Goal: Task Accomplishment & Management: Manage account settings

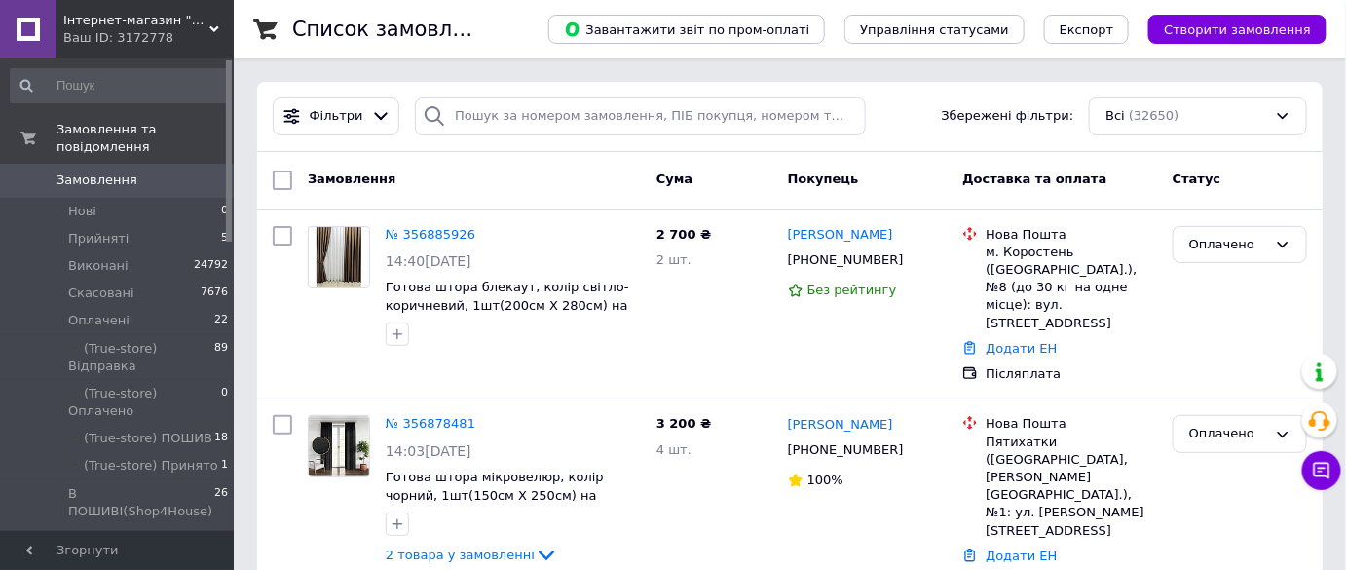
click at [660, 152] on div "Замовлення Cума Покупець Доставка та оплата Статус" at bounding box center [790, 181] width 1066 height 58
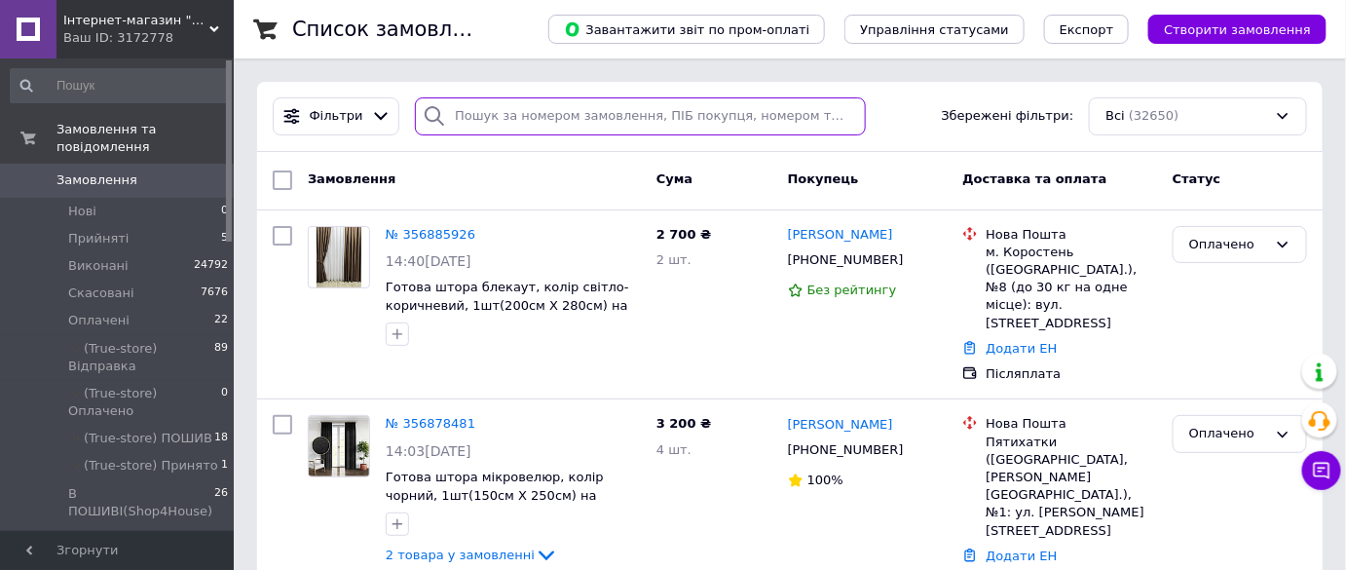
click at [669, 130] on input "search" at bounding box center [640, 116] width 451 height 38
paste input "356753976"
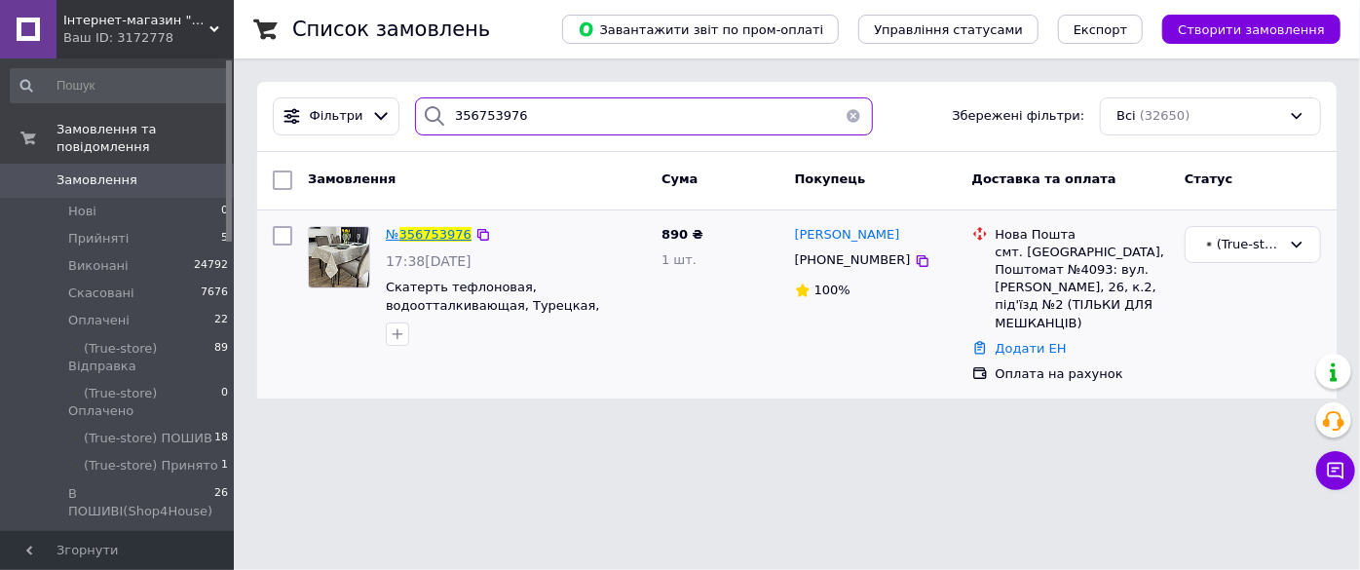
type input "356753976"
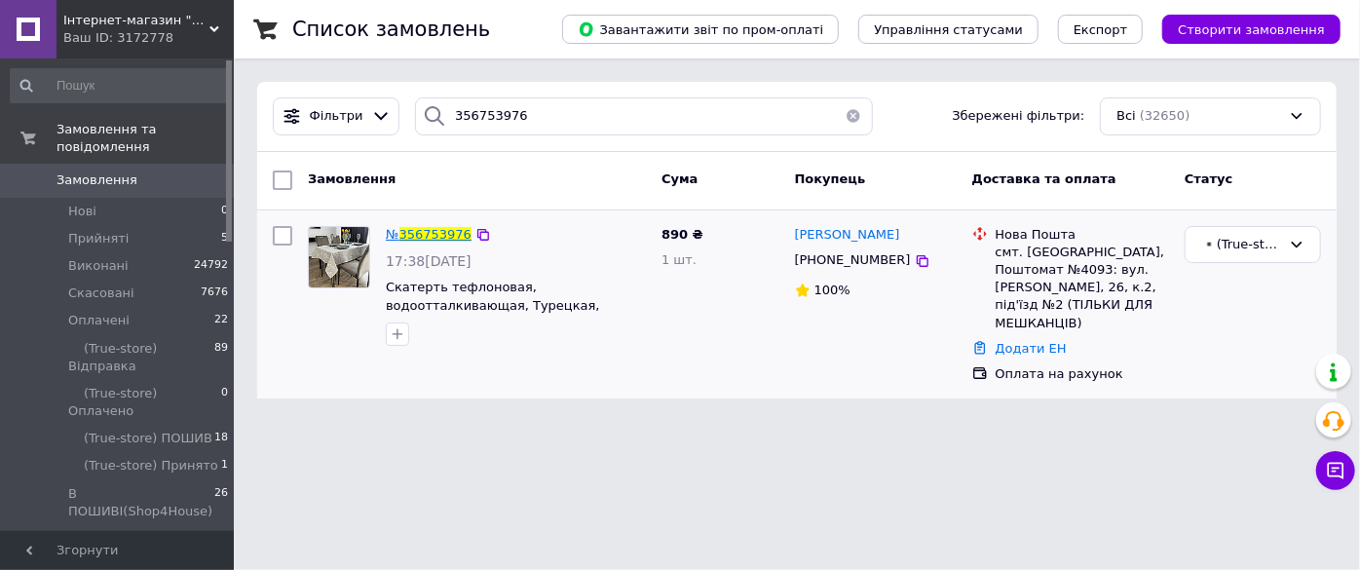
click at [407, 236] on span "356753976" at bounding box center [435, 234] width 72 height 15
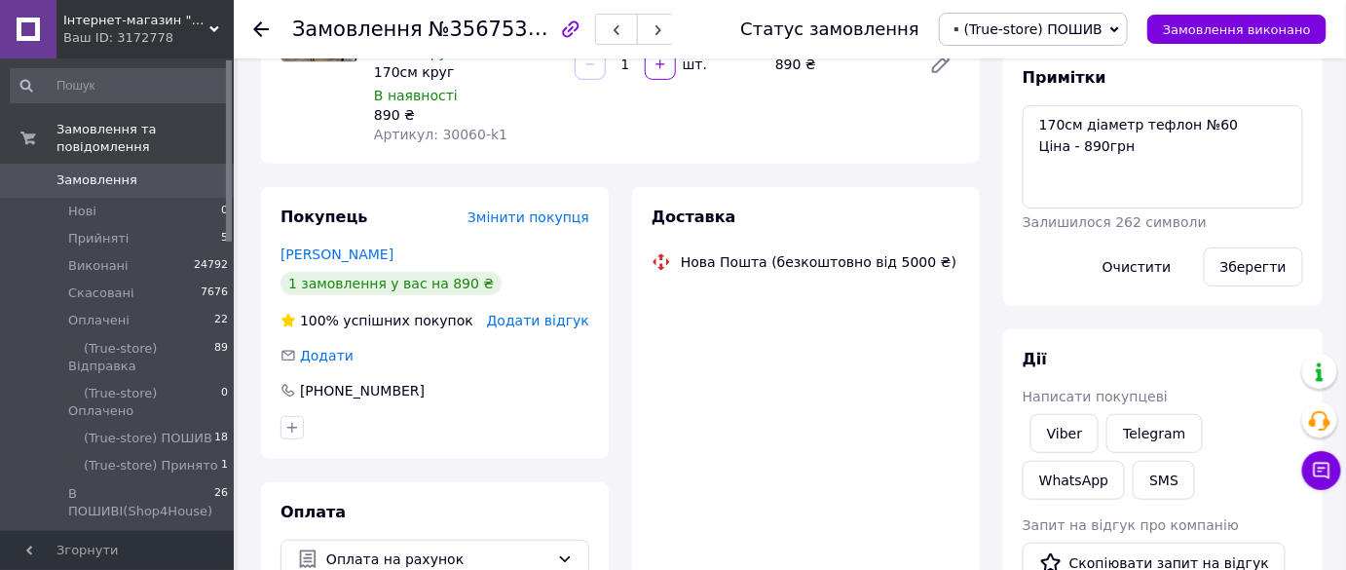
scroll to position [265, 0]
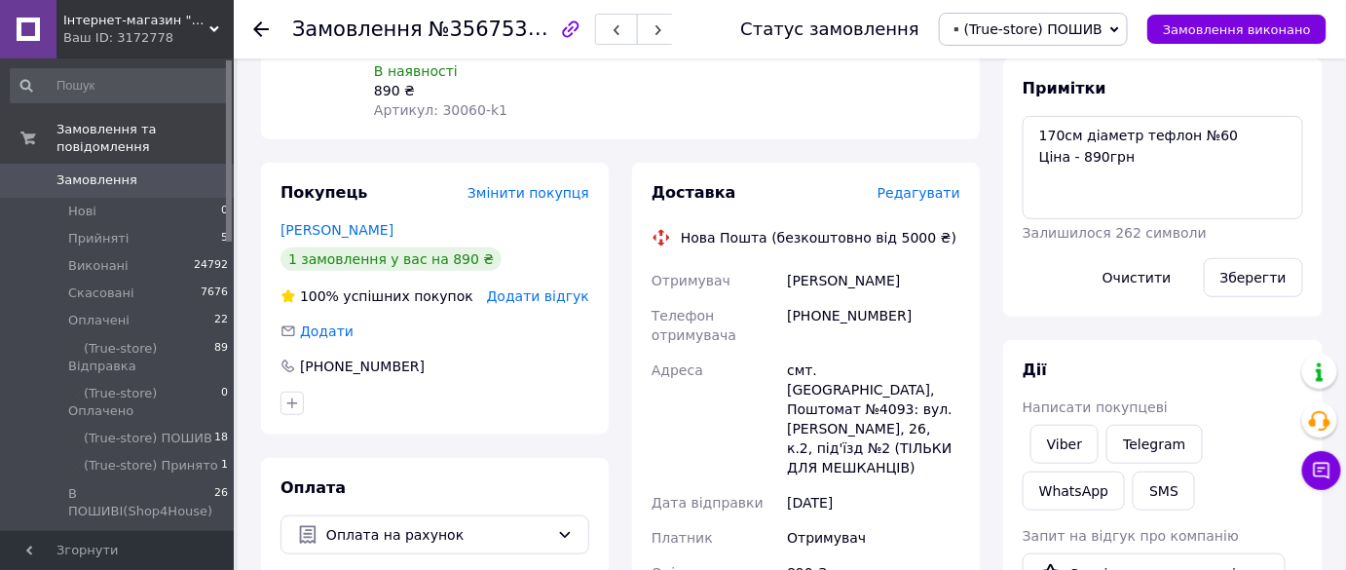
click at [830, 319] on div "+380663826141" at bounding box center [873, 325] width 181 height 55
copy div "380663826141"
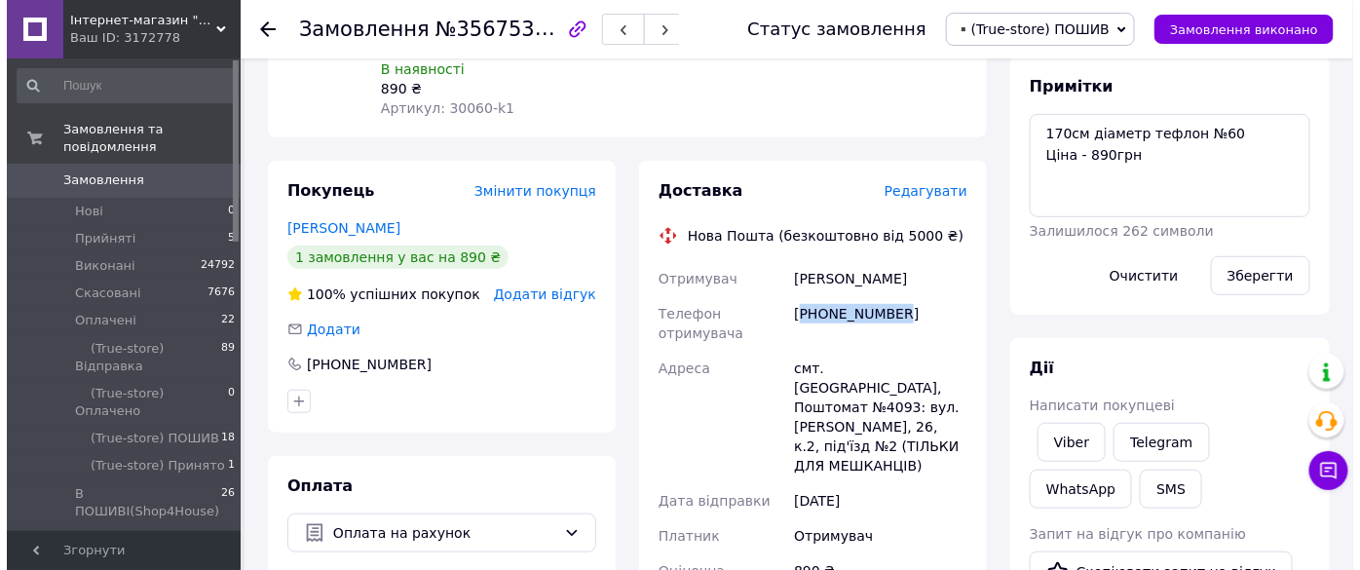
scroll to position [531, 0]
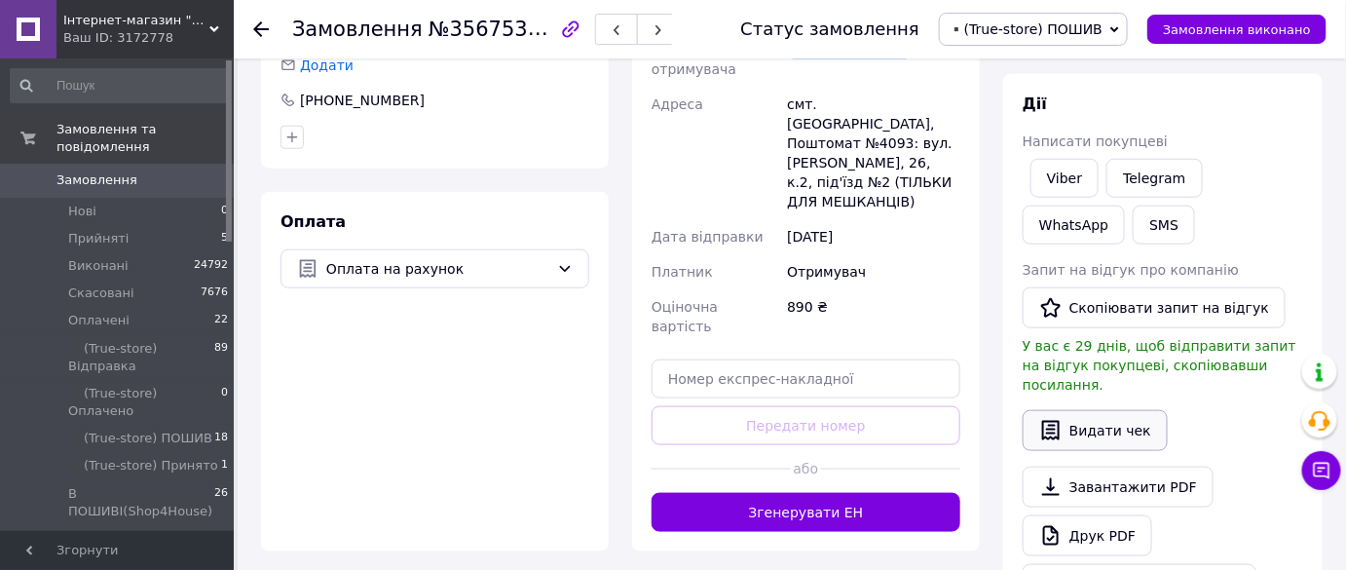
click at [1094, 410] on button "Видати чек" at bounding box center [1095, 430] width 145 height 41
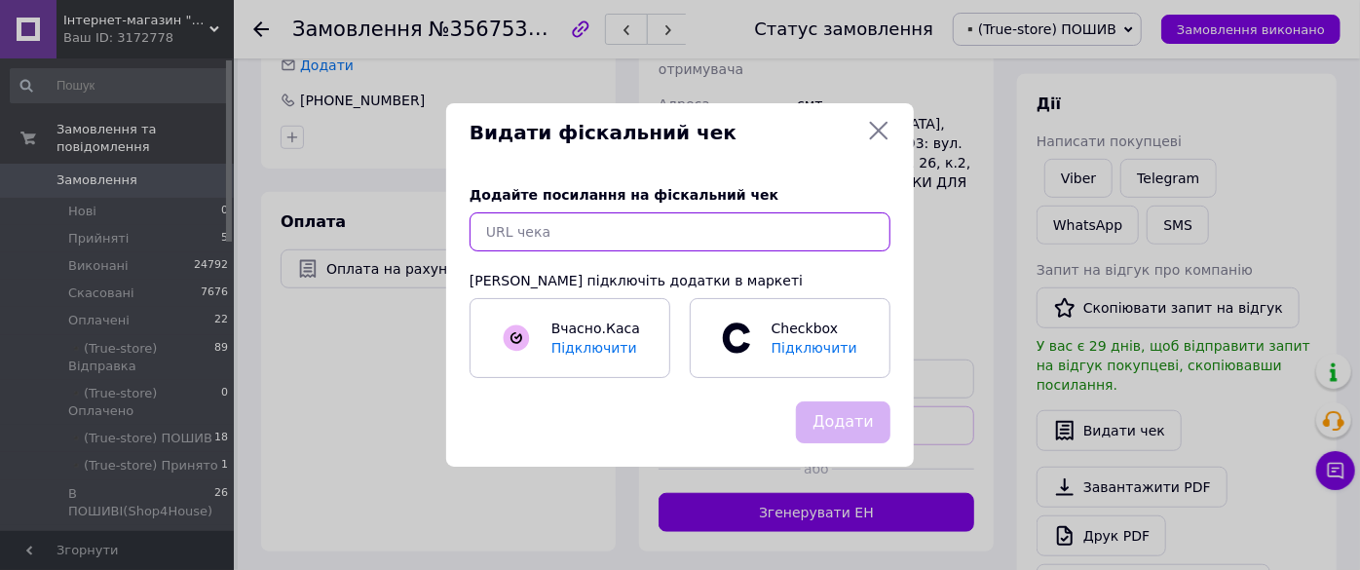
click at [659, 222] on input "text" at bounding box center [679, 231] width 421 height 39
paste input "https://check.checkbox.ua/aae822fb-b81d-4bd5-9d23-434d64e7b46c"
type input "https://check.checkbox.ua/aae822fb-b81d-4bd5-9d23-434d64e7b46c"
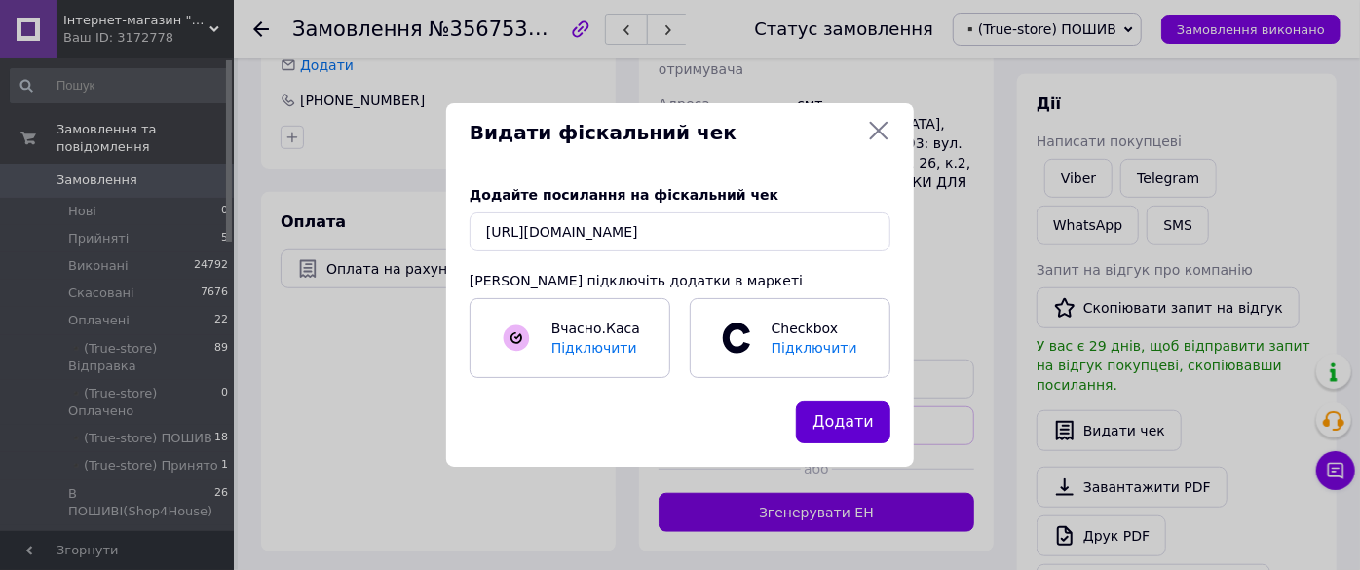
click at [870, 423] on button "Додати" at bounding box center [843, 422] width 94 height 42
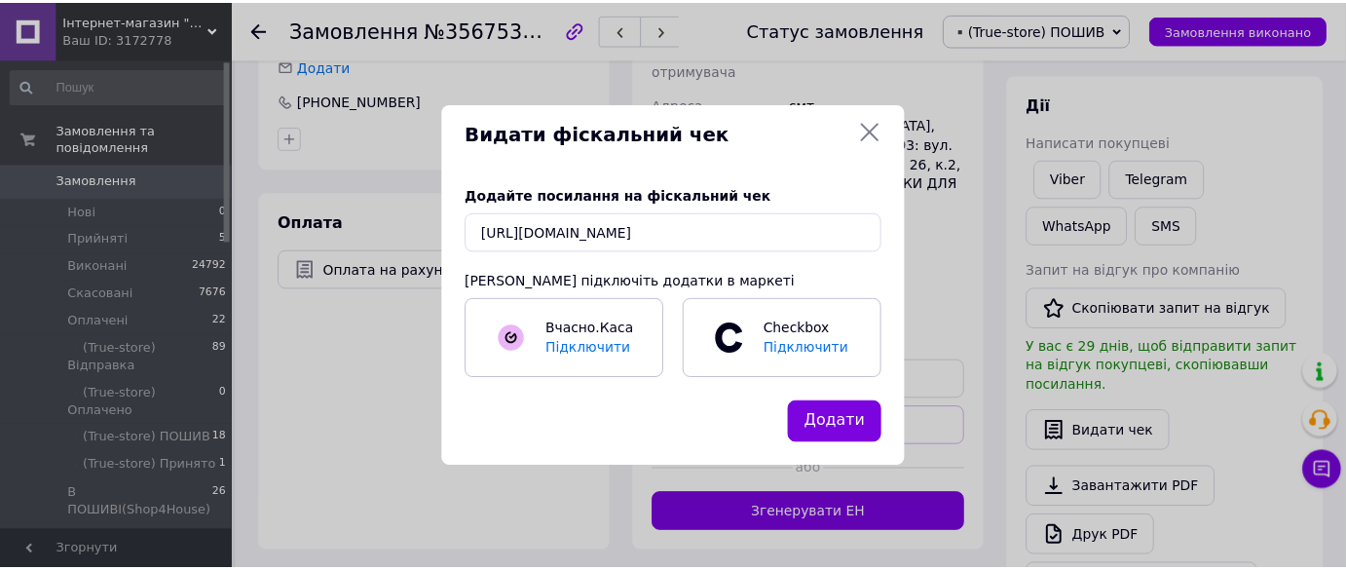
scroll to position [0, 0]
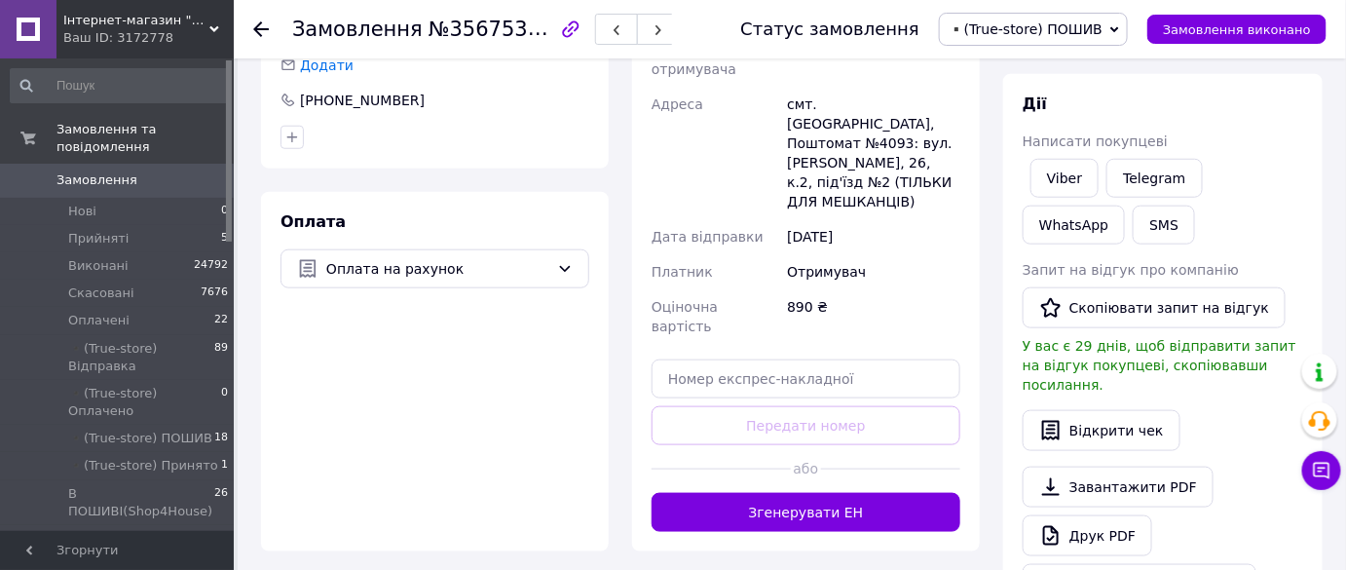
click at [181, 27] on span "Інтернет-магазин "Shop For House"" at bounding box center [136, 21] width 146 height 18
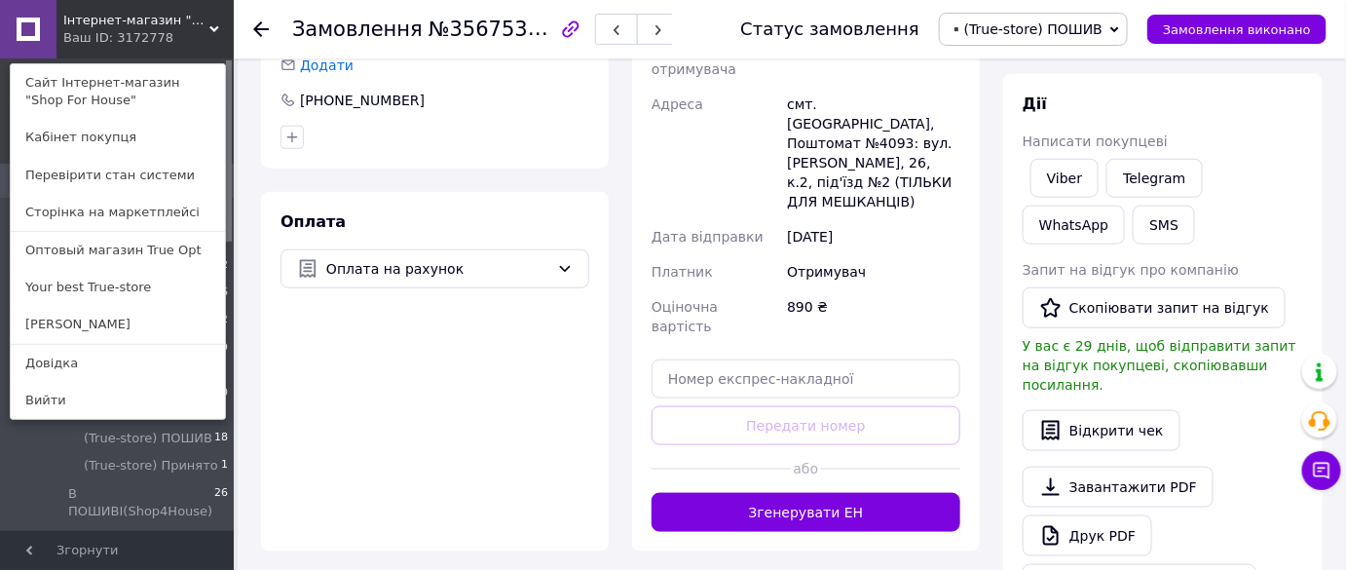
click at [169, 287] on link "Your best True-store" at bounding box center [118, 287] width 214 height 37
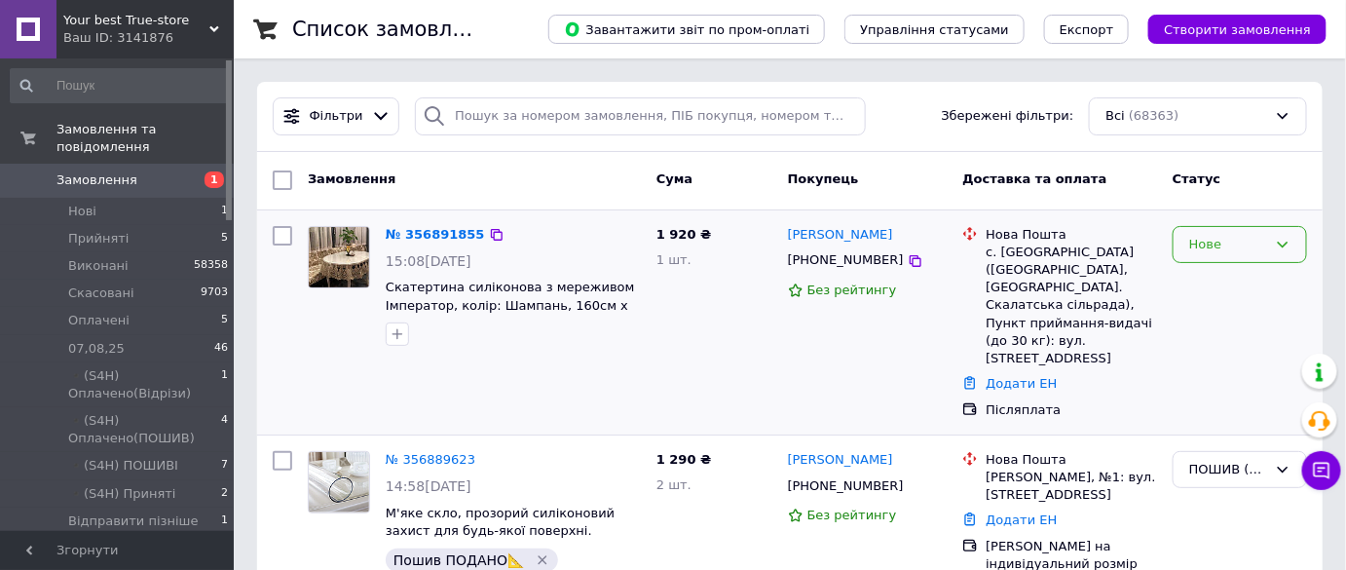
click at [1234, 238] on div "Нове" at bounding box center [1228, 245] width 78 height 20
click at [1232, 282] on li "Прийнято" at bounding box center [1240, 285] width 132 height 36
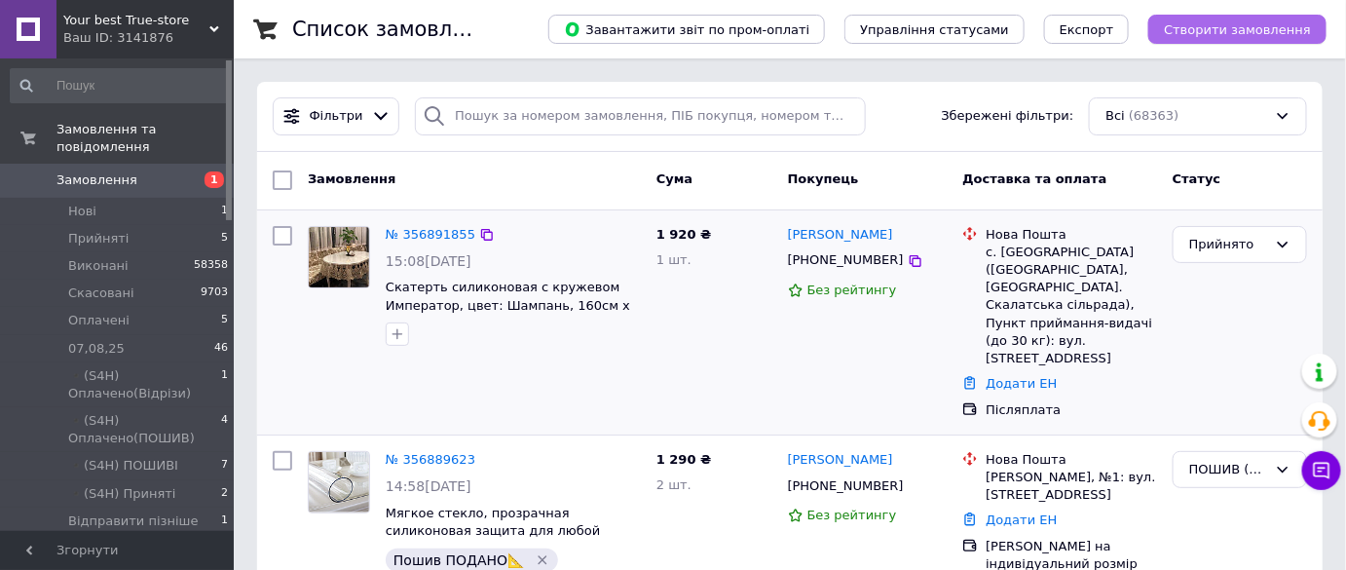
click at [1222, 33] on span "Створити замовлення" at bounding box center [1237, 29] width 147 height 15
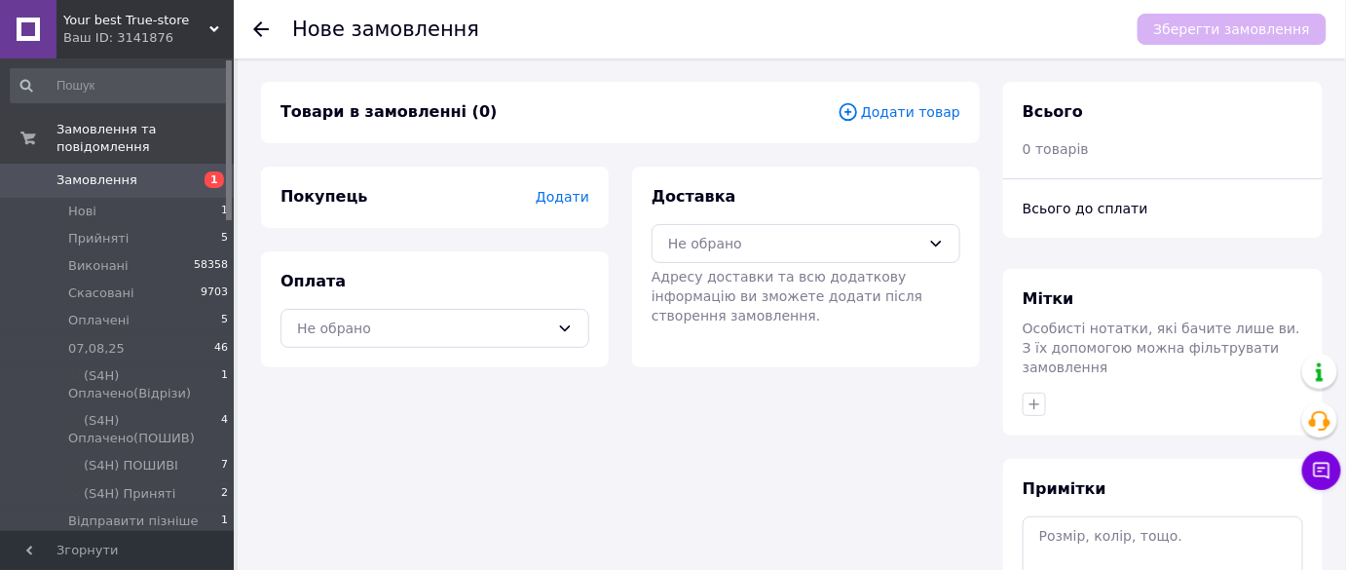
click at [925, 108] on span "Додати товар" at bounding box center [899, 111] width 123 height 21
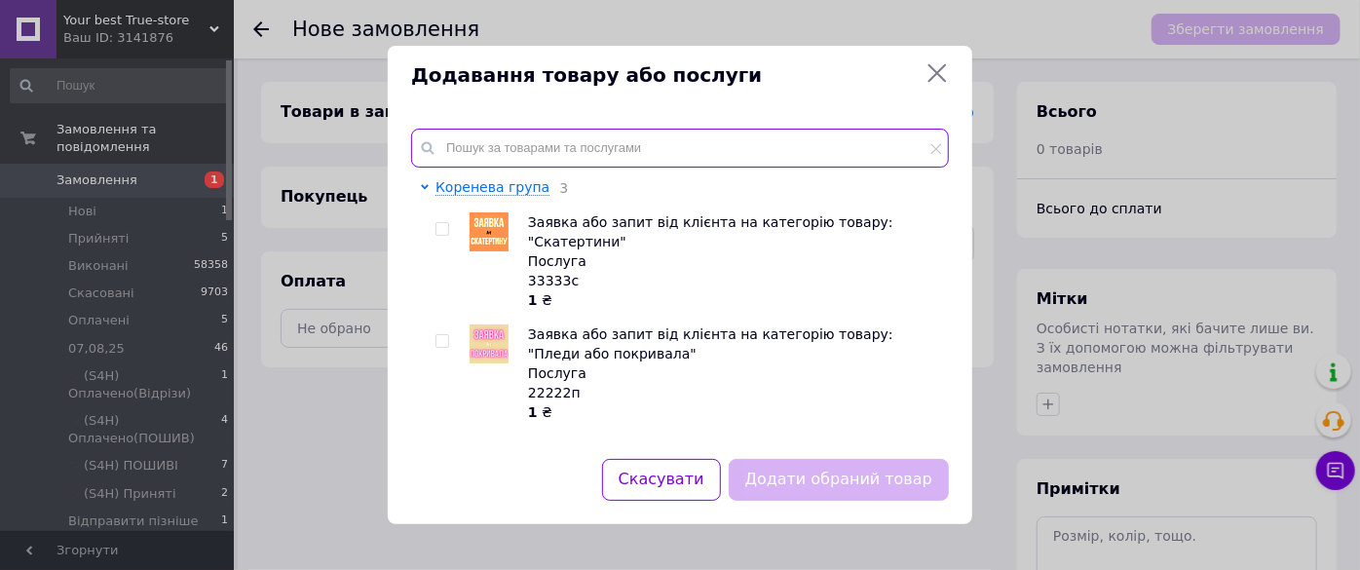
click at [688, 151] on input "text" at bounding box center [680, 148] width 538 height 39
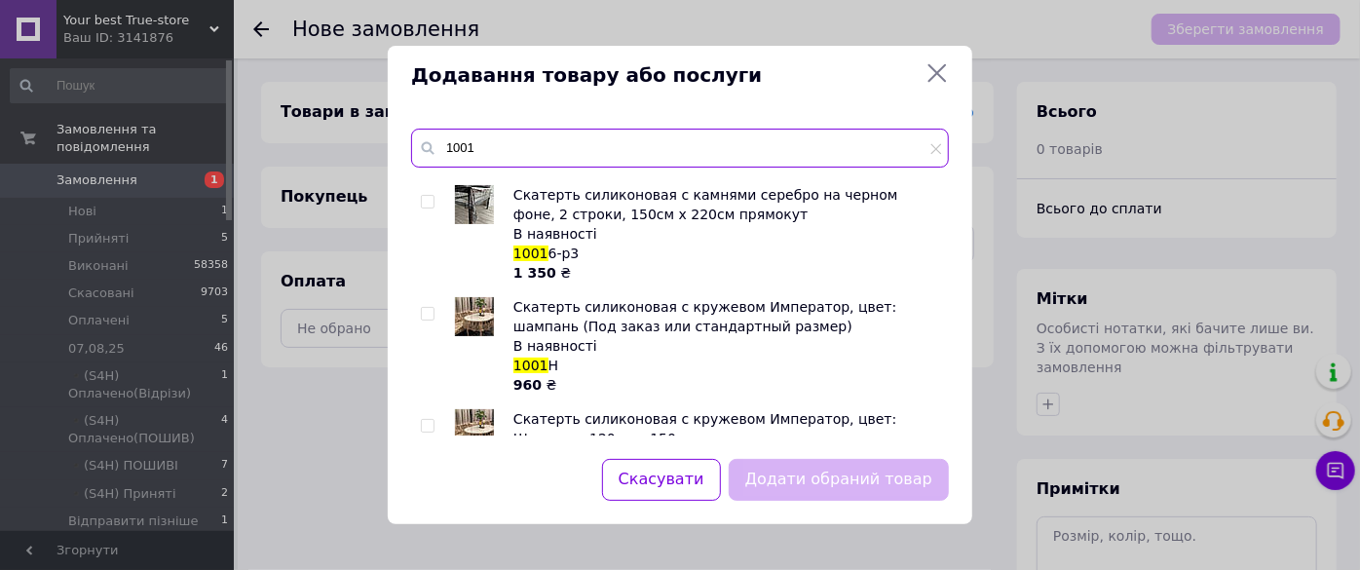
scroll to position [354, 0]
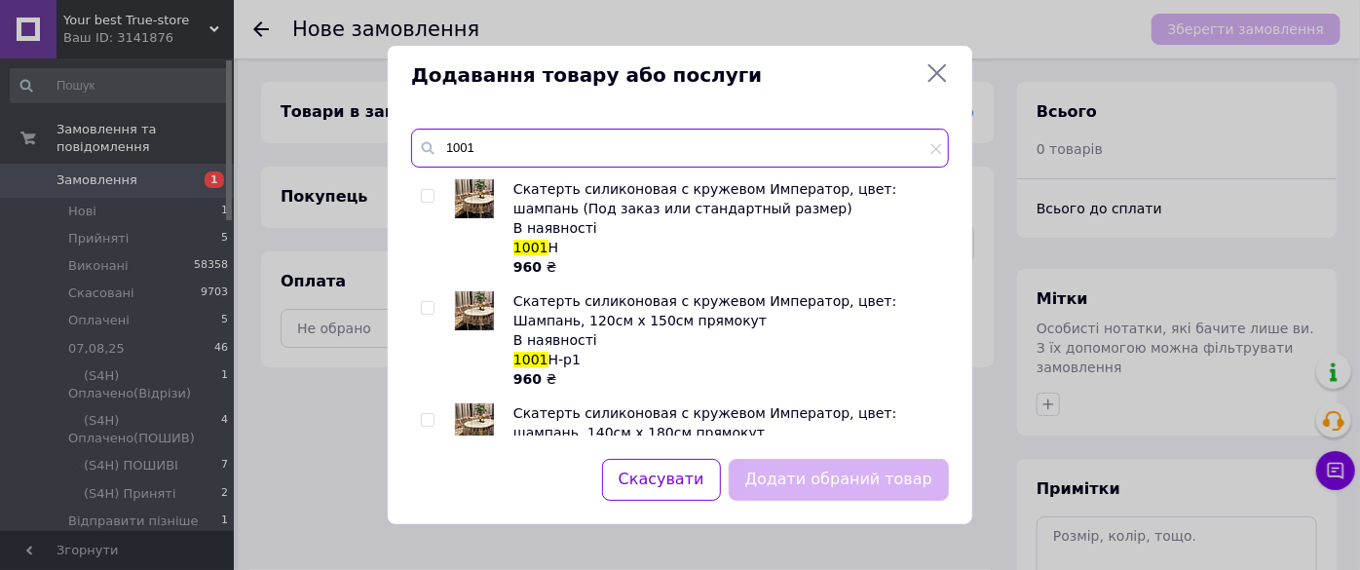
type input "1001"
click at [426, 174] on div "1001 Скатерть силиконовая c камнями, цвет: Серебро на черном фоне, 2 строки (По…" at bounding box center [680, 282] width 538 height 307
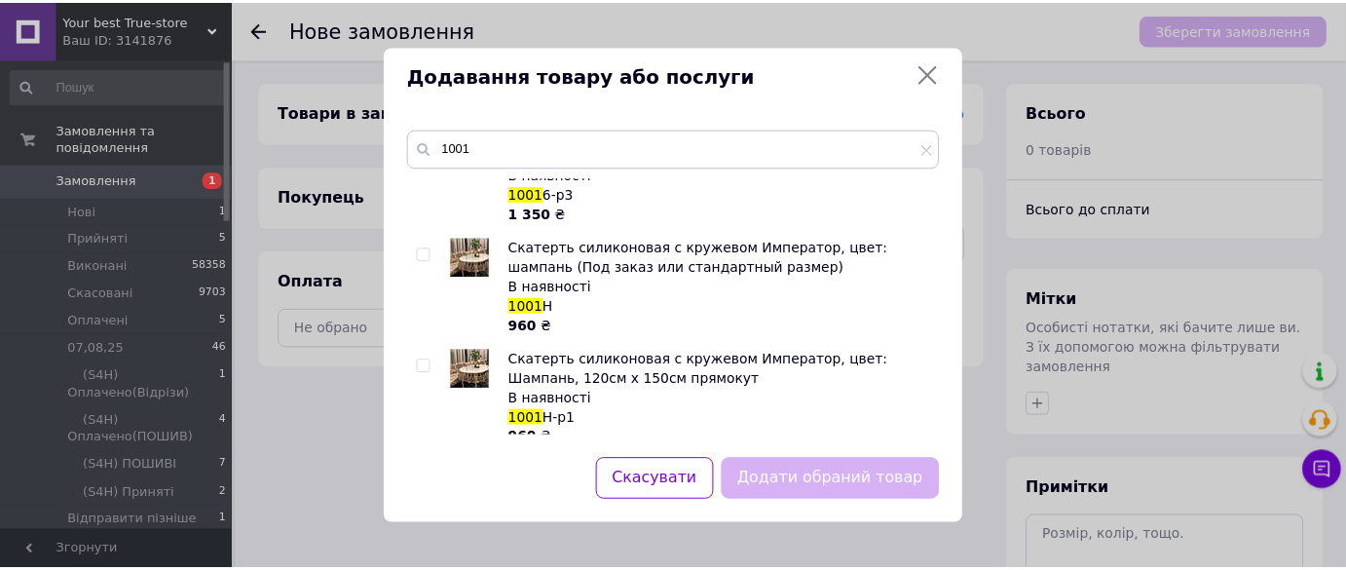
scroll to position [265, 0]
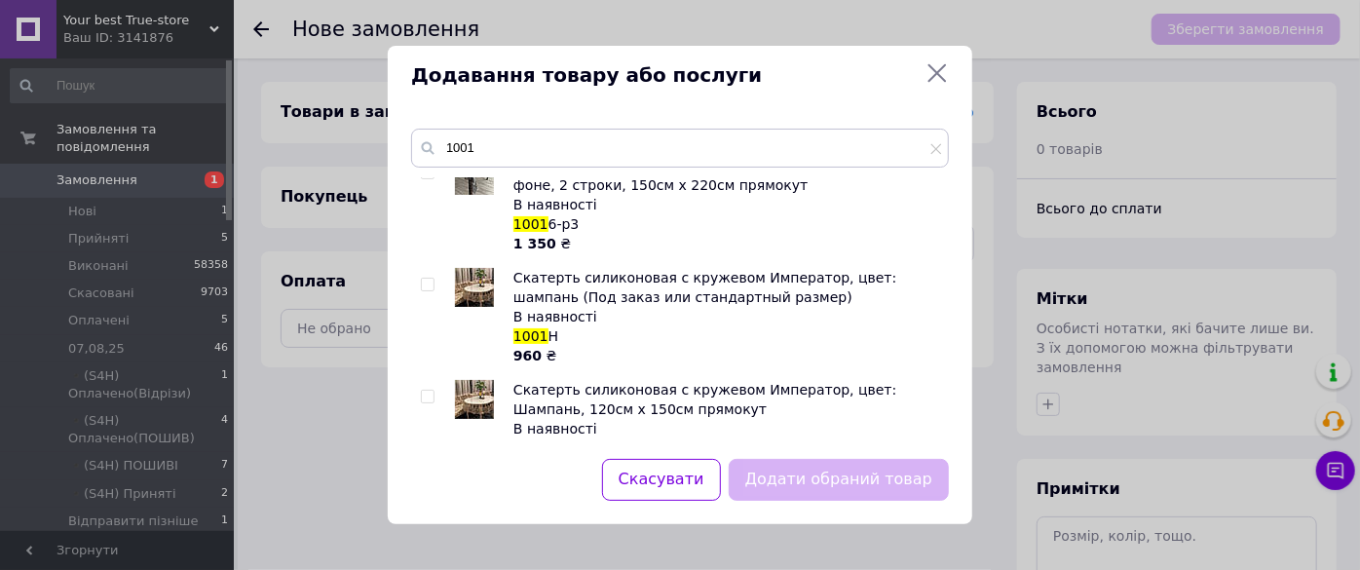
click at [425, 268] on div at bounding box center [430, 316] width 19 height 97
click at [429, 279] on input "checkbox" at bounding box center [427, 285] width 13 height 13
checkbox input "true"
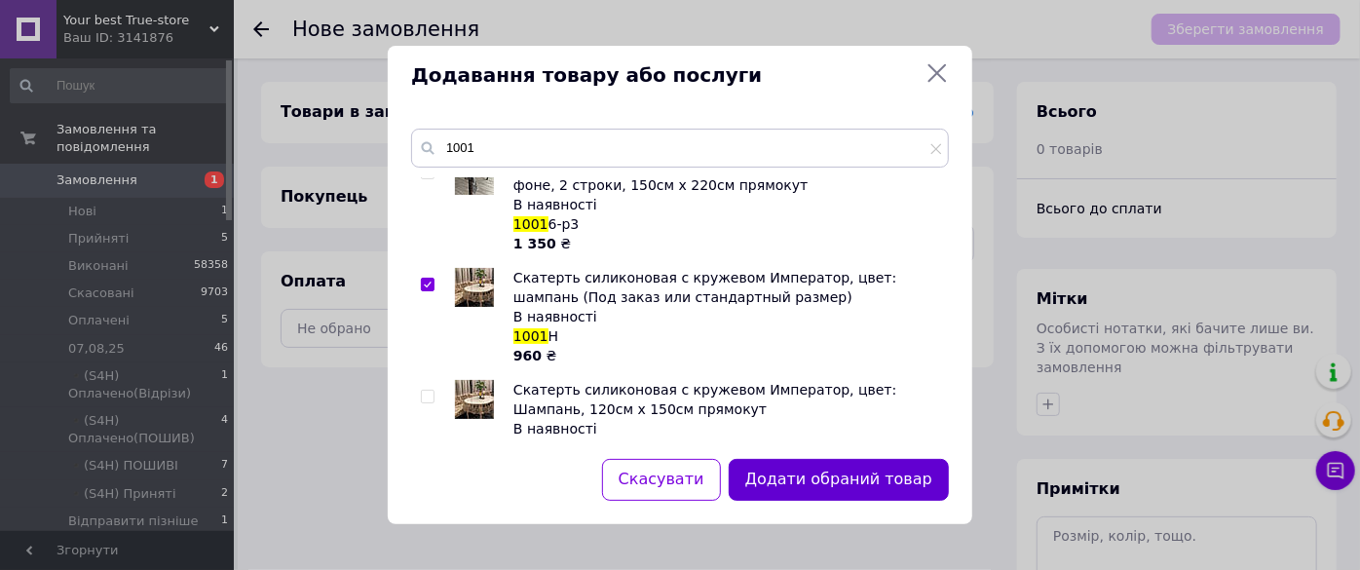
click at [789, 463] on button "Додати обраний товар" at bounding box center [839, 480] width 220 height 42
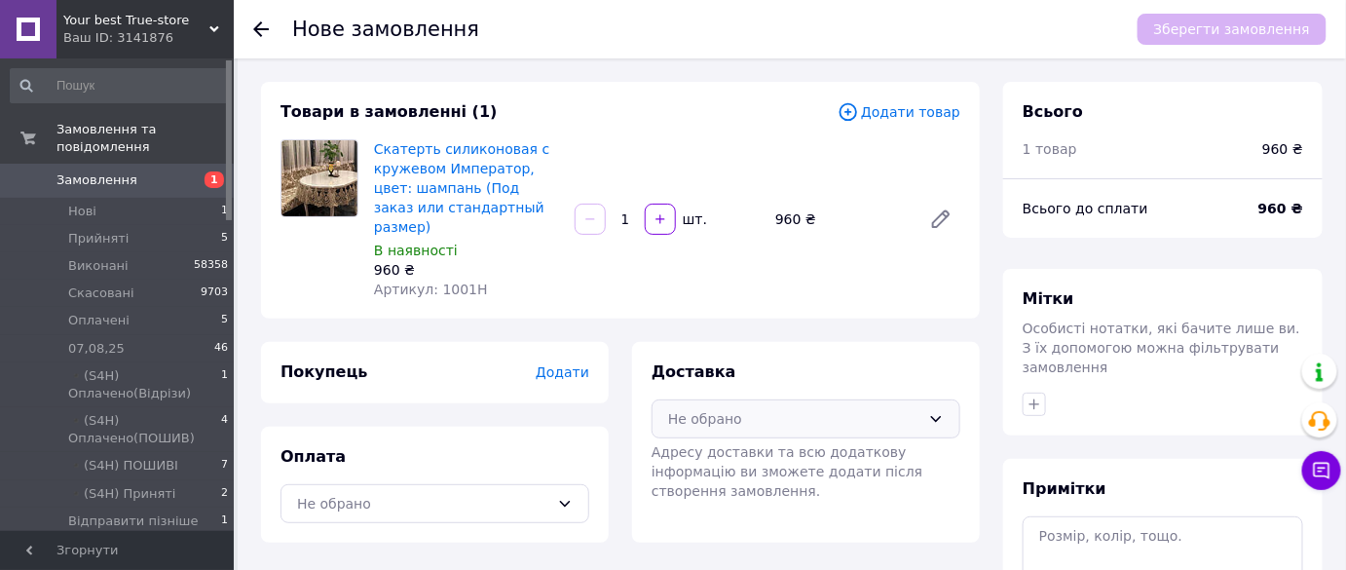
click at [897, 399] on div "Не обрано" at bounding box center [806, 418] width 309 height 39
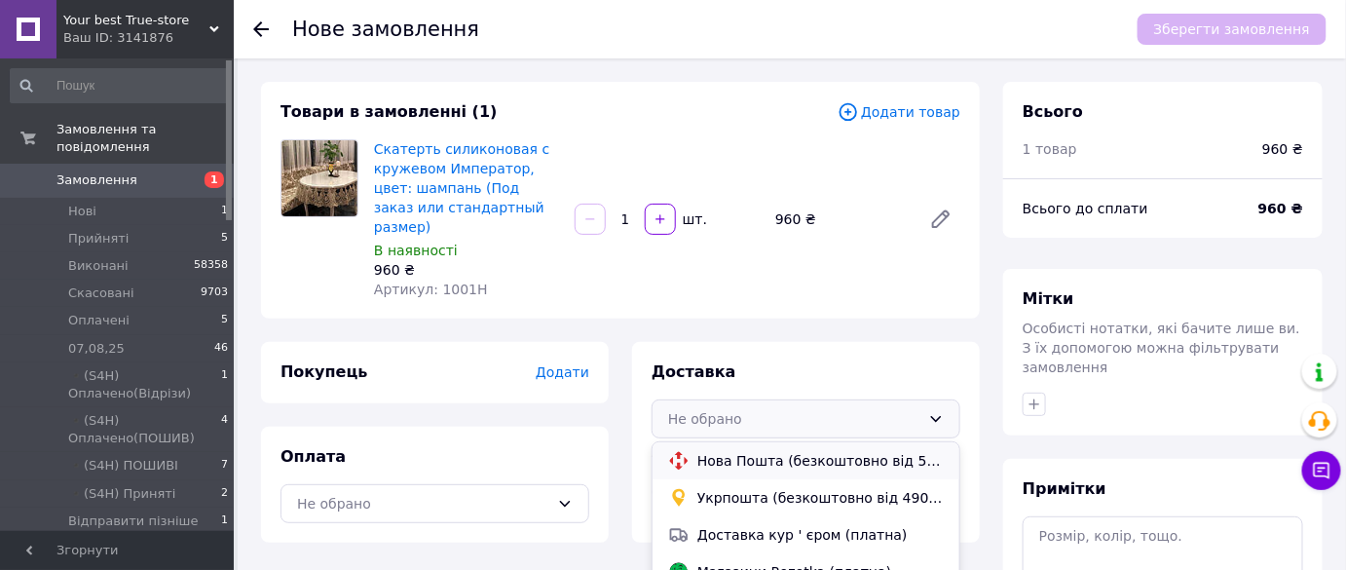
click at [813, 451] on span "Нова Пошта (безкоштовно від 5000 ₴)" at bounding box center [820, 460] width 246 height 19
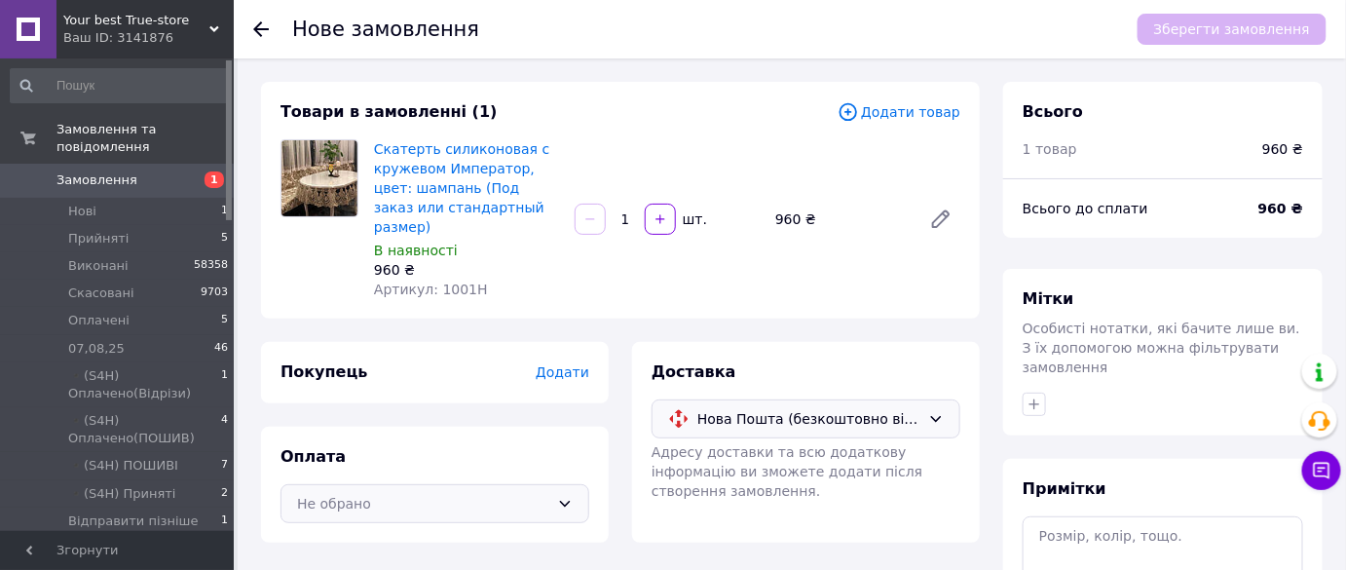
click at [532, 493] on div "Не обрано" at bounding box center [423, 503] width 252 height 21
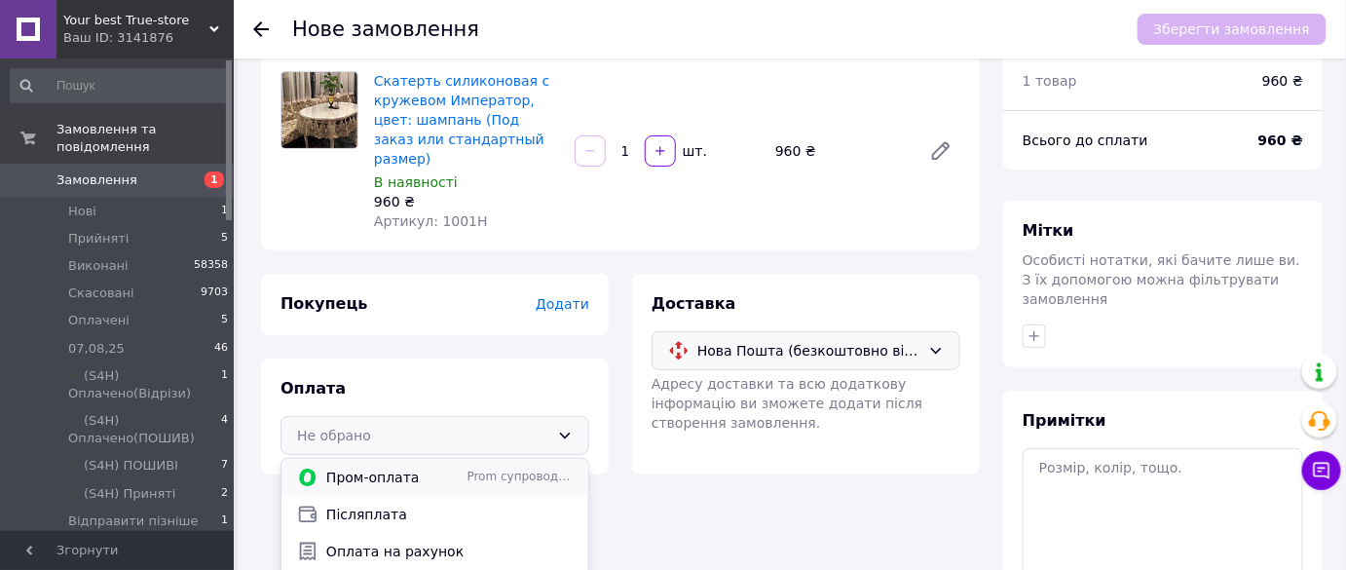
scroll to position [88, 0]
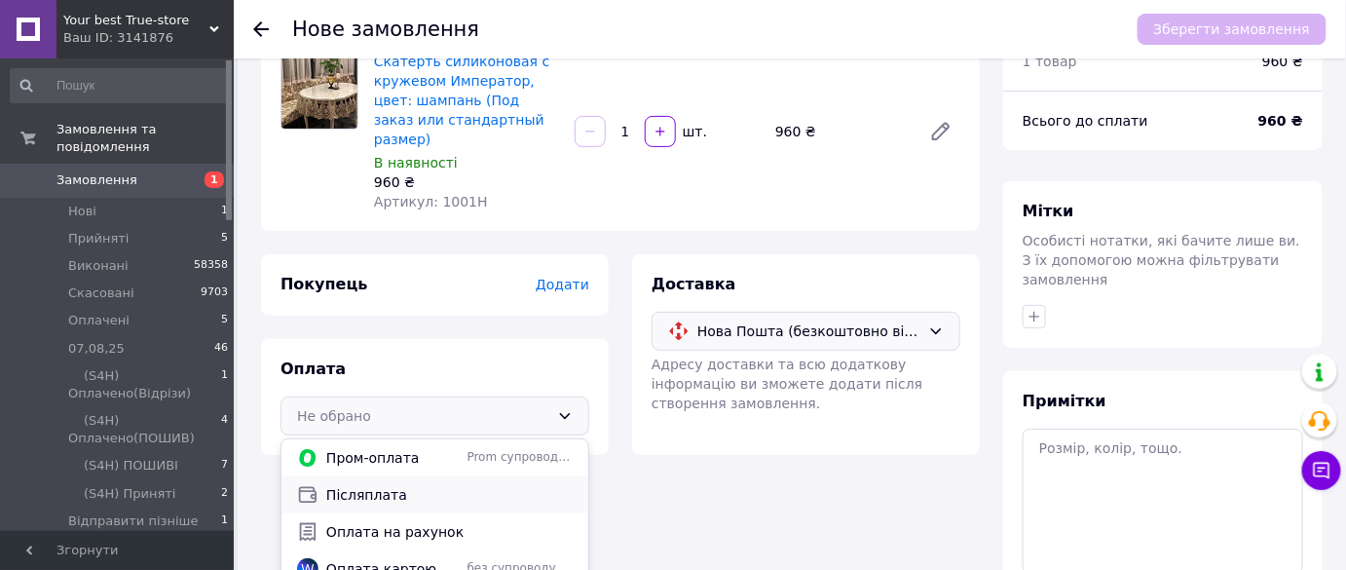
click at [440, 484] on div "Післяплата" at bounding box center [434, 494] width 283 height 21
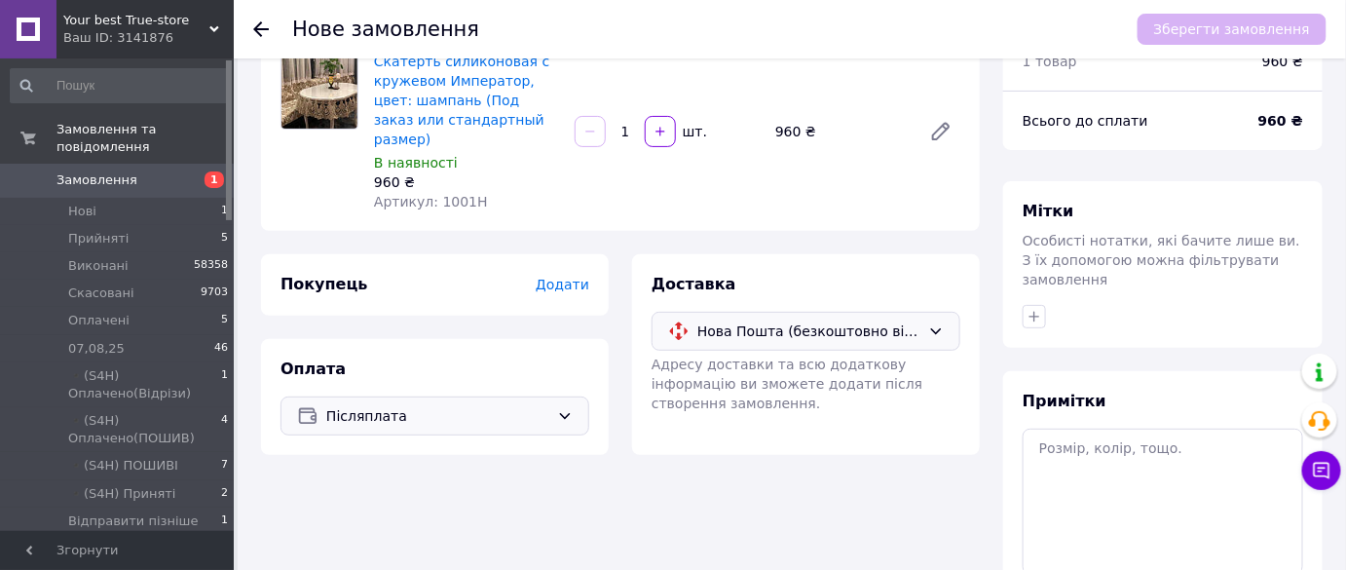
click at [571, 277] on span "Додати" at bounding box center [563, 285] width 54 height 16
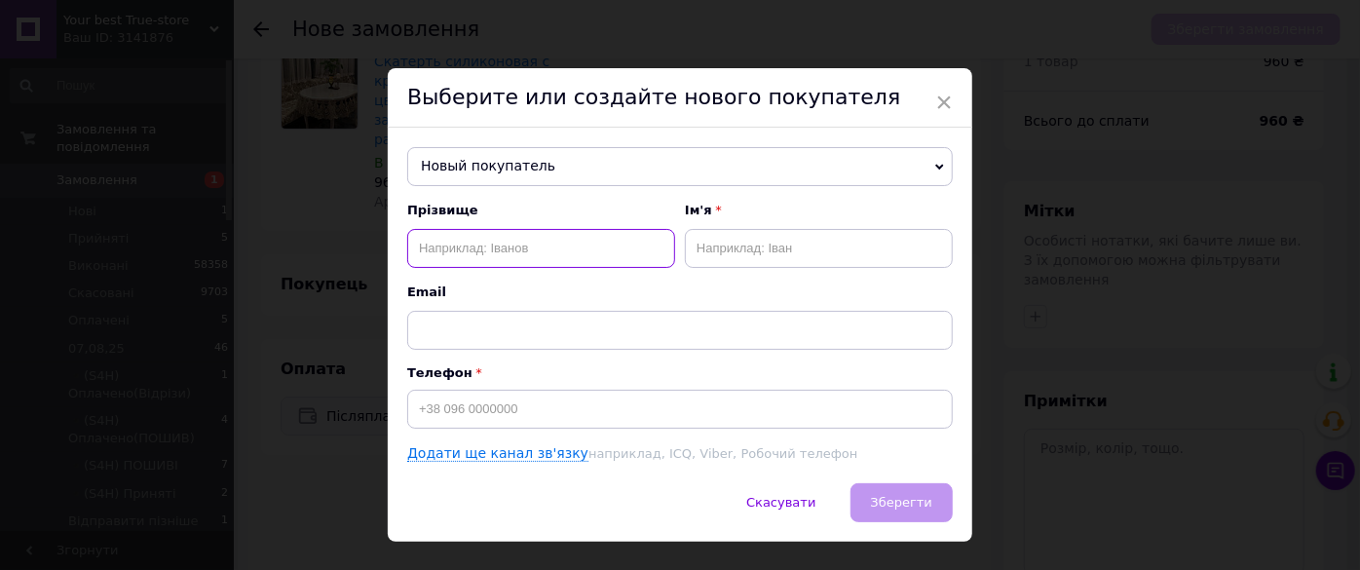
click at [553, 264] on input "text" at bounding box center [541, 248] width 268 height 39
type input "[PERSON_NAME]"
click at [702, 246] on input "text" at bounding box center [819, 248] width 268 height 39
type input "Л"
type input "Оксана"
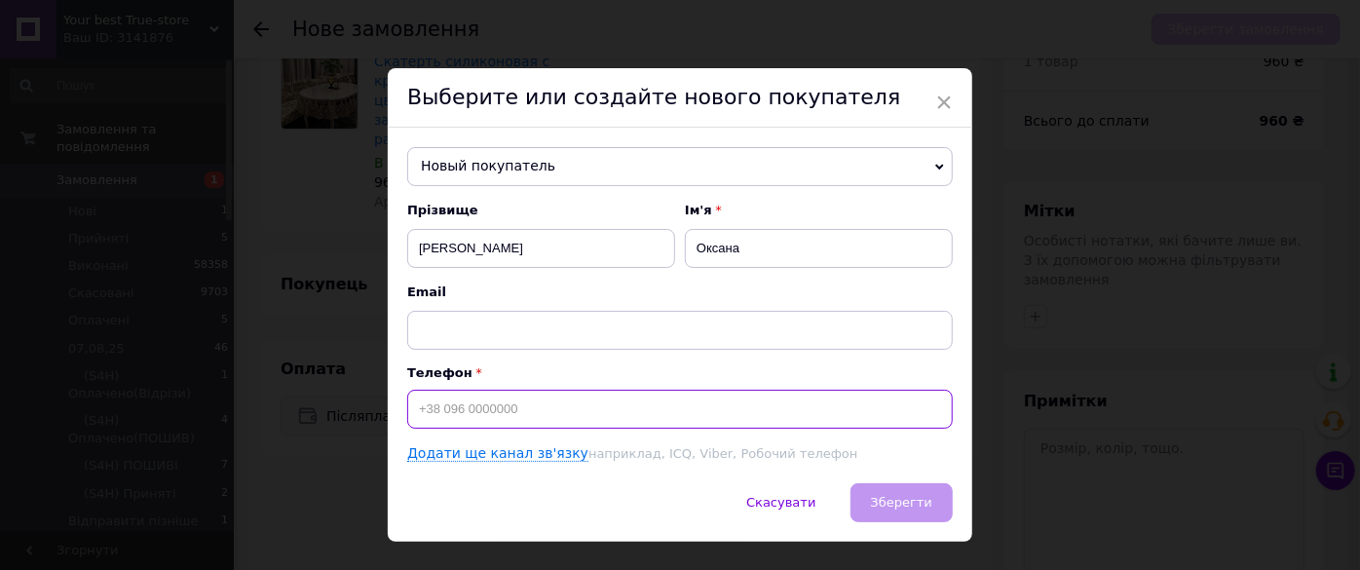
click at [659, 408] on input at bounding box center [679, 409] width 545 height 39
type input "[PHONE_NUMBER]"
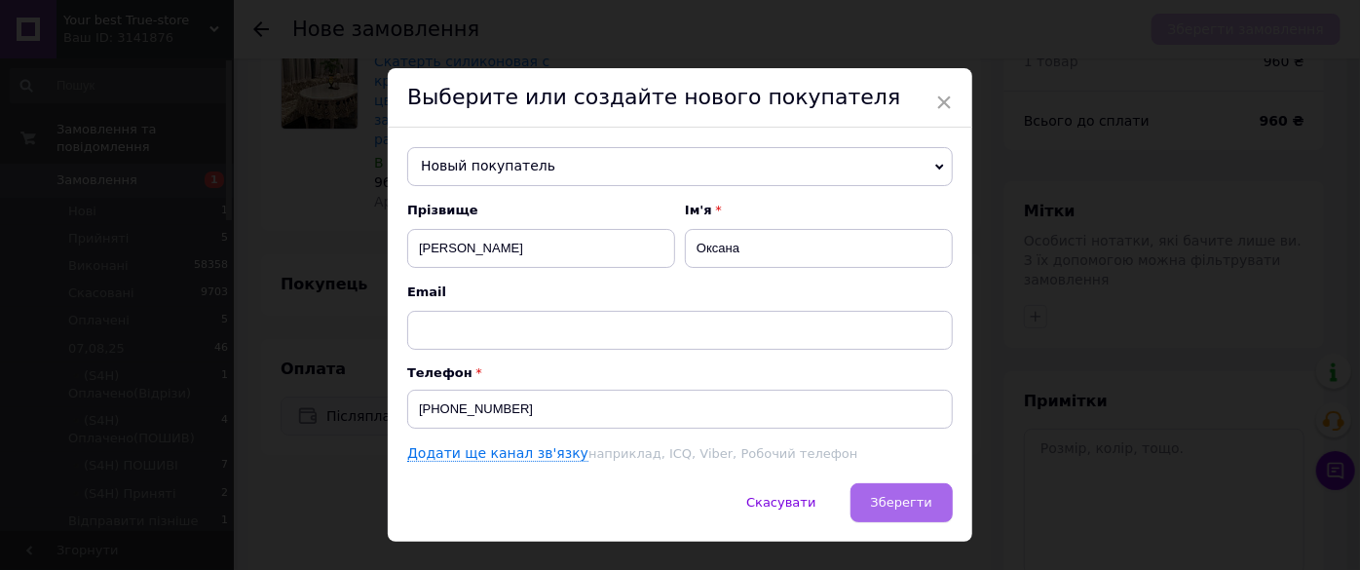
click at [913, 488] on button "Зберегти" at bounding box center [901, 502] width 102 height 39
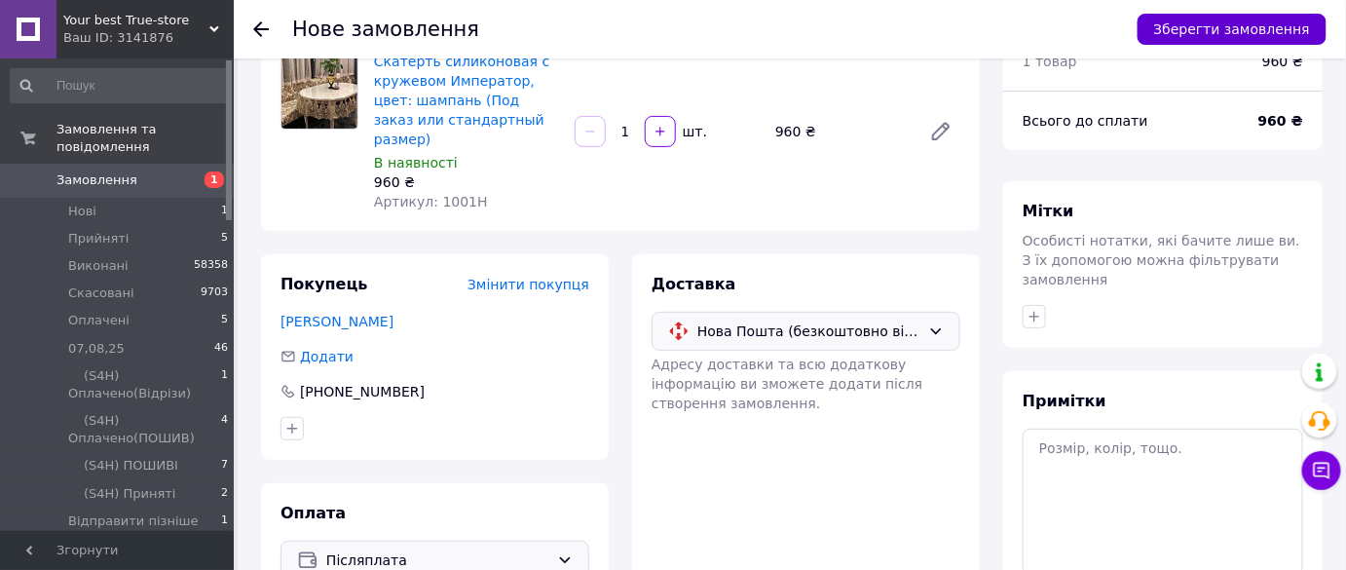
click at [1227, 22] on button "Зберегти замовлення" at bounding box center [1232, 29] width 189 height 31
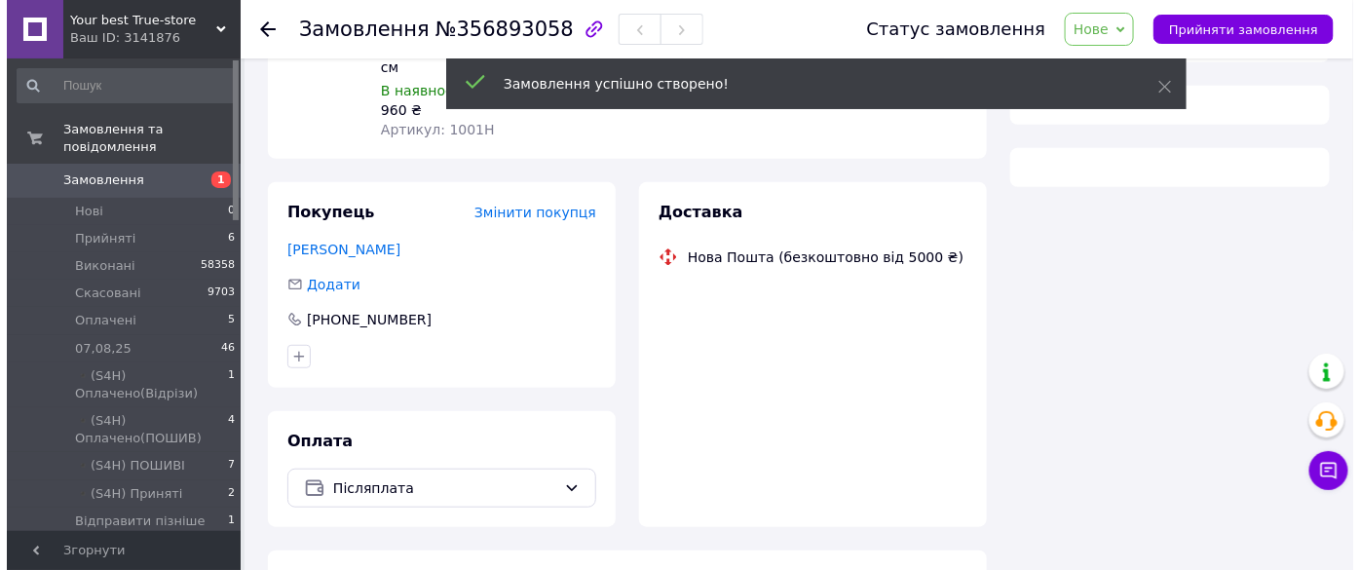
scroll to position [265, 0]
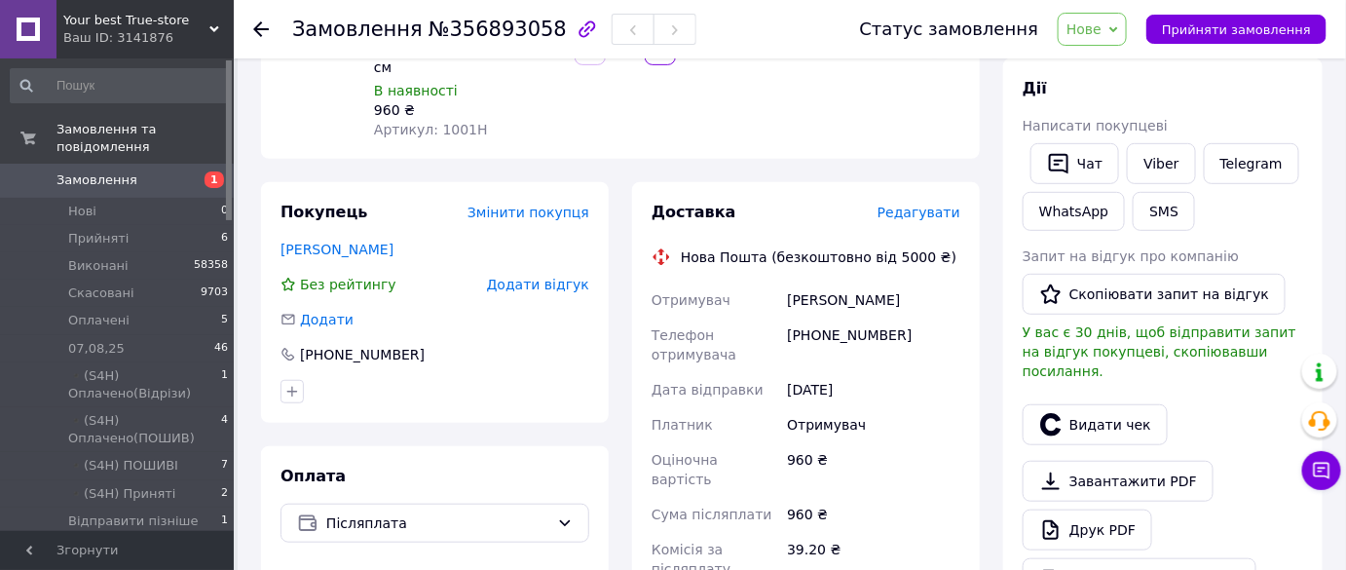
click at [935, 205] on span "Редагувати" at bounding box center [919, 213] width 83 height 16
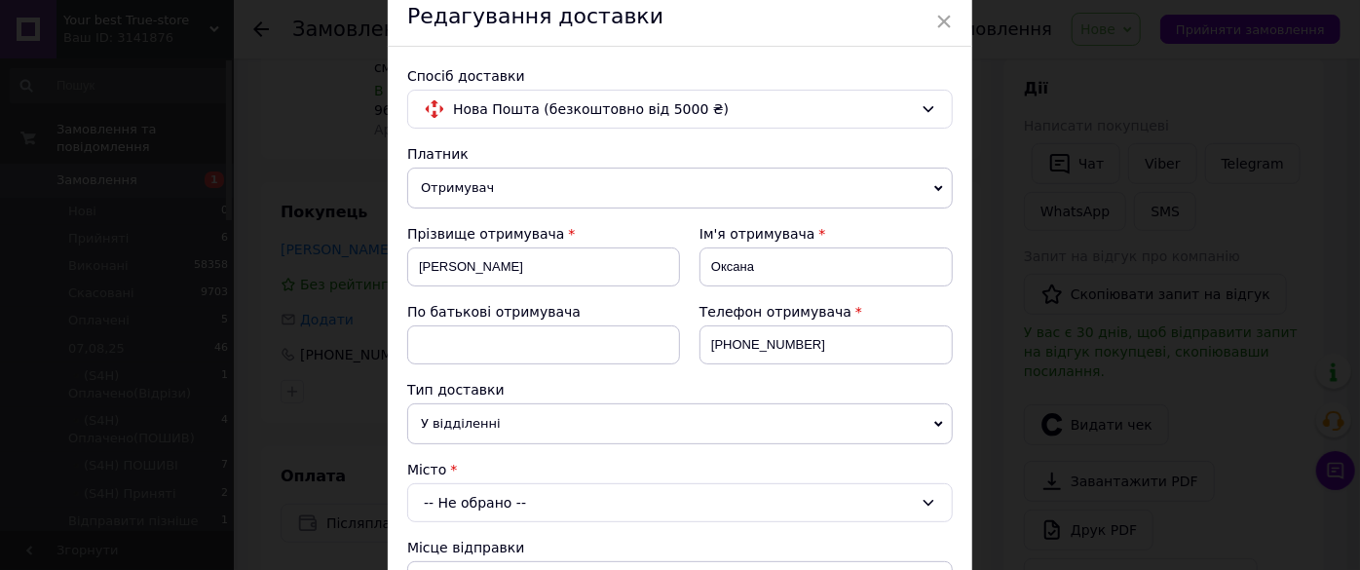
scroll to position [176, 0]
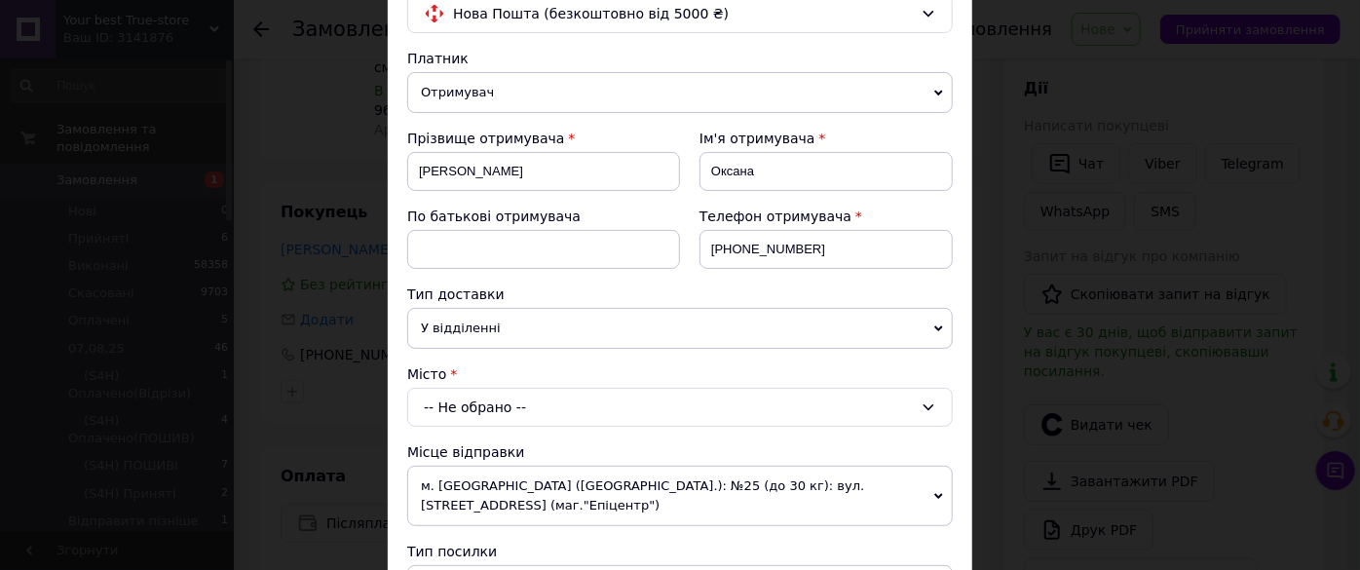
click at [477, 409] on div "-- Не обрано --" at bounding box center [679, 407] width 545 height 39
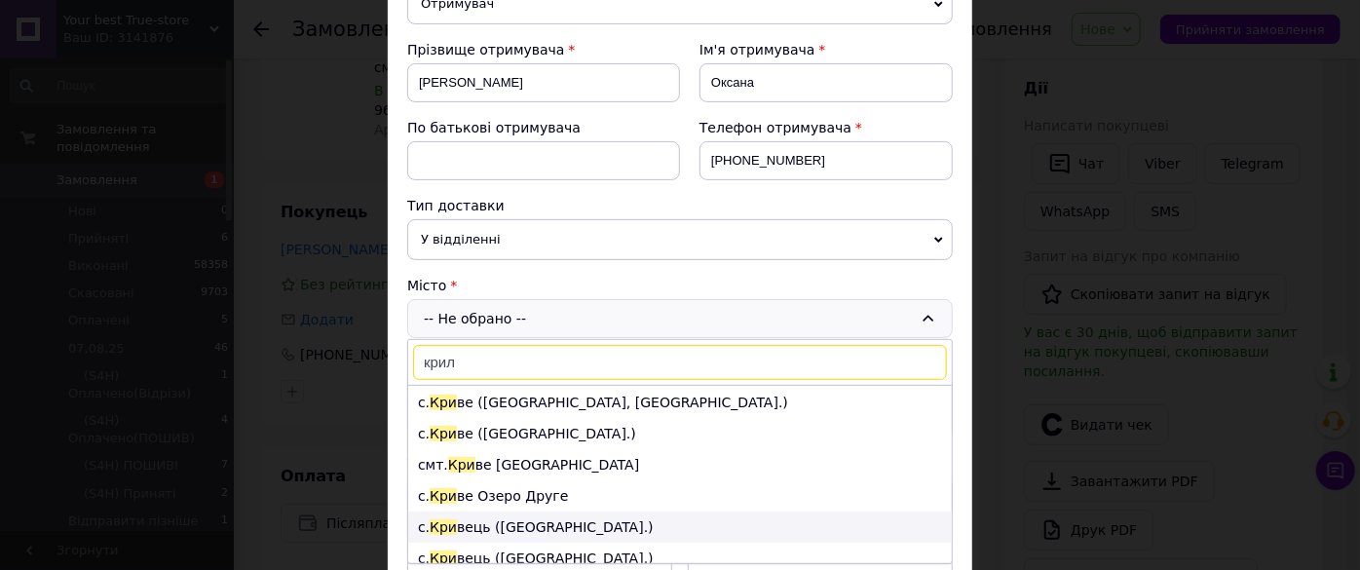
scroll to position [0, 0]
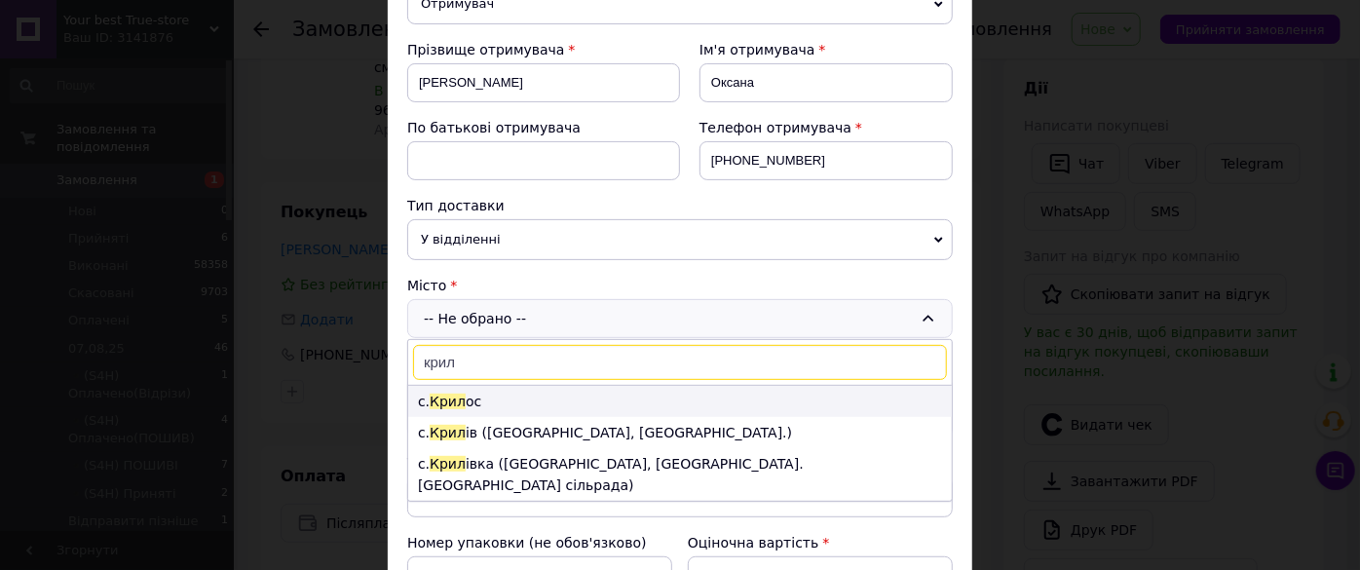
type input "крил"
click at [553, 401] on li "с. Крил ос" at bounding box center [680, 401] width 544 height 31
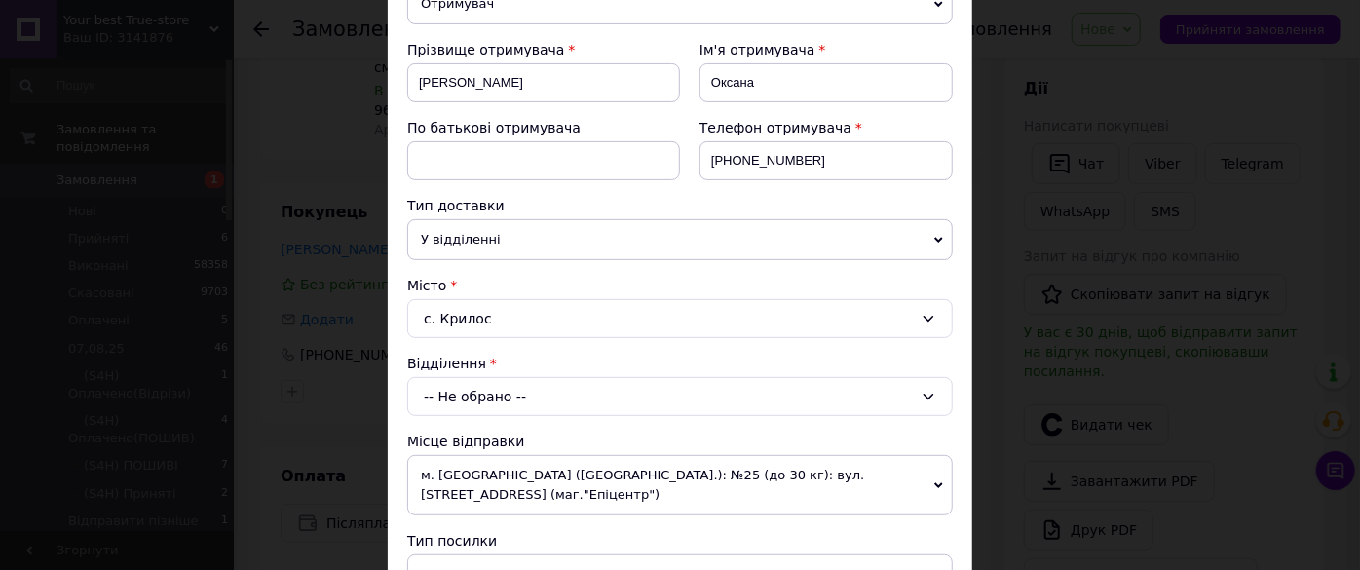
click at [523, 386] on div "-- Не обрано --" at bounding box center [679, 396] width 545 height 39
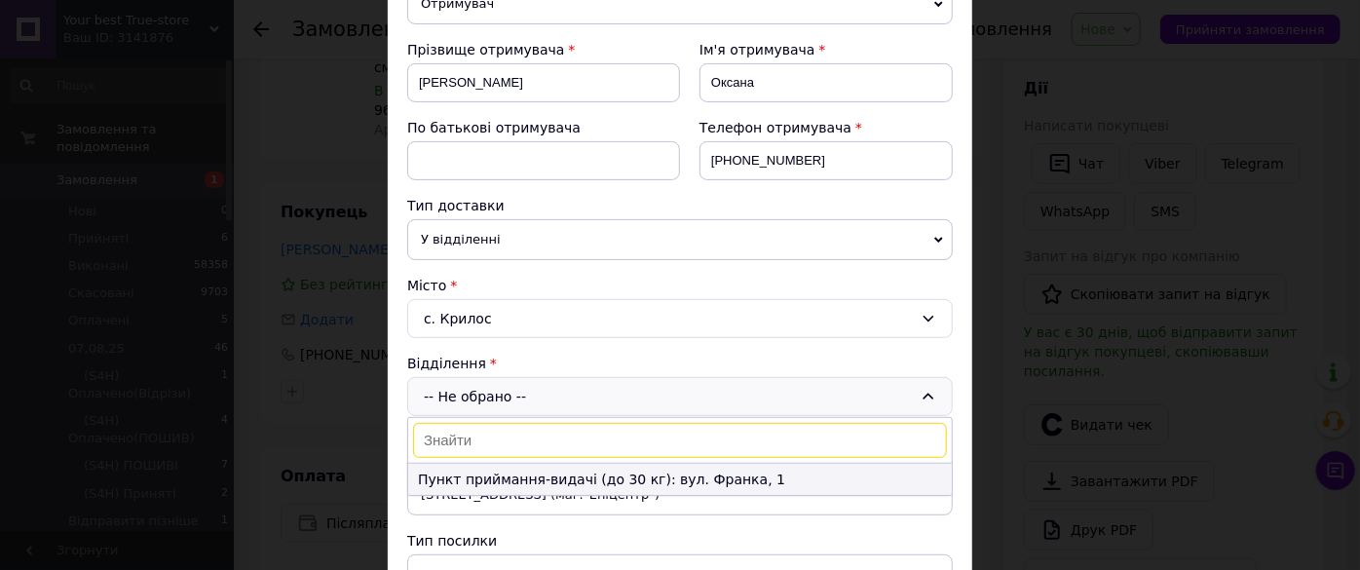
click at [756, 471] on li "Пункт приймання-видачі (до 30 кг): вул. Франка, 1" at bounding box center [680, 479] width 544 height 31
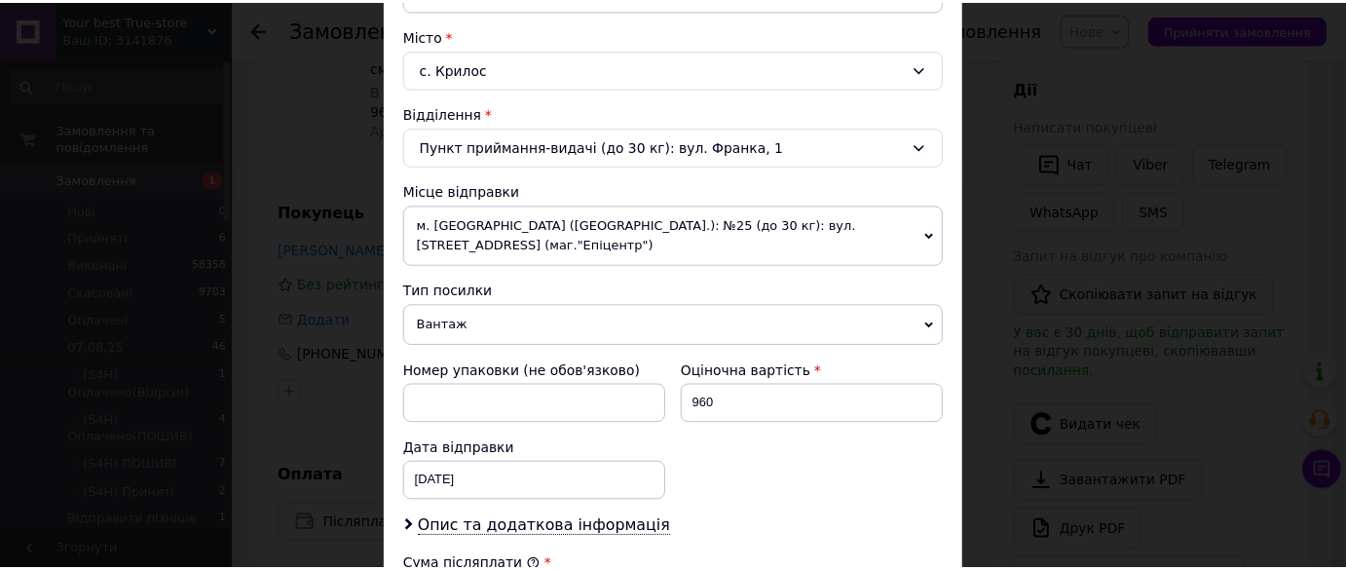
scroll to position [797, 0]
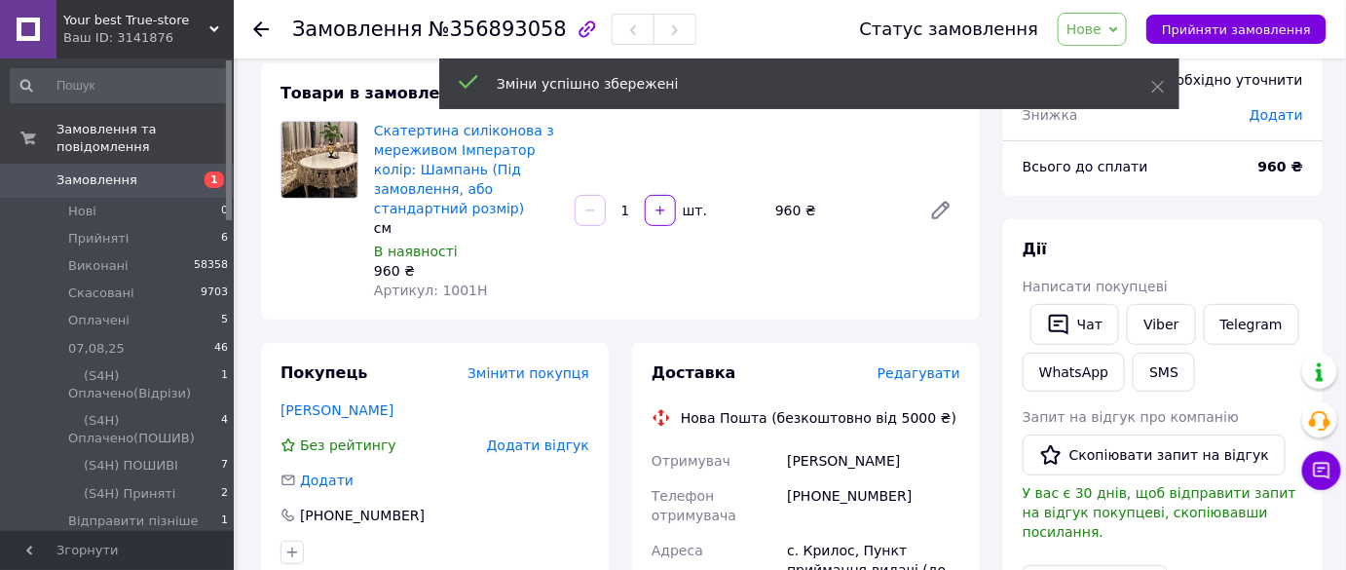
scroll to position [0, 0]
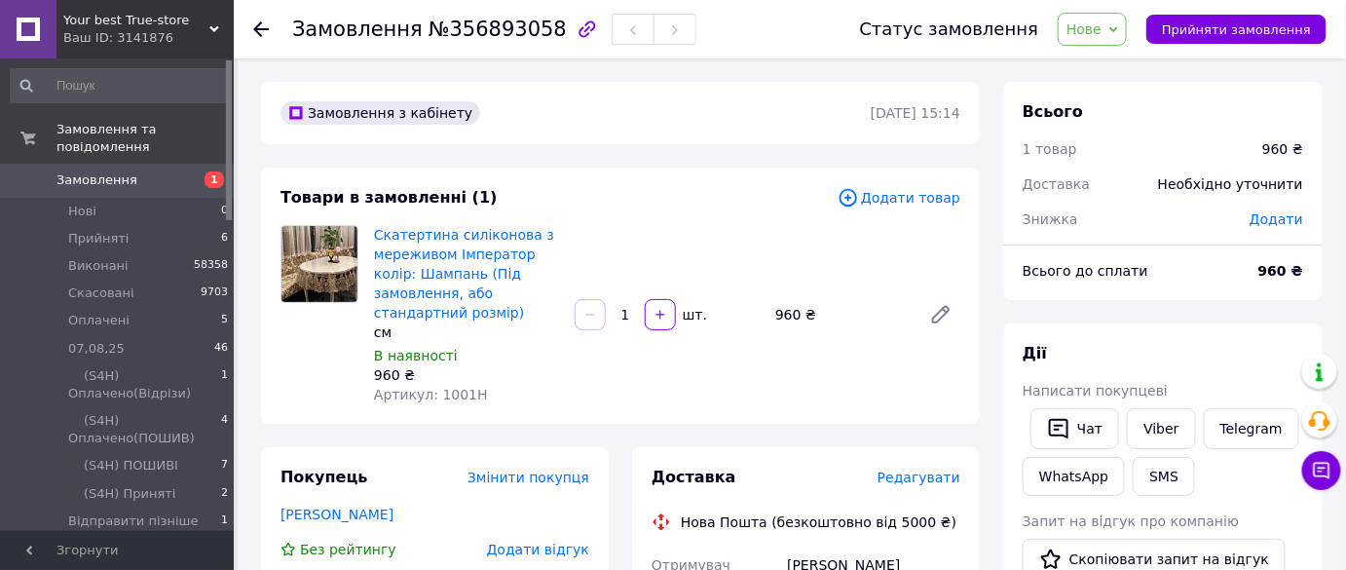
click at [1123, 37] on span "Нове" at bounding box center [1092, 29] width 69 height 33
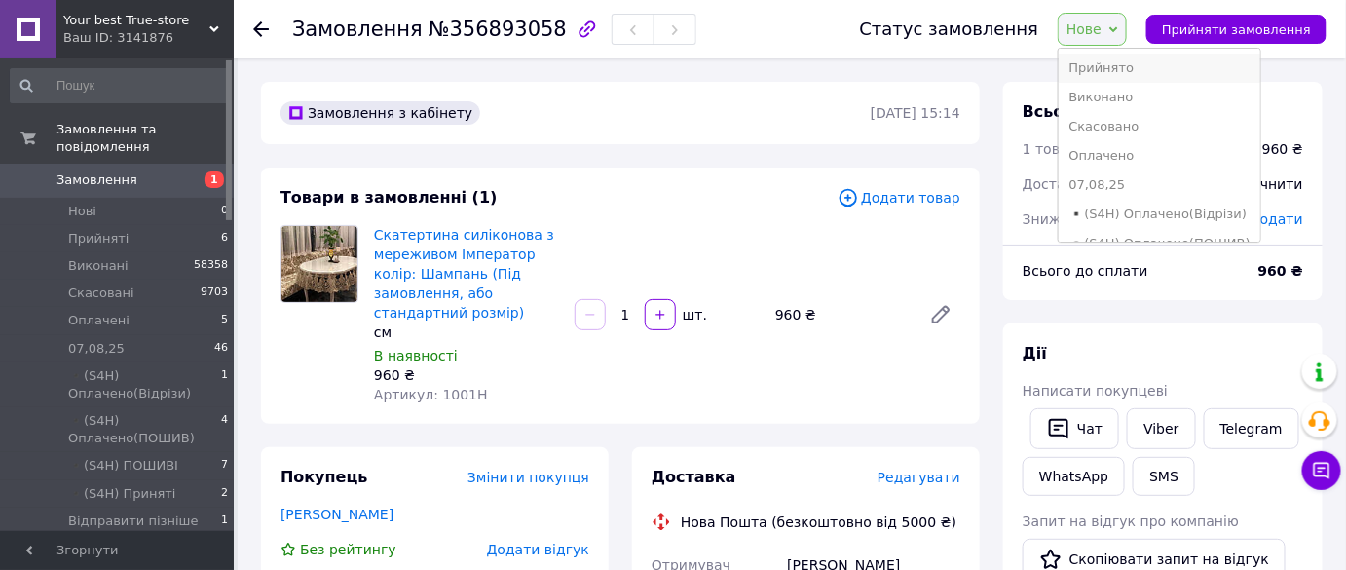
click at [1115, 66] on li "Прийнято" at bounding box center [1159, 68] width 201 height 29
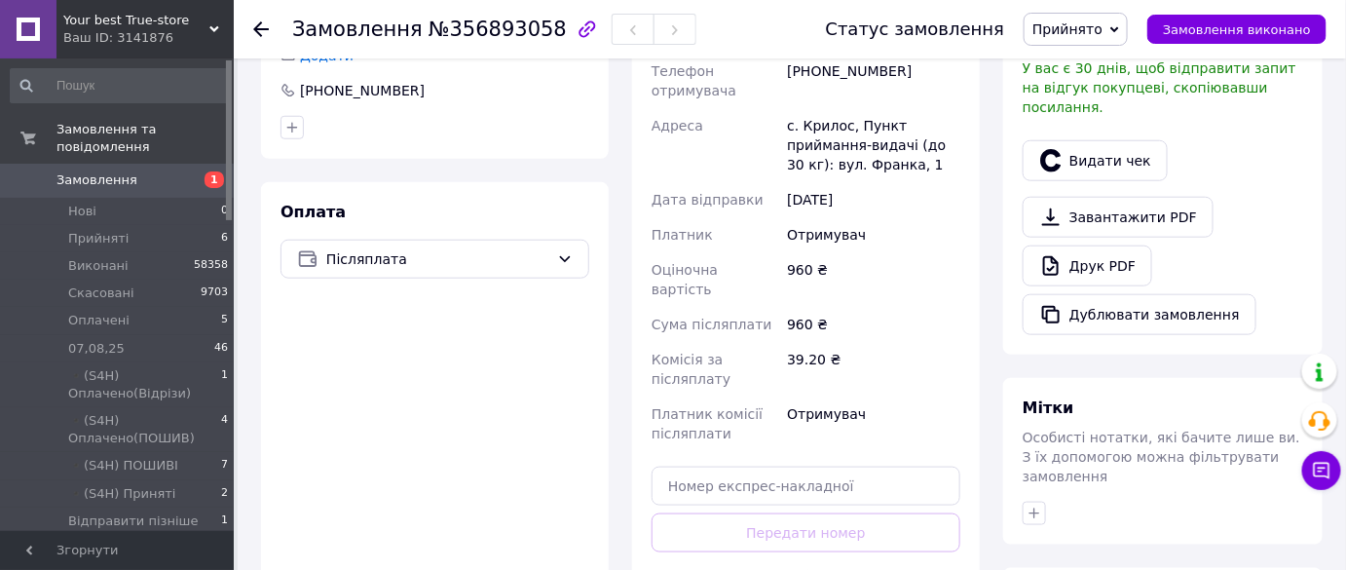
scroll to position [531, 0]
click at [553, 246] on div "Післяплата" at bounding box center [437, 256] width 231 height 21
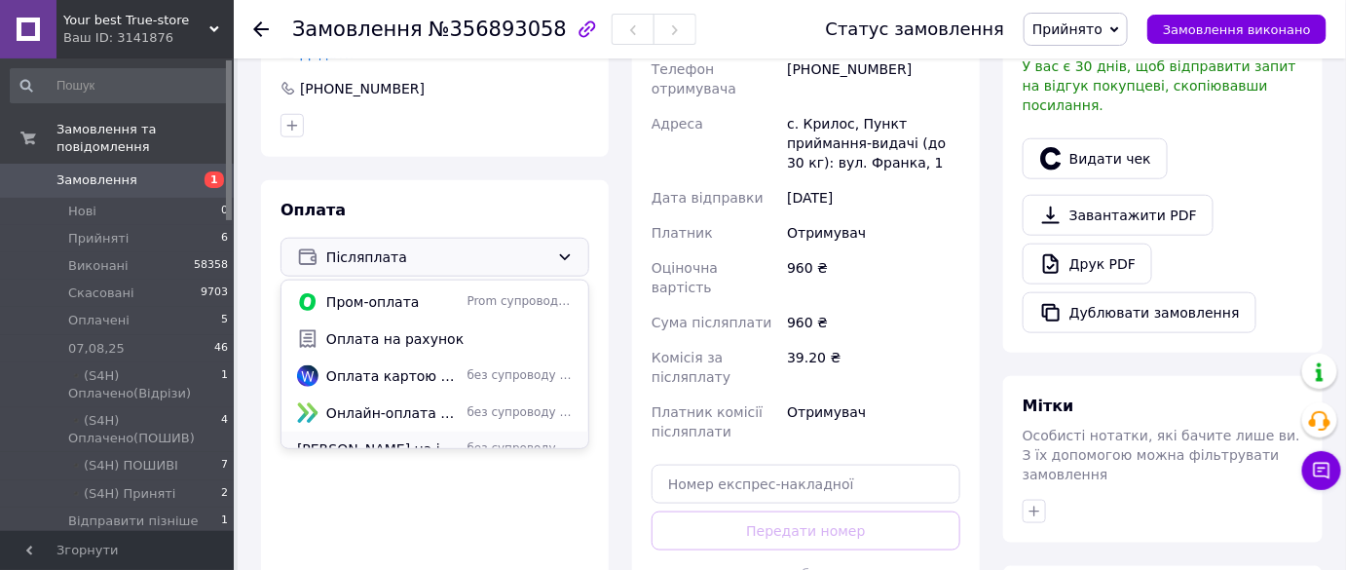
scroll to position [52, 0]
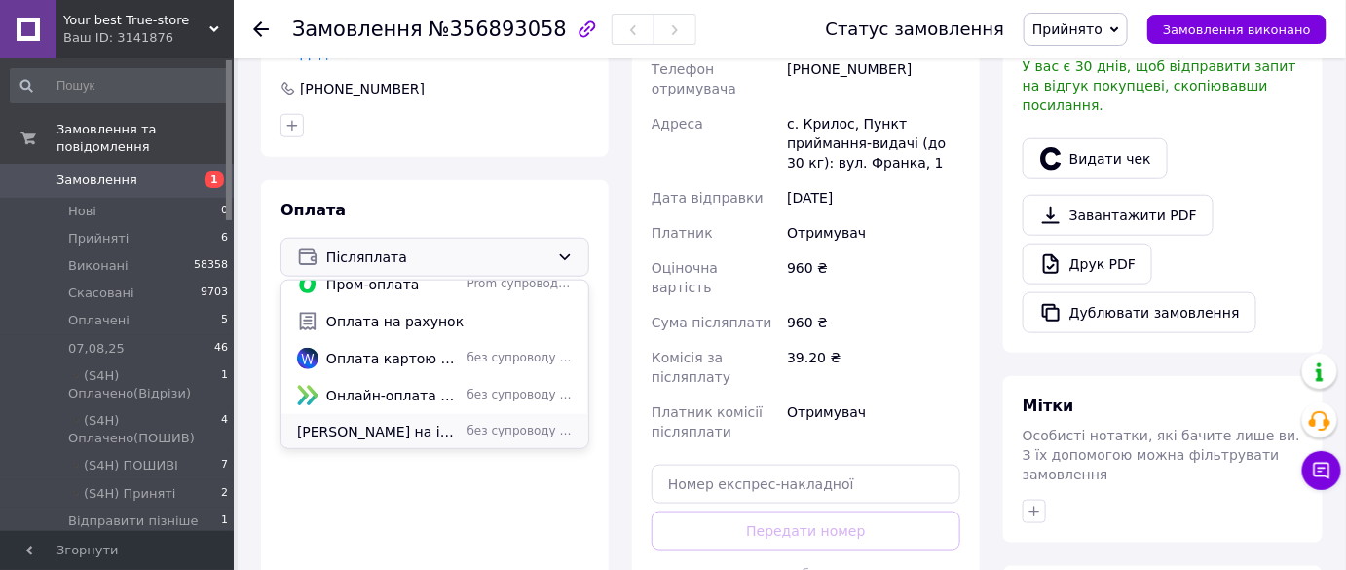
click at [464, 423] on div "без супроводу Prom" at bounding box center [520, 431] width 113 height 17
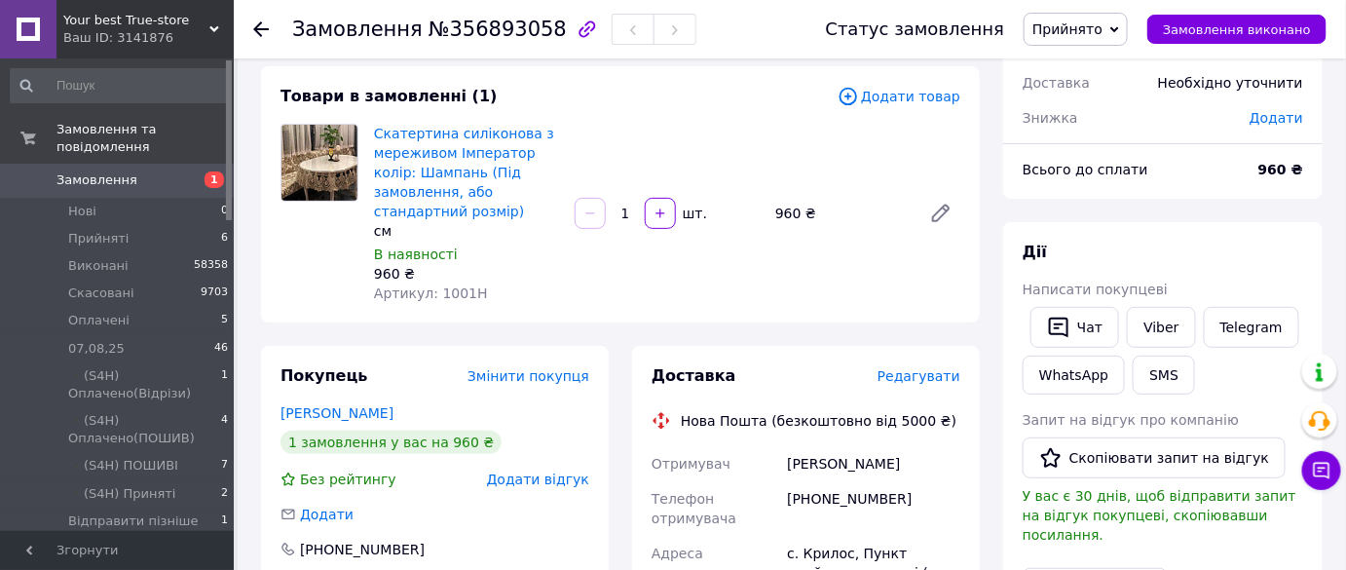
scroll to position [176, 0]
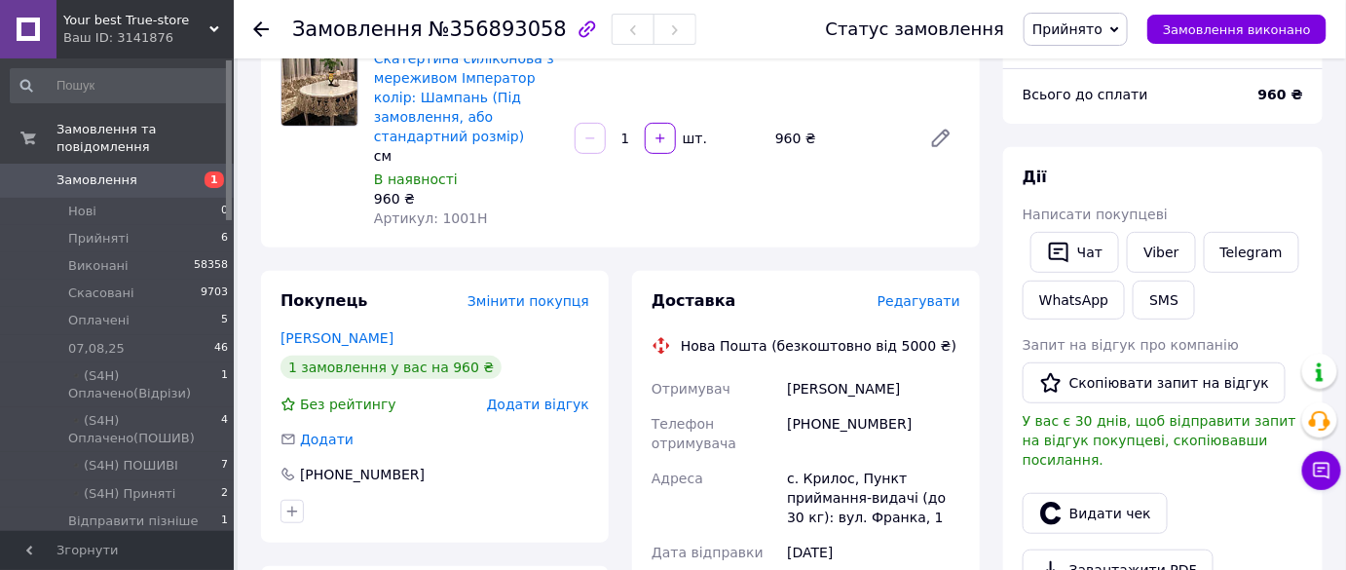
click at [832, 409] on div "[PHONE_NUMBER]" at bounding box center [873, 433] width 181 height 55
copy div "[PHONE_NUMBER]"
click at [1291, 167] on div "Дії" at bounding box center [1163, 178] width 281 height 22
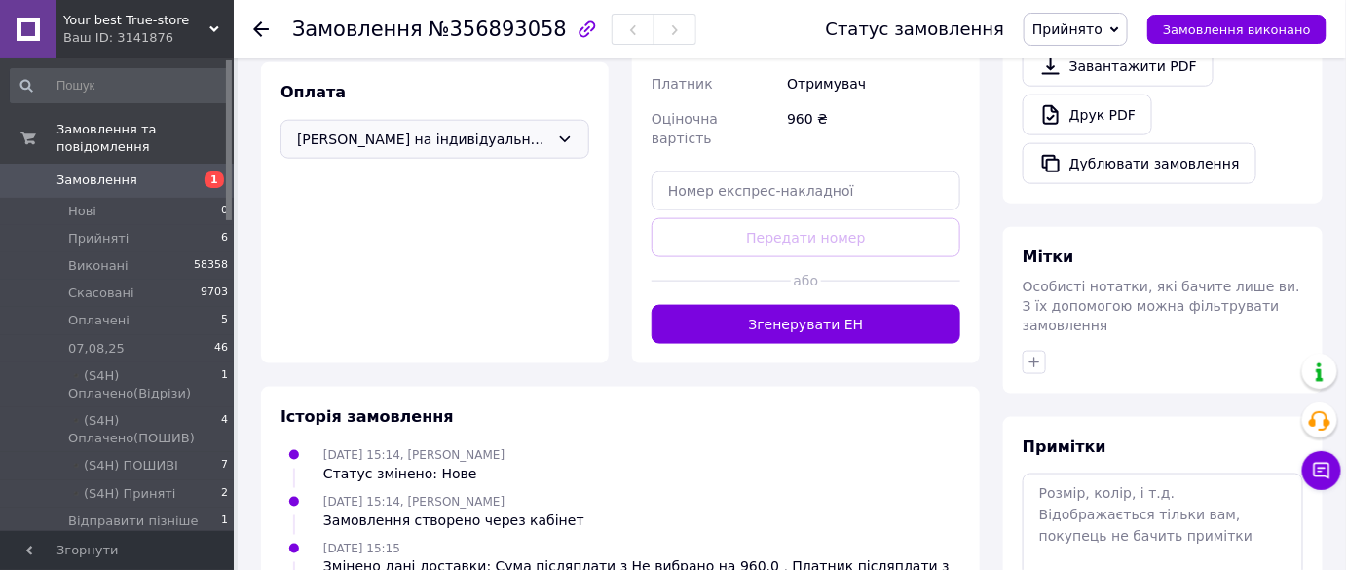
scroll to position [797, 0]
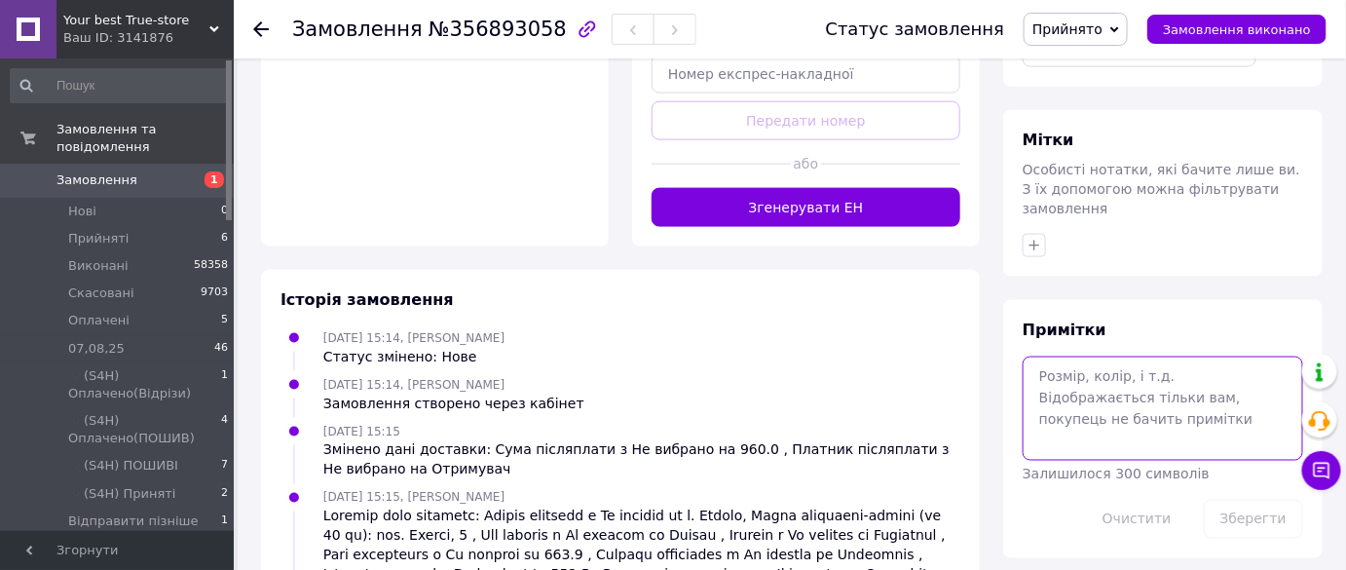
click at [1132, 385] on textarea at bounding box center [1163, 408] width 281 height 103
paste textarea "200см х 130см прямокут"
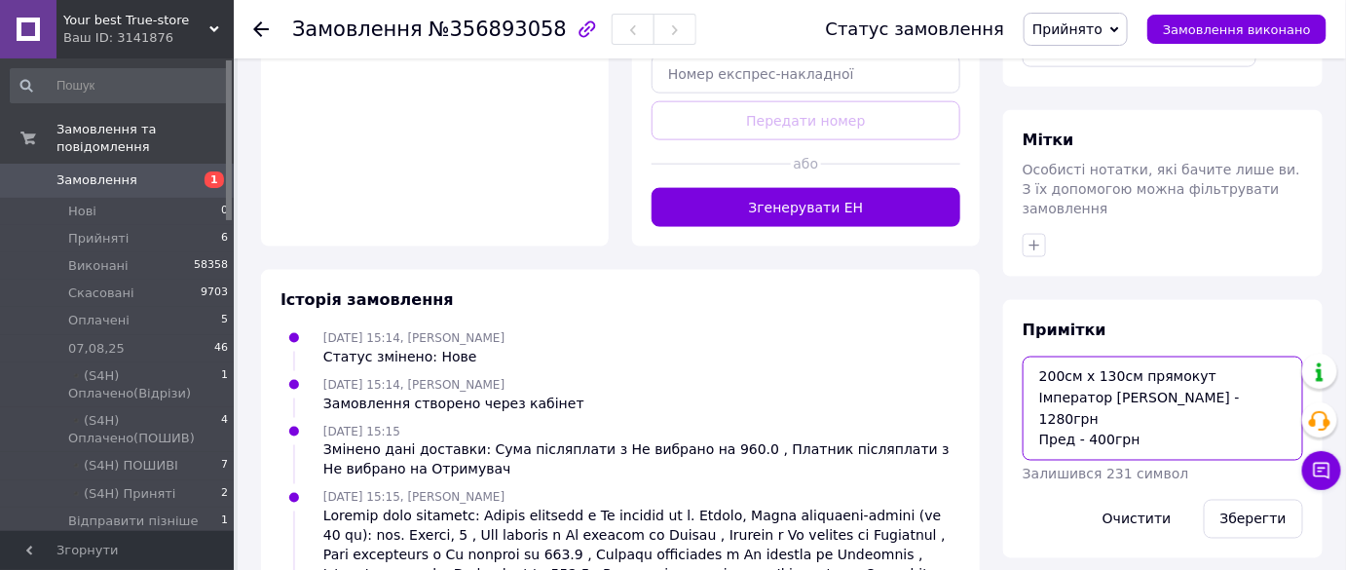
type textarea "200см х 130см прямокут Імператор шампань Ціна - 1280грн Пред - 400грн"
click at [1236, 500] on button "Зберегти" at bounding box center [1253, 519] width 99 height 39
click at [1239, 500] on button "Зберегти" at bounding box center [1253, 519] width 99 height 39
drag, startPoint x: 1247, startPoint y: 487, endPoint x: 1231, endPoint y: 458, distance: 33.1
click at [1246, 500] on button "Зберегти" at bounding box center [1253, 519] width 99 height 39
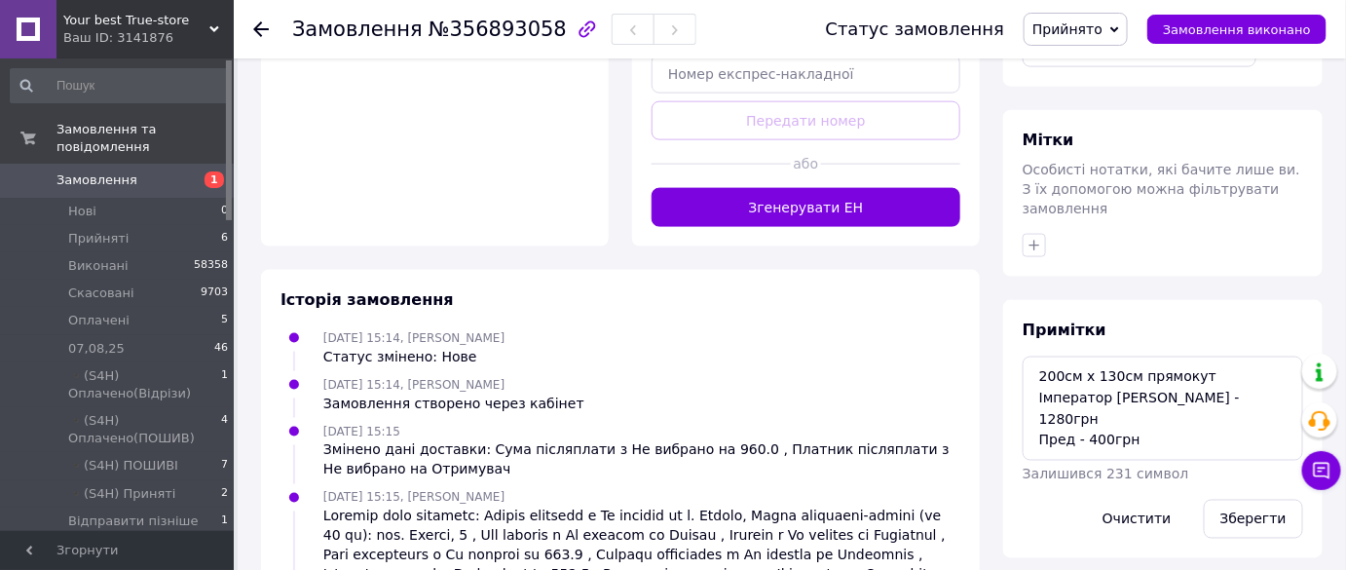
click at [1103, 32] on span "Прийнято" at bounding box center [1067, 29] width 70 height 16
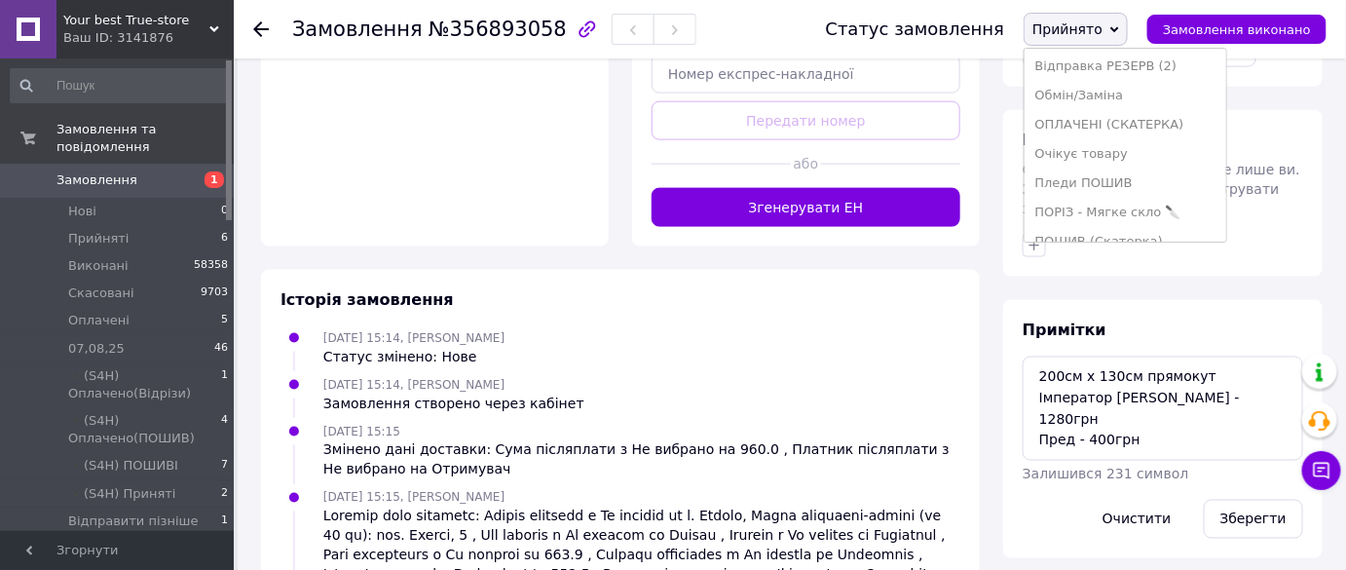
scroll to position [430, 0]
click at [1128, 194] on li "Реквізити надано" at bounding box center [1125, 193] width 201 height 29
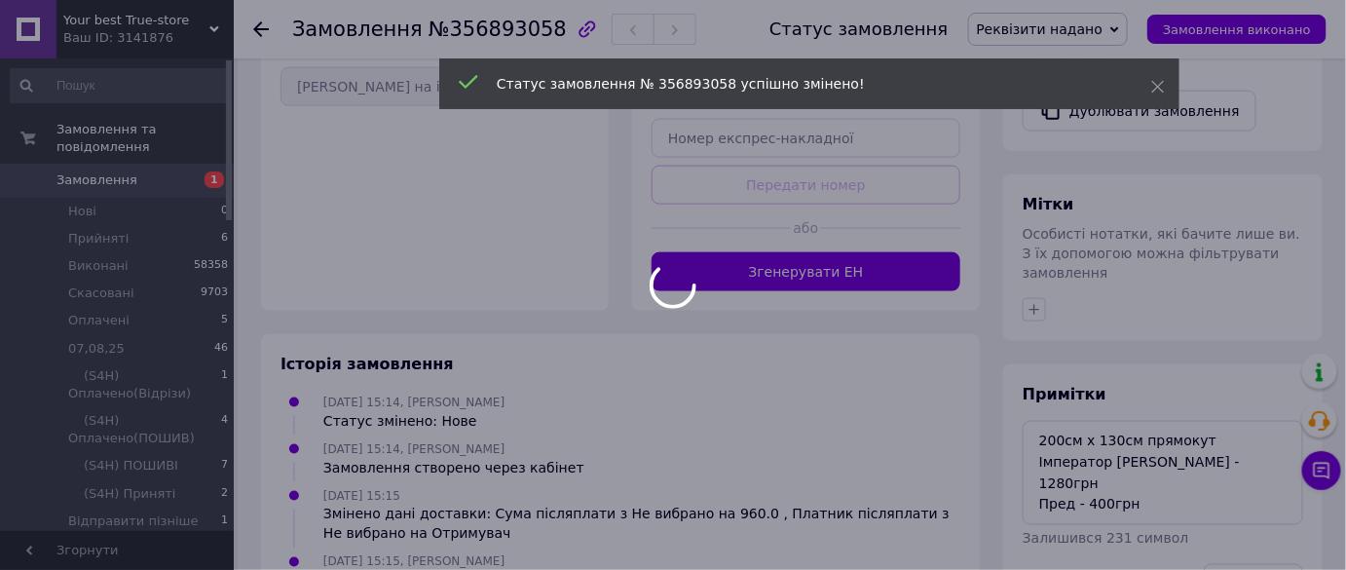
scroll to position [531, 0]
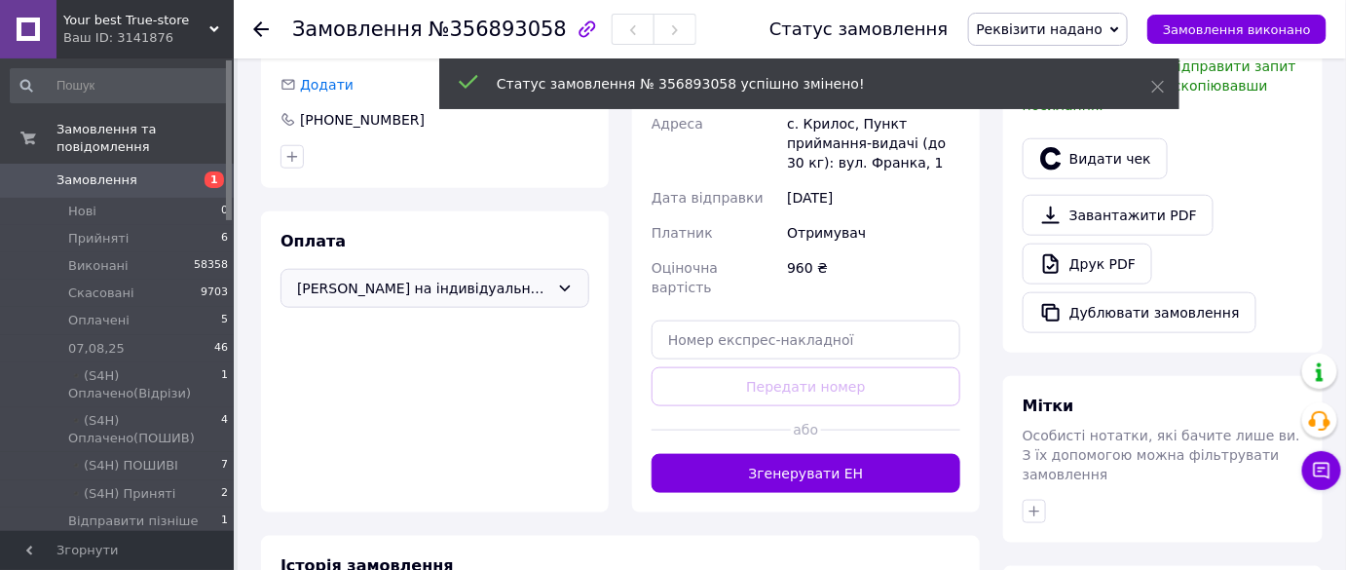
click at [254, 22] on icon at bounding box center [261, 29] width 16 height 16
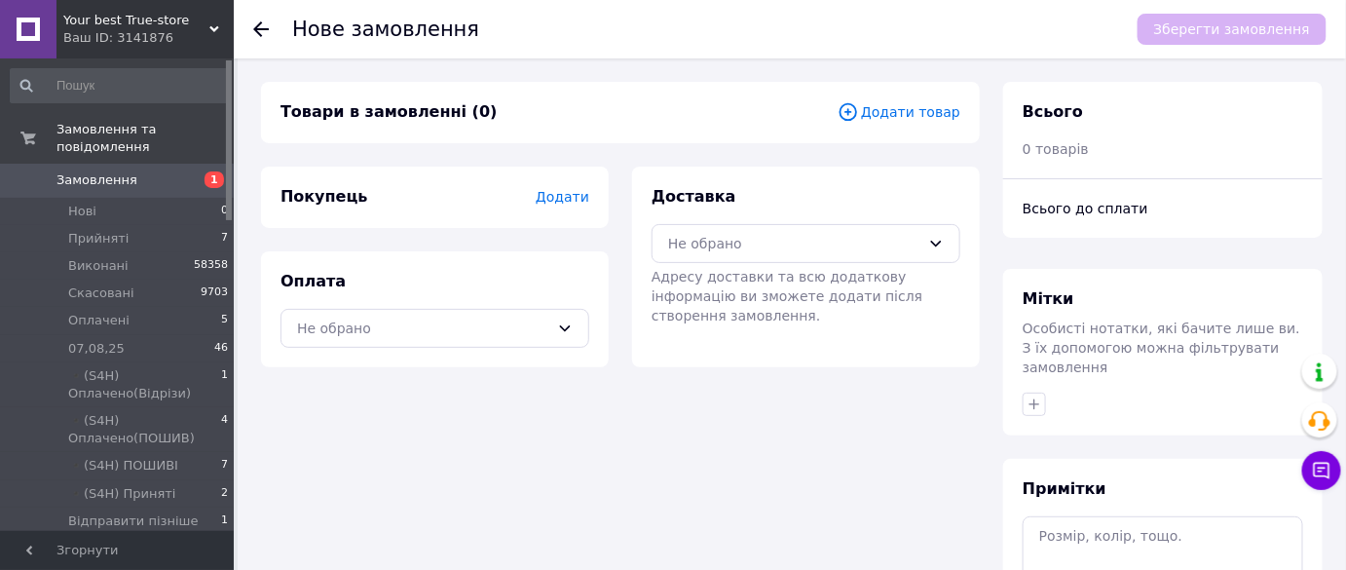
click at [166, 164] on link "Замовлення 1" at bounding box center [120, 180] width 240 height 33
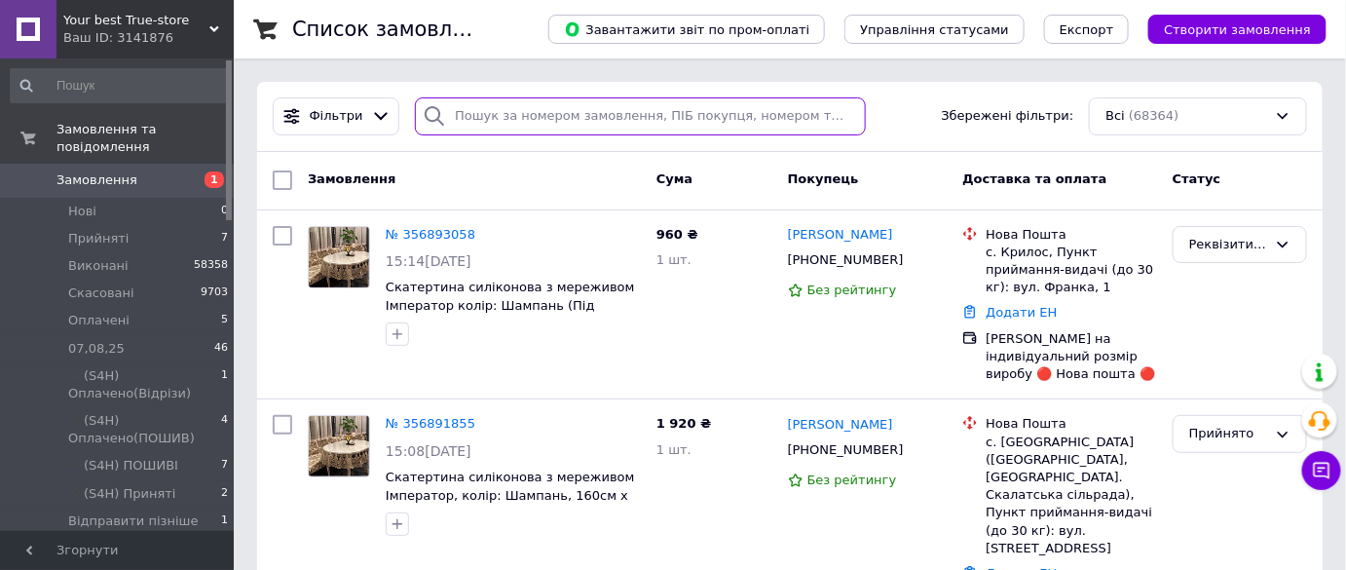
click at [522, 131] on input "search" at bounding box center [640, 116] width 451 height 38
paste input "356765817"
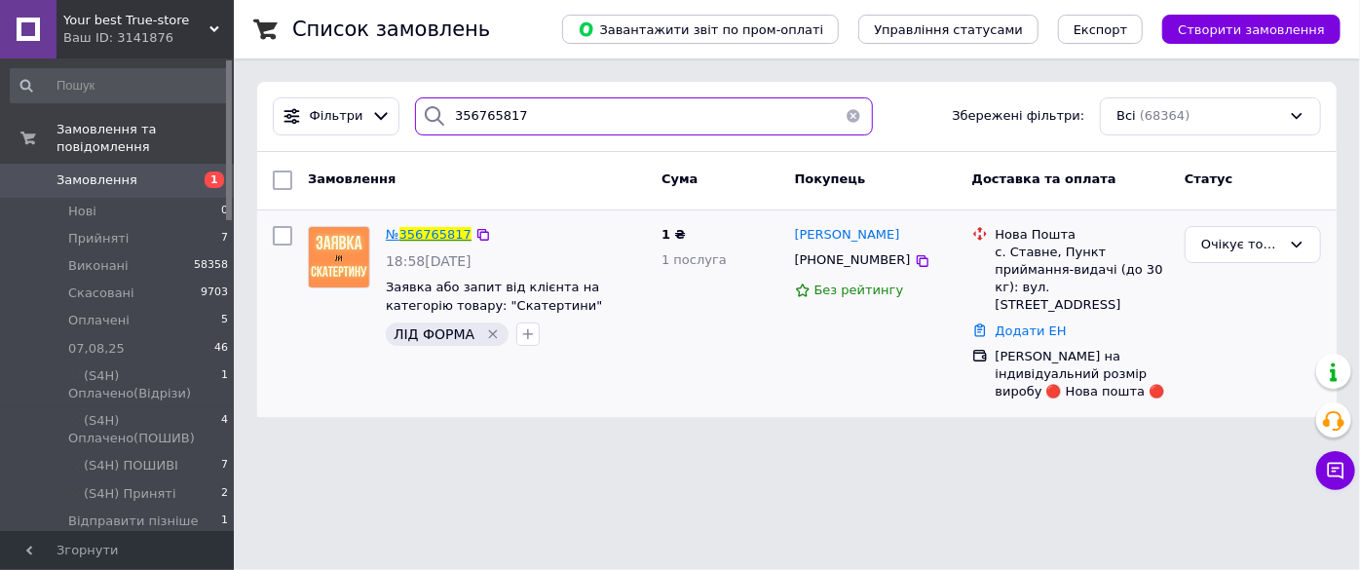
type input "356765817"
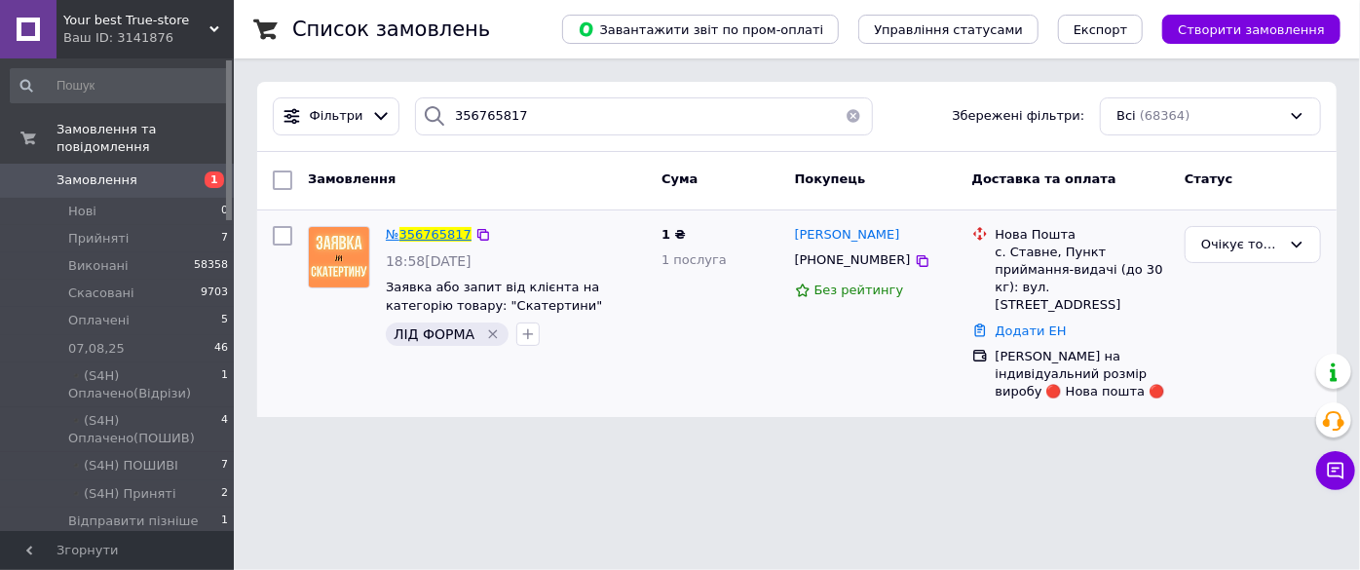
click at [452, 230] on span "356765817" at bounding box center [435, 234] width 72 height 15
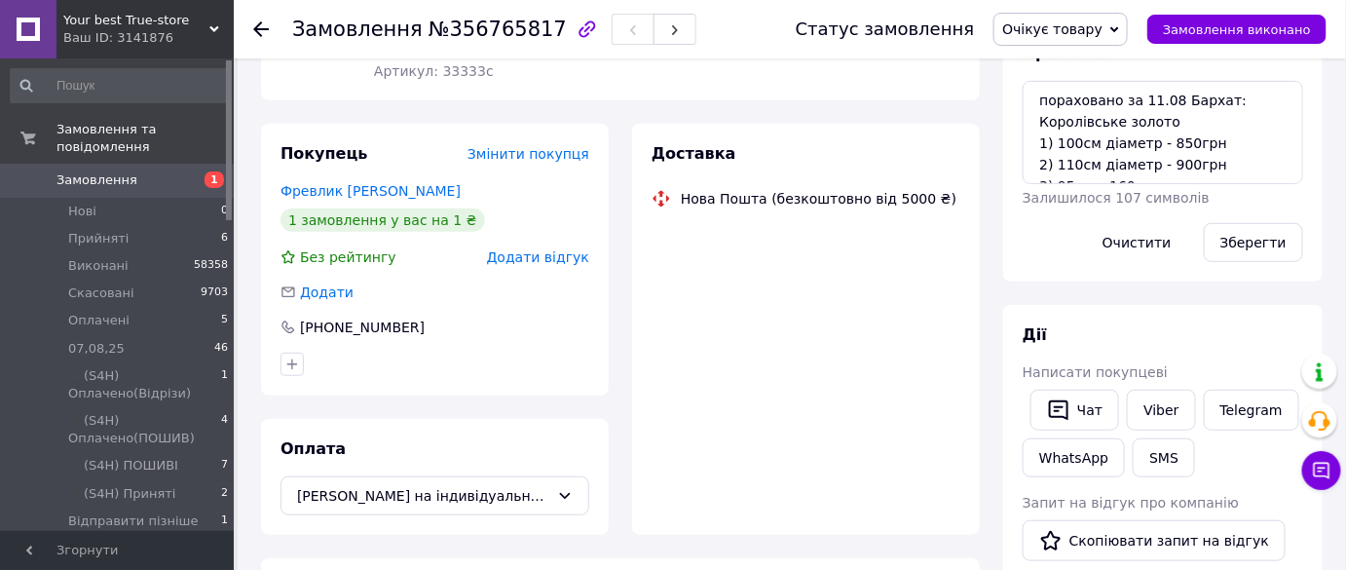
scroll to position [43, 0]
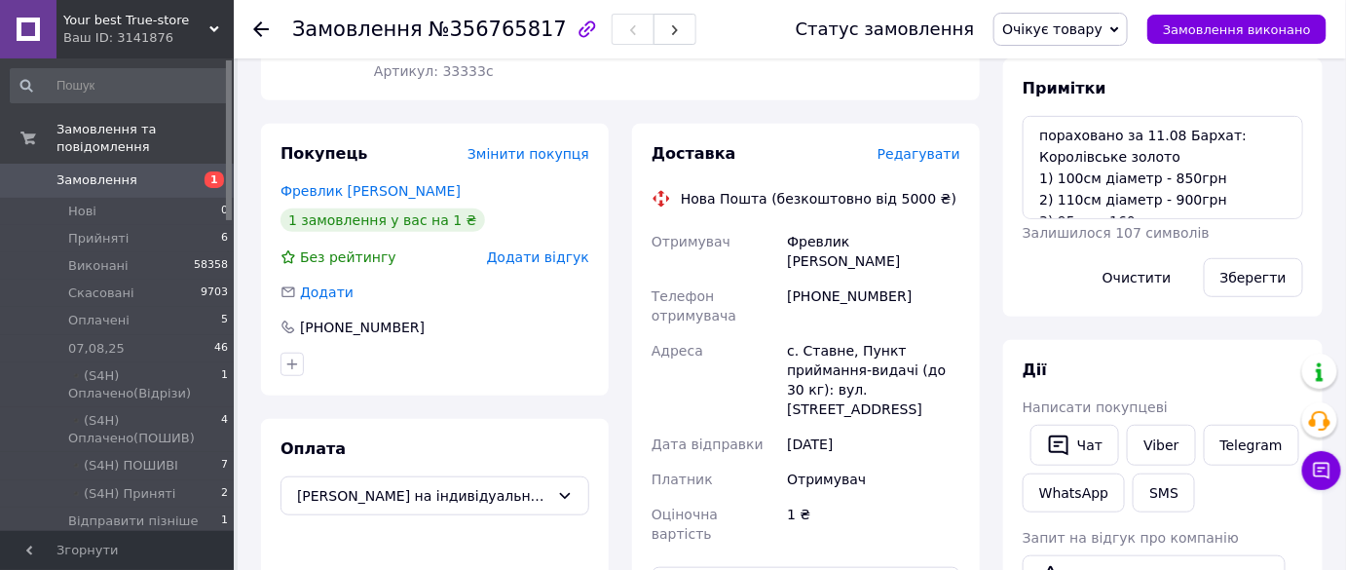
click at [852, 279] on div "[PHONE_NUMBER]" at bounding box center [873, 306] width 181 height 55
copy div "380999525637"
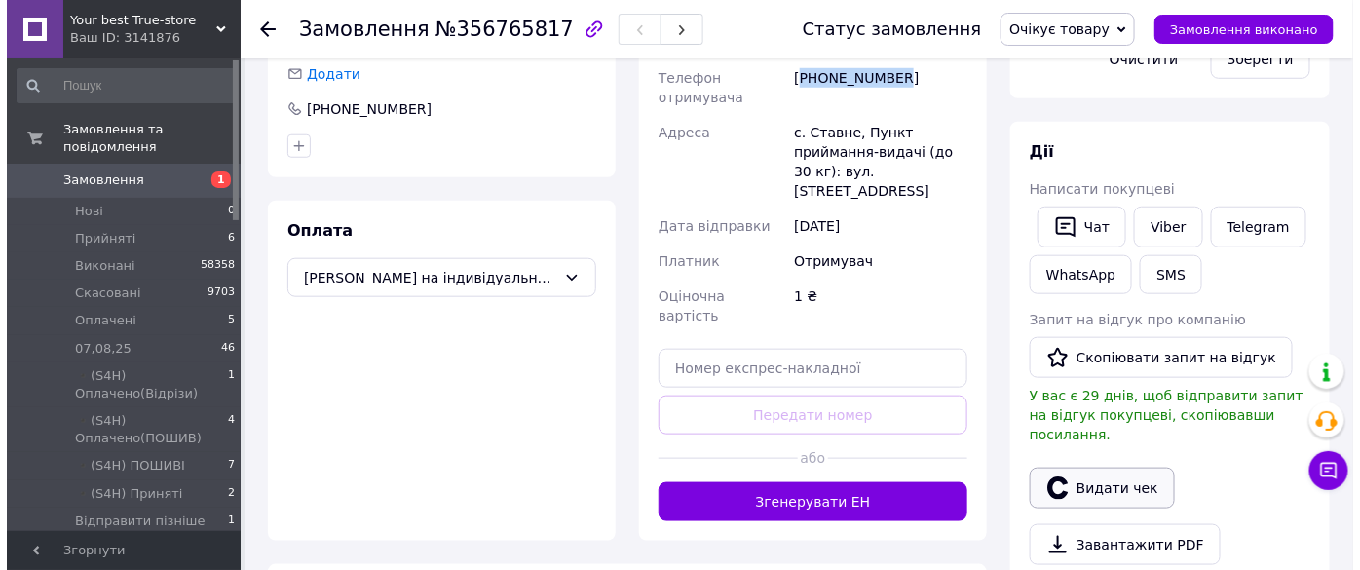
scroll to position [619, 0]
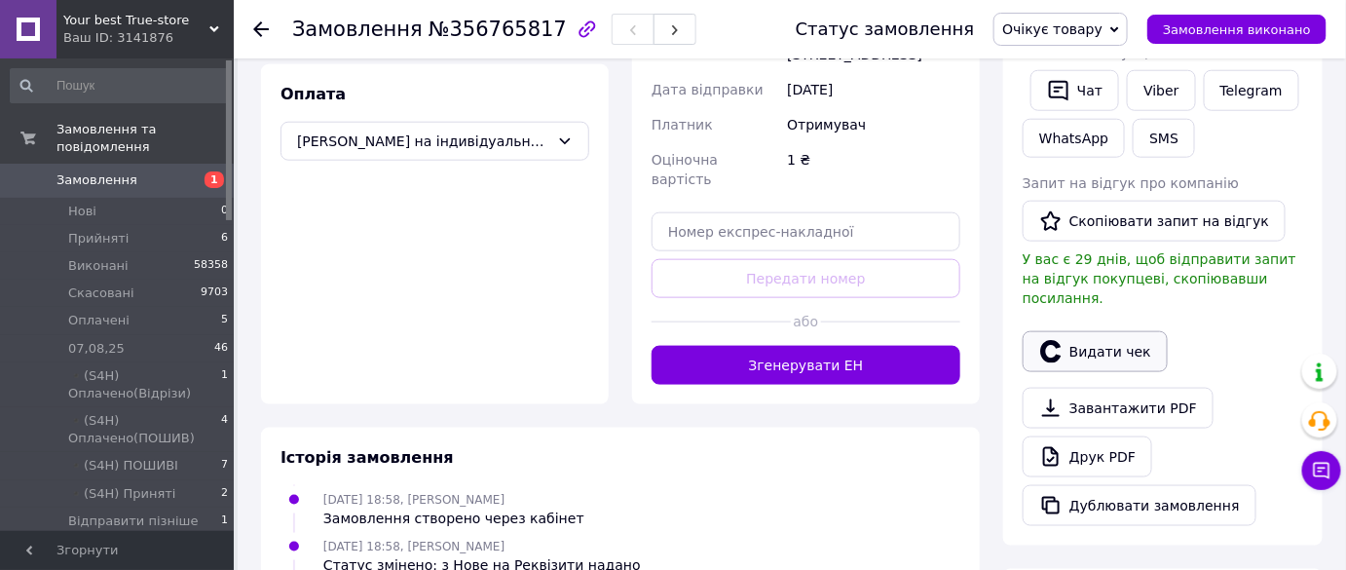
click at [1122, 340] on button "Видати чек" at bounding box center [1095, 351] width 145 height 41
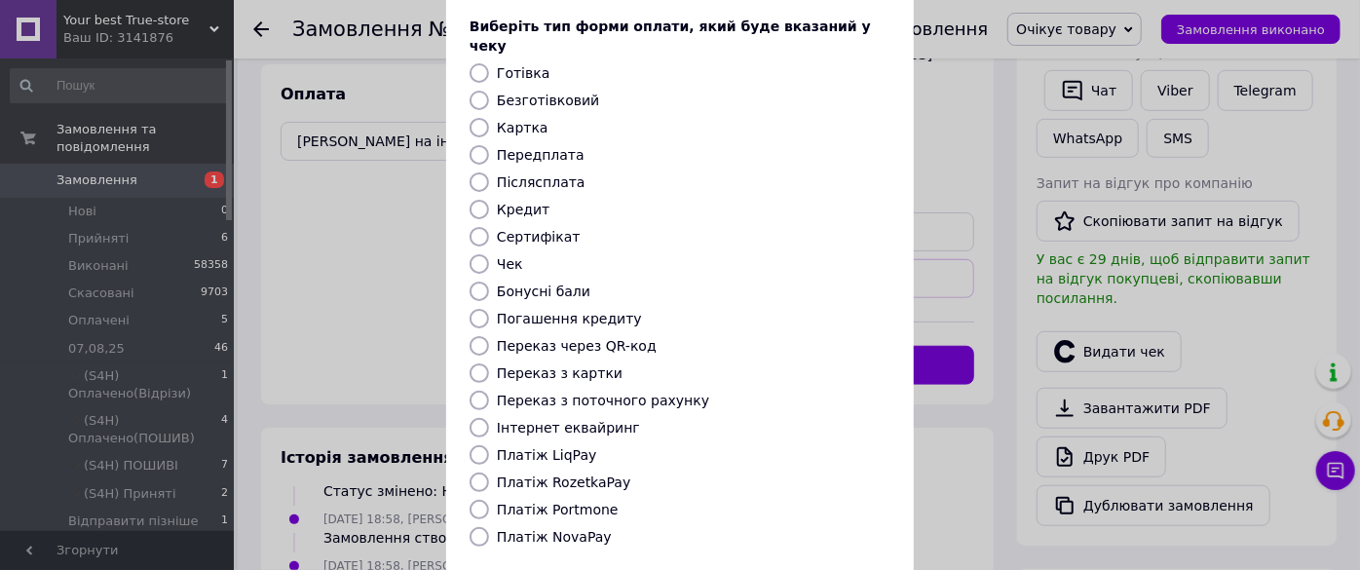
scroll to position [265, 0]
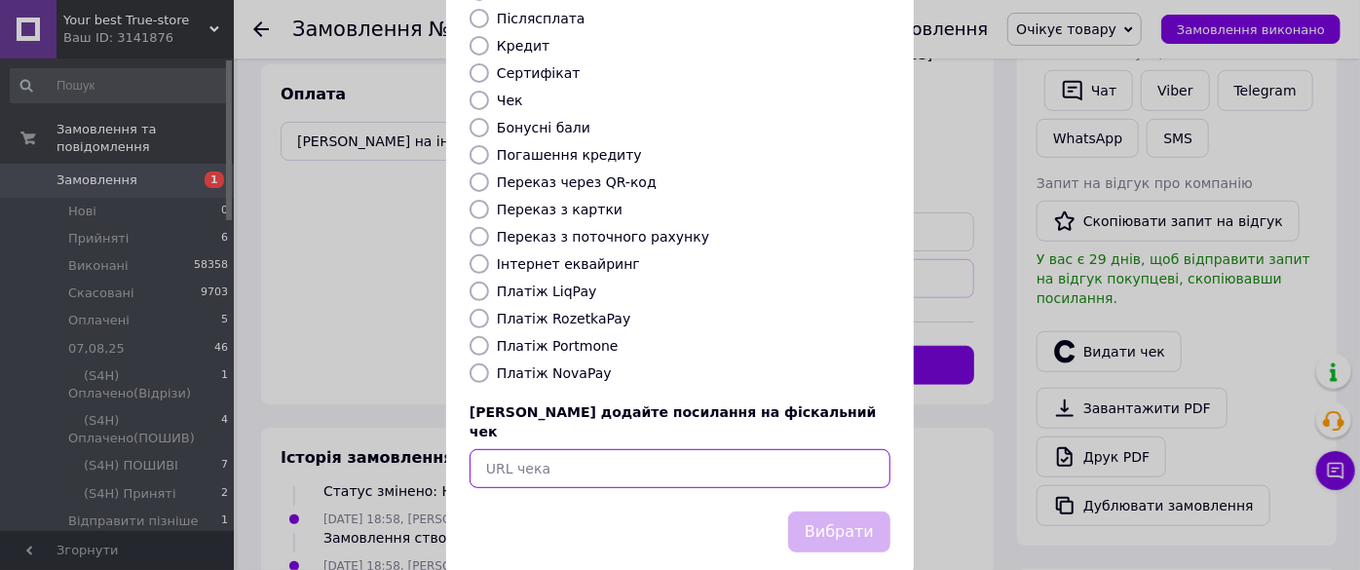
click at [705, 449] on input "text" at bounding box center [679, 468] width 421 height 39
paste input "https://check.checkbox.ua/b1289780-e98b-4e3b-8af1-04da88c83dbd"
type input "https://check.checkbox.ua/b1289780-e98b-4e3b-8af1-04da88c83dbd"
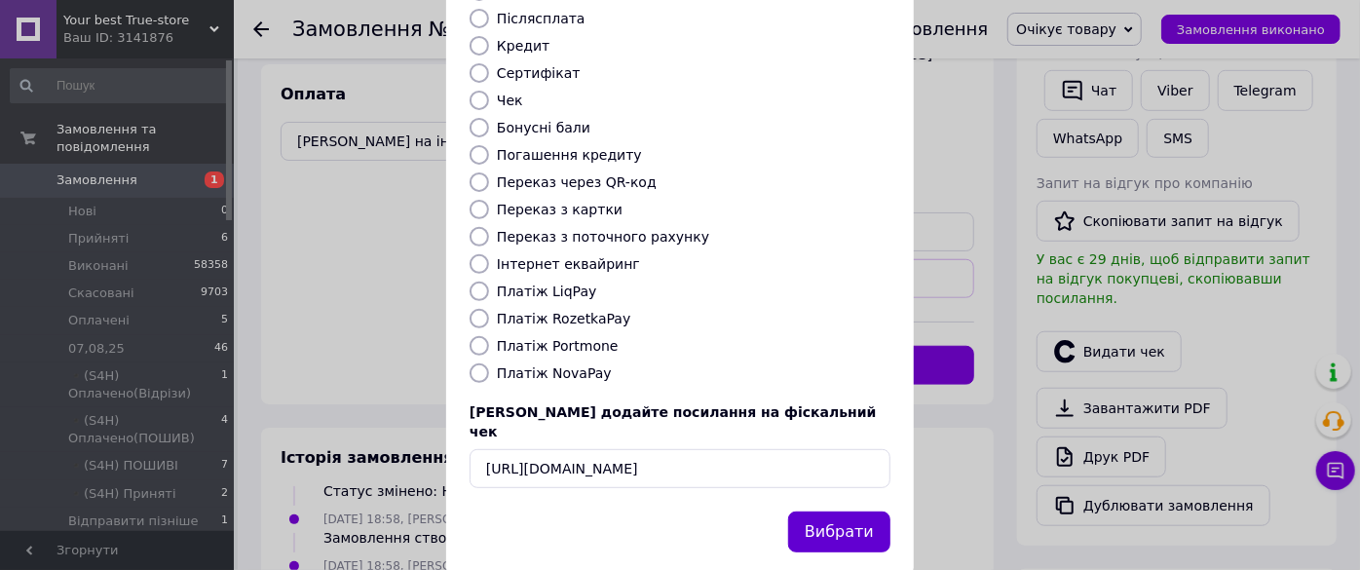
click at [853, 511] on button "Вибрати" at bounding box center [839, 532] width 102 height 42
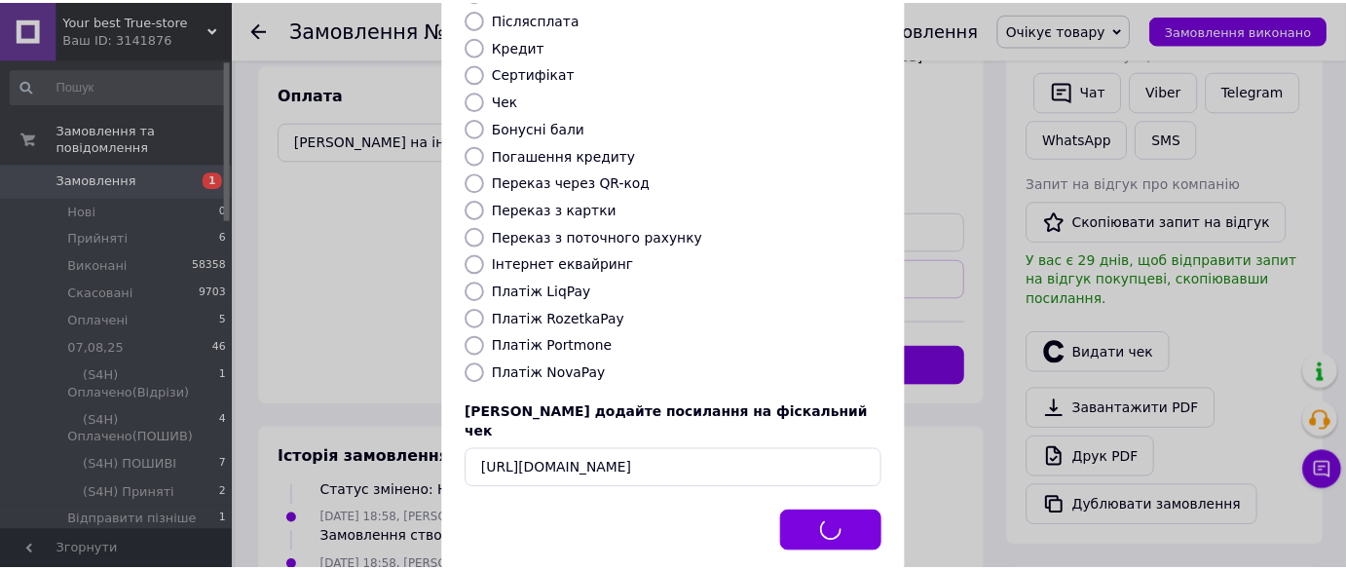
scroll to position [43, 0]
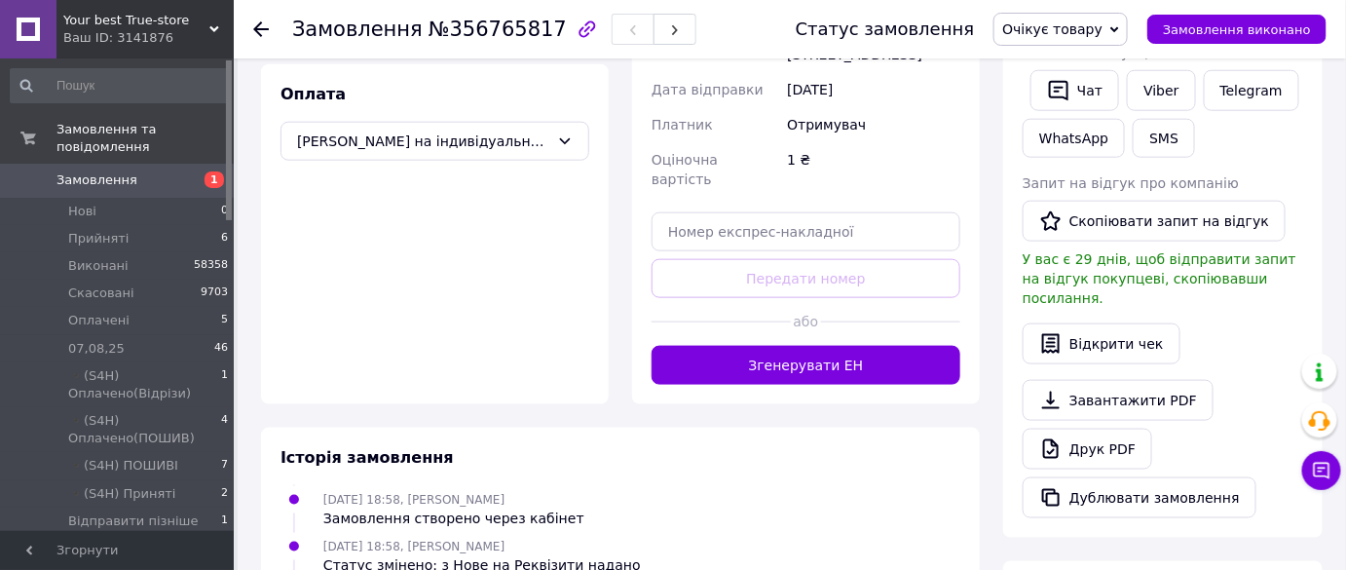
click at [253, 30] on icon at bounding box center [261, 29] width 16 height 16
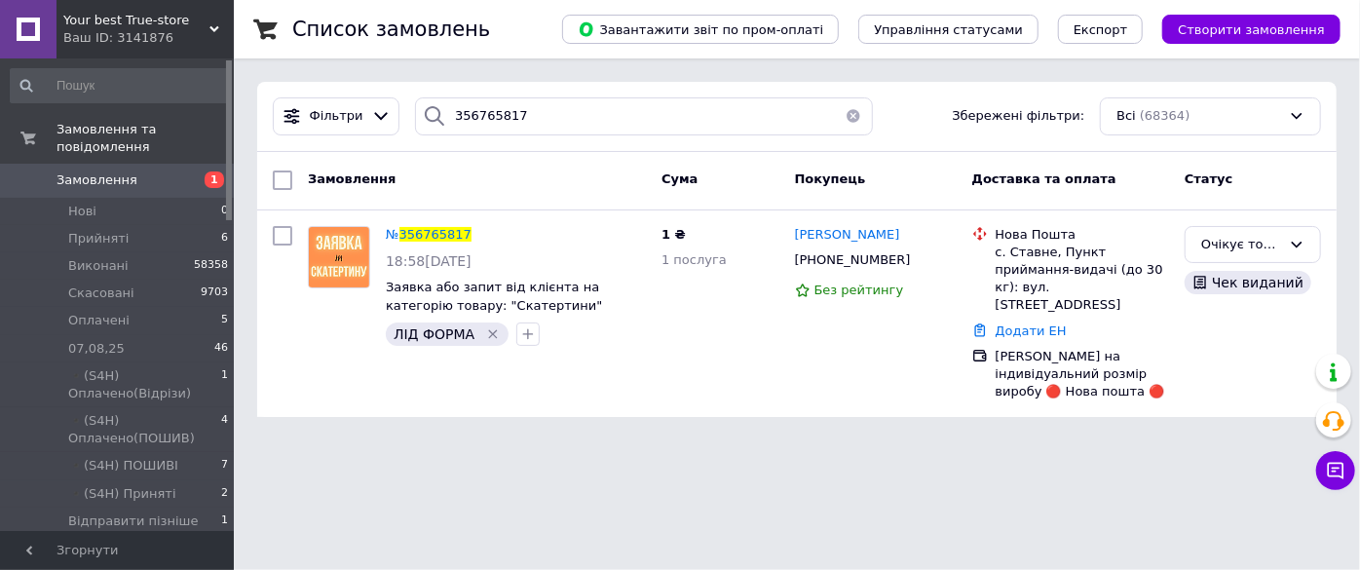
click at [580, 136] on div "Фільтри 356765817 Збережені фільтри: Всі (68364)" at bounding box center [796, 117] width 1079 height 70
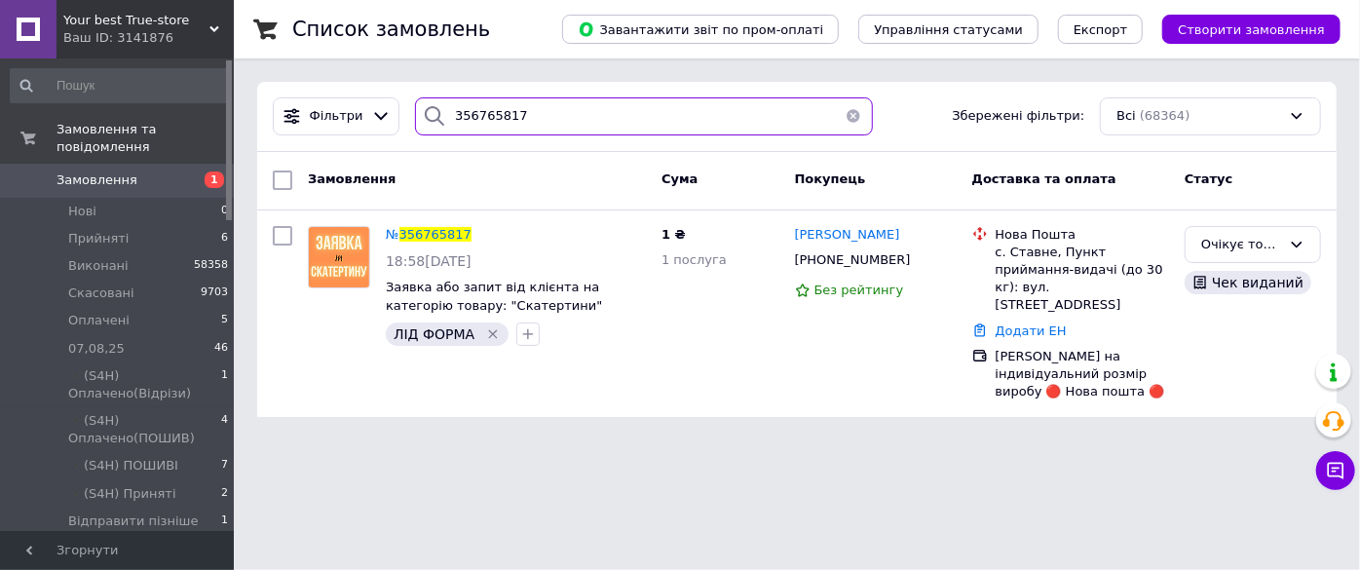
click at [580, 127] on input "356765817" at bounding box center [643, 116] width 457 height 38
paste input "588614"
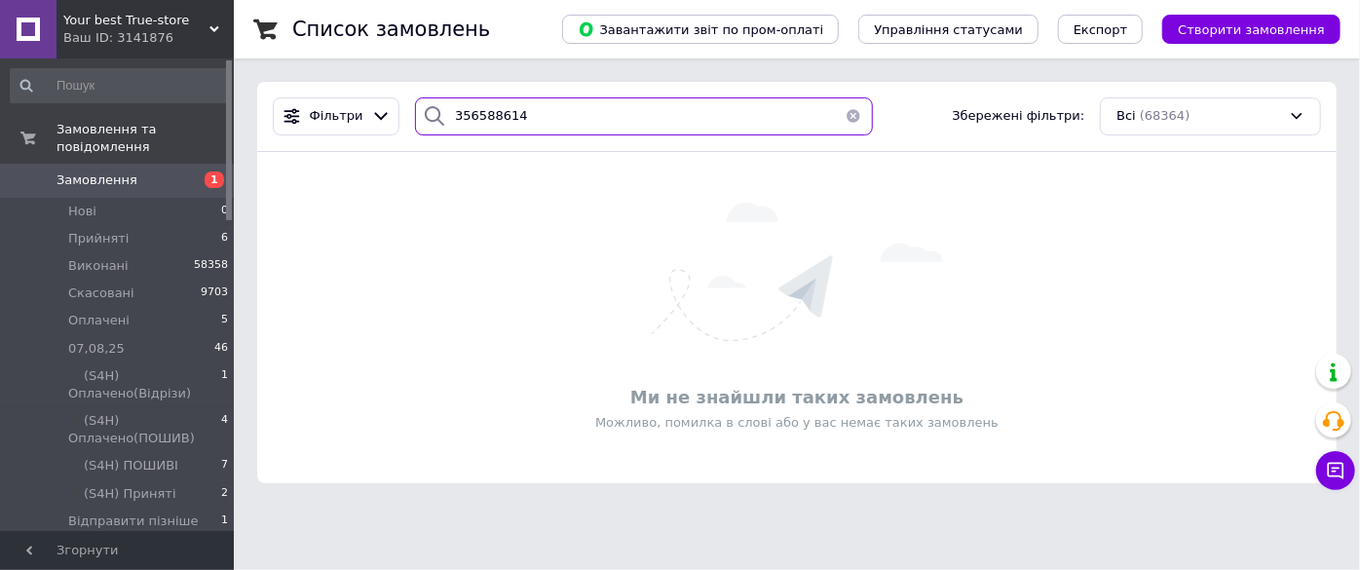
type input "356588614"
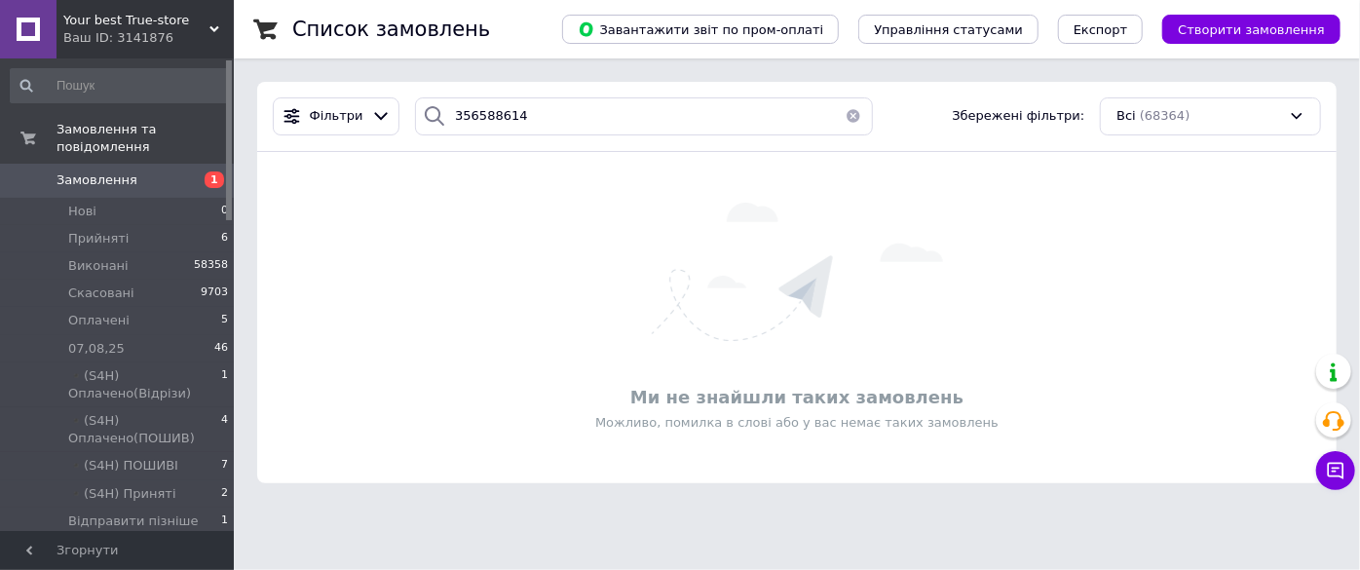
click at [161, 38] on div "Ваш ID: 3141876" at bounding box center [148, 38] width 170 height 18
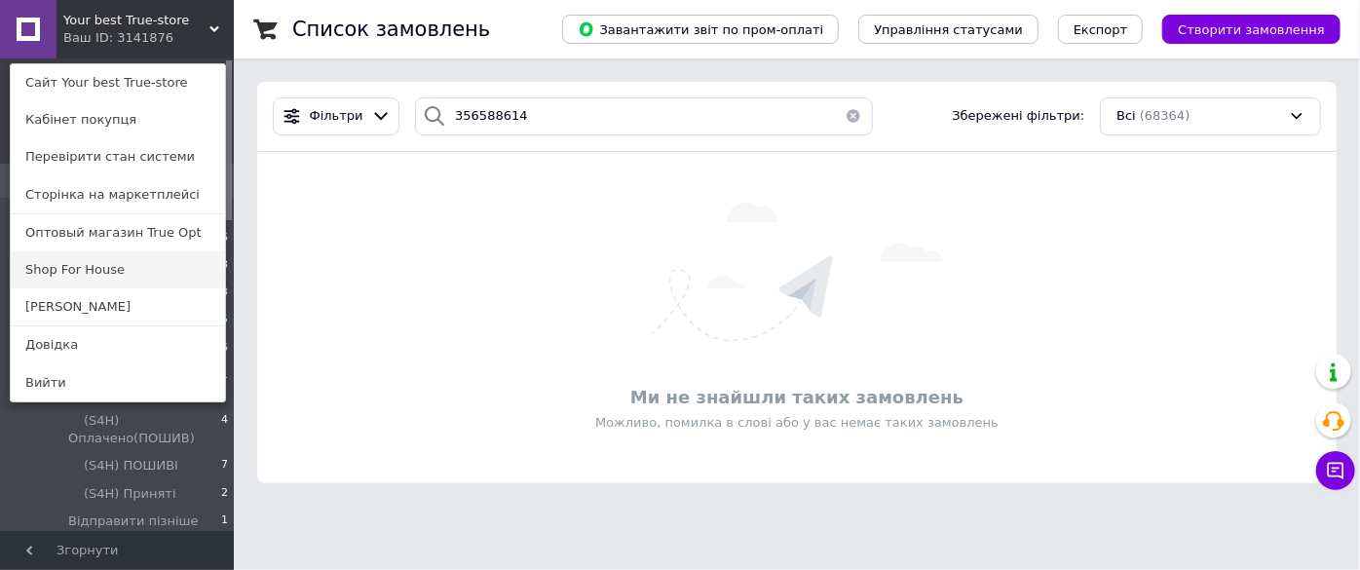
click at [129, 255] on link "Shop For House" at bounding box center [118, 269] width 214 height 37
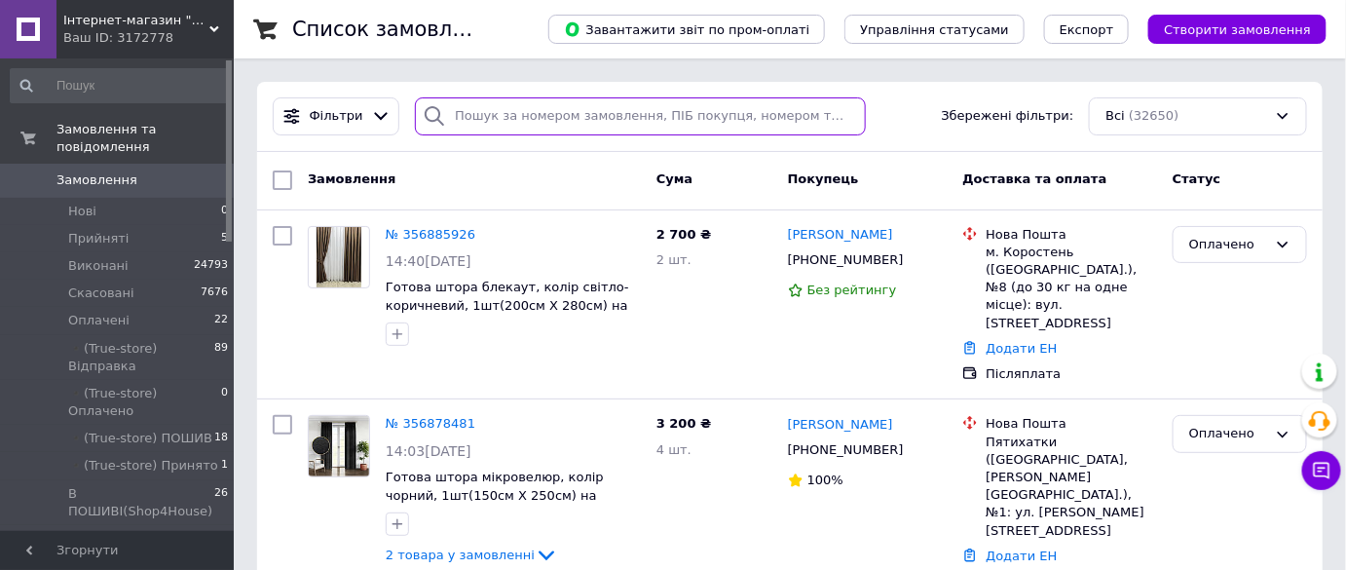
paste input "356588614"
click at [658, 119] on input "search" at bounding box center [640, 116] width 451 height 38
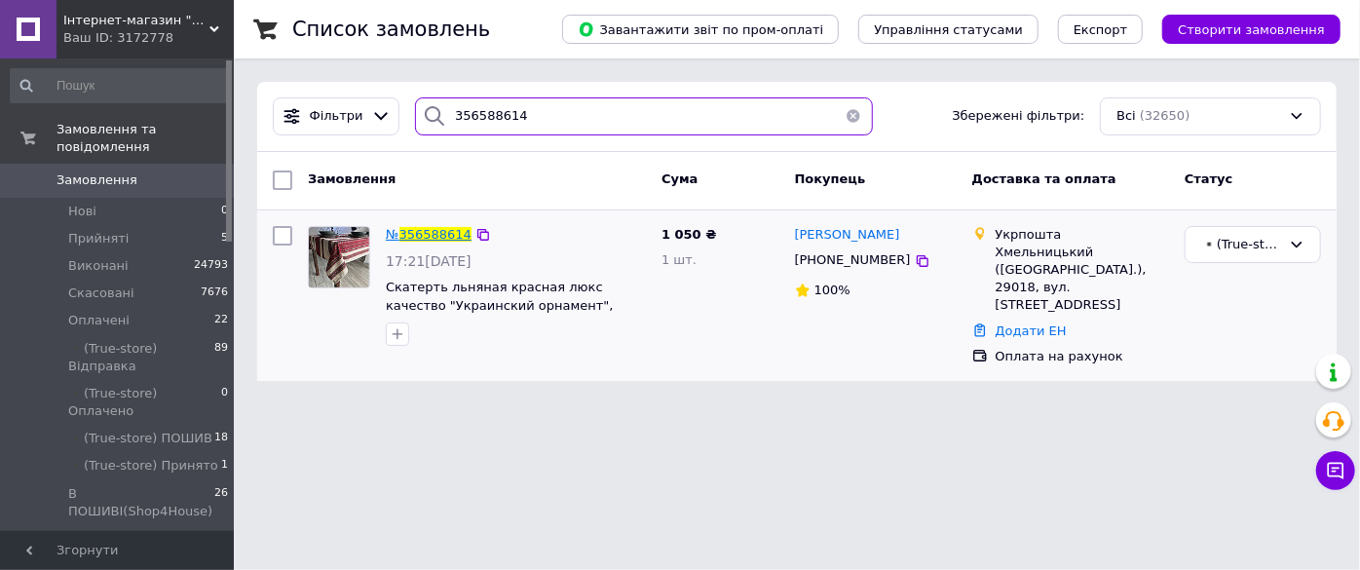
type input "356588614"
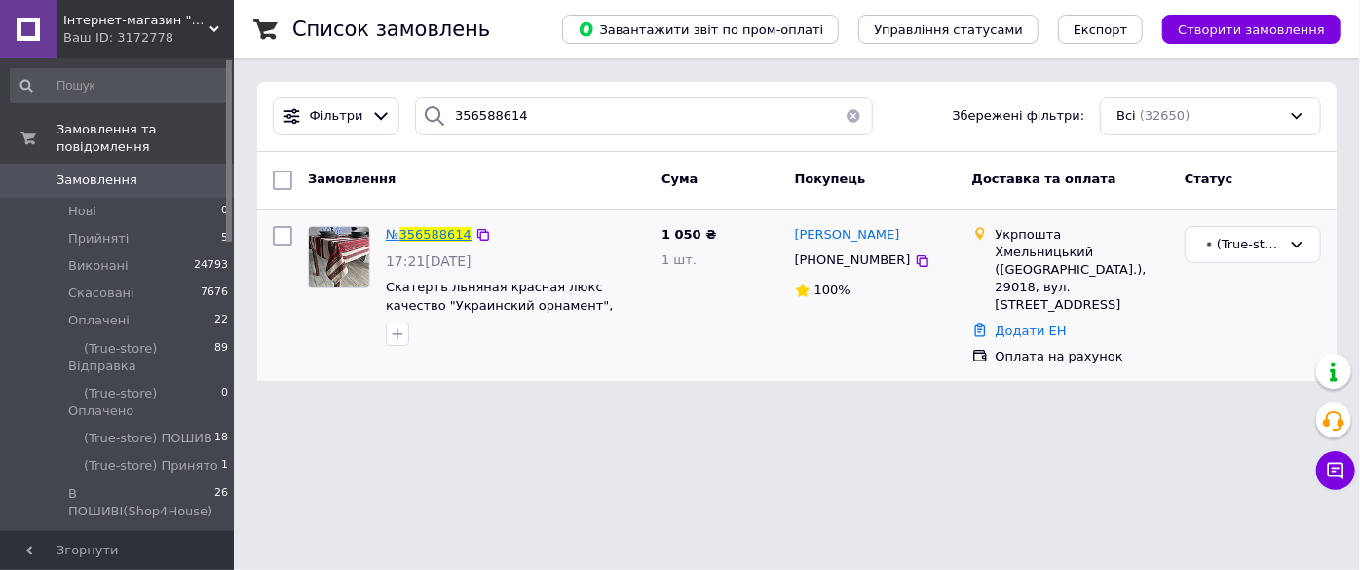
click at [431, 229] on span "356588614" at bounding box center [435, 234] width 72 height 15
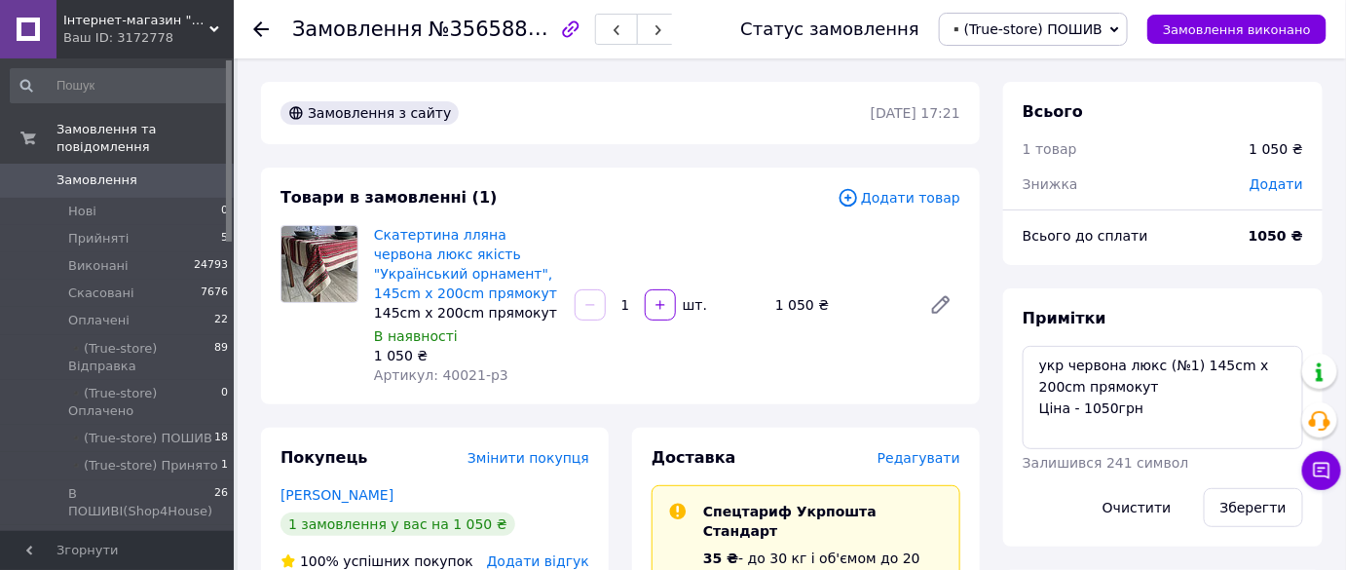
scroll to position [354, 0]
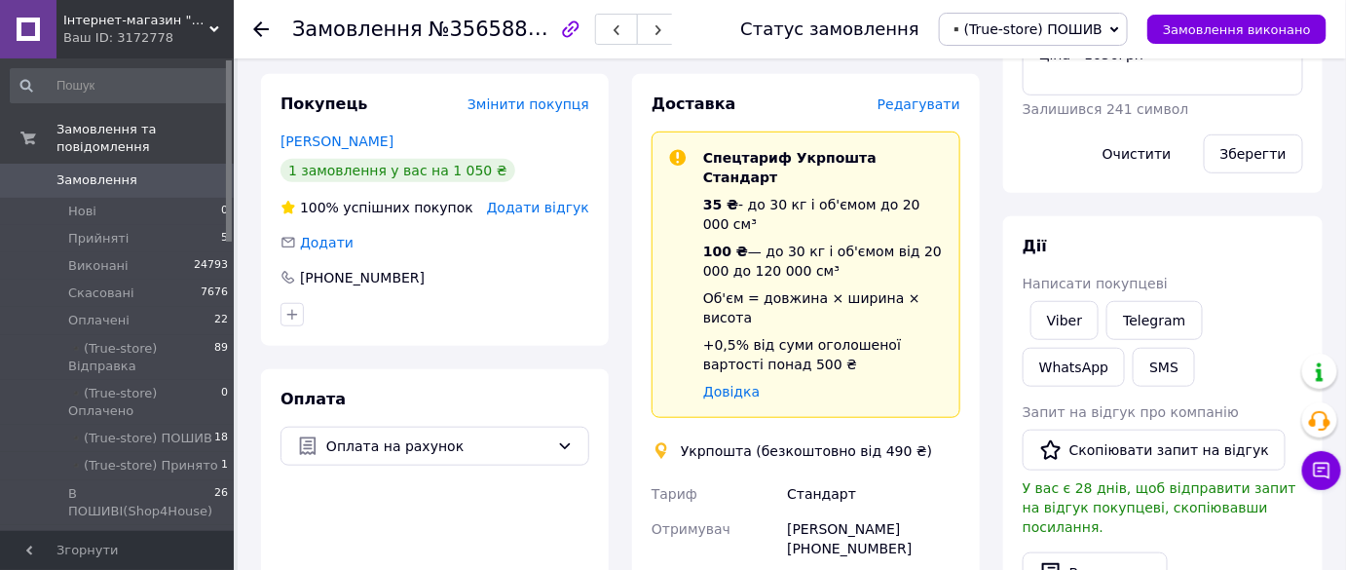
click at [836, 511] on div "Олег Добржанський +380673821471" at bounding box center [873, 538] width 181 height 55
copy div "380673821471"
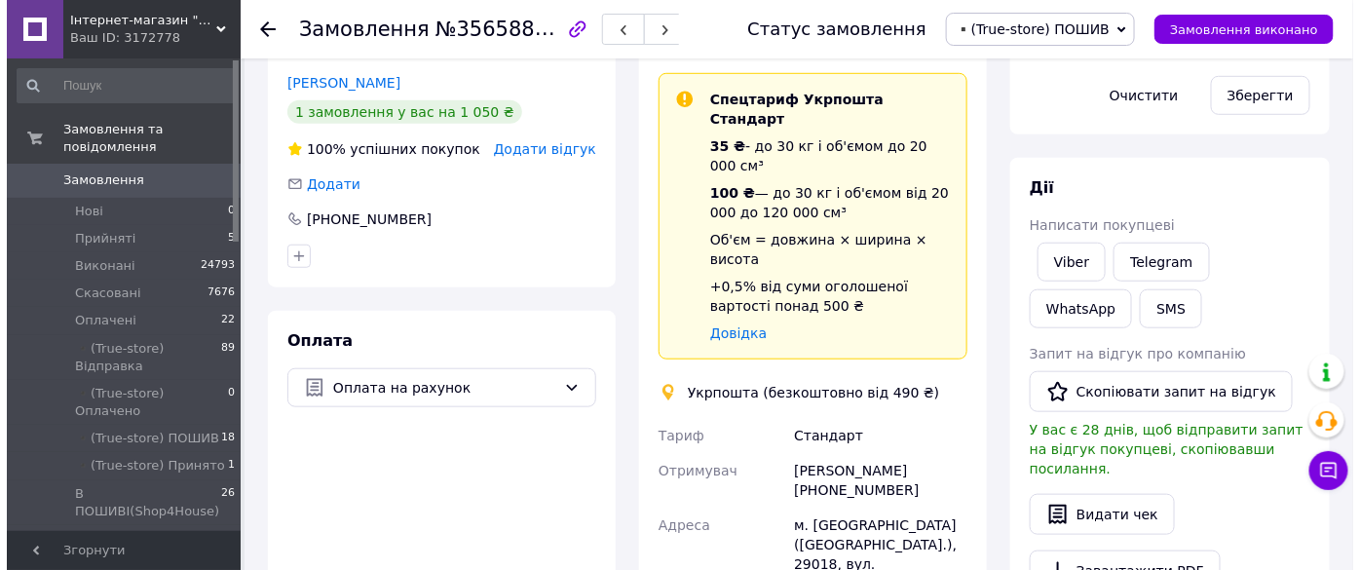
scroll to position [442, 0]
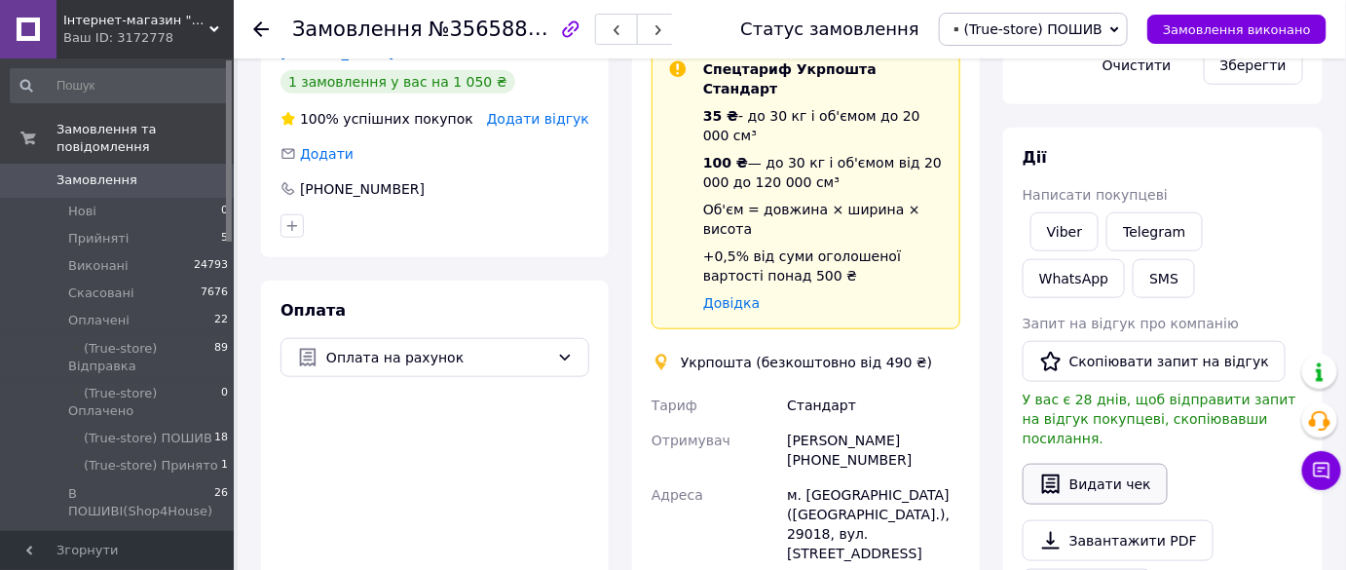
click at [1101, 468] on button "Видати чек" at bounding box center [1095, 484] width 145 height 41
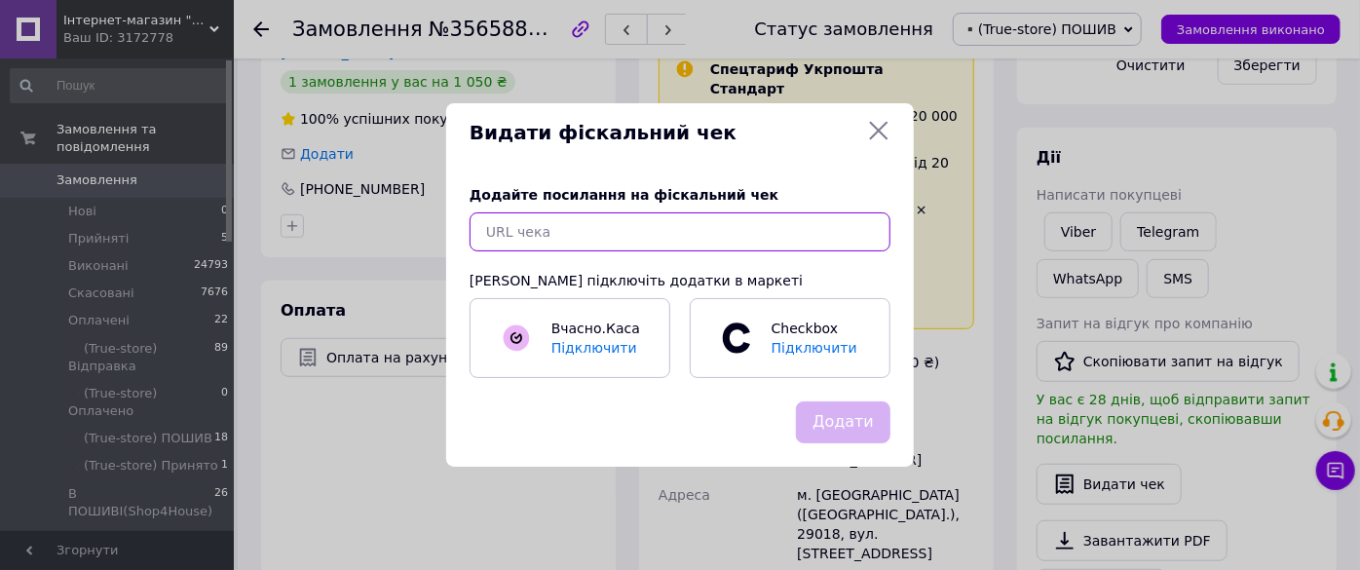
click at [749, 248] on input "text" at bounding box center [679, 231] width 421 height 39
paste input "https://check.checkbox.ua/4d47e18e-0383-4c41-864b-7e6683077f95"
type input "https://check.checkbox.ua/4d47e18e-0383-4c41-864b-7e6683077f95"
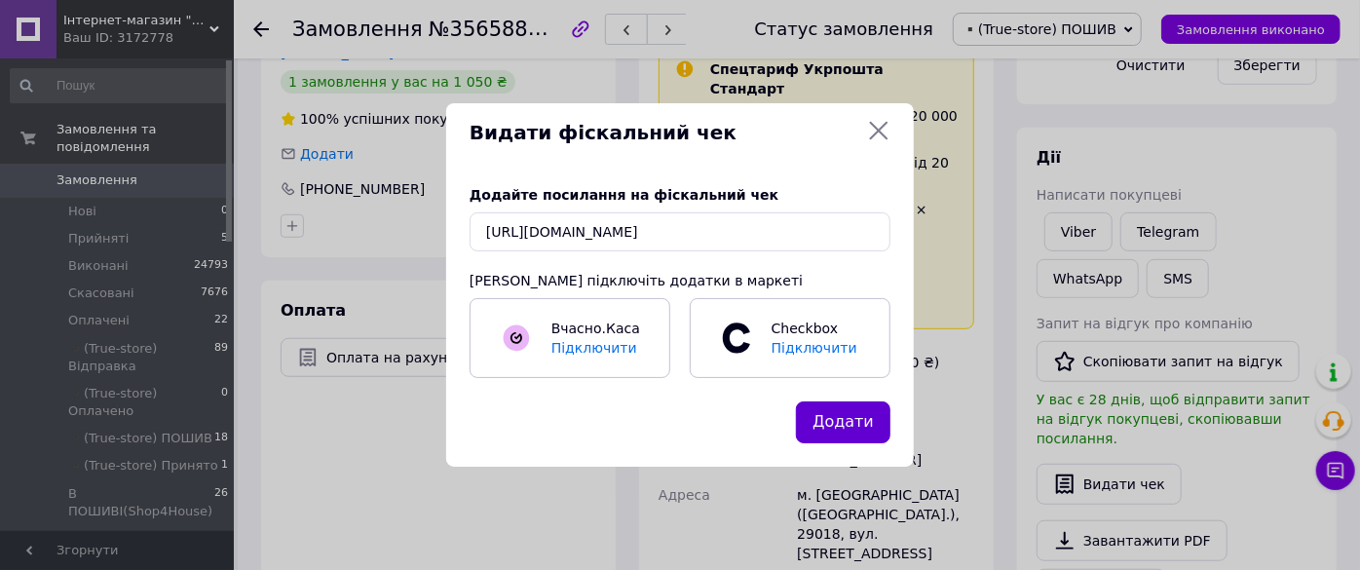
click at [867, 432] on button "Додати" at bounding box center [843, 422] width 94 height 42
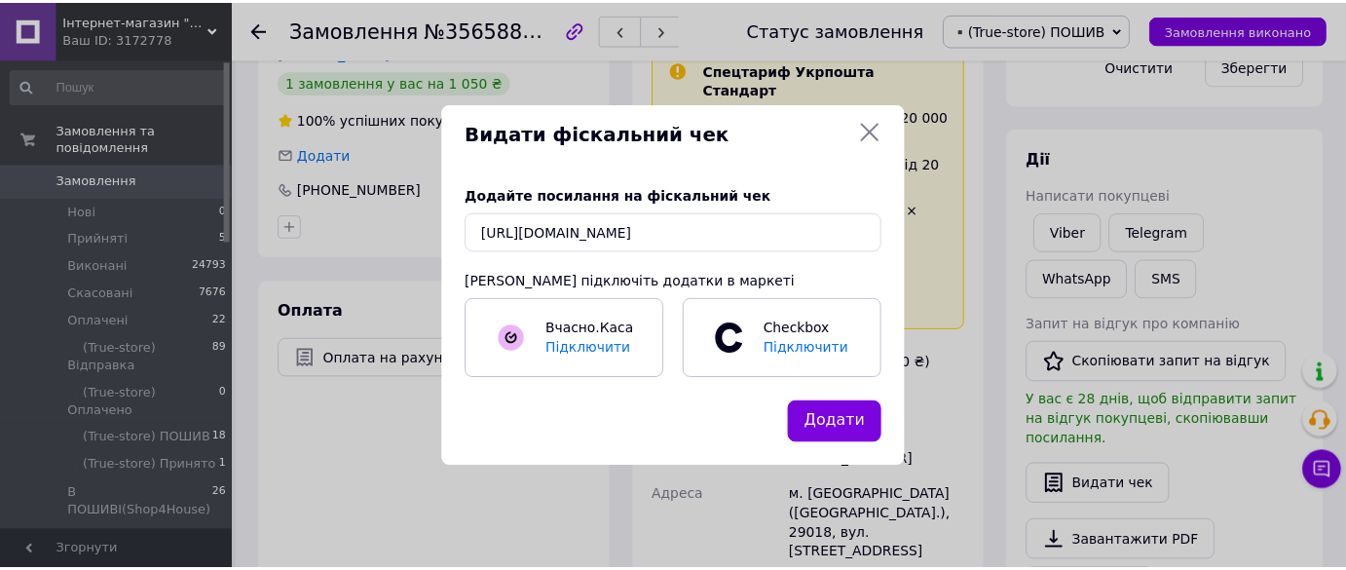
scroll to position [0, 0]
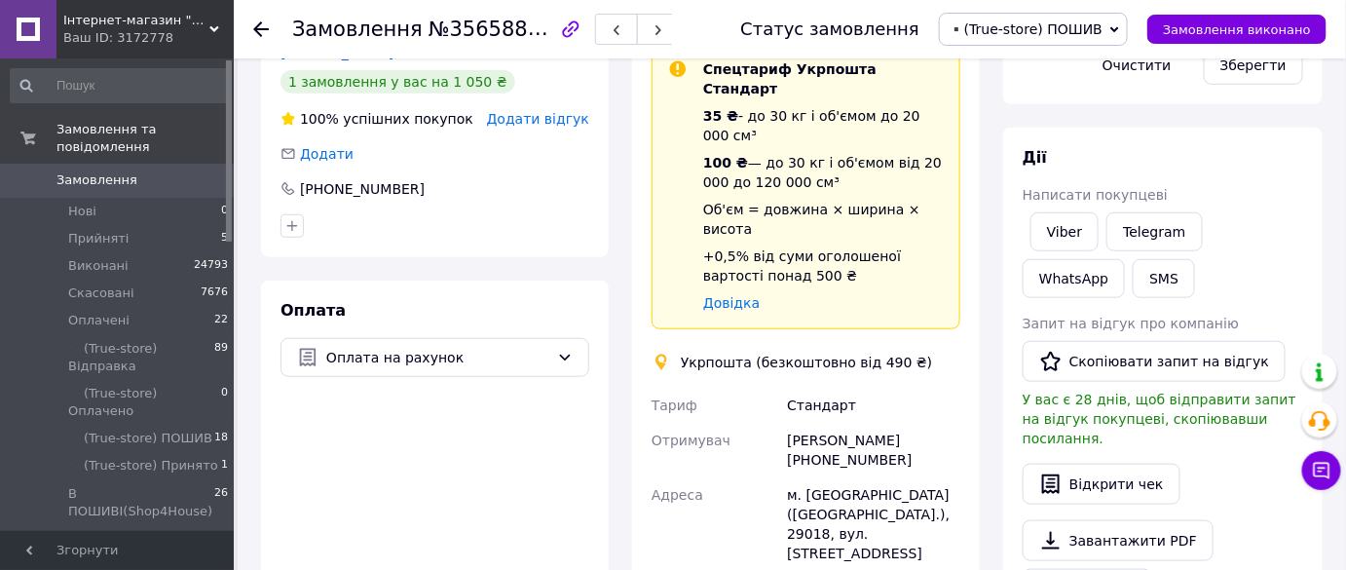
click at [145, 39] on div "Ваш ID: 3172778" at bounding box center [148, 38] width 170 height 18
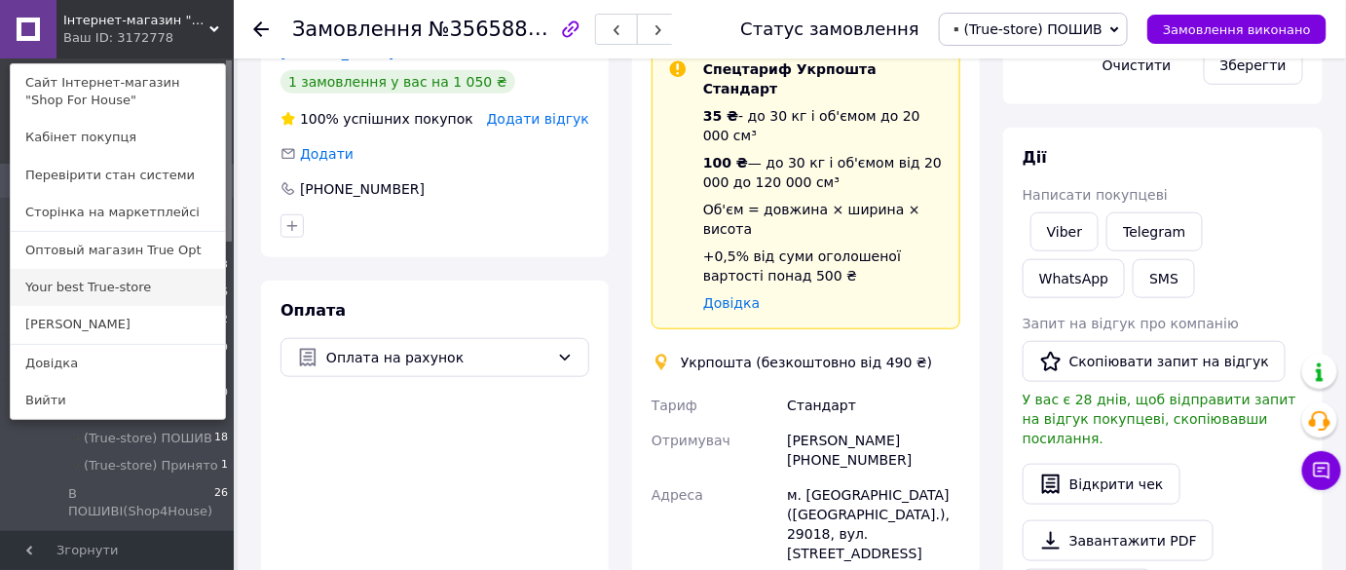
click at [126, 278] on link "Your best True-store" at bounding box center [118, 287] width 214 height 37
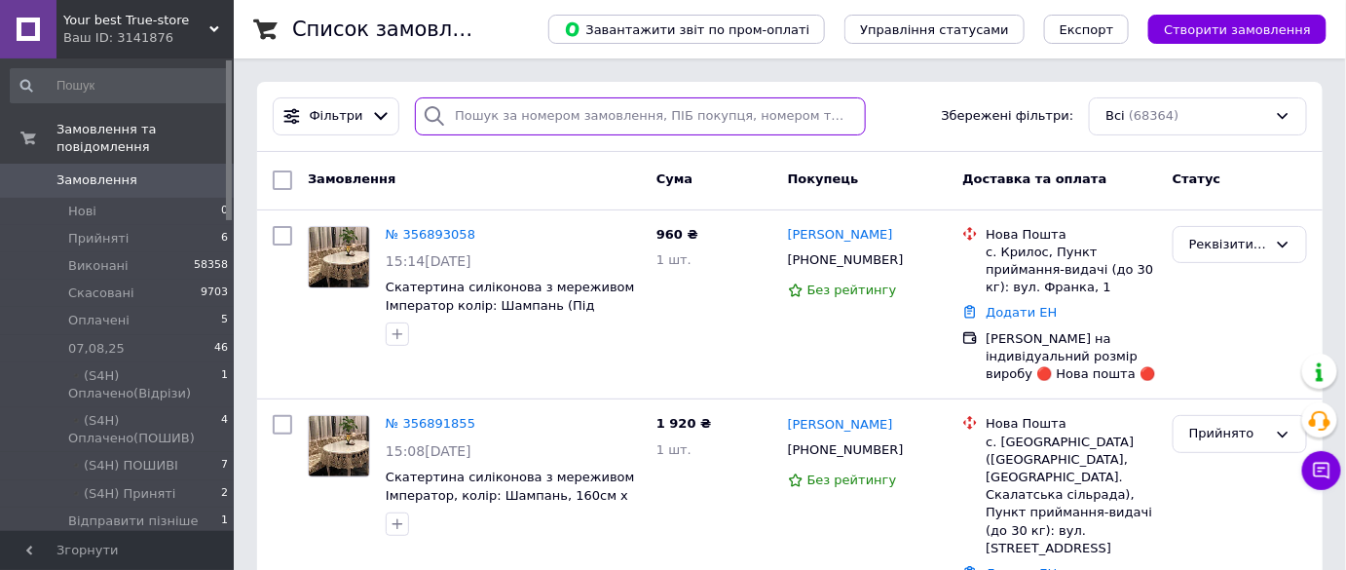
click at [524, 108] on input "search" at bounding box center [640, 116] width 451 height 38
paste input "356807399"
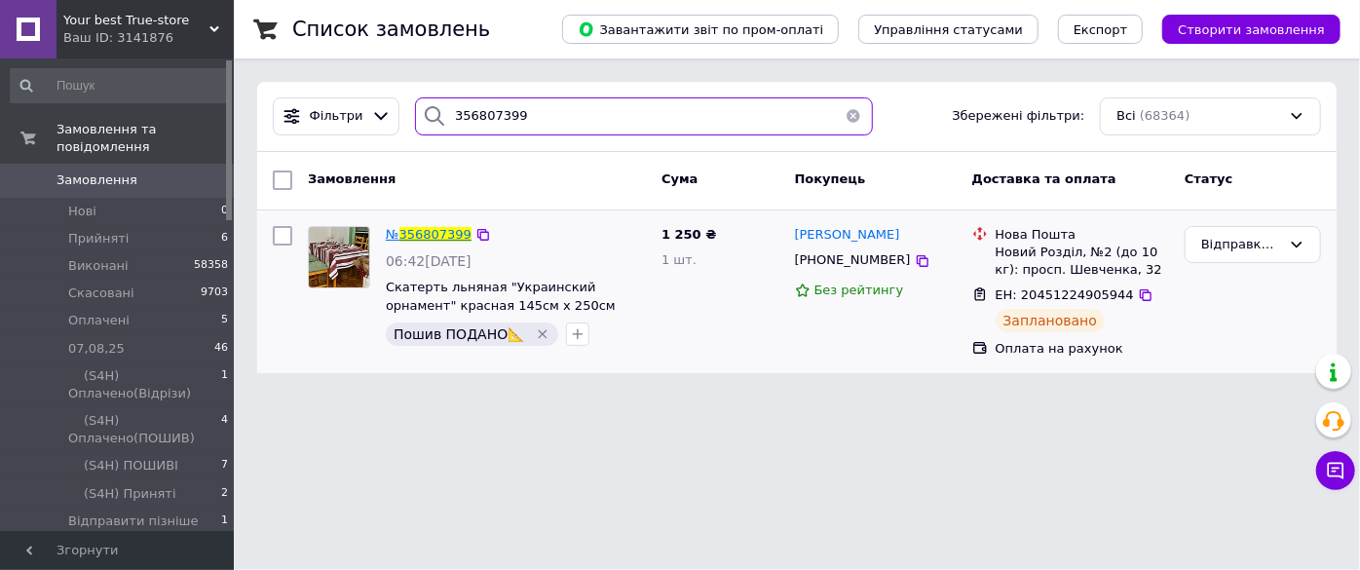
type input "356807399"
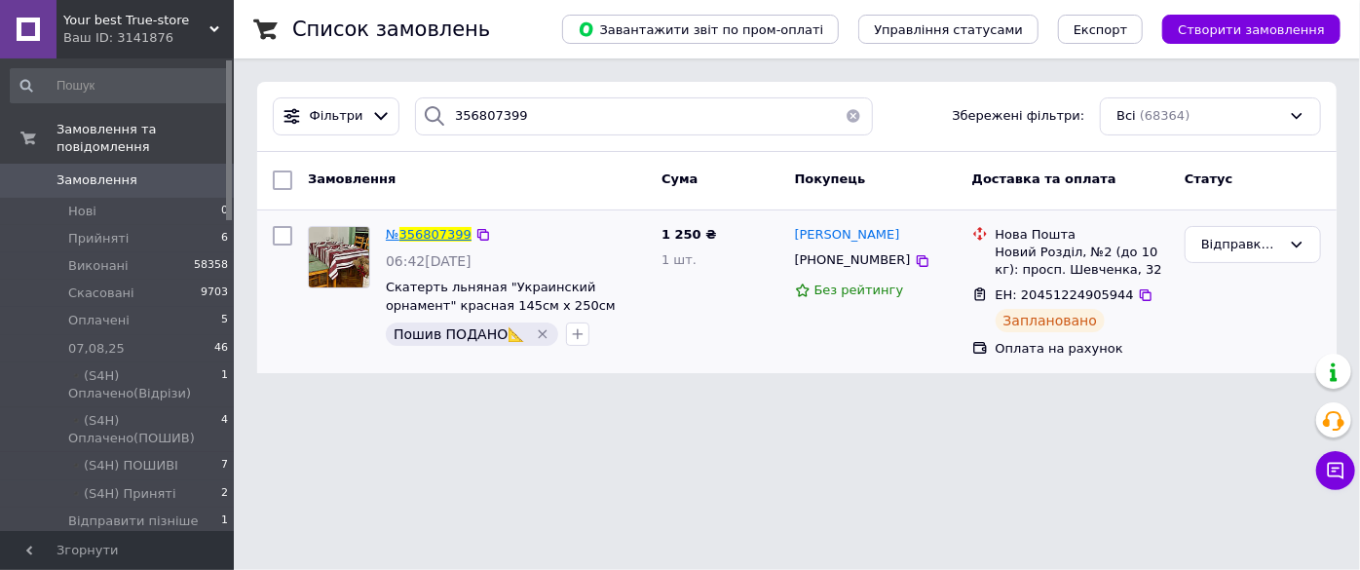
click at [442, 230] on span "356807399" at bounding box center [435, 234] width 72 height 15
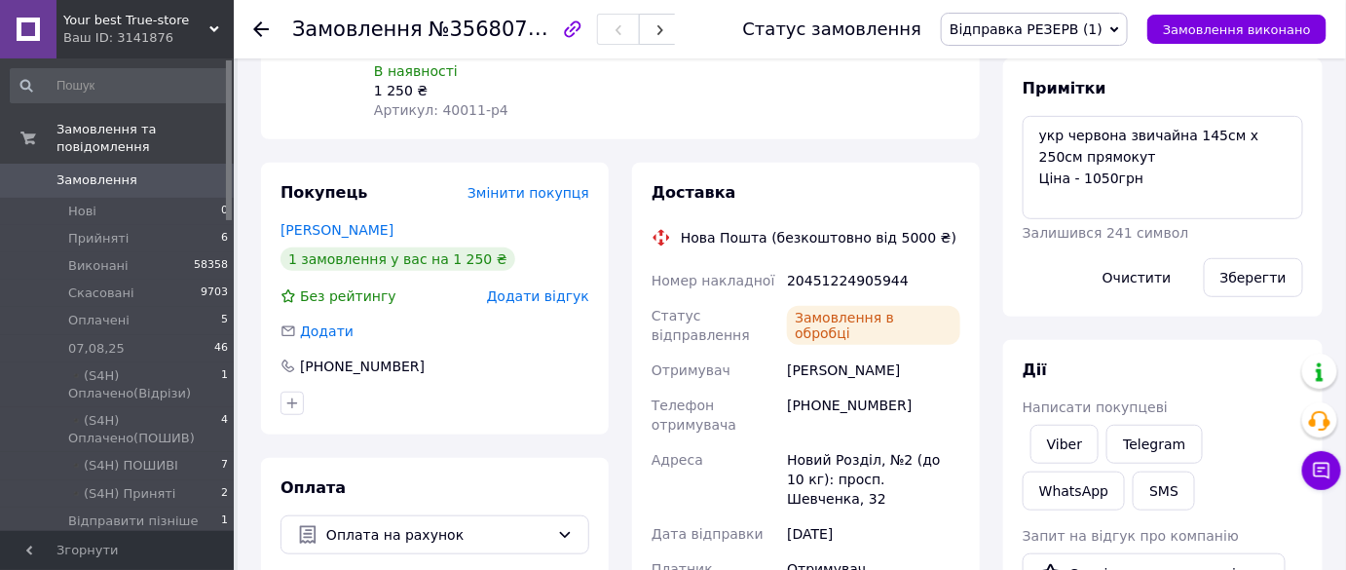
scroll to position [292, 0]
click at [850, 405] on div "+380631731949" at bounding box center [873, 415] width 181 height 55
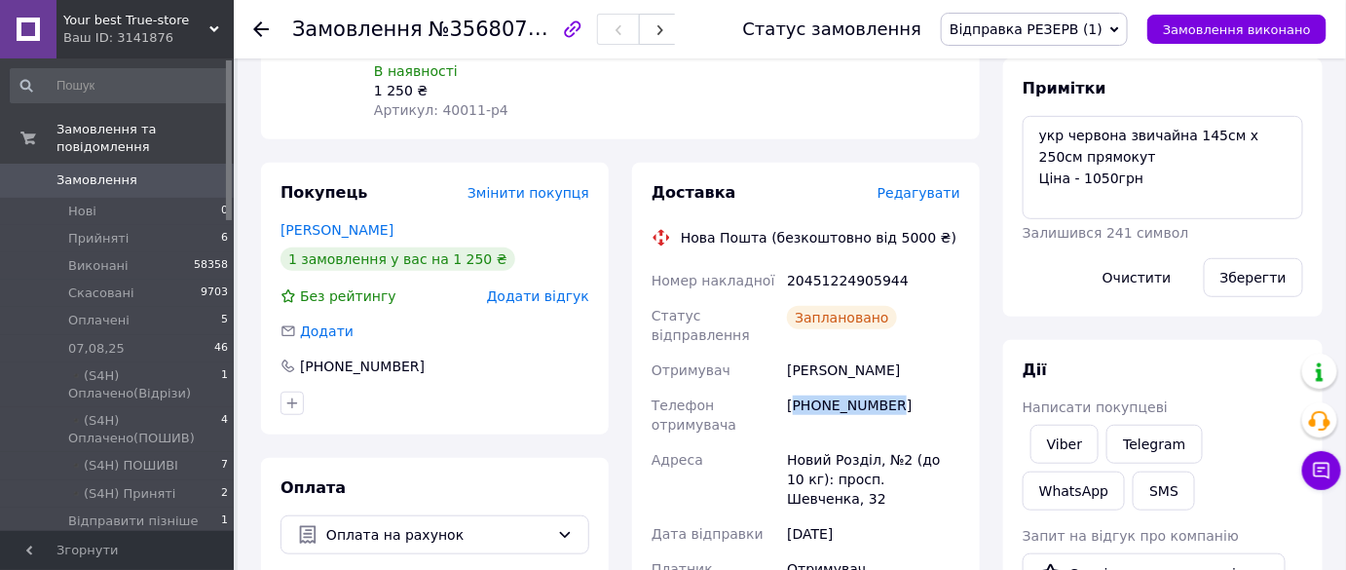
copy div "380631731949"
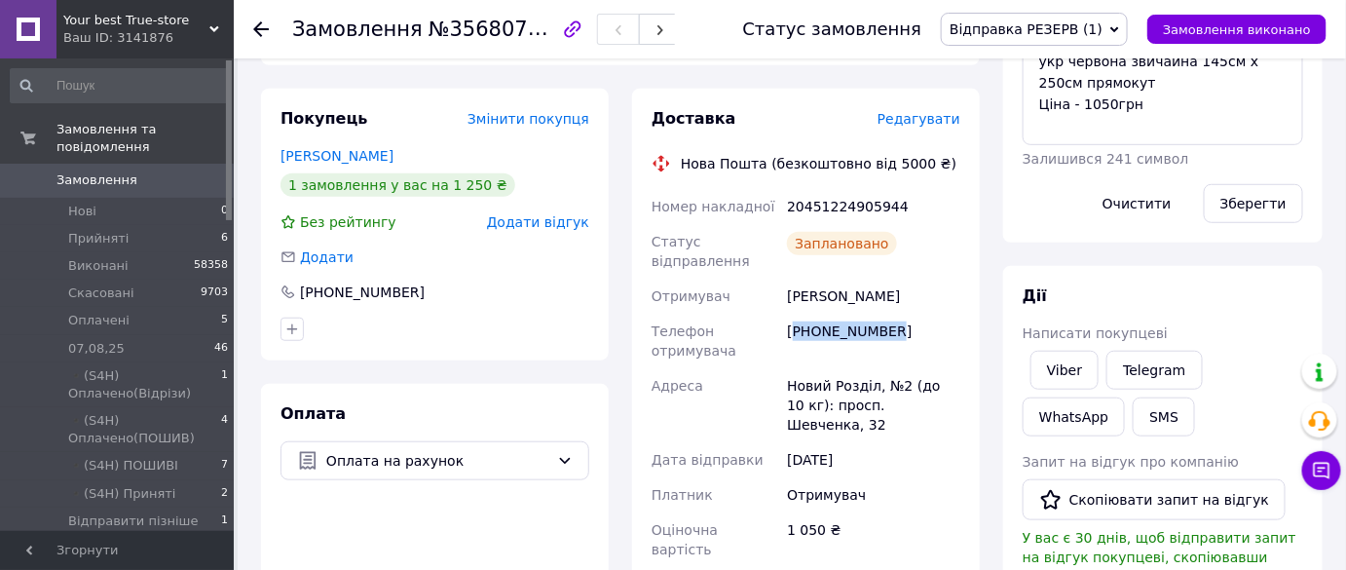
scroll to position [442, 0]
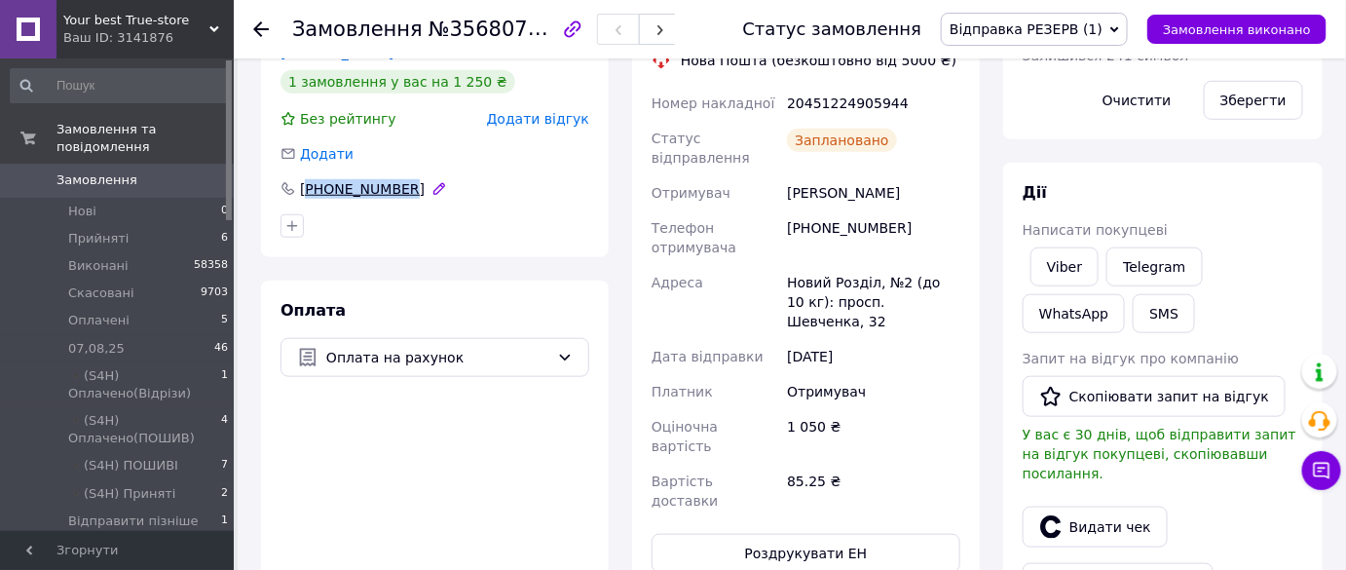
copy div "380962413583"
drag, startPoint x: 395, startPoint y: 189, endPoint x: 306, endPoint y: 194, distance: 89.7
click at [306, 194] on div "[PHONE_NUMBER]" at bounding box center [362, 188] width 129 height 19
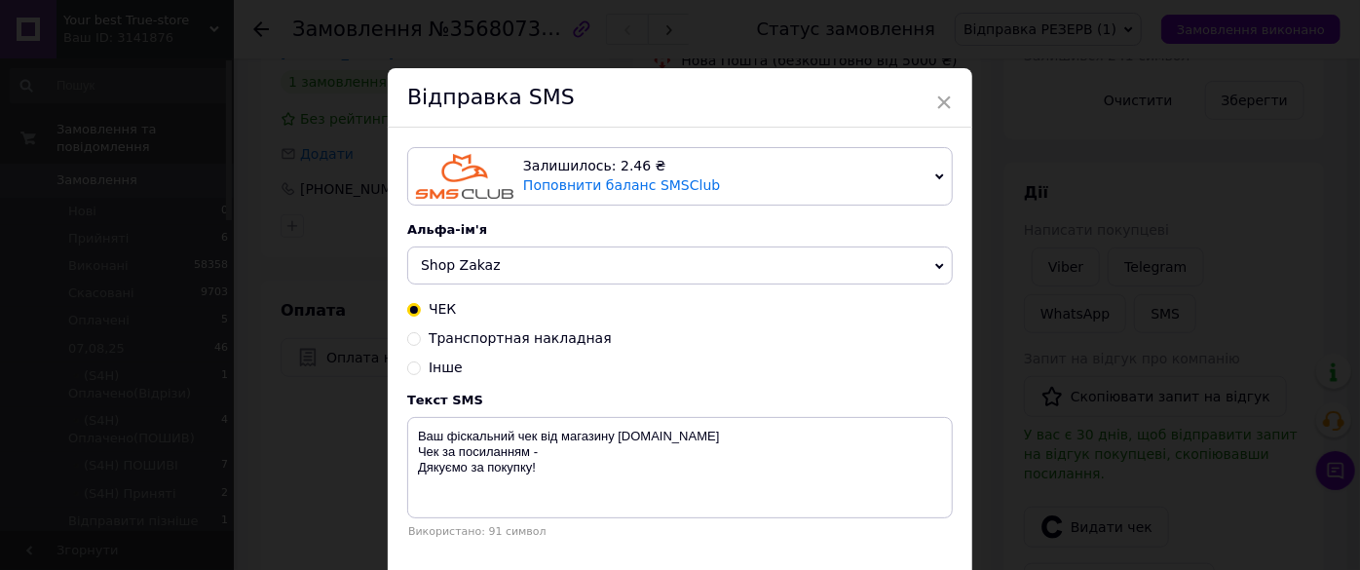
click at [311, 119] on div "× Відправка SMS Залишилось: 2.46 ₴ Поповнити баланс SMSClub Підключити LetsAds …" at bounding box center [680, 285] width 1360 height 570
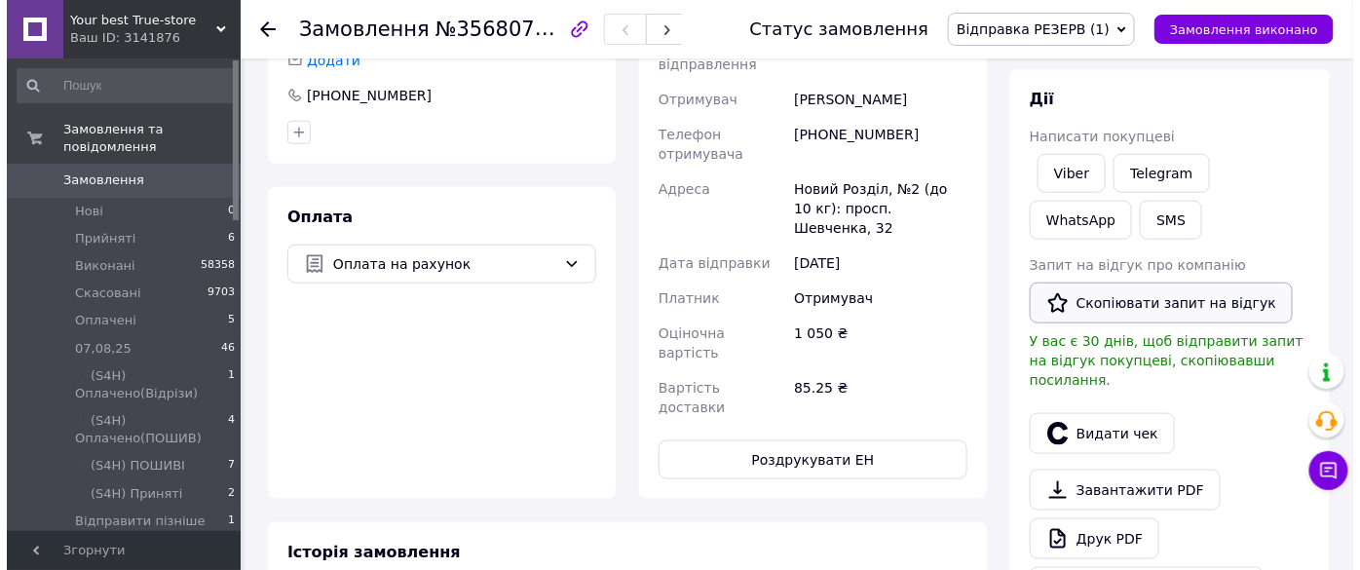
scroll to position [531, 0]
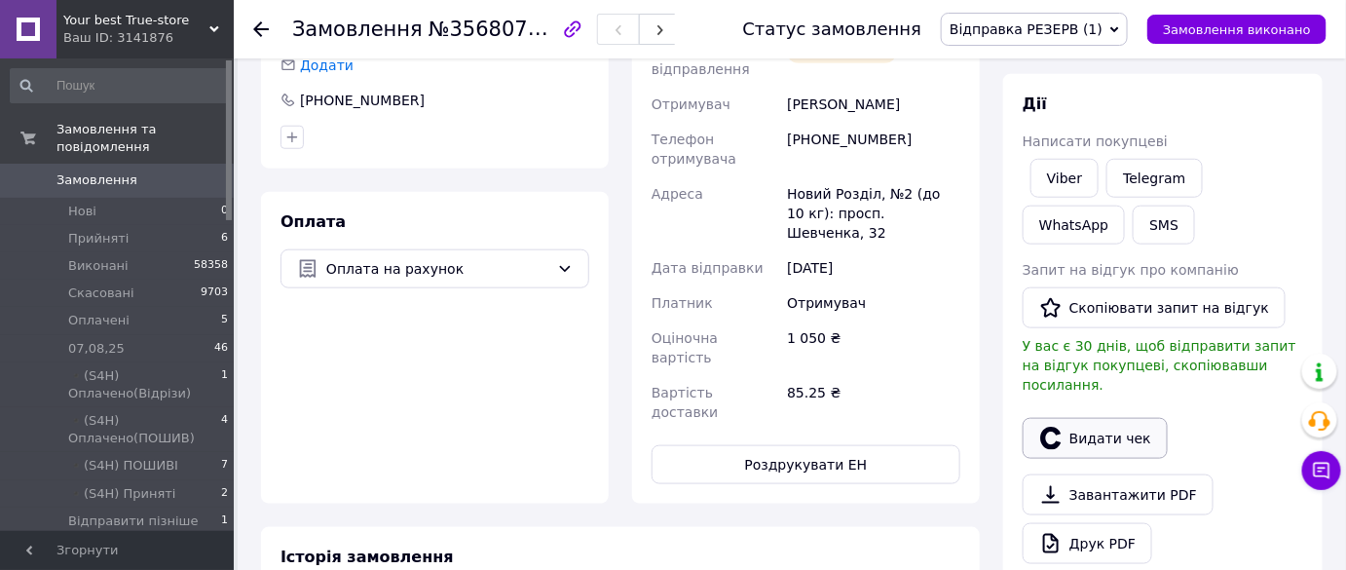
click at [1083, 418] on button "Видати чек" at bounding box center [1095, 438] width 145 height 41
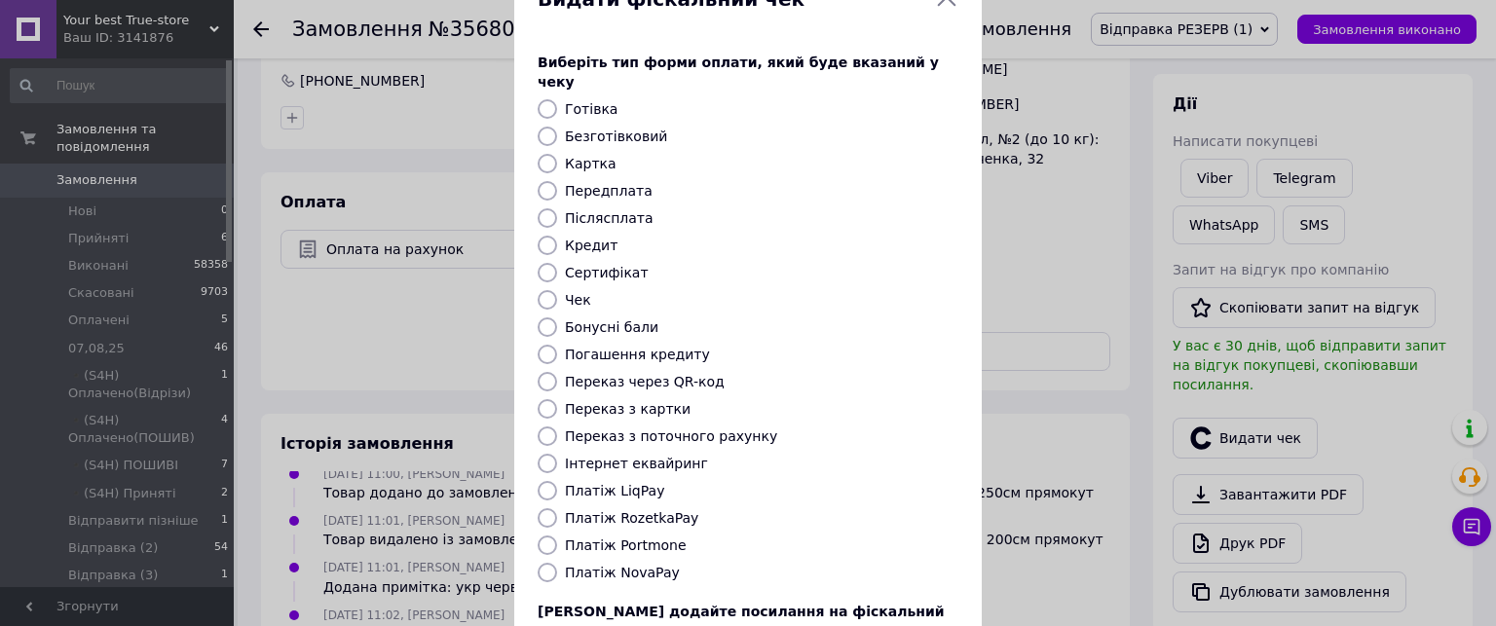
scroll to position [195, 0]
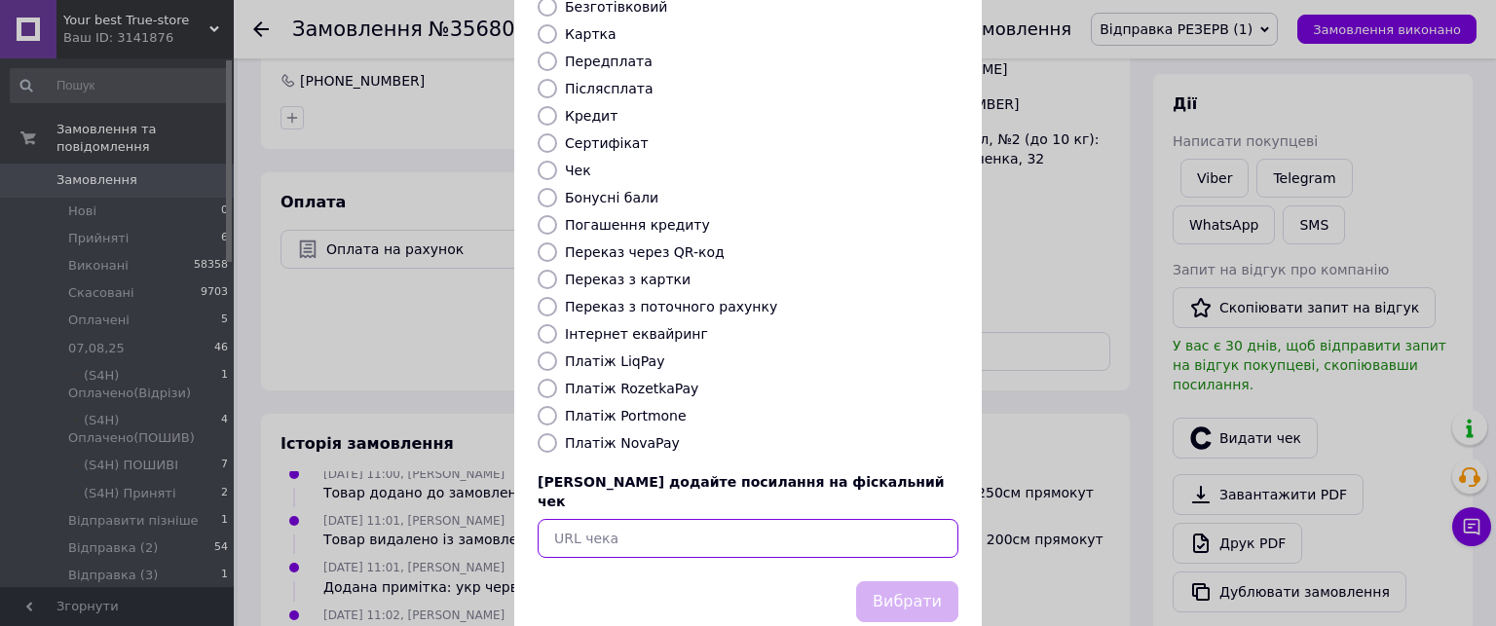
click at [790, 519] on input "text" at bounding box center [748, 538] width 421 height 39
paste input "https://check.checkbox.ua/027416e9-12a9-4ba2-9346-c11391ac9420"
type input "https://check.checkbox.ua/027416e9-12a9-4ba2-9346-c11391ac9420"
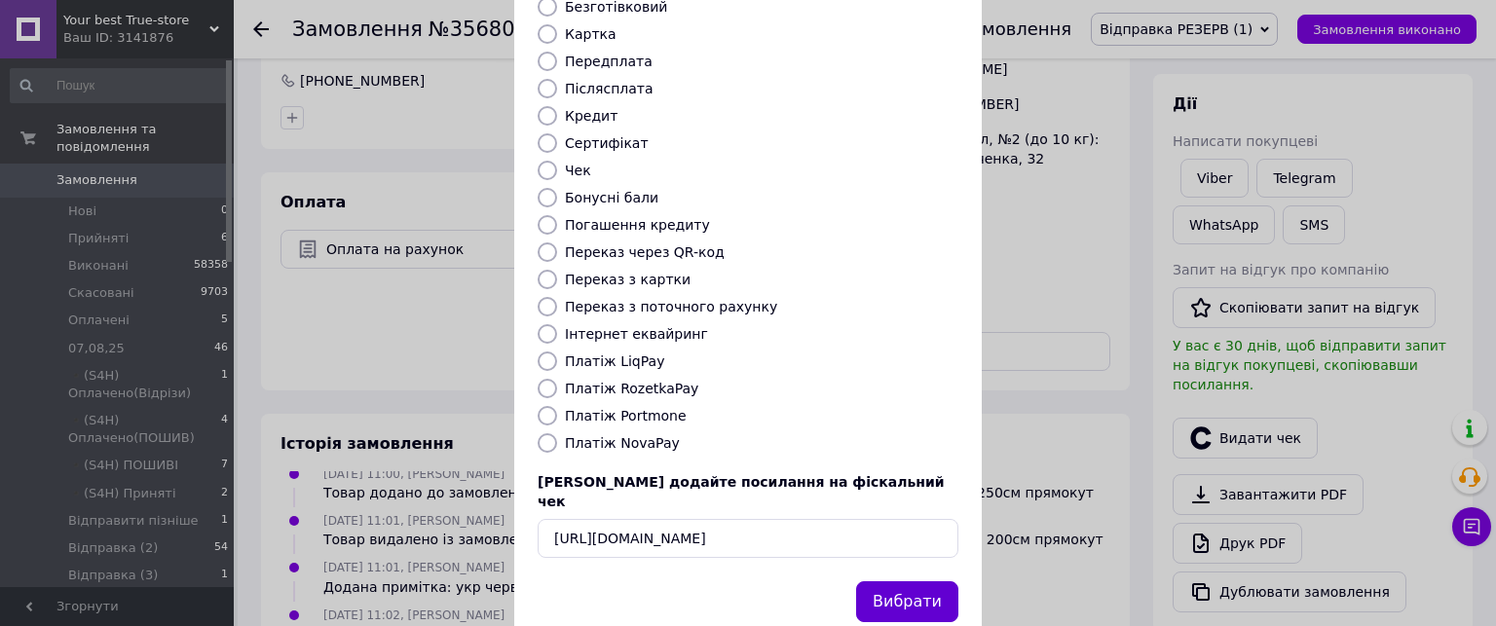
click at [868, 569] on button "Вибрати" at bounding box center [907, 603] width 102 height 42
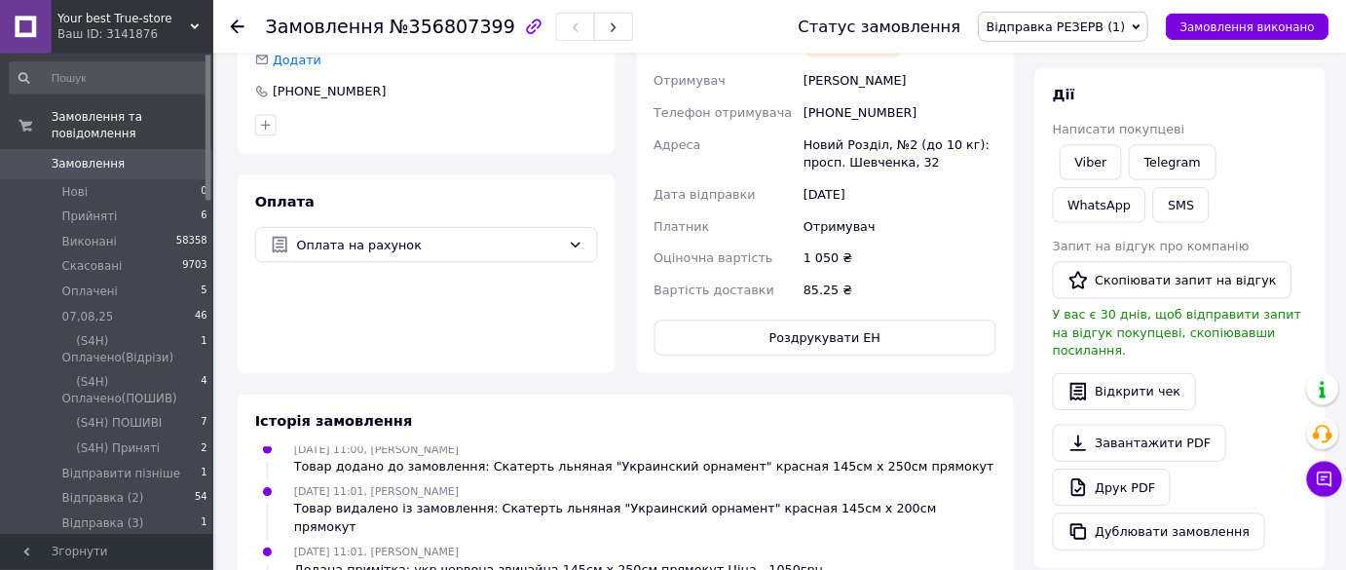
scroll to position [195, 0]
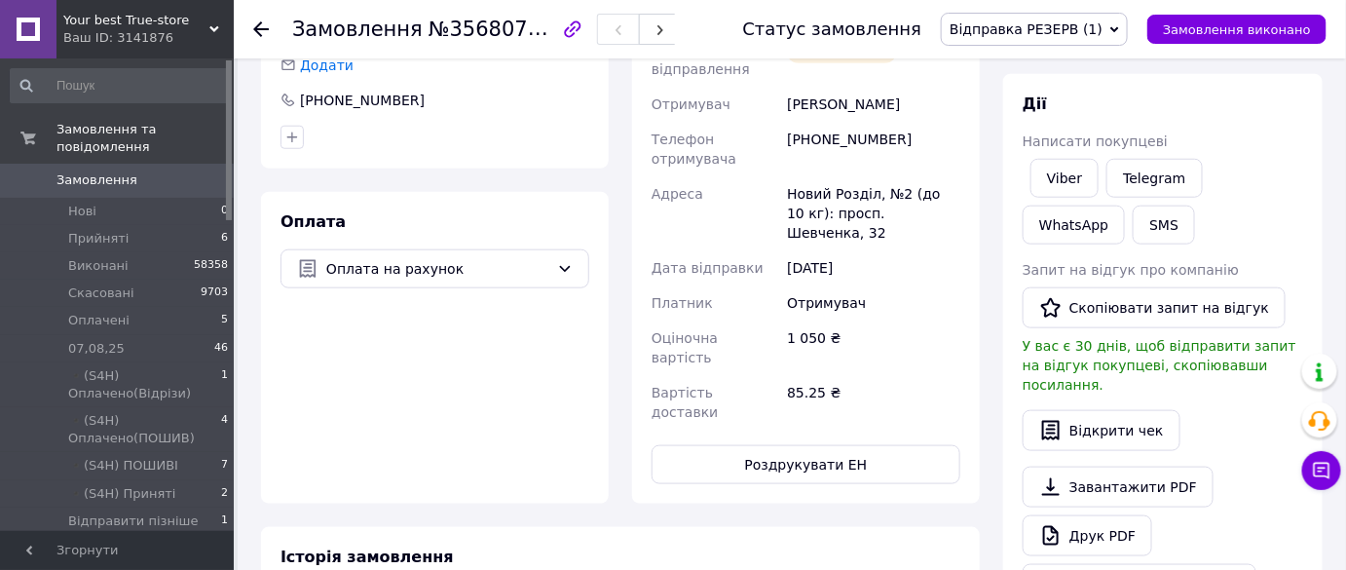
click at [254, 32] on icon at bounding box center [261, 29] width 16 height 16
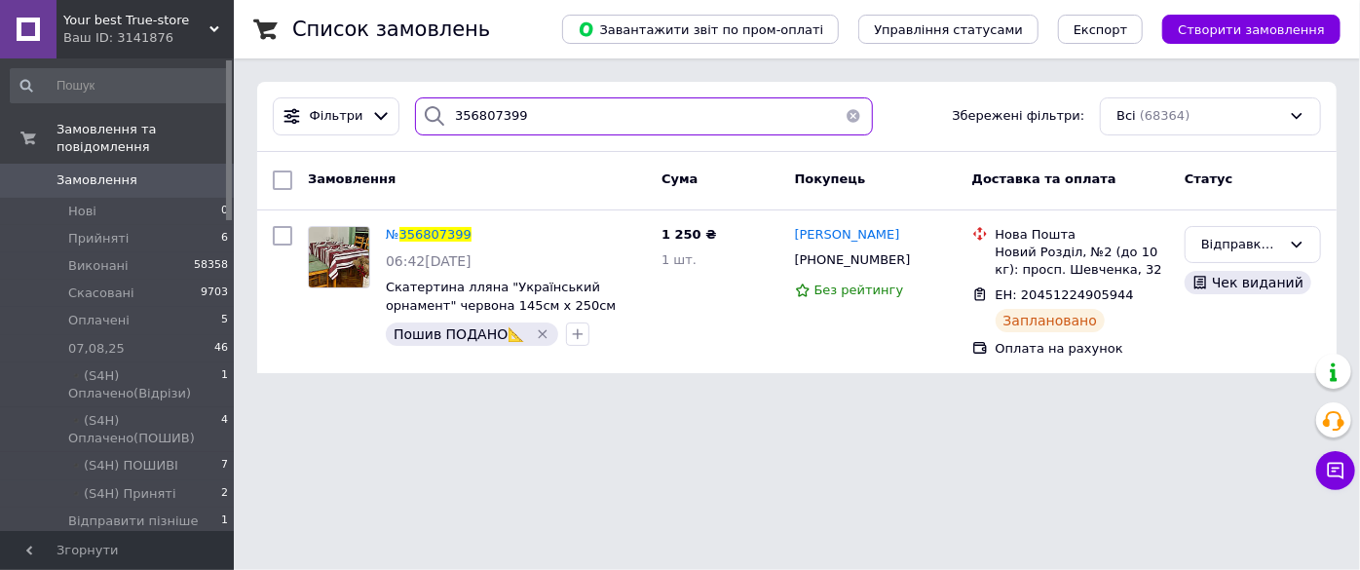
click at [625, 118] on input "356807399" at bounding box center [643, 116] width 457 height 38
paste input "0511"
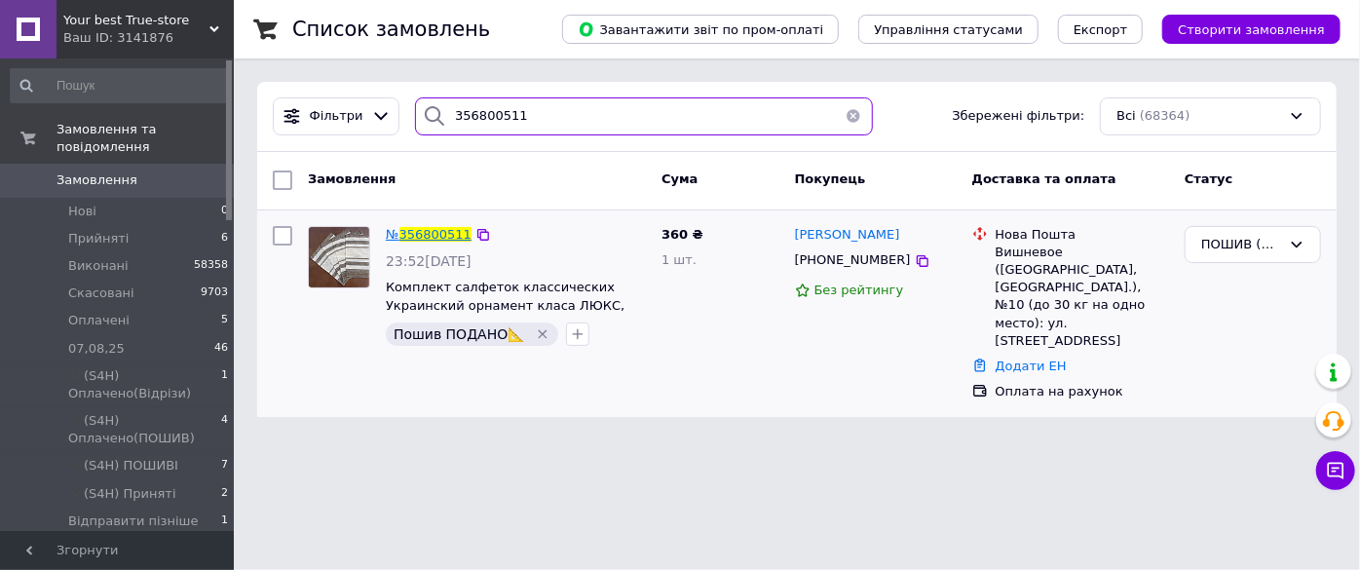
type input "356800511"
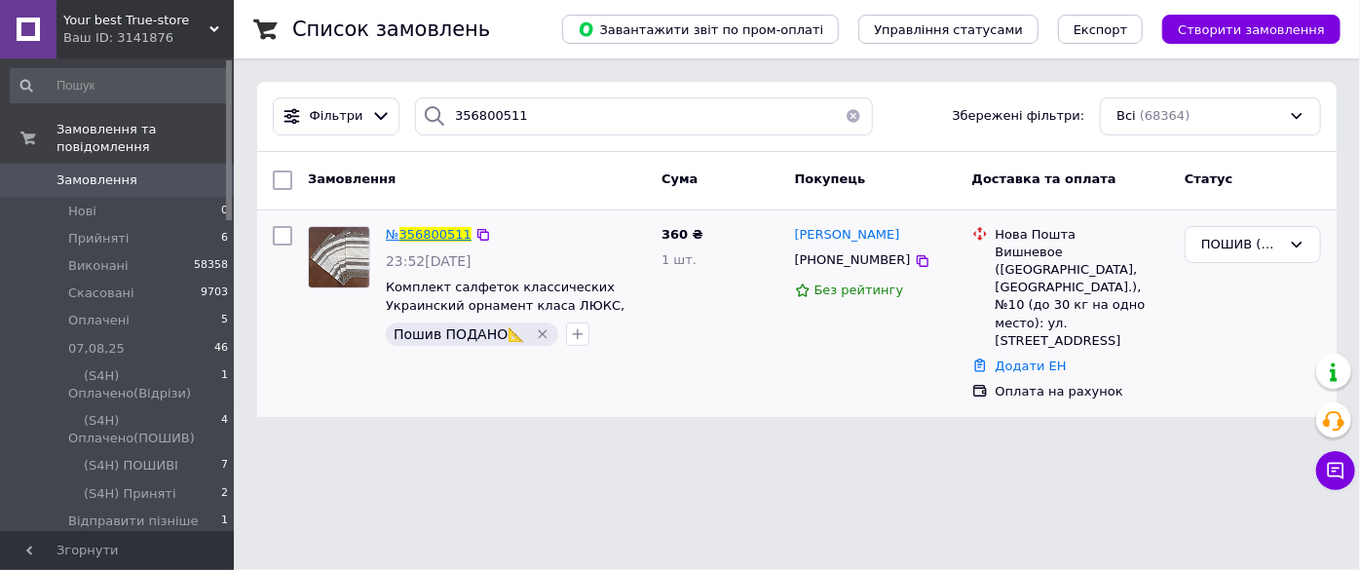
click at [439, 229] on span "356800511" at bounding box center [435, 234] width 72 height 15
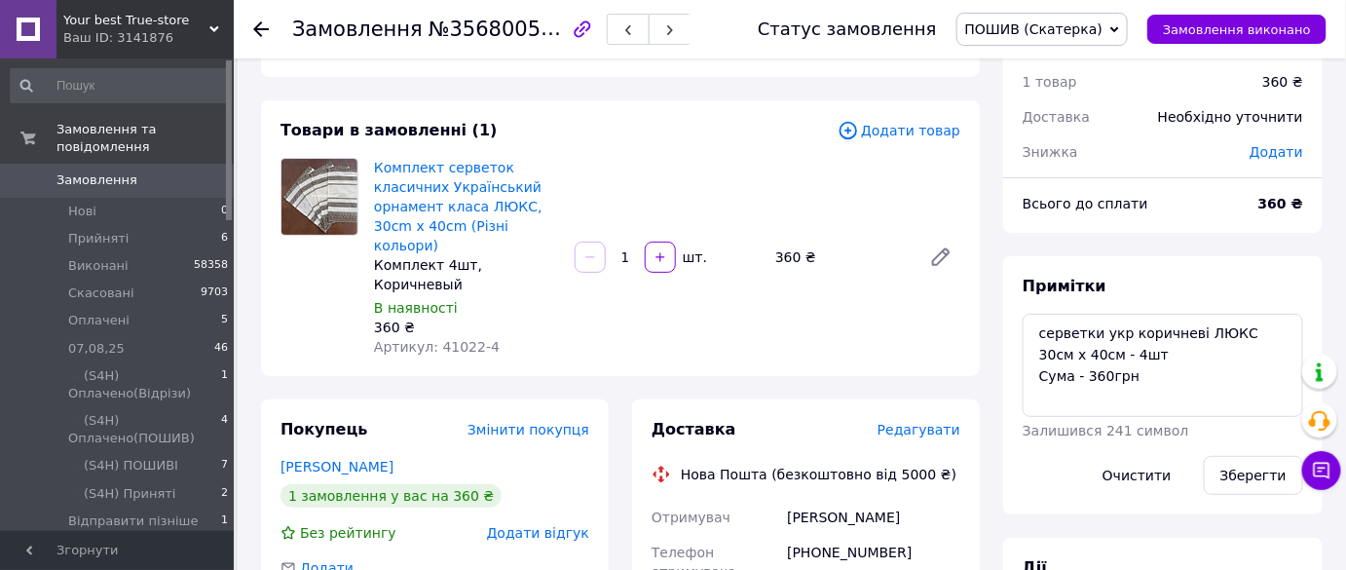
scroll to position [176, 0]
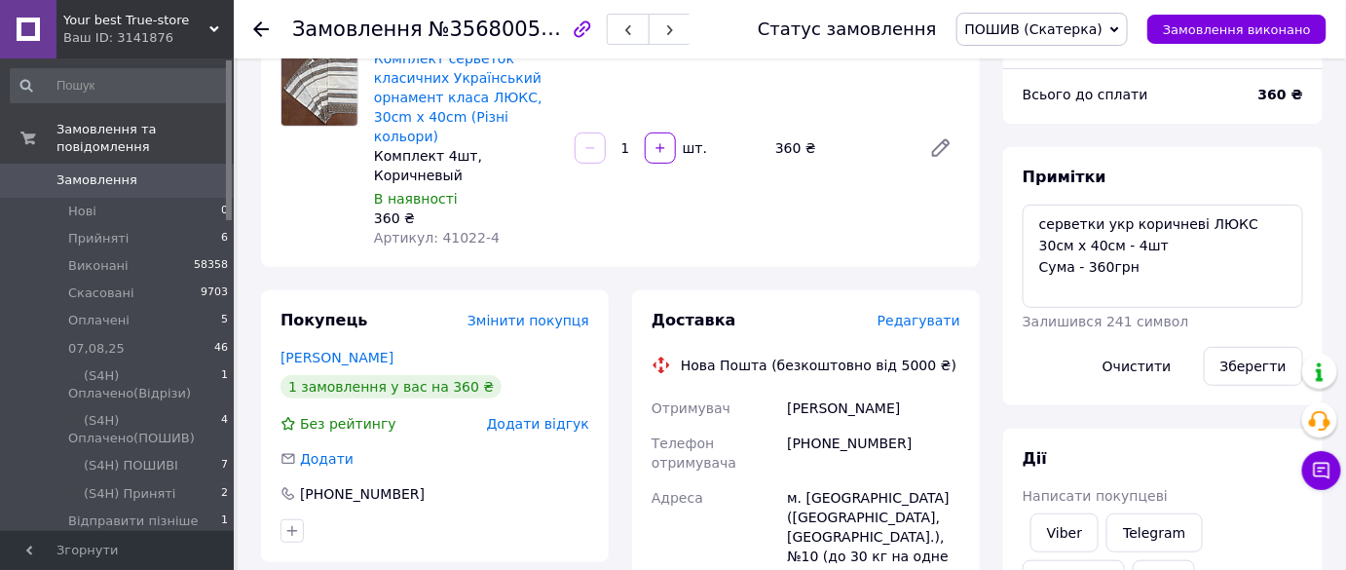
click at [866, 426] on div "[PHONE_NUMBER]" at bounding box center [873, 453] width 181 height 55
copy div "380687546110"
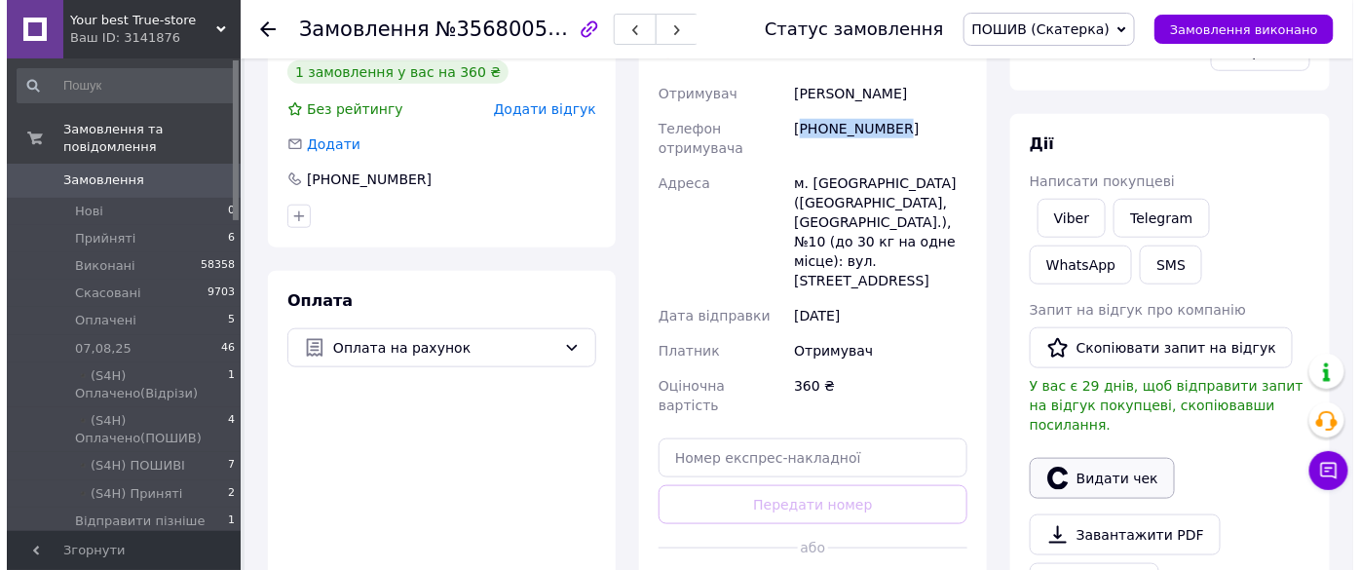
scroll to position [619, 0]
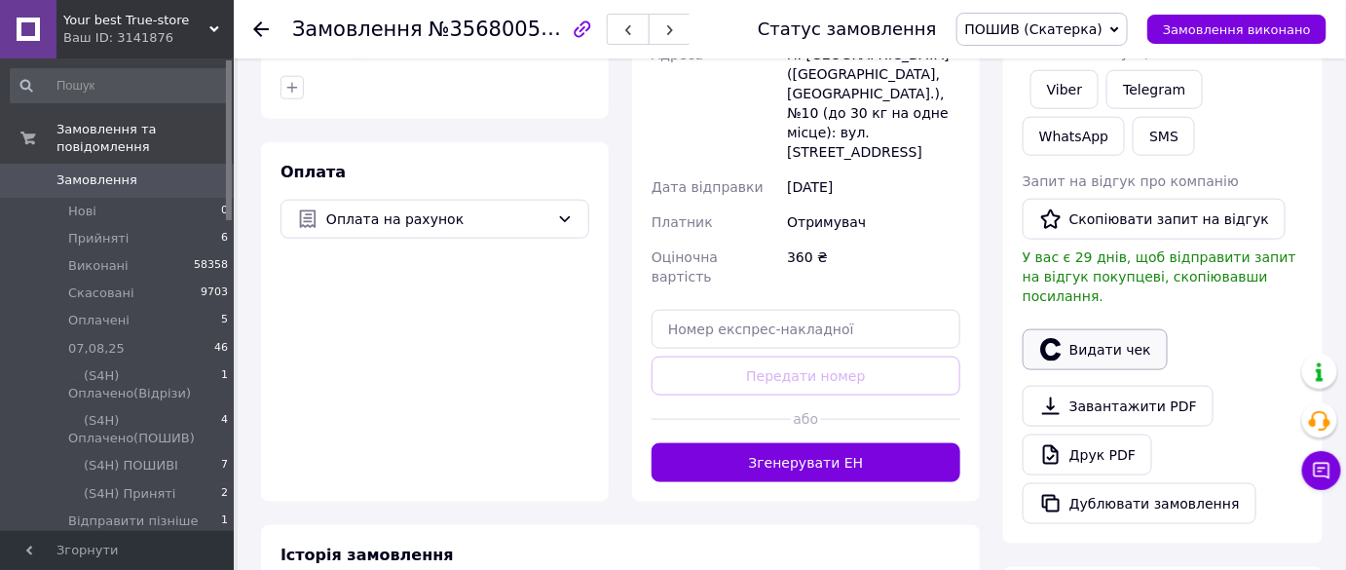
click at [1066, 329] on button "Видати чек" at bounding box center [1095, 349] width 145 height 41
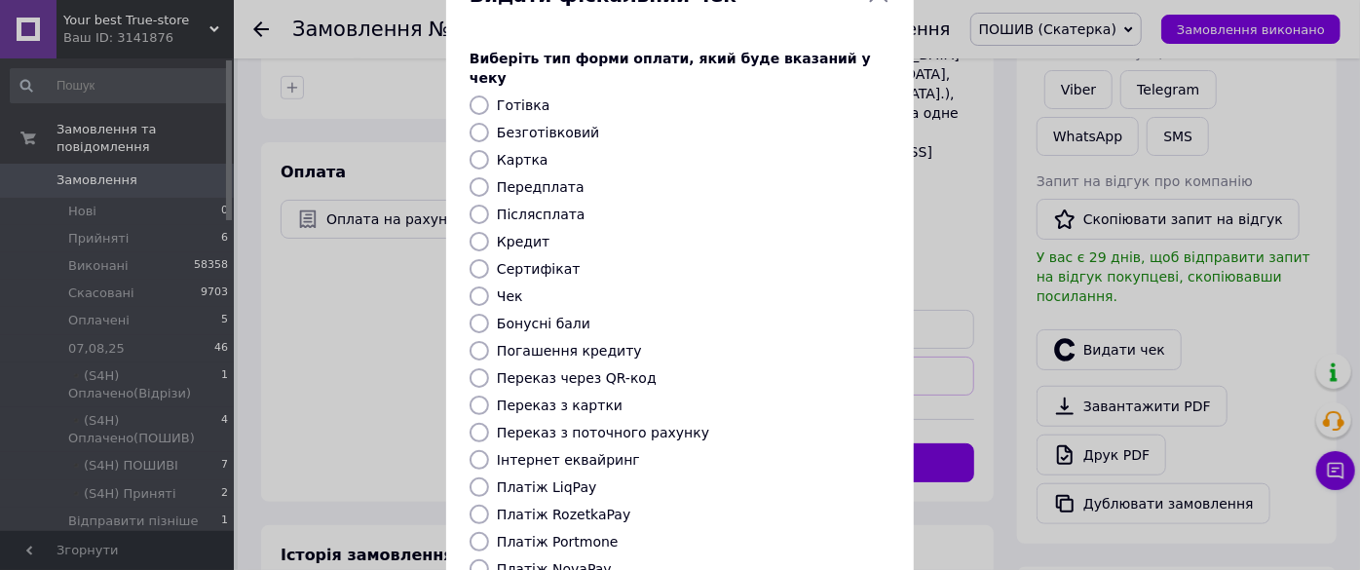
scroll to position [265, 0]
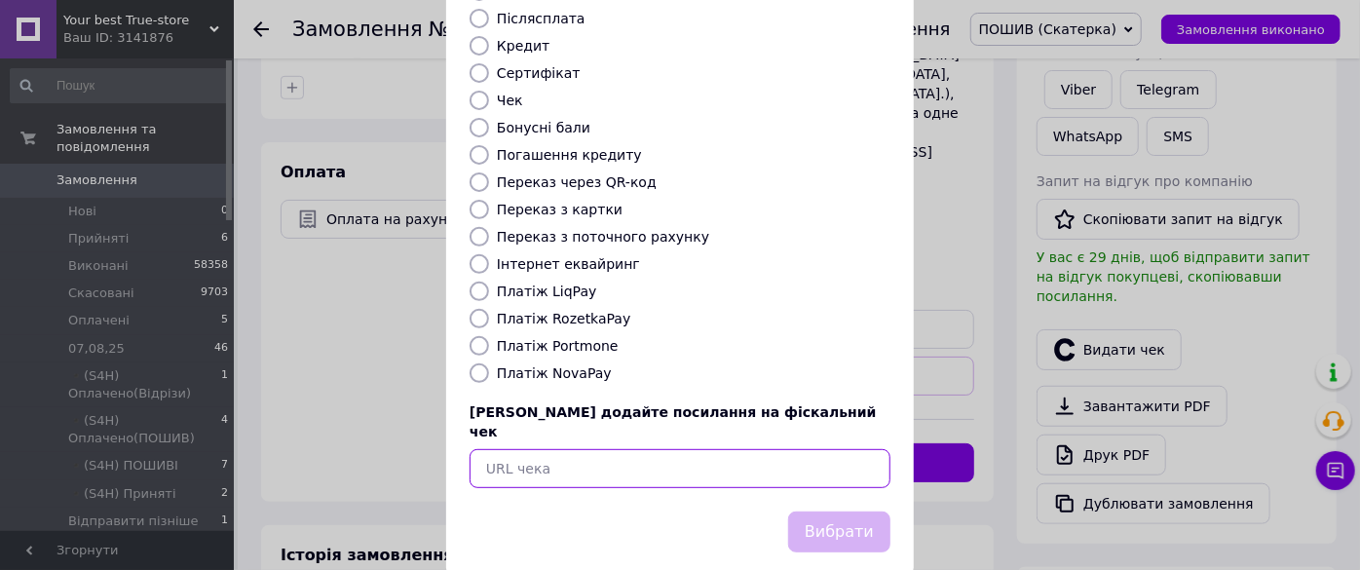
click at [669, 449] on input "text" at bounding box center [679, 468] width 421 height 39
paste input "https://check.checkbox.ua/322a9e8c-3a80-47b1-a29f-d86761a5b3ae"
type input "https://check.checkbox.ua/322a9e8c-3a80-47b1-a29f-d86761a5b3ae"
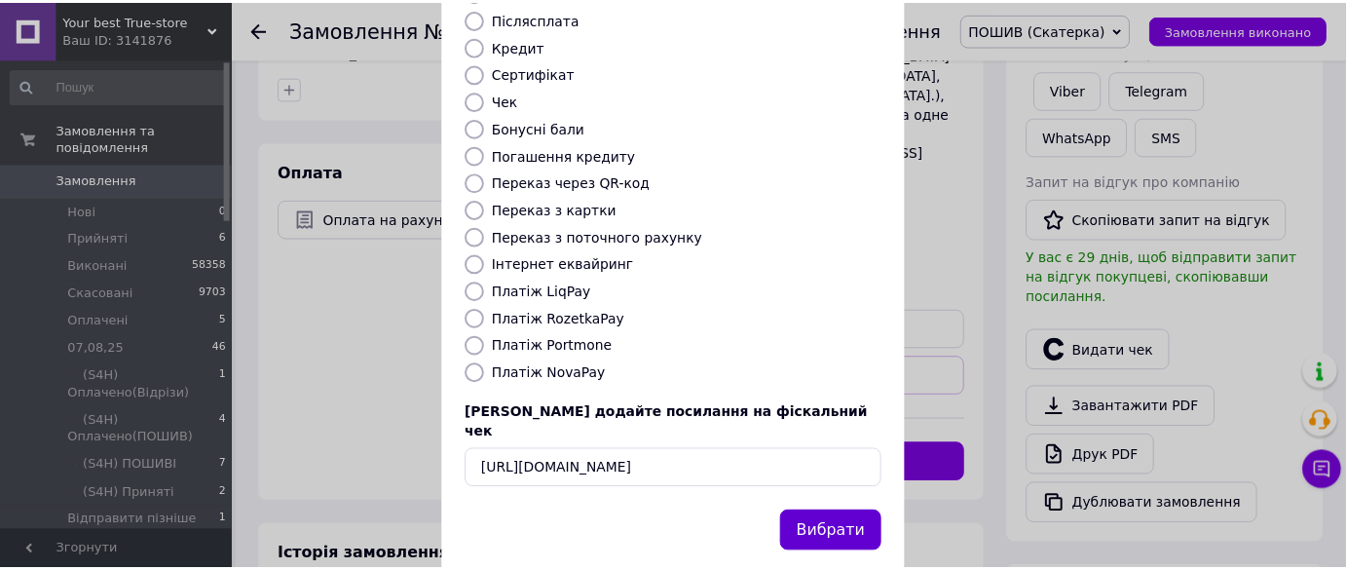
scroll to position [0, 0]
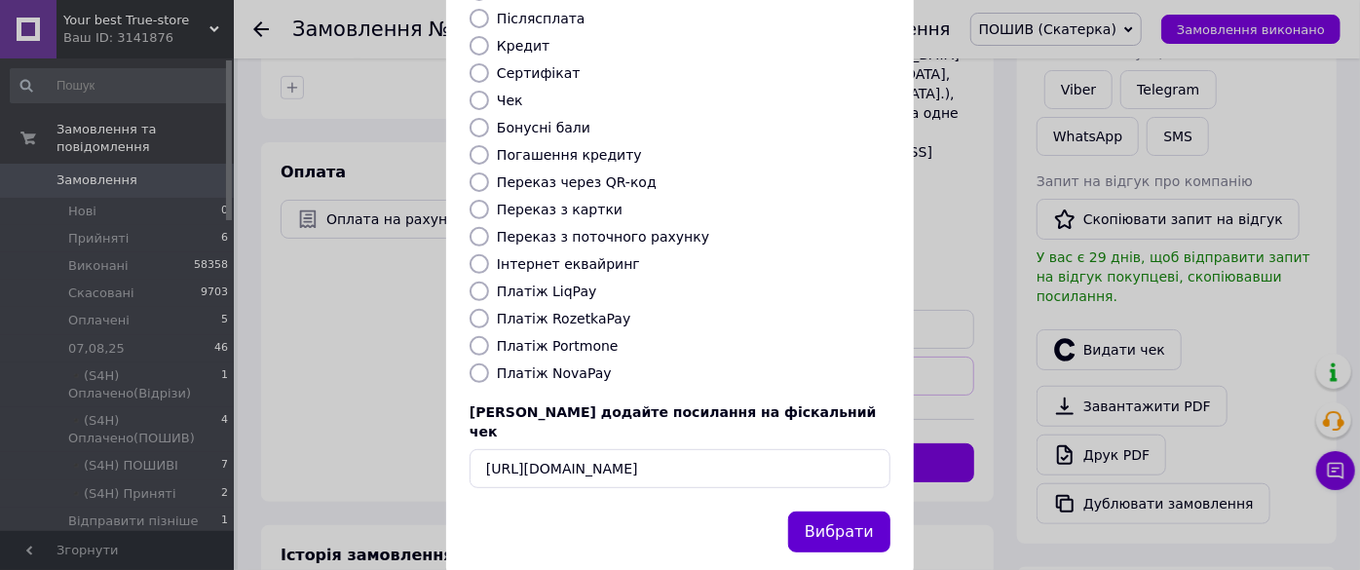
click at [815, 511] on button "Вибрати" at bounding box center [839, 532] width 102 height 42
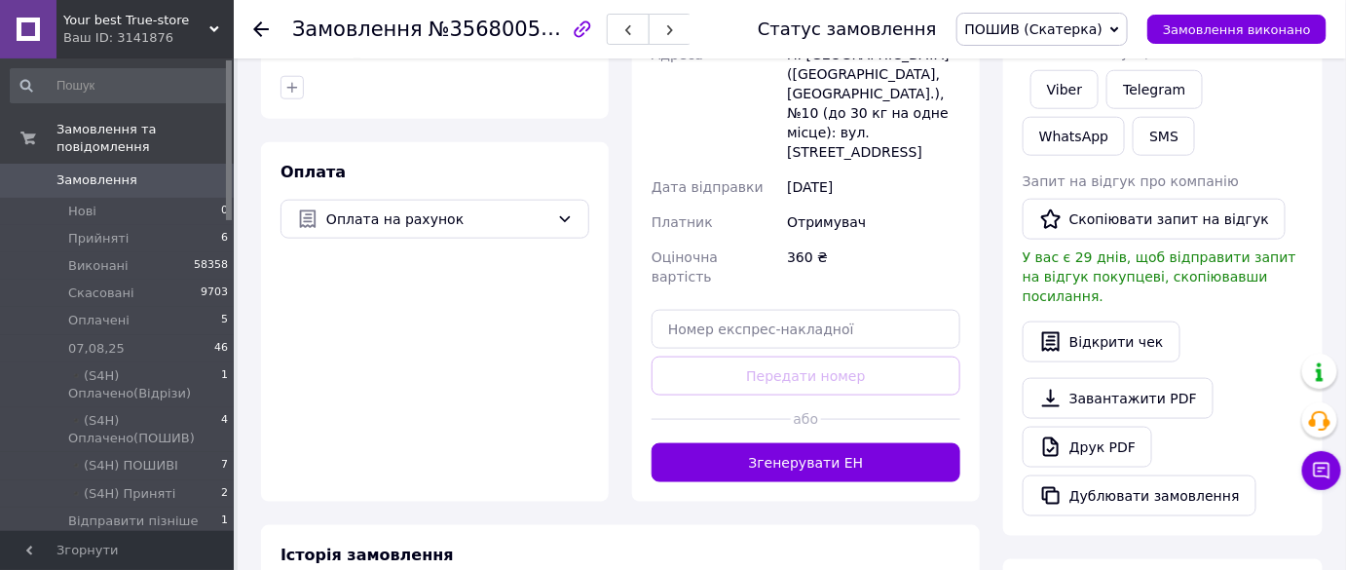
click at [268, 25] on icon at bounding box center [261, 29] width 16 height 16
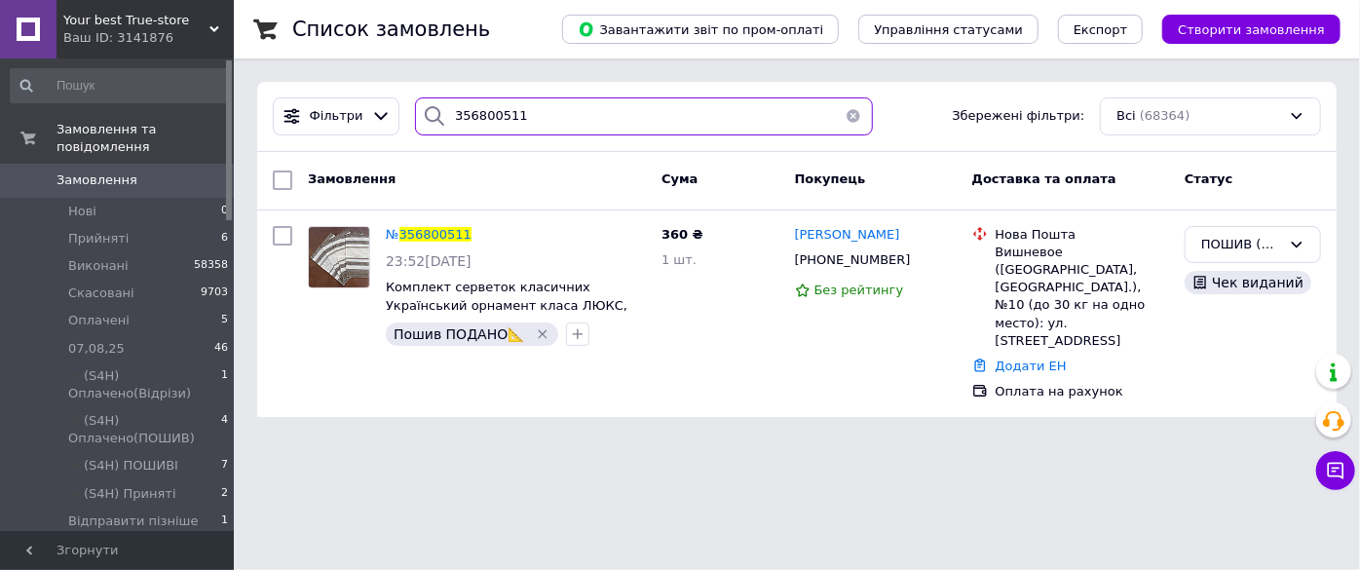
click at [522, 109] on input "356800511" at bounding box center [643, 116] width 457 height 38
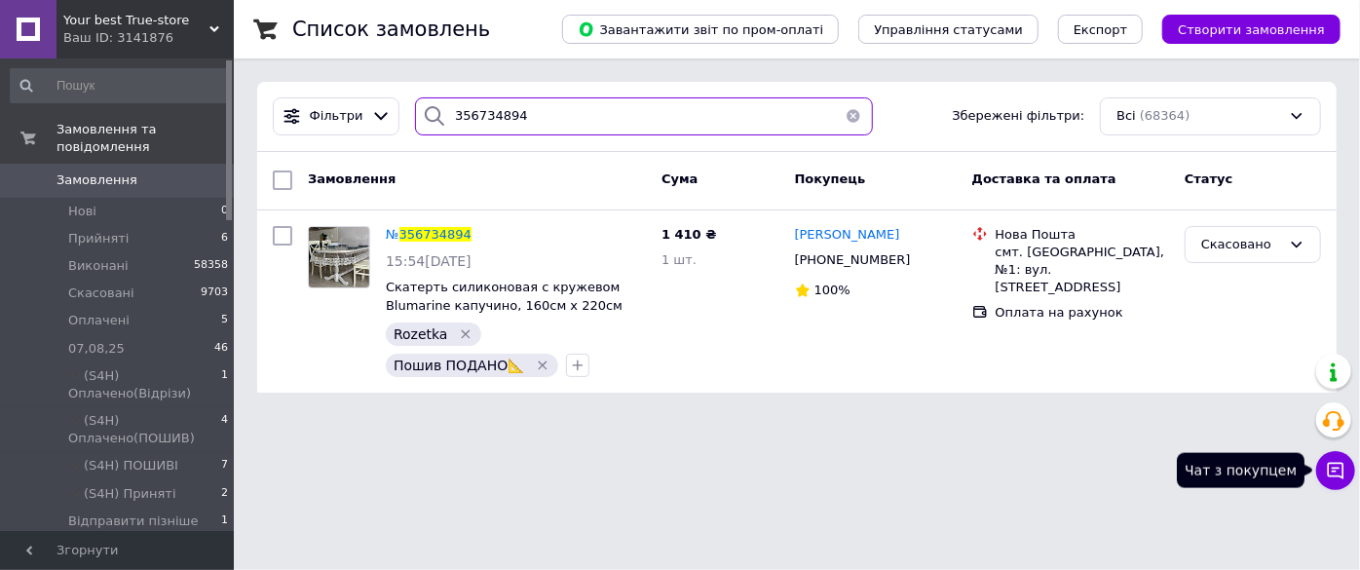
type input "356734894"
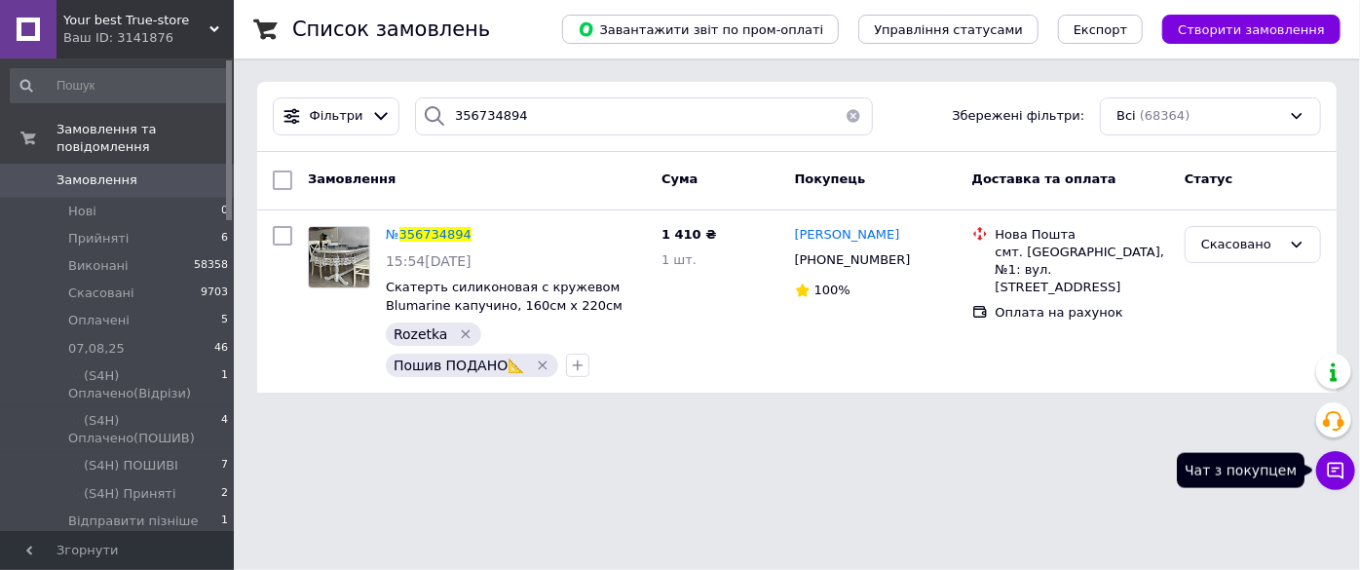
click at [1334, 467] on icon at bounding box center [1335, 470] width 19 height 19
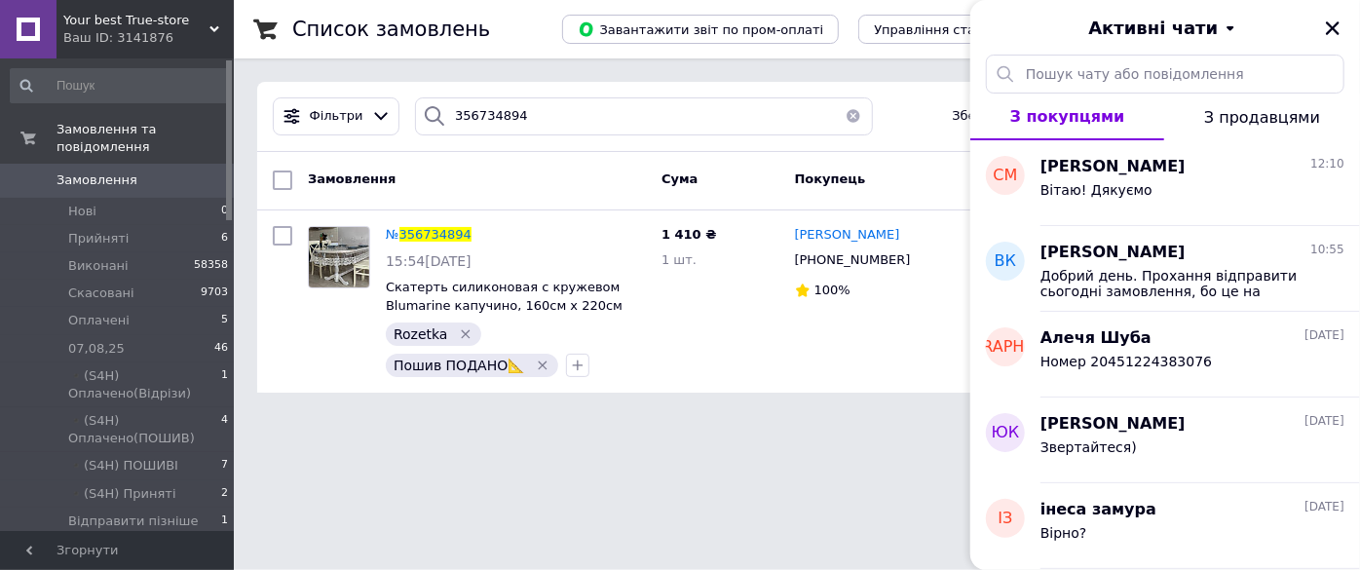
click at [675, 416] on html "Your best True-store Ваш ID: 3141876 Сайт Your best True-store Кабінет покупця …" at bounding box center [680, 208] width 1360 height 416
click at [1333, 24] on icon "Закрити" at bounding box center [1333, 28] width 18 height 18
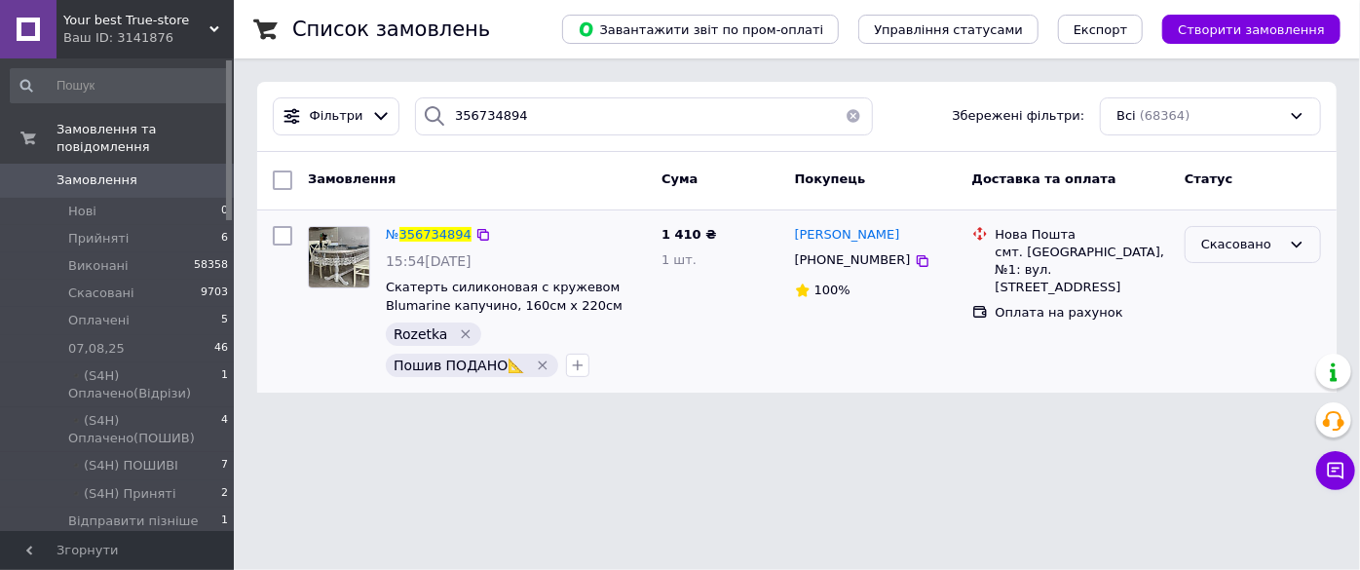
click at [1256, 236] on div "Скасовано" at bounding box center [1241, 245] width 80 height 20
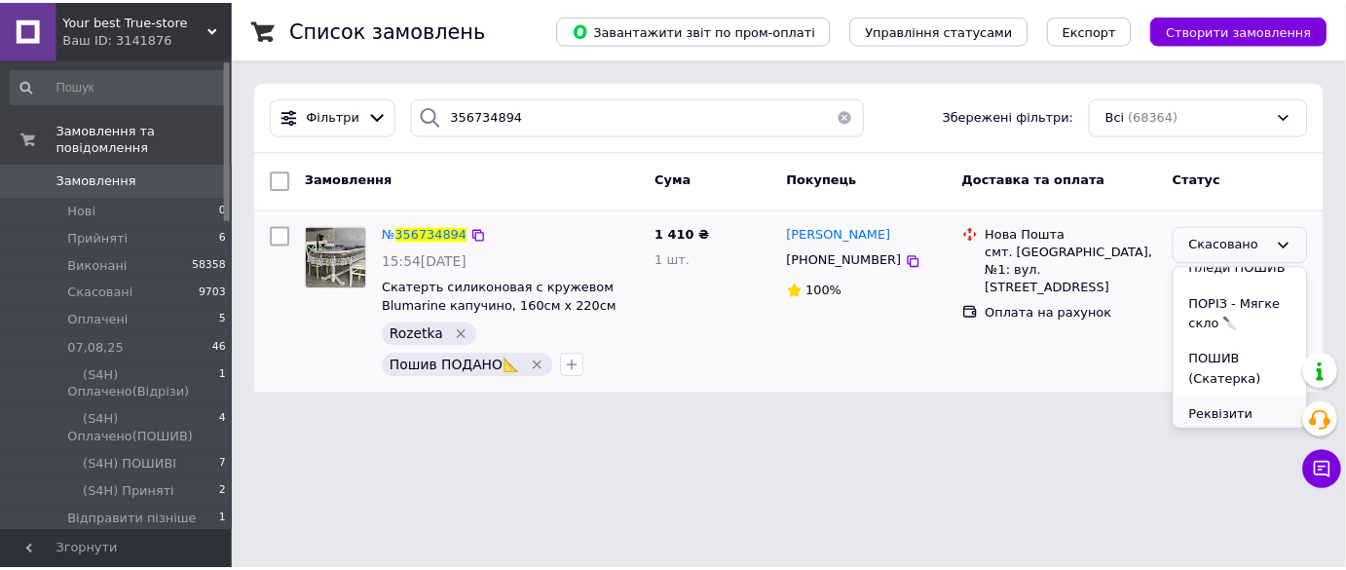
scroll to position [846, 0]
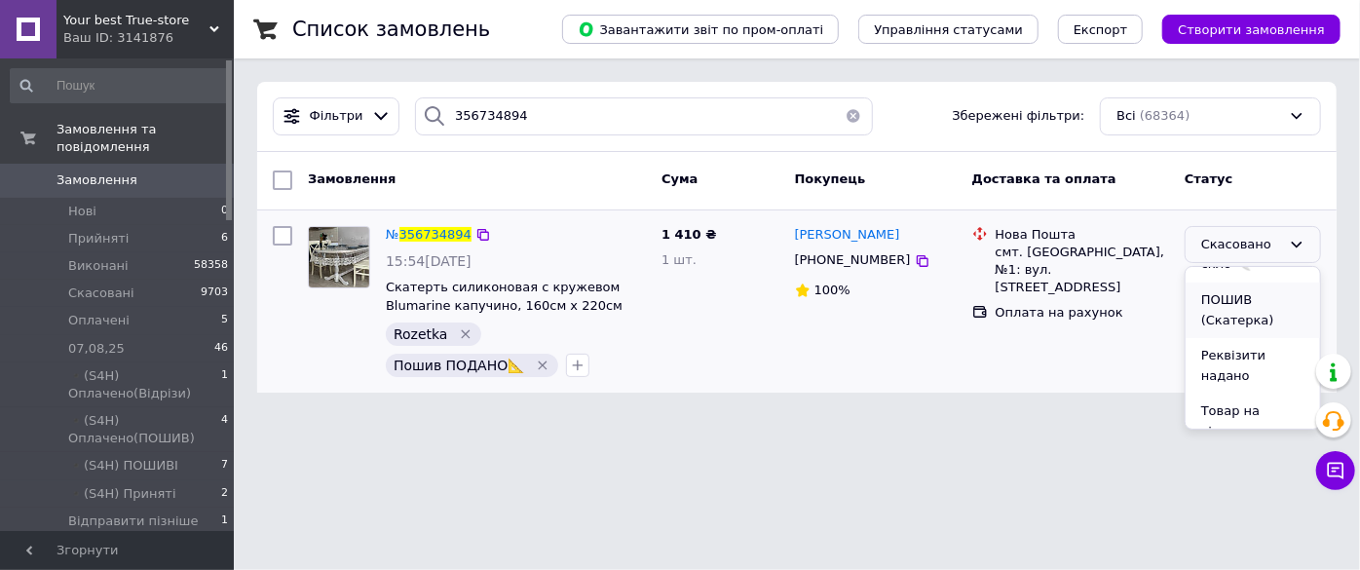
click at [1255, 290] on li "ПОШИВ (Скатерка)" at bounding box center [1252, 310] width 134 height 56
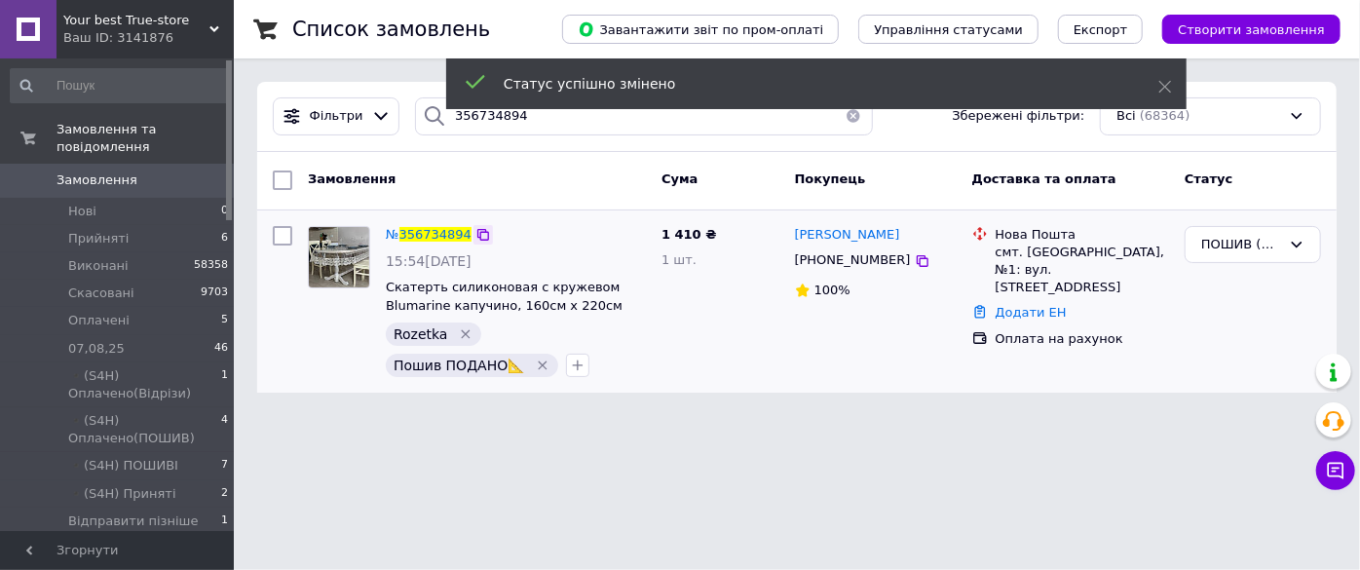
click at [475, 237] on icon at bounding box center [483, 235] width 16 height 16
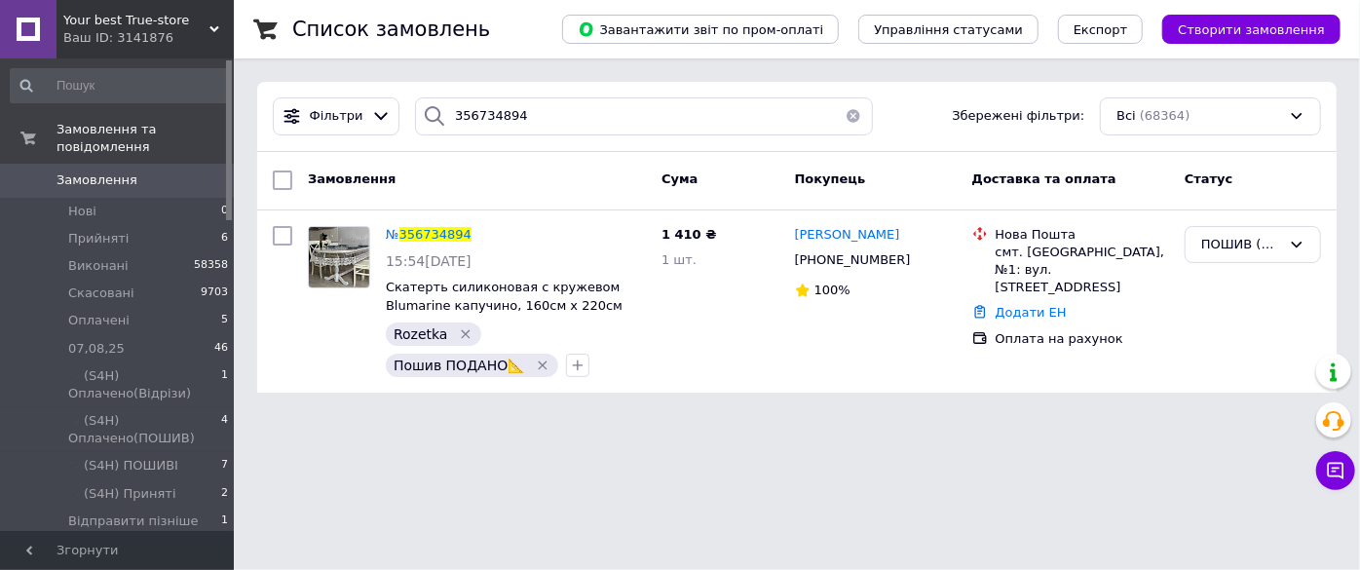
click at [133, 171] on span "Замовлення" at bounding box center [118, 180] width 124 height 18
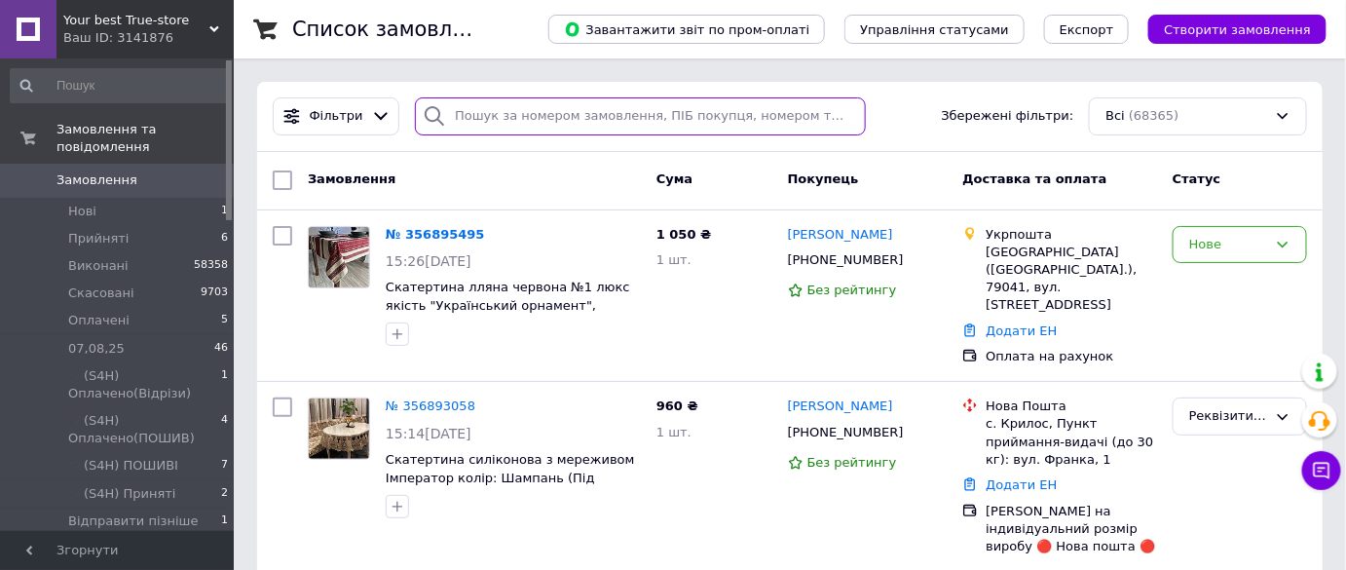
click at [535, 105] on input "search" at bounding box center [640, 116] width 451 height 38
paste input "+380508632387"
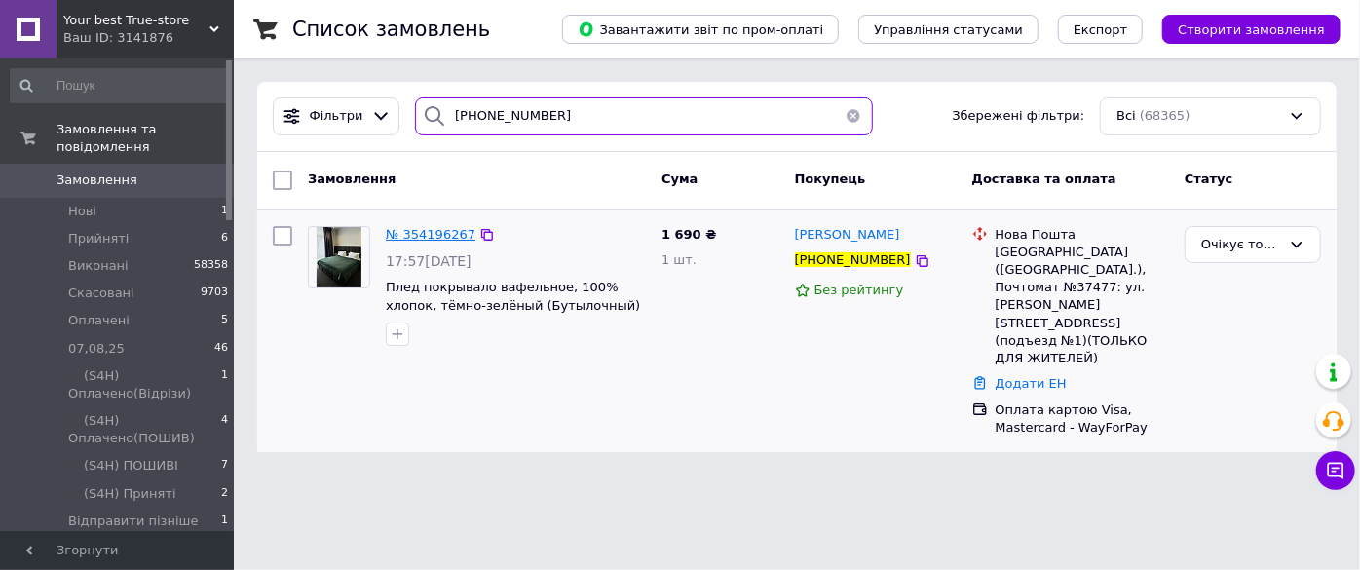
type input "+380508632387"
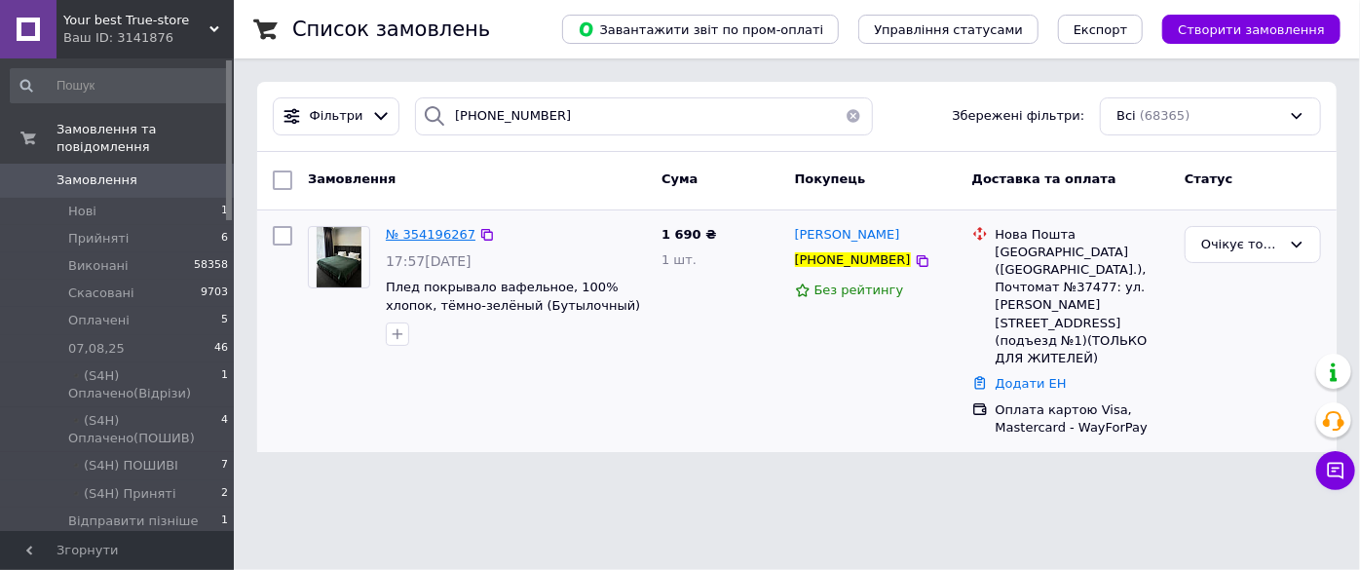
click at [453, 230] on span "№ 354196267" at bounding box center [431, 234] width 90 height 15
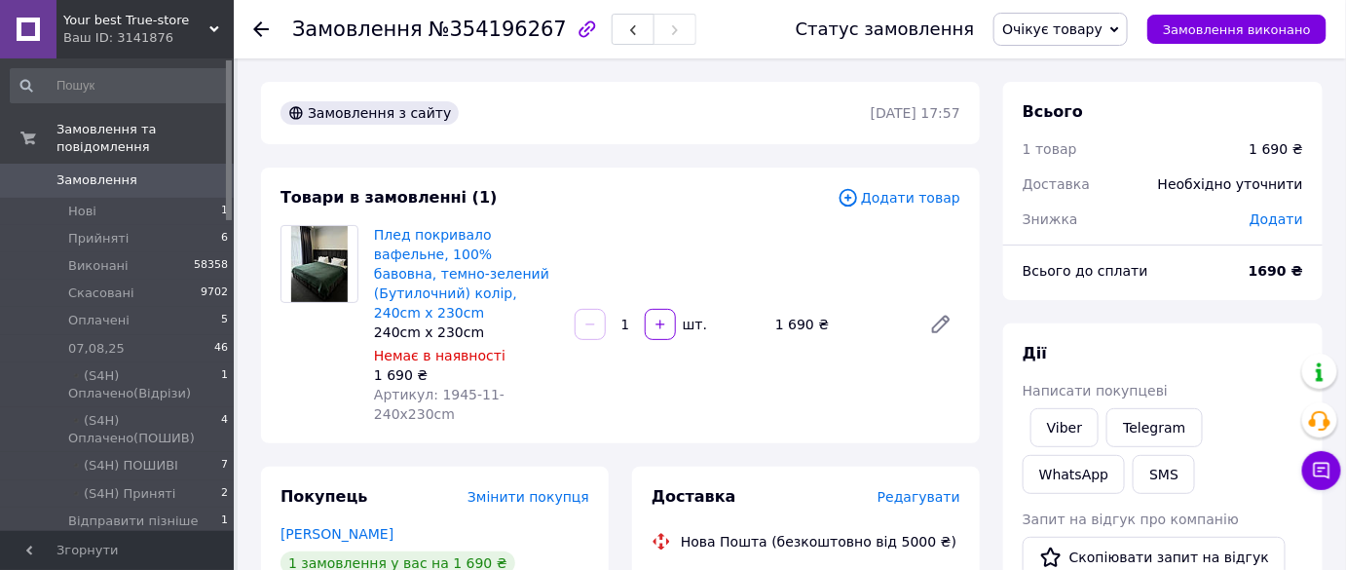
click at [186, 171] on span "0" at bounding box center [207, 180] width 54 height 18
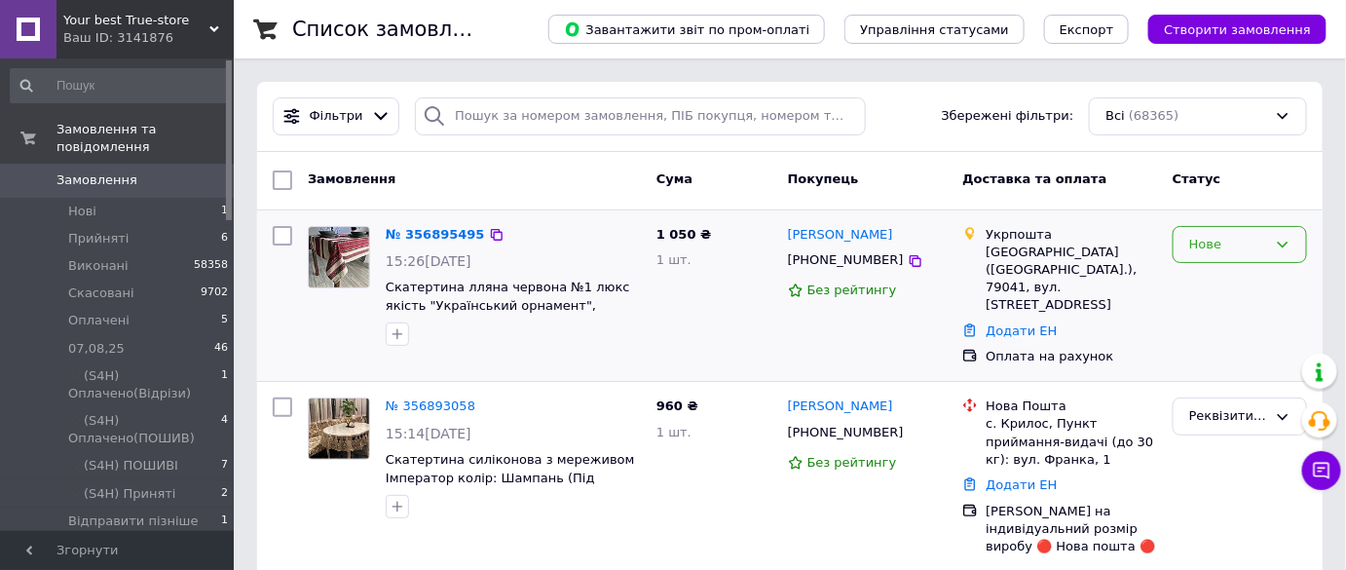
click at [1205, 238] on div "Нове" at bounding box center [1228, 245] width 78 height 20
click at [1217, 277] on li "Прийнято" at bounding box center [1240, 285] width 132 height 36
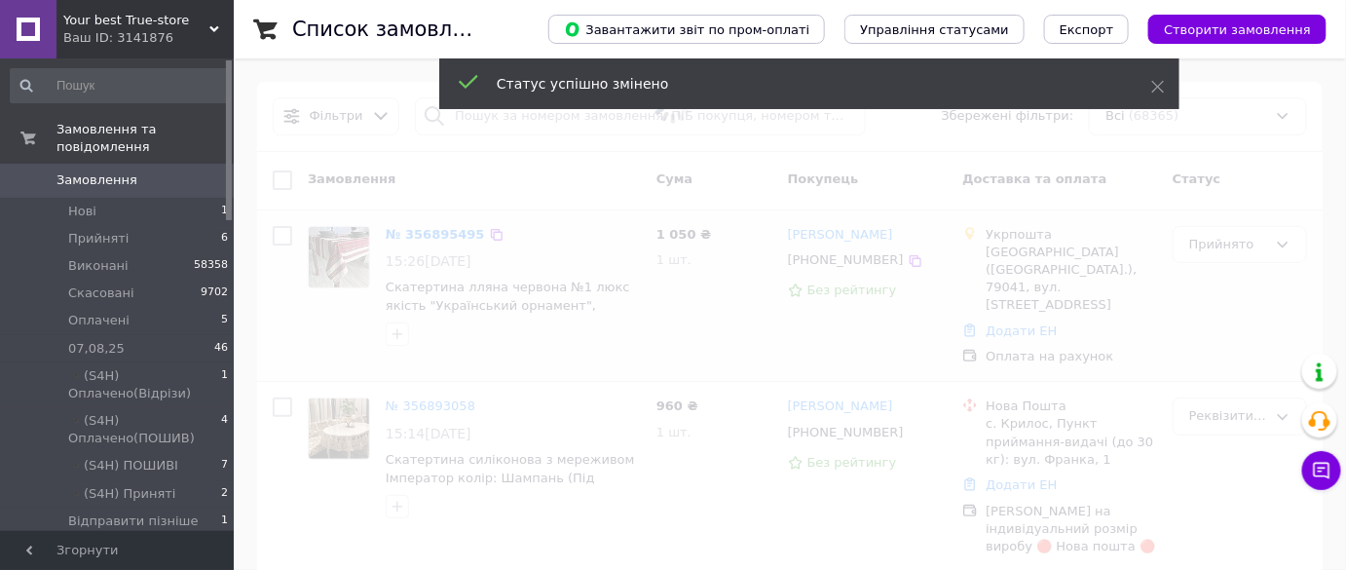
click at [532, 127] on span at bounding box center [673, 103] width 1346 height 207
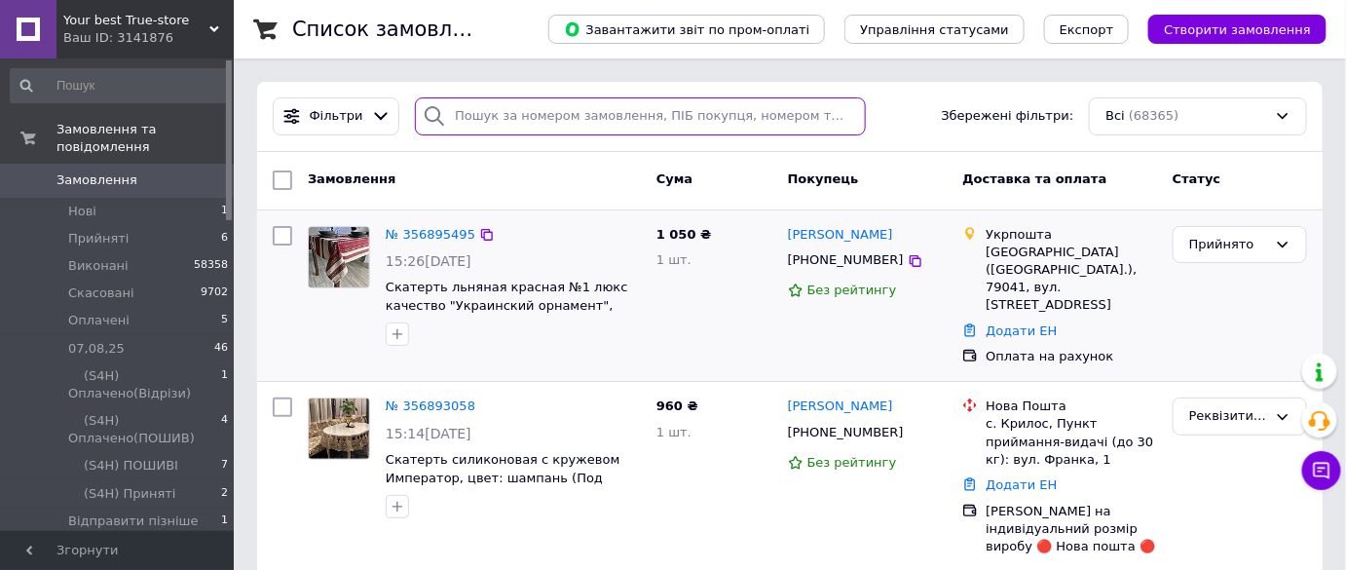
click at [533, 127] on input "search" at bounding box center [640, 116] width 451 height 38
paste input "+380683162361"
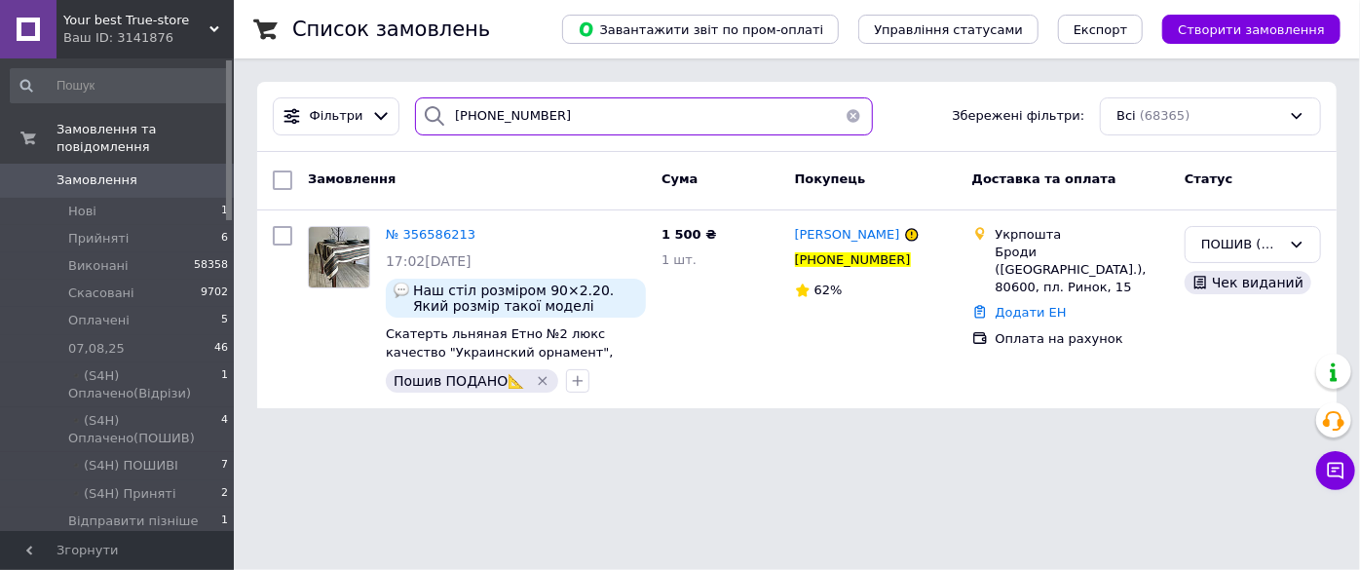
drag, startPoint x: 473, startPoint y: 115, endPoint x: 579, endPoint y: 103, distance: 105.8
click at [579, 103] on input "+380683162361" at bounding box center [643, 116] width 457 height 38
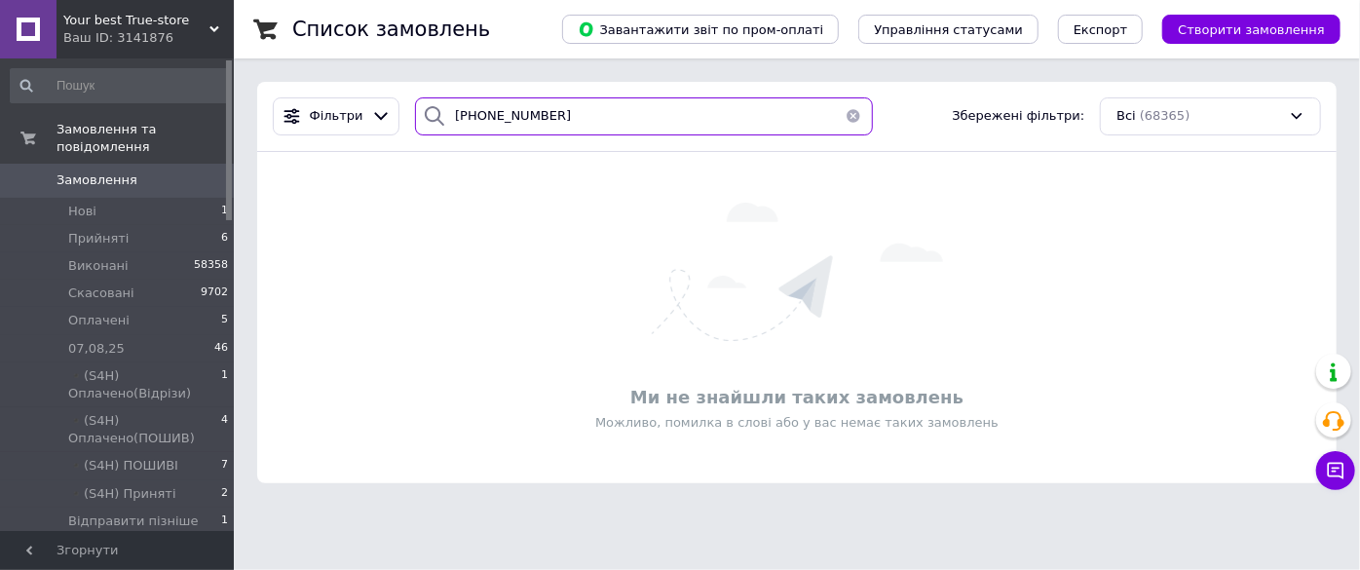
type input "[PHONE_NUMBER]"
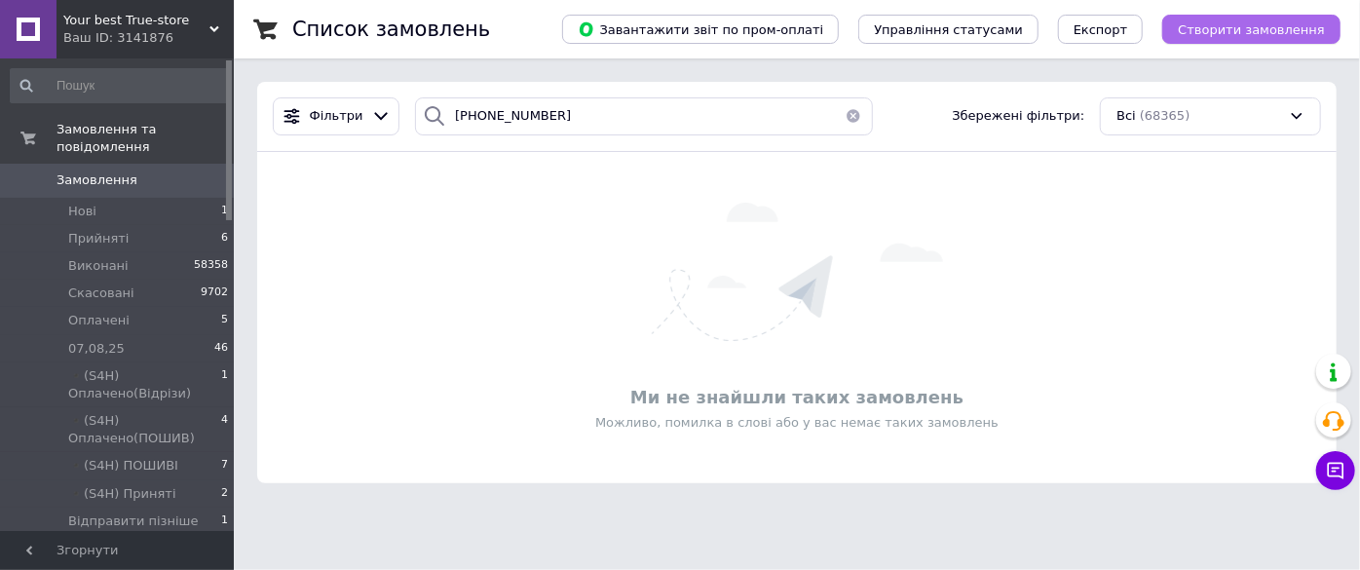
click at [1228, 36] on span "Створити замовлення" at bounding box center [1251, 29] width 147 height 15
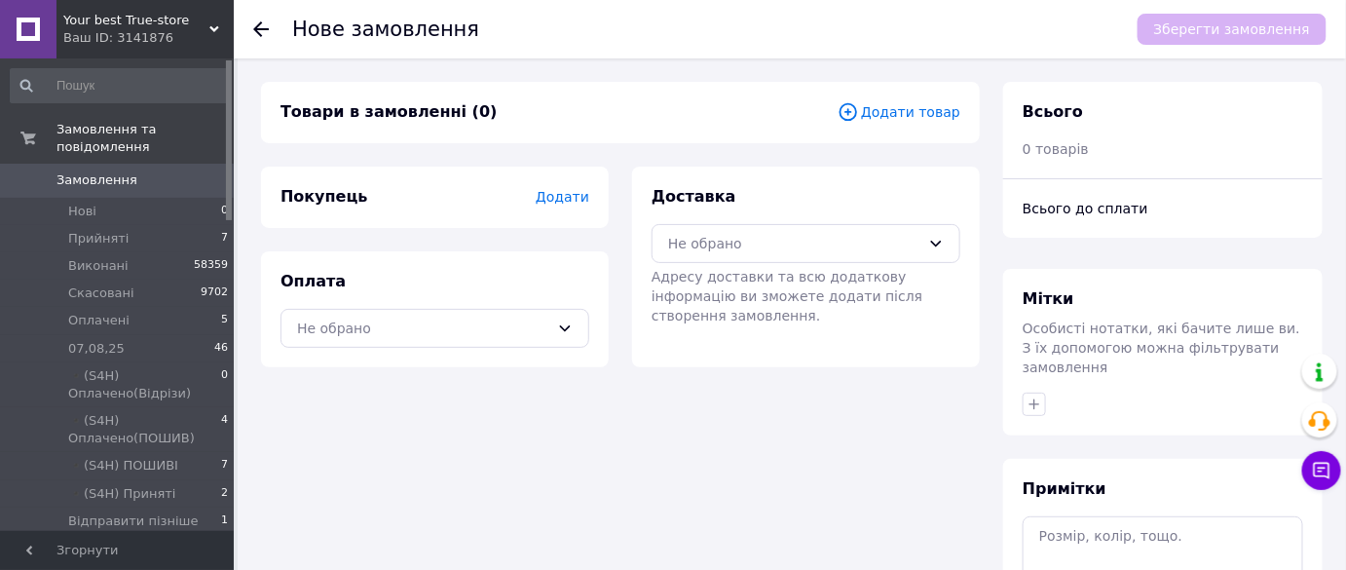
click at [917, 97] on div "Товари в замовленні (0) Додати товар" at bounding box center [620, 112] width 719 height 61
click at [874, 116] on span "Додати товар" at bounding box center [899, 111] width 123 height 21
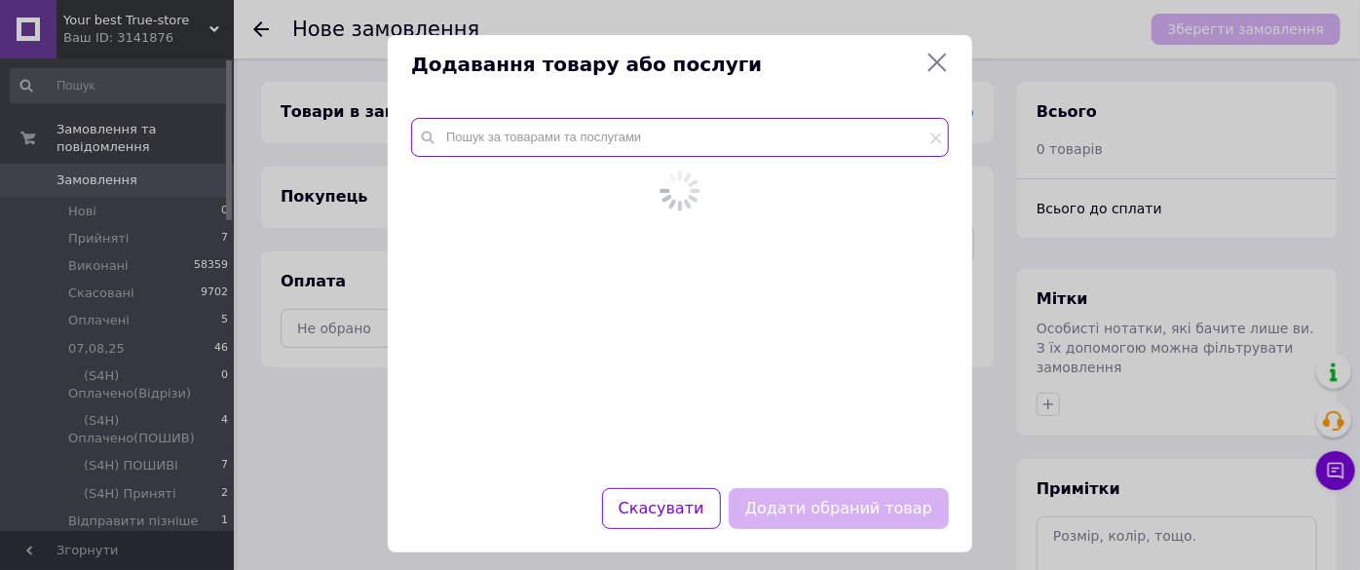
click at [755, 137] on input "text" at bounding box center [680, 137] width 538 height 39
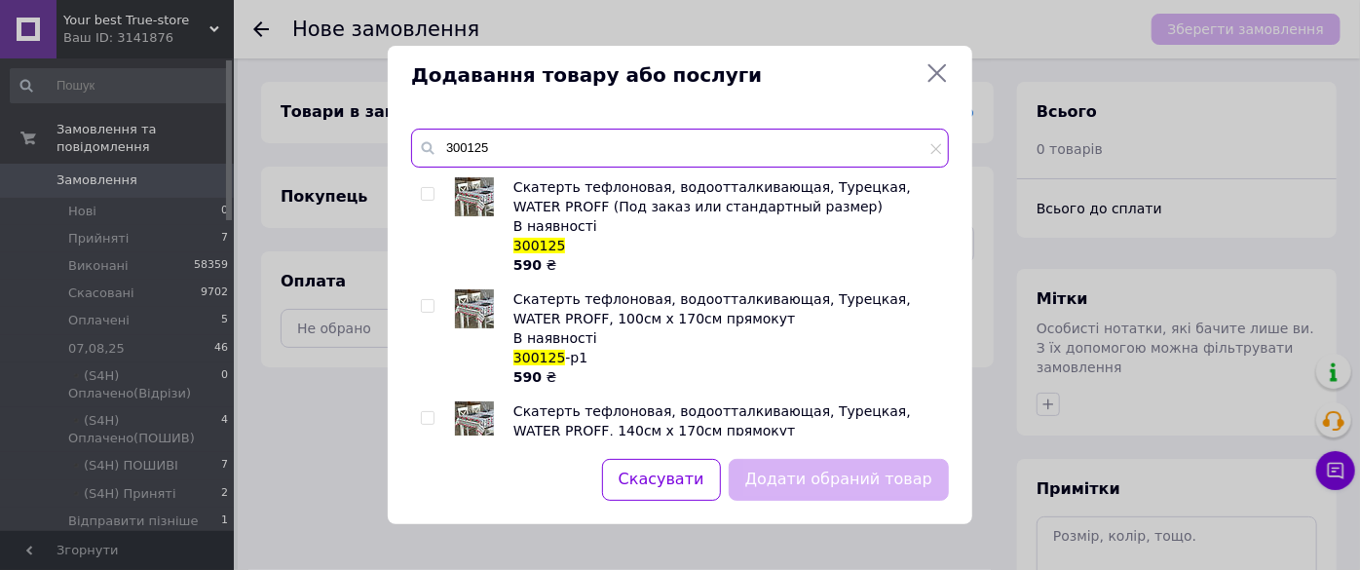
type input "300125"
click at [424, 309] on input "checkbox" at bounding box center [427, 306] width 13 height 13
checkbox input "true"
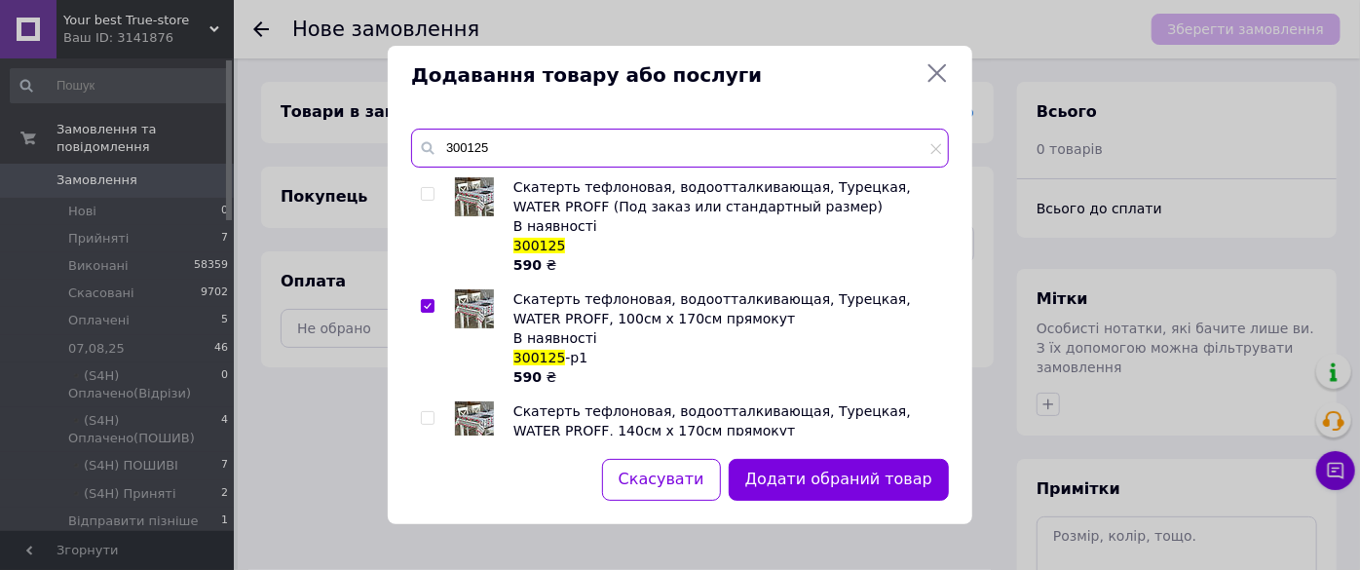
click at [512, 153] on input "300125" at bounding box center [680, 148] width 538 height 39
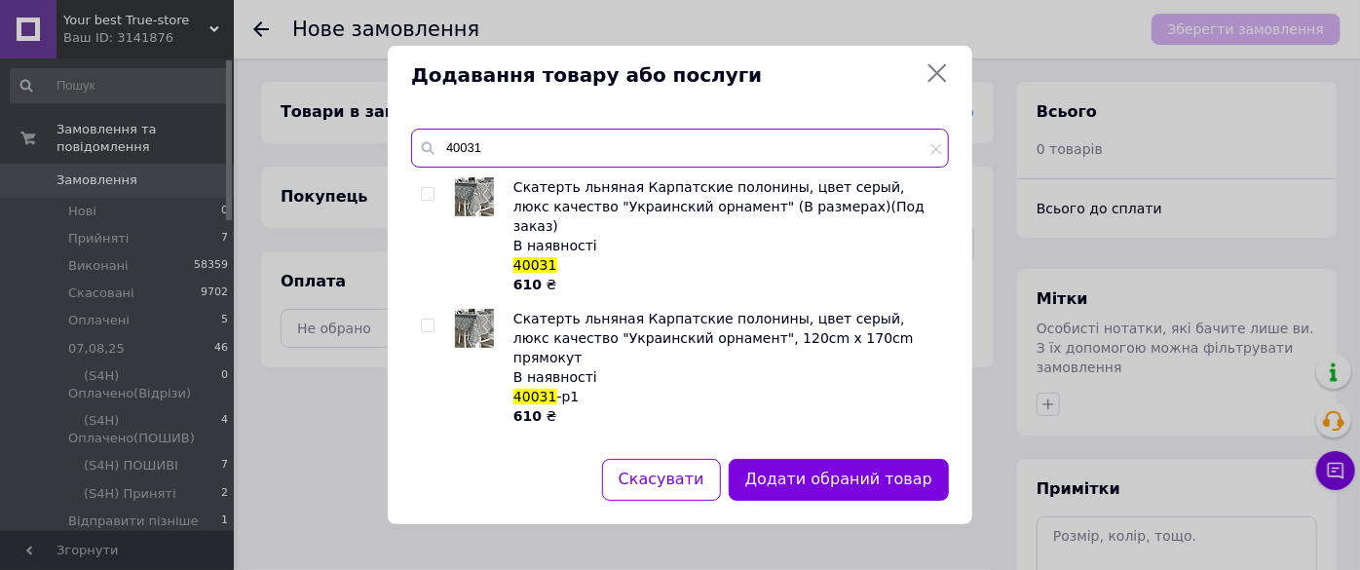
type input "40031"
click at [423, 319] on input "checkbox" at bounding box center [427, 325] width 13 height 13
checkbox input "true"
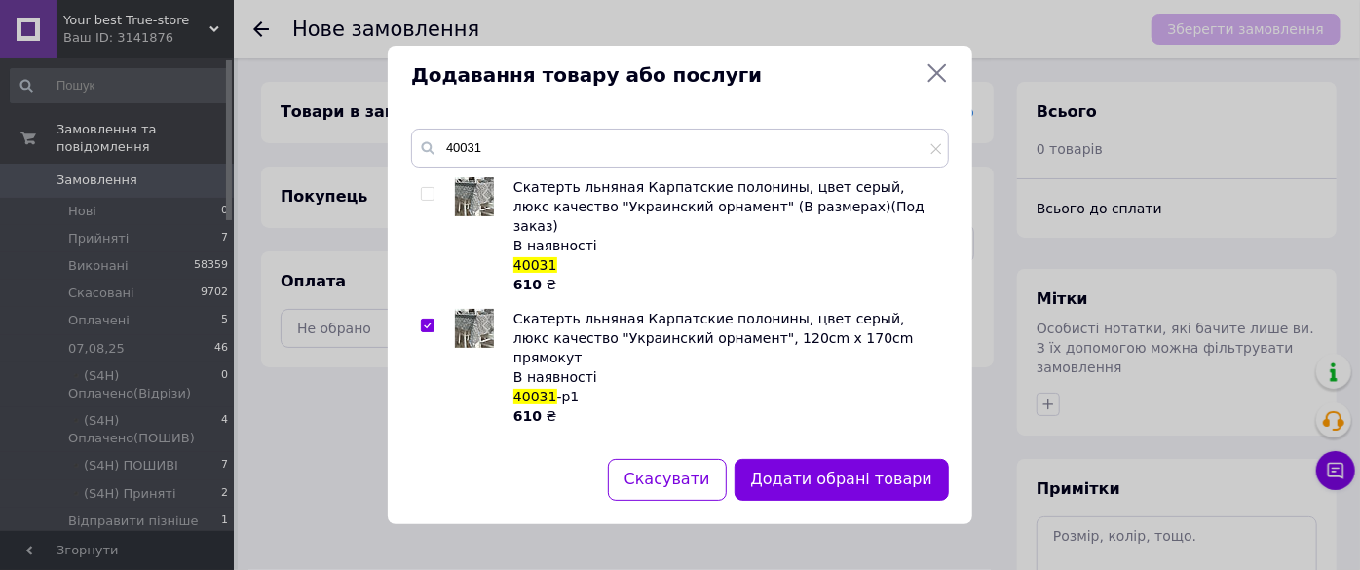
click at [841, 485] on button "Додати обрані товари" at bounding box center [841, 480] width 214 height 42
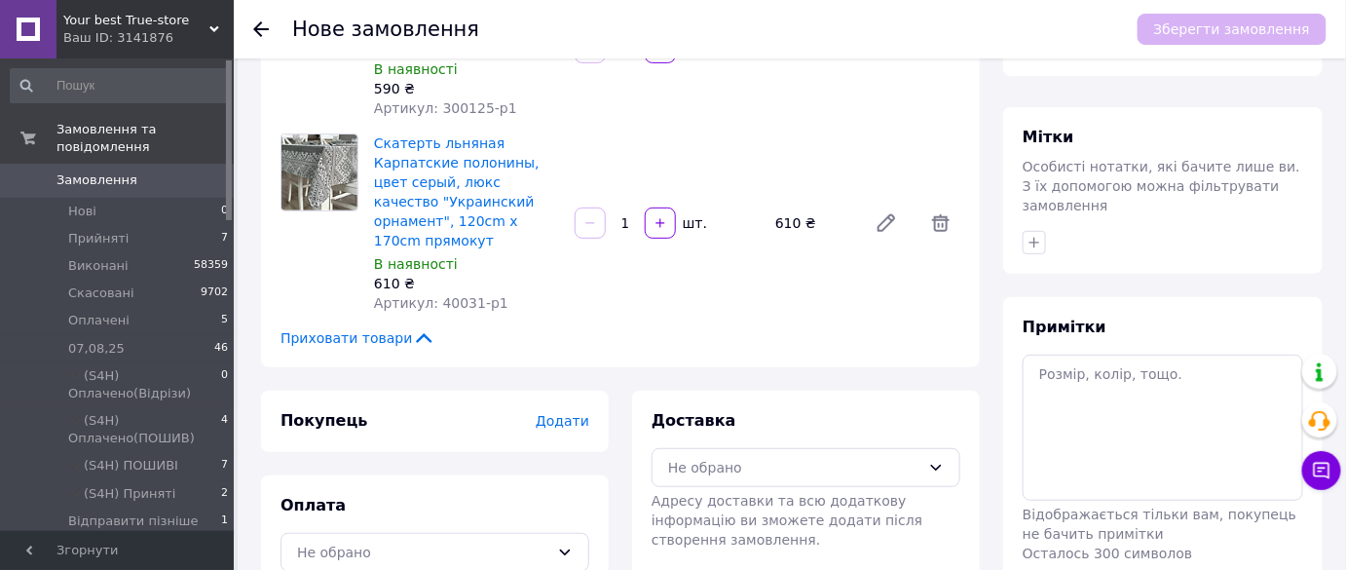
scroll to position [231, 0]
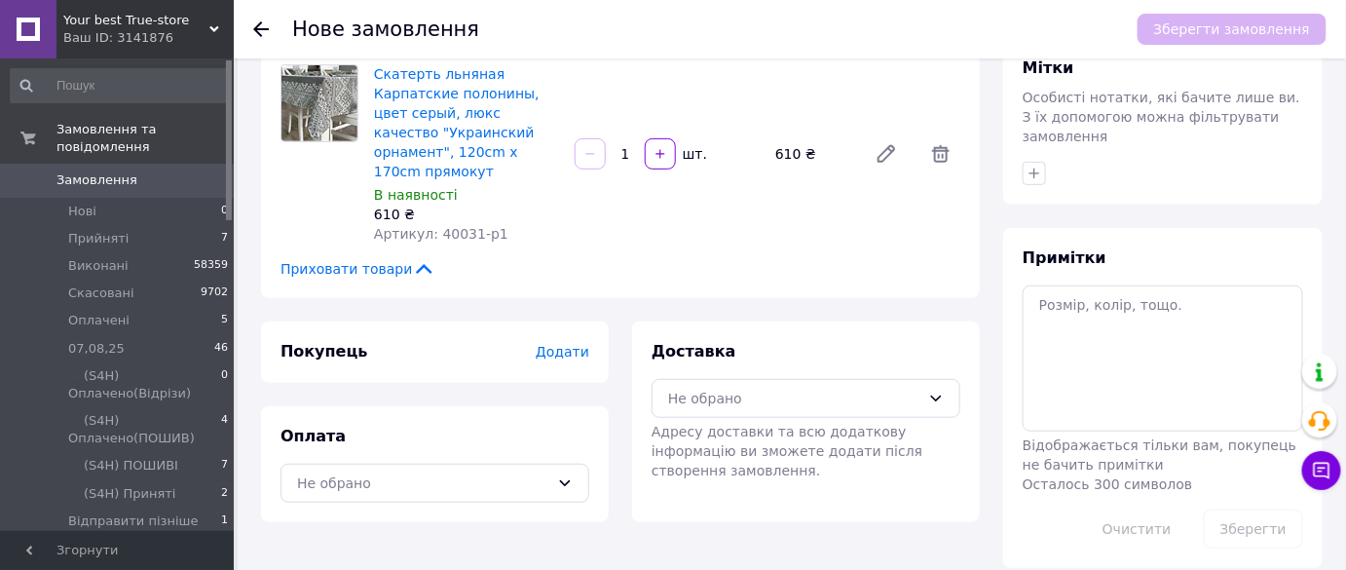
click at [585, 344] on span "Додати" at bounding box center [563, 352] width 54 height 16
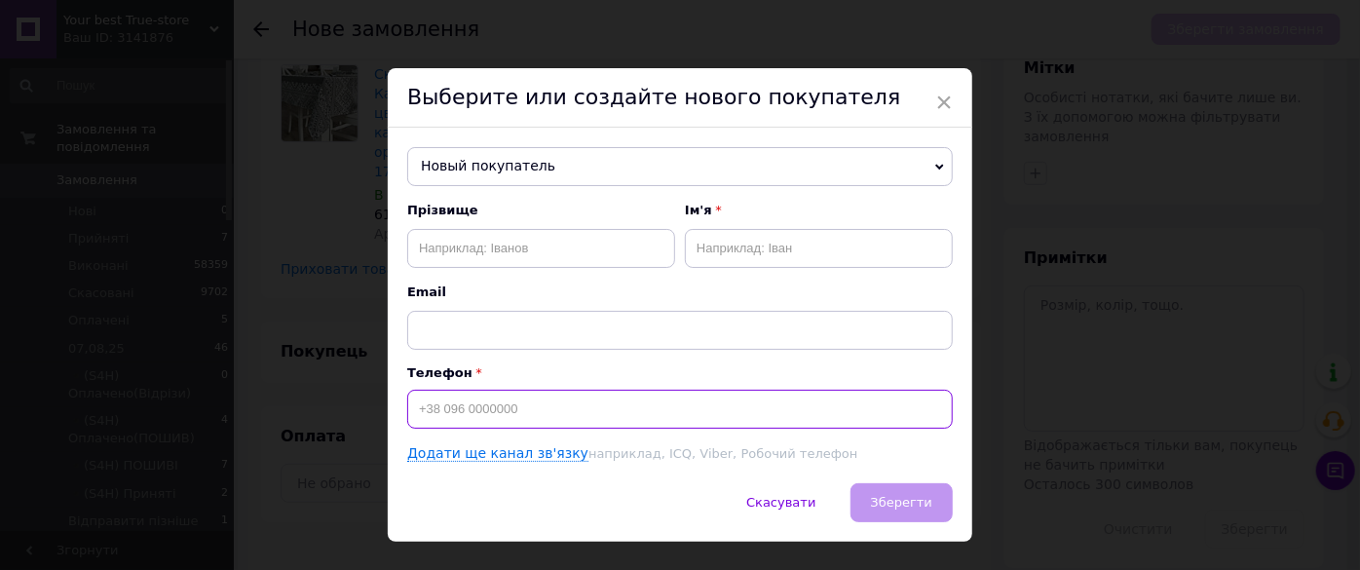
click at [553, 418] on input at bounding box center [679, 409] width 545 height 39
type input "+380683585206"
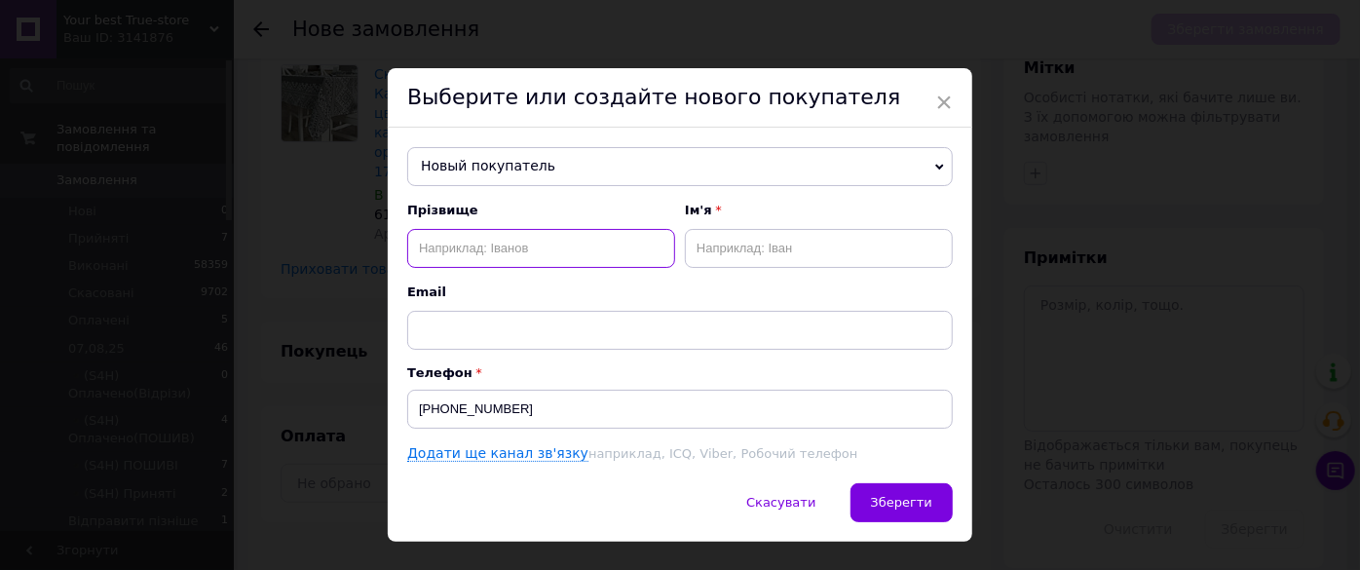
click at [550, 251] on input "text" at bounding box center [541, 248] width 268 height 39
type input "П'явчук"
click at [714, 245] on input "text" at bounding box center [819, 248] width 268 height 39
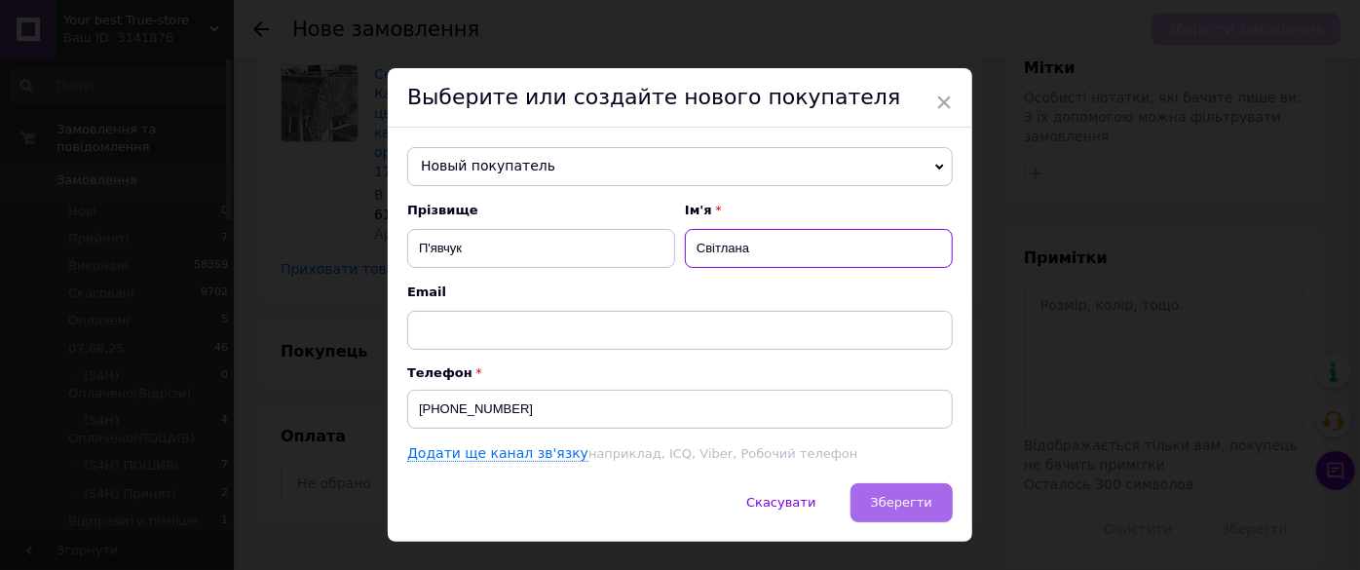
type input "Світлана"
click at [927, 501] on span "Зберегти" at bounding box center [901, 502] width 61 height 15
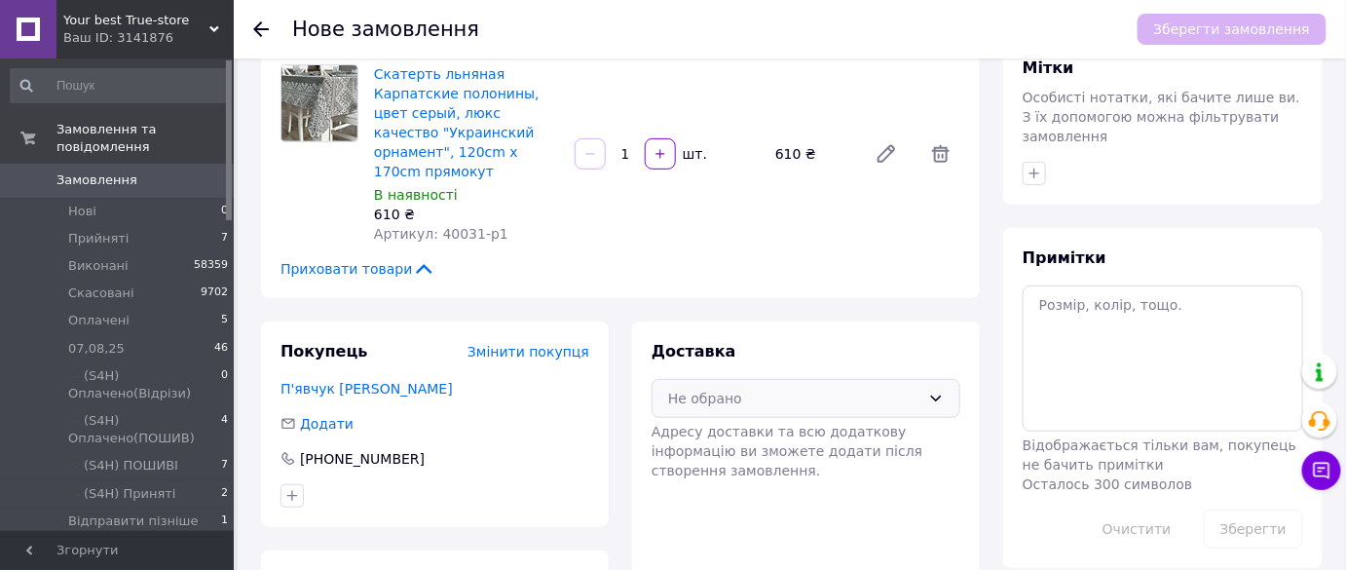
click at [904, 379] on div "Не обрано" at bounding box center [806, 398] width 309 height 39
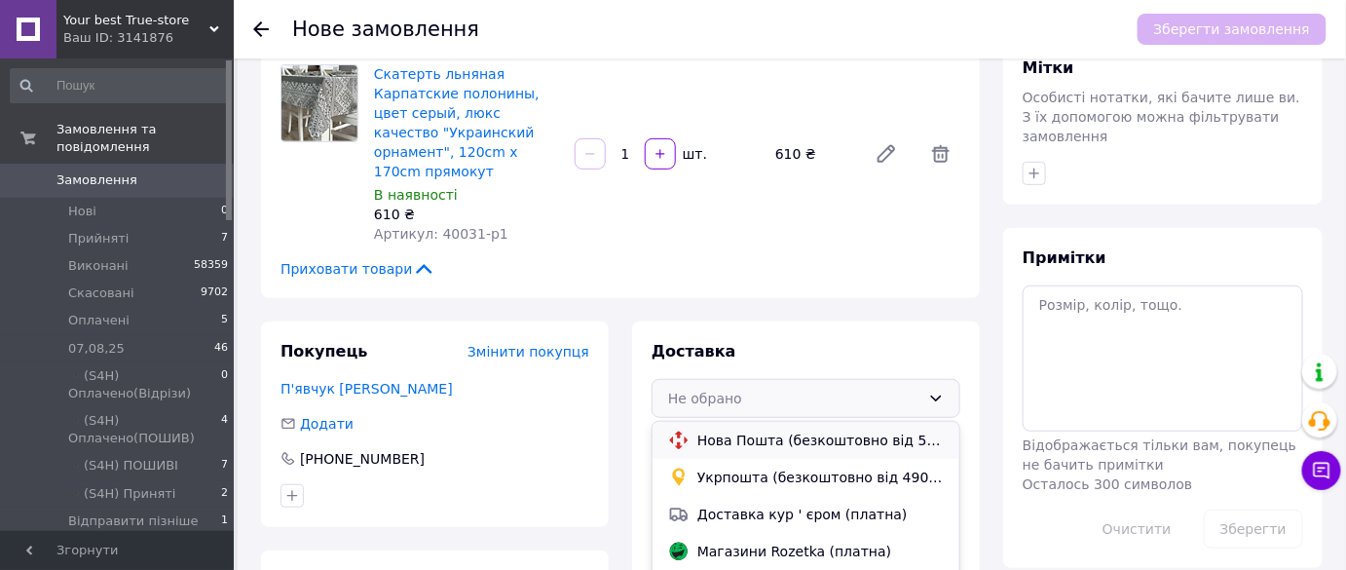
click at [822, 431] on span "Нова Пошта (безкоштовно від 5000 ₴)" at bounding box center [820, 440] width 246 height 19
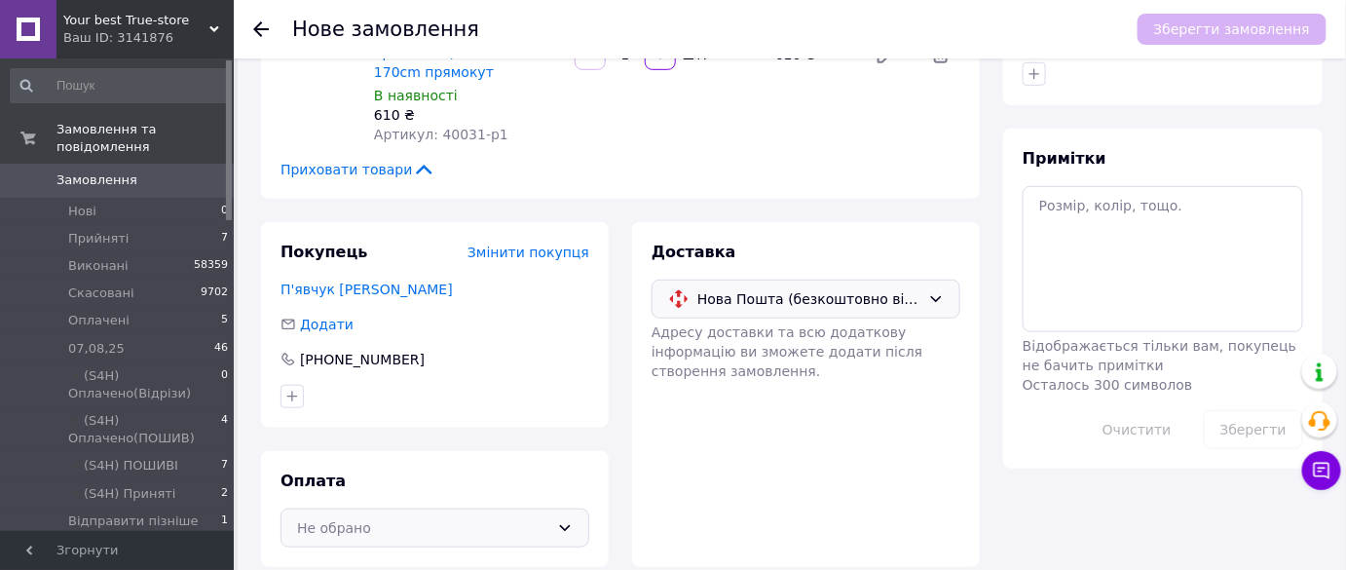
click at [372, 517] on div "Не обрано" at bounding box center [423, 527] width 252 height 21
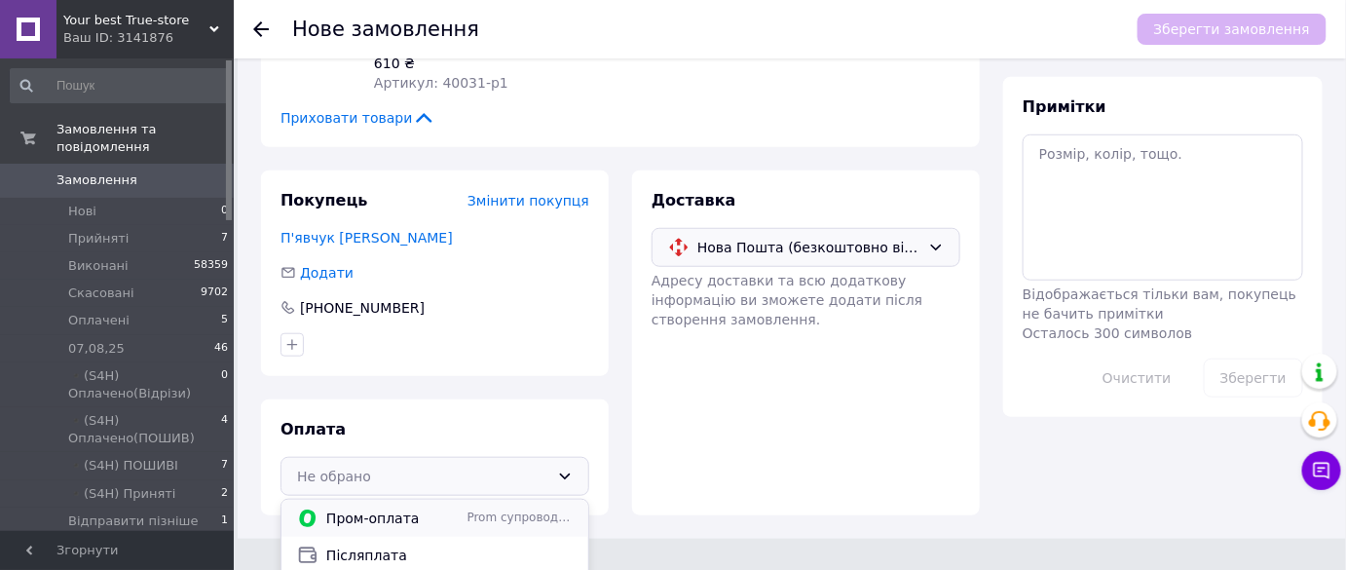
scroll to position [460, 0]
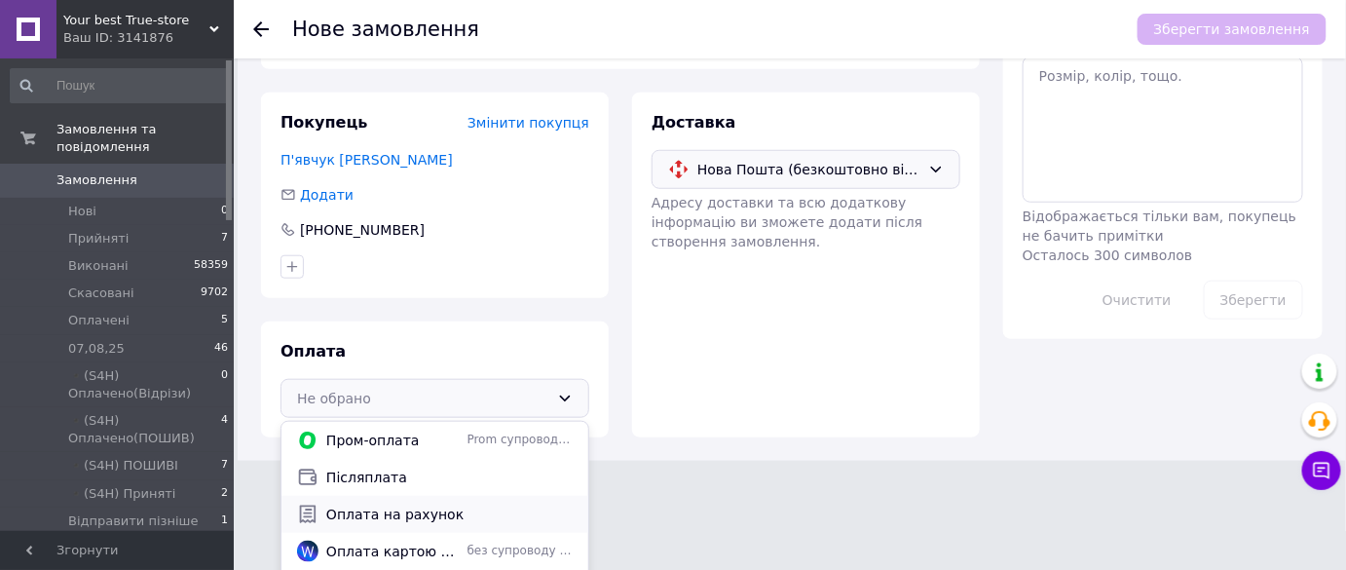
click at [432, 505] on span "Оплата на рахунок" at bounding box center [449, 514] width 246 height 19
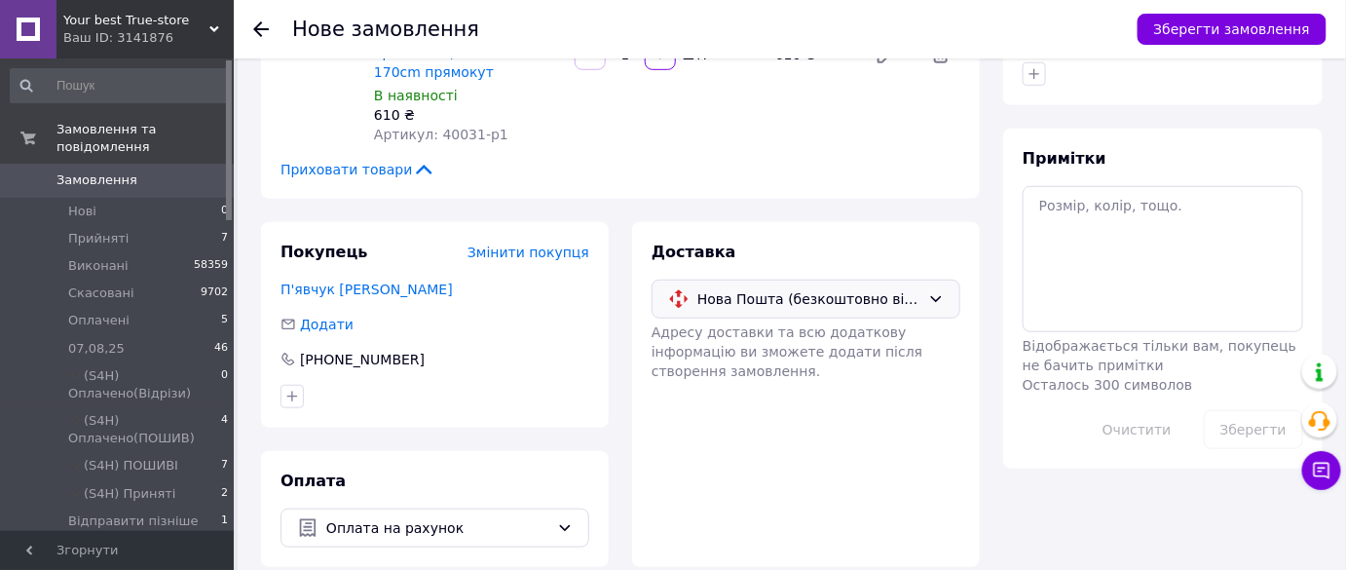
click at [1270, 7] on div "Зберегти замовлення" at bounding box center [1222, 29] width 208 height 58
click at [1259, 40] on button "Зберегти замовлення" at bounding box center [1232, 29] width 189 height 31
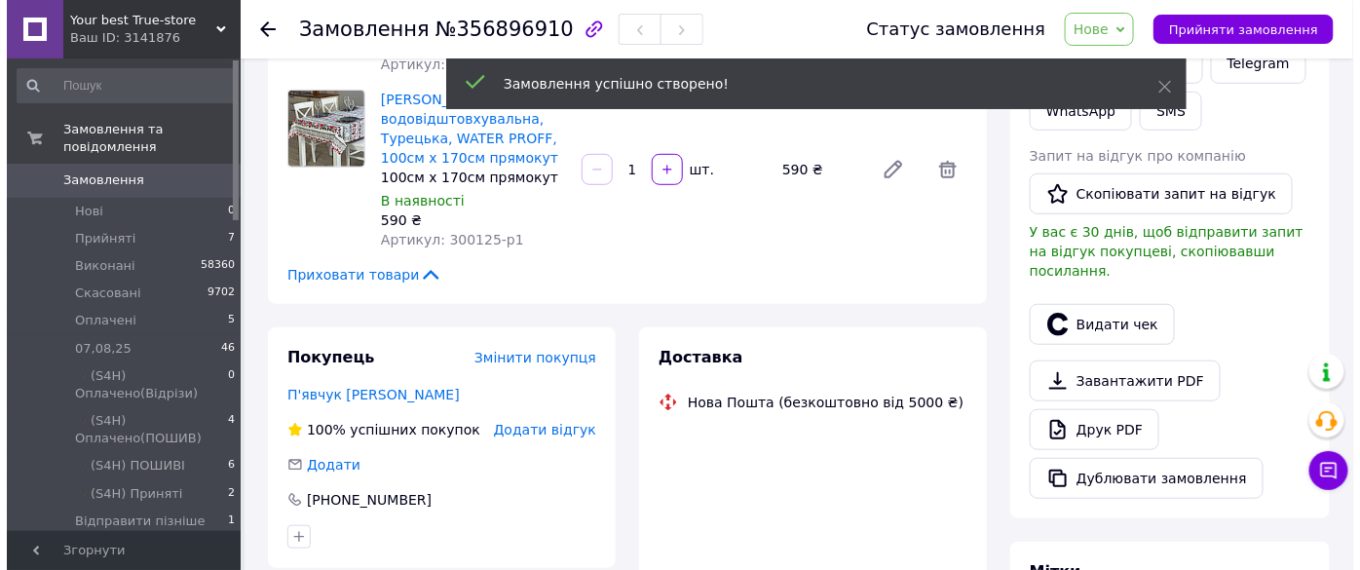
scroll to position [507, 0]
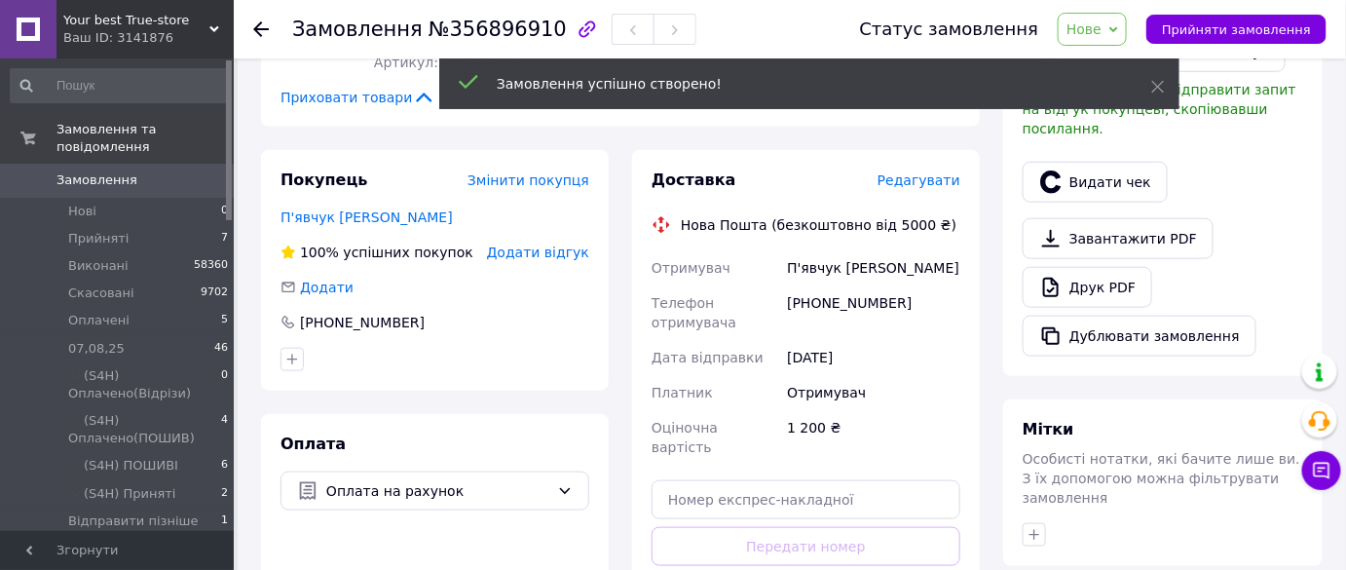
click at [910, 181] on span "Редагувати" at bounding box center [919, 180] width 83 height 16
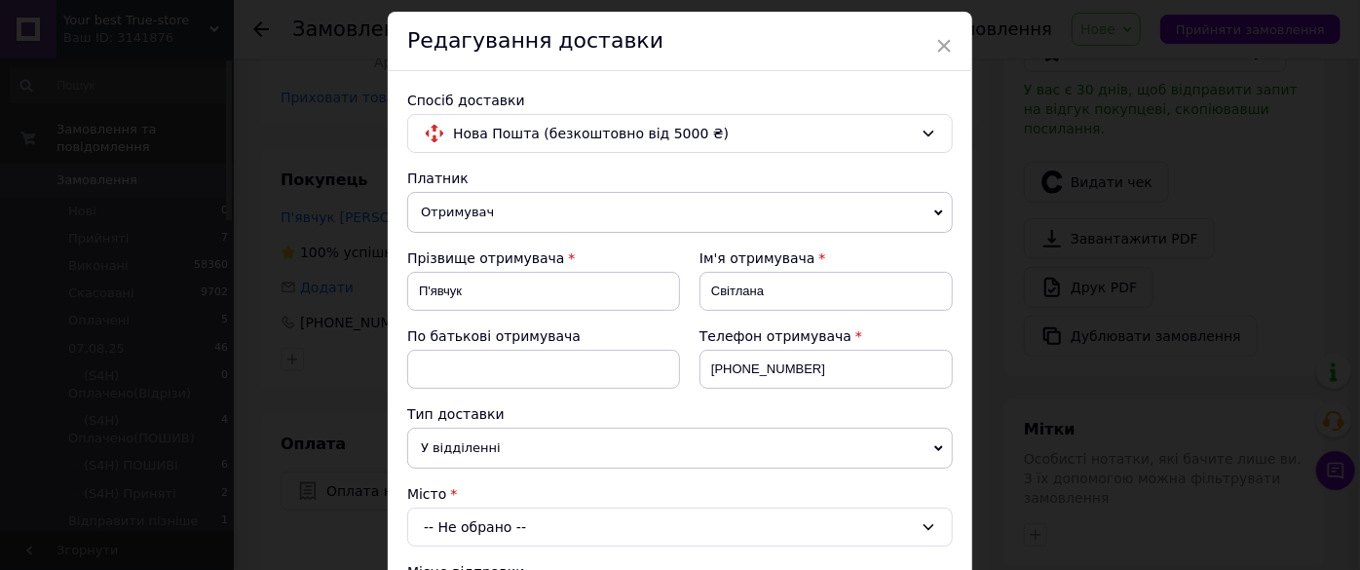
scroll to position [176, 0]
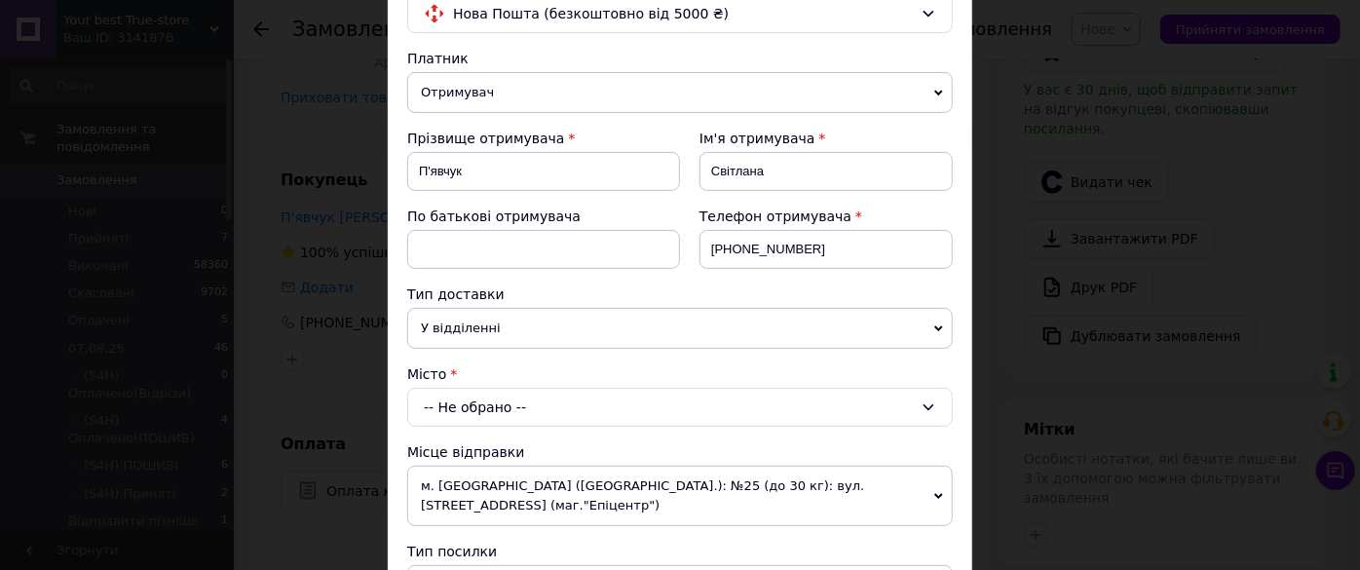
click at [486, 401] on div "-- Не обрано --" at bounding box center [679, 407] width 545 height 39
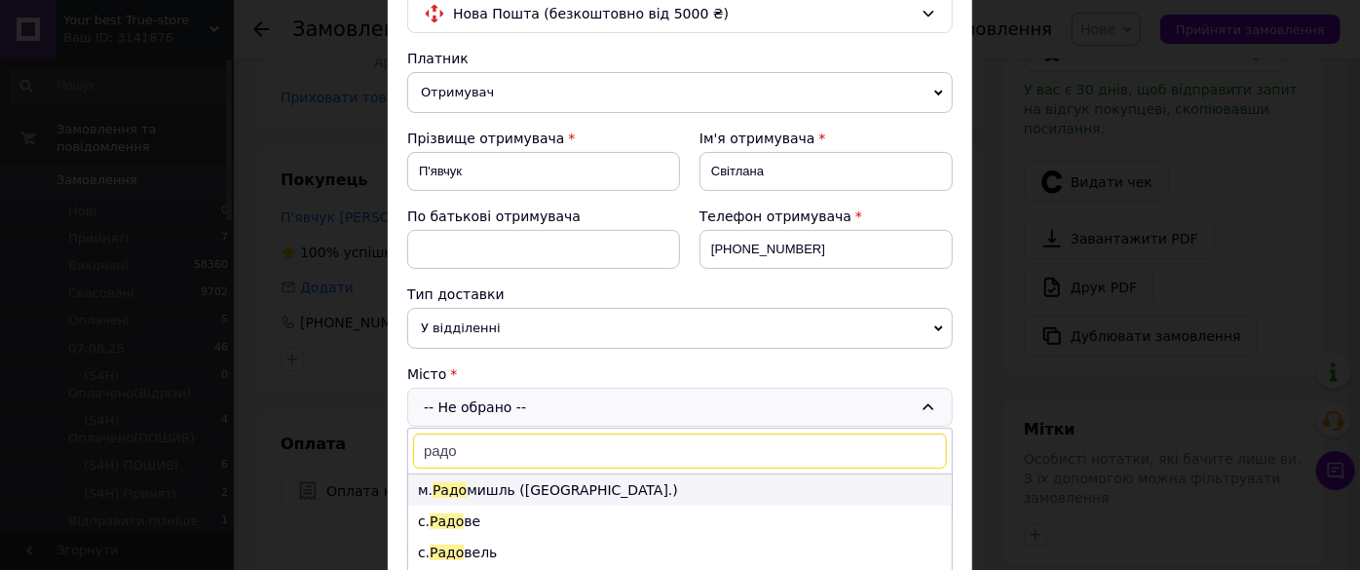
type input "радо"
click at [538, 481] on li "м. Радо мишль (Житомирська обл.)" at bounding box center [680, 489] width 544 height 31
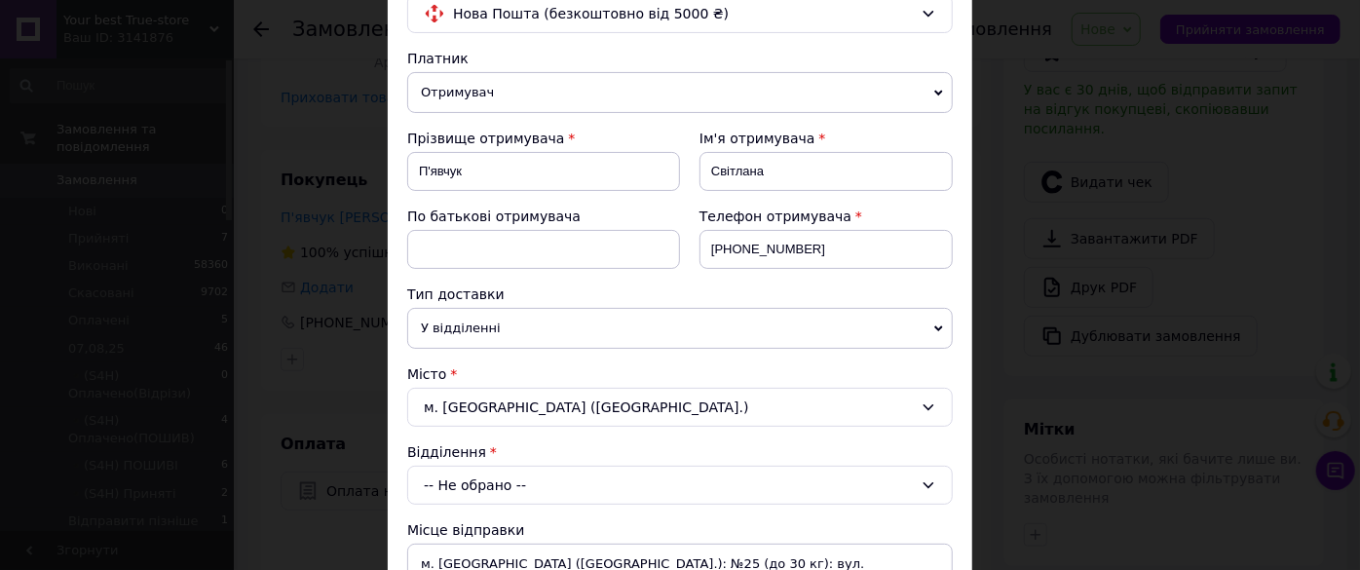
click at [535, 479] on div "-- Не обрано --" at bounding box center [679, 485] width 545 height 39
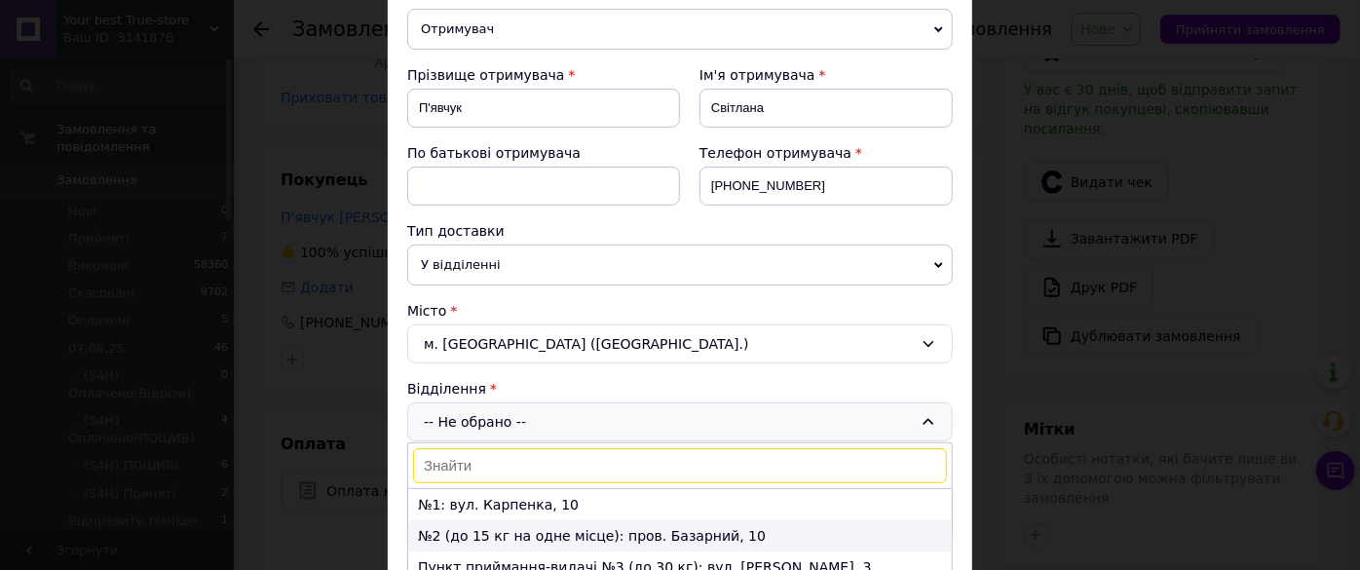
scroll to position [354, 0]
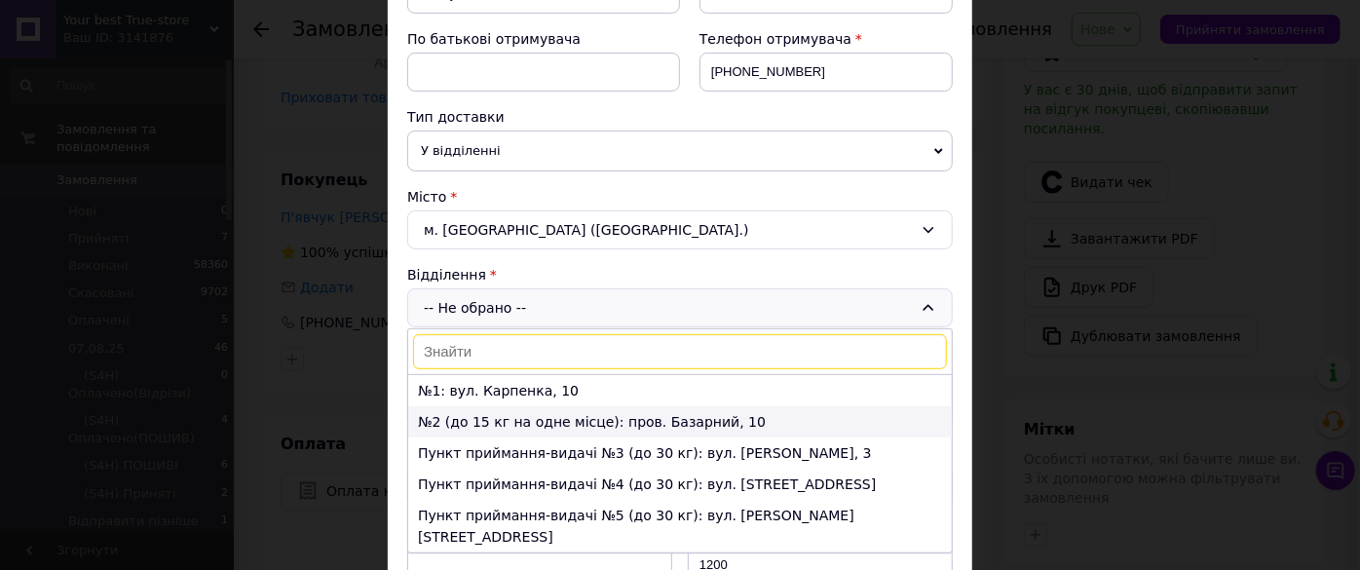
click at [598, 412] on li "№2 (до 15 кг на одне місце): пров. Базарний, 10" at bounding box center [680, 421] width 544 height 31
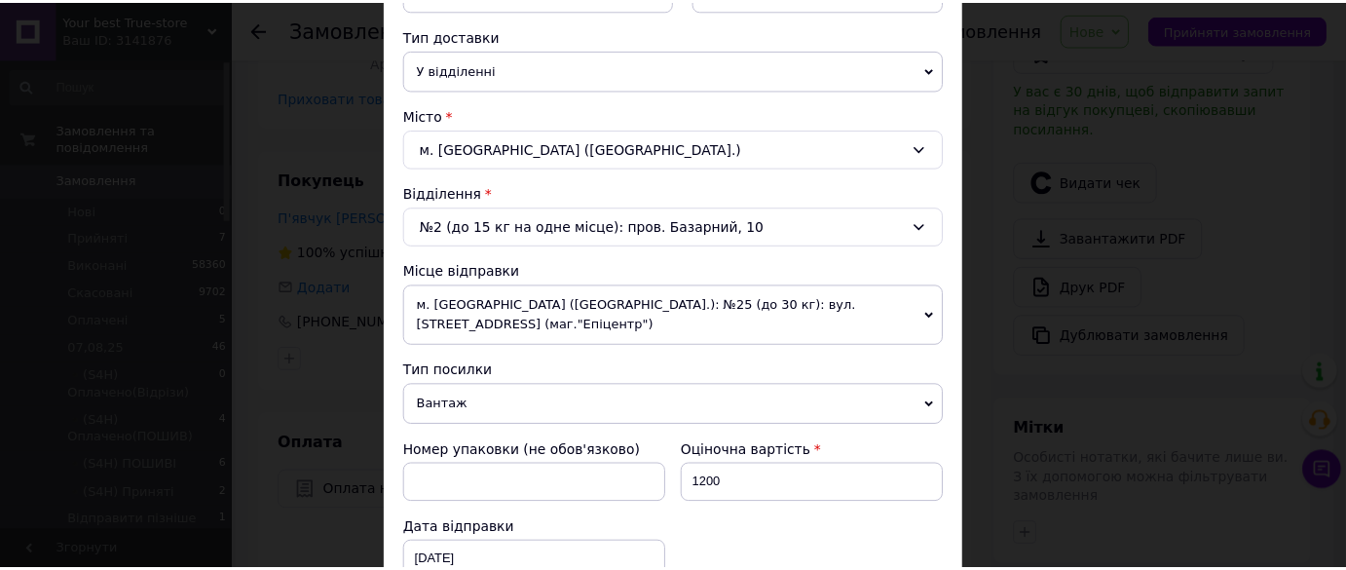
scroll to position [752, 0]
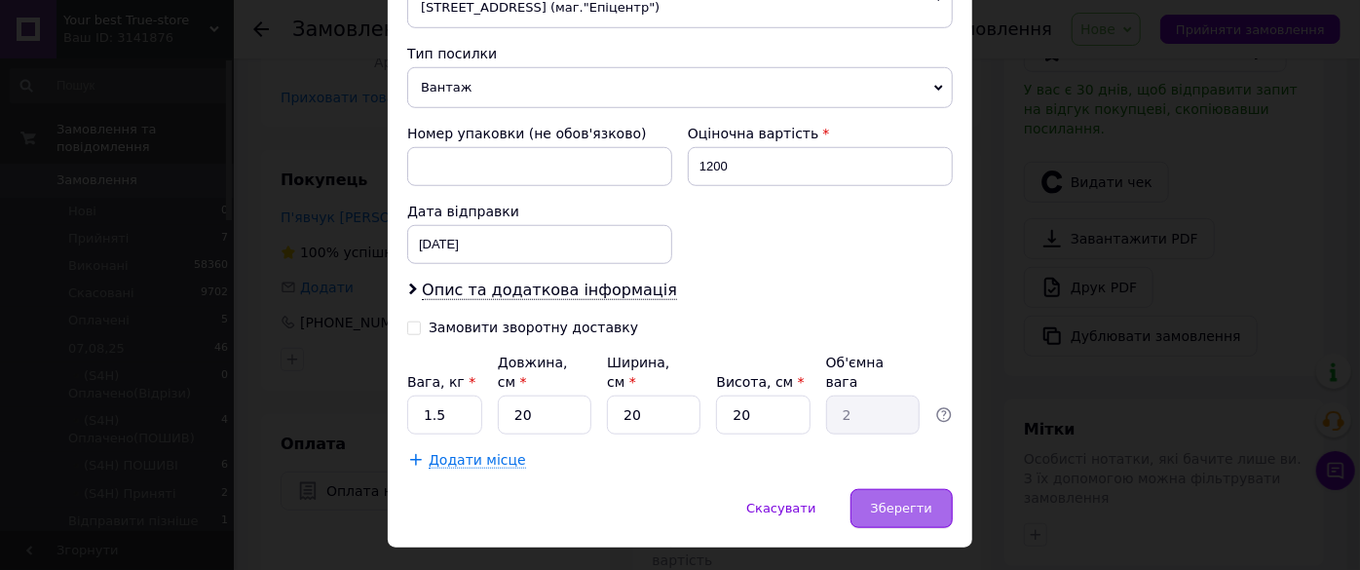
click at [920, 501] on span "Зберегти" at bounding box center [901, 508] width 61 height 15
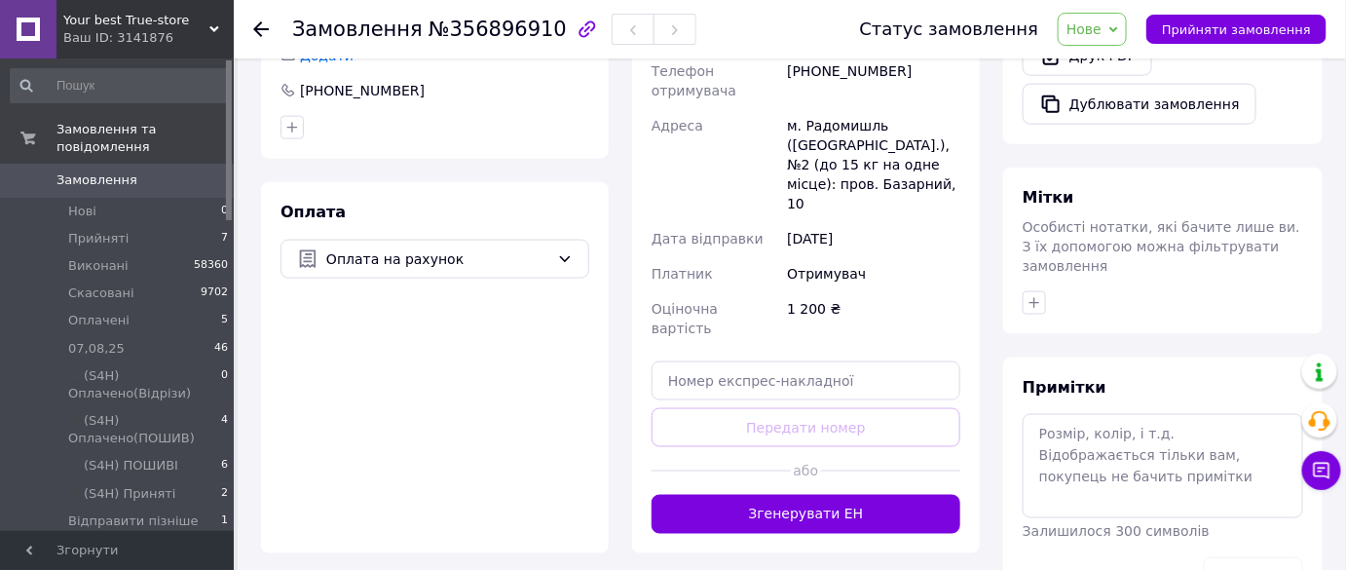
scroll to position [885, 0]
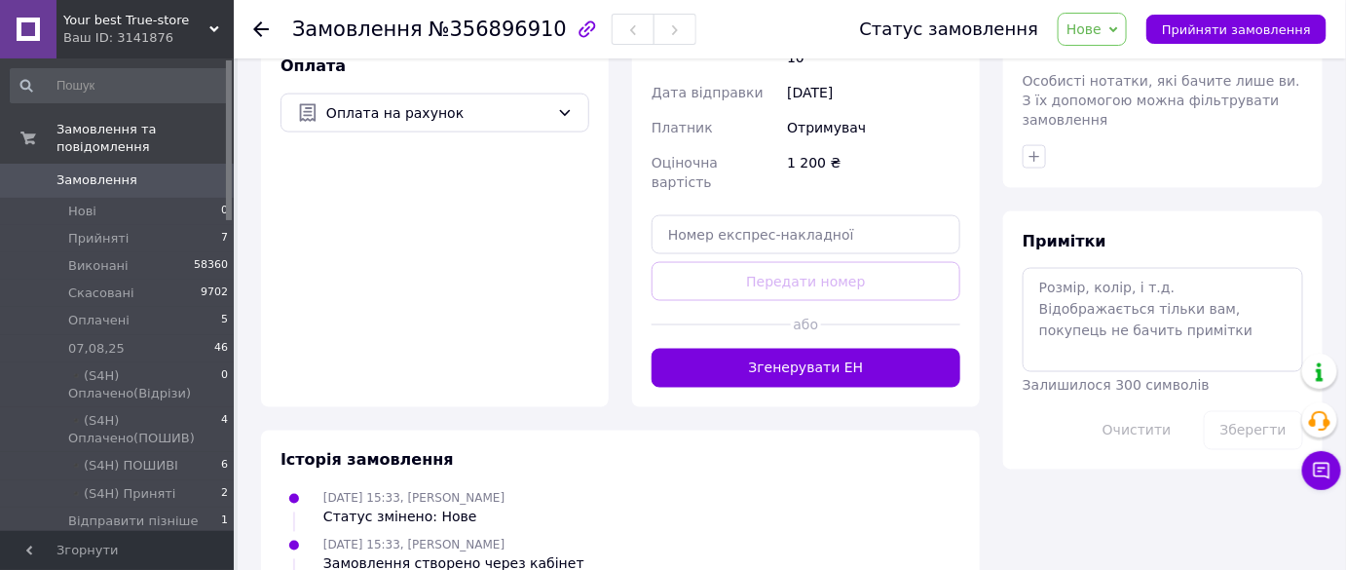
click at [1101, 39] on span "Нове" at bounding box center [1092, 29] width 69 height 33
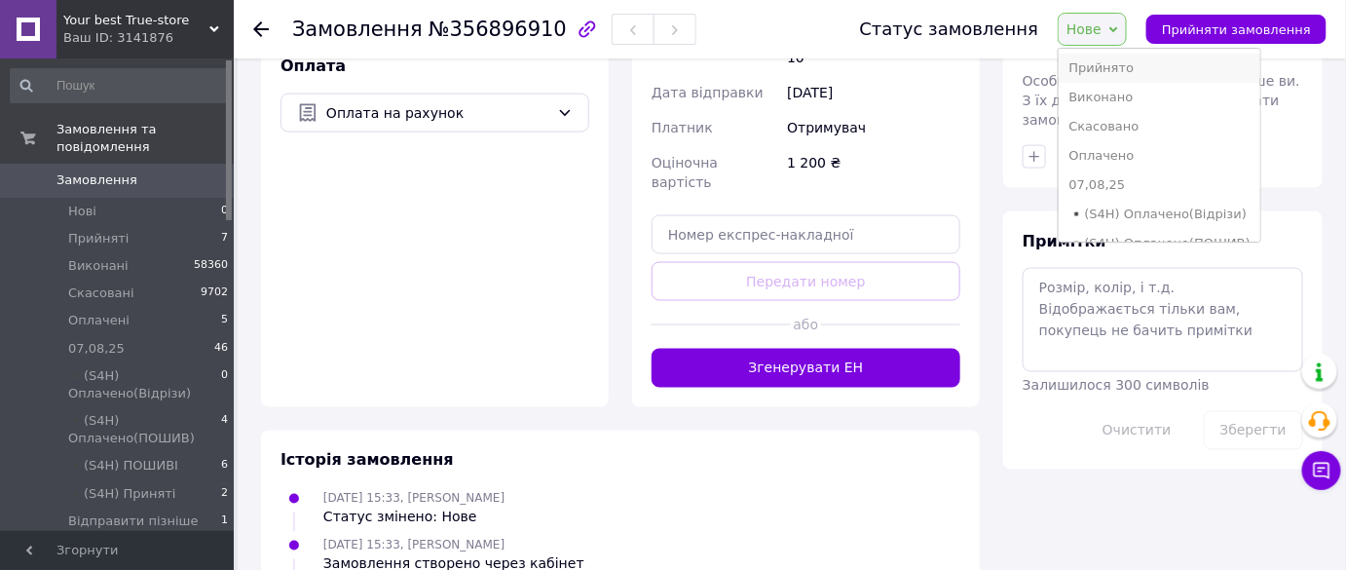
click at [1108, 64] on li "Прийнято" at bounding box center [1159, 68] width 201 height 29
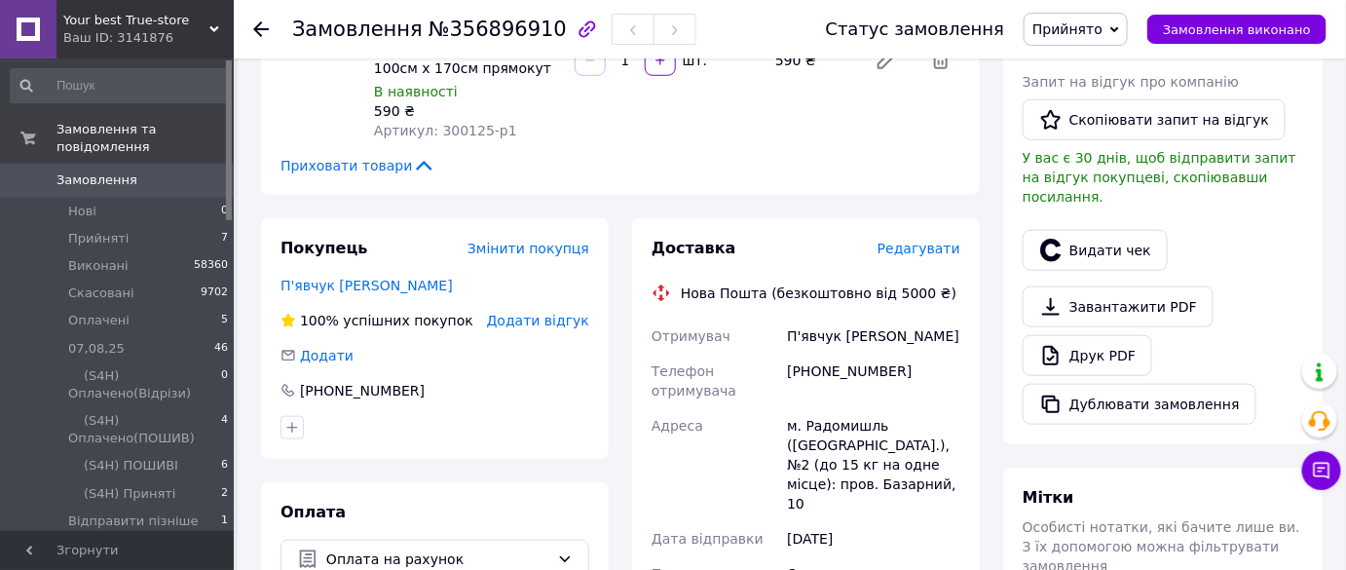
scroll to position [531, 0]
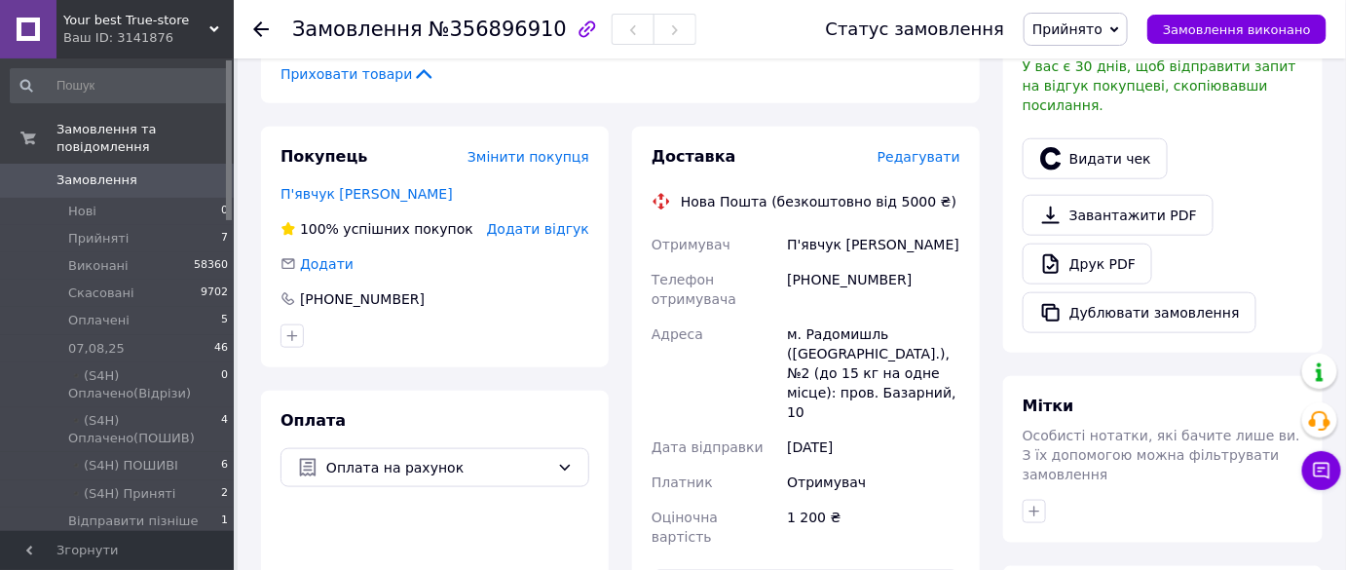
click at [875, 282] on div "[PHONE_NUMBER]" at bounding box center [873, 289] width 181 height 55
copy div "380683585206"
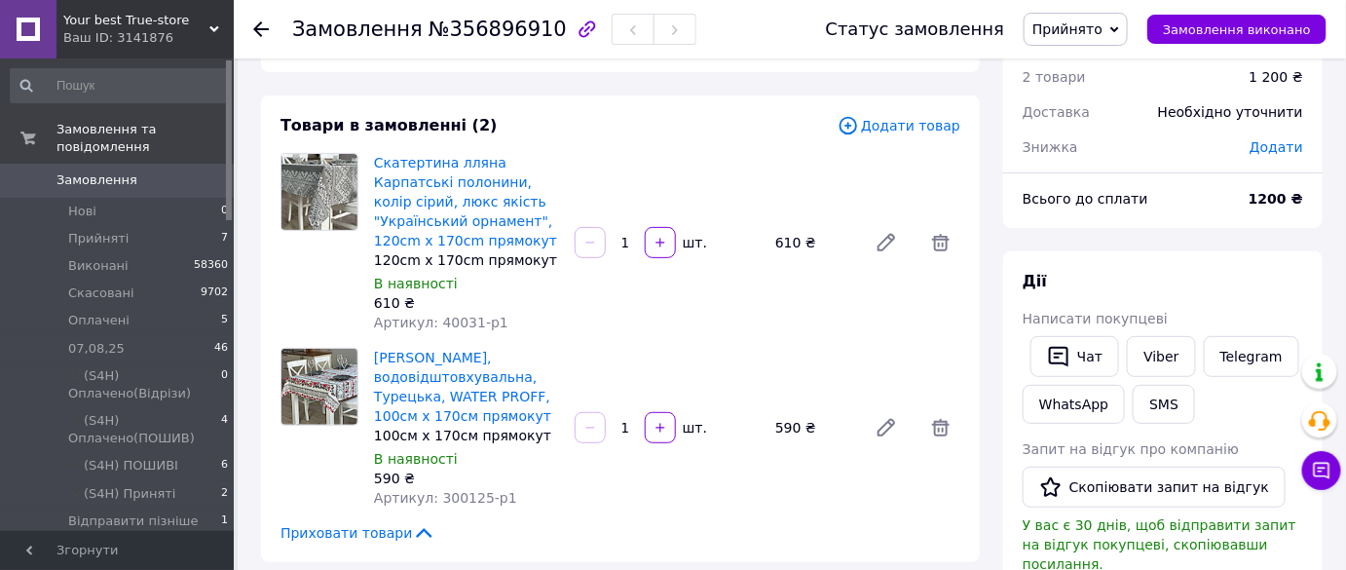
scroll to position [0, 0]
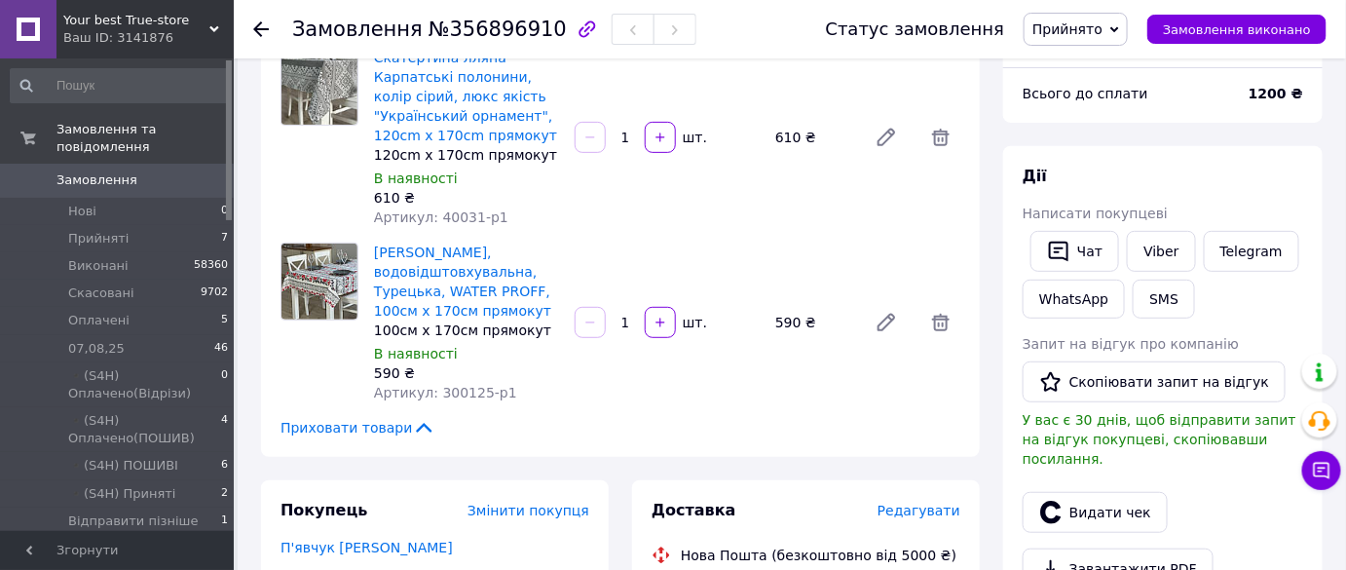
scroll to position [176, 0]
click at [452, 394] on span "Артикул: 300125-p1" at bounding box center [445, 394] width 143 height 16
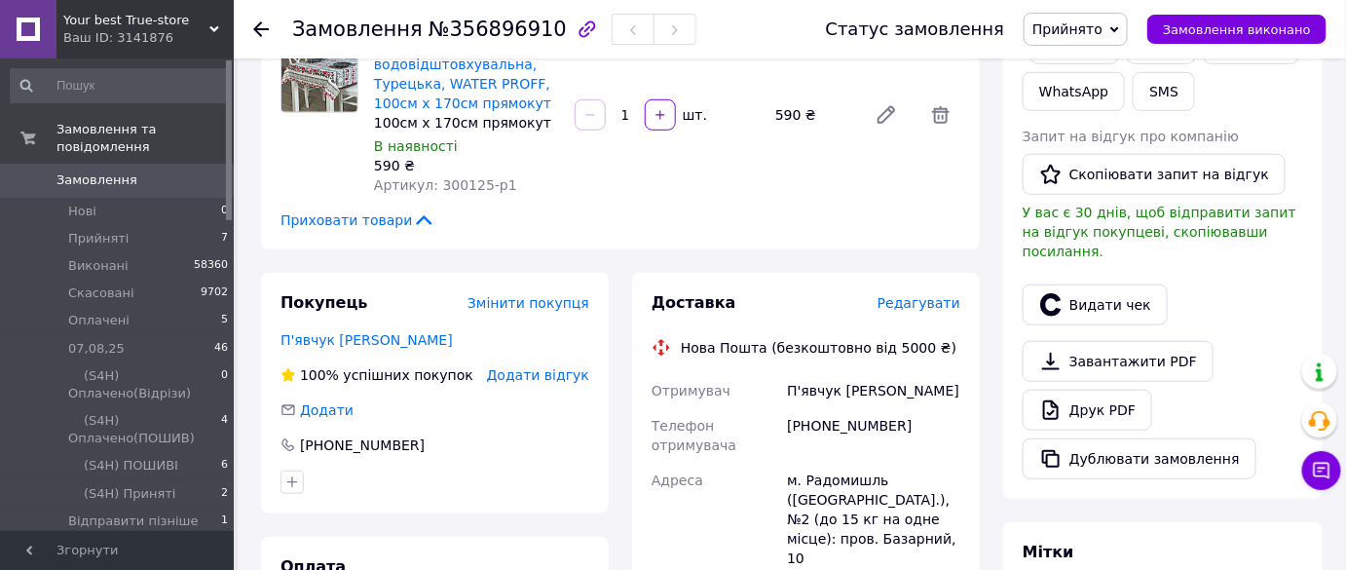
scroll to position [354, 0]
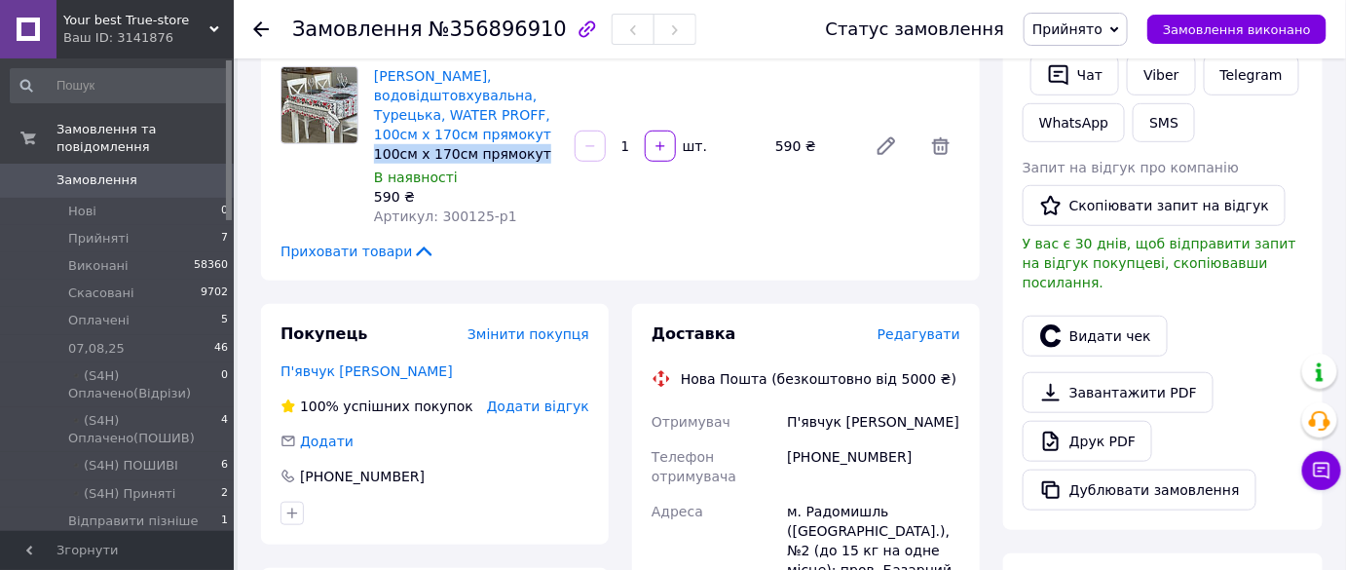
copy div "100см х 170см прямокут"
drag, startPoint x: 540, startPoint y: 157, endPoint x: 821, endPoint y: 223, distance: 289.2
click at [379, 153] on div "100см х 170см прямокут" at bounding box center [466, 153] width 185 height 19
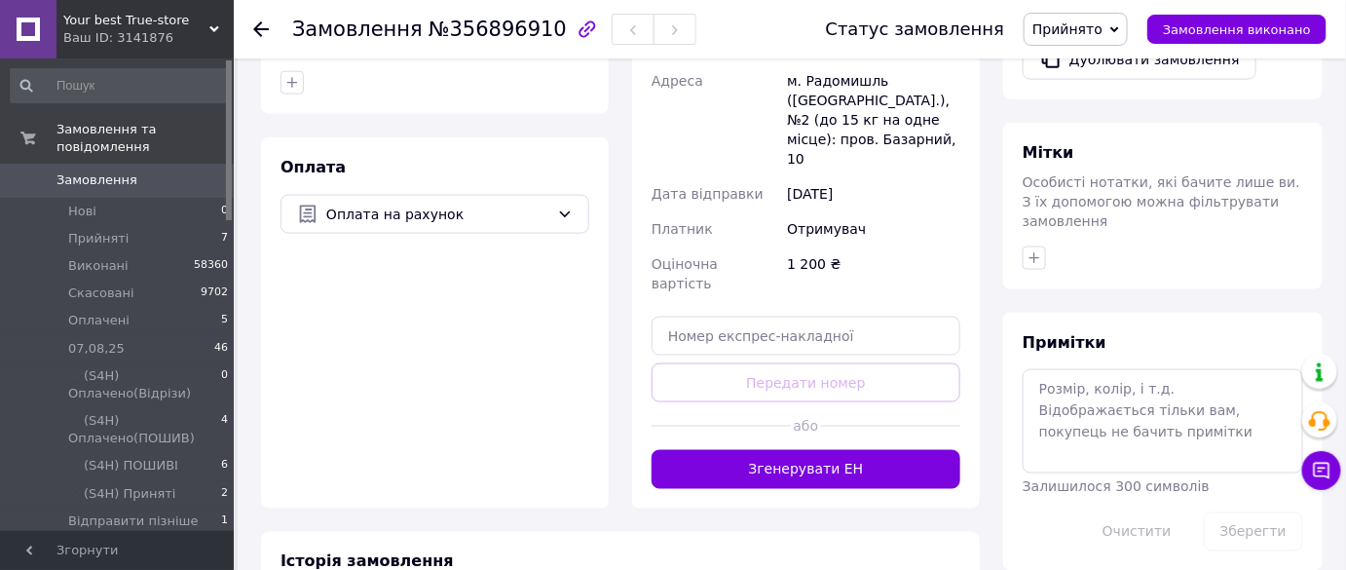
scroll to position [885, 0]
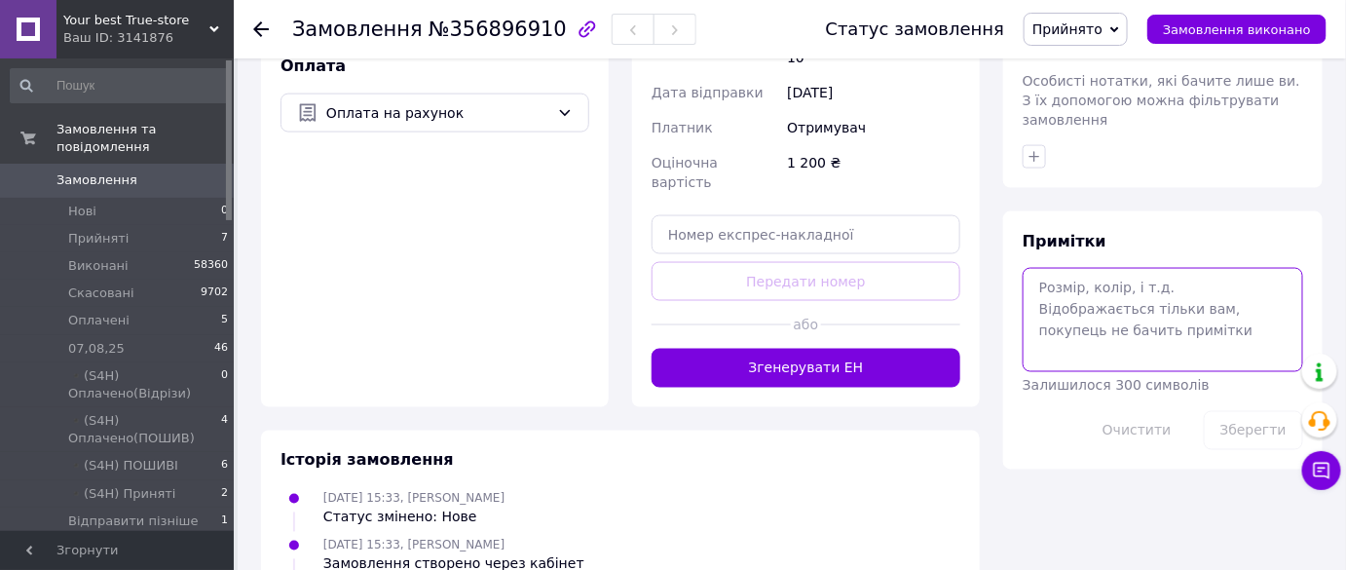
click at [1085, 298] on textarea at bounding box center [1163, 319] width 281 height 103
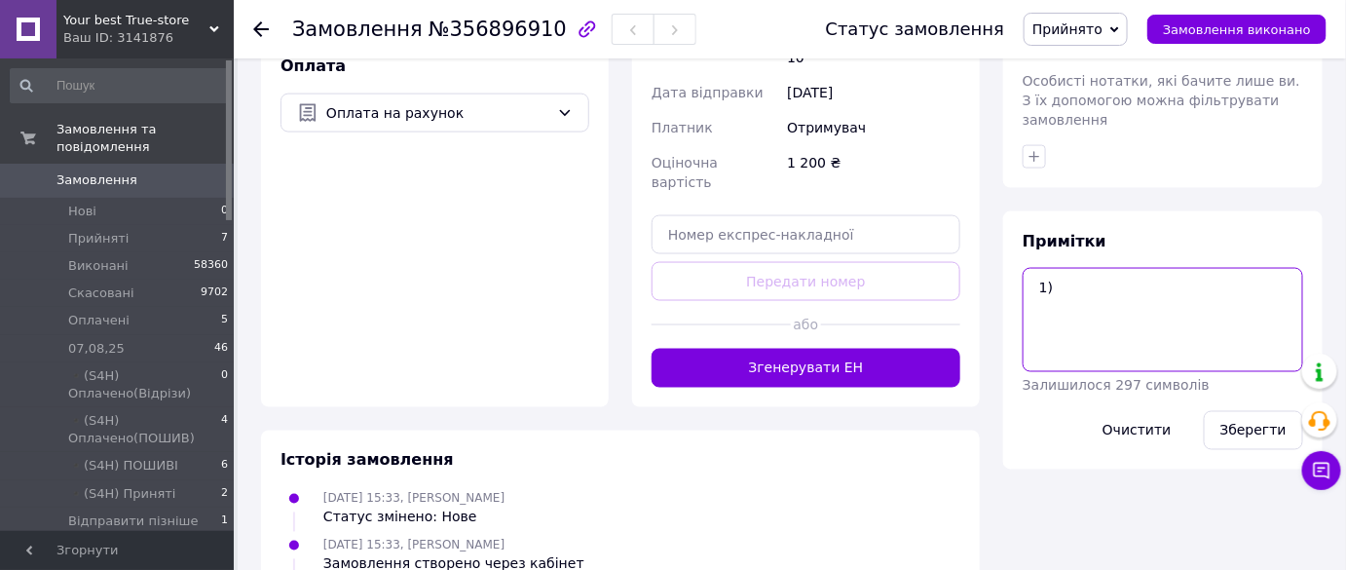
paste textarea "100см х 170см прямокут"
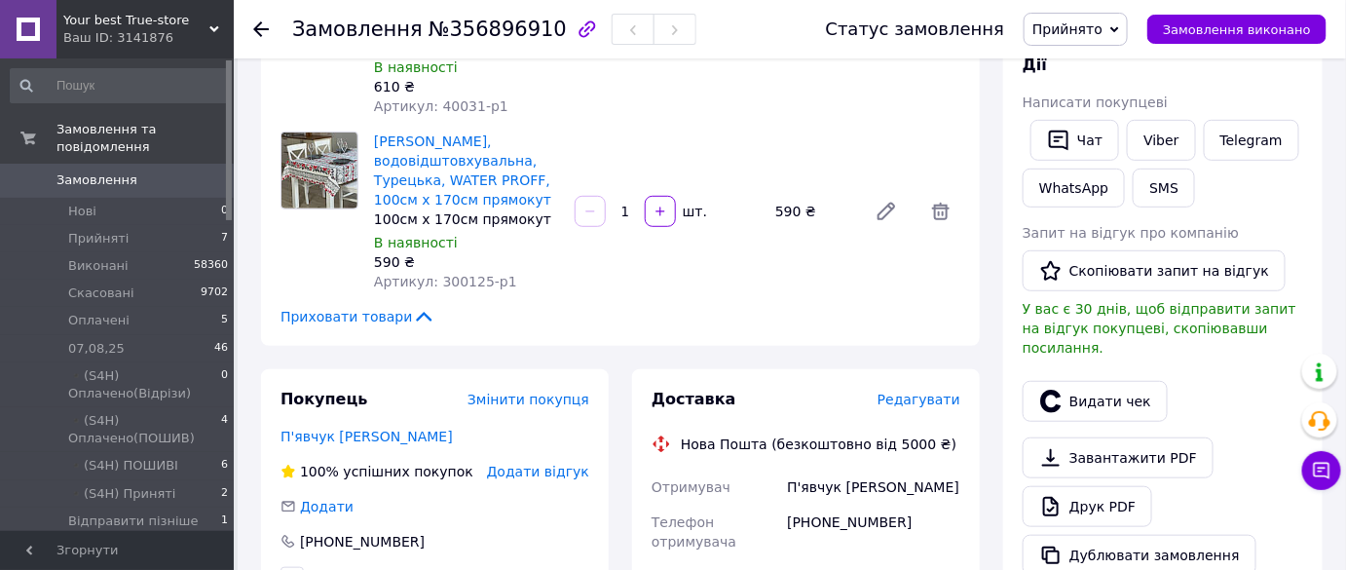
scroll to position [176, 0]
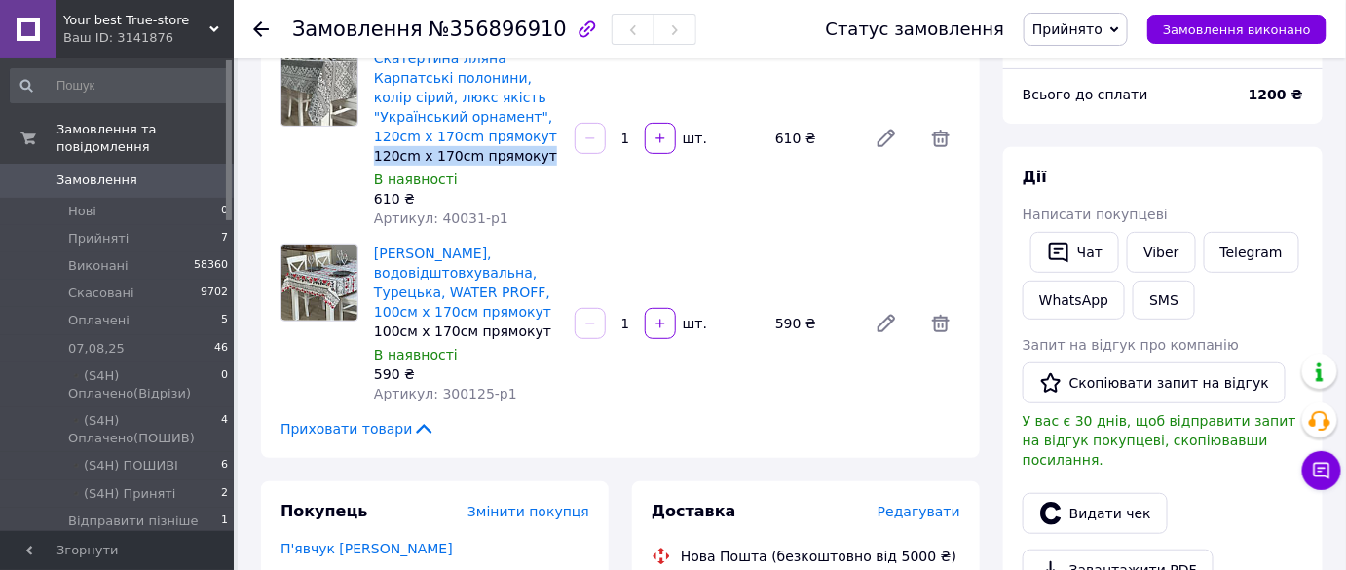
copy div "120cm x 170cm прямокут"
drag, startPoint x: 540, startPoint y: 153, endPoint x: 641, endPoint y: 186, distance: 106.6
click at [378, 153] on div "120cm x 170cm прямокут" at bounding box center [466, 155] width 185 height 19
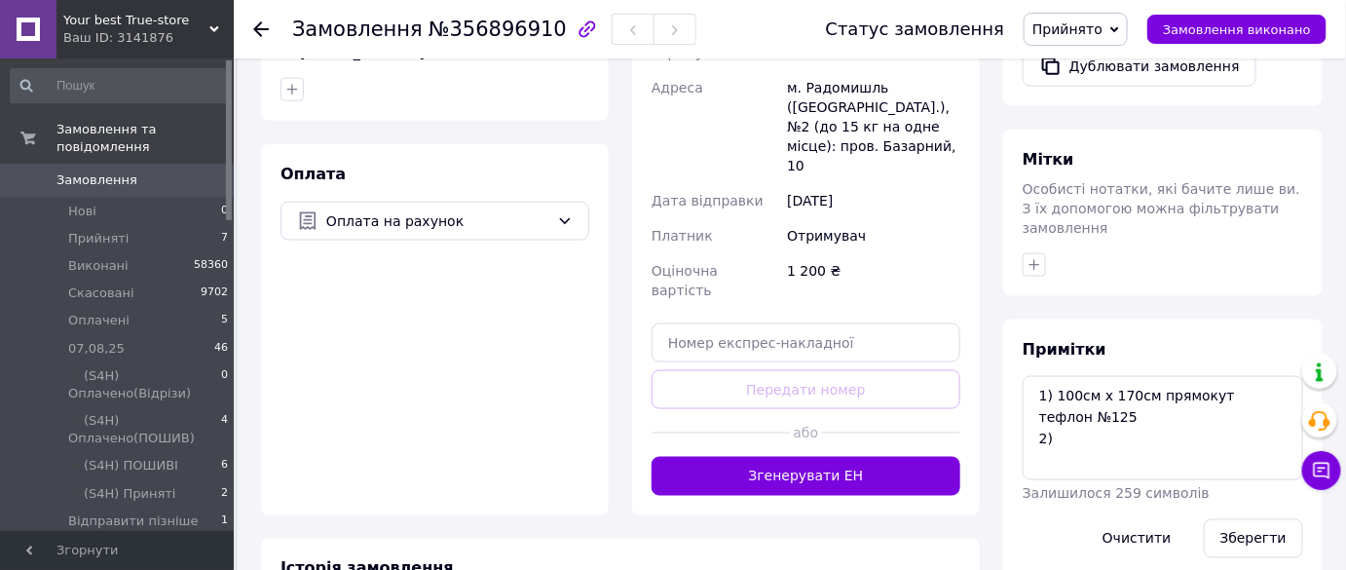
scroll to position [797, 0]
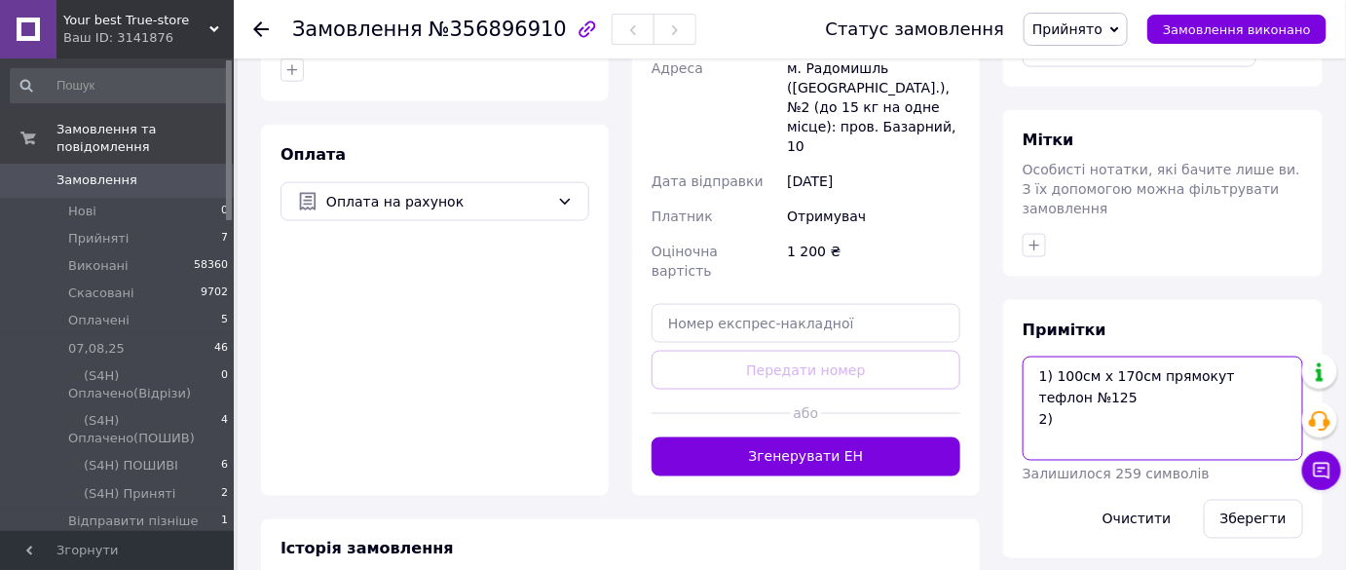
click at [1182, 368] on textarea "1) 100см х 170см прямокут тефлон №125 2)" at bounding box center [1163, 408] width 281 height 103
paste textarea "120cm x 170cm прямокут"
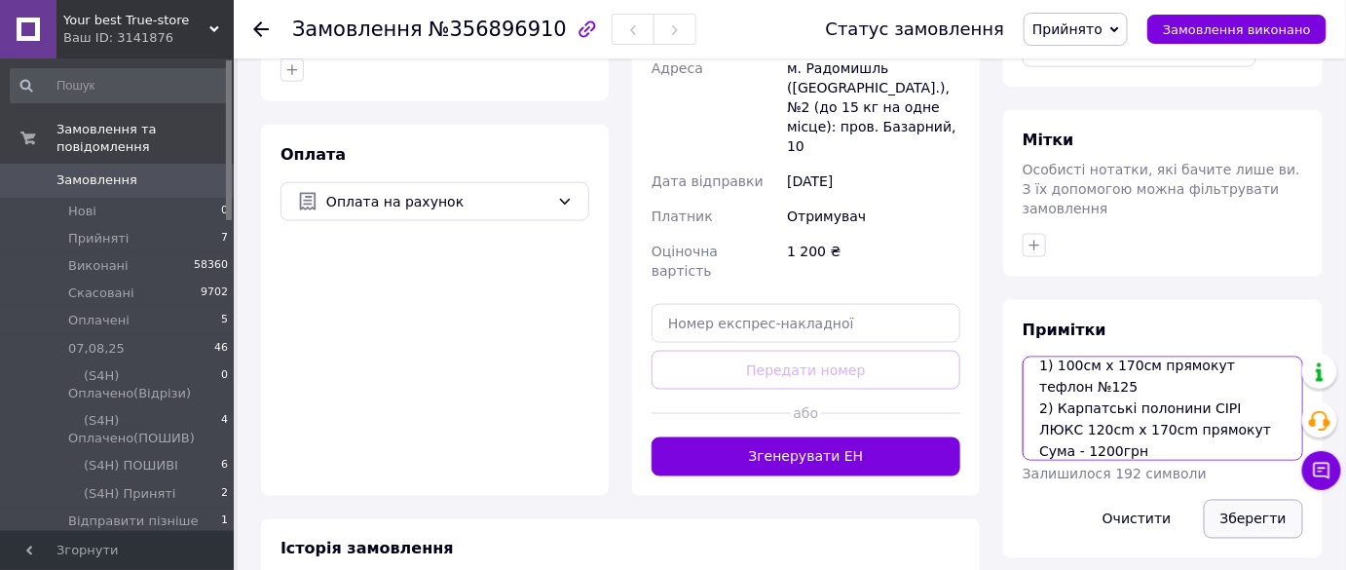
type textarea "1) 100см х 170см прямокут тефлон №125 2) Карпатські полонини СІРІ ЛЮКС 120cm x …"
click at [1244, 500] on button "Зберегти" at bounding box center [1253, 519] width 99 height 39
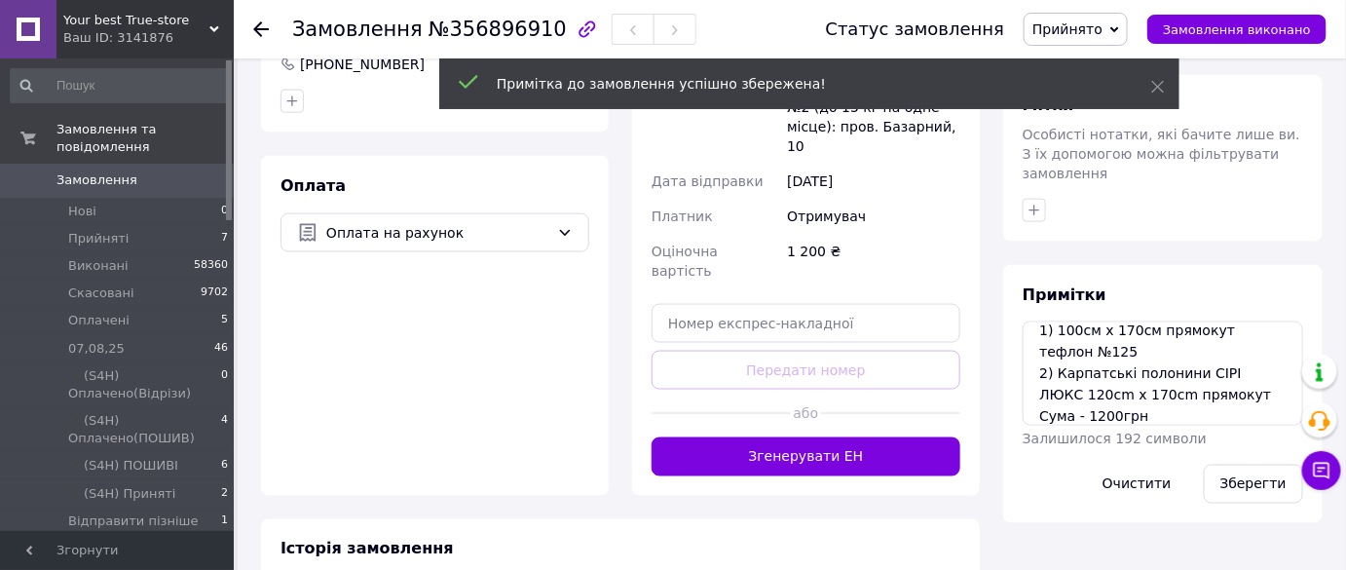
scroll to position [828, 0]
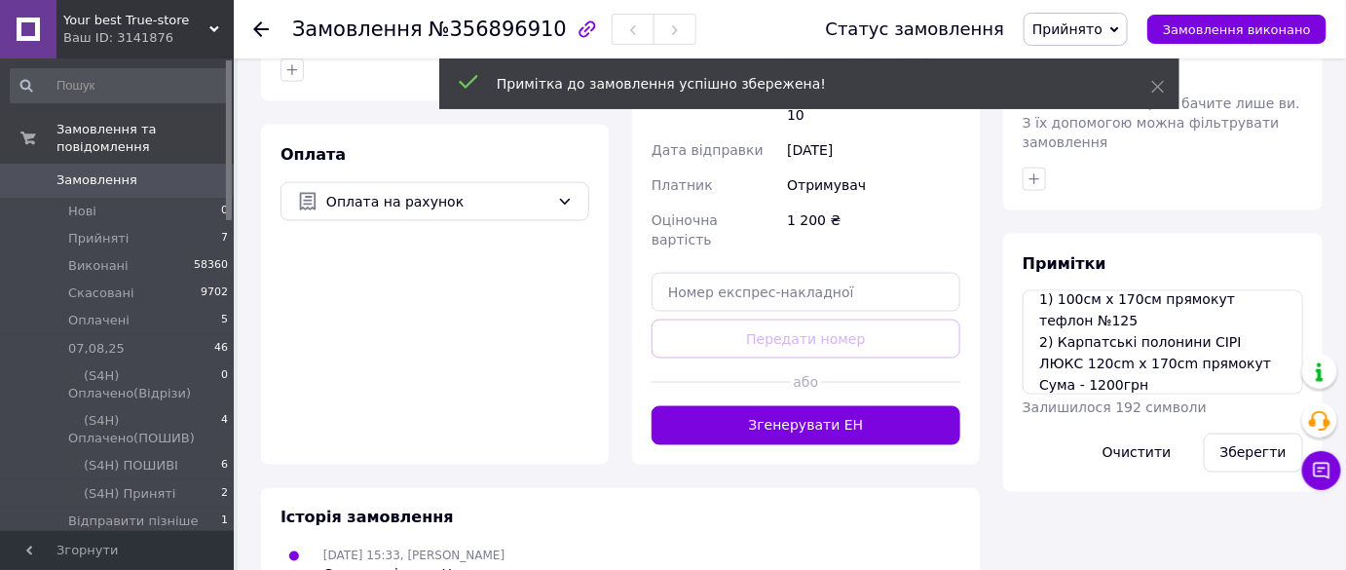
drag, startPoint x: 1088, startPoint y: 30, endPoint x: 1110, endPoint y: 70, distance: 45.8
click at [1088, 29] on span "Прийнято" at bounding box center [1067, 29] width 70 height 16
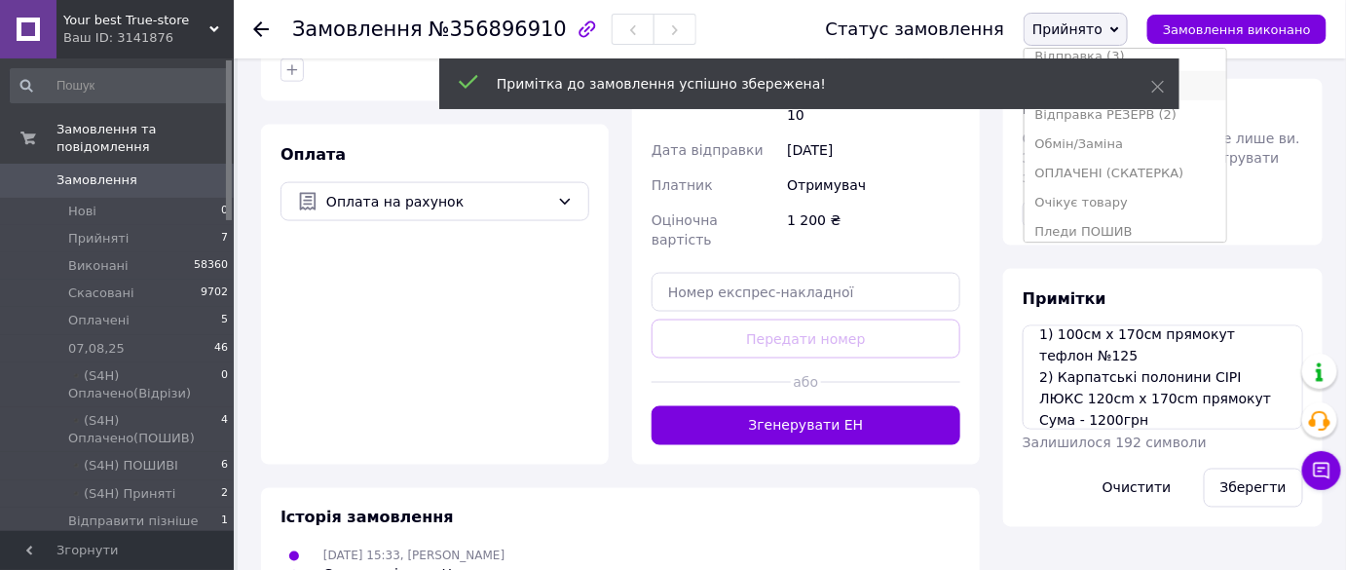
scroll to position [430, 0]
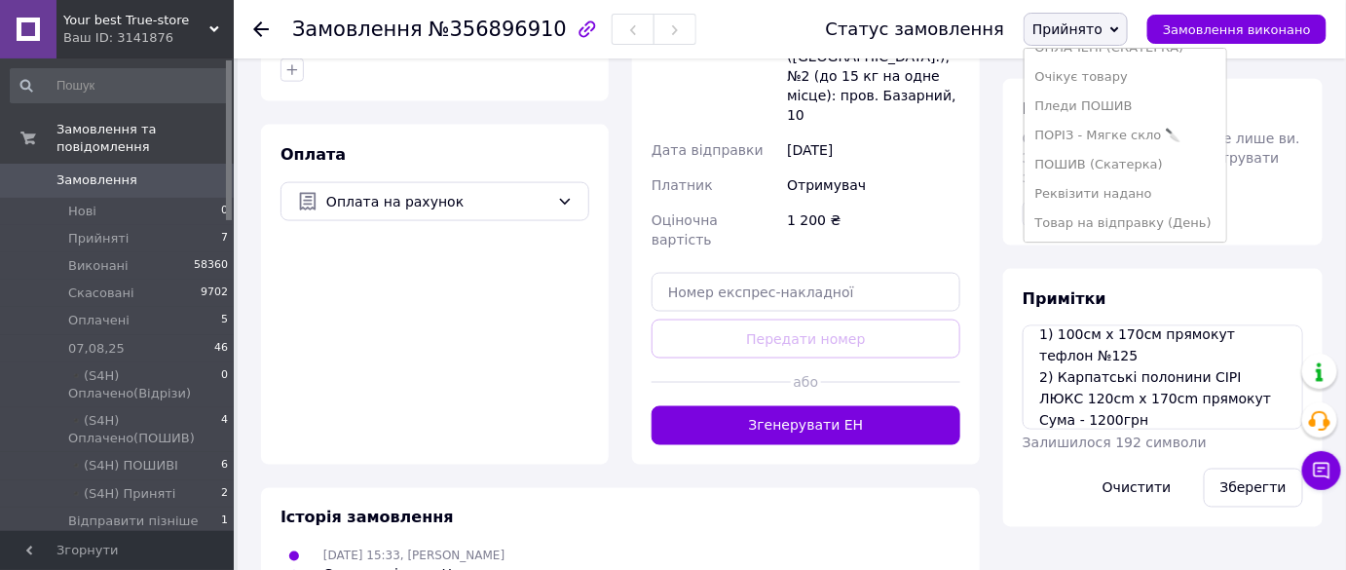
click at [1129, 179] on li "Реквізити надано" at bounding box center [1125, 193] width 201 height 29
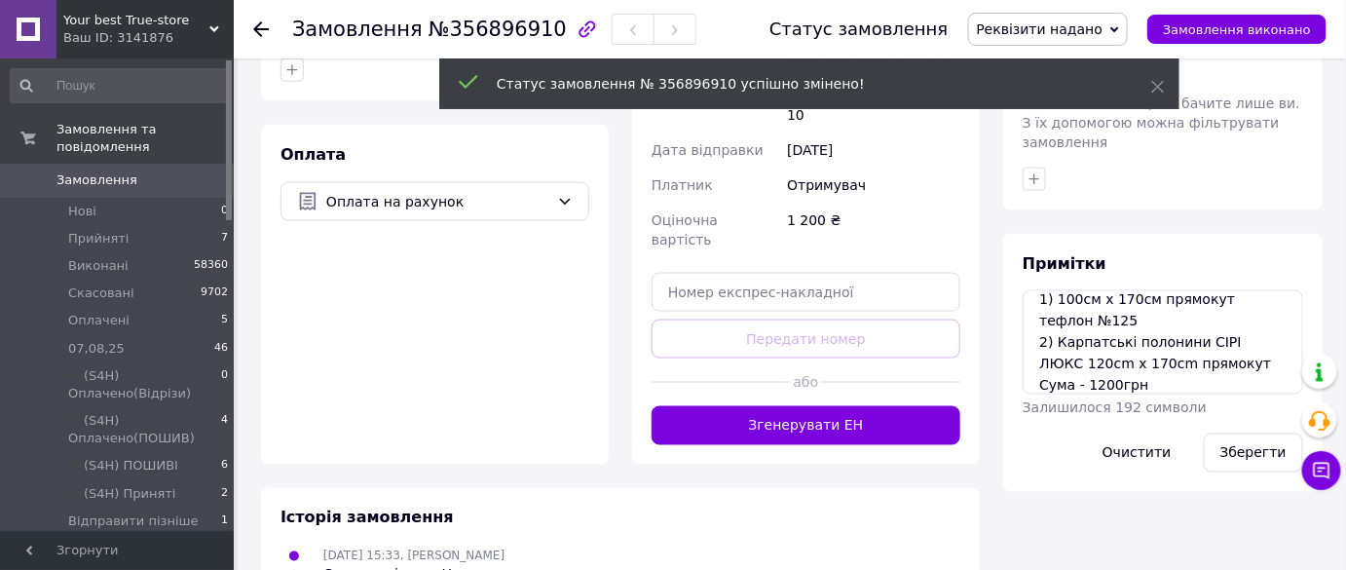
click at [262, 25] on icon at bounding box center [261, 29] width 16 height 16
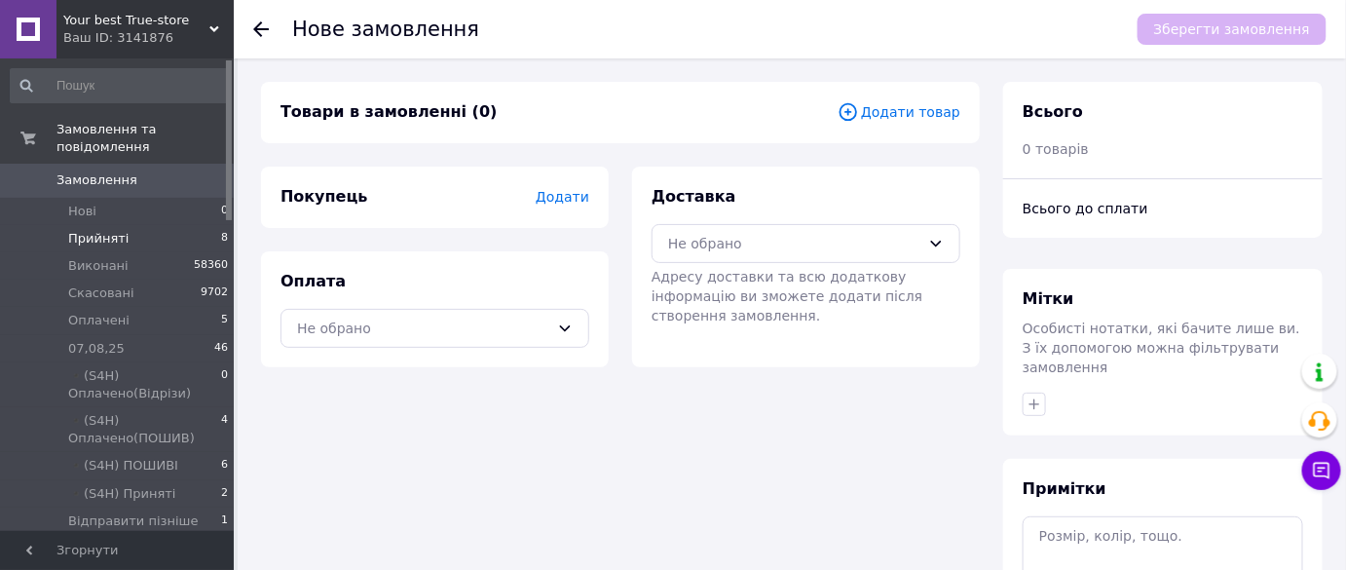
click at [182, 225] on li "Прийняті 8" at bounding box center [120, 238] width 240 height 27
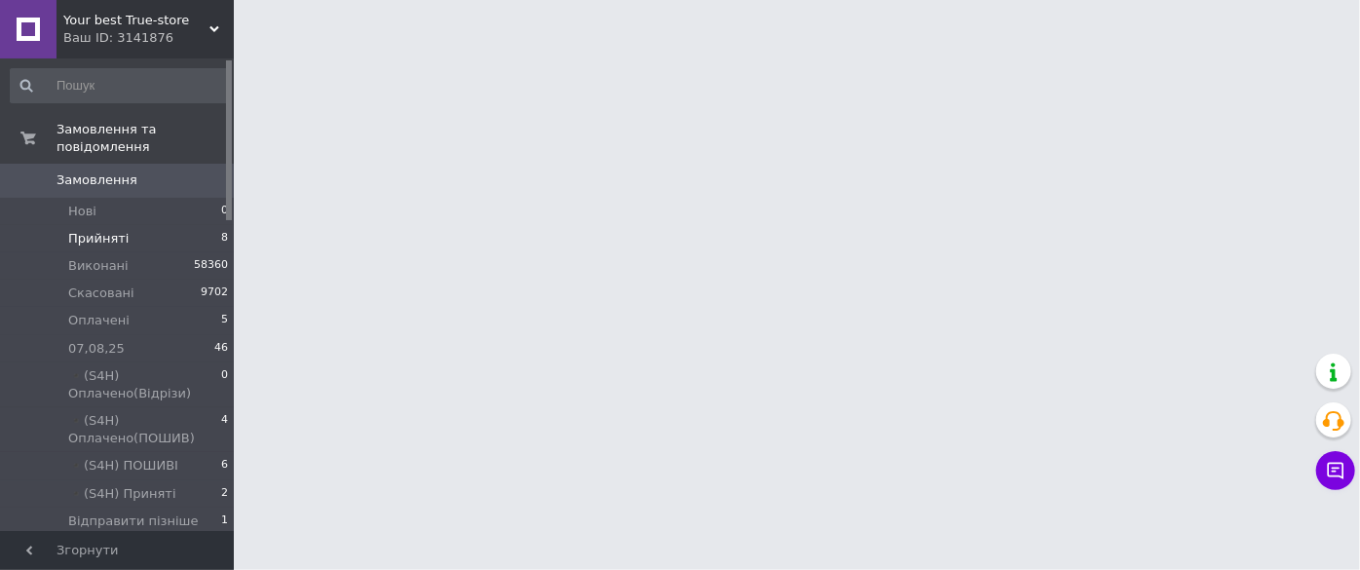
click at [181, 225] on li "Прийняті 8" at bounding box center [120, 238] width 240 height 27
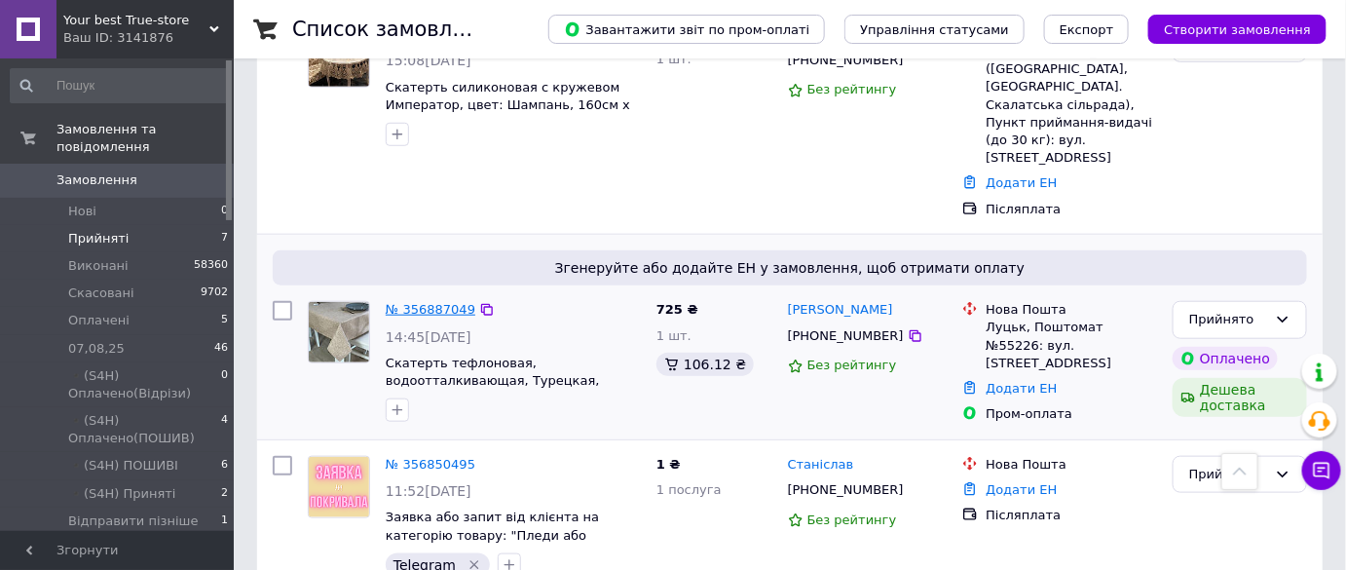
click at [428, 302] on link "№ 356887049" at bounding box center [431, 309] width 90 height 15
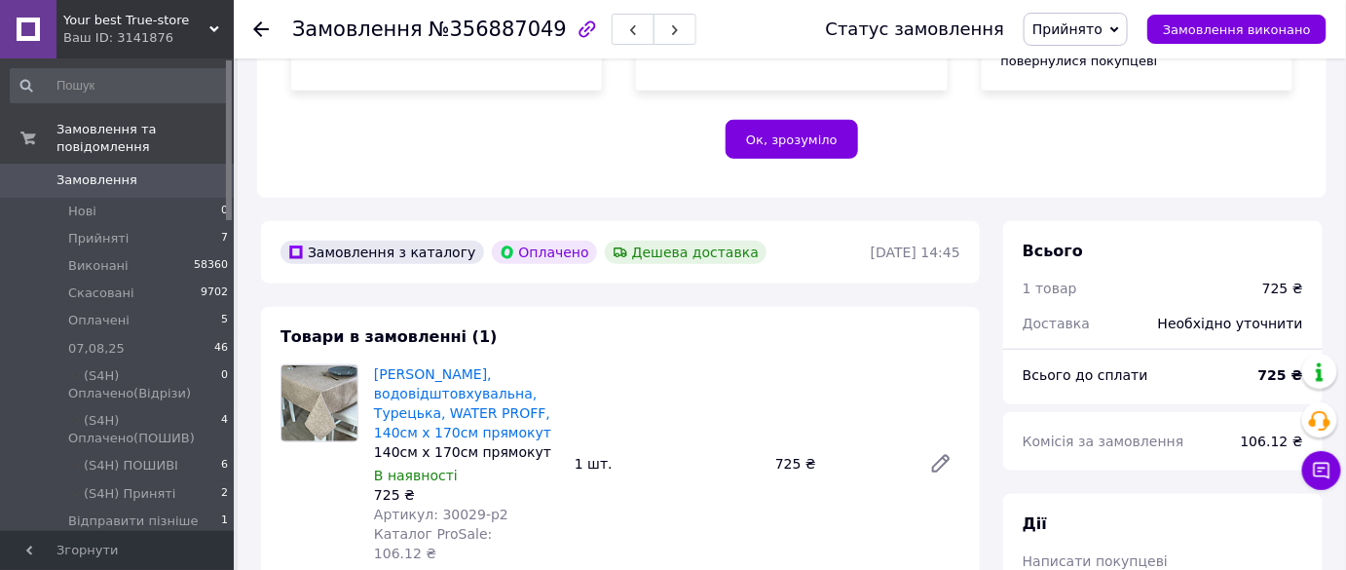
scroll to position [531, 0]
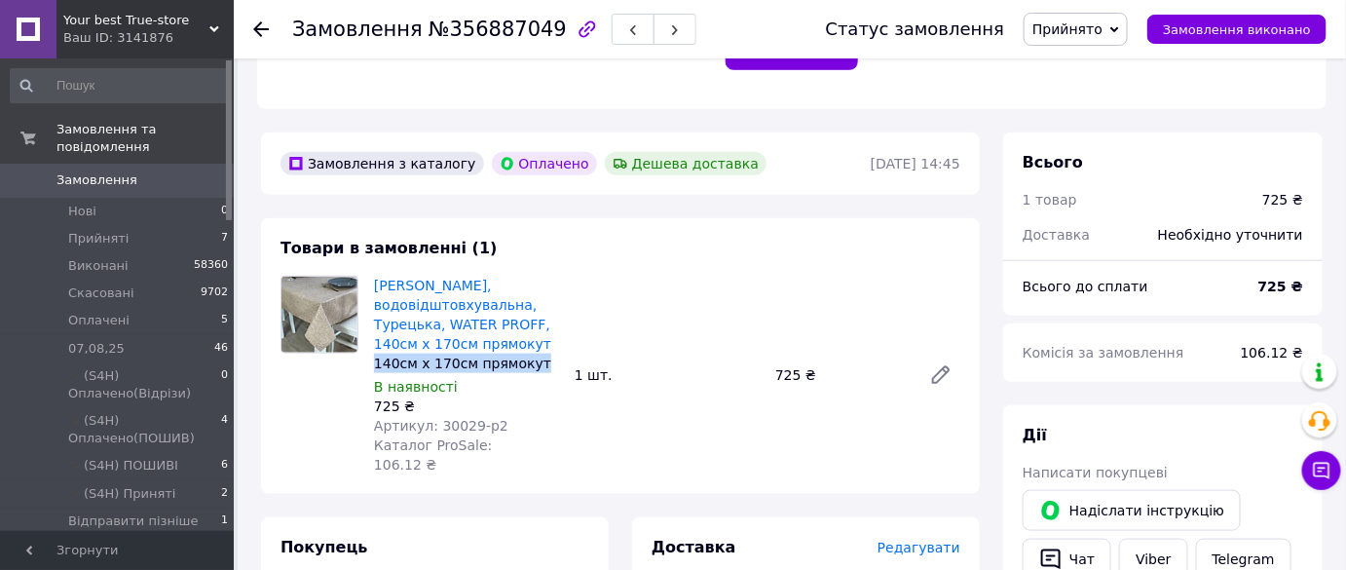
drag, startPoint x: 531, startPoint y: 326, endPoint x: 374, endPoint y: 334, distance: 157.0
click at [374, 334] on div "Скатертина тефлонова, водовідштовхувальна, Турецька, WATER PROFF, 140см х 170см…" at bounding box center [466, 375] width 201 height 206
copy div "140см х 170см прямокут"
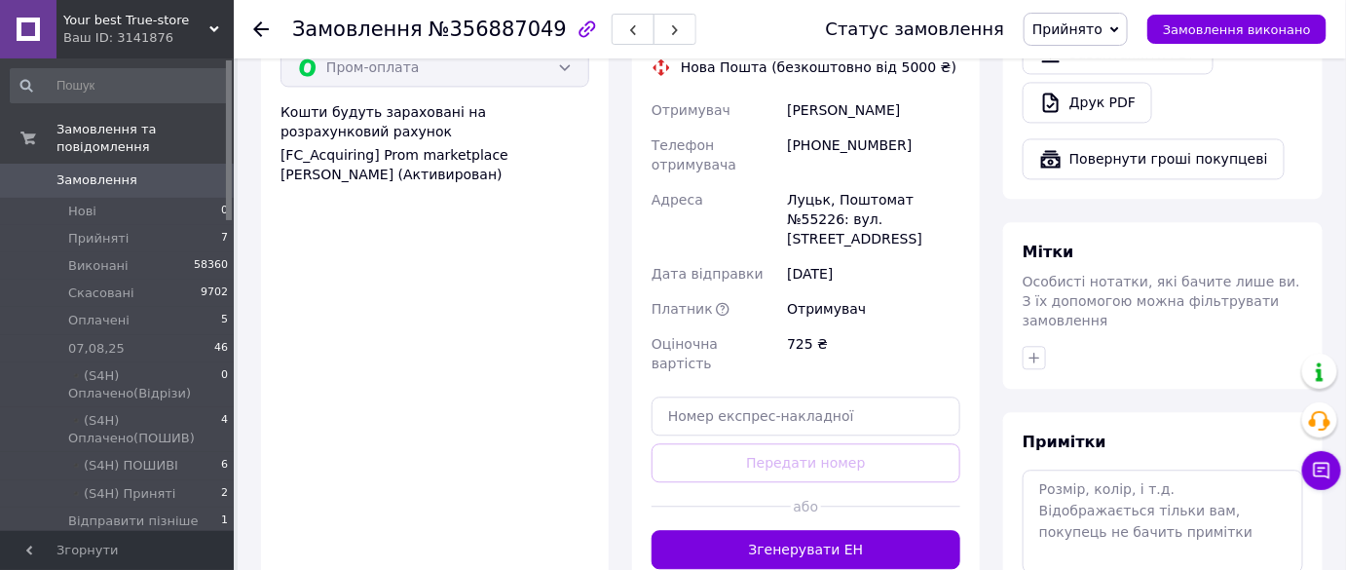
scroll to position [1416, 0]
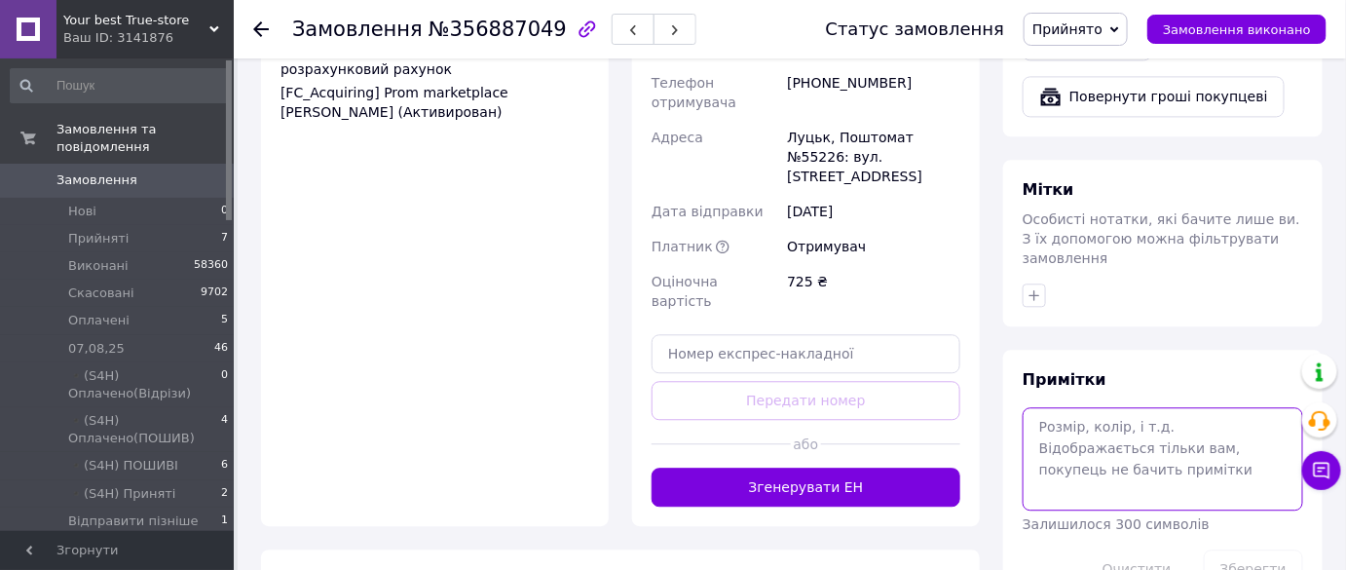
click at [1153, 407] on textarea at bounding box center [1163, 458] width 281 height 103
paste textarea "140см х 170см прямокут"
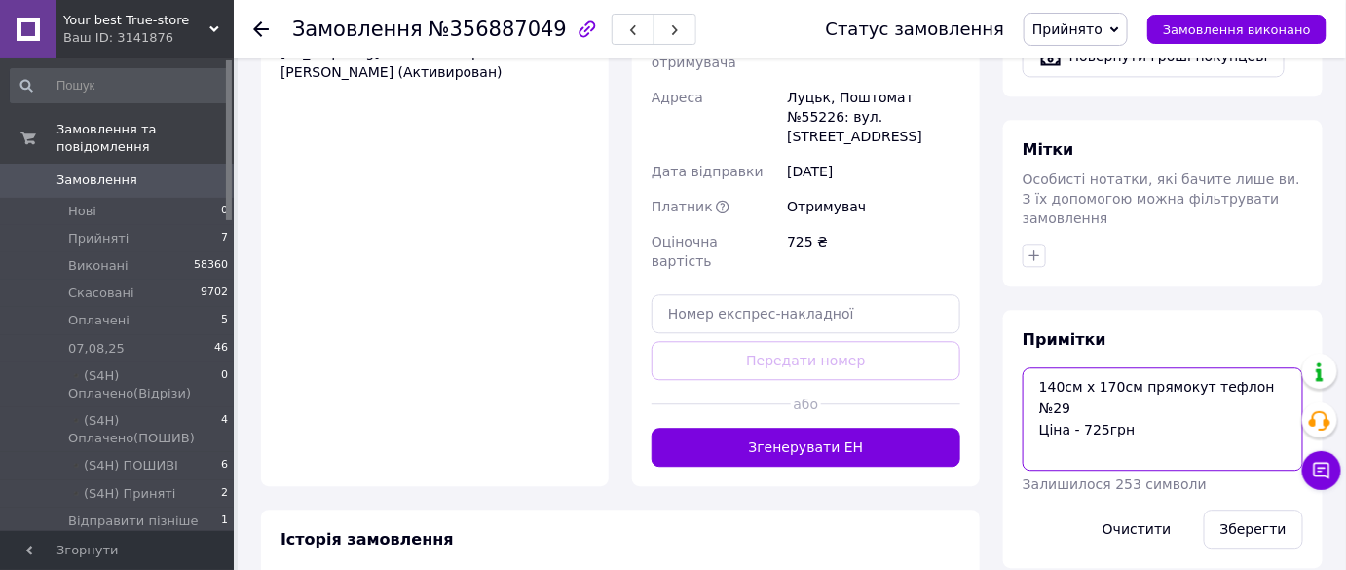
scroll to position [1487, 0]
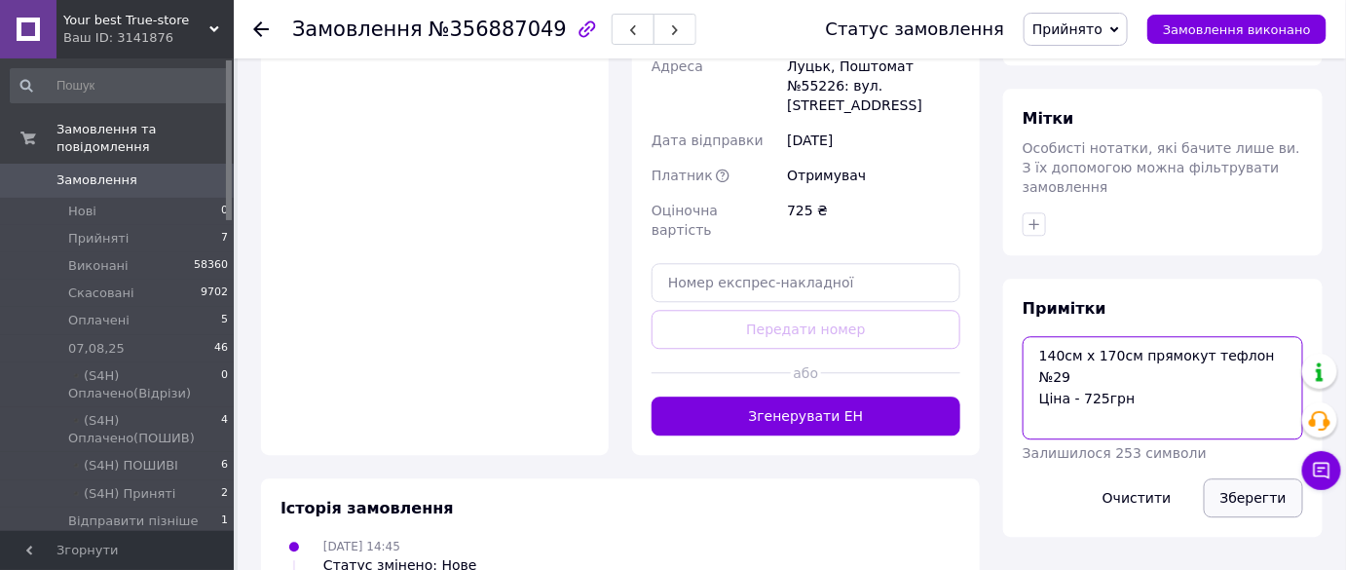
type textarea "140см х 170см прямокут тефлон №29 Ціна - 725грн"
click at [1263, 478] on button "Зберегти" at bounding box center [1253, 497] width 99 height 39
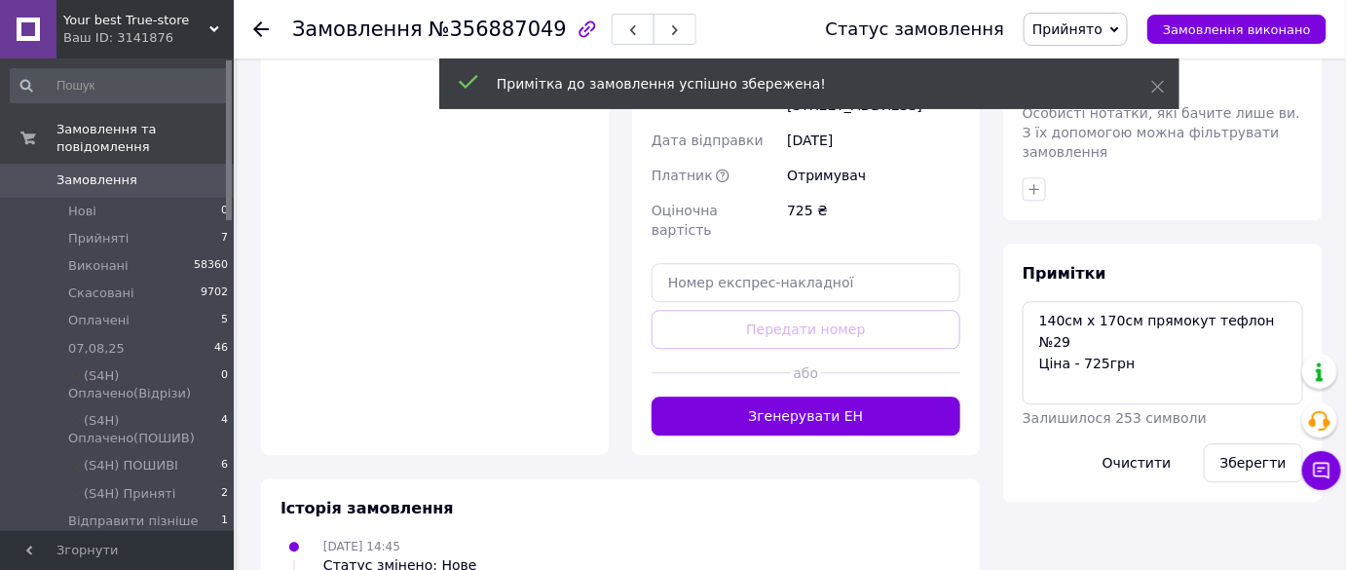
click at [469, 27] on span "№356887049" at bounding box center [498, 29] width 138 height 23
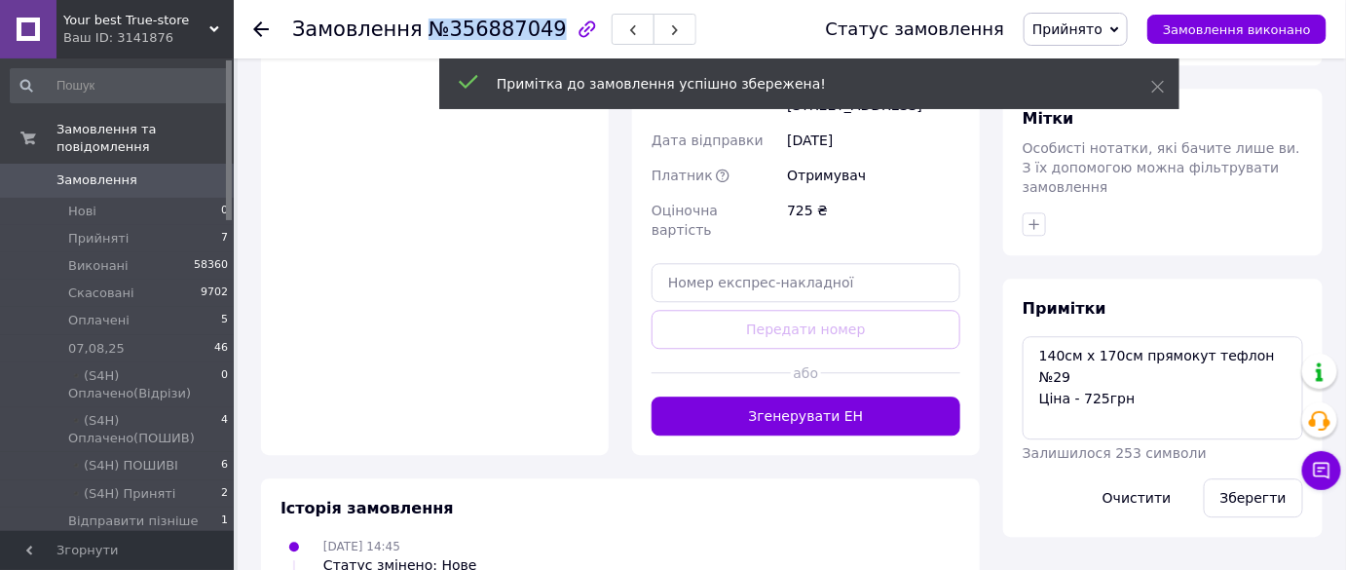
copy span "№356887049"
drag, startPoint x: 469, startPoint y: 27, endPoint x: 485, endPoint y: 133, distance: 107.3
click at [429, 31] on span "№356887049" at bounding box center [498, 29] width 138 height 23
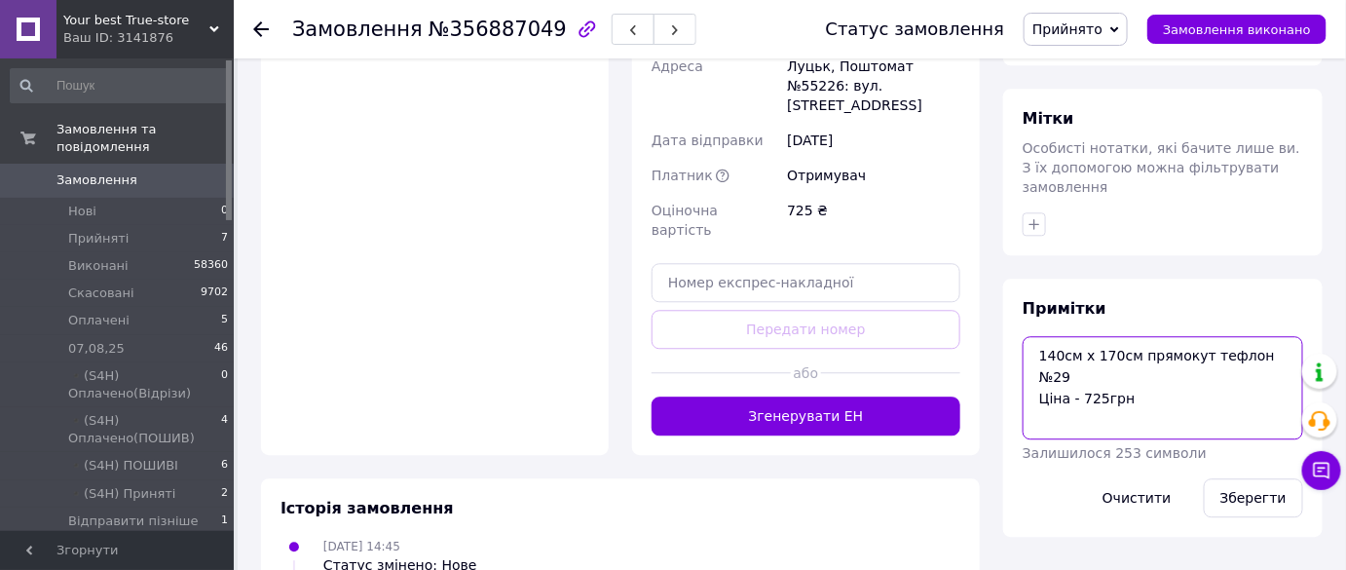
drag, startPoint x: 1283, startPoint y: 273, endPoint x: 901, endPoint y: 251, distance: 382.4
drag, startPoint x: 1253, startPoint y: 420, endPoint x: 1244, endPoint y: 412, distance: 11.7
click at [1253, 478] on button "Зберегти" at bounding box center [1253, 497] width 99 height 39
drag, startPoint x: 1104, startPoint y: 33, endPoint x: 1124, endPoint y: 75, distance: 46.6
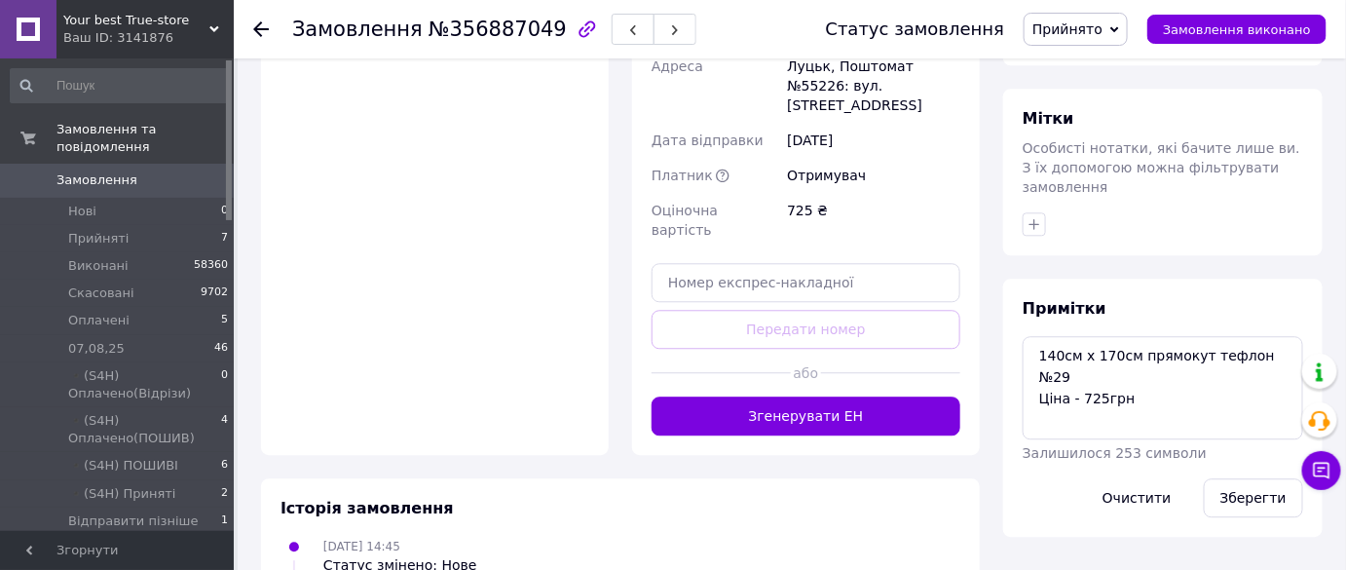
click at [1103, 33] on span "Прийнято" at bounding box center [1067, 29] width 70 height 16
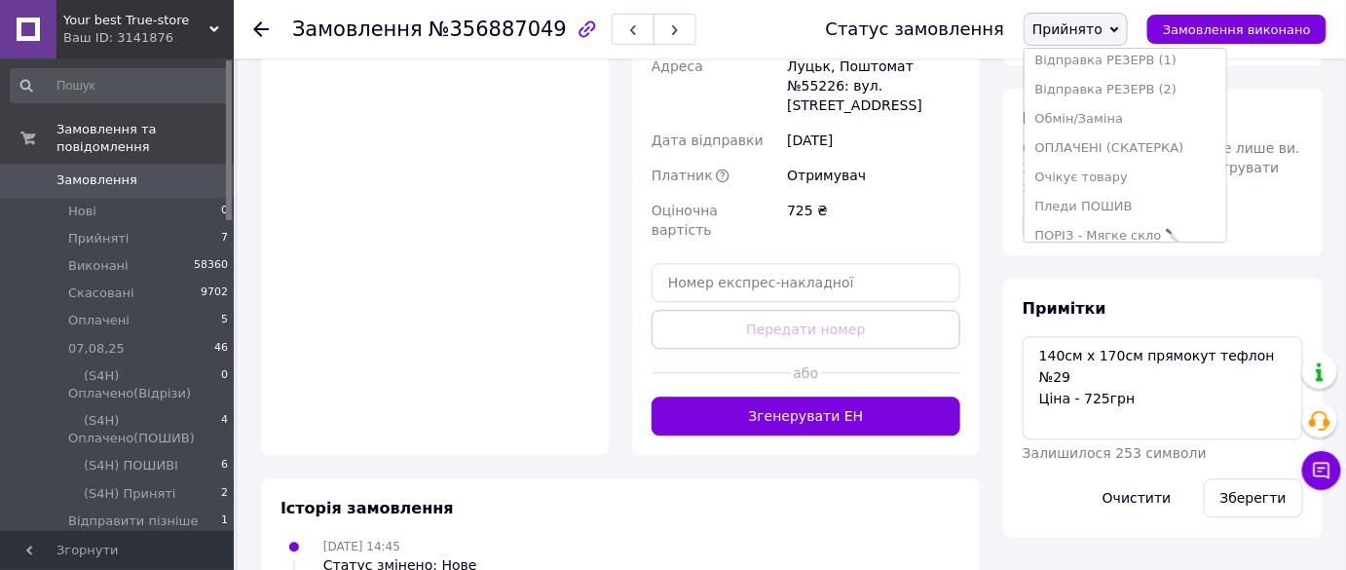
scroll to position [430, 0]
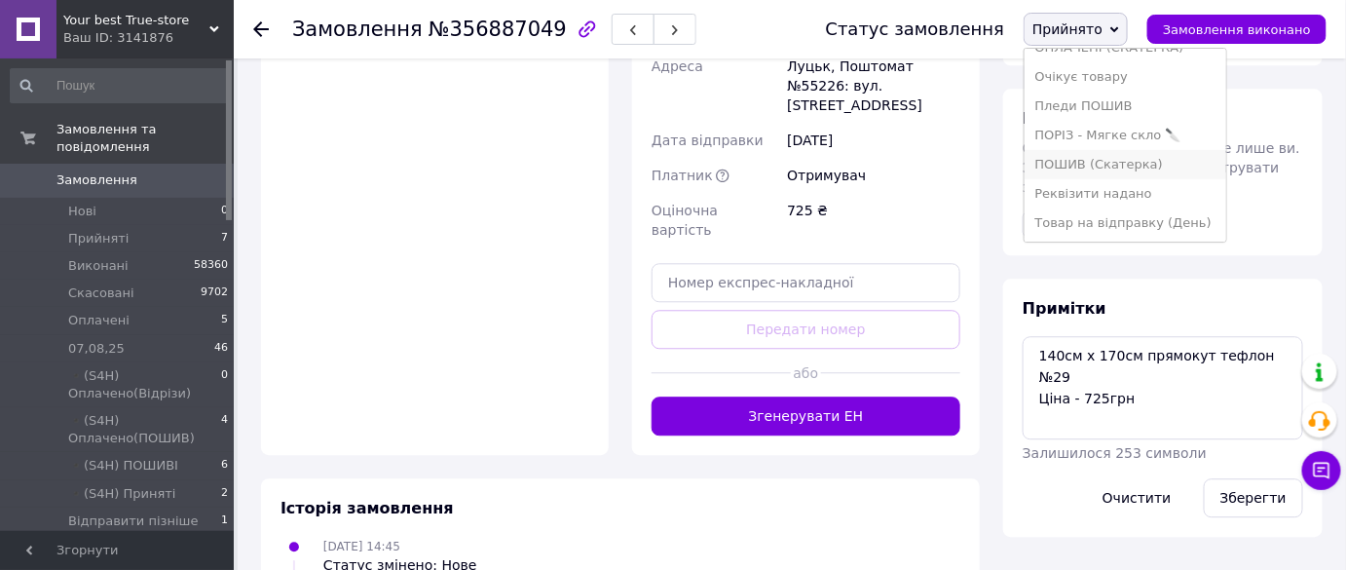
click at [1146, 160] on li "ПОШИВ (Скатерка)" at bounding box center [1125, 164] width 201 height 29
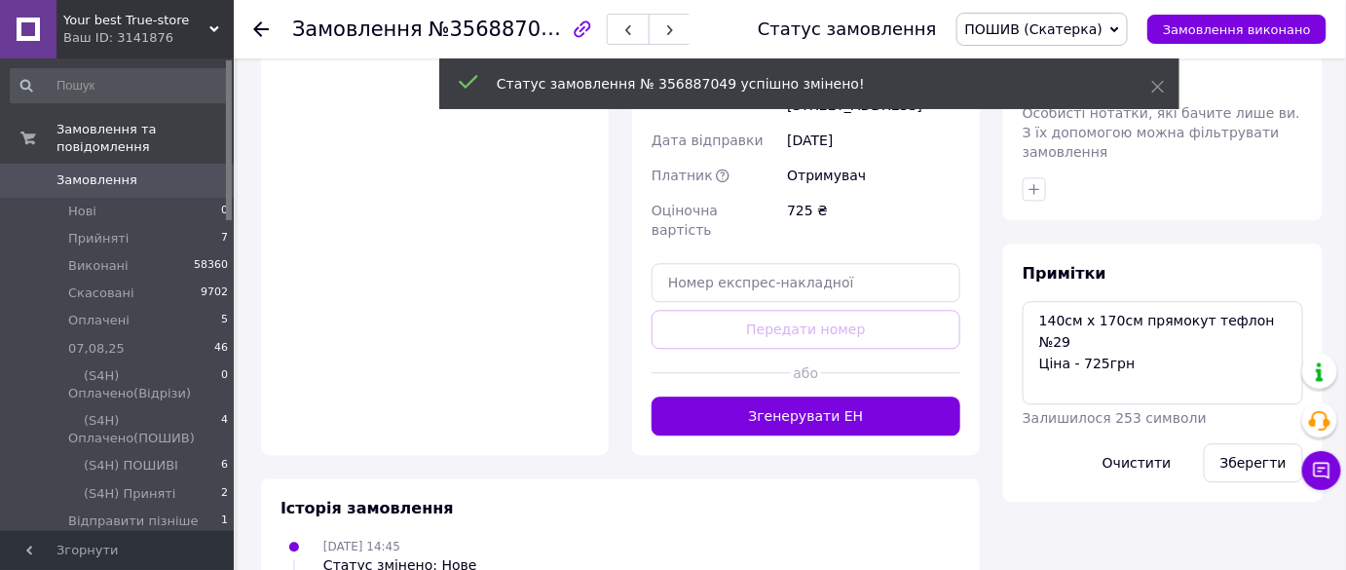
click at [1032, 173] on div at bounding box center [1163, 188] width 288 height 31
click at [1034, 173] on div at bounding box center [1163, 188] width 288 height 31
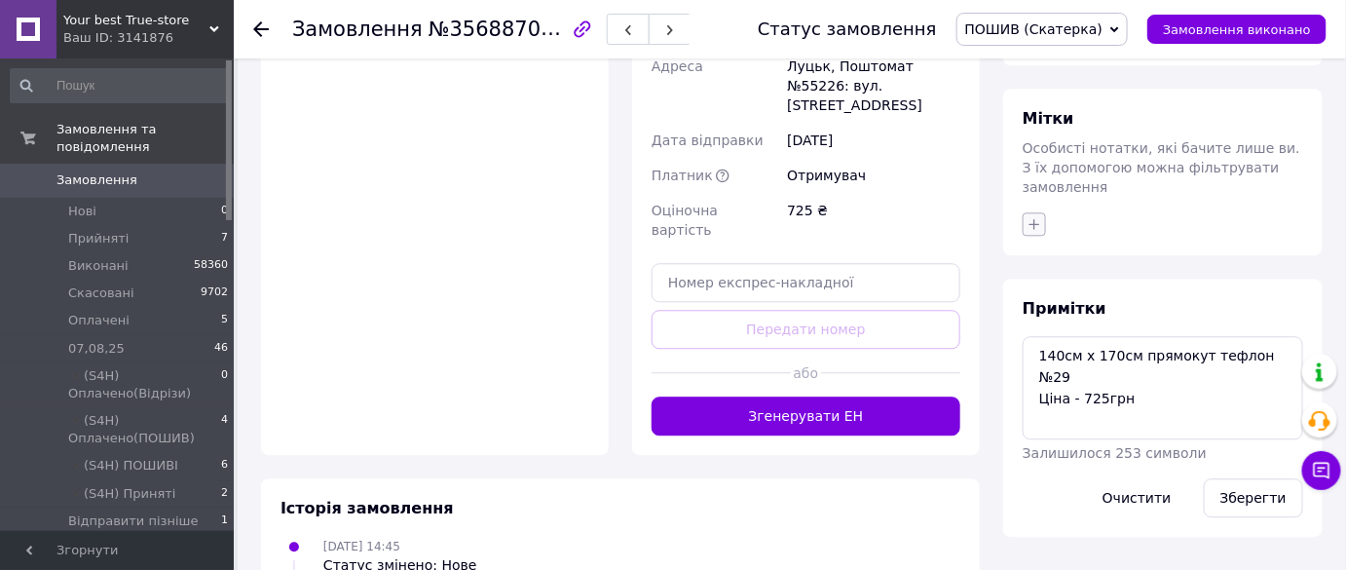
click at [1040, 216] on icon "button" at bounding box center [1035, 224] width 16 height 16
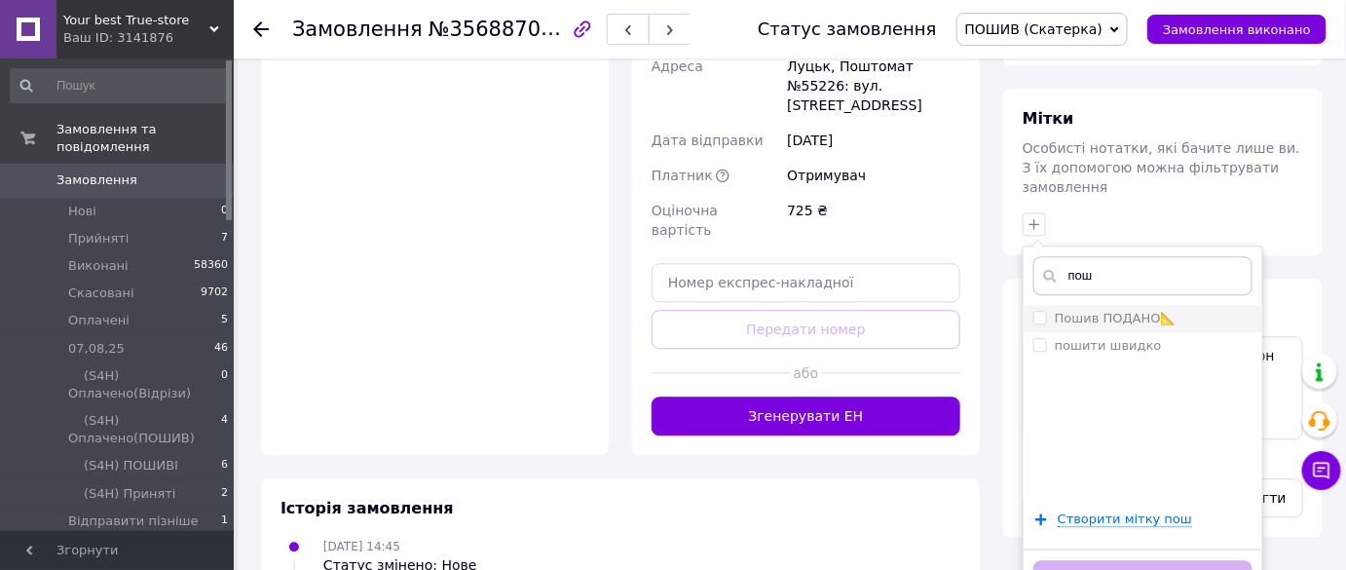
type input "пош"
drag, startPoint x: 1106, startPoint y: 241, endPoint x: 1122, endPoint y: 282, distance: 45.0
click at [1105, 311] on label "Пошив ПОДАНО📐" at bounding box center [1116, 318] width 122 height 15
checkbox input "true"
click at [1139, 548] on div "Додати мітку" at bounding box center [1143, 577] width 239 height 59
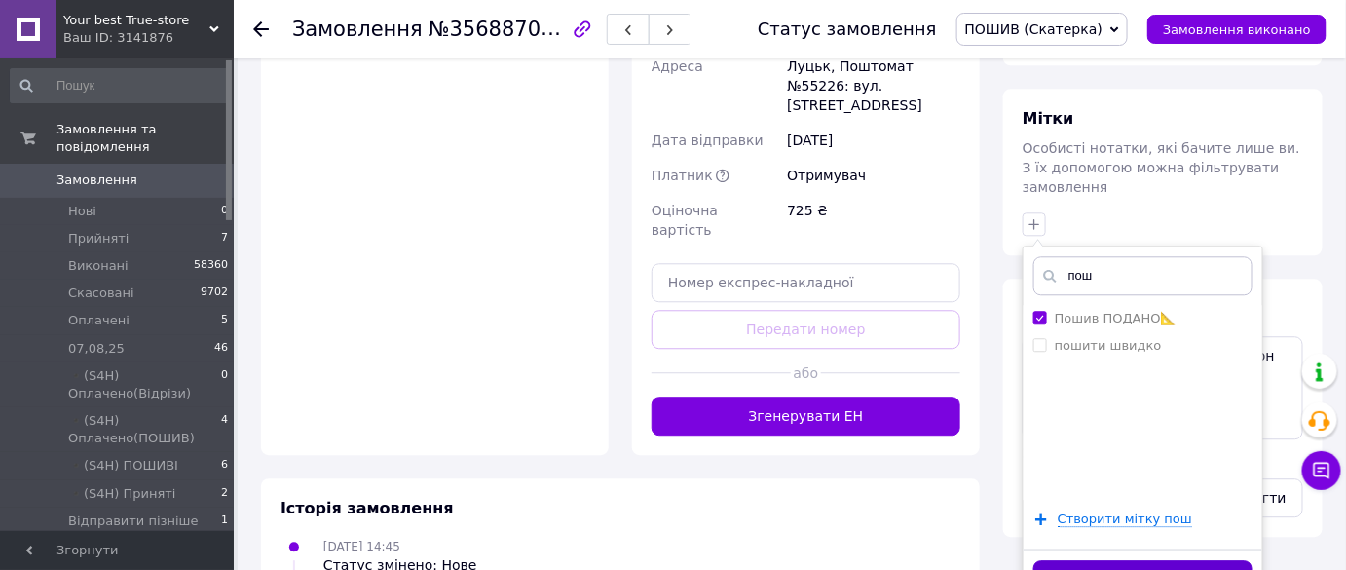
click at [1112, 560] on button "Додати мітку" at bounding box center [1142, 579] width 219 height 38
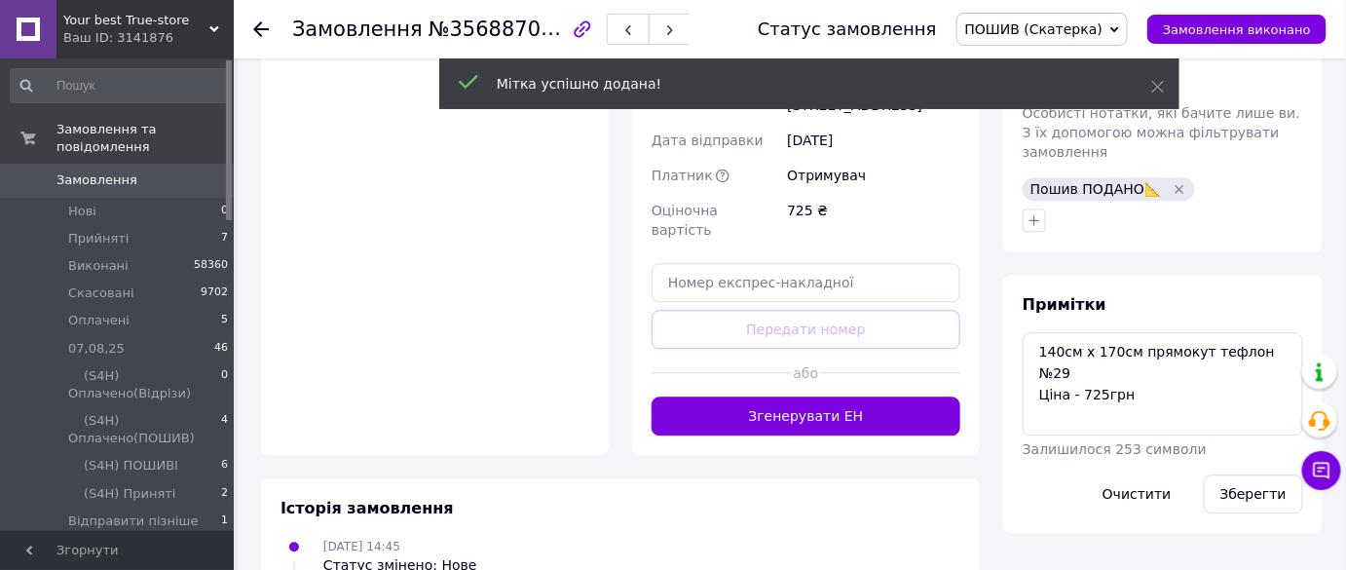
click at [262, 24] on icon at bounding box center [261, 29] width 16 height 16
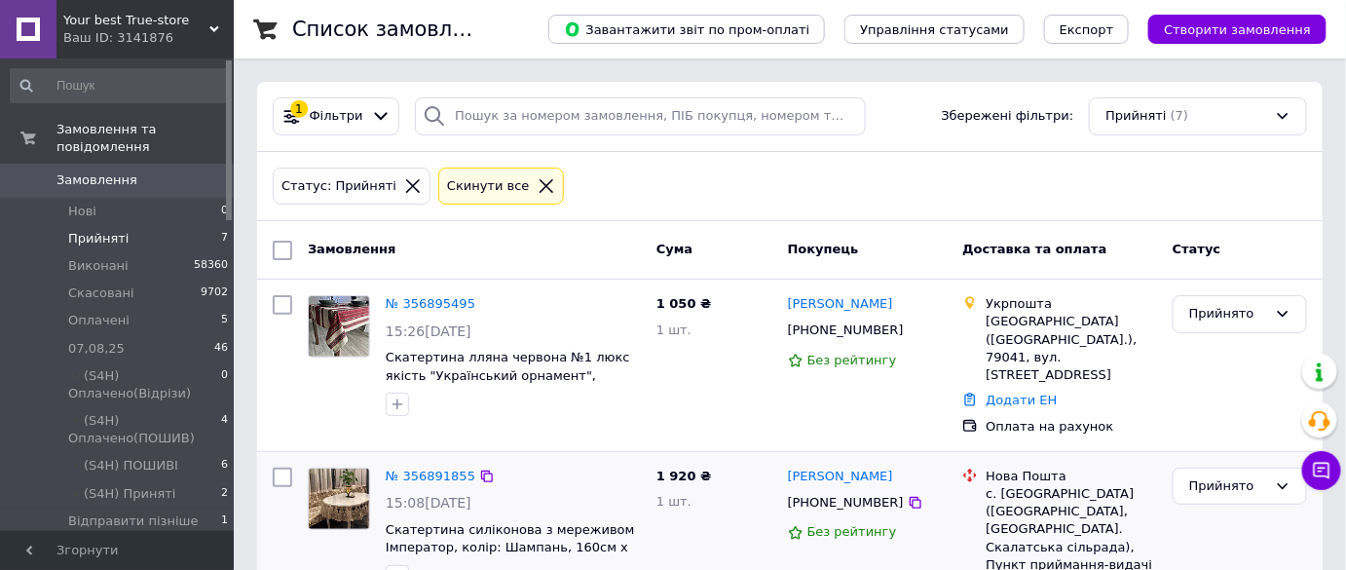
click at [419, 460] on div "№ 356891855 15:08, 12.08.2025 Скатертина силіконова з мереживом Імператор, колі…" at bounding box center [513, 528] width 271 height 136
click at [423, 469] on link "№ 356891855" at bounding box center [431, 476] width 90 height 15
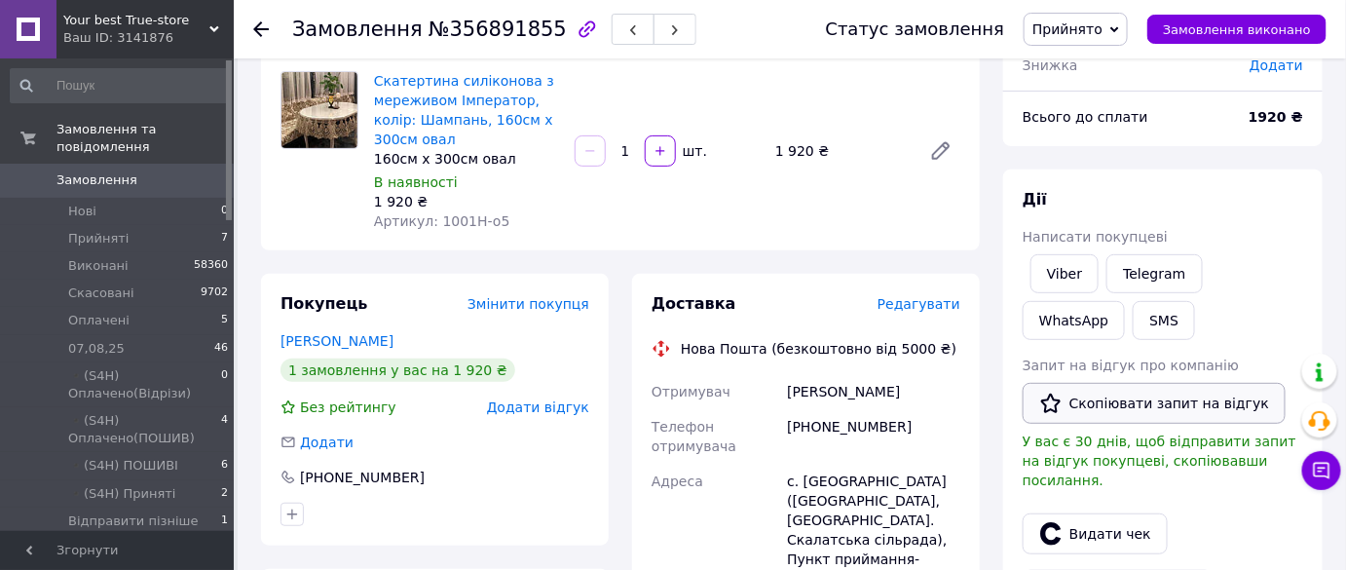
scroll to position [141, 0]
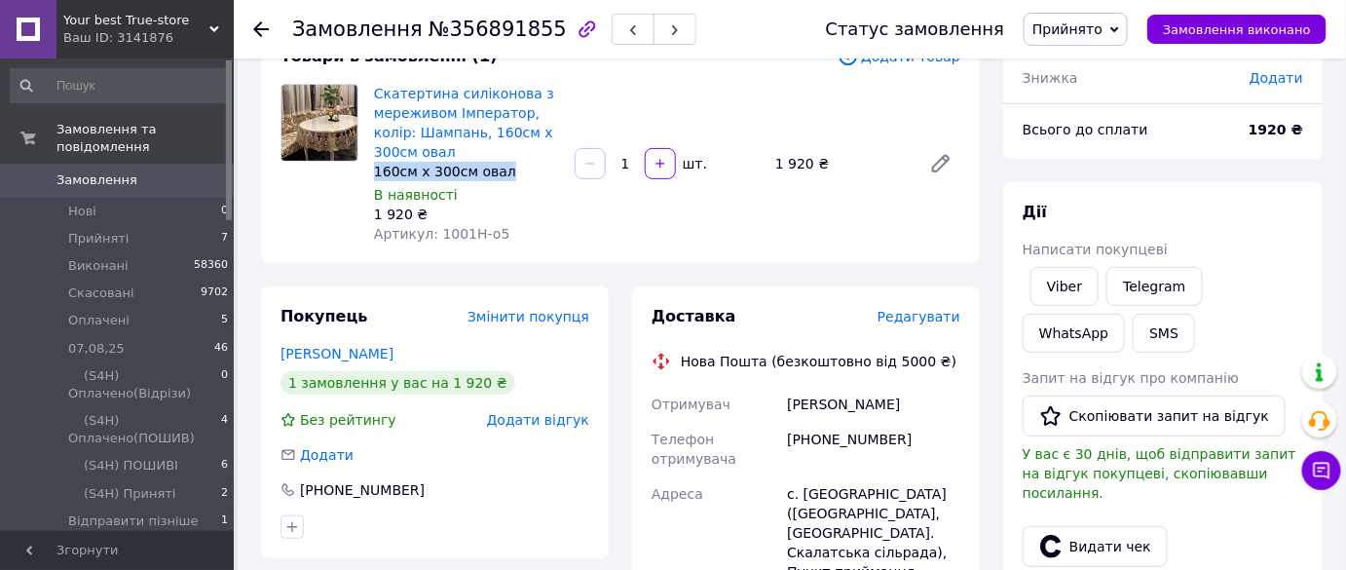
copy div "160см х 300см овал"
drag, startPoint x: 508, startPoint y: 174, endPoint x: 377, endPoint y: 168, distance: 131.7
click at [377, 168] on div "160см х 300см овал" at bounding box center [466, 171] width 185 height 19
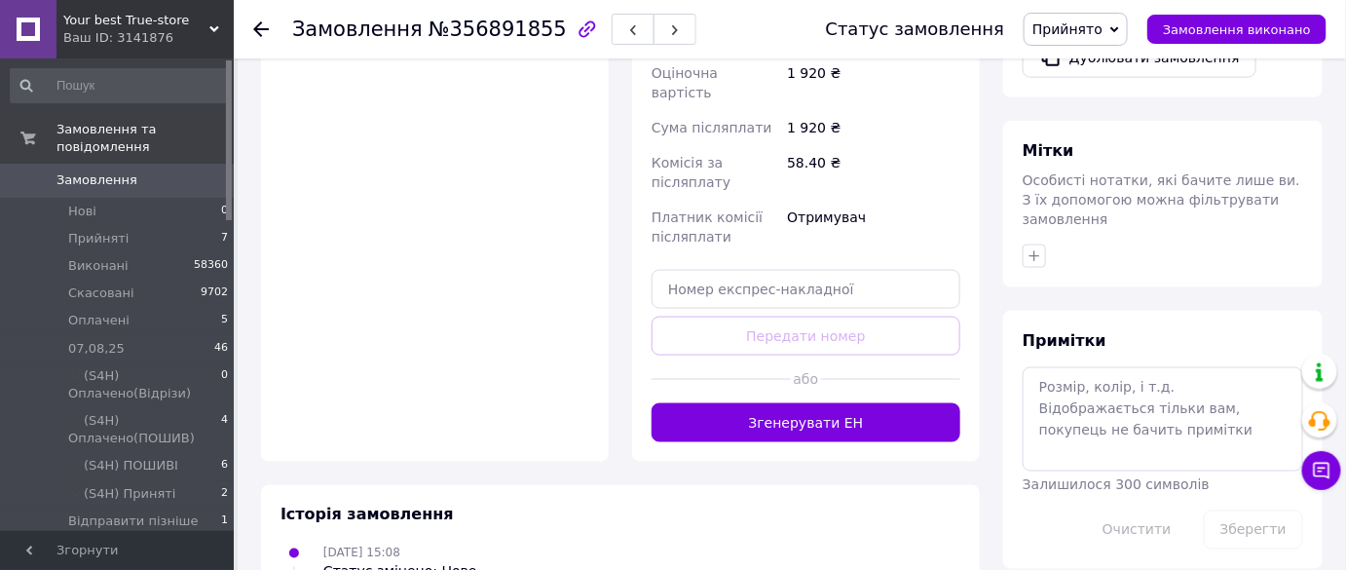
scroll to position [845, 0]
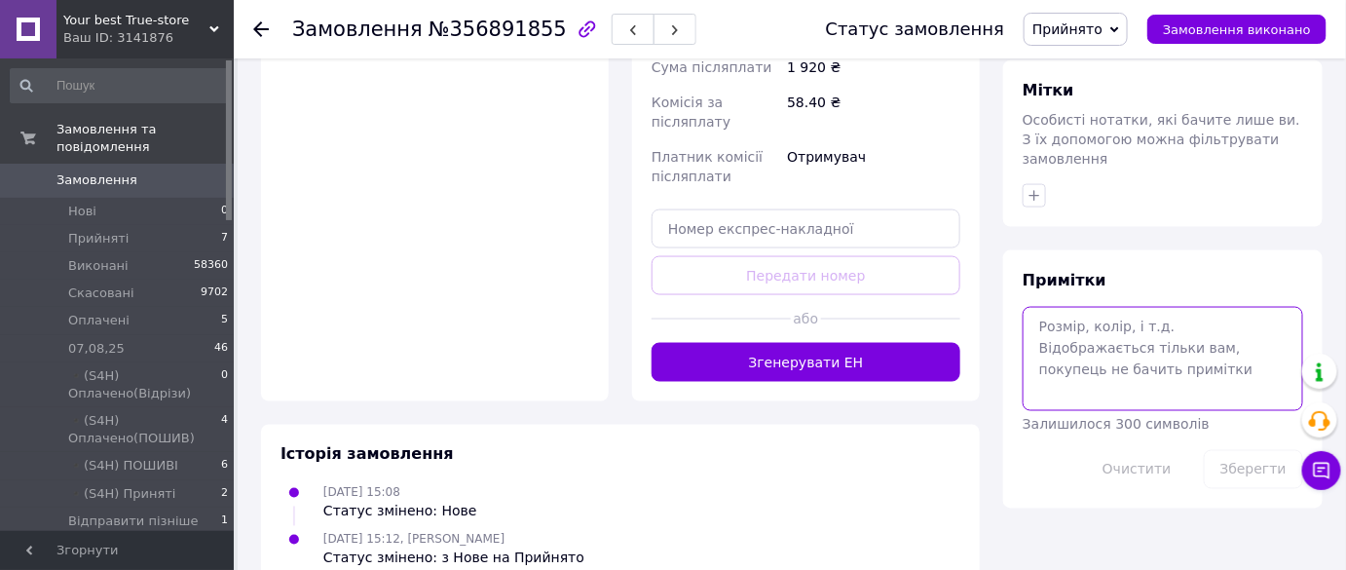
click at [1090, 314] on textarea at bounding box center [1163, 358] width 281 height 103
paste textarea "160см х 300см овал"
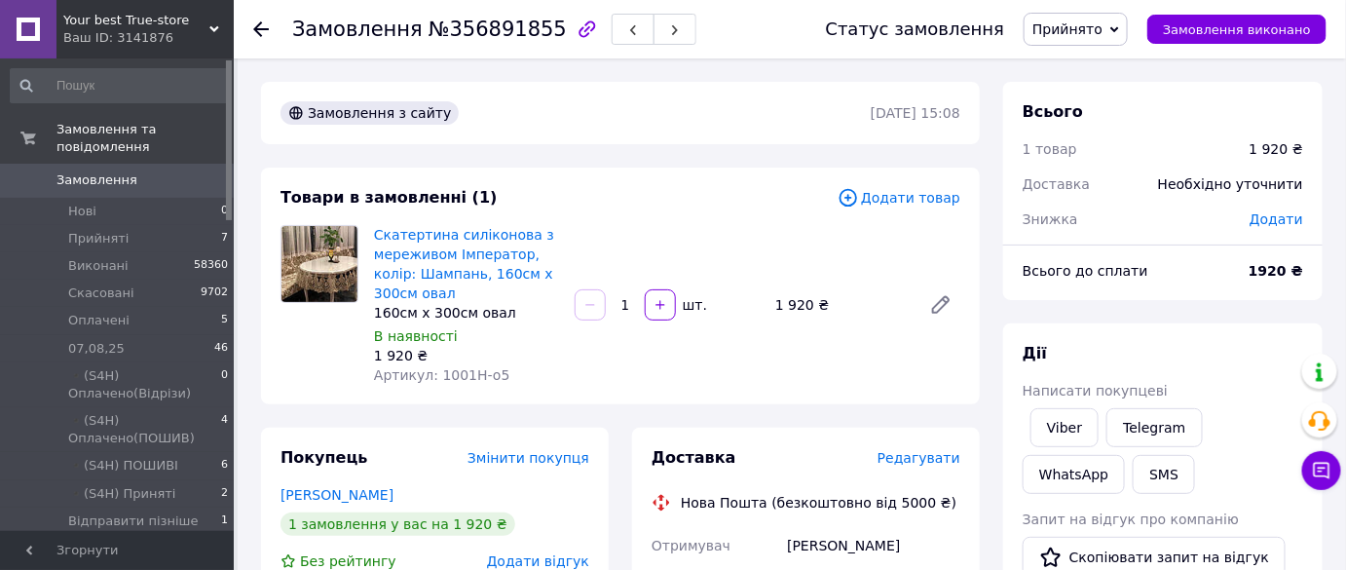
scroll to position [610, 0]
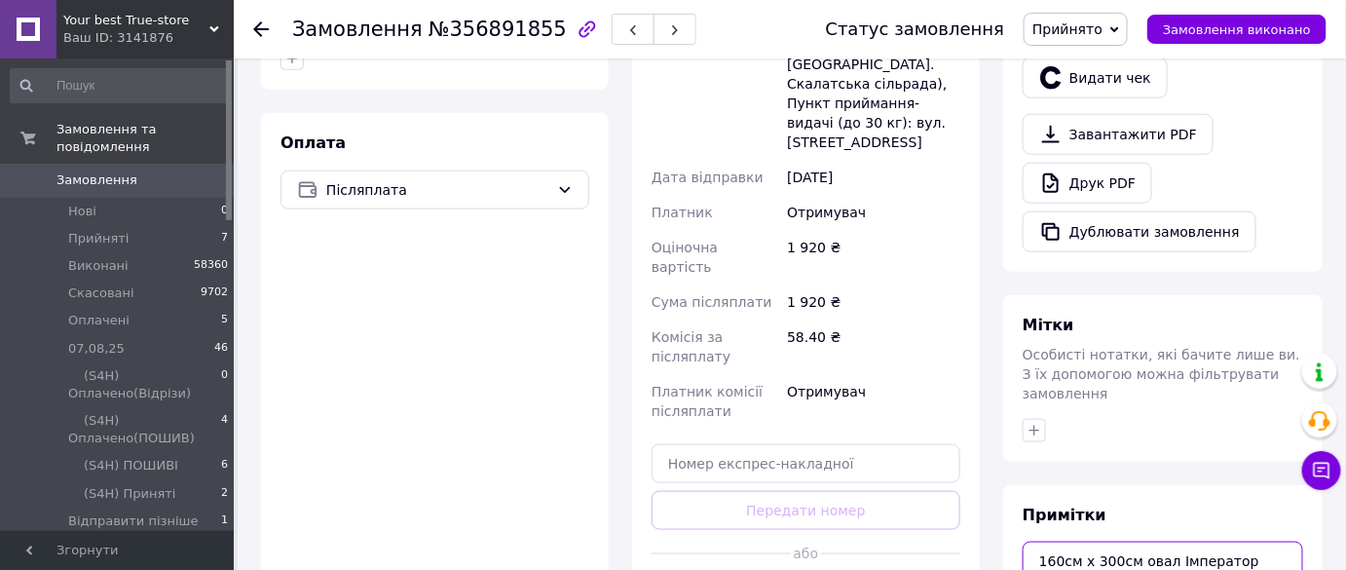
type textarea "160см х 300см овал Імператор шампань Ціна - 1920грн"
click at [468, 23] on span "№356891855" at bounding box center [498, 29] width 138 height 23
drag, startPoint x: 469, startPoint y: 26, endPoint x: 443, endPoint y: 27, distance: 25.3
click at [443, 27] on span "№356891855" at bounding box center [498, 29] width 138 height 23
click at [472, 36] on span "№356891855" at bounding box center [498, 29] width 138 height 23
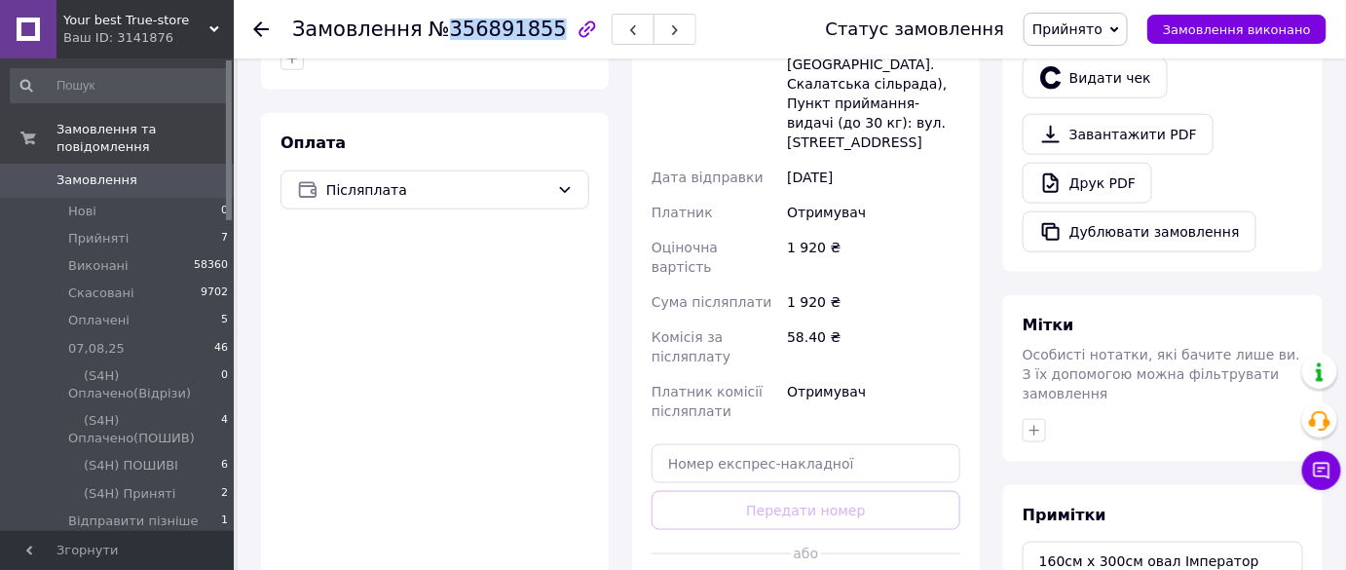
click at [462, 35] on span "№356891855" at bounding box center [498, 29] width 138 height 23
click at [454, 33] on span "№356891855" at bounding box center [498, 29] width 138 height 23
click at [454, 32] on span "№356891855" at bounding box center [498, 29] width 138 height 23
click at [456, 30] on span "№356891855" at bounding box center [498, 29] width 138 height 23
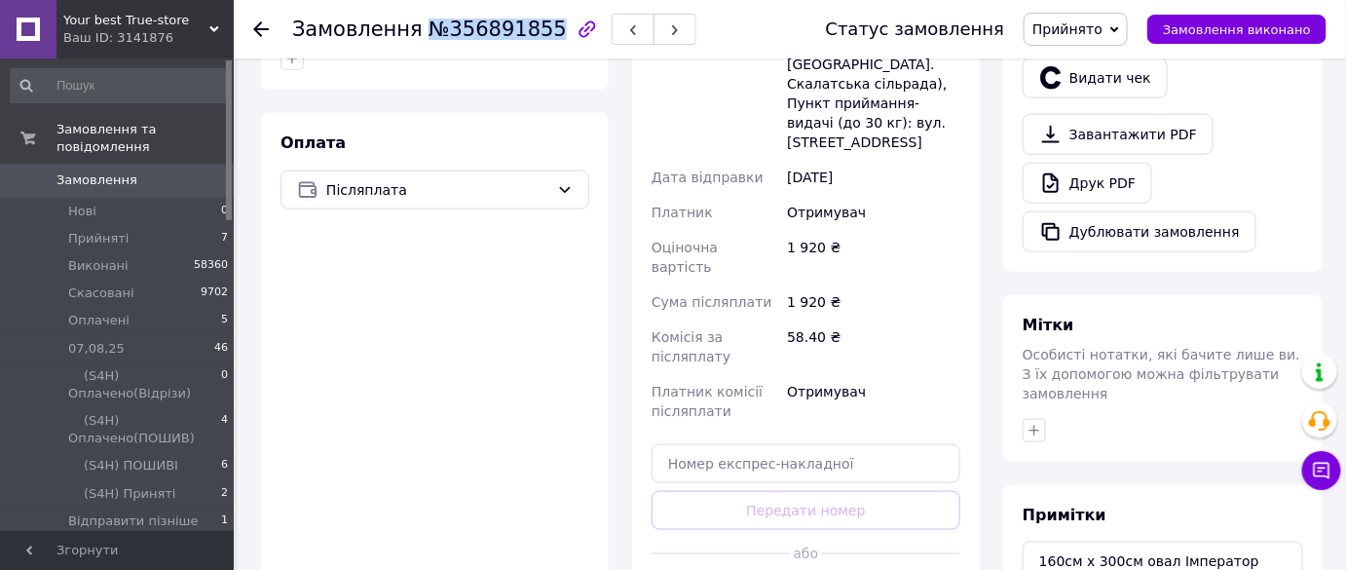
copy span "№356891855"
drag, startPoint x: 456, startPoint y: 30, endPoint x: 493, endPoint y: 202, distance: 175.4
click at [429, 30] on span "№356891855" at bounding box center [498, 29] width 138 height 23
click at [1206, 316] on div "Мітки Особисті нотатки, які бачите лише ви. З їх допомогою можна фільтрувати за…" at bounding box center [1162, 378] width 319 height 167
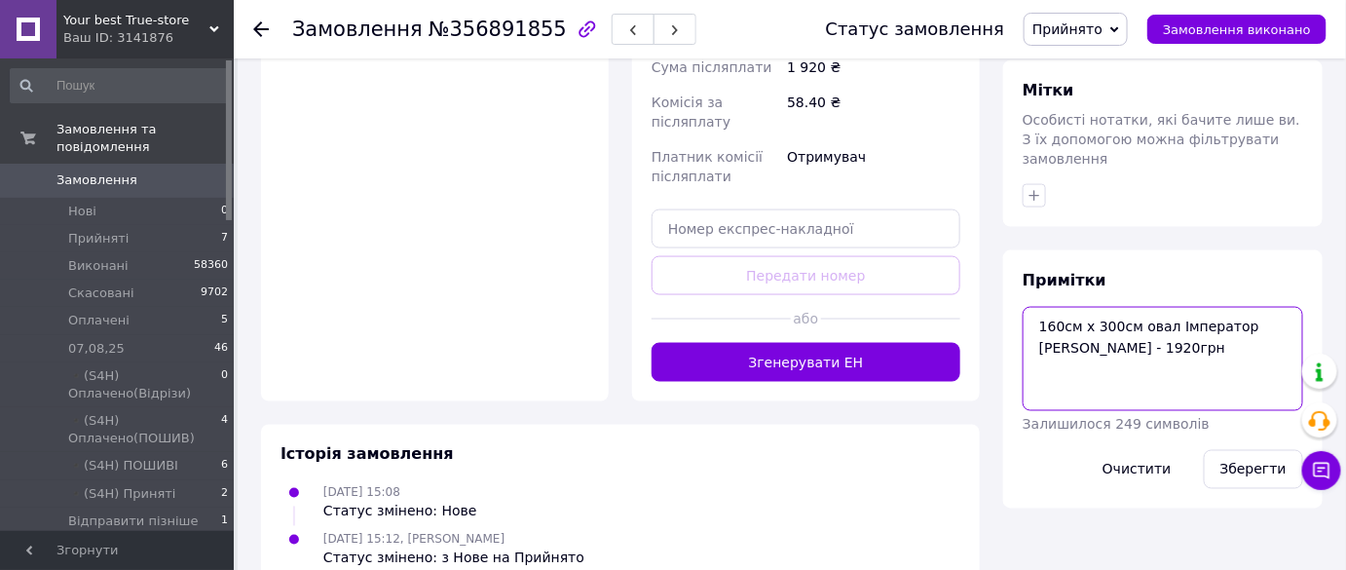
drag, startPoint x: 1131, startPoint y: 302, endPoint x: 881, endPoint y: 287, distance: 250.8
drag, startPoint x: 1280, startPoint y: 434, endPoint x: 1259, endPoint y: 420, distance: 25.1
click at [1277, 450] on button "Зберегти" at bounding box center [1253, 469] width 99 height 39
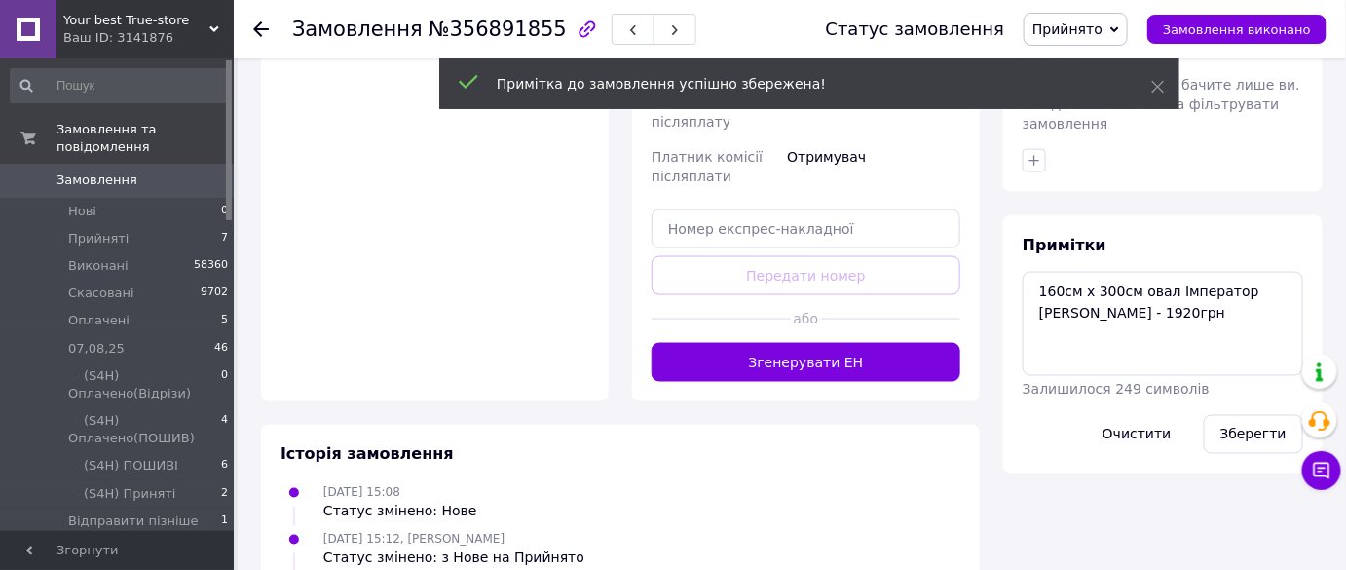
click at [1103, 33] on span "Прийнято" at bounding box center [1067, 29] width 70 height 16
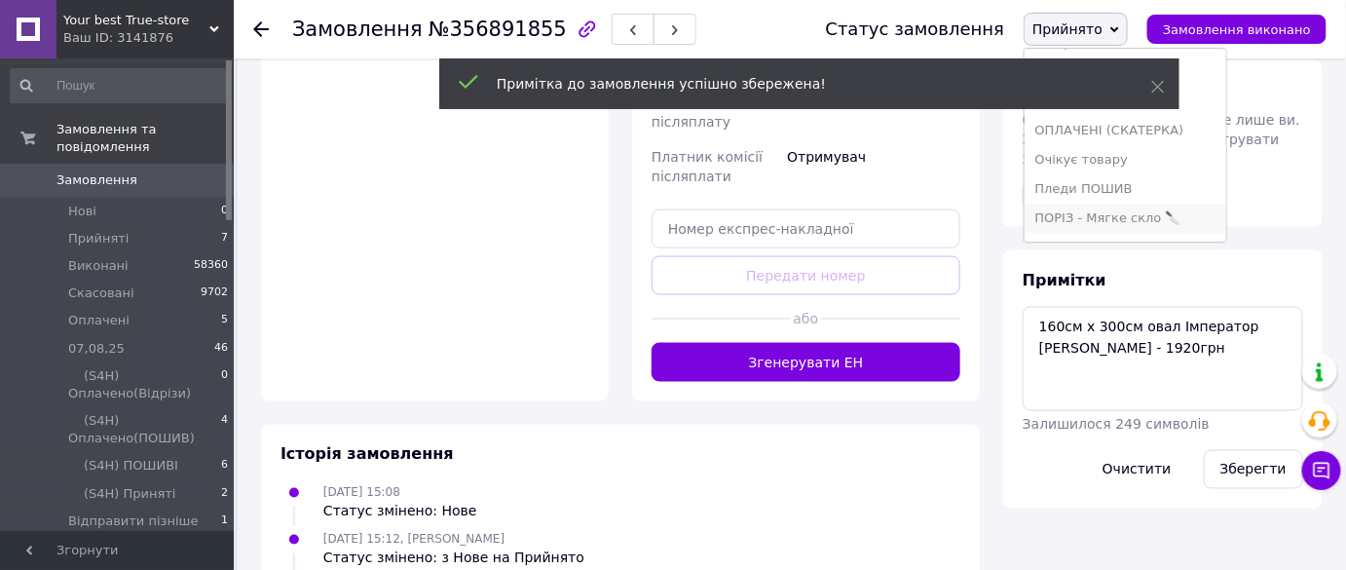
scroll to position [430, 0]
click at [1147, 164] on li "ПОШИВ (Скатерка)" at bounding box center [1125, 164] width 201 height 29
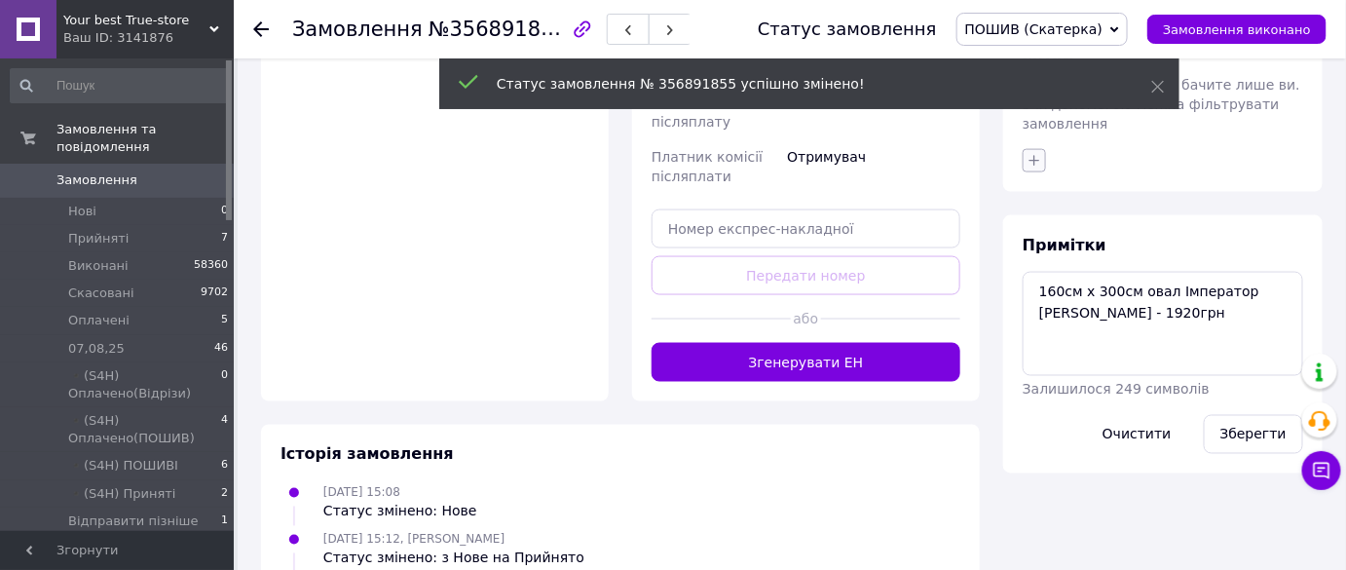
click at [1038, 153] on icon "button" at bounding box center [1035, 161] width 16 height 16
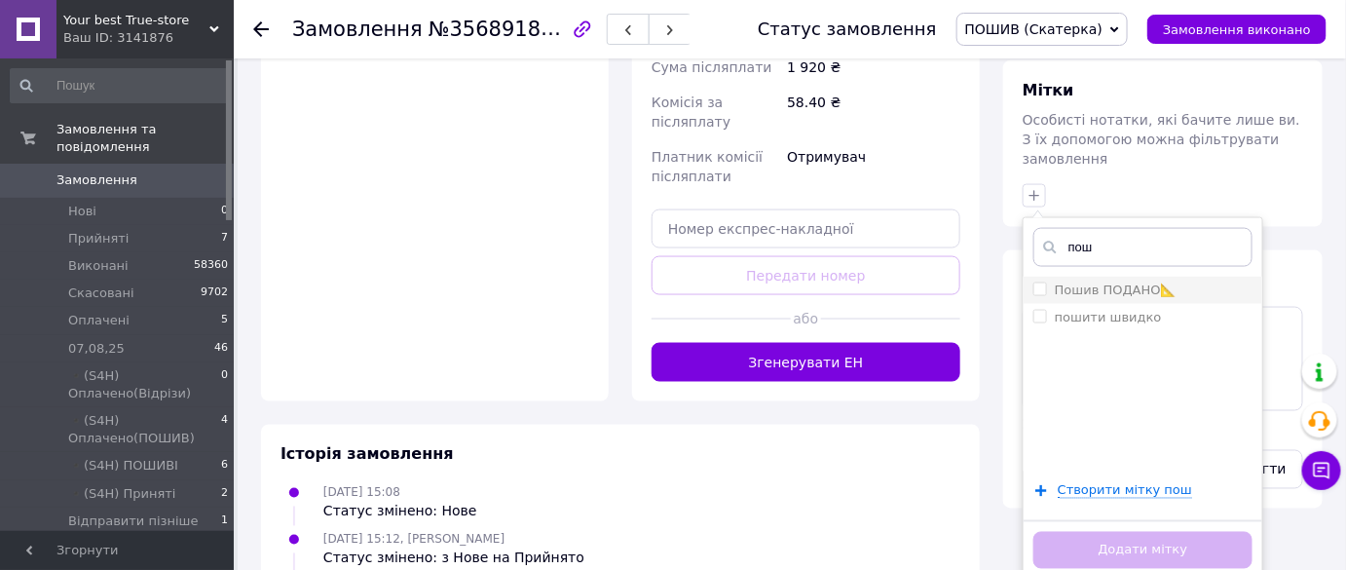
type input "пош"
click at [1082, 282] on label "Пошив ПОДАНО📐" at bounding box center [1116, 289] width 122 height 15
checkbox input "true"
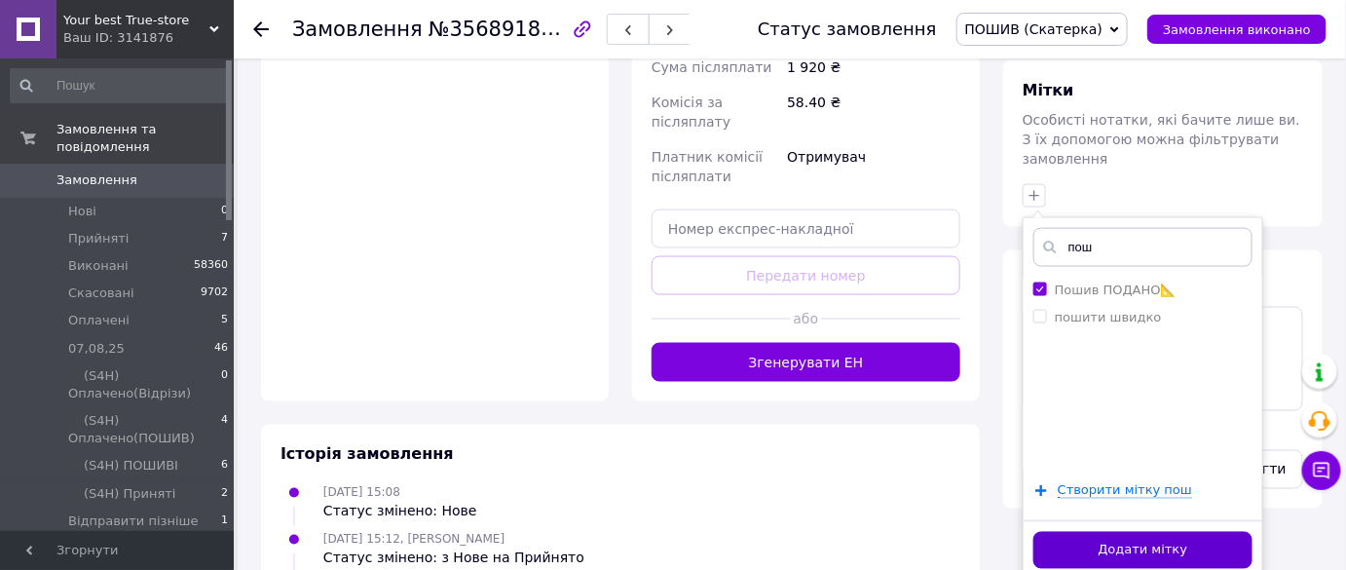
click at [1122, 532] on button "Додати мітку" at bounding box center [1142, 551] width 219 height 38
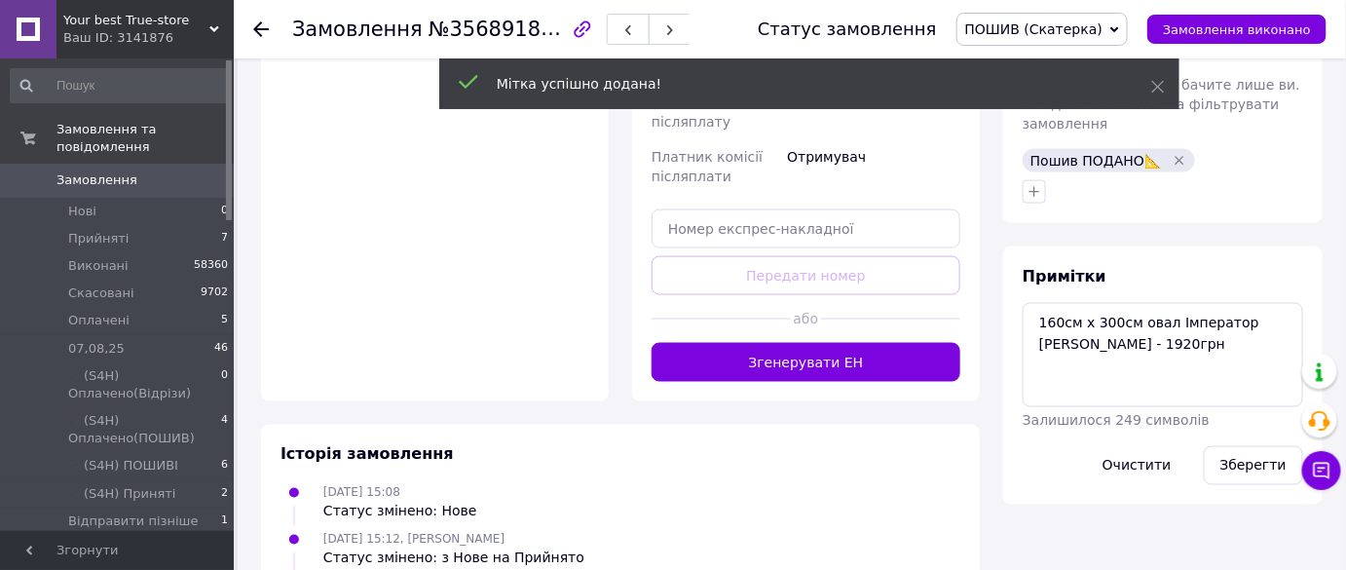
click at [255, 18] on div at bounding box center [272, 29] width 39 height 58
click at [264, 27] on use at bounding box center [261, 29] width 16 height 16
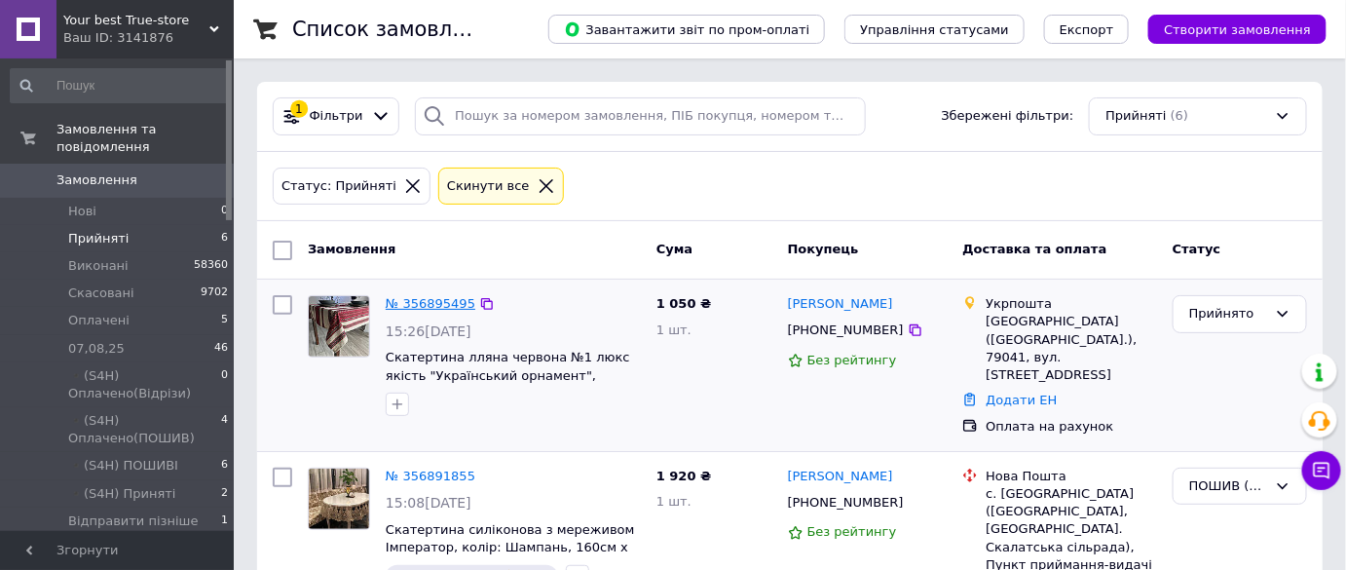
click at [460, 309] on link "№ 356895495" at bounding box center [431, 303] width 90 height 15
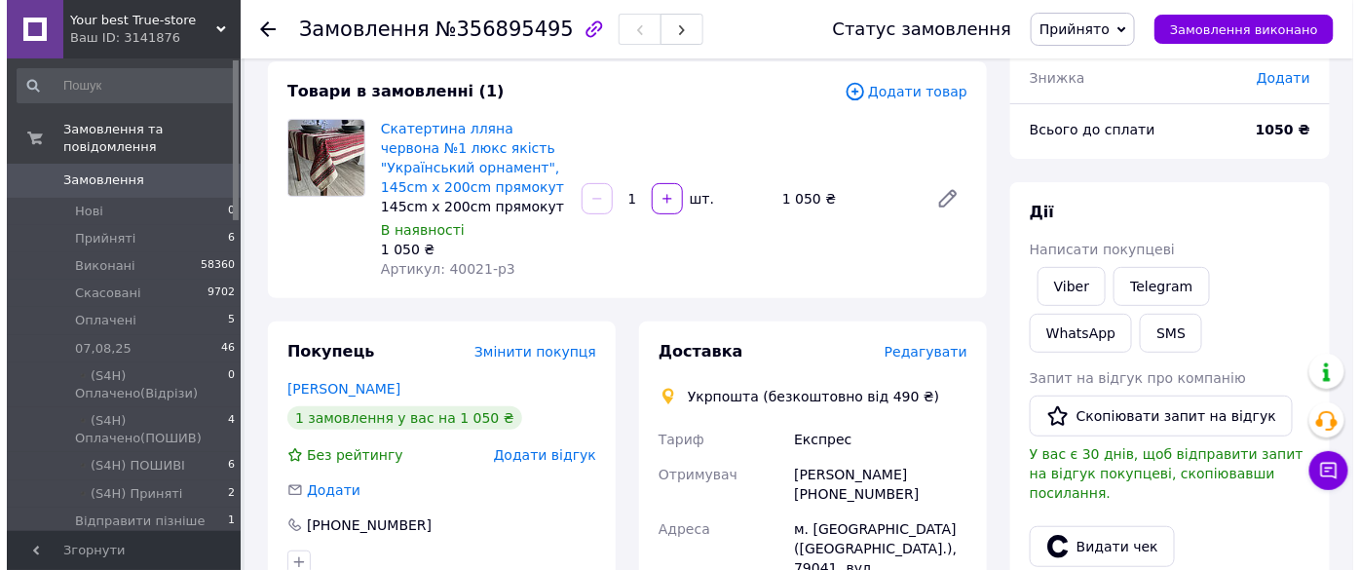
scroll to position [265, 0]
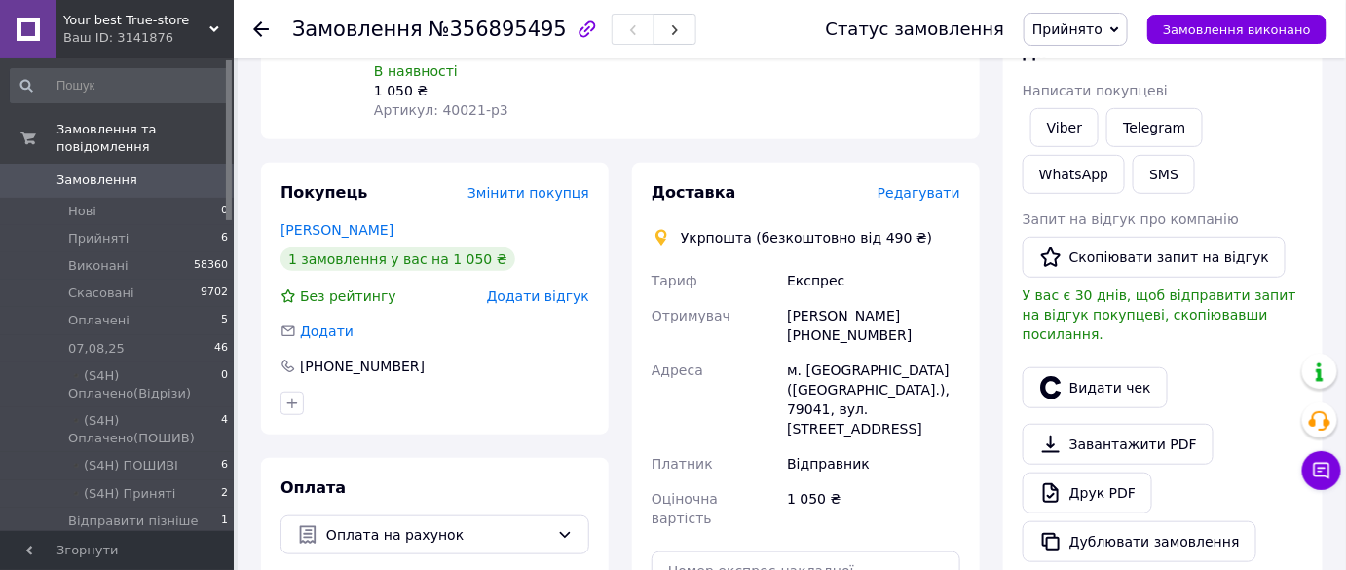
click at [926, 203] on div "Доставка Редагувати" at bounding box center [806, 193] width 309 height 22
click at [921, 193] on span "Редагувати" at bounding box center [919, 193] width 83 height 16
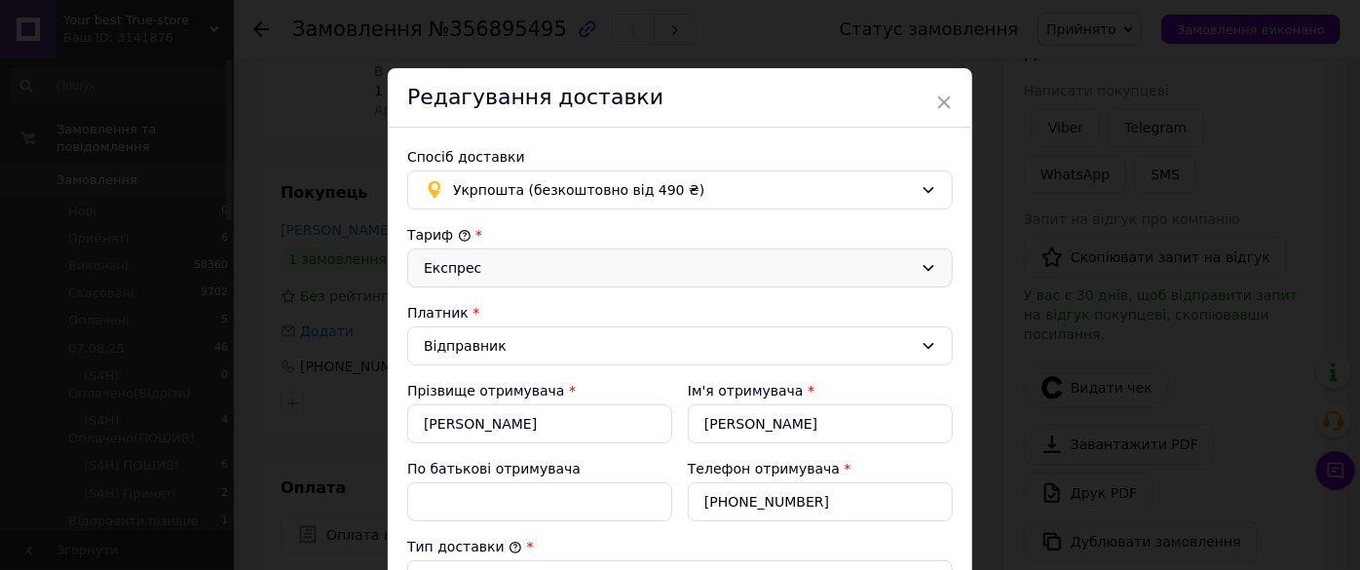
click at [623, 252] on div "Експрес" at bounding box center [679, 267] width 545 height 39
drag, startPoint x: 586, startPoint y: 316, endPoint x: 615, endPoint y: 319, distance: 28.4
click at [586, 311] on li "Стандарт" at bounding box center [680, 309] width 544 height 37
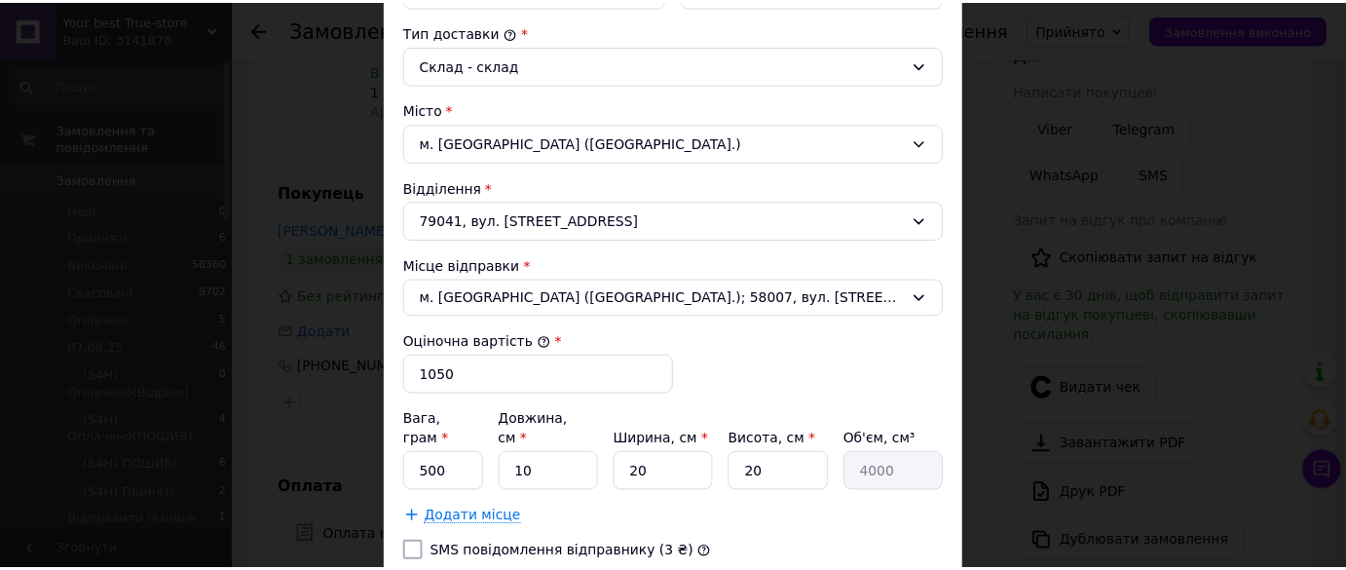
scroll to position [708, 0]
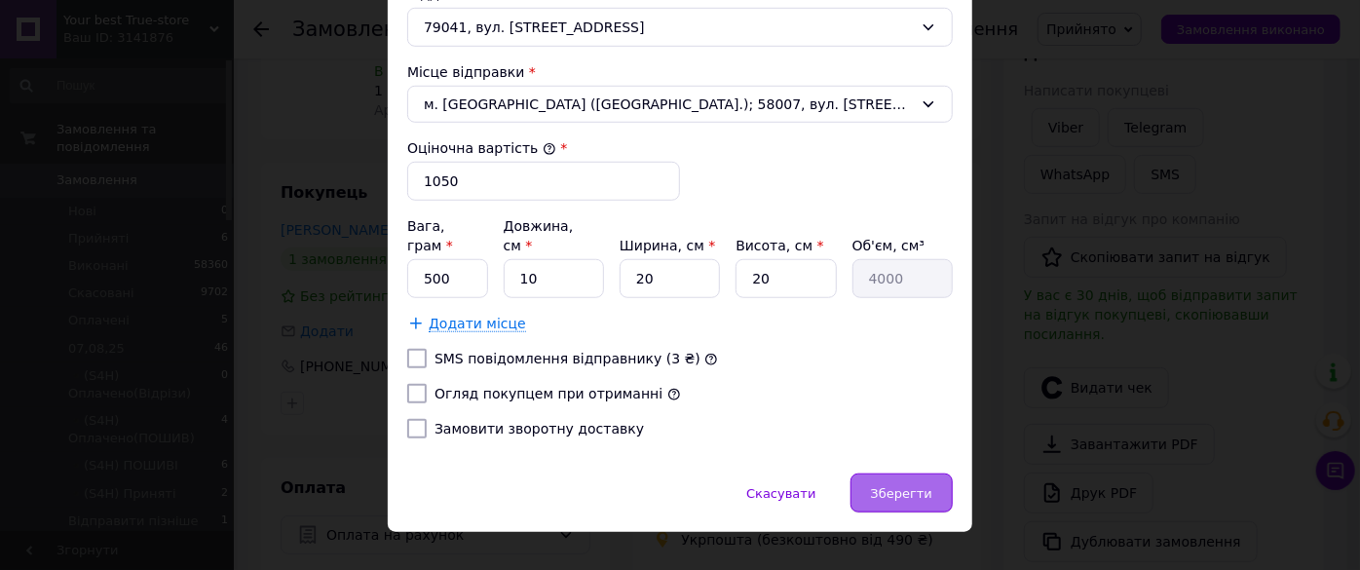
click at [923, 477] on div "Зберегти" at bounding box center [901, 492] width 102 height 39
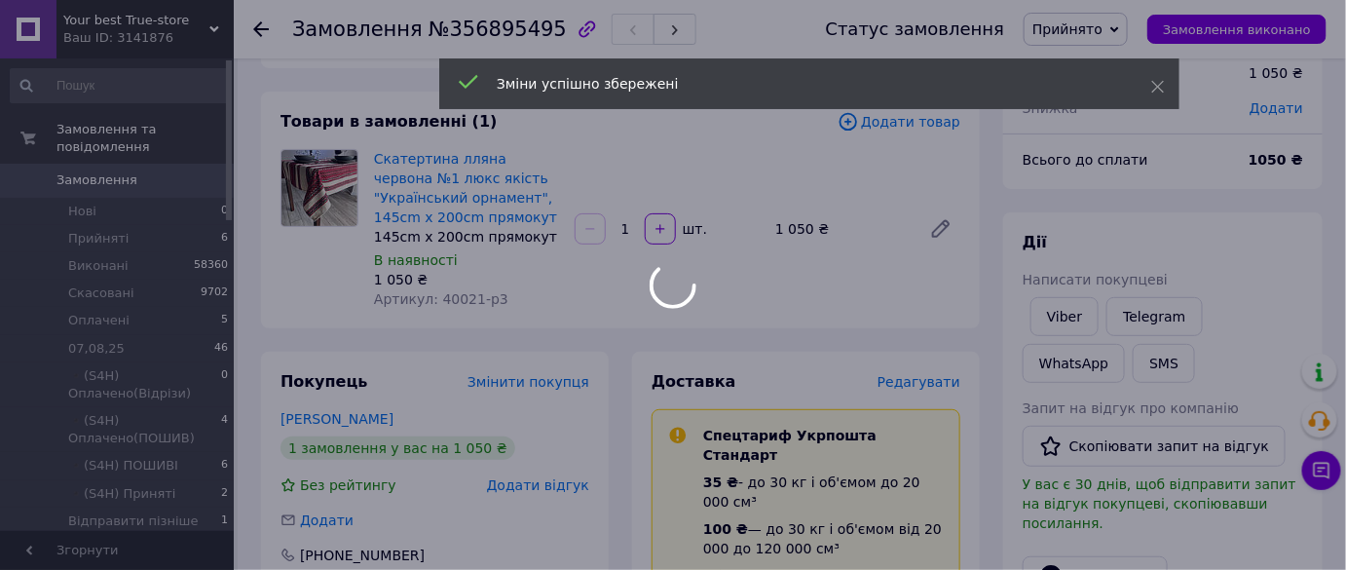
scroll to position [0, 0]
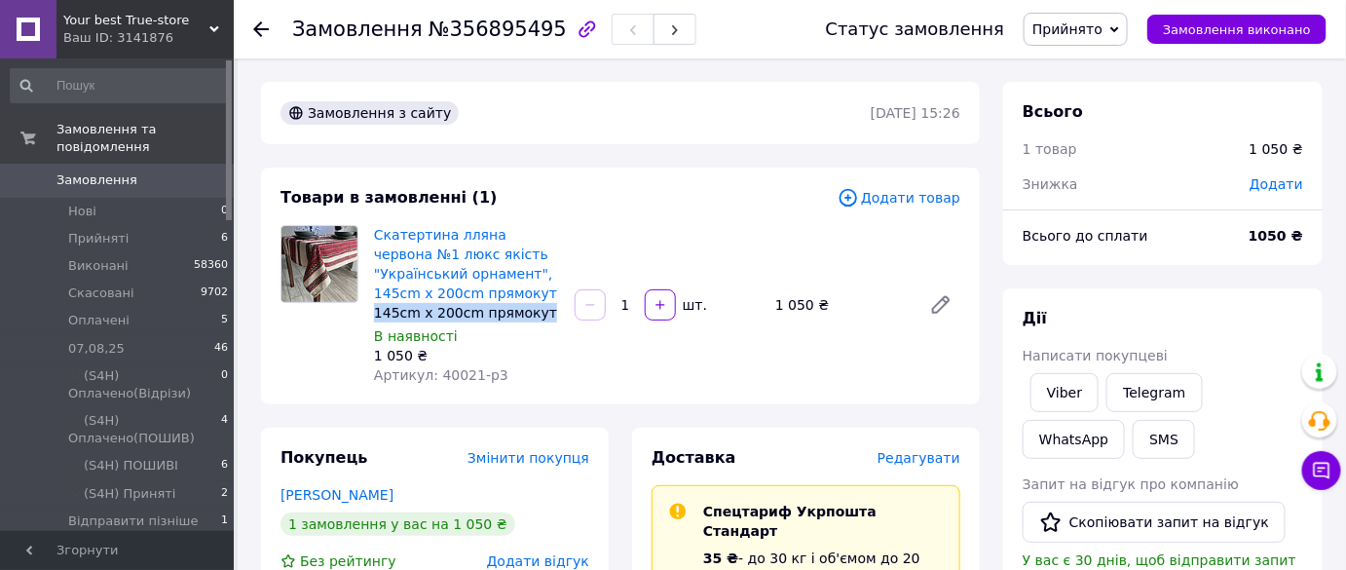
drag, startPoint x: 543, startPoint y: 312, endPoint x: 369, endPoint y: 310, distance: 173.4
click at [369, 310] on div "Скатертина лляна червона №1 люкс якість "Український орнамент", 145cm x 200cm п…" at bounding box center [466, 305] width 201 height 168
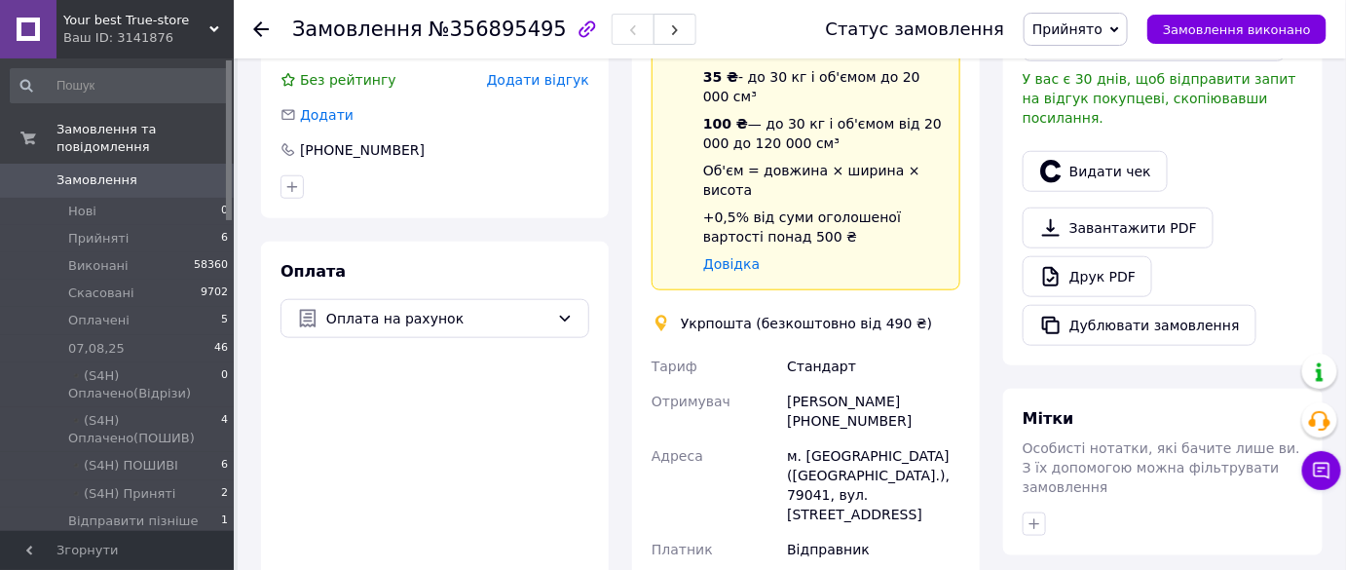
scroll to position [619, 0]
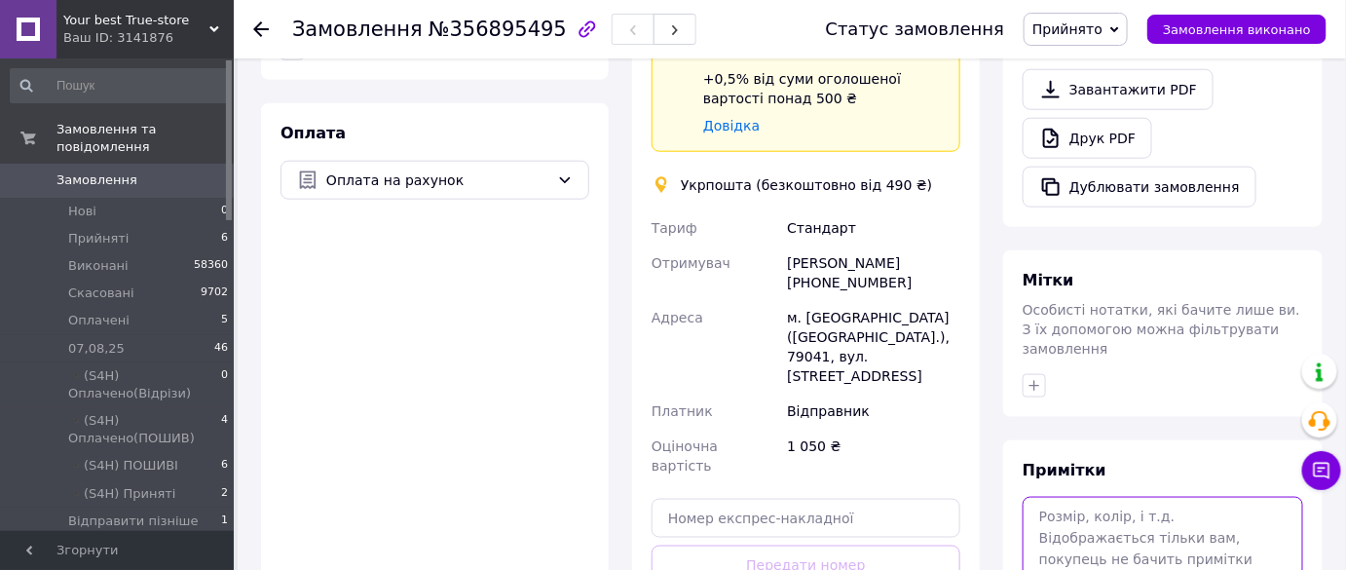
click at [1084, 497] on textarea at bounding box center [1163, 548] width 281 height 103
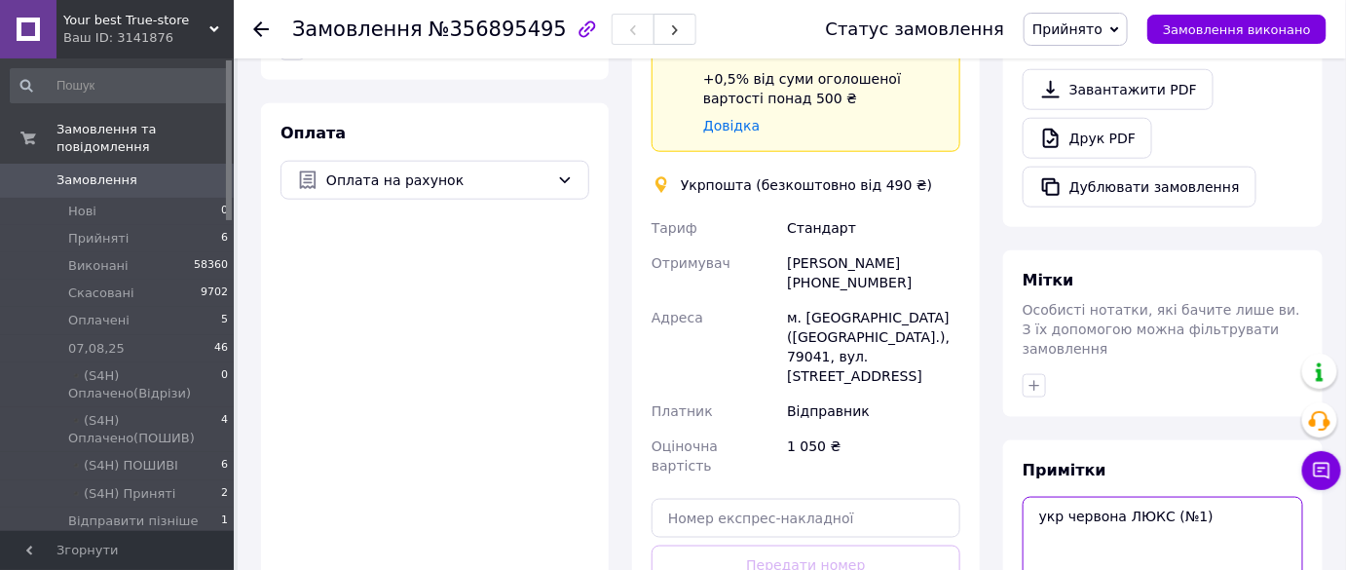
paste textarea "145cm x 200cm прямокут"
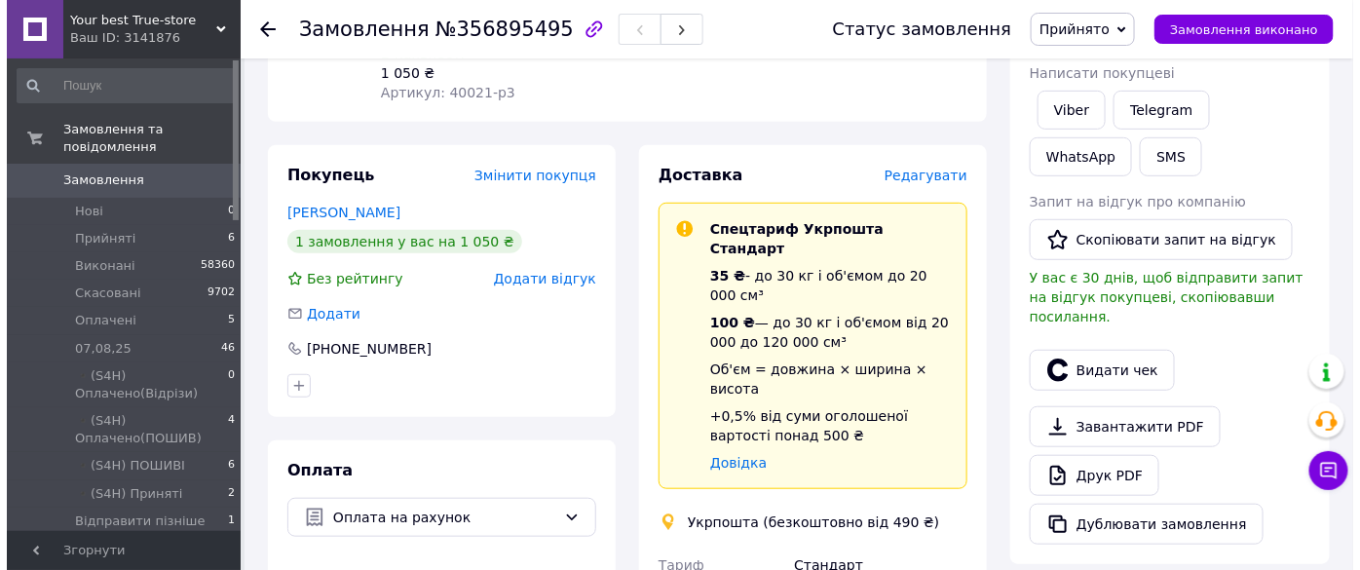
scroll to position [138, 0]
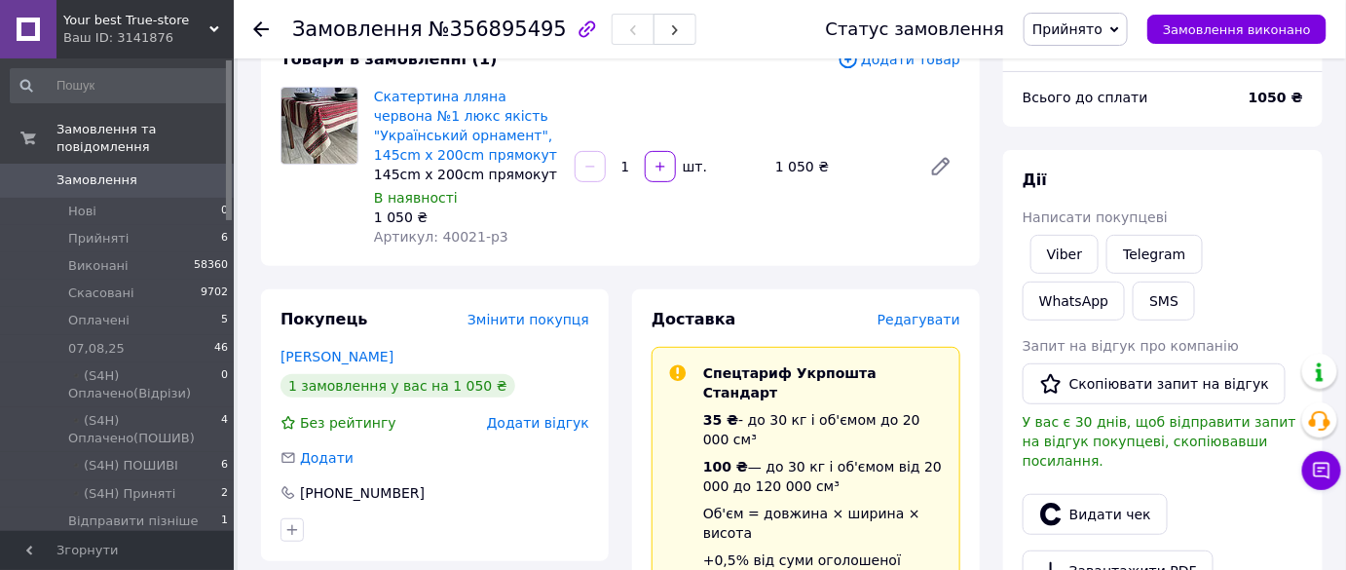
type textarea "укр червона ЛЮКС (№1) 145cm x 200cm прямокут"
click at [927, 322] on span "Редагувати" at bounding box center [919, 320] width 83 height 16
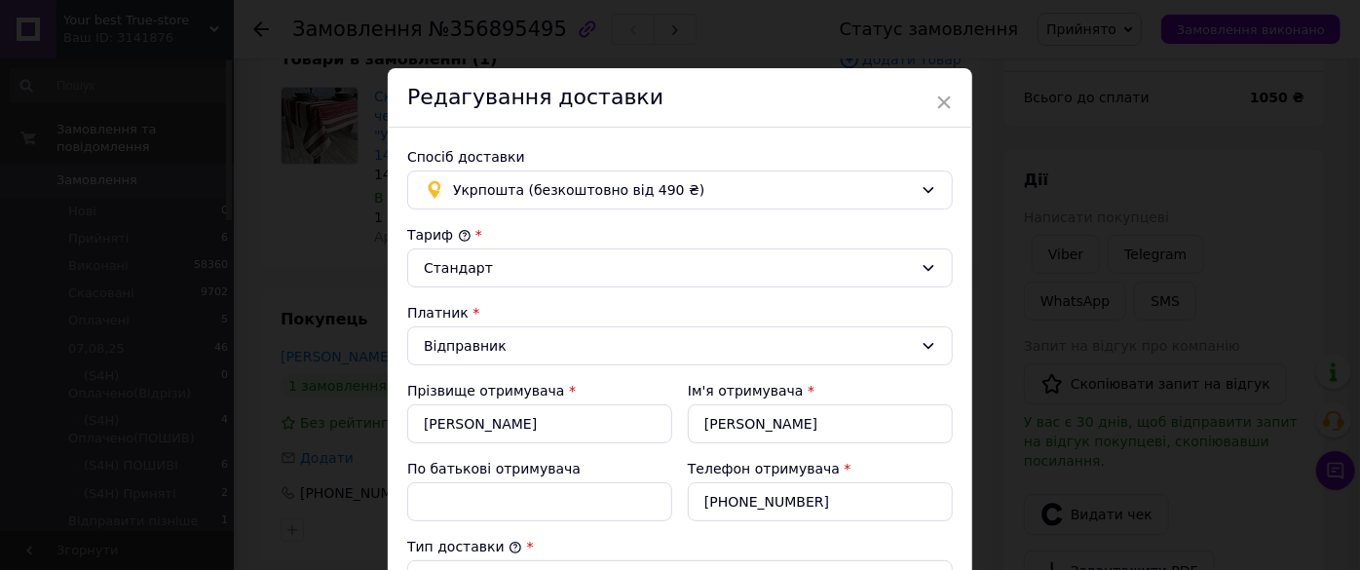
click at [520, 197] on span "Укрпошта (безкоштовно від 490 ₴)" at bounding box center [683, 189] width 460 height 21
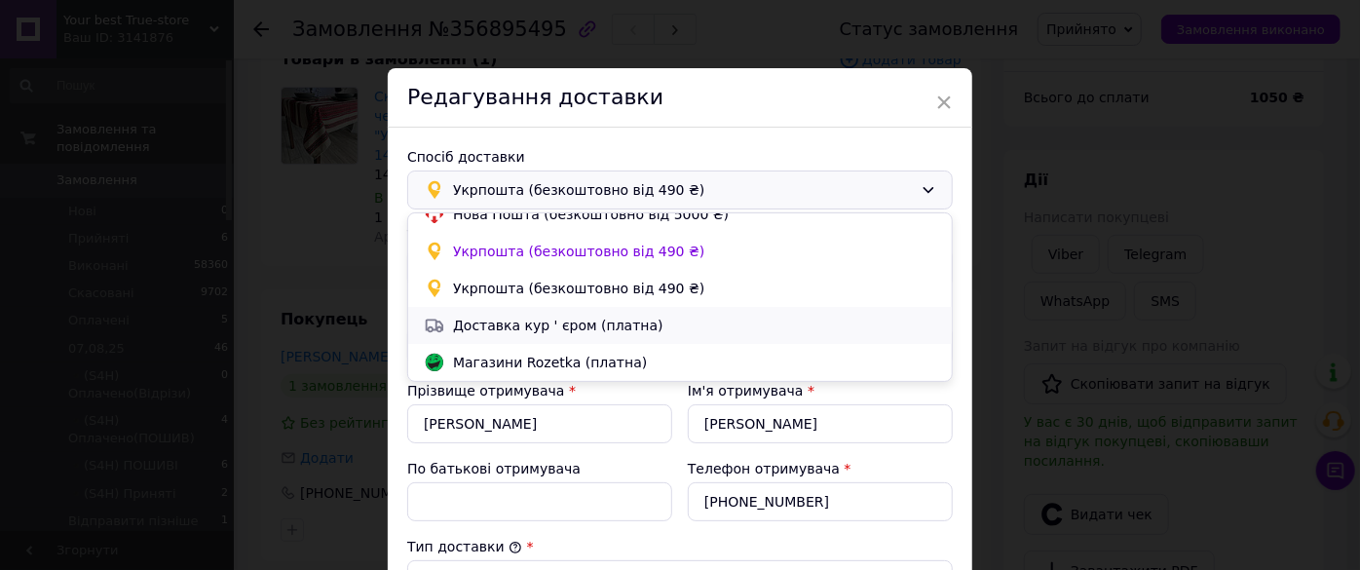
scroll to position [0, 0]
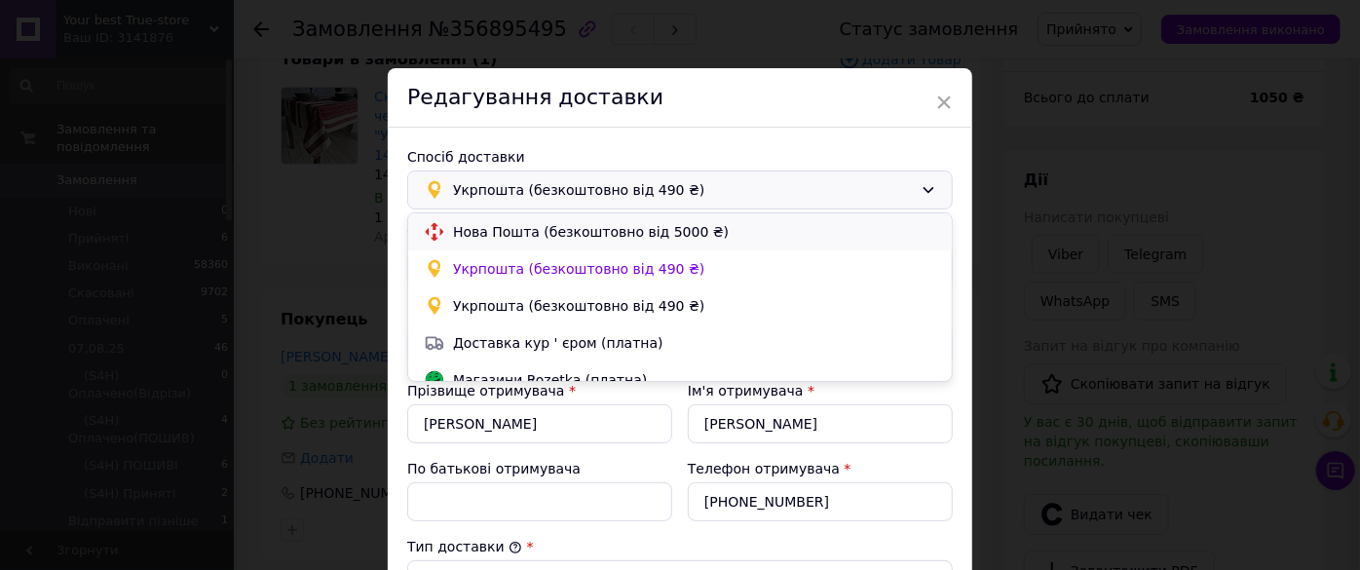
click at [550, 243] on div "Нова Пошта (безкоштовно від 5000 ₴)" at bounding box center [680, 231] width 544 height 37
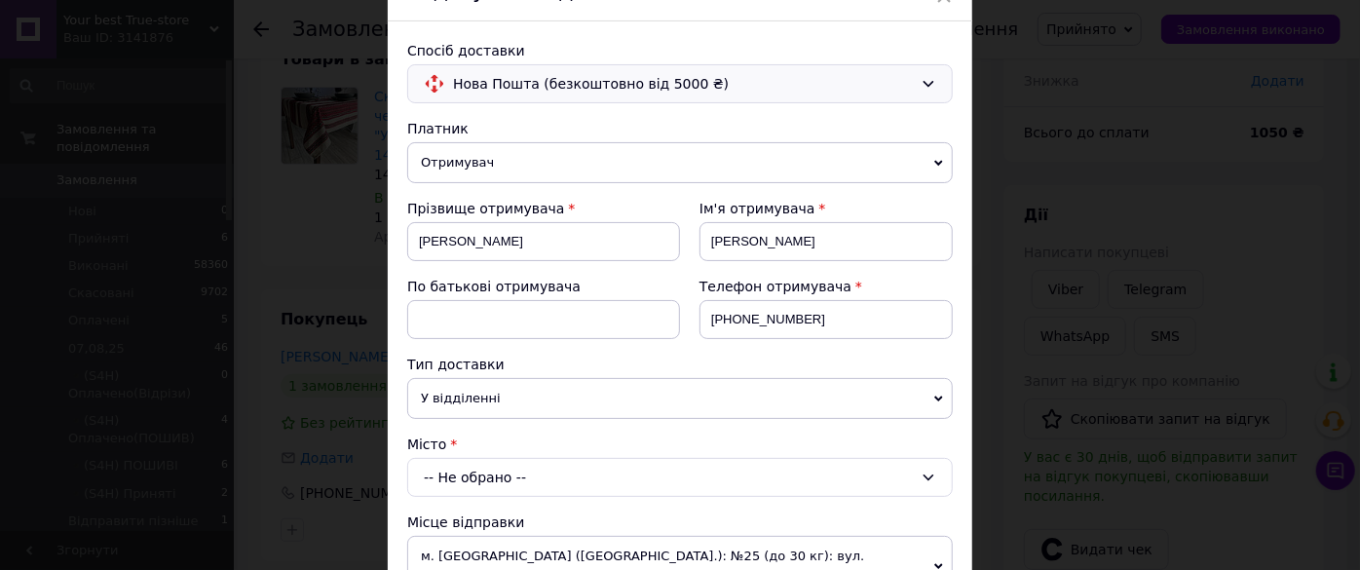
scroll to position [265, 0]
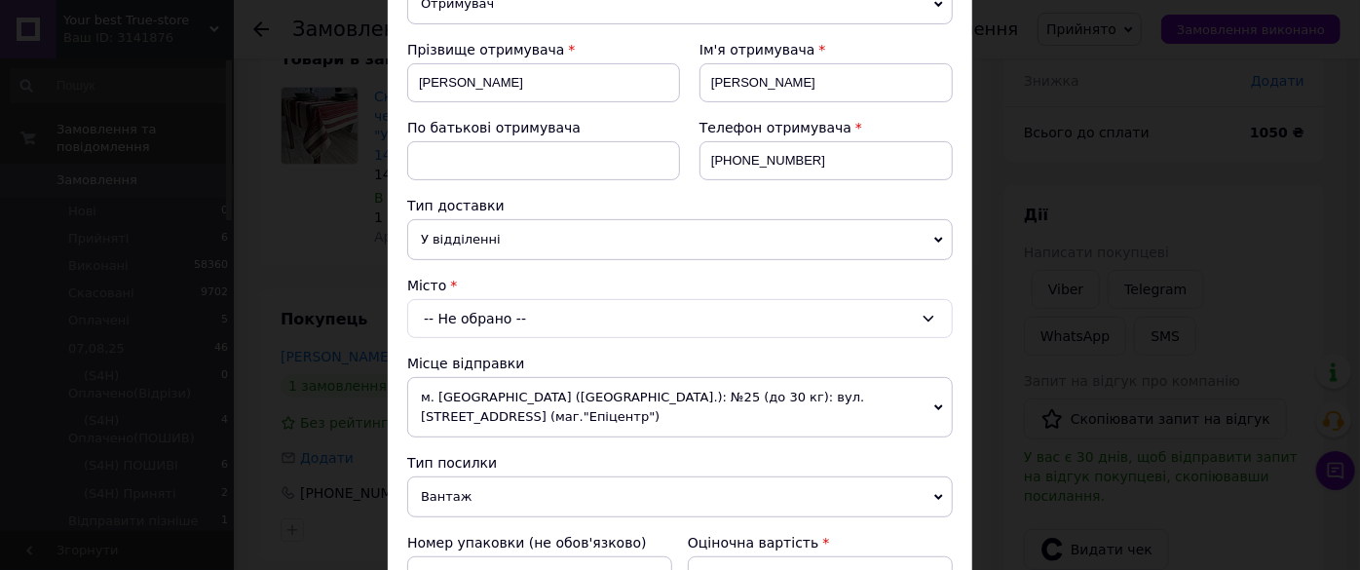
click at [531, 328] on div "-- Не обрано --" at bounding box center [679, 318] width 545 height 39
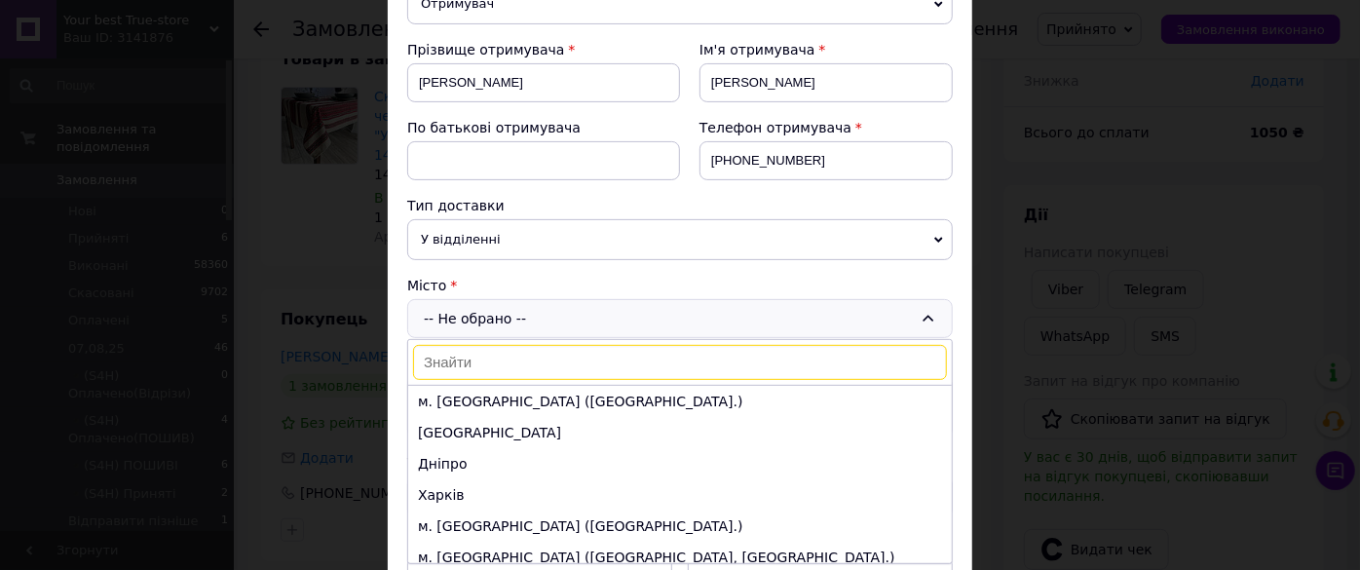
click at [486, 510] on li "м. Львів (Львівська обл.)" at bounding box center [680, 525] width 544 height 31
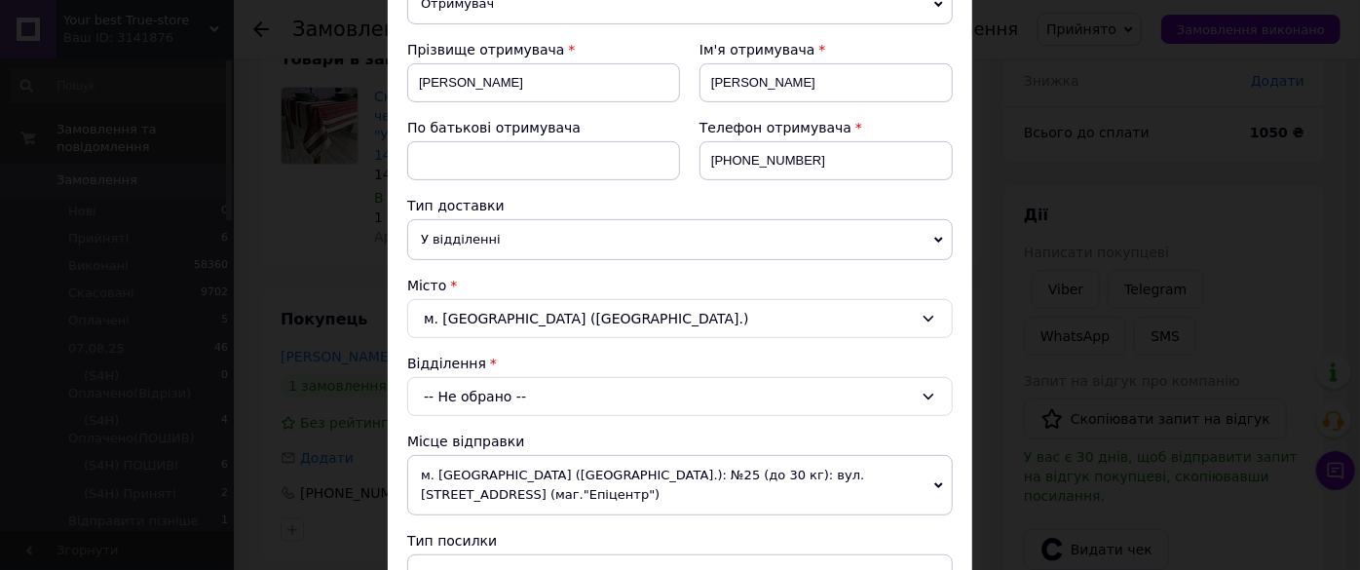
click at [527, 389] on div "-- Не обрано --" at bounding box center [679, 396] width 545 height 39
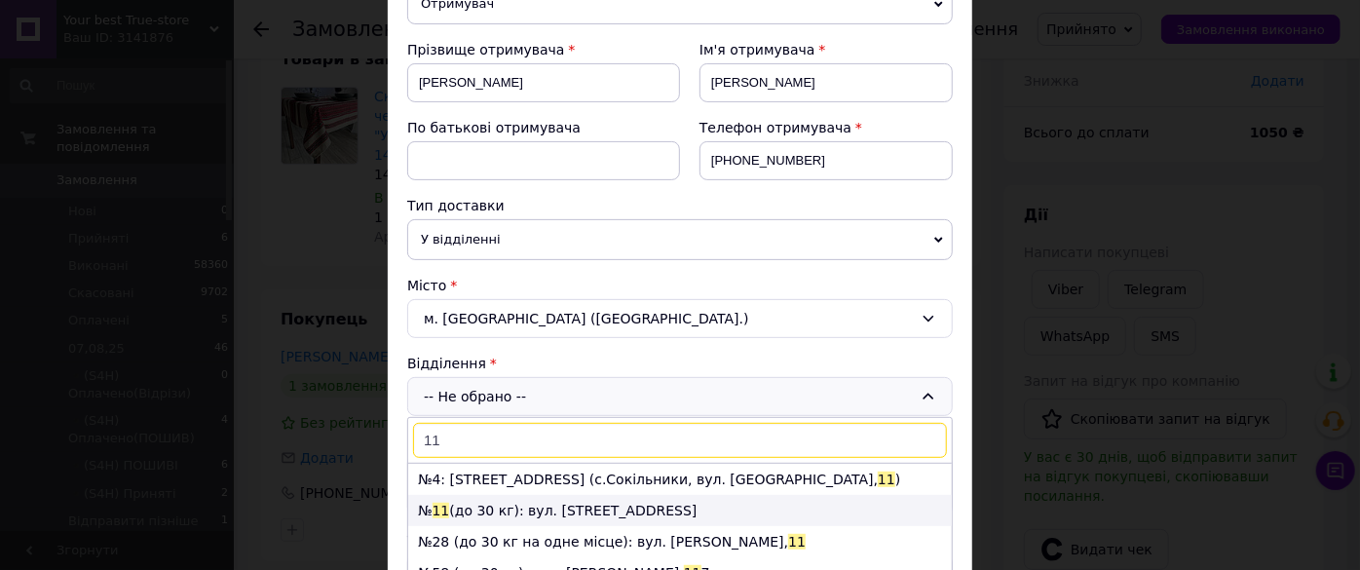
type input "11"
click at [750, 502] on li "№ 11 (до 30 кг): вул. Городоцька, 120" at bounding box center [680, 510] width 544 height 31
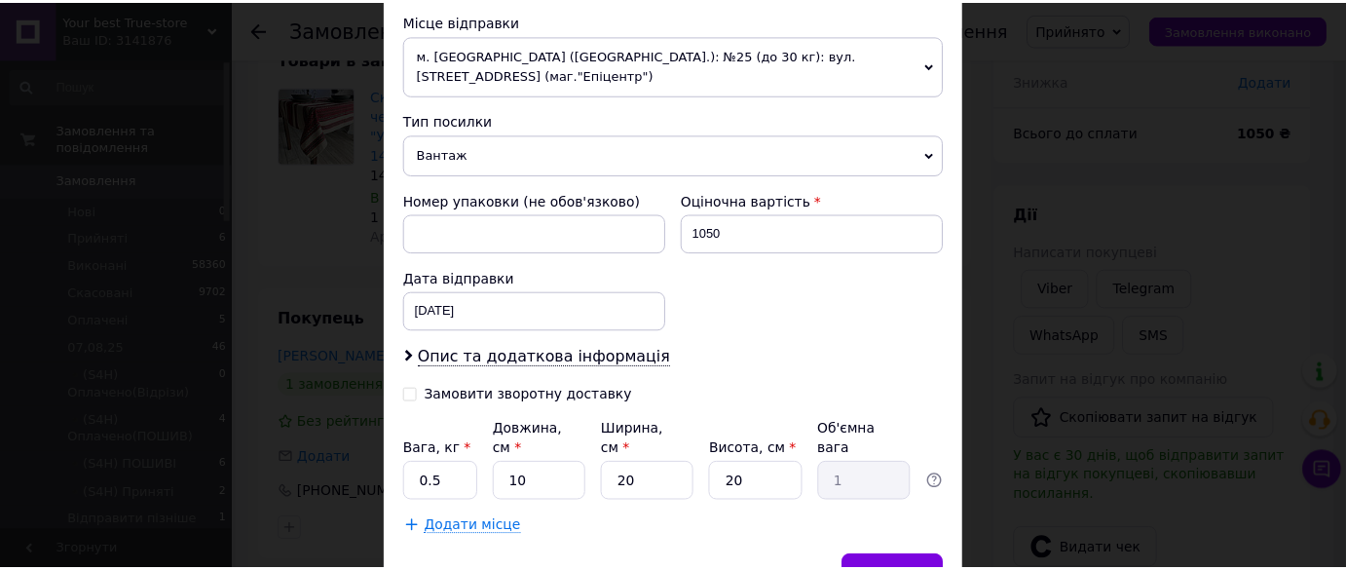
scroll to position [752, 0]
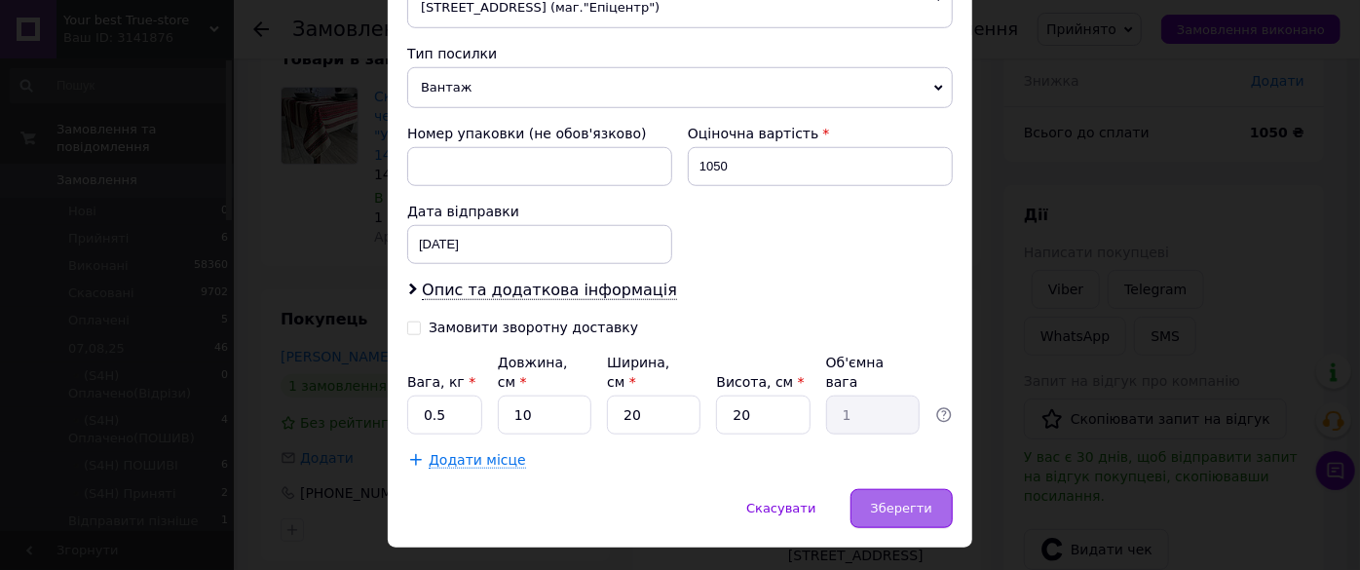
click at [904, 489] on div "Зберегти" at bounding box center [901, 508] width 102 height 39
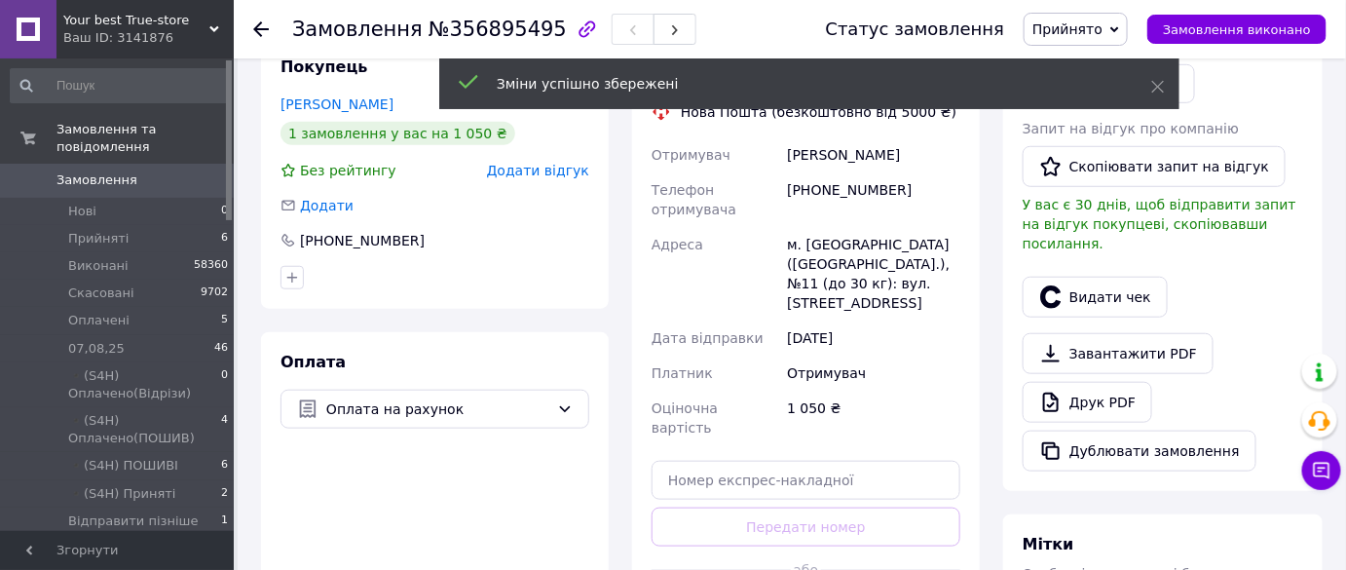
scroll to position [493, 0]
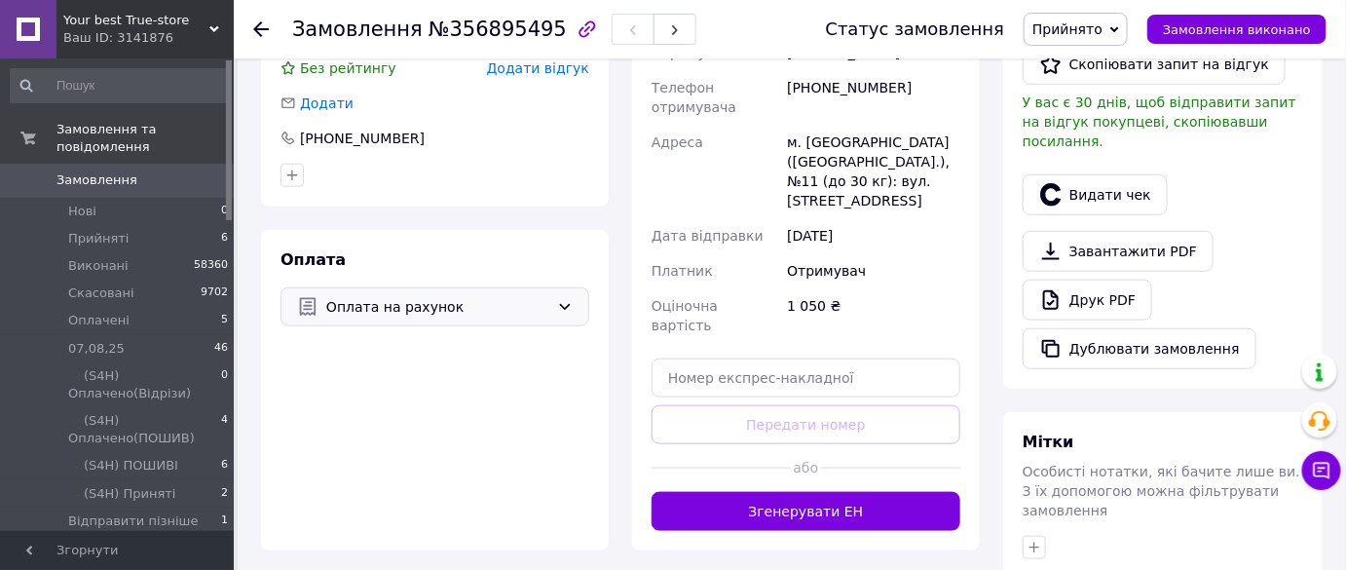
click at [385, 301] on span "Оплата на рахунок" at bounding box center [437, 306] width 223 height 21
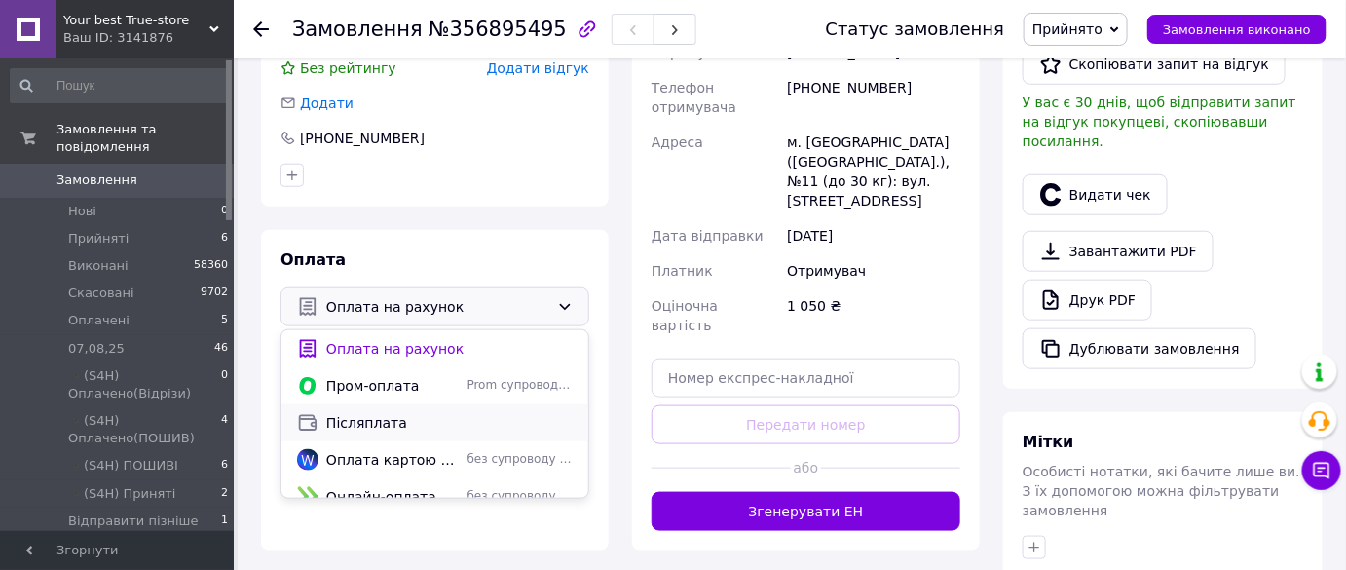
click at [402, 404] on div "Післяплата" at bounding box center [435, 422] width 307 height 37
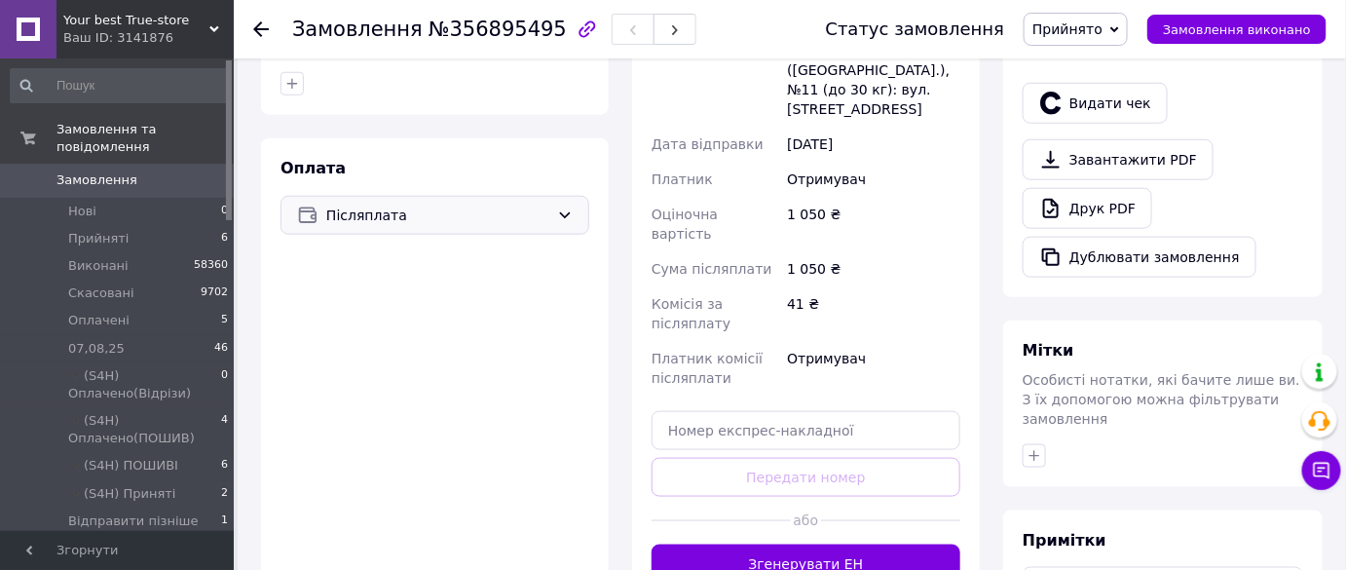
scroll to position [708, 0]
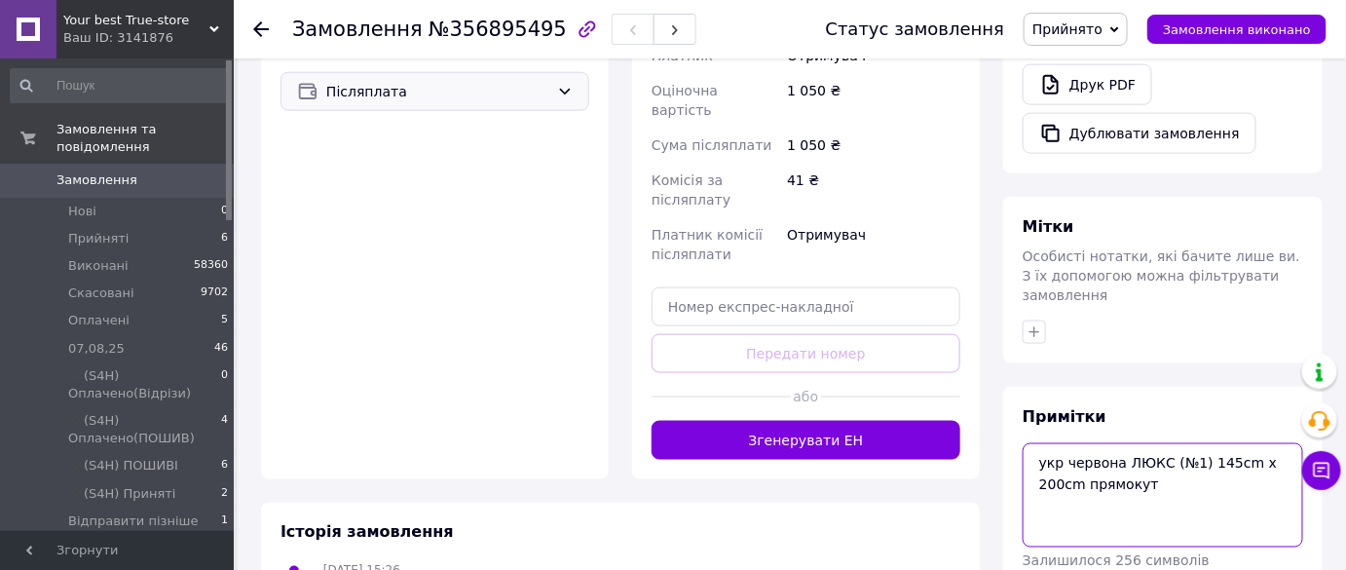
click at [1152, 443] on textarea "укр червона ЛЮКС (№1) 145cm x 200cm прямокут" at bounding box center [1163, 494] width 281 height 103
type textarea "укр червона ЛЮКС (№1) 145cm x 200cm прямокут Ціна - 1050"
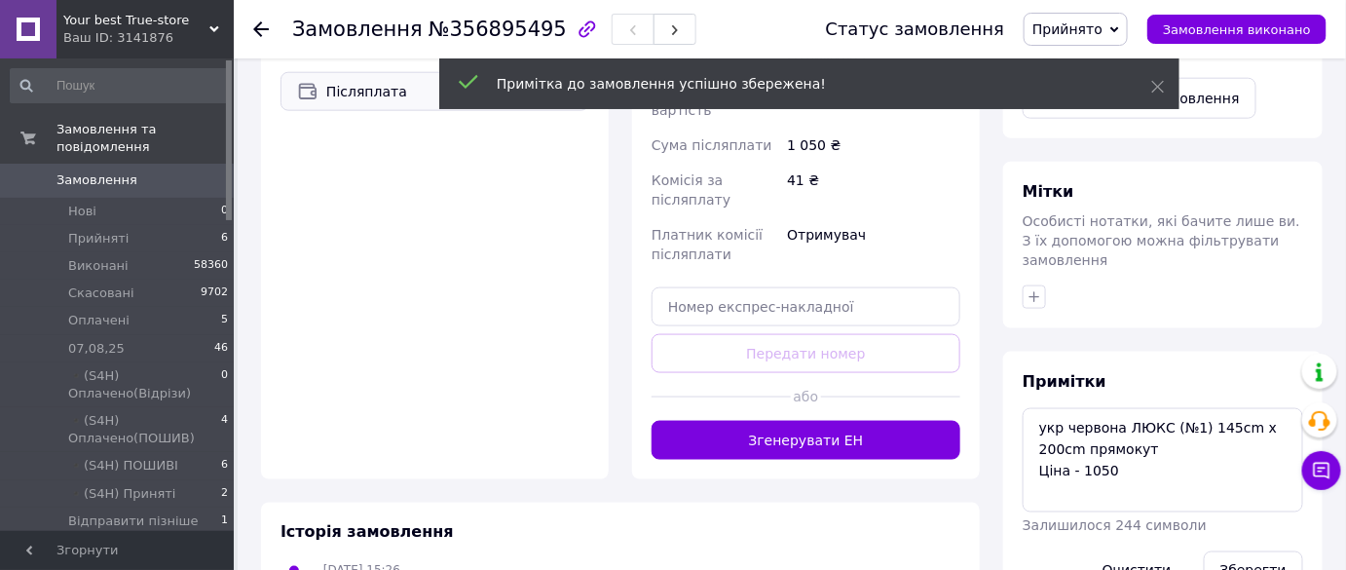
click at [478, 30] on span "№356895495" at bounding box center [498, 29] width 138 height 23
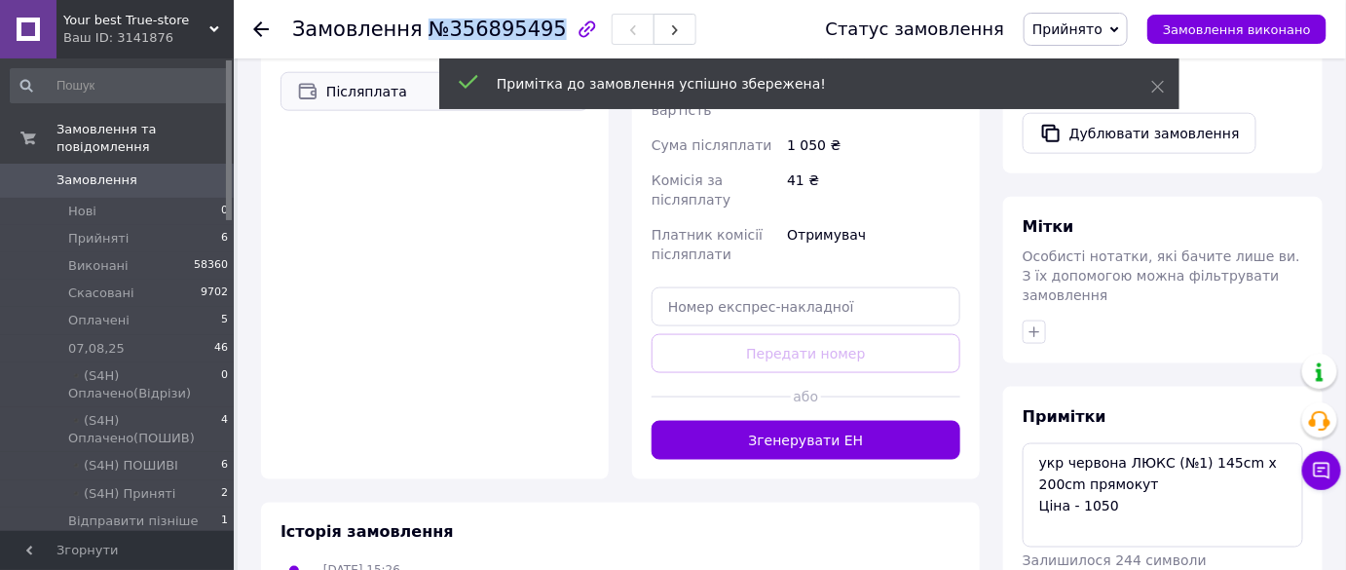
drag, startPoint x: 478, startPoint y: 30, endPoint x: 408, endPoint y: 26, distance: 70.2
click at [408, 26] on h1 "Замовлення №356895495" at bounding box center [429, 29] width 275 height 23
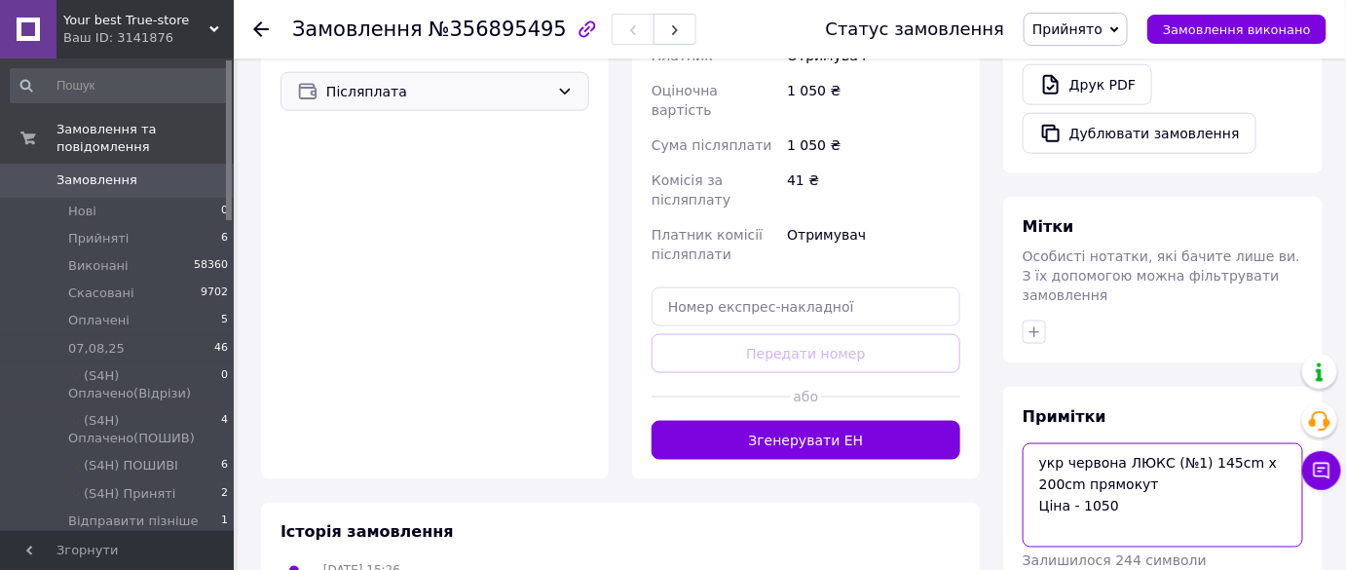
drag, startPoint x: 1213, startPoint y: 432, endPoint x: 970, endPoint y: 386, distance: 246.8
click at [970, 386] on div "Замовлення з сайту 12.08.2025 | 15:26 Товари в замовленні (1) Додати товар Скат…" at bounding box center [791, 269] width 1085 height 1790
drag, startPoint x: 1243, startPoint y: 552, endPoint x: 1204, endPoint y: 516, distance: 53.1
click at [1033, 324] on icon "button" at bounding box center [1035, 332] width 16 height 16
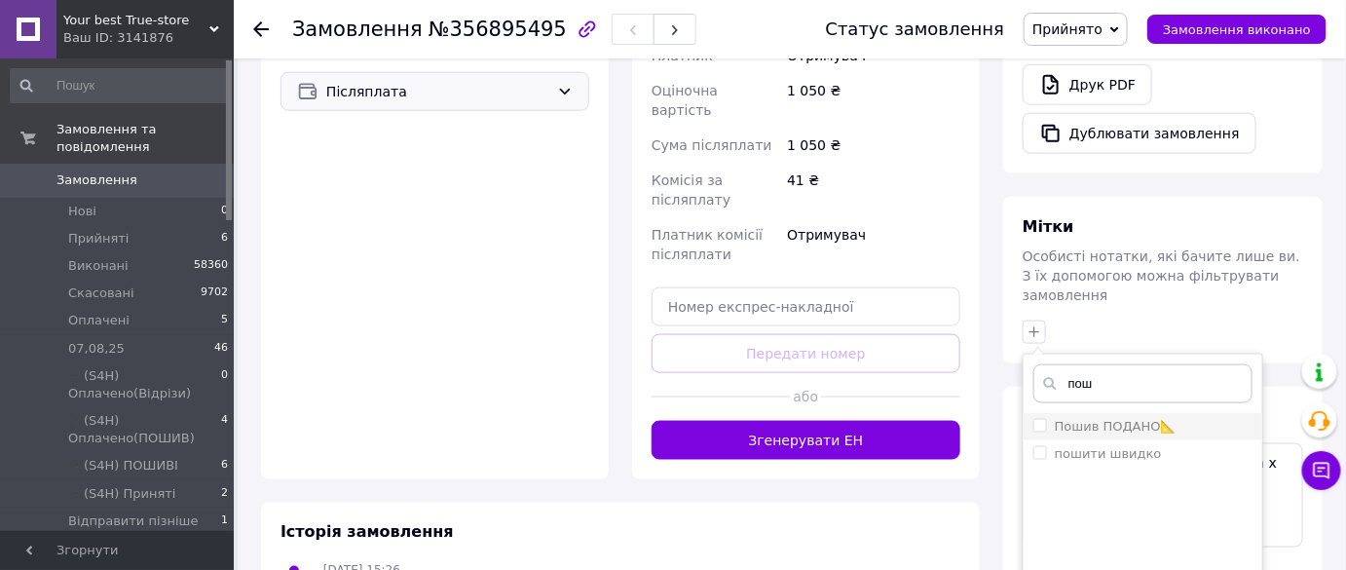
type input "пош"
click at [1081, 419] on label "Пошив ПОДАНО📐" at bounding box center [1116, 426] width 122 height 15
checkbox input "true"
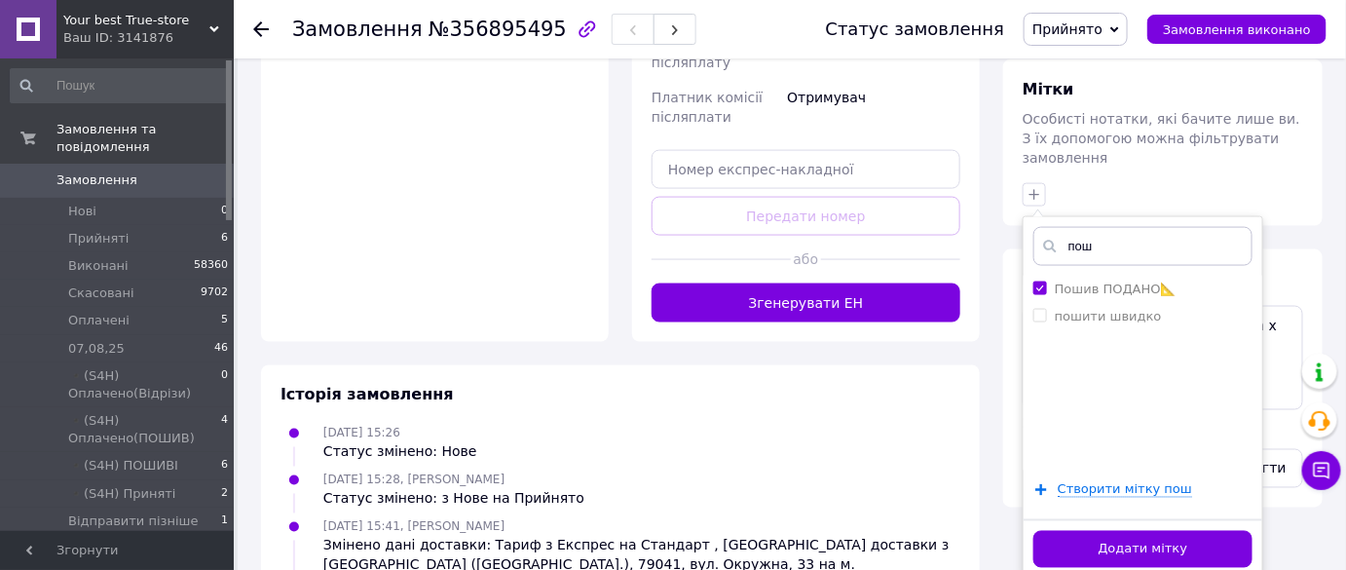
scroll to position [1150, 0]
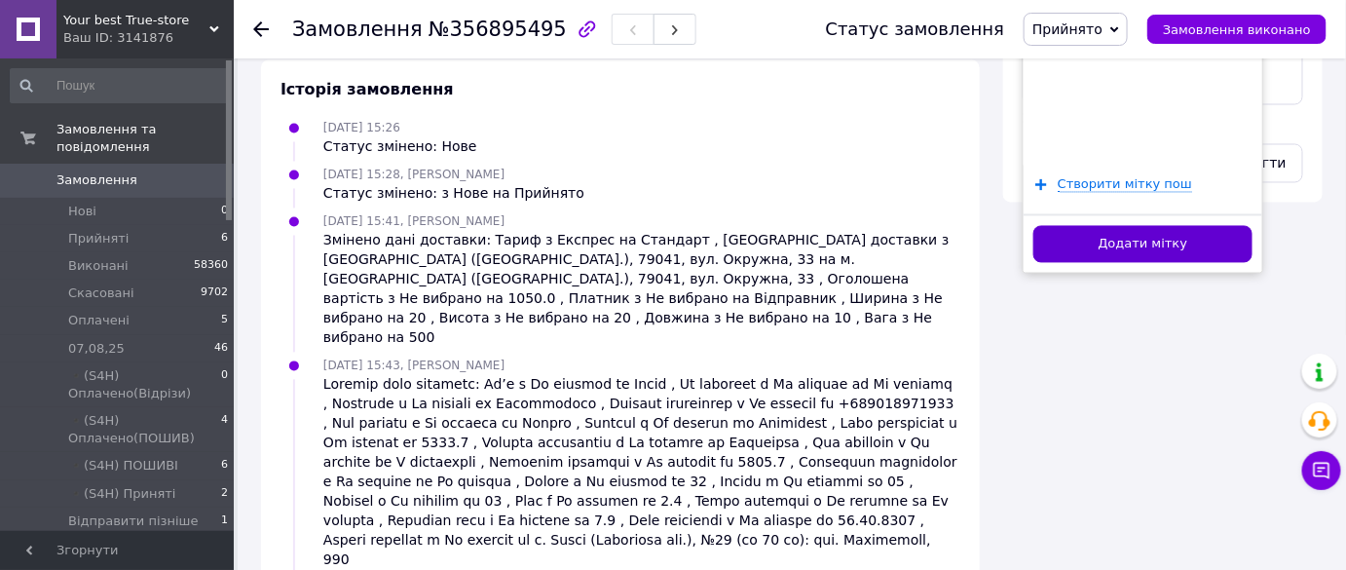
click at [1112, 226] on button "Додати мітку" at bounding box center [1142, 245] width 219 height 38
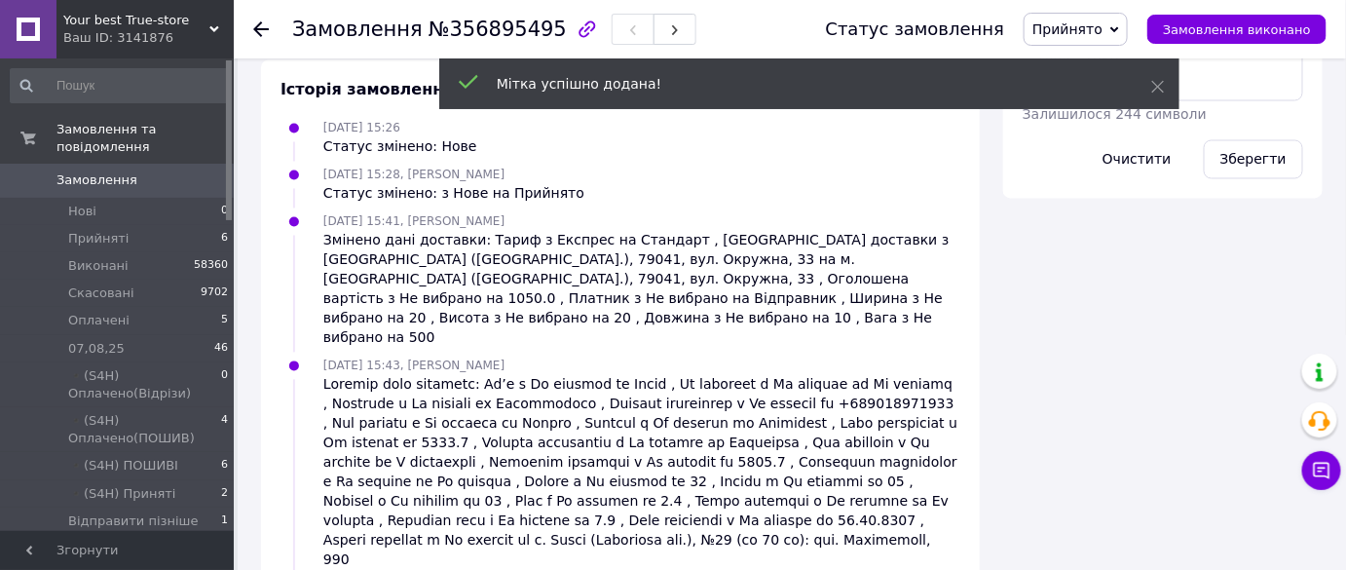
click at [1103, 26] on span "Прийнято" at bounding box center [1067, 29] width 70 height 16
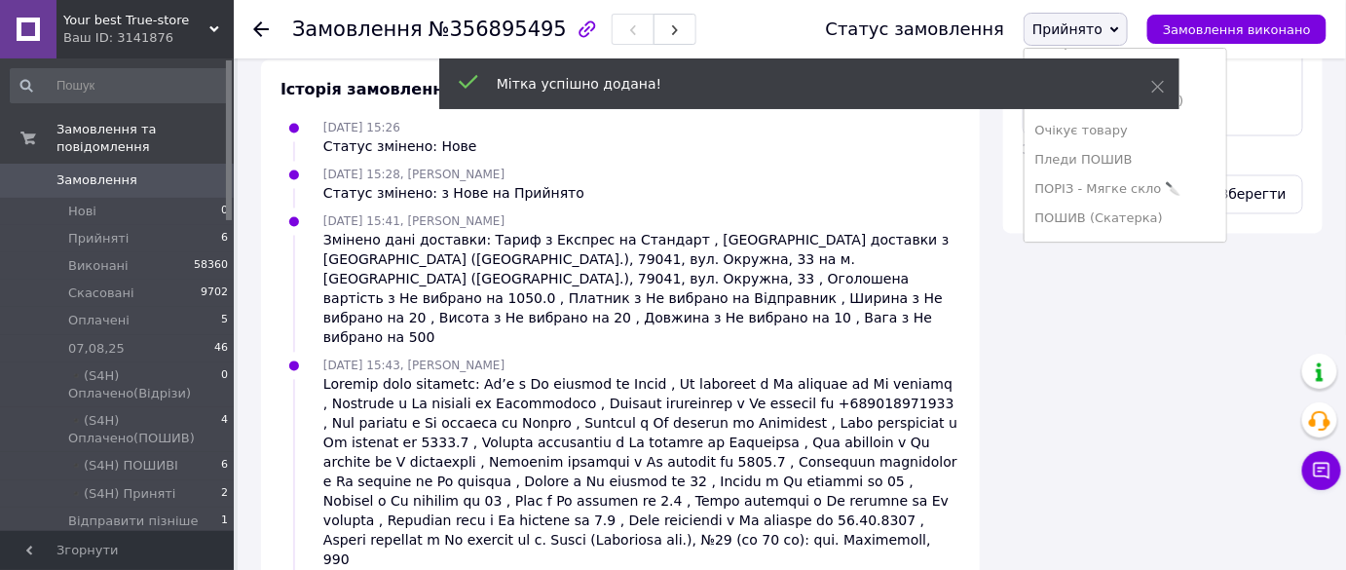
scroll to position [430, 0]
click at [1164, 164] on li "ПОШИВ (Скатерка)" at bounding box center [1125, 164] width 201 height 29
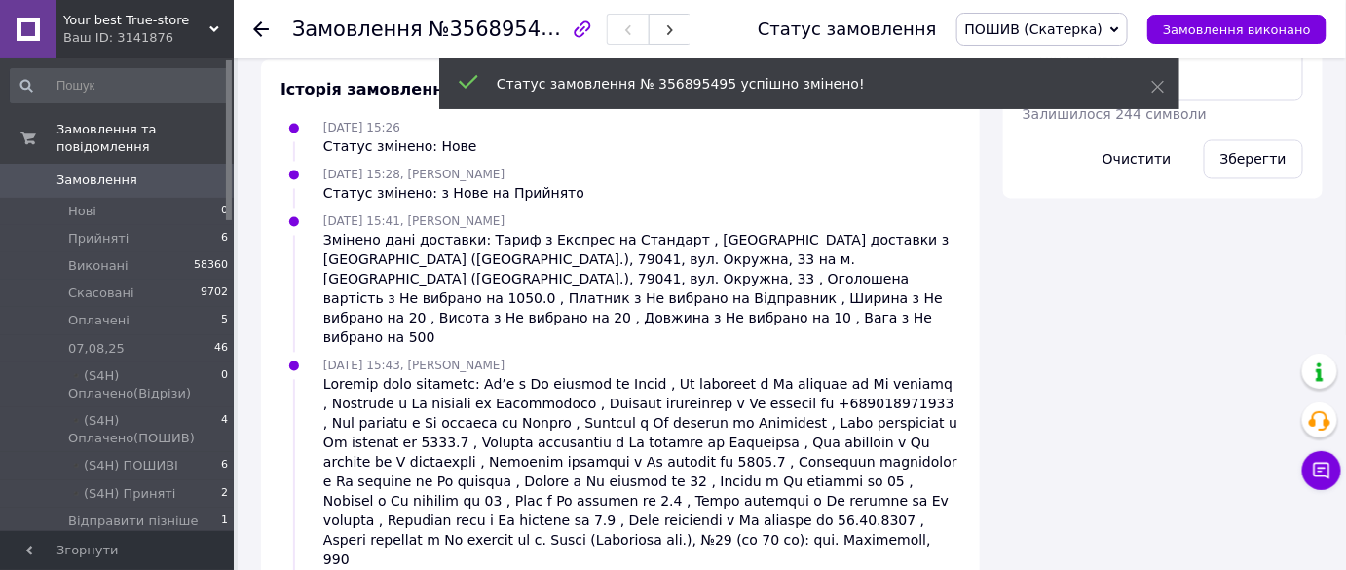
click at [262, 22] on icon at bounding box center [261, 29] width 16 height 16
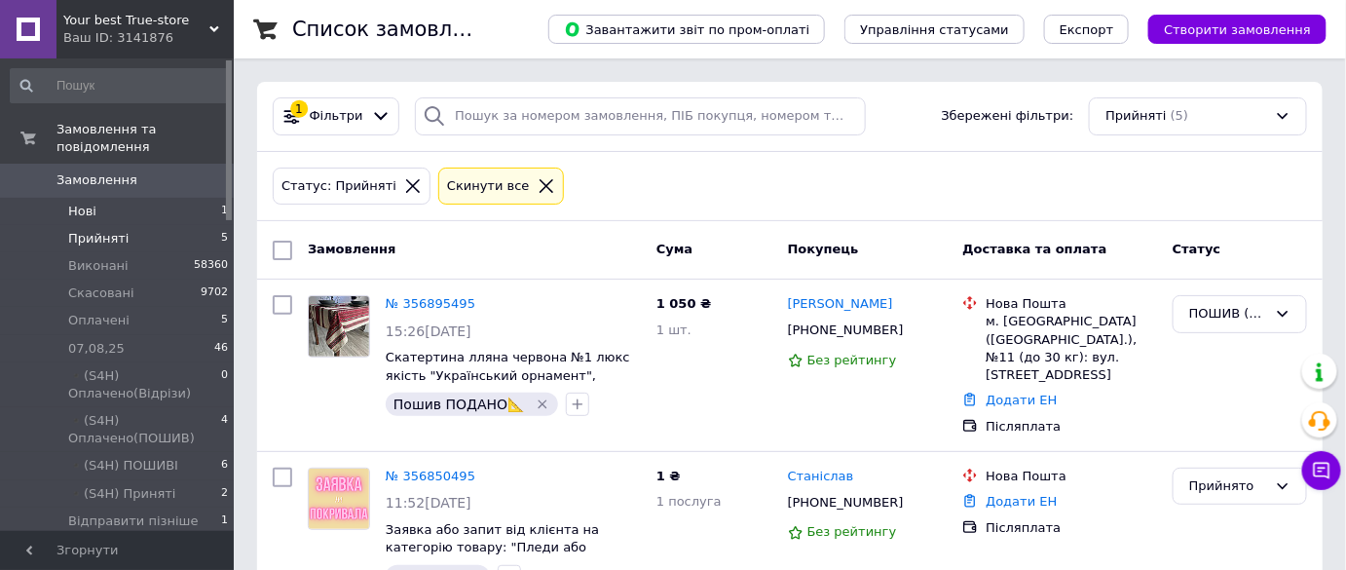
click at [166, 198] on li "Нові 1" at bounding box center [120, 211] width 240 height 27
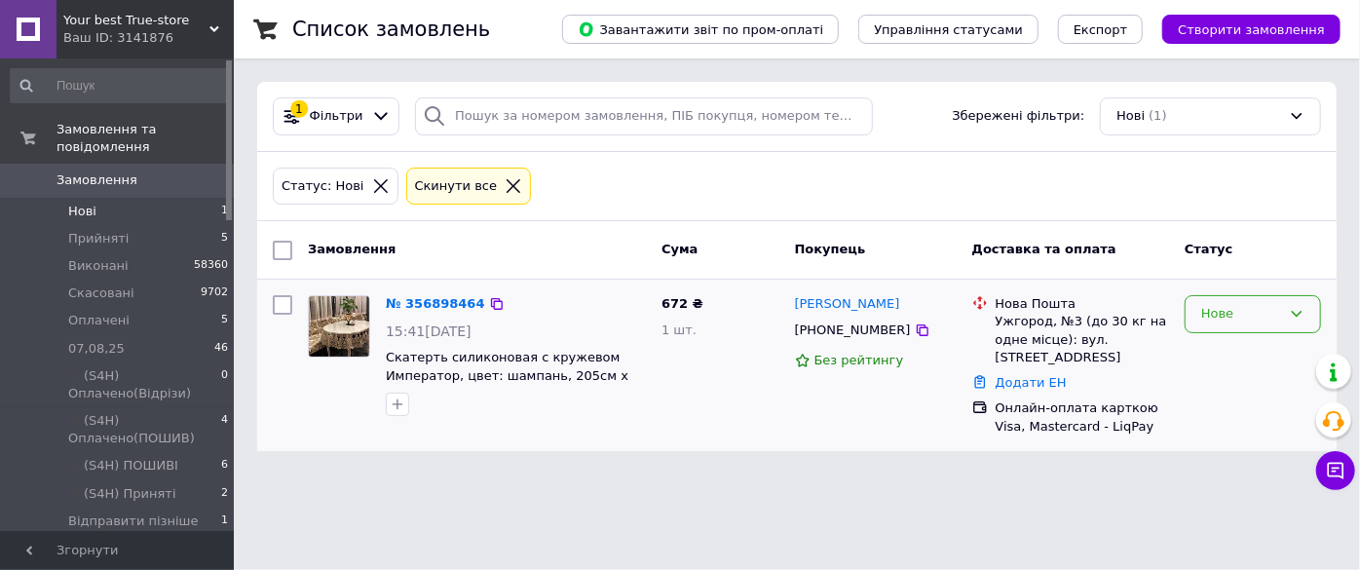
click at [1245, 299] on div "Нове" at bounding box center [1252, 314] width 136 height 38
click at [1224, 340] on li "Прийнято" at bounding box center [1252, 355] width 134 height 36
click at [424, 310] on link "№ 356898464" at bounding box center [435, 303] width 99 height 15
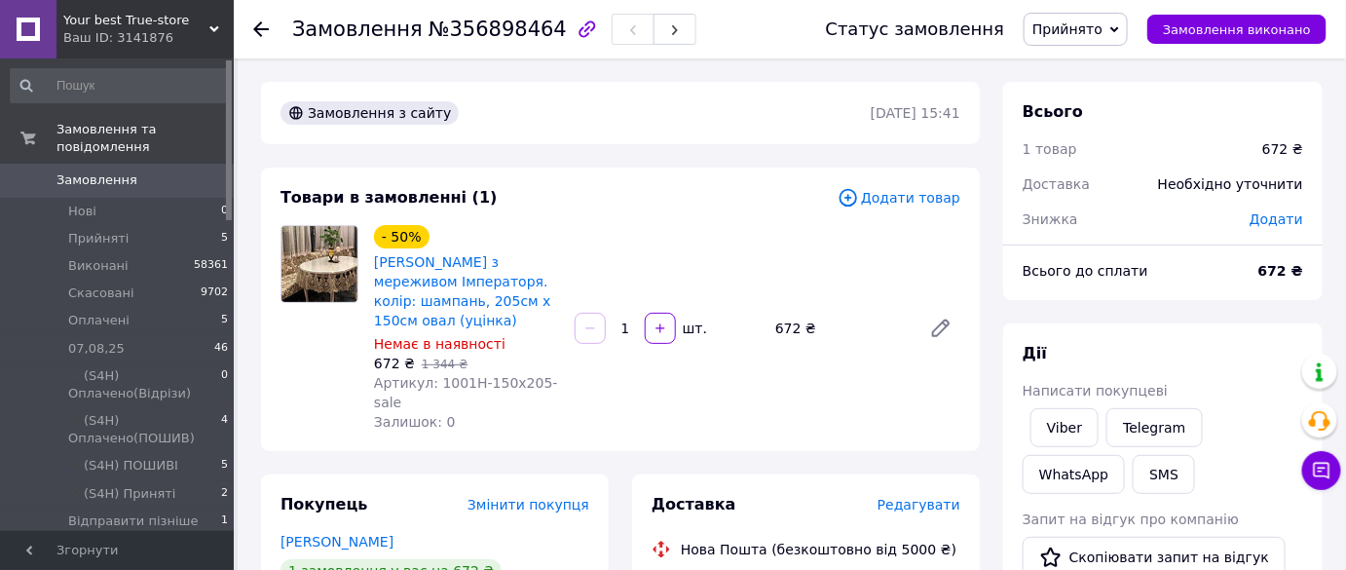
click at [1093, 31] on span "Прийнято" at bounding box center [1067, 29] width 70 height 16
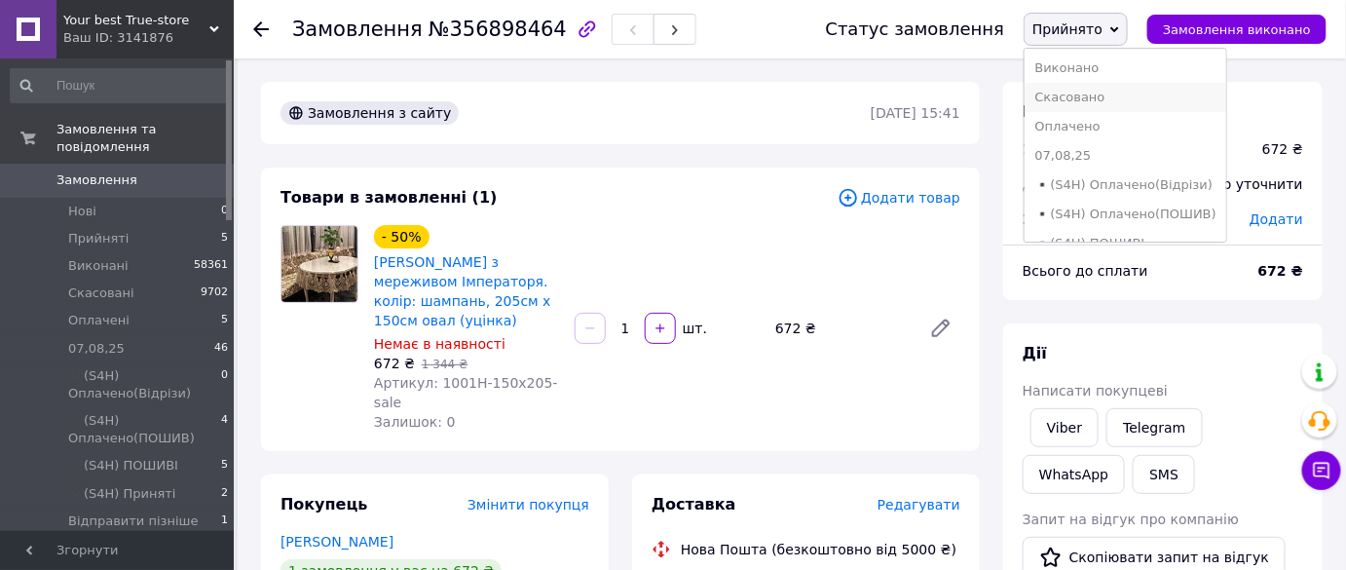
click at [1090, 105] on li "Скасовано" at bounding box center [1125, 97] width 201 height 29
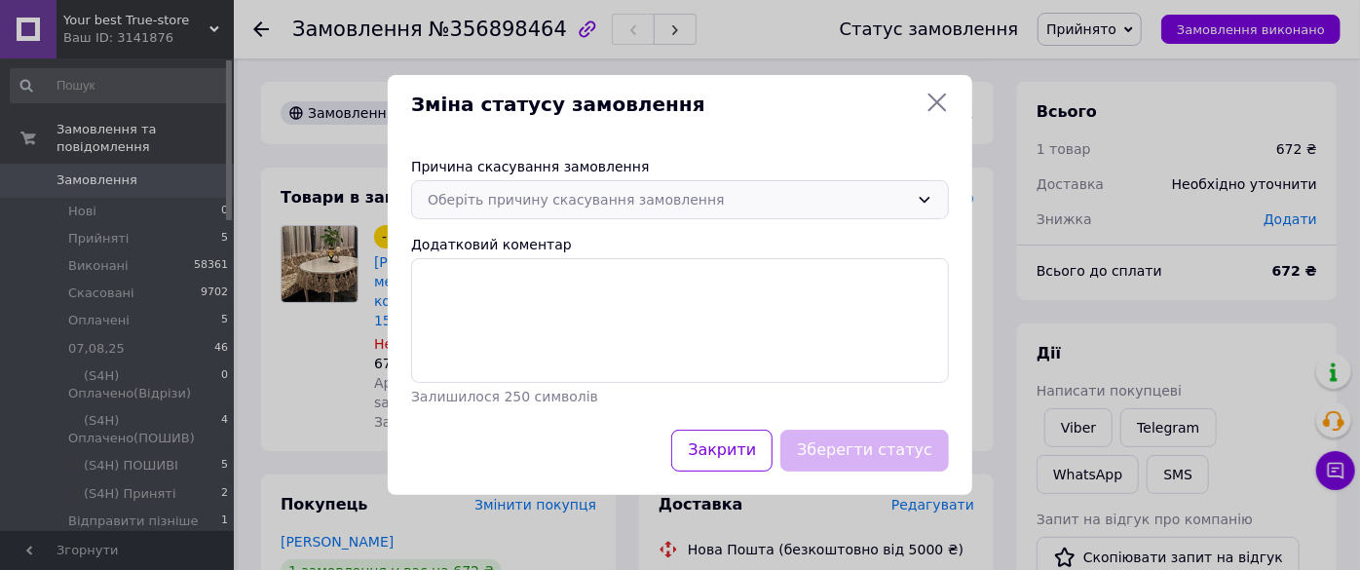
click at [524, 208] on div "Оберіть причину скасування замовлення" at bounding box center [668, 199] width 481 height 21
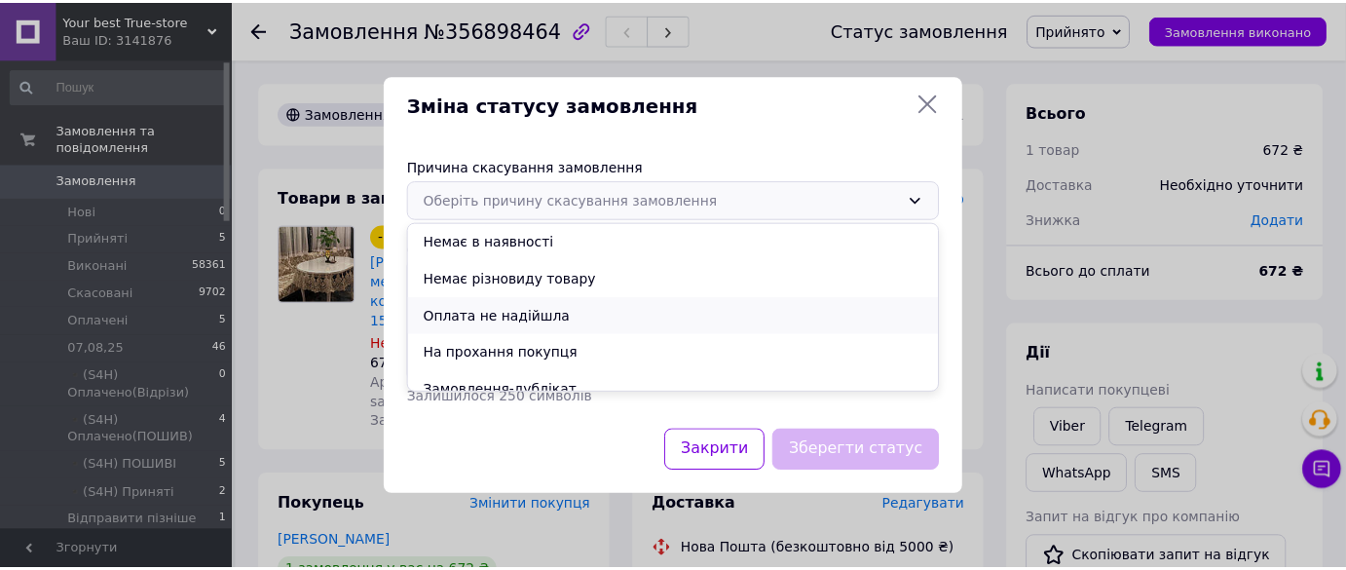
scroll to position [88, 0]
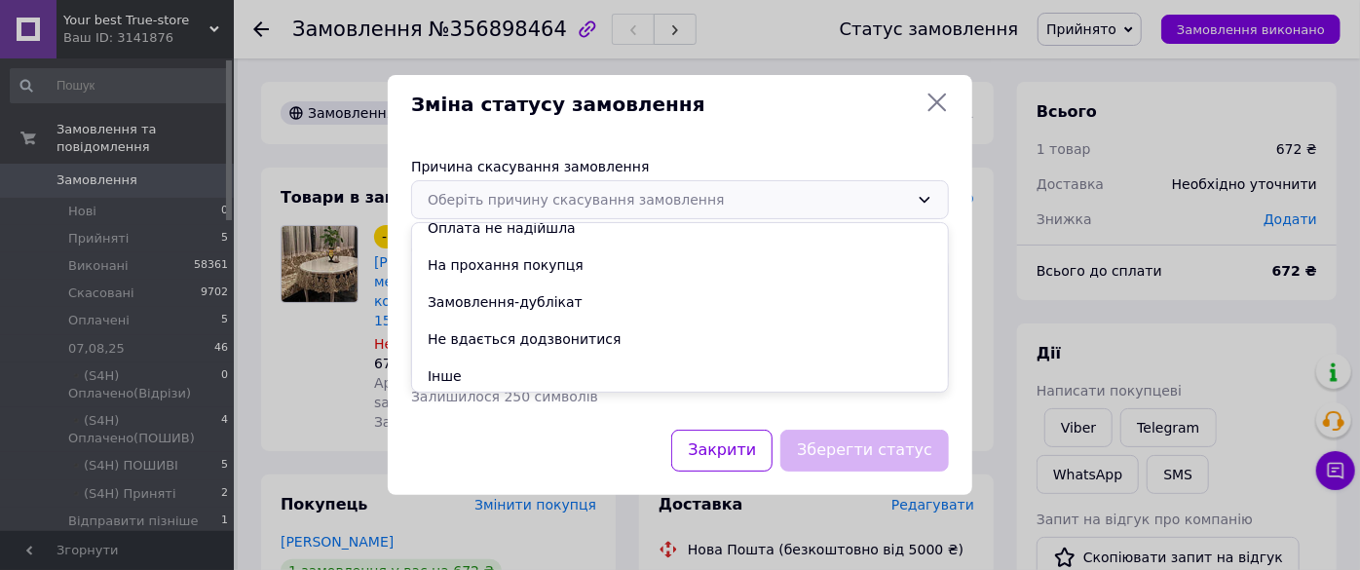
click at [565, 301] on li "Замовлення-дублікат" at bounding box center [680, 301] width 536 height 37
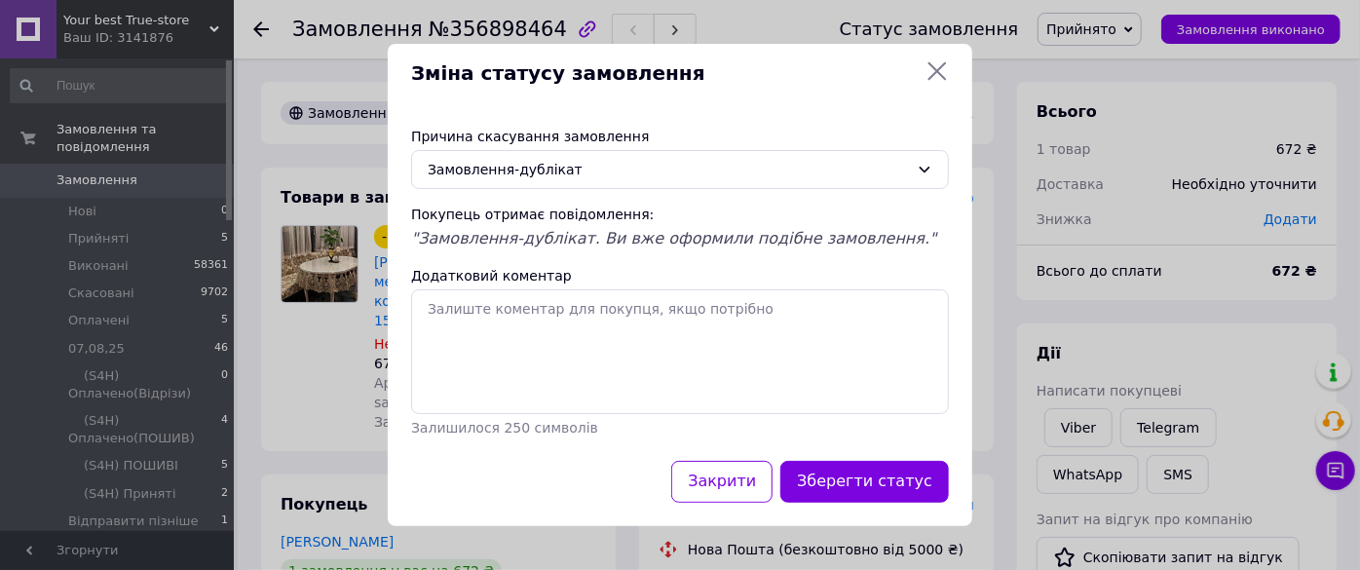
click at [869, 493] on button "Зберегти статус" at bounding box center [864, 482] width 169 height 42
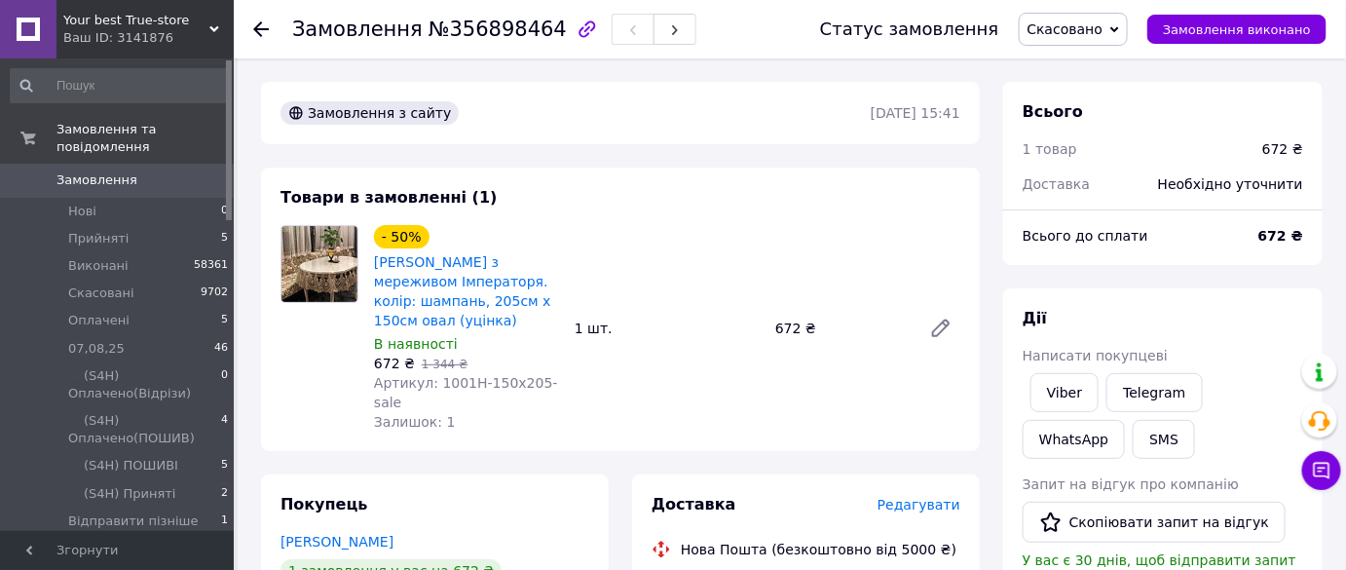
click at [169, 171] on span "Замовлення" at bounding box center [118, 180] width 124 height 18
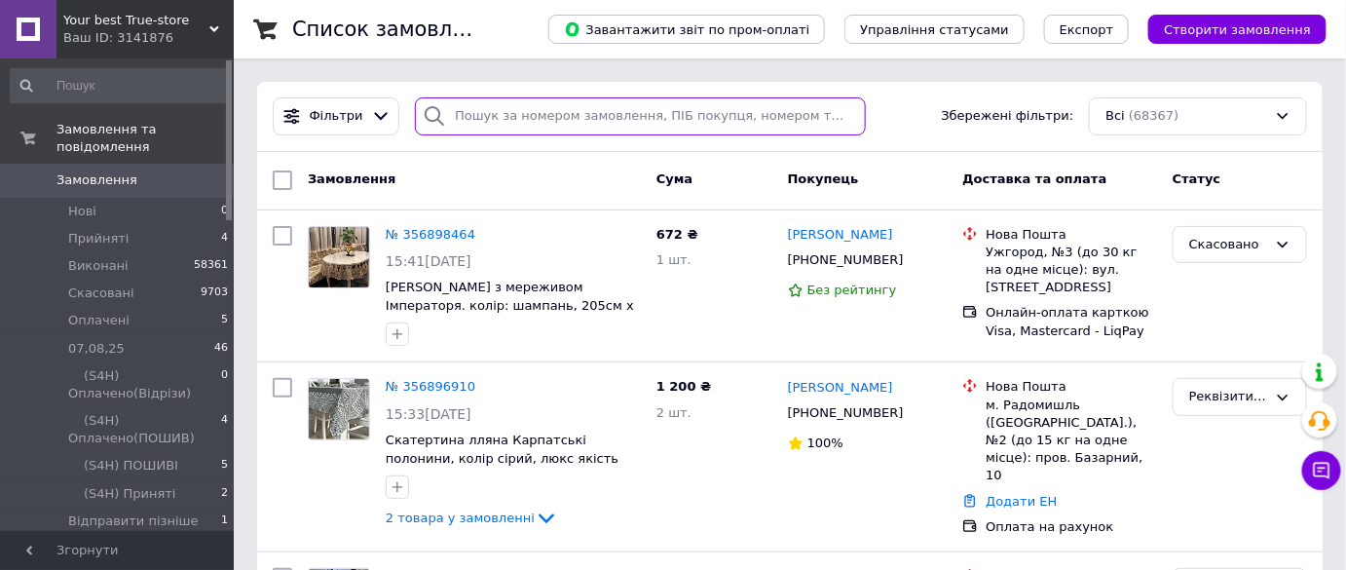
click at [718, 121] on input "search" at bounding box center [640, 116] width 451 height 38
paste input "+380964747928"
type input "+380964747928"
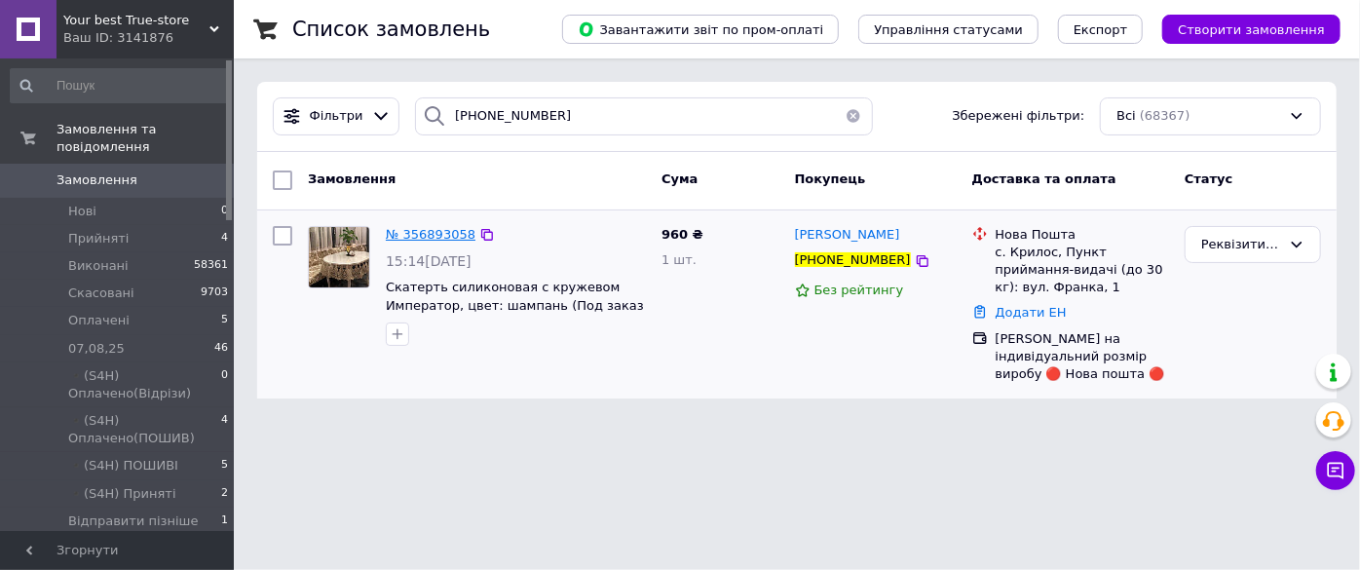
click at [413, 239] on span "№ 356893058" at bounding box center [431, 234] width 90 height 15
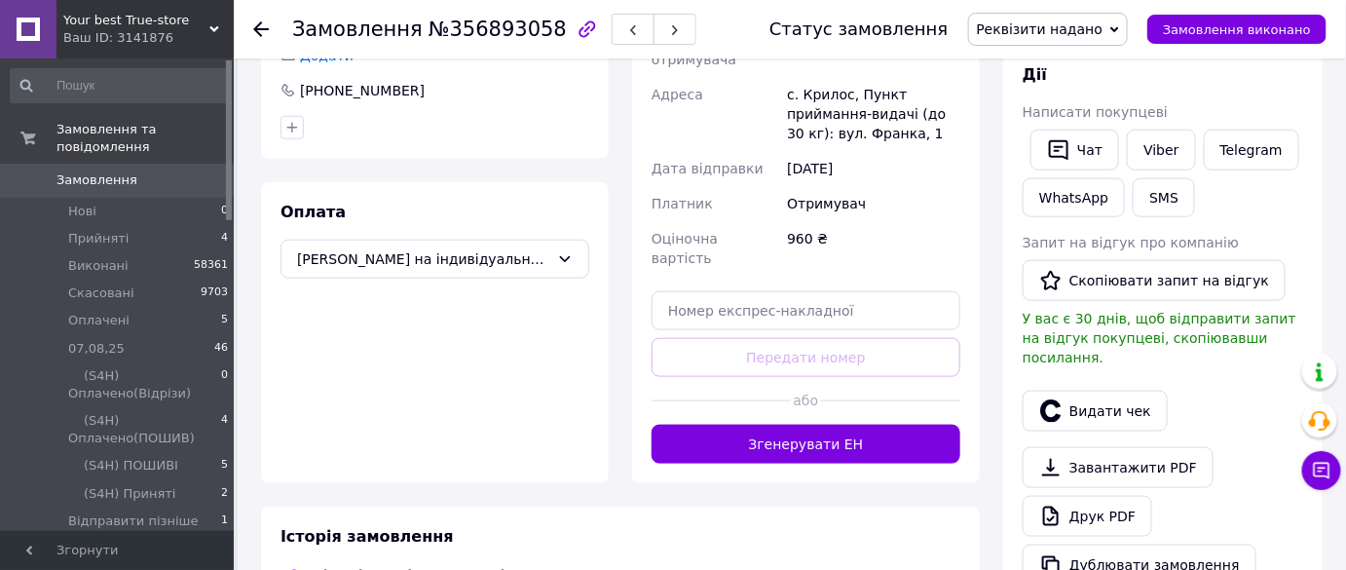
scroll to position [619, 0]
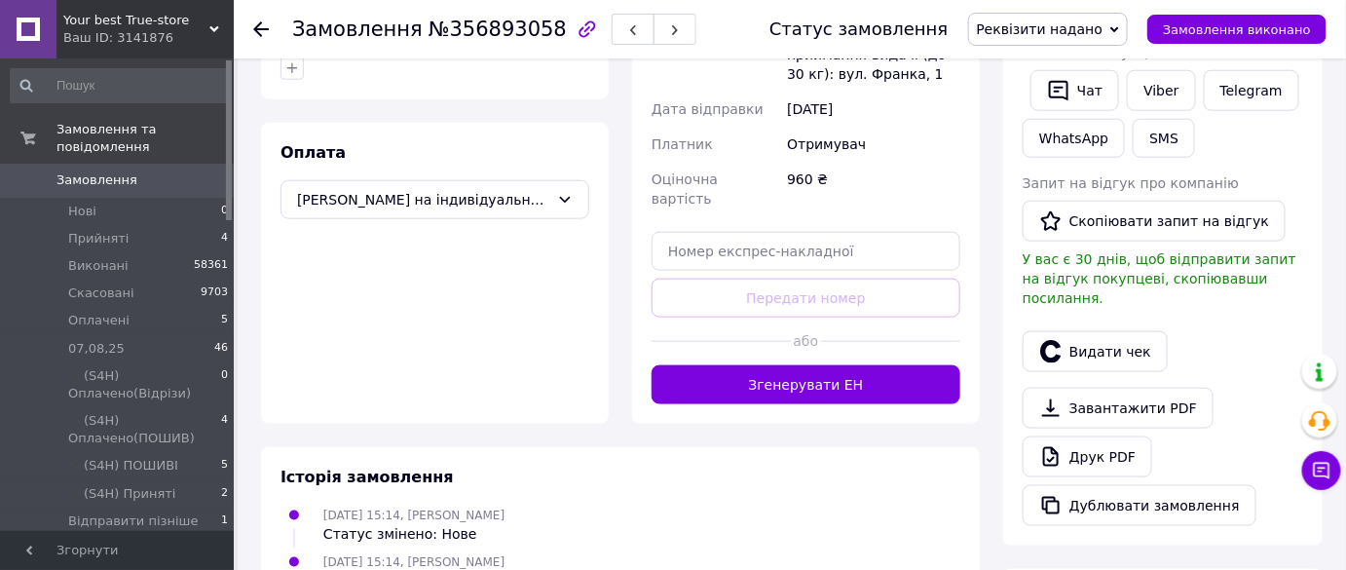
click at [476, 35] on span "№356893058" at bounding box center [498, 29] width 138 height 23
drag, startPoint x: 468, startPoint y: 35, endPoint x: 423, endPoint y: 19, distance: 47.4
click at [429, 19] on span "№356893058" at bounding box center [498, 29] width 138 height 23
click at [477, 19] on span "№356893058" at bounding box center [498, 29] width 138 height 23
drag, startPoint x: 477, startPoint y: 19, endPoint x: 429, endPoint y: 28, distance: 49.5
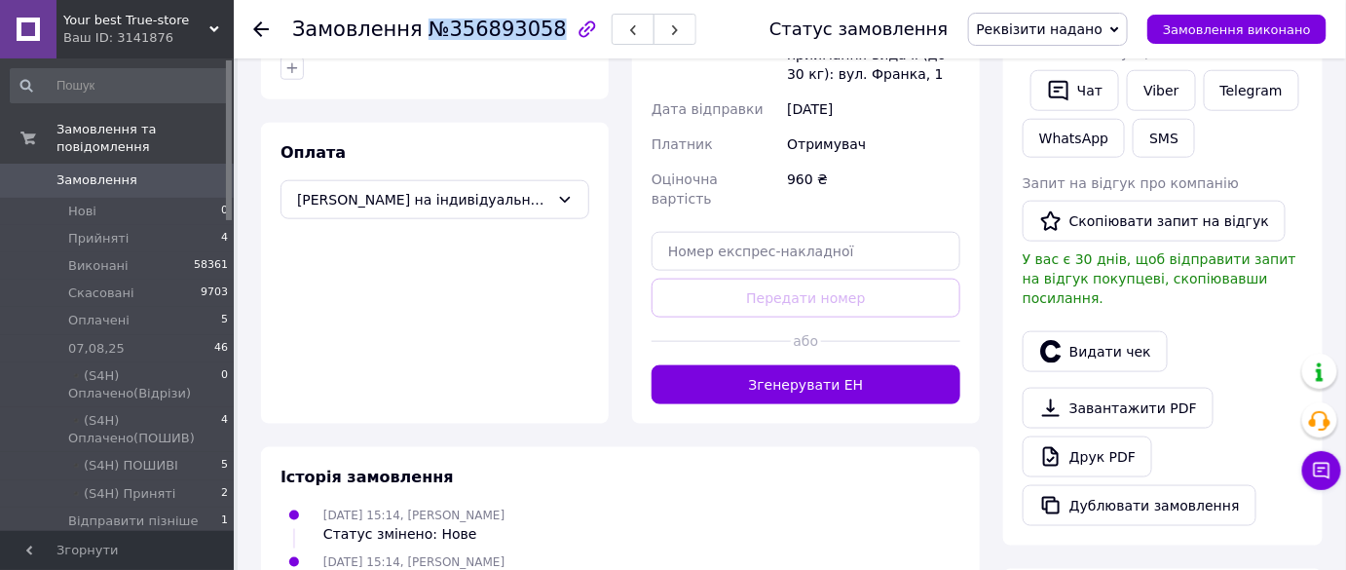
click at [429, 24] on span "№356893058" at bounding box center [498, 29] width 138 height 23
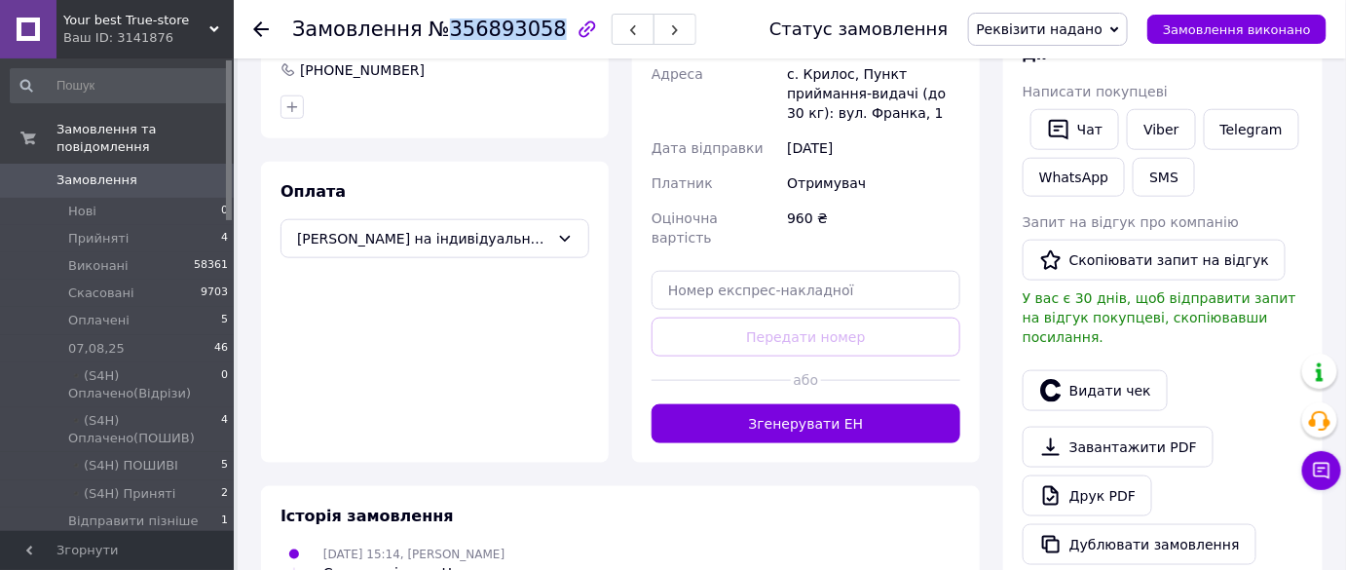
scroll to position [354, 0]
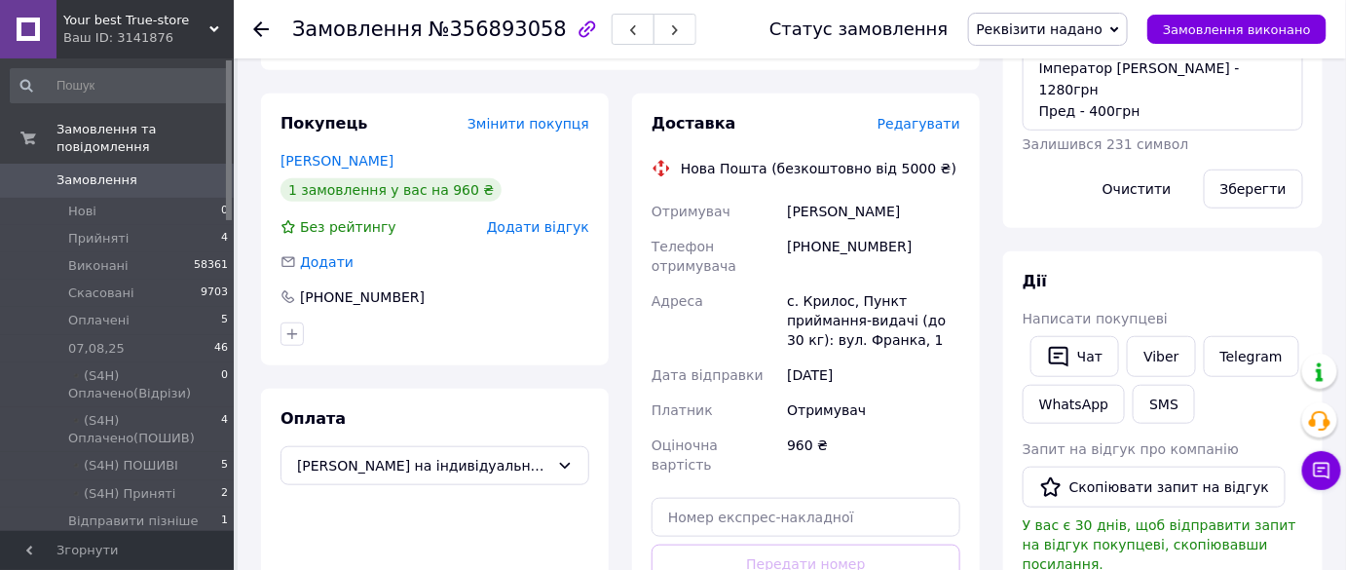
click at [795, 194] on div "Раєвська Оксана" at bounding box center [873, 211] width 181 height 35
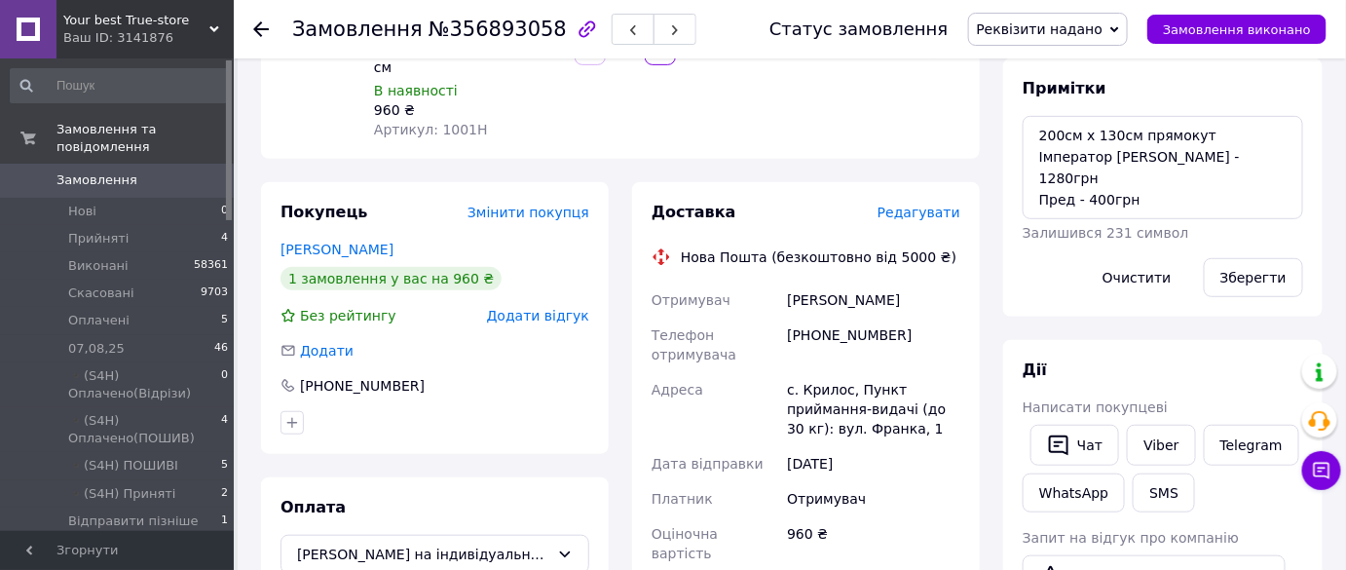
click at [476, 30] on span "№356893058" at bounding box center [498, 29] width 138 height 23
drag, startPoint x: 476, startPoint y: 30, endPoint x: 414, endPoint y: 29, distance: 62.3
click at [429, 29] on span "№356893058" at bounding box center [498, 29] width 138 height 23
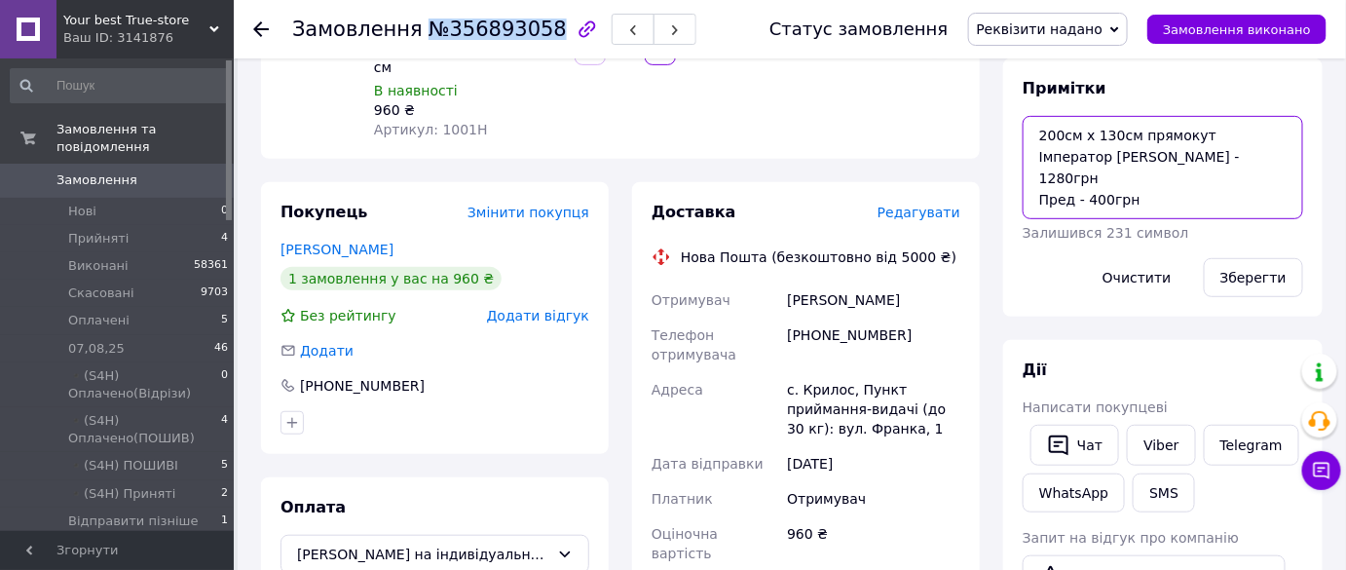
click at [1196, 141] on textarea "200см х 130см прямокут Імператор шампань Ціна - 1280грн Пред - 400грн" at bounding box center [1163, 167] width 281 height 103
drag, startPoint x: 1113, startPoint y: 160, endPoint x: 1012, endPoint y: 131, distance: 105.4
click at [1012, 131] on div "Примітки 200см х 130см прямокут Імператор шампань Ціна - 1280грн Пред - 400грн …" at bounding box center [1162, 187] width 319 height 258
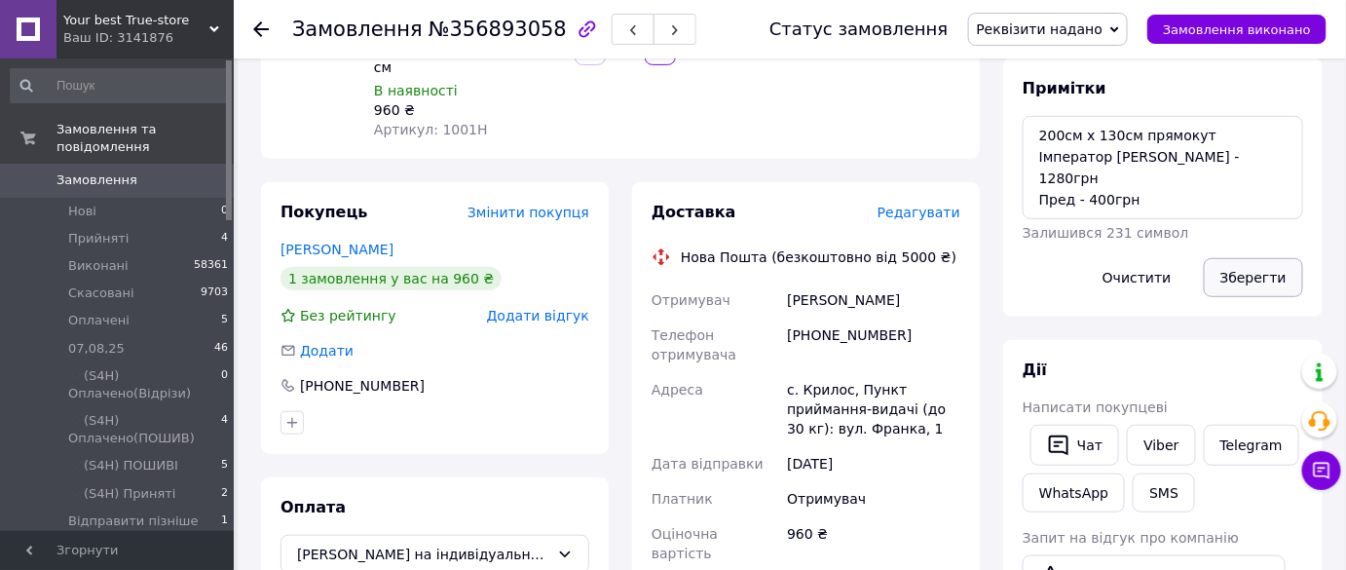
click at [1241, 282] on button "Зберегти" at bounding box center [1253, 277] width 99 height 39
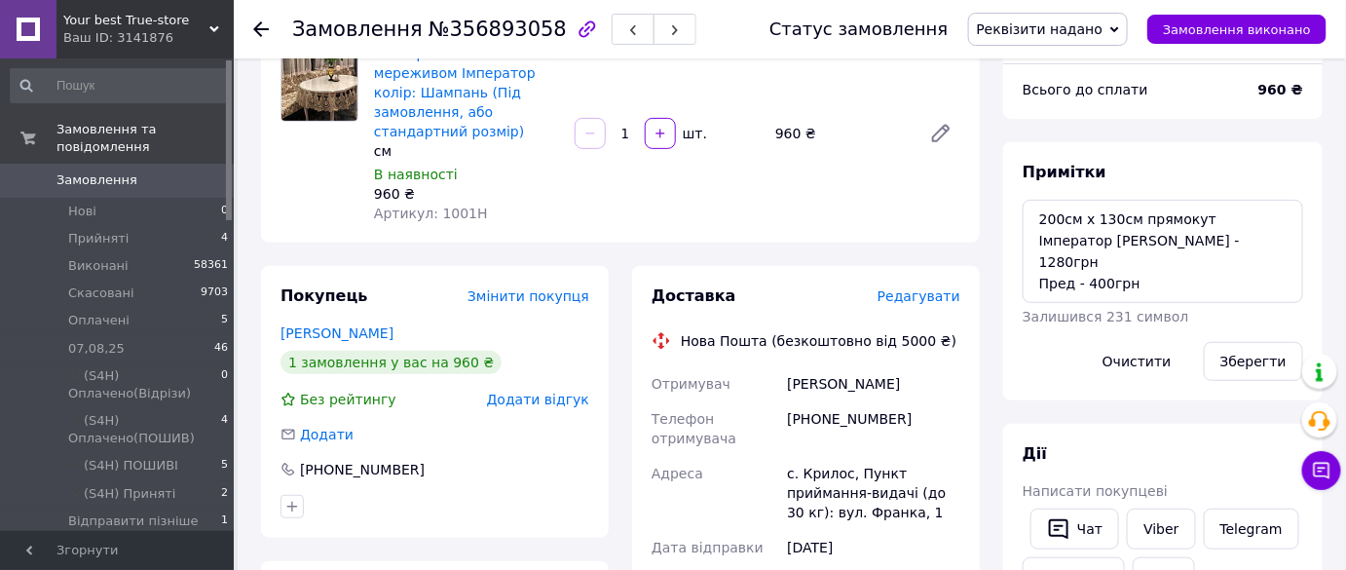
scroll to position [0, 0]
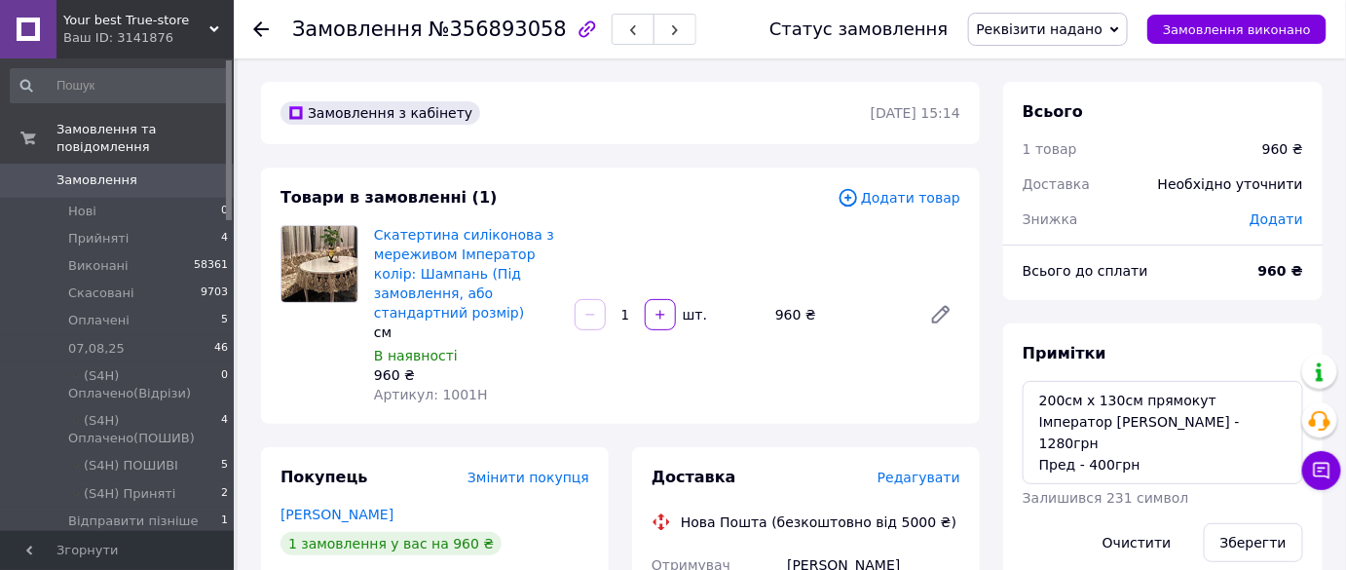
click at [1093, 33] on span "Реквізити надано" at bounding box center [1040, 29] width 127 height 16
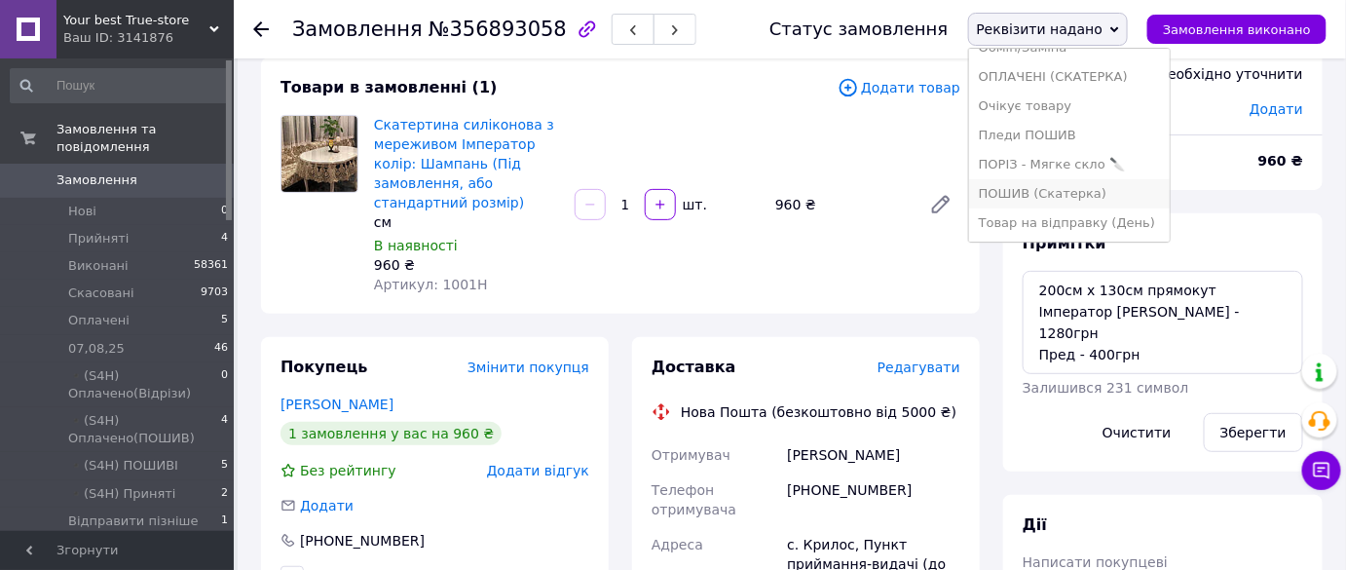
scroll to position [176, 0]
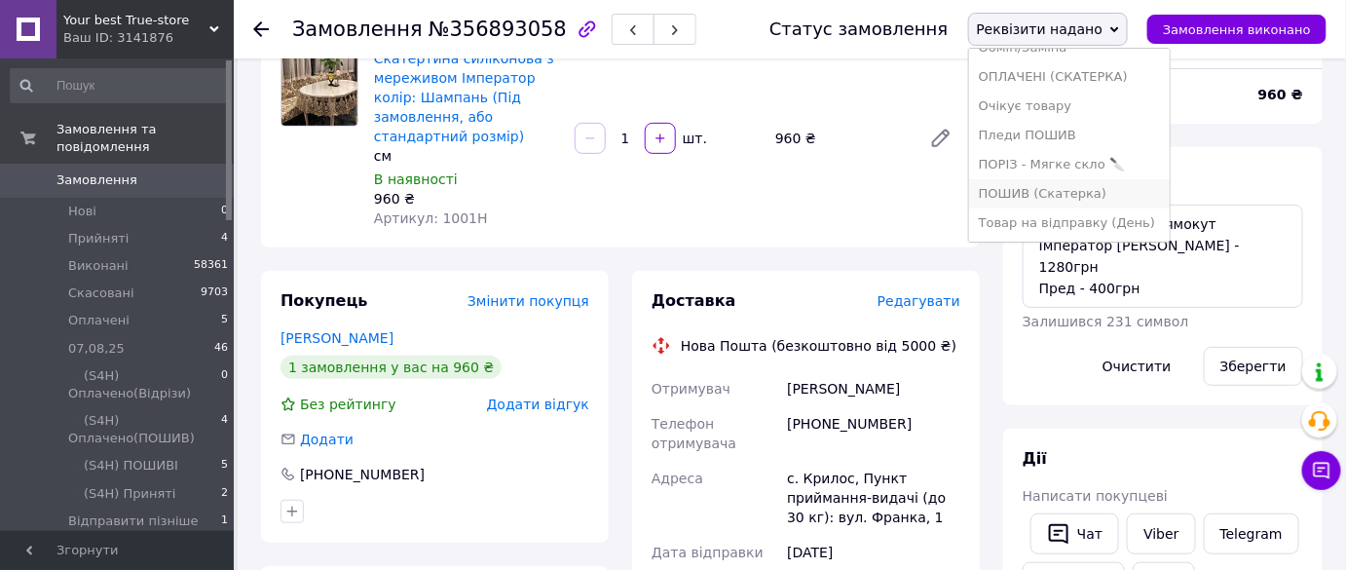
click at [1115, 193] on li "ПОШИВ (Скатерка)" at bounding box center [1069, 193] width 201 height 29
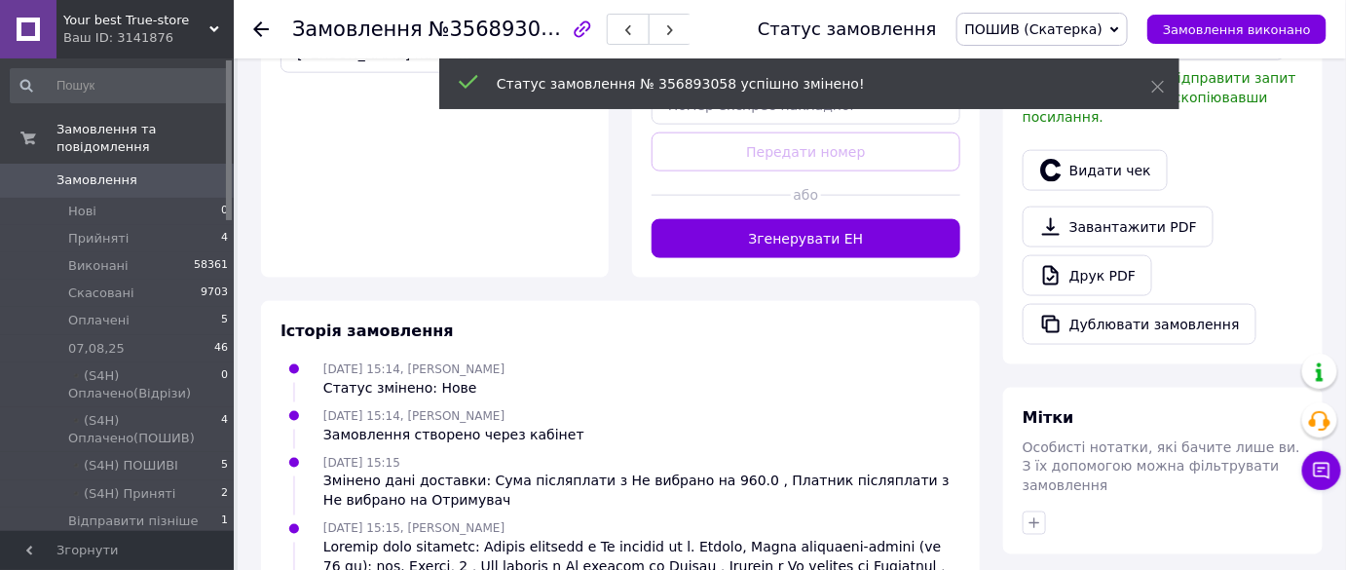
scroll to position [797, 0]
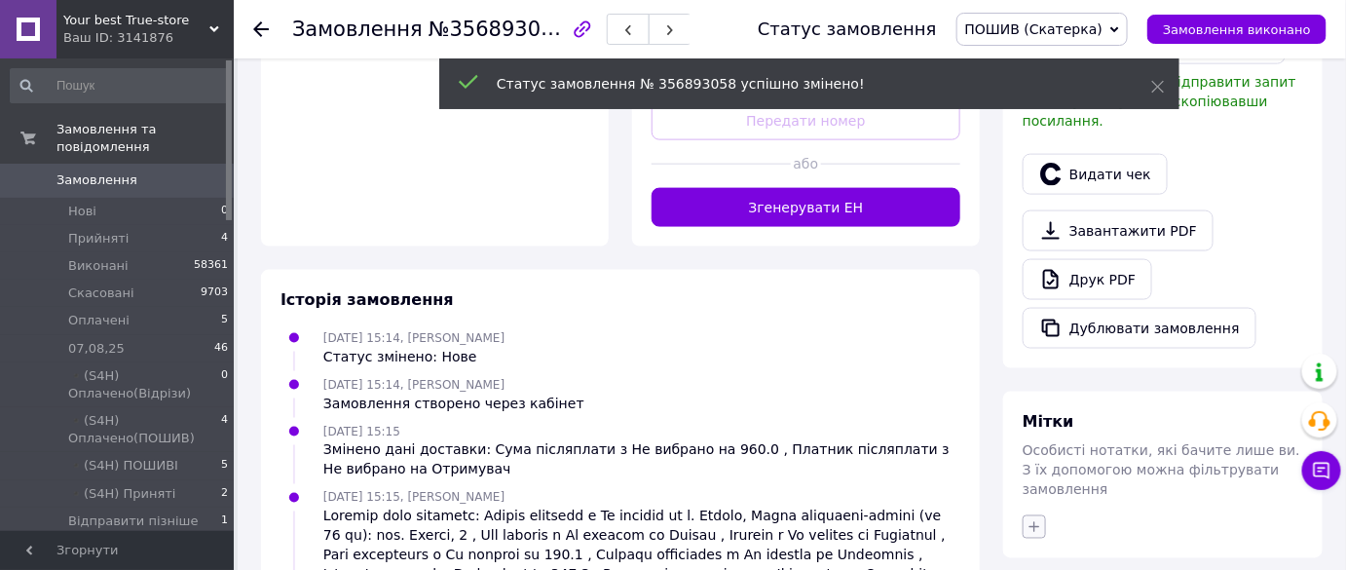
click at [1036, 519] on icon "button" at bounding box center [1035, 527] width 16 height 16
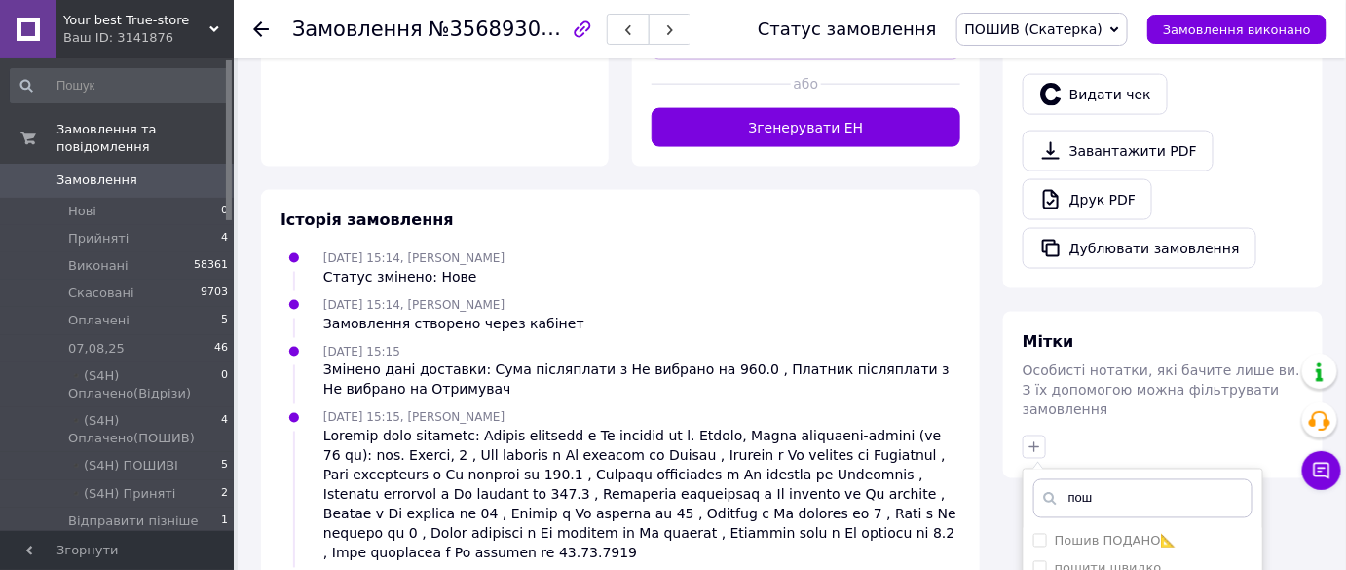
scroll to position [1062, 0]
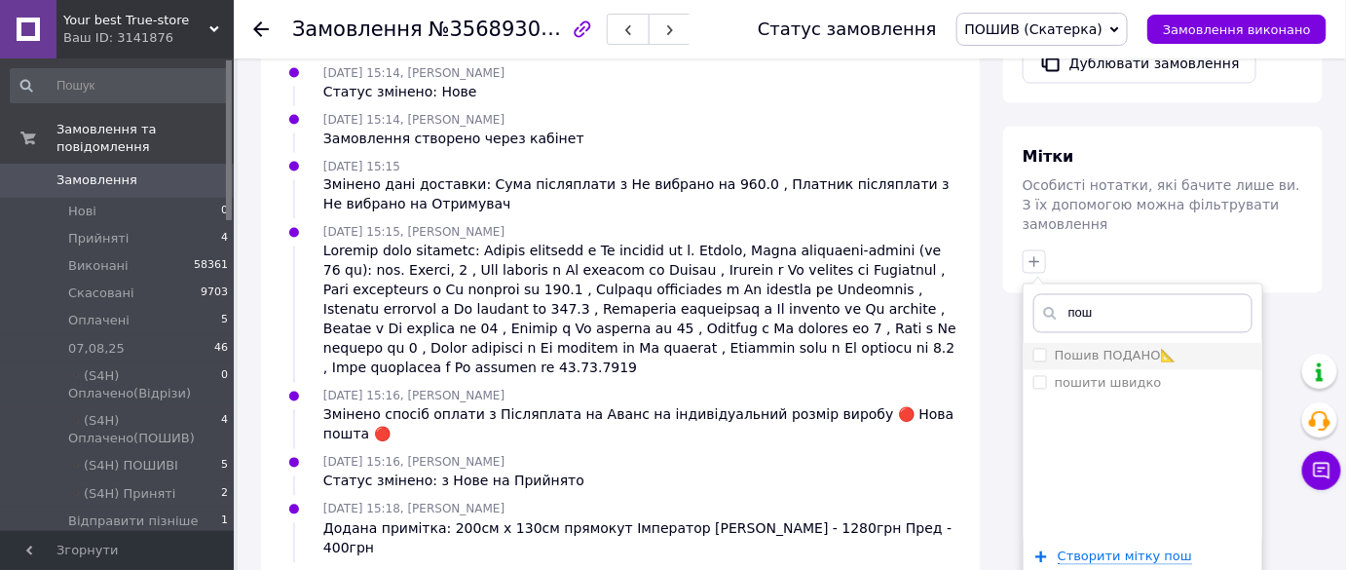
type input "пош"
drag, startPoint x: 1132, startPoint y: 308, endPoint x: 1134, endPoint y: 352, distance: 43.9
click at [1132, 349] on label "Пошив ПОДАНО📐" at bounding box center [1116, 356] width 122 height 15
checkbox input "true"
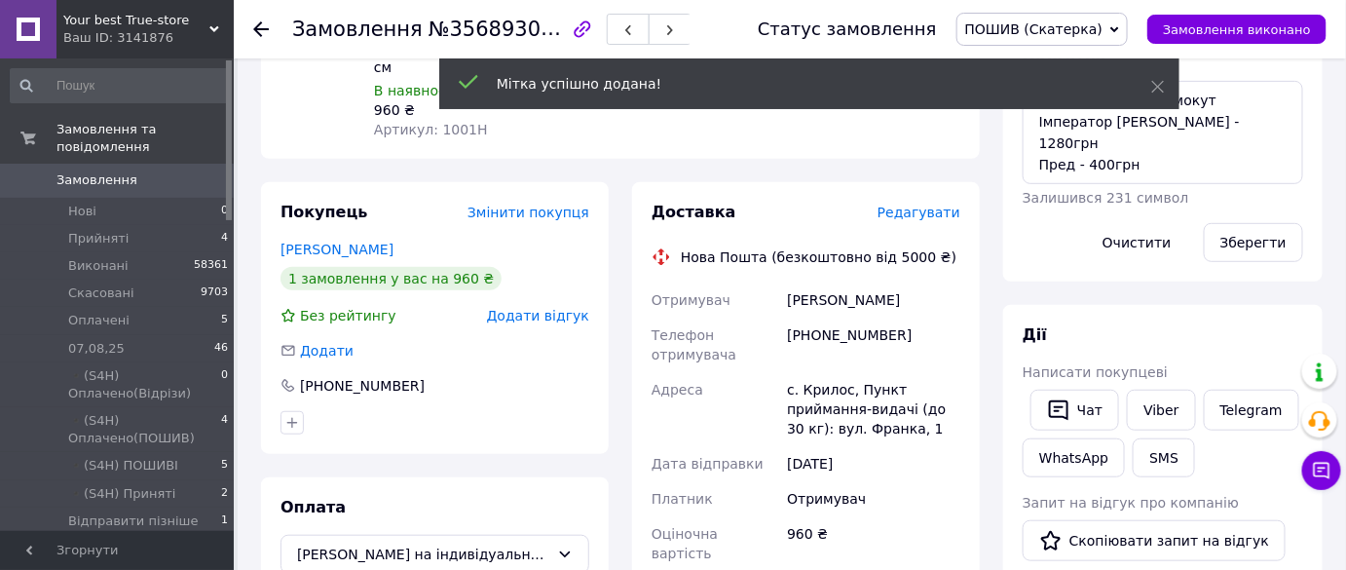
scroll to position [12, 0]
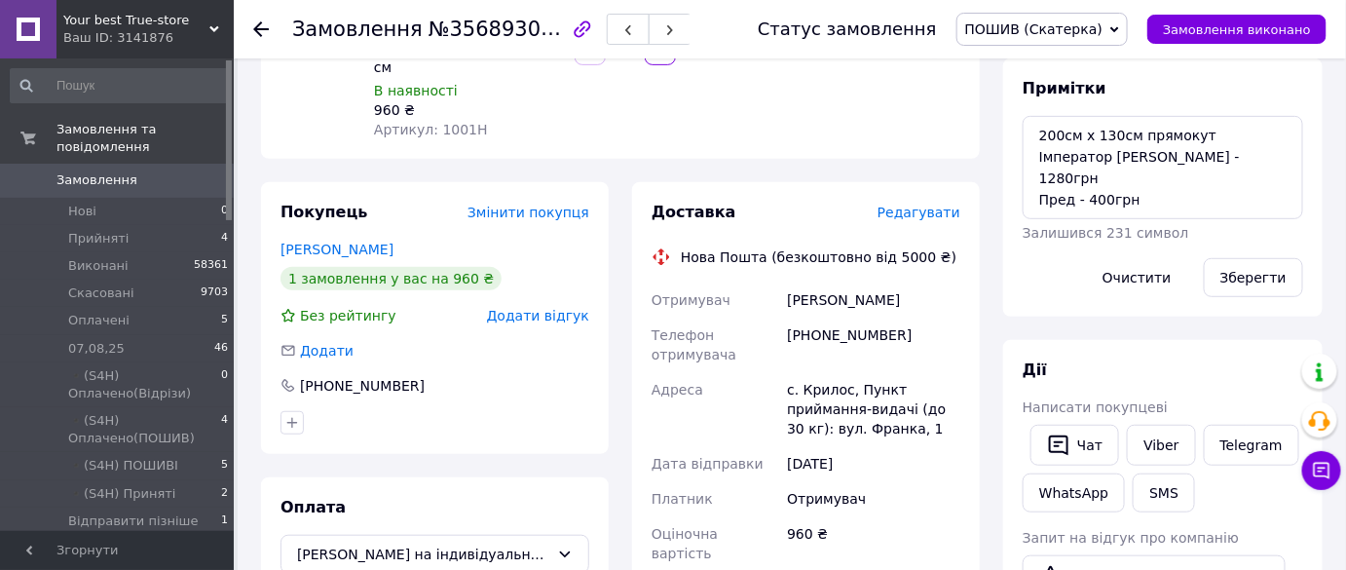
click at [257, 26] on icon at bounding box center [261, 29] width 16 height 16
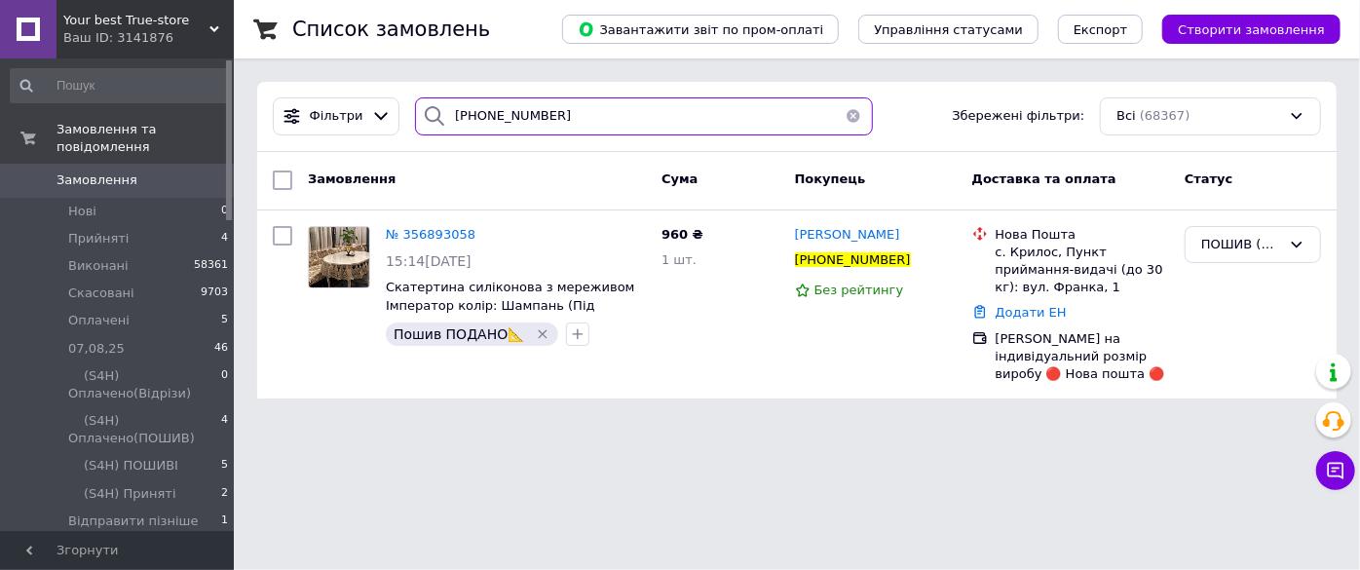
click at [597, 108] on input "+380964747928" at bounding box center [643, 116] width 457 height 38
type input "+"
paste input "+380683585206"
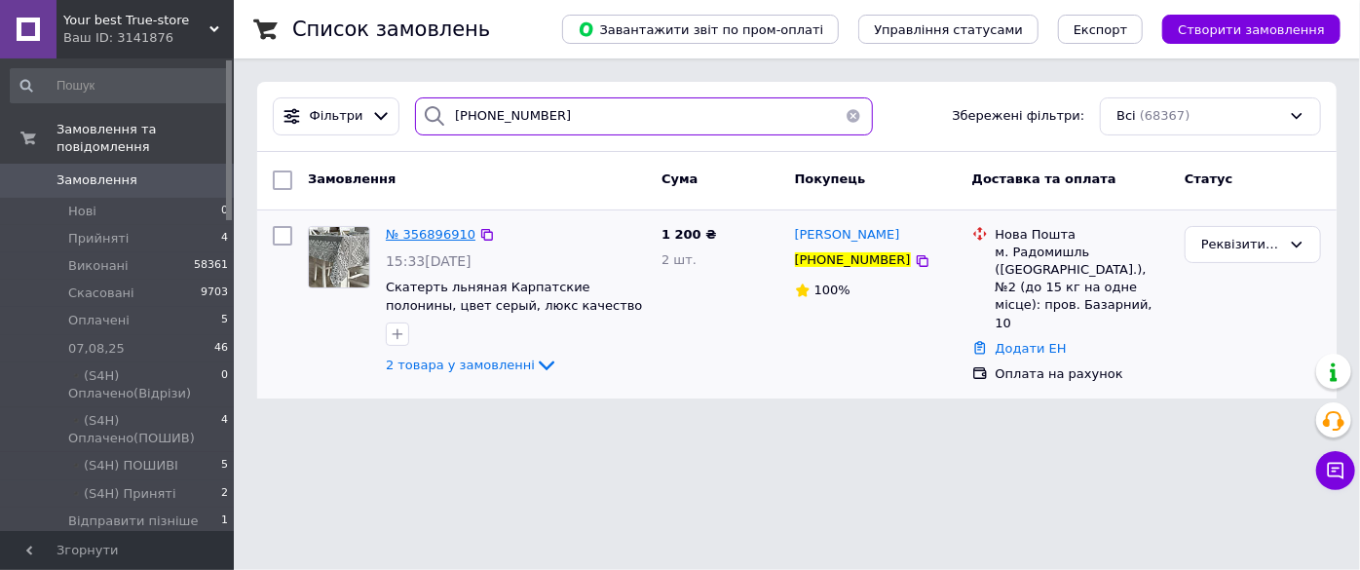
type input "+380683585206"
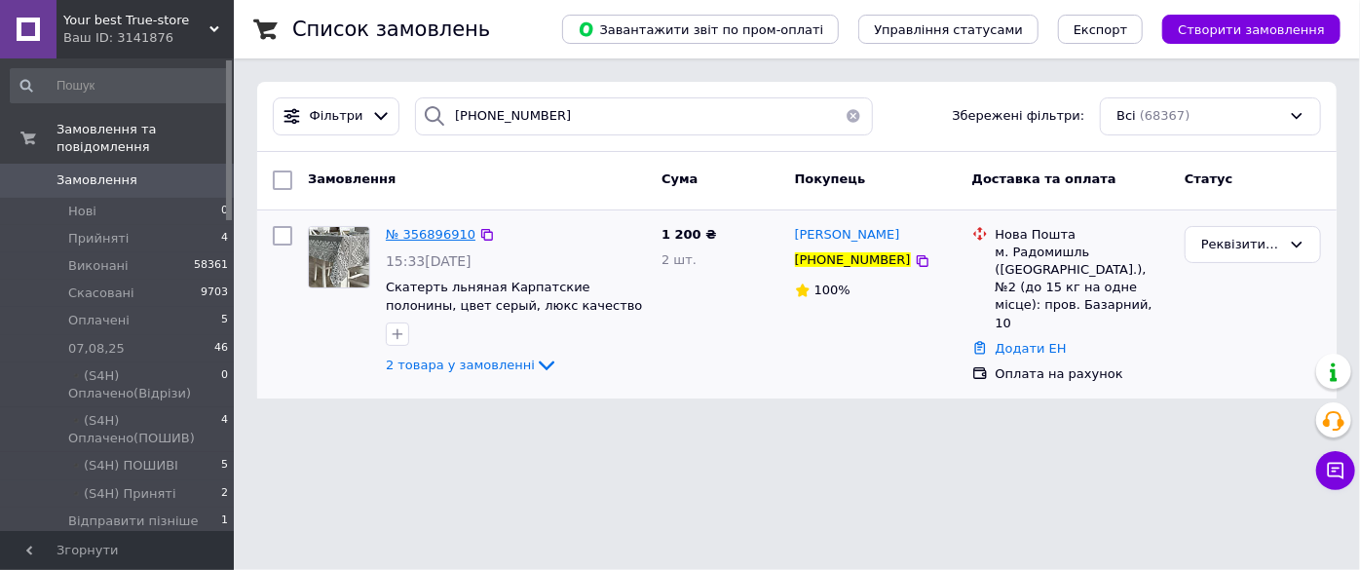
click at [431, 229] on span "№ 356896910" at bounding box center [431, 234] width 90 height 15
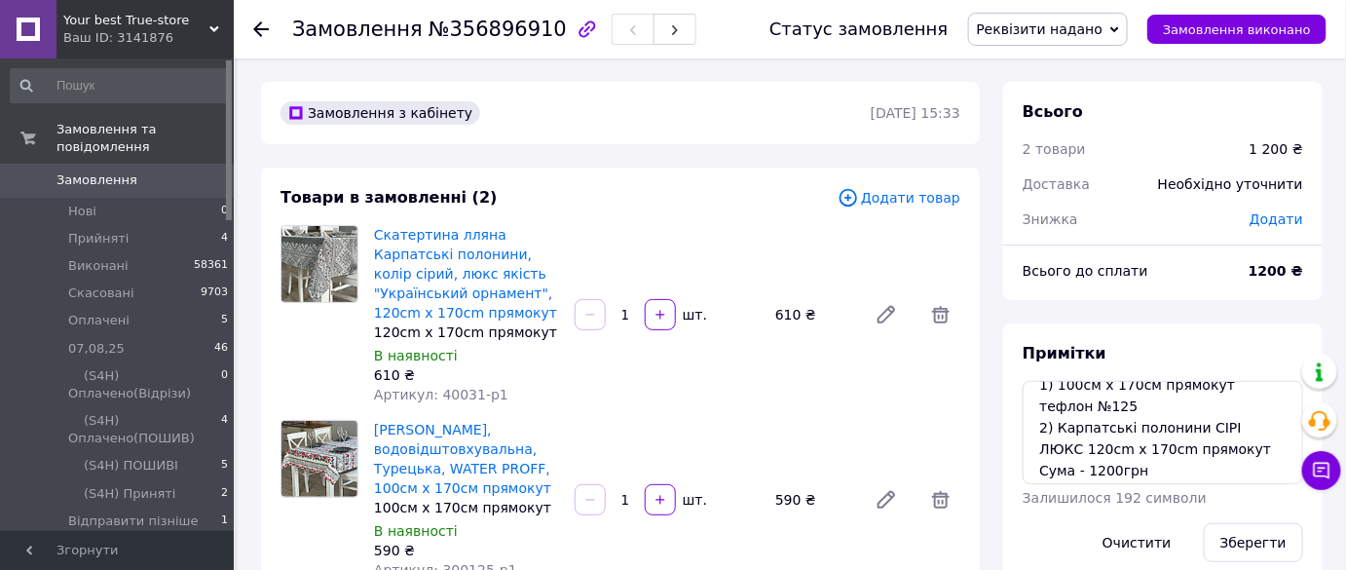
scroll to position [19, 0]
click at [468, 23] on span "№356896910" at bounding box center [498, 29] width 138 height 23
drag, startPoint x: 468, startPoint y: 23, endPoint x: 419, endPoint y: 23, distance: 48.7
click at [429, 23] on span "№356896910" at bounding box center [498, 29] width 138 height 23
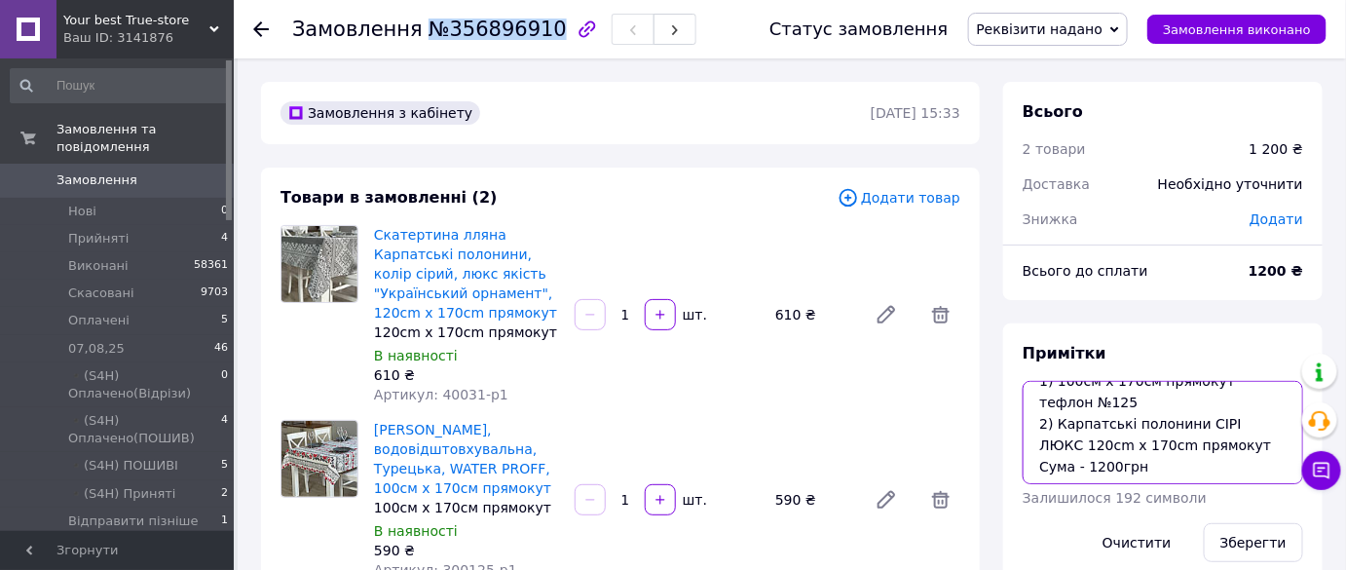
click at [1226, 453] on textarea "1) 100см х 170см прямокут тефлон №125 2) Карпатські полонини СІРІ ЛЮКС 120cm x …" at bounding box center [1163, 432] width 281 height 103
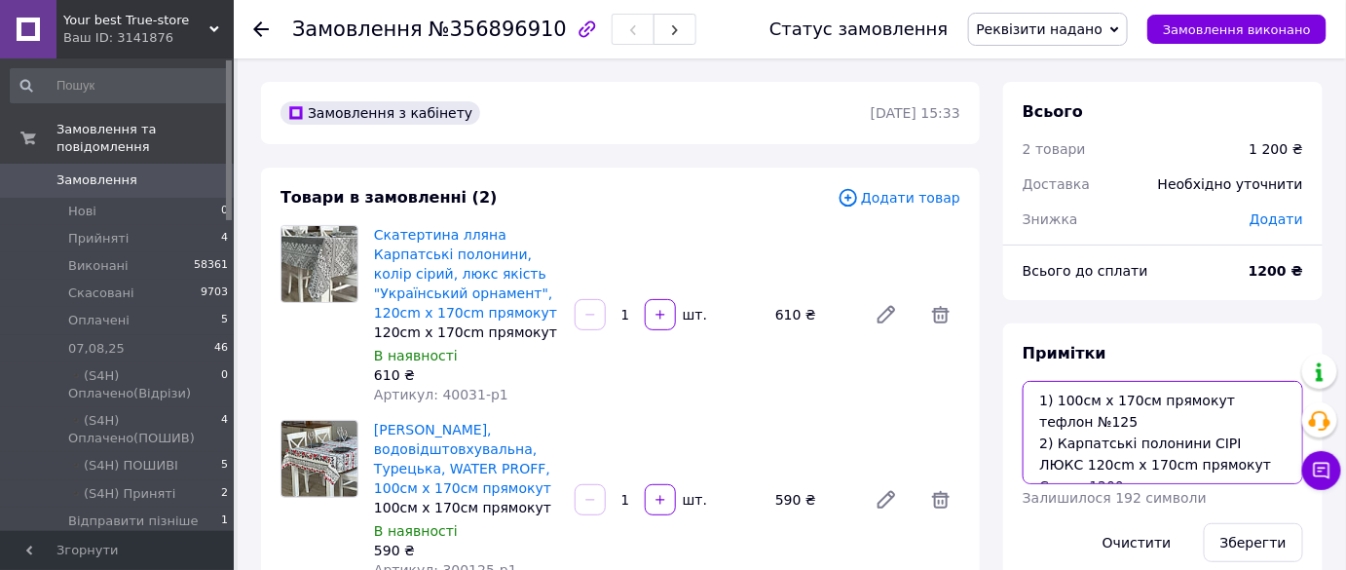
drag, startPoint x: 1220, startPoint y: 450, endPoint x: 924, endPoint y: 445, distance: 295.2
click at [1104, 33] on span "Реквізити надано" at bounding box center [1040, 29] width 127 height 16
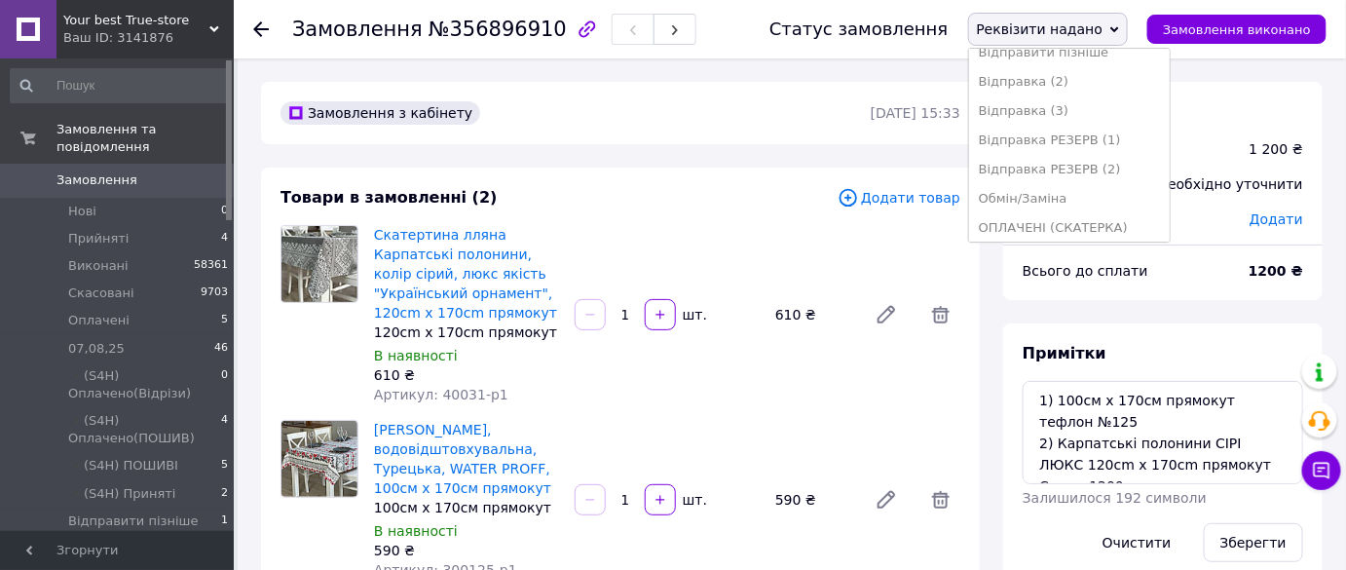
scroll to position [430, 0]
click at [1101, 189] on li "ПОШИВ (Скатерка)" at bounding box center [1069, 193] width 201 height 29
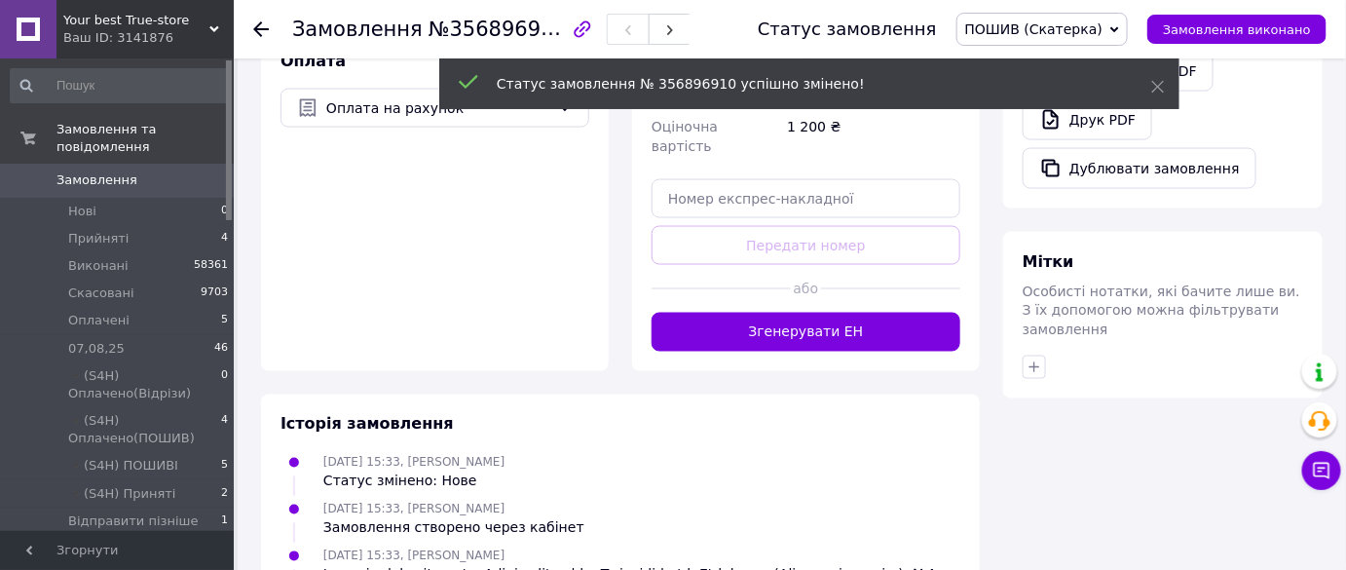
scroll to position [974, 0]
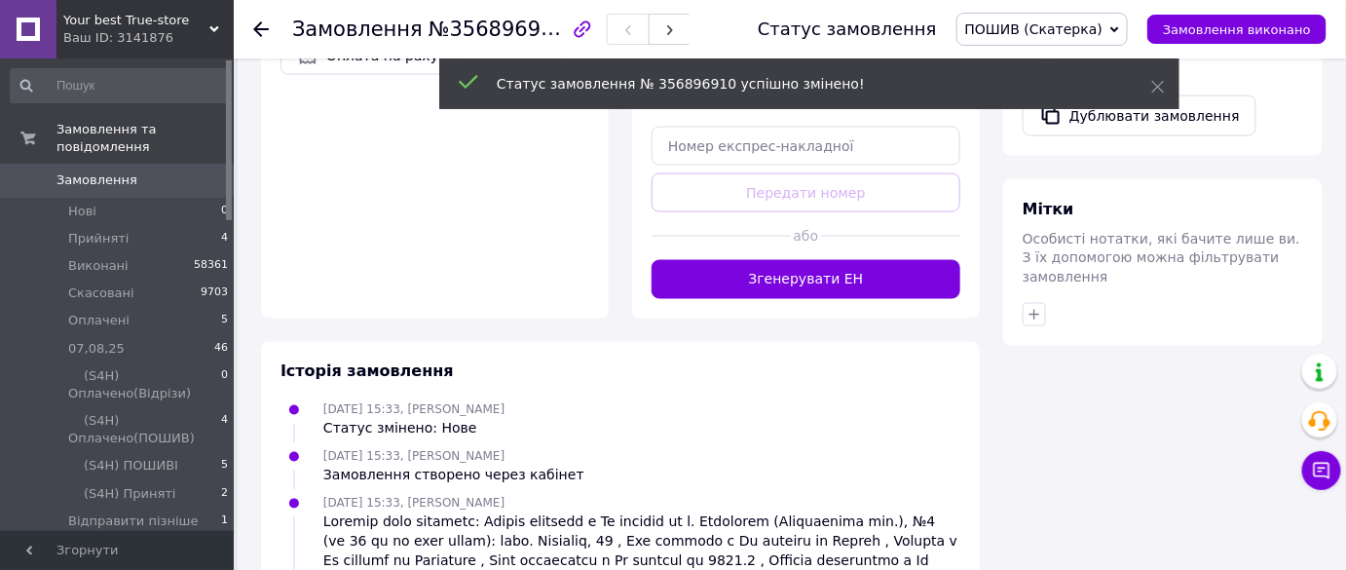
click at [1046, 282] on div "Мітки Особисті нотатки, які бачите лише ви. З їх допомогою можна фільтрувати за…" at bounding box center [1162, 262] width 319 height 167
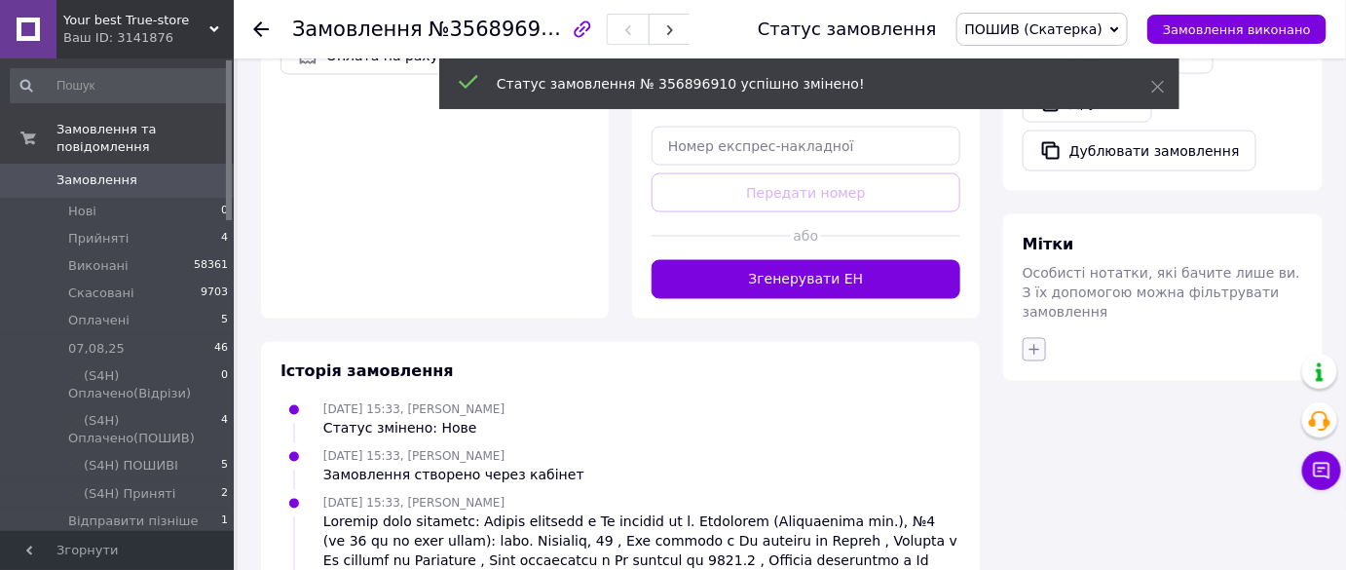
click at [1038, 338] on button "button" at bounding box center [1034, 349] width 23 height 23
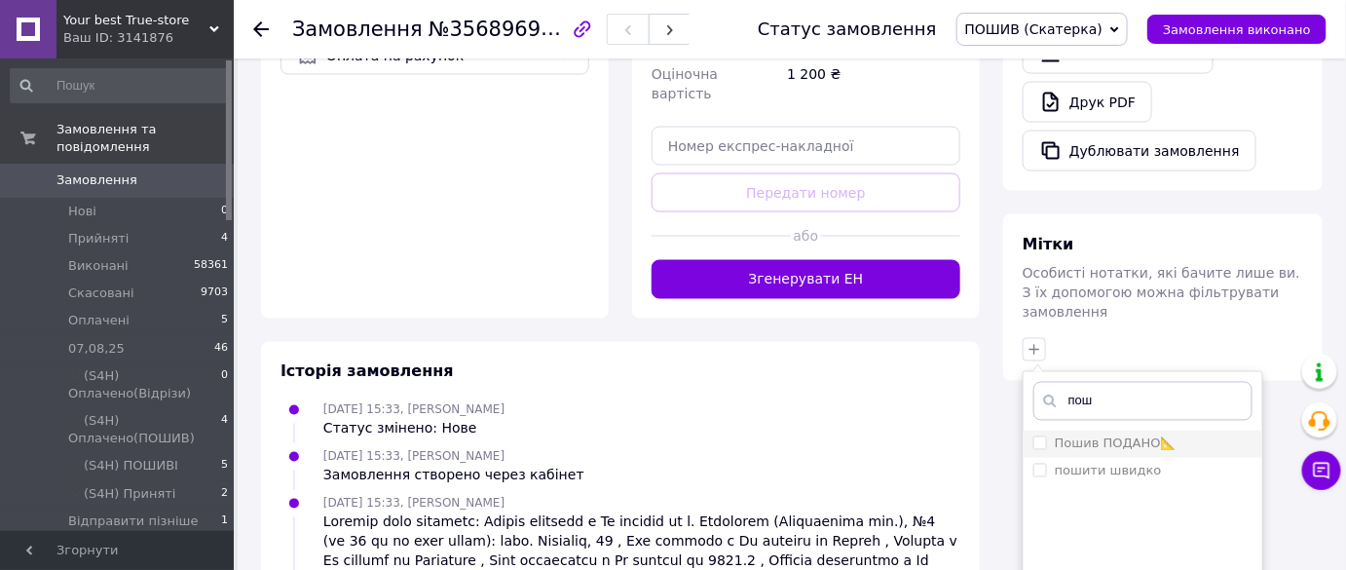
type input "пош"
click at [1088, 436] on label "Пошив ПОДАНО📐" at bounding box center [1116, 443] width 122 height 15
checkbox input "true"
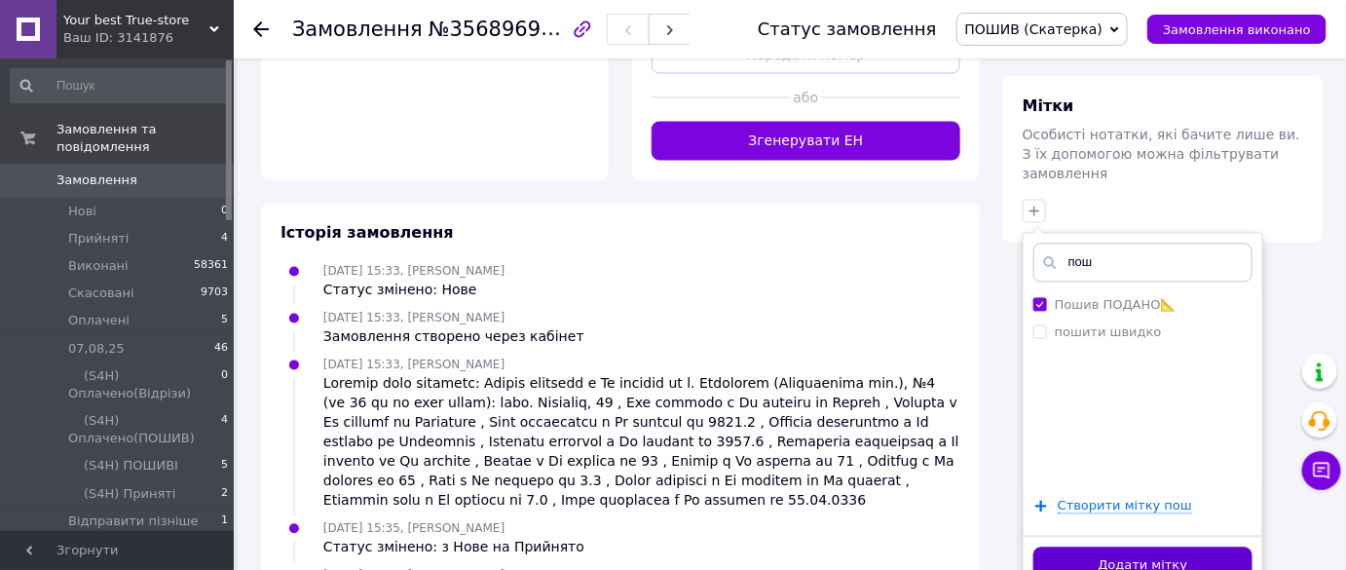
scroll to position [1215, 0]
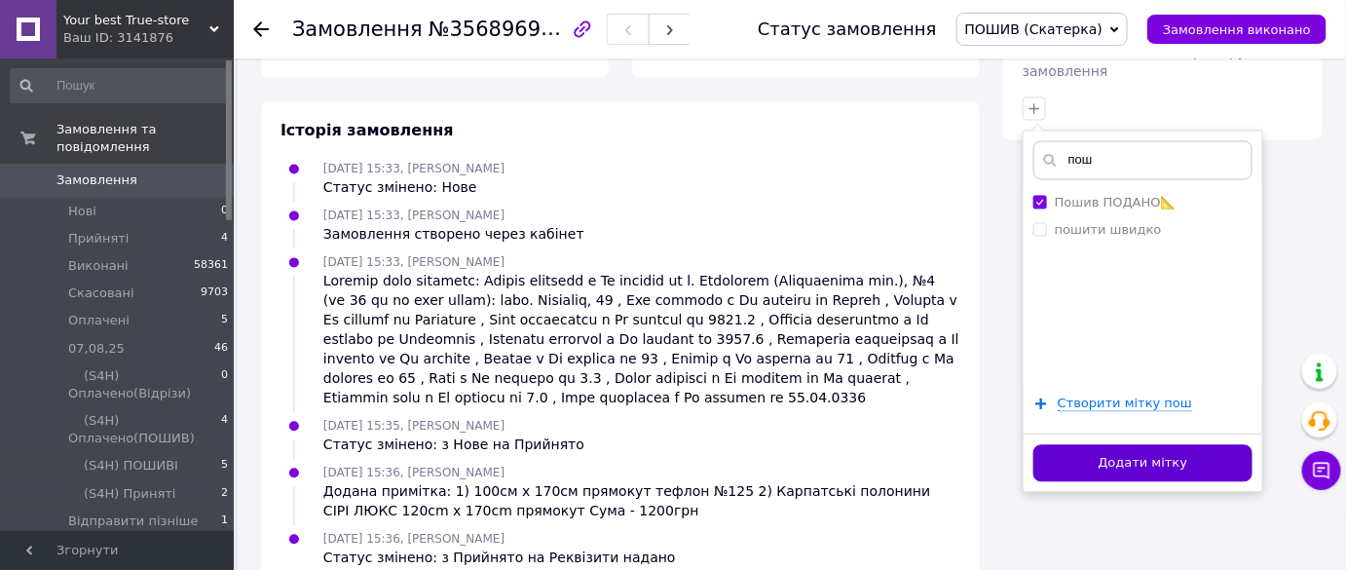
click at [1112, 445] on button "Додати мітку" at bounding box center [1142, 464] width 219 height 38
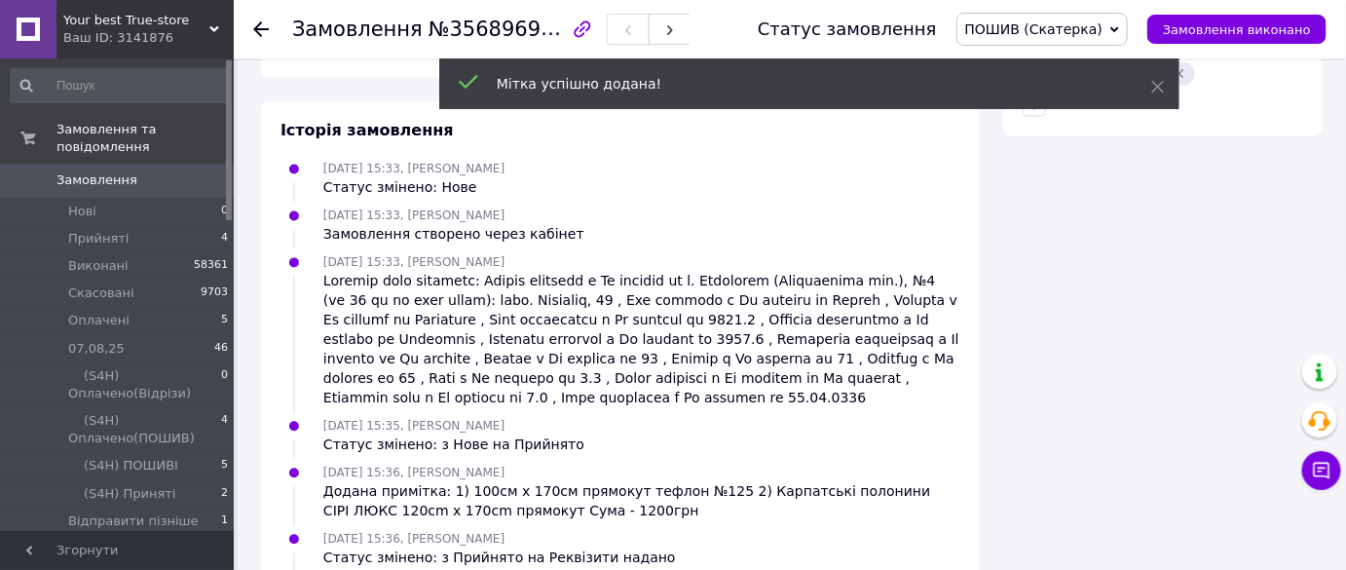
click at [264, 27] on use at bounding box center [261, 29] width 16 height 16
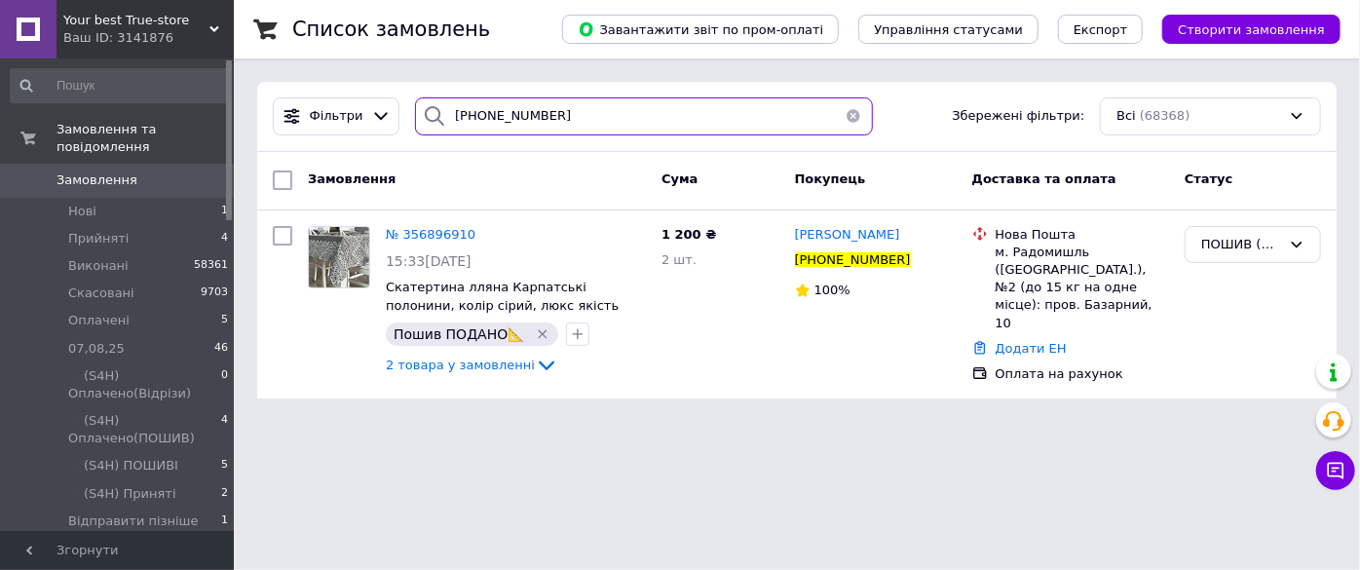
click at [606, 130] on input "+380683585206" at bounding box center [643, 116] width 457 height 38
paste input "977589203"
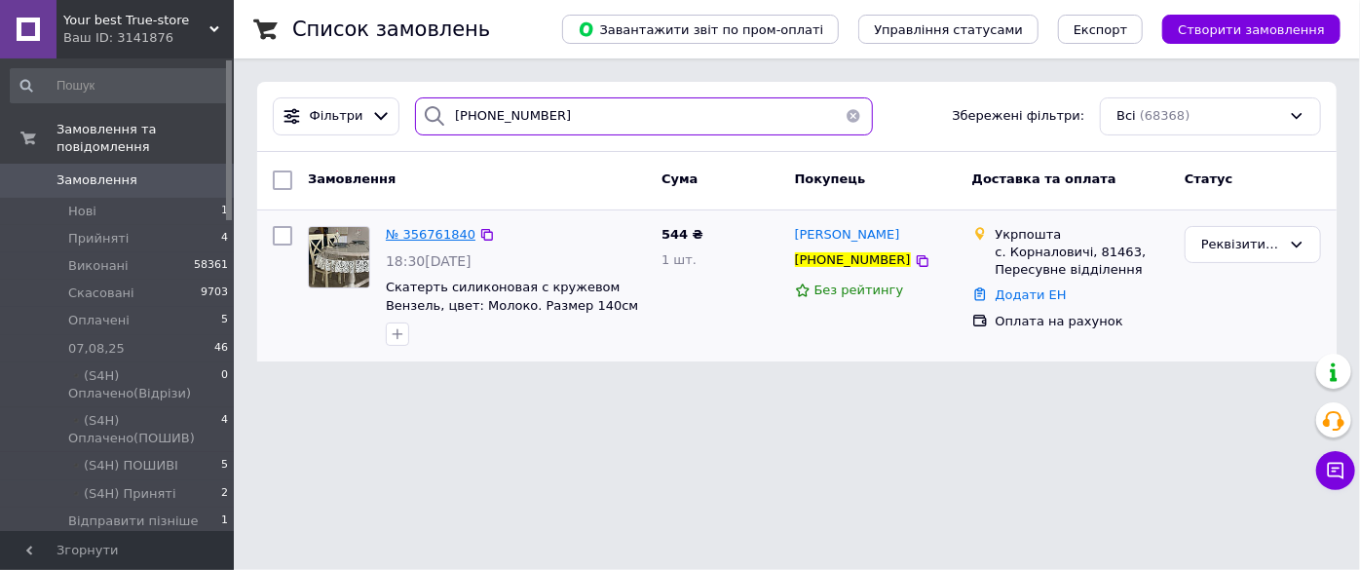
type input "+380977589203"
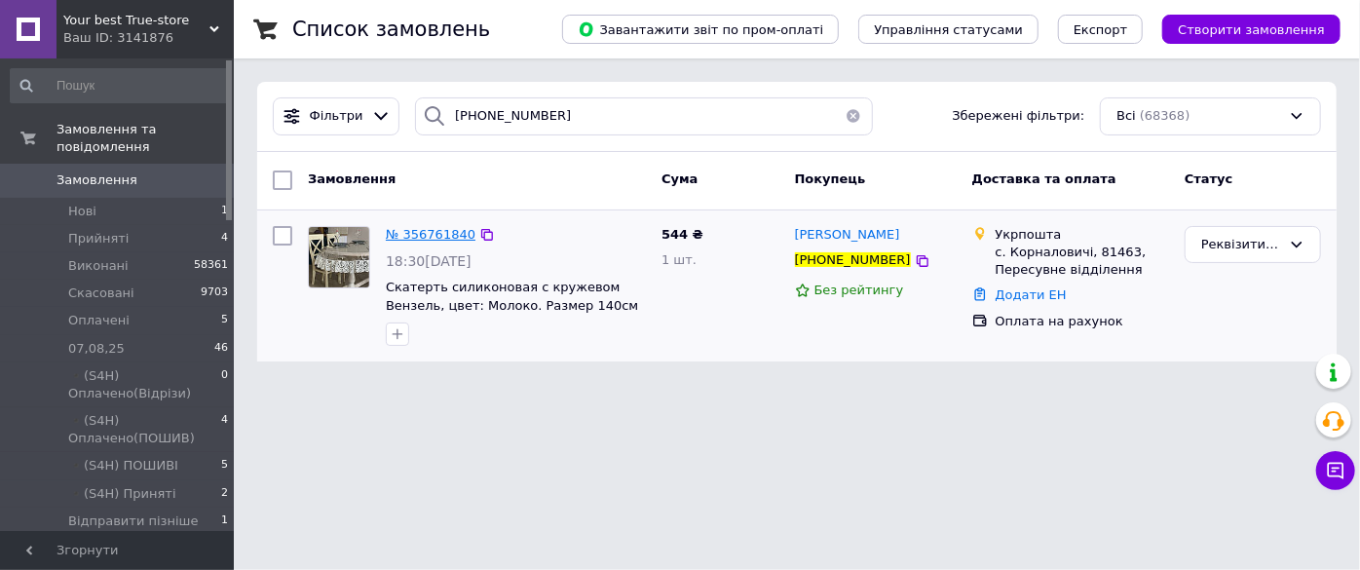
click at [449, 236] on span "№ 356761840" at bounding box center [431, 234] width 90 height 15
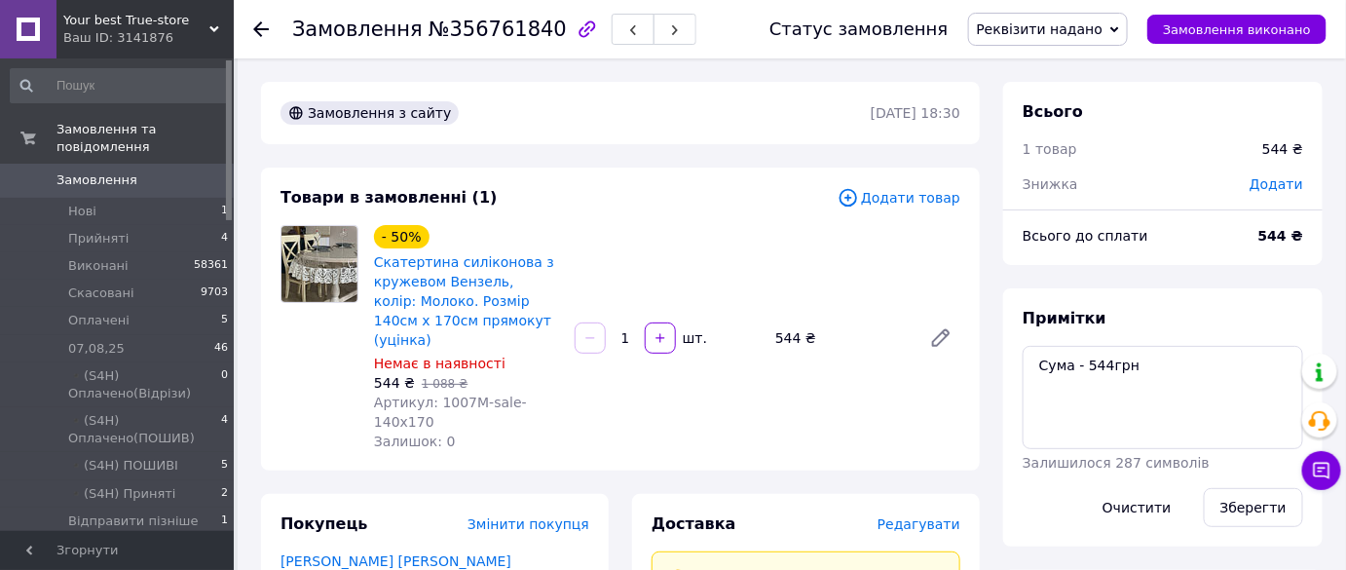
click at [473, 31] on span "№356761840" at bounding box center [498, 29] width 138 height 23
click at [467, 31] on span "№356761840" at bounding box center [498, 29] width 138 height 23
click at [466, 31] on span "№356761840" at bounding box center [498, 29] width 138 height 23
click at [476, 30] on span "№356761840" at bounding box center [498, 29] width 138 height 23
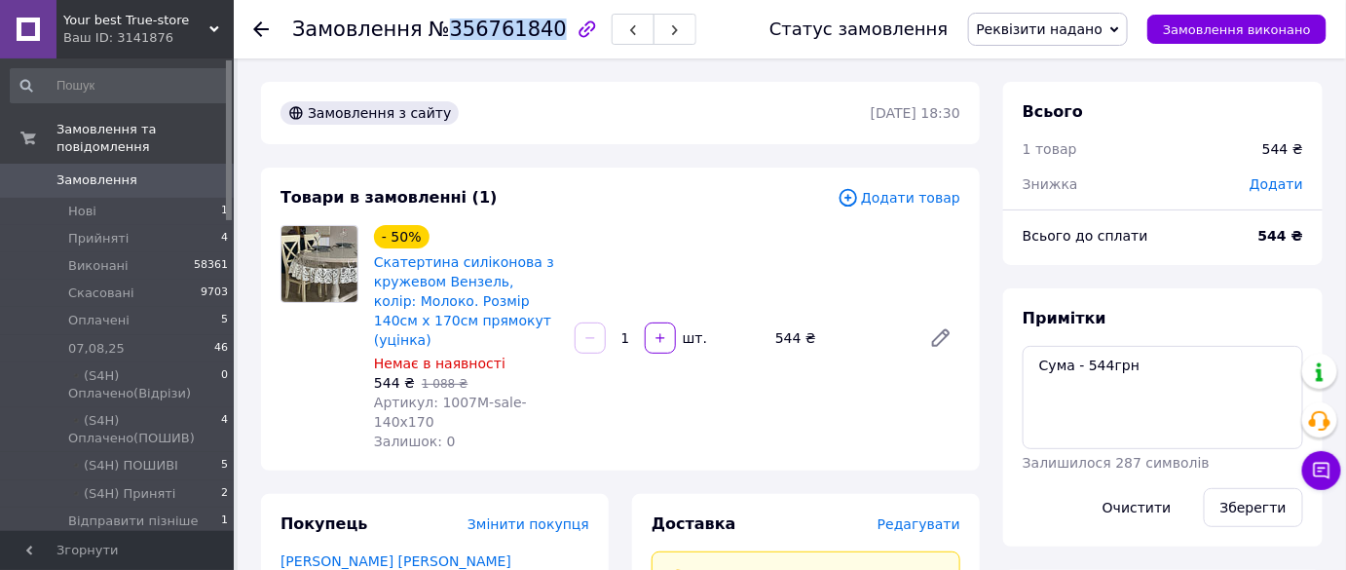
drag, startPoint x: 476, startPoint y: 30, endPoint x: 444, endPoint y: 44, distance: 34.9
click at [436, 28] on span "№356761840" at bounding box center [498, 29] width 138 height 23
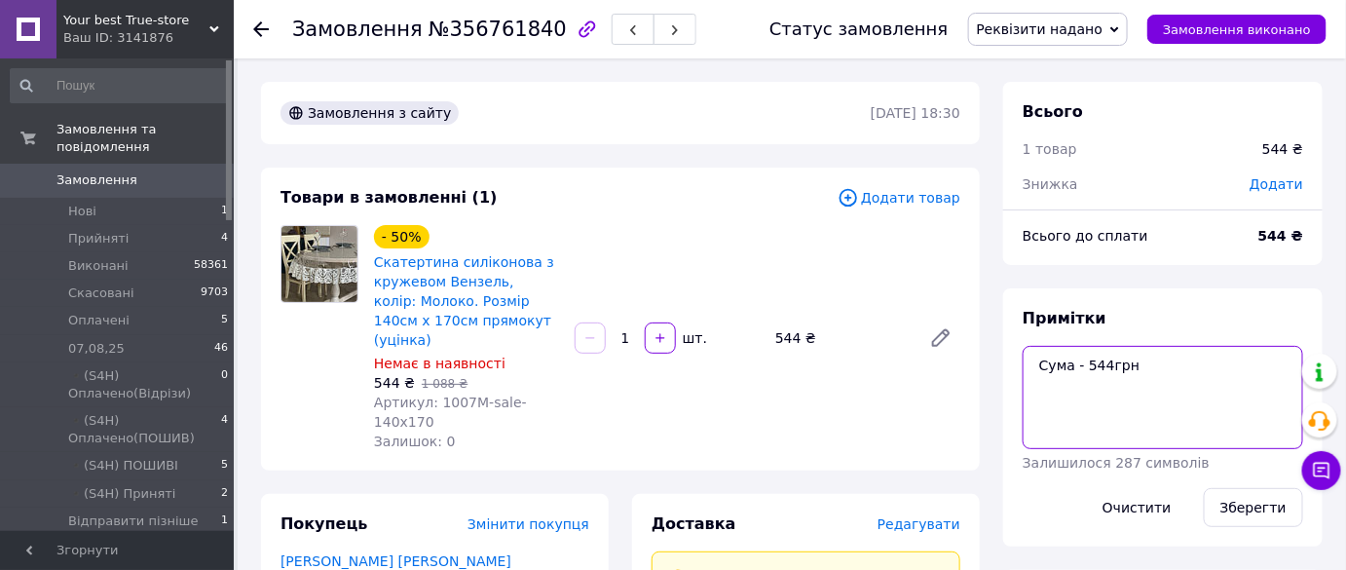
click at [1239, 377] on textarea "Сума - 544грн" at bounding box center [1163, 397] width 281 height 103
drag, startPoint x: 1232, startPoint y: 299, endPoint x: 1220, endPoint y: 302, distance: 12.0
click at [1233, 299] on div "Примітки Сума - 544грн Залишилося 287 символів Очистити Зберегти" at bounding box center [1162, 417] width 319 height 258
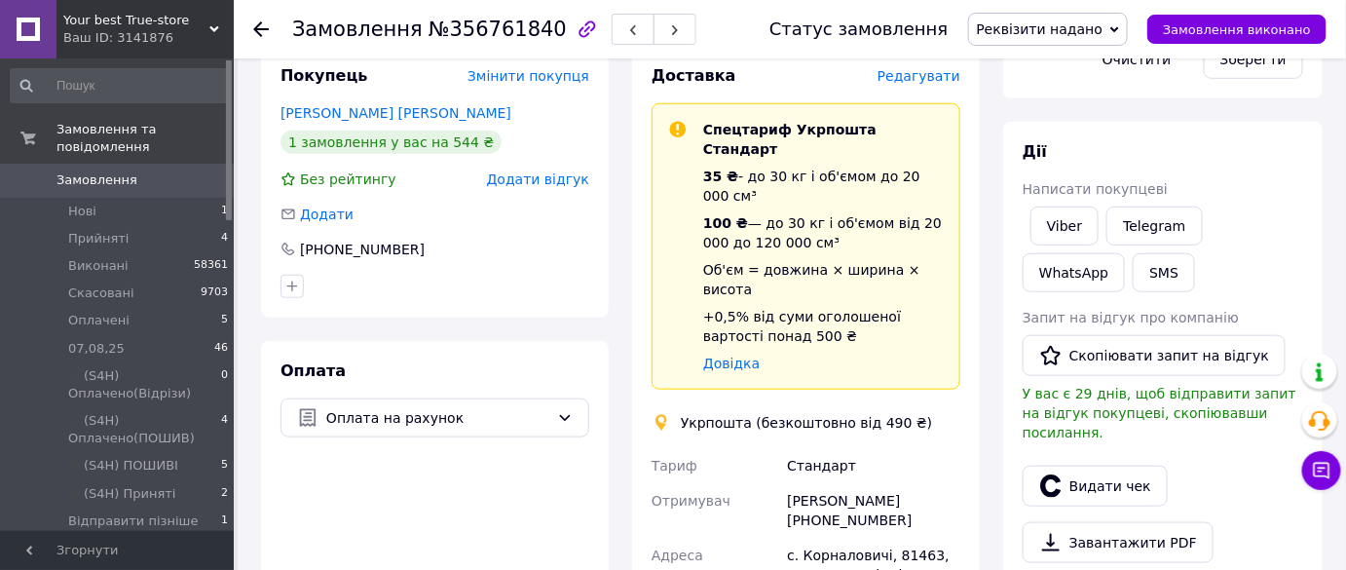
scroll to position [619, 0]
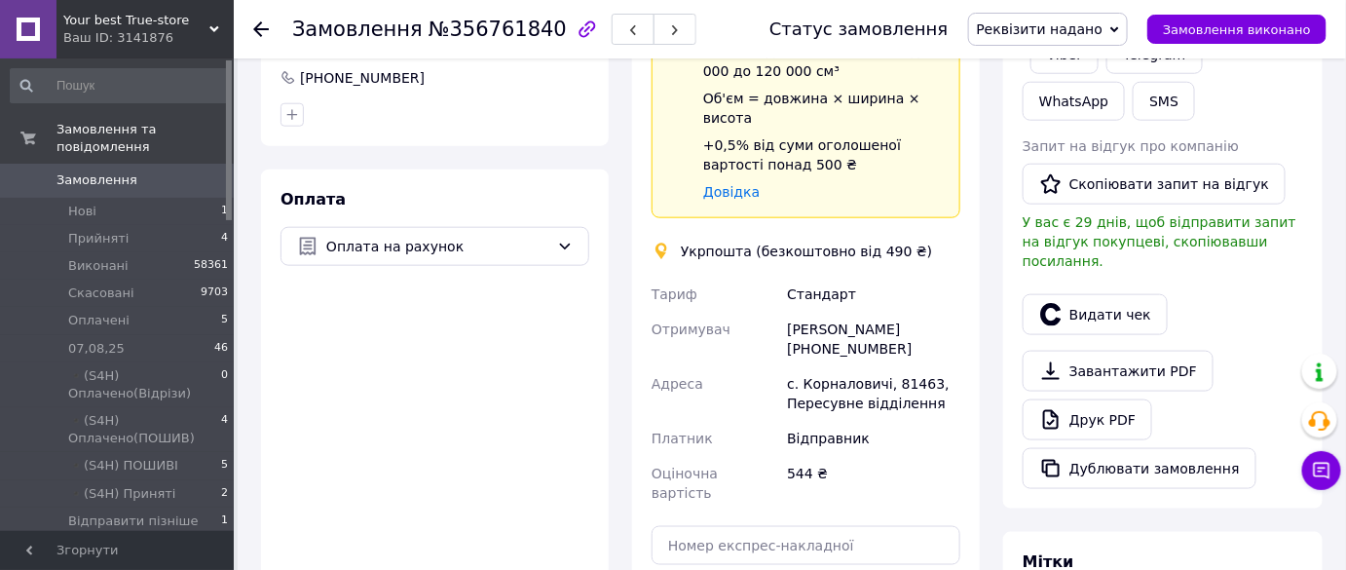
click at [868, 312] on div "Ольга Суханчак +380977589203" at bounding box center [873, 339] width 181 height 55
click at [870, 312] on div "Ольга Суханчак +380977589203" at bounding box center [873, 339] width 181 height 55
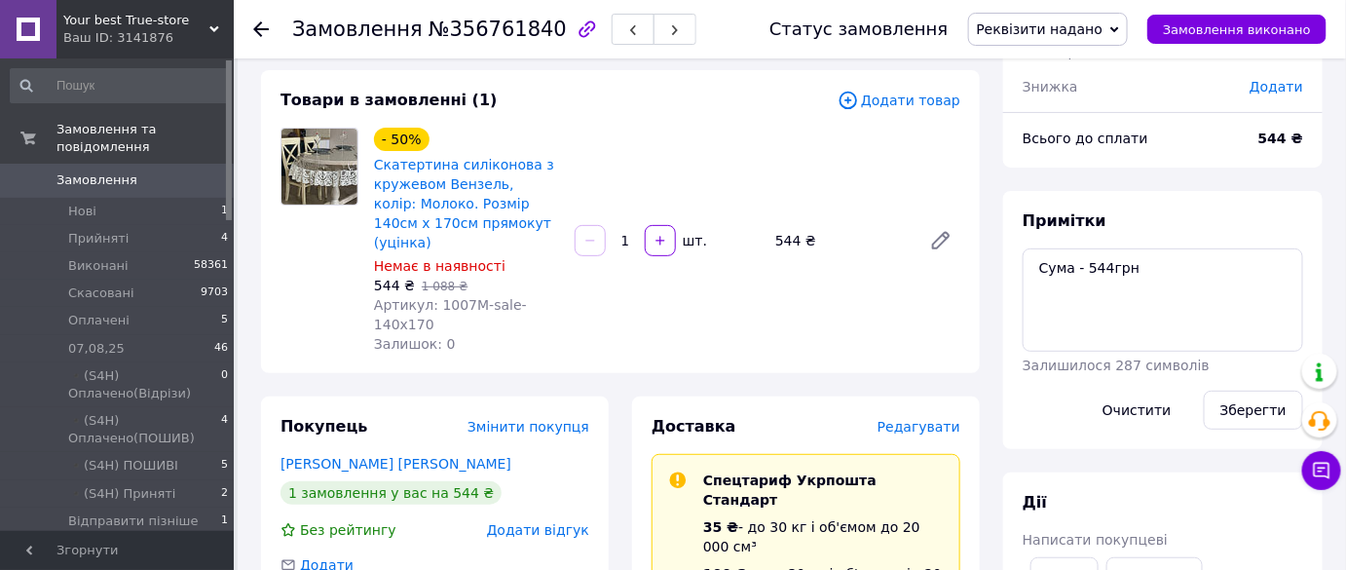
scroll to position [0, 0]
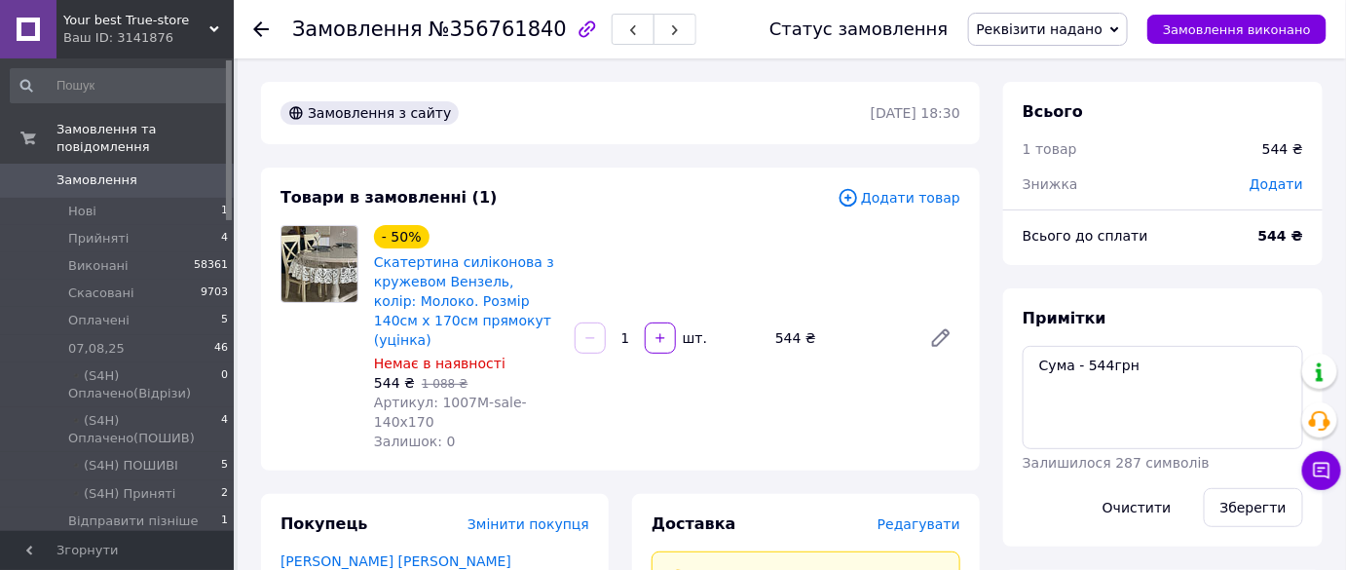
click at [1038, 38] on span "Реквізити надано" at bounding box center [1048, 29] width 161 height 33
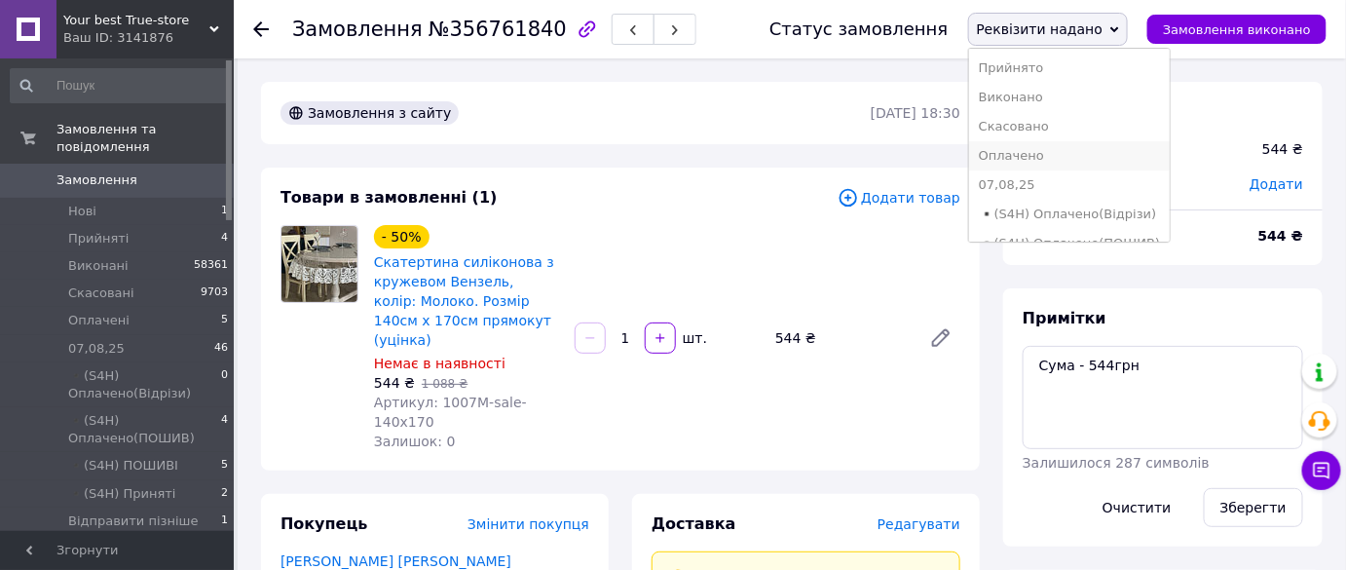
click at [1070, 154] on li "Оплачено" at bounding box center [1069, 155] width 201 height 29
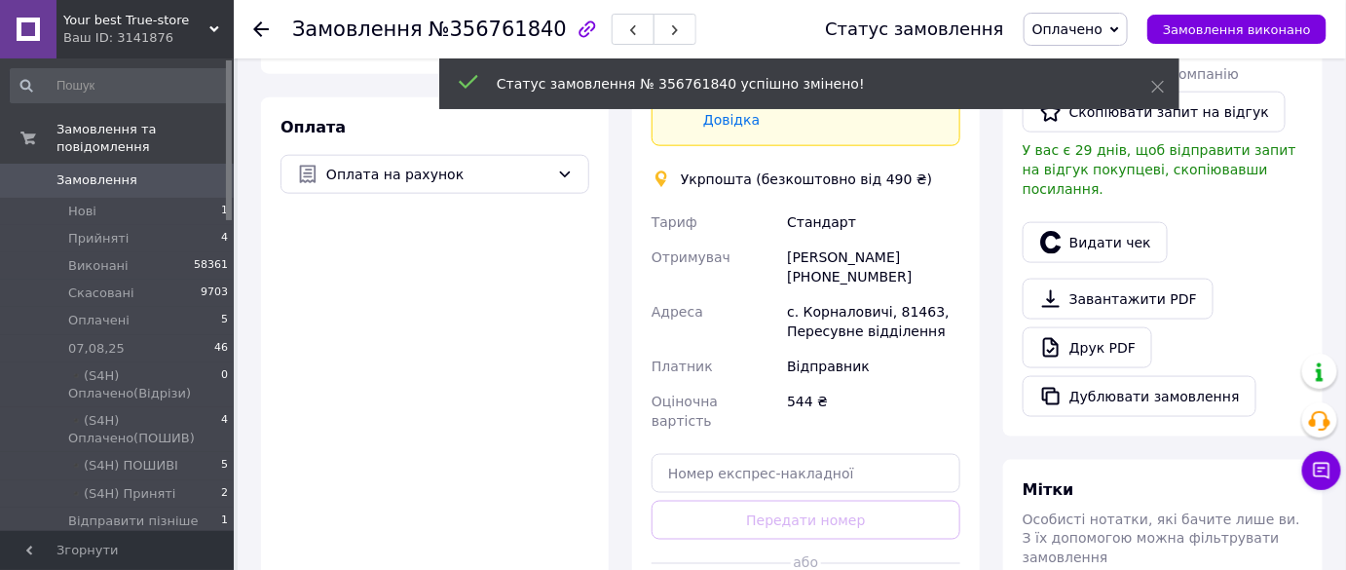
scroll to position [797, 0]
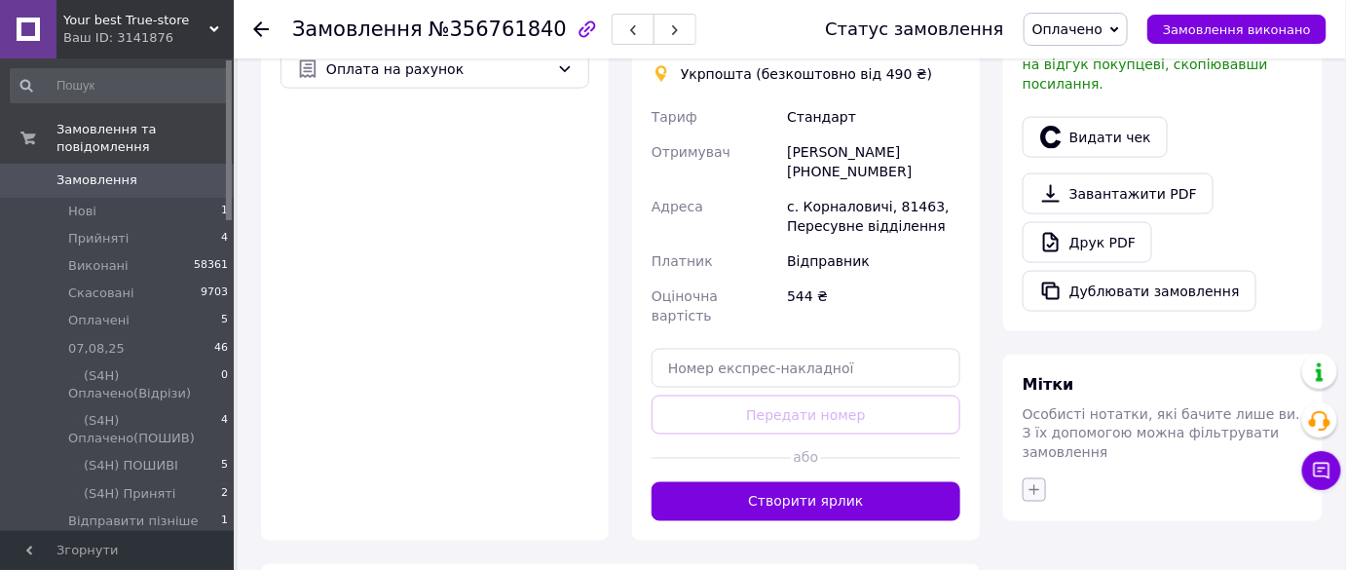
click at [1043, 478] on button "button" at bounding box center [1034, 489] width 23 height 23
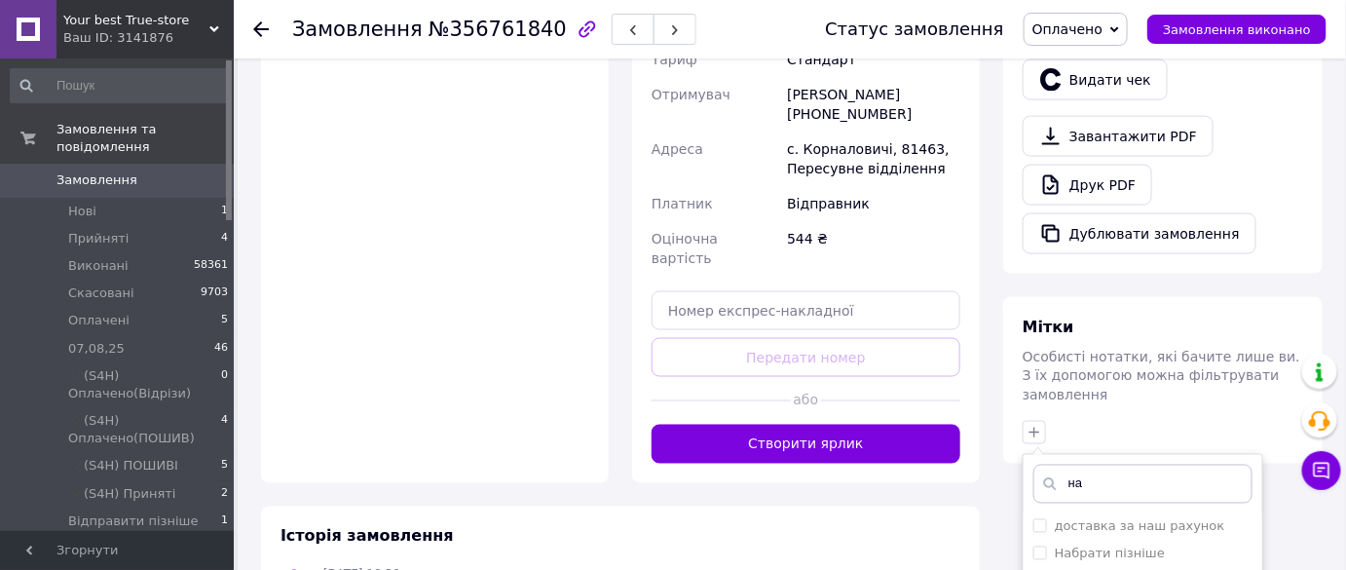
scroll to position [974, 0]
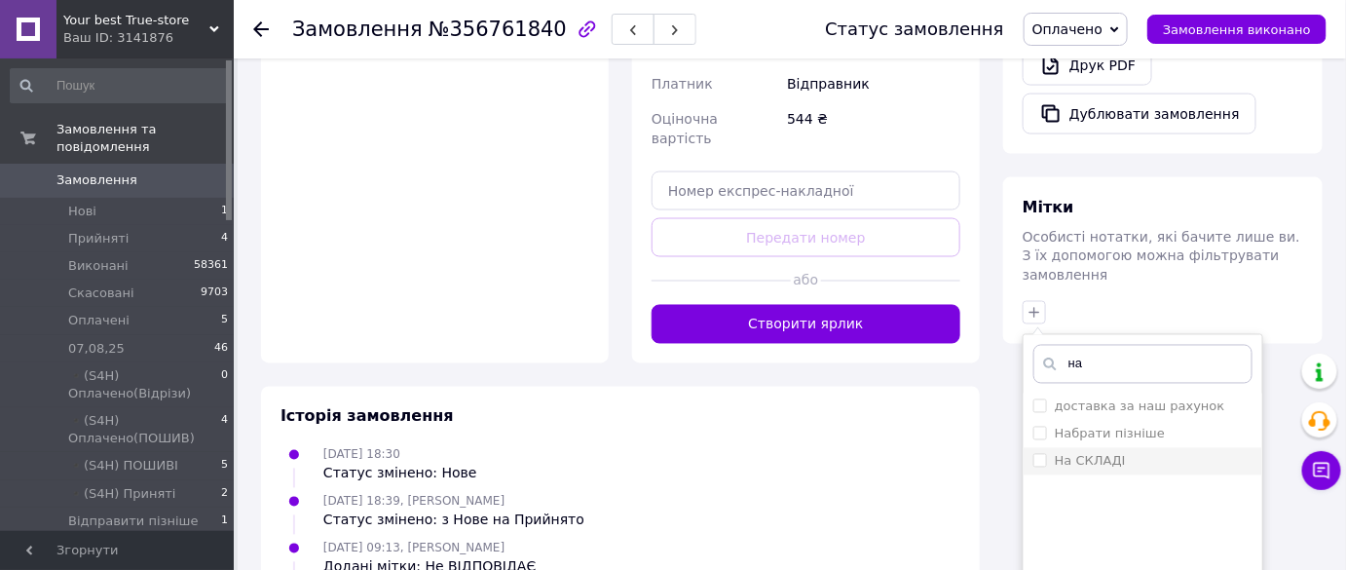
type input "на"
click at [1132, 453] on div "На СКЛАДІ" at bounding box center [1142, 462] width 219 height 18
checkbox input "true"
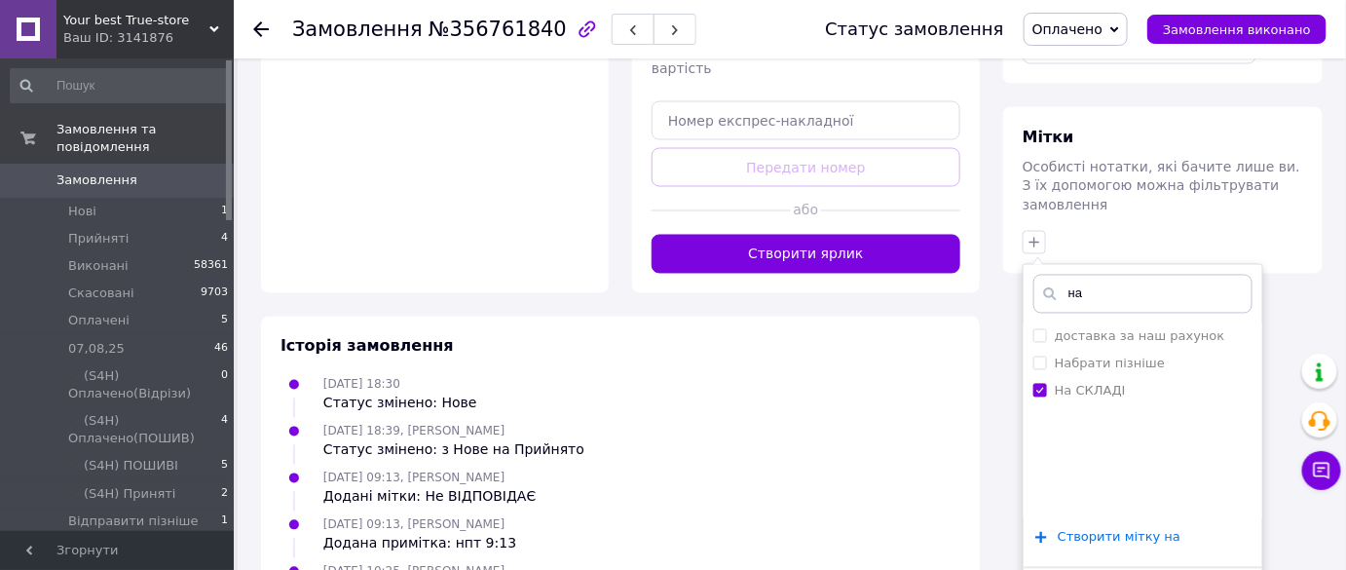
scroll to position [1091, 0]
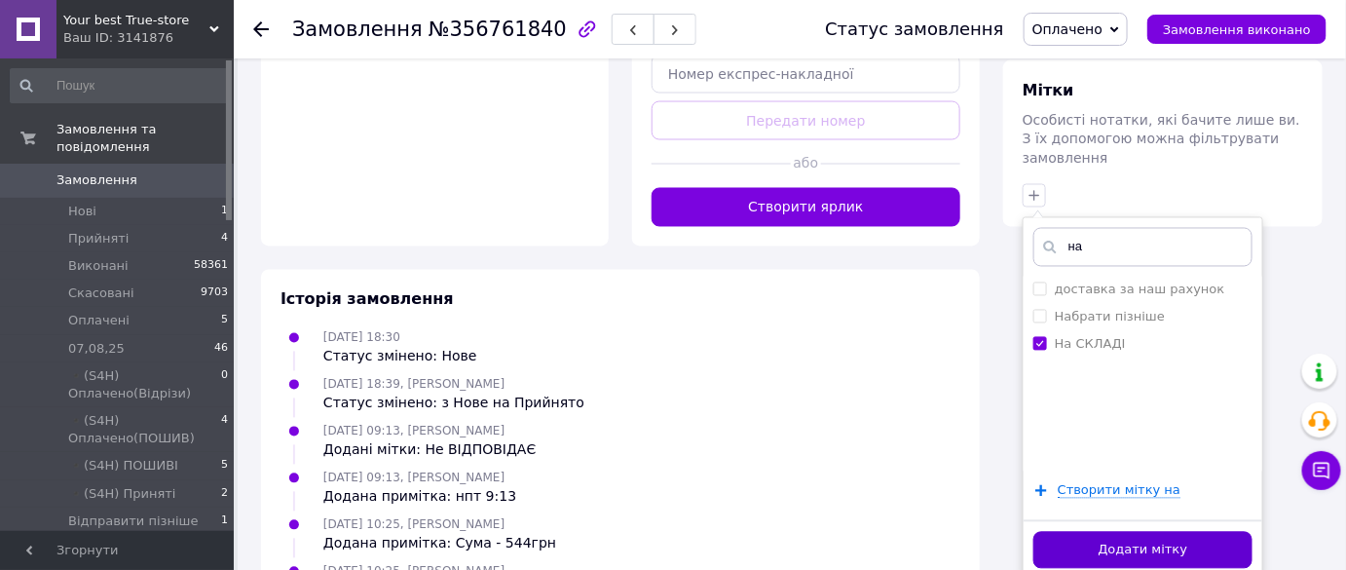
click at [1147, 532] on button "Додати мітку" at bounding box center [1142, 551] width 219 height 38
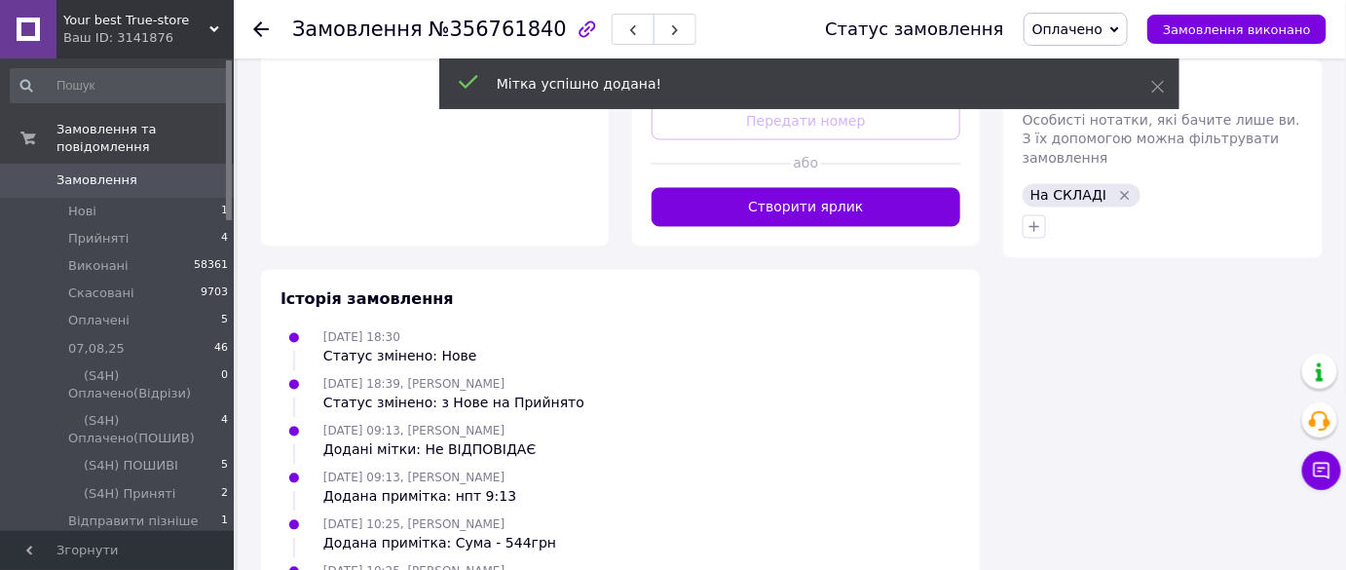
click at [254, 27] on use at bounding box center [261, 29] width 16 height 16
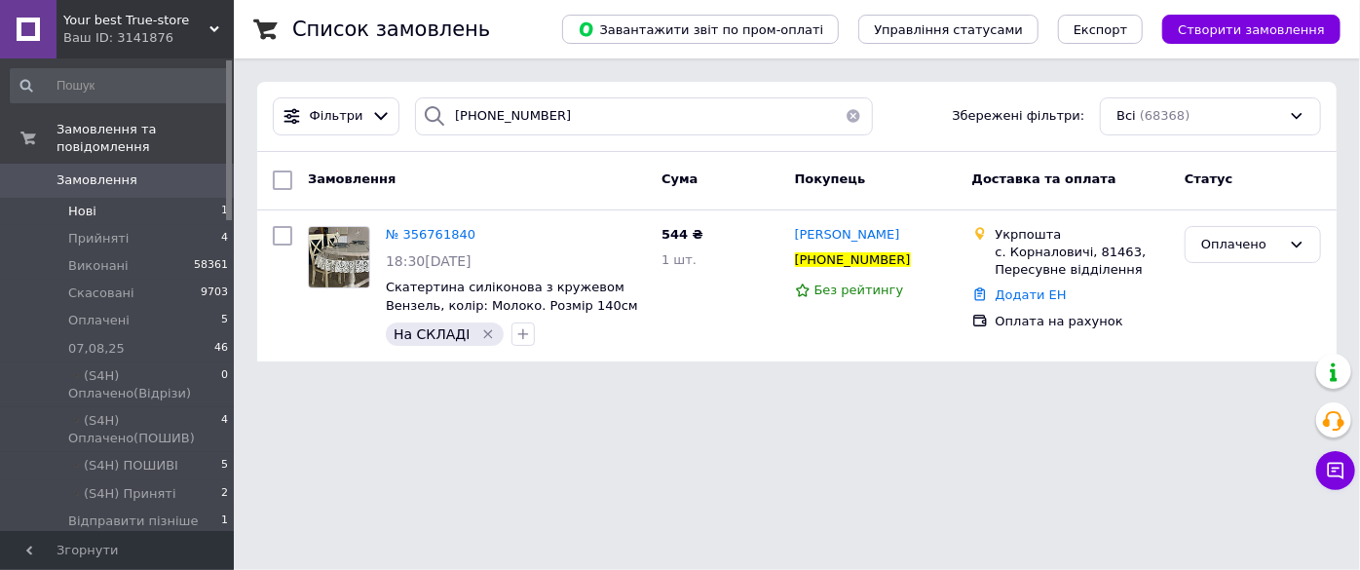
click at [212, 198] on li "Нові 1" at bounding box center [120, 211] width 240 height 27
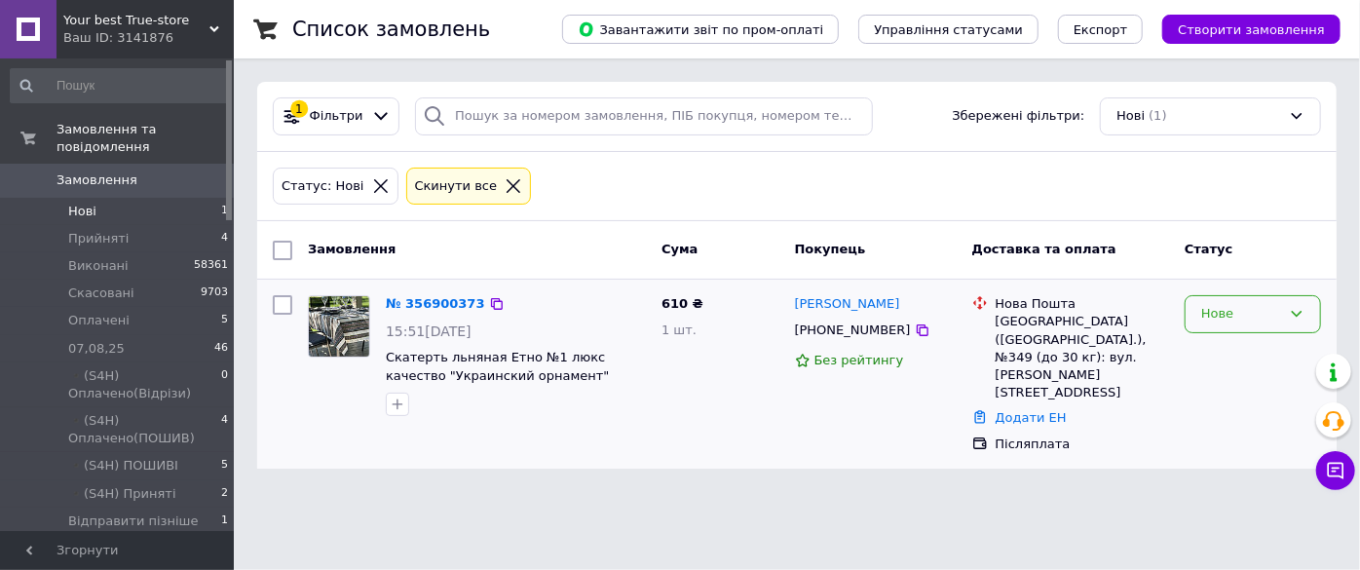
click at [1223, 321] on div "Нове" at bounding box center [1241, 314] width 80 height 20
click at [1218, 342] on li "Прийнято" at bounding box center [1252, 355] width 134 height 36
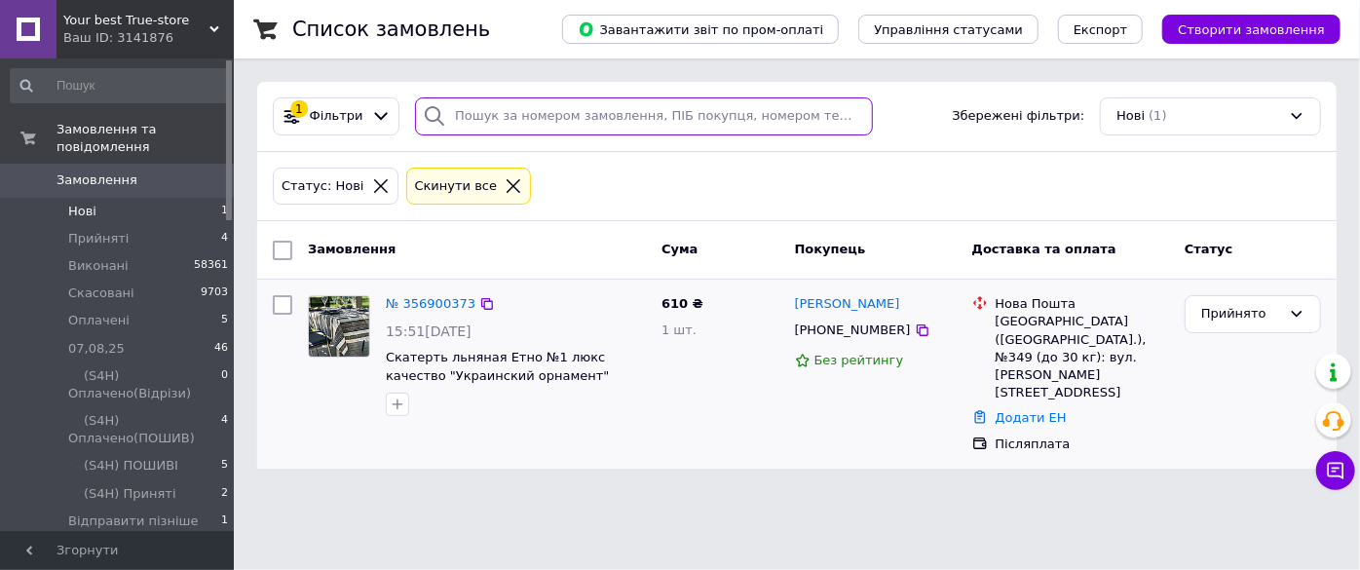
click at [561, 122] on input "search" at bounding box center [643, 116] width 457 height 38
paste input "+380953493666"
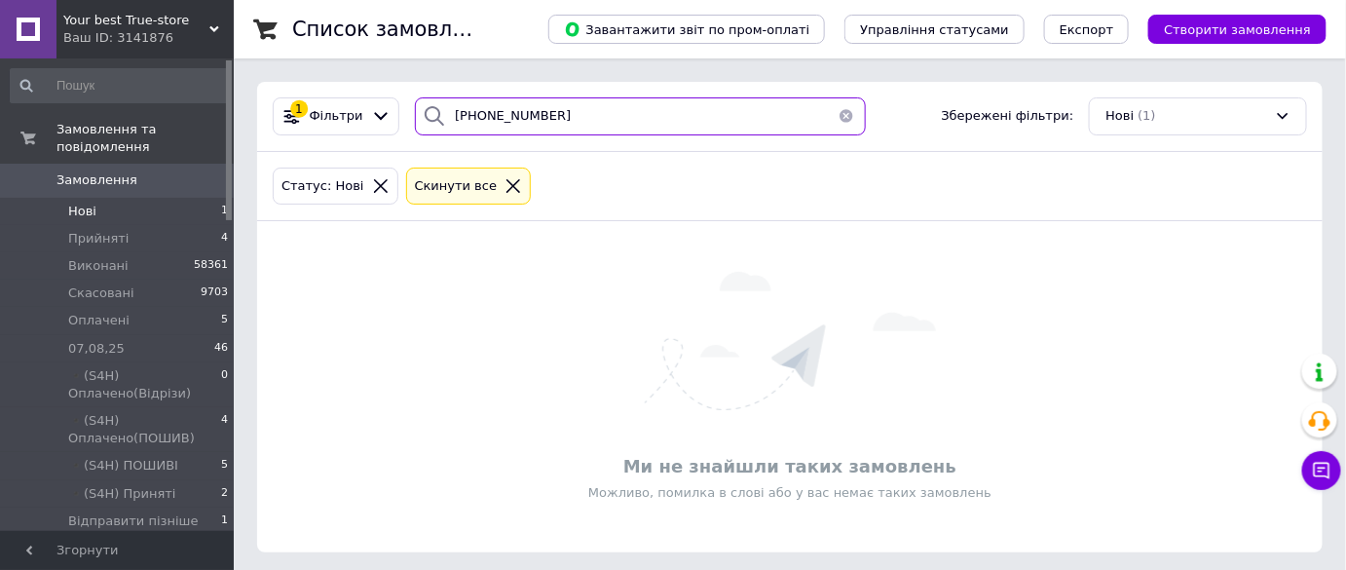
type input "+380953493666"
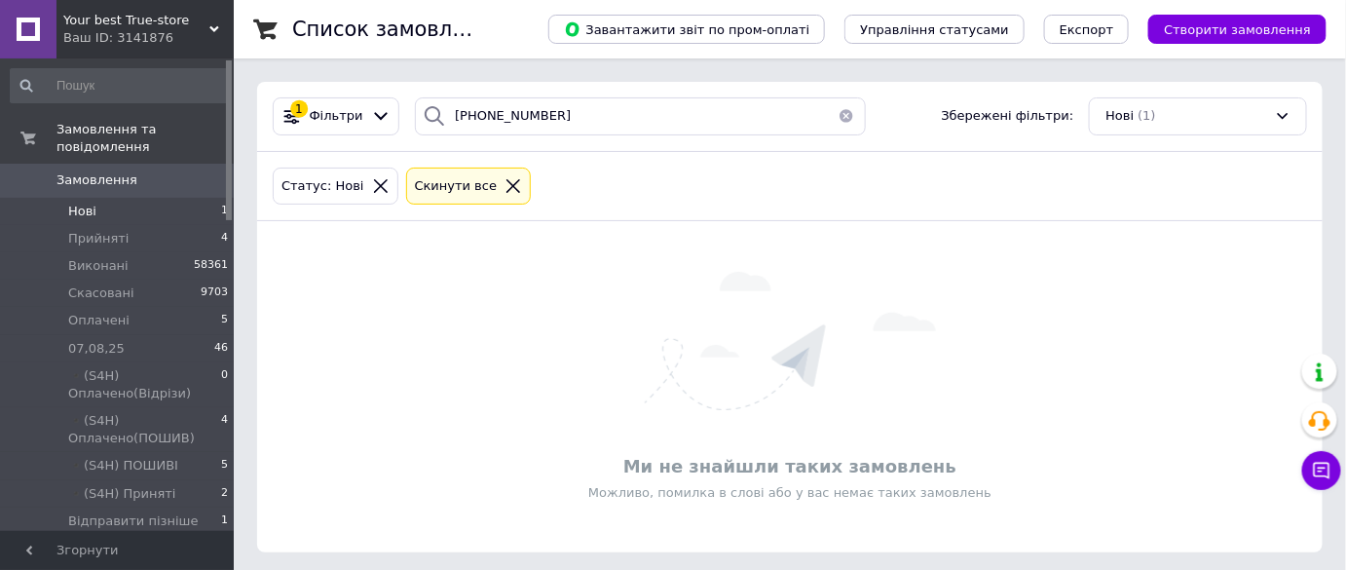
click at [505, 179] on icon at bounding box center [514, 186] width 18 height 18
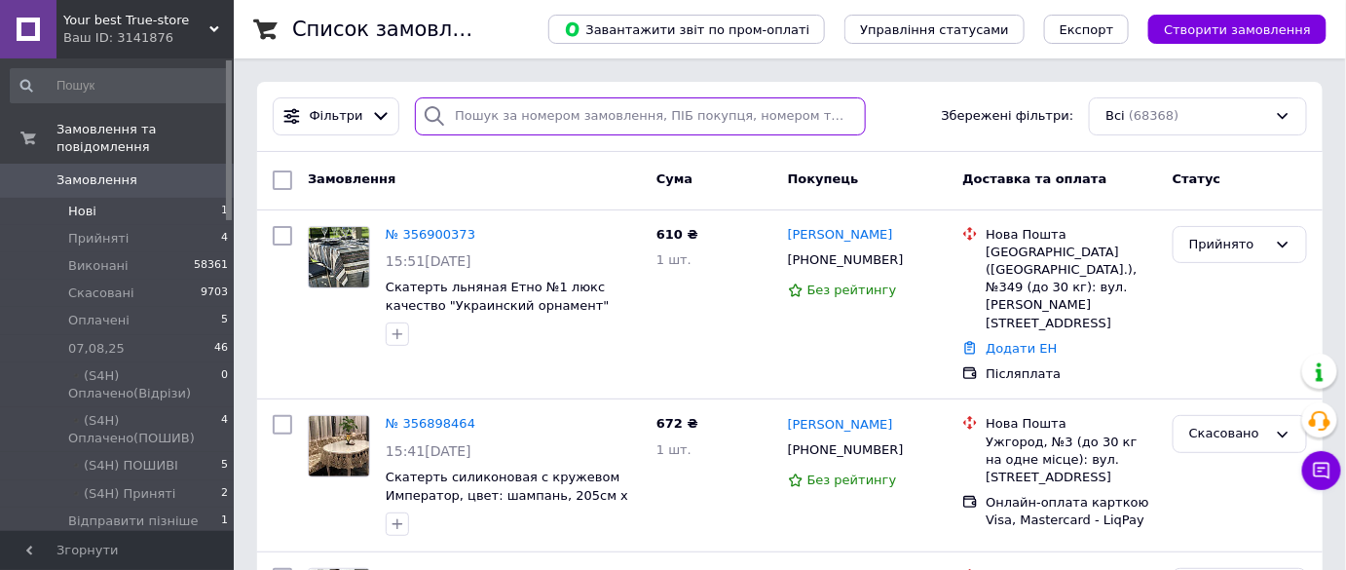
click at [526, 112] on input "search" at bounding box center [640, 116] width 451 height 38
paste input "+380953493666"
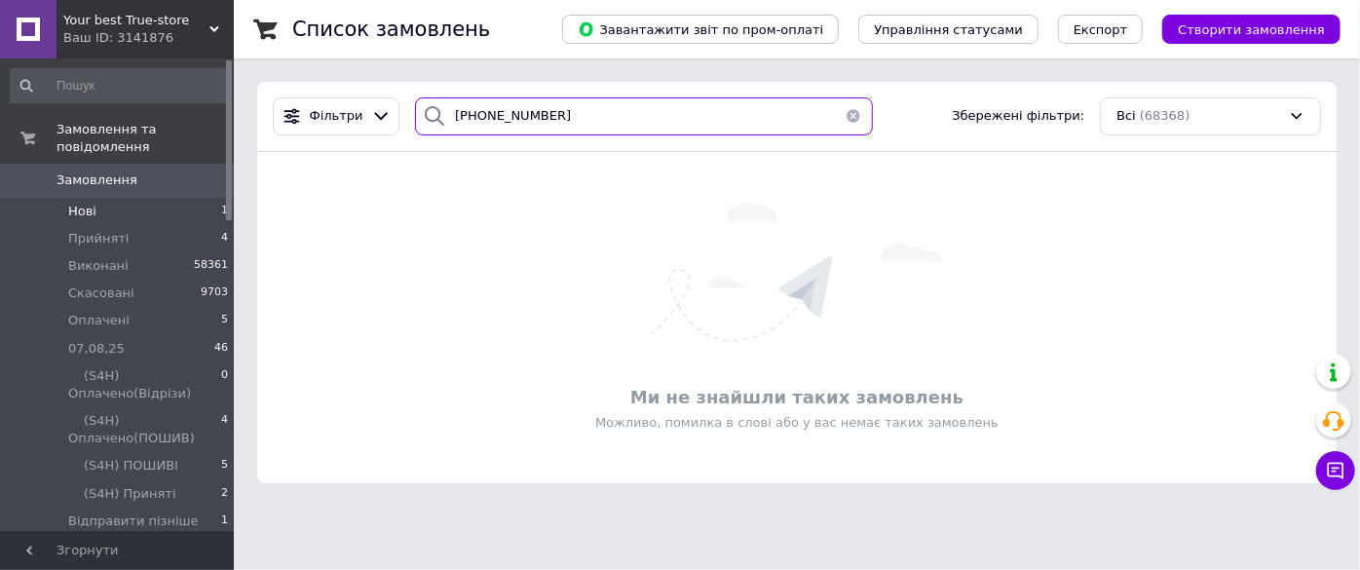
type input "+380953493666"
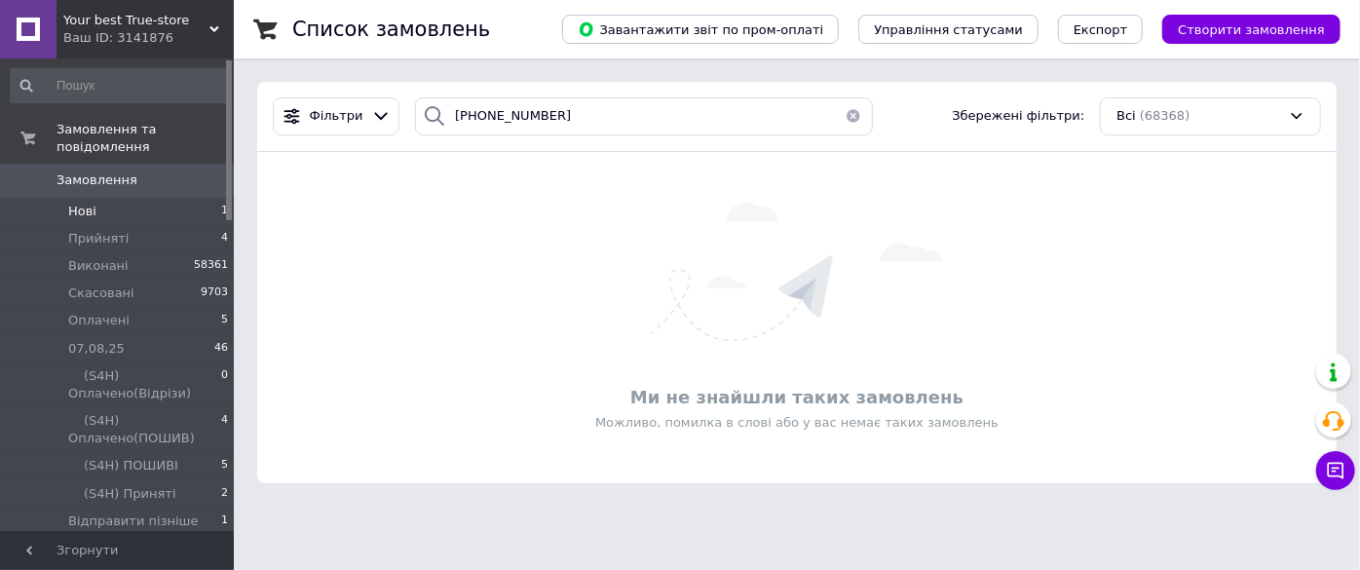
click at [154, 31] on div "Ваш ID: 3141876" at bounding box center [148, 38] width 170 height 18
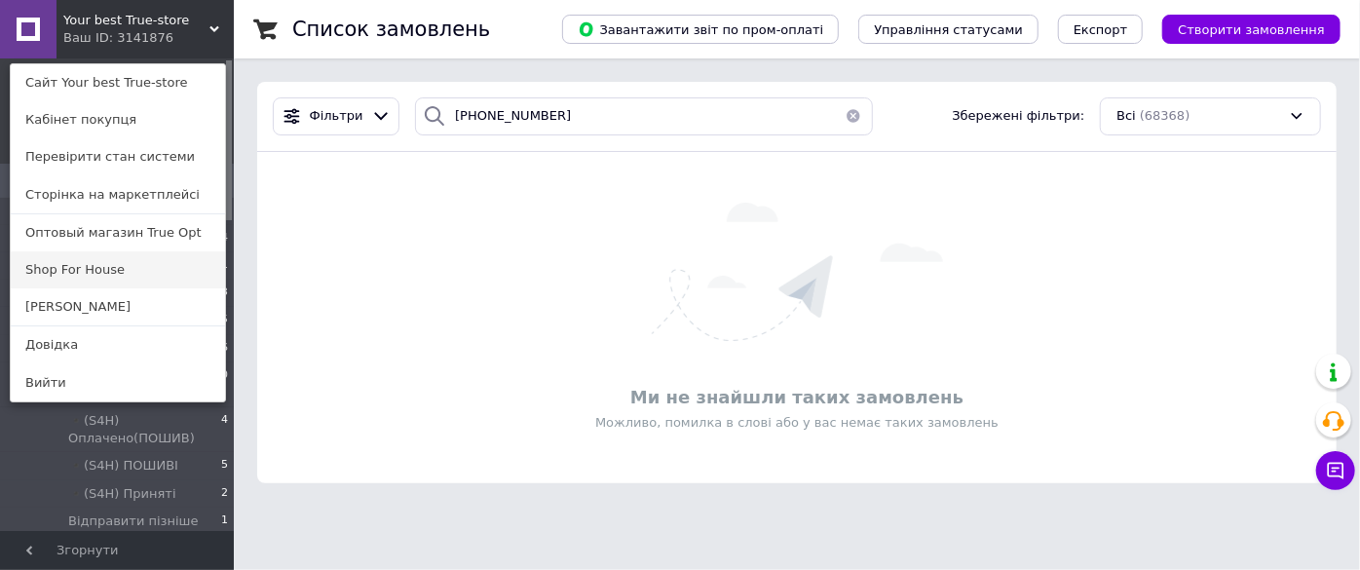
click at [98, 264] on link "Shop For House" at bounding box center [118, 269] width 214 height 37
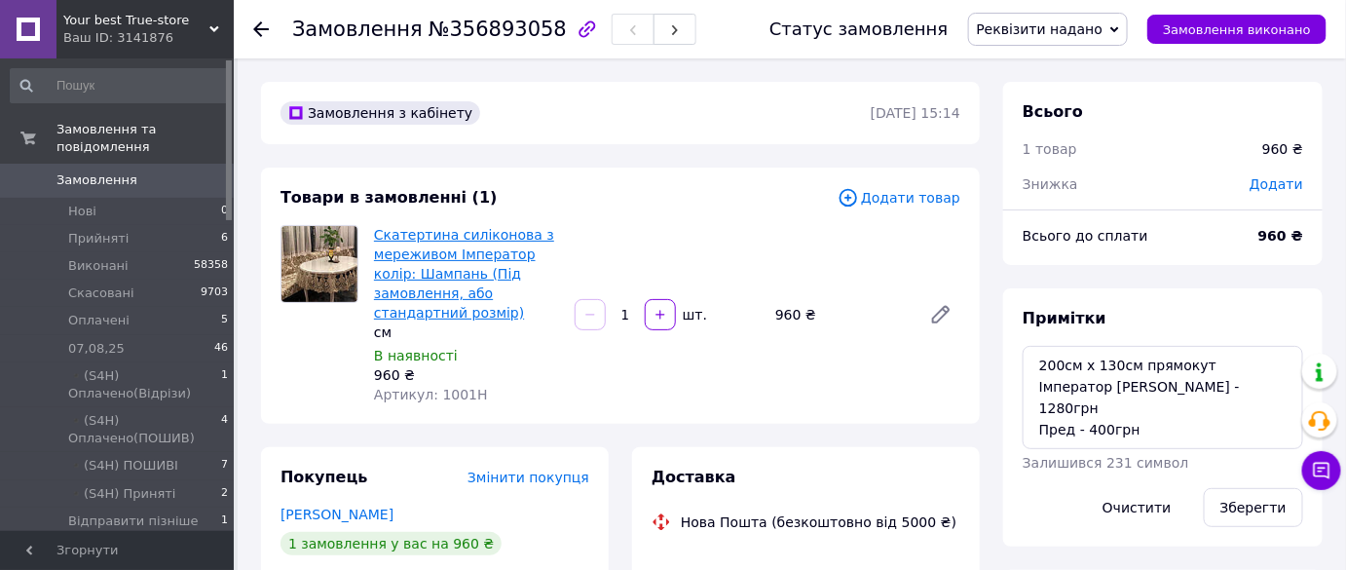
click at [383, 250] on link "Скатертина силіконова з мереживом Імператор колір: Шампань (Під замовлення, або…" at bounding box center [464, 274] width 180 height 94
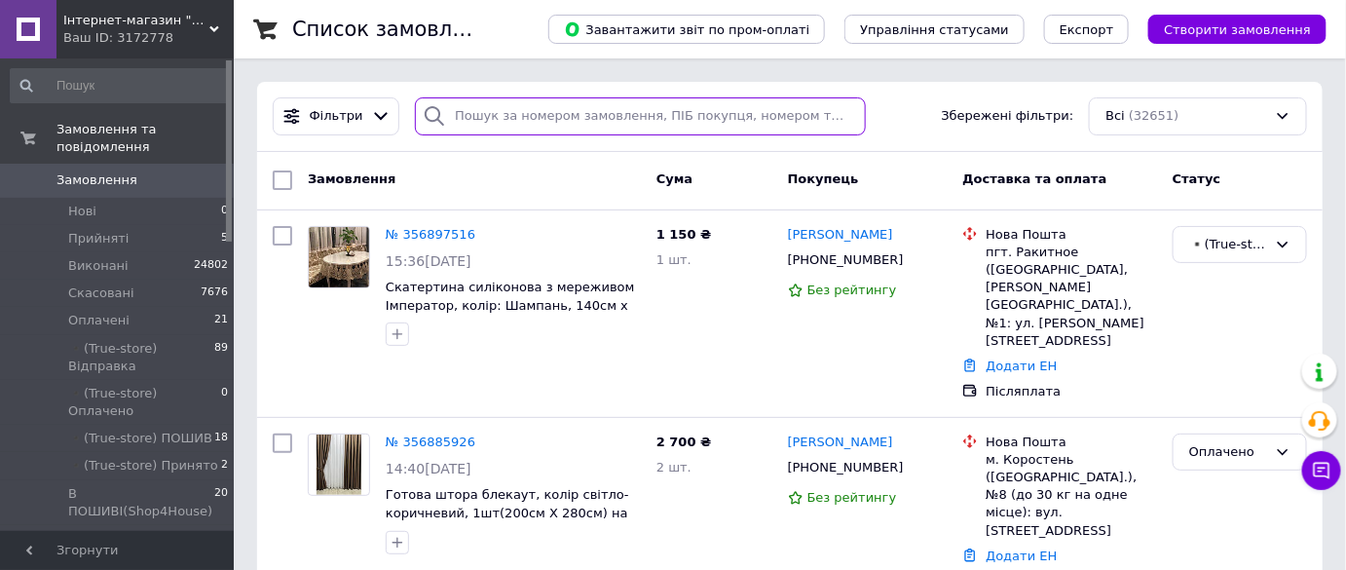
paste input "[PHONE_NUMBER]"
click at [644, 122] on input "search" at bounding box center [640, 116] width 451 height 38
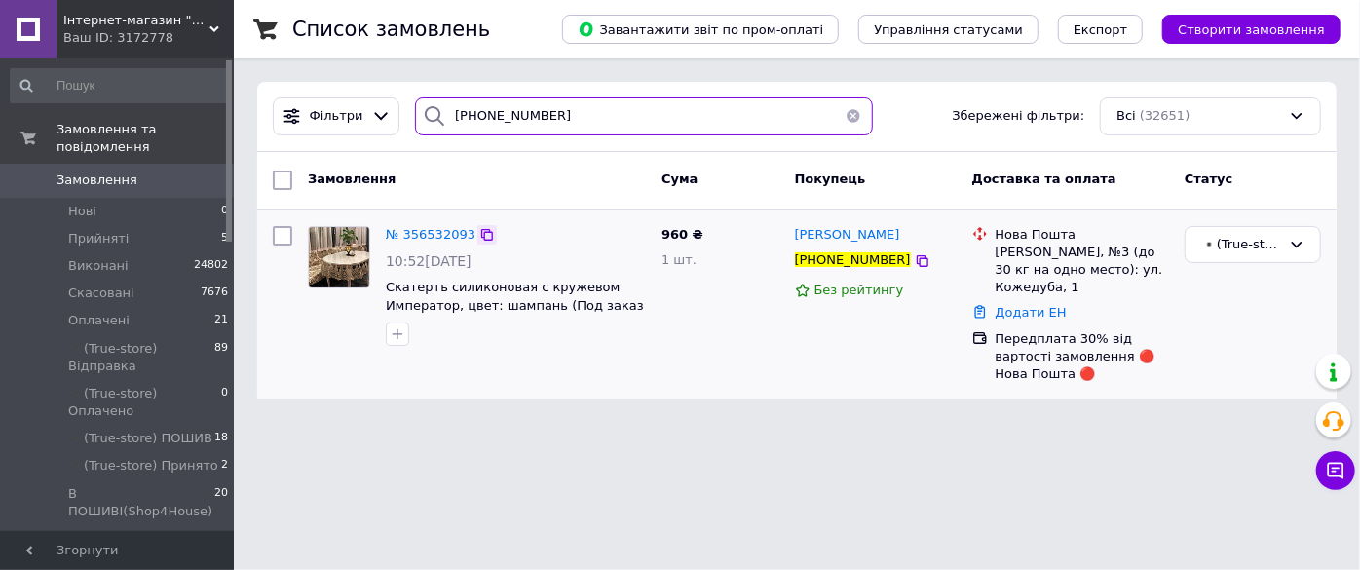
type input "[PHONE_NUMBER]"
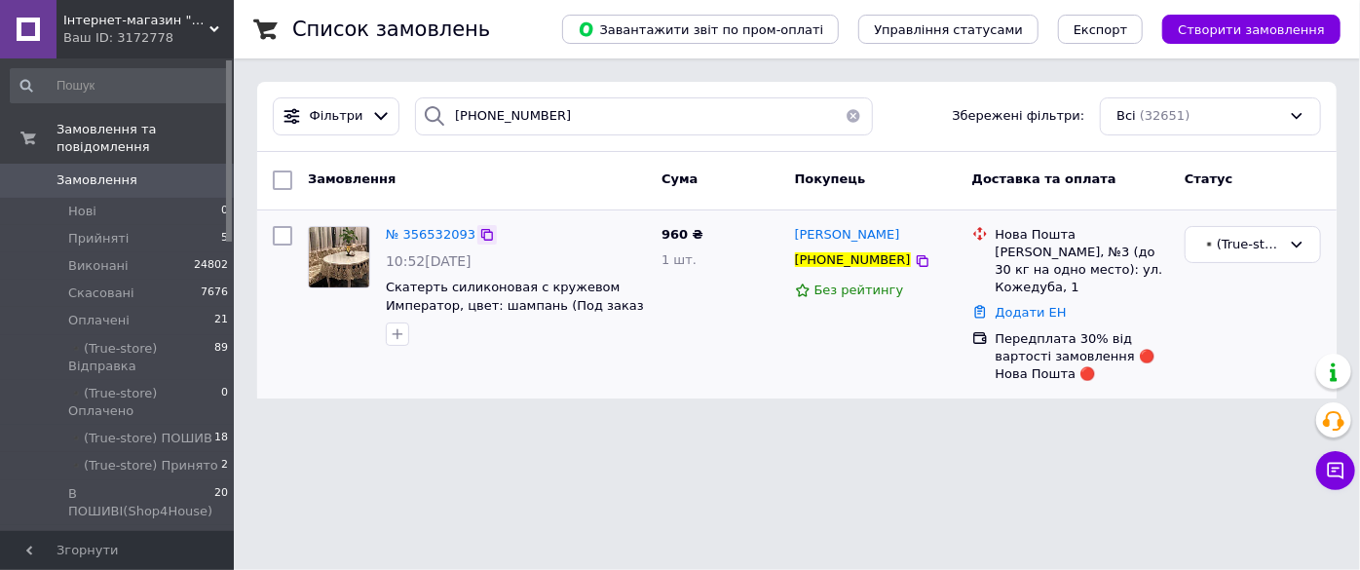
click at [485, 230] on div at bounding box center [486, 234] width 19 height 19
click at [477, 244] on div at bounding box center [486, 234] width 19 height 19
click at [479, 234] on icon at bounding box center [487, 235] width 16 height 16
click at [199, 12] on span "Інтернет-магазин "Shop For House"" at bounding box center [136, 21] width 146 height 18
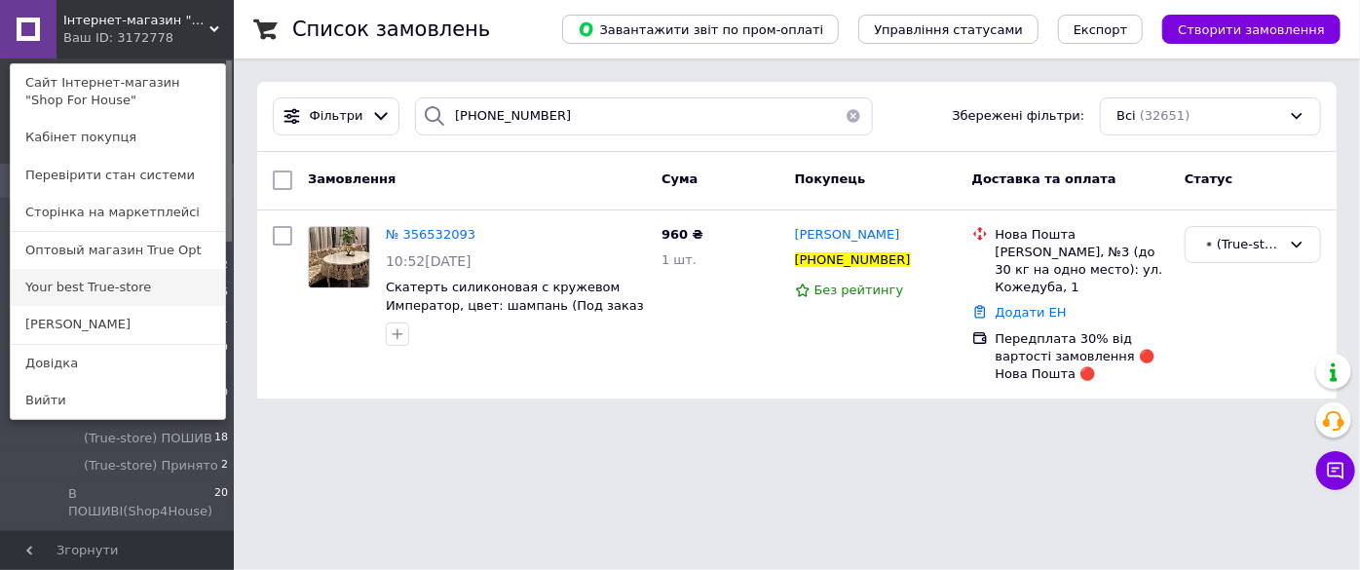
click at [127, 294] on link "Your best True-store" at bounding box center [118, 287] width 214 height 37
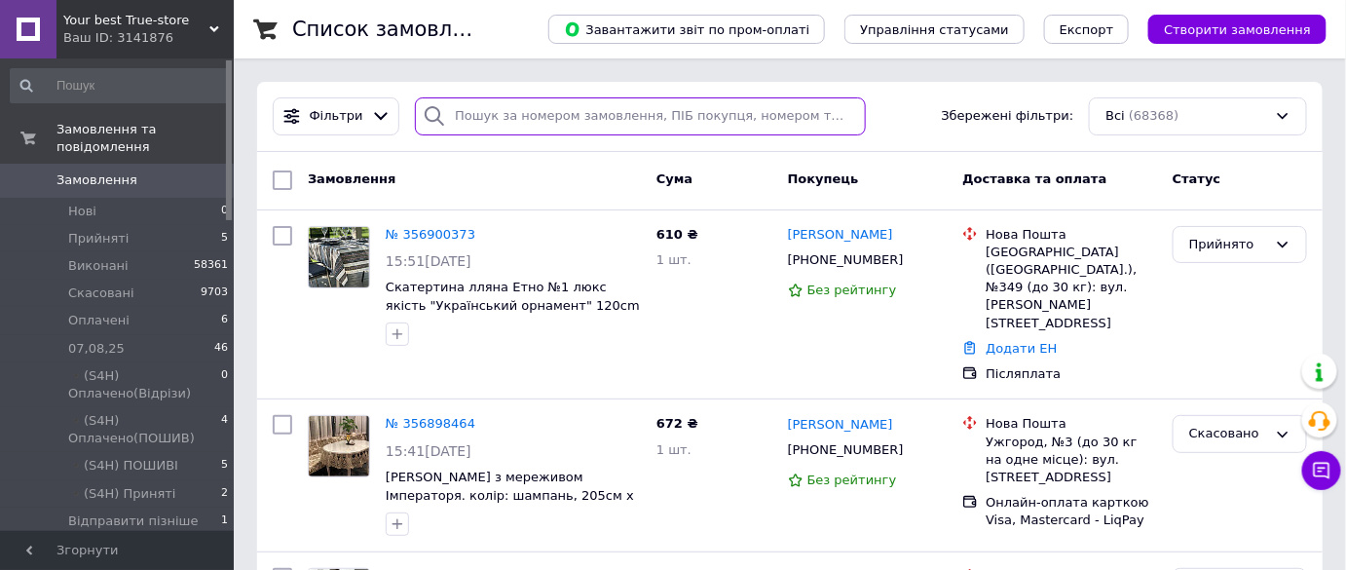
click at [550, 119] on input "search" at bounding box center [640, 116] width 451 height 38
paste input "356770195"
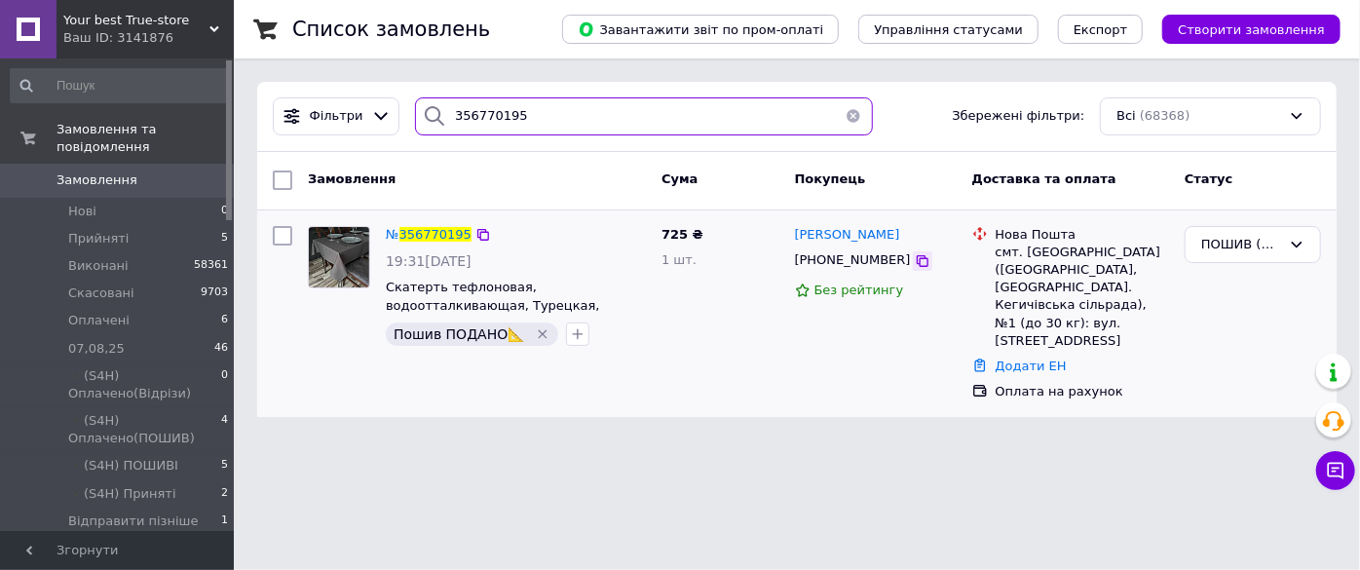
type input "356770195"
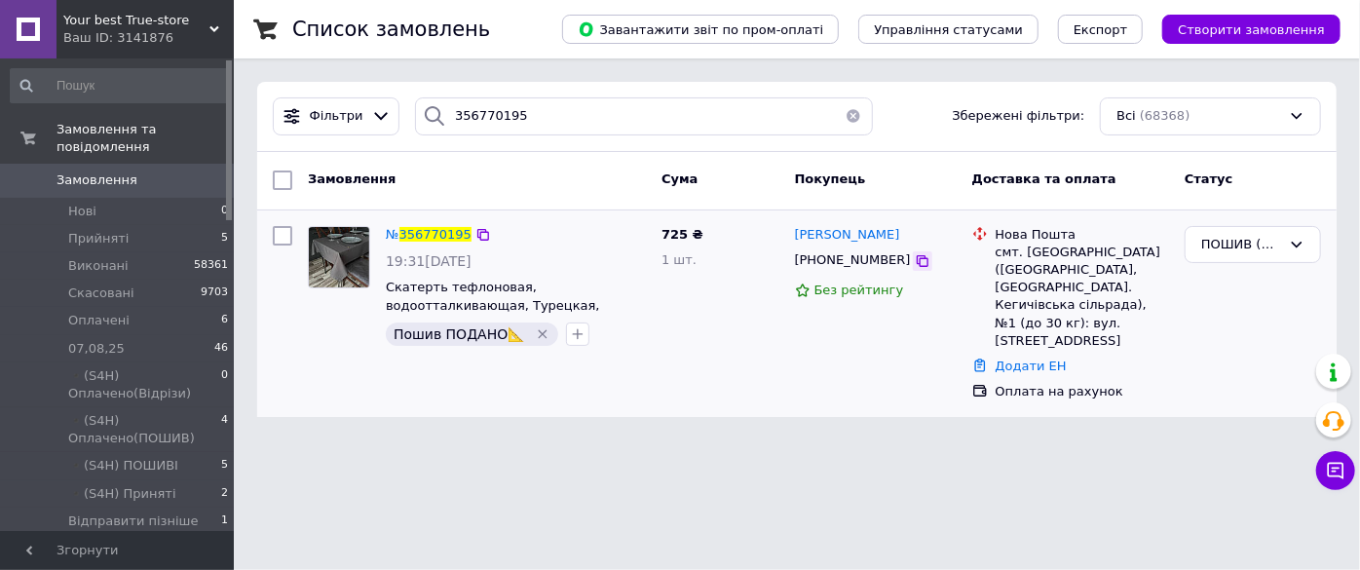
click at [915, 267] on icon at bounding box center [923, 261] width 16 height 16
click at [193, 171] on span "0" at bounding box center [207, 180] width 54 height 18
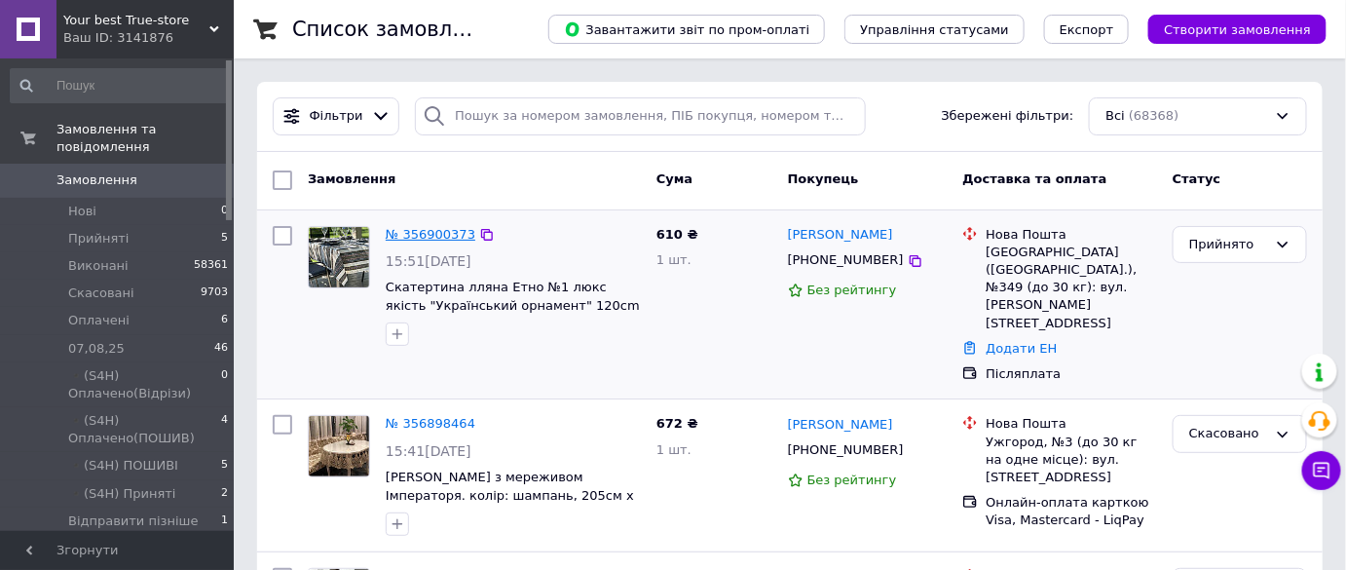
click at [434, 228] on link "№ 356900373" at bounding box center [431, 234] width 90 height 15
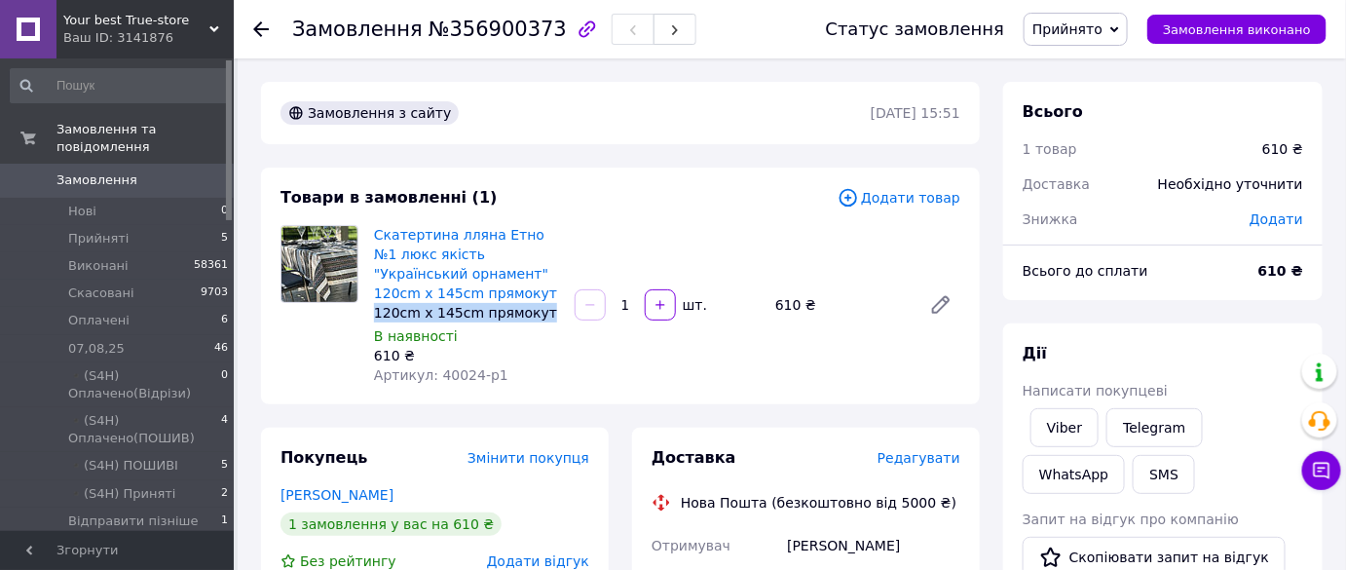
drag, startPoint x: 532, startPoint y: 311, endPoint x: 368, endPoint y: 306, distance: 163.7
click at [368, 306] on div "Скатертина лляна Етно №1 люкс якість "Український орнамент" 120cm x 145cm прямо…" at bounding box center [466, 305] width 201 height 168
copy div "120cm x 145cm прямокут"
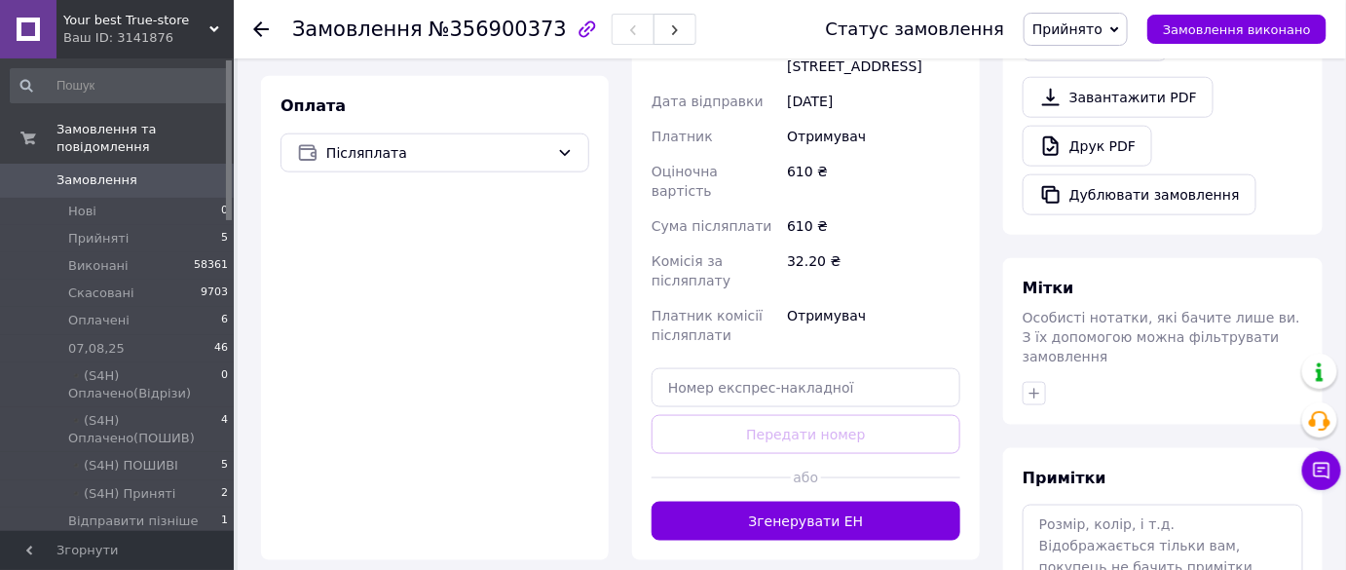
scroll to position [786, 0]
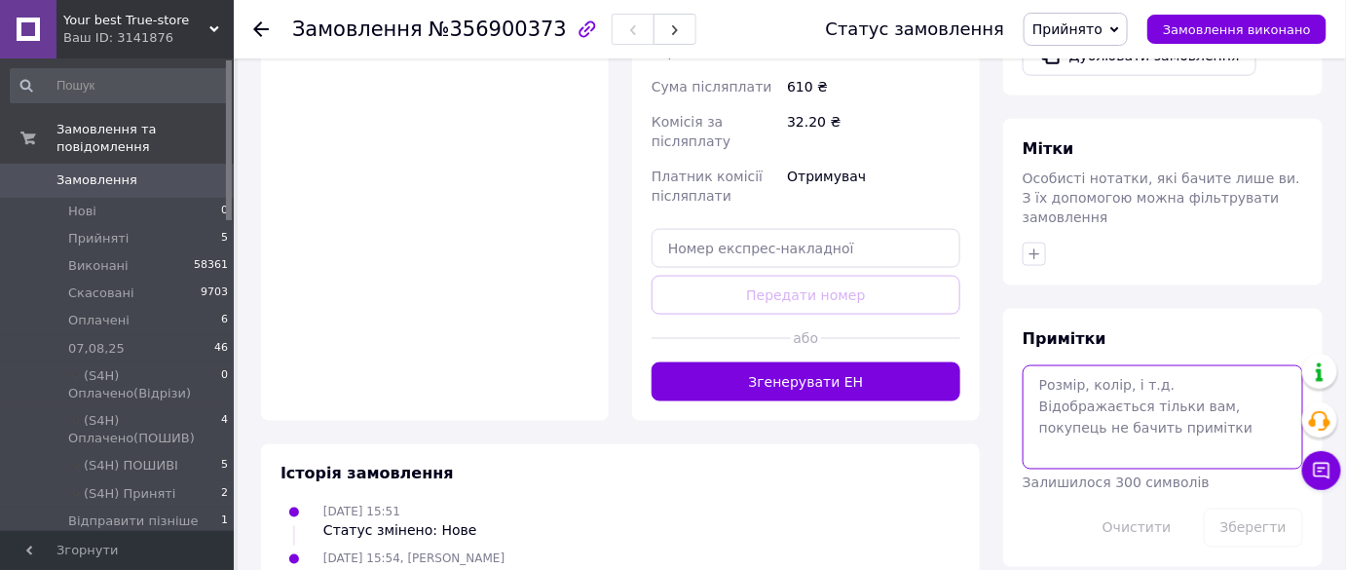
click at [1083, 415] on textarea at bounding box center [1163, 416] width 281 height 103
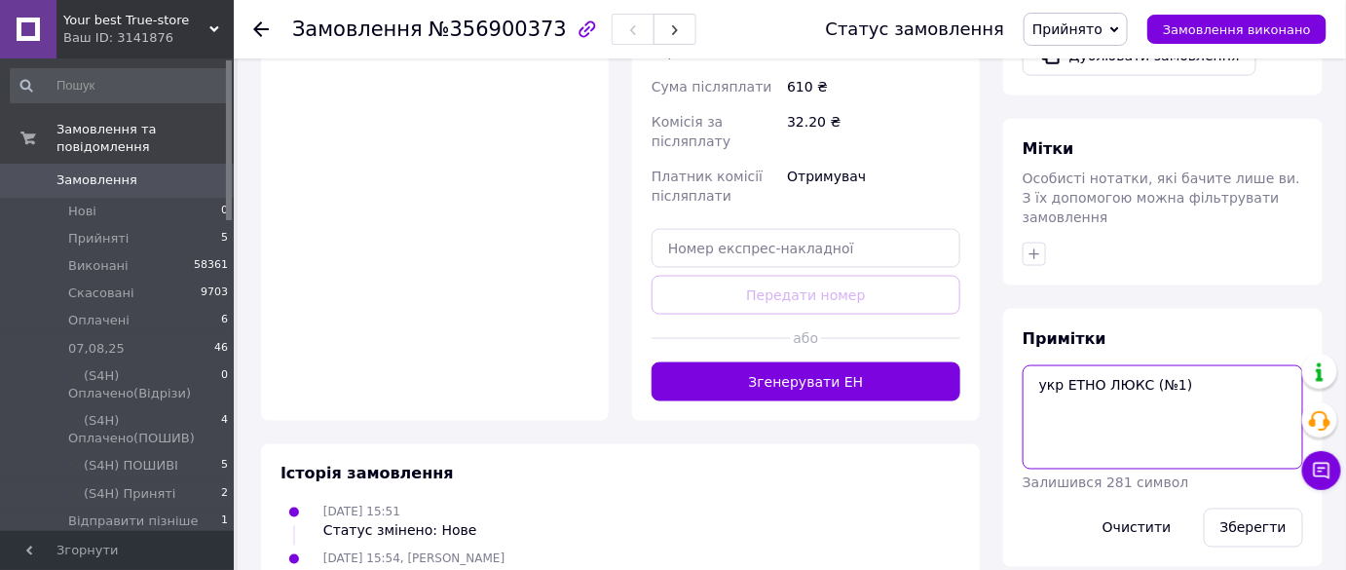
paste textarea "120cm x 145cm прямокут"
type textarea "укр ЕТНО ЛЮКС (№1) 120cm x 145cm прямокут Ціна - 610грн"
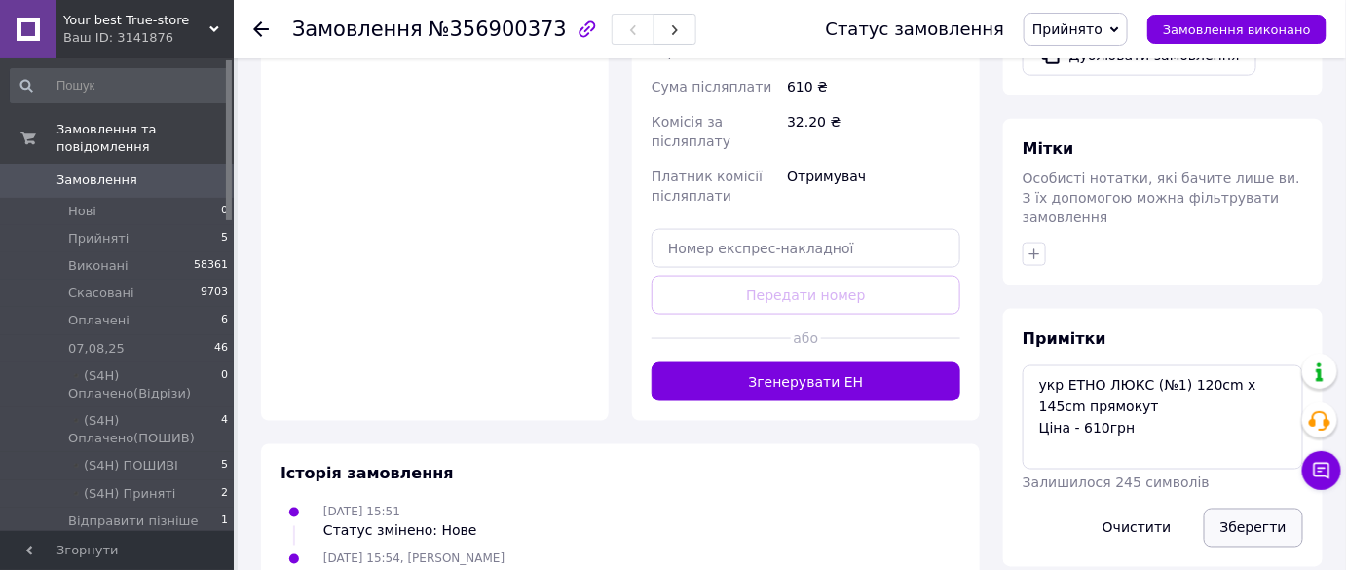
click at [1247, 508] on button "Зберегти" at bounding box center [1253, 527] width 99 height 39
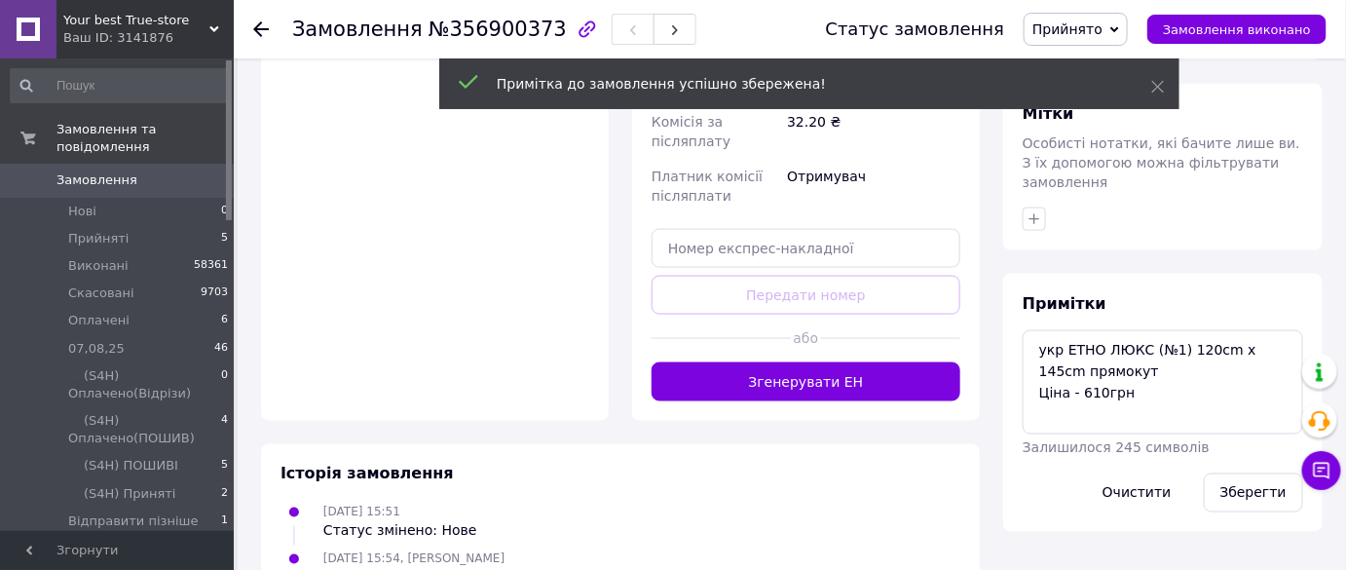
click at [447, 30] on span "№356900373" at bounding box center [498, 29] width 138 height 23
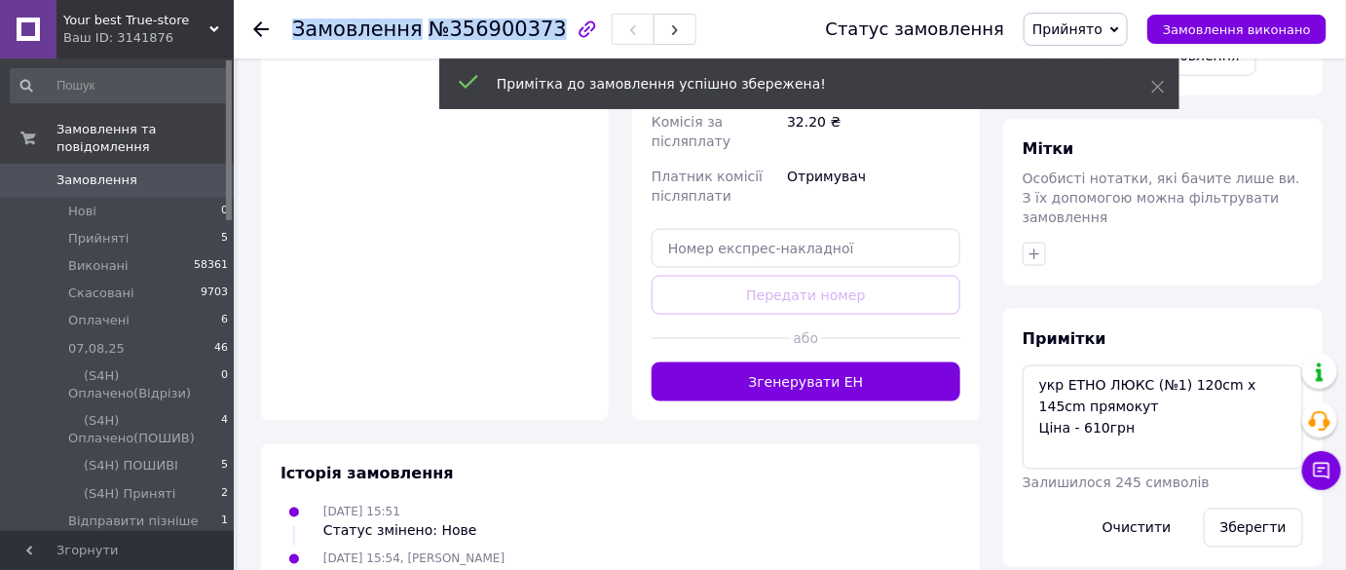
click at [447, 30] on span "№356900373" at bounding box center [498, 29] width 138 height 23
click at [447, 27] on span "№356900373" at bounding box center [498, 29] width 138 height 23
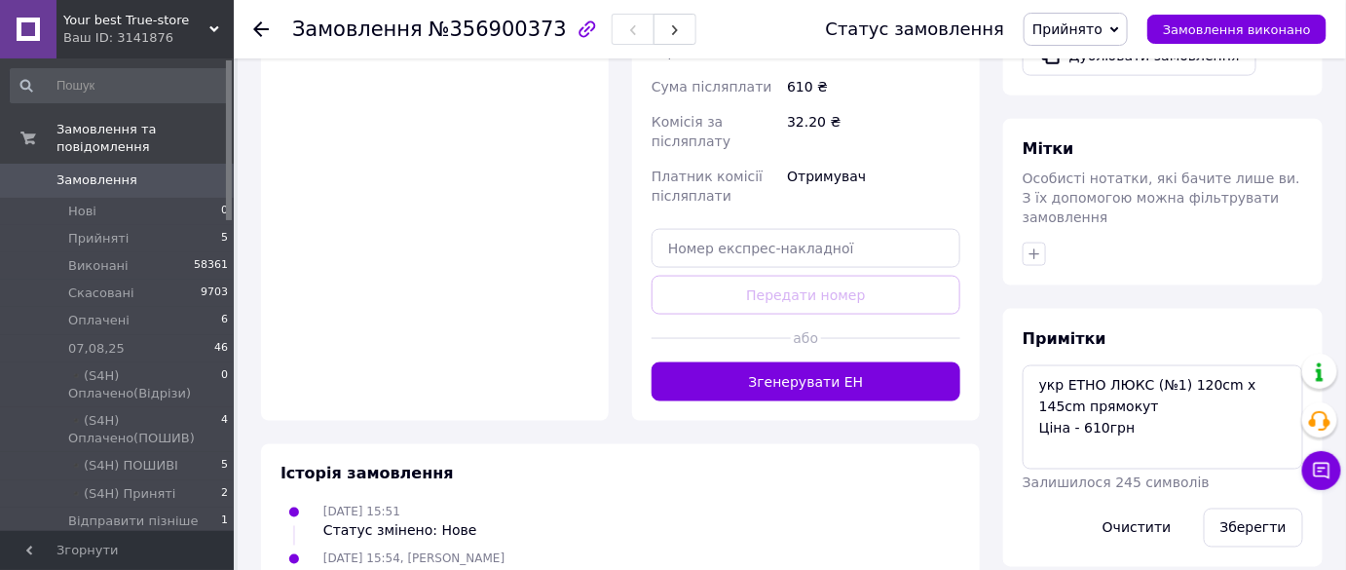
click at [437, 28] on span "№356900373" at bounding box center [498, 29] width 138 height 23
copy span "№356900373"
drag, startPoint x: 437, startPoint y: 28, endPoint x: 445, endPoint y: 169, distance: 140.5
click at [429, 27] on span "№356900373" at bounding box center [498, 29] width 138 height 23
drag, startPoint x: 1192, startPoint y: 359, endPoint x: 943, endPoint y: 347, distance: 249.7
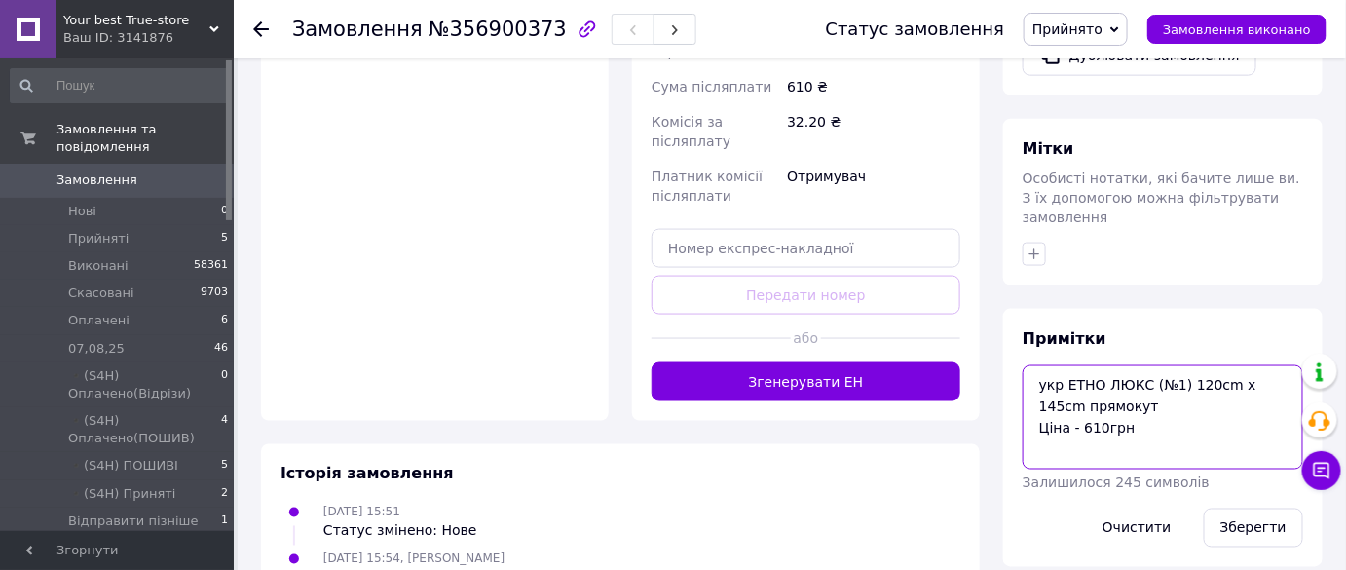
click at [1103, 33] on span "Прийнято" at bounding box center [1067, 29] width 70 height 16
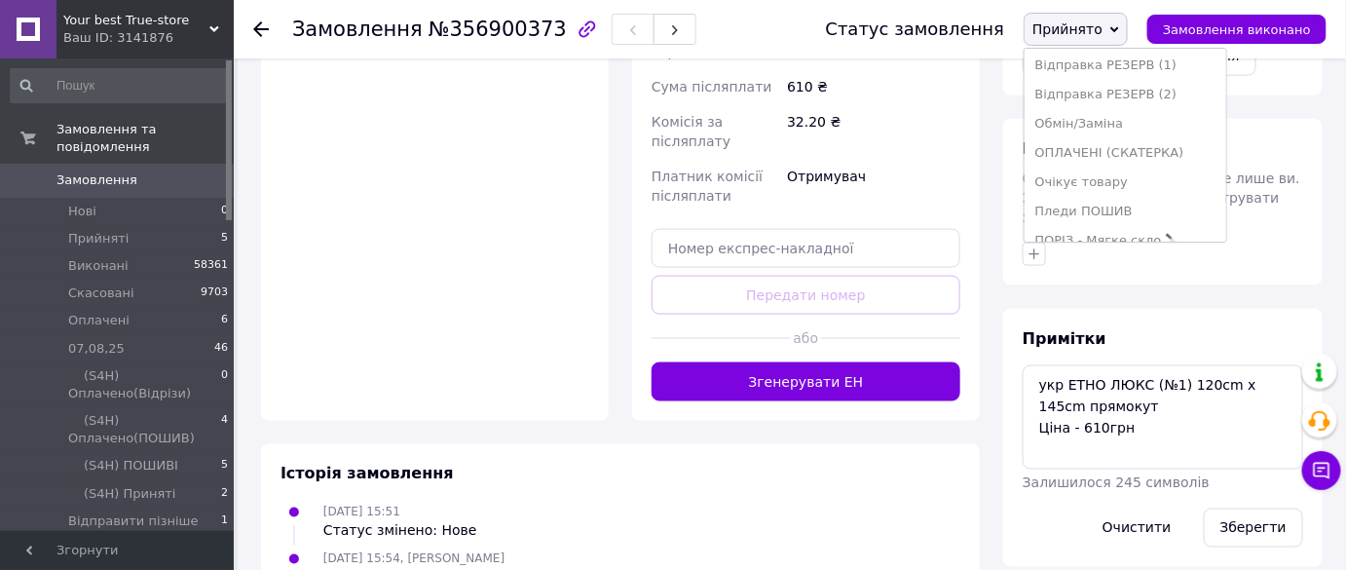
scroll to position [430, 0]
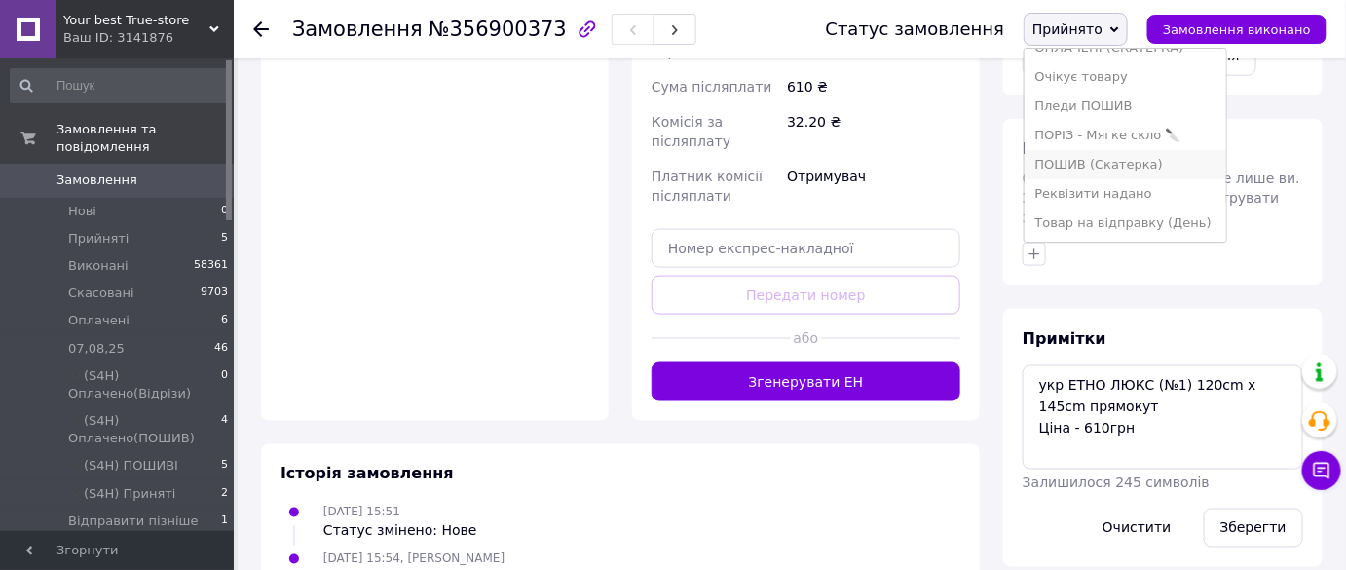
click at [1137, 167] on li "ПОШИВ (Скатерка)" at bounding box center [1125, 164] width 201 height 29
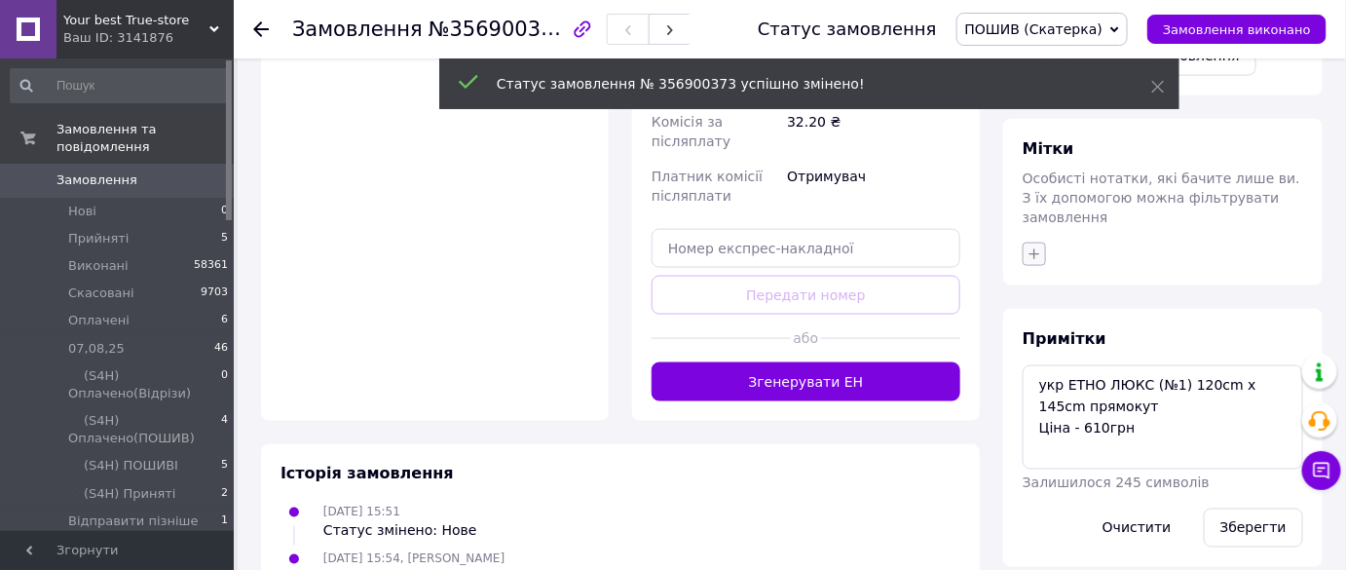
click at [1038, 181] on div "Мітки Особисті нотатки, які бачите лише ви. З їх допомогою можна фільтрувати за…" at bounding box center [1162, 202] width 319 height 167
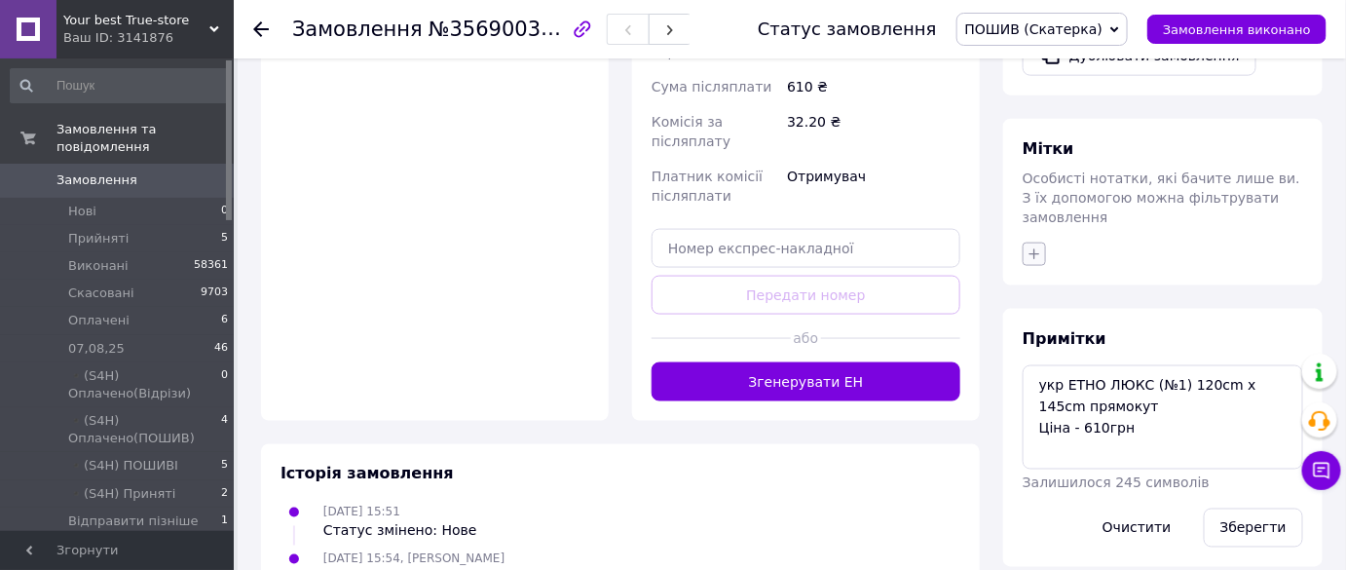
click at [1032, 246] on icon "button" at bounding box center [1035, 254] width 16 height 16
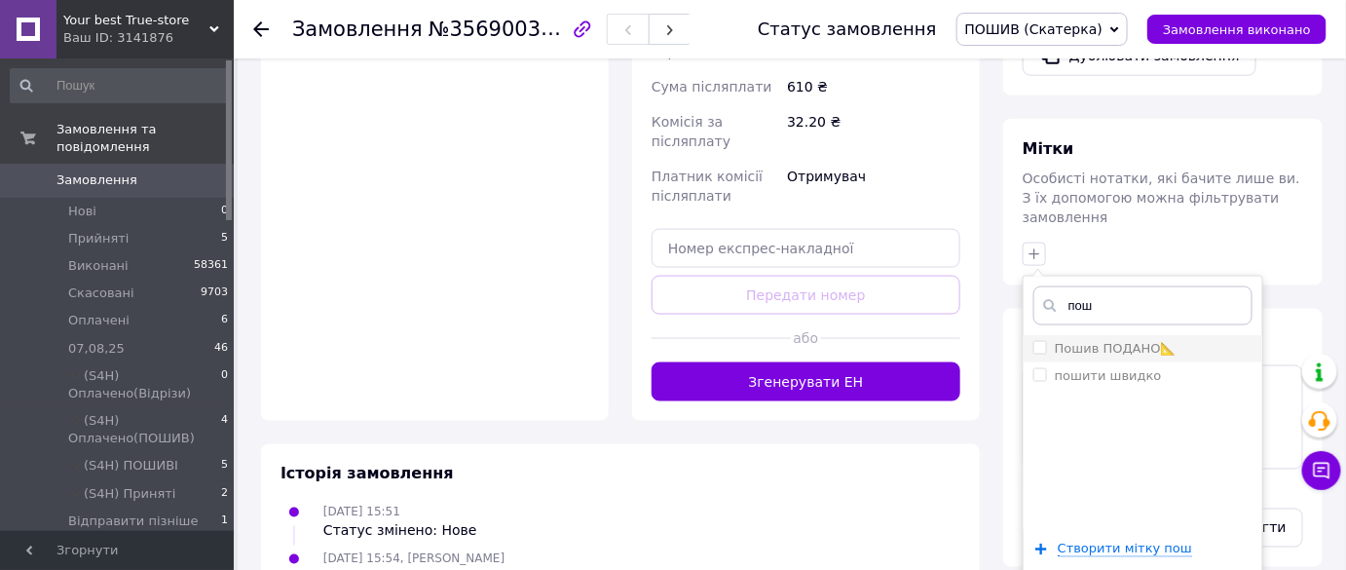
type input "пош"
click at [1074, 341] on label "Пошив ПОДАНО📐" at bounding box center [1116, 348] width 122 height 15
checkbox input "true"
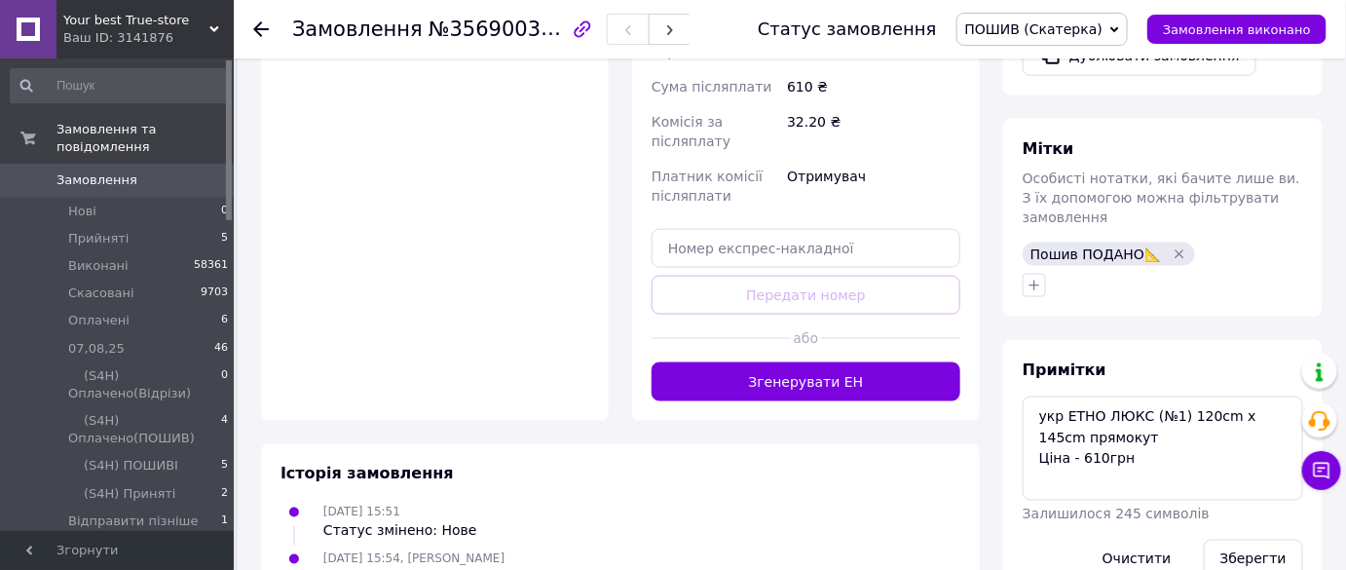
drag, startPoint x: 158, startPoint y: 37, endPoint x: 173, endPoint y: 135, distance: 99.6
click at [159, 37] on div "Ваш ID: 3141876" at bounding box center [148, 38] width 170 height 18
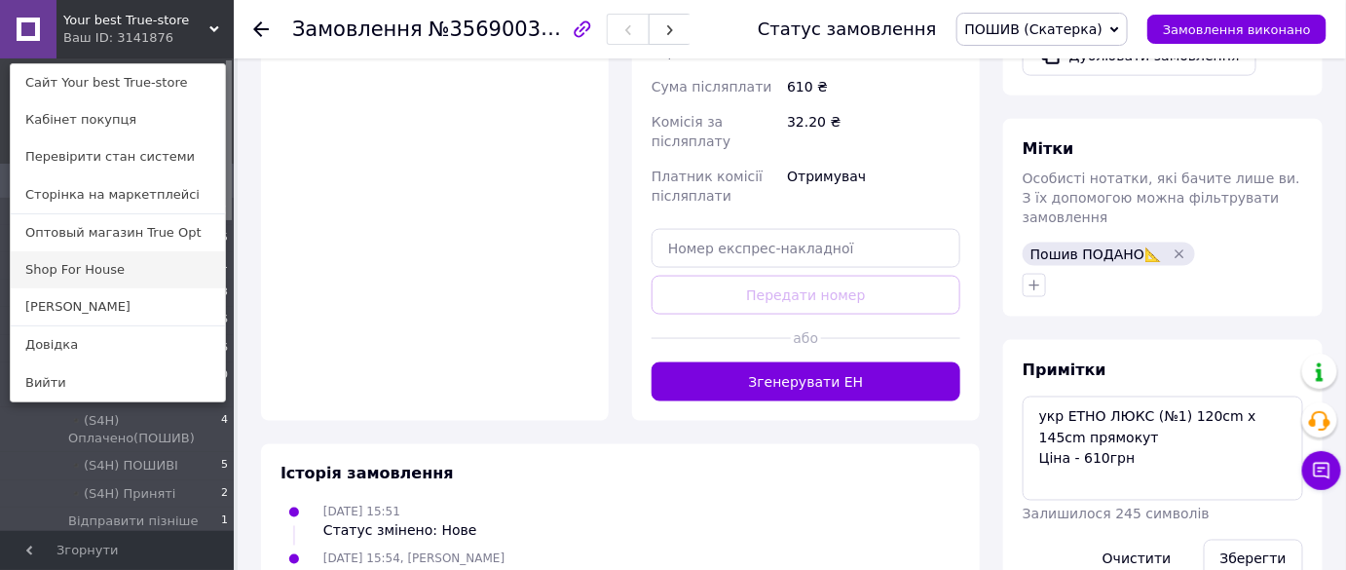
click at [166, 269] on link "Shop For House" at bounding box center [118, 269] width 214 height 37
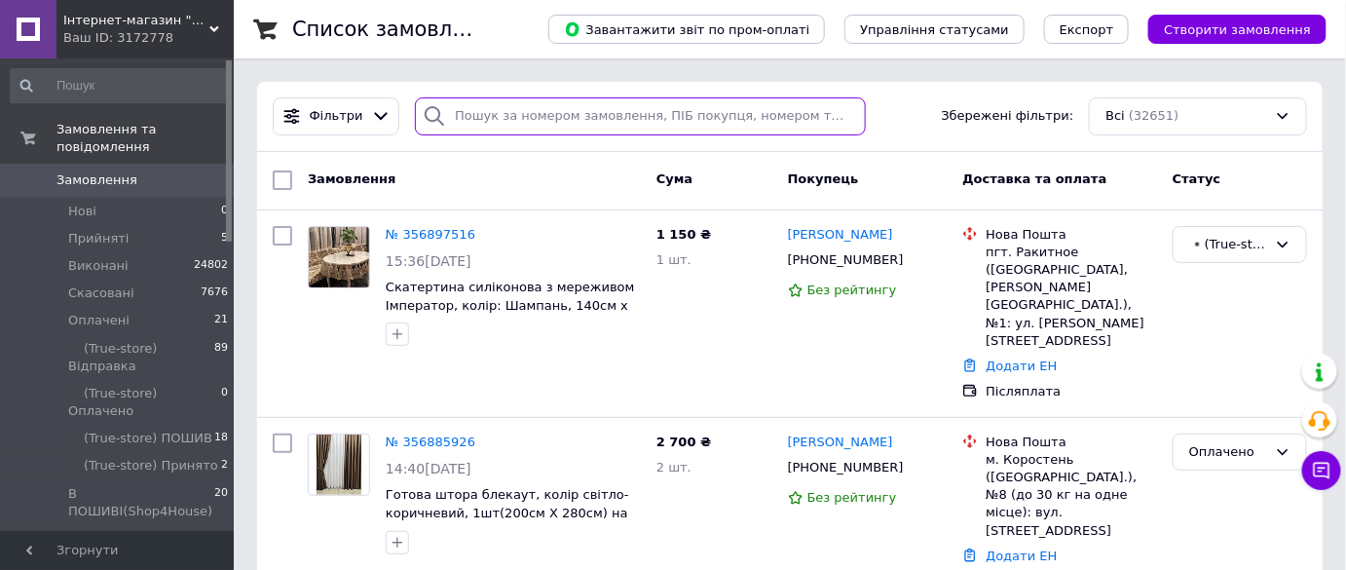
click at [517, 104] on input "search" at bounding box center [640, 116] width 451 height 38
paste input "356897516"
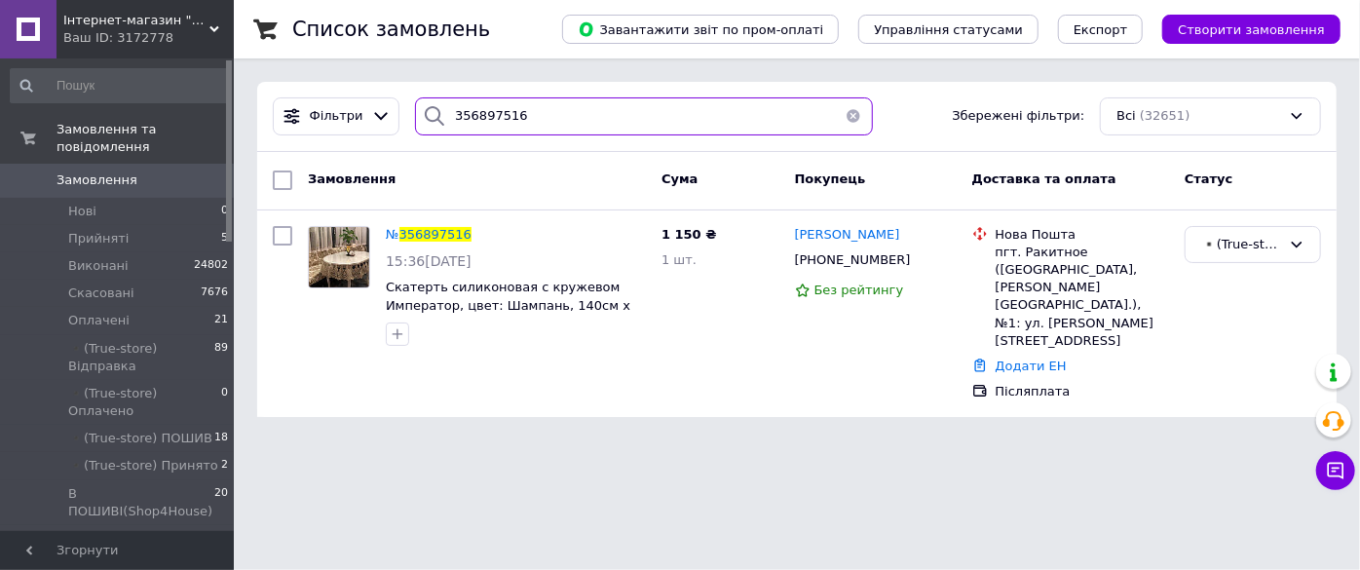
type input "356897516"
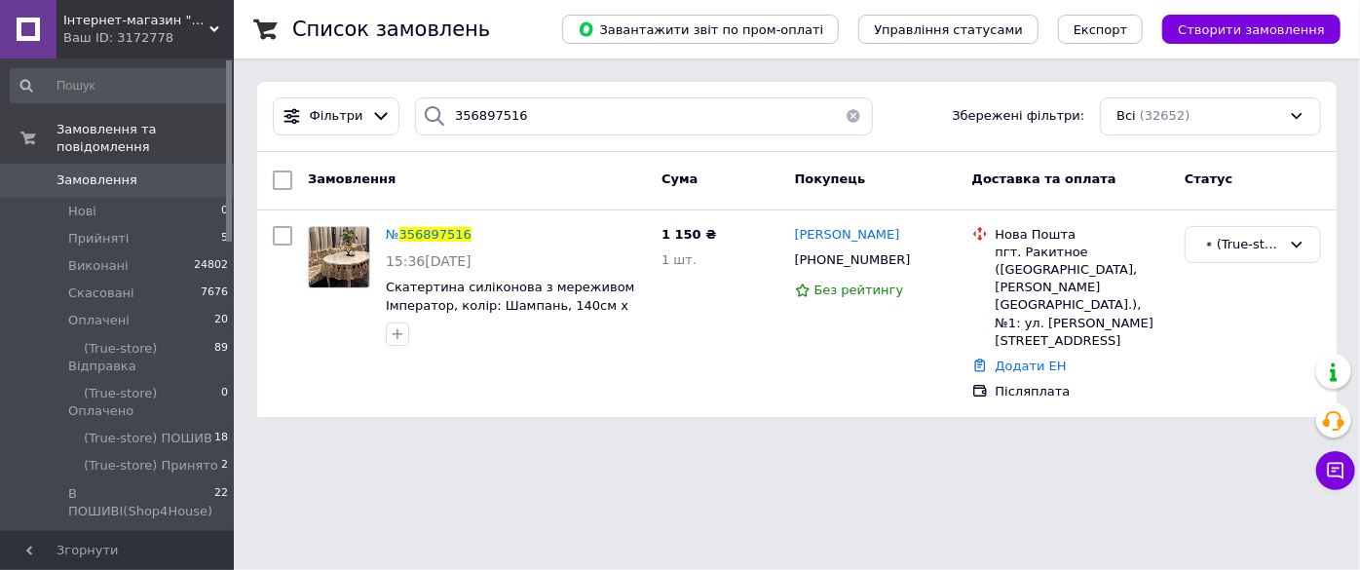
click at [176, 171] on span "Замовлення" at bounding box center [118, 180] width 124 height 18
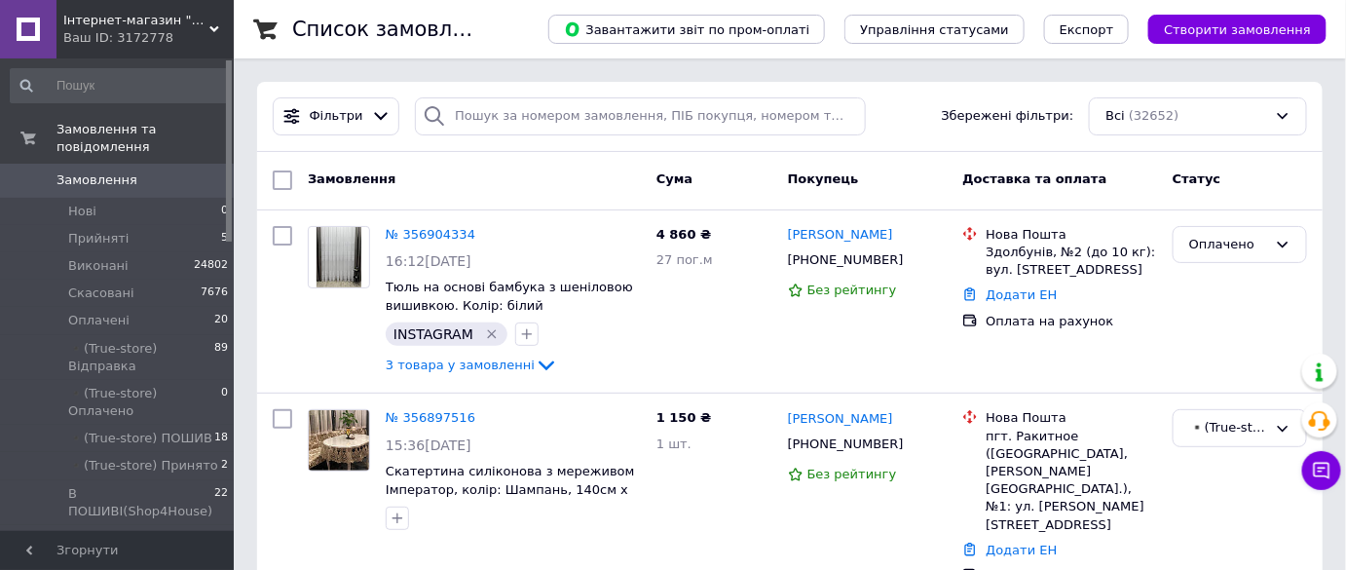
click at [175, 12] on span "Інтернет-магазин "Shop For House"" at bounding box center [136, 21] width 146 height 18
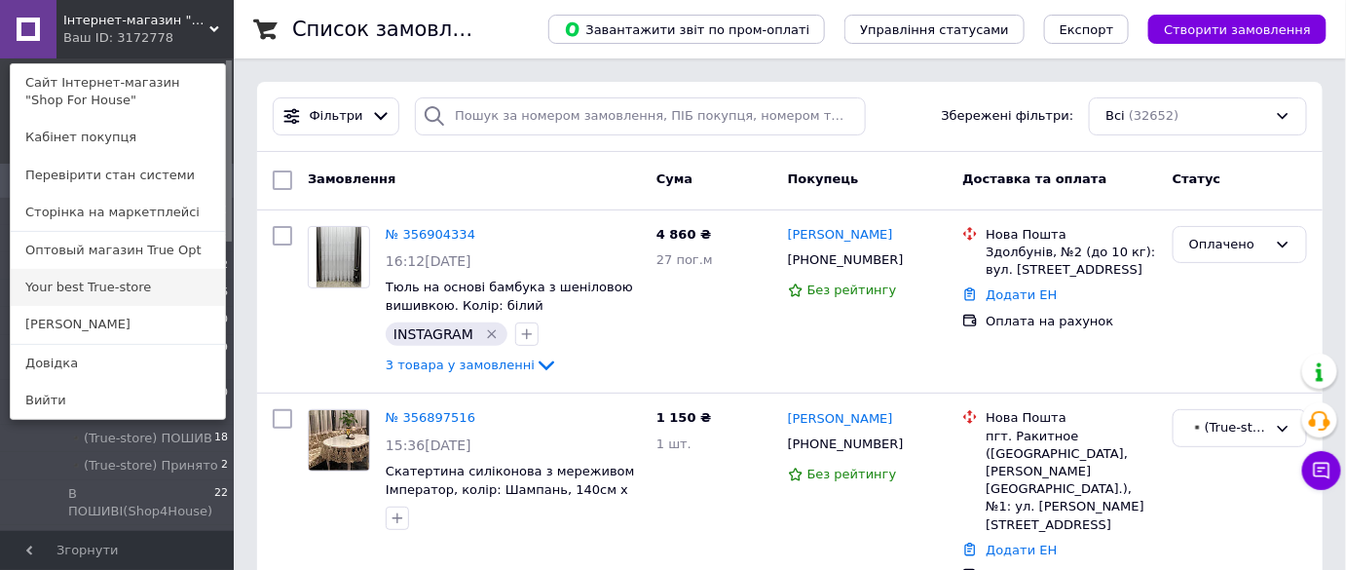
click at [146, 283] on link "Your best True-store" at bounding box center [118, 287] width 214 height 37
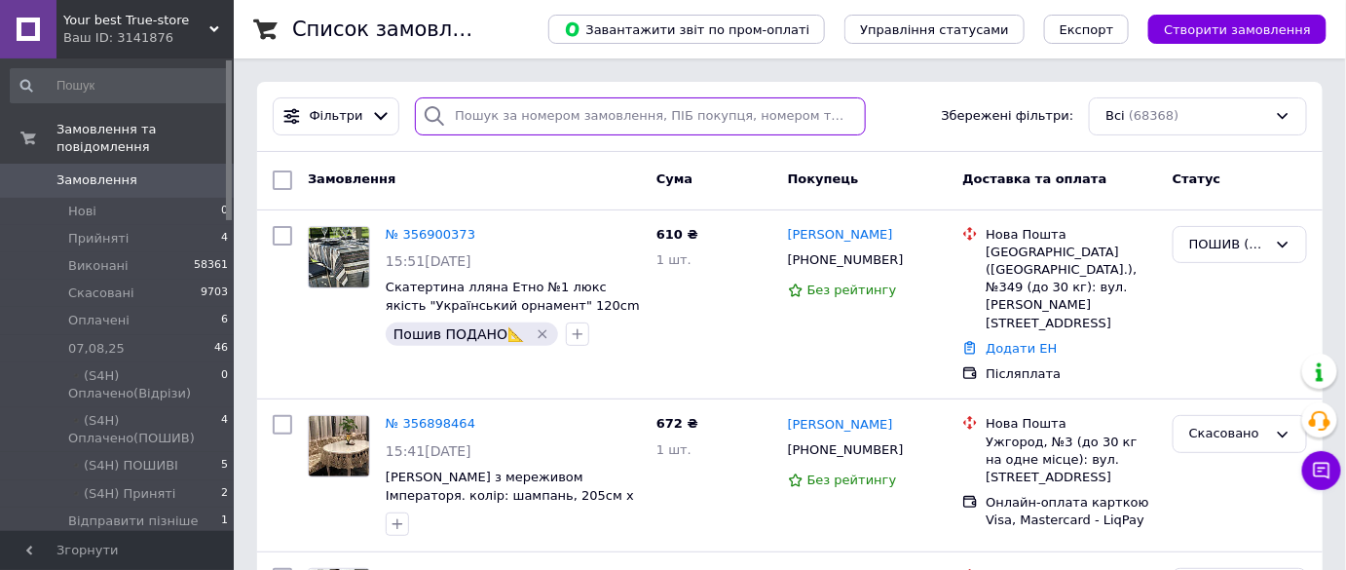
click at [516, 113] on input "search" at bounding box center [640, 116] width 451 height 38
paste input "+380991212061"
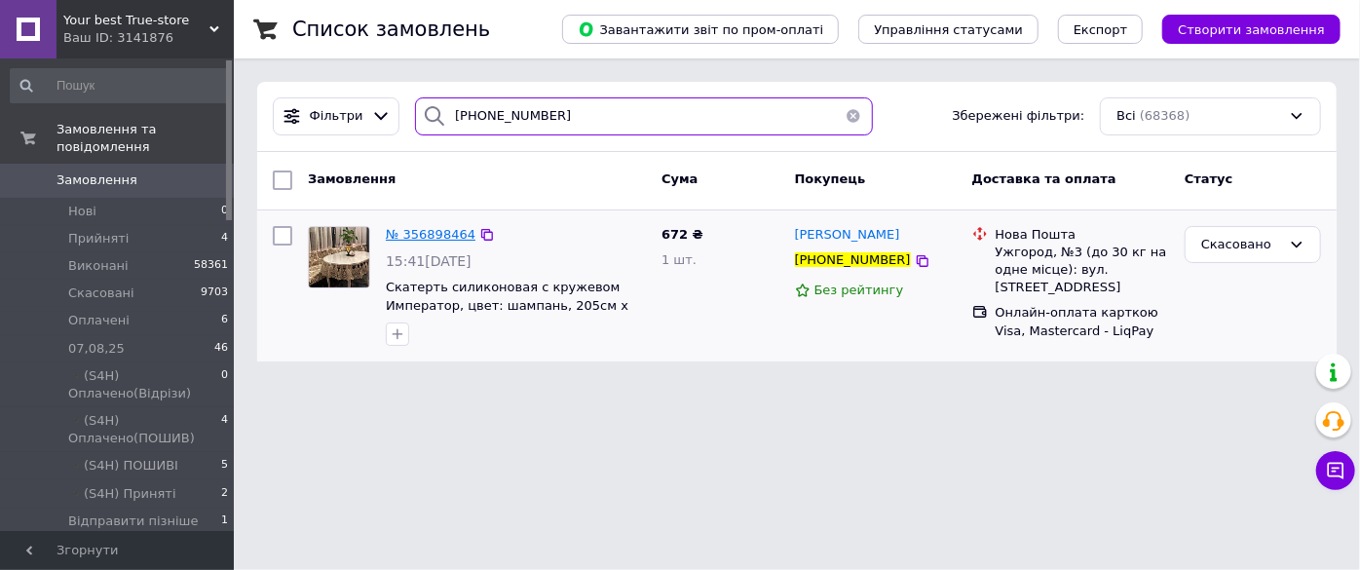
type input "+380991212061"
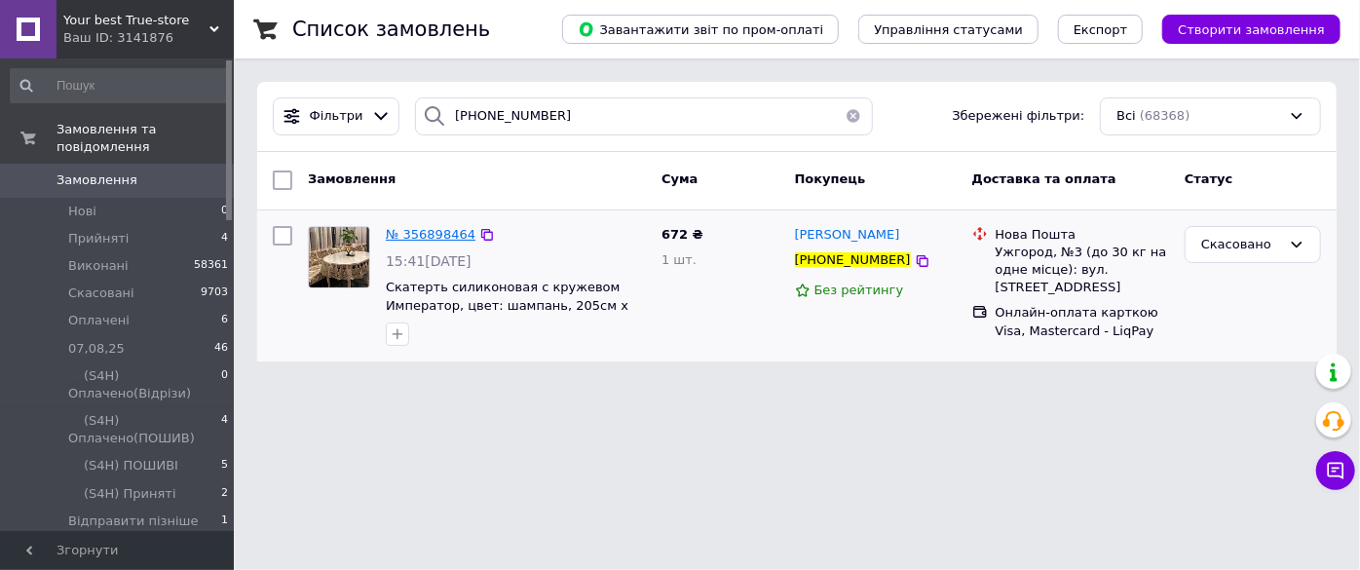
click at [418, 239] on span "№ 356898464" at bounding box center [431, 234] width 90 height 15
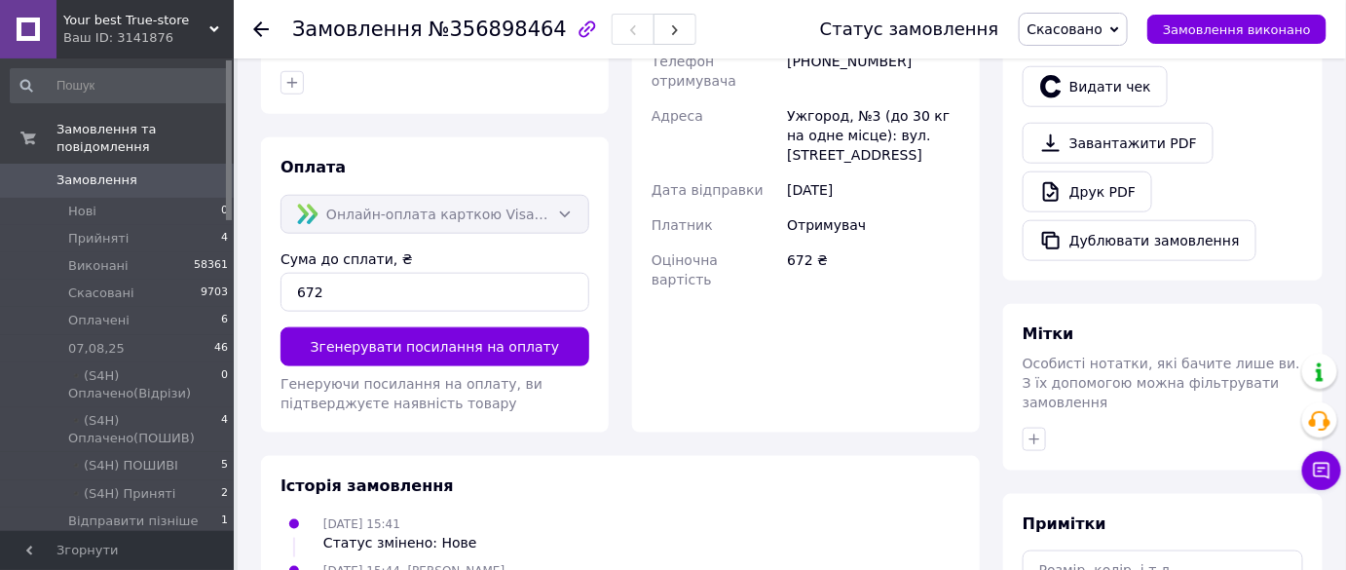
scroll to position [462, 0]
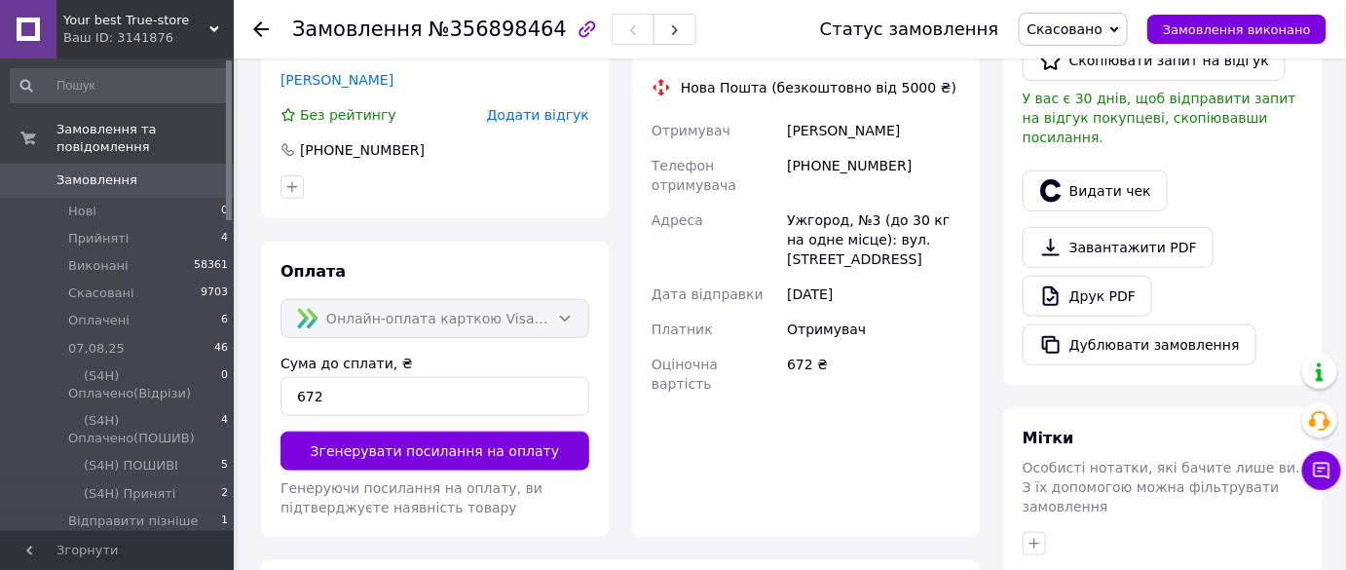
click at [251, 28] on div "Замовлення №356898464 Статус замовлення Скасовано Прийнято Виконано Оплачено 07…" at bounding box center [790, 29] width 1112 height 58
click at [269, 25] on div at bounding box center [272, 29] width 39 height 58
click at [265, 30] on icon at bounding box center [261, 29] width 16 height 16
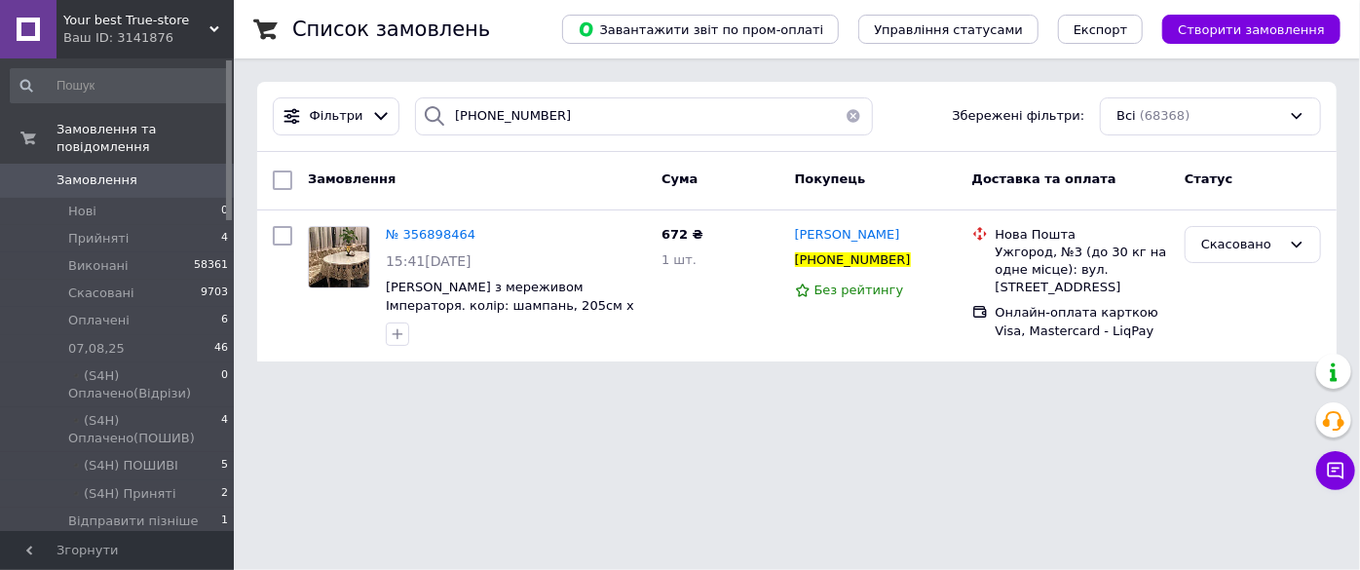
click at [180, 171] on span "0" at bounding box center [207, 180] width 54 height 18
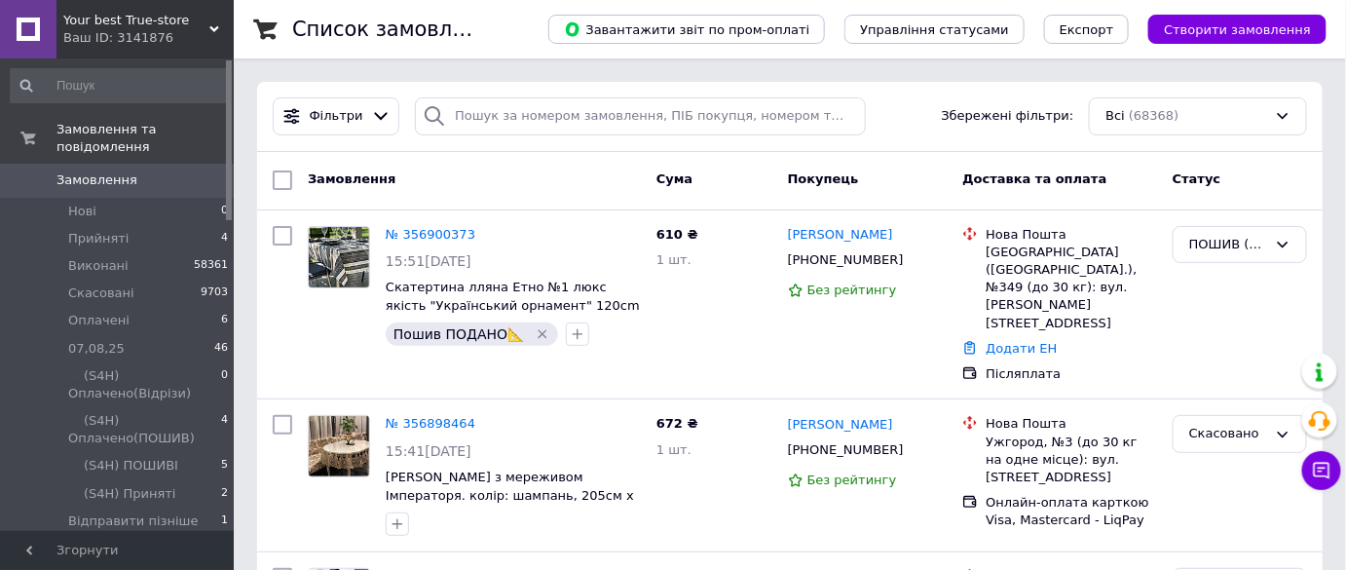
click at [196, 171] on span "0" at bounding box center [207, 180] width 54 height 18
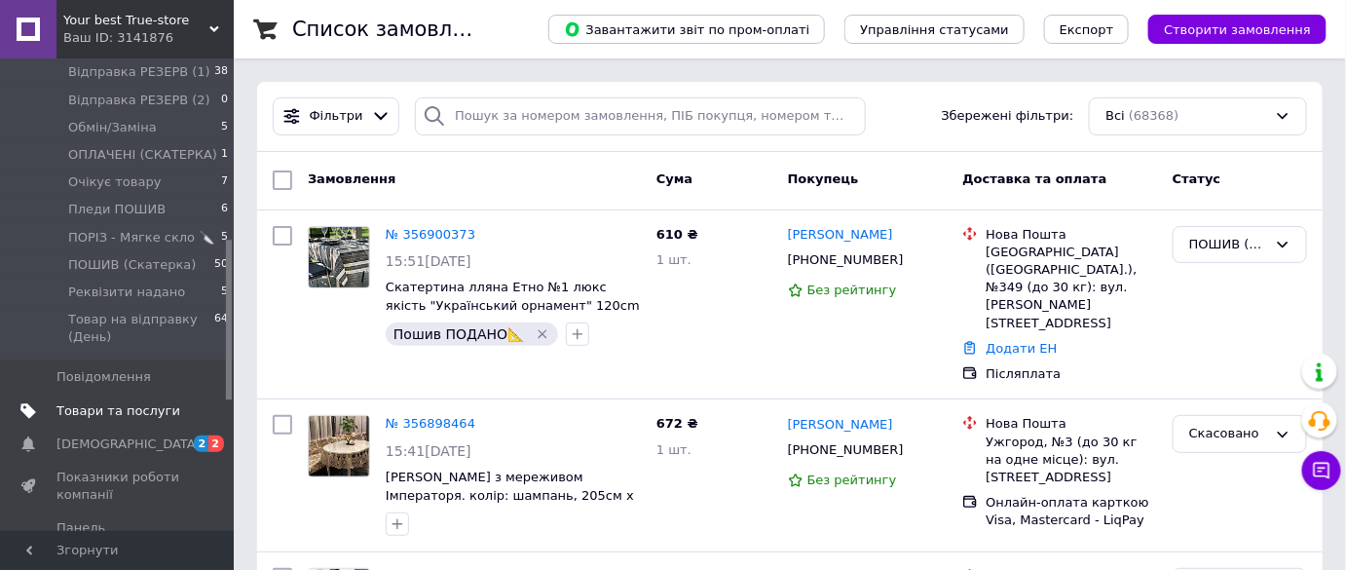
click at [153, 402] on span "Товари та послуги" at bounding box center [118, 411] width 124 height 18
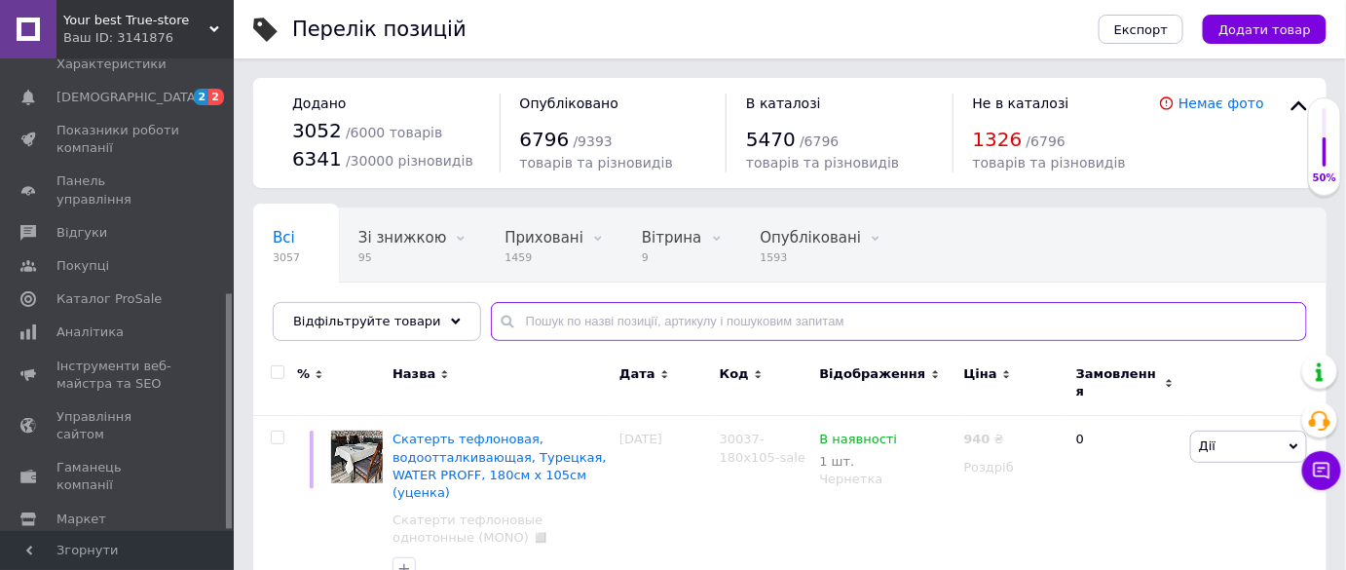
click at [544, 321] on input "text" at bounding box center [899, 321] width 816 height 39
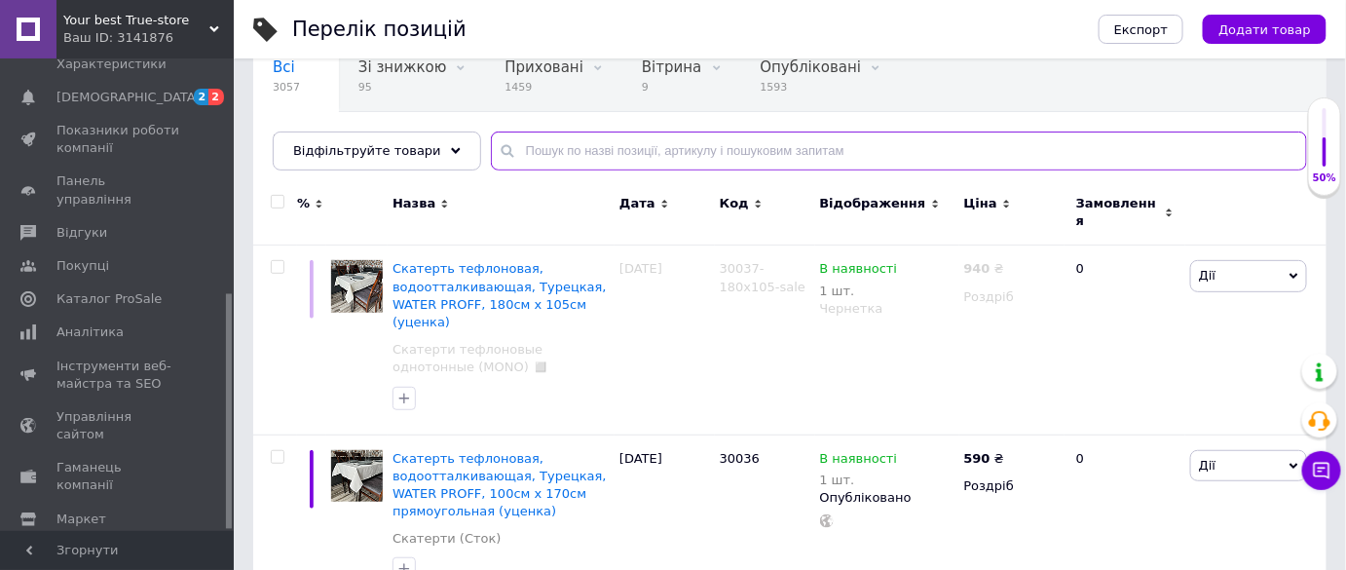
scroll to position [176, 0]
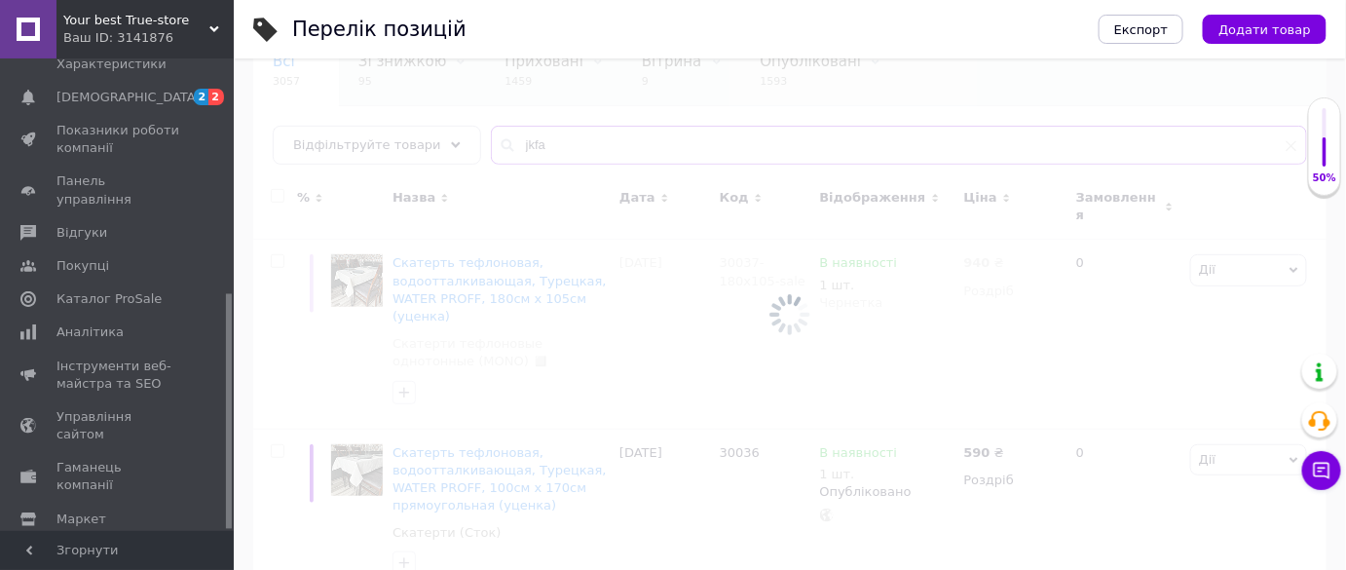
scroll to position [130, 0]
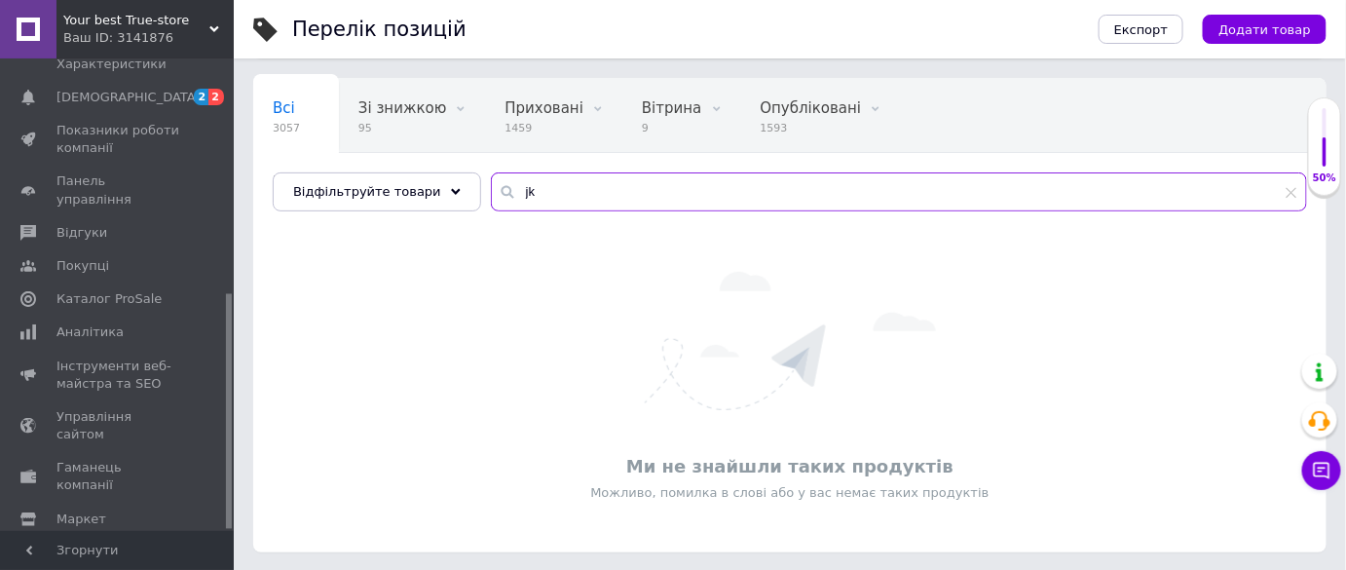
type input "j"
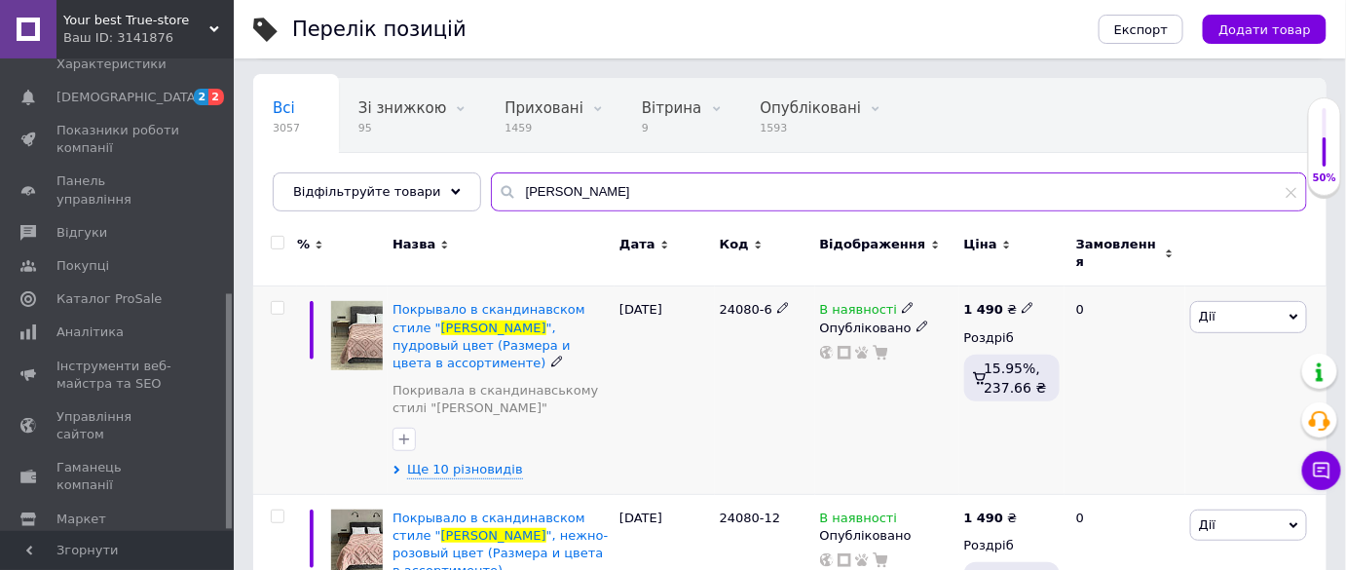
scroll to position [176, 0]
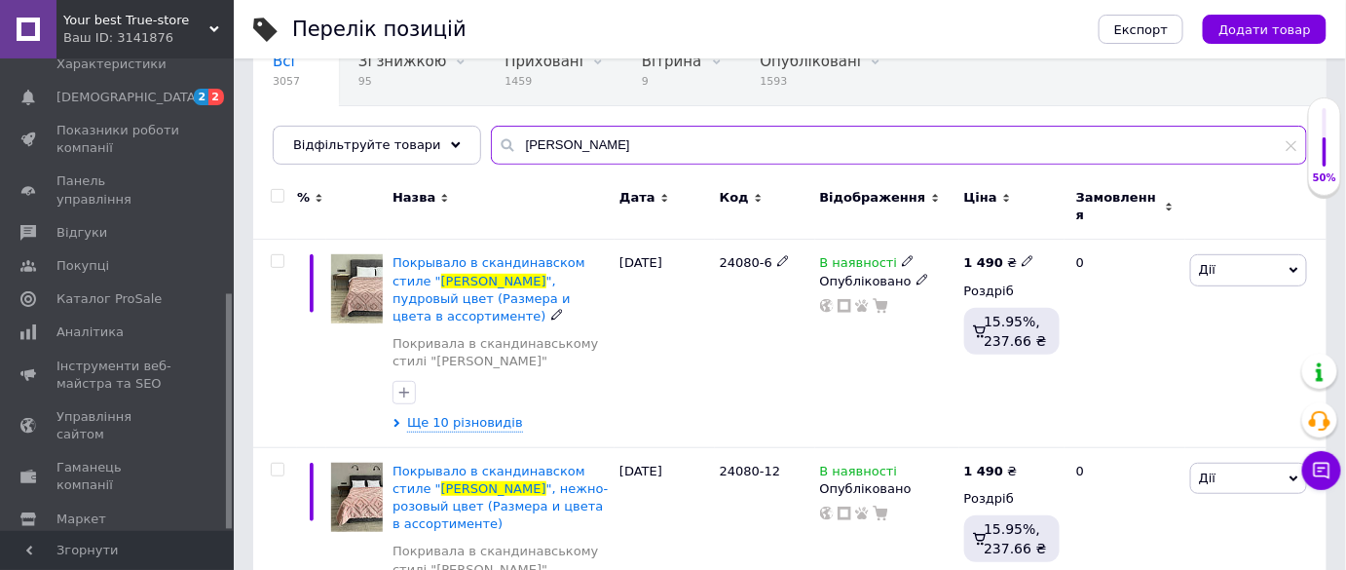
type input "олаф"
click at [469, 274] on span "", пудровый цвет (Размера и цвета в ассортименте)" at bounding box center [482, 299] width 178 height 50
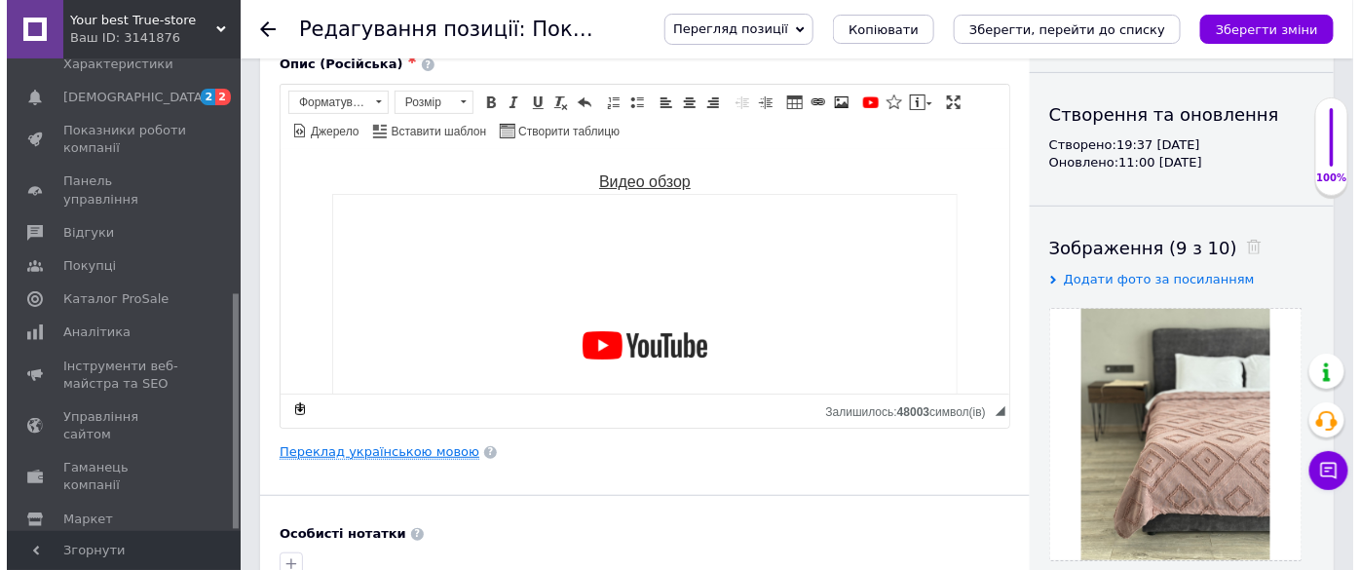
scroll to position [88, 0]
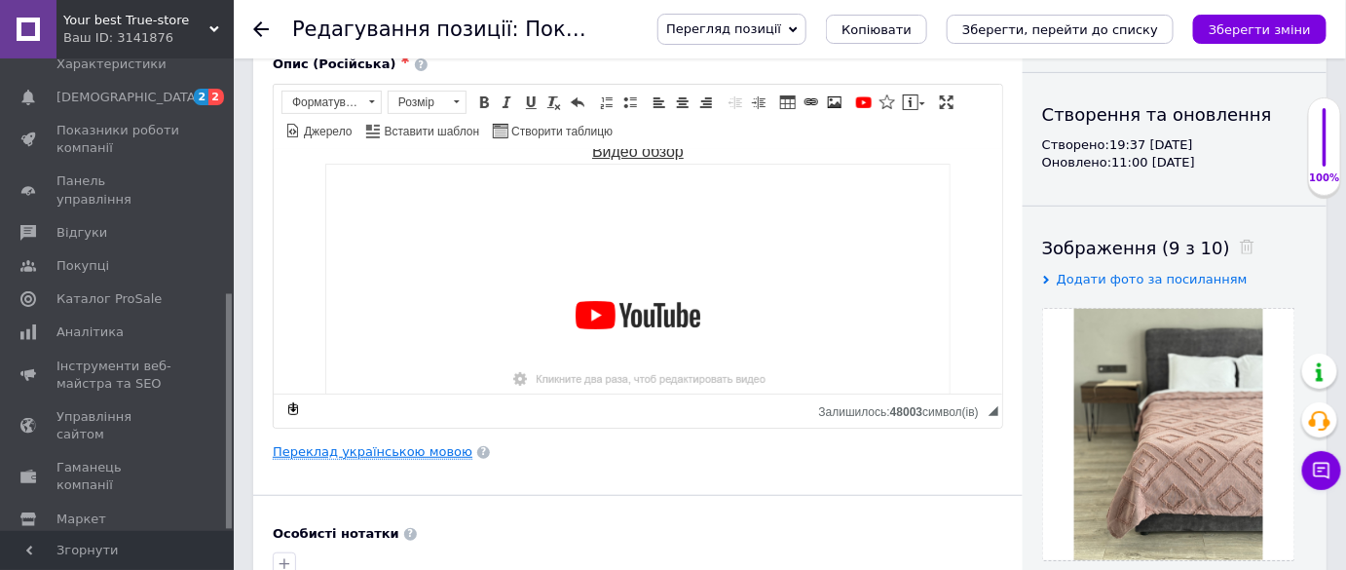
click at [387, 446] on link "Переклад українською мовою" at bounding box center [373, 452] width 200 height 16
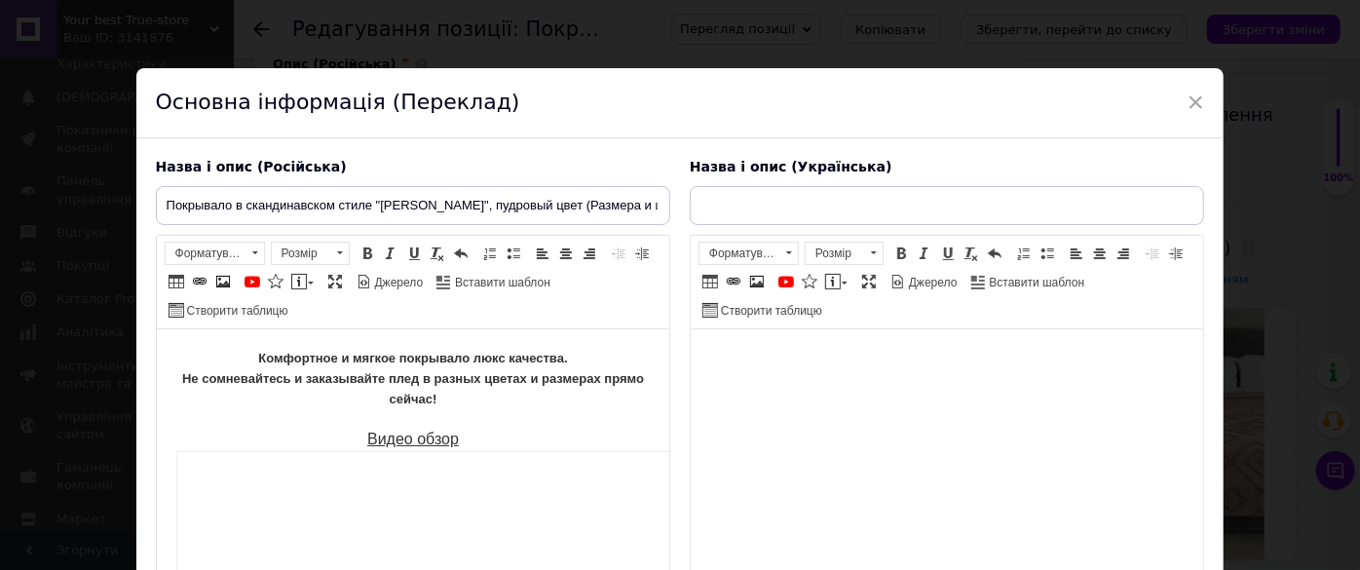
scroll to position [0, 0]
type input "Покривало в скандинавському стилі "Олаф", 100% cotton, пудровий колір (Розміри …"
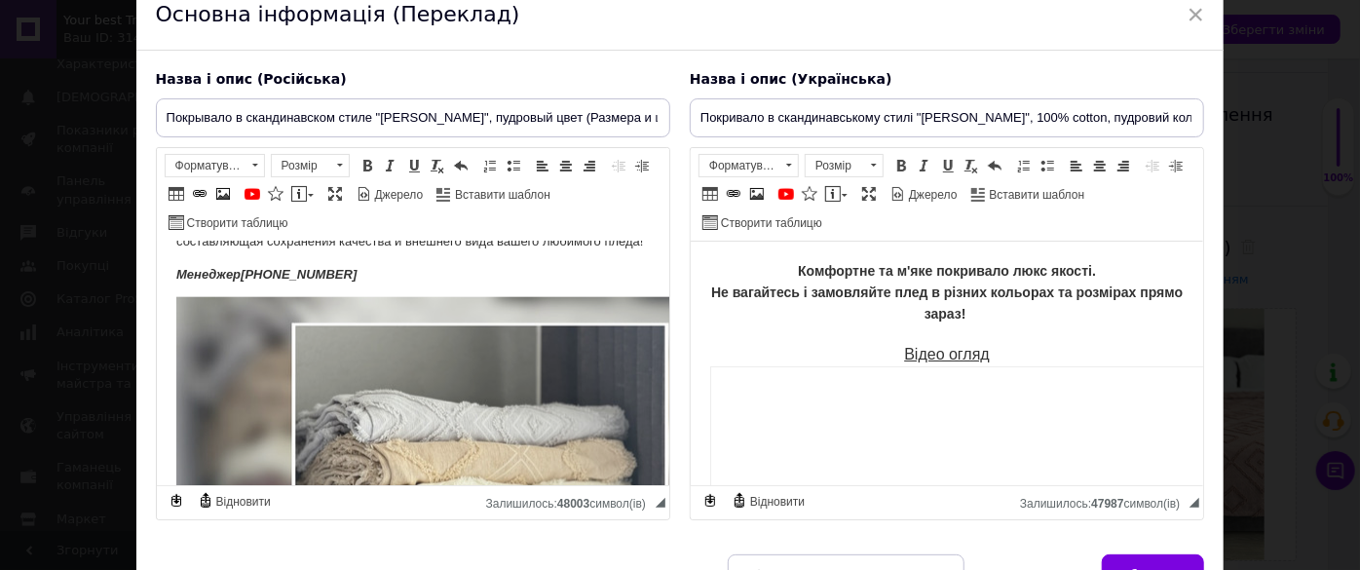
scroll to position [1150, 0]
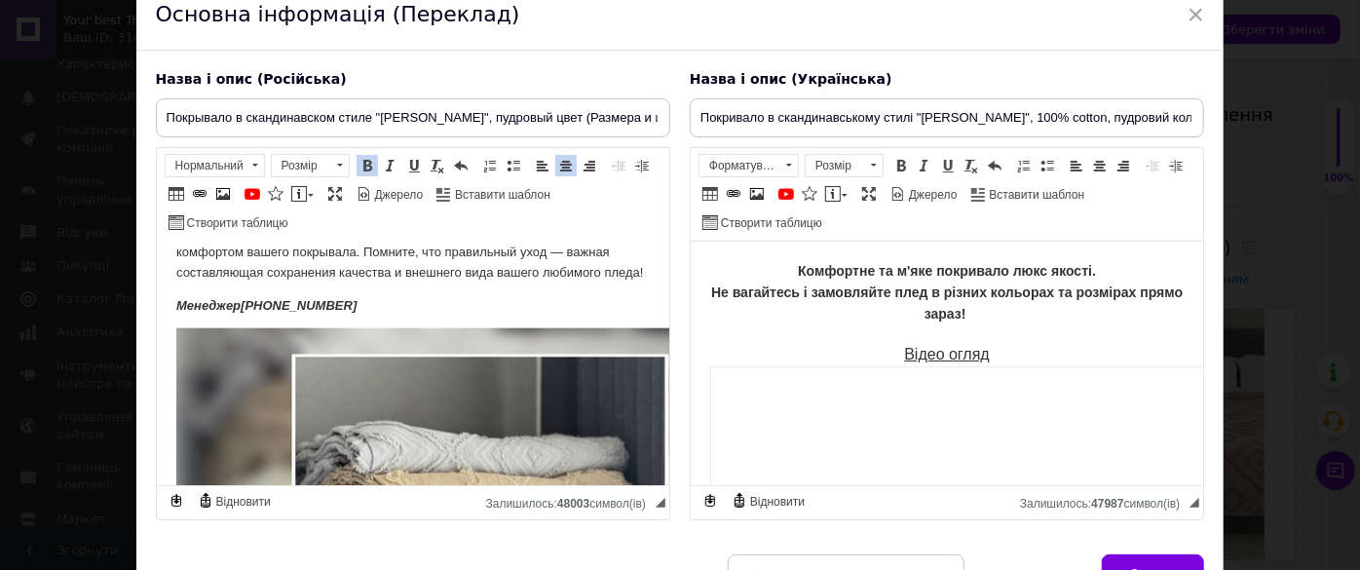
click at [414, 317] on p "Менеджер +380965031051" at bounding box center [411, 306] width 473 height 20
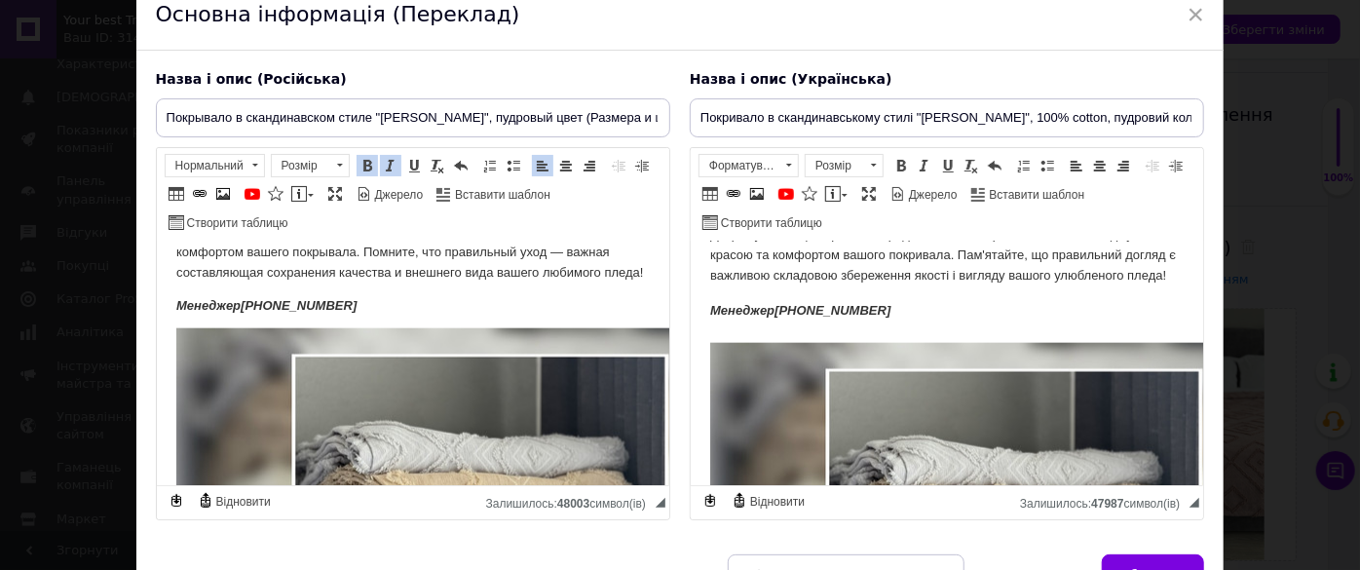
drag, startPoint x: 424, startPoint y: 323, endPoint x: 380, endPoint y: 330, distance: 44.4
click at [380, 317] on p "Менеджер +380965031051" at bounding box center [411, 306] width 473 height 20
click at [402, 317] on p "Менеджер +380965031051" at bounding box center [411, 306] width 473 height 20
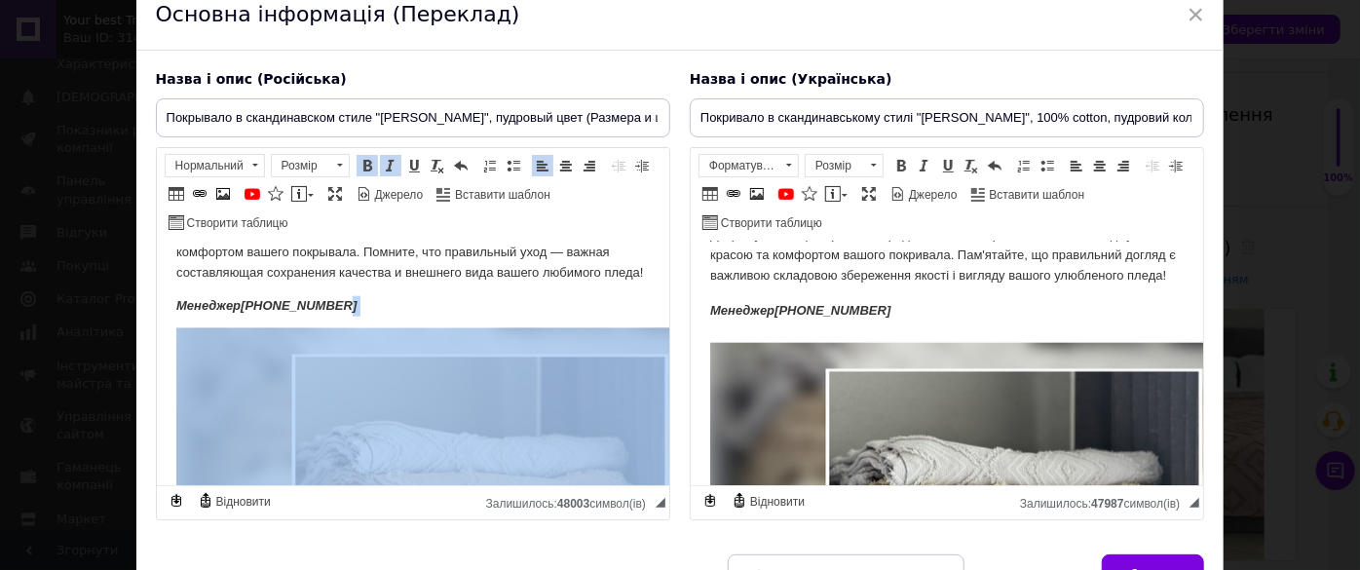
click at [402, 317] on p "Менеджер +380965031051" at bounding box center [411, 306] width 473 height 20
click at [411, 317] on p "Менеджер +380965031051" at bounding box center [411, 306] width 473 height 20
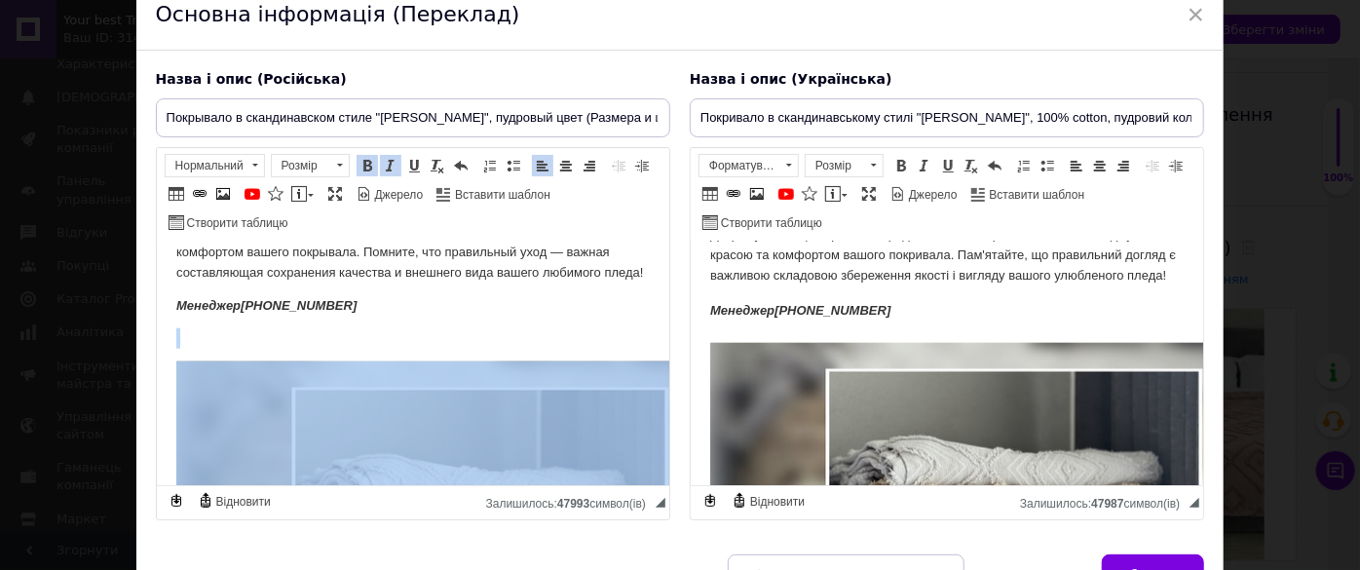
drag, startPoint x: 377, startPoint y: 370, endPoint x: 278, endPoint y: 352, distance: 101.1
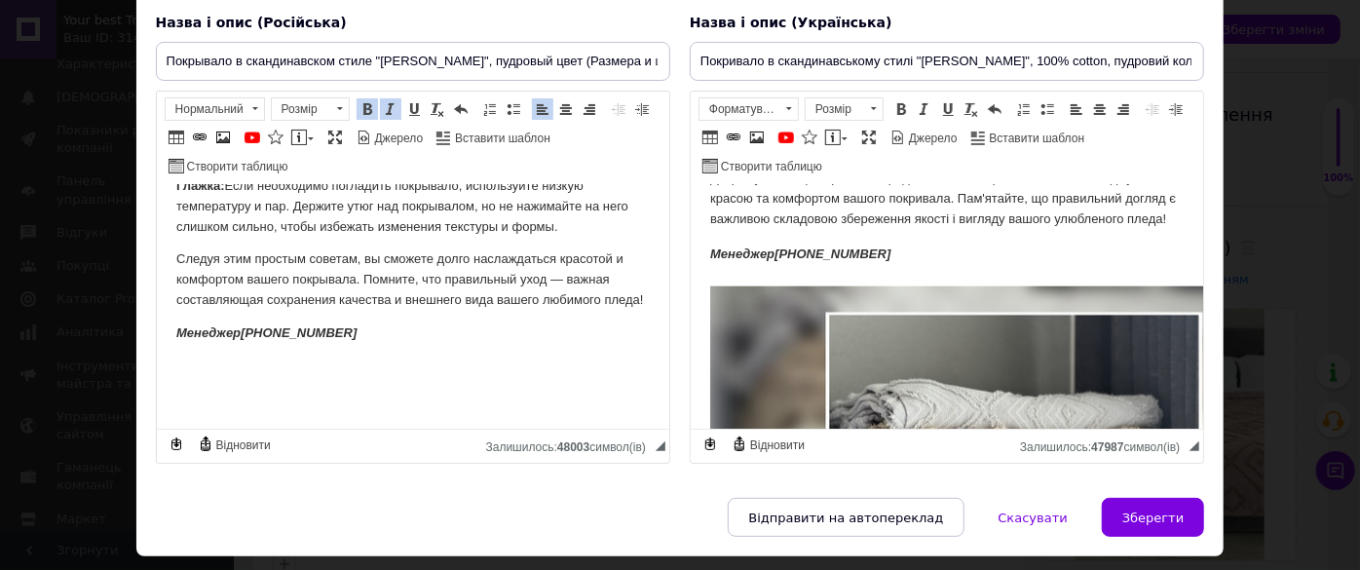
scroll to position [195, 0]
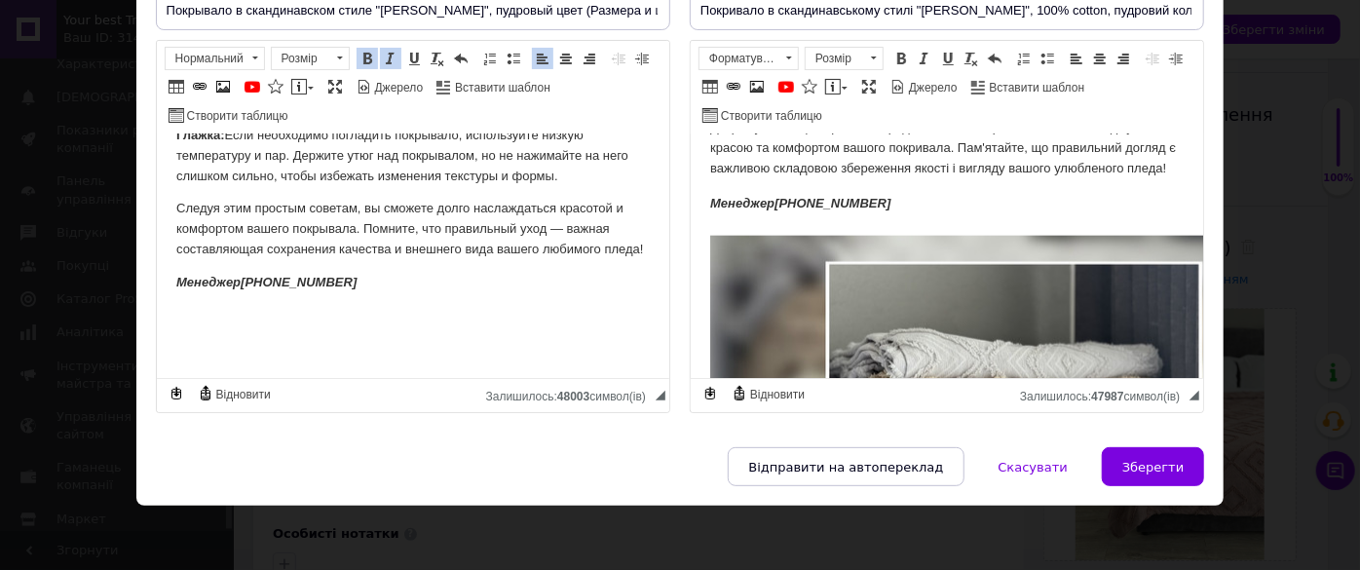
click at [1038, 468] on span "Скасувати" at bounding box center [1032, 467] width 69 height 15
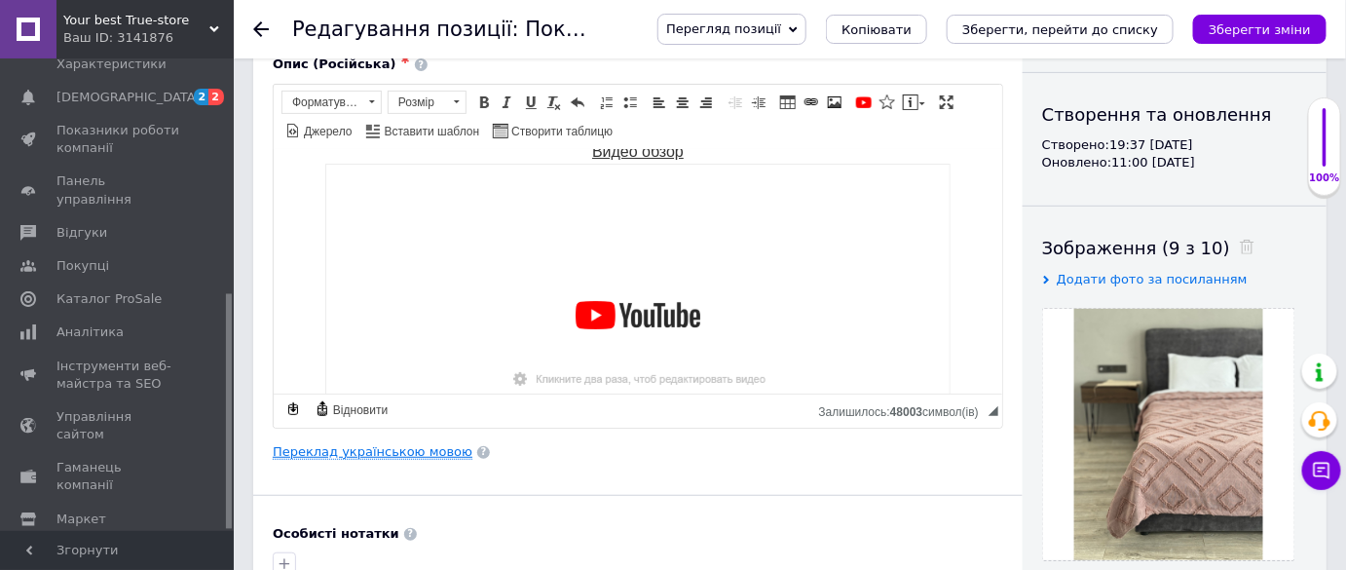
click at [421, 449] on link "Переклад українською мовою" at bounding box center [373, 452] width 200 height 16
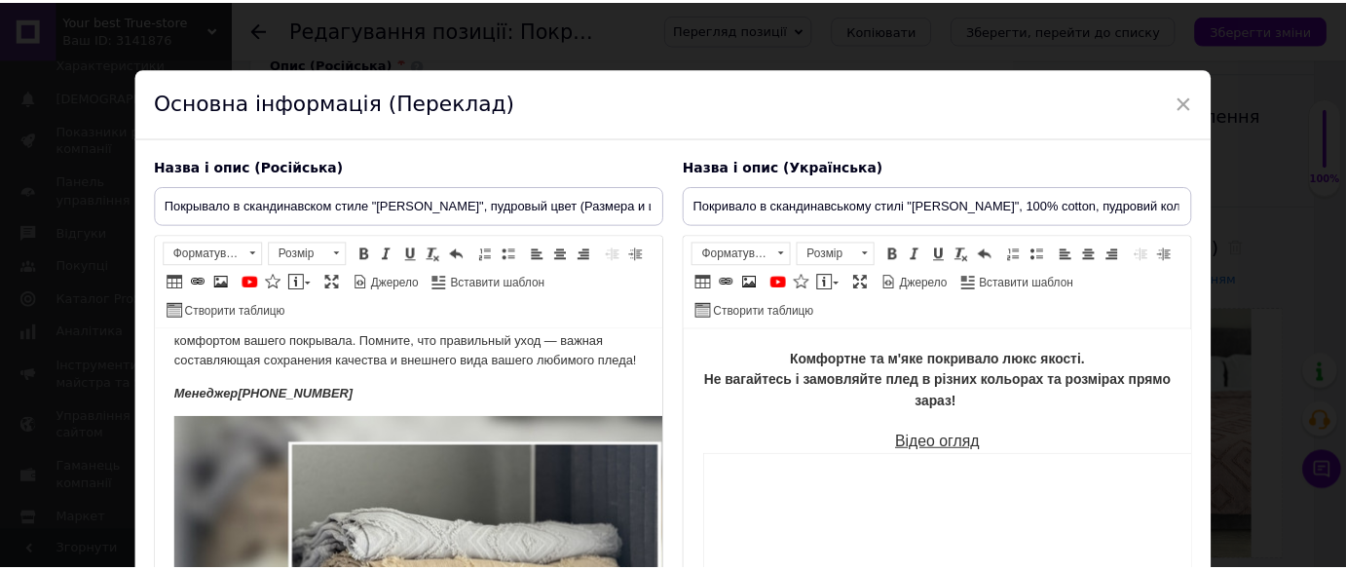
scroll to position [1150, 0]
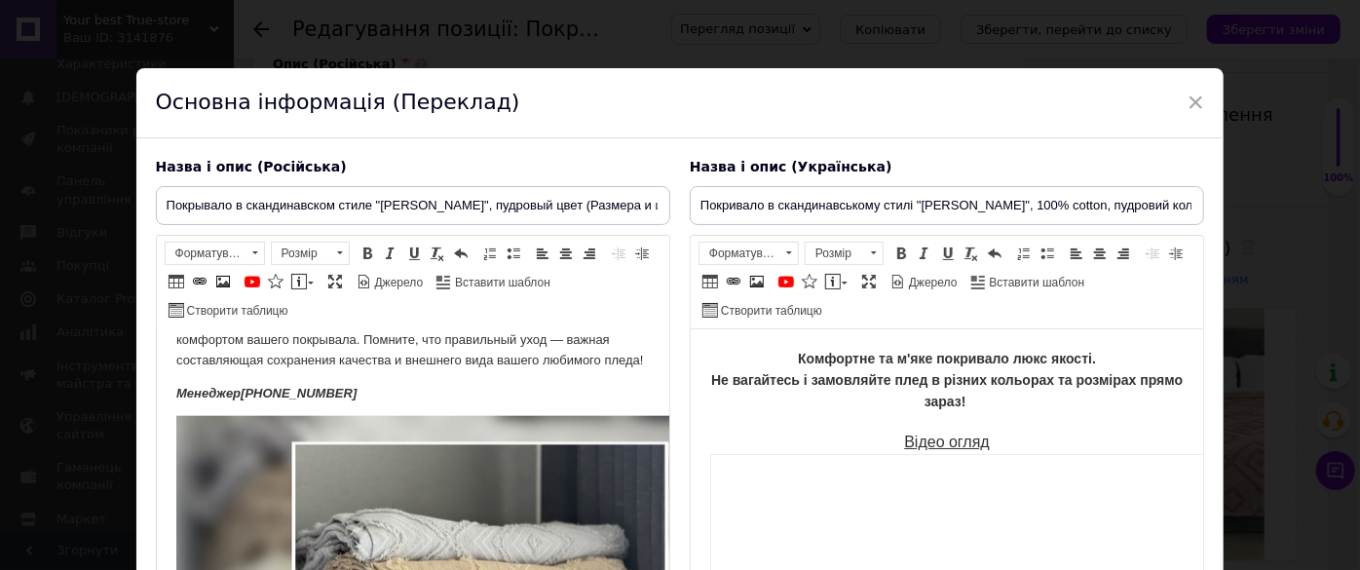
click at [428, 404] on p "Менеджер +380965031051" at bounding box center [411, 394] width 473 height 20
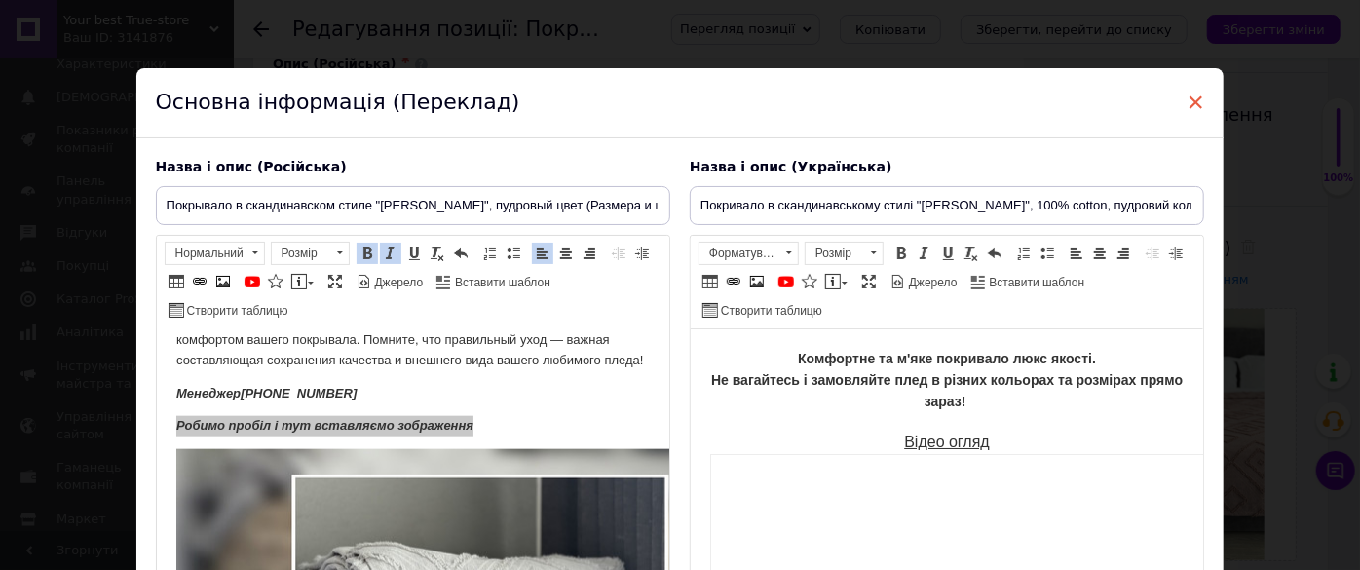
drag, startPoint x: 1182, startPoint y: 88, endPoint x: 1187, endPoint y: 107, distance: 20.3
click at [1187, 89] on span "×" at bounding box center [1196, 102] width 18 height 33
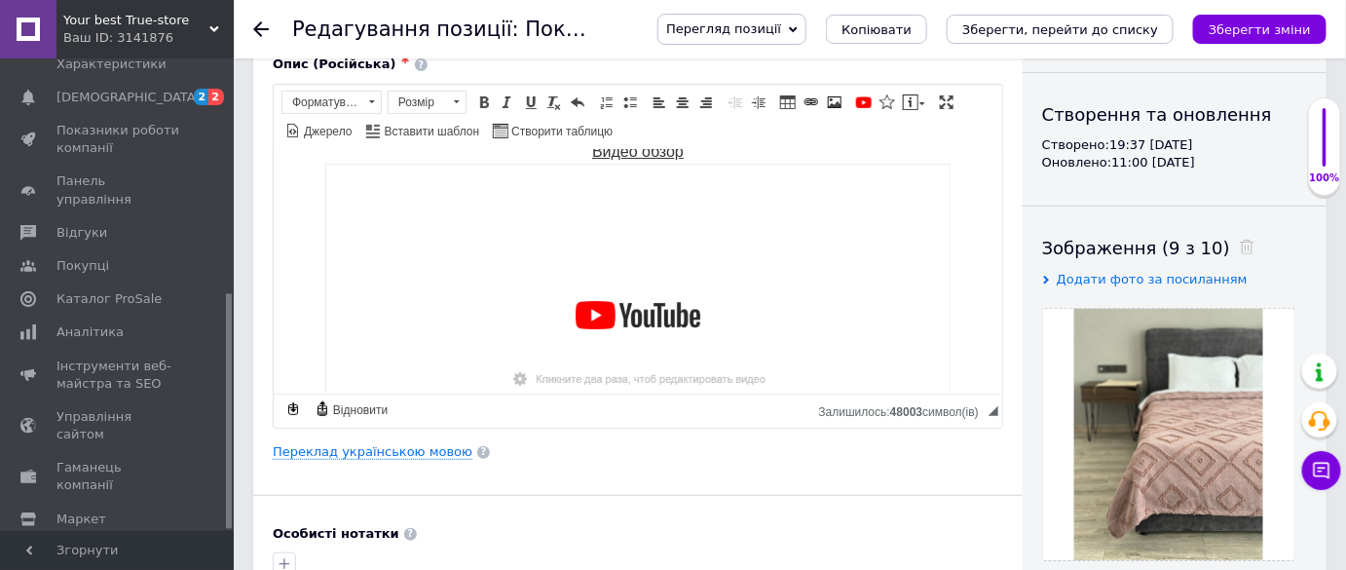
drag, startPoint x: 262, startPoint y: 28, endPoint x: 379, endPoint y: 232, distance: 234.7
click at [262, 28] on use at bounding box center [261, 29] width 16 height 16
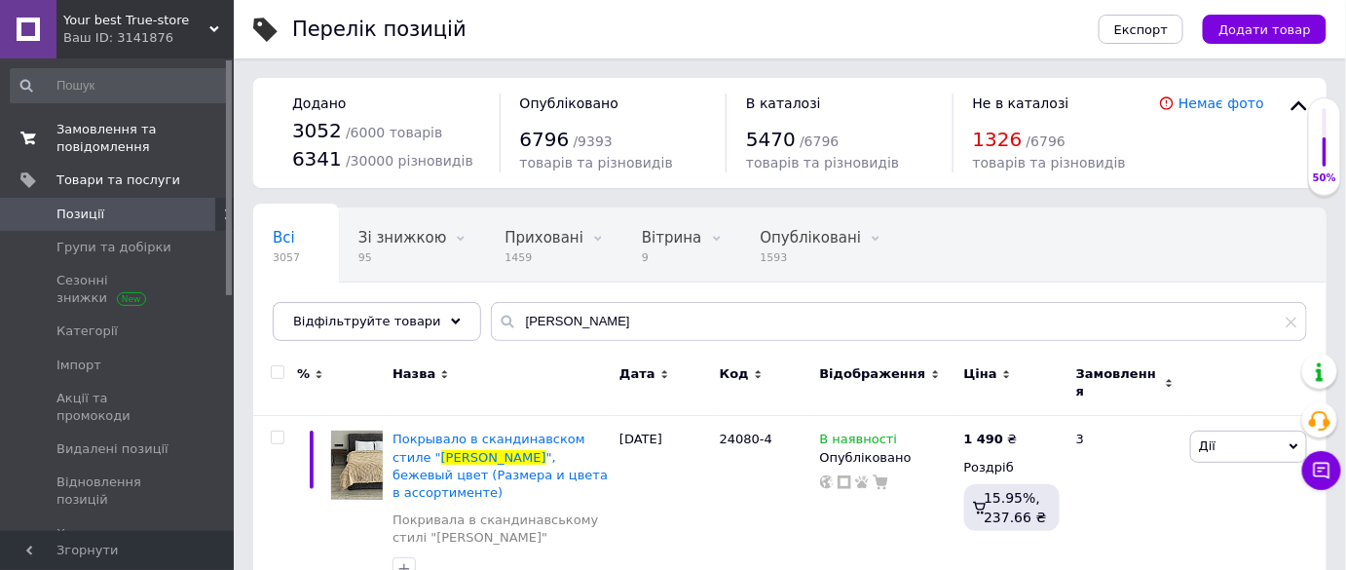
click at [132, 141] on span "Замовлення та повідомлення" at bounding box center [118, 138] width 124 height 35
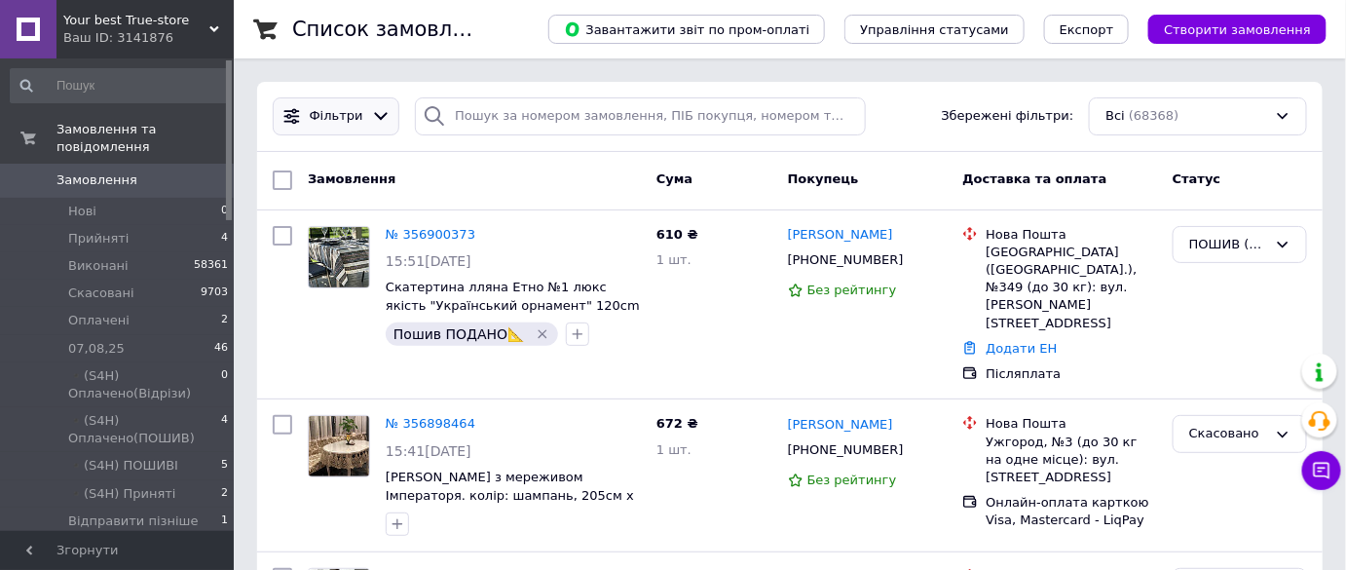
click at [355, 113] on div "Фільтри" at bounding box center [336, 116] width 61 height 19
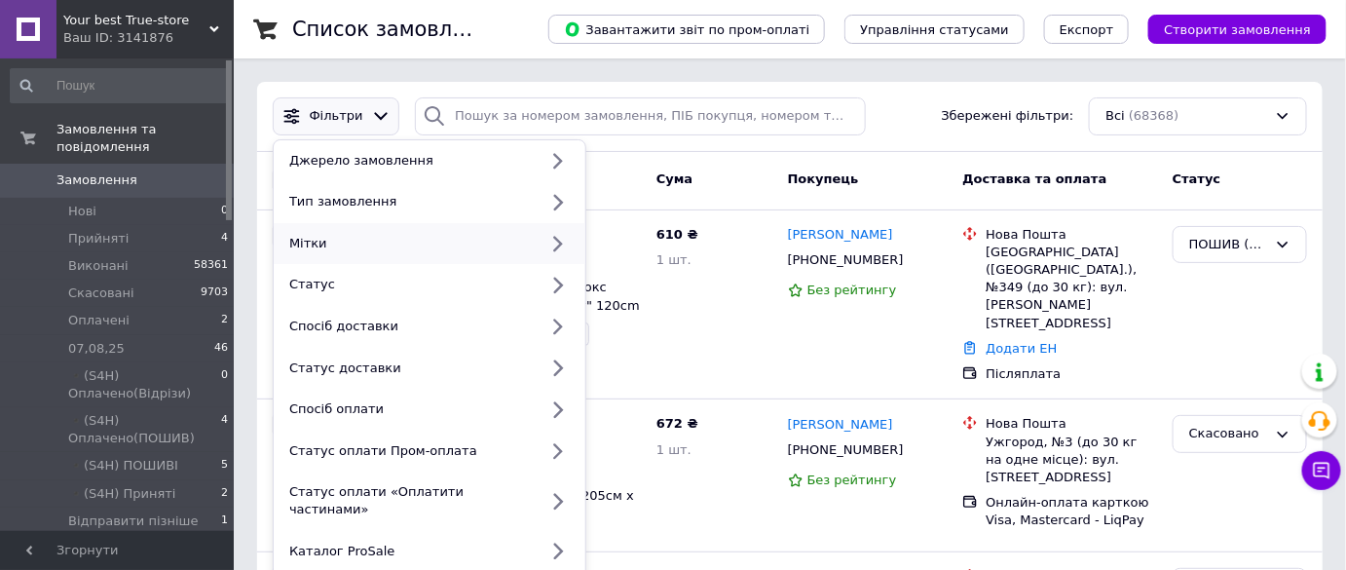
click at [371, 236] on div "Мітки" at bounding box center [410, 244] width 256 height 18
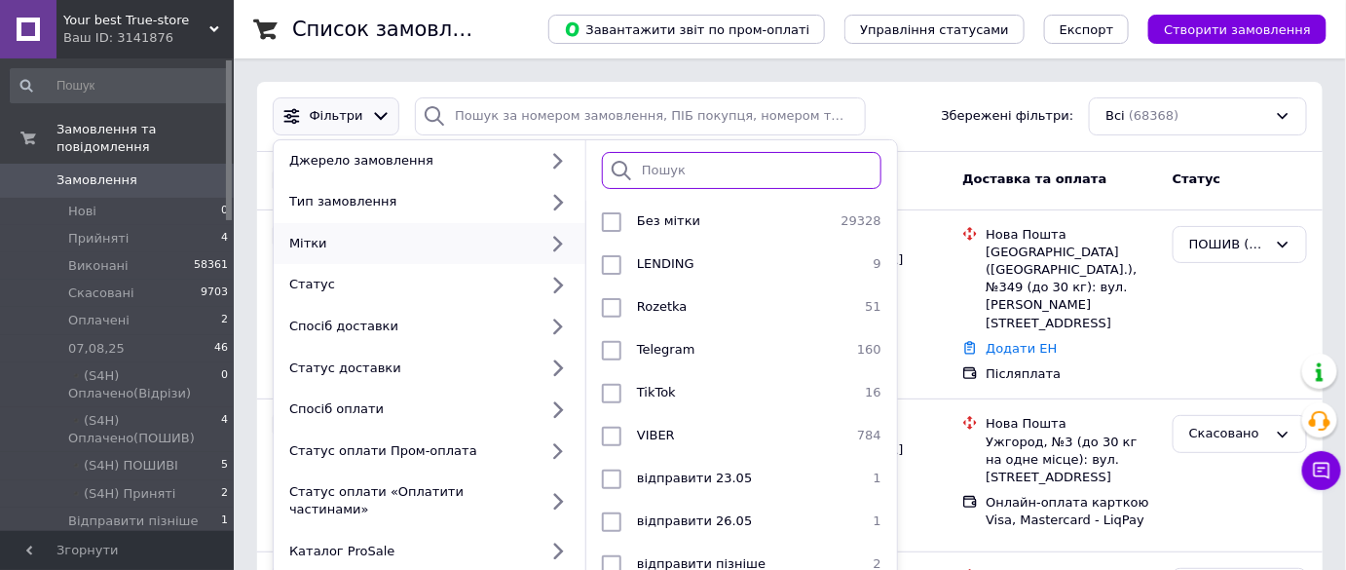
click at [646, 181] on input "search" at bounding box center [742, 171] width 280 height 38
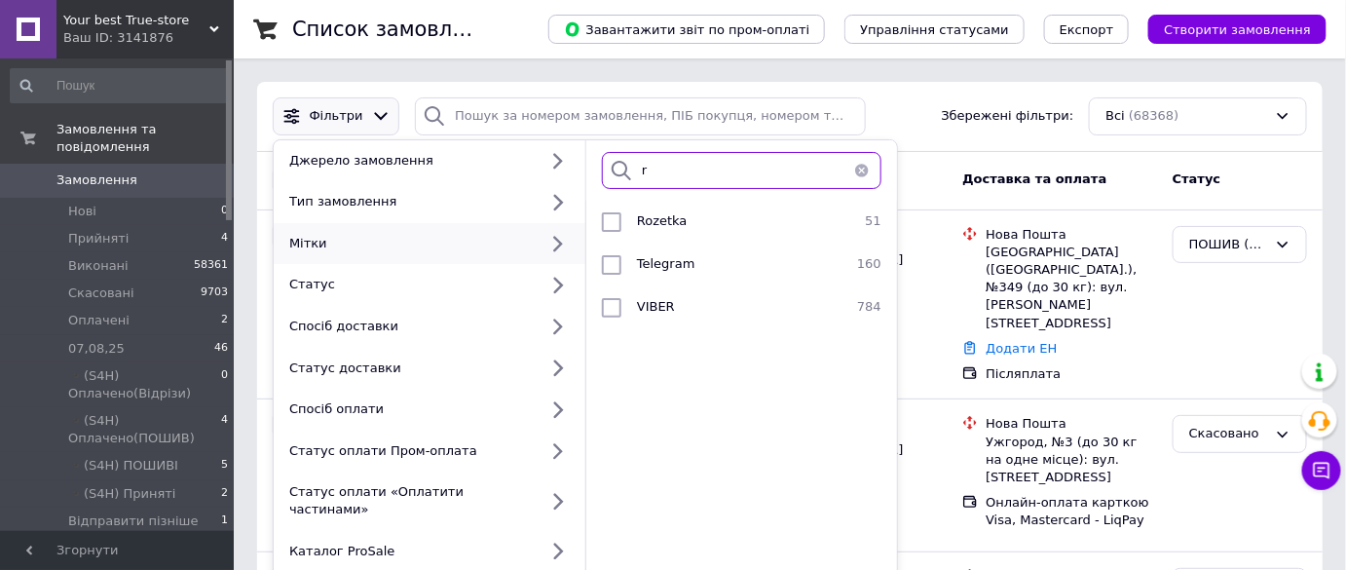
type input "r"
click at [672, 198] on div "r" at bounding box center [741, 170] width 311 height 61
click at [674, 216] on span "Rozetka" at bounding box center [662, 220] width 51 height 15
checkbox input "true"
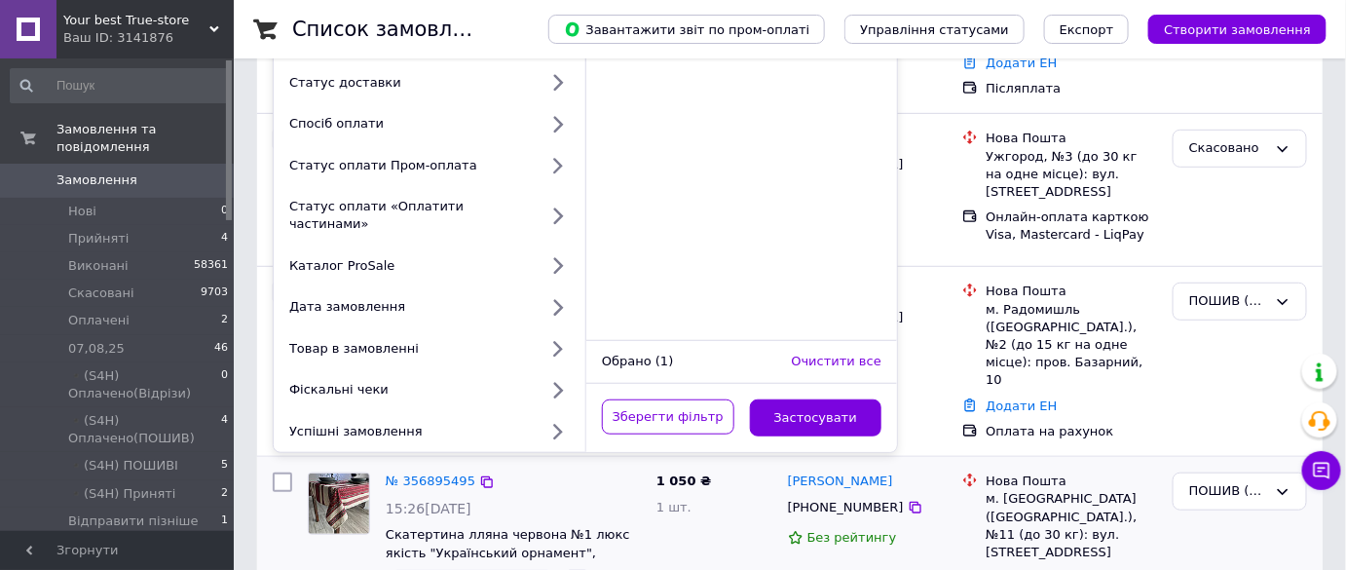
scroll to position [354, 0]
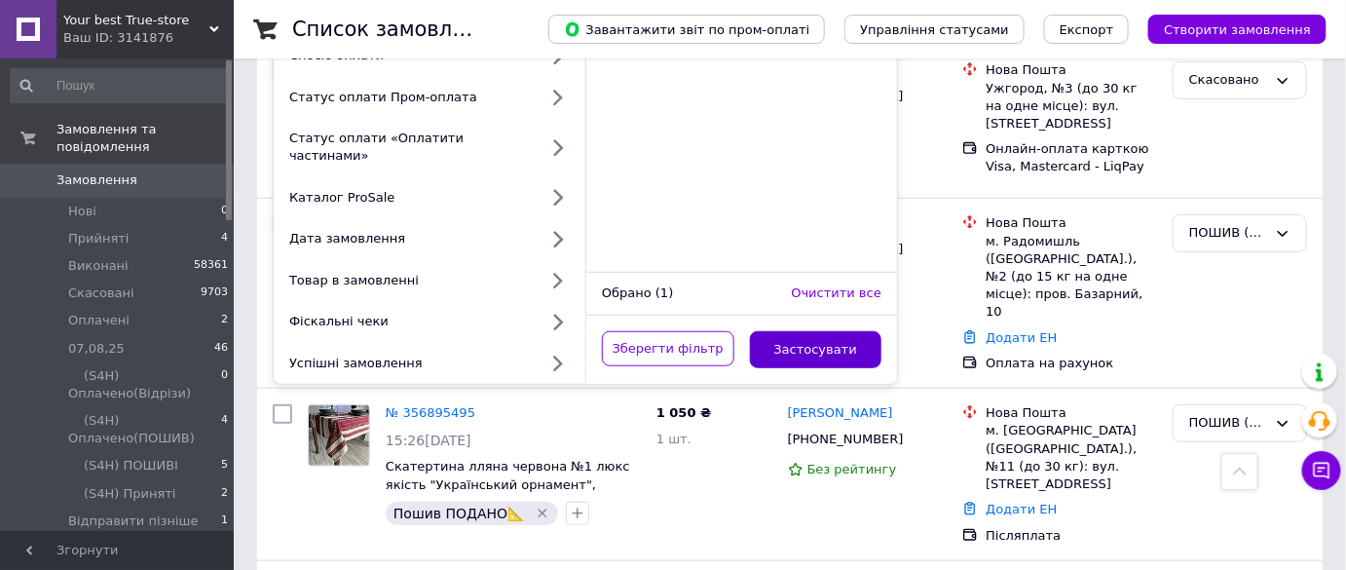
click at [818, 331] on button "Застосувати" at bounding box center [816, 350] width 132 height 38
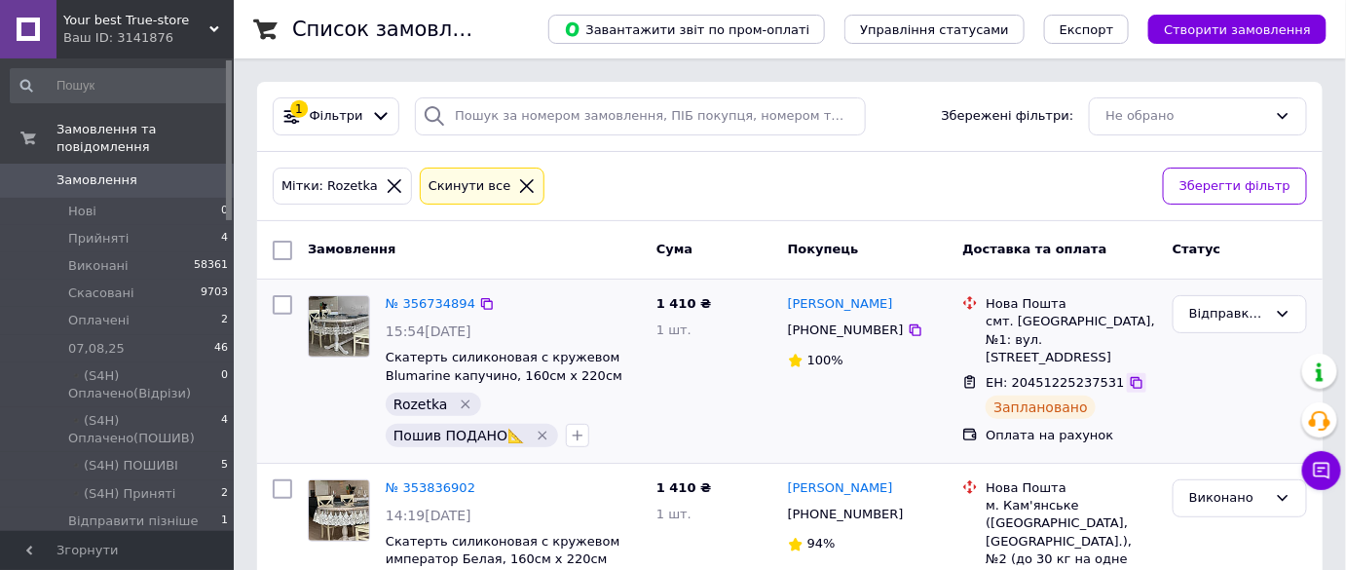
click at [1129, 375] on icon at bounding box center [1137, 383] width 16 height 16
click at [181, 164] on link "Замовлення 0" at bounding box center [120, 180] width 240 height 33
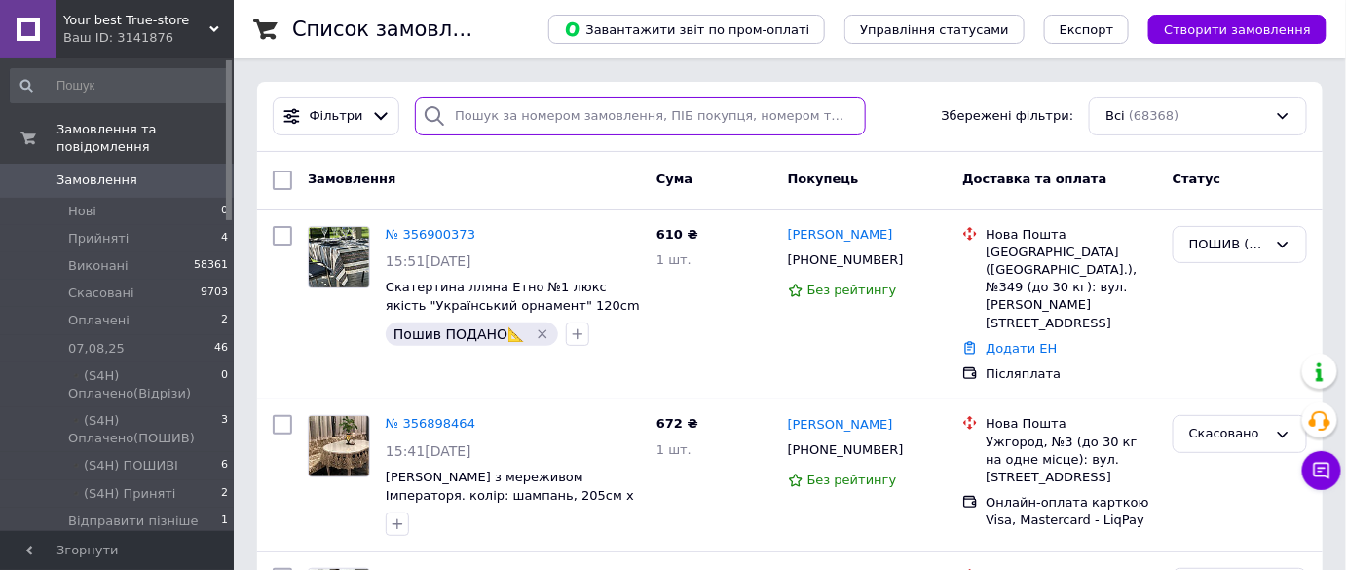
click at [619, 116] on input "search" at bounding box center [640, 116] width 451 height 38
paste input "[PHONE_NUMBER]"
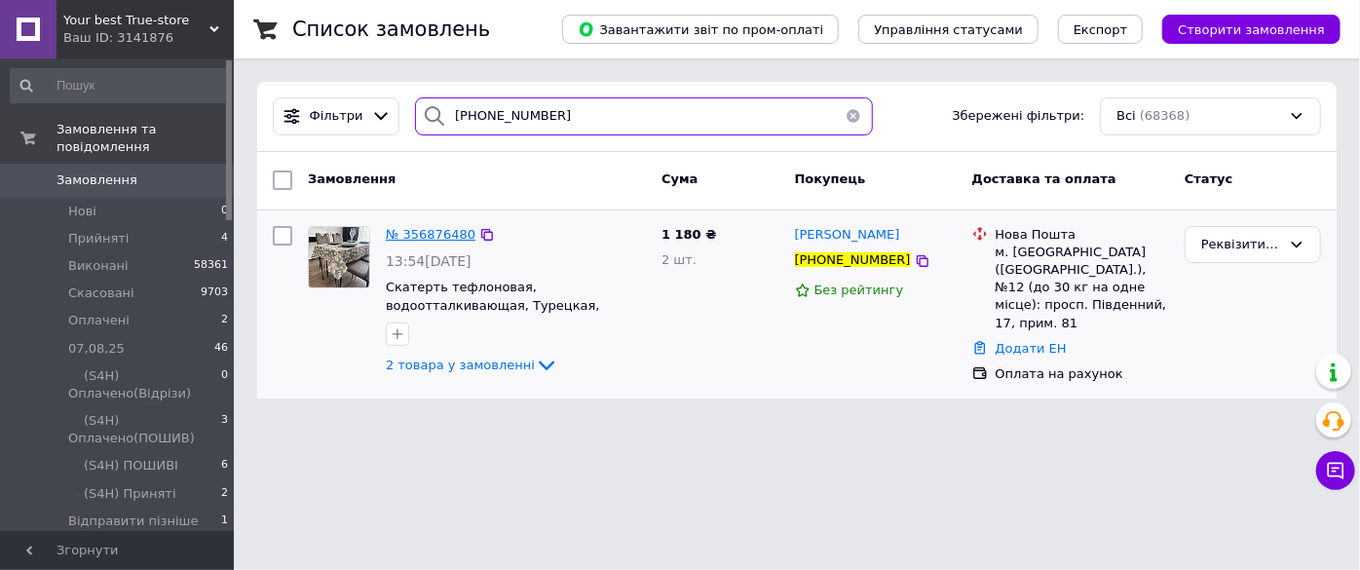
type input "[PHONE_NUMBER]"
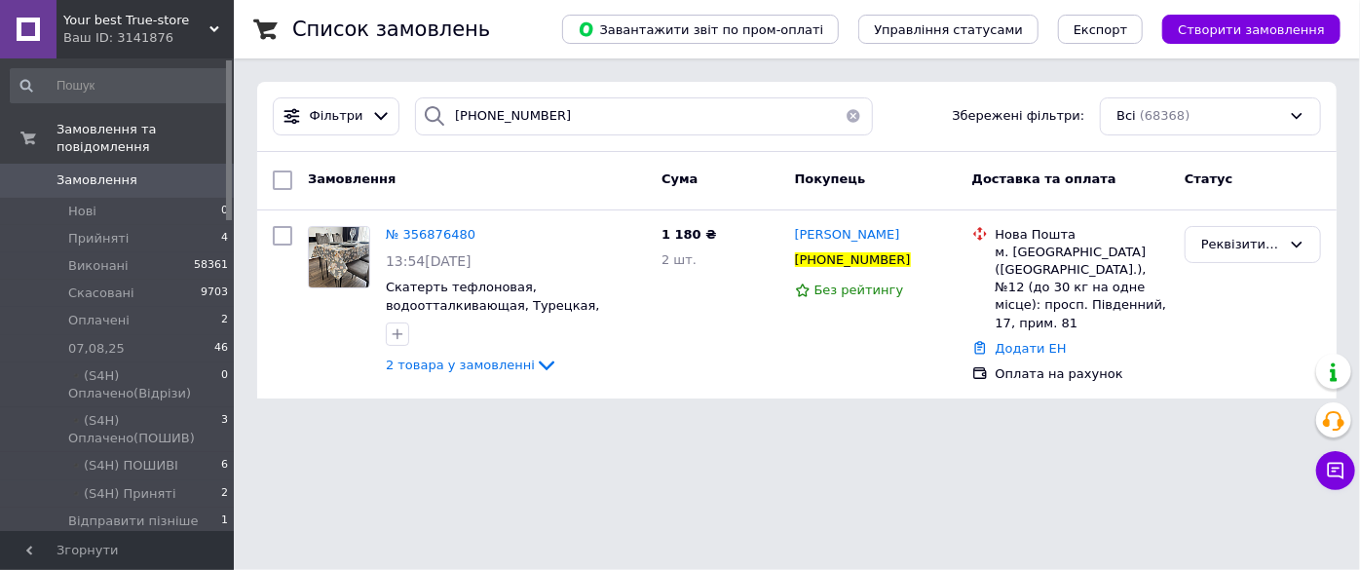
click at [417, 229] on span "№ 356876480" at bounding box center [431, 234] width 90 height 15
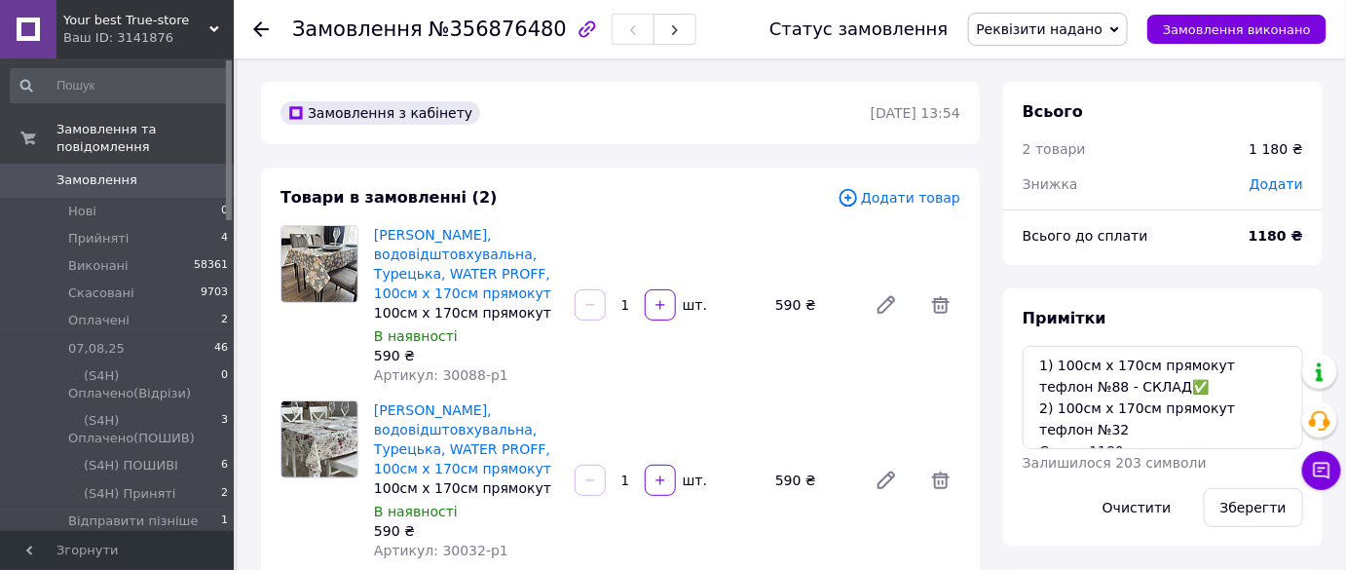
scroll to position [51, 0]
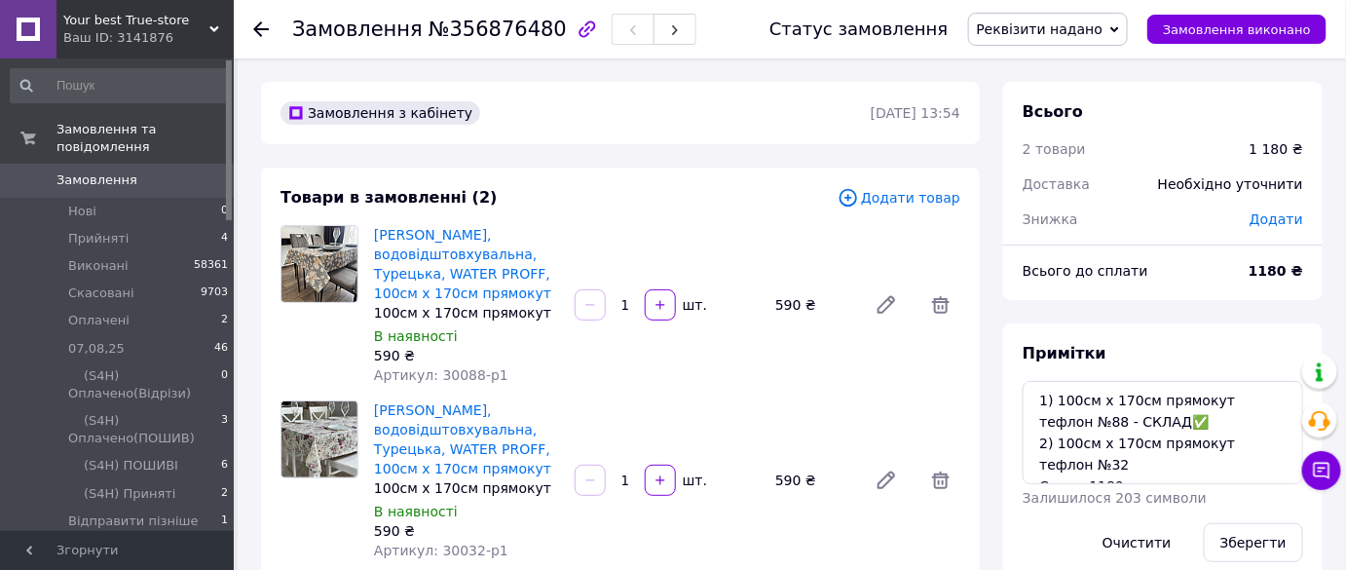
click at [480, 28] on span "№356876480" at bounding box center [498, 29] width 138 height 23
copy span "№356876480"
drag, startPoint x: 480, startPoint y: 28, endPoint x: 416, endPoint y: 30, distance: 64.3
click at [429, 30] on span "№356876480" at bounding box center [498, 29] width 138 height 23
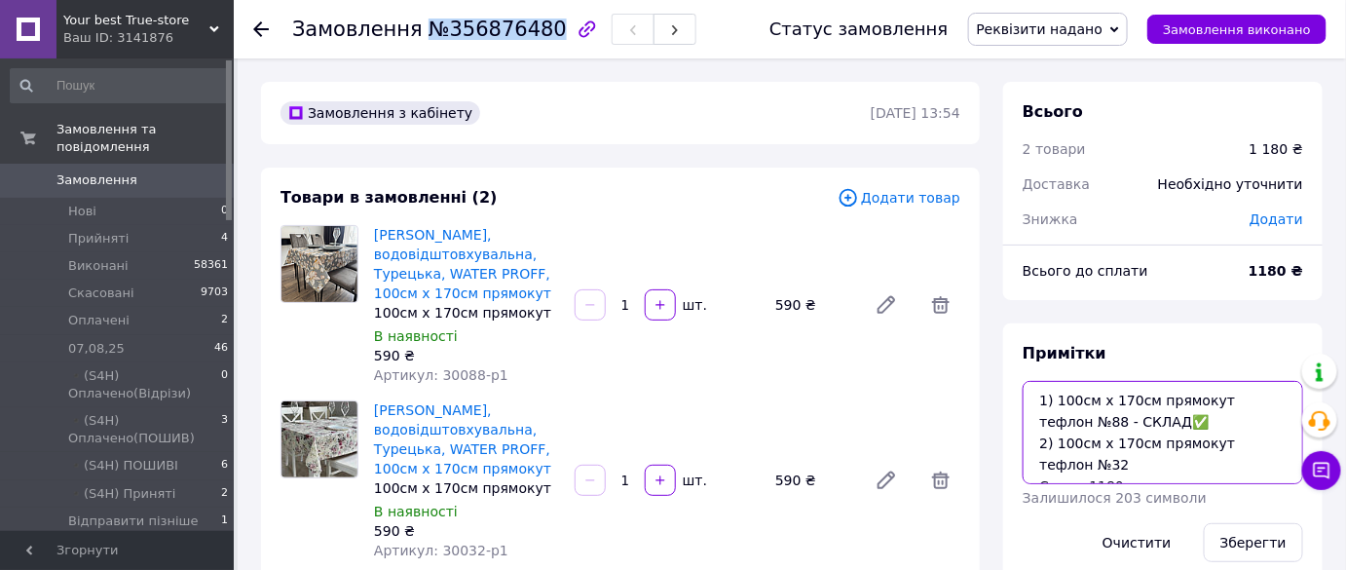
click at [1254, 454] on textarea "1) 100см х 170см прямокут тефлон №88 - СКЛАД✅ 2) 100см х 170см прямокут тефлон …" at bounding box center [1163, 432] width 281 height 103
drag, startPoint x: 1118, startPoint y: 462, endPoint x: 1053, endPoint y: 438, distance: 69.3
click at [1053, 438] on textarea "1) 100см х 170см прямокут тефлон №88 - СКЛАД✅ 2) 100см х 170см прямокут тефлон …" at bounding box center [1163, 432] width 281 height 103
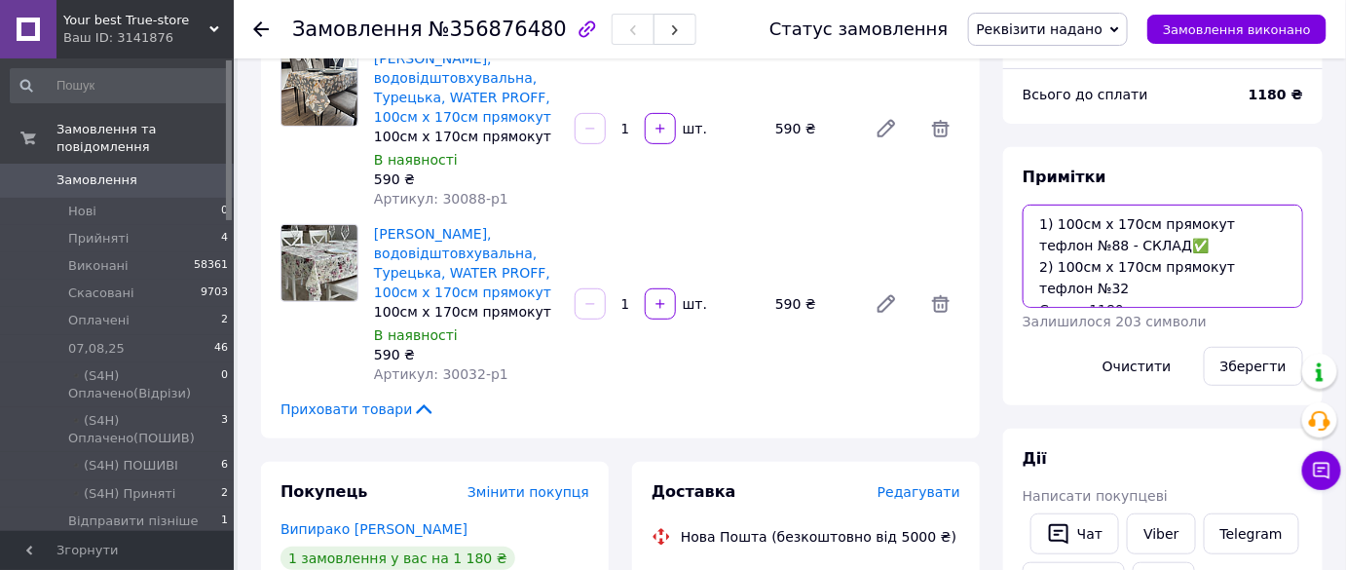
scroll to position [265, 0]
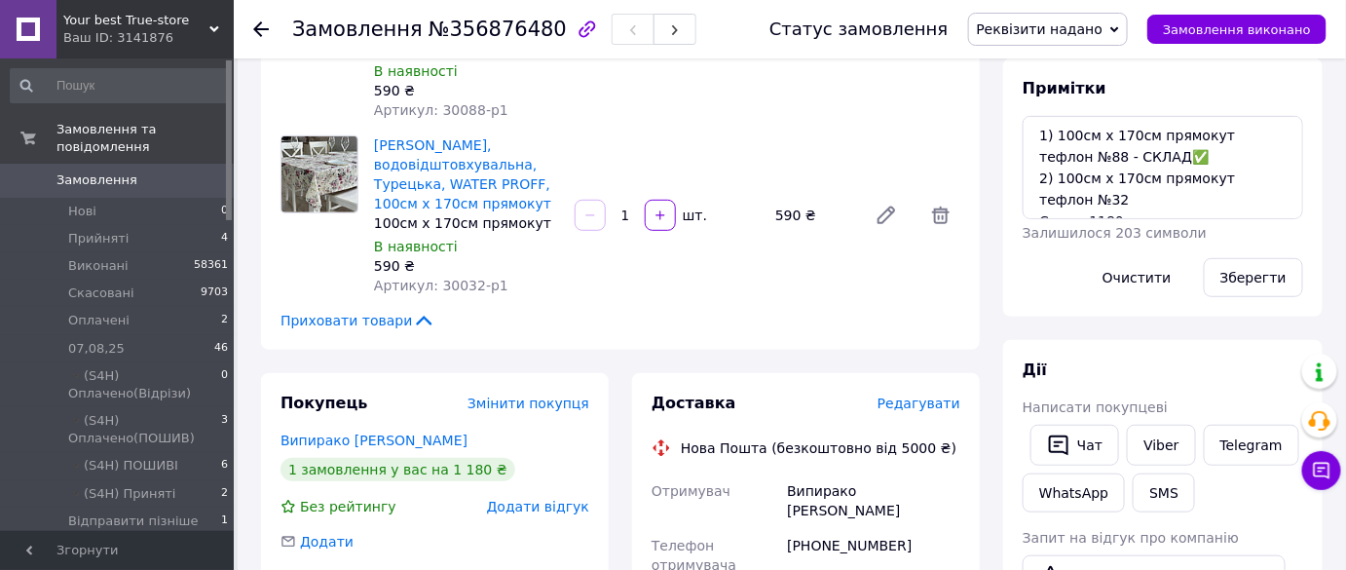
click at [821, 488] on div "Випирако Сергій" at bounding box center [873, 500] width 181 height 55
copy div "Випирако"
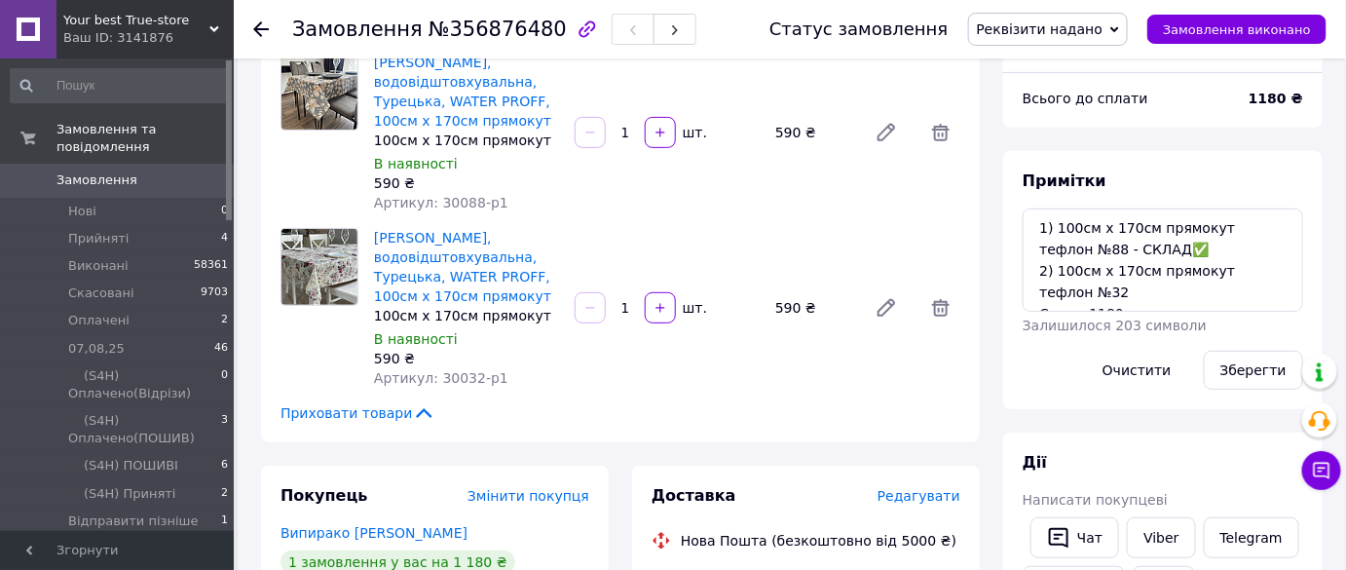
scroll to position [0, 0]
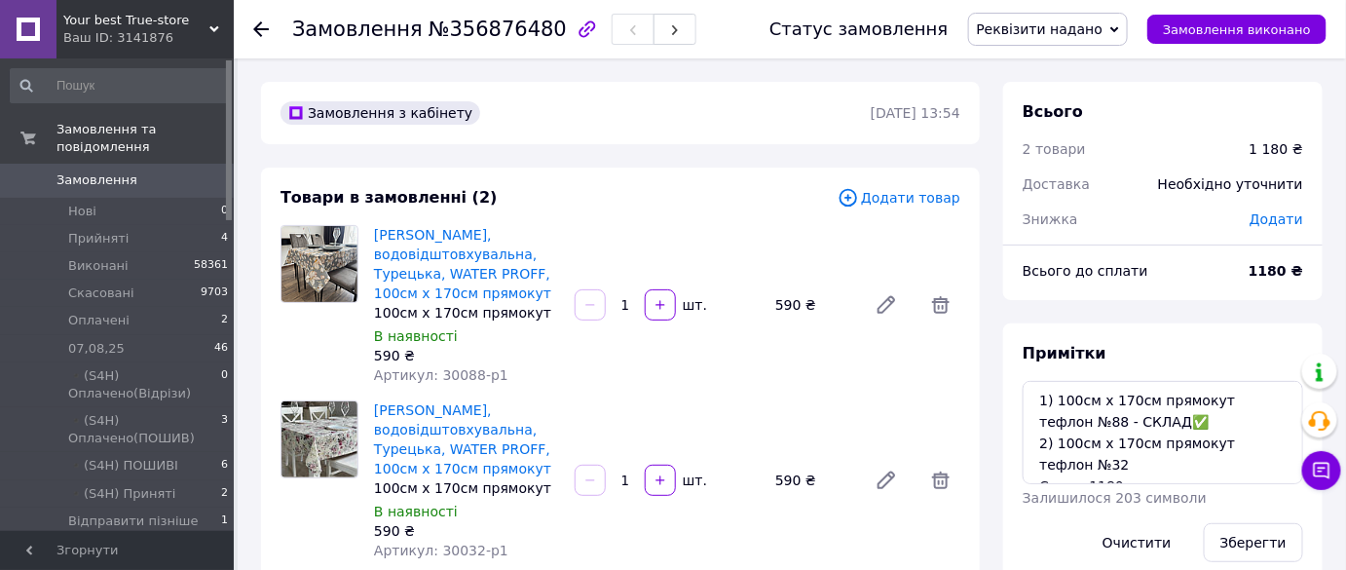
click at [516, 29] on span "№356876480" at bounding box center [498, 29] width 138 height 23
drag, startPoint x: 490, startPoint y: 30, endPoint x: 429, endPoint y: 29, distance: 61.4
click at [429, 29] on span "№356876480" at bounding box center [498, 29] width 138 height 23
click at [457, 30] on span "№356876480" at bounding box center [498, 29] width 138 height 23
drag, startPoint x: 457, startPoint y: 30, endPoint x: 680, endPoint y: 371, distance: 407.4
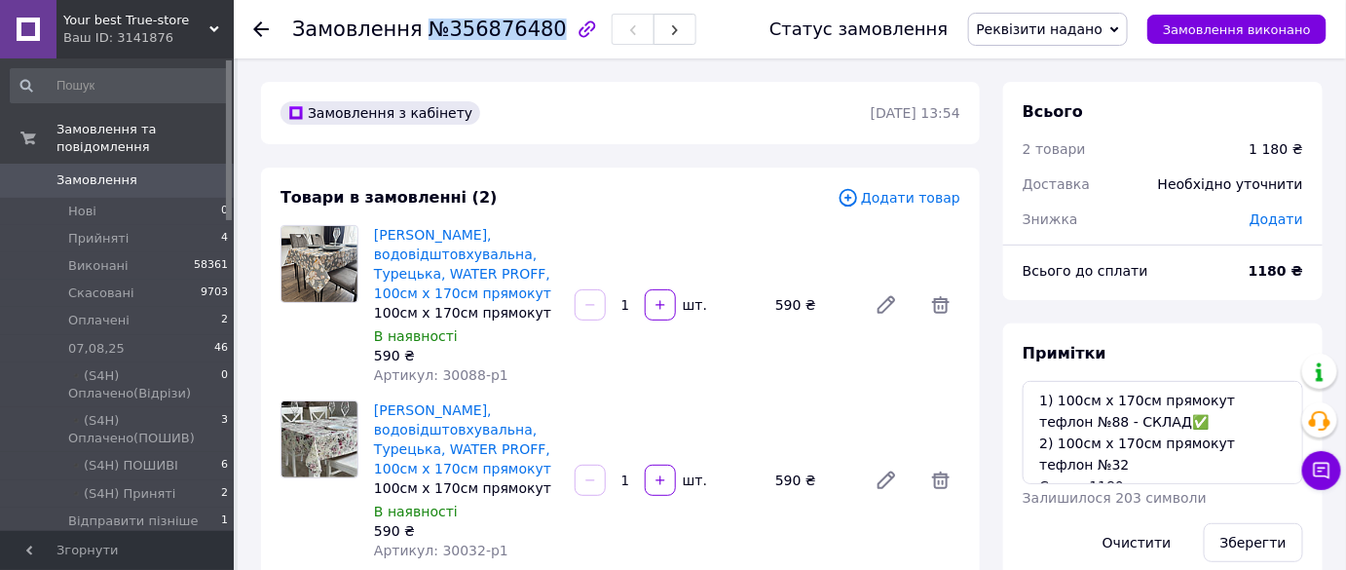
click at [429, 22] on span "№356876480" at bounding box center [498, 29] width 138 height 23
click at [1215, 330] on div "Примітки 1) 100см х 170см прямокут тефлон №88 - СКЛАД✅ 2) 100см х 170см прямоку…" at bounding box center [1162, 452] width 319 height 258
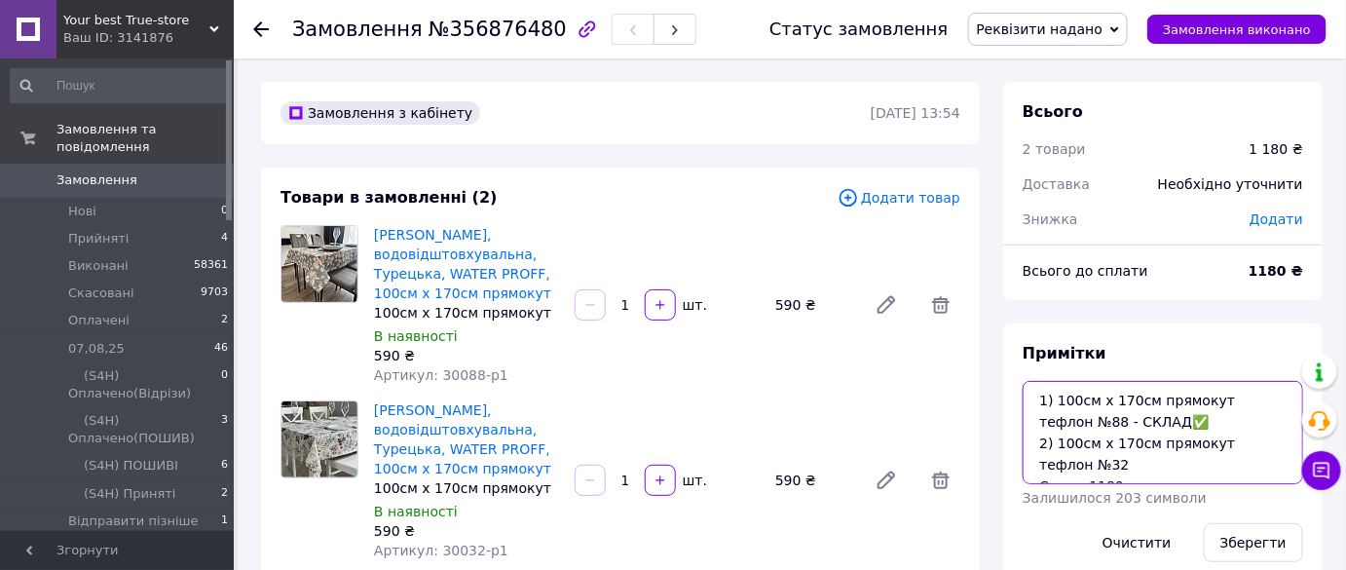
drag, startPoint x: 1075, startPoint y: 467, endPoint x: 1053, endPoint y: 442, distance: 33.1
click at [1053, 442] on textarea "1) 100см х 170см прямокут тефлон №88 - СКЛАД✅ 2) 100см х 170см прямокут тефлон …" at bounding box center [1163, 432] width 281 height 103
click at [1089, 22] on span "Реквізити надано" at bounding box center [1040, 29] width 127 height 16
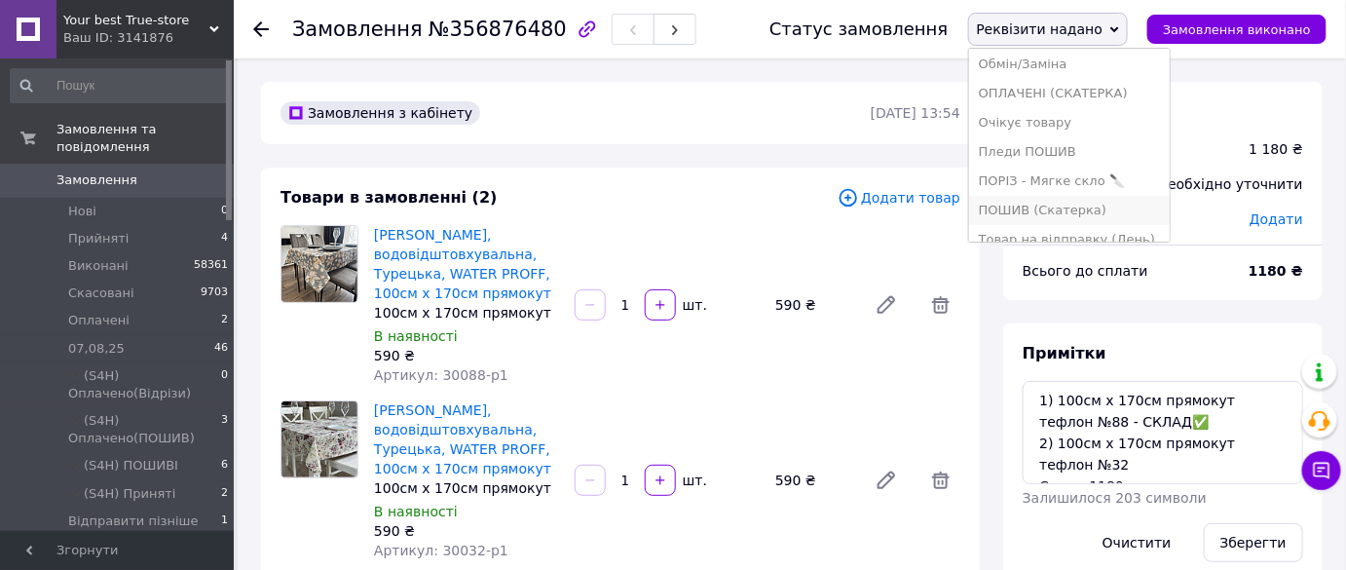
scroll to position [430, 0]
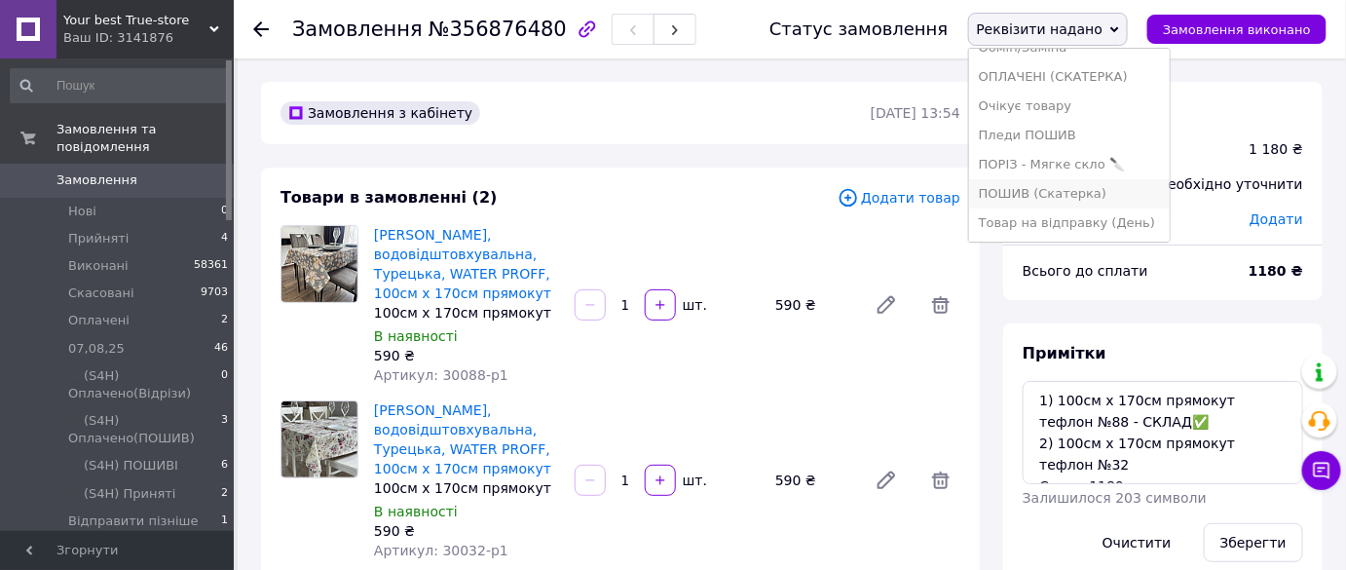
click at [1126, 183] on li "ПОШИВ (Скатерка)" at bounding box center [1069, 193] width 201 height 29
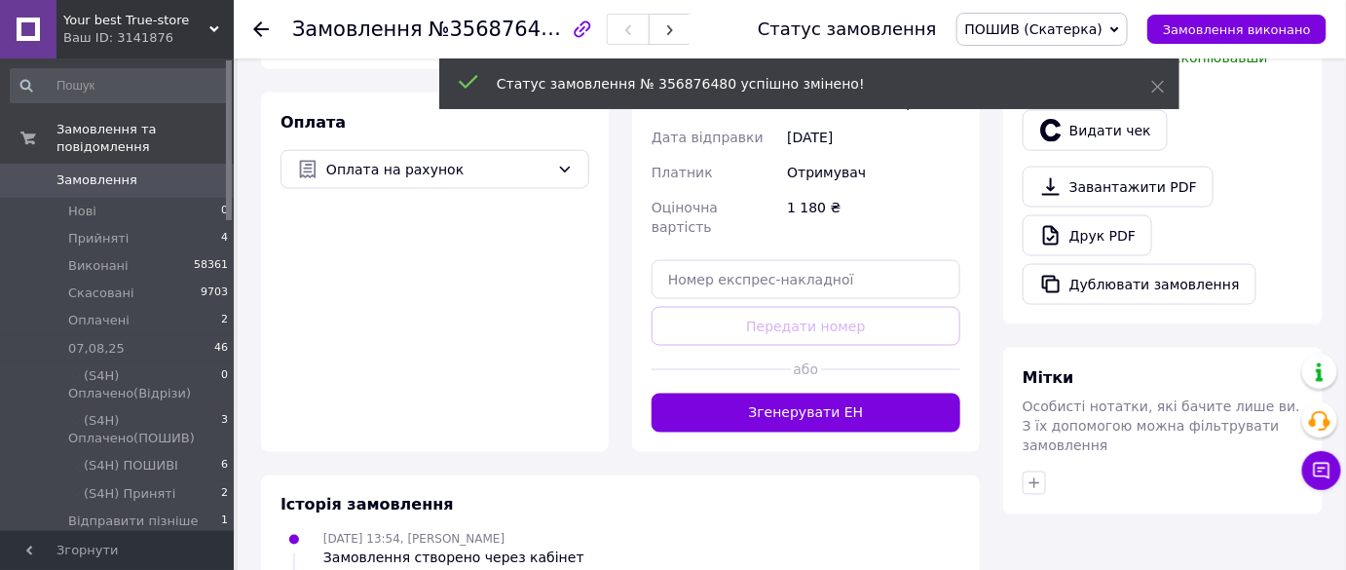
scroll to position [974, 0]
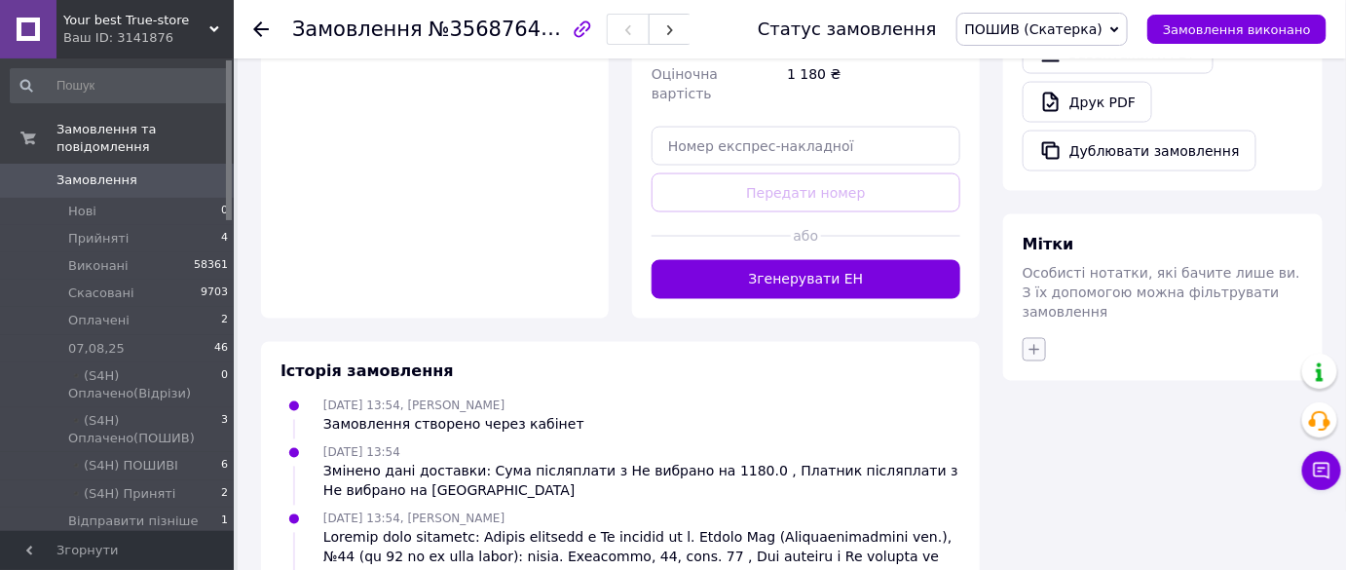
click at [1033, 342] on icon "button" at bounding box center [1035, 350] width 16 height 16
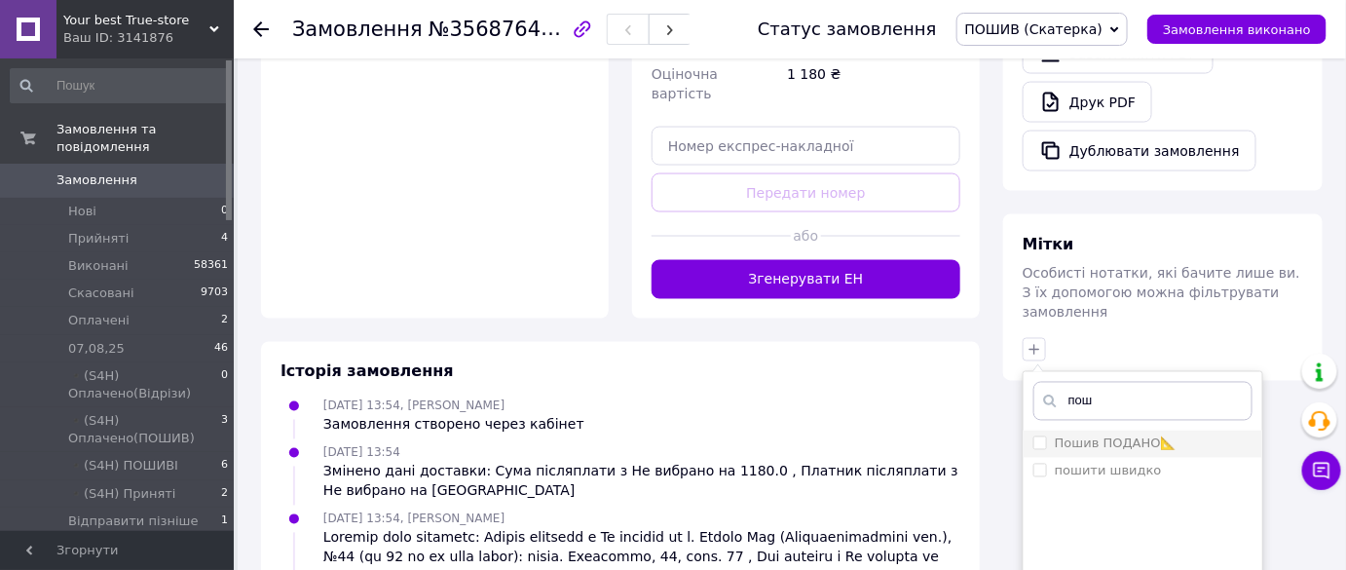
type input "пош"
click at [1167, 436] on label "Пошив ПОДАНО📐" at bounding box center [1116, 443] width 122 height 15
checkbox input "true"
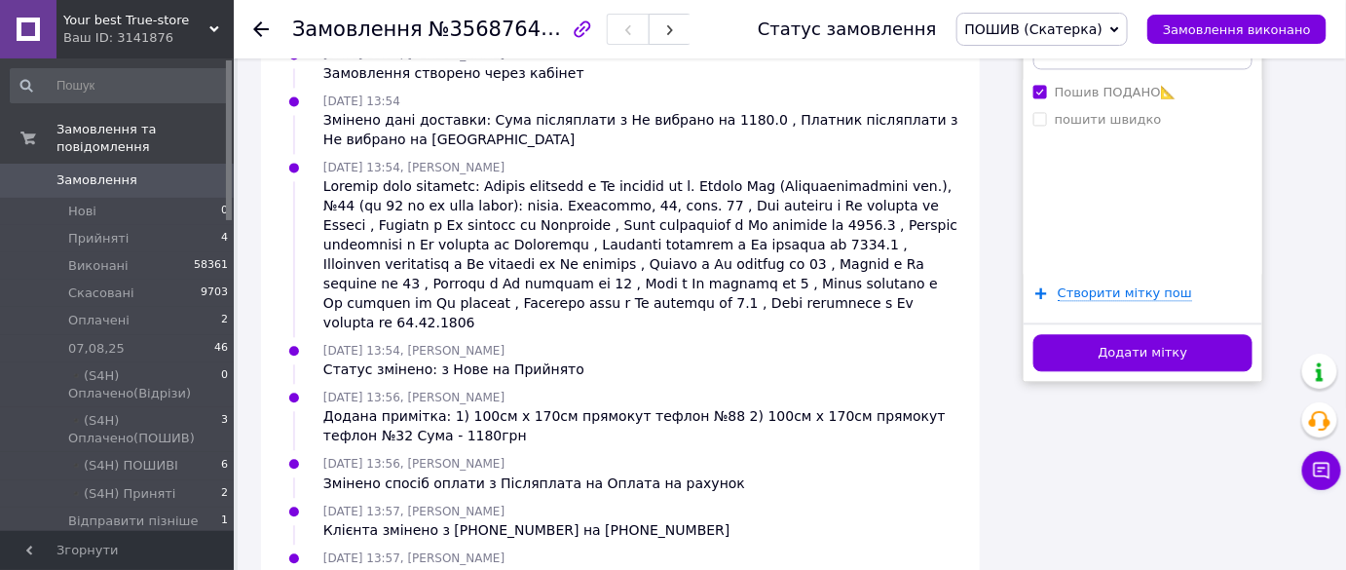
scroll to position [1328, 0]
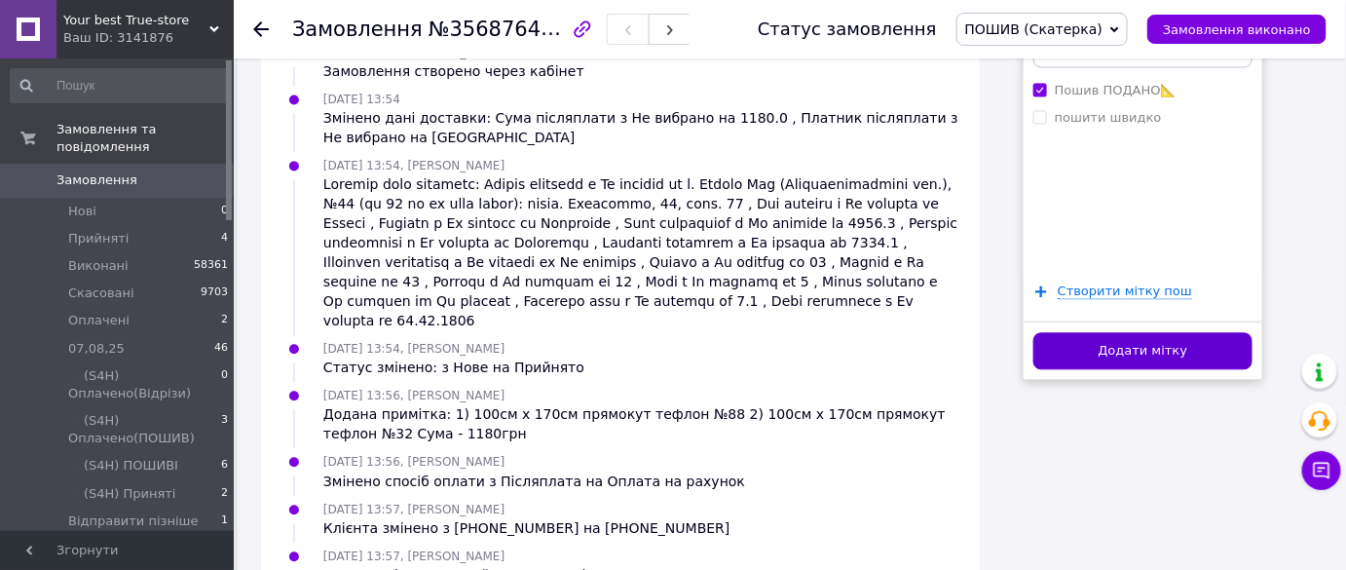
click at [1160, 332] on button "Додати мітку" at bounding box center [1142, 351] width 219 height 38
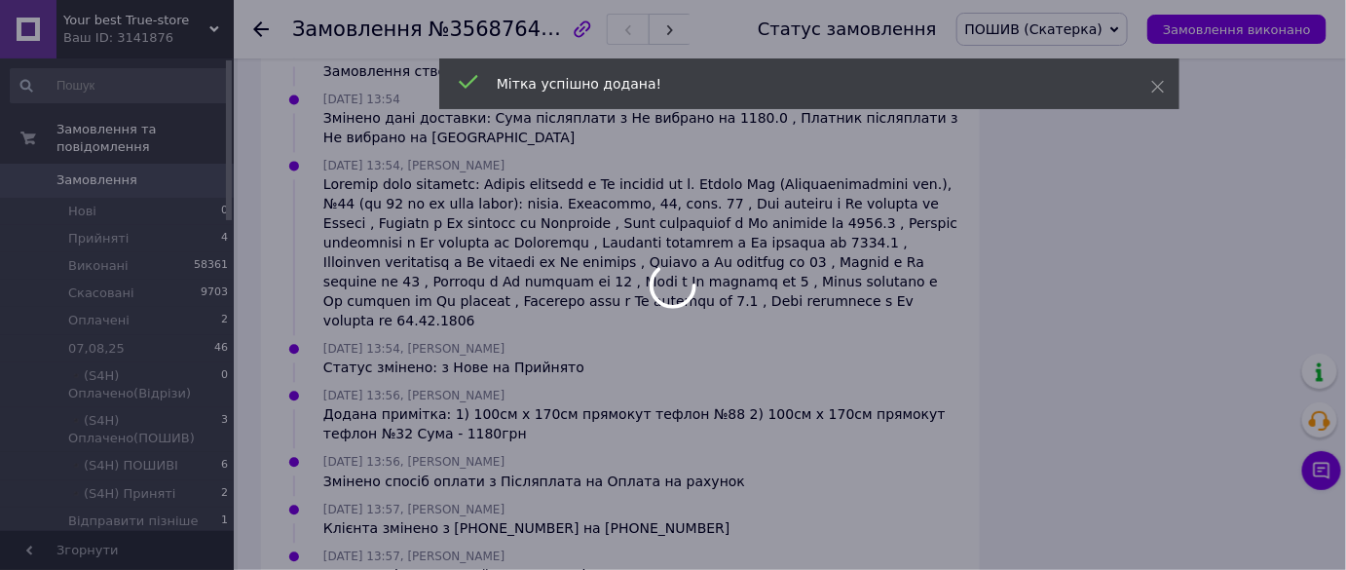
scroll to position [97, 0]
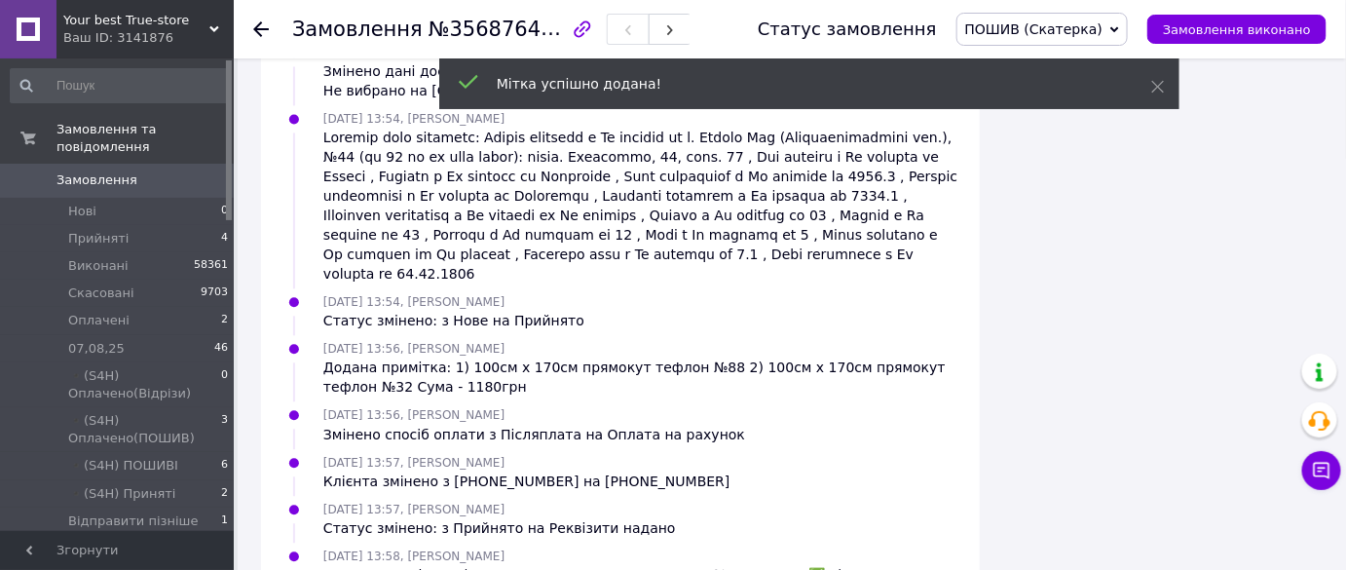
click at [122, 171] on span "Замовлення" at bounding box center [96, 180] width 81 height 18
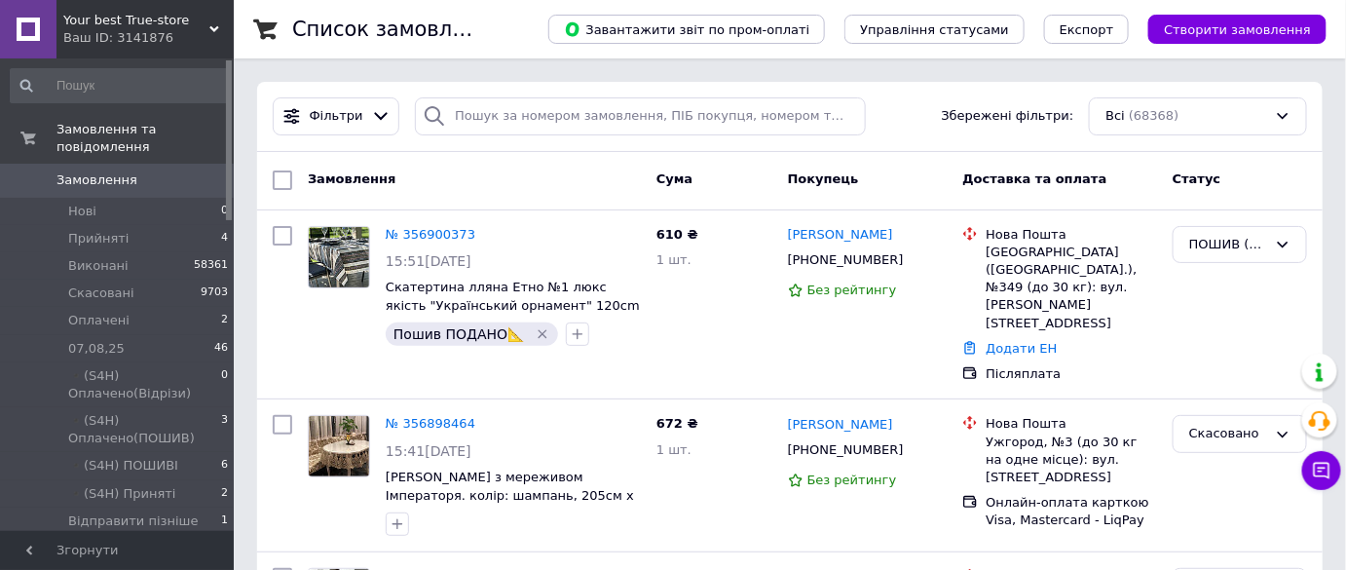
click at [145, 26] on span "Your best True-store" at bounding box center [136, 21] width 146 height 18
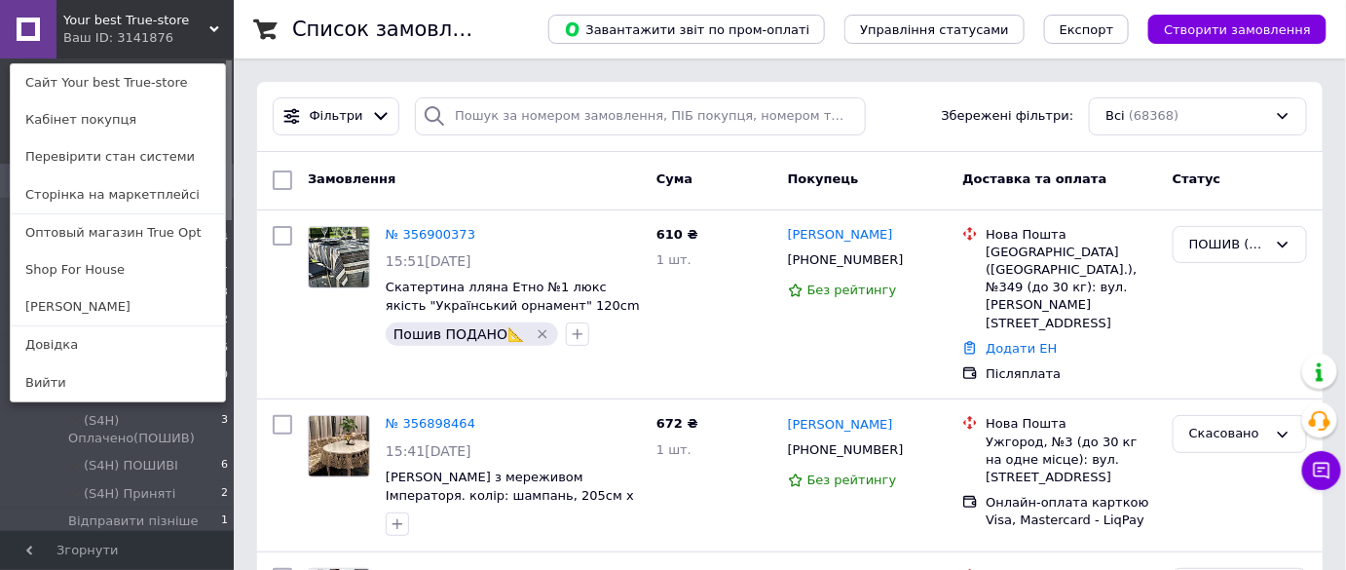
click at [176, 41] on div "Your best True-store Ваш ID: 3141876 Сайт Your best True-store Кабінет покупця …" at bounding box center [117, 29] width 234 height 58
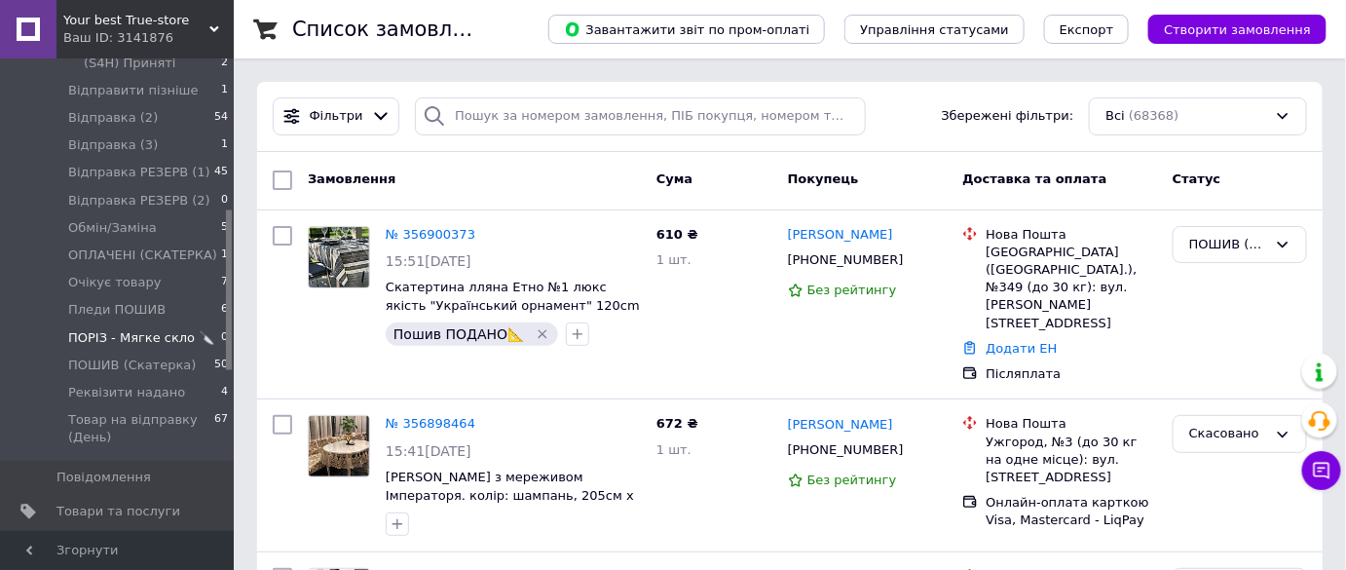
scroll to position [442, 0]
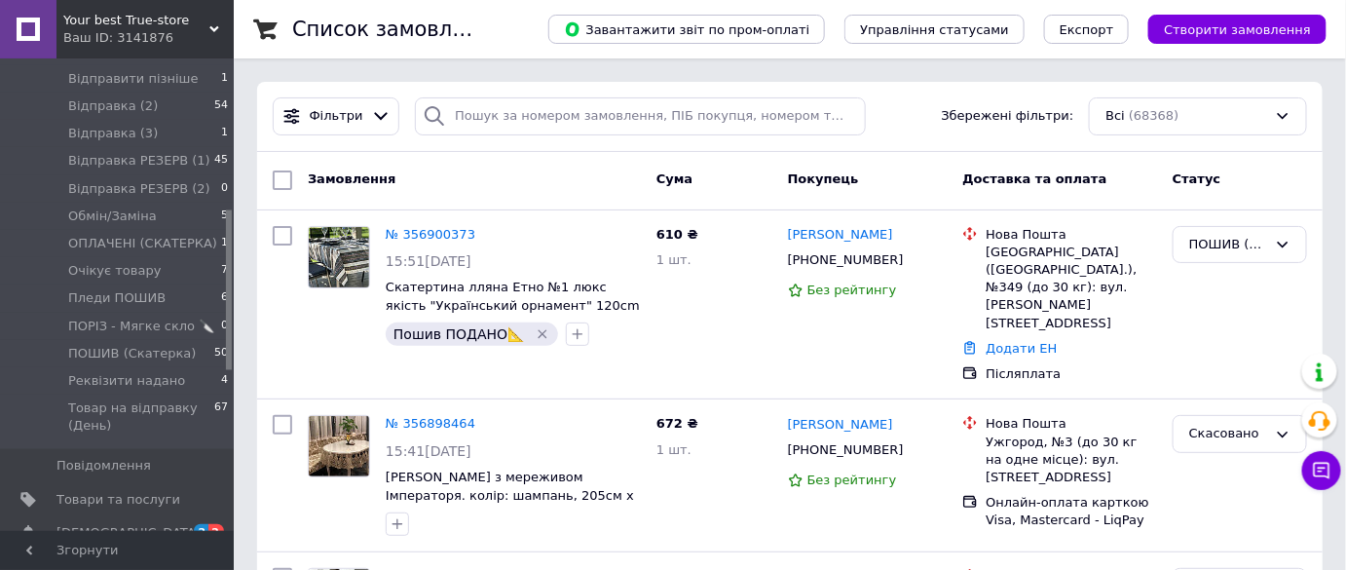
click at [125, 491] on span "Товари та послуги" at bounding box center [118, 500] width 124 height 18
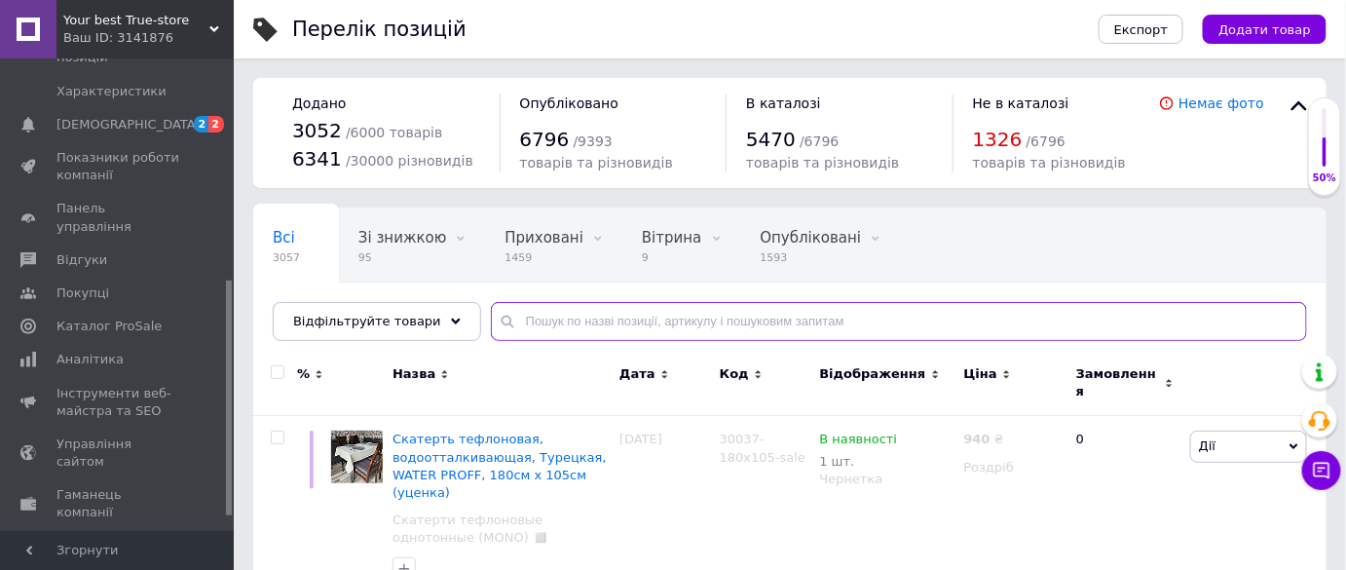
click at [552, 326] on input "text" at bounding box center [899, 321] width 816 height 39
paste input "20014-16-T7"
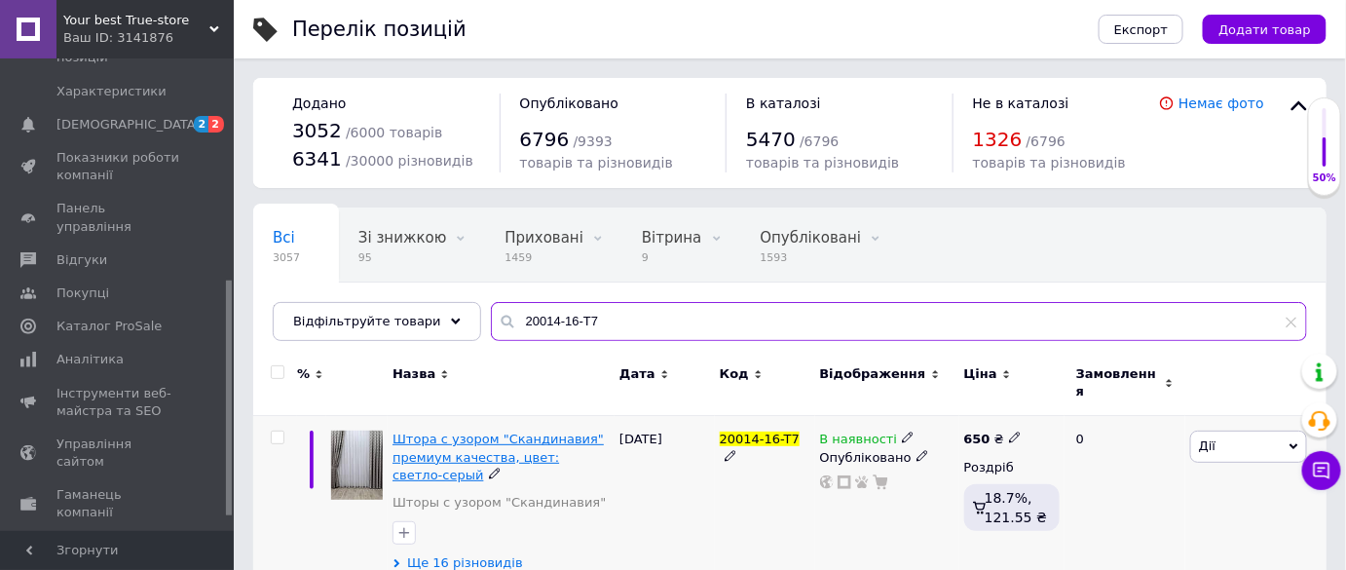
type input "20014-16-T7"
click at [457, 444] on span "Штора с узором "Скандинавия" премиум качества, цвет: светло-серый" at bounding box center [498, 457] width 211 height 50
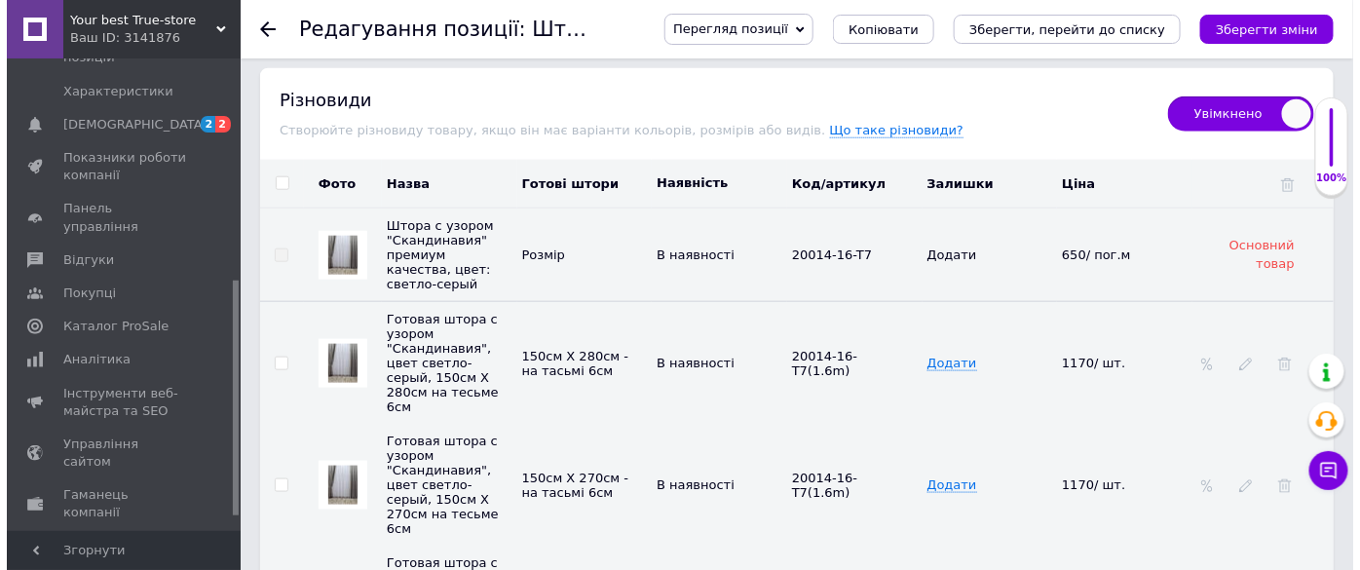
scroll to position [2922, 0]
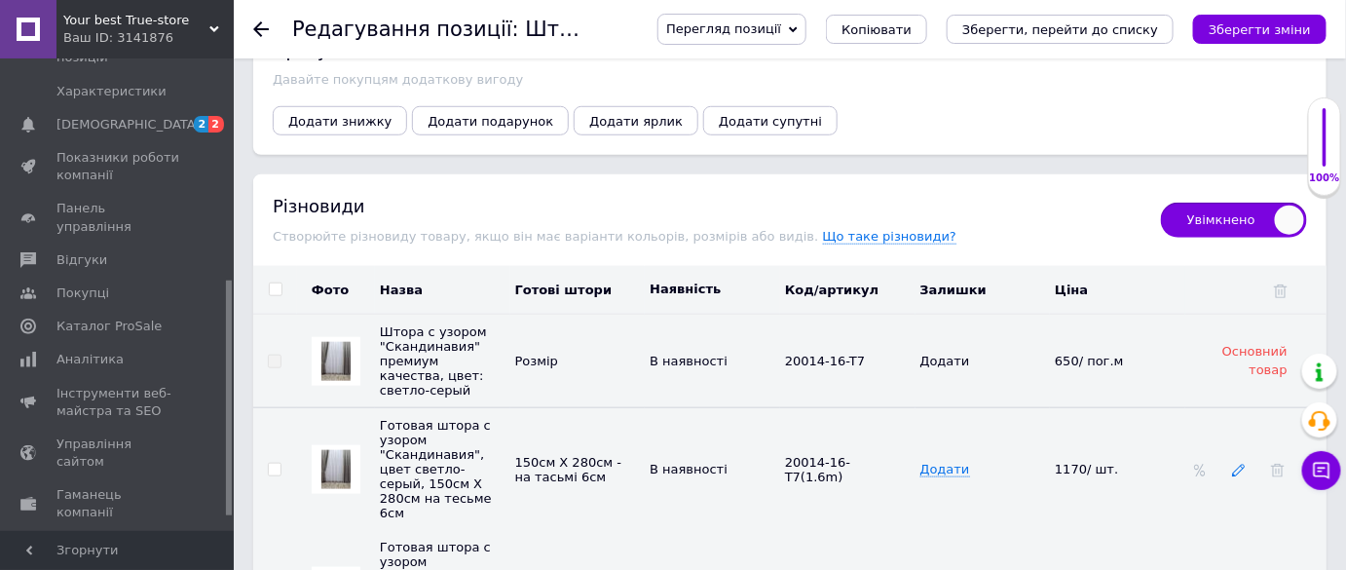
click at [1244, 464] on icon at bounding box center [1239, 471] width 14 height 14
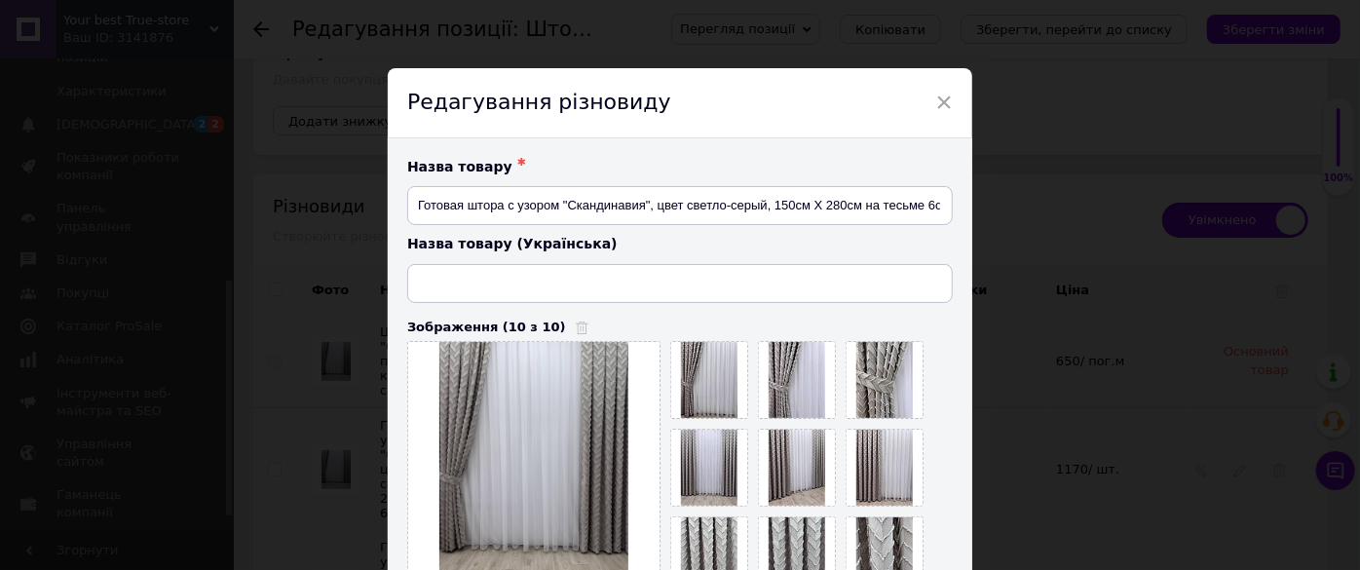
type input "Готова штора з візерунком "Скандинавія", колір світло-сірий, 150см Х 280см на т…"
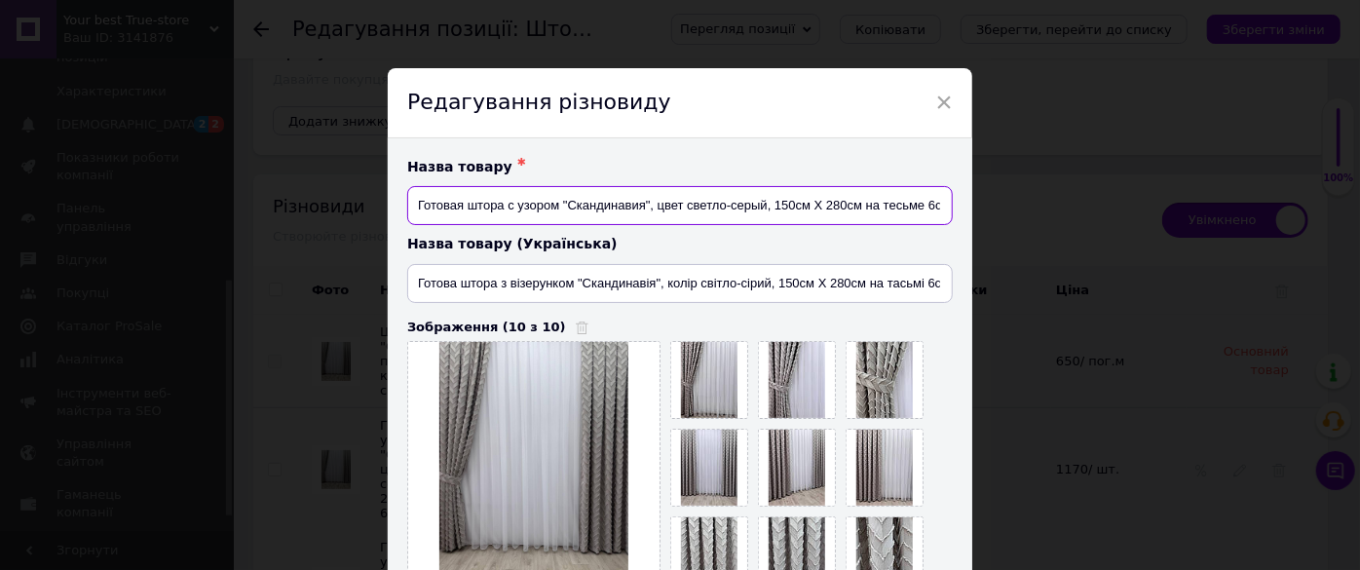
click at [776, 207] on input "Готовая штора с узором "Скандинавия", цвет светло-серый, 150см Х 280см на тесьм…" at bounding box center [679, 205] width 545 height 39
type input "Готовая штора с узором "Скандинавия", цвет светло-серый, 1шт (150см Х 280см) на…"
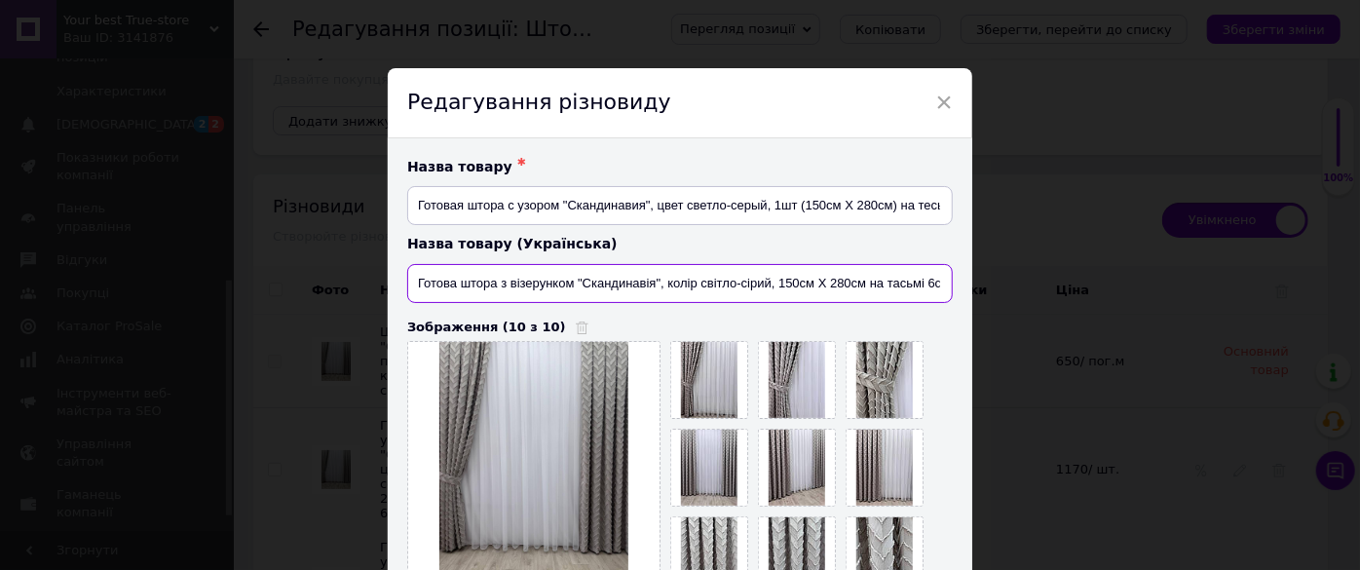
click at [773, 281] on input "Готова штора з візерунком "Скандинавія", колір світло-сірий, 150см Х 280см на т…" at bounding box center [679, 283] width 545 height 39
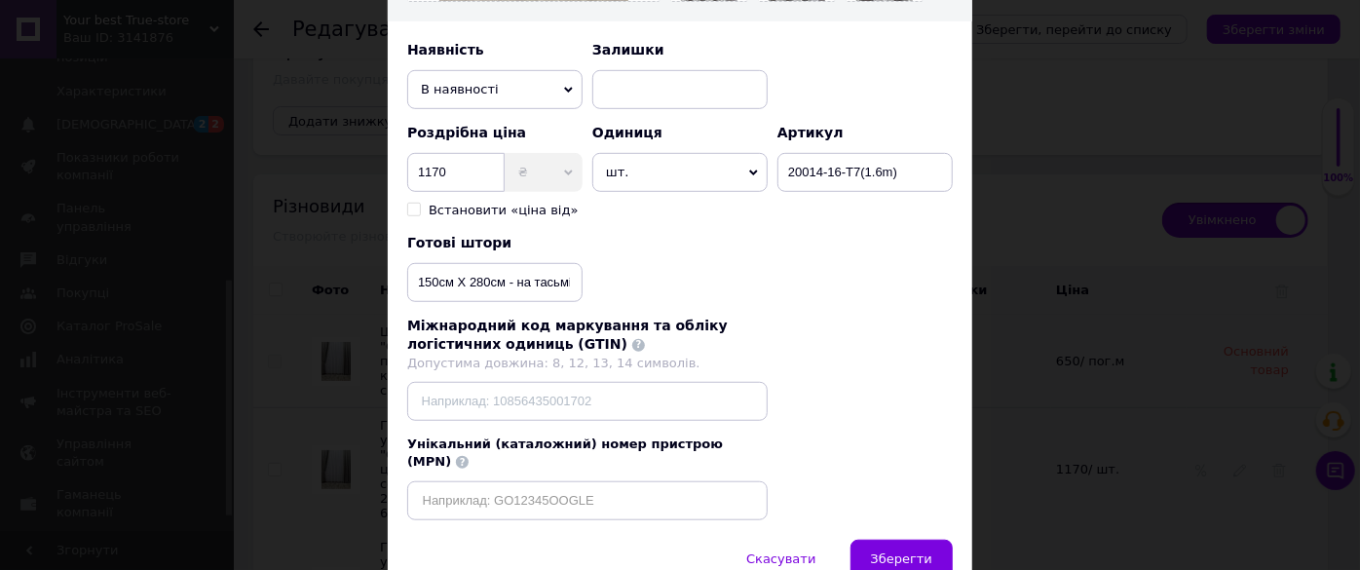
scroll to position [666, 0]
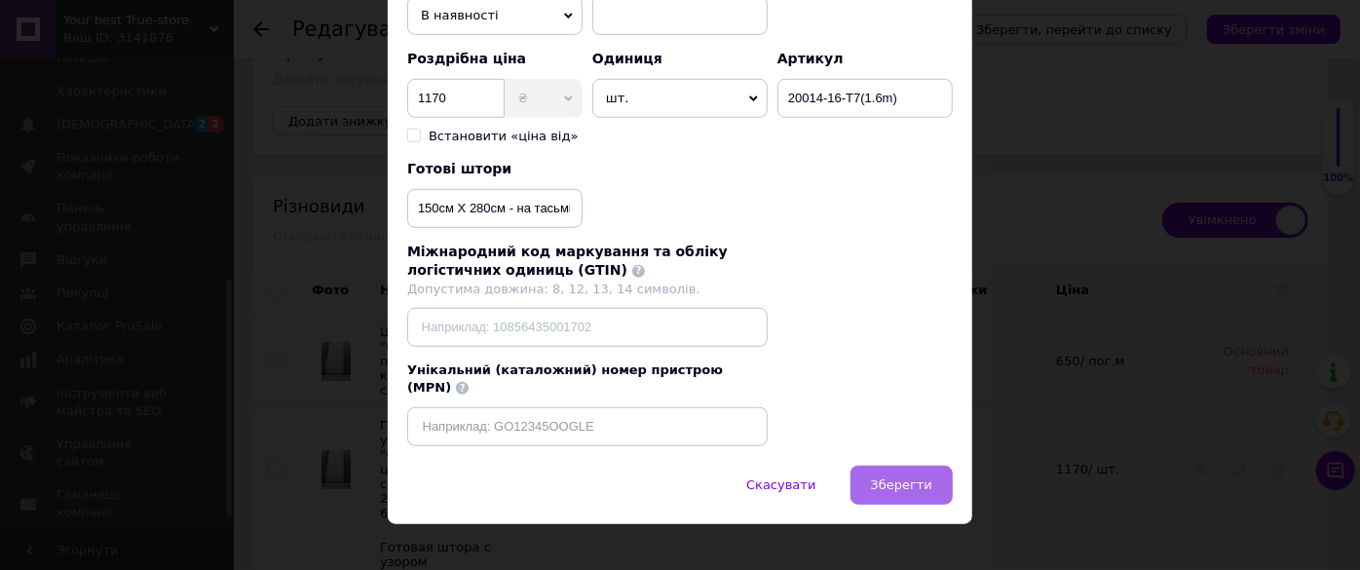
type input "Готова штора з візерунком "Скандинавія", колір світло-сірий, 1шт (150см Х 280см…"
click at [900, 477] on button "Зберегти" at bounding box center [901, 485] width 102 height 39
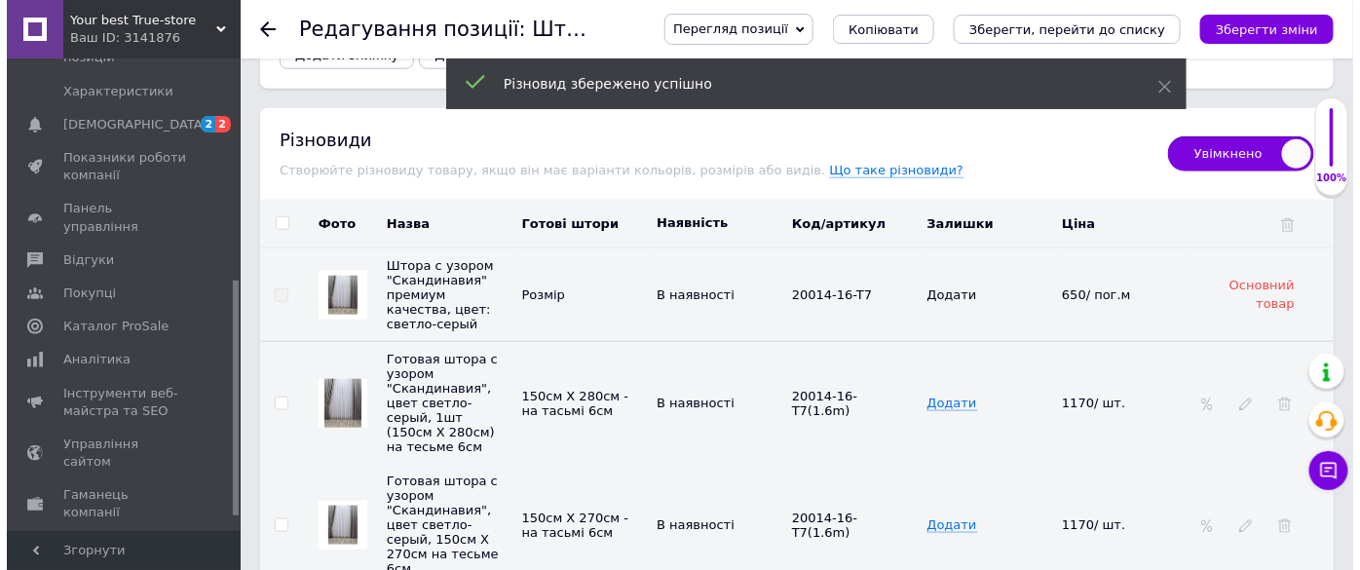
scroll to position [3098, 0]
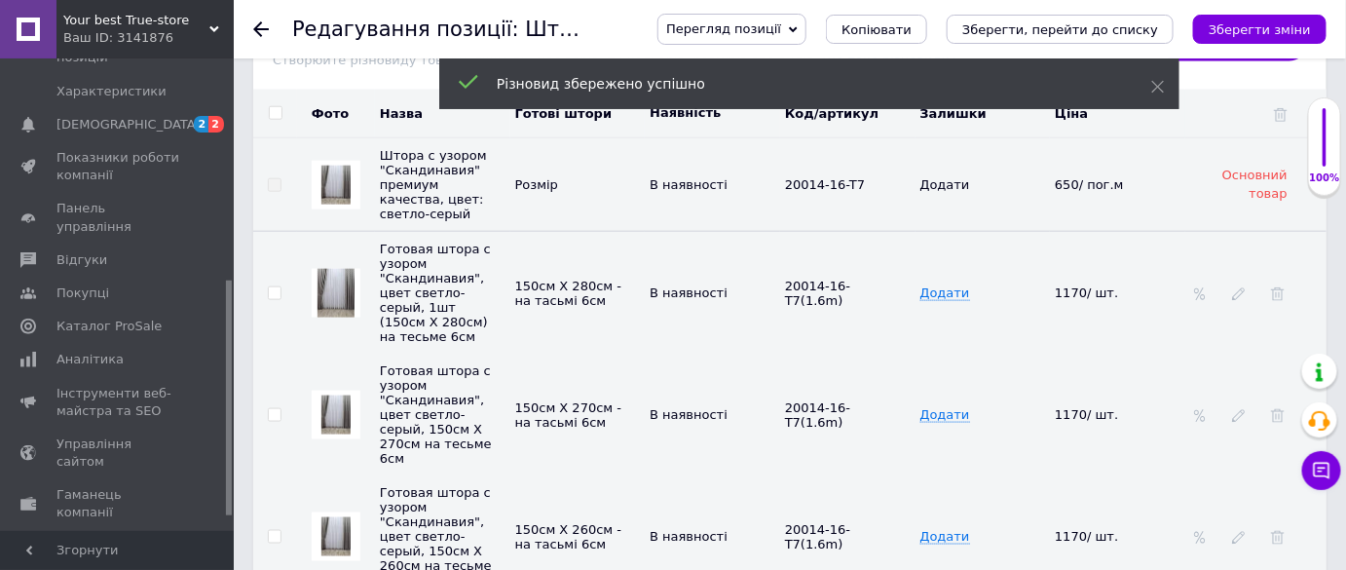
click at [1236, 354] on td at bounding box center [1255, 415] width 141 height 122
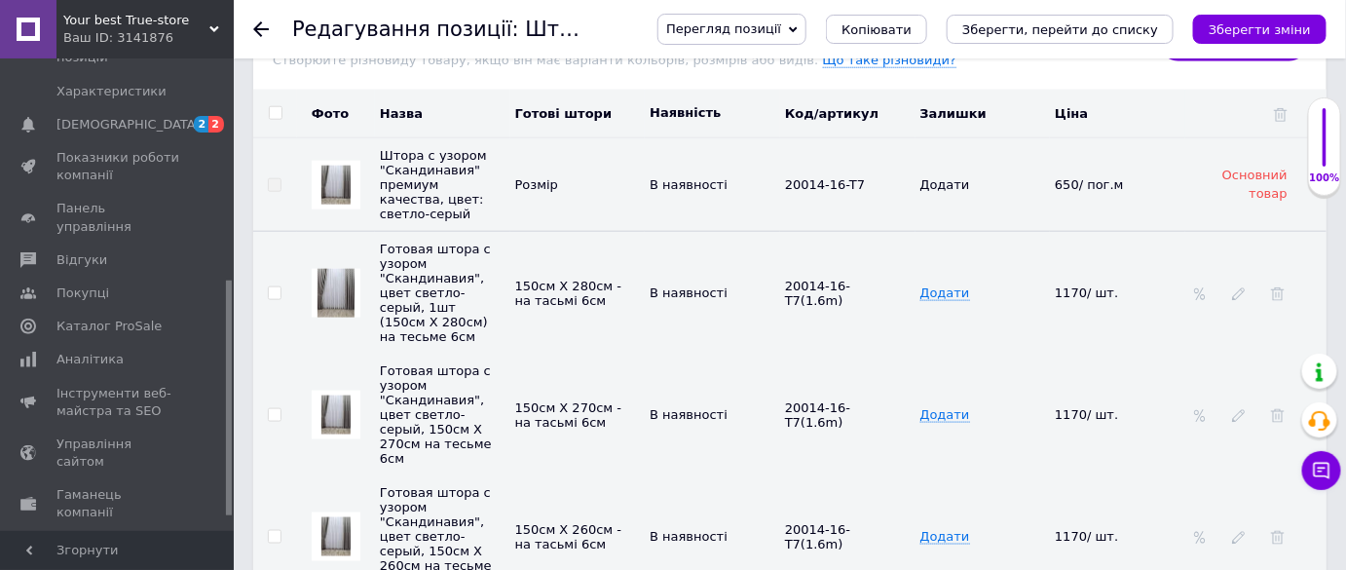
click at [1247, 407] on div at bounding box center [1238, 415] width 19 height 16
click at [1236, 409] on icon at bounding box center [1239, 416] width 14 height 14
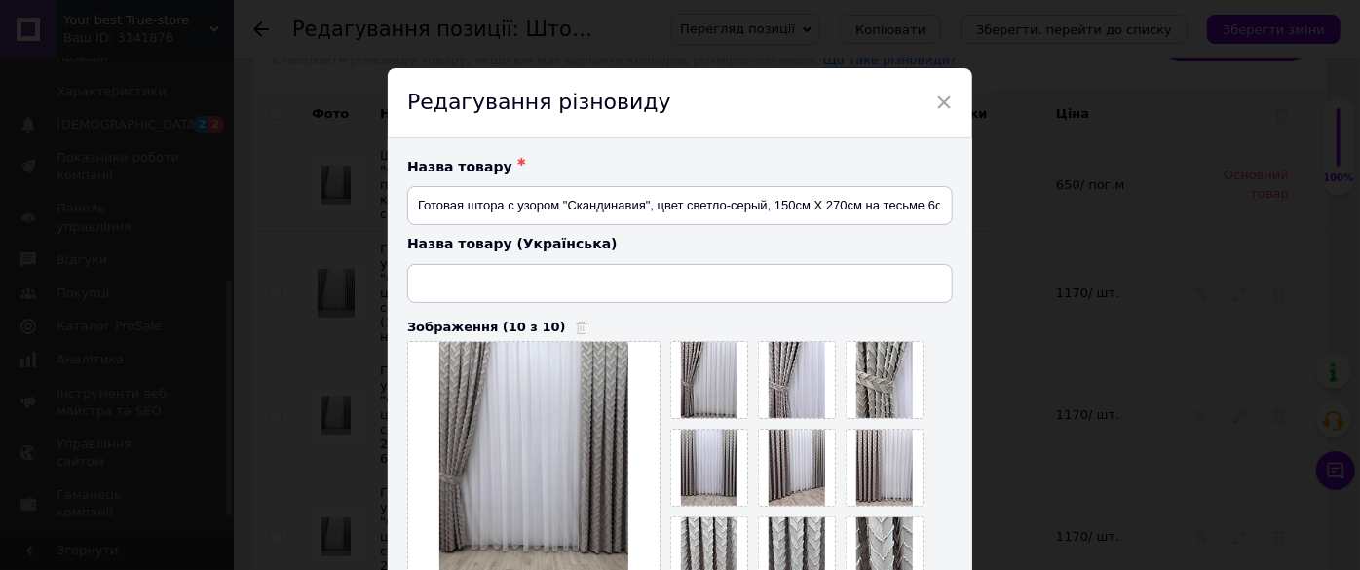
type input "Готова штора з візерунком "Скандинавія", колір світло-сірий, 150см Х 280см на т…"
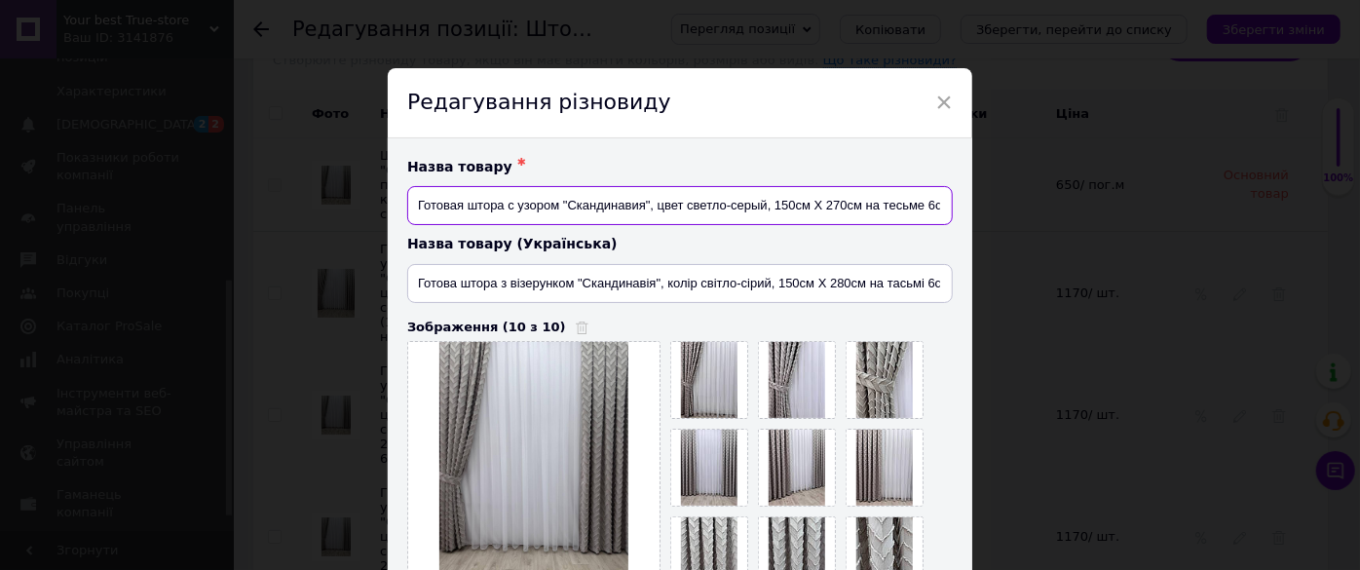
click at [770, 205] on input "Готовая штора с узором "Скандинавия", цвет светло-серый, 150см Х 270см на тесьм…" at bounding box center [679, 205] width 545 height 39
type input "Готовая штора с узором "Скандинавия", цвет светло-серый, 1шт (150см Х 270см) на…"
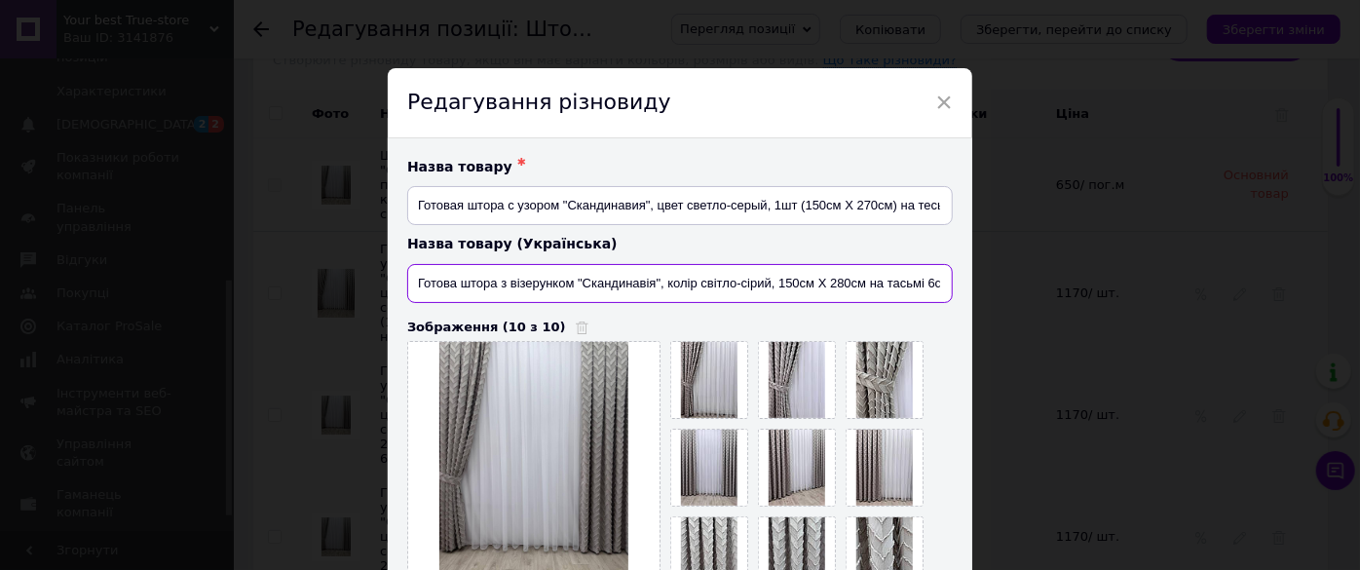
click at [775, 284] on input "Готова штора з візерунком "Скандинавія", колір світло-сірий, 150см Х 280см на т…" at bounding box center [679, 283] width 545 height 39
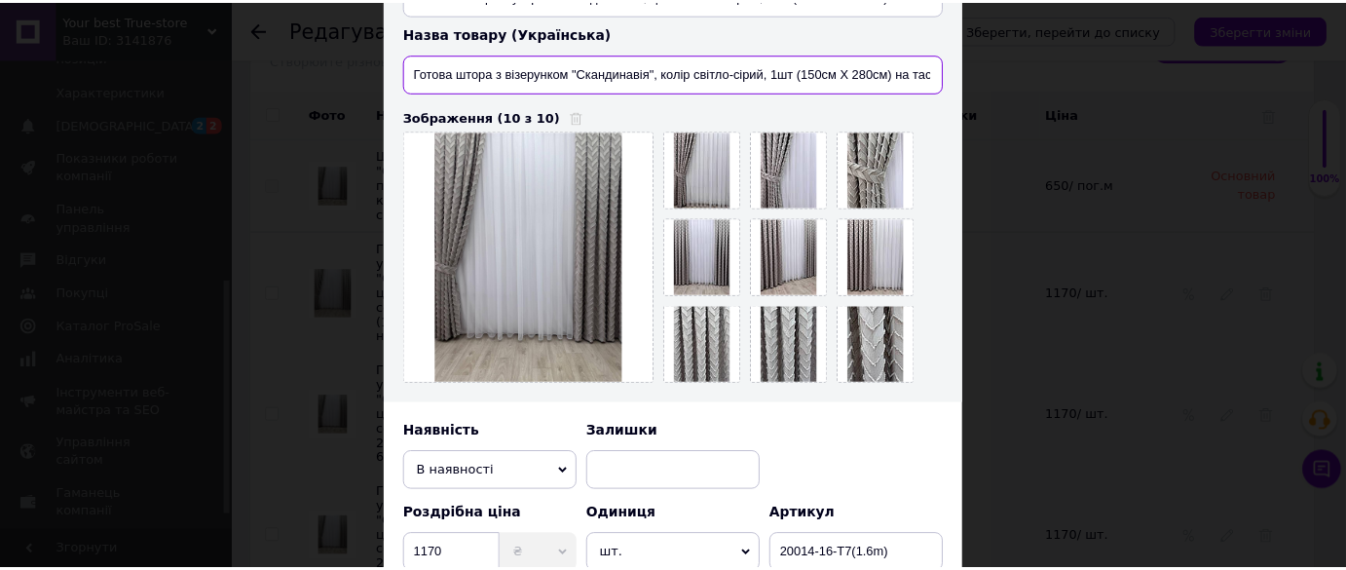
scroll to position [666, 0]
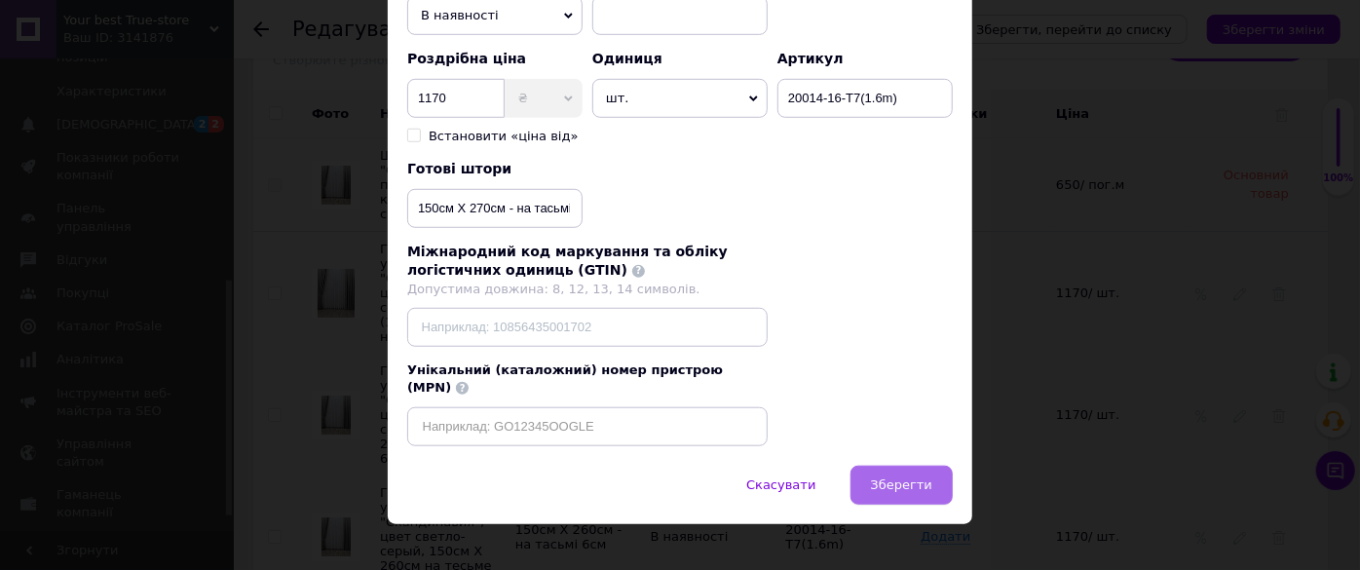
type input "Готова штора з візерунком "Скандинавія", колір світло-сірий, 1шт (150см Х 280см…"
click at [921, 477] on span "Зберегти" at bounding box center [901, 484] width 61 height 15
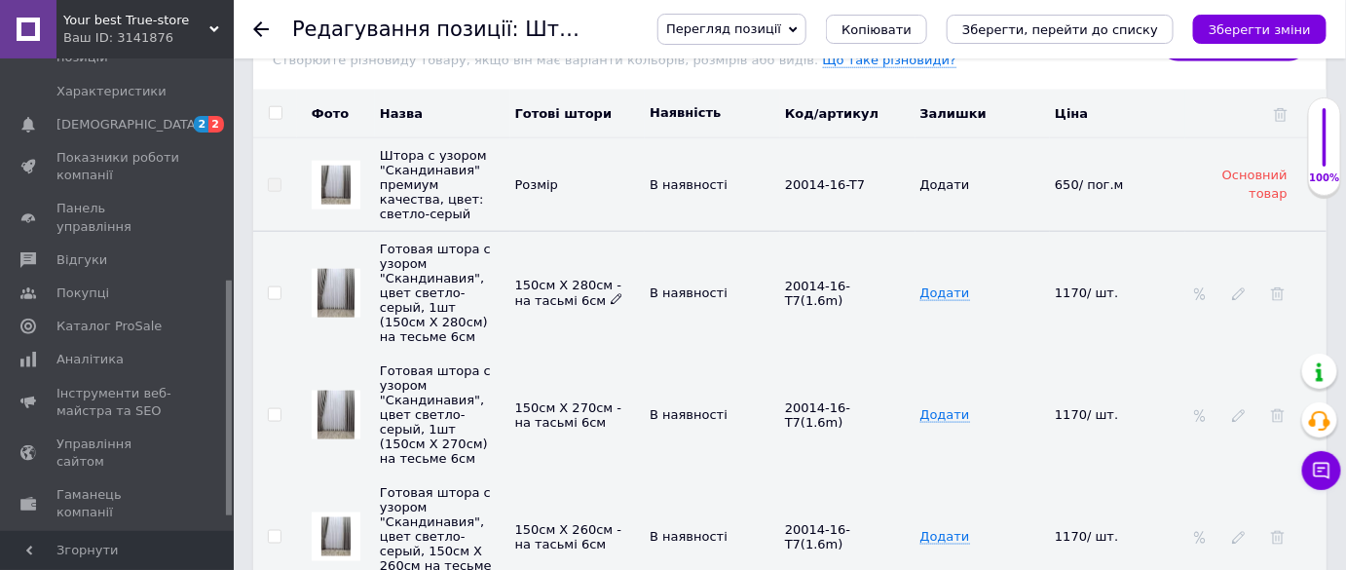
click at [611, 293] on icon at bounding box center [617, 299] width 12 height 12
drag, startPoint x: 550, startPoint y: 214, endPoint x: 454, endPoint y: 217, distance: 96.5
click at [454, 232] on tr "Готовая штора с узором "Скандинавия", цвет светло-серый, 1шт (150см Х 280см) на…" at bounding box center [789, 293] width 1073 height 123
click at [520, 279] on input "150см Х 280см - на тасьмі 6см" at bounding box center [567, 293] width 117 height 29
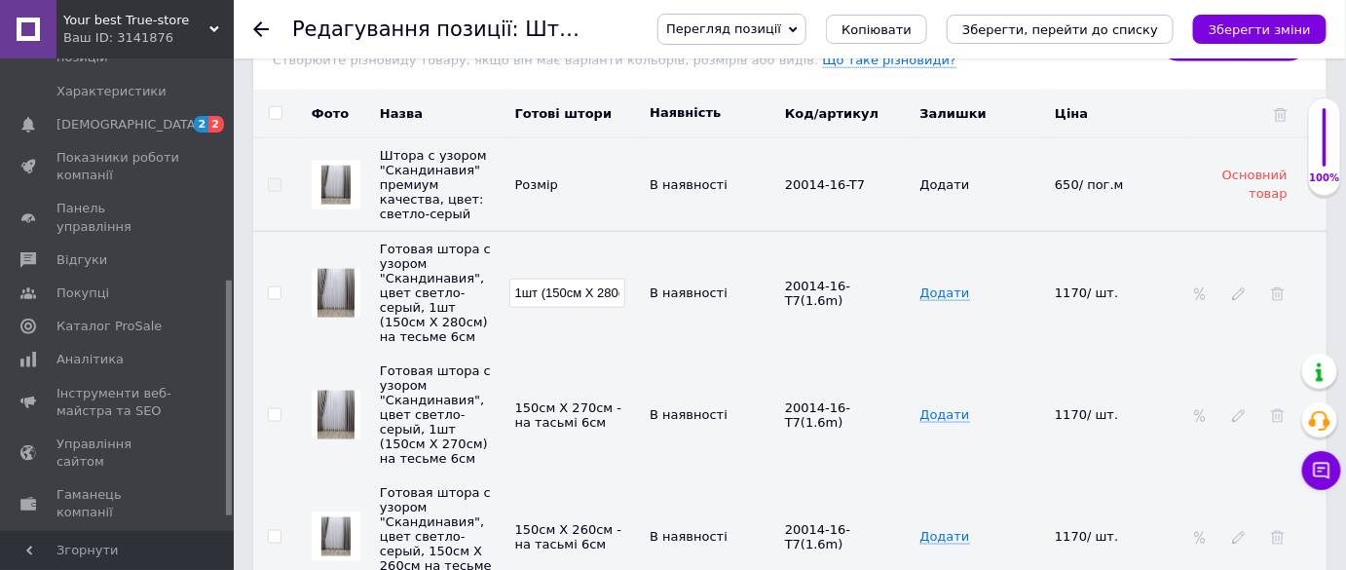
scroll to position [0, 103]
type input "1шт (150см Х 280см) - на тасьмі 6см"
click at [611, 416] on use at bounding box center [616, 421] width 11 height 11
click at [611, 415] on icon at bounding box center [617, 421] width 12 height 12
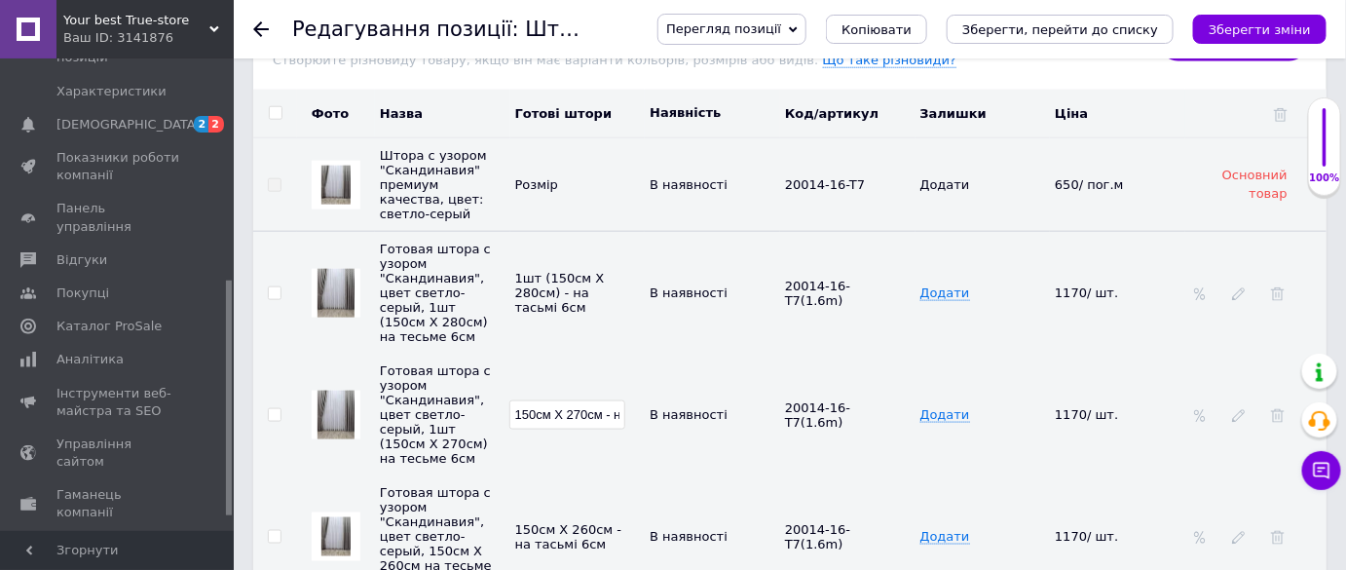
scroll to position [0, 73]
click at [530, 400] on input "150см Х 270см - на тасьмі 6см" at bounding box center [567, 414] width 117 height 29
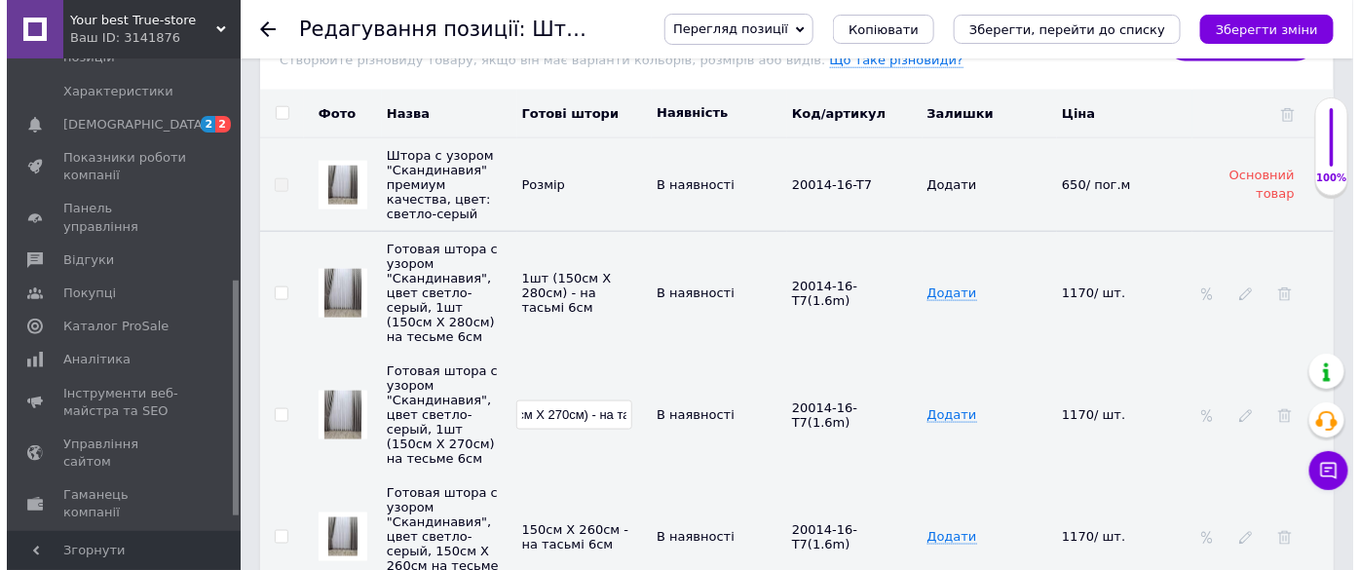
scroll to position [0, 0]
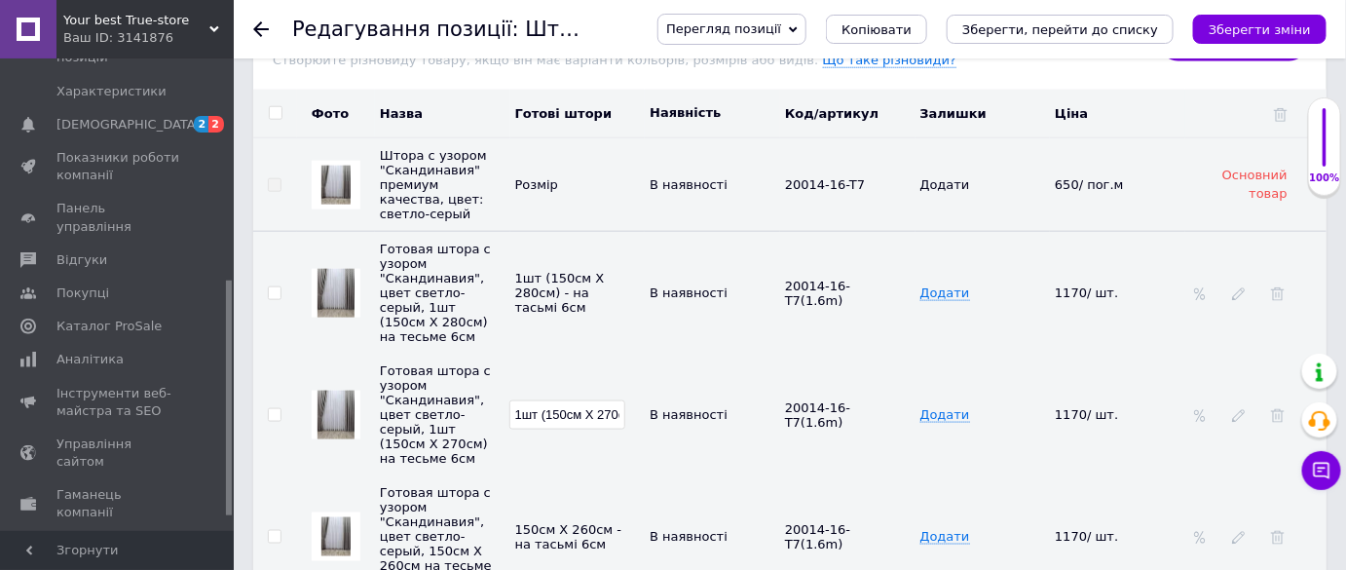
type input "1шт (150см Х 270см) - на тасьмі 6см"
click at [1251, 475] on td at bounding box center [1255, 536] width 141 height 122
click at [1234, 531] on icon at bounding box center [1239, 538] width 14 height 14
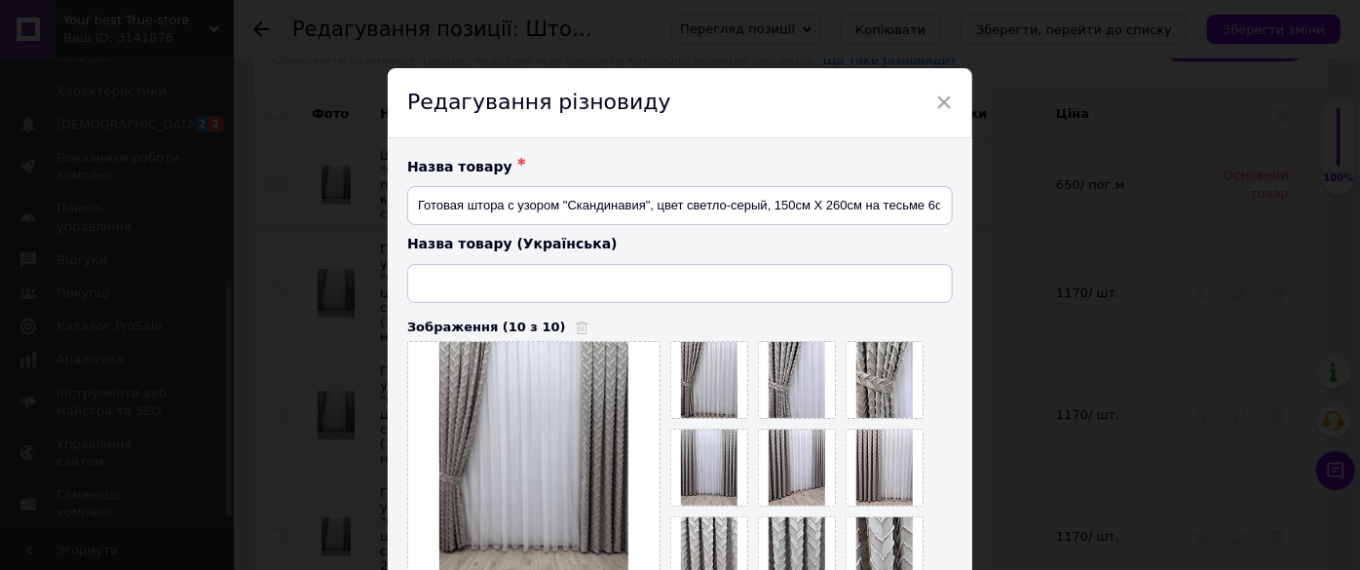
type input "Готова штора з візерунком "Скандинавія", колір світло-сірий, 150см Х 260см на т…"
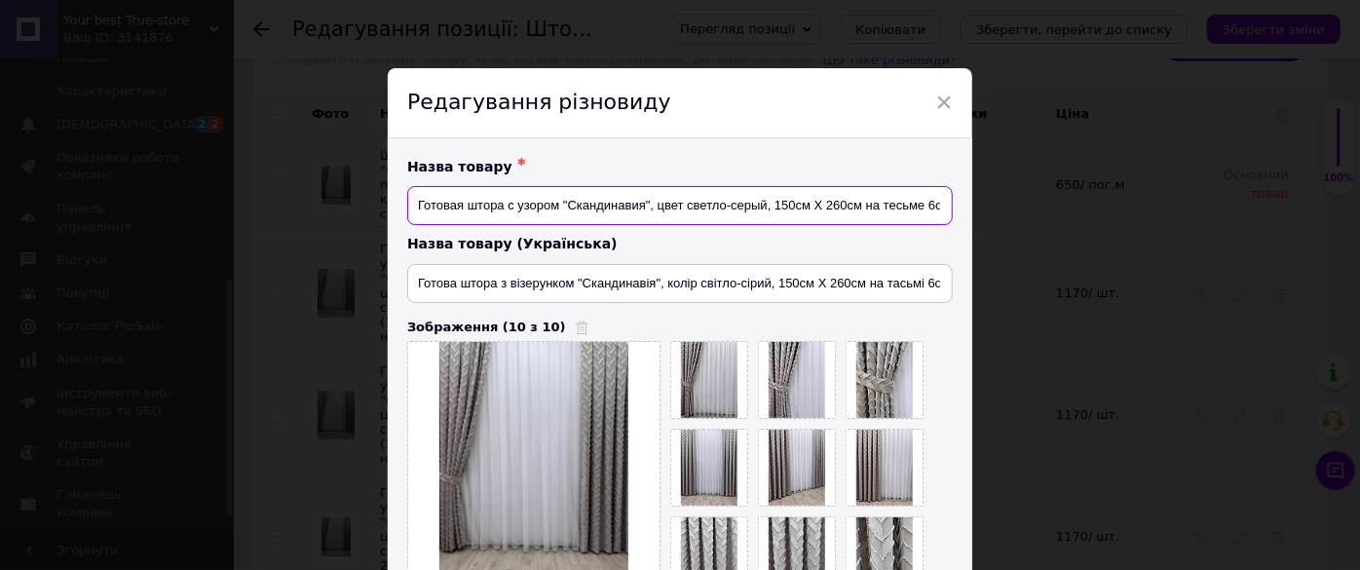
click at [773, 205] on input "Готовая штора с узором "Скандинавия", цвет светло-серый, 150см Х 260см на тесьм…" at bounding box center [679, 205] width 545 height 39
type input "Готовая штора с узором "Скандинавия", цвет светло-серый, 1шт (150см Х 260см) на…"
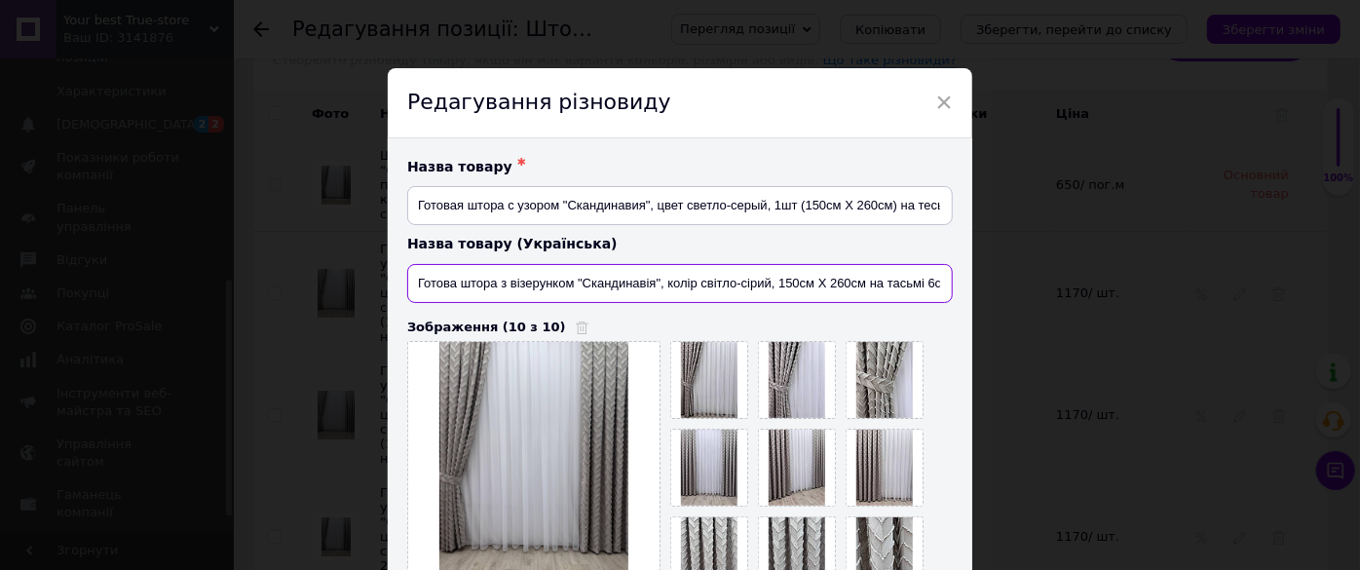
click at [776, 282] on input "Готова штора з візерунком "Скандинавія", колір світло-сірий, 150см Х 260см на т…" at bounding box center [679, 283] width 545 height 39
click at [894, 288] on input "Готова штора з візерунком "Скандинавія", колір світло-сірий, 1шт (150см Х 260см…" at bounding box center [679, 283] width 545 height 39
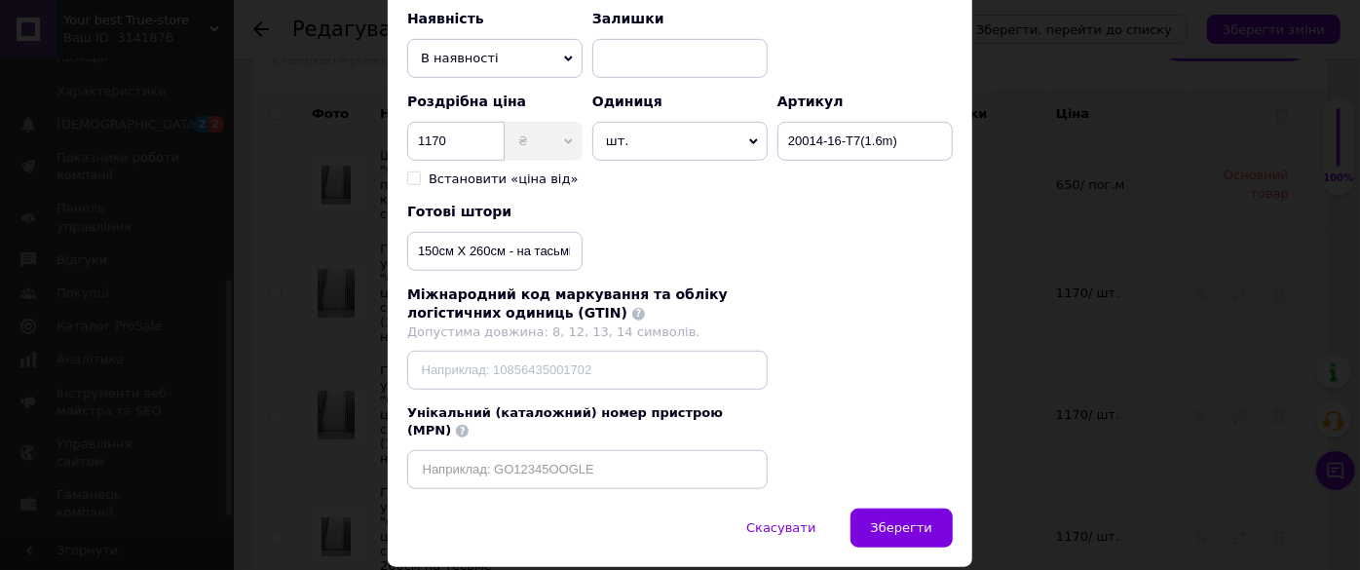
scroll to position [666, 0]
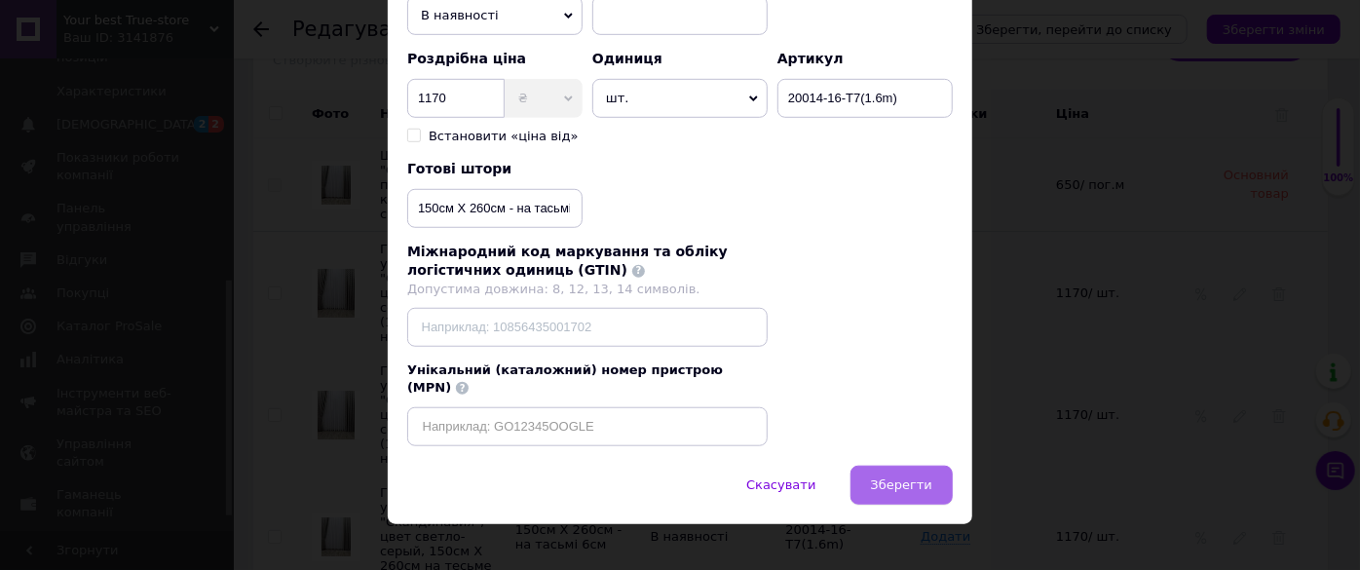
type input "Готова штора з візерунком "Скандинавія", колір світло-сірий, 1шт (150см Х 260см…"
click at [923, 477] on span "Зберегти" at bounding box center [901, 484] width 61 height 15
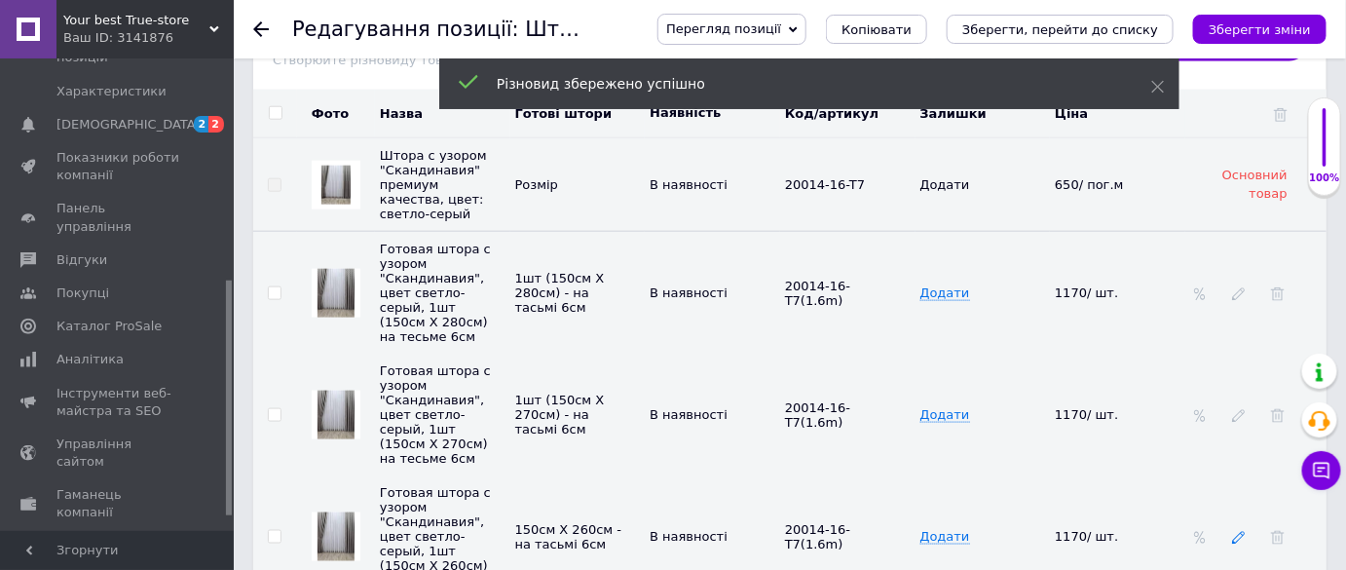
click at [1241, 531] on icon at bounding box center [1239, 538] width 14 height 14
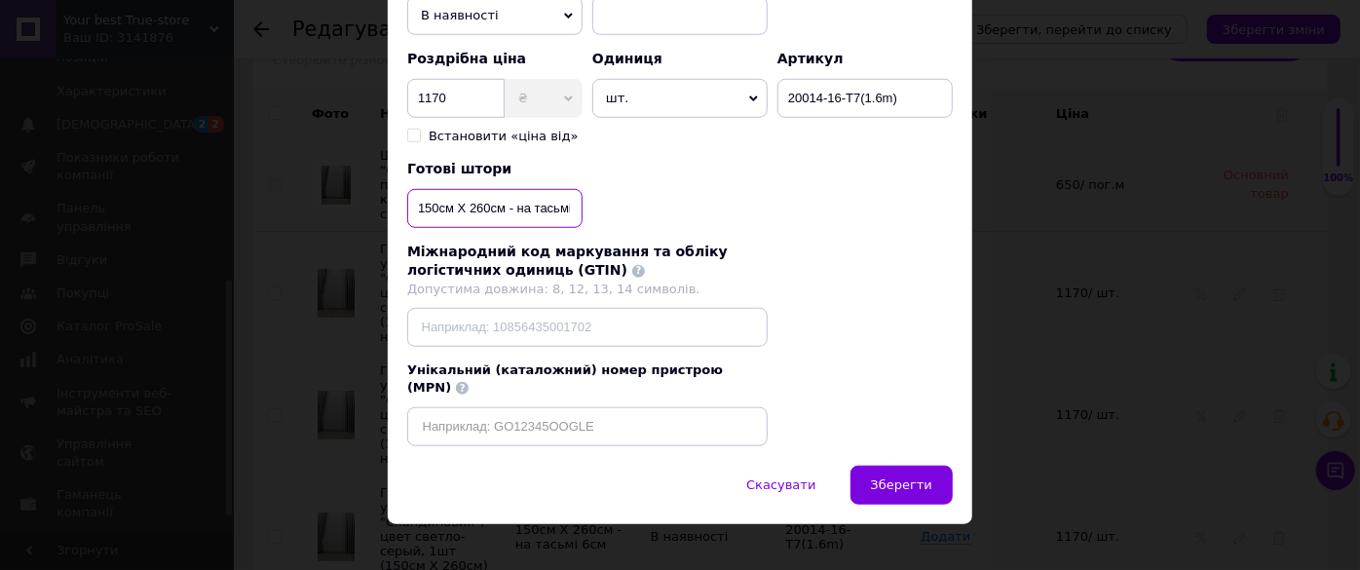
click at [417, 206] on input "150см Х 260см - на тасьмі 6см" at bounding box center [494, 208] width 175 height 39
type input "1шт (150см Х 260см) - на тасьмі 6см"
click at [904, 477] on span "Зберегти" at bounding box center [901, 484] width 61 height 15
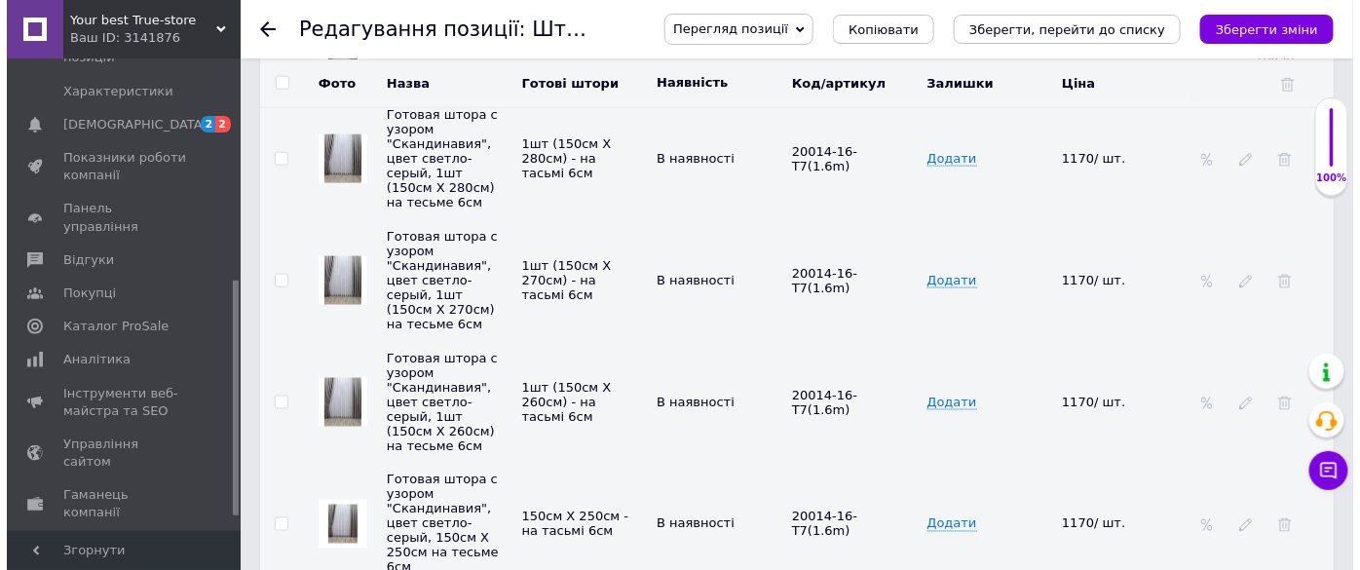
scroll to position [3276, 0]
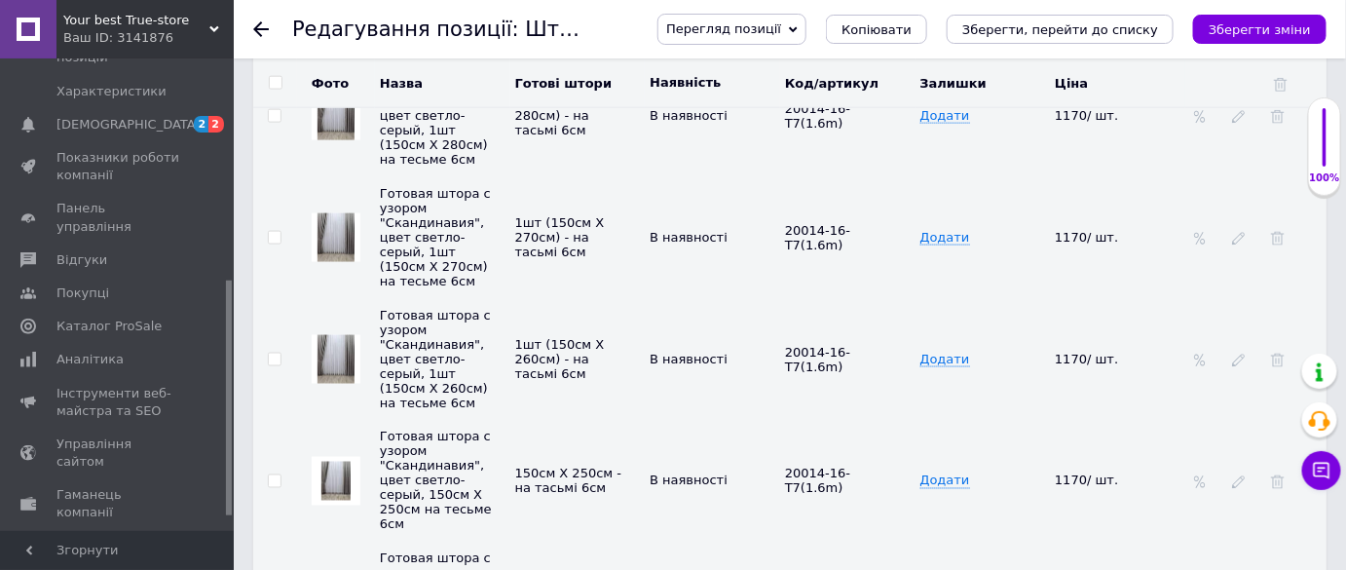
click at [1232, 420] on td at bounding box center [1255, 481] width 141 height 122
click at [1241, 475] on icon at bounding box center [1239, 482] width 14 height 14
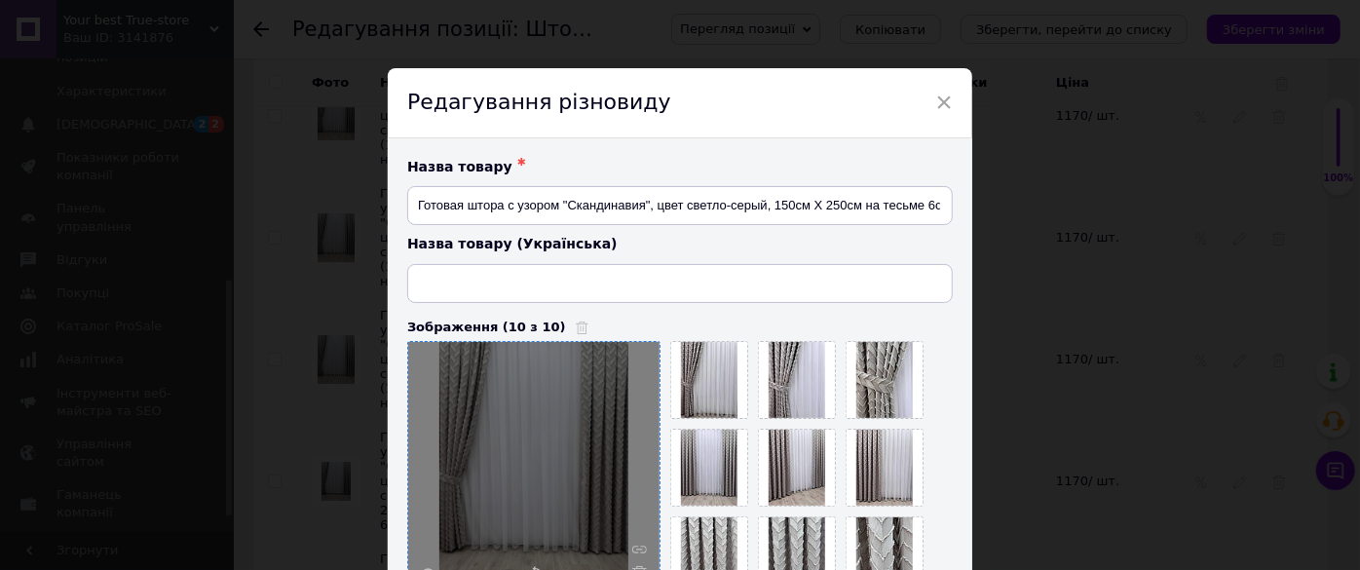
type input "Готова штора з візерунком "Скандинавія", колір світло-сірий, 150см Х 250см на т…"
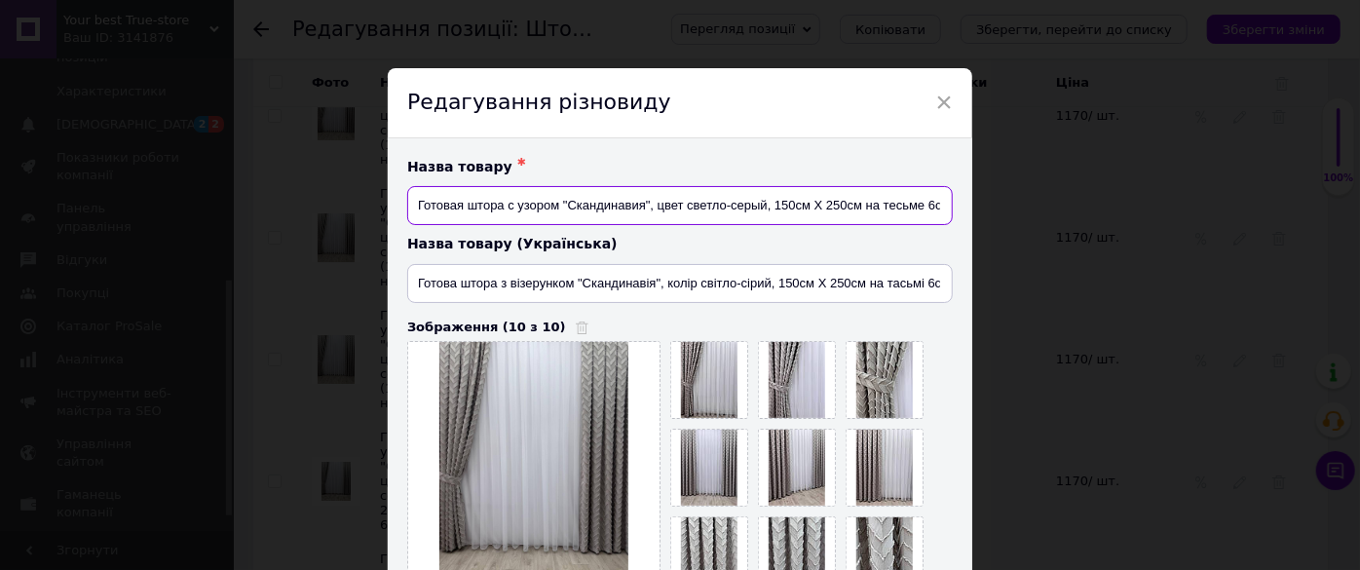
click at [771, 207] on input "Готовая штора с узором "Скандинавия", цвет светло-серый, 150см Х 250см на тесьм…" at bounding box center [679, 205] width 545 height 39
type input "Готовая штора с узором "Скандинавия", цвет светло-серый, 1шт (150см Х 250см) на…"
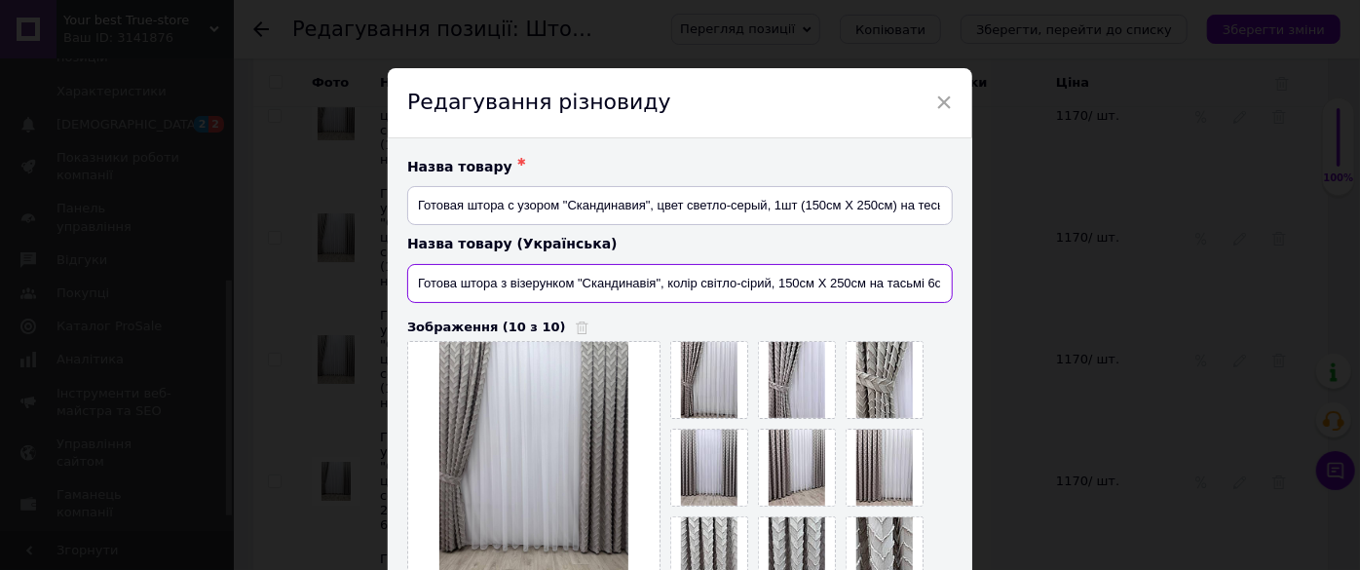
click at [774, 282] on input "Готова штора з візерунком "Скандинавія", колір світло-сірий, 150см Х 250см на т…" at bounding box center [679, 283] width 545 height 39
click at [894, 281] on input "Готова штора з візерунком "Скандинавія", колір світло-сірий, 1шт (150см Х 250см…" at bounding box center [679, 283] width 545 height 39
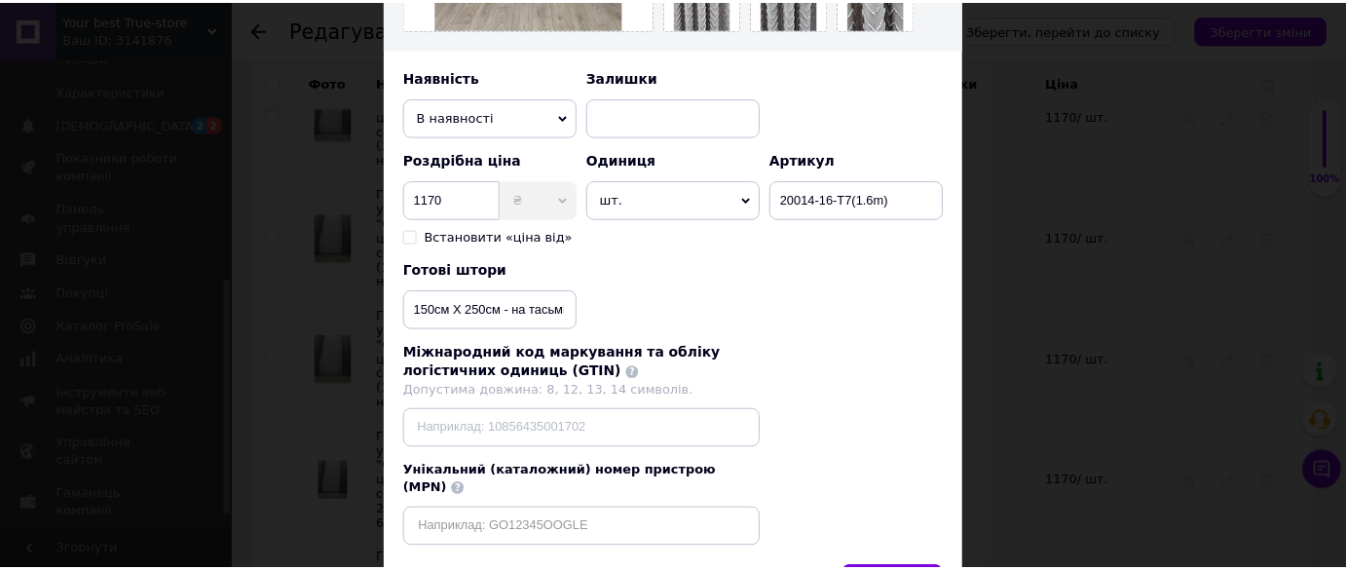
scroll to position [666, 0]
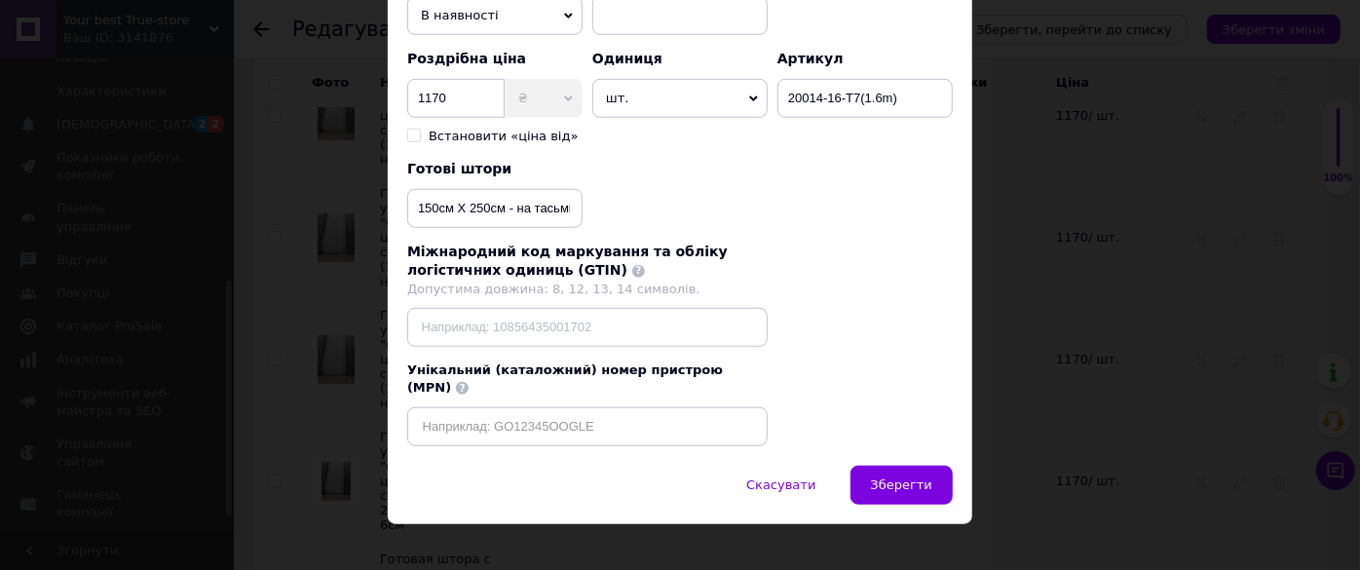
type input "Готова штора з візерунком "Скандинавія", колір світло-сірий, 1шт (150см Х 250см…"
click at [418, 206] on input "150см Х 250см - на тасьмі 6см" at bounding box center [494, 208] width 175 height 39
click at [530, 205] on input "1шт (150см Х 250см - на тасьмі 6см" at bounding box center [494, 208] width 175 height 39
type input "1шт (150см Х 250см) - на тасьмі 6см"
click at [894, 477] on span "Зберегти" at bounding box center [901, 484] width 61 height 15
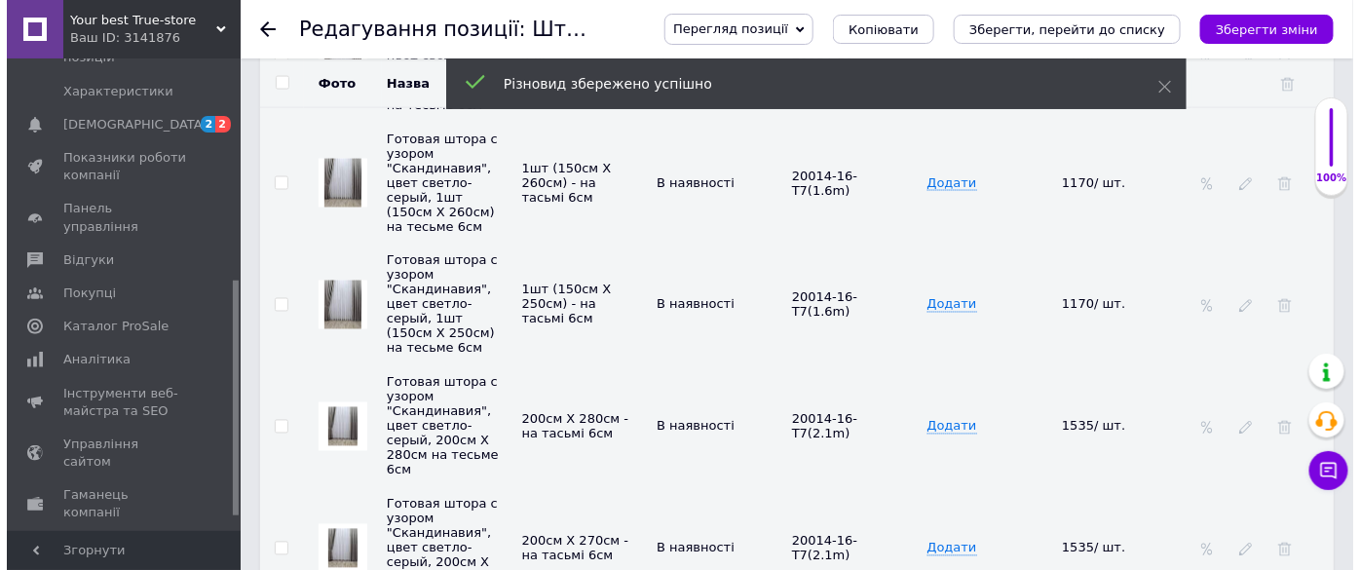
scroll to position [3453, 0]
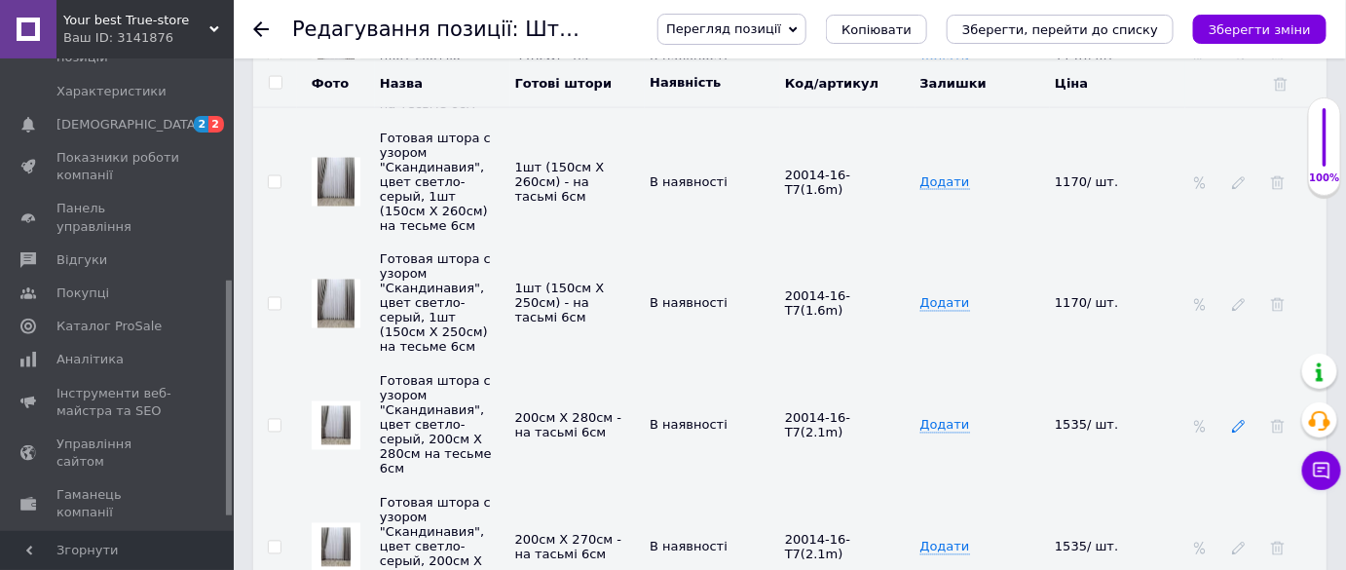
click at [1234, 420] on icon at bounding box center [1239, 427] width 14 height 14
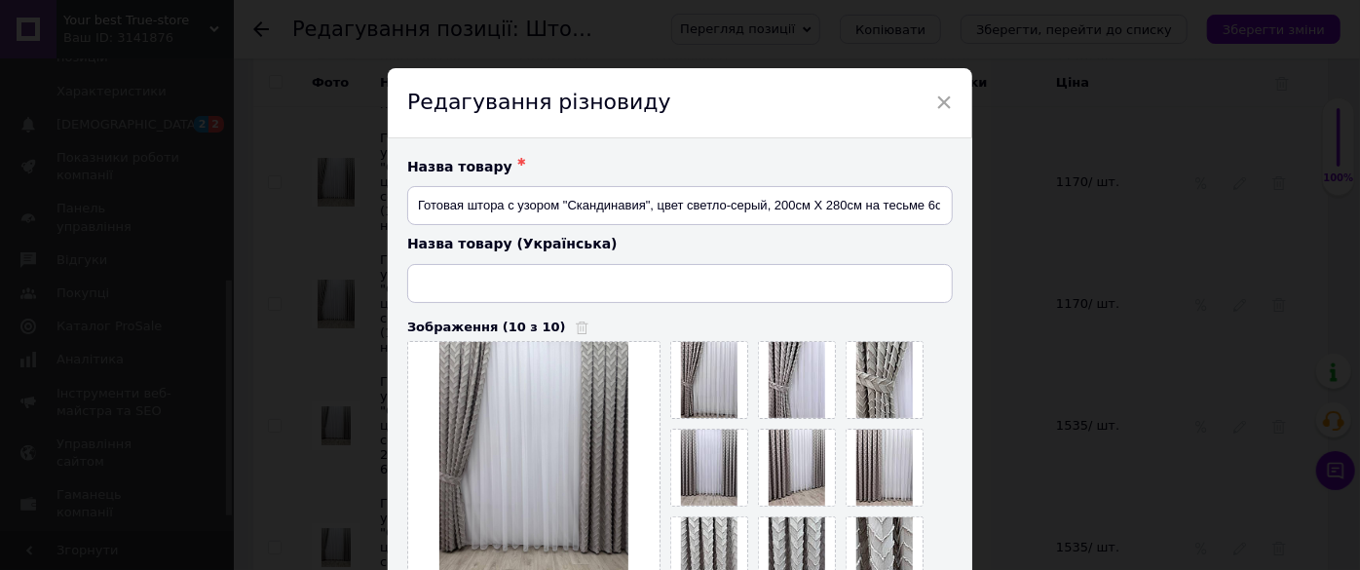
type input "Готова штора з візерунком "Скандинавія", колір світло-сірий, 200см Х 280см на т…"
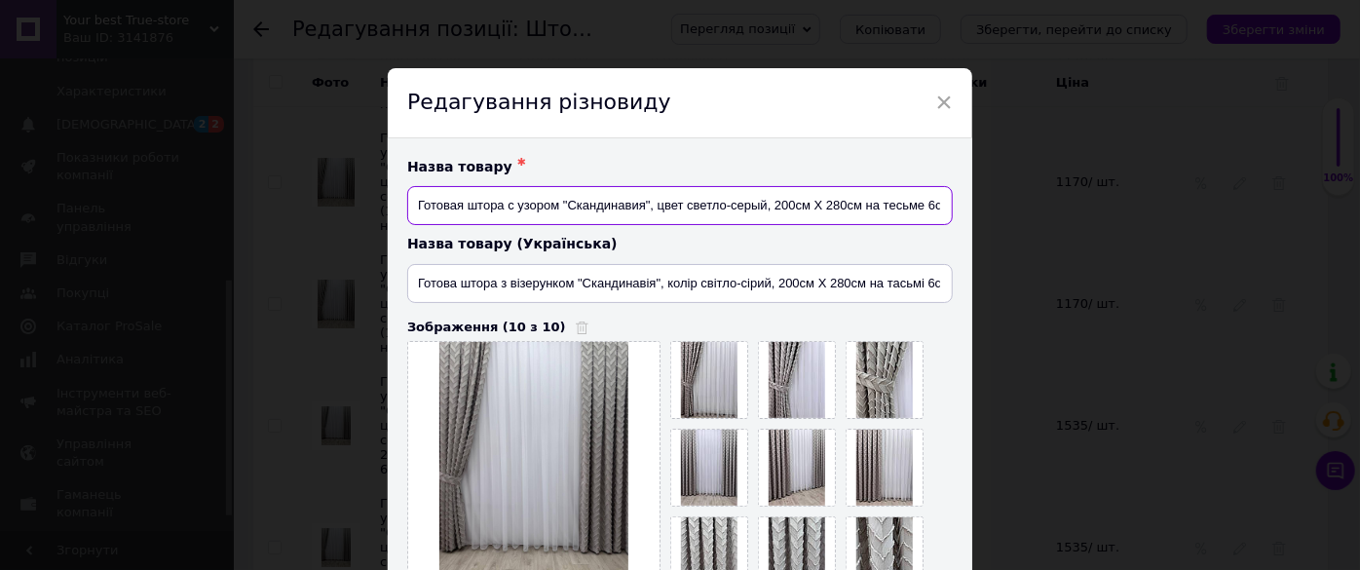
click at [860, 205] on input "Готовая штора с узором "Скандинавия", цвет светло-серый, 200см Х 280см на тесьм…" at bounding box center [679, 205] width 545 height 39
type input "Готовая штора с узором "Скандинавия", цвет светло-серый, 1шт (200см Х 280см) на…"
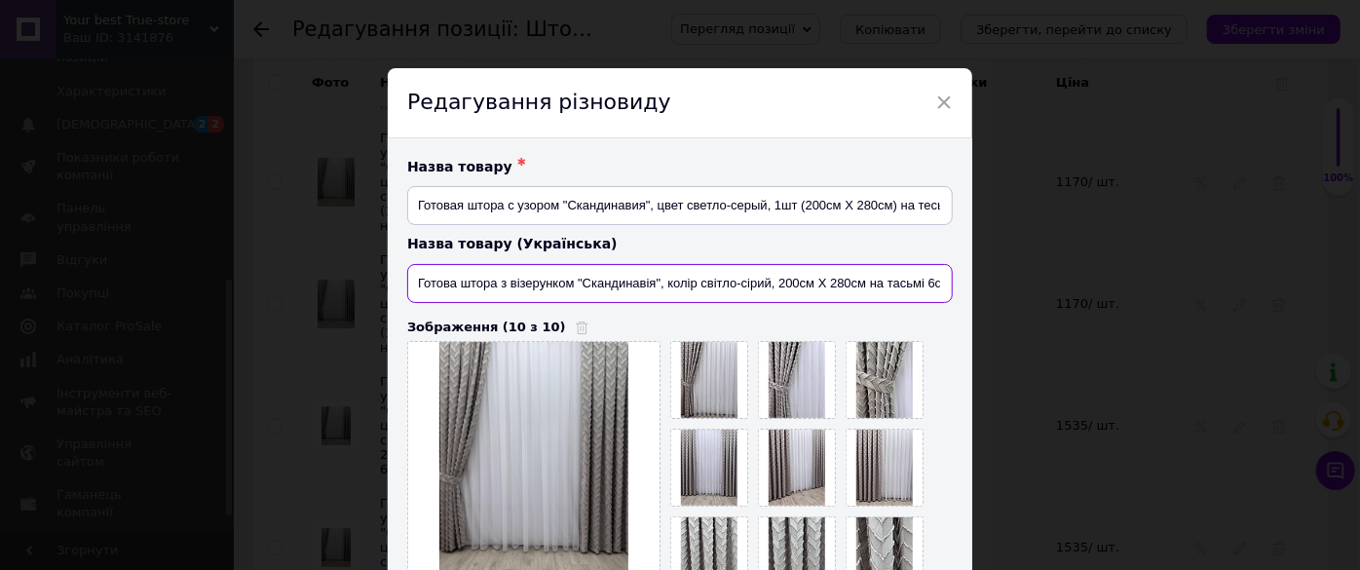
click at [774, 282] on input "Готова штора з візерунком "Скандинавія", колір світло-сірий, 200см Х 280см на т…" at bounding box center [679, 283] width 545 height 39
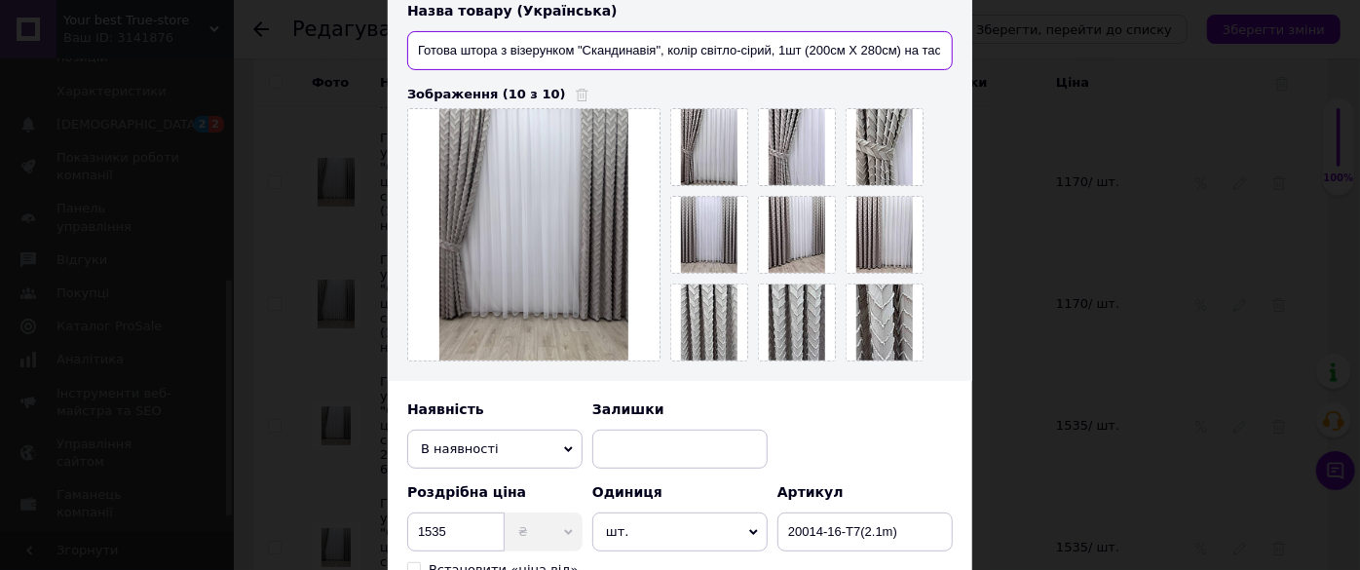
scroll to position [442, 0]
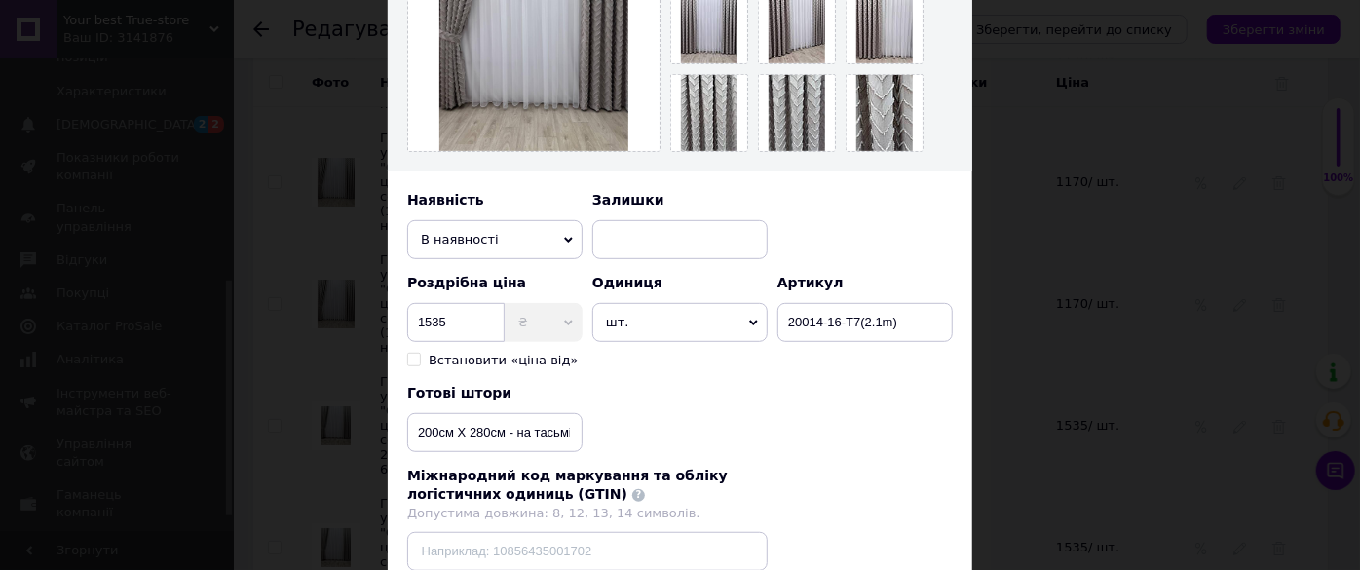
type input "Готова штора з візерунком "Скандинавія", колір світло-сірий, 1шт (200см Х 280см…"
click at [503, 432] on input "200см Х 280см - на тасьмі 6см" at bounding box center [494, 432] width 175 height 39
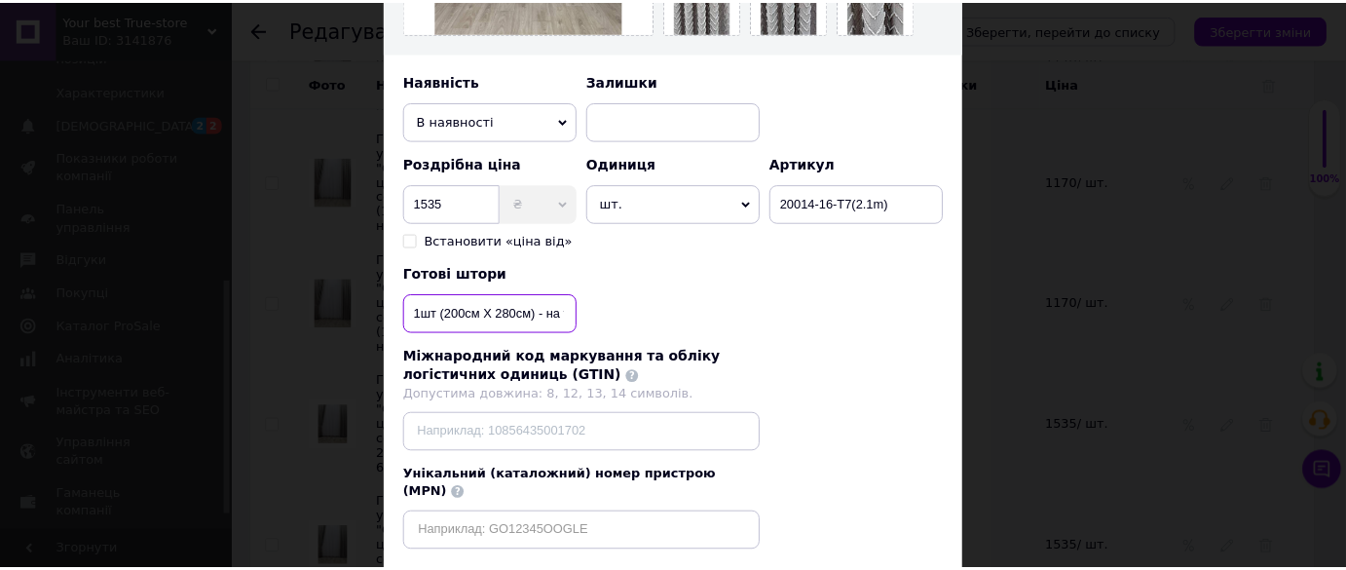
scroll to position [666, 0]
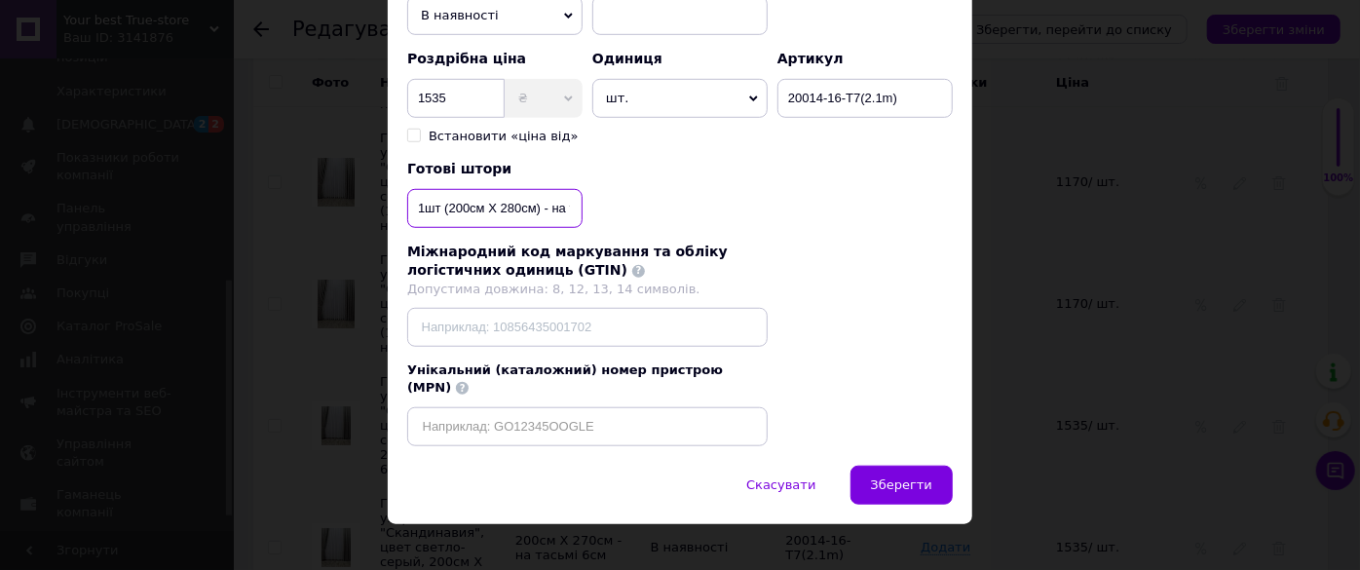
type input "1шт (200см Х 280см) - на тасьмі 6см"
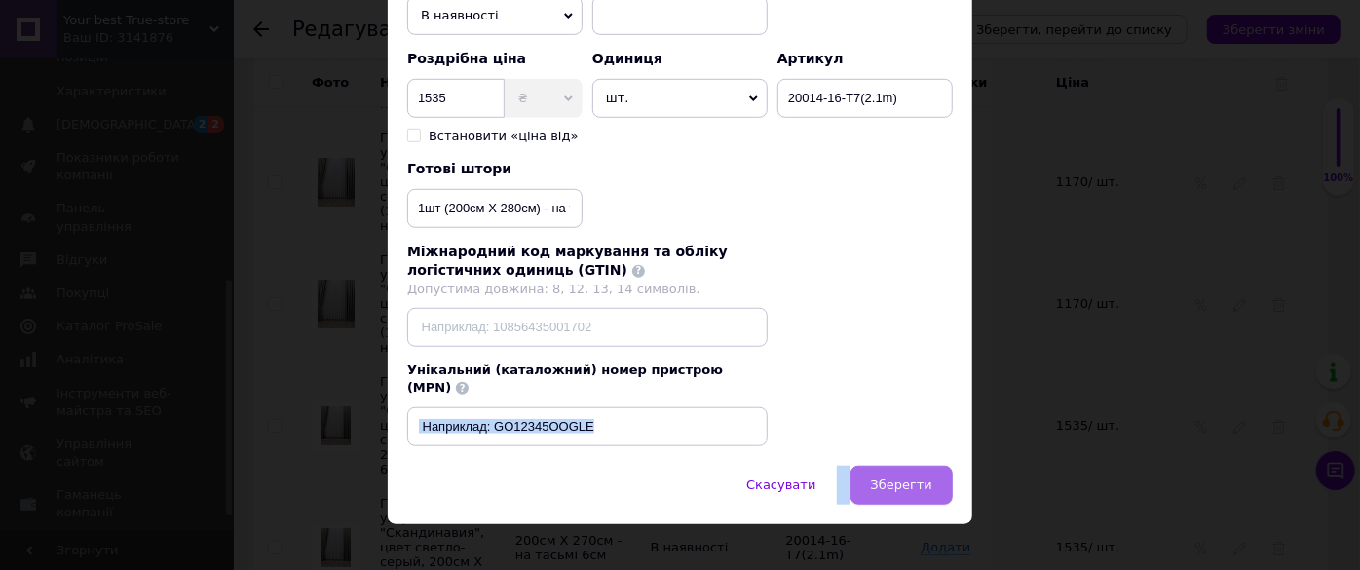
click at [932, 466] on button "Зберегти" at bounding box center [901, 485] width 102 height 39
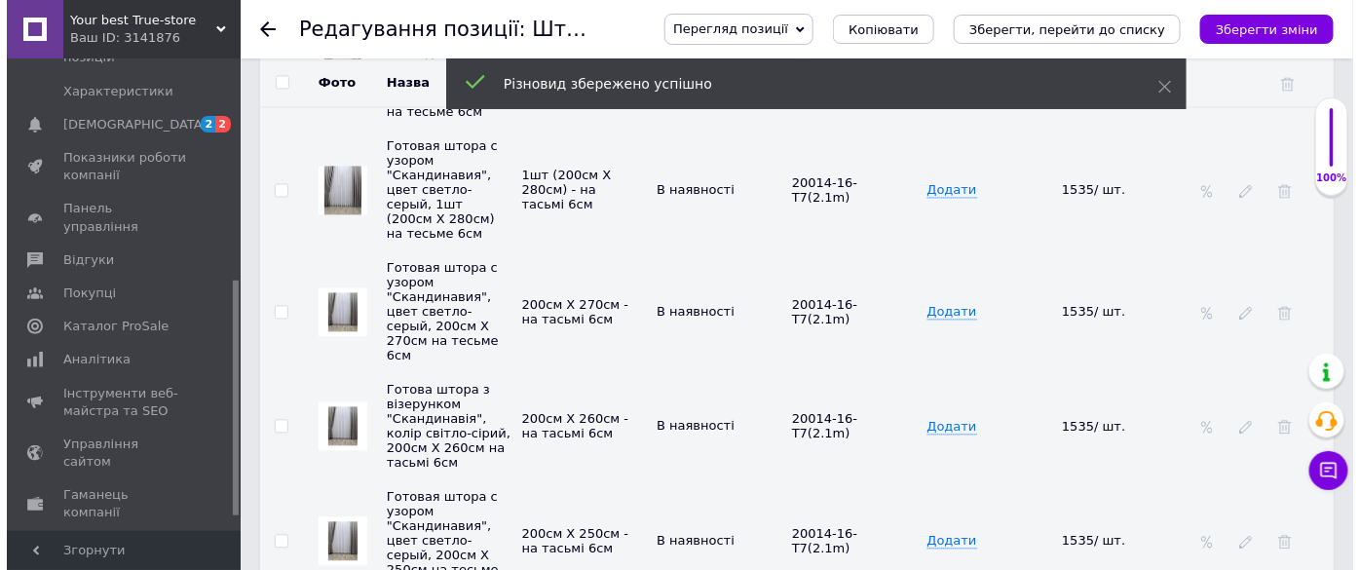
scroll to position [3719, 0]
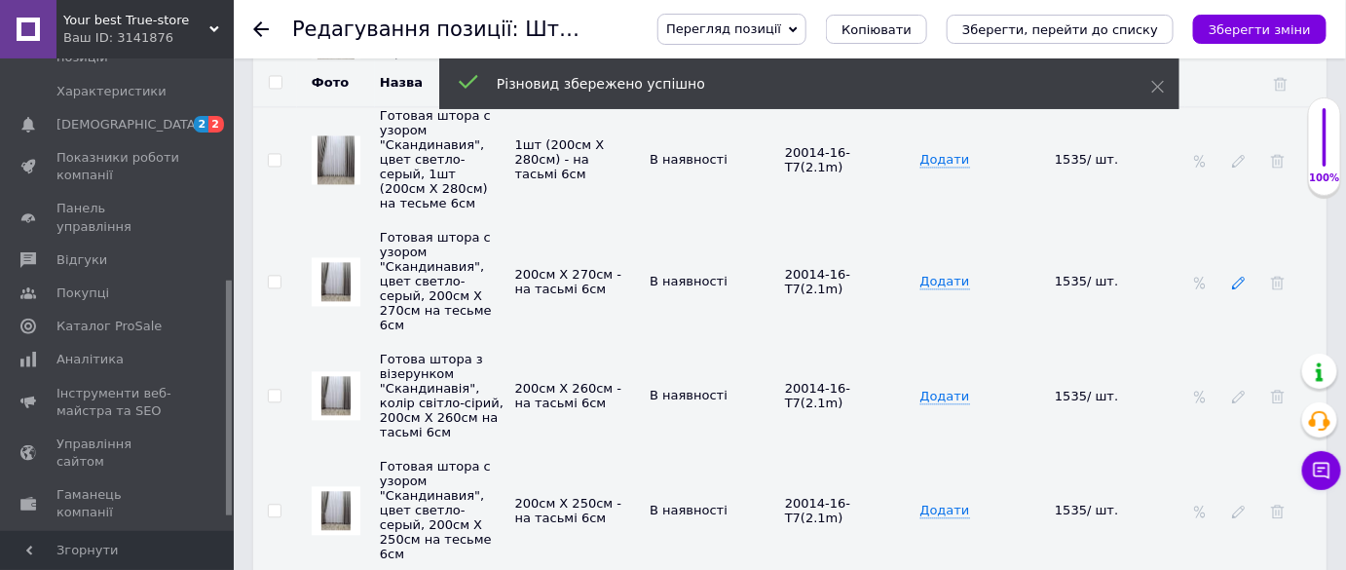
click at [1234, 276] on icon at bounding box center [1239, 283] width 14 height 14
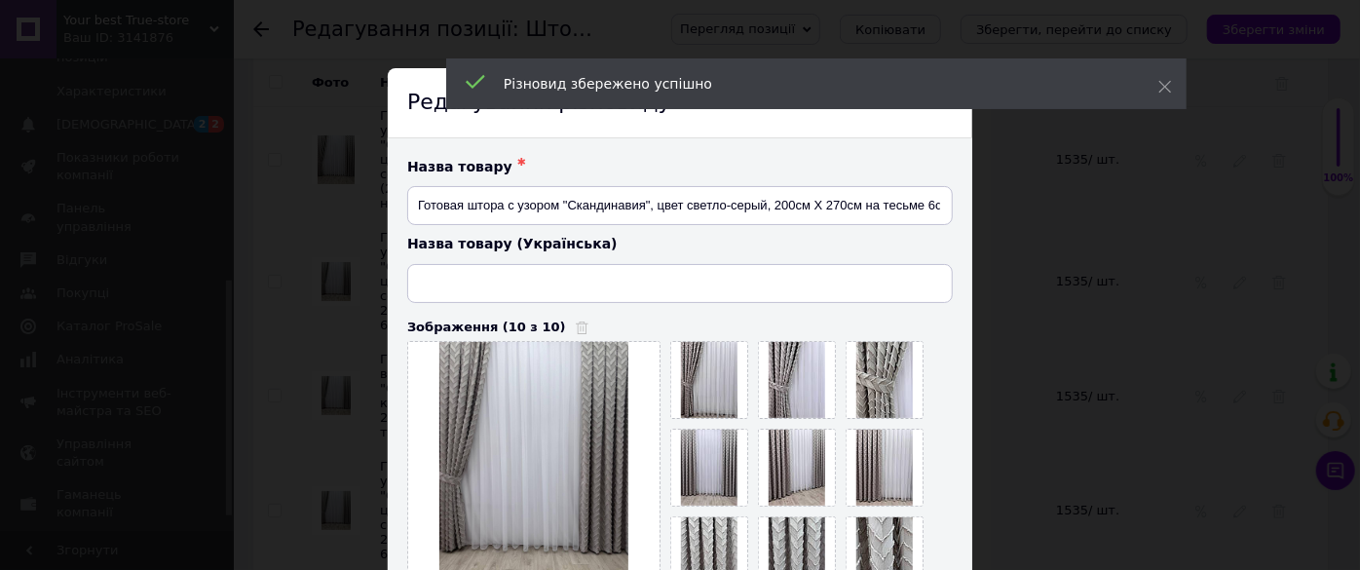
type input "Готова штора з візерунком "Скандинавія", колір світло-сірий, 200см Х 270см на т…"
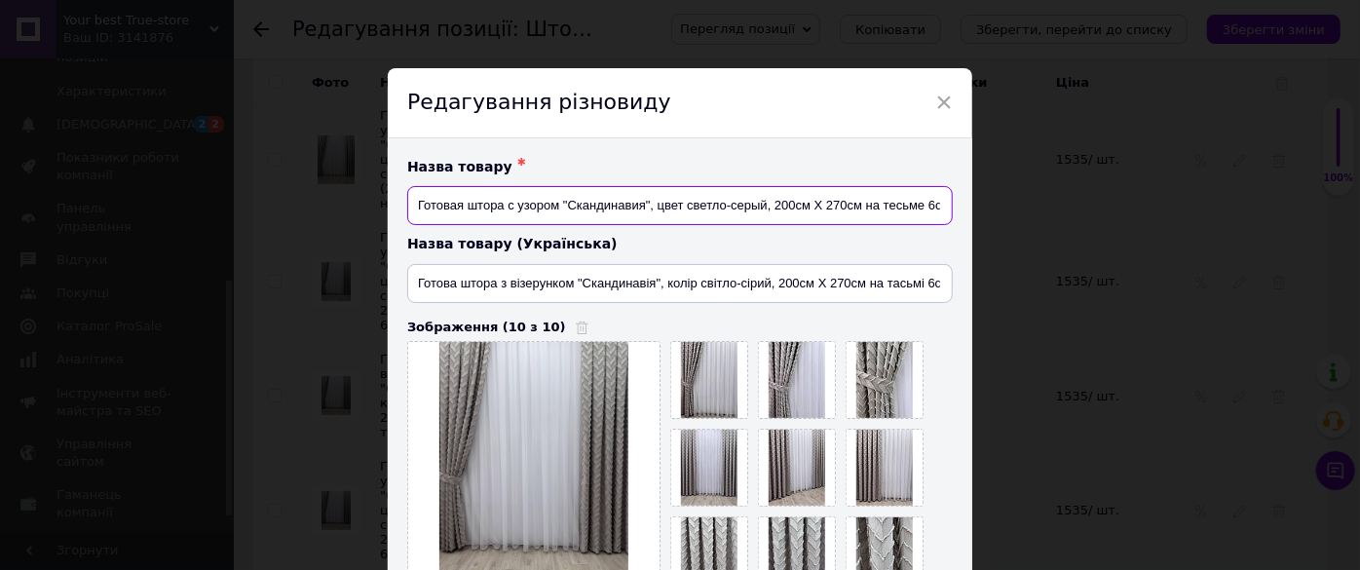
click at [857, 212] on input "Готовая штора с узором "Скандинавия", цвет светло-серый, 200см Х 270см на тесьм…" at bounding box center [679, 205] width 545 height 39
type input "Готовая штора с узором "Скандинавия", цвет светло-серый, 1шт (200см Х 270см) на…"
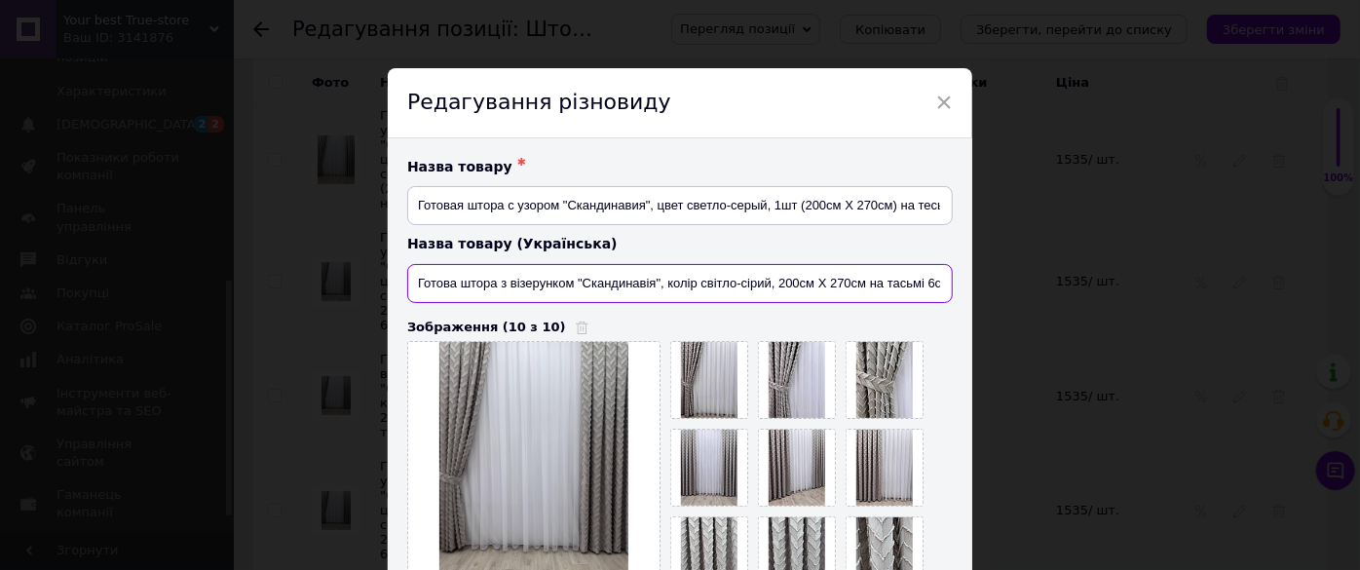
click at [859, 282] on input "Готова штора з візерунком "Скандинавія", колір світло-сірий, 200см Х 270см на т…" at bounding box center [679, 283] width 545 height 39
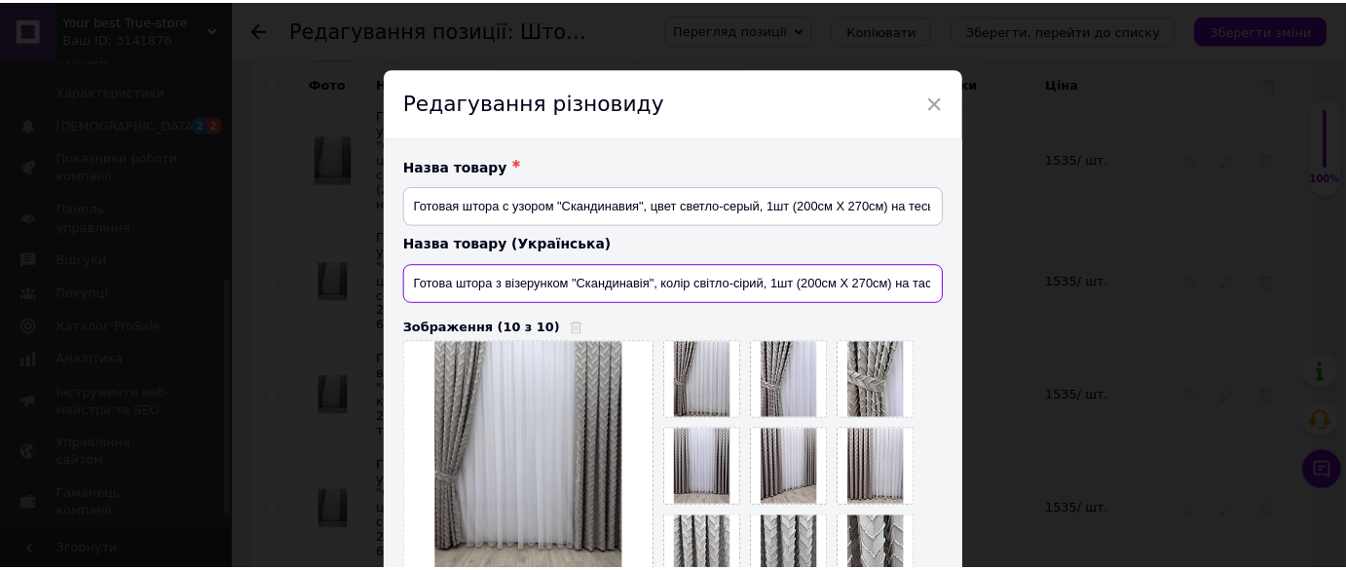
scroll to position [666, 0]
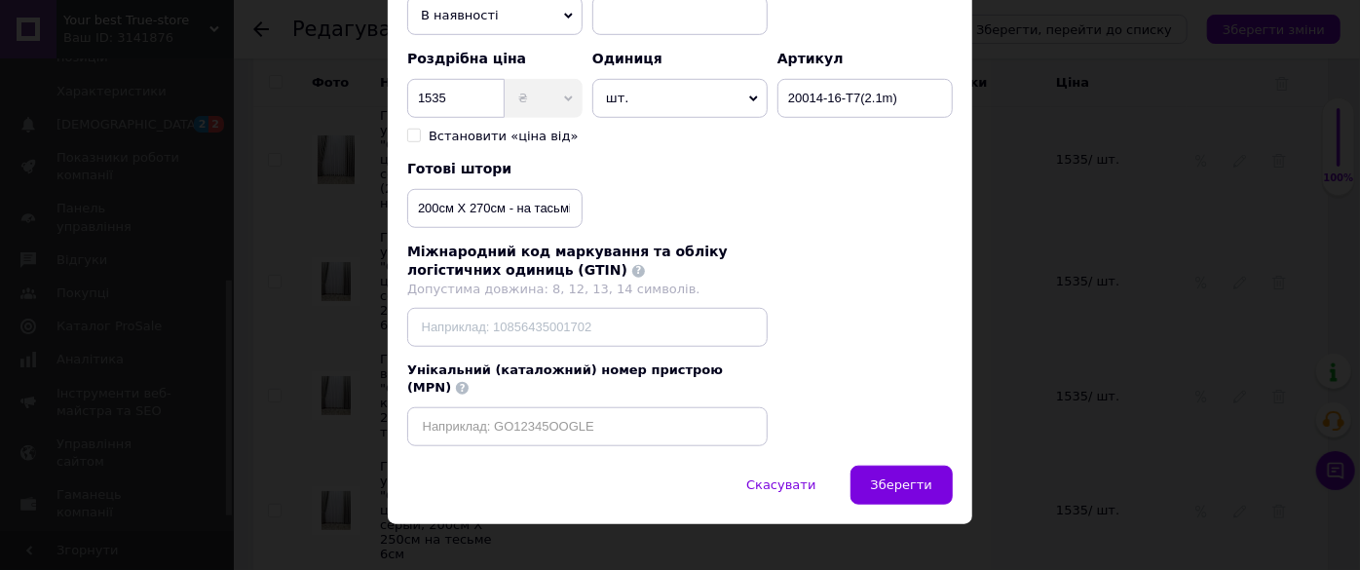
type input "Готова штора з візерунком "Скандинавія", колір світло-сірий, 1шт (200см Х 270см…"
click at [499, 206] on input "200см Х 270см - на тасьмі 6см" at bounding box center [494, 208] width 175 height 39
type input "1шт (200см Х 270см) - на тасьмі 6см"
click at [888, 466] on button "Зберегти" at bounding box center [901, 485] width 102 height 39
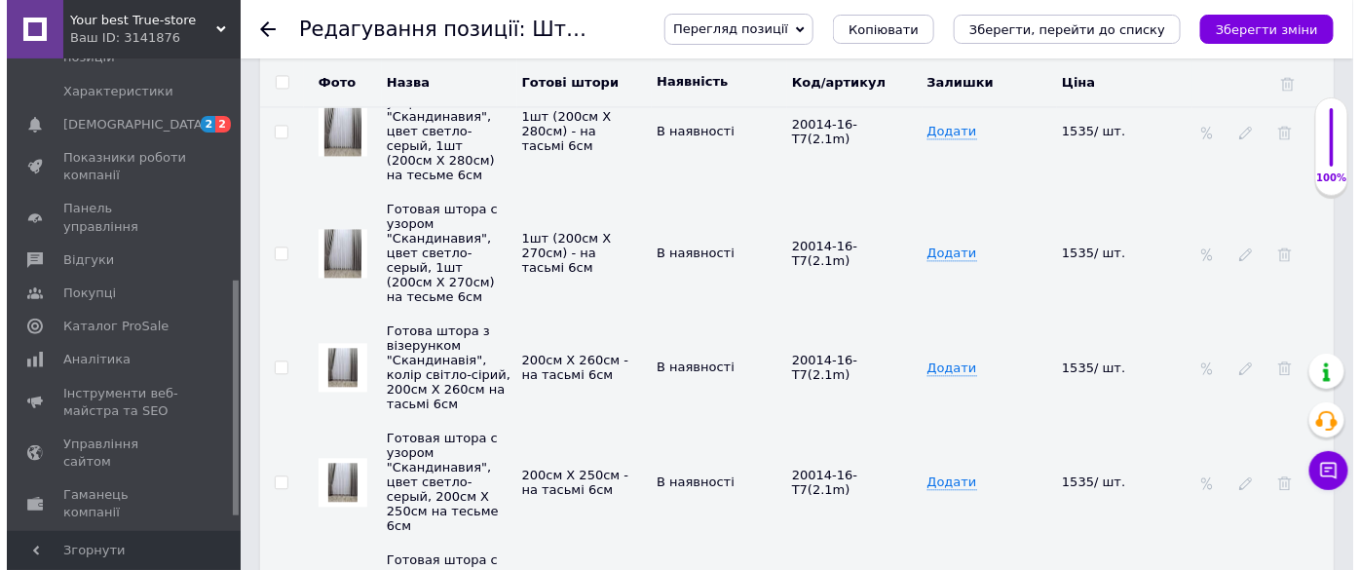
scroll to position [3719, 0]
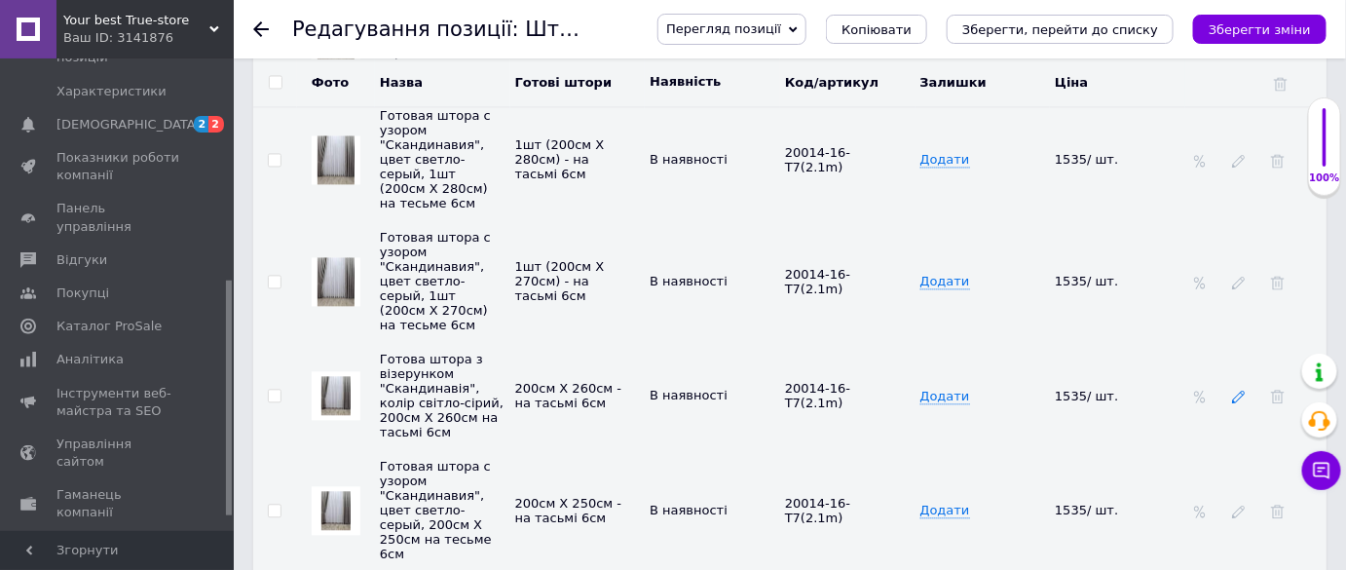
click at [1234, 390] on icon at bounding box center [1239, 397] width 14 height 14
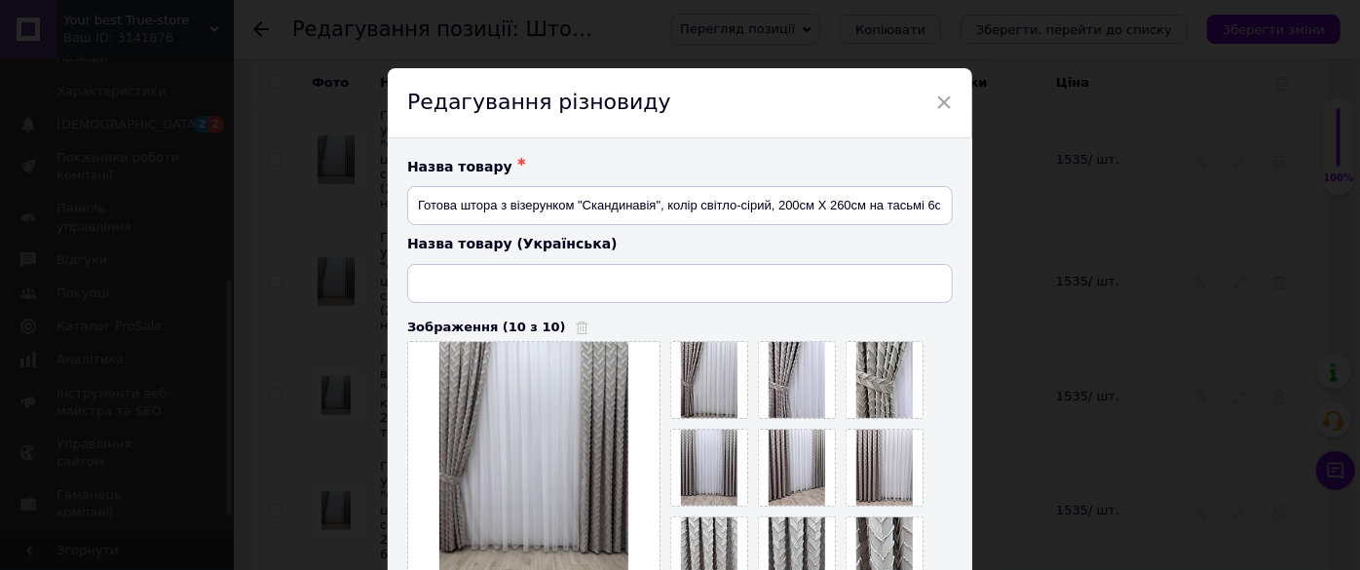
type input "Готова штора з візерунком "Скандинавія", колір світло-сірий, 200см Х 260см на т…"
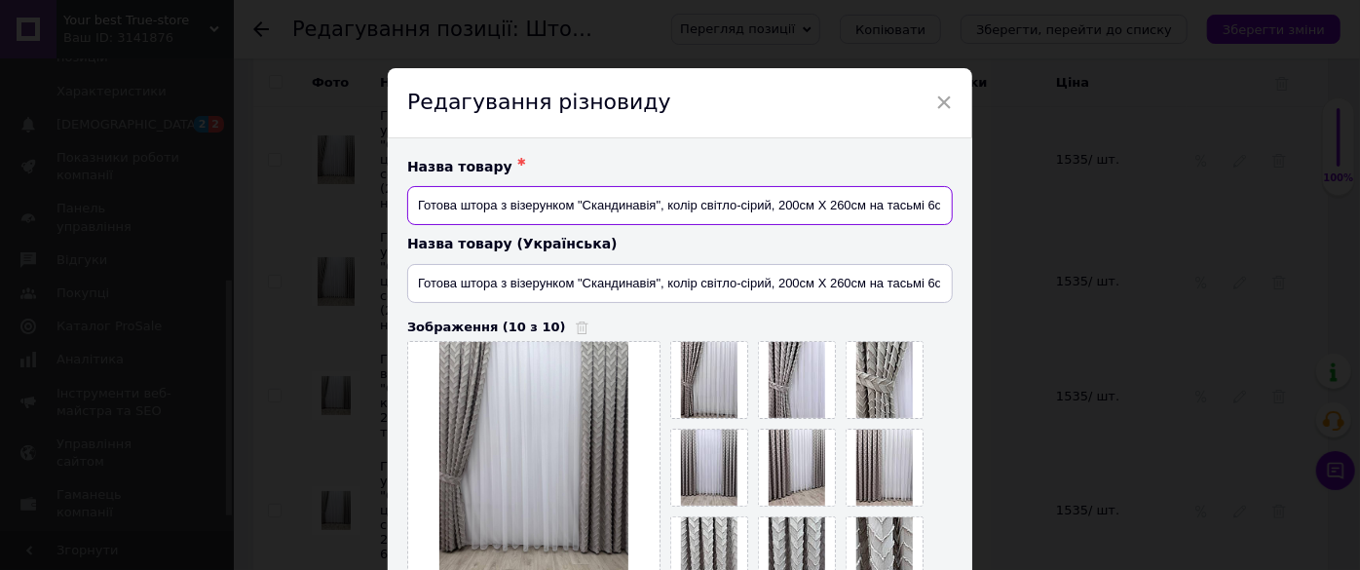
click at [861, 205] on input "Готова штора з візерунком "Скандинавія", колір світло-сірий, 200см Х 260см на т…" at bounding box center [679, 205] width 545 height 39
click at [776, 204] on input "Готова штора з візерунком "Скандинавія", колір світло-сірий, 200см Х 260см) на …" at bounding box center [679, 205] width 545 height 39
type input "Готова штора з візерунком "Скандинавія", колір світло-сірий, 1шт (200см Х 260см…"
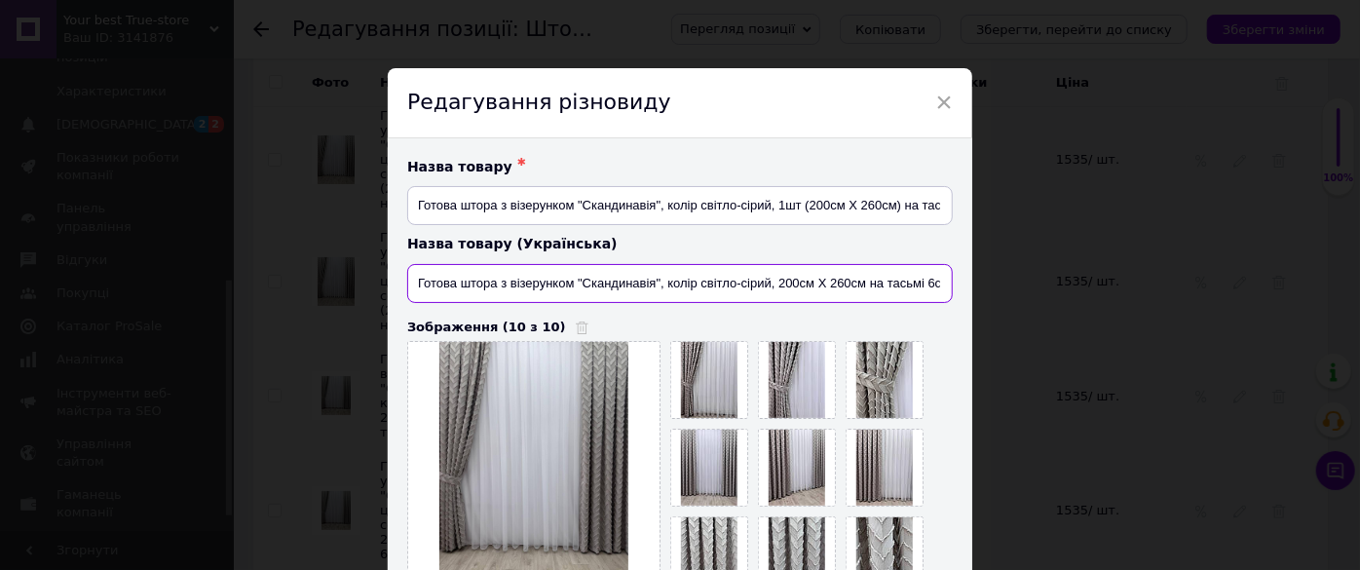
drag, startPoint x: 779, startPoint y: 282, endPoint x: 791, endPoint y: 282, distance: 11.7
click at [779, 282] on input "Готова штора з візерунком "Скандинавія", колір світло-сірий, 200см Х 260см на т…" at bounding box center [679, 283] width 545 height 39
click at [867, 286] on input "Готова штора з візерунком "Скандинавія", колір світло-сірий, 200см Х 260см на т…" at bounding box center [679, 283] width 545 height 39
click at [775, 282] on input "Готова штора з візерунком "Скандинавія", колір світло-сірий, 200см Х 260см) на …" at bounding box center [679, 283] width 545 height 39
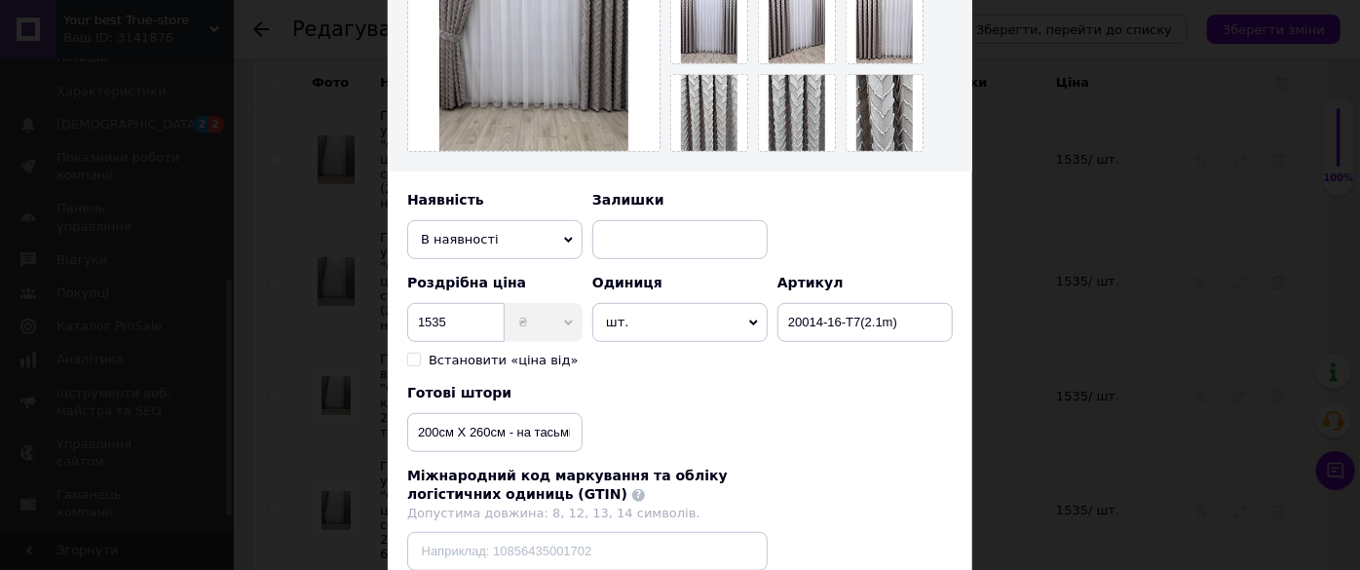
type input "Готова штора з візерунком "Скандинавія", колір світло-сірий, 1шт (200см Х 260см…"
click at [501, 431] on input "200см Х 260см - на тасьмі 6см" at bounding box center [494, 432] width 175 height 39
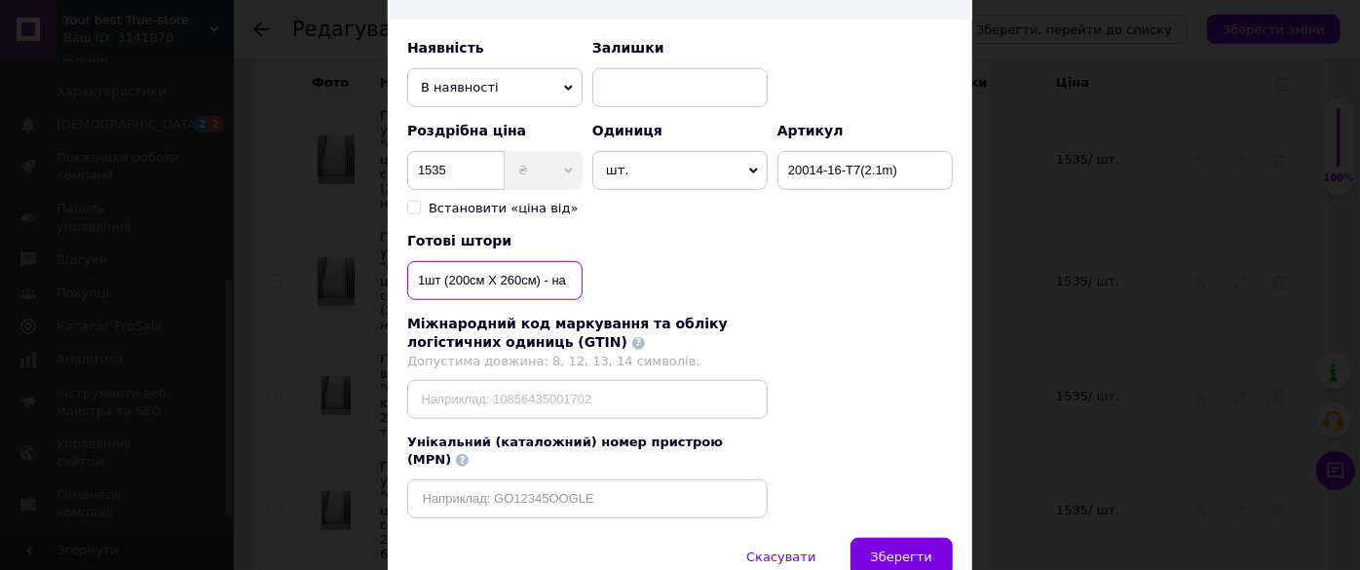
scroll to position [666, 0]
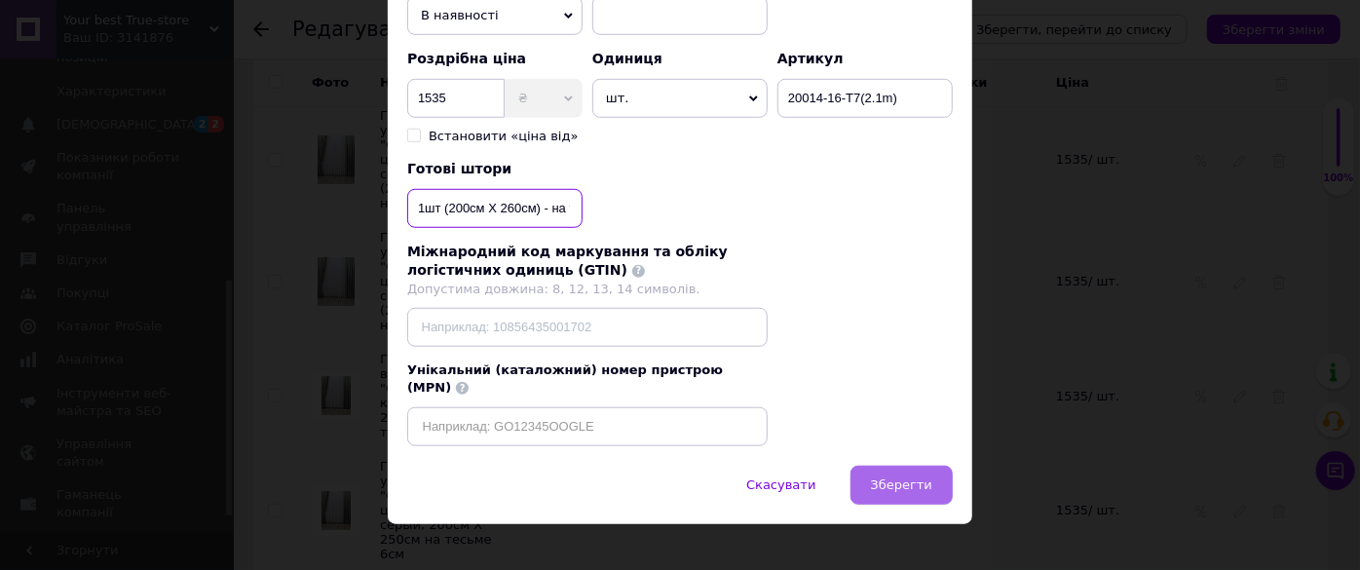
type input "1шт (200см Х 260см) - на тасьмі 6см"
click at [899, 466] on button "Зберегти" at bounding box center [901, 485] width 102 height 39
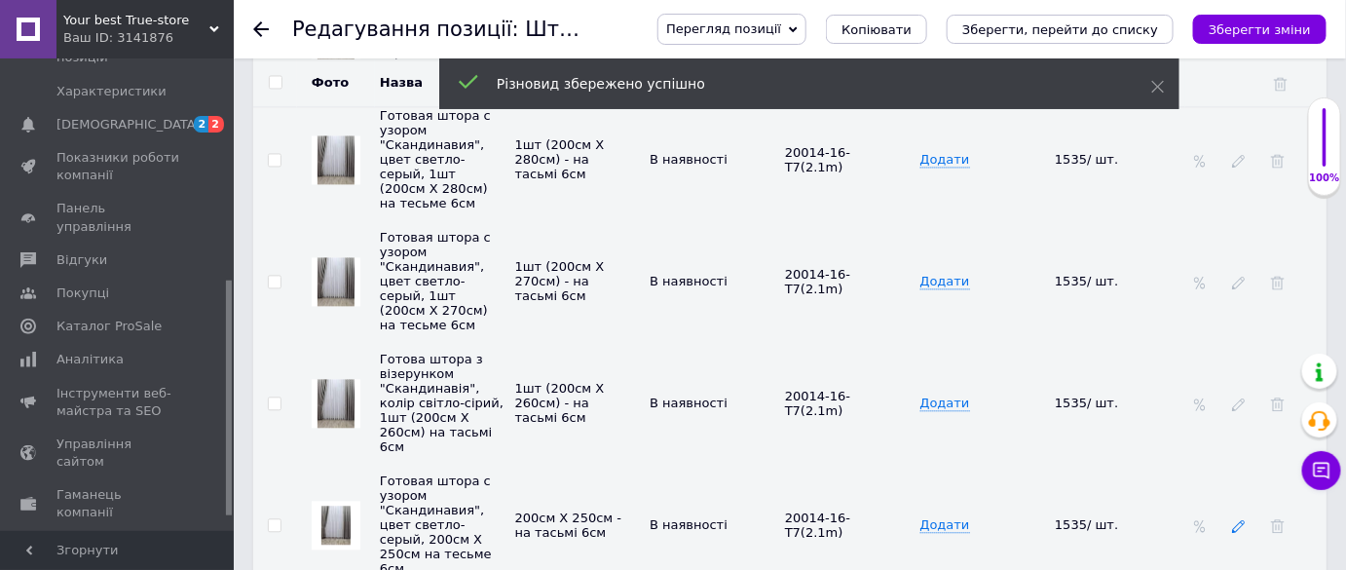
click at [1236, 519] on icon at bounding box center [1239, 526] width 14 height 14
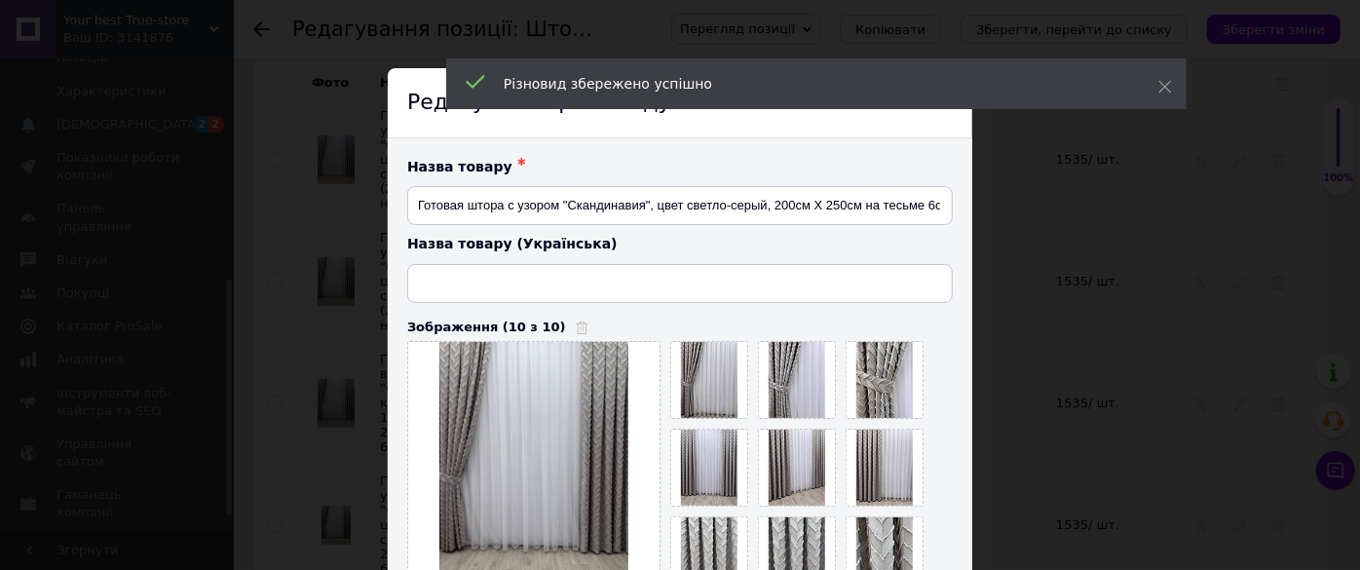
type input "Готова штора з візерунком "Скандинавія", колір світло-сірий, 200см Х 250см на т…"
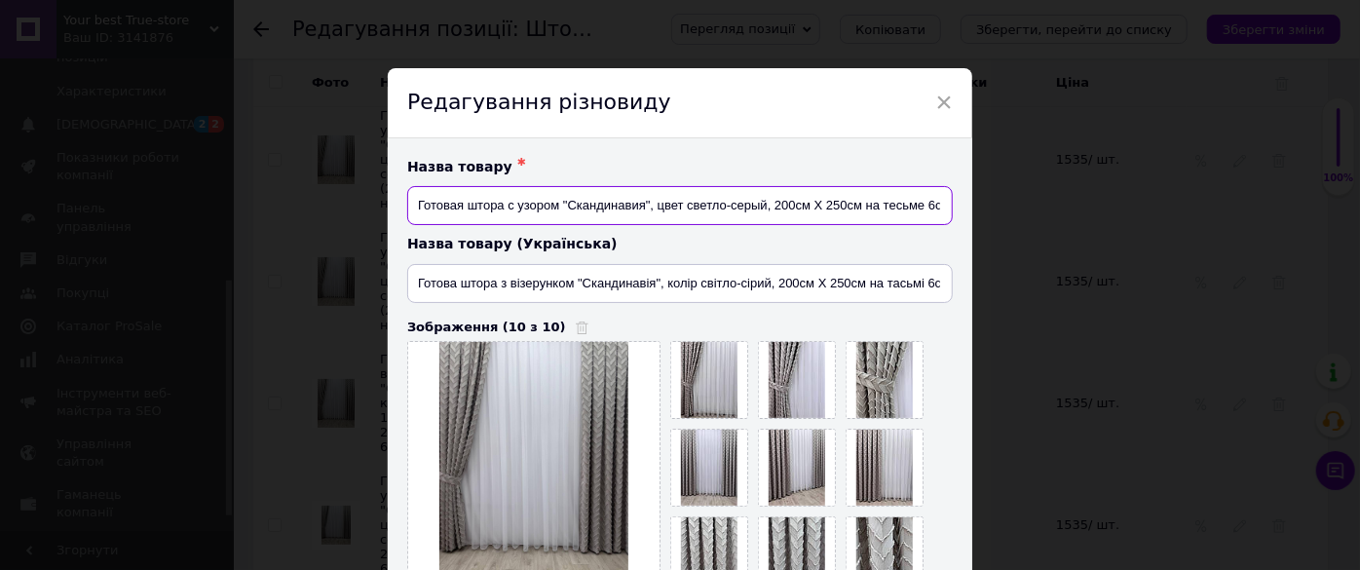
click at [857, 207] on input "Готовая штора с узором "Скандинавия", цвет светло-серый, 200см Х 250см на тесьм…" at bounding box center [679, 205] width 545 height 39
click at [773, 200] on input "Готовая штора с узором "Скандинавия", цвет светло-серый, 200см Х 250см) на тесь…" at bounding box center [679, 205] width 545 height 39
type input "Готовая штора с узором "Скандинавия", цвет светло-серый, 1шт (200см Х 250см) на…"
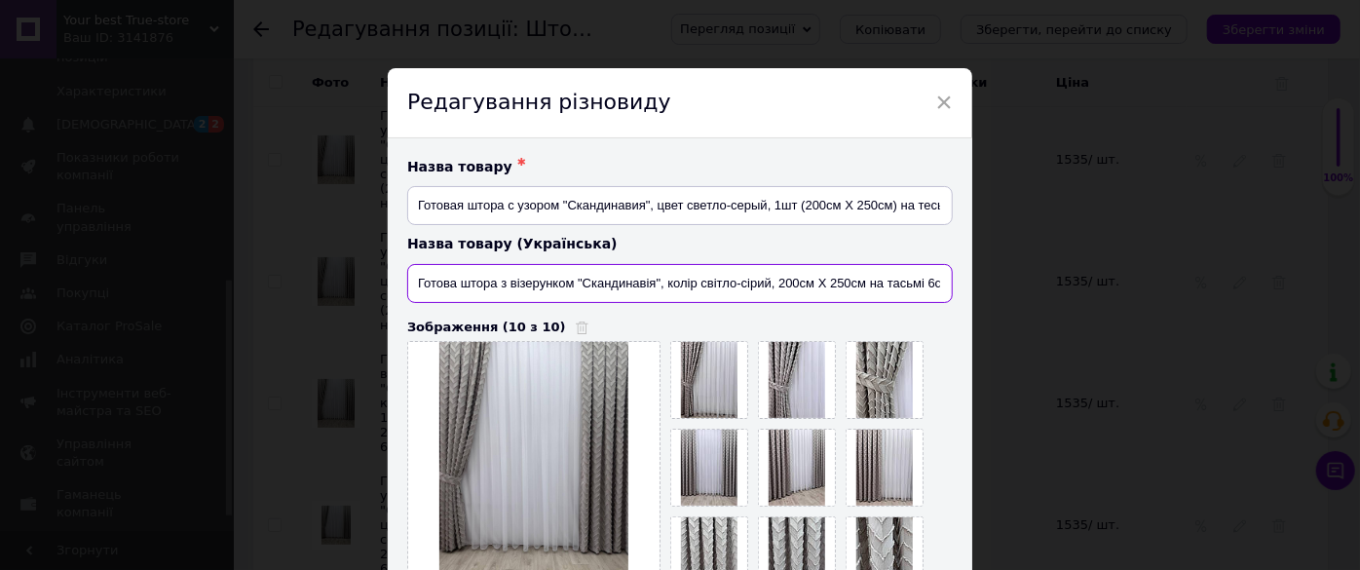
click at [859, 284] on input "Готова штора з візерунком "Скандинавія", колір світло-сірий, 200см Х 250см на т…" at bounding box center [679, 283] width 545 height 39
click at [777, 282] on input "Готова штора з візерунком "Скандинавія", колір світло-сірий, 200см Х 250см) на …" at bounding box center [679, 283] width 545 height 39
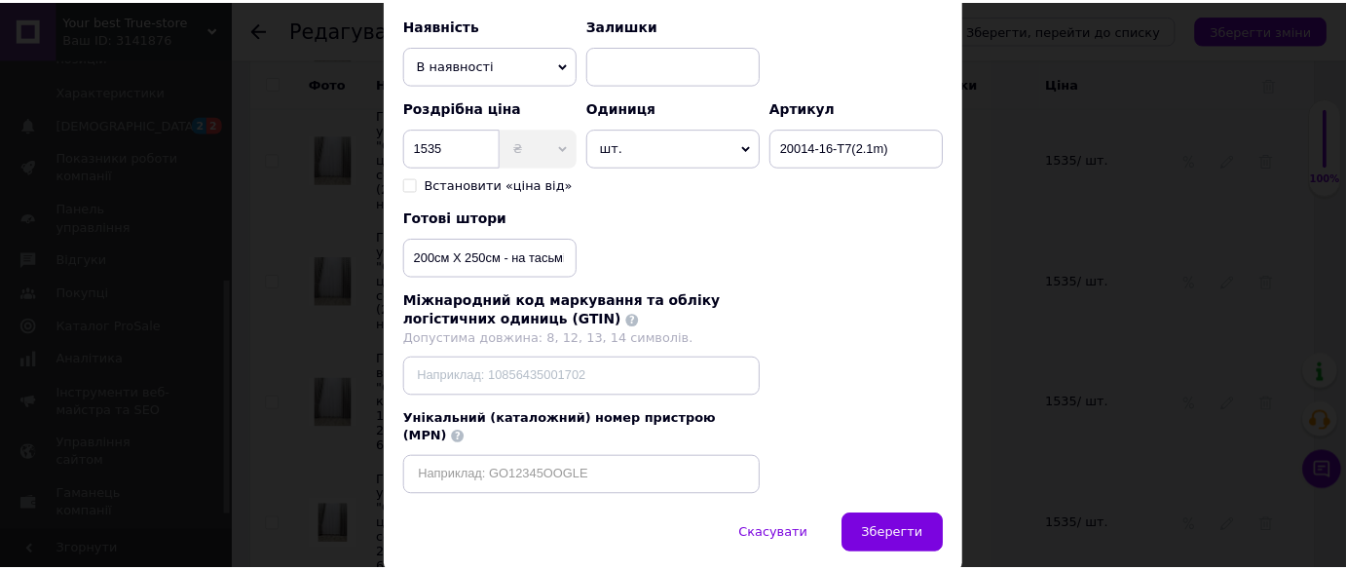
scroll to position [619, 0]
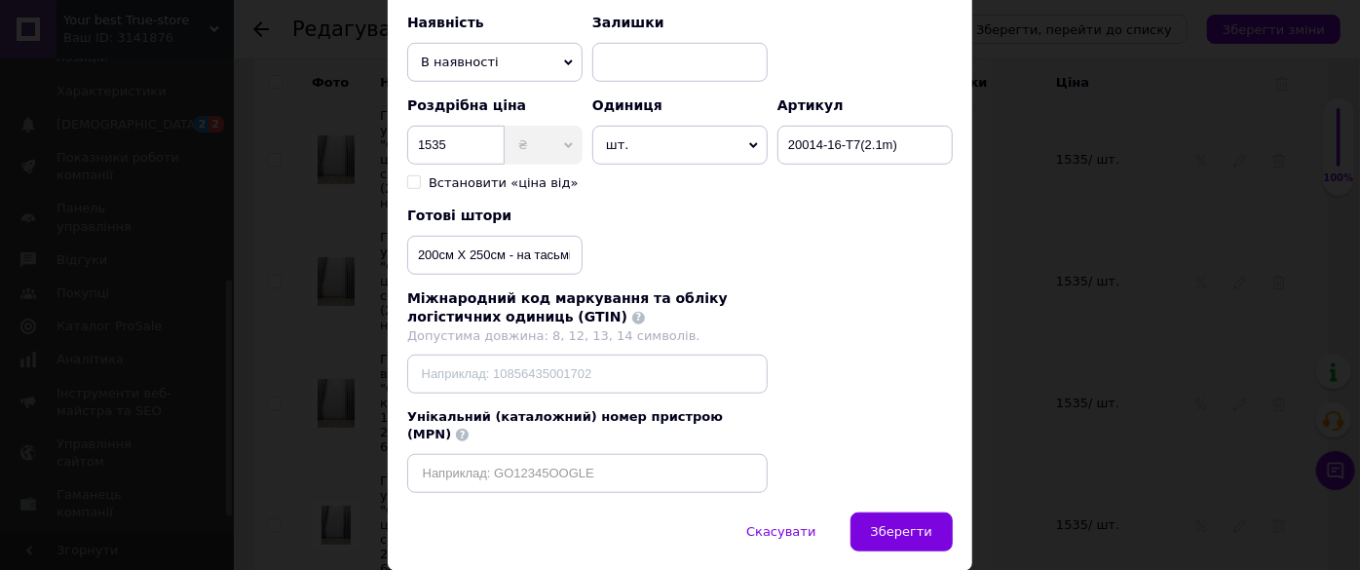
type input "Готова штора з візерунком "Скандинавія", колір світло-сірий, 1шт (200см Х 250см…"
click at [504, 250] on input "200см Х 250см - на тасьмі 6см" at bounding box center [494, 255] width 175 height 39
type input "1шт (200см Х 250см) - на тасьмі 6см"
click at [908, 524] on span "Зберегти" at bounding box center [901, 531] width 61 height 15
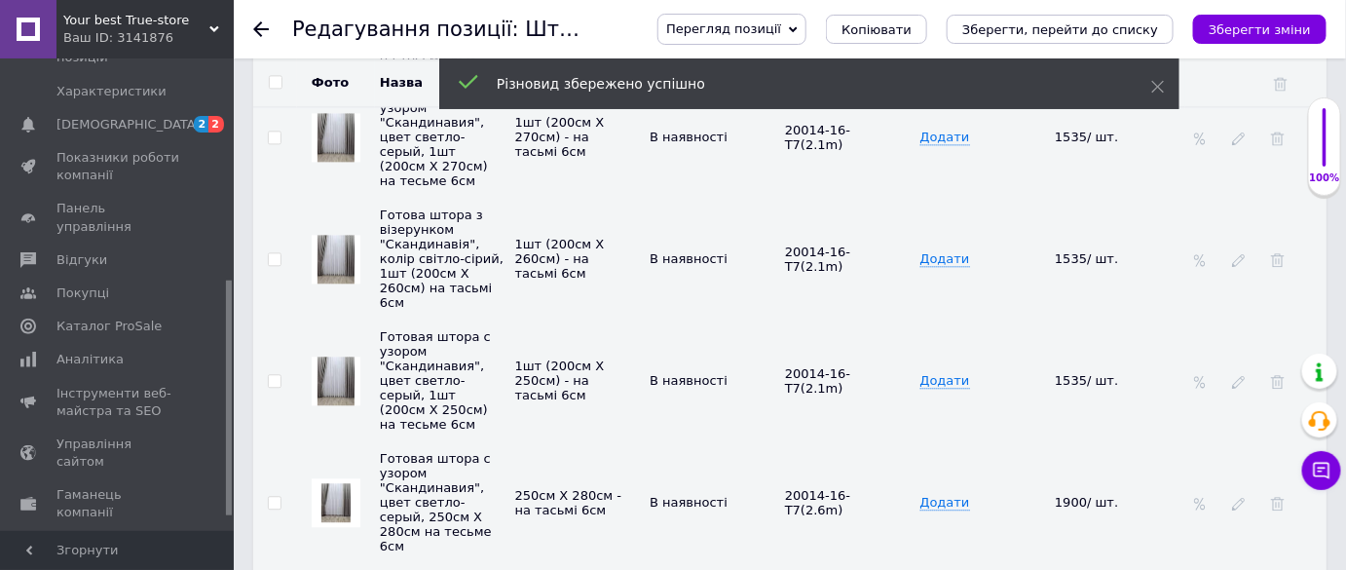
scroll to position [4073, 0]
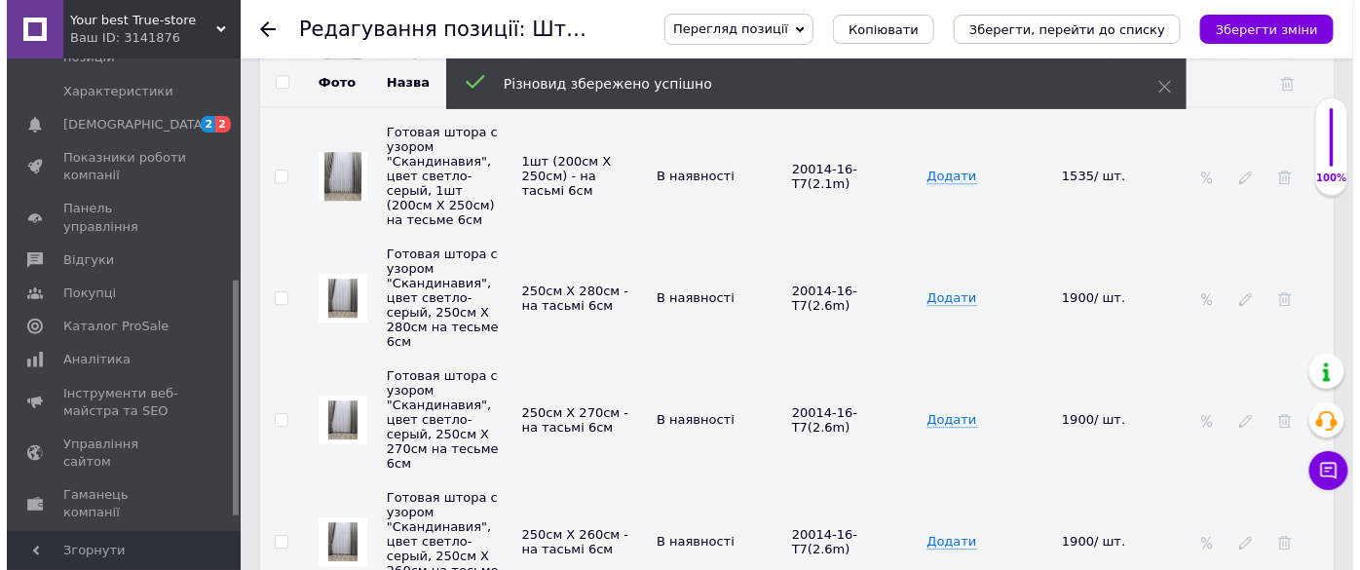
scroll to position [3808, 0]
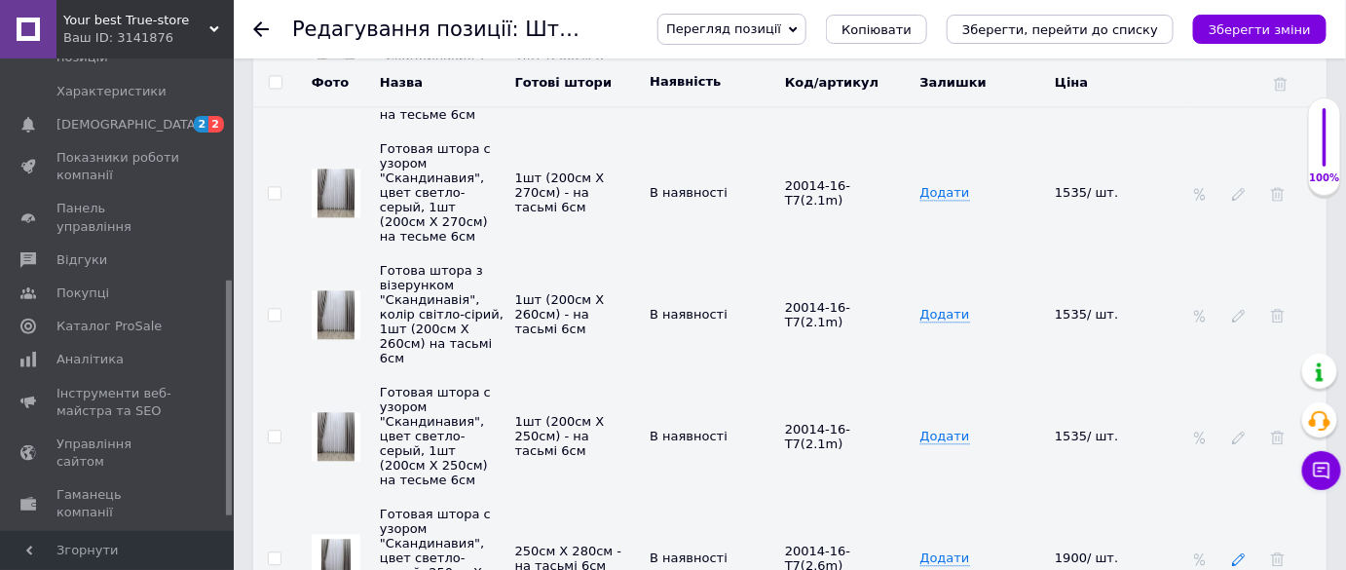
click at [1232, 552] on icon at bounding box center [1239, 559] width 14 height 14
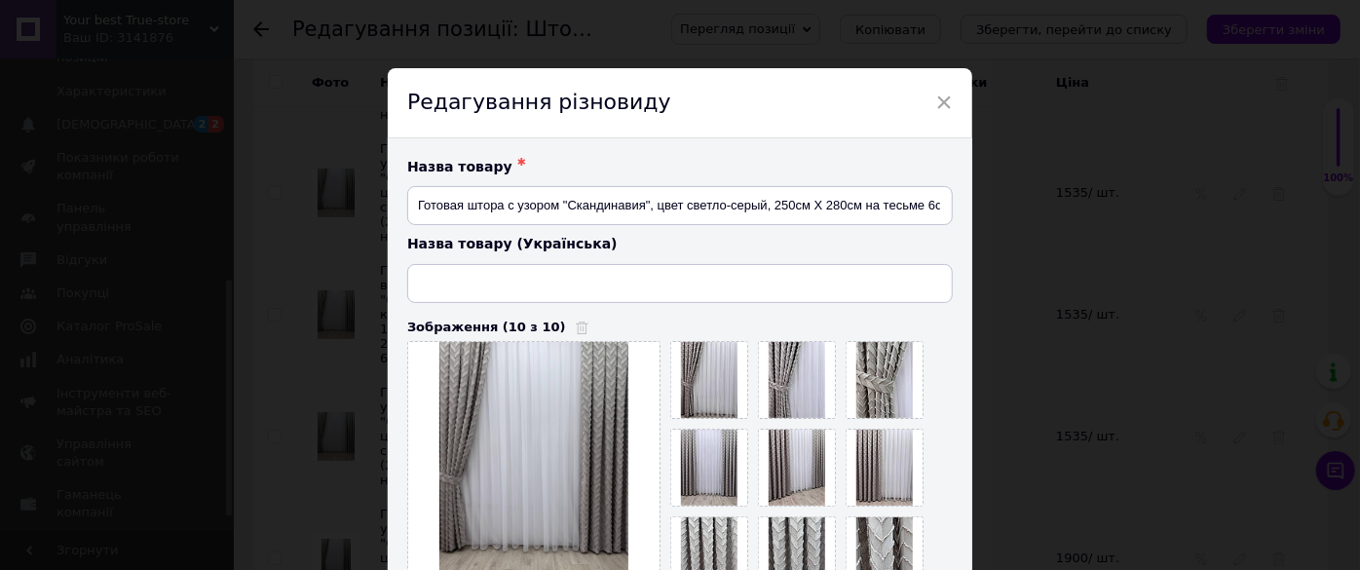
type input "Готова штора з візерунком "Скандинавія", колір світло-сірий, 250см Х 280см на т…"
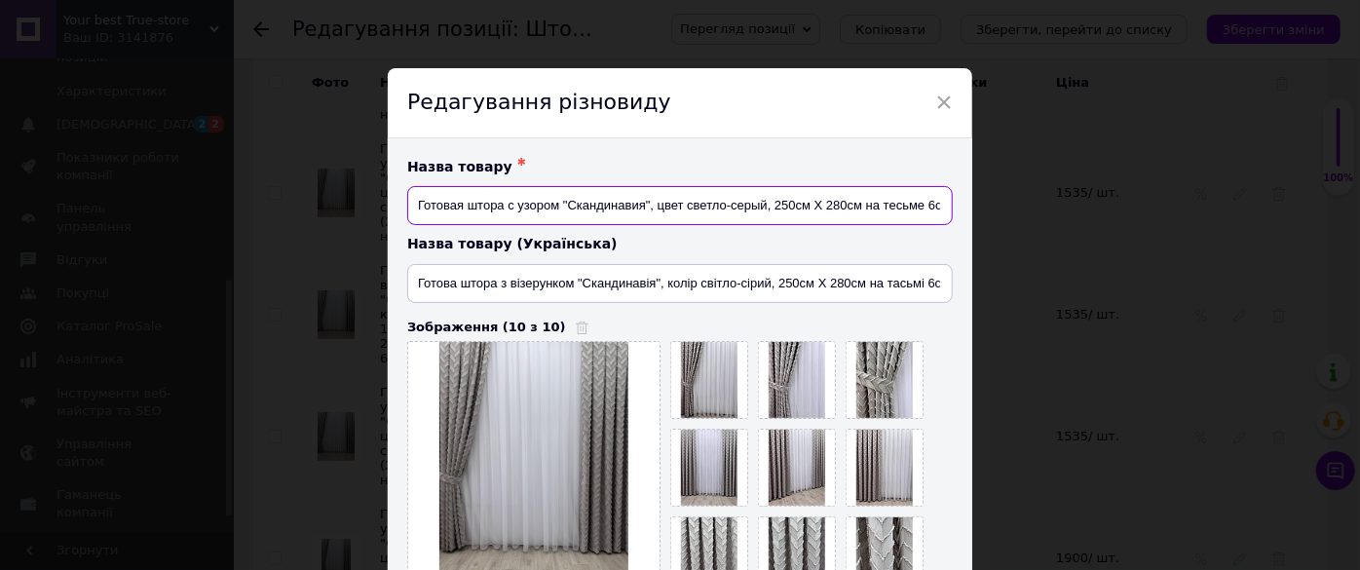
click at [857, 205] on input "Готовая штора с узором "Скандинавия", цвет светло-серый, 250см Х 280см на тесьм…" at bounding box center [679, 205] width 545 height 39
type input "Готовая штора с узором "Скандинавия", цвет светло-серый, 1шт (250см Х 280см) на…"
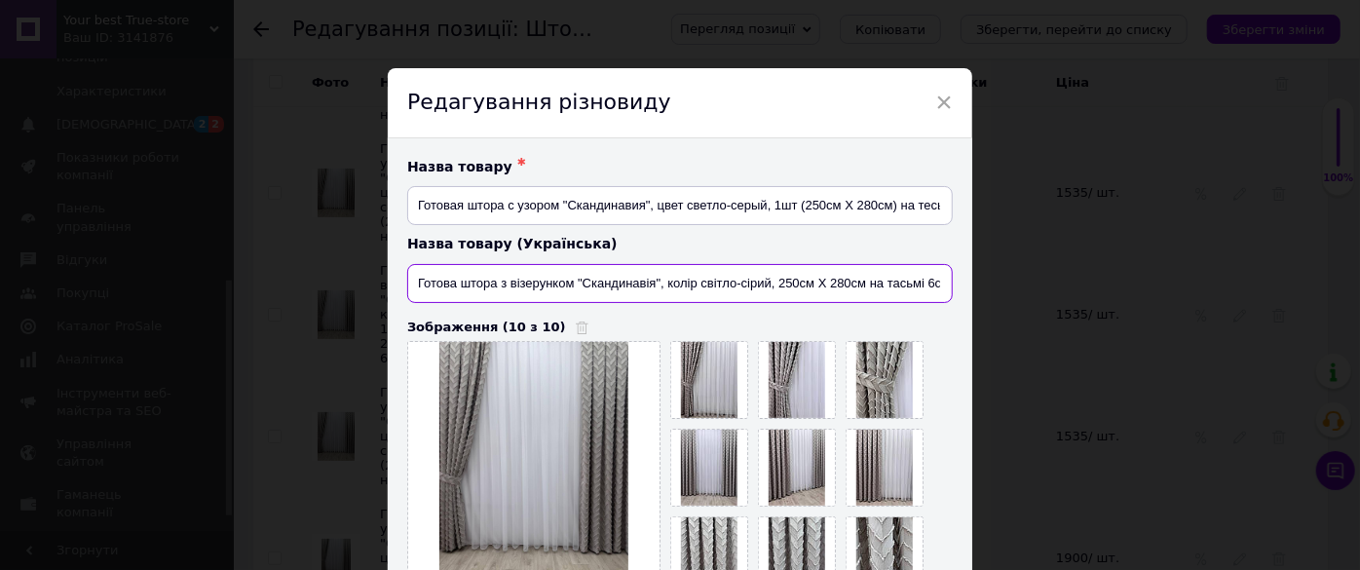
click at [859, 282] on input "Готова штора з візерунком "Скандинавія", колір світло-сірий, 250см Х 280см на т…" at bounding box center [679, 283] width 545 height 39
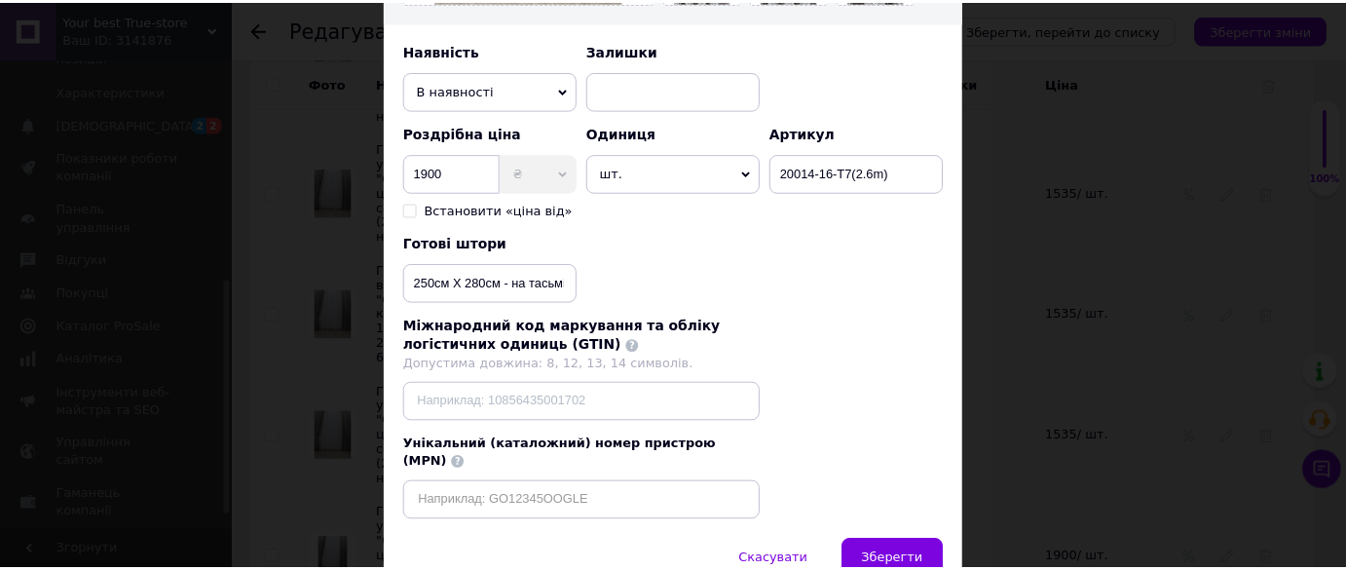
scroll to position [619, 0]
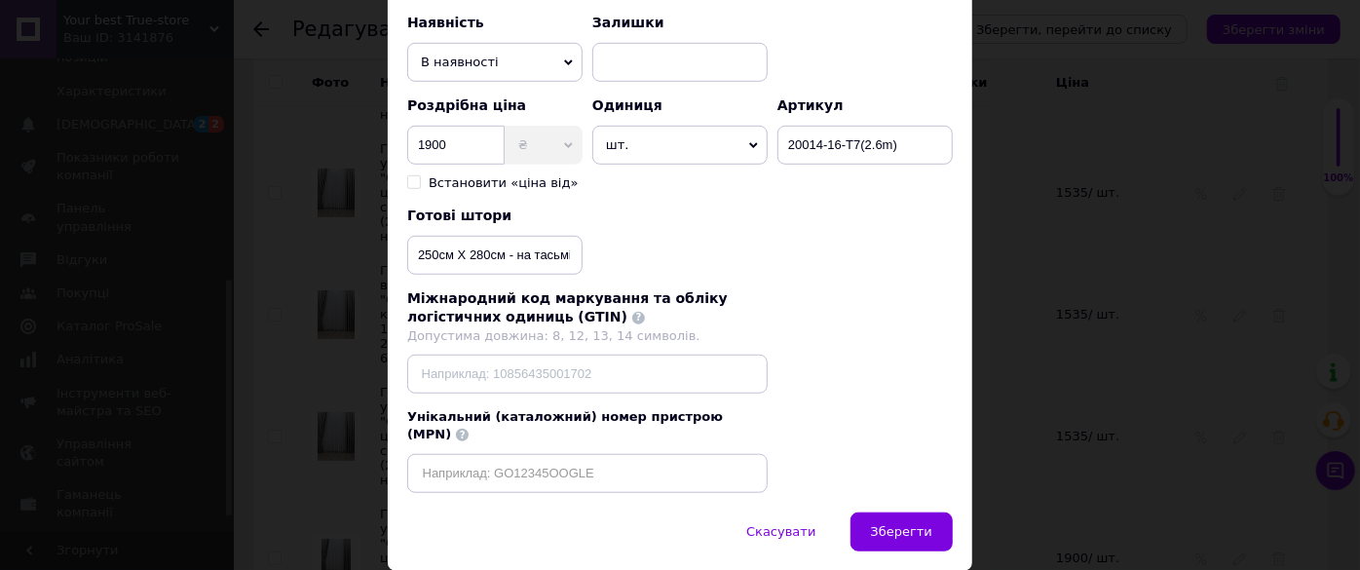
type input "Готова штора з візерунком "Скандинавія", колір світло-сірий, 1шт (250см Х 280см…"
click at [502, 252] on input "250см Х 280см - на тасьмі 6см" at bounding box center [494, 255] width 175 height 39
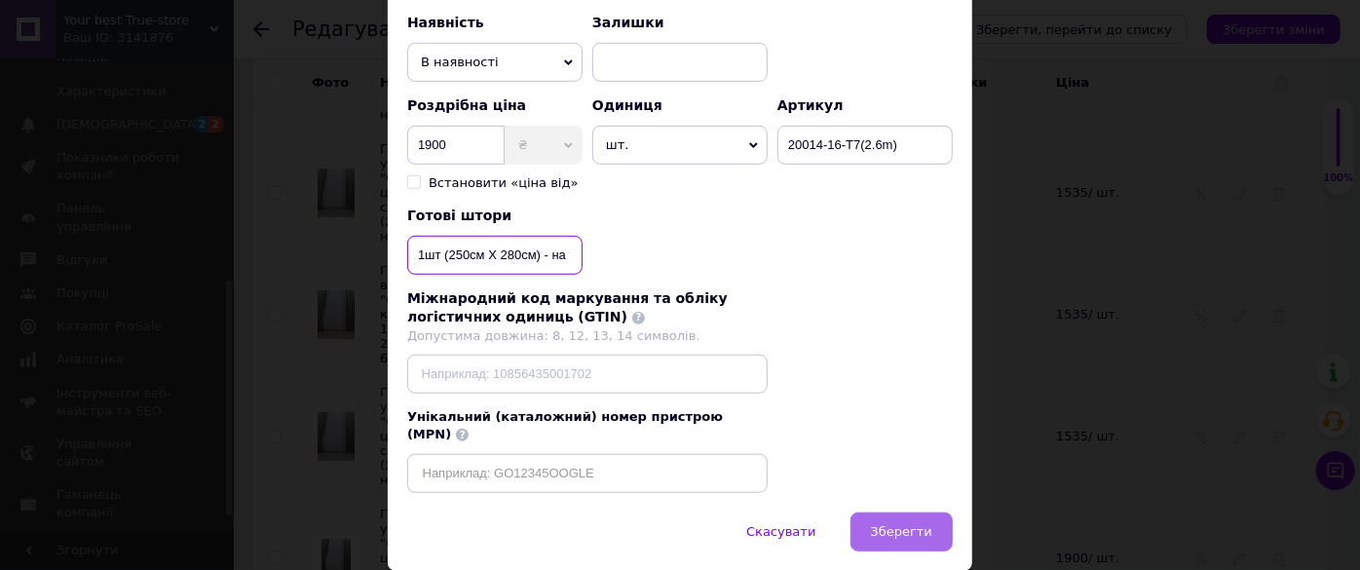
type input "1шт (250см Х 280см) - на тасьмі 6см"
click at [923, 524] on span "Зберегти" at bounding box center [901, 531] width 61 height 15
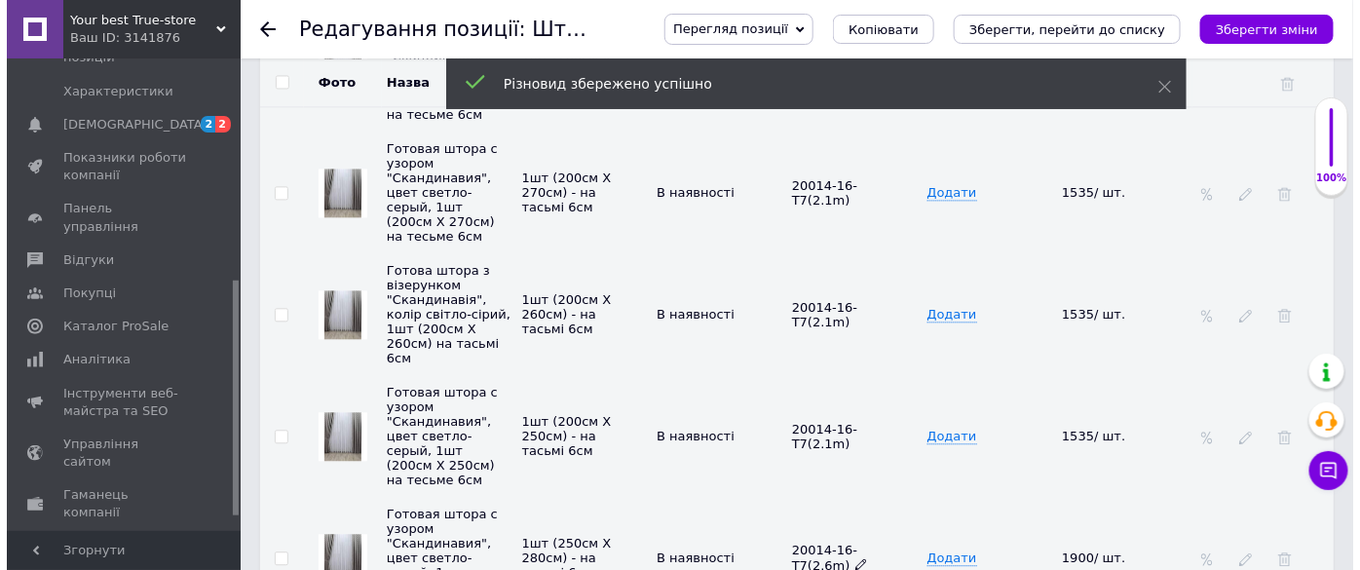
scroll to position [3984, 0]
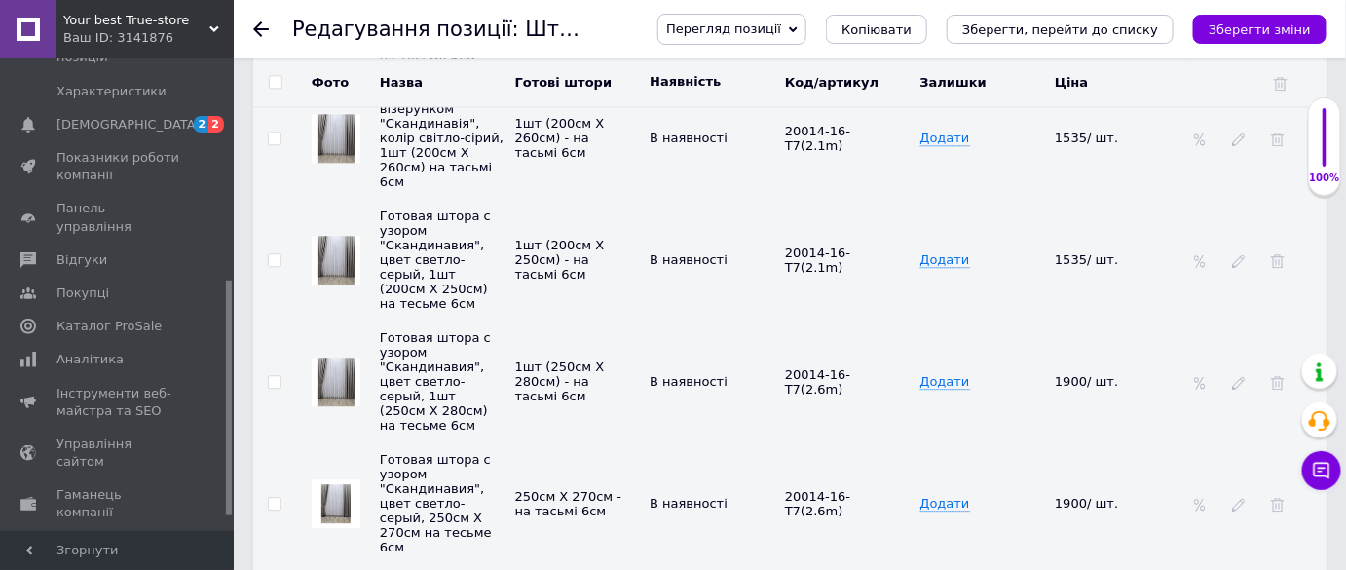
click at [1239, 442] on td at bounding box center [1255, 503] width 141 height 122
click at [1242, 498] on icon at bounding box center [1239, 505] width 14 height 14
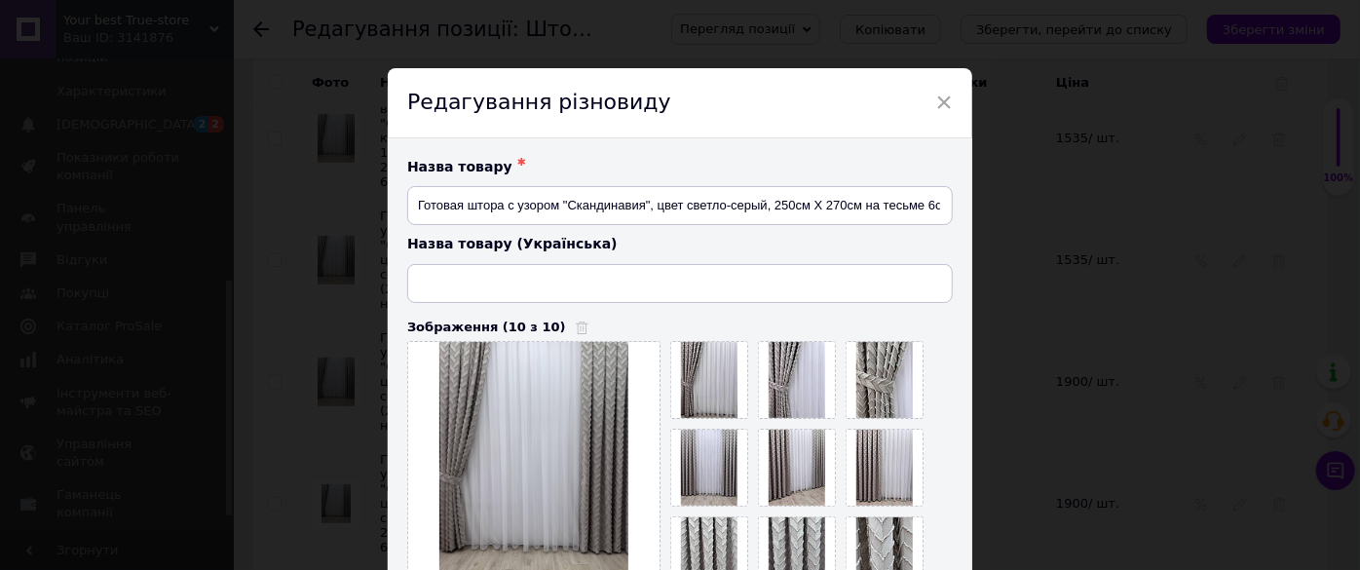
type input "Готова штора з візерунком "Скандинавія", колір світло-сірий, 250см Х 270см на т…"
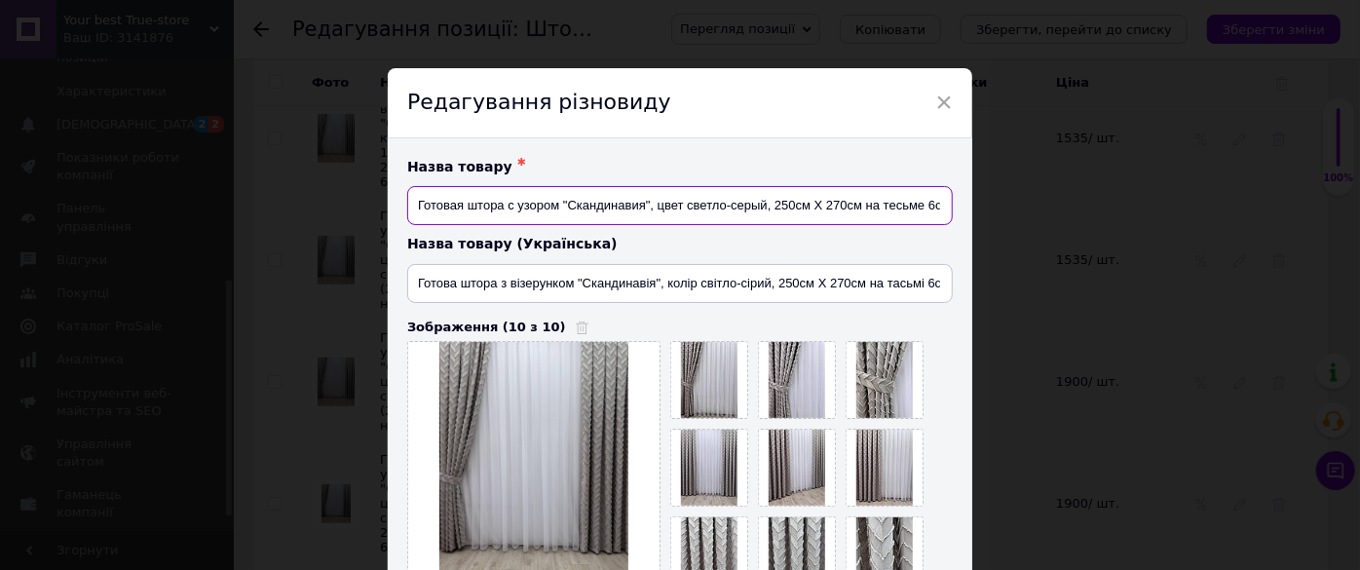
click at [859, 206] on input "Готовая штора с узором "Скандинавия", цвет светло-серый, 250см Х 270см на тесьм…" at bounding box center [679, 205] width 545 height 39
type input "Готовая штора с узором "Скандинавия", цвет светло-серый, 1шт (250см Х 270см) на…"
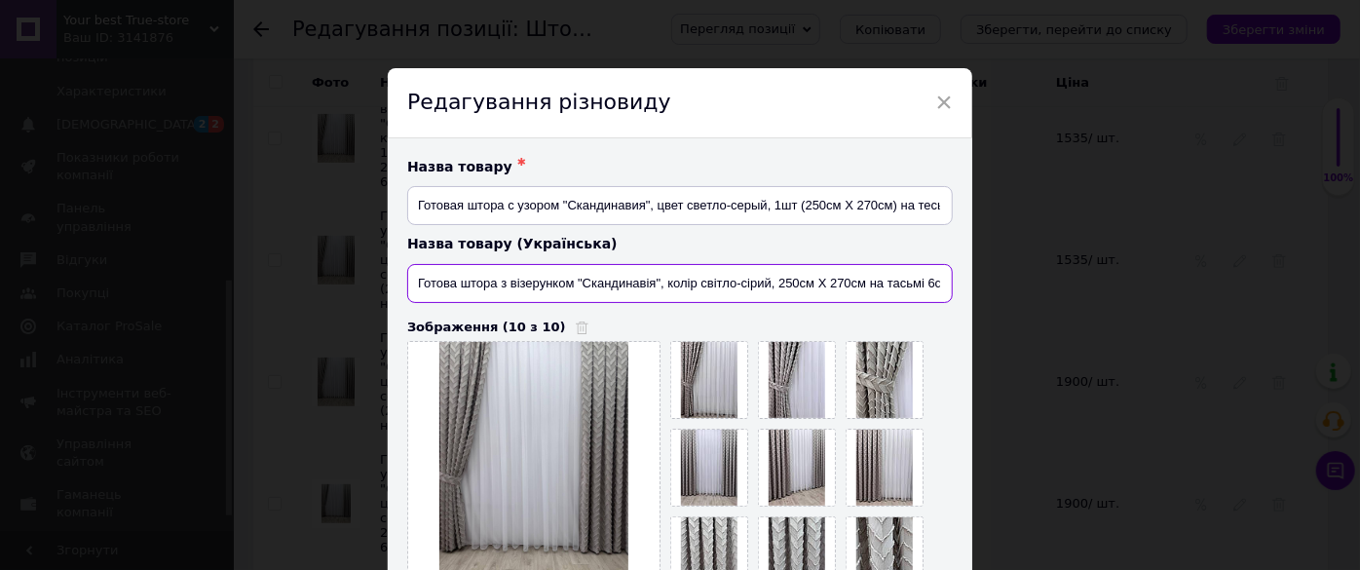
click at [865, 284] on input "Готова штора з візерунком "Скандинавія", колір світло-сірий, 250см Х 270см на т…" at bounding box center [679, 283] width 545 height 39
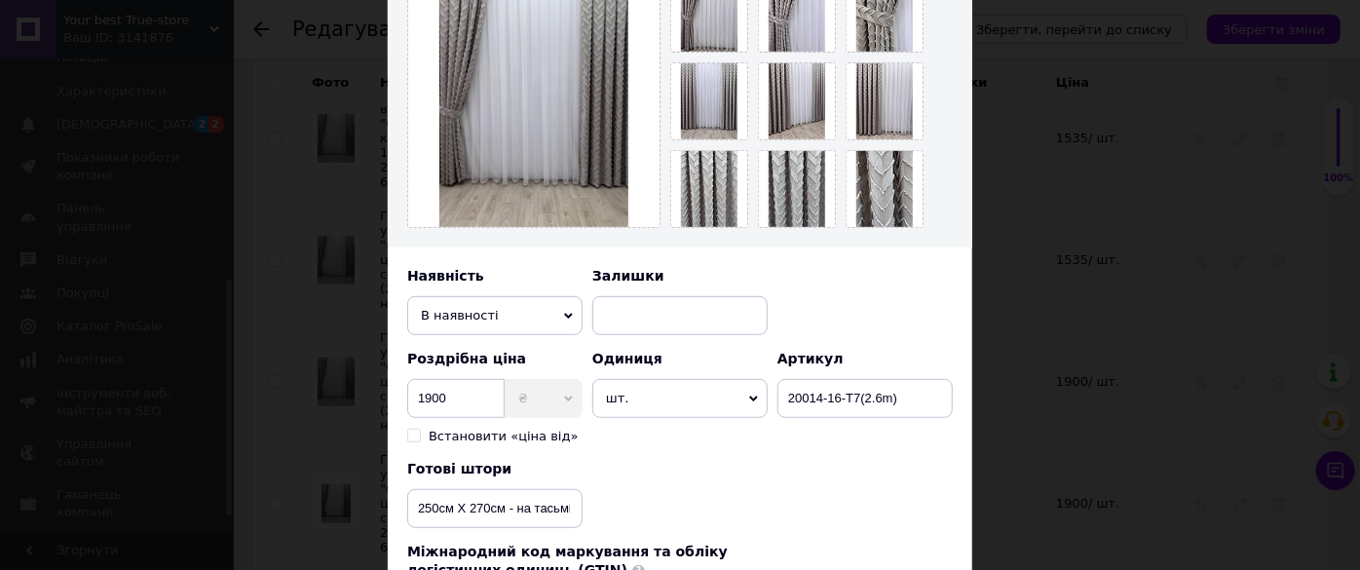
scroll to position [531, 0]
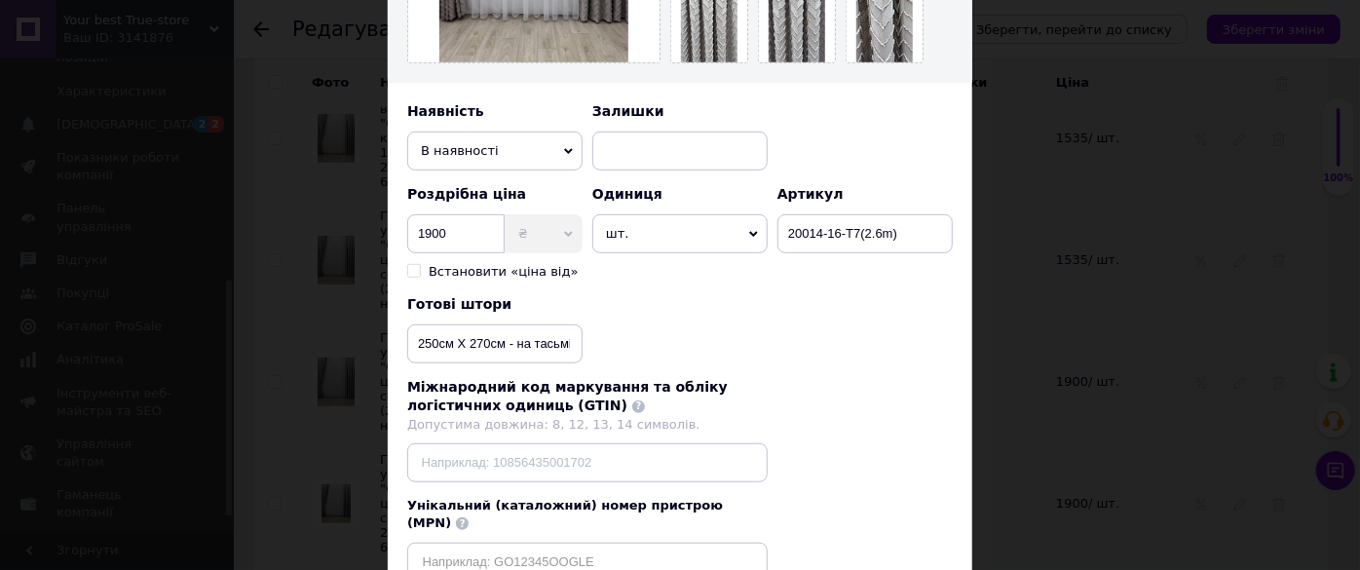
type input "Готова штора з візерунком "Скандинавія", колір світло-сірий, 1шт (250см Х 270см…"
click at [504, 341] on input "250см Х 270см - на тасьмі 6см" at bounding box center [494, 343] width 175 height 39
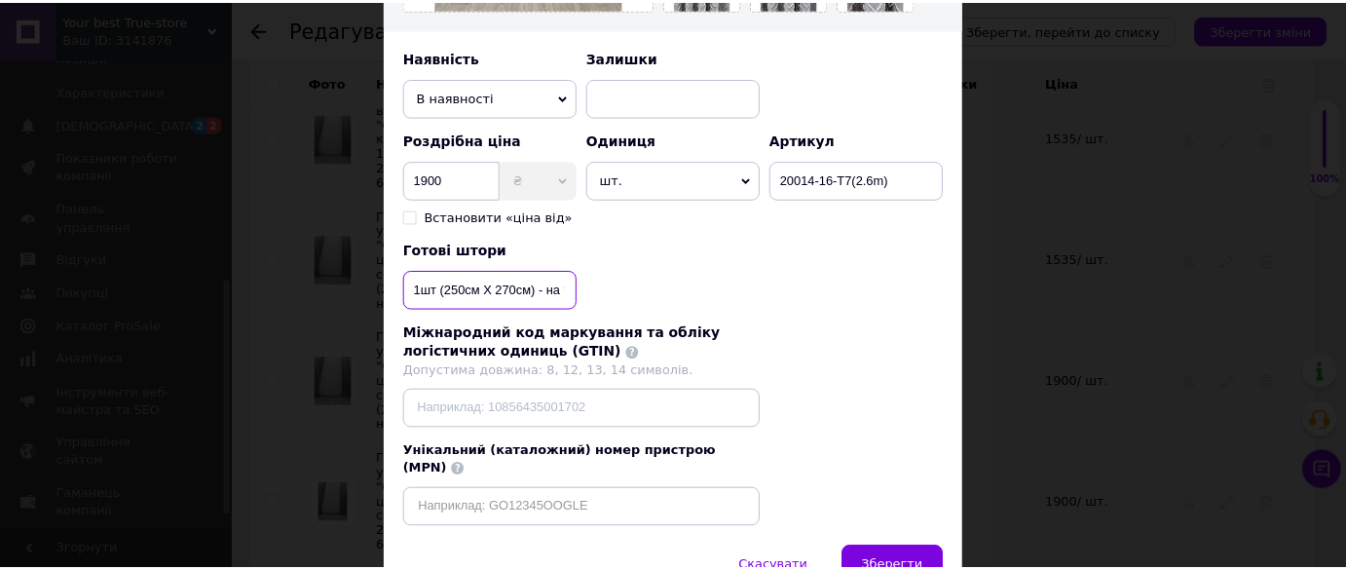
scroll to position [666, 0]
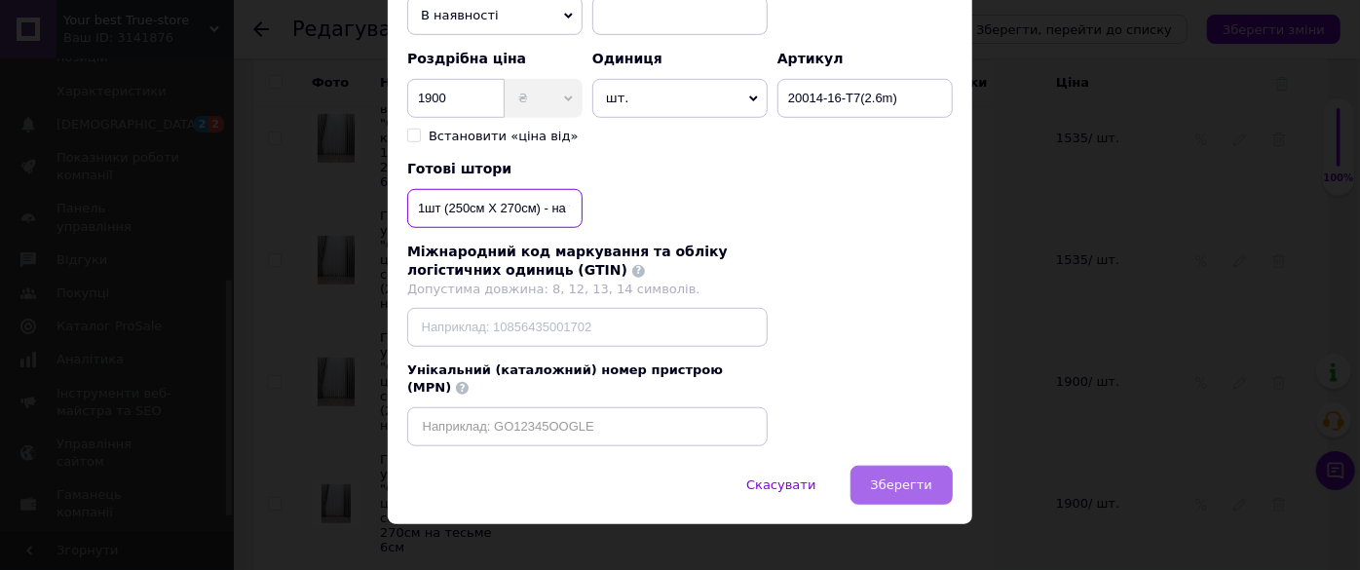
type input "1шт (250см Х 270см) - на тасьмі 6см"
click at [912, 466] on button "Зберегти" at bounding box center [901, 485] width 102 height 39
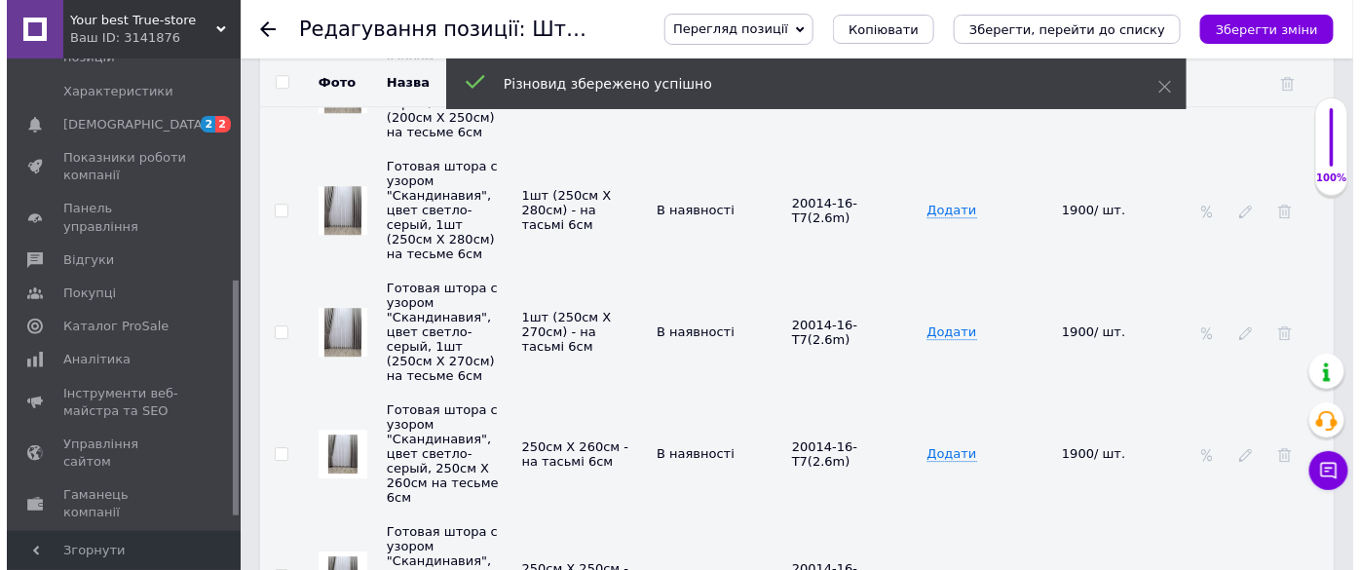
scroll to position [4161, 0]
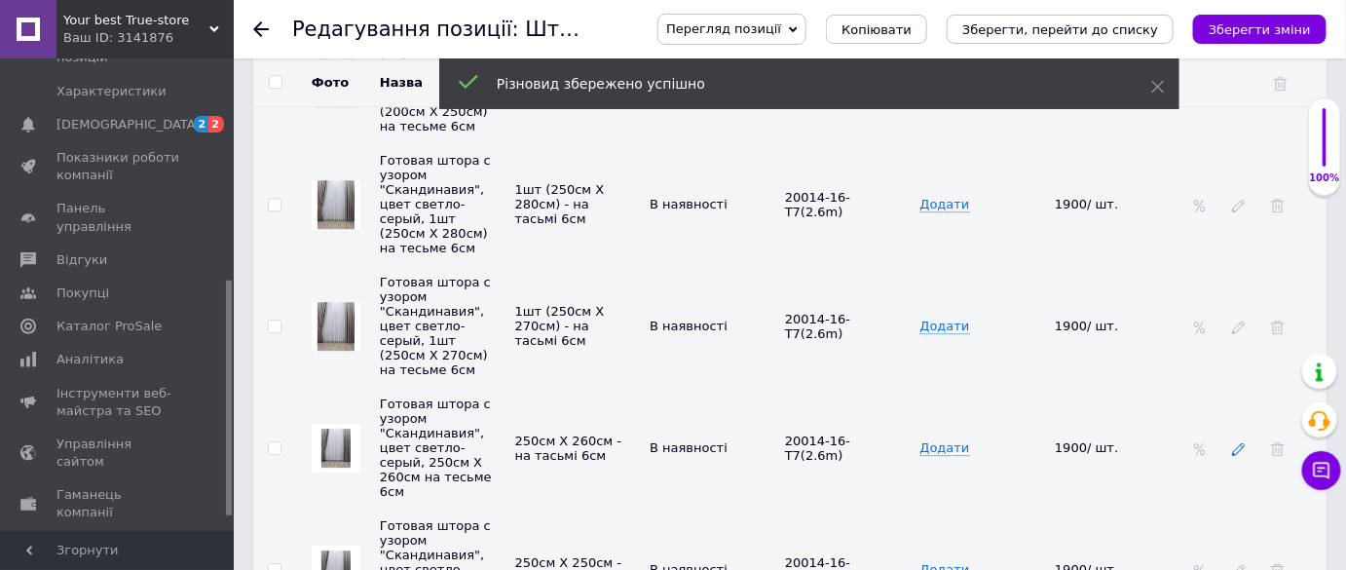
click at [1239, 442] on icon at bounding box center [1239, 449] width 14 height 14
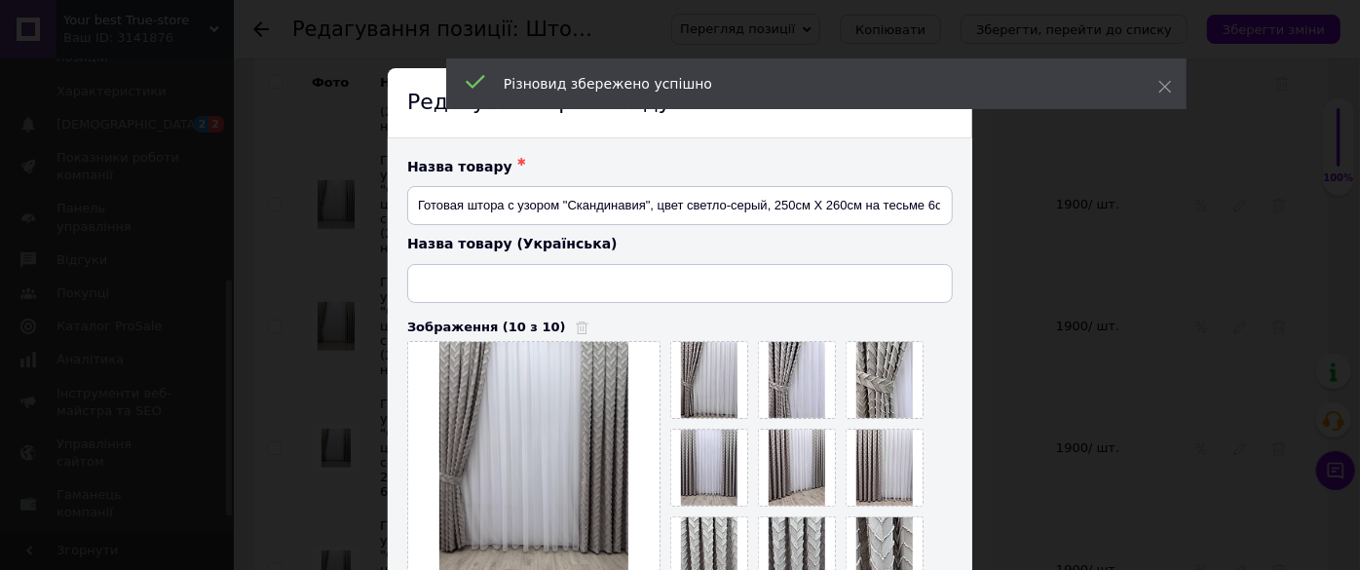
type input "Готова штора з візерунком "Скандинавія", колір світло-сірий, 250см Х 260см на т…"
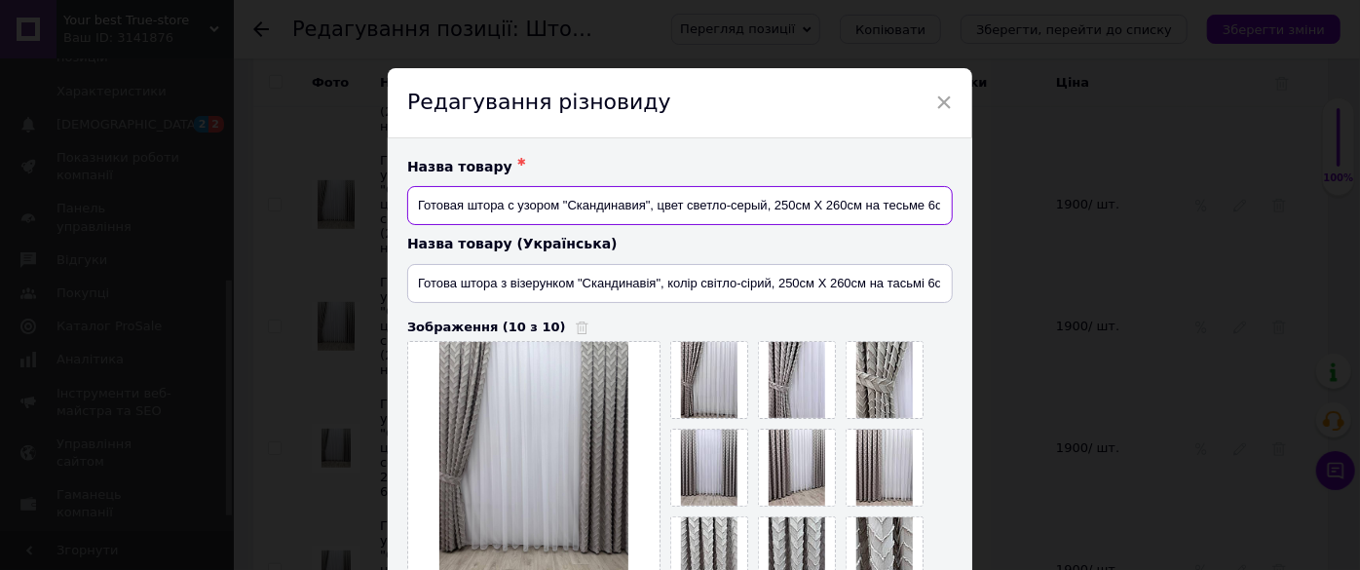
click at [859, 209] on input "Готовая штора с узором "Скандинавия", цвет светло-серый, 250см Х 260см на тесьм…" at bounding box center [679, 205] width 545 height 39
type input "Готовая штора с узором "Скандинавия", цвет светло-серый, 1шт (250см Х 260см) на…"
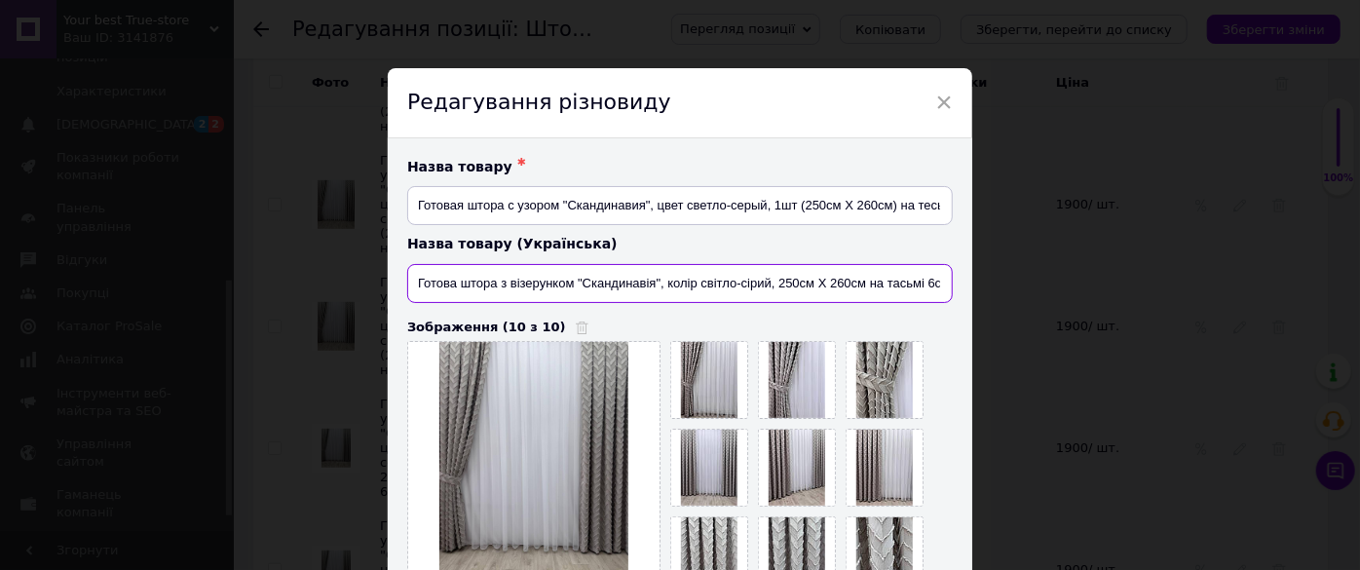
click at [860, 284] on input "Готова штора з візерунком "Скандинавія", колір світло-сірий, 250см Х 260см на т…" at bounding box center [679, 283] width 545 height 39
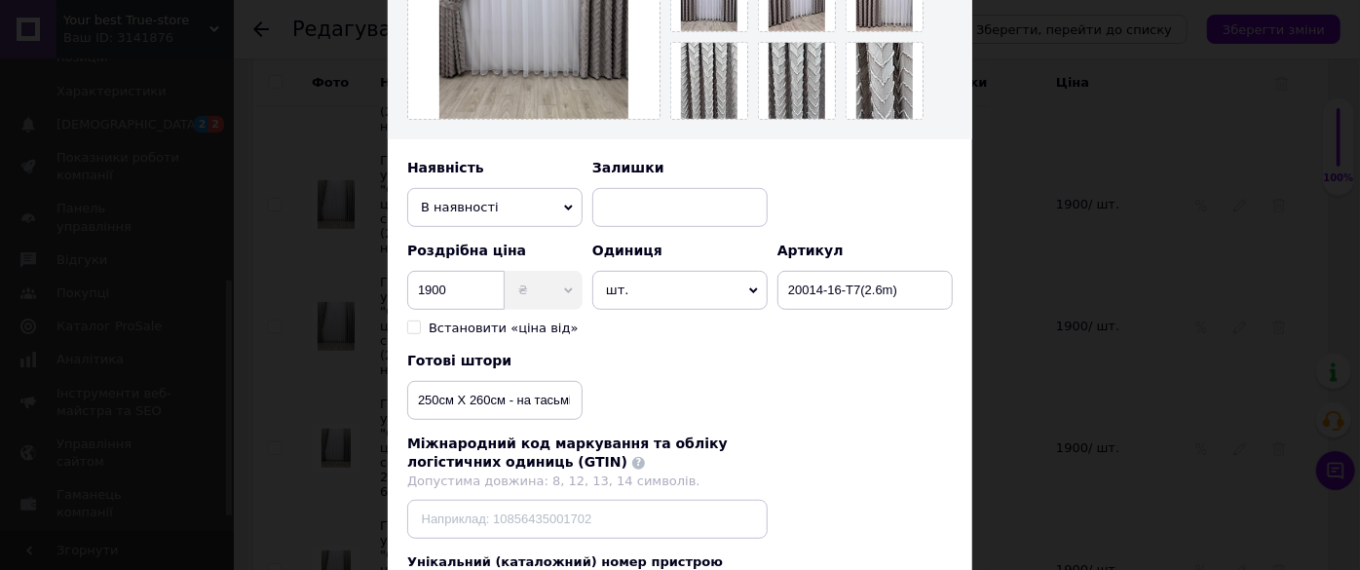
scroll to position [531, 0]
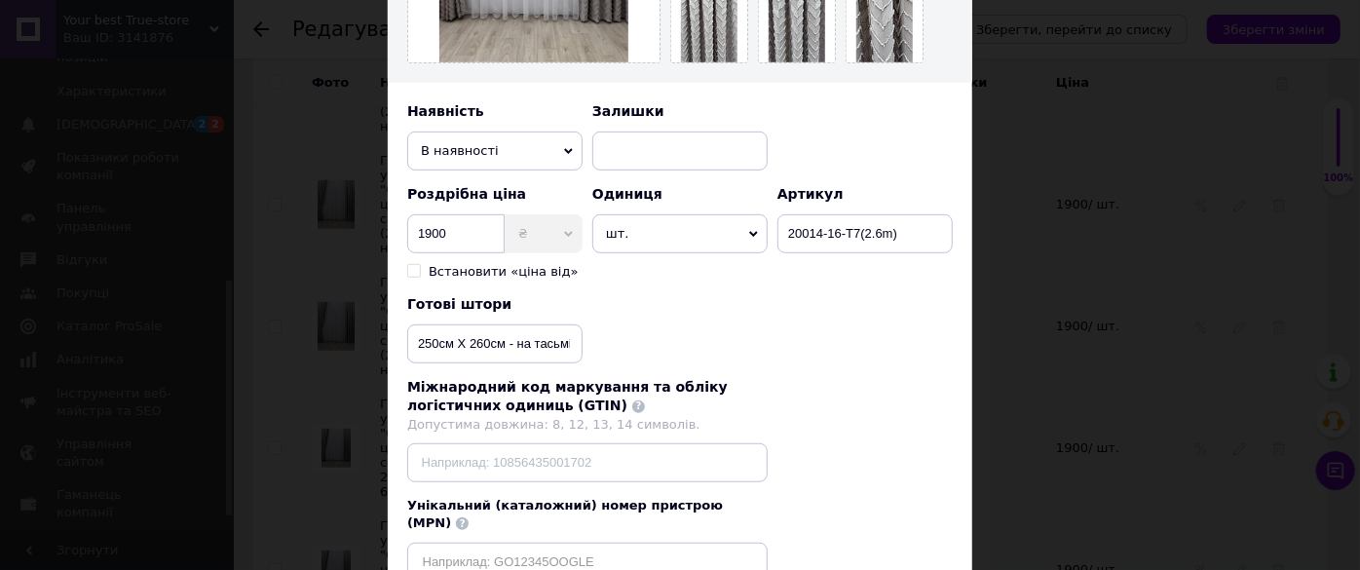
type input "Готова штора з візерунком "Скандинавія", колір світло-сірий, 1шт (250см Х 260см…"
click at [503, 344] on input "250см Х 260см - на тасьмі 6см" at bounding box center [494, 343] width 175 height 39
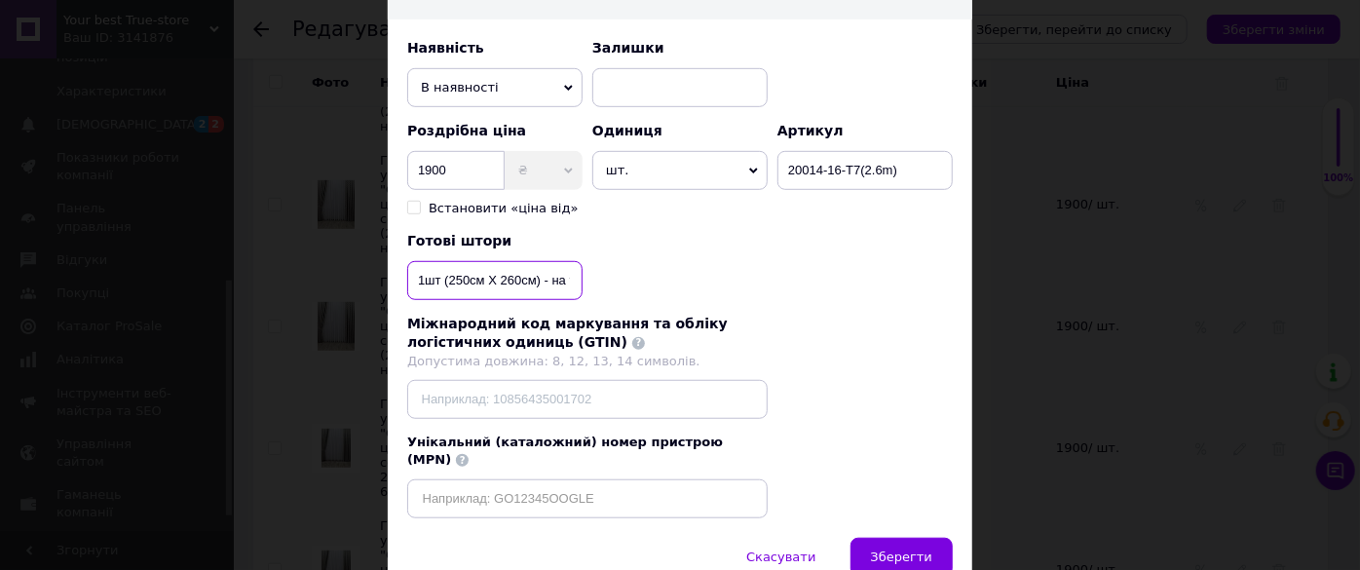
scroll to position [666, 0]
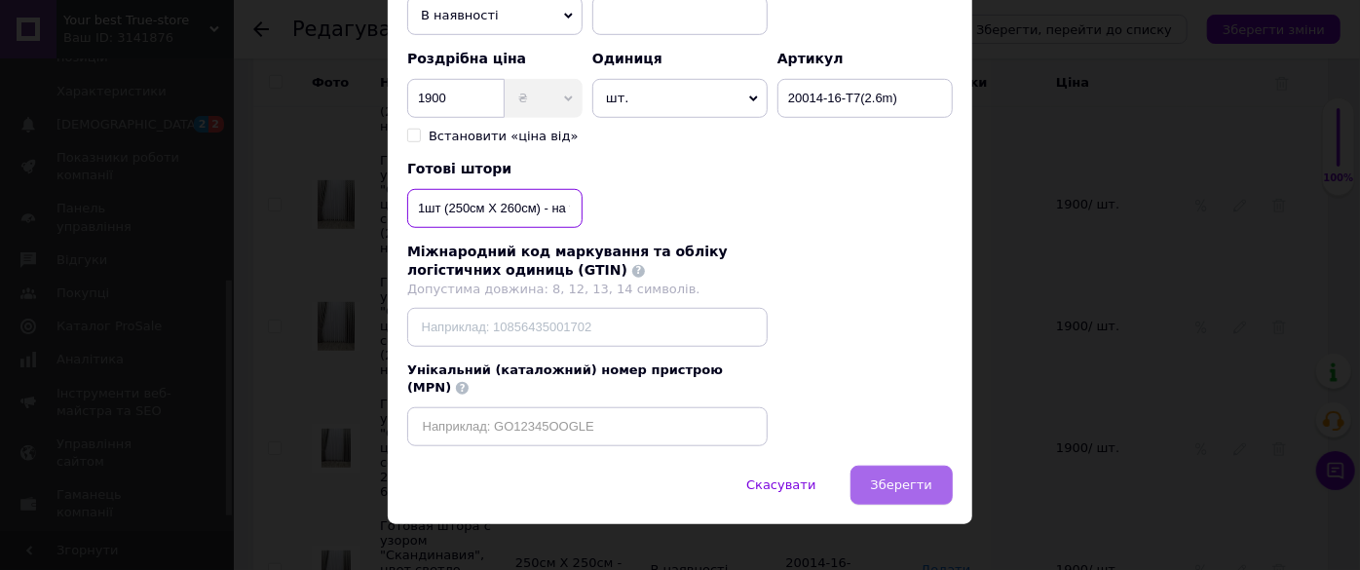
type input "1шт (250см Х 260см) - на тасьмі 6см"
click at [870, 466] on button "Зберегти" at bounding box center [901, 485] width 102 height 39
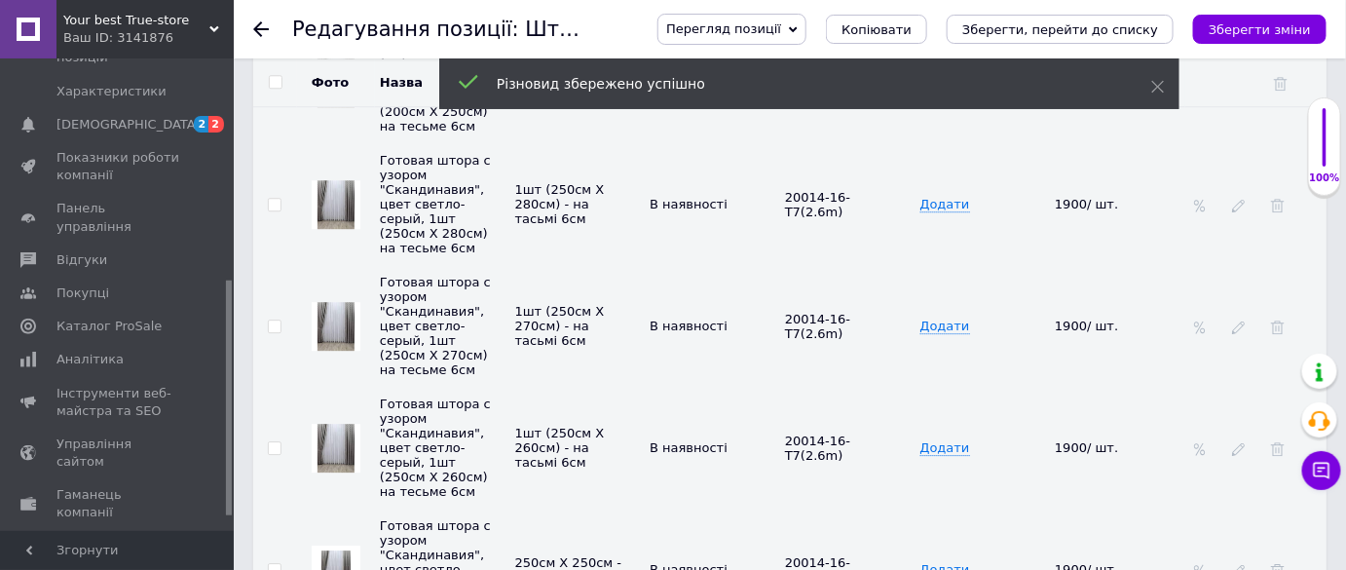
click at [1244, 508] on td at bounding box center [1255, 569] width 141 height 122
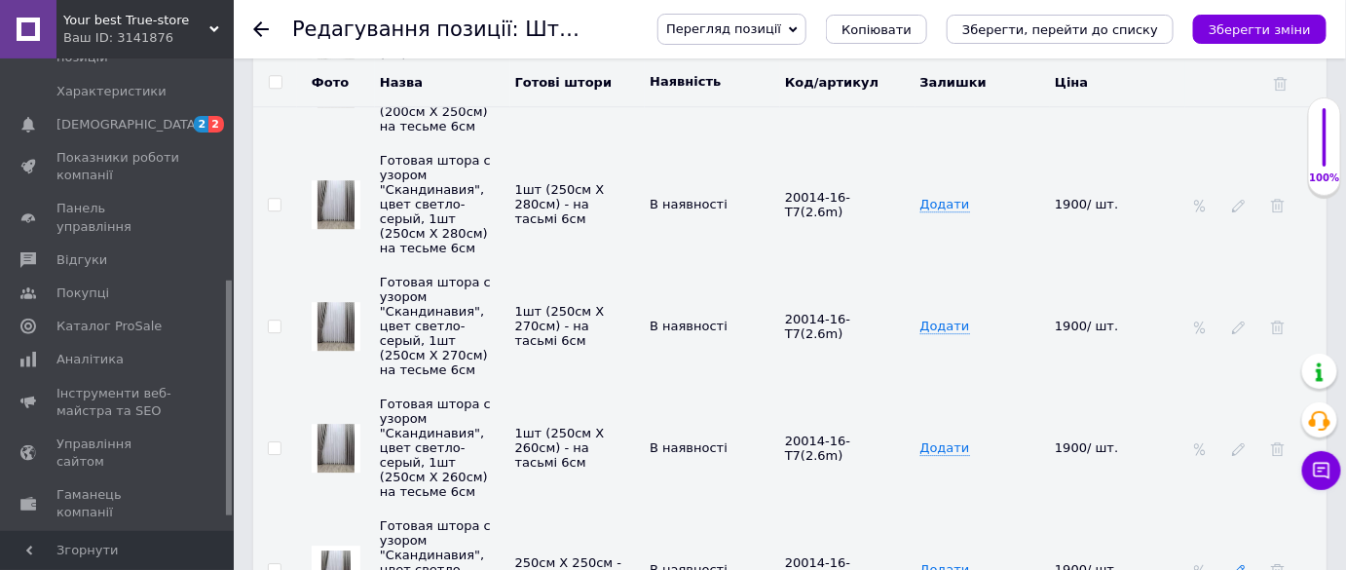
click at [1239, 565] on use at bounding box center [1238, 571] width 13 height 13
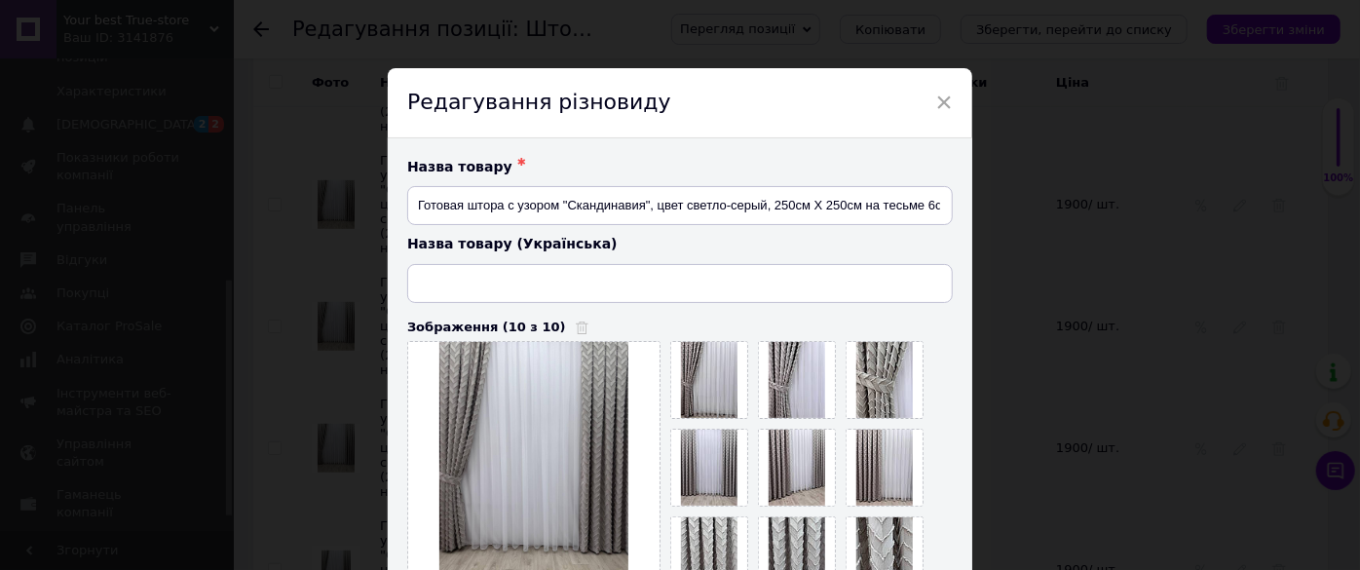
type input "Готова штора з візерунком "Скандинавія", колір світло-сірий, 250см Х 250см на т…"
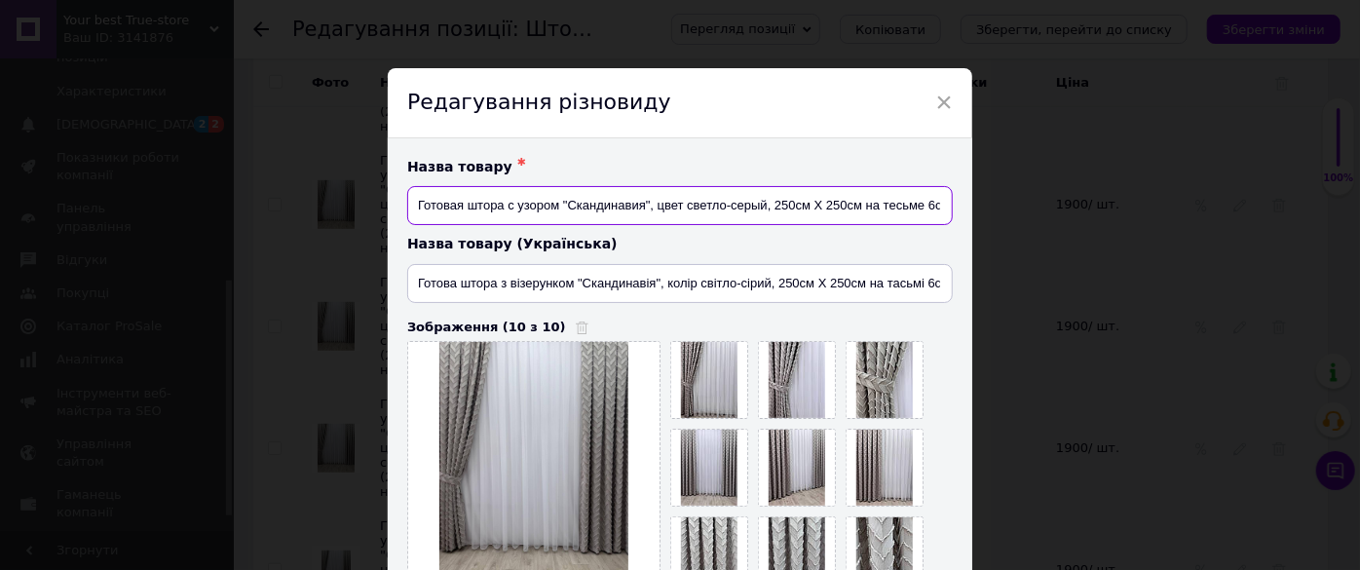
click at [857, 206] on input "Готовая штора с узором "Скандинавия", цвет светло-серый, 250см Х 250см на тесьм…" at bounding box center [679, 205] width 545 height 39
type input "Готовая штора с узором "Скандинавия", цвет светло-серый, 1шт (250см Х 250см) на…"
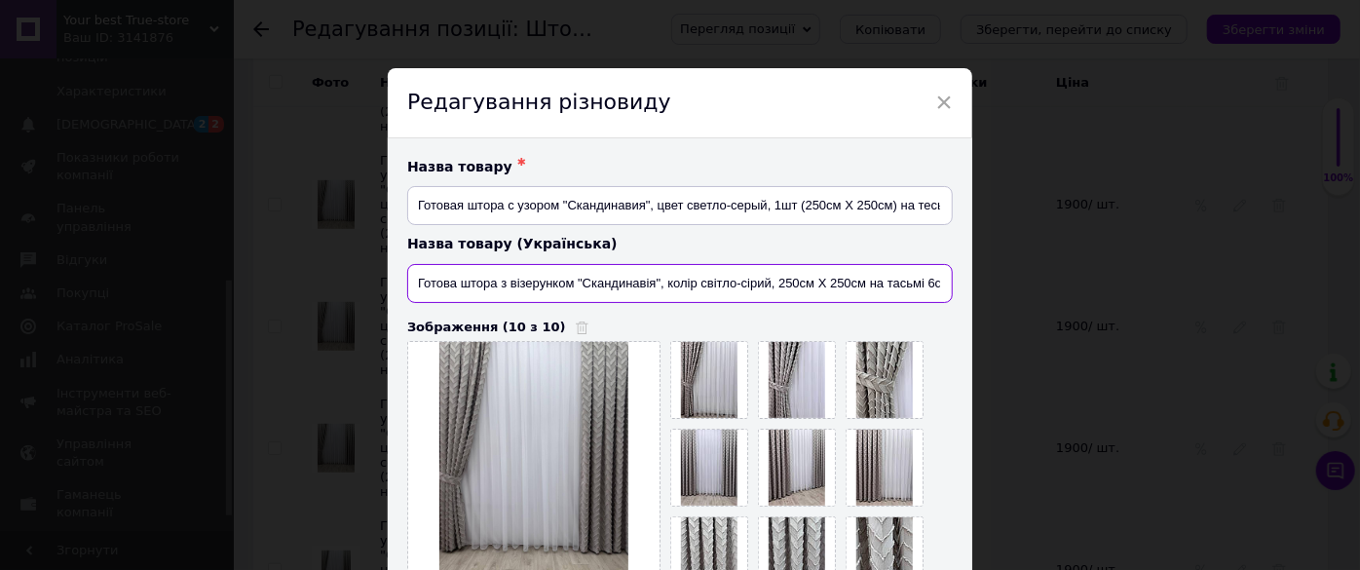
click at [862, 280] on input "Готова штора з візерунком "Скандинавія", колір світло-сірий, 250см Х 250см на т…" at bounding box center [679, 283] width 545 height 39
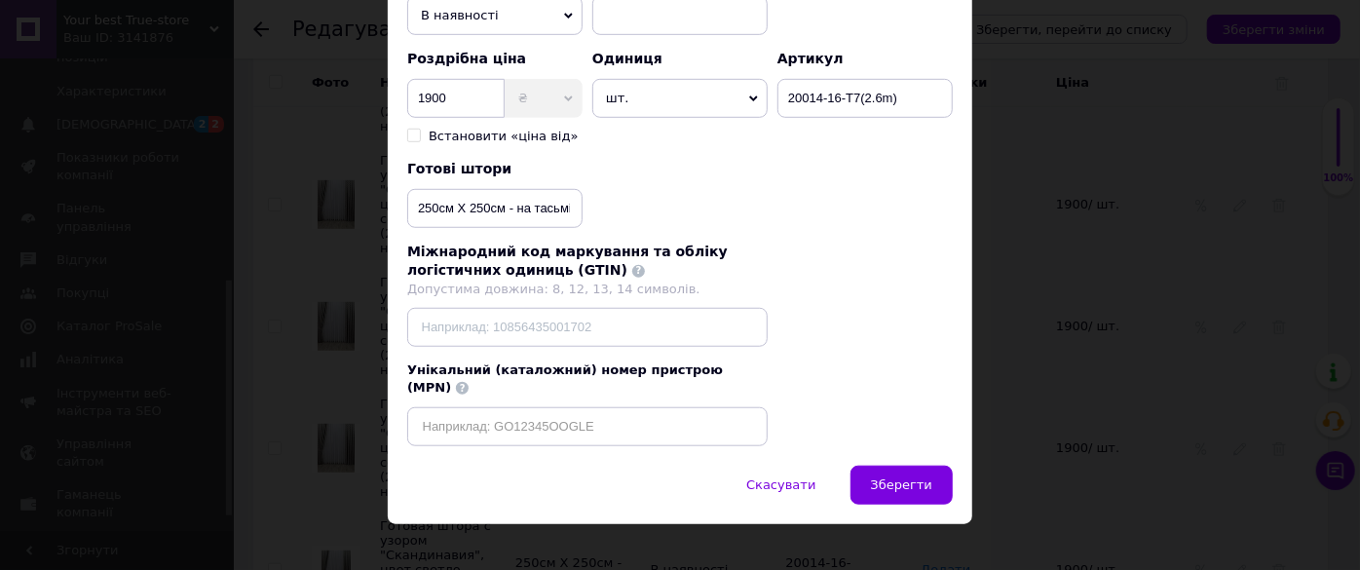
type input "Готова штора з візерунком "Скандинавія", колір світло-сірий, 1шт (250см Х 250см…"
click at [504, 209] on input "250см Х 250см - на тасьмі 6см" at bounding box center [494, 208] width 175 height 39
type input "1шт (250см Х 250см) - на тасьмі 6см"
click at [906, 477] on span "Зберегти" at bounding box center [901, 484] width 61 height 15
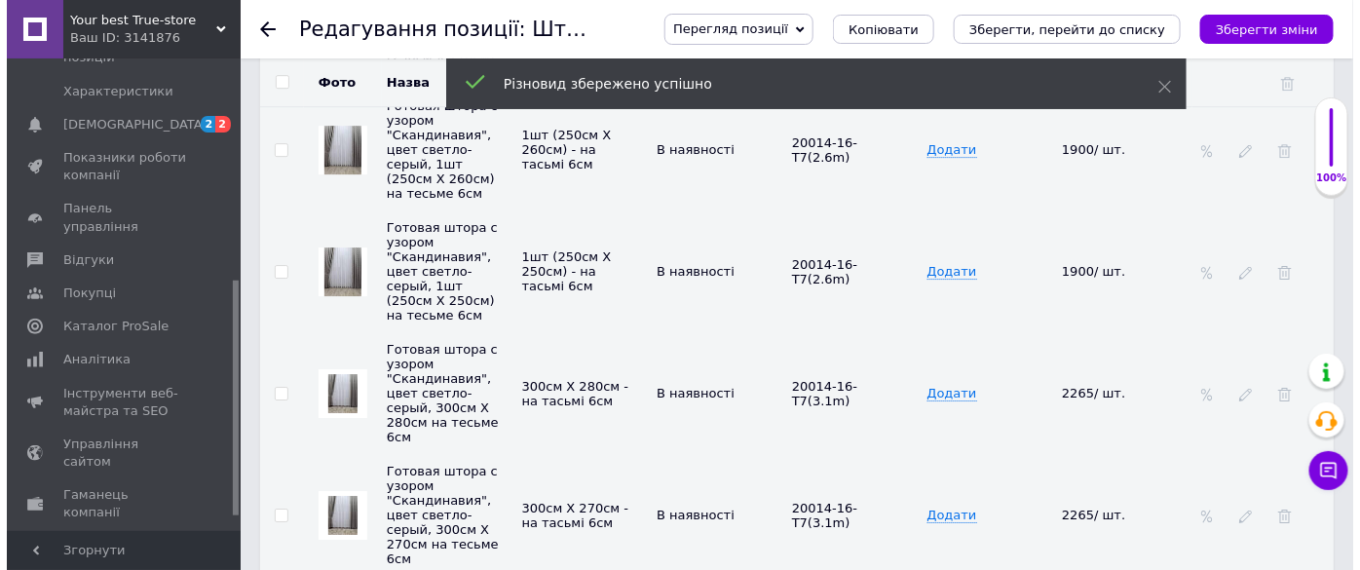
scroll to position [4516, 0]
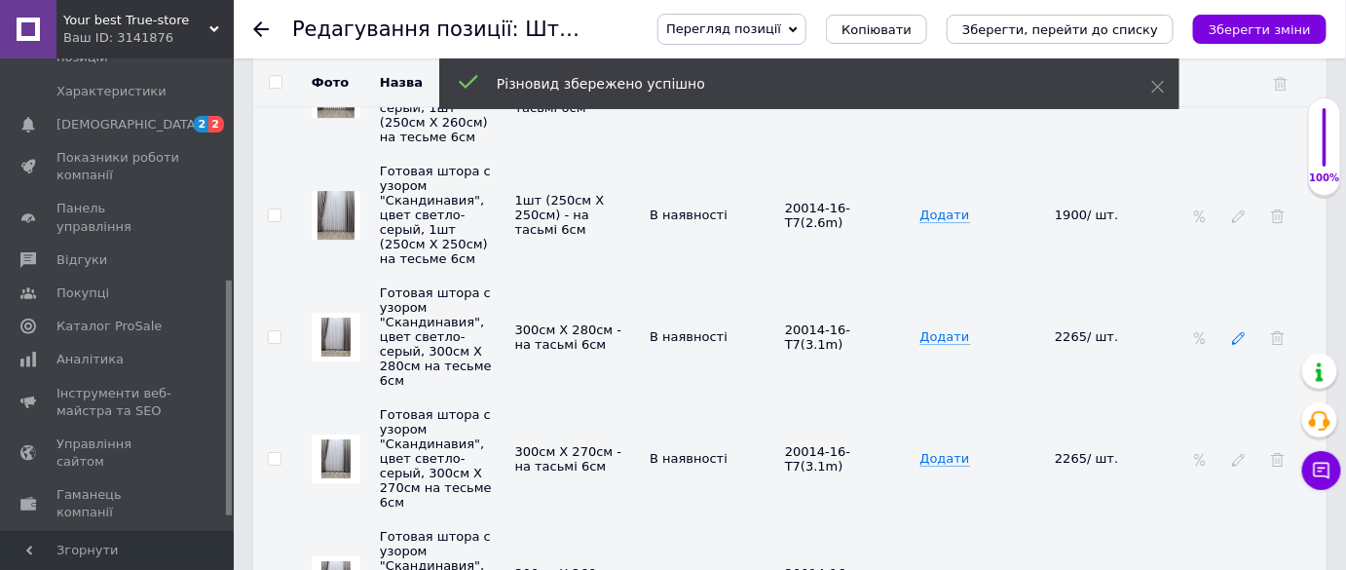
click at [1233, 331] on icon at bounding box center [1239, 338] width 14 height 14
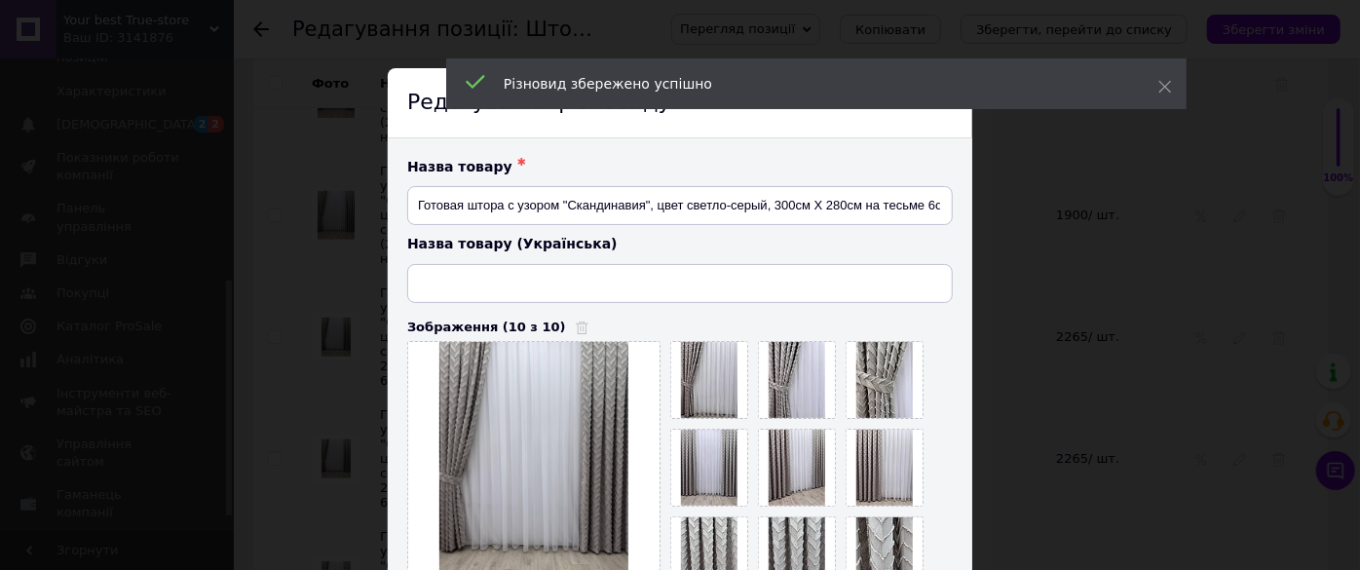
type input "Готова штора з візерунком "Скандинавія", колір світло-сірий, 300см Х 280см на т…"
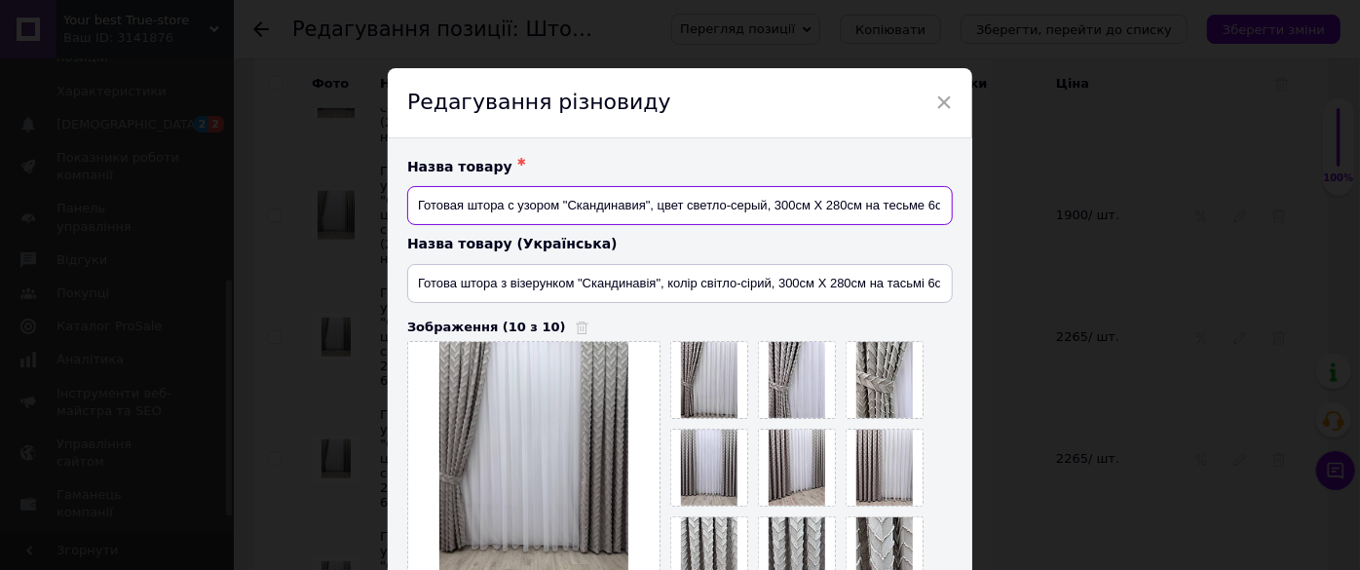
click at [857, 207] on input "Готовая штора с узором "Скандинавия", цвет светло-серый, 300см Х 280см на тесьм…" at bounding box center [679, 205] width 545 height 39
type input "Готовая штора с узором "Скандинавия", цвет светло-серый, 1шт (300см Х 280см) на…"
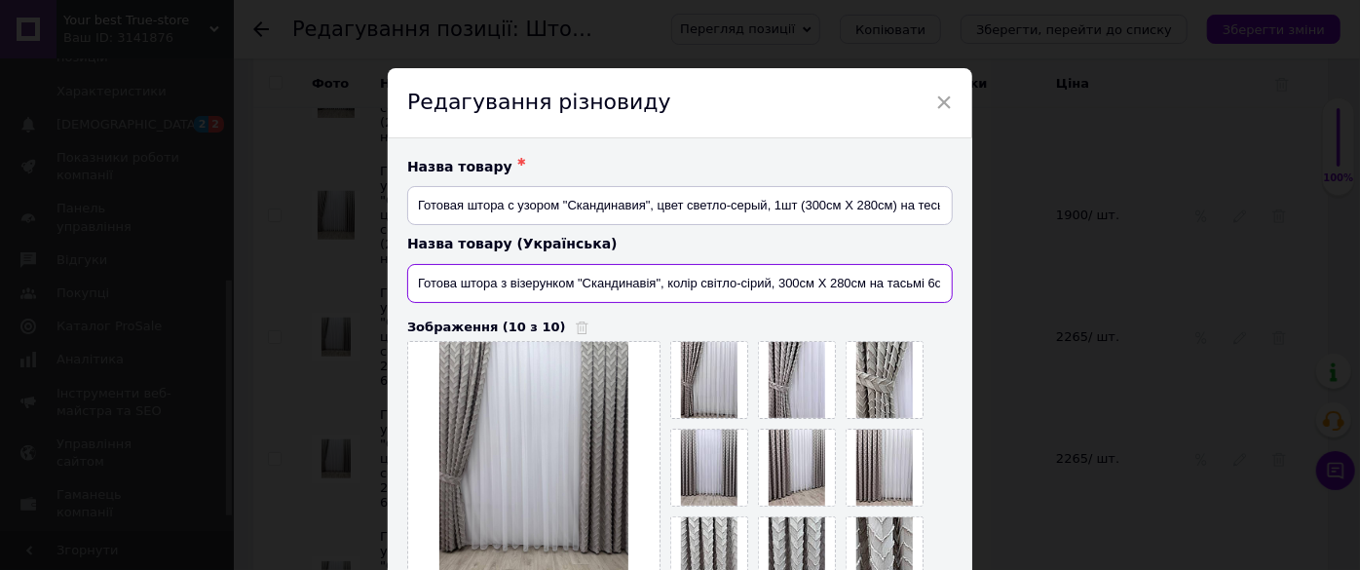
drag, startPoint x: 861, startPoint y: 281, endPoint x: 854, endPoint y: 273, distance: 10.4
click at [861, 282] on input "Готова штора з візерунком "Скандинавія", колір світло-сірий, 300см Х 280см на т…" at bounding box center [679, 283] width 545 height 39
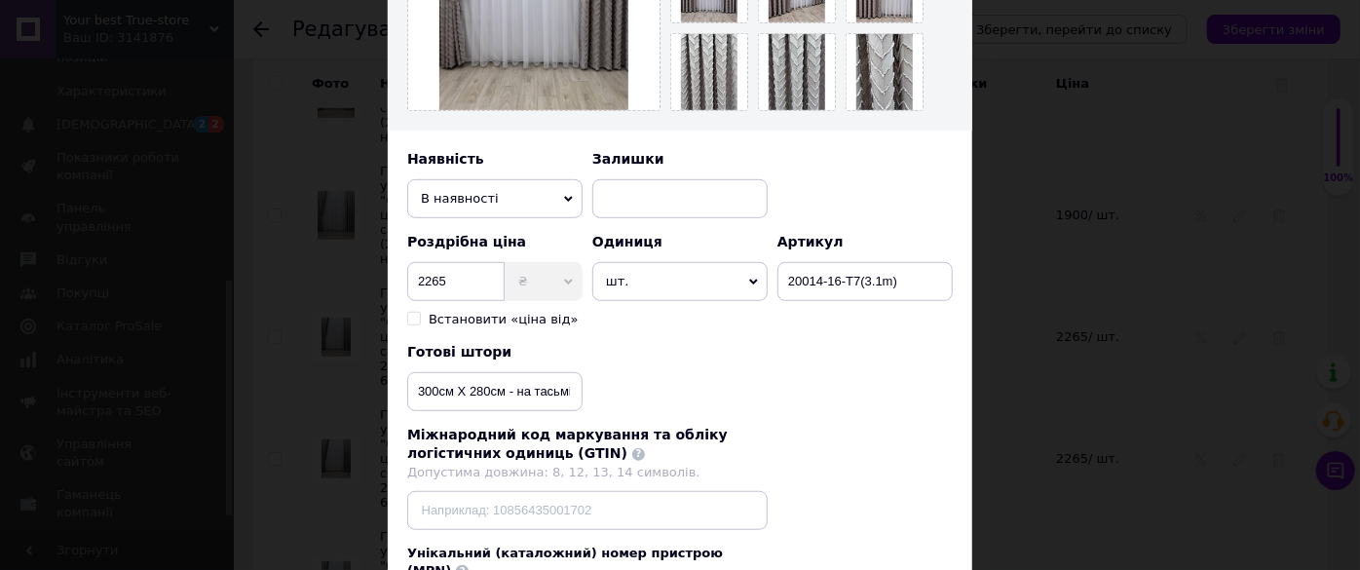
scroll to position [619, 0]
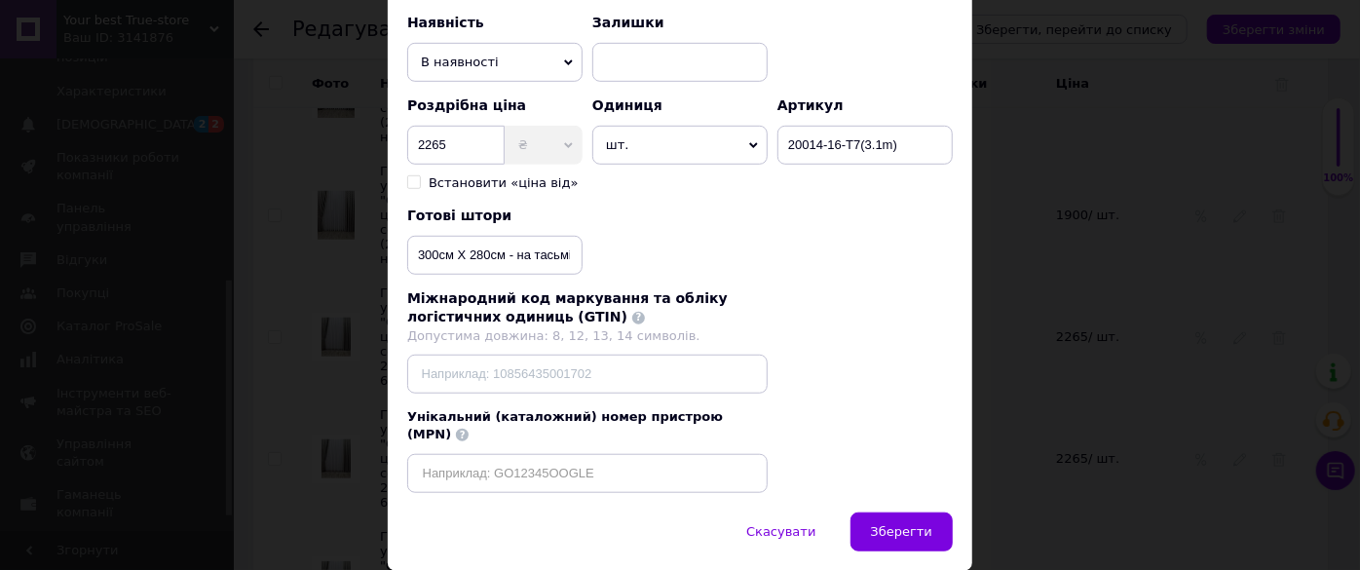
type input "Готова штора з візерунком "Скандинавія", колір світло-сірий, 1шт (300см Х 280см…"
click at [499, 252] on input "300см Х 280см - на тасьмі 6см" at bounding box center [494, 255] width 175 height 39
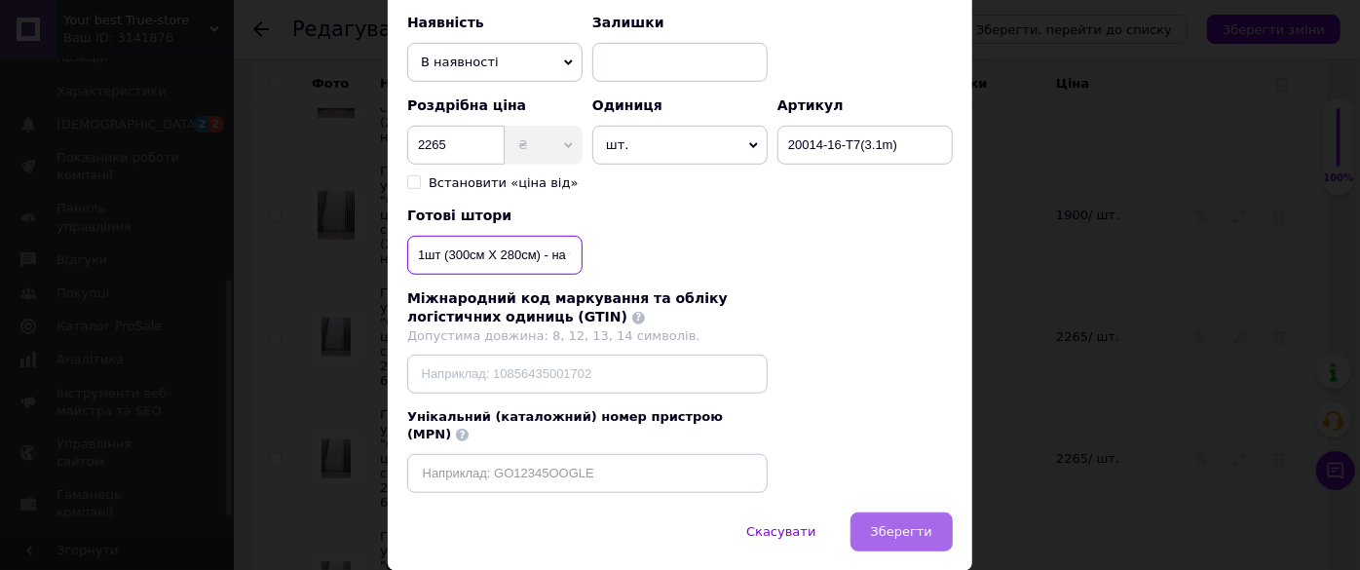
type input "1шт (300см Х 280см) - на тасьмі 6см"
click at [888, 528] on button "Зберегти" at bounding box center [901, 531] width 102 height 39
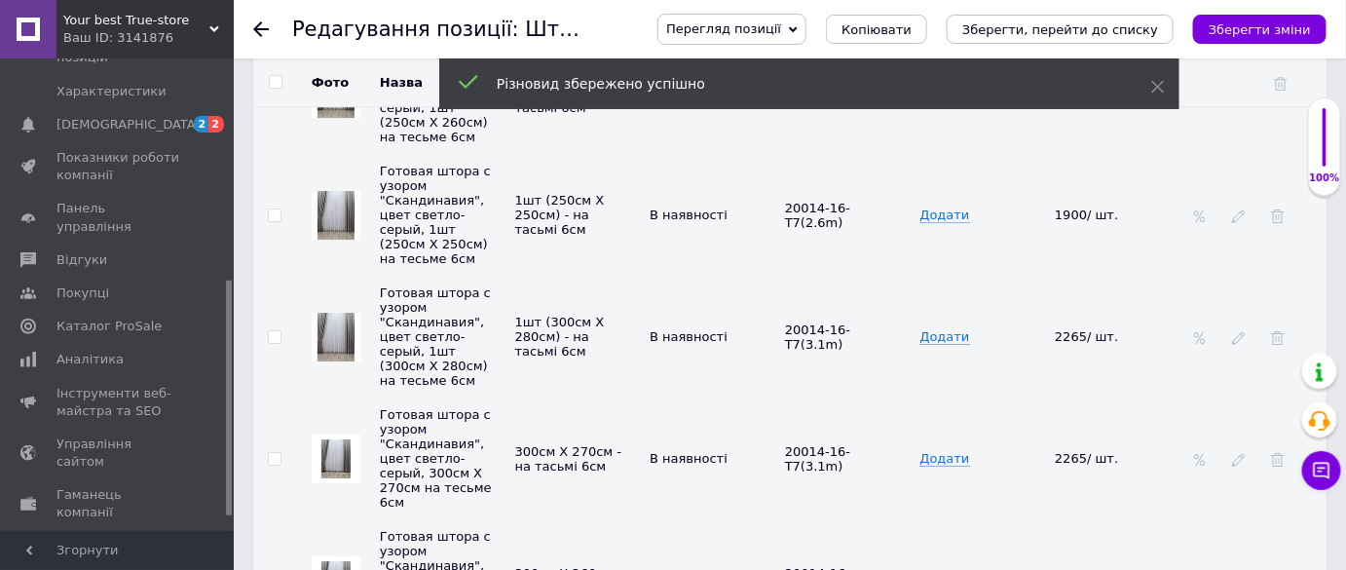
click at [1239, 453] on icon at bounding box center [1239, 460] width 14 height 14
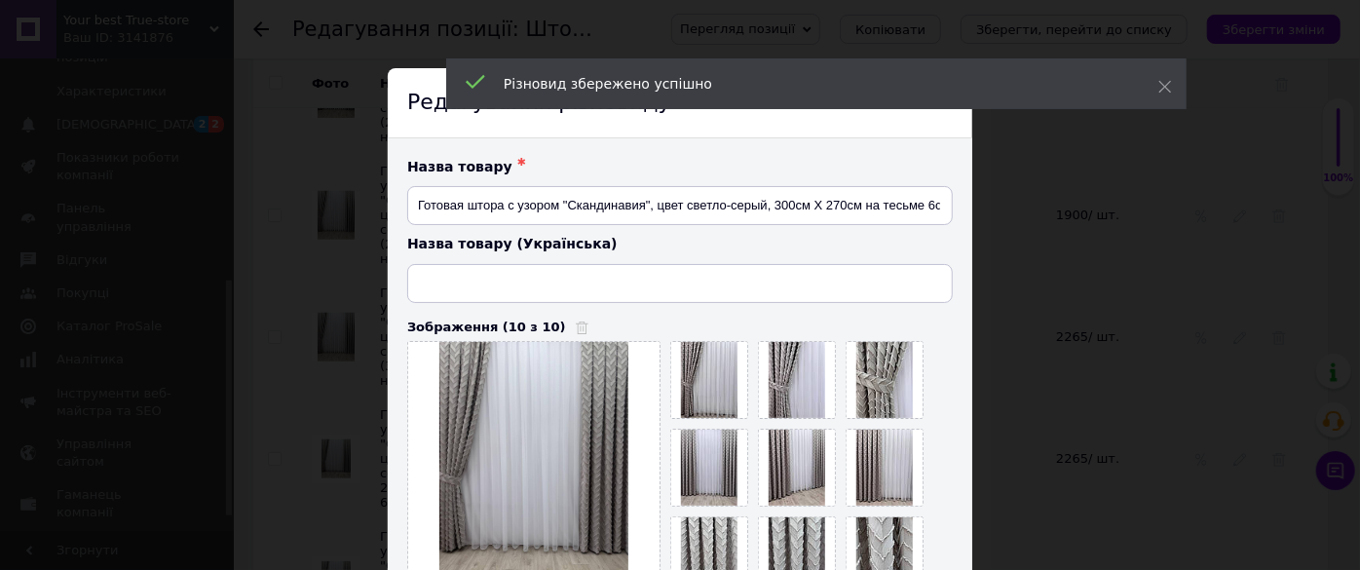
type input "Готова штора з візерунком "Скандинавія", колір світло-сірий, 300см Х 270см на т…"
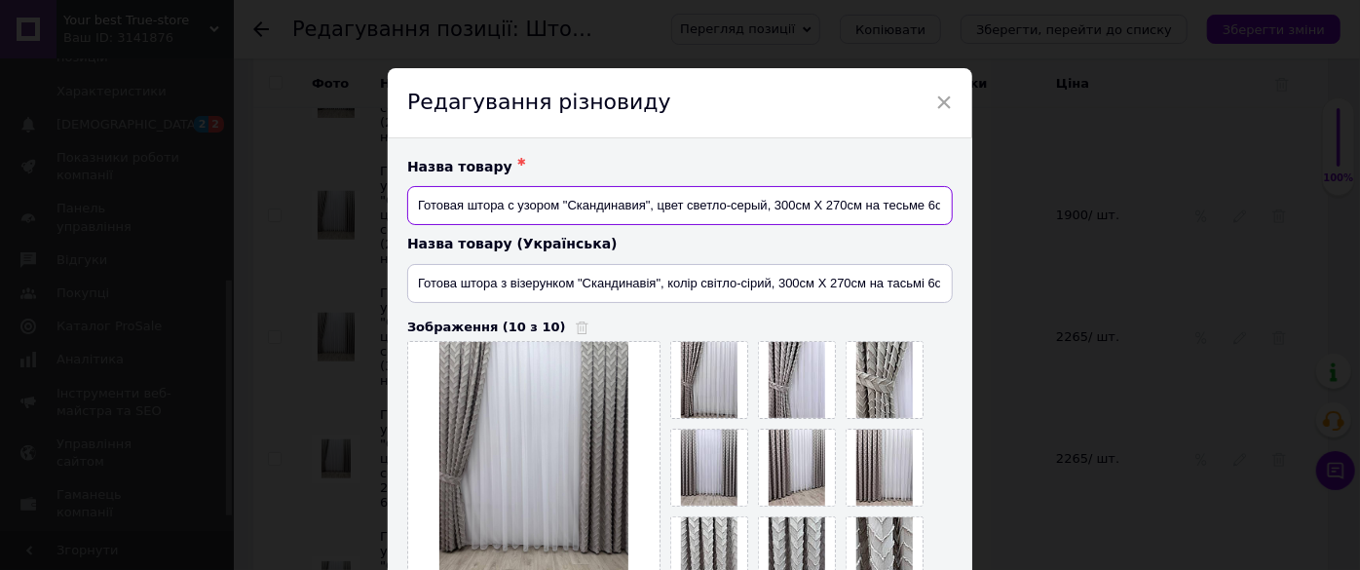
click at [858, 209] on input "Готовая штора с узором "Скандинавия", цвет светло-серый, 300см Х 270см на тесьм…" at bounding box center [679, 205] width 545 height 39
type input "Готовая штора с узором "Скандинавия", цвет светло-серый, 1шт (300см Х 270см) на…"
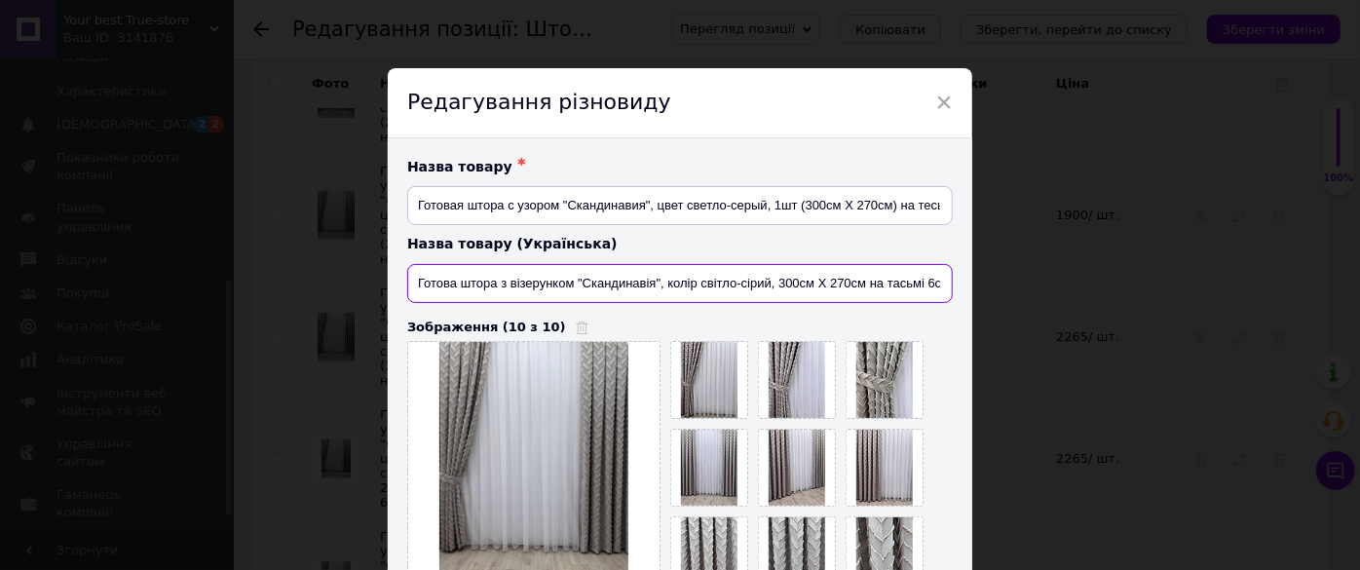
click at [861, 282] on input "Готова штора з візерунком "Скандинавія", колір світло-сірий, 300см Х 270см на т…" at bounding box center [679, 283] width 545 height 39
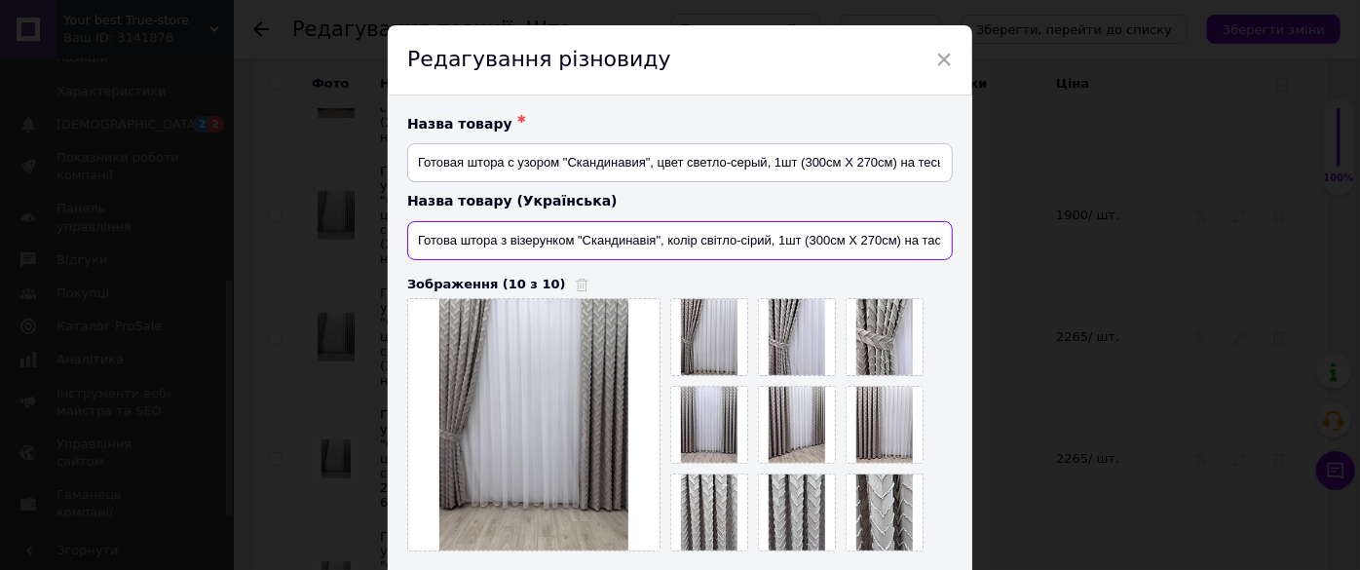
scroll to position [442, 0]
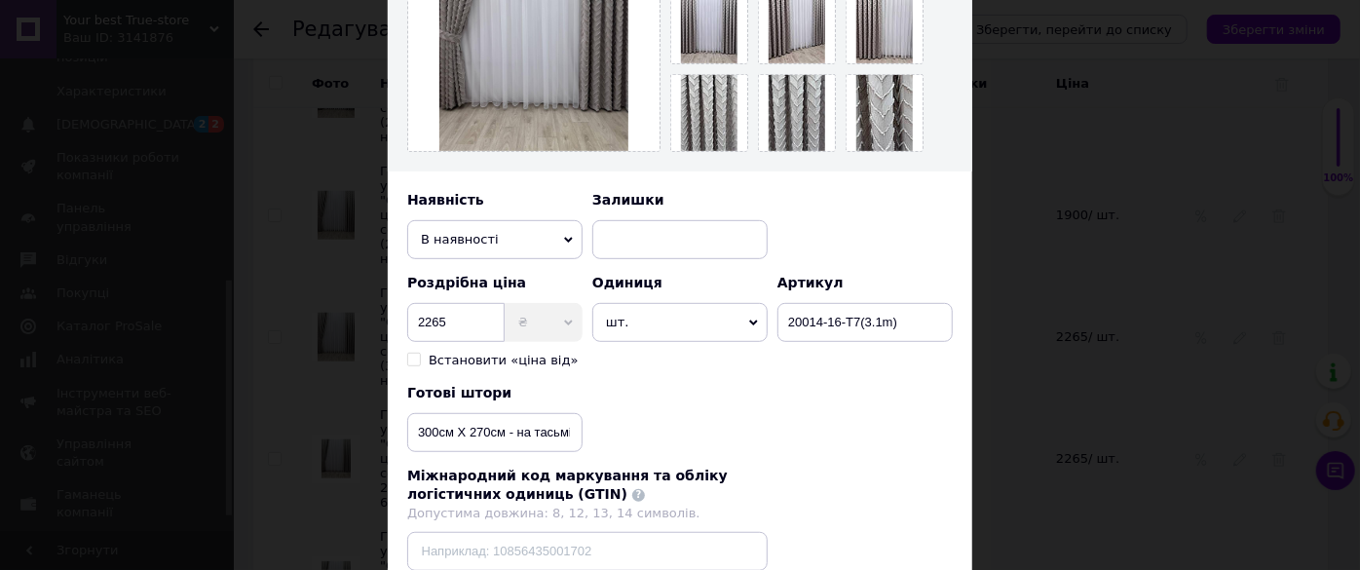
type input "Готова штора з візерунком "Скандинавія", колір світло-сірий, 1шт (300см Х 270см…"
click at [506, 434] on input "300см Х 270см - на тасьмі 6см" at bounding box center [494, 432] width 175 height 39
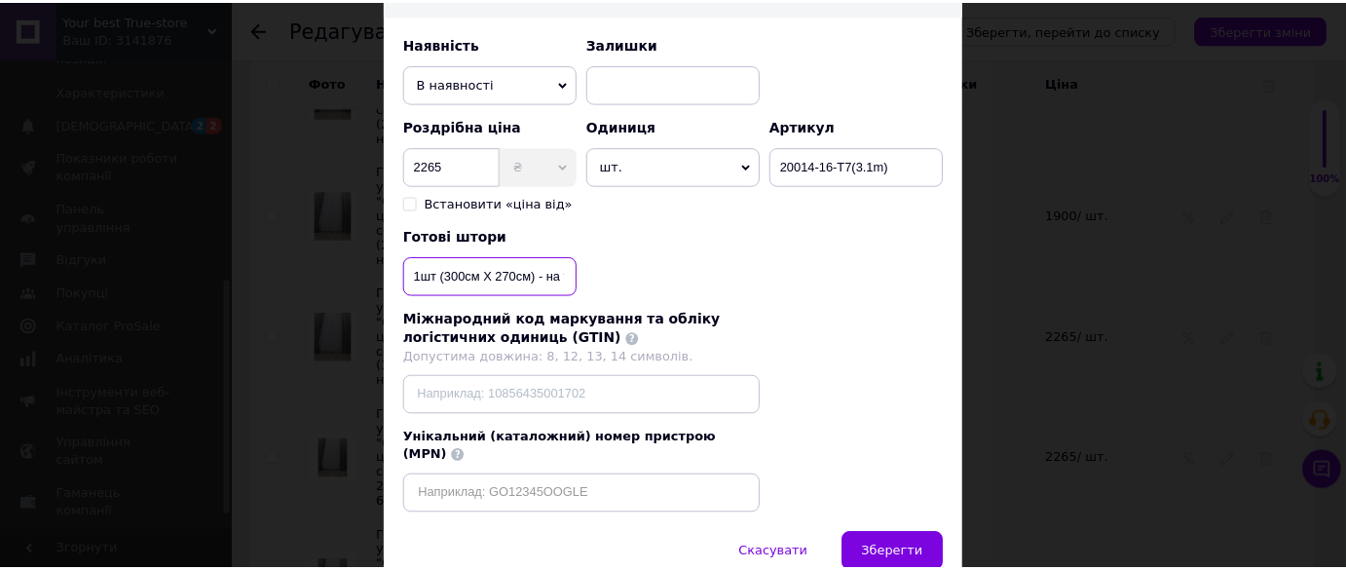
scroll to position [666, 0]
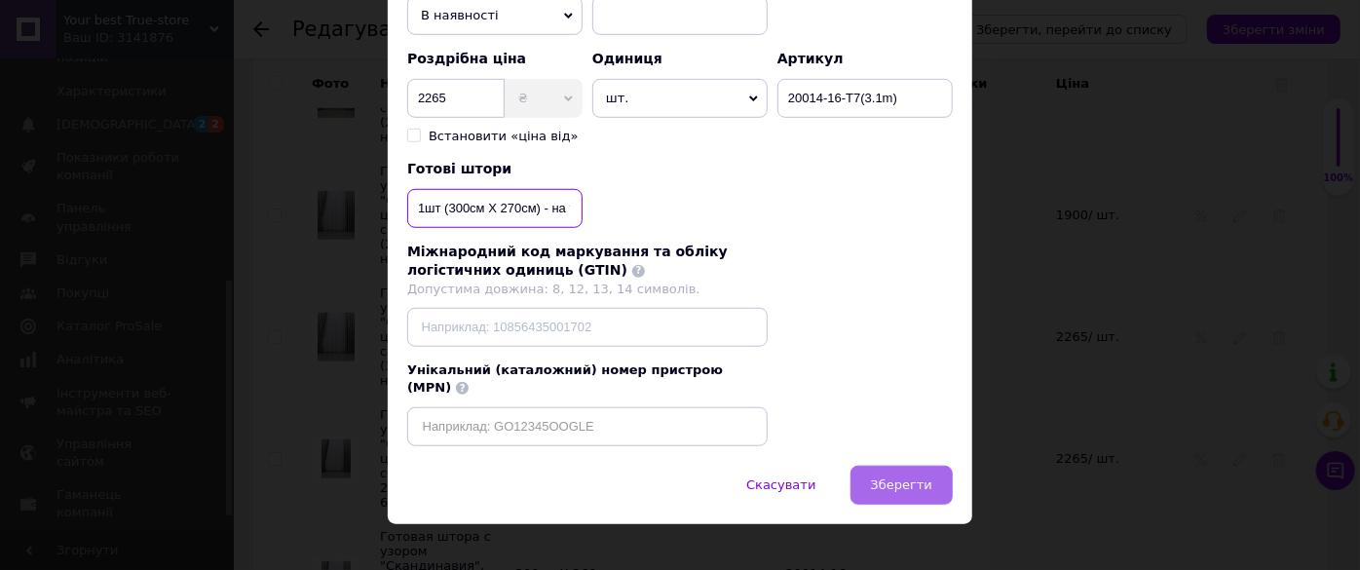
type input "1шт (300см Х 270см) - на тасьмі 6см"
click at [912, 477] on span "Зберегти" at bounding box center [901, 484] width 61 height 15
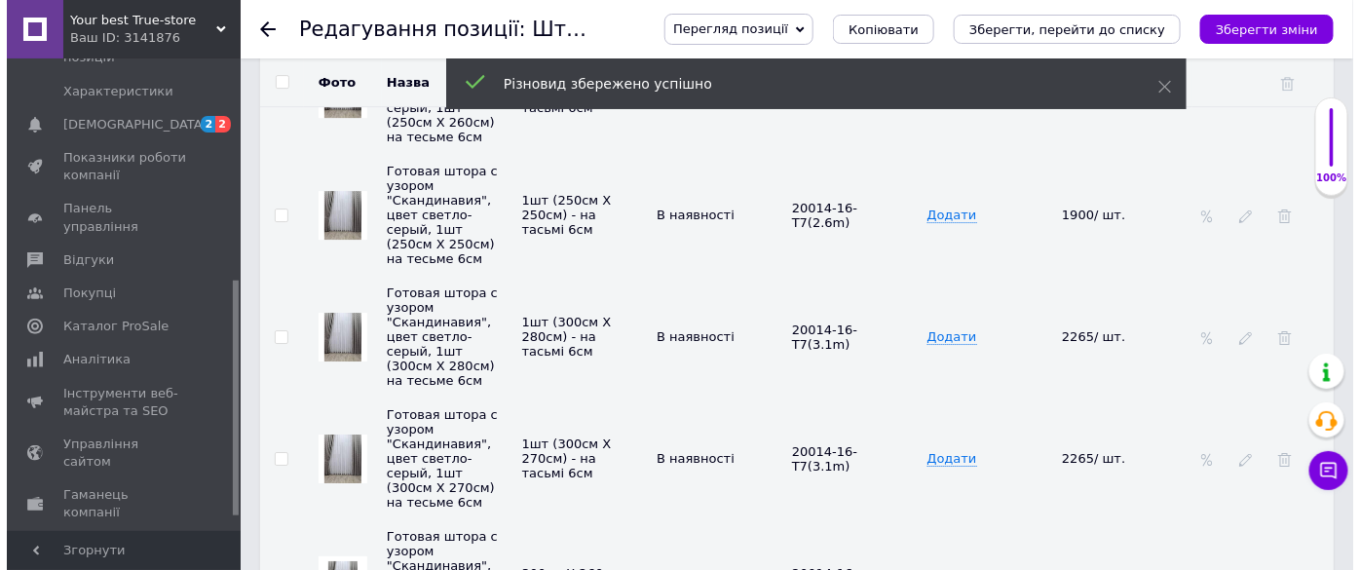
scroll to position [4693, 0]
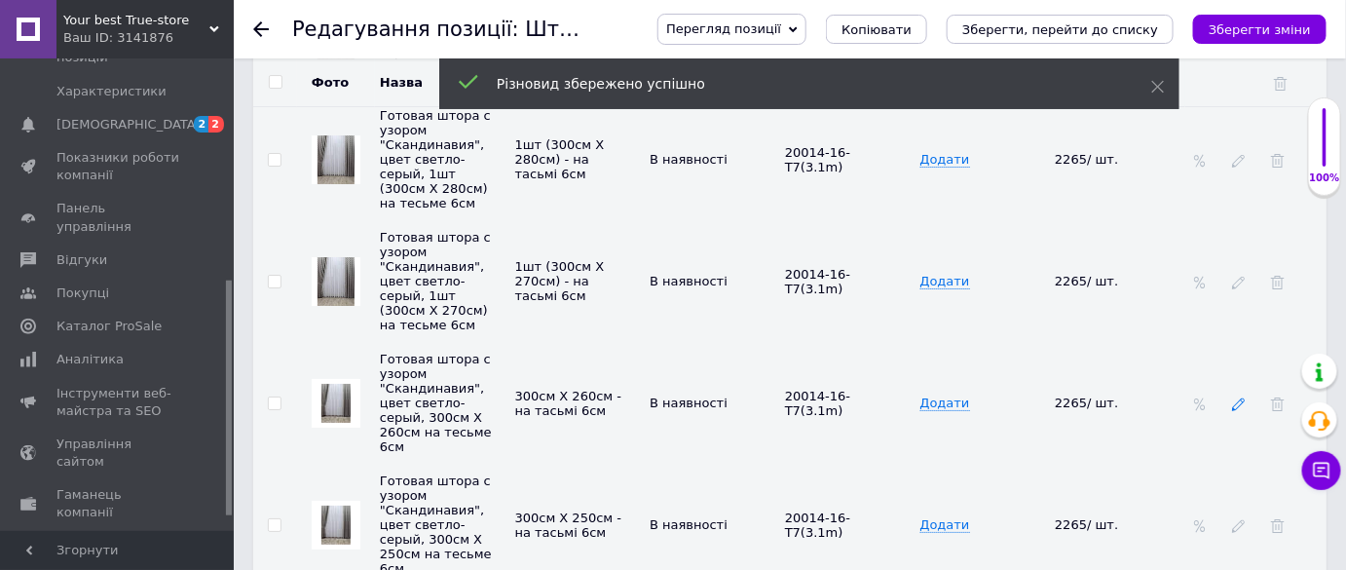
click at [1236, 397] on icon at bounding box center [1239, 404] width 14 height 14
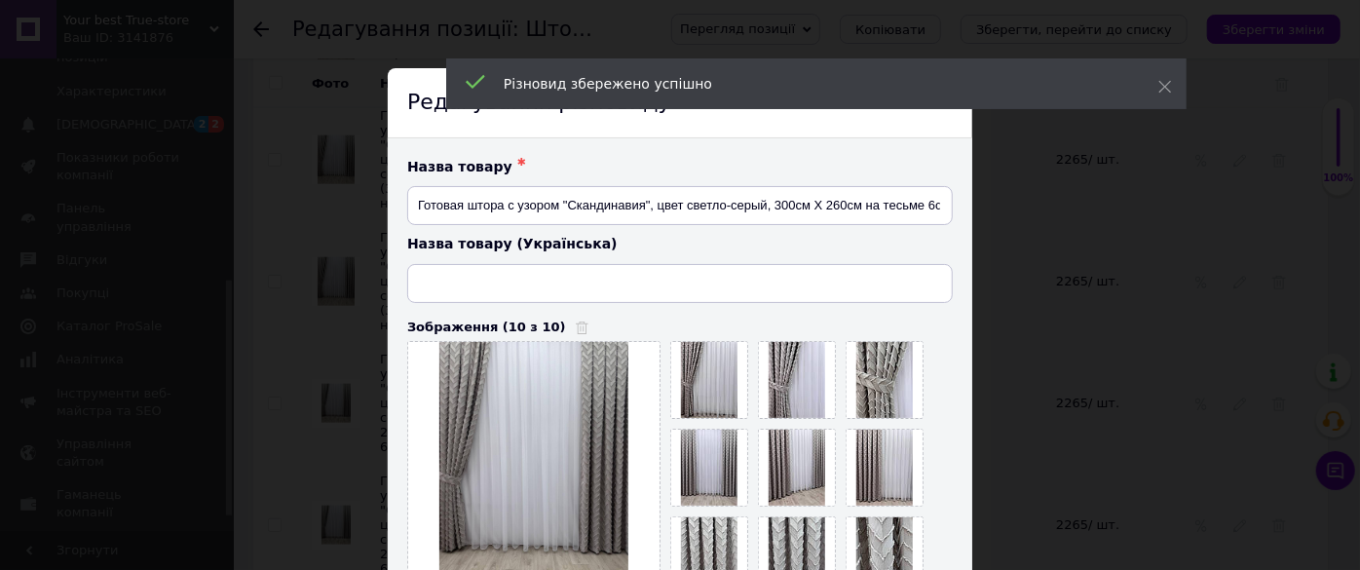
type input "Готова штора з візерунком "Скандинавія", колір світло-сірий, 300см Х 260см на т…"
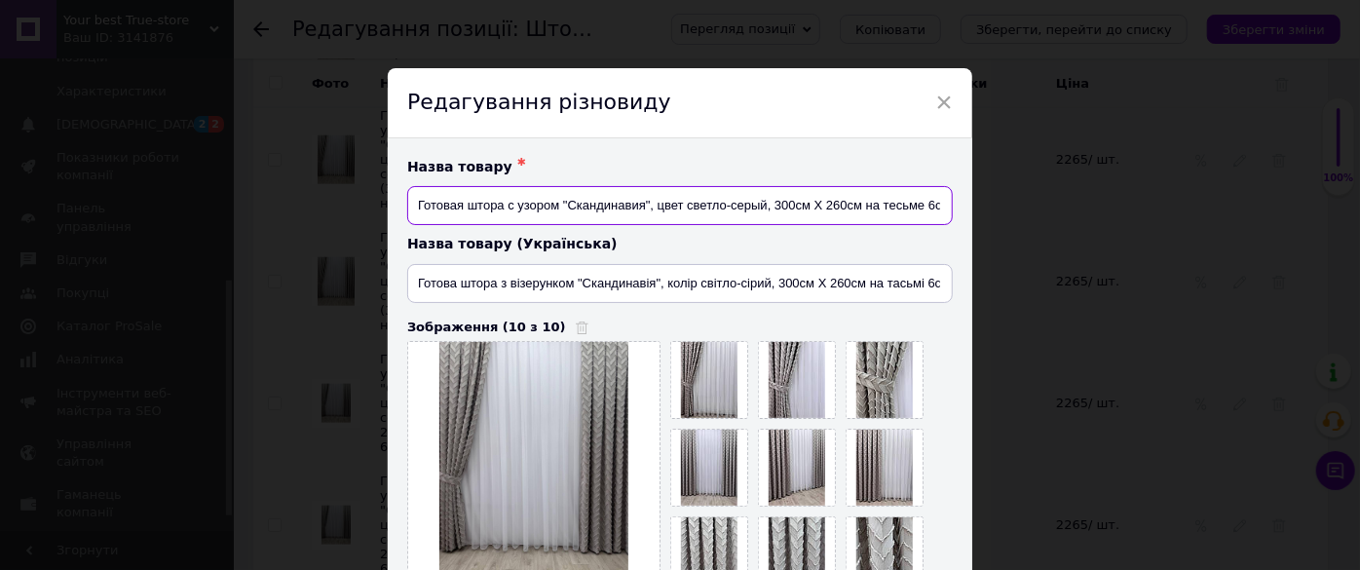
click at [859, 208] on input "Готовая штора с узором "Скандинавия", цвет светло-серый, 300см Х 260см на тесьм…" at bounding box center [679, 205] width 545 height 39
type input "Готовая штора с узором "Скандинавия", цвет светло-серый, 1шт (300см Х 260см) на…"
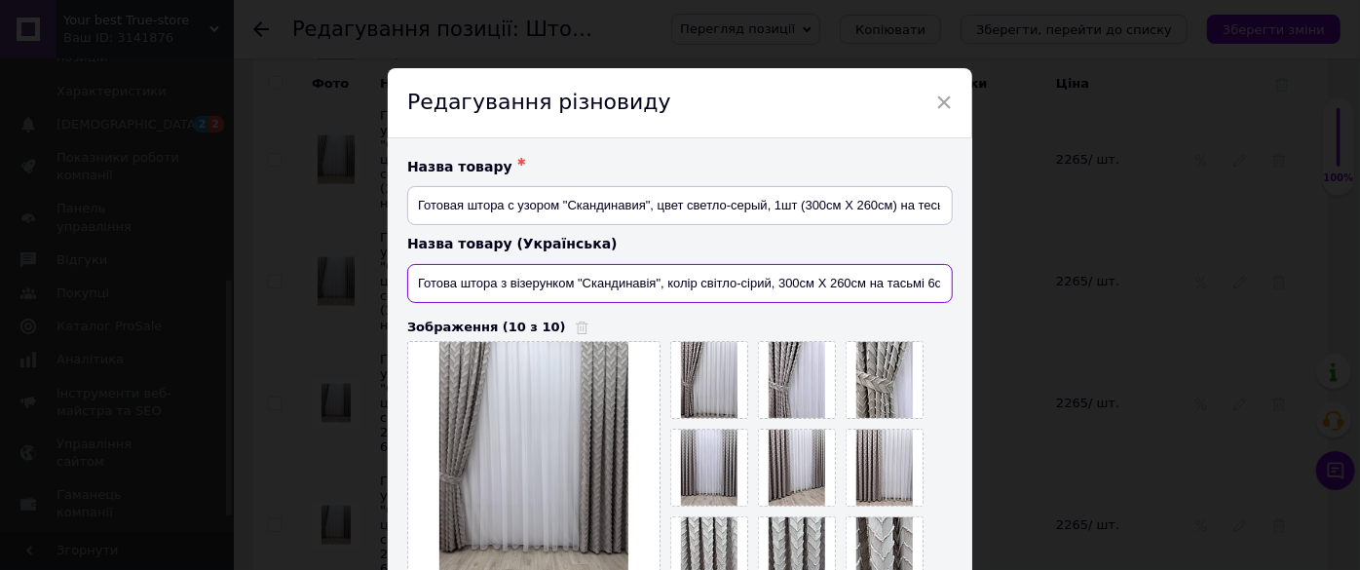
click at [864, 282] on input "Готова штора з візерунком "Скандинавія", колір світло-сірий, 300см Х 260см на т…" at bounding box center [679, 283] width 545 height 39
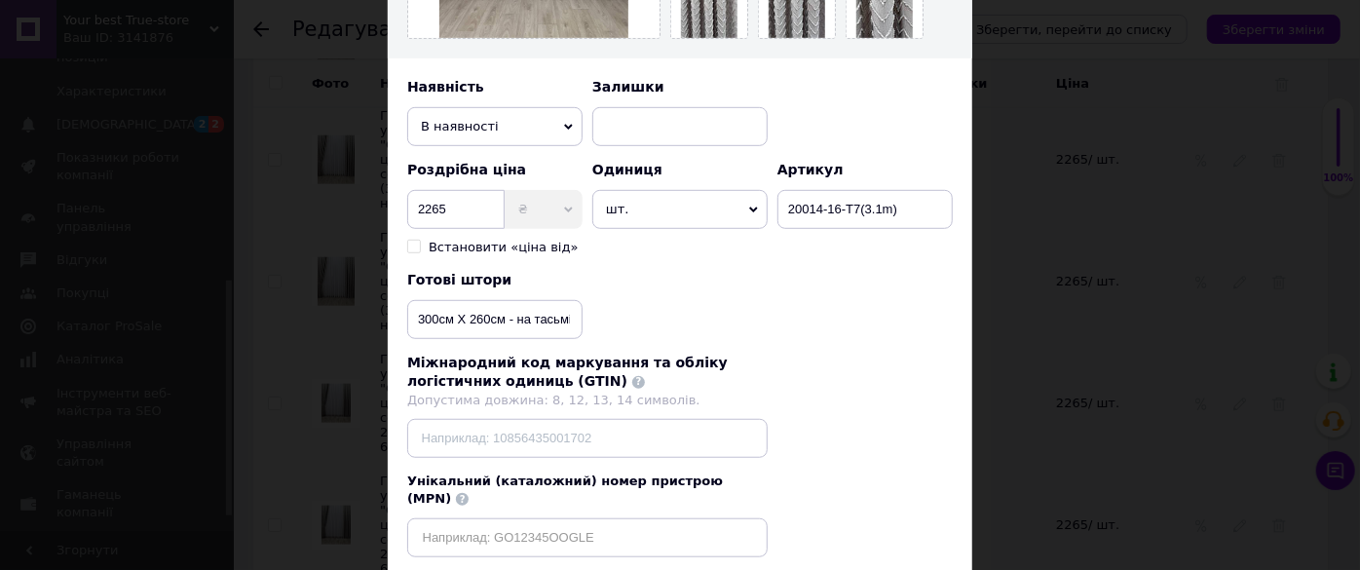
scroll to position [666, 0]
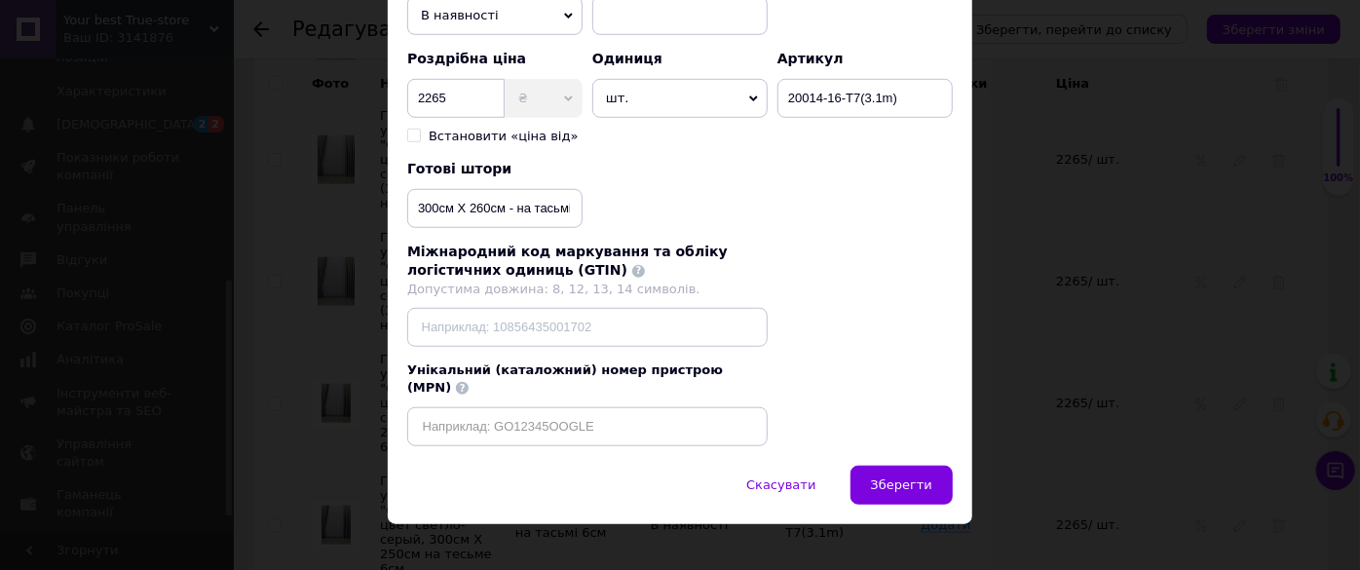
type input "Готова штора з візерунком "Скандинавія", колір світло-сірий, 1шт (300см Х 260см…"
click at [502, 204] on input "300см Х 260см - на тасьмі 6см" at bounding box center [494, 208] width 175 height 39
type input "1шт (300см Х 260см) - на тасьмі 6см"
click at [920, 477] on span "Зберегти" at bounding box center [901, 484] width 61 height 15
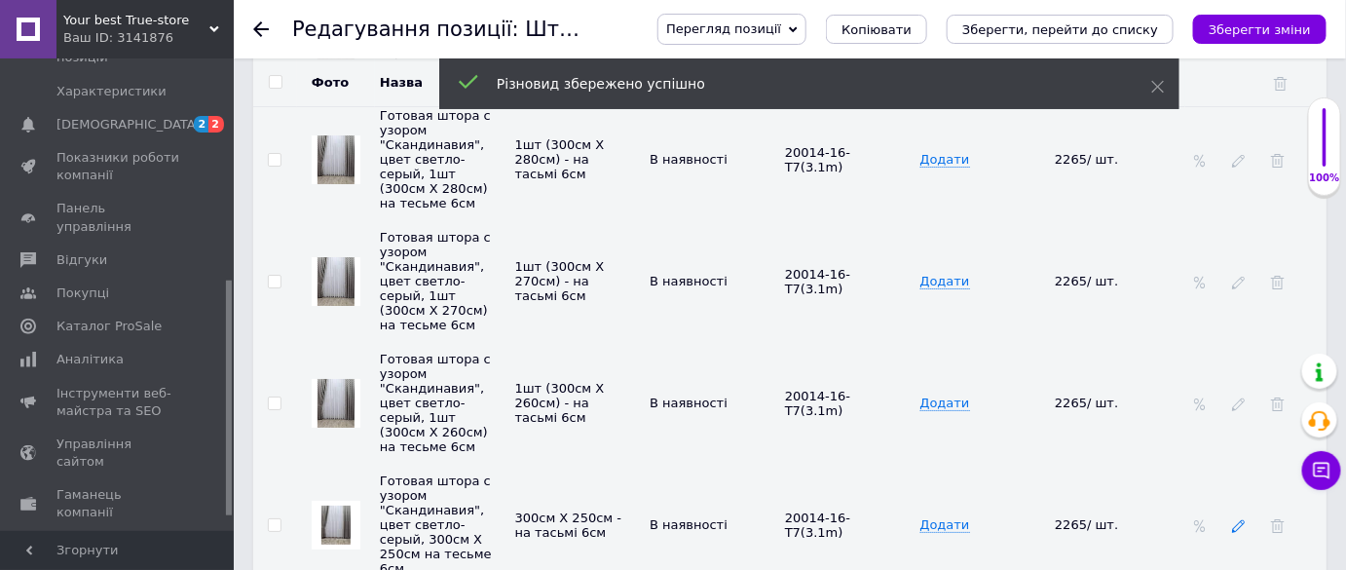
click at [1243, 520] on use at bounding box center [1238, 526] width 13 height 13
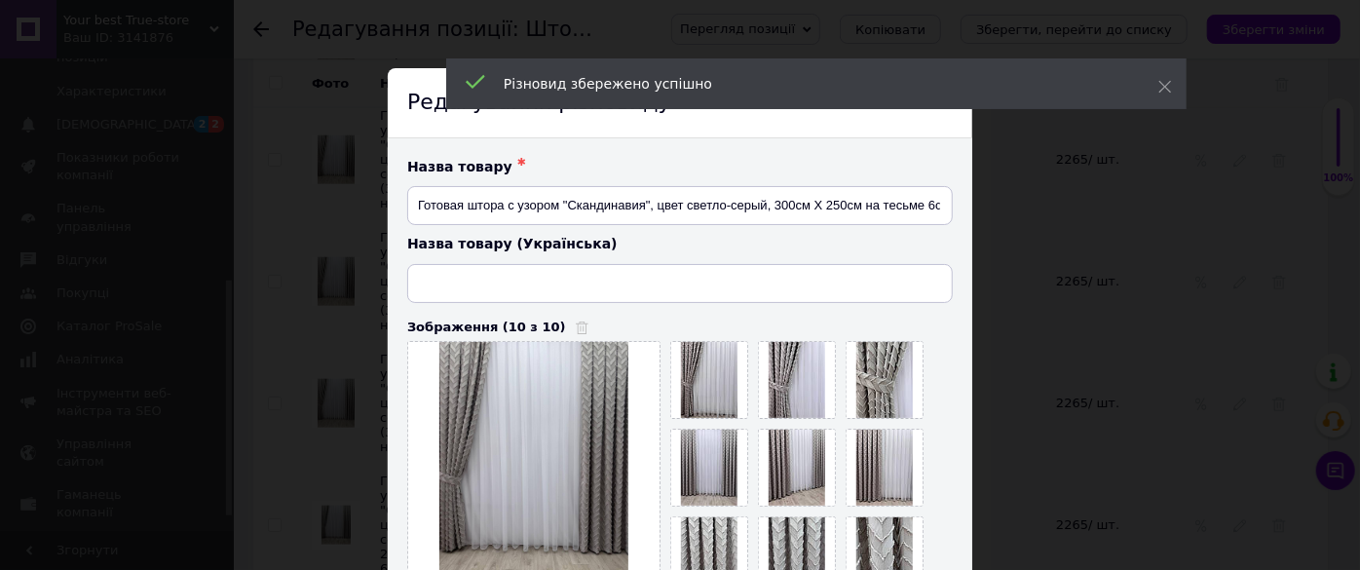
type input "Готова штора з візерунком "Скандинавія", колір світло-сірий, 300см Х 250см на т…"
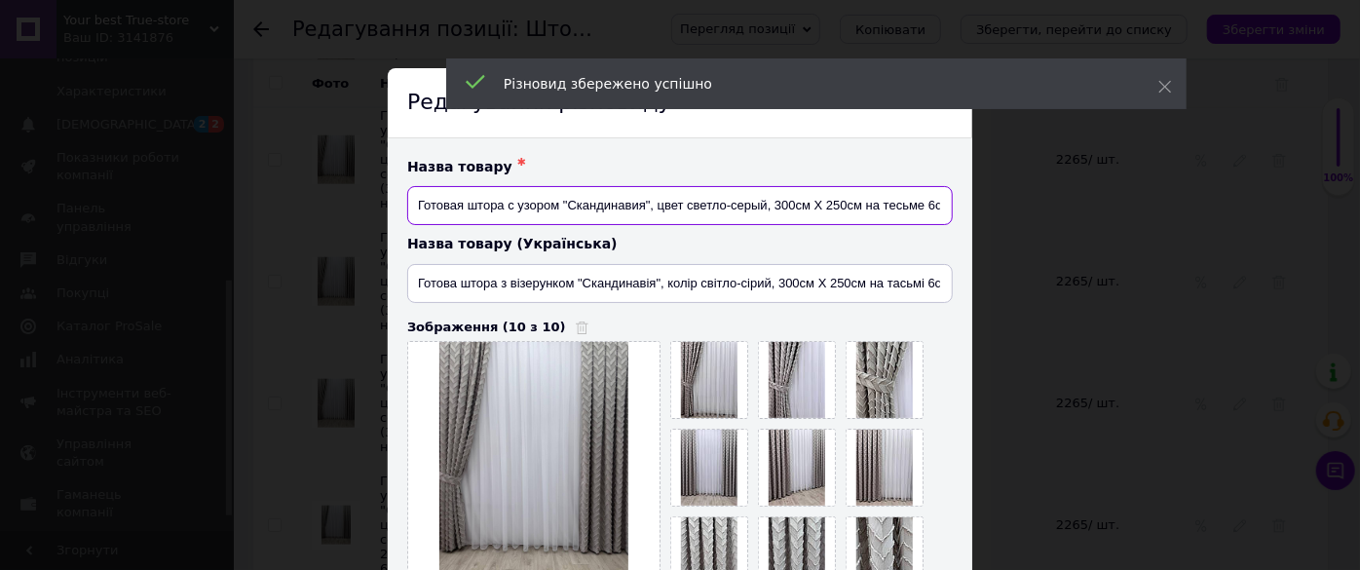
click at [858, 207] on input "Готовая штора с узором "Скандинавия", цвет светло-серый, 300см Х 250см на тесьм…" at bounding box center [679, 205] width 545 height 39
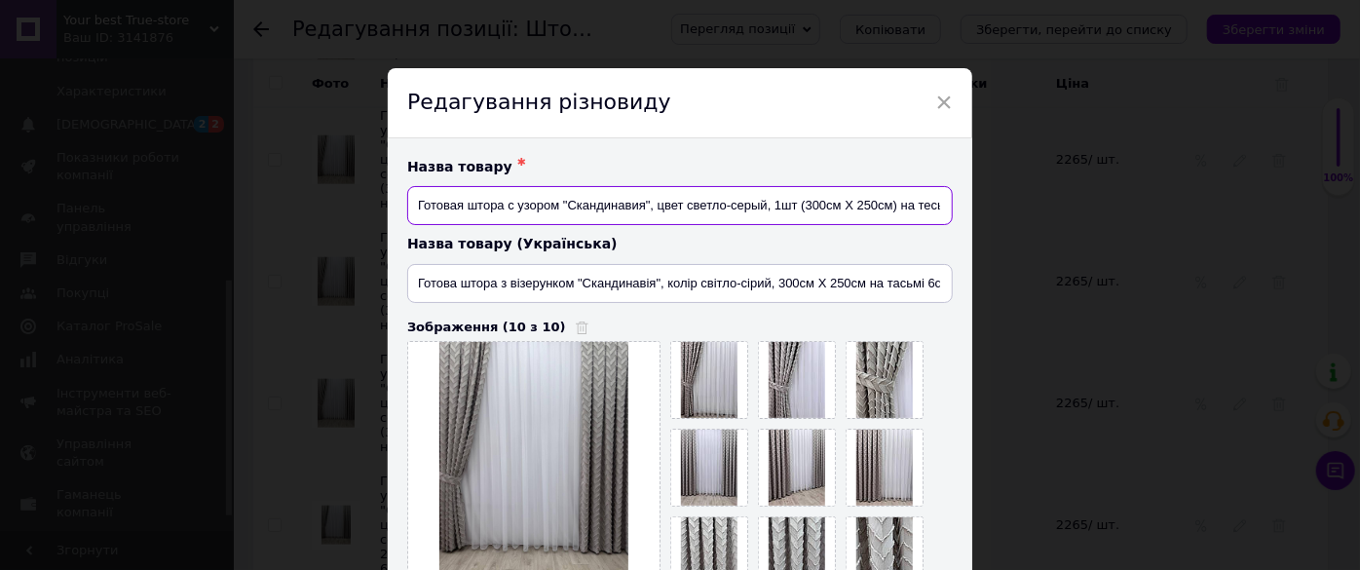
type input "Готовая штора с узором "Скандинавия", цвет светло-серый, 1шт (300см Х 250см) на…"
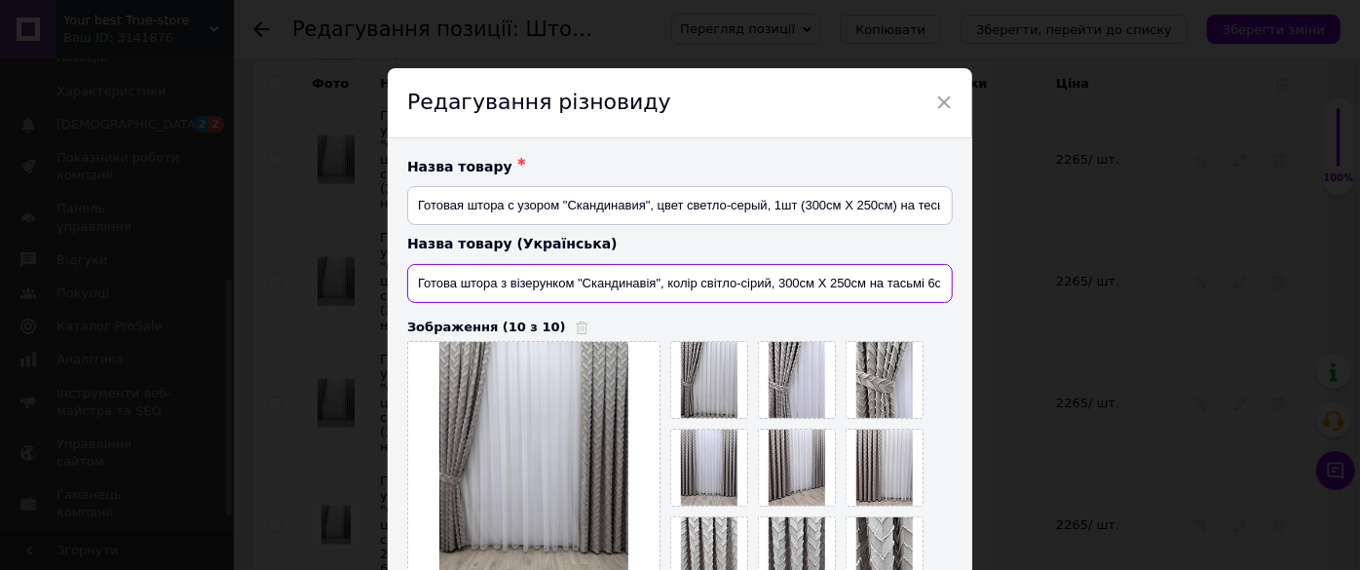
click at [859, 282] on input "Готова штора з візерунком "Скандинавія", колір світло-сірий, 300см Х 250см на т…" at bounding box center [679, 283] width 545 height 39
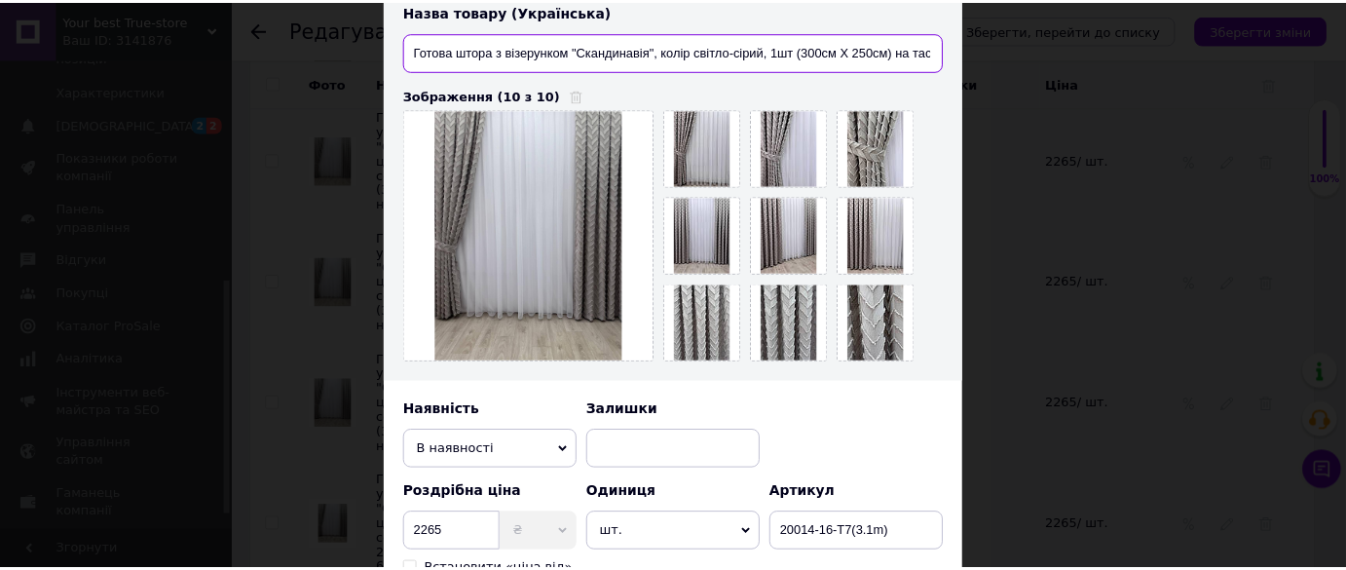
scroll to position [619, 0]
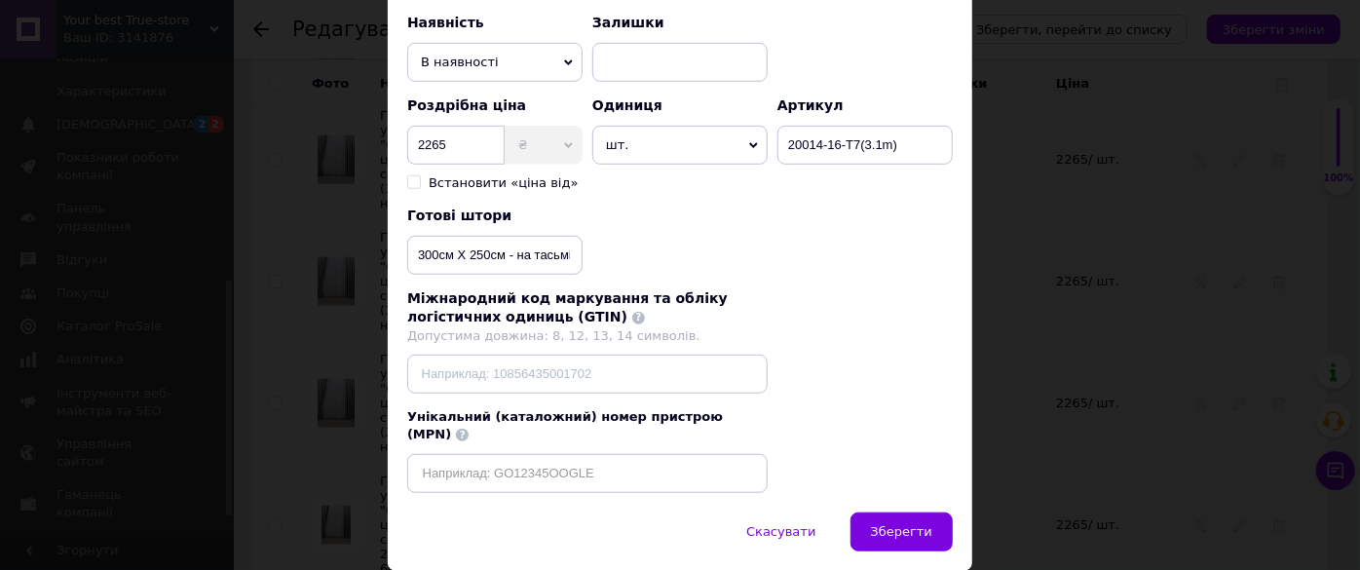
type input "Готова штора з візерунком "Скандинавія", колір світло-сірий, 1шт (300см Х 250см…"
click at [502, 253] on input "300см Х 250см - на тасьмі 6см" at bounding box center [494, 255] width 175 height 39
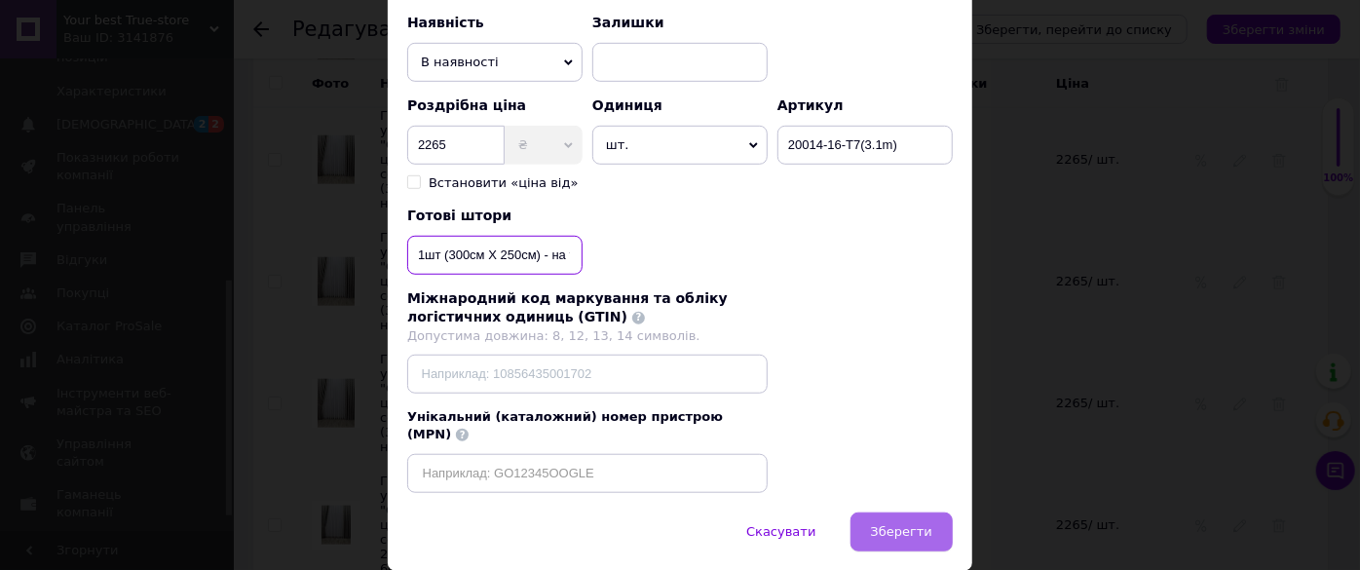
type input "1шт (300см Х 250см) - на тасьмі 6см"
click at [922, 512] on button "Зберегти" at bounding box center [901, 531] width 102 height 39
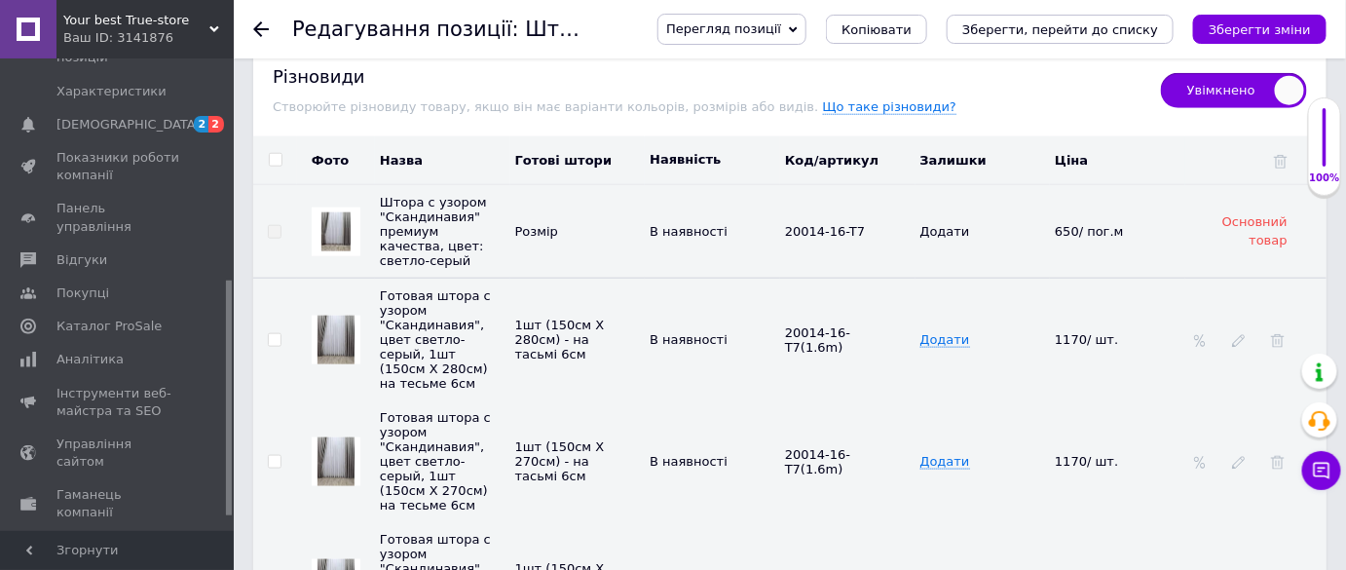
scroll to position [3010, 0]
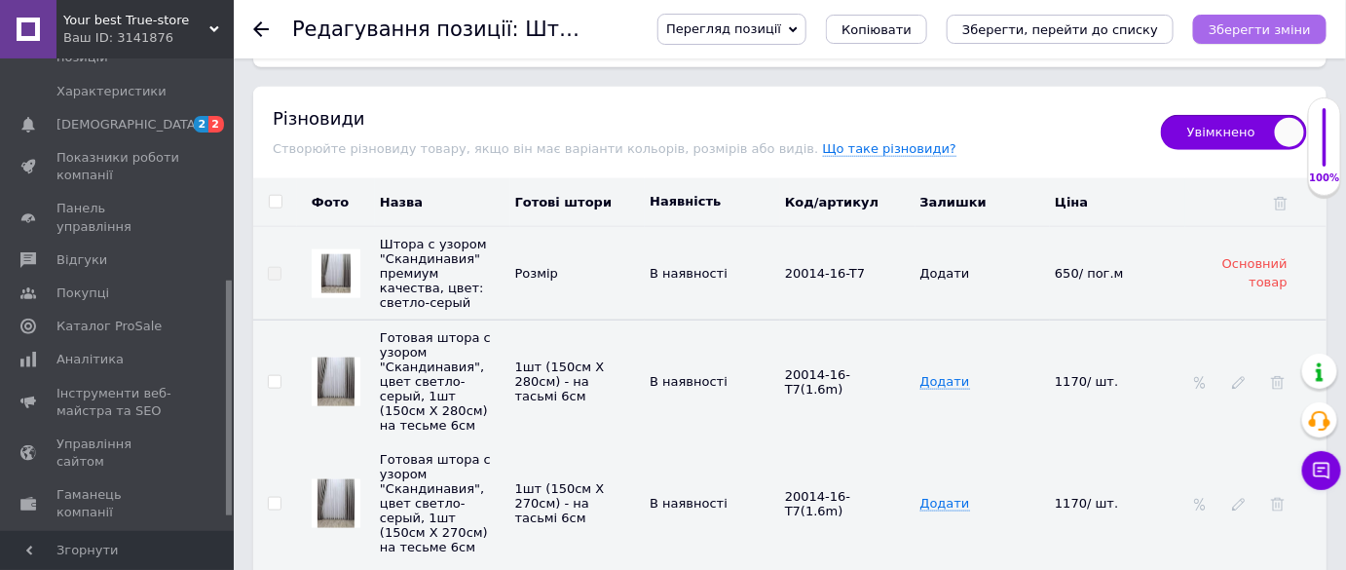
click at [1256, 28] on icon "Зберегти зміни" at bounding box center [1260, 29] width 102 height 15
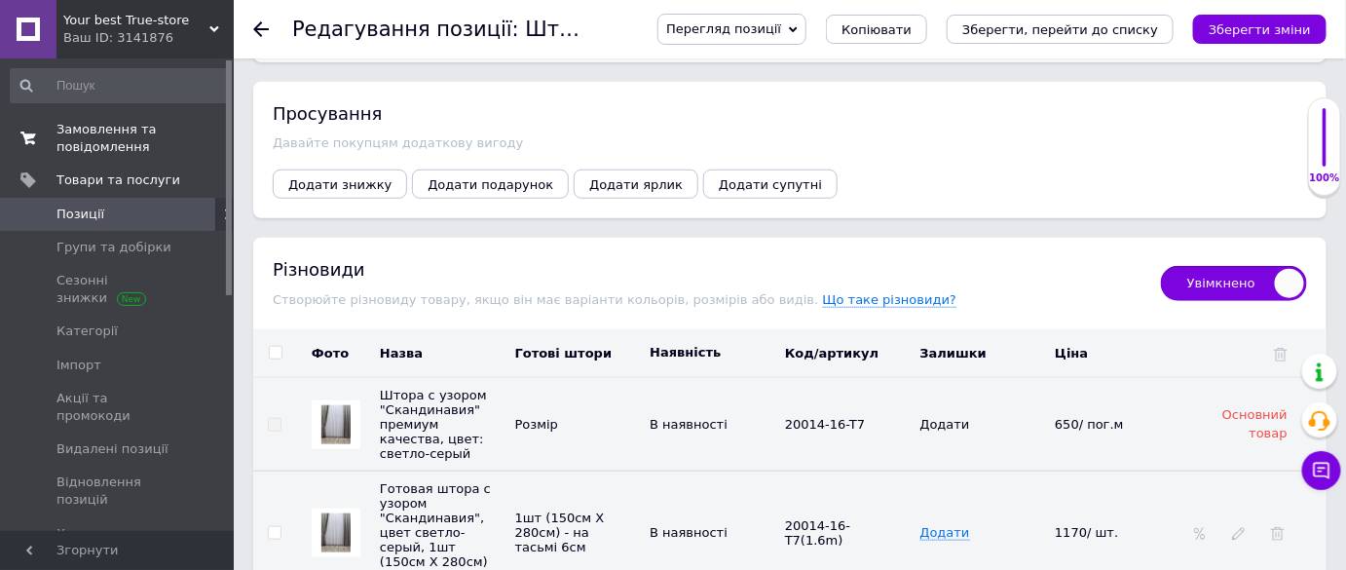
scroll to position [2745, 0]
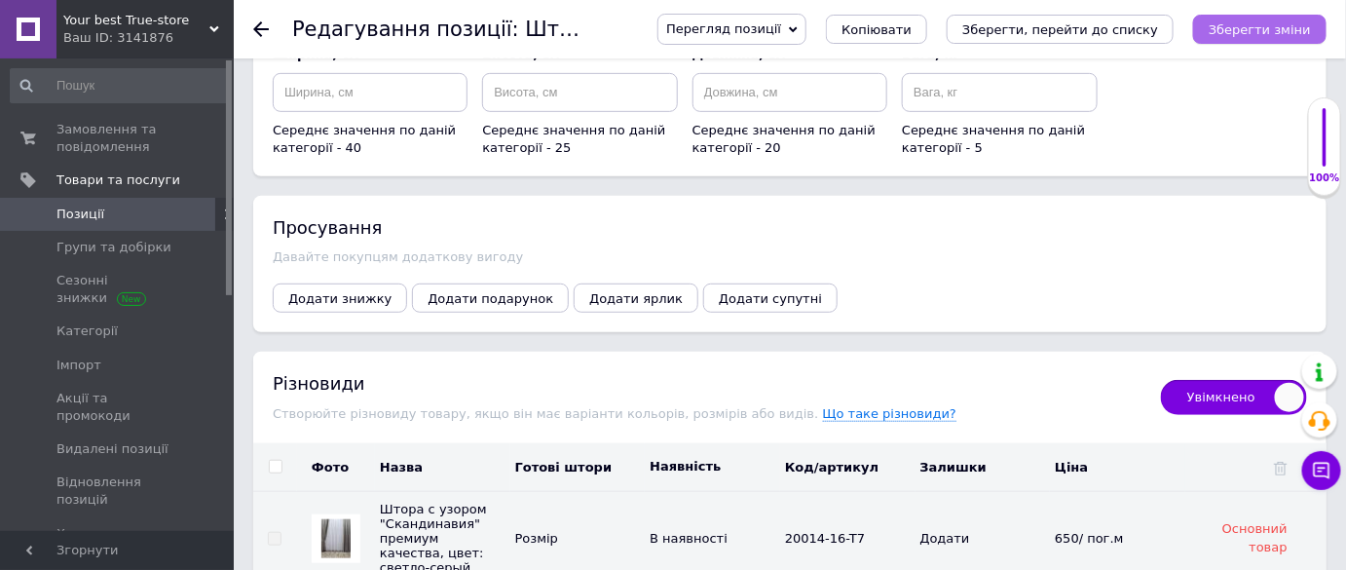
click at [1280, 30] on icon "Зберегти зміни" at bounding box center [1260, 29] width 102 height 15
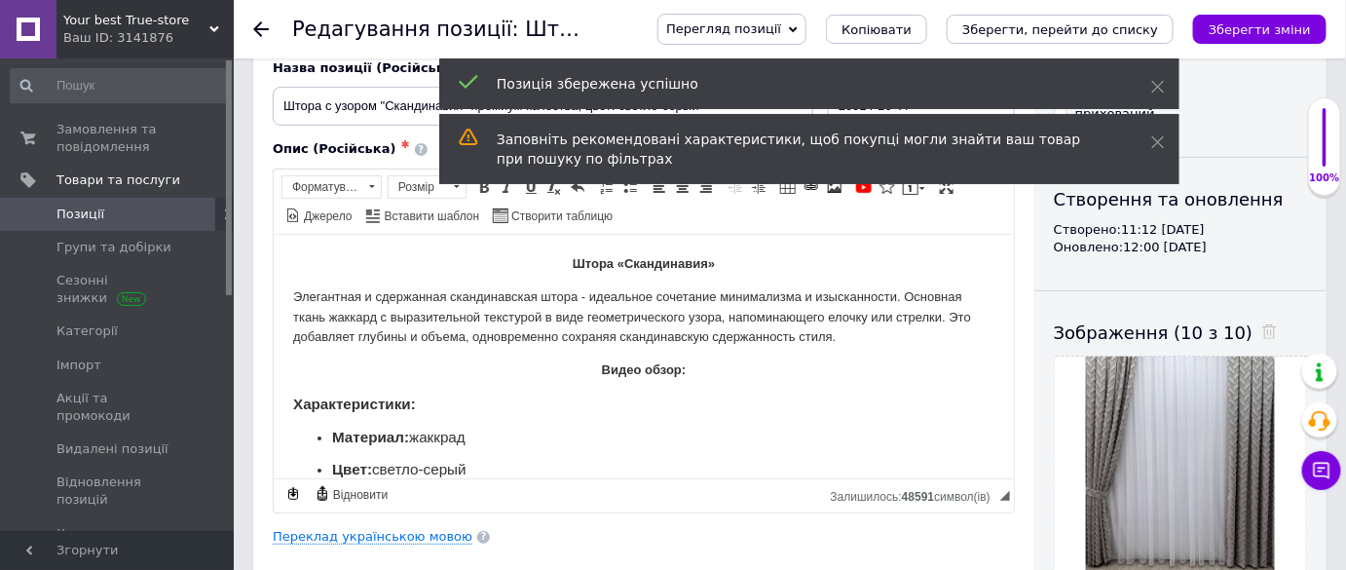
scroll to position [0, 0]
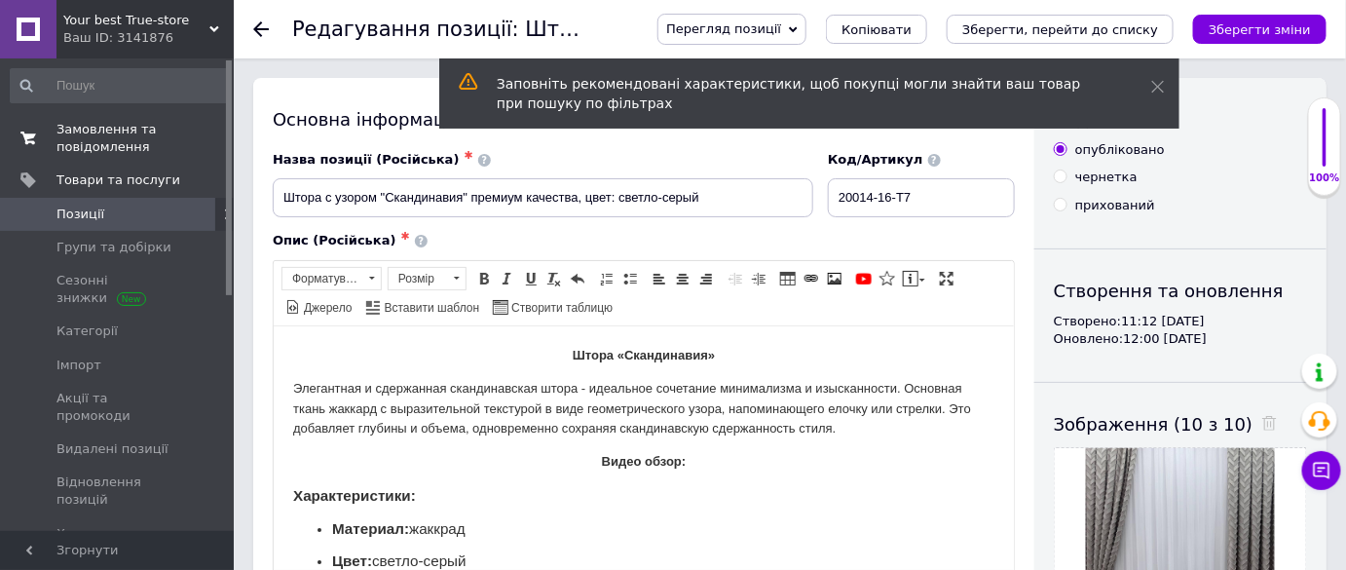
click at [132, 113] on link "Замовлення та повідомлення 0 0" at bounding box center [120, 138] width 240 height 51
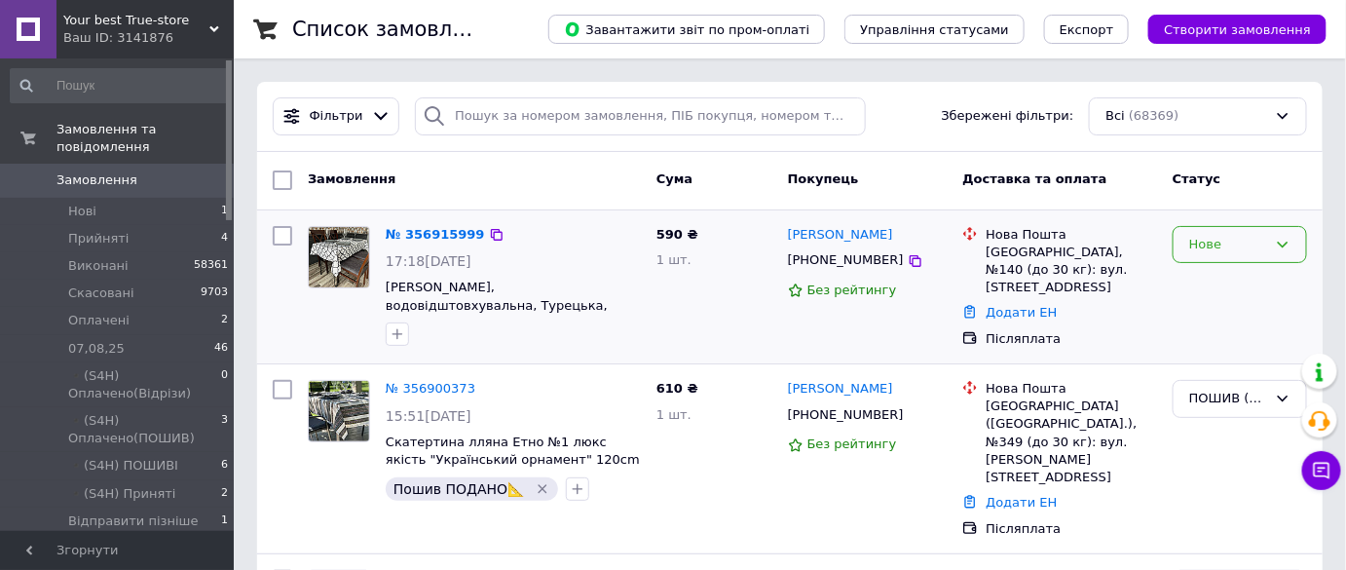
click at [1212, 244] on div "Нове" at bounding box center [1228, 245] width 78 height 20
click at [1200, 275] on li "Прийнято" at bounding box center [1240, 285] width 132 height 36
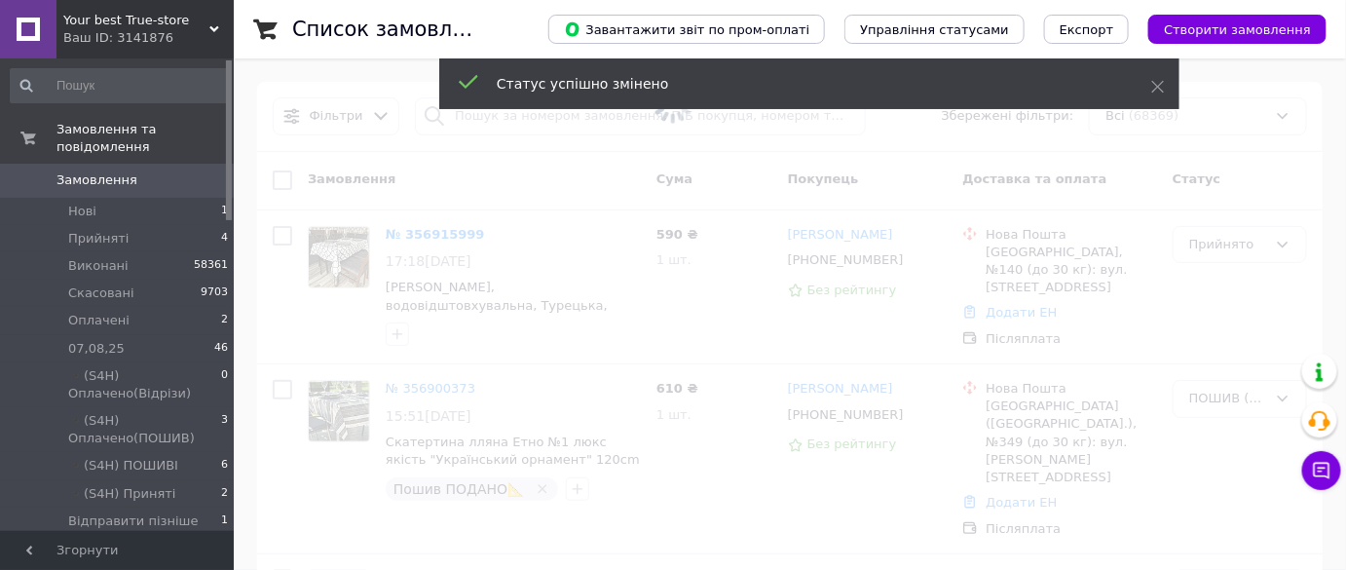
click at [436, 233] on span at bounding box center [673, 285] width 1346 height 570
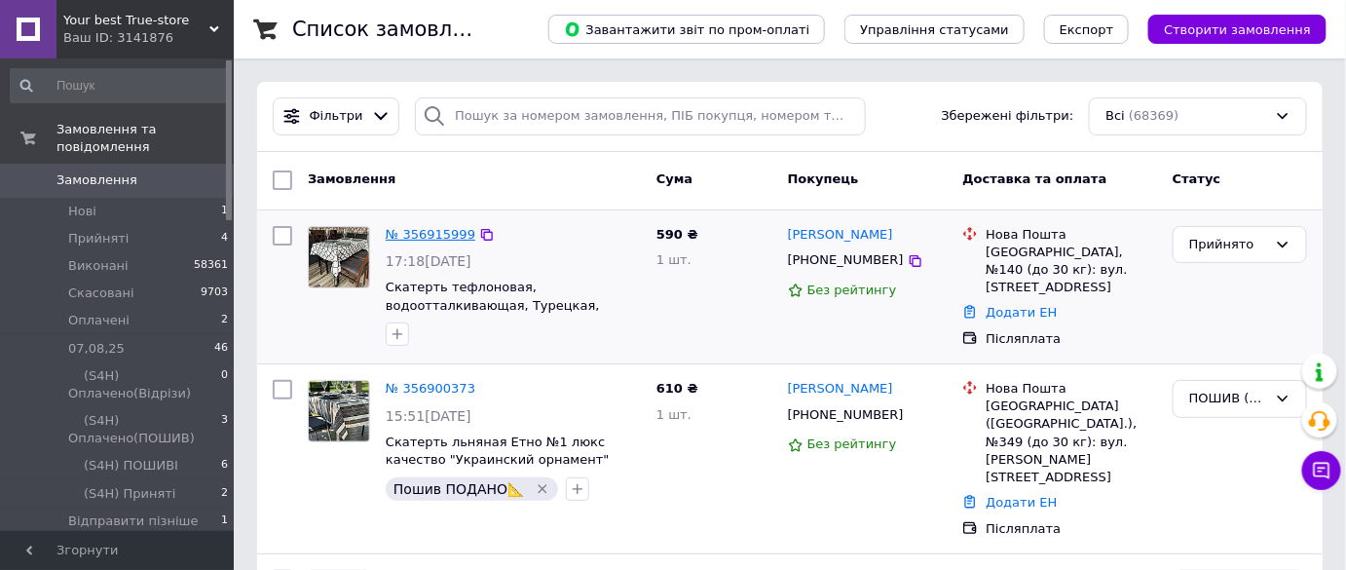
click at [445, 227] on link "№ 356915999" at bounding box center [431, 234] width 90 height 15
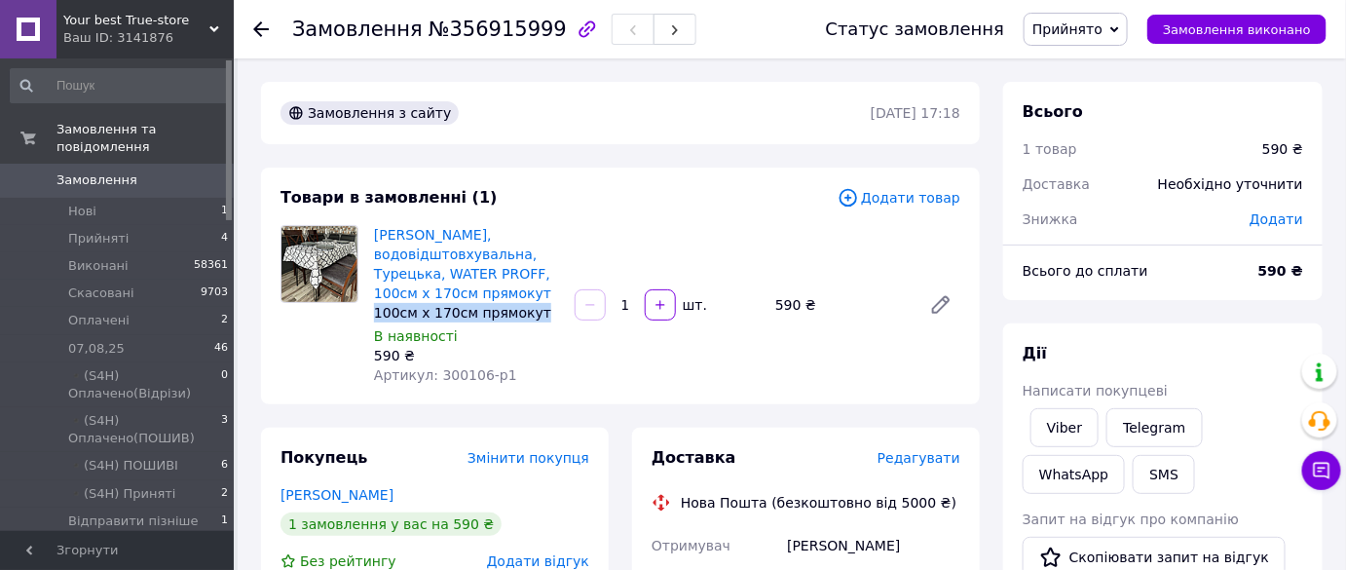
copy div "100см х 170см прямокут"
drag, startPoint x: 533, startPoint y: 311, endPoint x: 374, endPoint y: 306, distance: 158.8
click at [374, 306] on div "100см х 170см прямокут" at bounding box center [466, 312] width 185 height 19
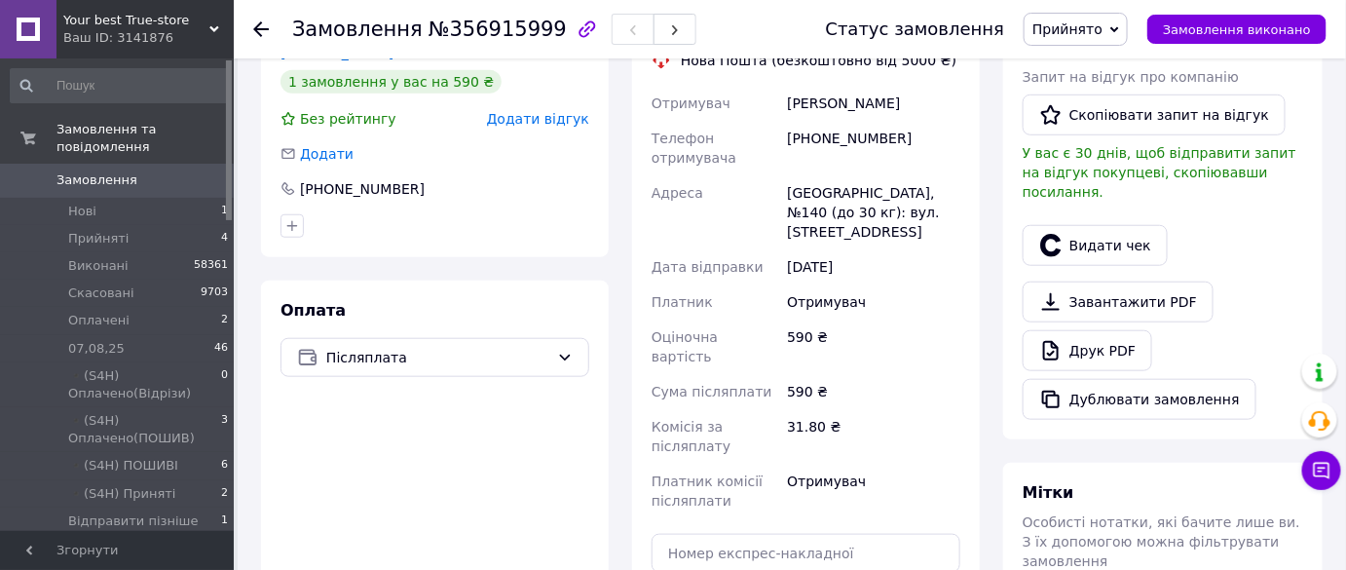
scroll to position [708, 0]
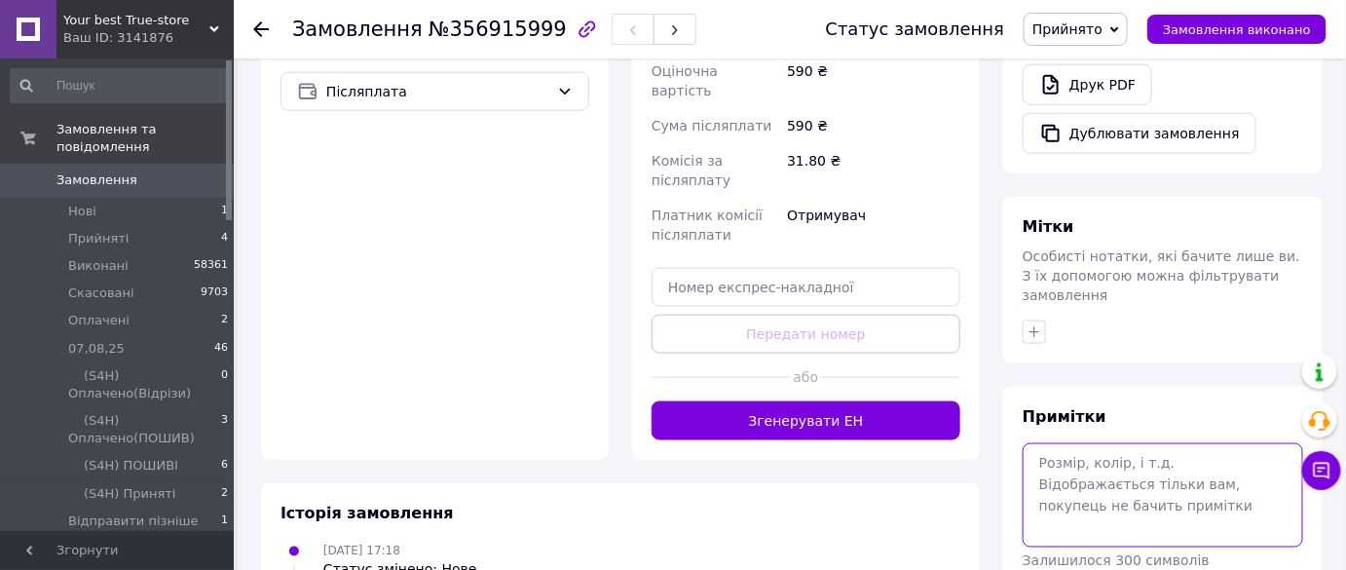
click at [1091, 443] on textarea at bounding box center [1163, 494] width 281 height 103
paste textarea "100см х 170см прямокут"
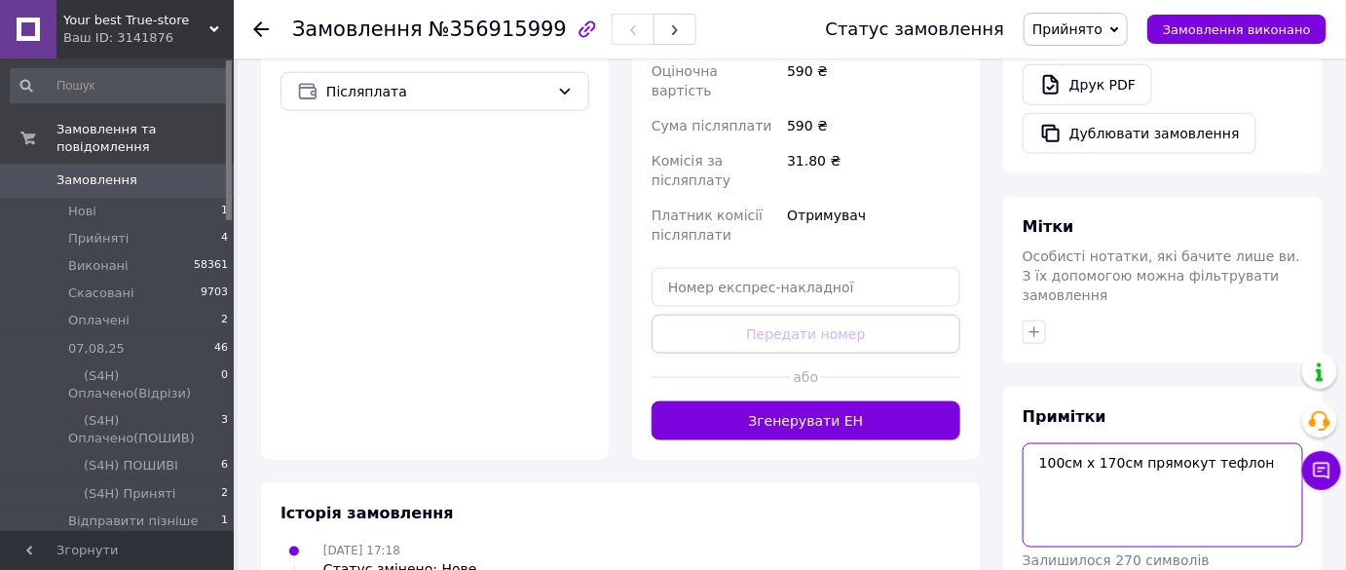
click at [1250, 443] on textarea "100см х 170см прямокут тефлон" at bounding box center [1163, 494] width 281 height 103
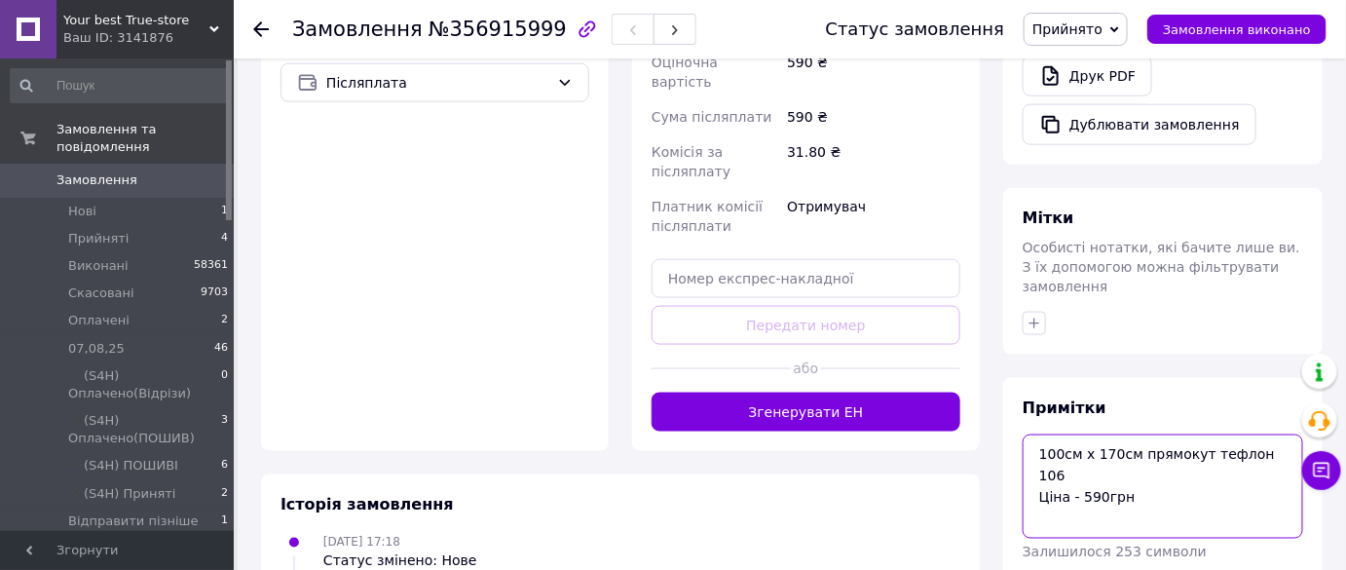
scroll to position [767, 0]
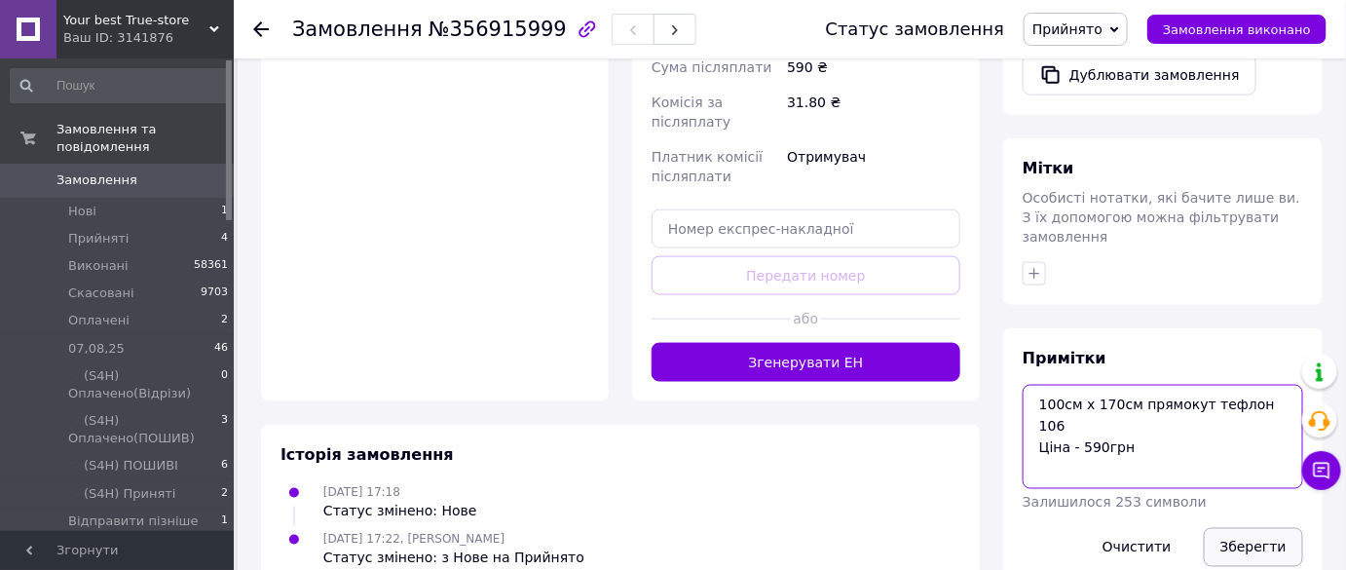
type textarea "100см х 170см прямокут тефлон 106 Ціна - 590грн"
click at [1257, 528] on button "Зберегти" at bounding box center [1253, 547] width 99 height 39
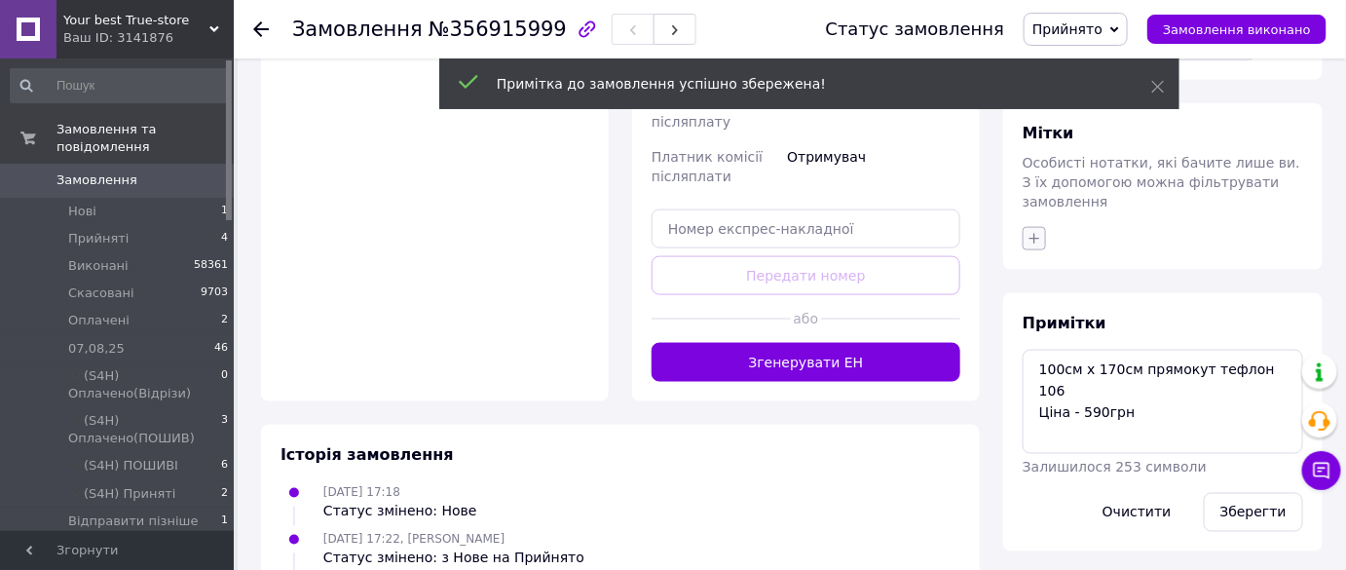
click at [1038, 231] on icon "button" at bounding box center [1035, 239] width 16 height 16
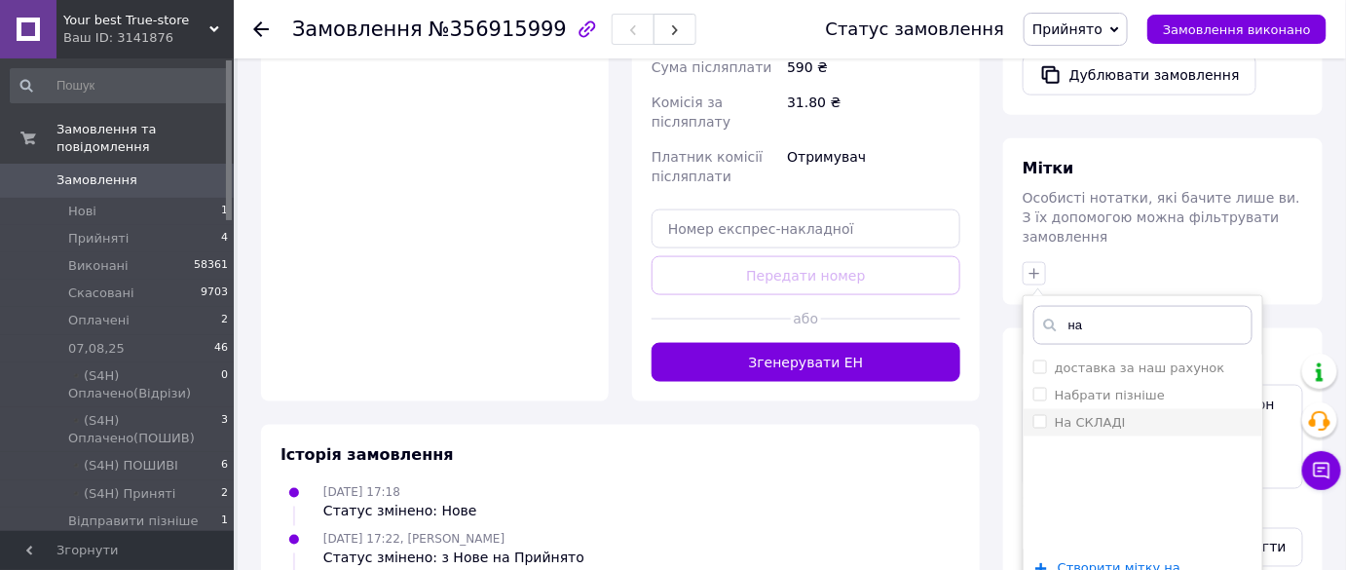
type input "на"
click at [1080, 415] on label "На СКЛАДІ" at bounding box center [1090, 422] width 71 height 15
checkbox input "true"
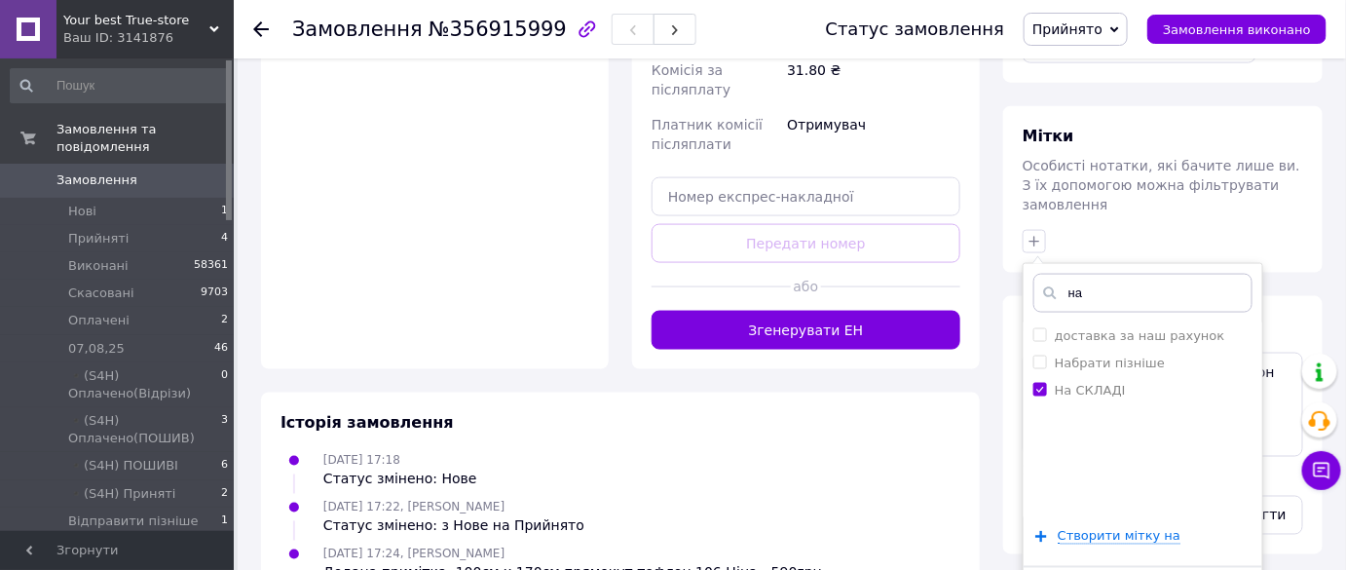
scroll to position [813, 0]
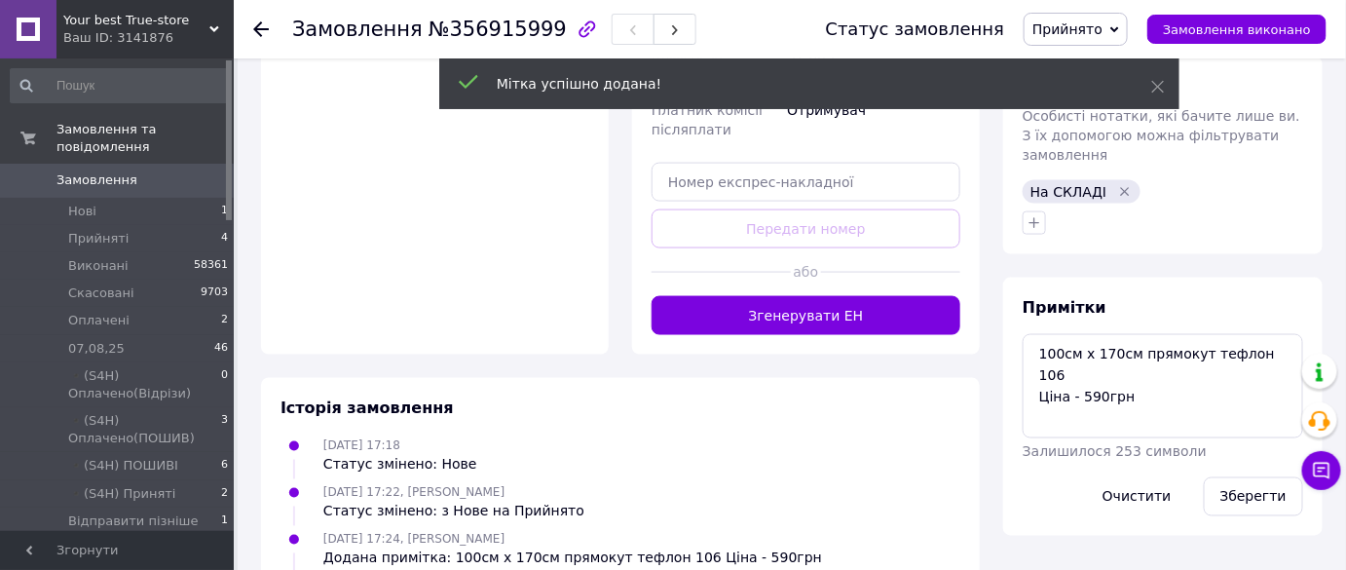
click at [1090, 40] on span "Прийнято" at bounding box center [1076, 29] width 104 height 33
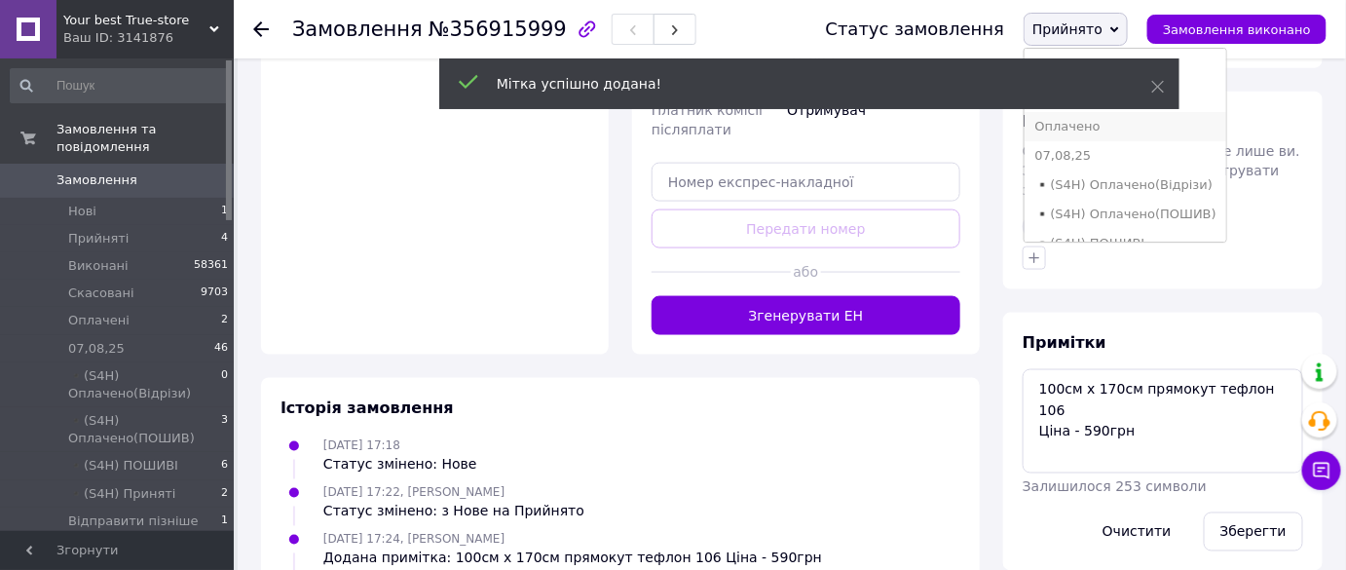
click at [1088, 127] on li "Оплачено" at bounding box center [1125, 126] width 201 height 29
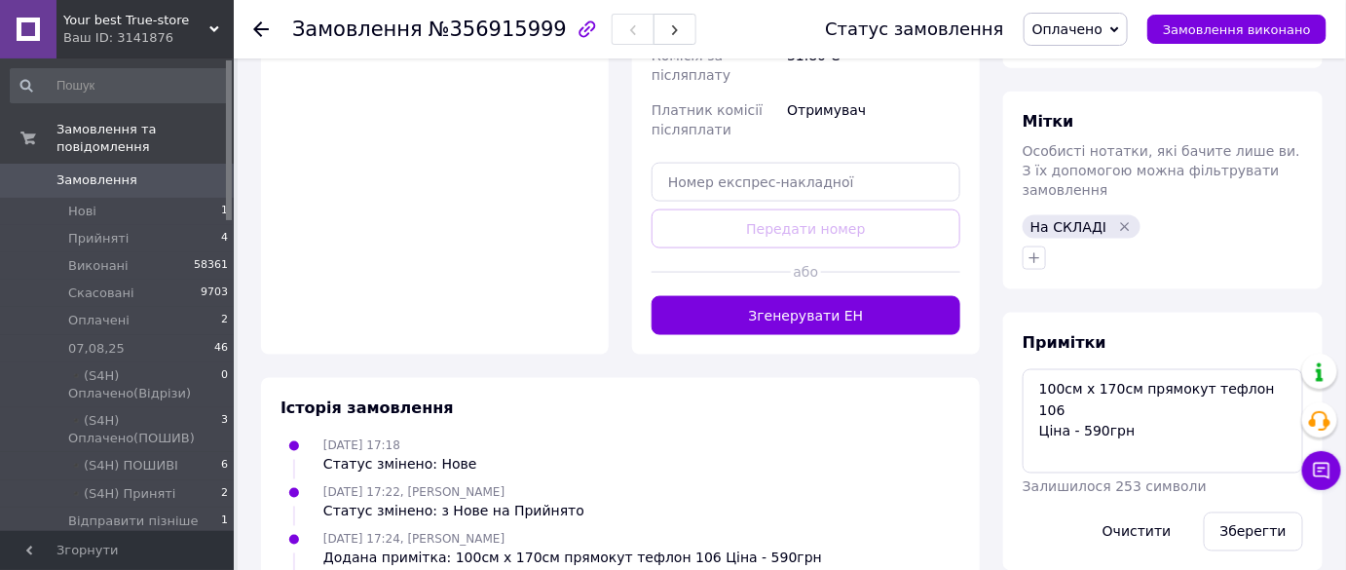
click at [117, 171] on span "Замовлення" at bounding box center [96, 180] width 81 height 18
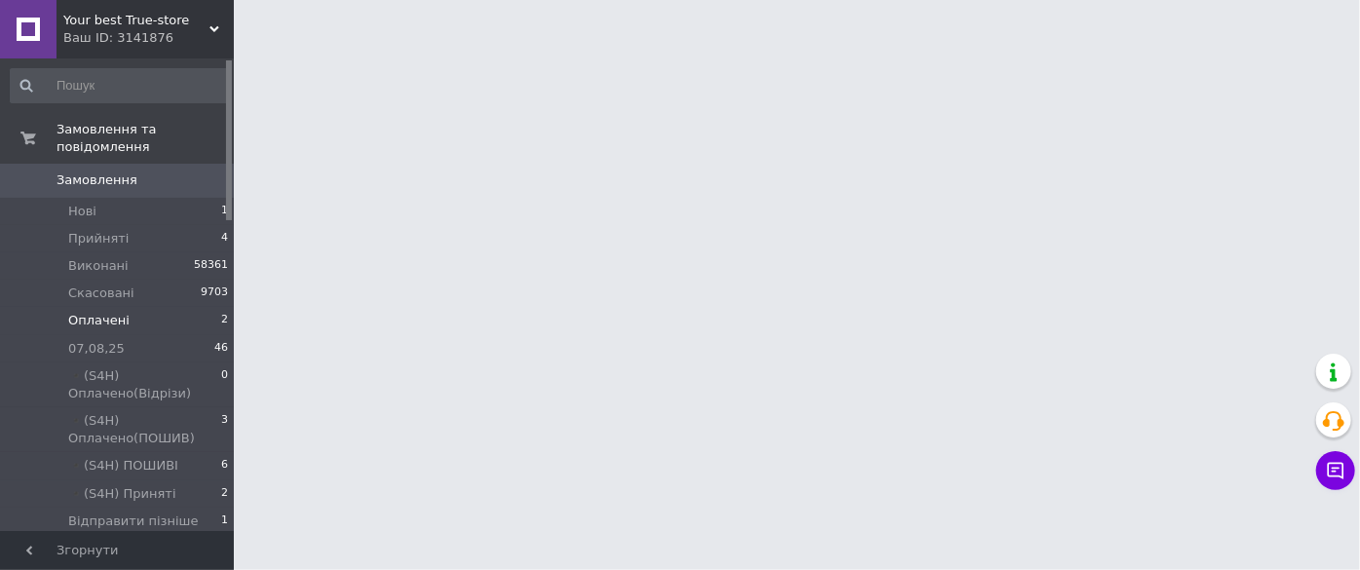
click at [113, 307] on li "Оплачені 2" at bounding box center [120, 320] width 240 height 27
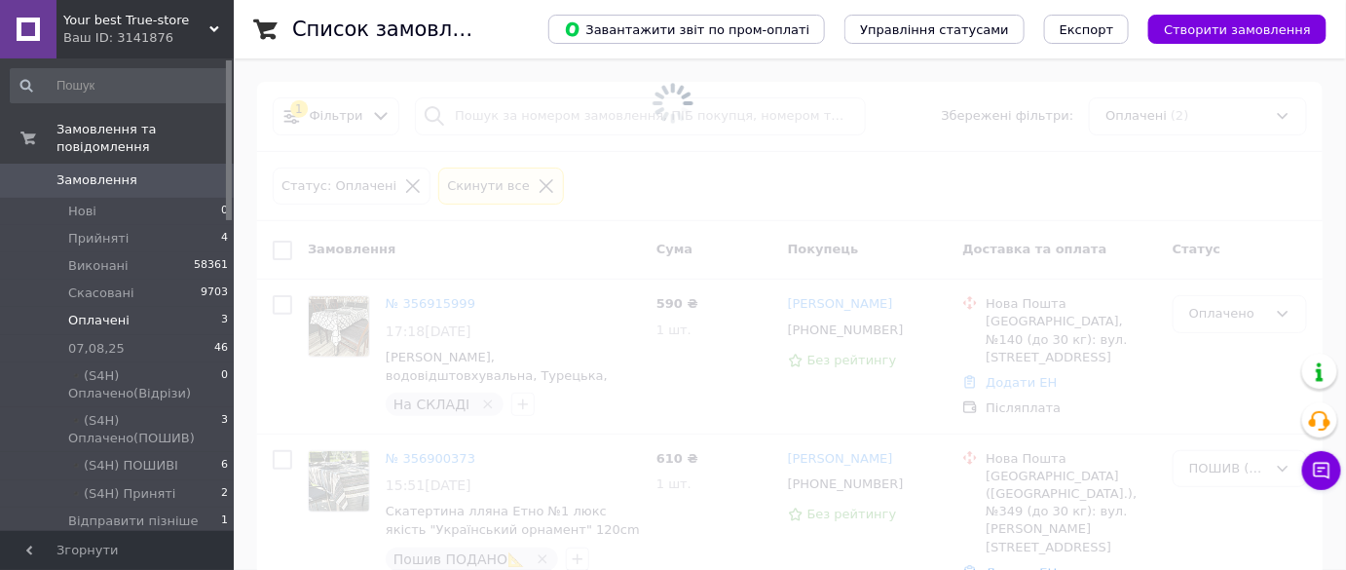
click at [113, 307] on li "Оплачені 3" at bounding box center [120, 320] width 240 height 27
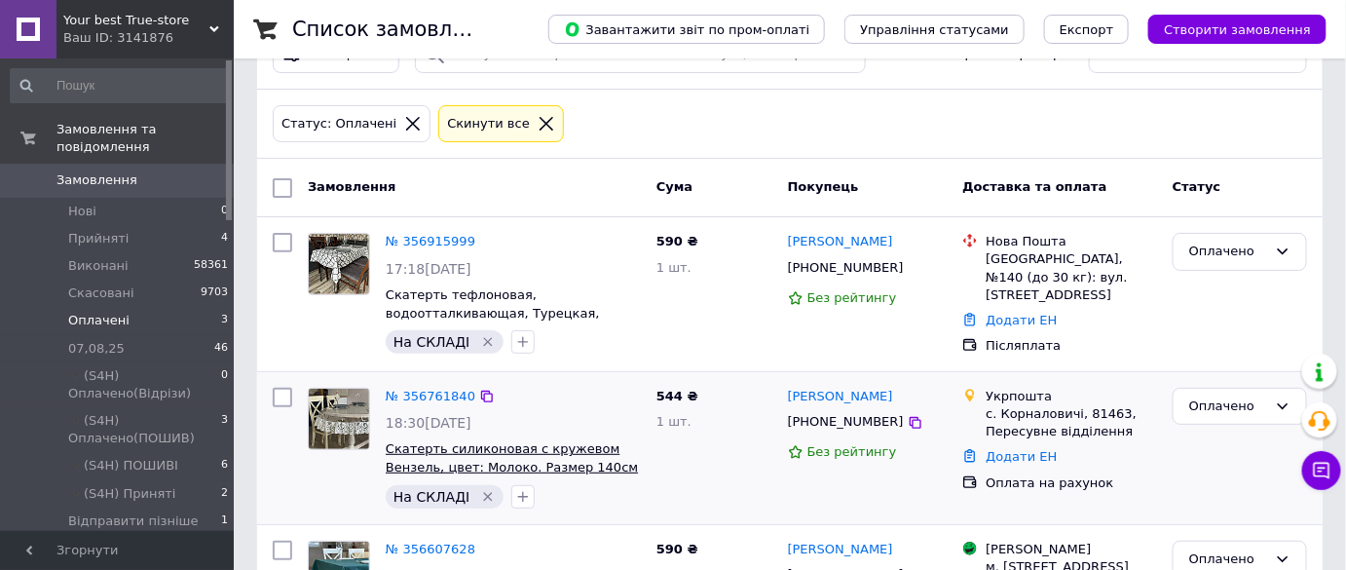
scroll to position [188, 0]
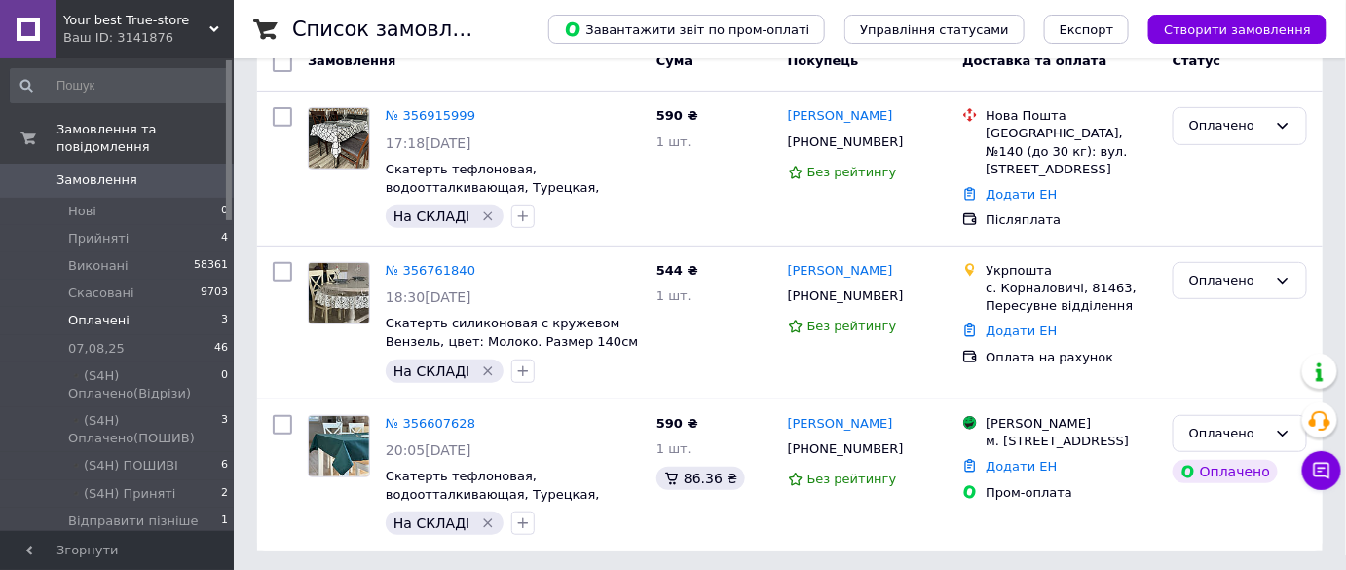
click at [169, 34] on div "Ваш ID: 3141876" at bounding box center [148, 38] width 170 height 18
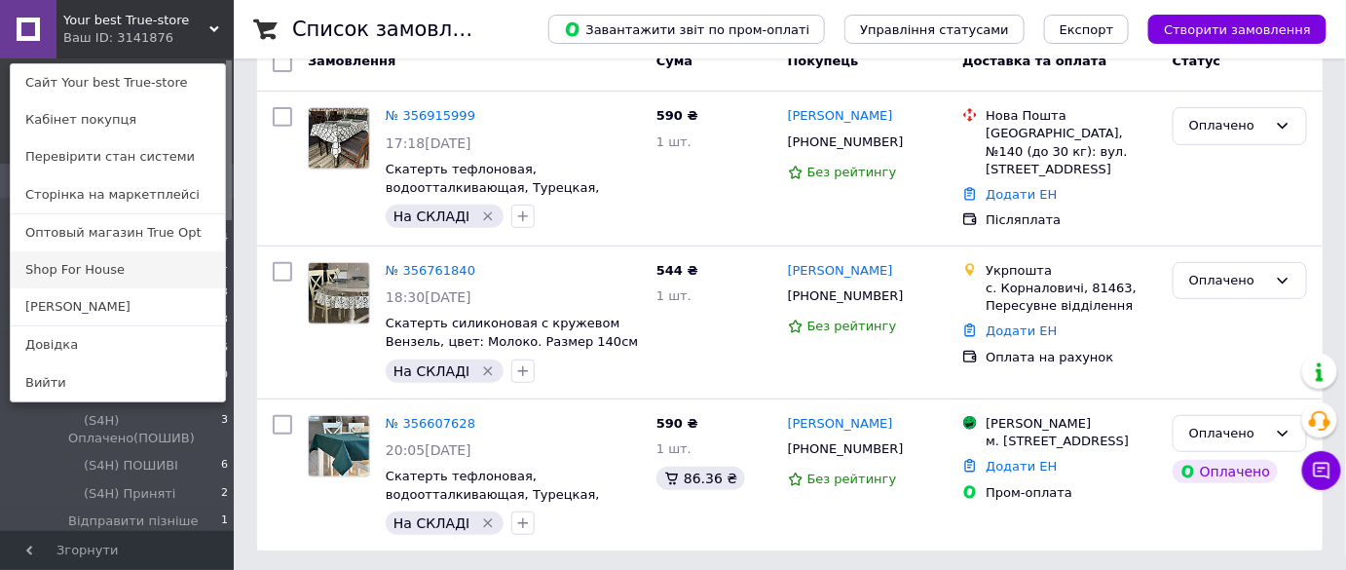
click at [137, 266] on link "Shop For House" at bounding box center [118, 269] width 214 height 37
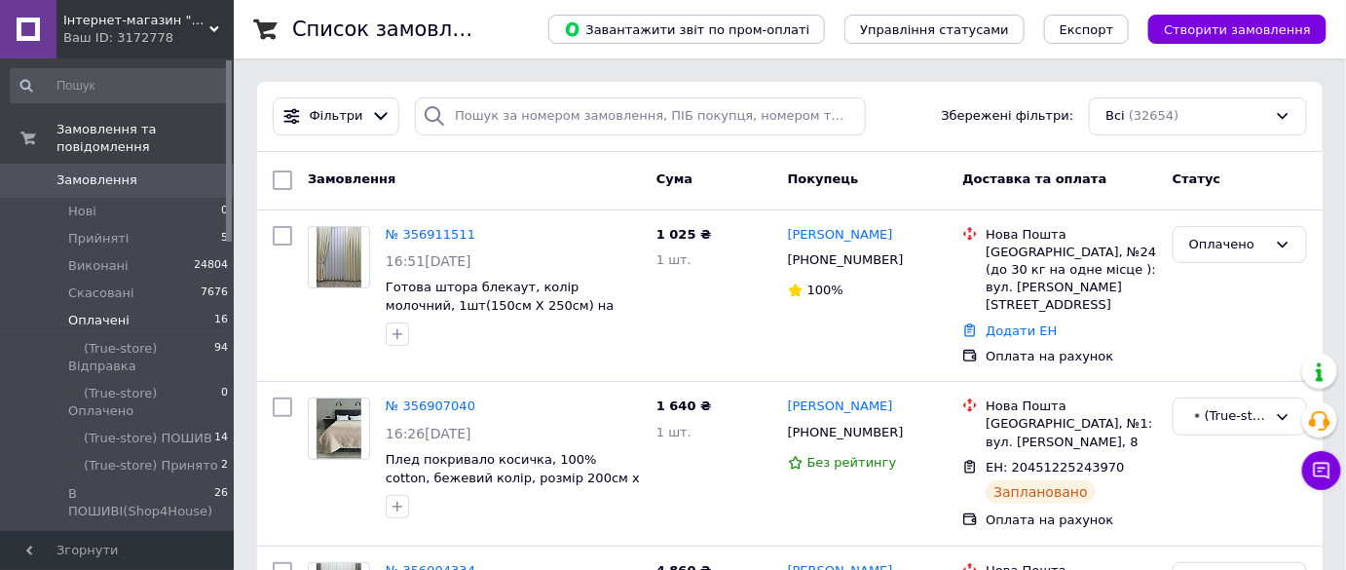
click at [146, 307] on li "Оплачені 16" at bounding box center [120, 320] width 240 height 27
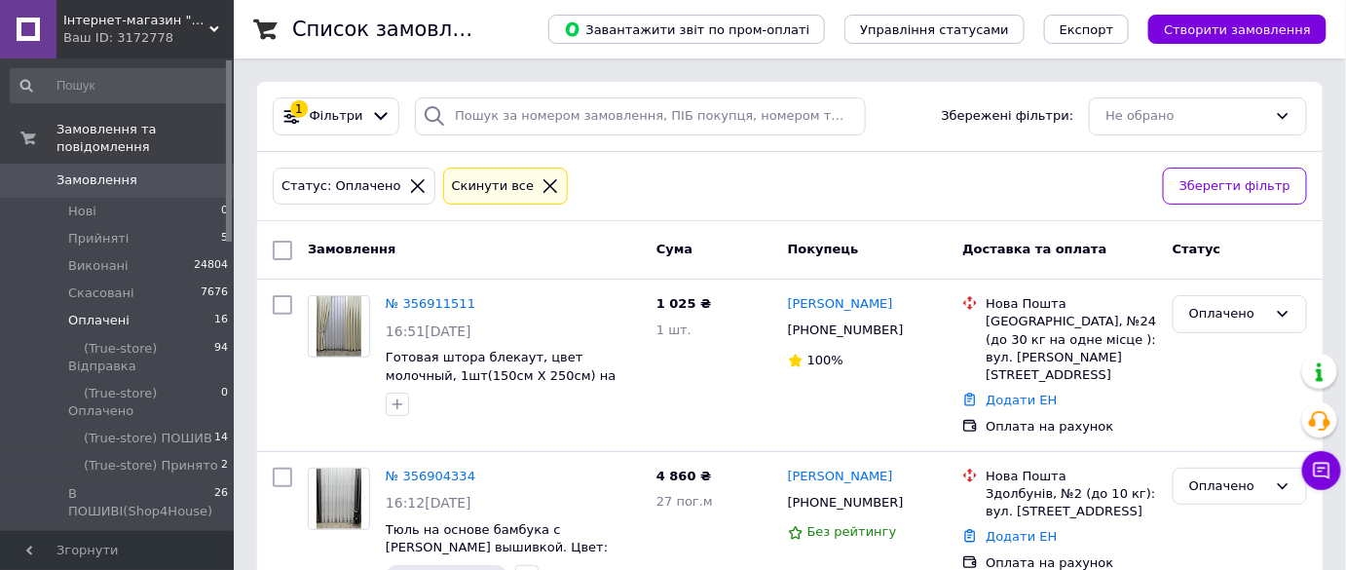
click at [133, 33] on div "Ваш ID: 3172778" at bounding box center [148, 38] width 170 height 18
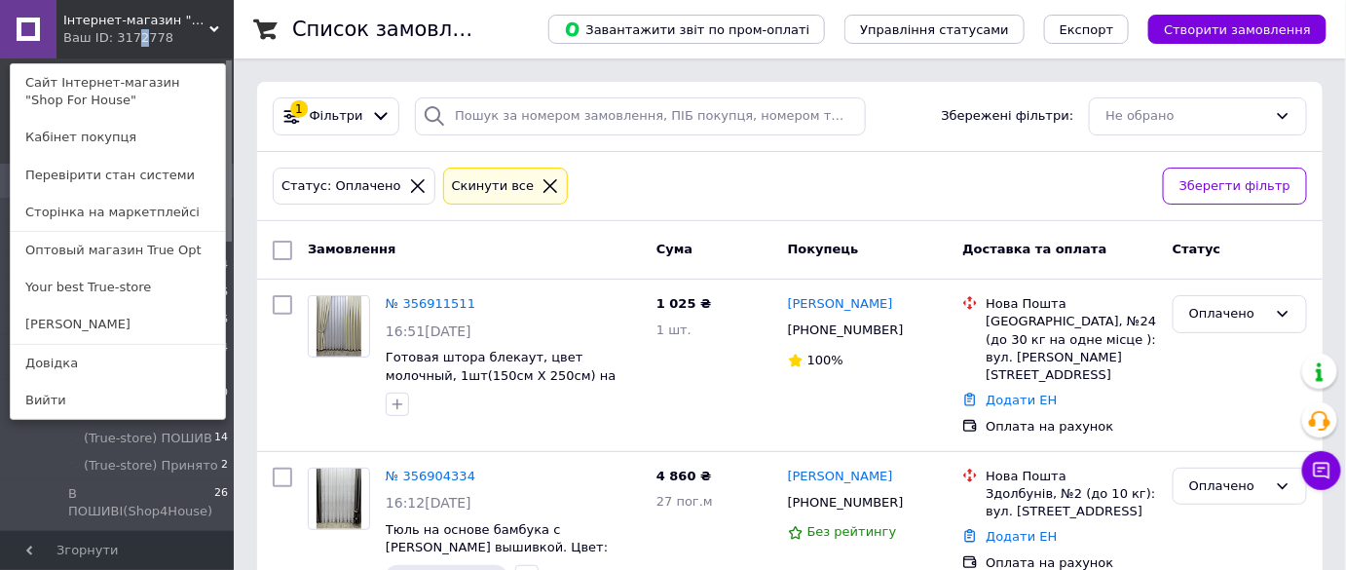
drag, startPoint x: 125, startPoint y: 281, endPoint x: 139, endPoint y: 284, distance: 15.1
click at [127, 281] on link "Your best True-store" at bounding box center [118, 287] width 214 height 37
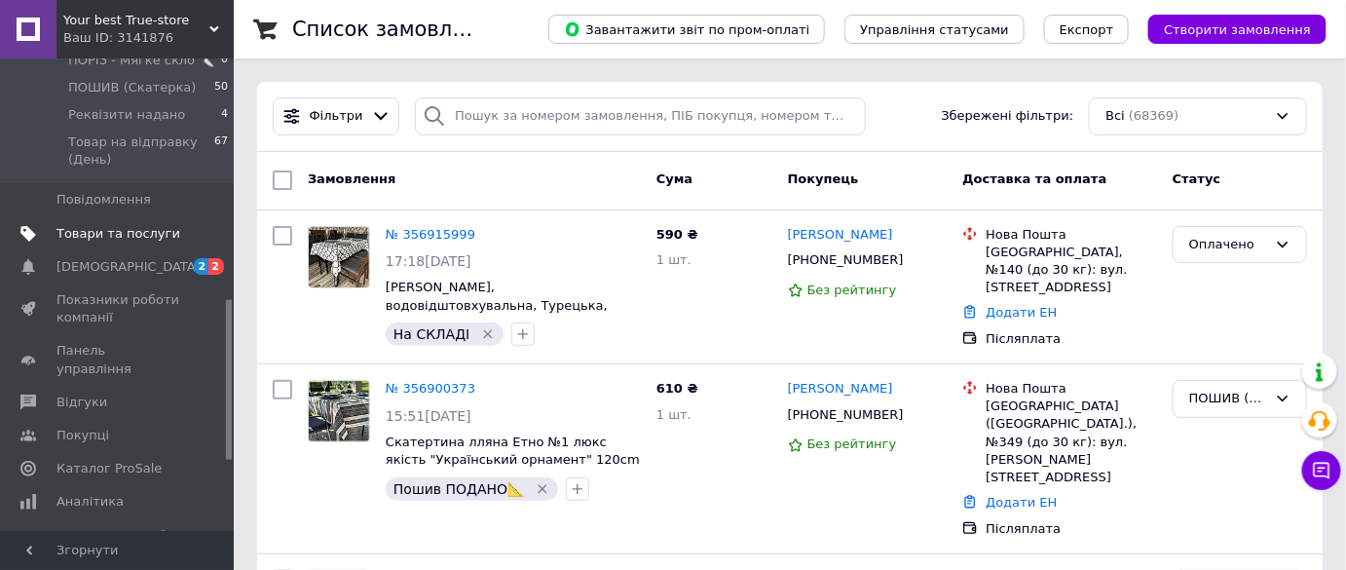
click at [136, 225] on span "Товари та послуги" at bounding box center [118, 234] width 124 height 18
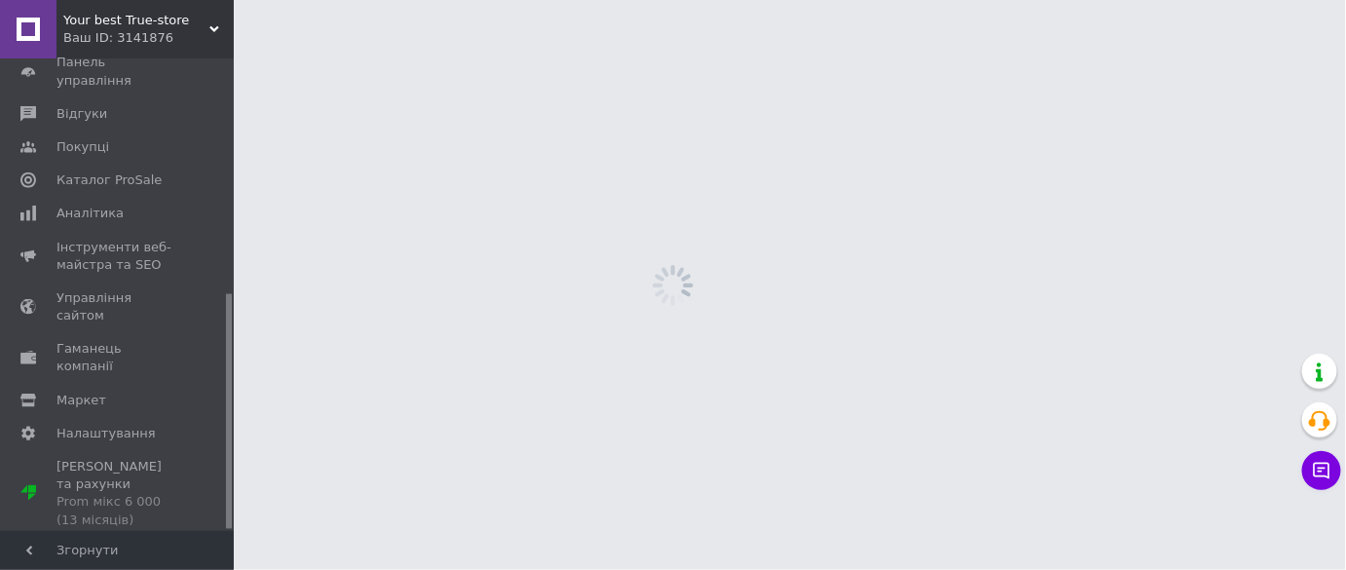
scroll to position [469, 0]
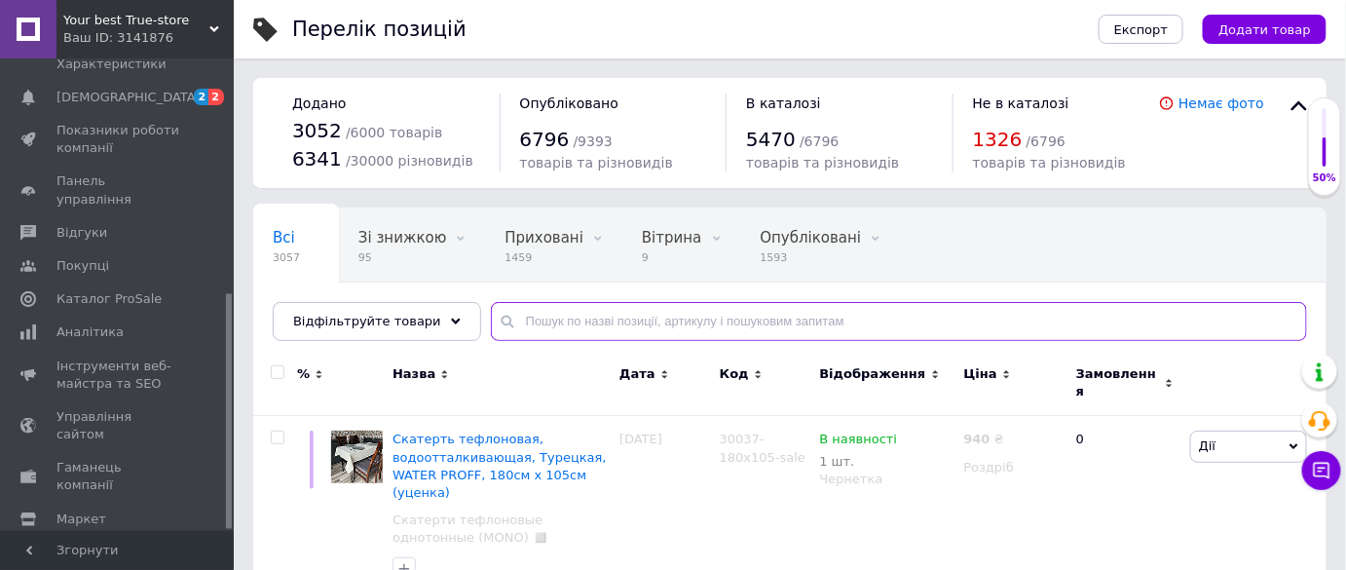
click at [598, 329] on input "text" at bounding box center [899, 321] width 816 height 39
paste input "20014-3-T7"
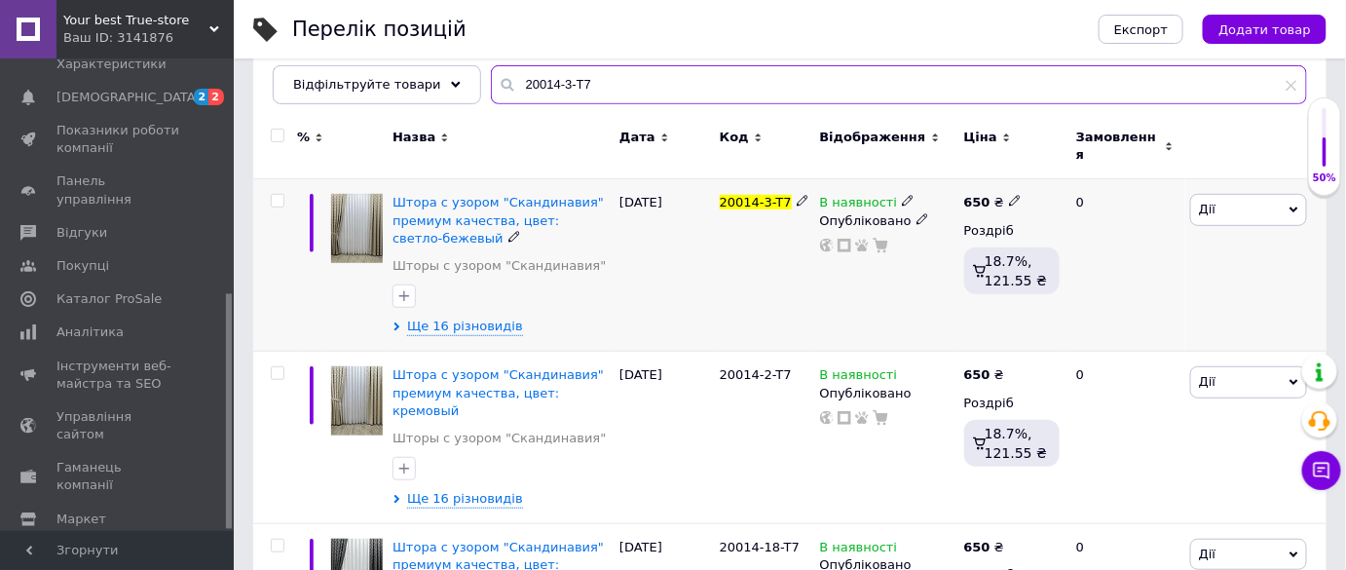
scroll to position [265, 0]
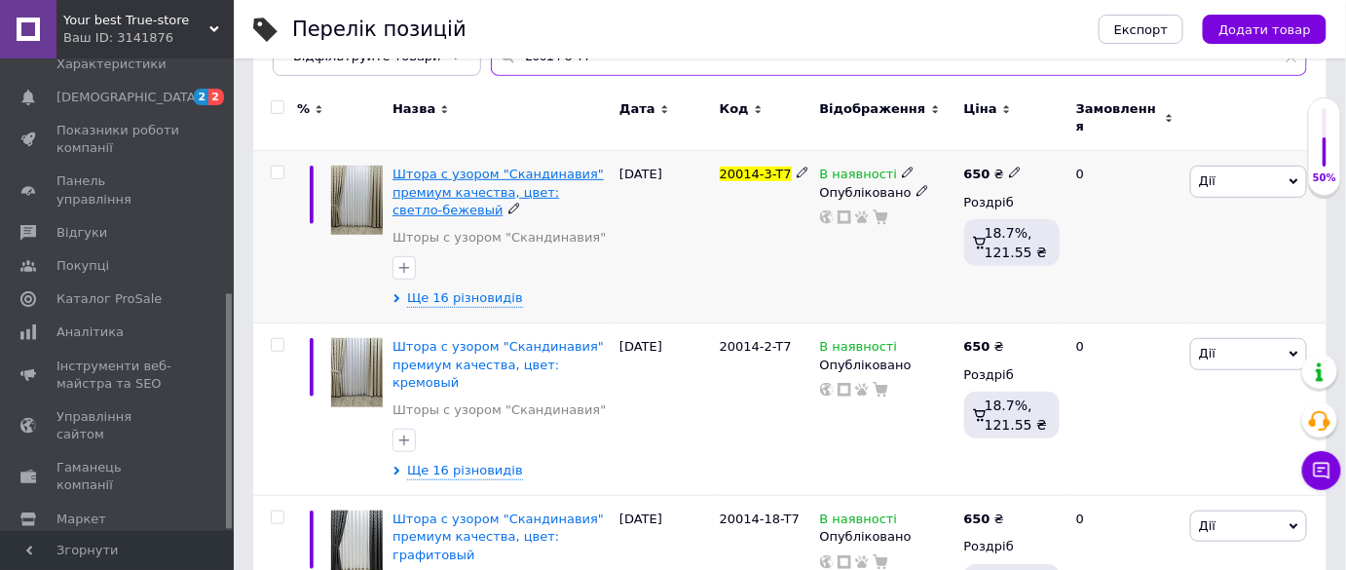
type input "20014-3-T7"
click at [481, 167] on span "Штора с узором "Скандинавия" премиум качества, цвет: светло-бежевый" at bounding box center [498, 192] width 211 height 50
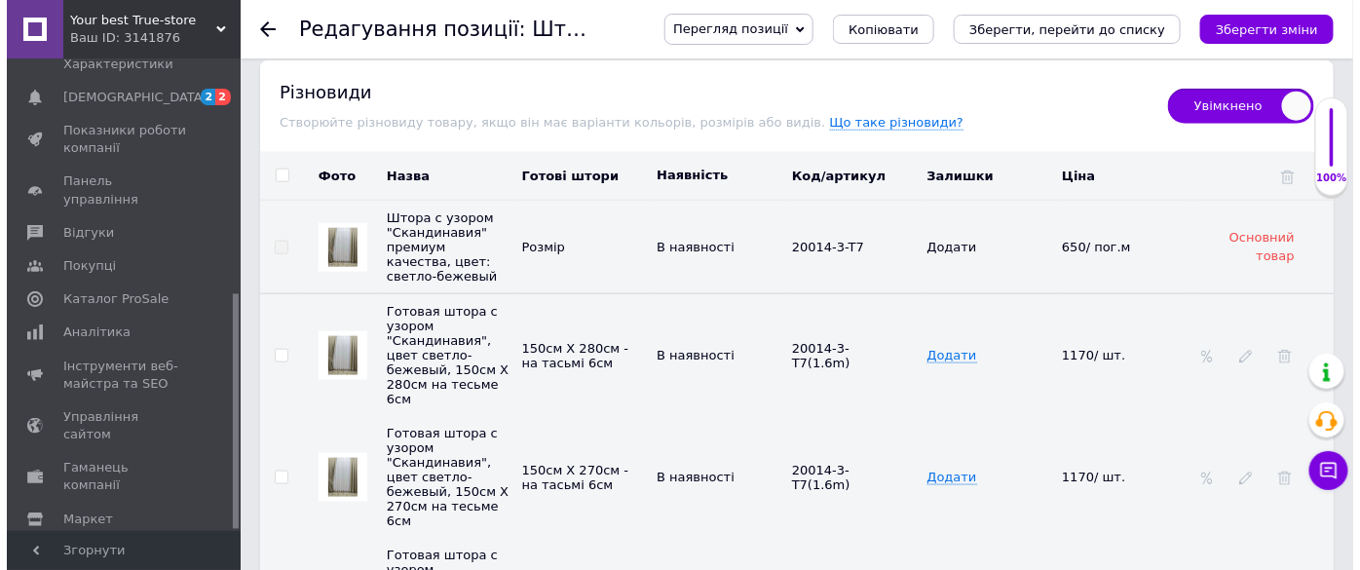
scroll to position [3010, 0]
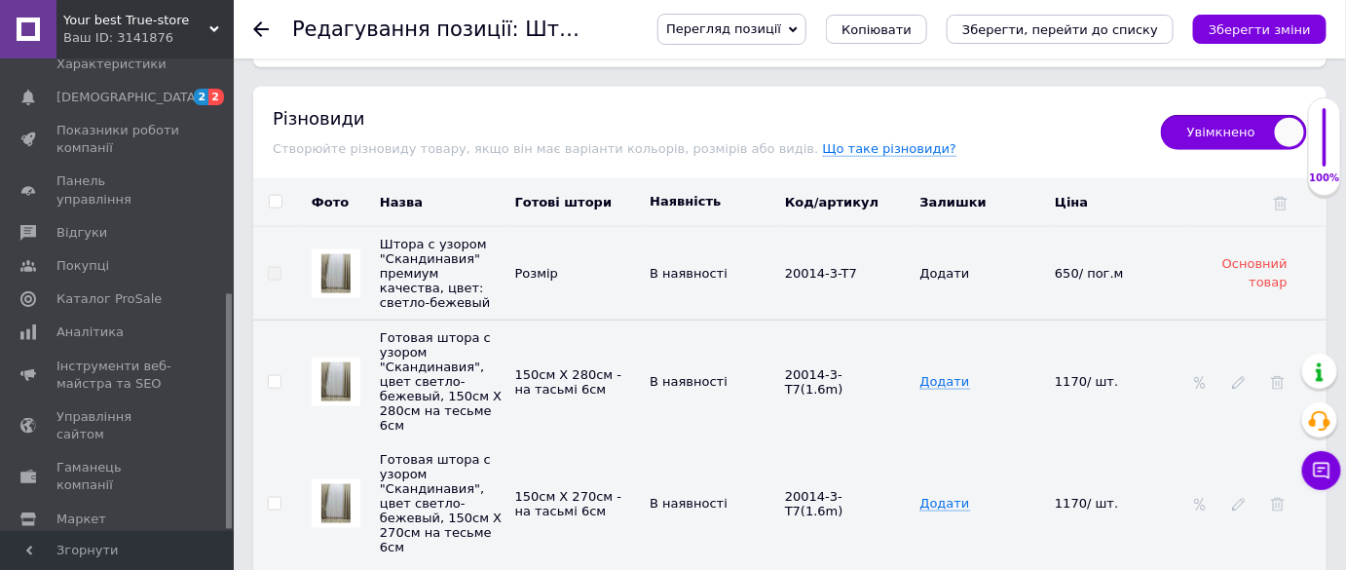
click at [273, 376] on input "checkbox" at bounding box center [274, 382] width 13 height 13
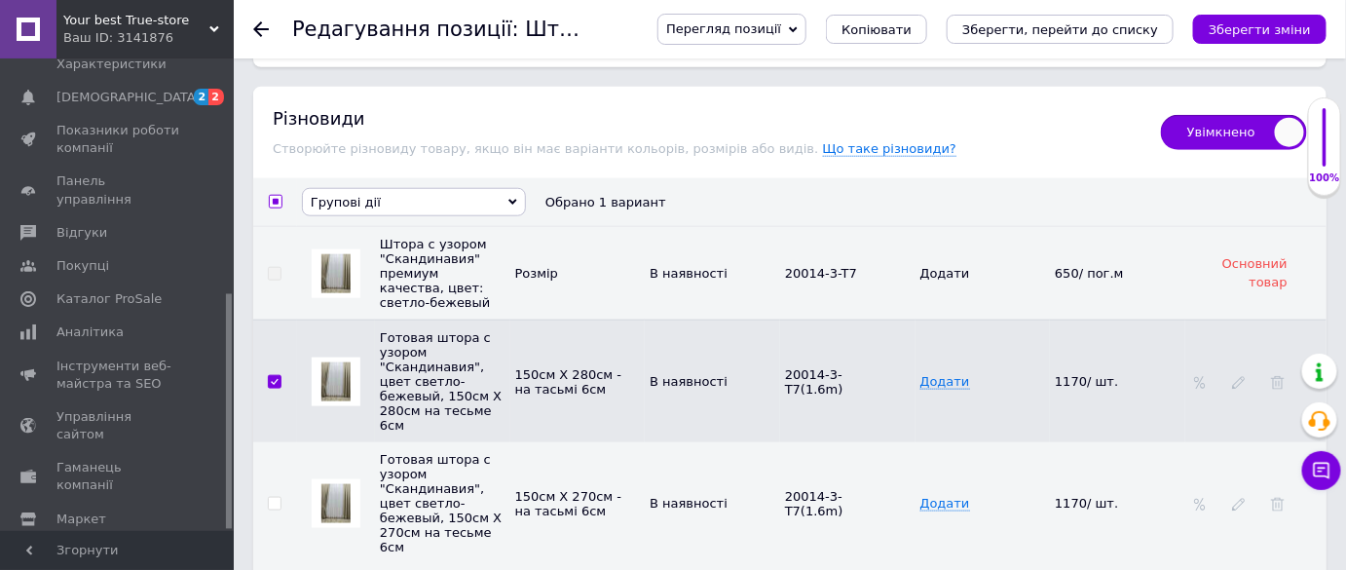
click at [281, 375] on span at bounding box center [275, 382] width 14 height 14
click at [281, 376] on input "checkbox" at bounding box center [274, 382] width 13 height 13
checkbox input "false"
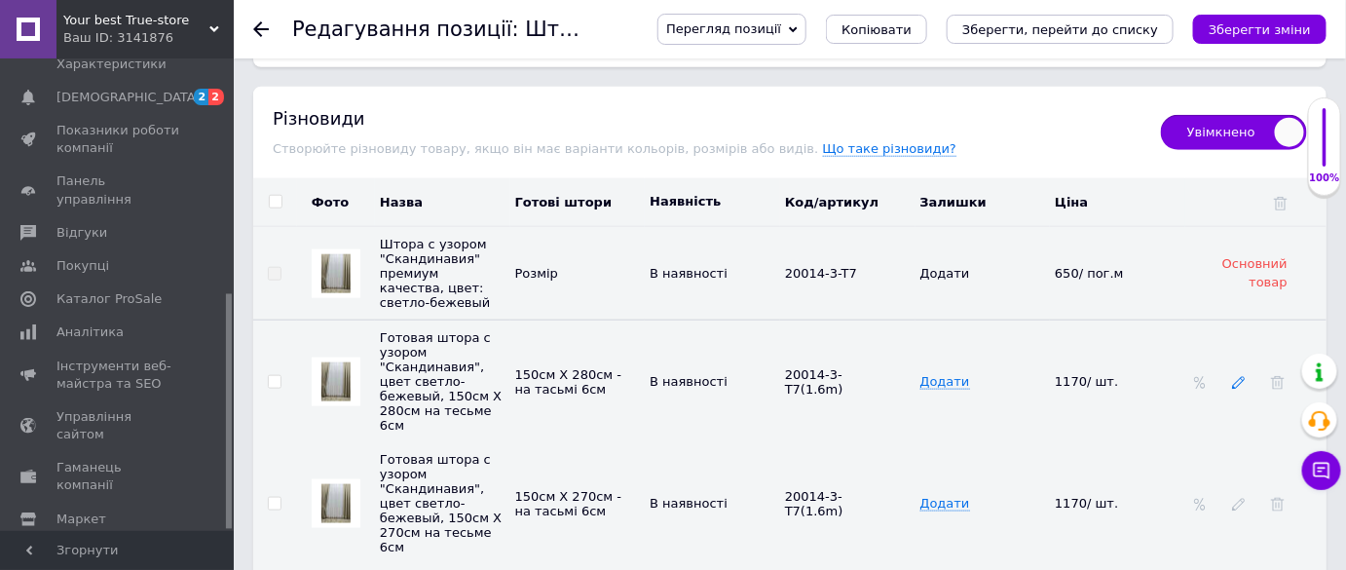
click at [1241, 376] on icon at bounding box center [1239, 383] width 14 height 14
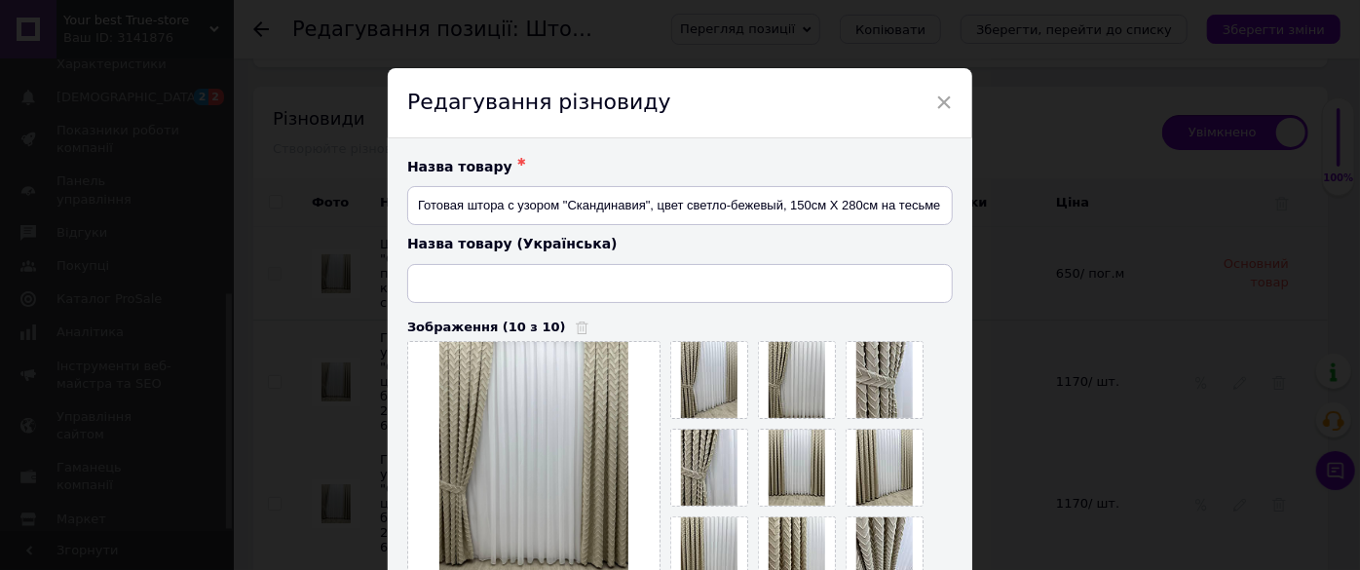
type input "Готова штора з візерунком "Скандинавія", колір світло-бежевий, 150см Х 280см на…"
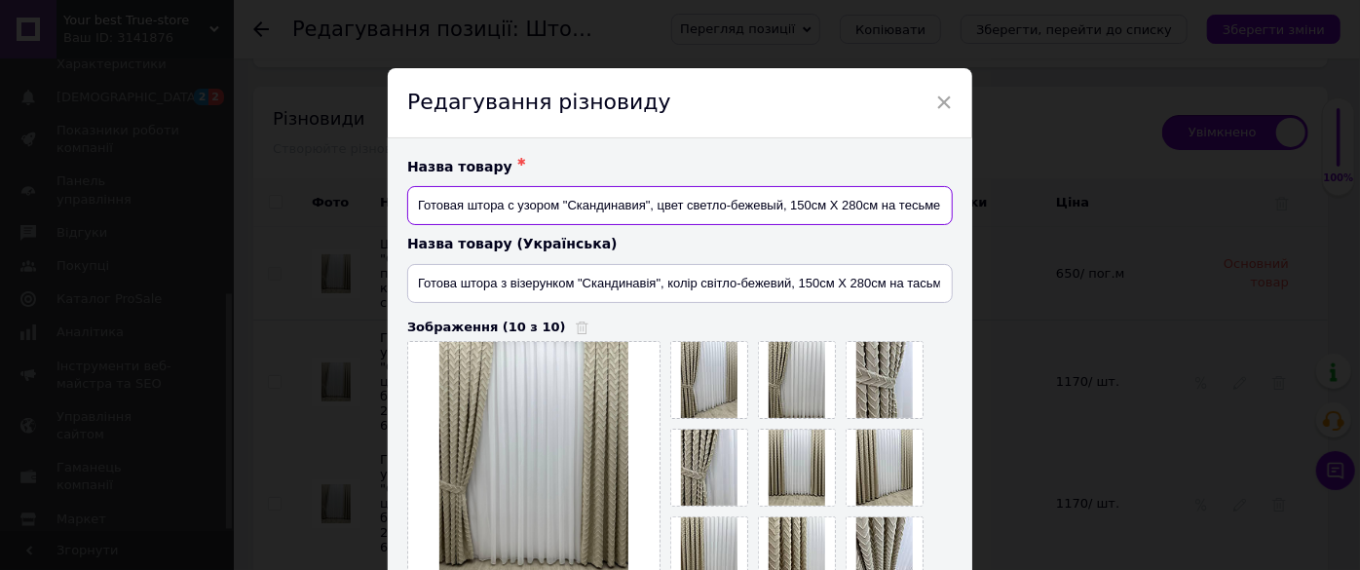
click at [872, 206] on input "Готовая штора с узором "Скандинавия", цвет светло-бежевый, 150см Х 280см на тес…" at bounding box center [679, 205] width 545 height 39
type input "Готовая штора с узором "Скандинавия", цвет светло-бежевый, 1шт (150см Х 280см) …"
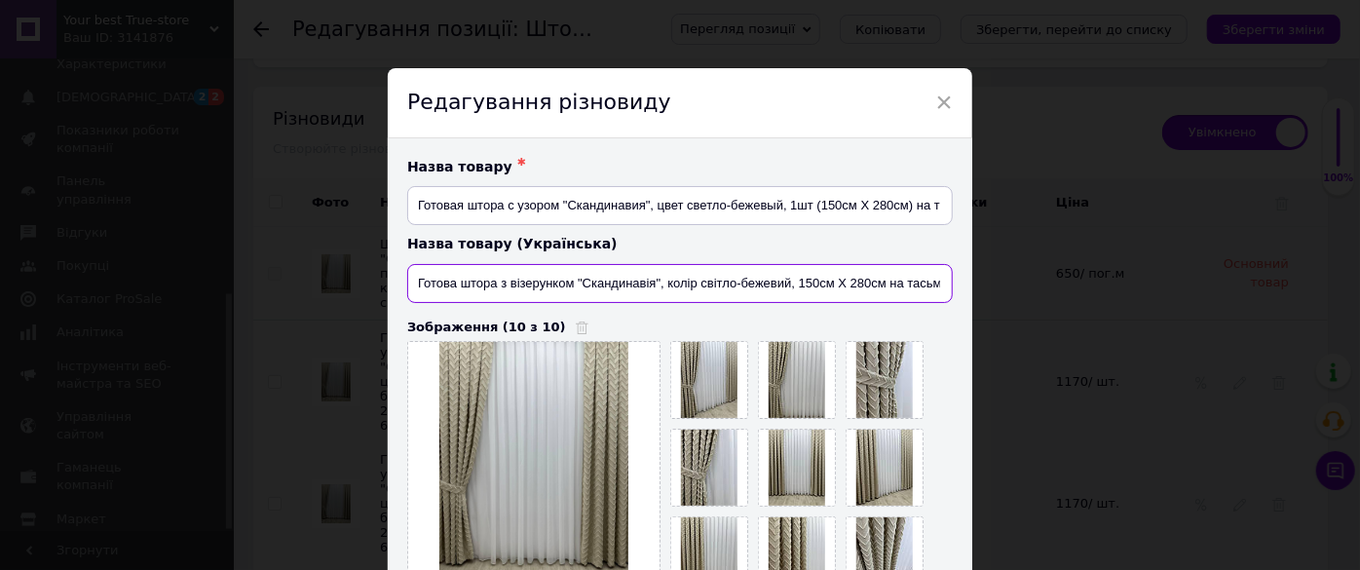
click at [883, 280] on input "Готова штора з візерунком "Скандинавія", колір світло-бежевий, 150см Х 280см на…" at bounding box center [679, 283] width 545 height 39
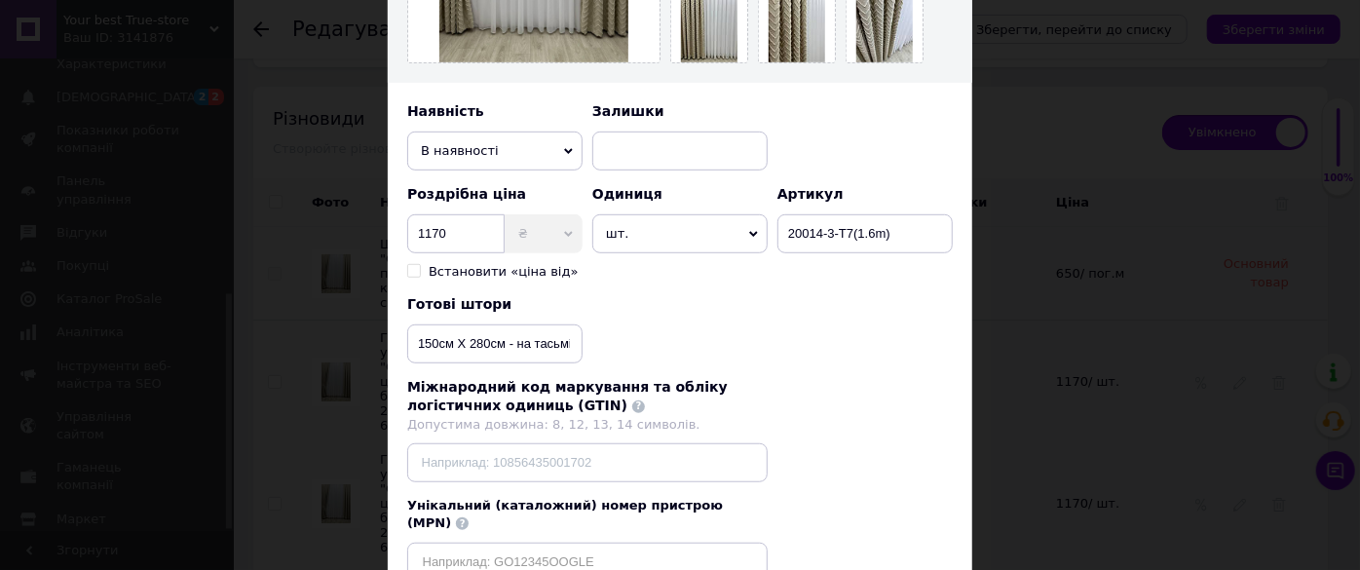
type input "Готова штора з візерунком "Скандинавія", колір світло-бежевий, 1шт (150см Х 280…"
click at [502, 340] on input "150см Х 280см - на тасьмі 6см" at bounding box center [494, 343] width 175 height 39
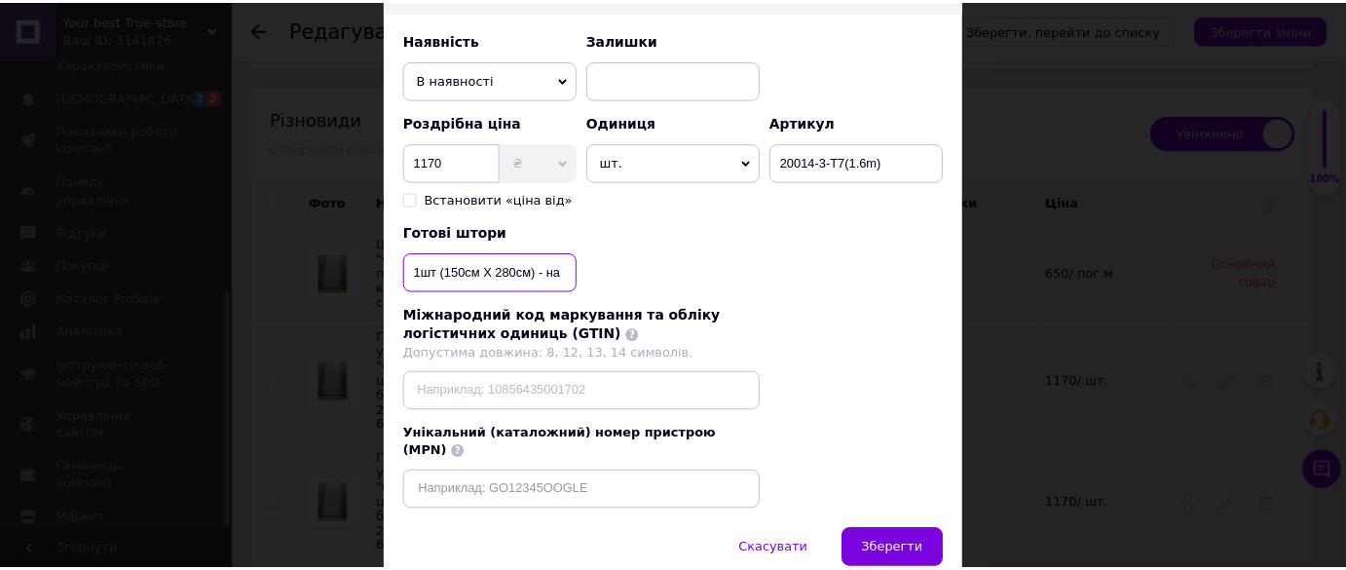
scroll to position [666, 0]
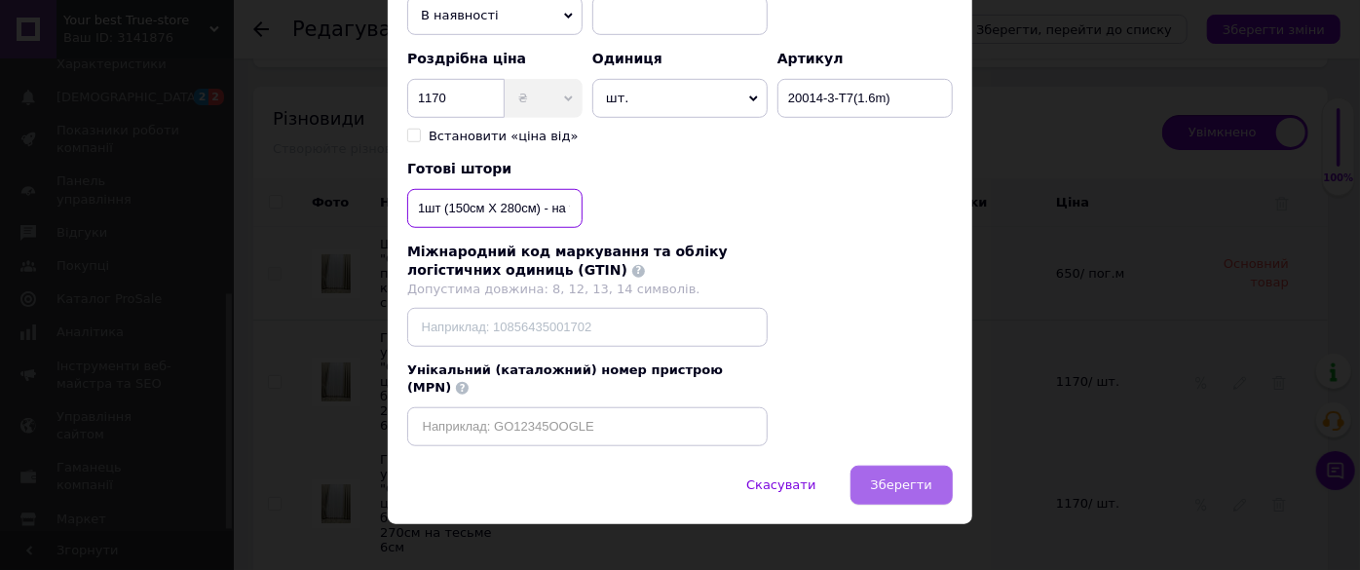
type input "1шт (150см Х 280см) - на тасьмі 6см"
click at [868, 466] on button "Зберегти" at bounding box center [901, 485] width 102 height 39
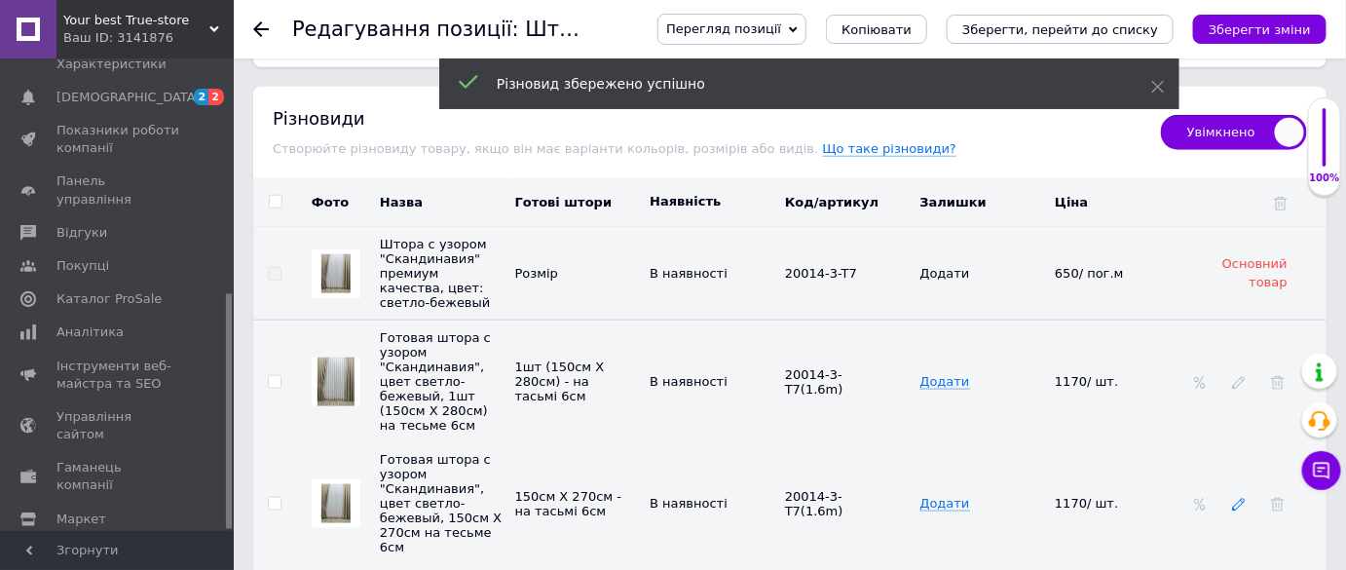
click at [1236, 498] on icon at bounding box center [1239, 505] width 14 height 14
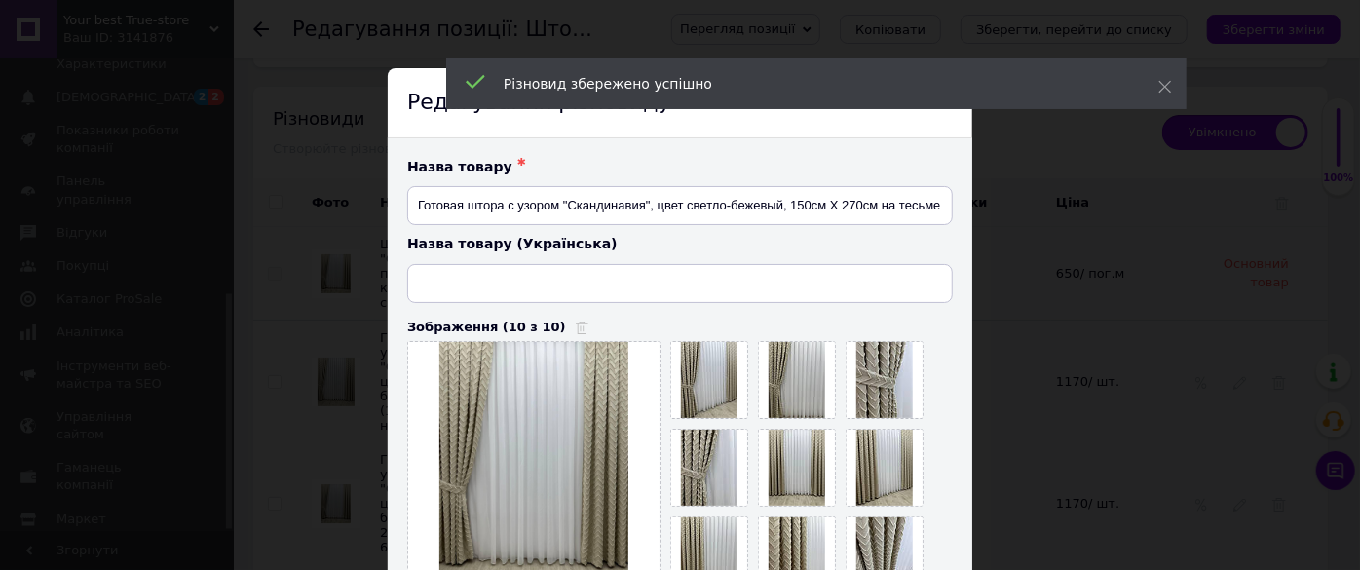
type input "Готова штора з візерунком "Скандинавія", колір світло-бежевий, 150см Х 280см на…"
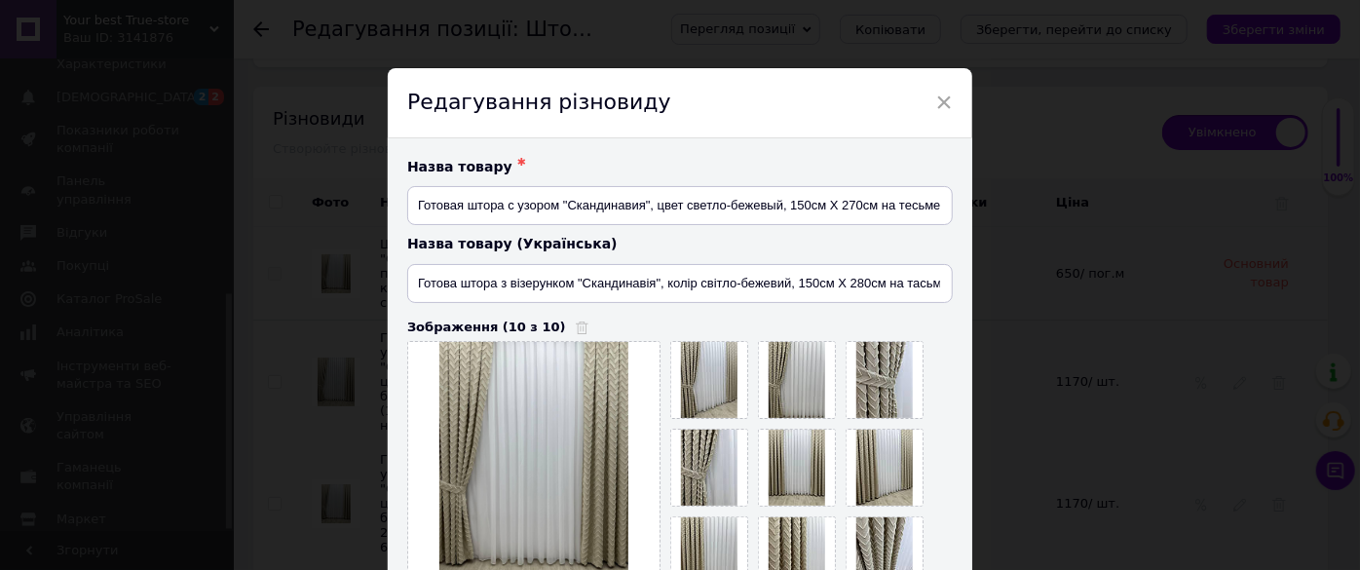
drag, startPoint x: 319, startPoint y: 269, endPoint x: 313, endPoint y: 225, distance: 44.4
click at [319, 269] on div "× Редагування різновиду Назва товару ✱ Готовая штора с узором "Скандинавия", цв…" at bounding box center [680, 285] width 1360 height 570
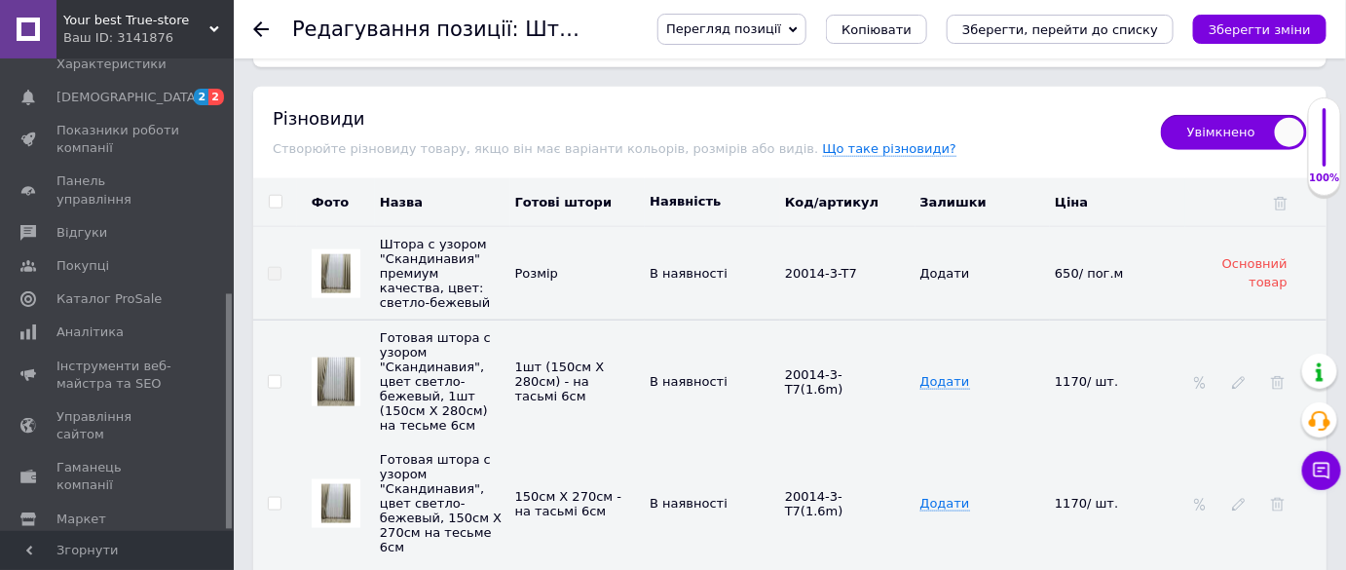
click at [278, 196] on input "checkbox" at bounding box center [275, 202] width 13 height 13
checkbox input "true"
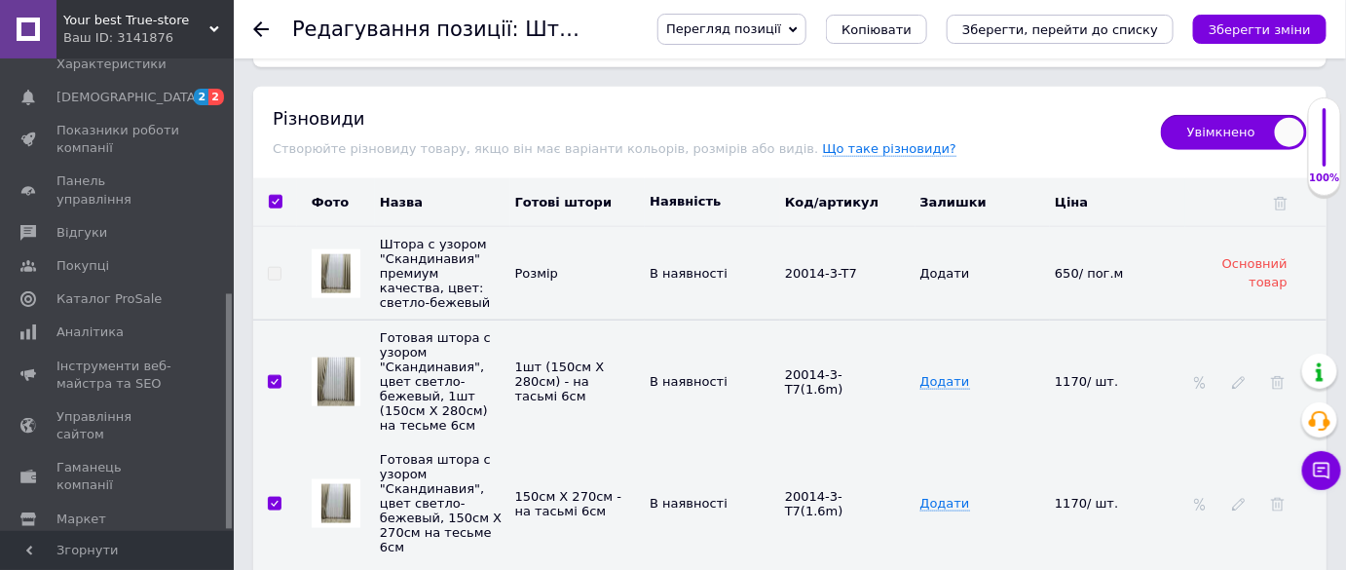
checkbox input "true"
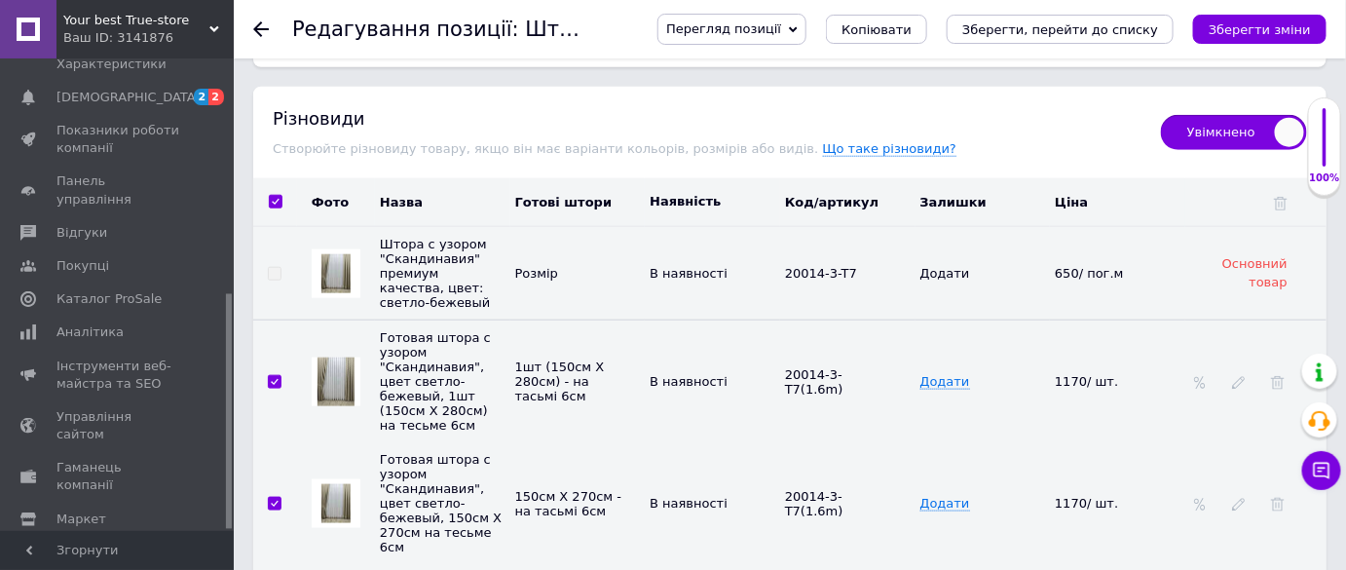
checkbox input "true"
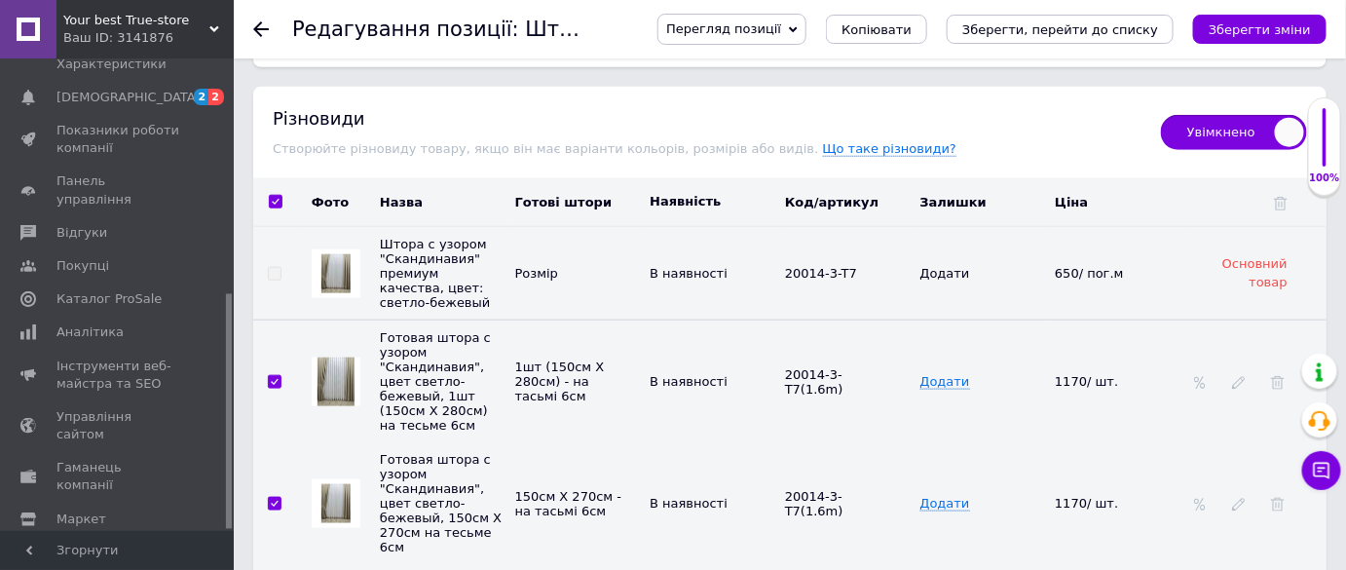
checkbox input "true"
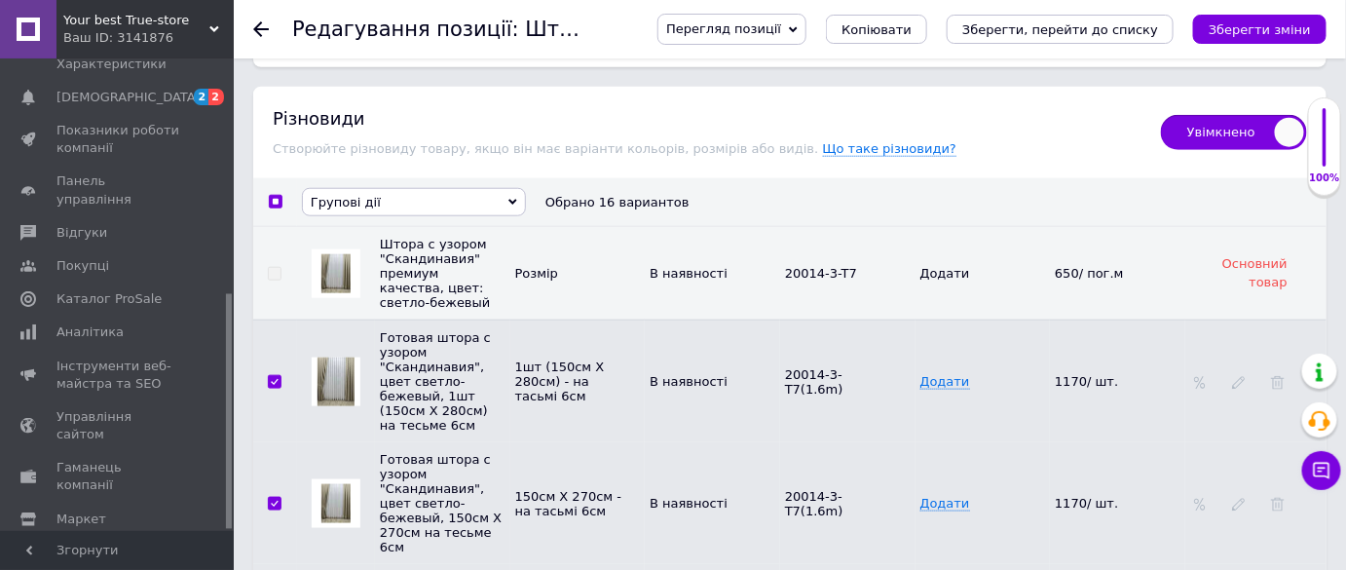
click at [371, 188] on span "Групові дії" at bounding box center [414, 202] width 224 height 28
drag, startPoint x: 229, startPoint y: 268, endPoint x: 249, endPoint y: 269, distance: 20.5
click at [230, 268] on div at bounding box center [229, 294] width 6 height 469
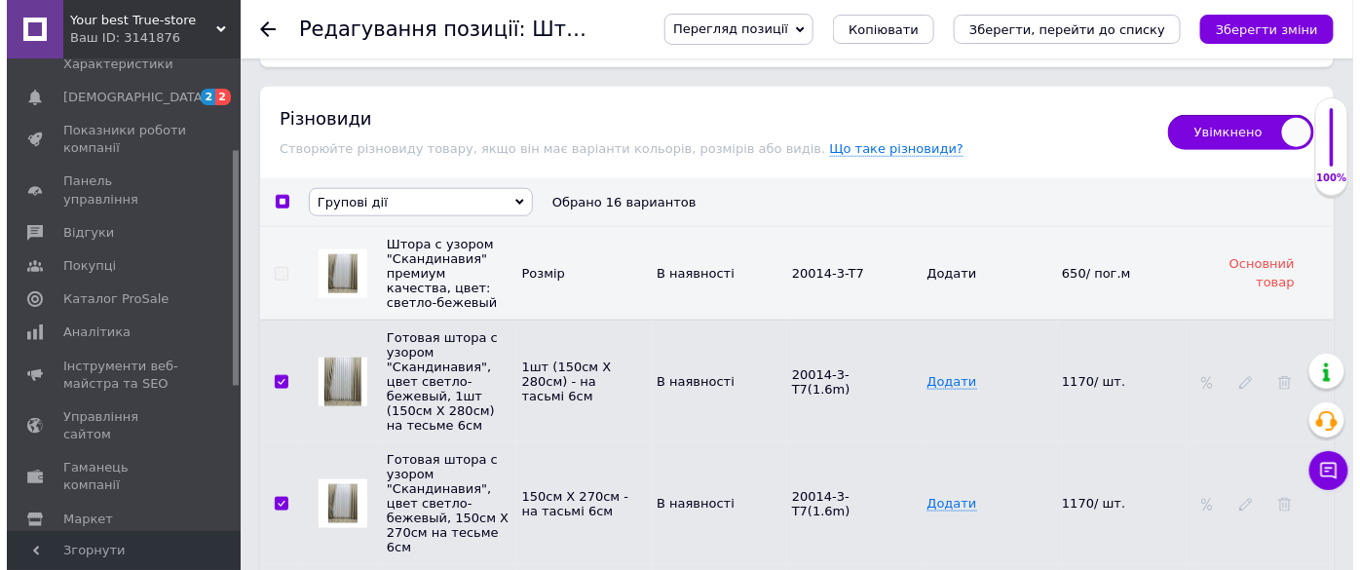
scroll to position [181, 0]
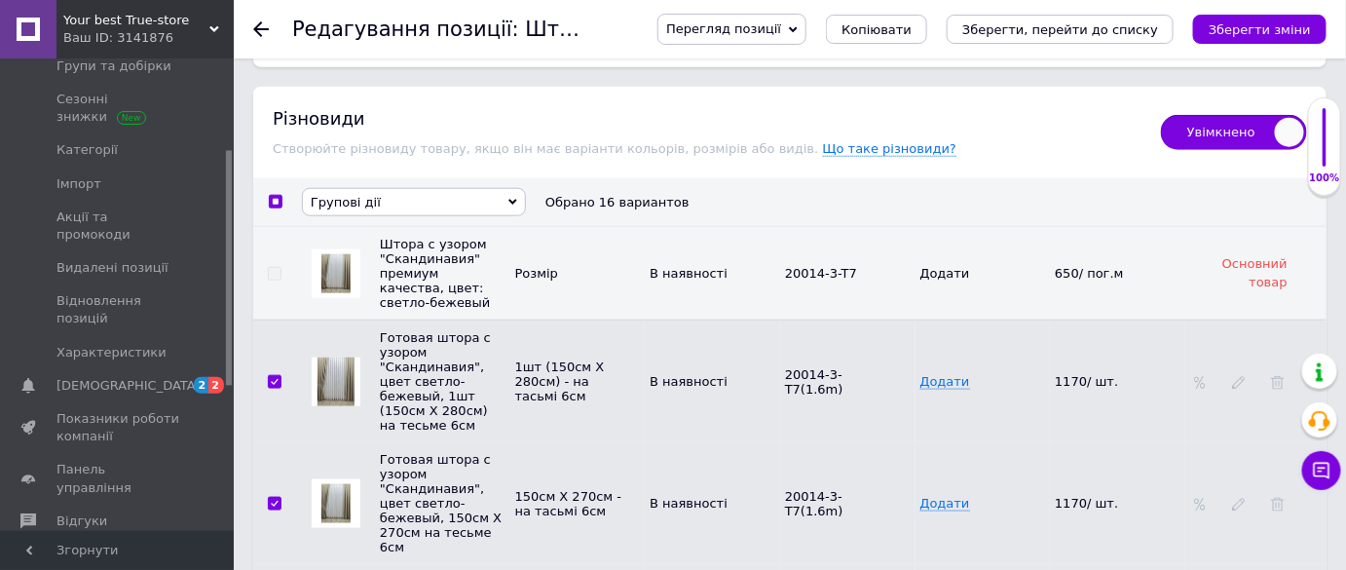
drag, startPoint x: 244, startPoint y: 300, endPoint x: 312, endPoint y: 280, distance: 70.3
click at [405, 188] on span "Групові дії" at bounding box center [414, 202] width 224 height 28
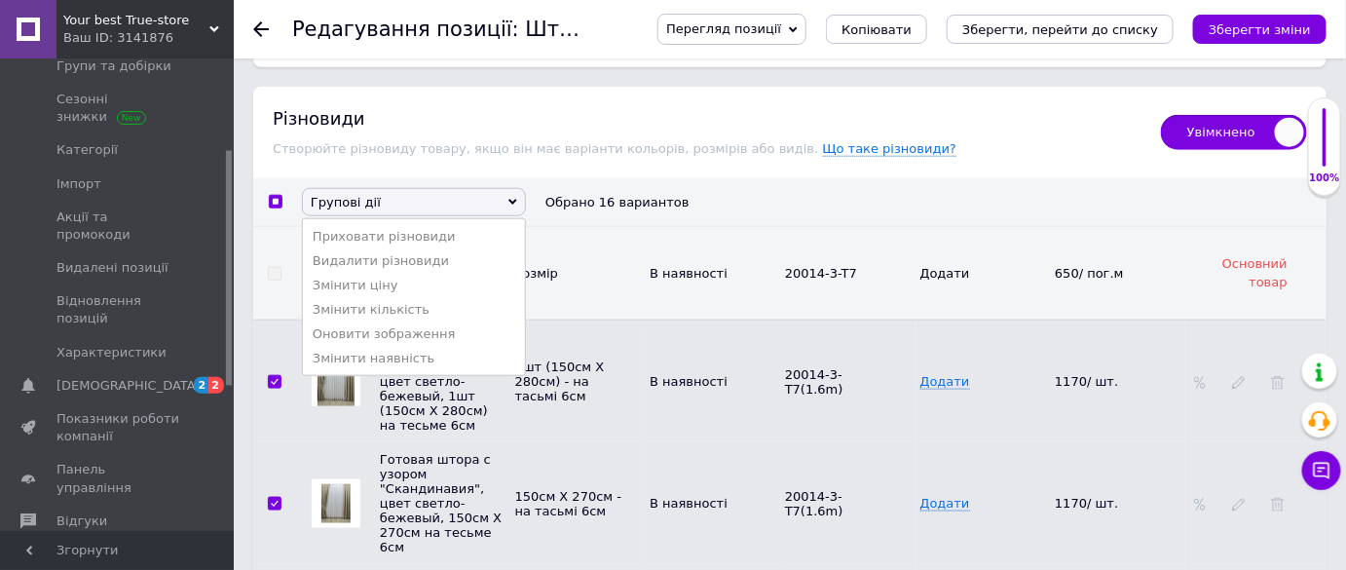
click at [282, 195] on span at bounding box center [276, 202] width 14 height 14
click at [282, 196] on input "checkbox" at bounding box center [275, 202] width 13 height 13
checkbox input "false"
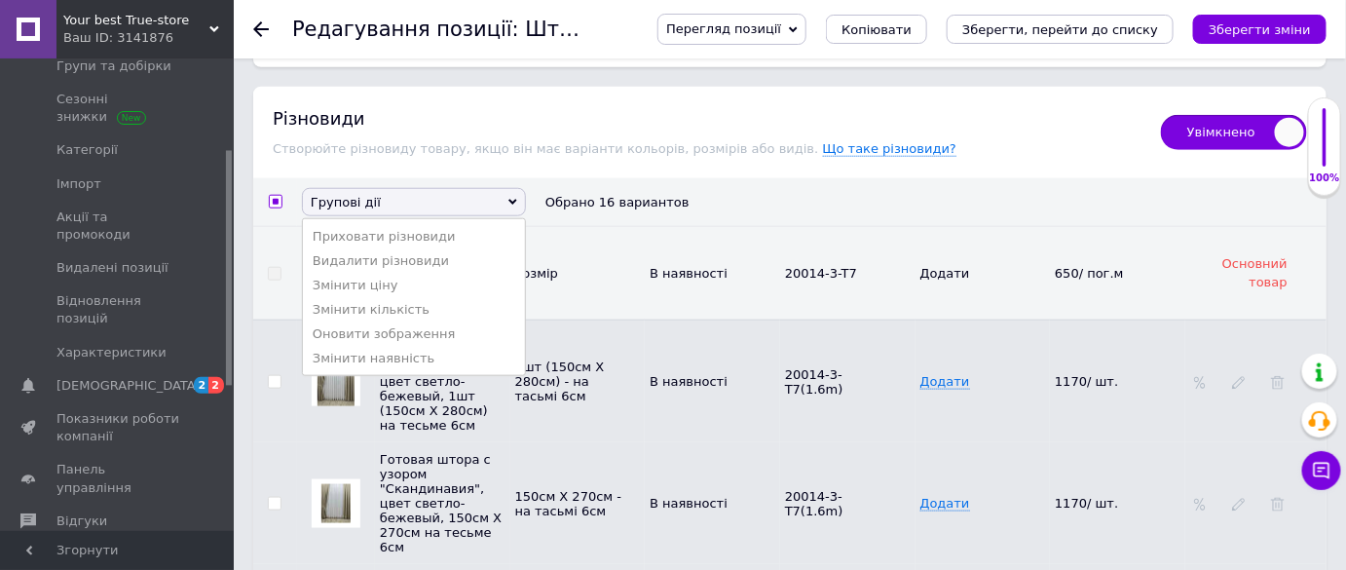
checkbox input "false"
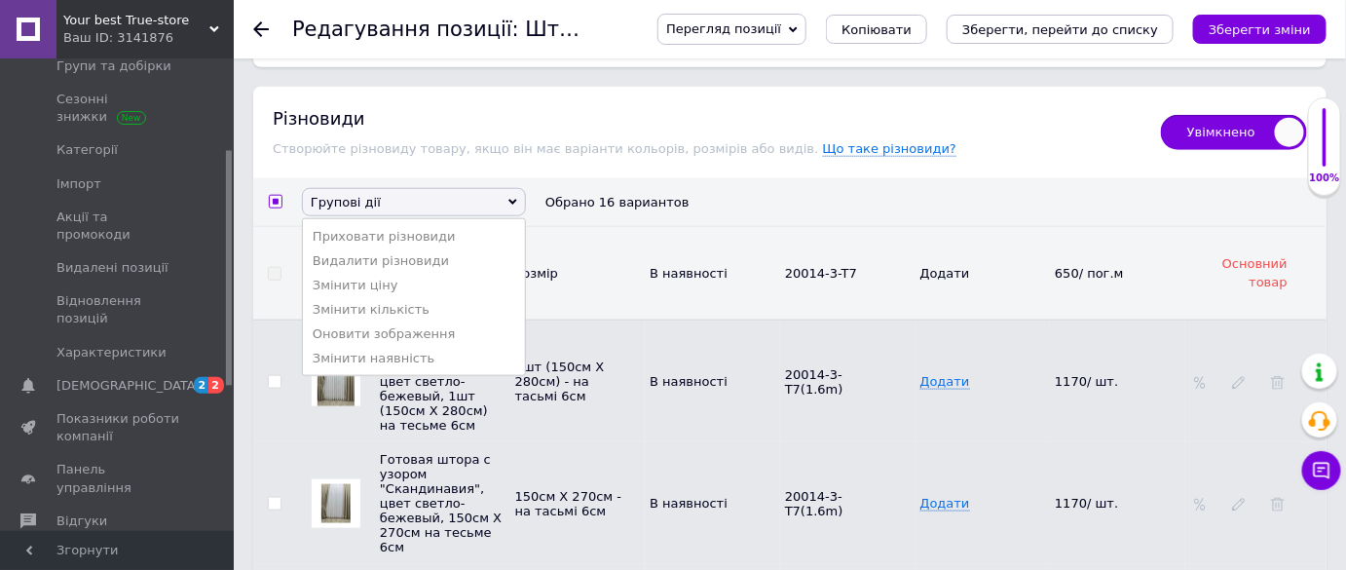
checkbox input "false"
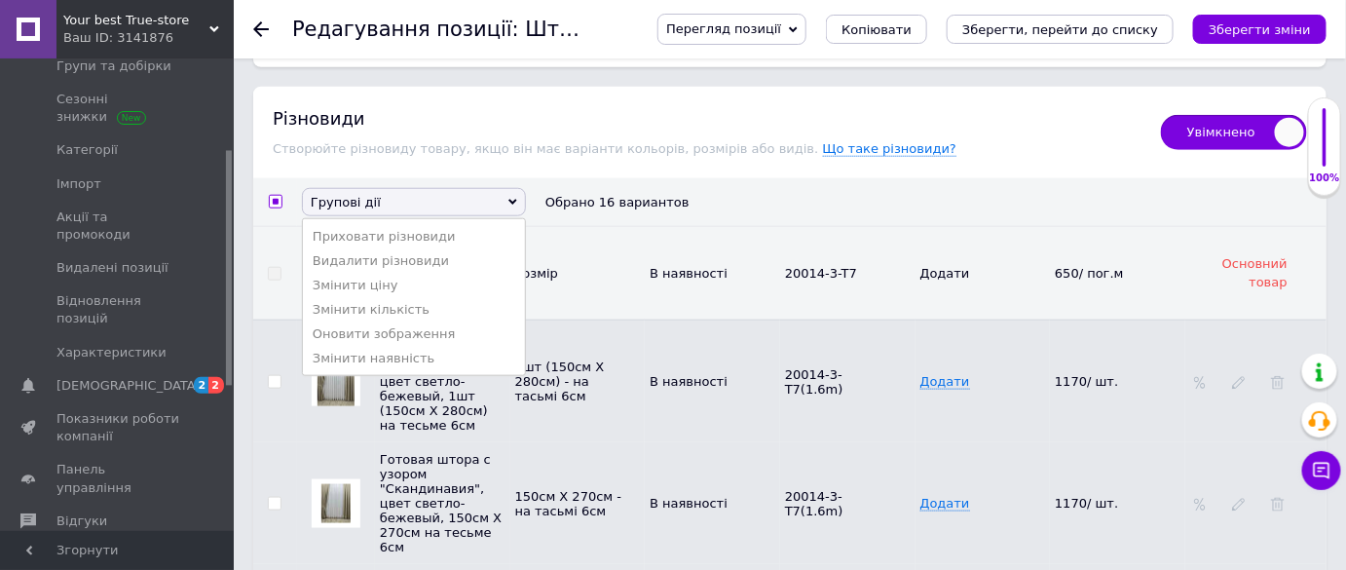
checkbox input "false"
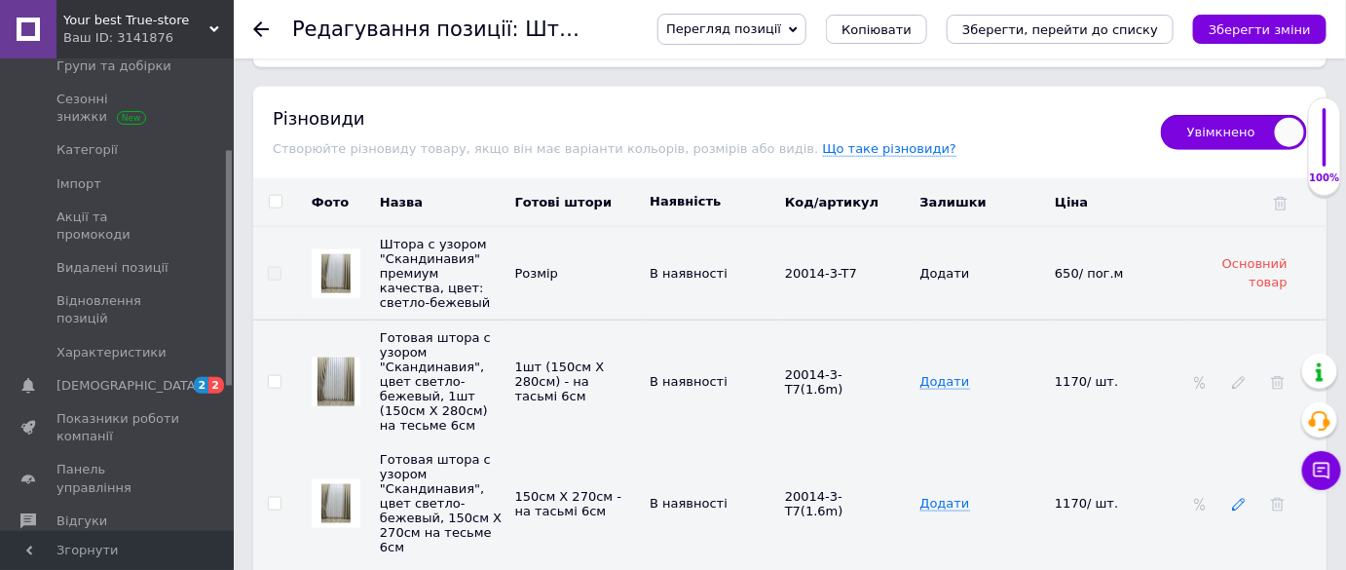
click at [1239, 498] on icon at bounding box center [1239, 505] width 14 height 14
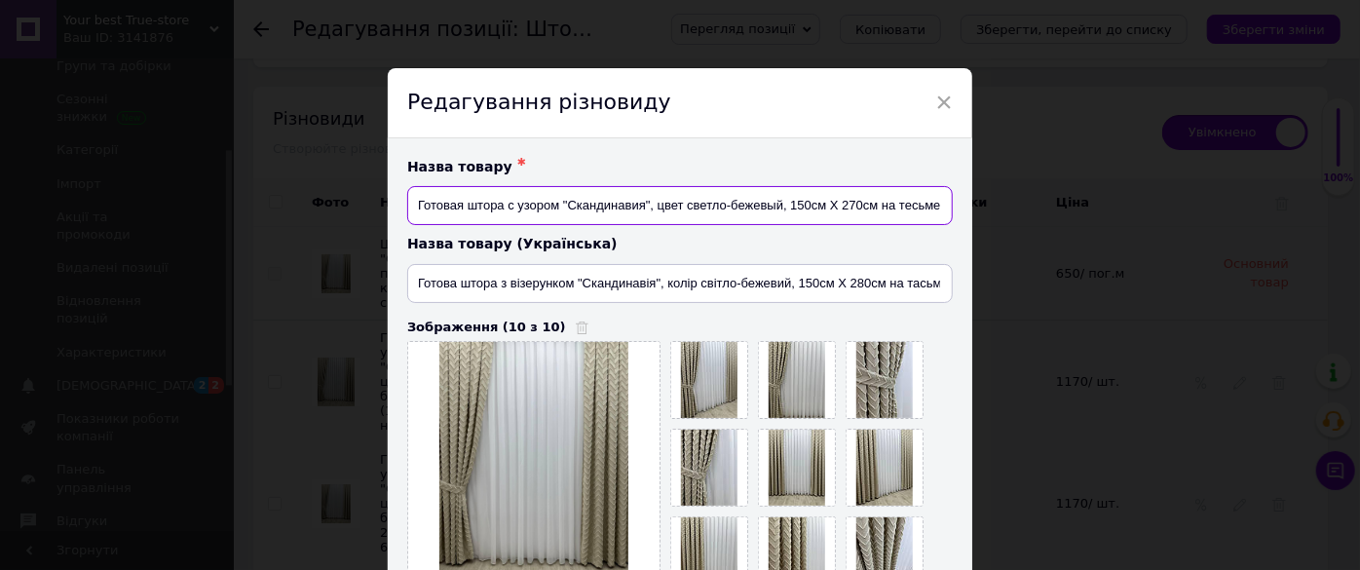
click at [875, 209] on input "Готовая штора с узором "Скандинавия", цвет светло-бежевый, 150см Х 270см на тес…" at bounding box center [679, 205] width 545 height 39
type input "Готовая штора с узором "Скандинавия", цвет светло-бежевый, 1шт (150см Х 270см) …"
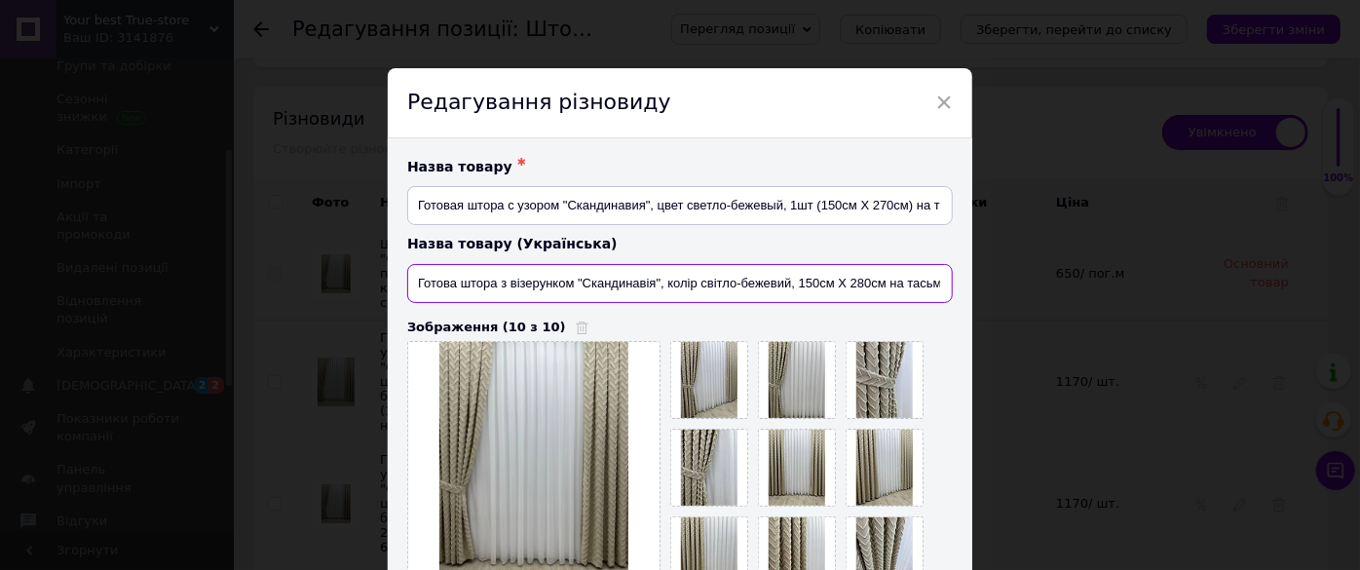
click at [881, 278] on input "Готова штора з візерунком "Скандинавія", колір світло-бежевий, 150см Х 280см на…" at bounding box center [679, 283] width 545 height 39
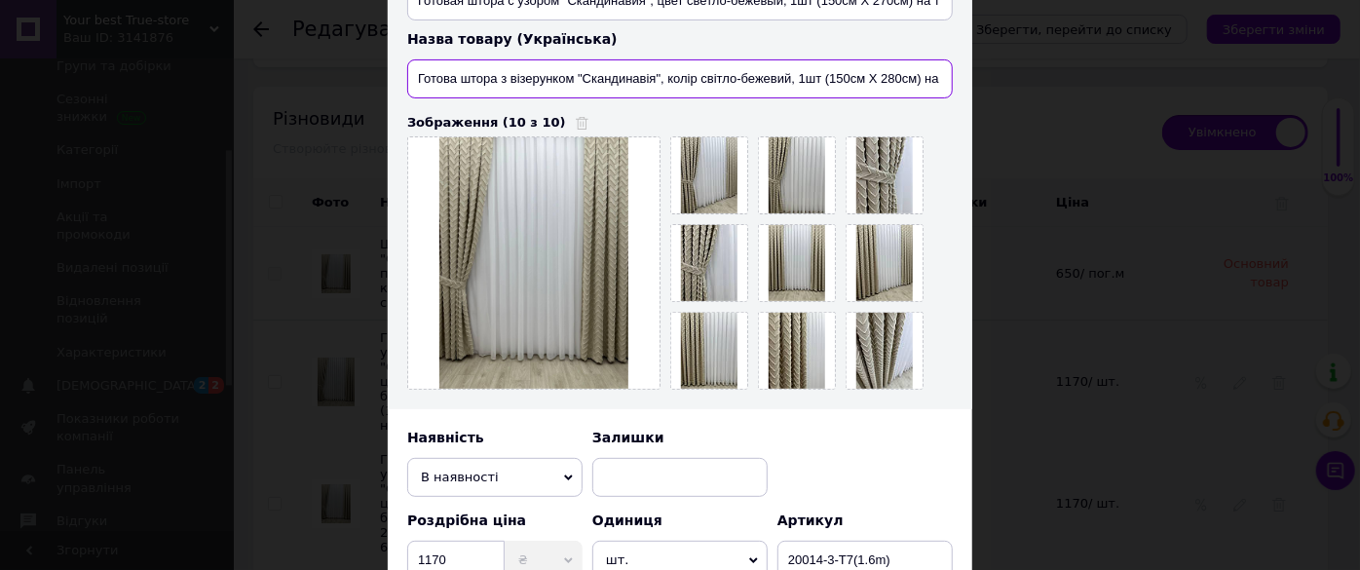
scroll to position [531, 0]
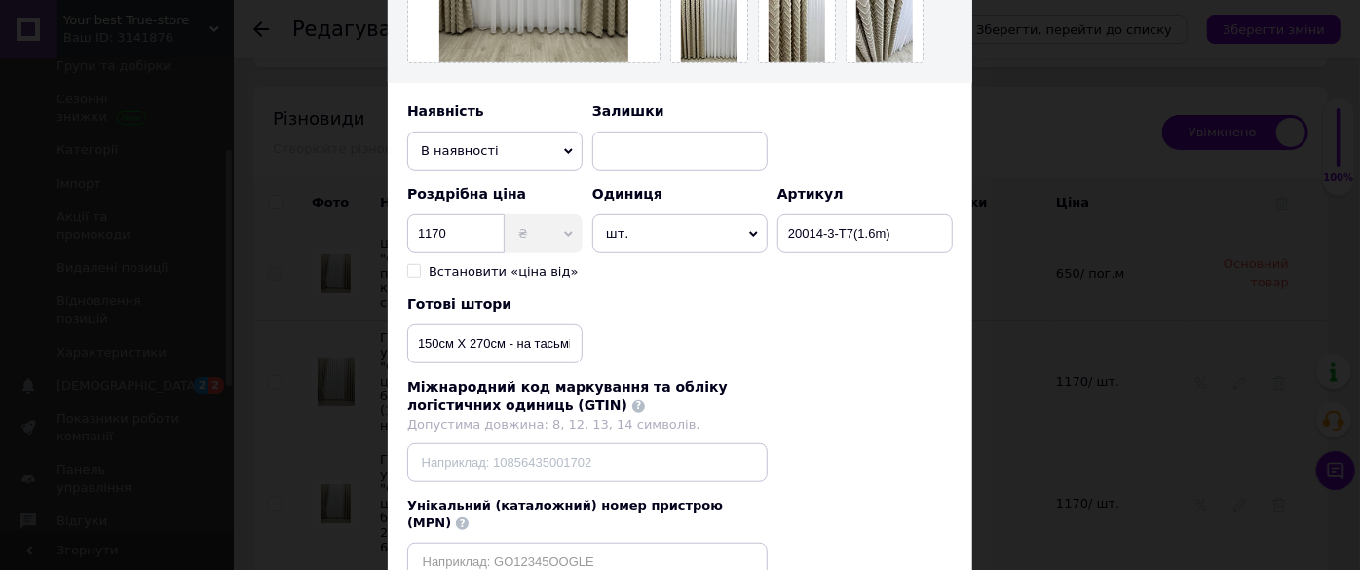
type input "Готова штора з візерунком "Скандинавія", колір світло-бежевий, 1шт (150см Х 280…"
click at [501, 338] on input "150см Х 270см - на тасьмі 6см" at bounding box center [494, 343] width 175 height 39
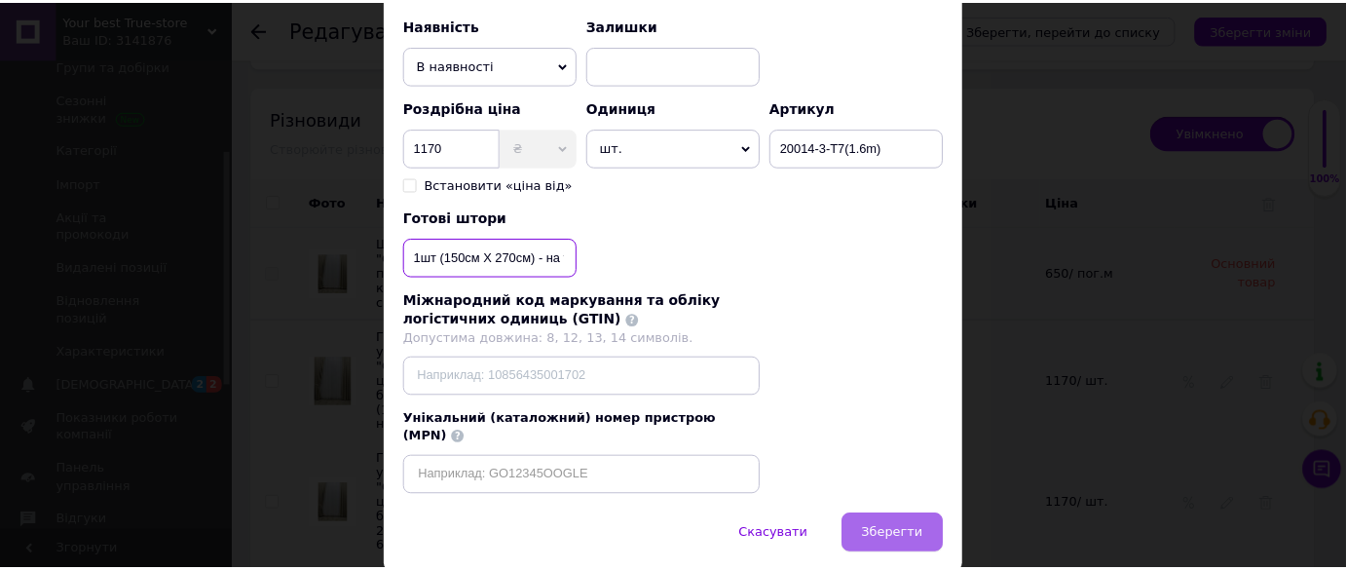
scroll to position [666, 0]
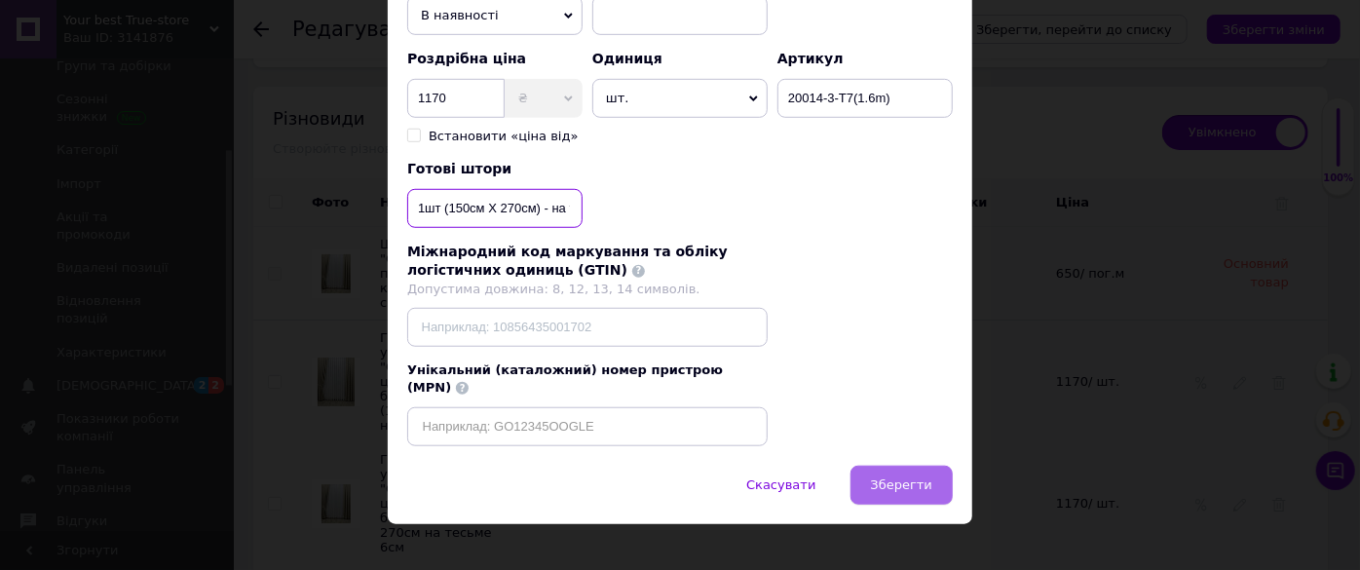
type input "1шт (150см Х 270см) - на тасьмі 6см"
drag, startPoint x: 919, startPoint y: 467, endPoint x: 898, endPoint y: 441, distance: 32.6
click at [919, 477] on span "Зберегти" at bounding box center [901, 484] width 61 height 15
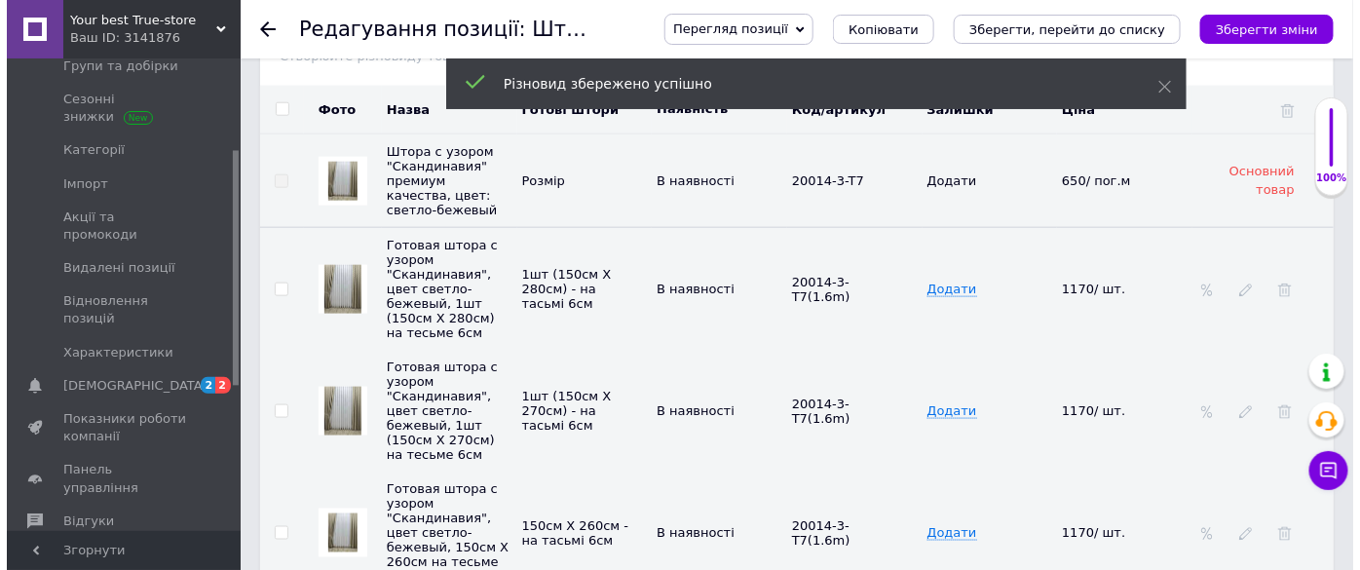
scroll to position [3187, 0]
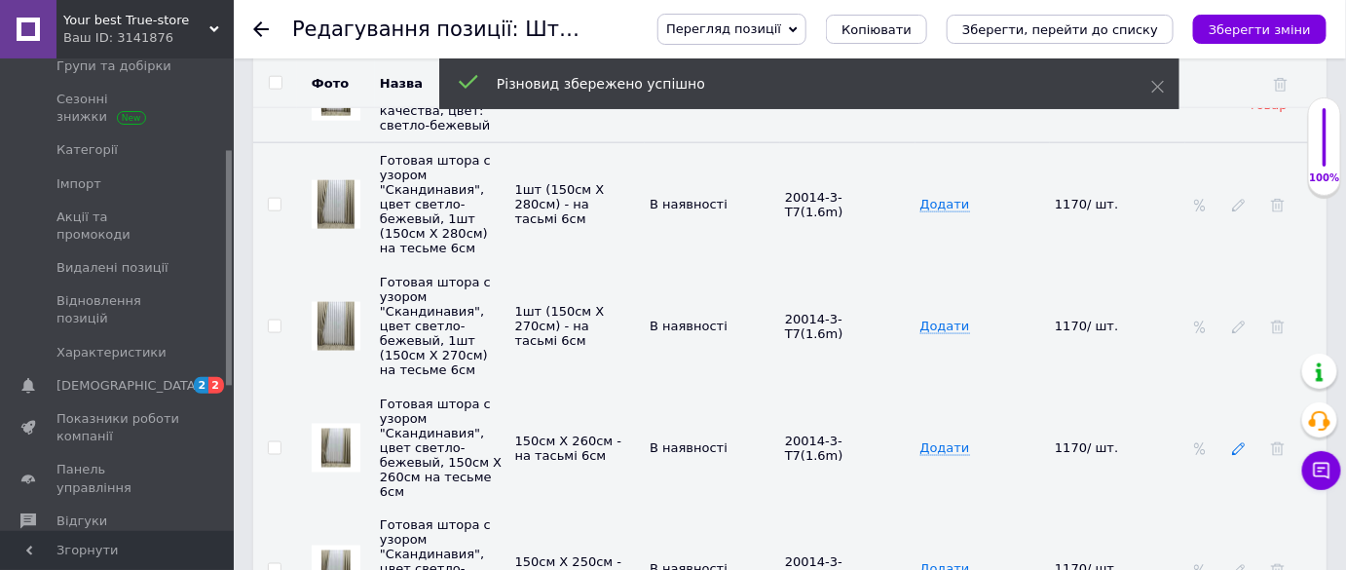
click at [1236, 442] on icon at bounding box center [1239, 449] width 14 height 14
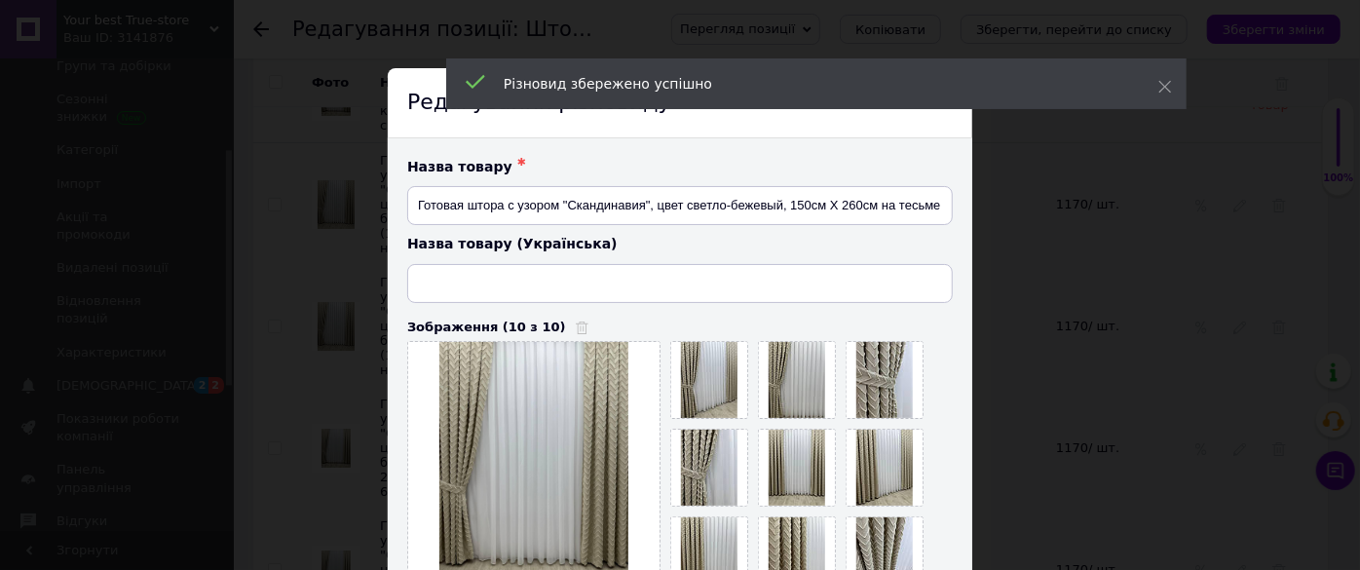
type input "Готова штора з візерунком "Скандинавія", колір світло-бежевий, 150см Х 260см на…"
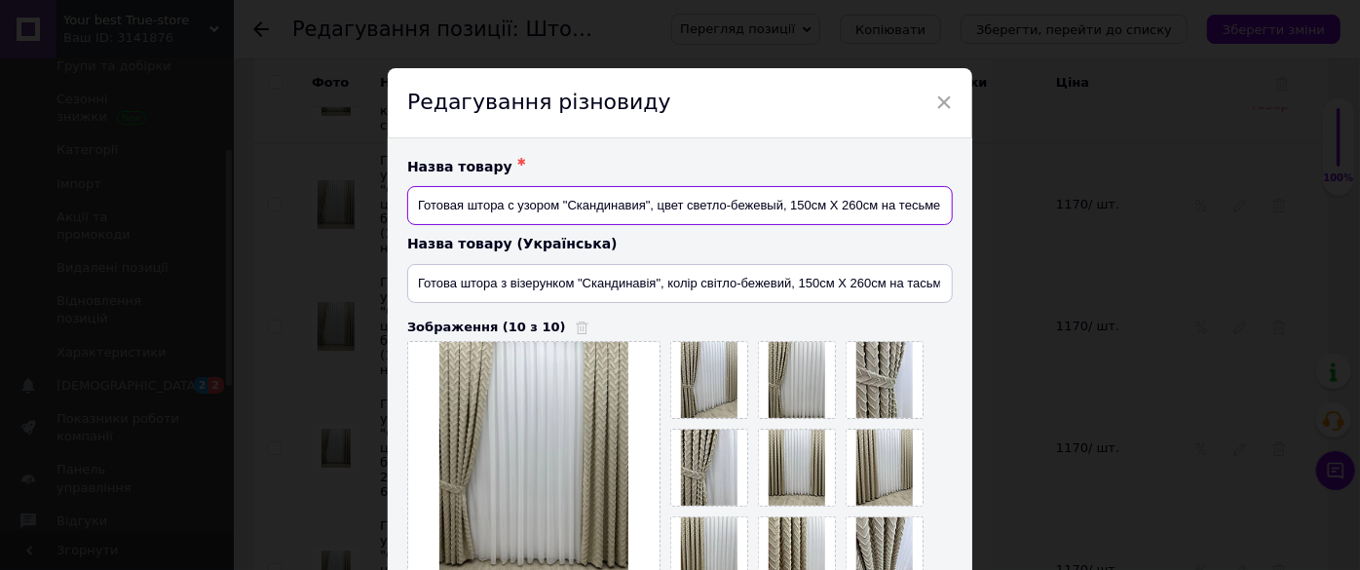
click at [874, 206] on input "Готовая штора с узором "Скандинавия", цвет светло-бежевый, 150см Х 260см на тес…" at bounding box center [679, 205] width 545 height 39
type input "Готовая штора с узором "Скандинавия", цвет светло-бежевый, 1шт (150см Х 260см) …"
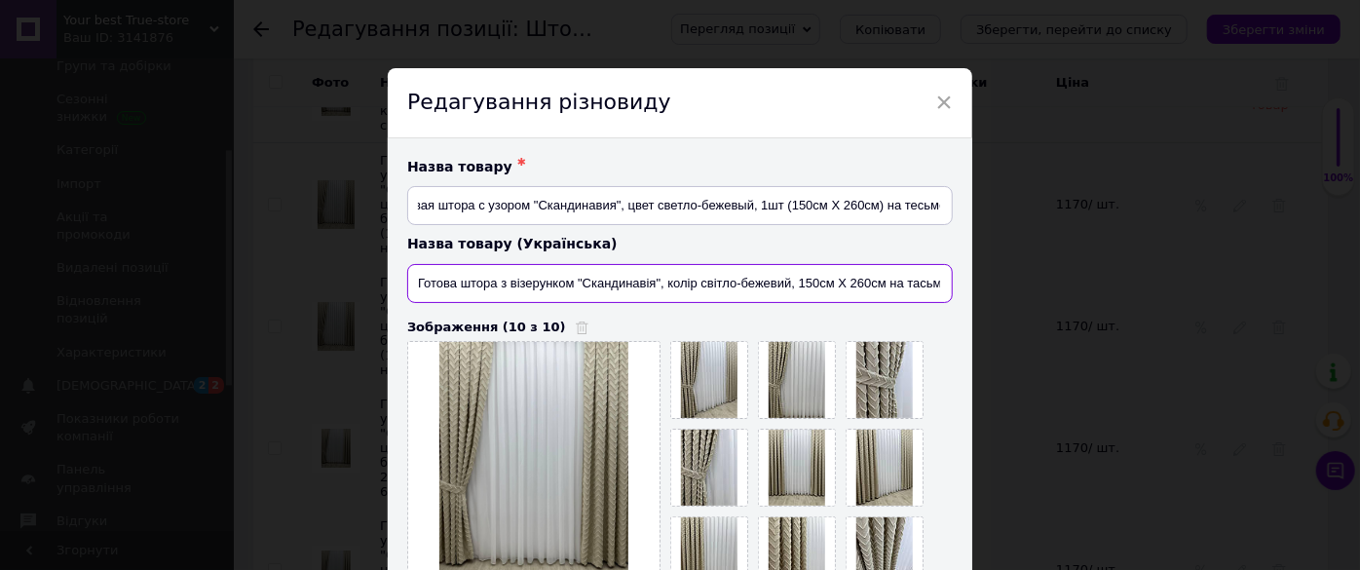
click at [882, 284] on input "Готова штора з візерунком "Скандинавія", колір світло-бежевий, 150см Х 260см на…" at bounding box center [679, 283] width 545 height 39
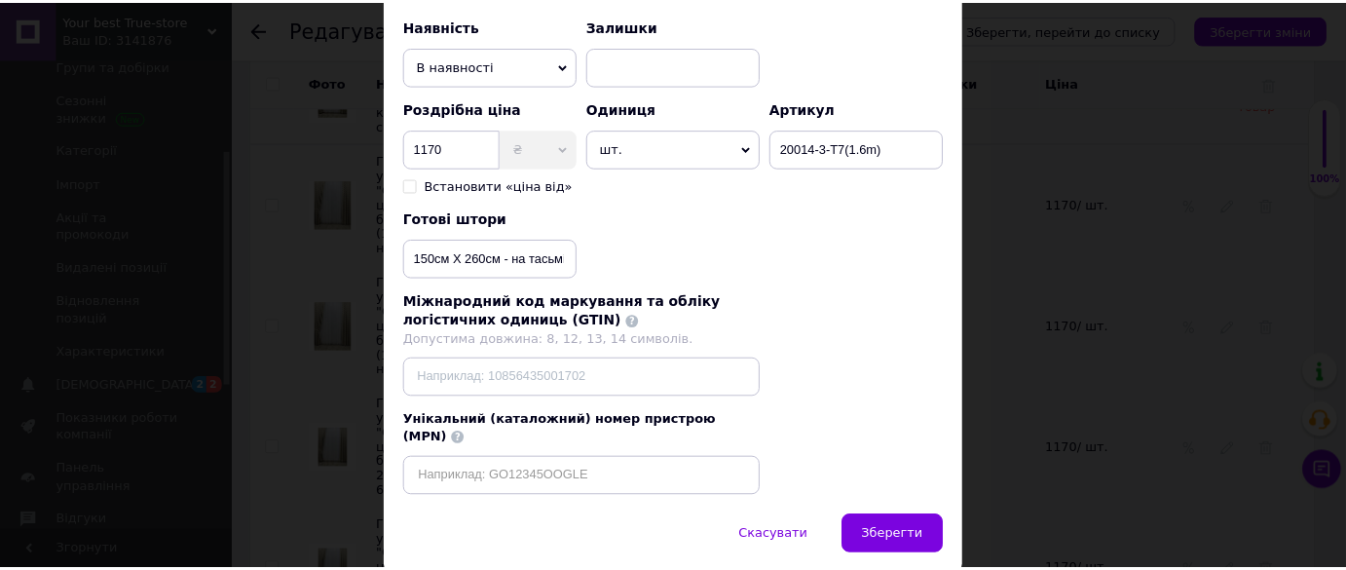
scroll to position [666, 0]
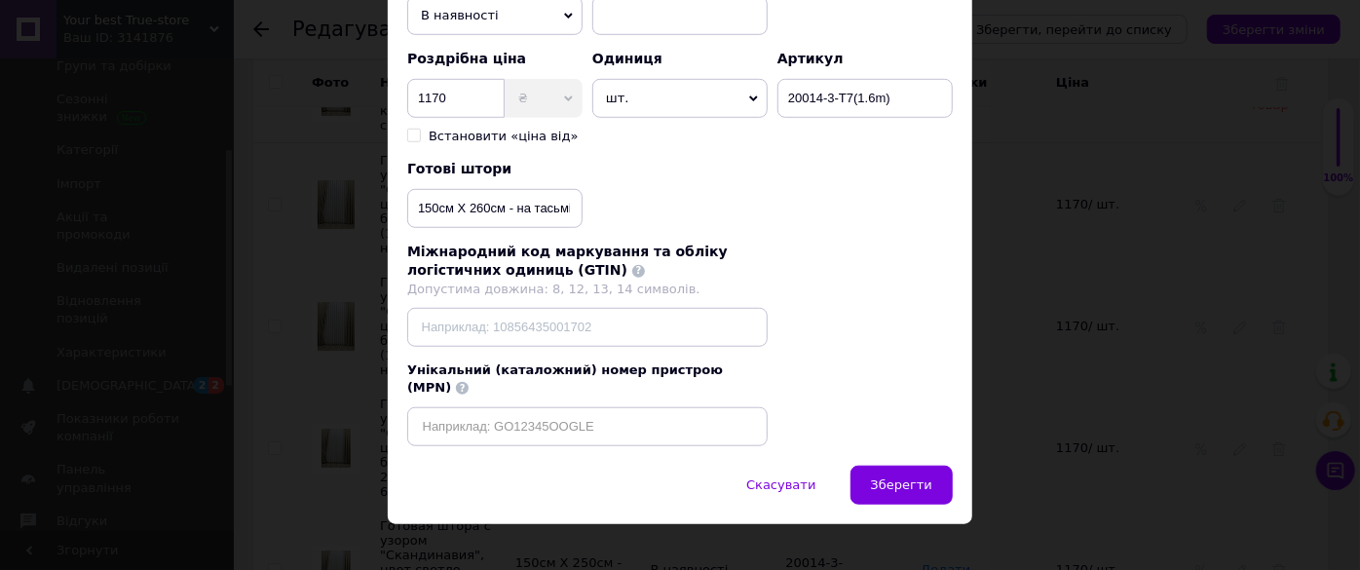
type input "Готова штора з візерунком "Скандинавія", колір світло-бежевий, 1шт (150см Х 260…"
click at [503, 206] on input "150см Х 260см - на тасьмі 6см" at bounding box center [494, 208] width 175 height 39
type input "1шт (150см Х 260см) - на тасьмі 6см"
click at [896, 477] on span "Зберегти" at bounding box center [901, 484] width 61 height 15
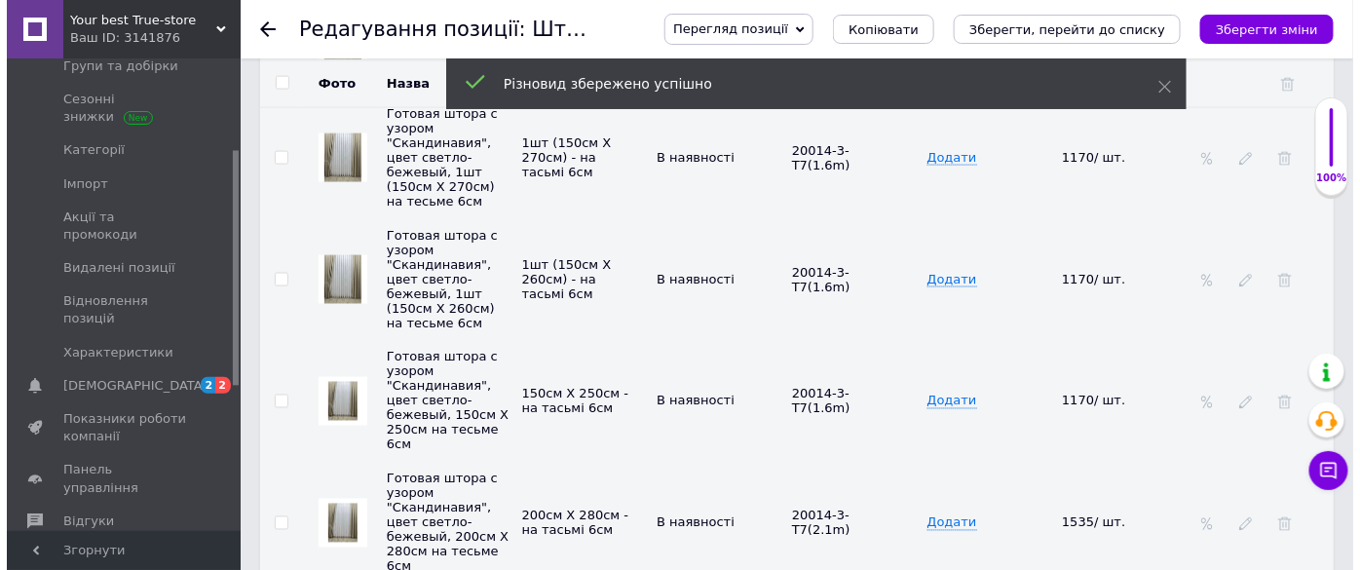
scroll to position [3364, 0]
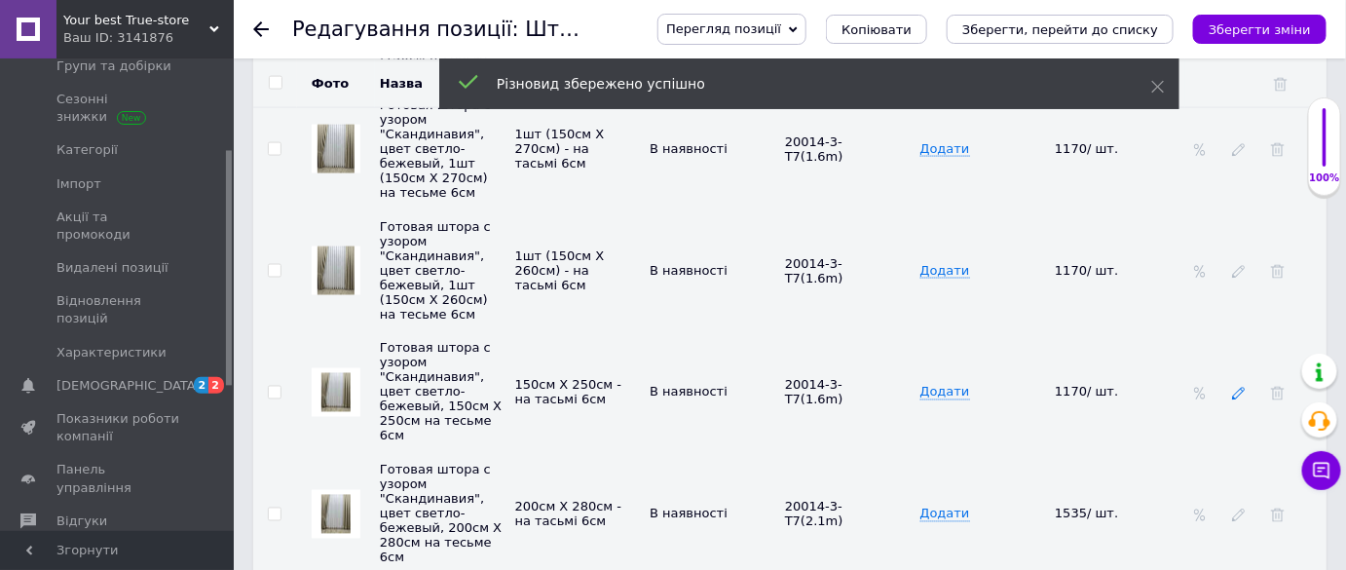
click at [1243, 387] on icon at bounding box center [1239, 394] width 14 height 14
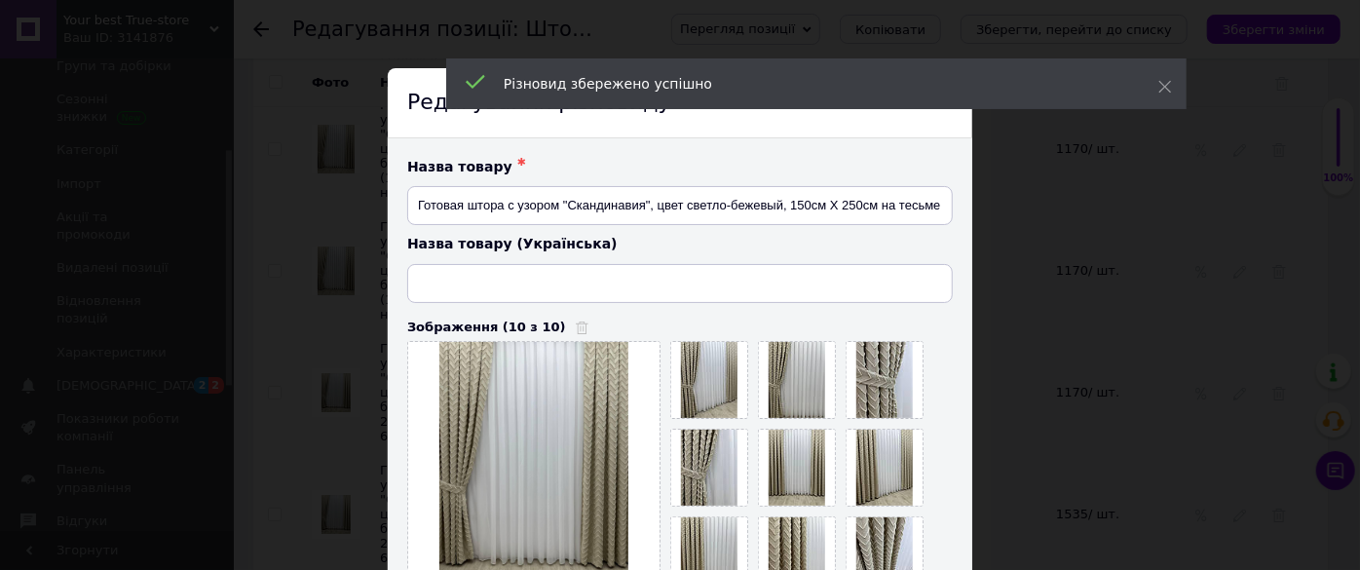
type input "Готова штора з візерунком "Скандинавія", колір світло-бежевий, 150см Х 250см на…"
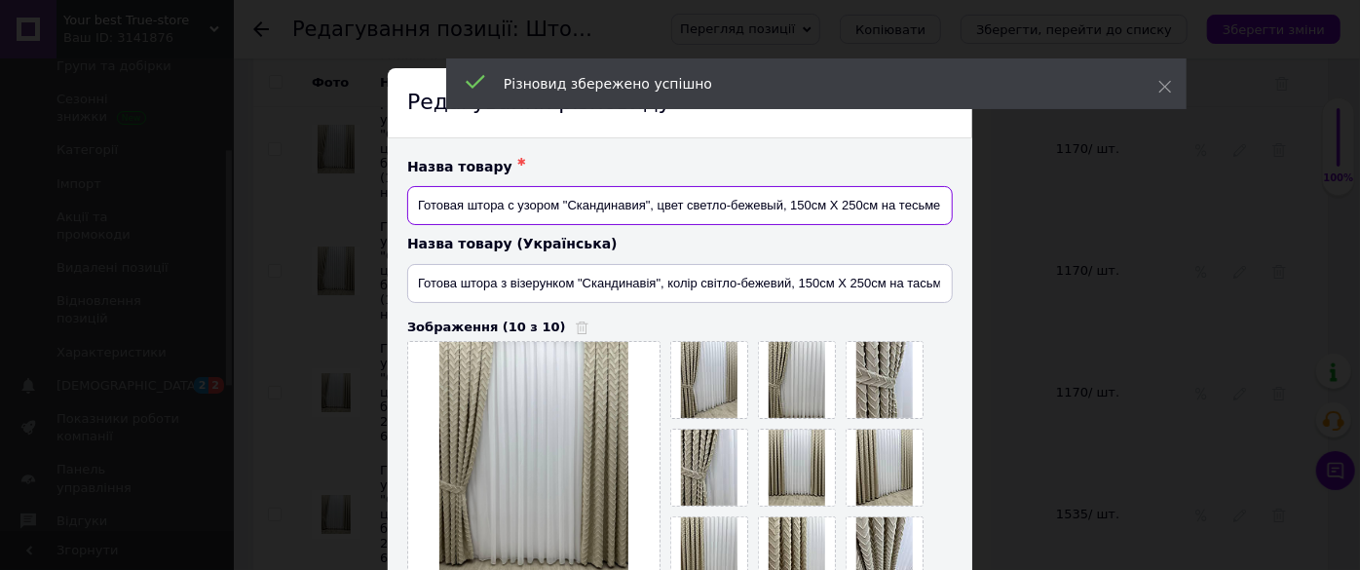
click at [876, 206] on input "Готовая штора с узором "Скандинавия", цвет светло-бежевый, 150см Х 250см на тес…" at bounding box center [679, 205] width 545 height 39
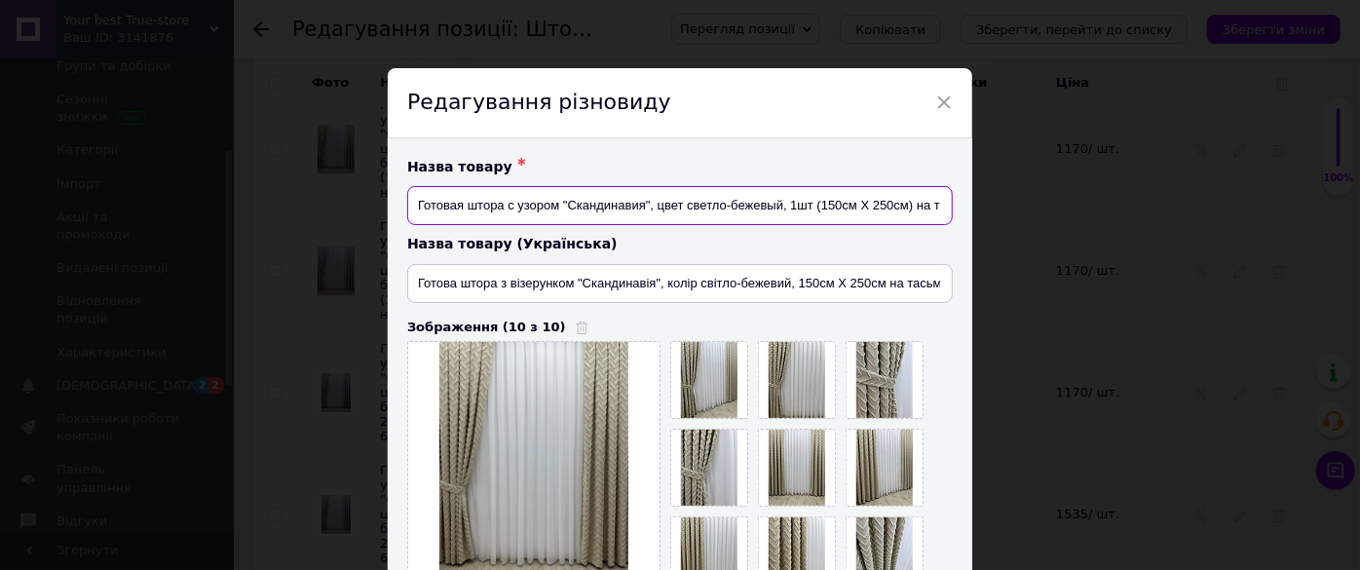
type input "Готовая штора с узором "Скандинавия", цвет светло-бежевый, 1шт (150см Х 250см) …"
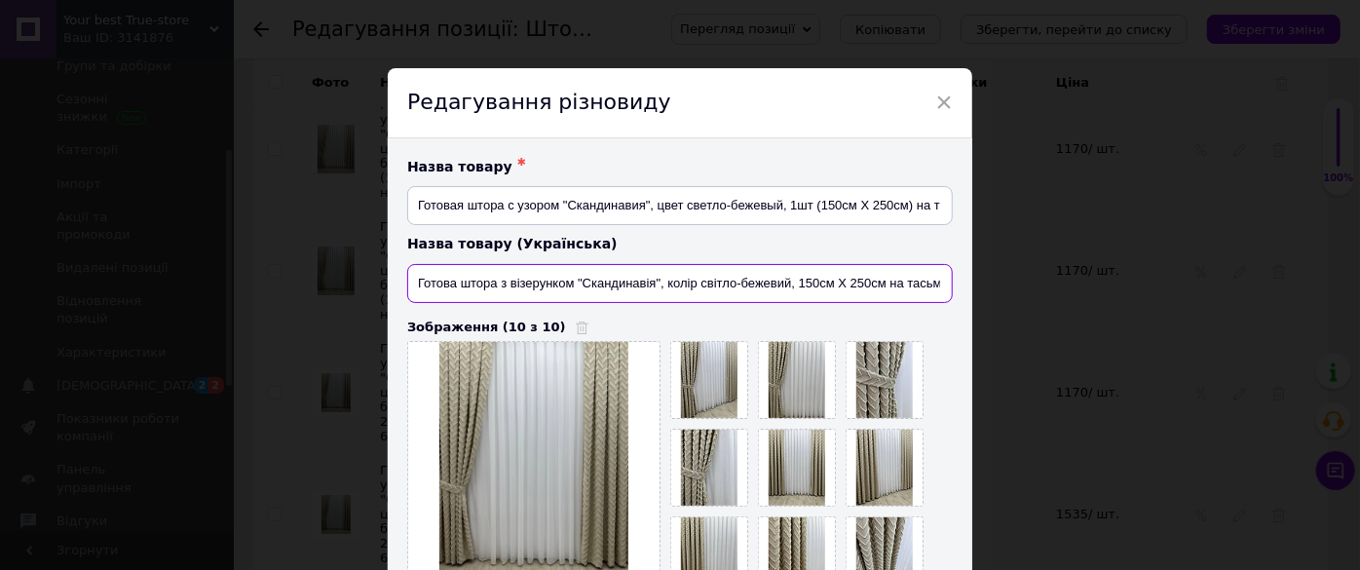
click at [882, 283] on input "Готова штора з візерунком "Скандинавія", колір світло-бежевий, 150см Х 250см на…" at bounding box center [679, 283] width 545 height 39
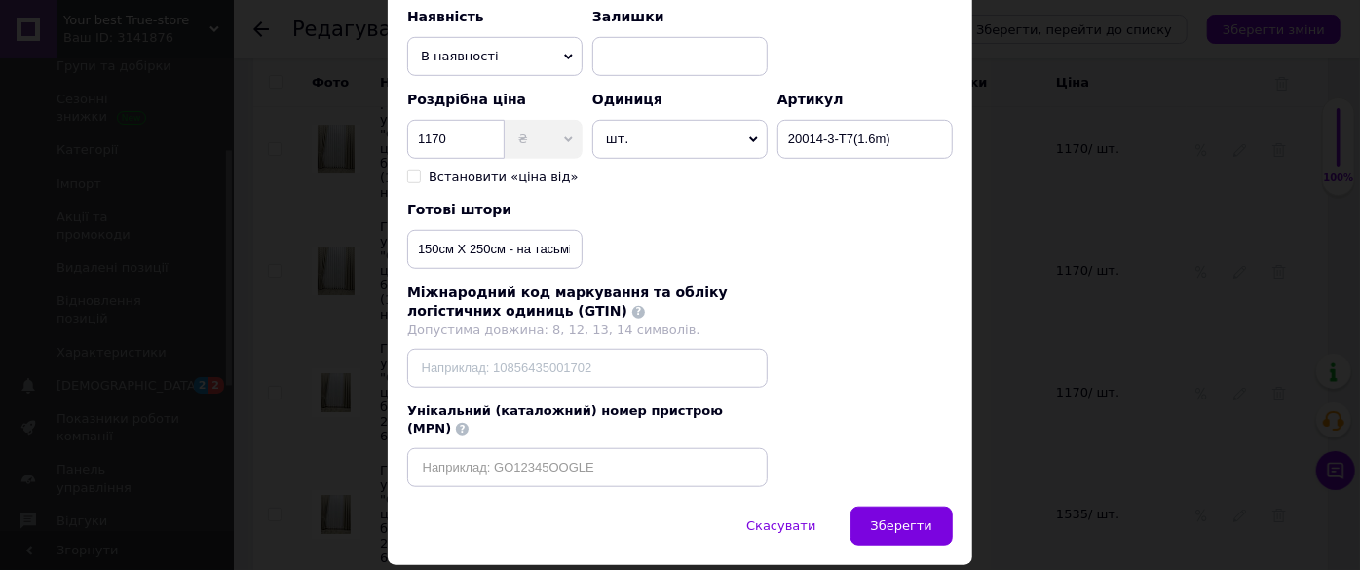
scroll to position [666, 0]
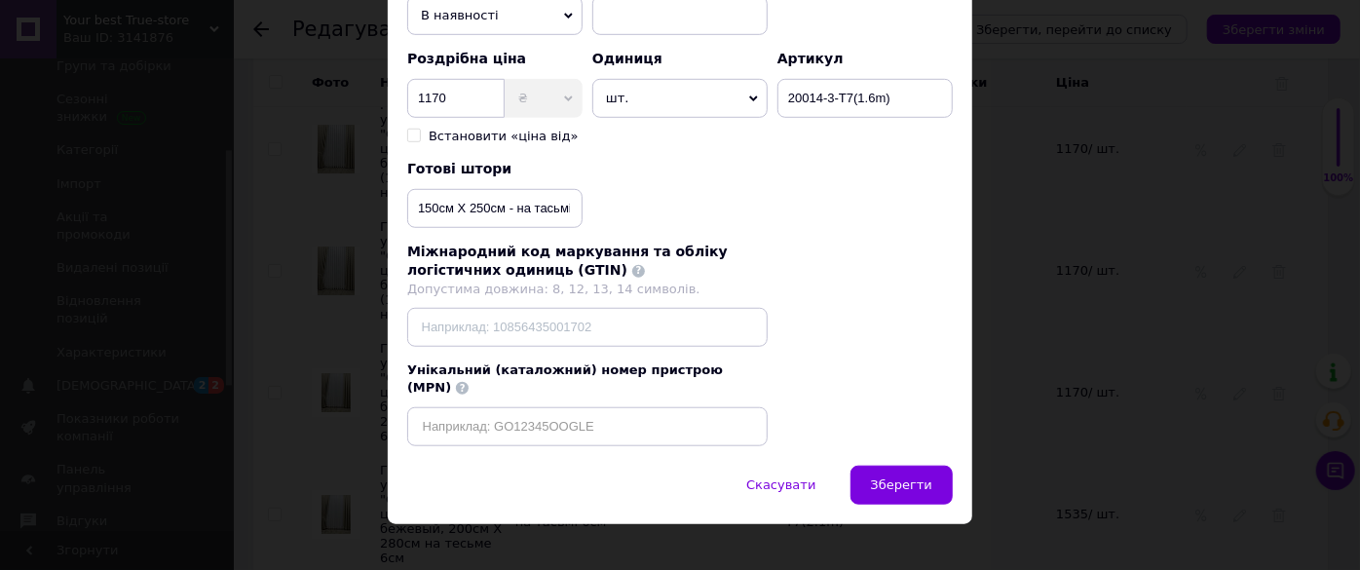
type input "Готова штора з візерунком "Скандинавія", колір світло-бежевий, 1шт (150см Х 250…"
click at [500, 207] on input "150см Х 250см - на тасьмі 6см" at bounding box center [494, 208] width 175 height 39
type input "1шт (150см Х 250см) - на тасьмі 6см"
click at [886, 466] on button "Зберегти" at bounding box center [901, 485] width 102 height 39
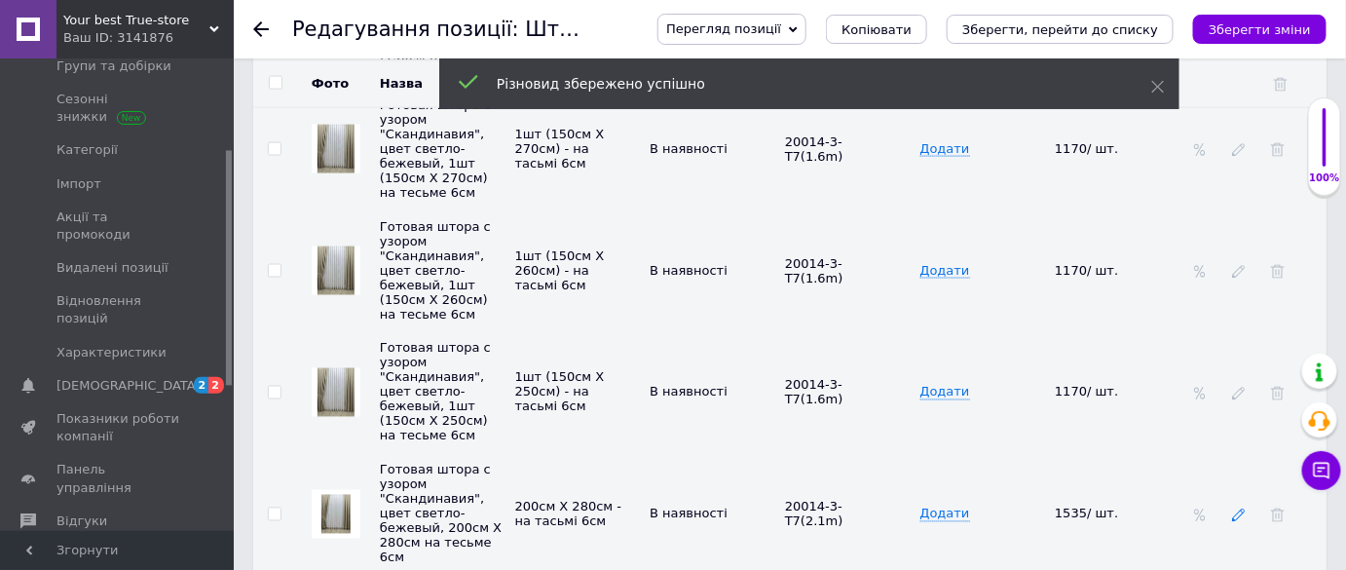
click at [1241, 508] on icon at bounding box center [1239, 515] width 14 height 14
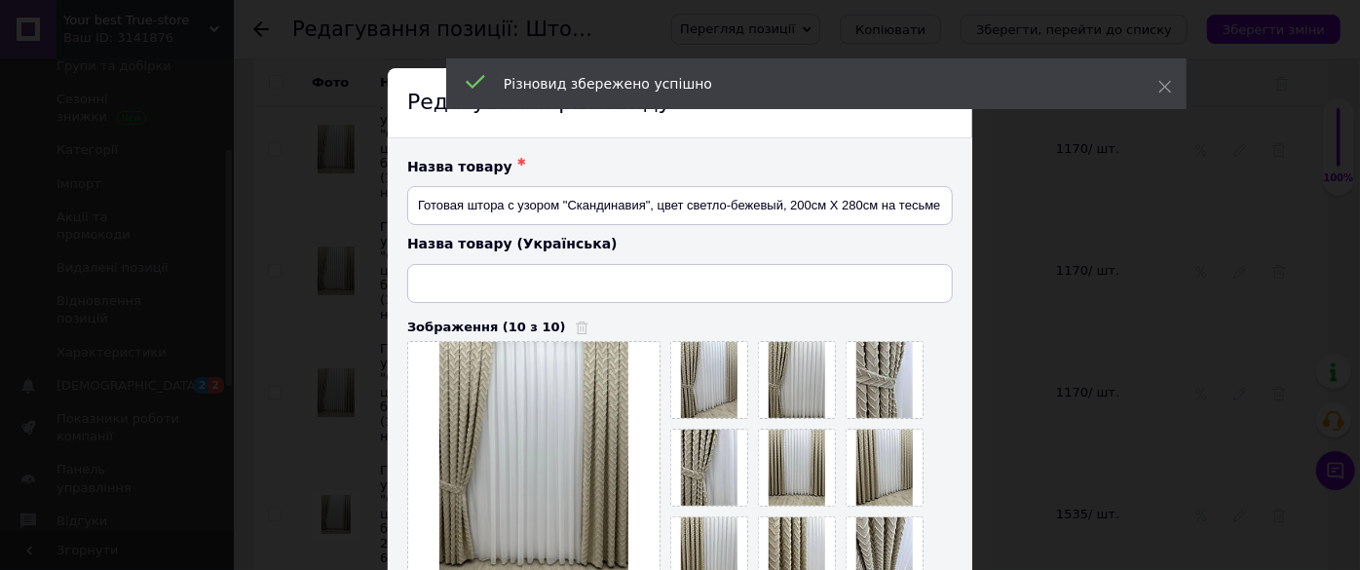
type input "Готова штора з візерунком "Скандинавія", колір світло-бежевий, 200см Х 280см на…"
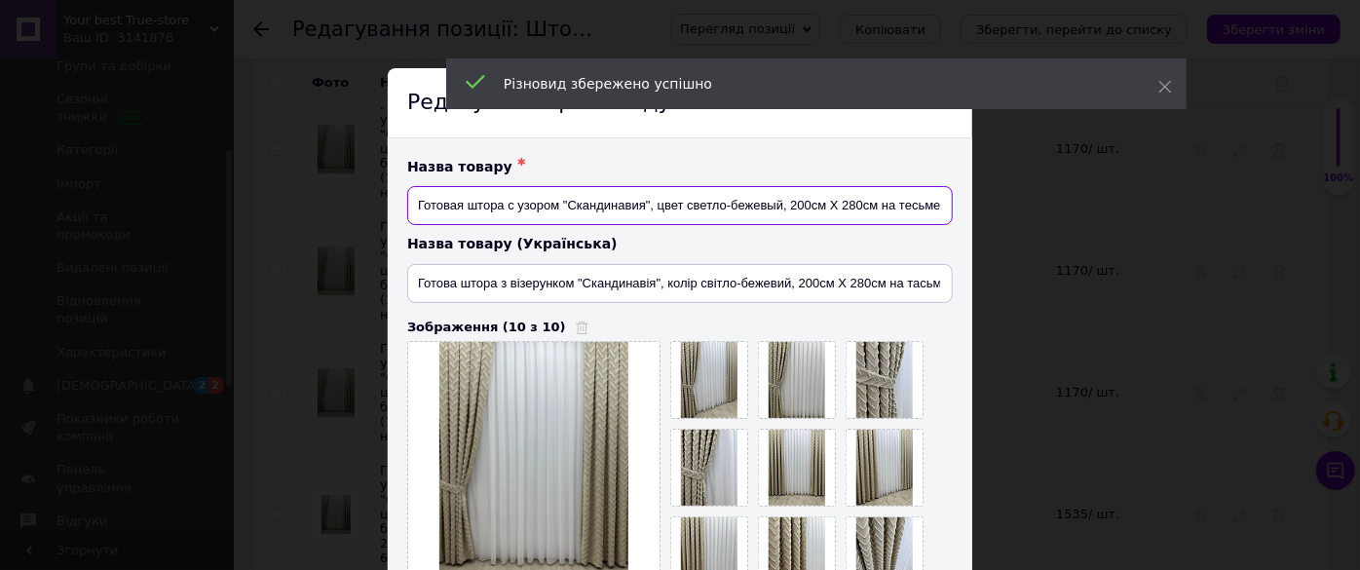
click at [875, 206] on input "Готовая штора с узором "Скандинавия", цвет светло-бежевый, 200см Х 280см на тес…" at bounding box center [679, 205] width 545 height 39
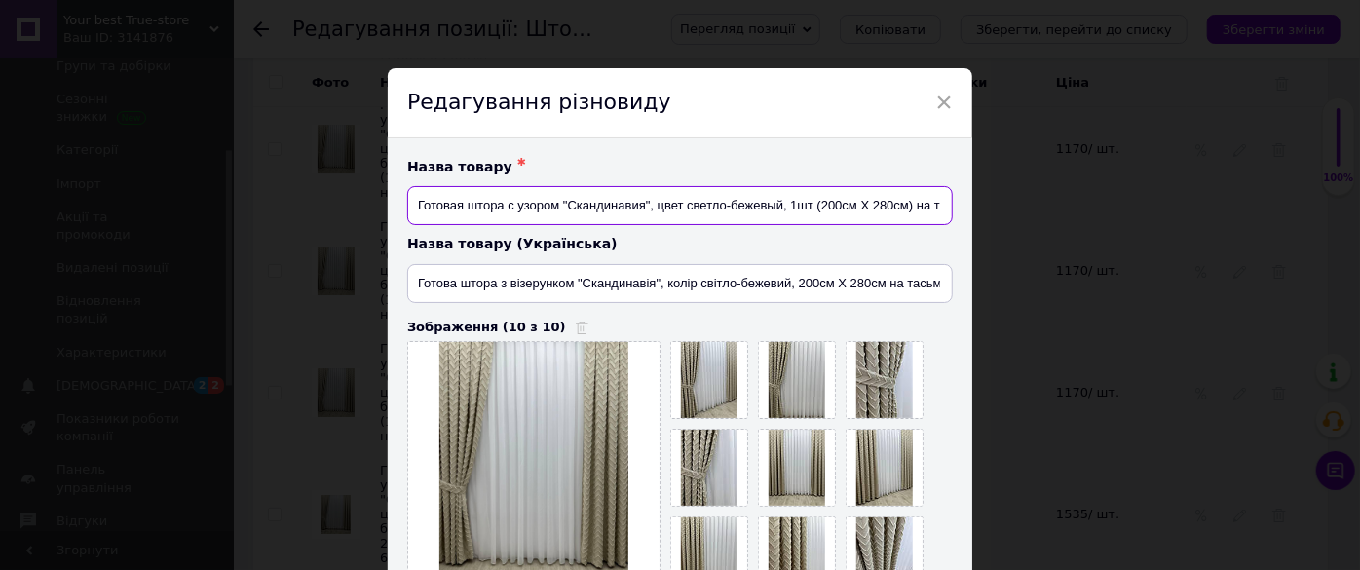
type input "Готовая штора с узором "Скандинавия", цвет светло-бежевый, 1шт (200см Х 280см) …"
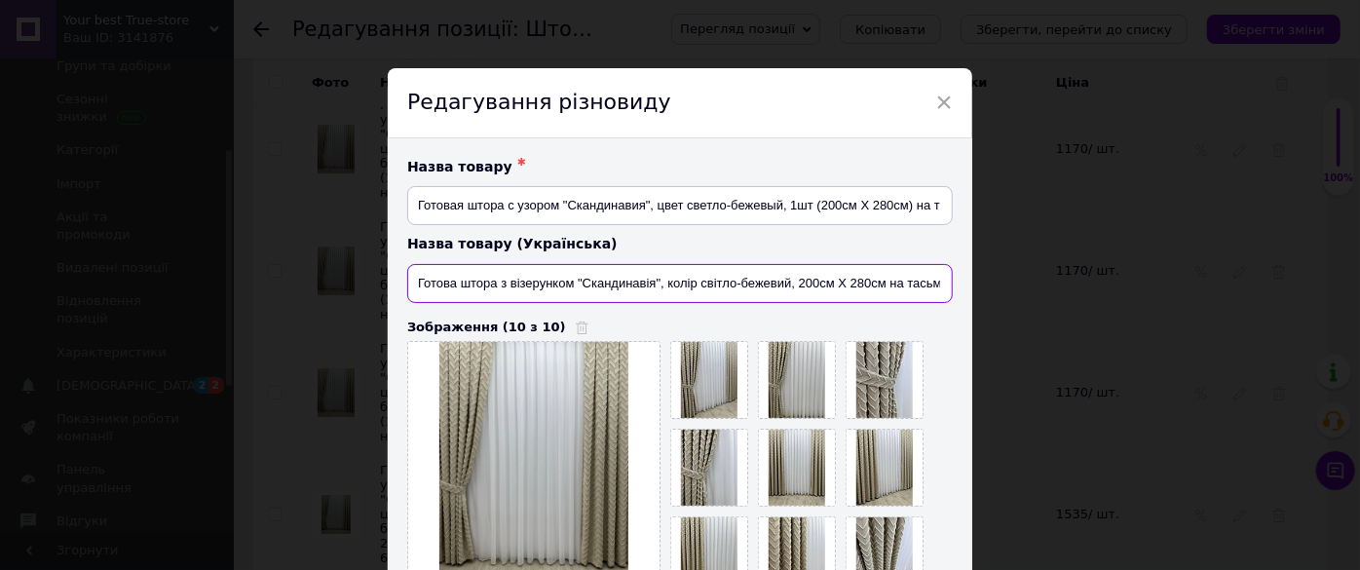
click at [881, 280] on input "Готова штора з візерунком "Скандинавія", колір світло-бежевий, 200см Х 280см на…" at bounding box center [679, 283] width 545 height 39
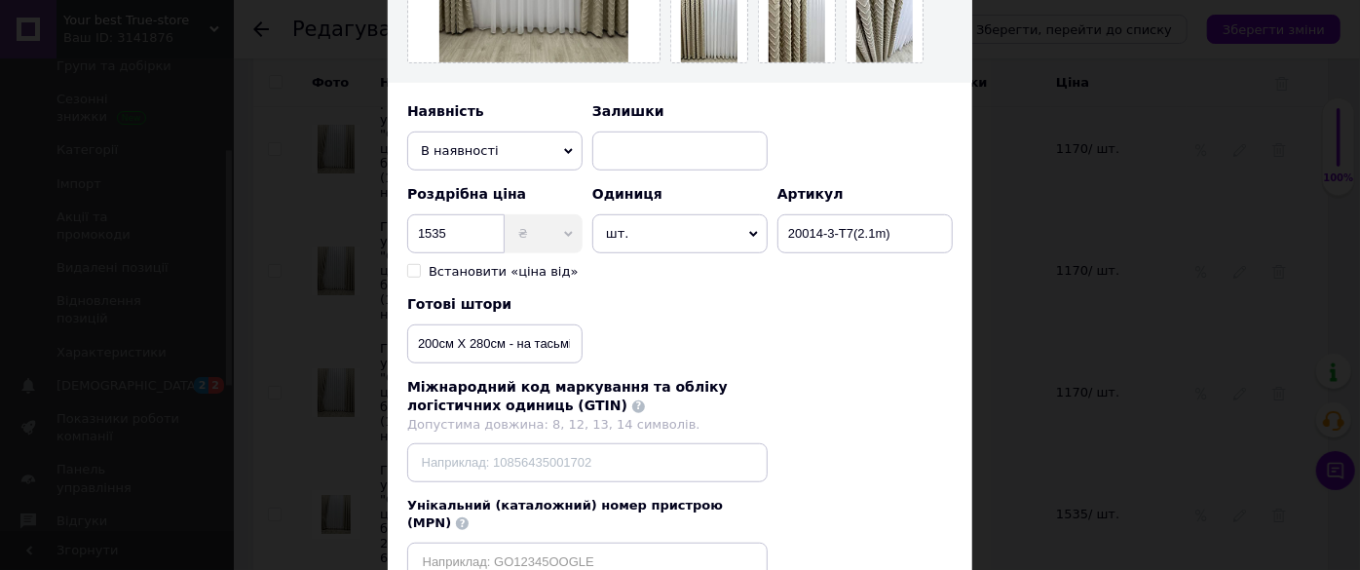
type input "Готова штора з візерунком "Скандинавія", колір світло-бежевий, 1шт (200см Х 280…"
click at [501, 344] on input "200см Х 280см - на тасьмі 6см" at bounding box center [494, 343] width 175 height 39
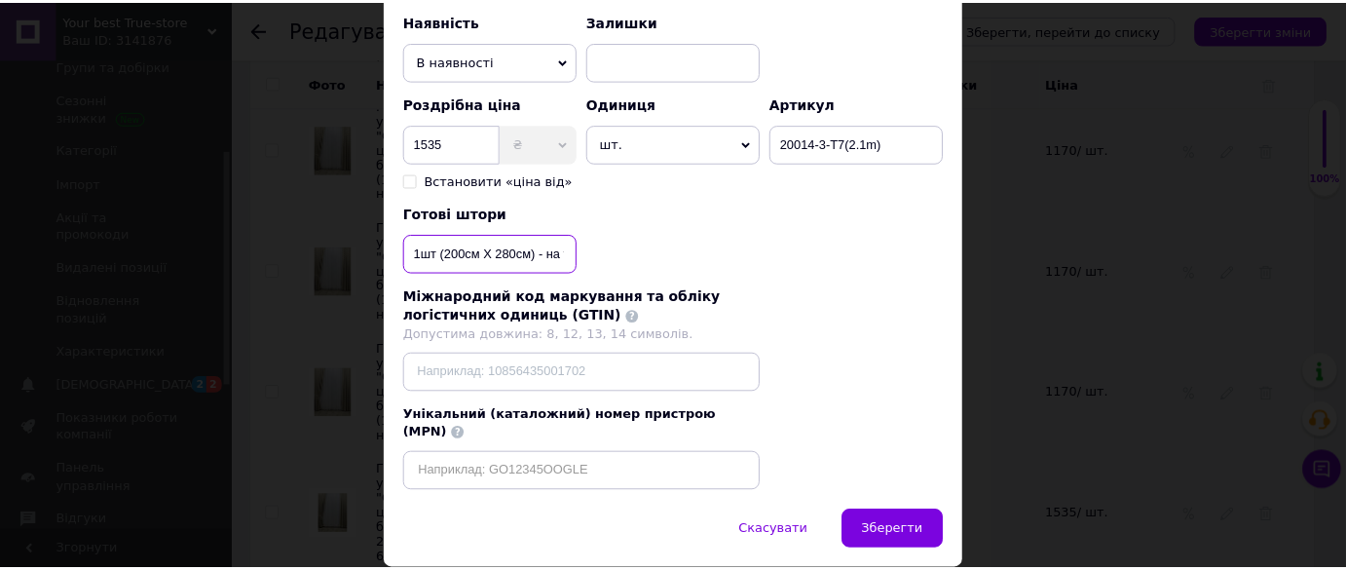
scroll to position [666, 0]
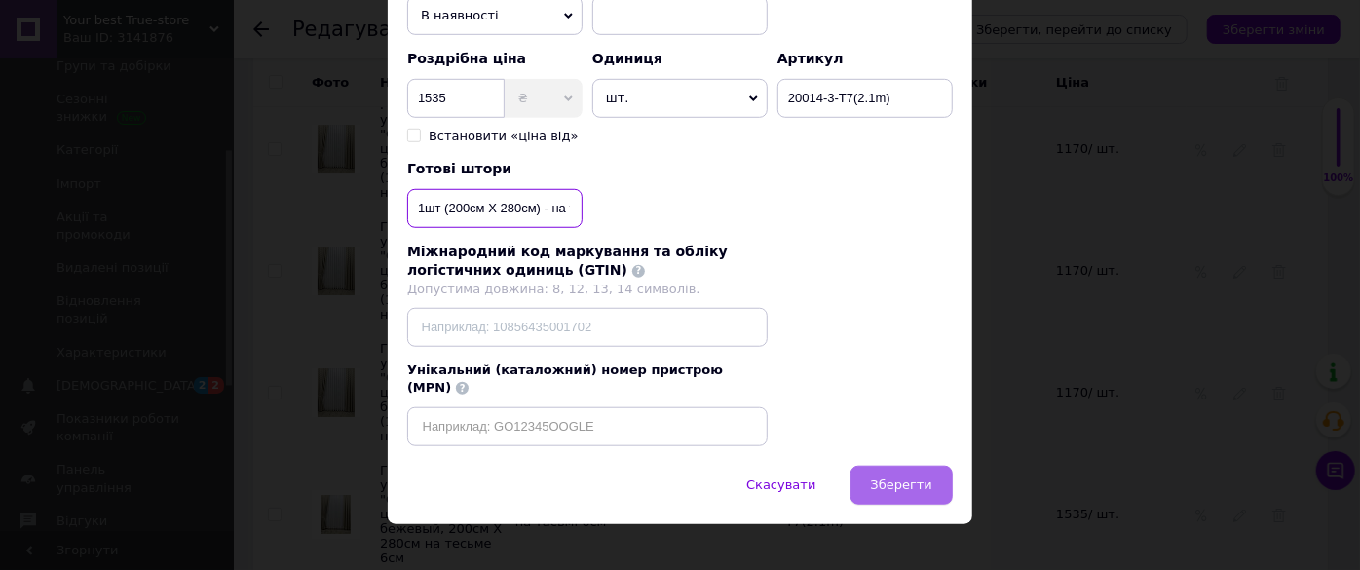
type input "1шт (200см Х 280см) - на тасьмі 6см"
click at [898, 477] on span "Зберегти" at bounding box center [901, 484] width 61 height 15
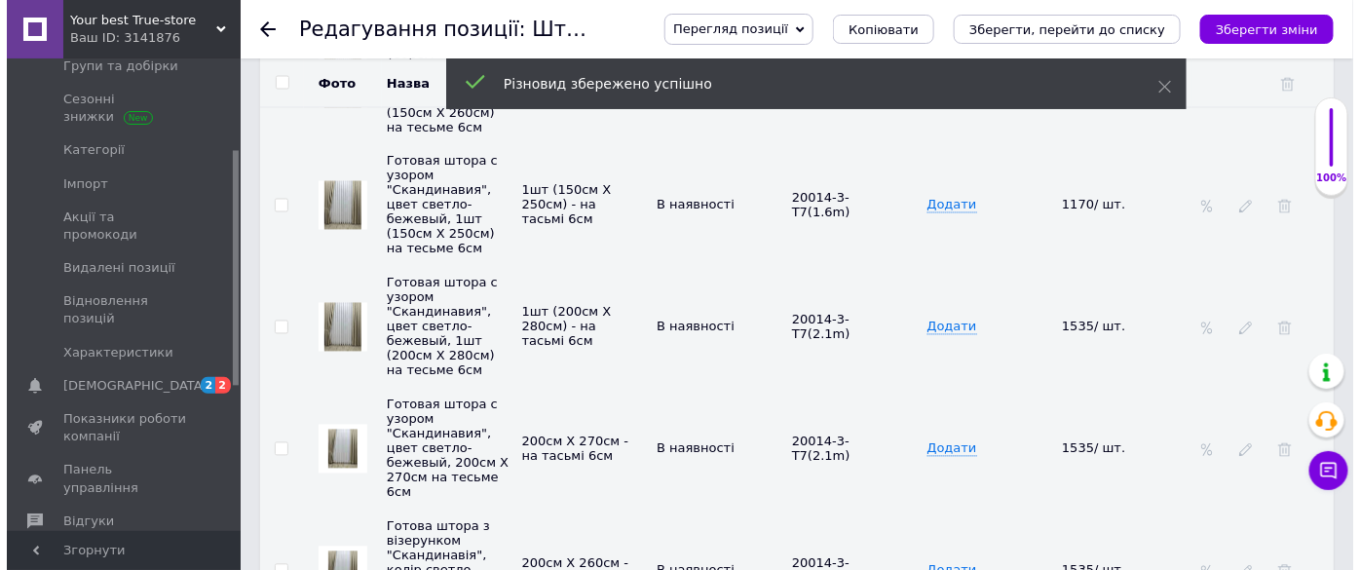
scroll to position [3630, 0]
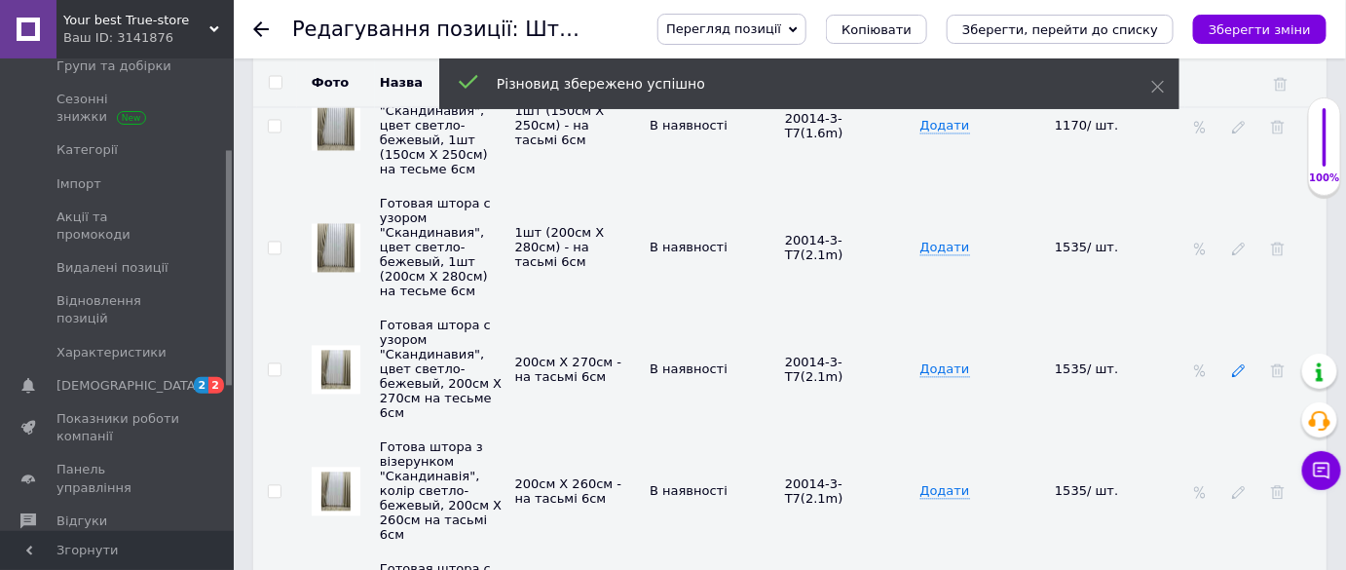
click at [1241, 365] on use at bounding box center [1238, 371] width 13 height 13
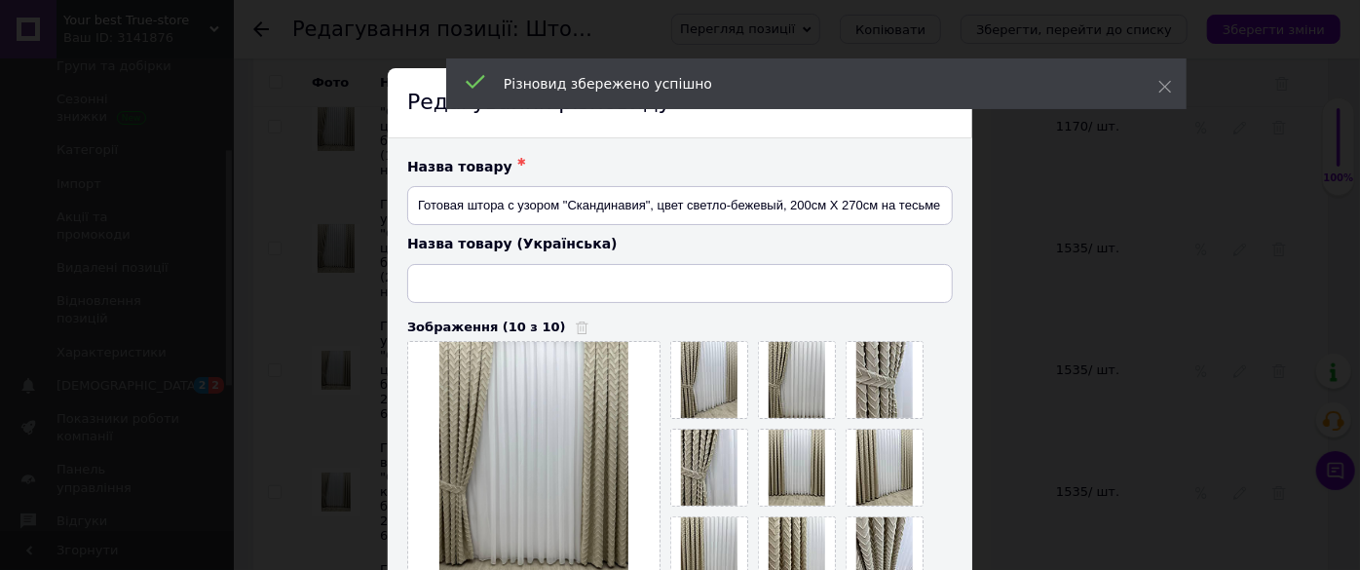
type input "Готова штора з візерунком "Скандинавія", колір світло-бежевий, 200см Х 270см на…"
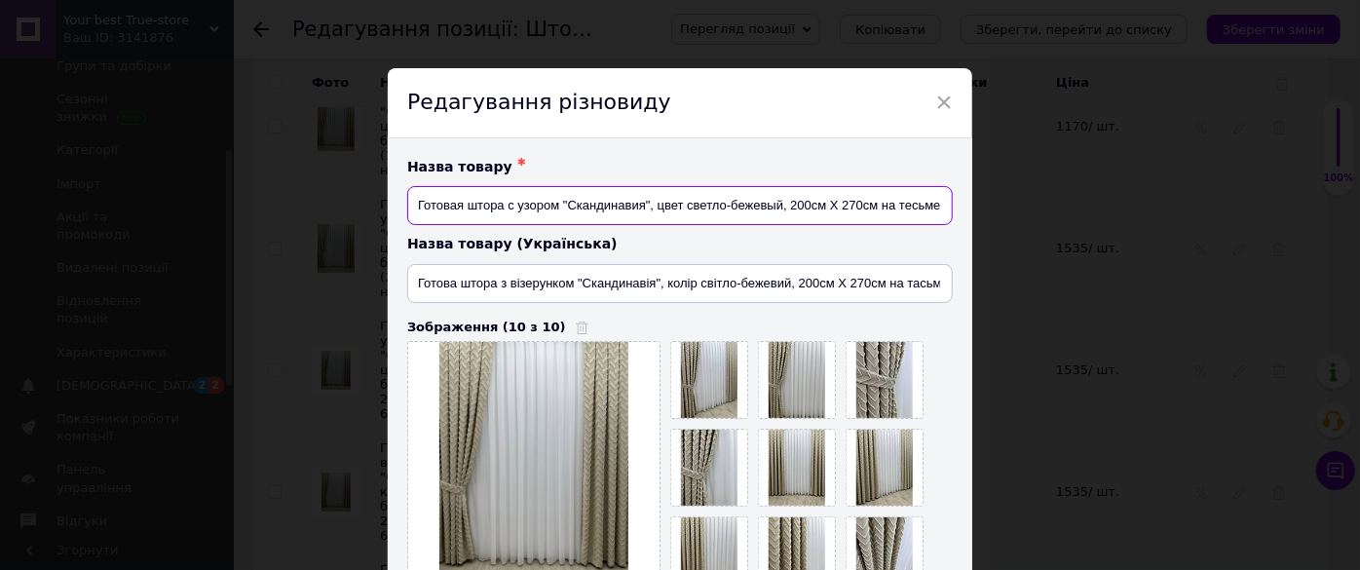
click at [874, 209] on input "Готовая штора с узором "Скандинавия", цвет светло-бежевый, 200см Х 270см на тес…" at bounding box center [679, 205] width 545 height 39
type input "Готовая штора с узором "Скандинавия", цвет светло-бежевый, 1шт (200см Х 270см) …"
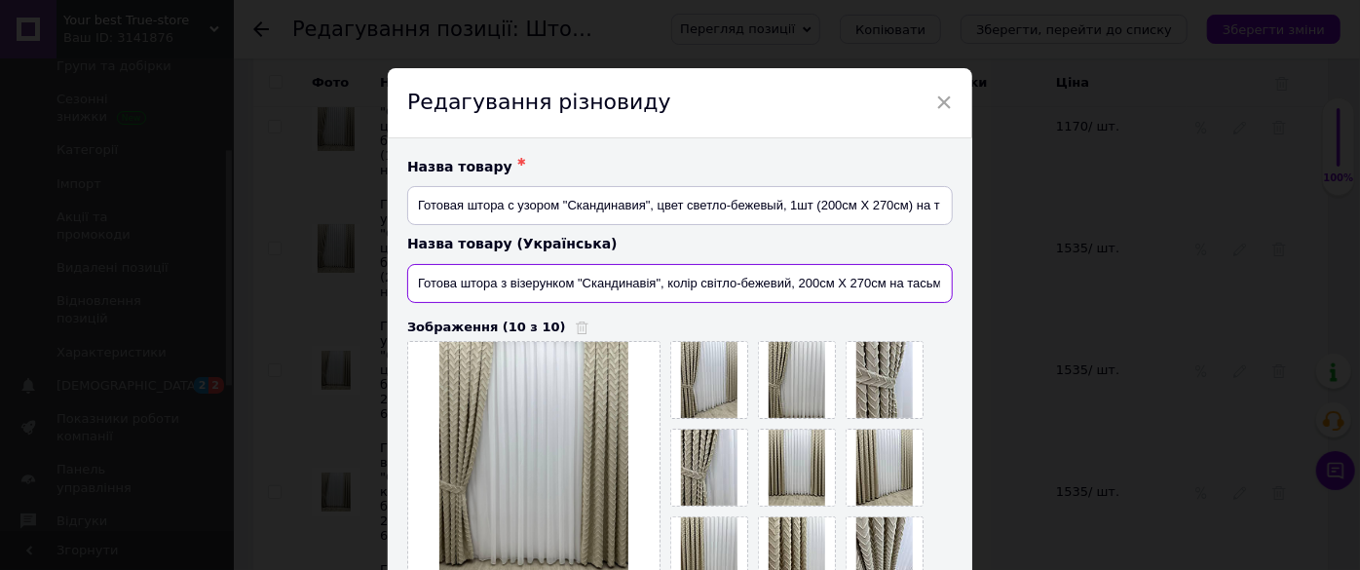
click at [882, 280] on input "Готова штора з візерунком "Скандинавія", колір світло-бежевий, 200см Х 270см на…" at bounding box center [679, 283] width 545 height 39
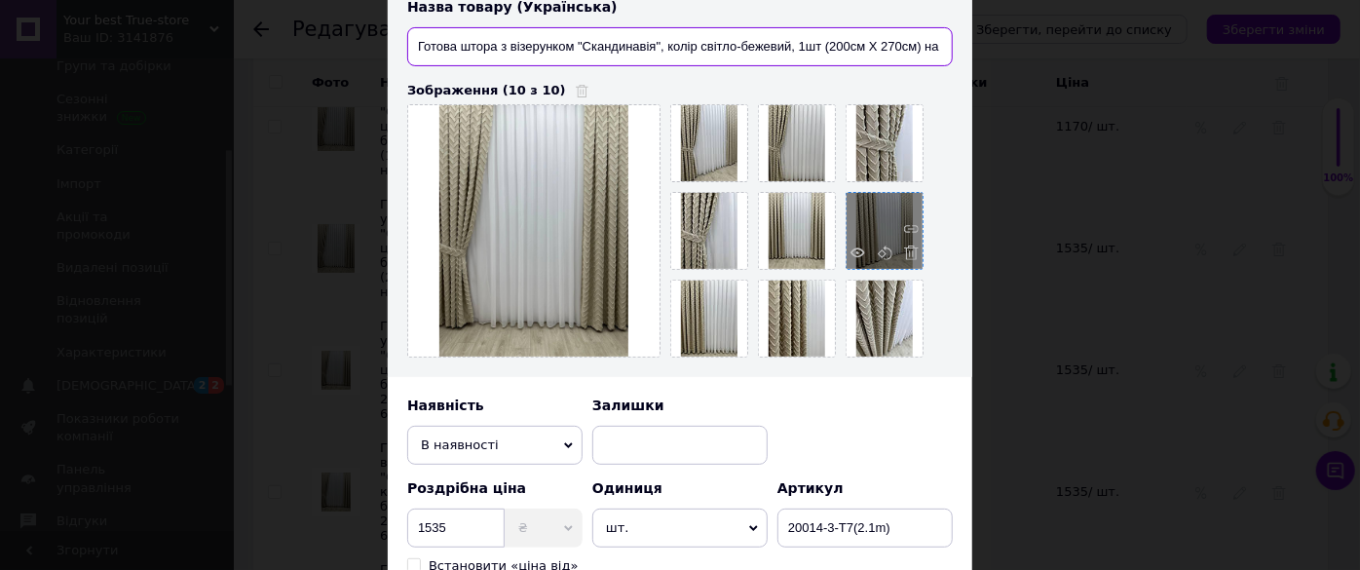
scroll to position [619, 0]
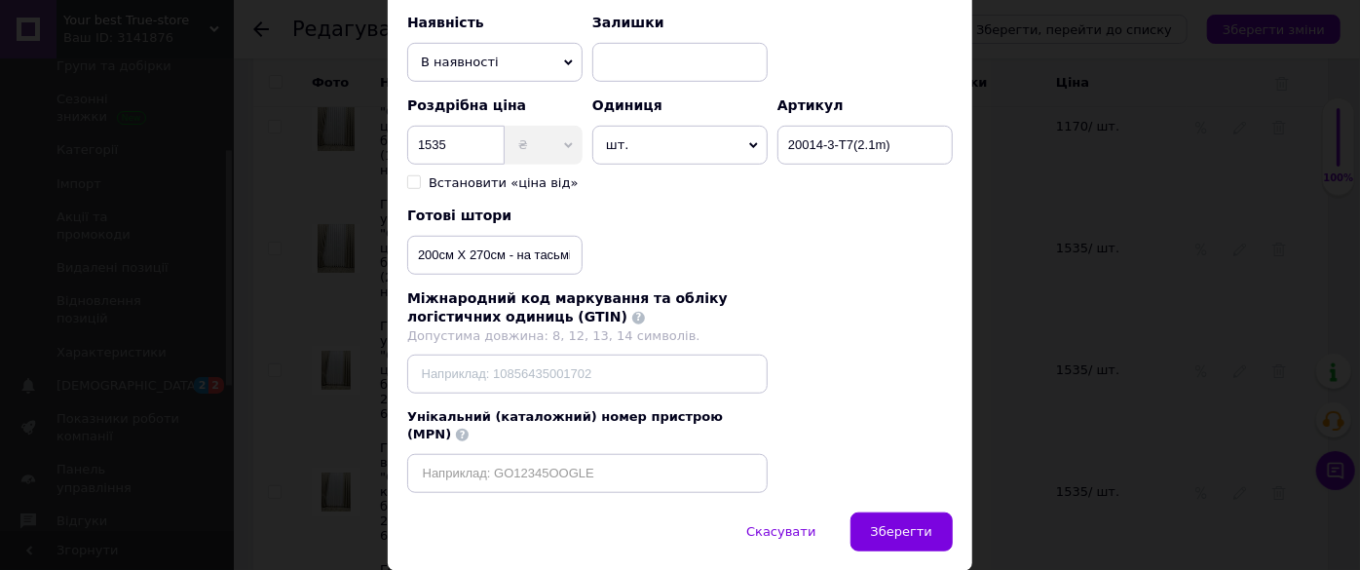
type input "Готова штора з візерунком "Скандинавія", колір світло-бежевий, 1шт (200см Х 270…"
click at [504, 251] on input "200см Х 270см - на тасьмі 6см" at bounding box center [494, 255] width 175 height 39
type input "1шт (200см Х 270см) - на тасьмі 6см"
click at [903, 524] on span "Зберегти" at bounding box center [901, 531] width 61 height 15
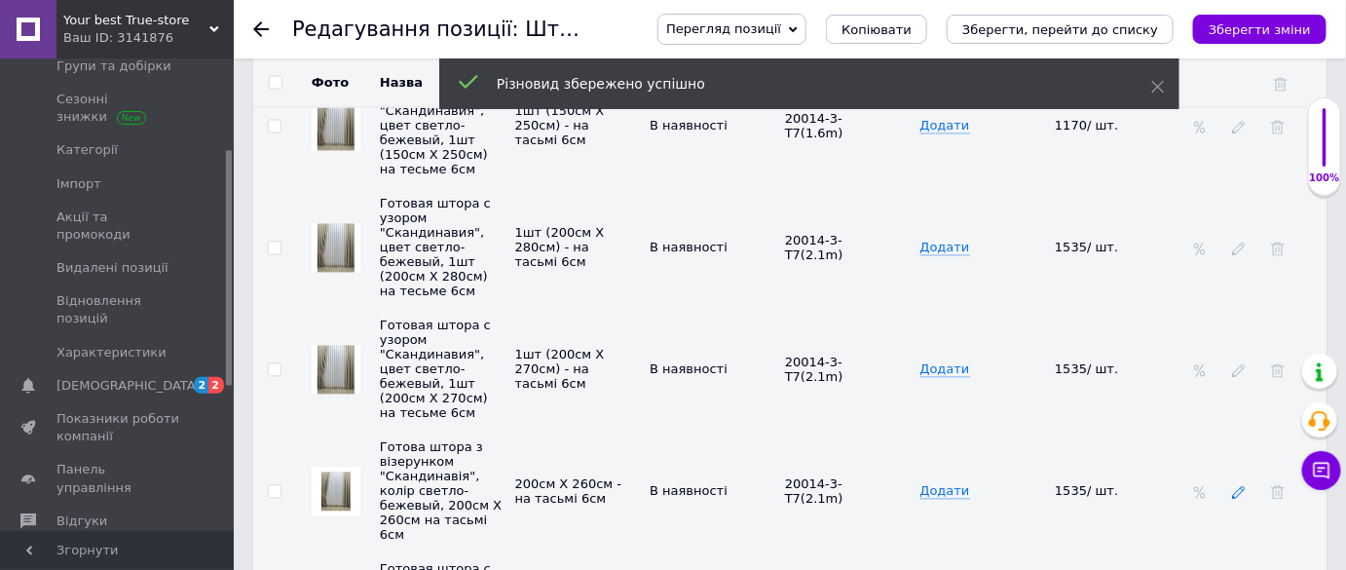
click at [1234, 486] on icon at bounding box center [1239, 493] width 14 height 14
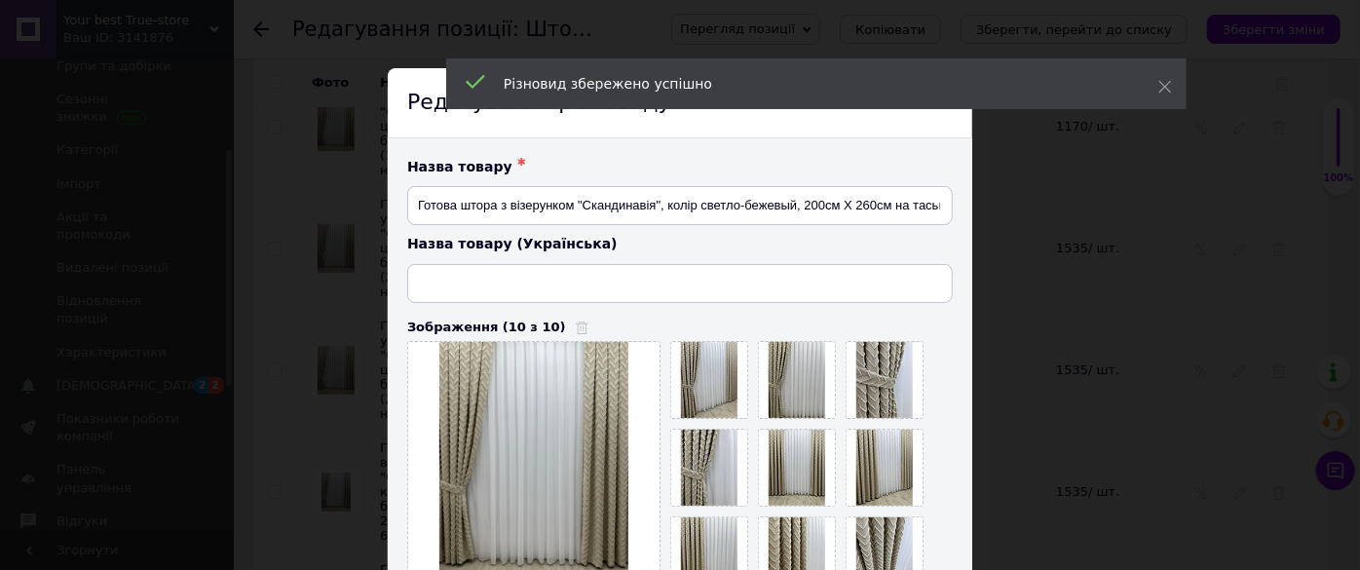
type input "Готова штора з візерунком "Скандинавія", колір світло-бежевий, 200см Х 260см на…"
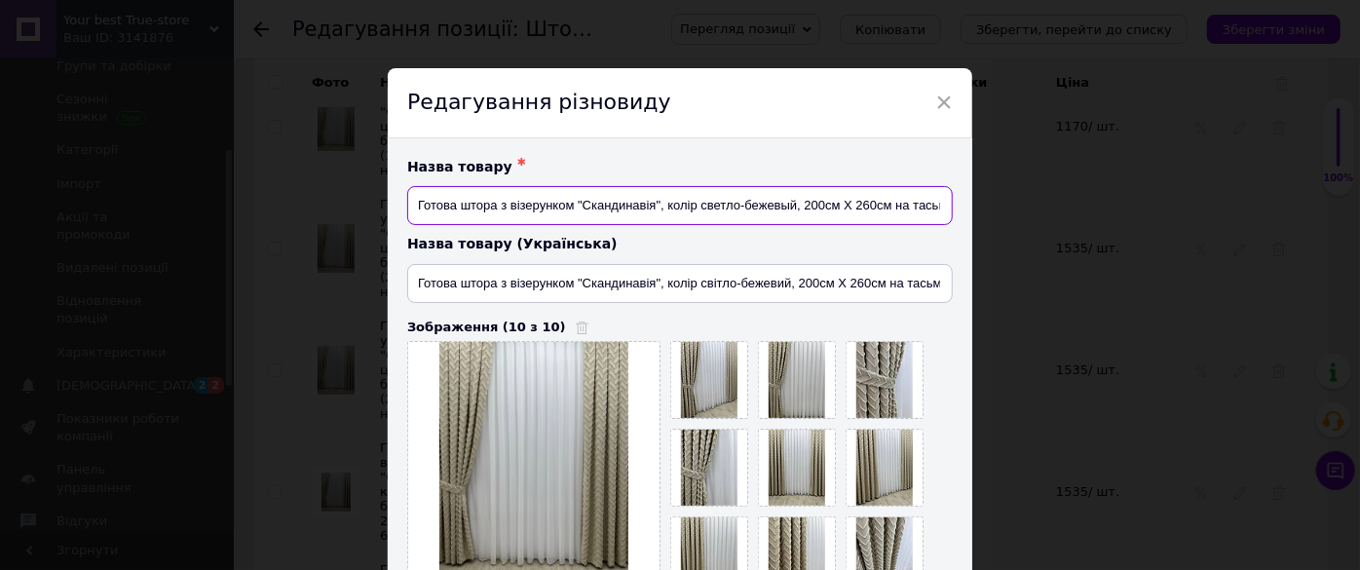
click at [886, 206] on input "Готова штора з візерунком "Скандинавія", колір светло-бежевый, 200см Х 260см на…" at bounding box center [679, 205] width 545 height 39
type input "Готова штора з візерунком "Скандинавія", колір светло-бежевый, 1шт (200см Х 260…"
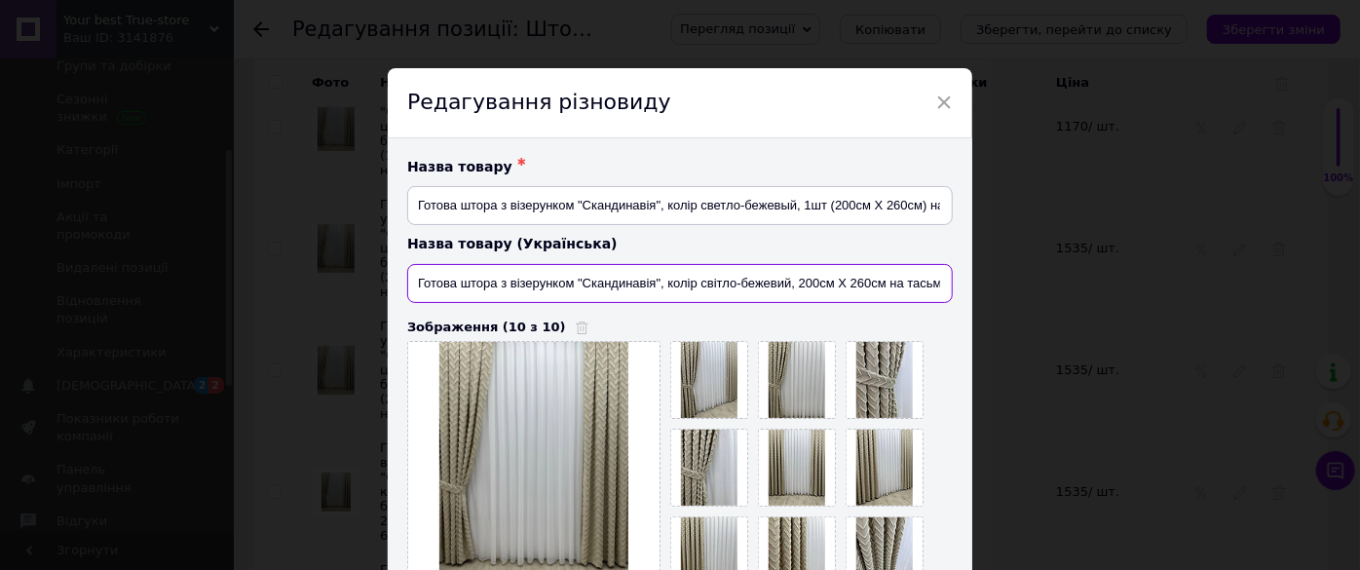
click at [881, 285] on input "Готова штора з візерунком "Скандинавія", колір світло-бежевий, 200см Х 260см на…" at bounding box center [679, 283] width 545 height 39
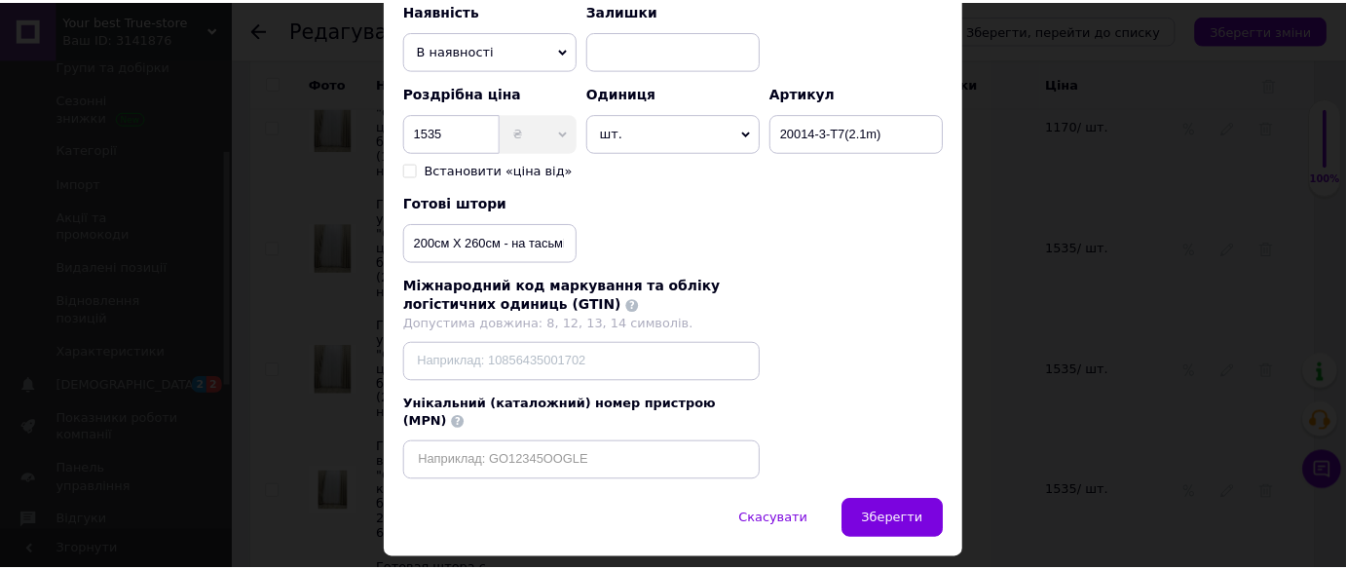
scroll to position [666, 0]
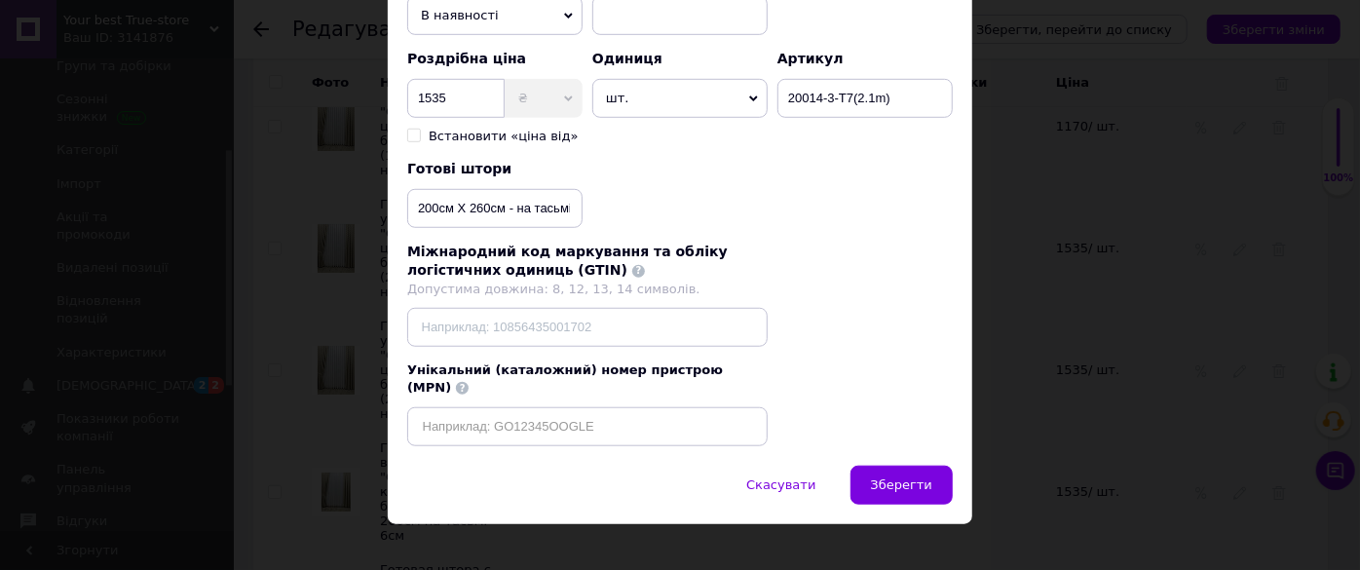
type input "Готова штора з візерунком "Скандинавія", колір світло-бежевий, 1шт (200см Х 260…"
click at [501, 206] on input "200см Х 260см - на тасьмі 6см" at bounding box center [494, 208] width 175 height 39
type input "1шт (200см Х 260см) - на тасьмі 6см"
click at [909, 477] on span "Зберегти" at bounding box center [901, 484] width 61 height 15
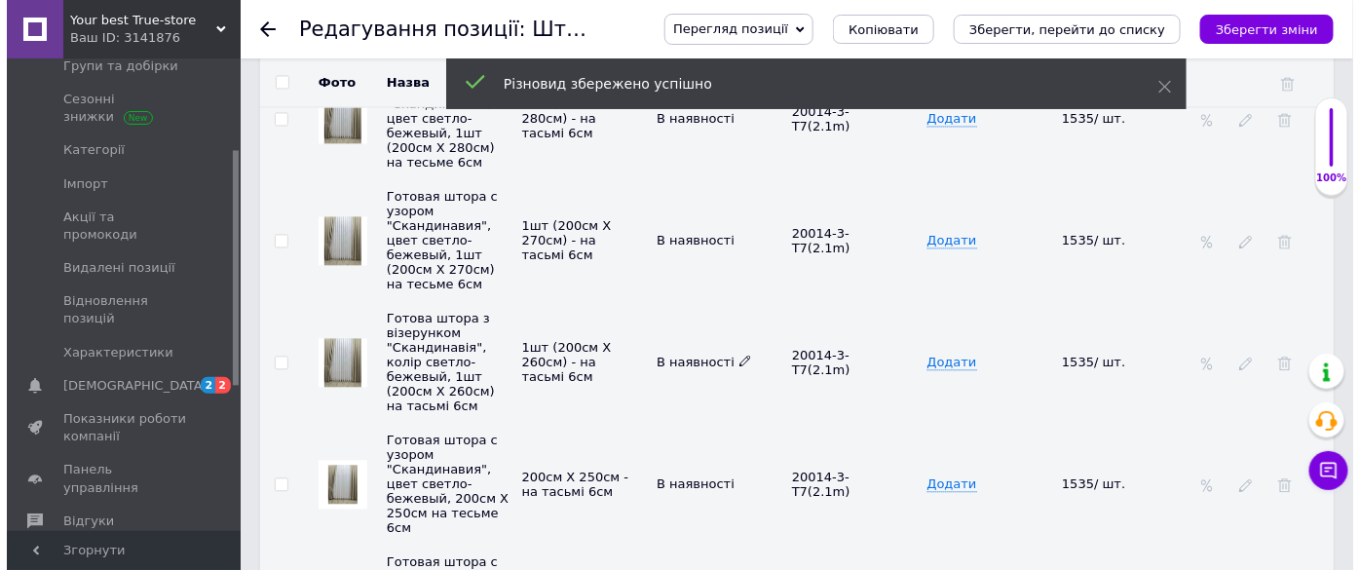
scroll to position [3896, 0]
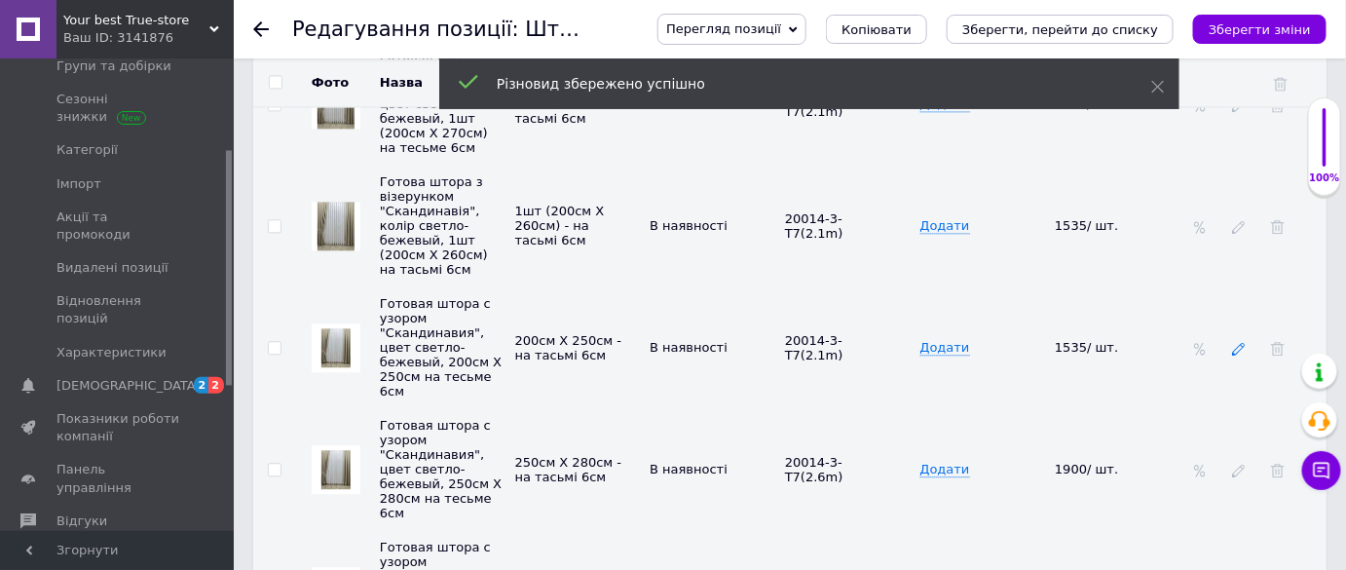
click at [1234, 342] on icon at bounding box center [1239, 349] width 14 height 14
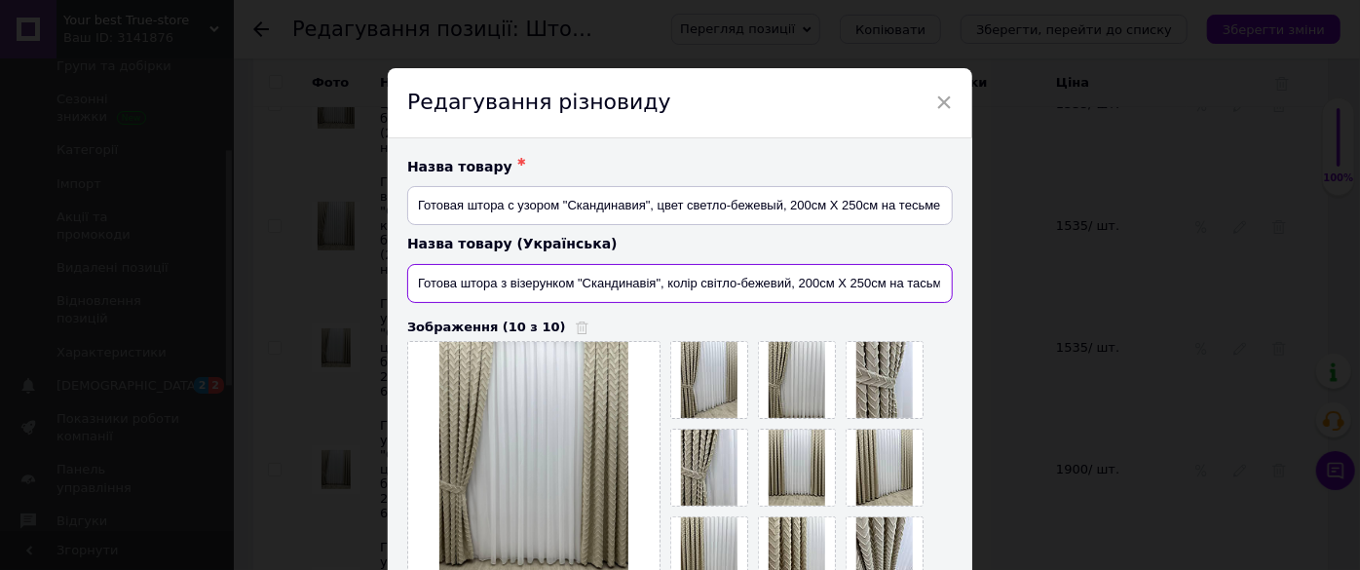
click at [882, 286] on input "Готова штора з візерунком "Скандинавія", колір світло-бежевий, 200см Х 250см на…" at bounding box center [679, 283] width 545 height 39
type input "Готова штора з візерунком "Скандинавія", колір світло-бежевий, 1шт (200см Х 250…"
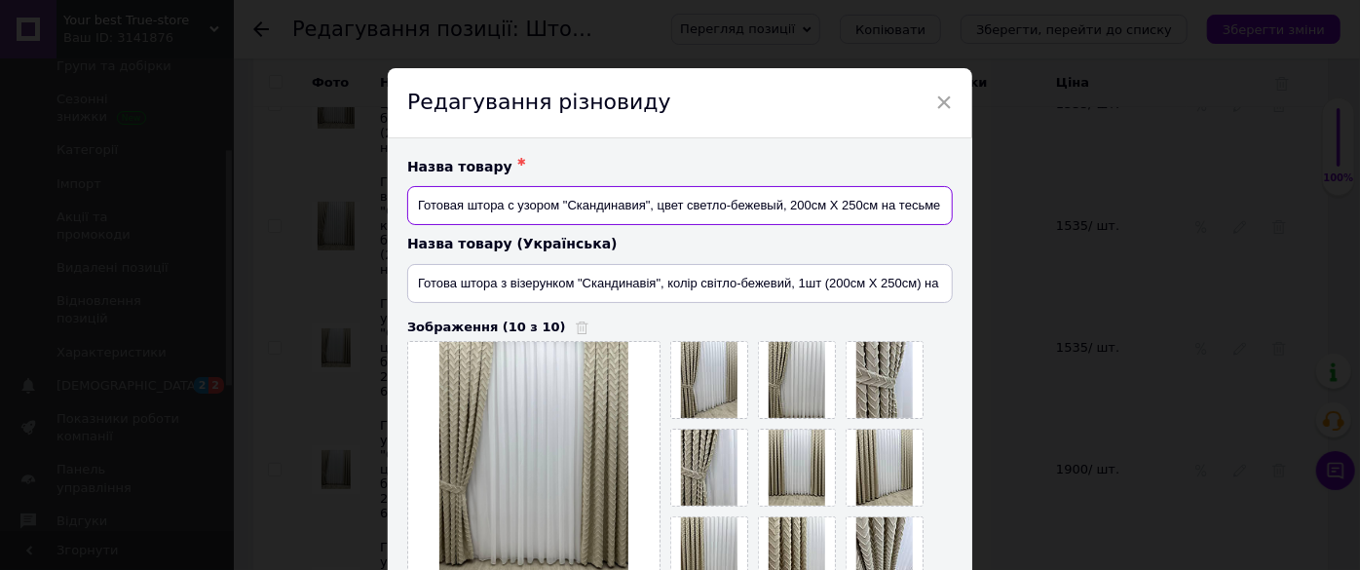
click at [874, 205] on input "Готовая штора с узором "Скандинавия", цвет светло-бежевый, 200см Х 250см на тес…" at bounding box center [679, 205] width 545 height 39
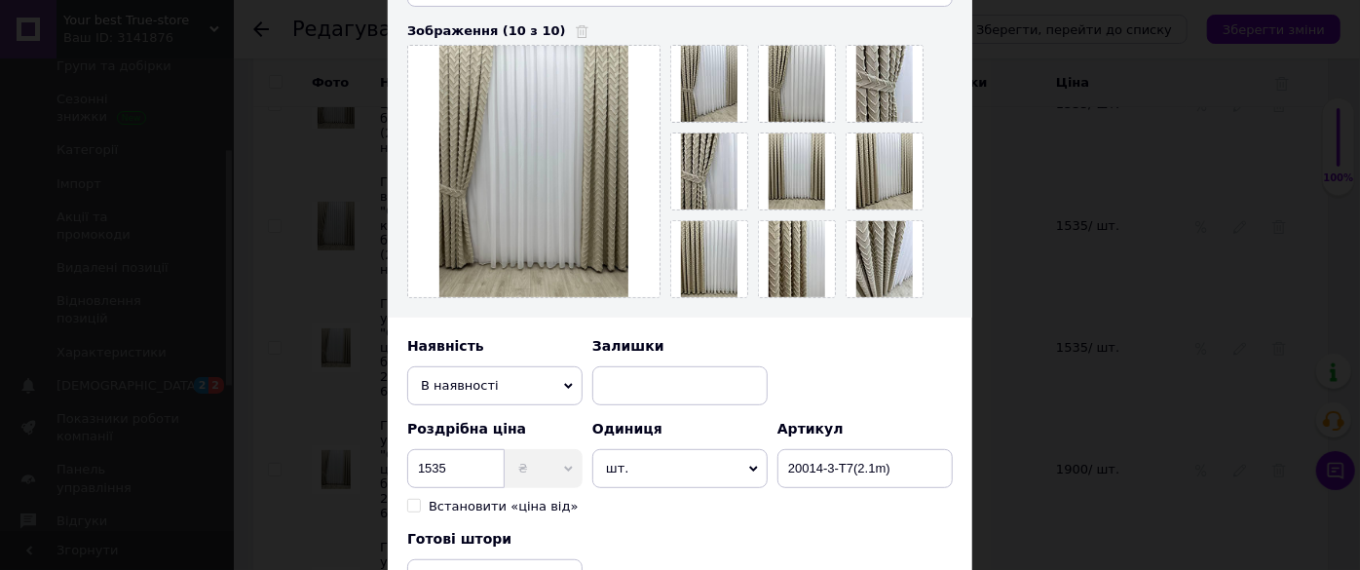
scroll to position [531, 0]
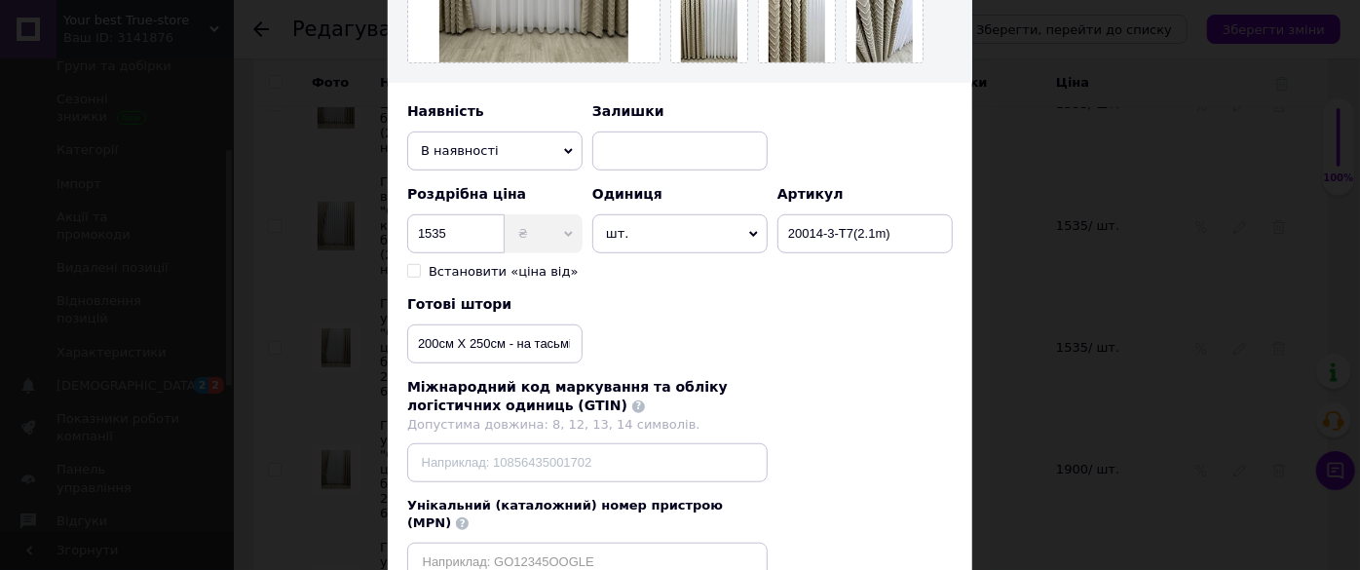
type input "Готовая штора с узором "Скандинавия", цвет светло-бежевый, 1шт (200см Х 250см) …"
click at [504, 345] on input "200см Х 250см - на тасьмі 6см" at bounding box center [494, 343] width 175 height 39
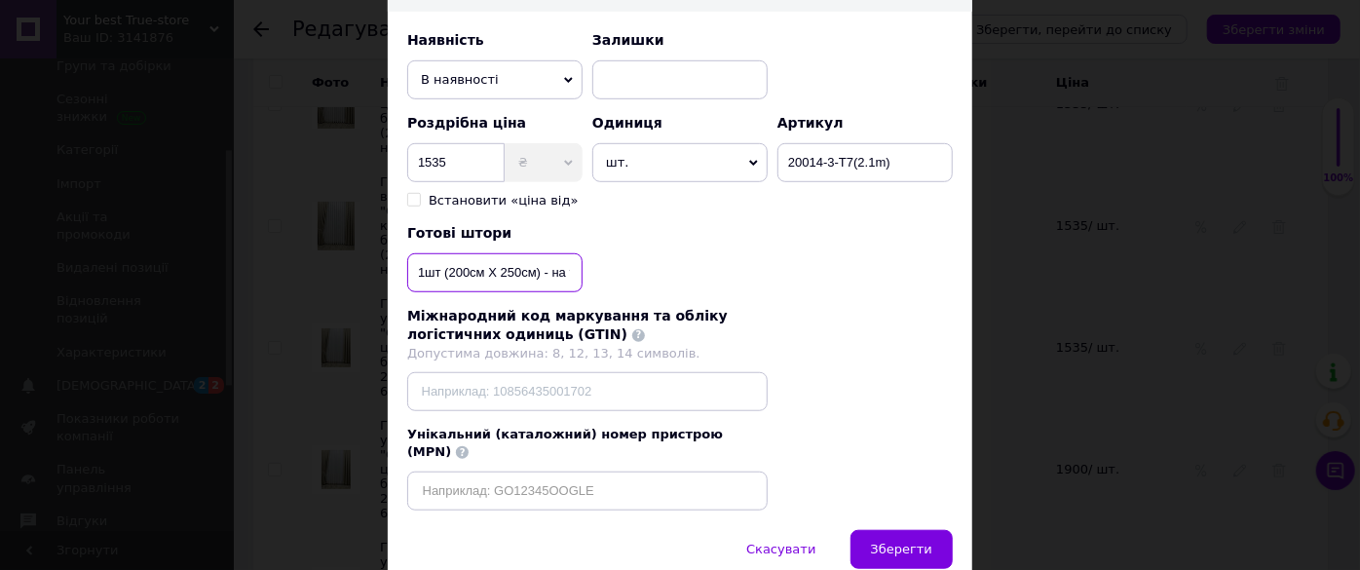
scroll to position [666, 0]
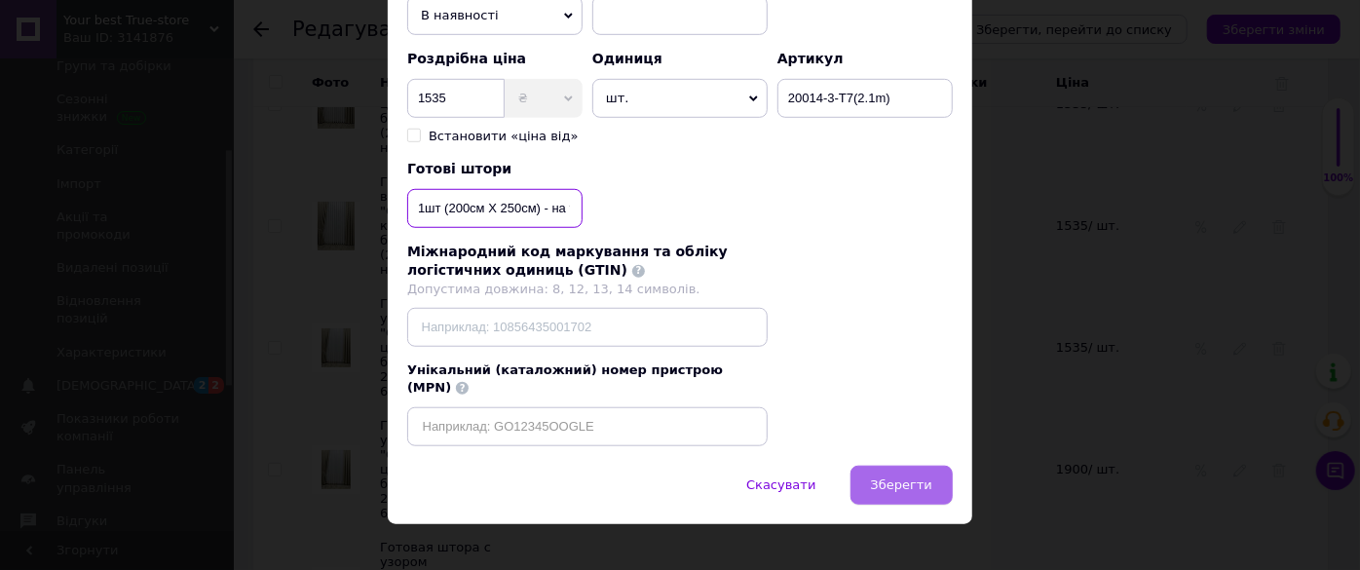
type input "1шт (200см Х 250см) - на тасьмі 6см"
click at [886, 466] on button "Зберегти" at bounding box center [901, 485] width 102 height 39
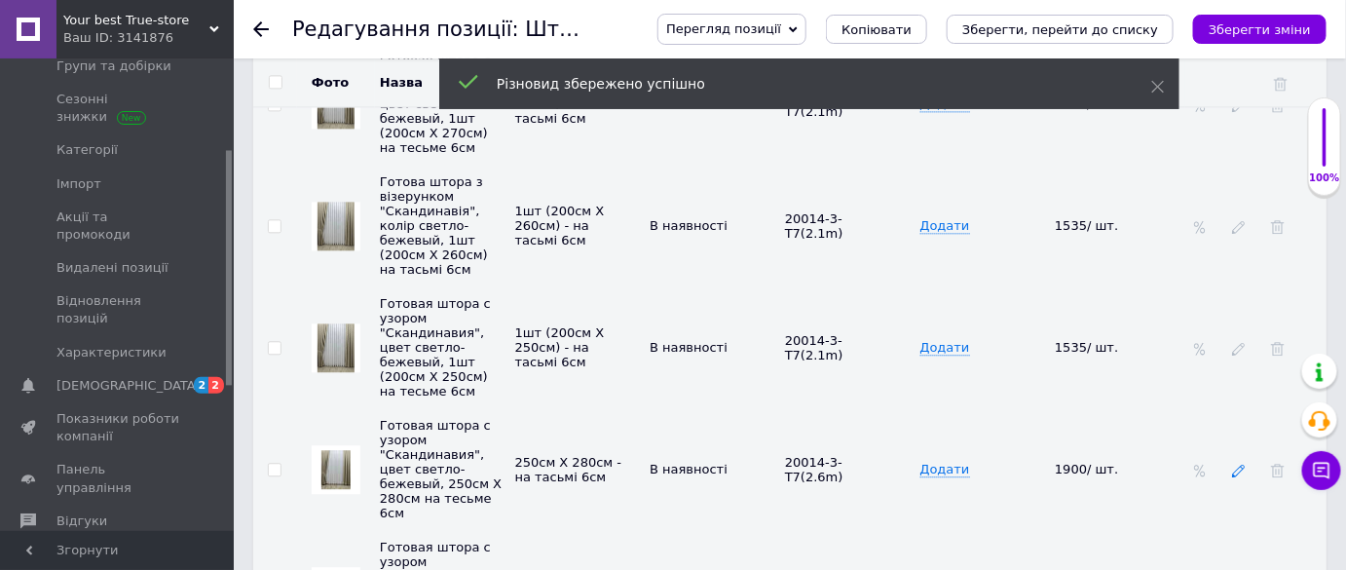
click at [1241, 464] on icon at bounding box center [1239, 471] width 14 height 14
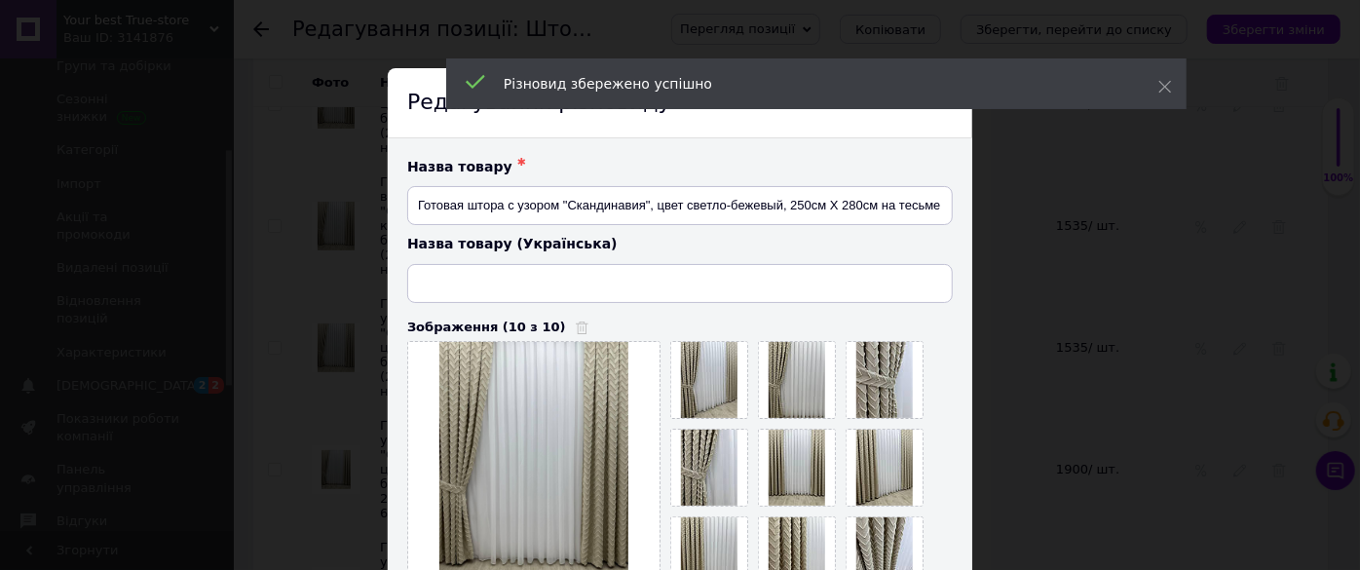
type input "Готова штора з візерунком "Скандинавія", колір світло-бежевий, 250см Х 280см на…"
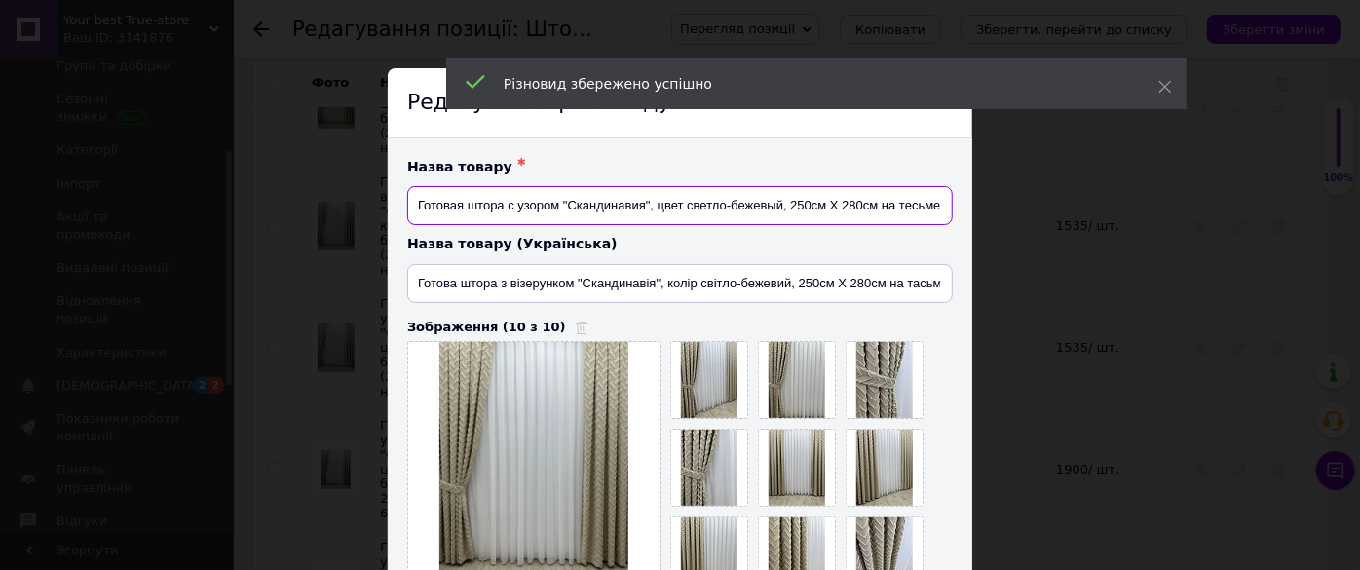
click at [878, 209] on input "Готовая штора с узором "Скандинавия", цвет светло-бежевый, 250см Х 280см на тес…" at bounding box center [679, 205] width 545 height 39
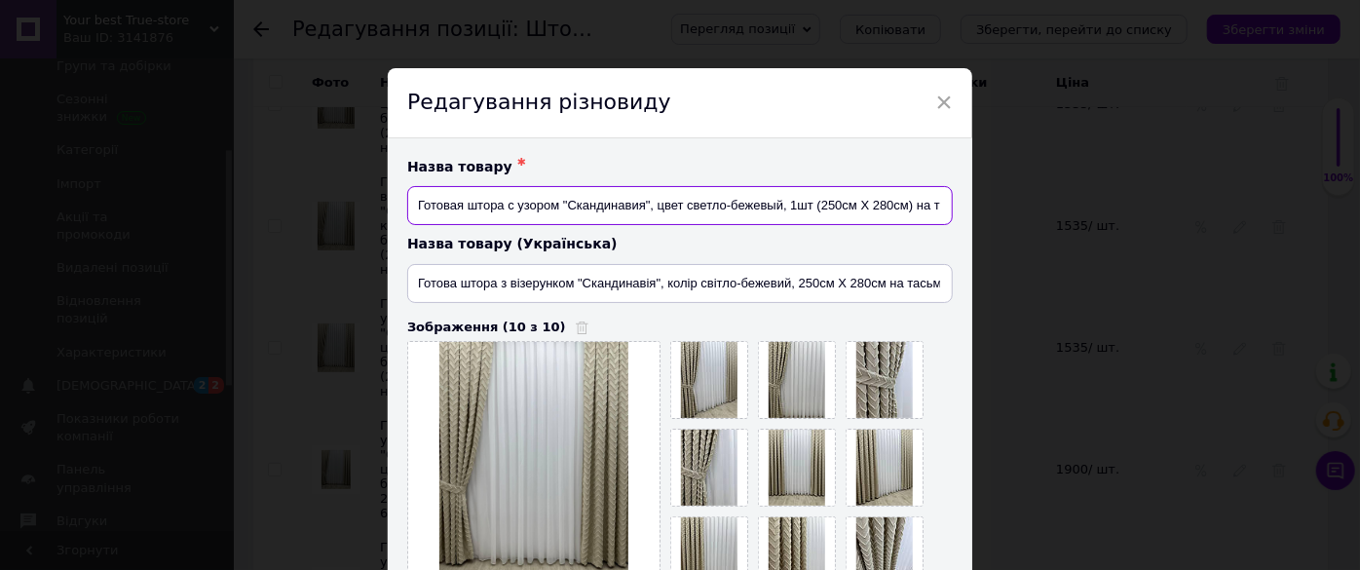
type input "Готовая штора с узором "Скандинавия", цвет светло-бежевый, 1шт (250см Х 280см) …"
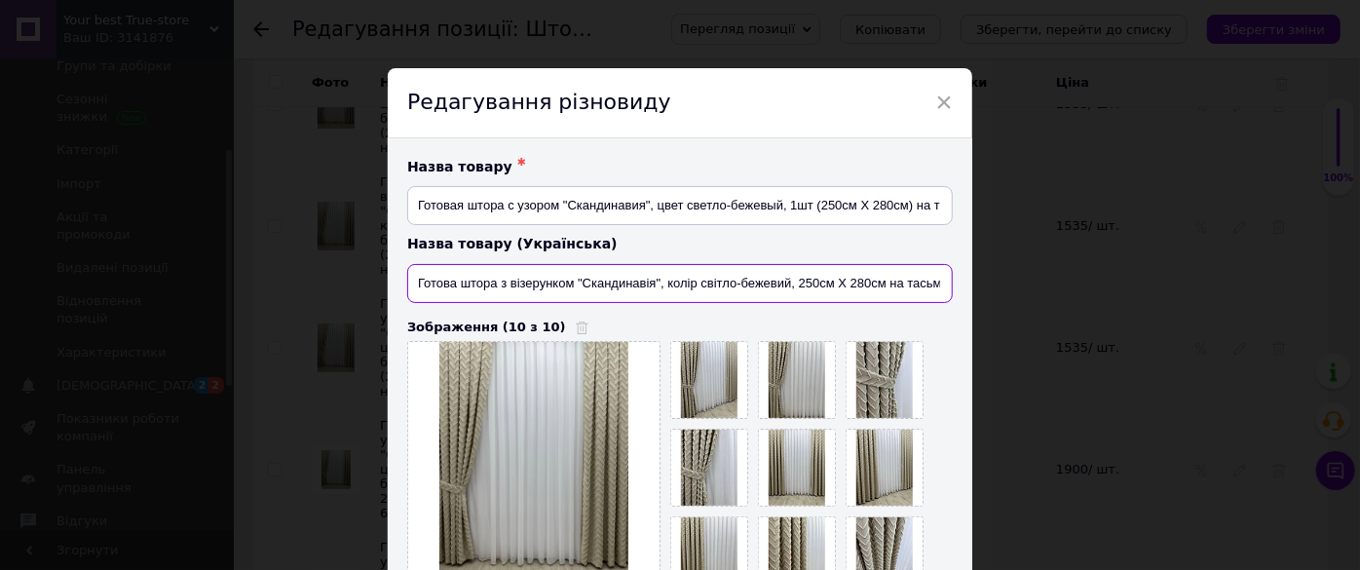
click at [883, 289] on input "Готова штора з візерунком "Скандинавія", колір світло-бежевий, 250см Х 280см на…" at bounding box center [679, 283] width 545 height 39
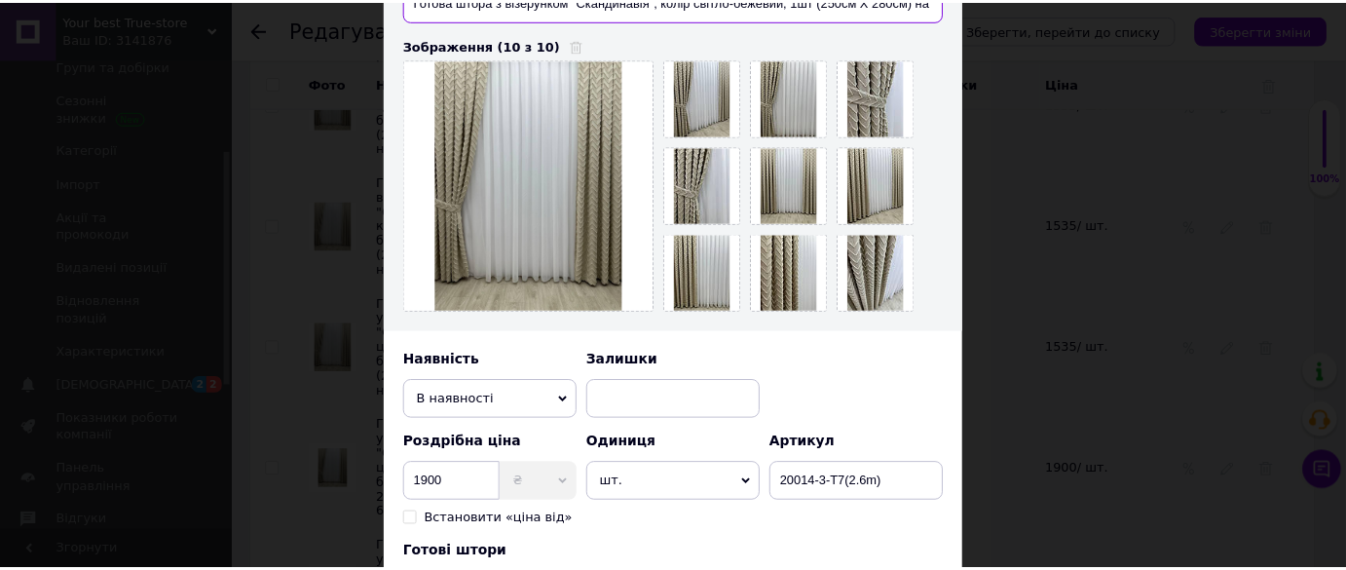
scroll to position [619, 0]
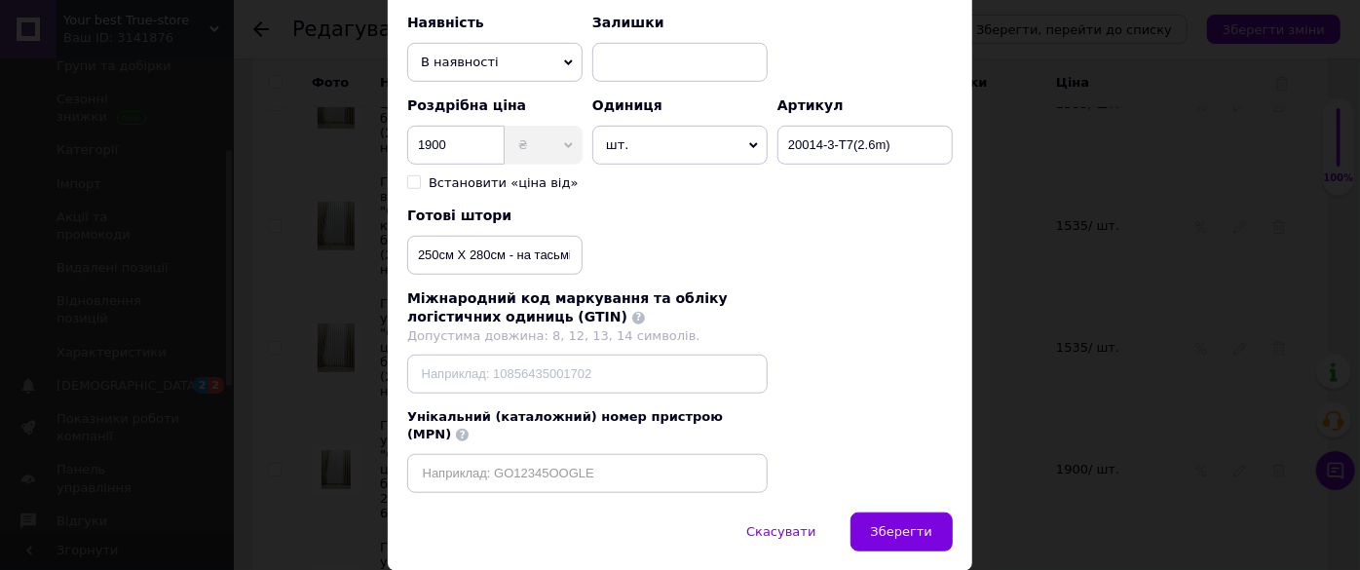
type input "Готова штора з візерунком "Скандинавія", колір світло-бежевий, 1шт (250см Х 280…"
click at [502, 251] on input "250см Х 280см - на тасьмі 6см" at bounding box center [494, 255] width 175 height 39
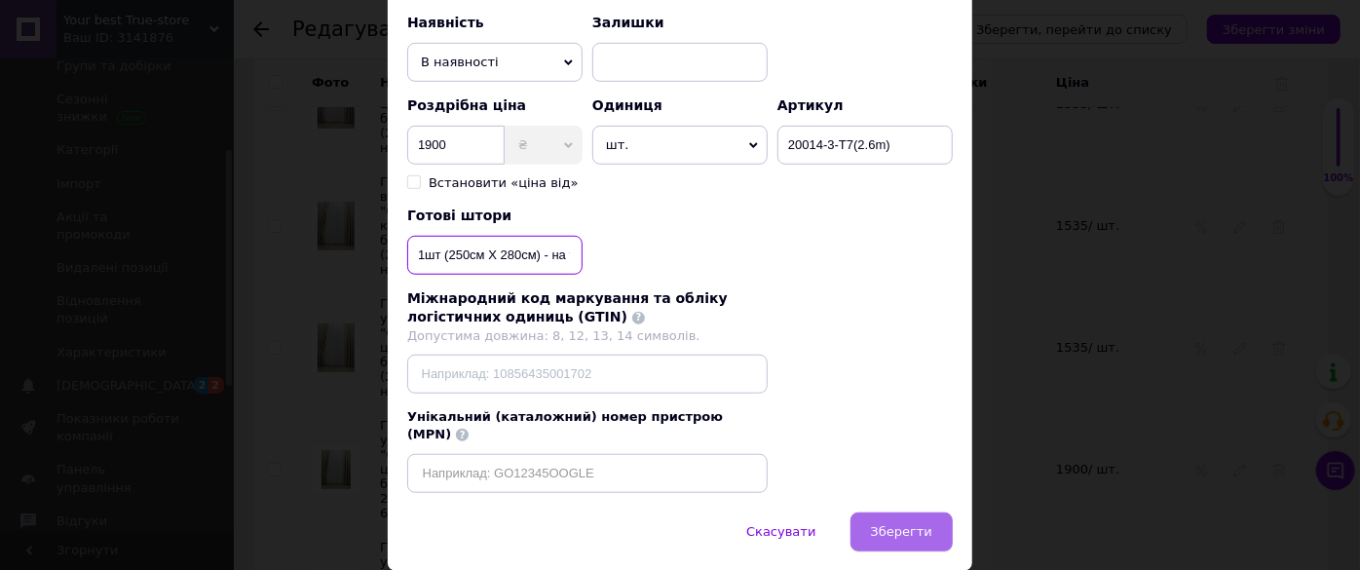
type input "1шт (250см Х 280см) - на тасьмі 6см"
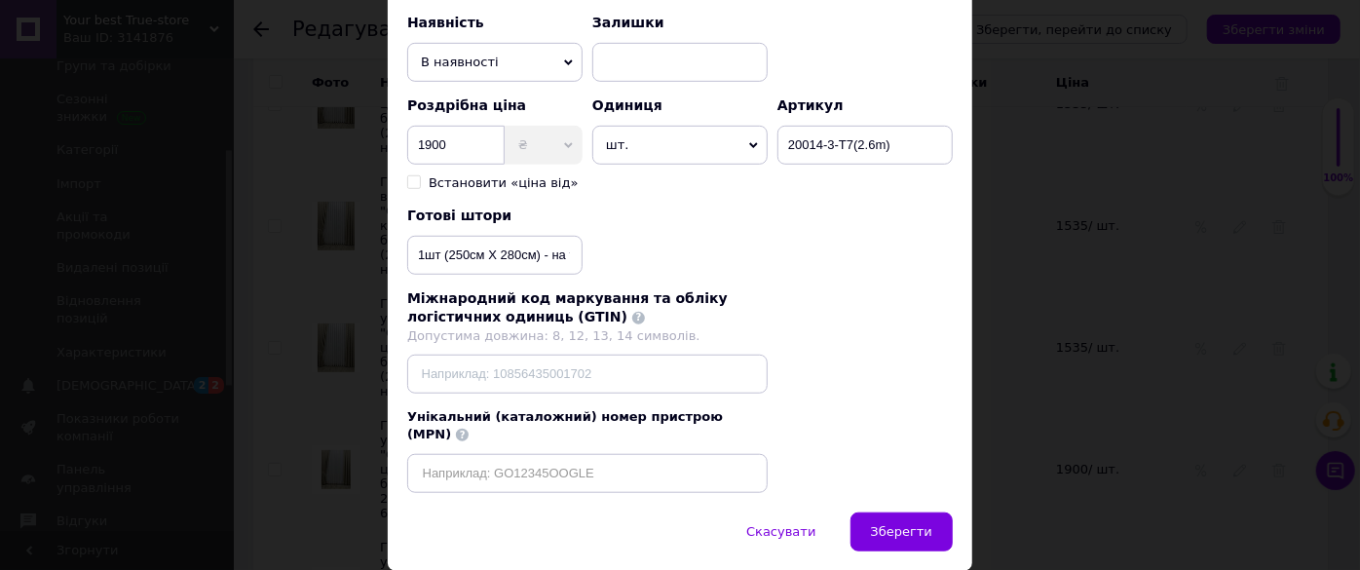
click at [906, 524] on span "Зберегти" at bounding box center [901, 531] width 61 height 15
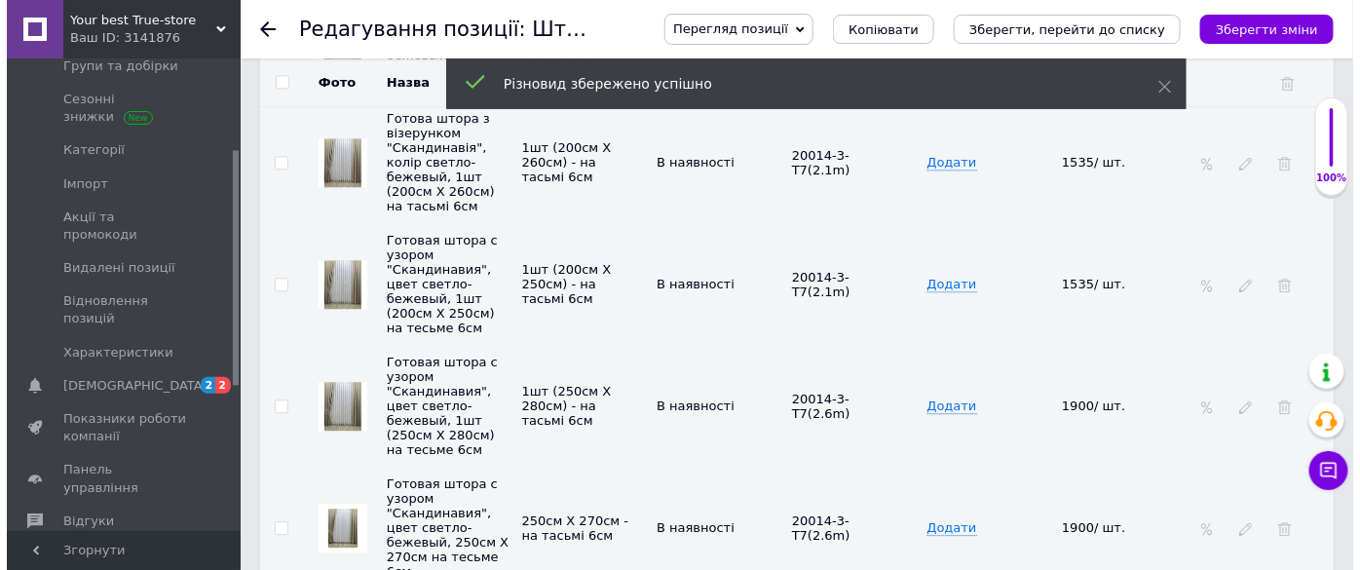
scroll to position [4073, 0]
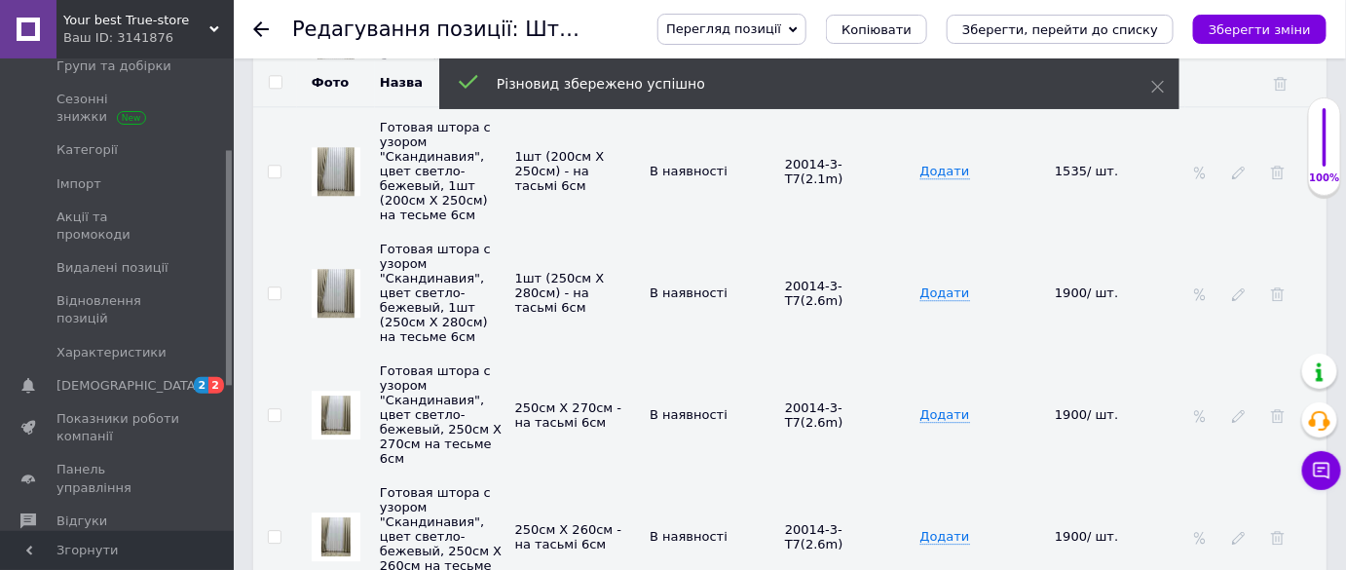
click at [1229, 407] on div at bounding box center [1238, 415] width 19 height 16
click at [1245, 409] on icon at bounding box center [1239, 416] width 14 height 14
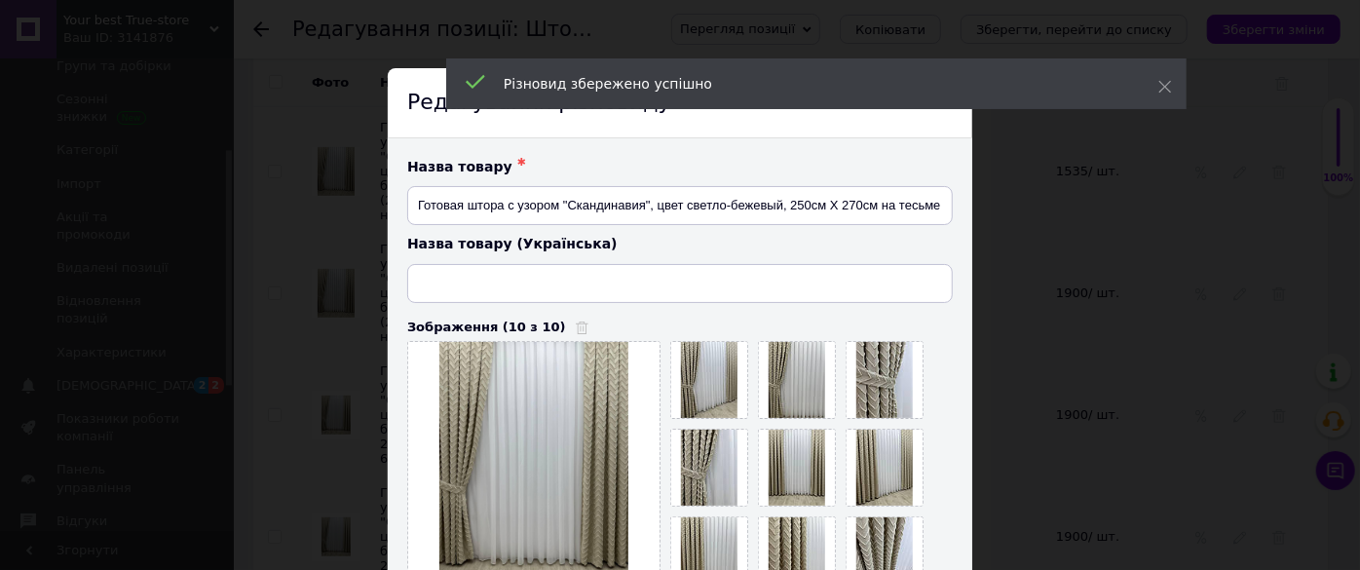
type input "Готова штора з візерунком "Скандинавія", колір світло-бежевий, 250см Х 270см на…"
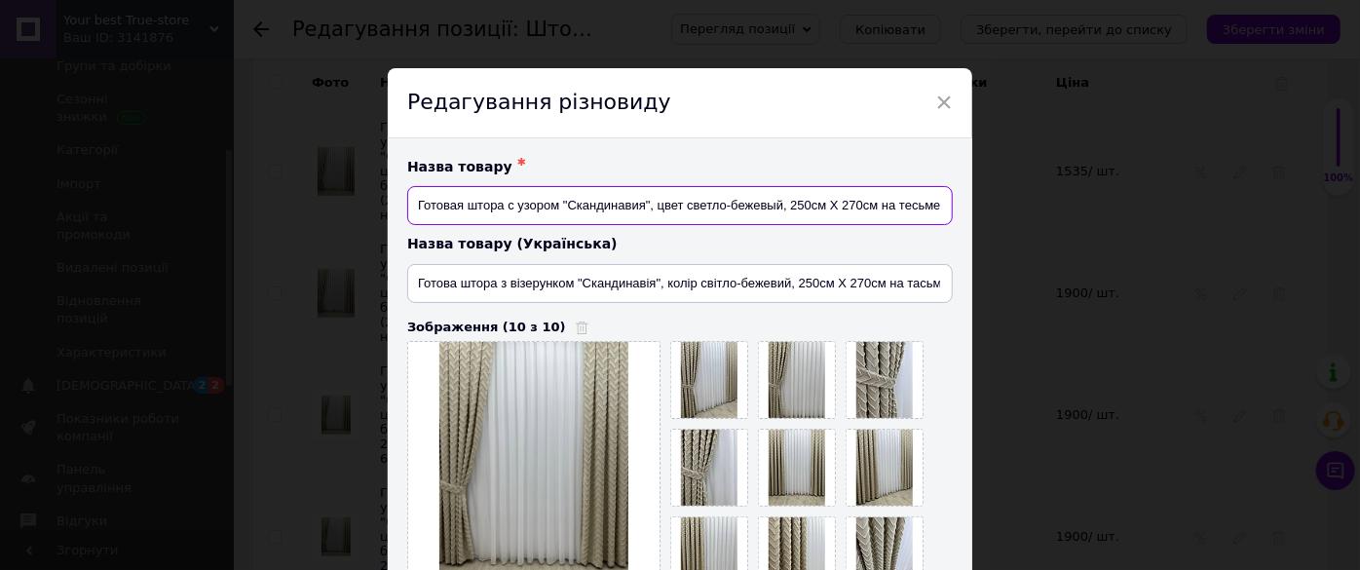
click at [872, 204] on input "Готовая штора с узором "Скандинавия", цвет светло-бежевый, 250см Х 270см на тес…" at bounding box center [679, 205] width 545 height 39
type input "Готовая штора с узором "Скандинавия", цвет светло-бежевый, 1шт (250см Х 270см) …"
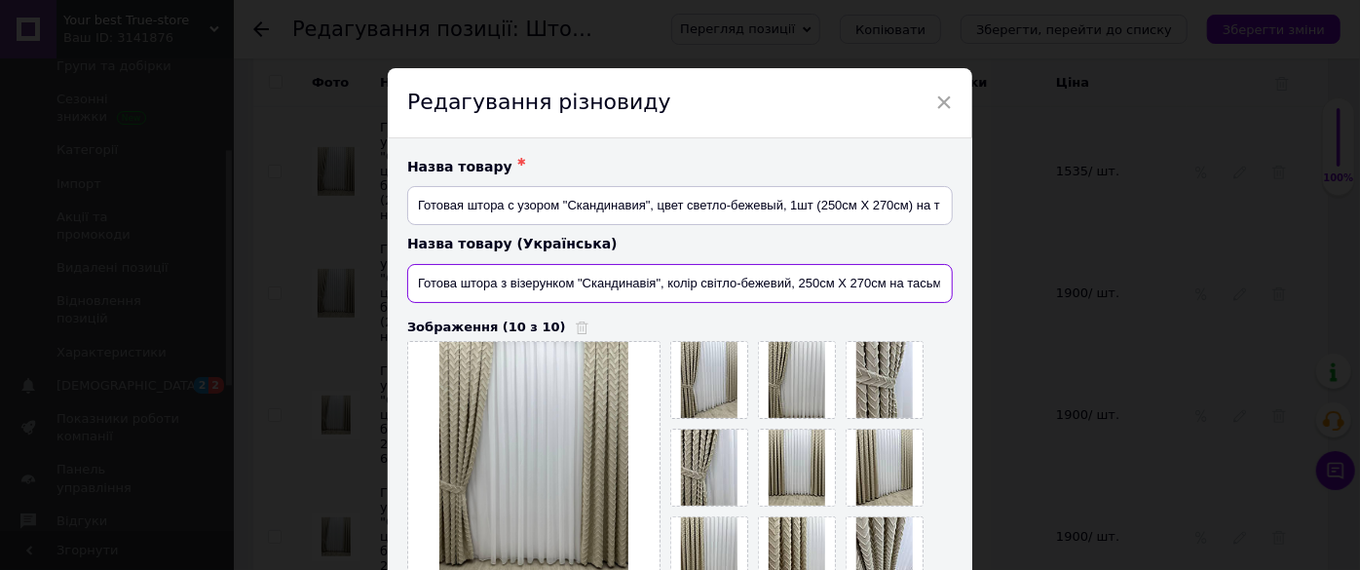
click at [882, 282] on input "Готова штора з візерунком "Скандинавія", колір світло-бежевий, 250см Х 270см на…" at bounding box center [679, 283] width 545 height 39
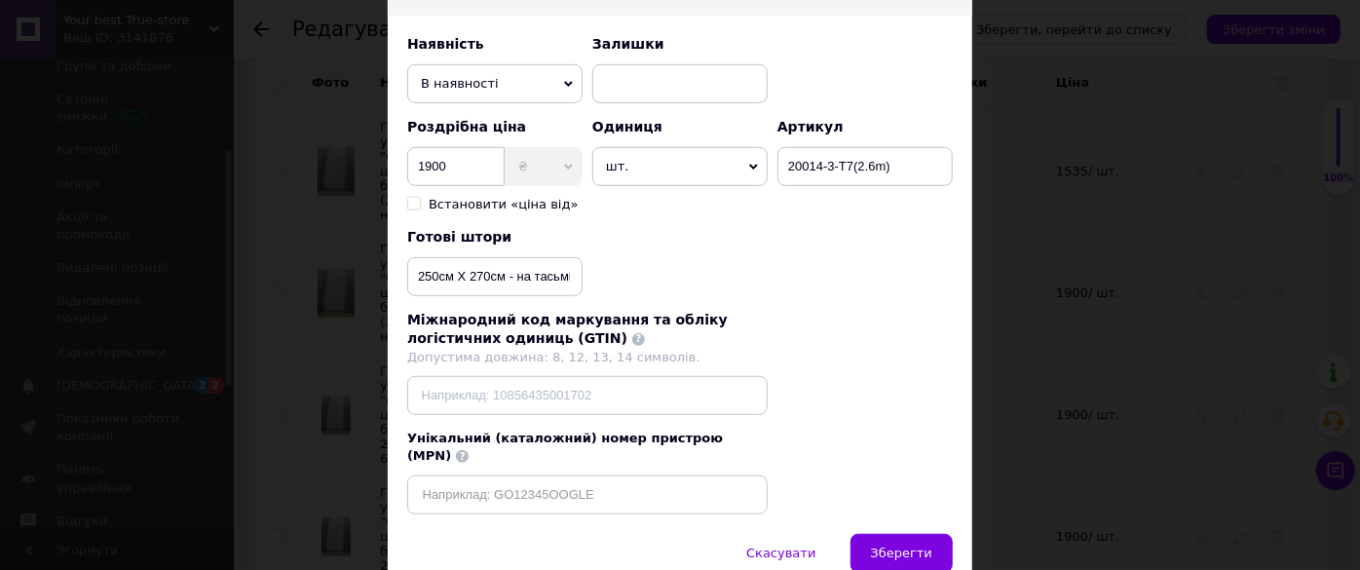
scroll to position [666, 0]
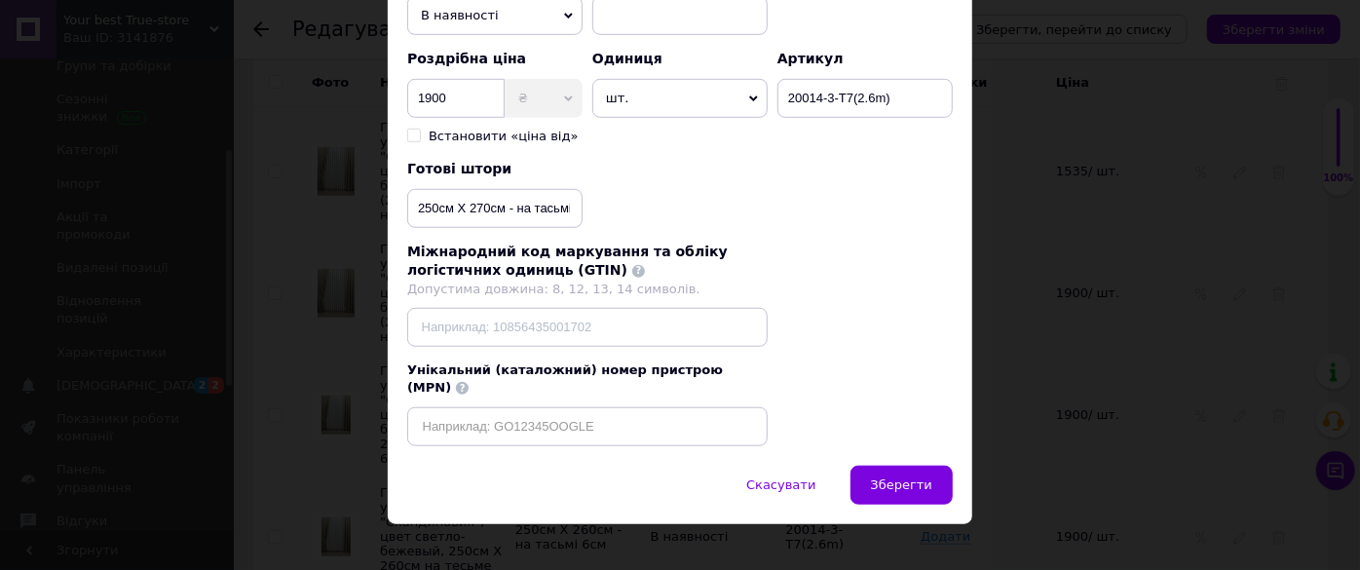
type input "Готова штора з візерунком "Скандинавія", колір світло-бежевий, 1шт (250см Х 270…"
click at [501, 202] on input "250см Х 270см - на тасьмі 6см" at bounding box center [494, 208] width 175 height 39
type input "1шт 250см Х 270см) - на тасьмі 6см"
click at [896, 477] on span "Зберегти" at bounding box center [901, 484] width 61 height 15
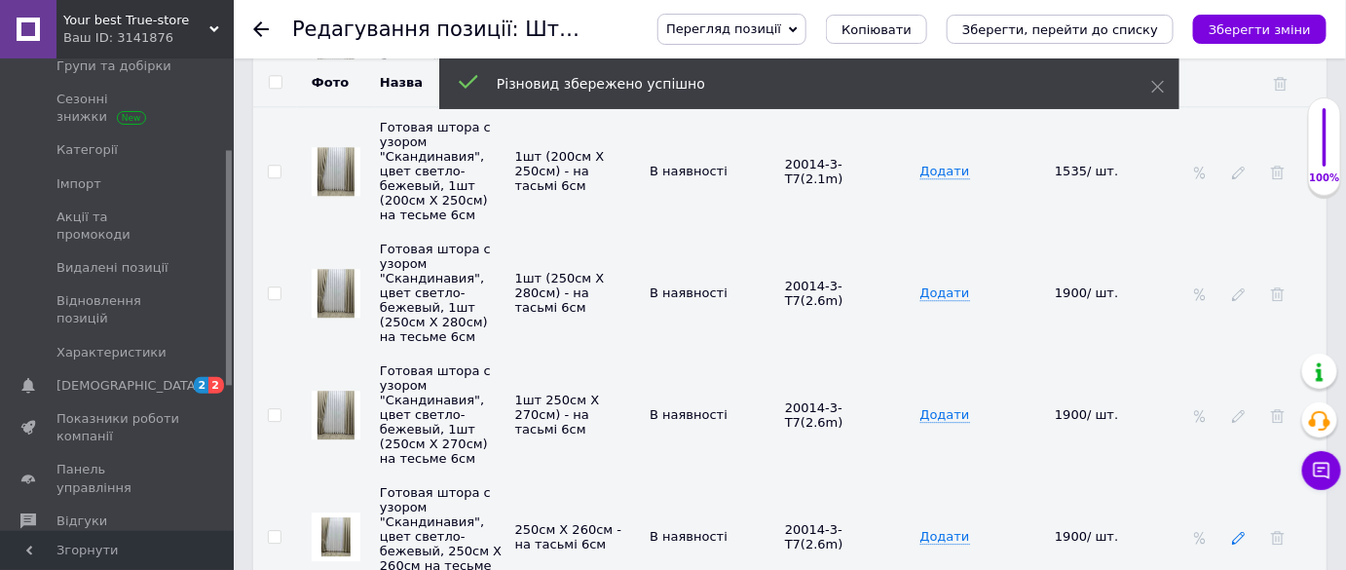
click at [1235, 531] on icon at bounding box center [1239, 538] width 14 height 14
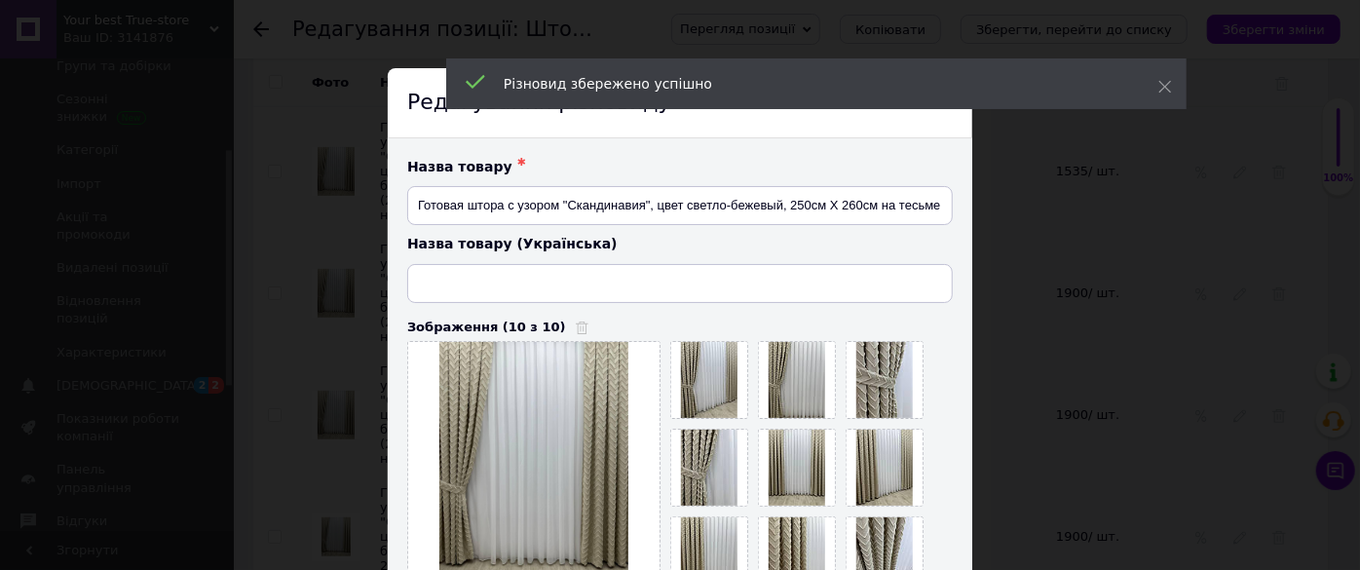
type input "Готова штора з візерунком "Скандинавія", колір світло-бежевий, 250см Х 260см на…"
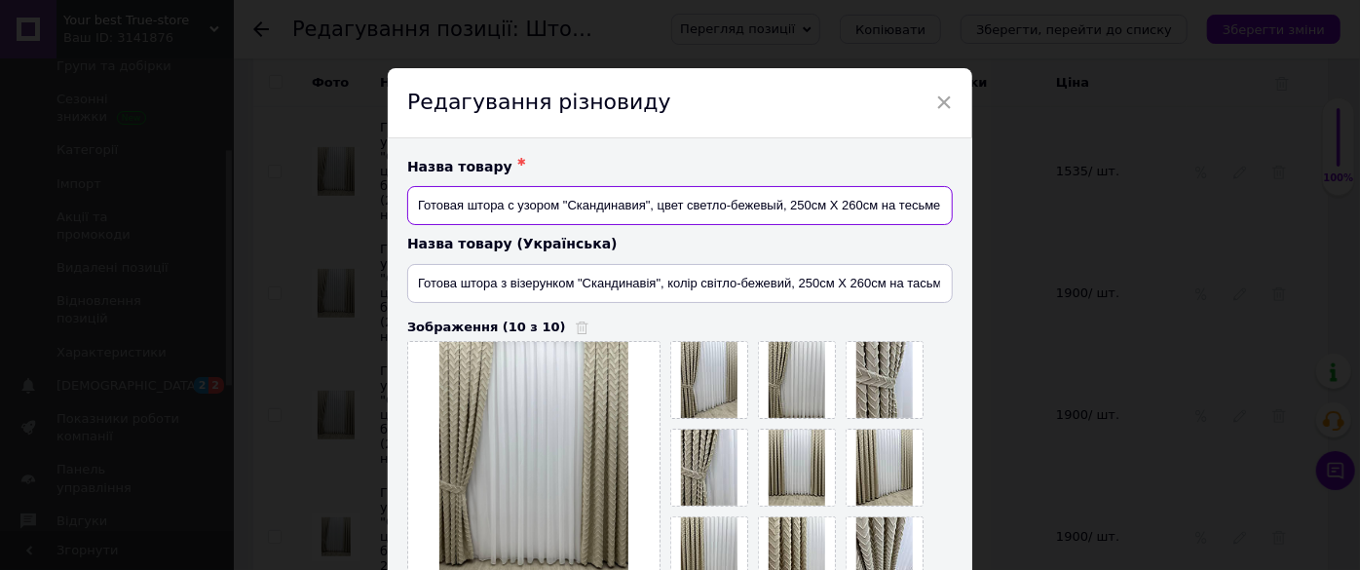
click at [872, 211] on input "Готовая штора с узором "Скандинавия", цвет светло-бежевый, 250см Х 260см на тес…" at bounding box center [679, 205] width 545 height 39
type input "Готовая штора с узором "Скандинавия", цвет светло-бежевый, 1шт (250см Х 260см) …"
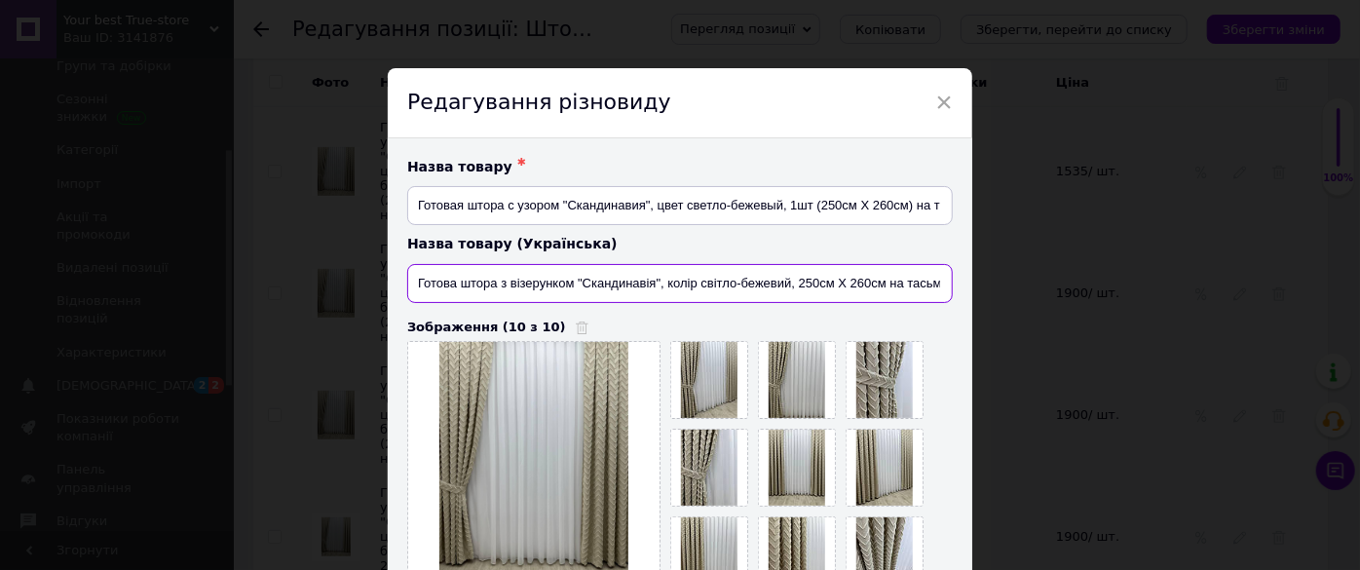
click at [882, 284] on input "Готова штора з візерунком "Скандинавія", колір світло-бежевий, 250см Х 260см на…" at bounding box center [679, 283] width 545 height 39
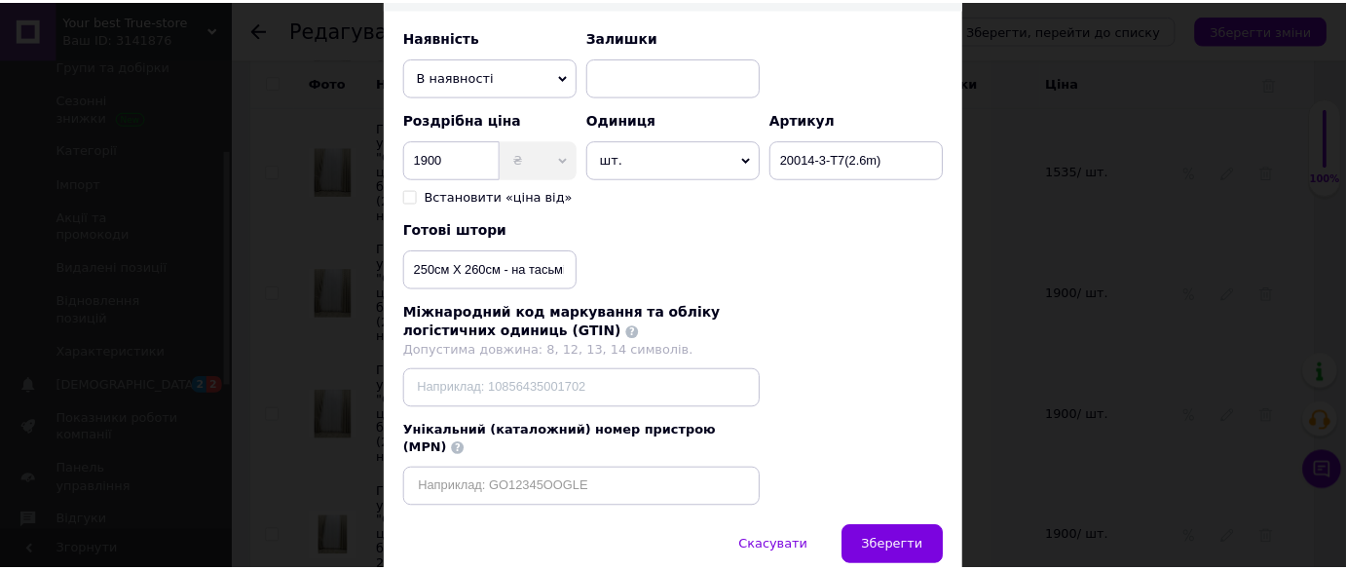
scroll to position [666, 0]
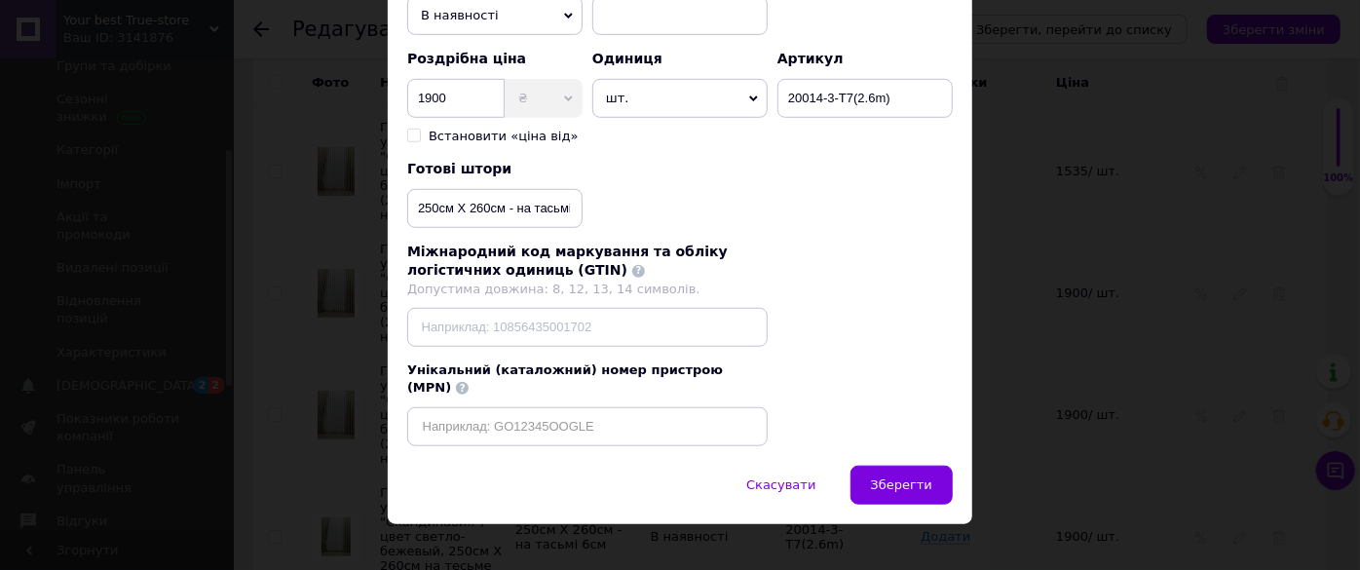
type input "Готова штора з візерунком "Скандинавія", колір світло-бежевий, 1шт (250см Х 260…"
click at [499, 204] on input "250см Х 260см - на тасьмі 6см" at bounding box center [494, 208] width 175 height 39
type input "1шт (250см Х 260см) - на тасьмі 6см"
click at [892, 477] on span "Зберегти" at bounding box center [901, 484] width 61 height 15
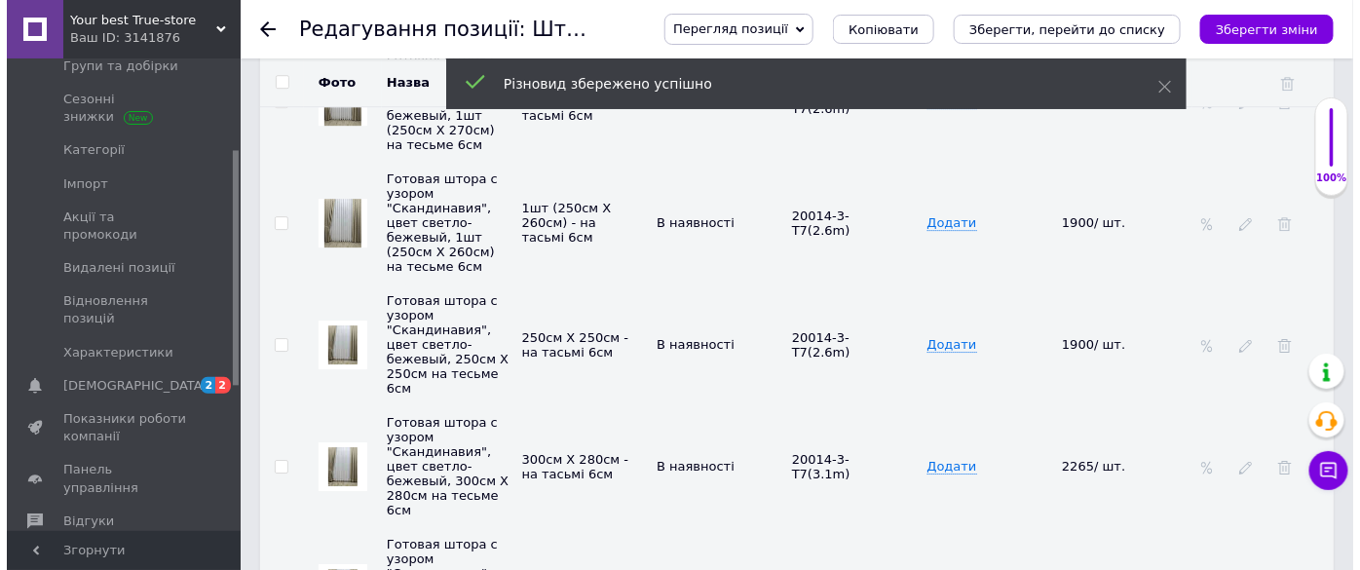
scroll to position [4427, 0]
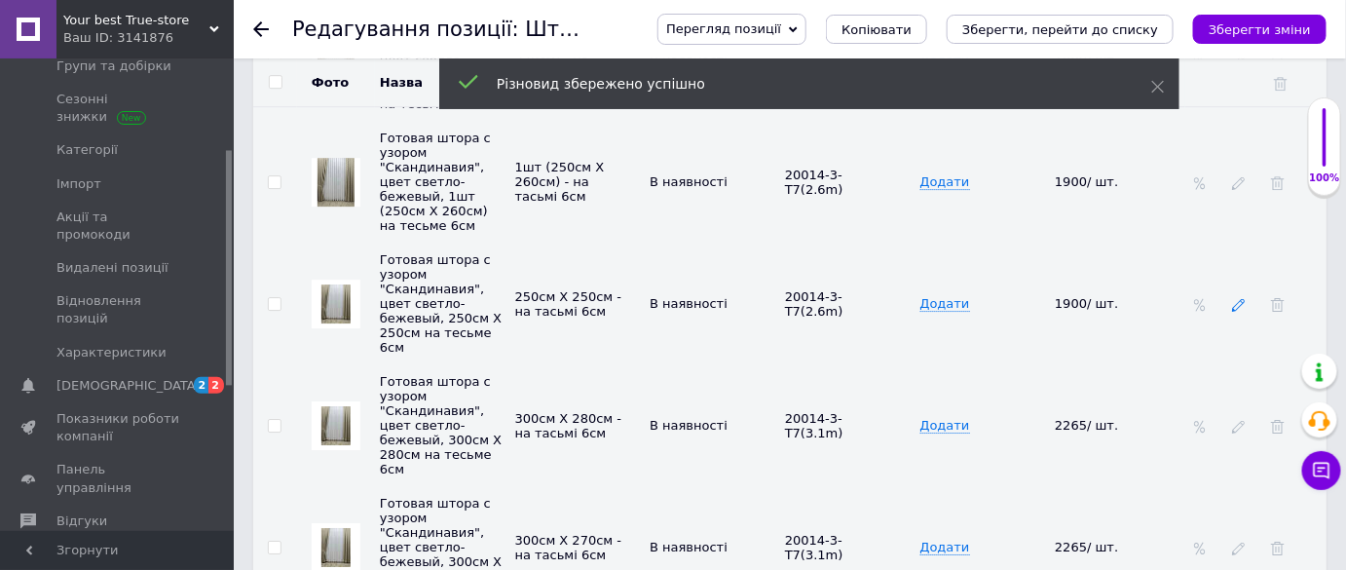
click at [1243, 298] on icon at bounding box center [1239, 305] width 14 height 14
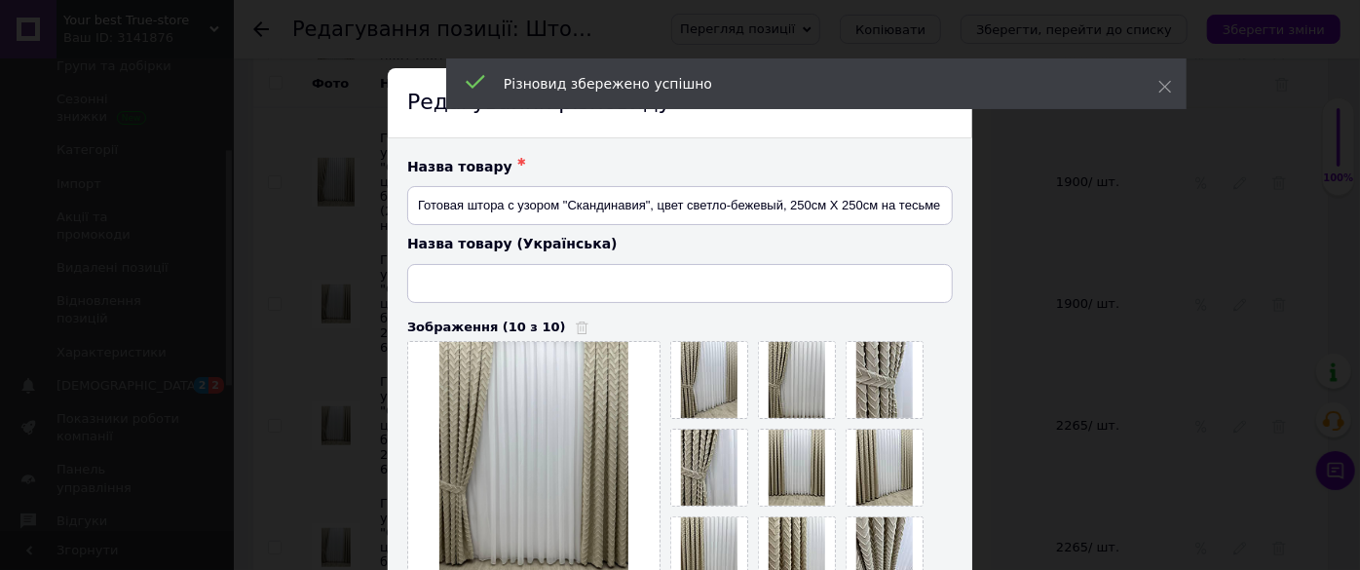
type input "Готова штора з візерунком "Скандинавія", колір світло-бежевий, 250см Х 250см на…"
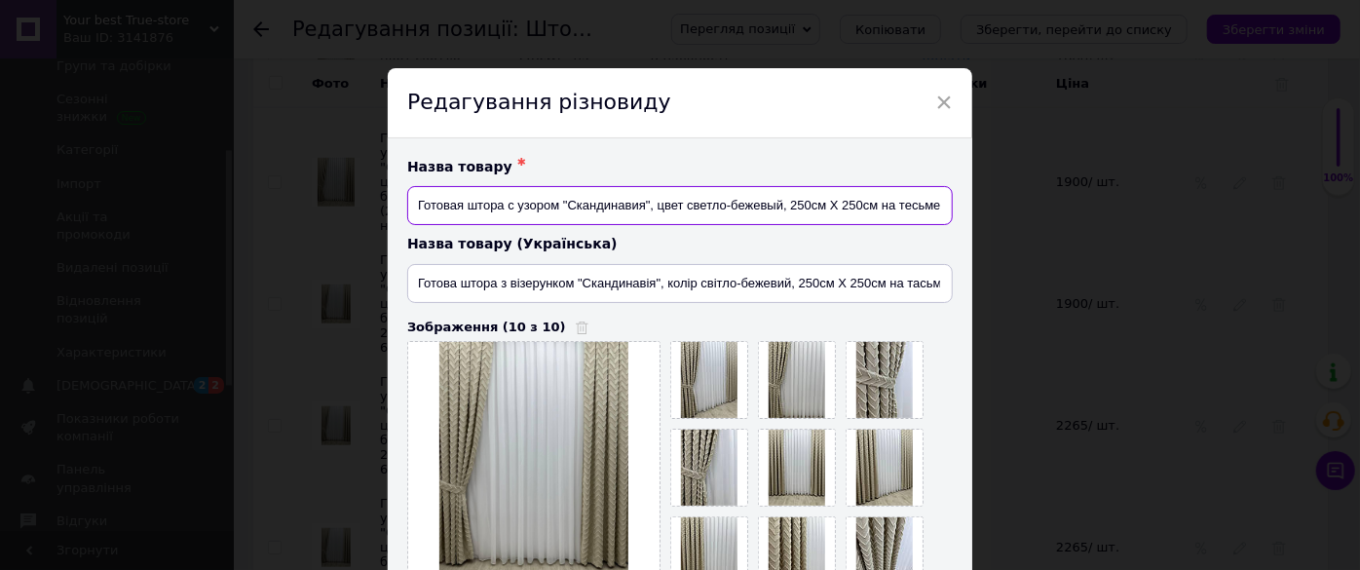
click at [875, 206] on input "Готовая штора с узором "Скандинавия", цвет светло-бежевый, 250см Х 250см на тес…" at bounding box center [679, 205] width 545 height 39
type input "Готовая штора с узором "Скандинавия", цвет светло-бежевый, 1шт (250см Х 250см) …"
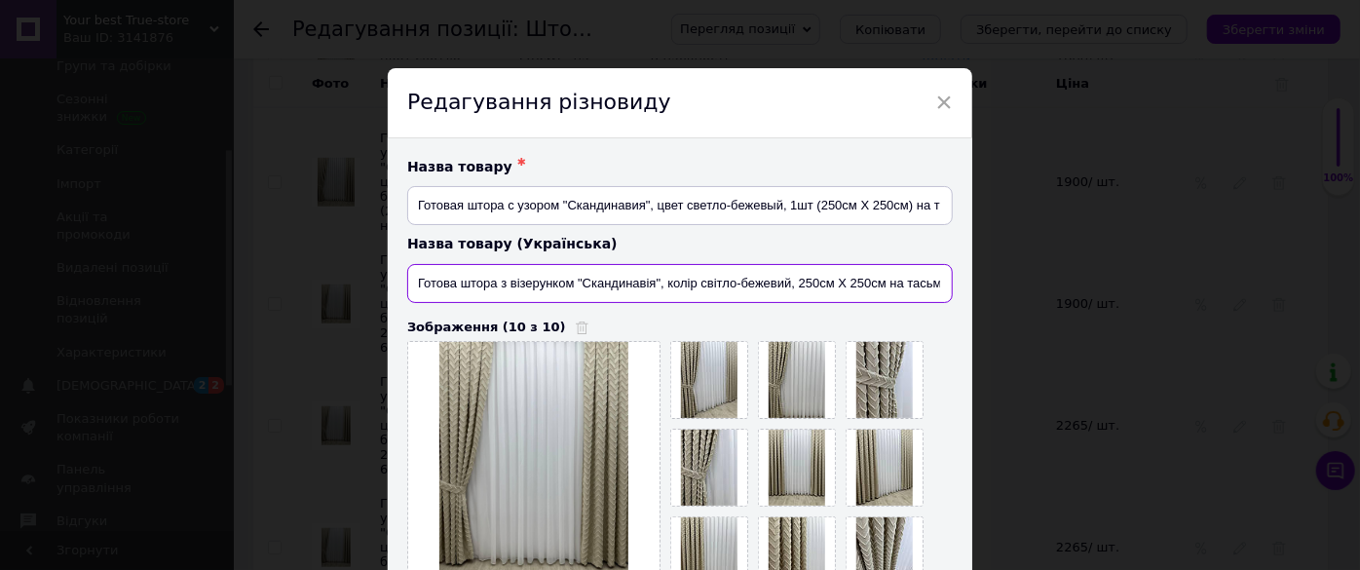
click at [885, 284] on input "Готова штора з візерунком "Скандинавія", колір світло-бежевий, 250см Х 250см на…" at bounding box center [679, 283] width 545 height 39
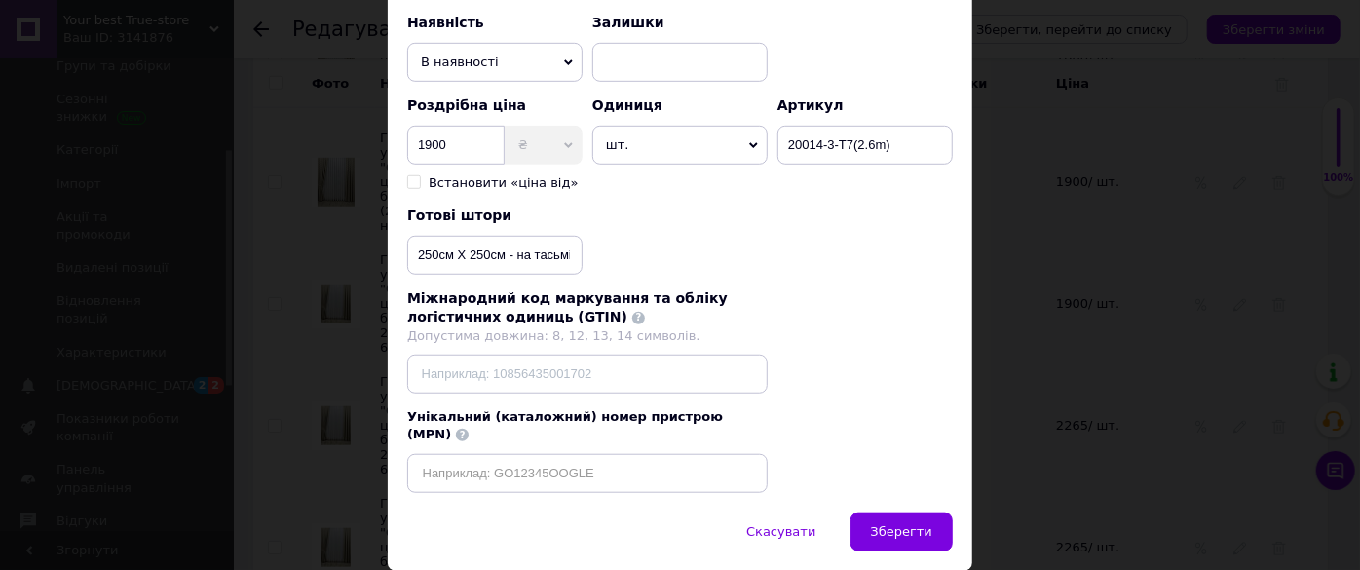
type input "Готова штора з візерунком "Скандинавія", колір світло-бежевий, 1шт (250см Х 250…"
click at [503, 251] on input "250см Х 250см - на тасьмі 6см" at bounding box center [494, 255] width 175 height 39
type input "1шт (250см Х 250см) - на тасьмі 6см"
click at [901, 524] on span "Зберегти" at bounding box center [901, 531] width 61 height 15
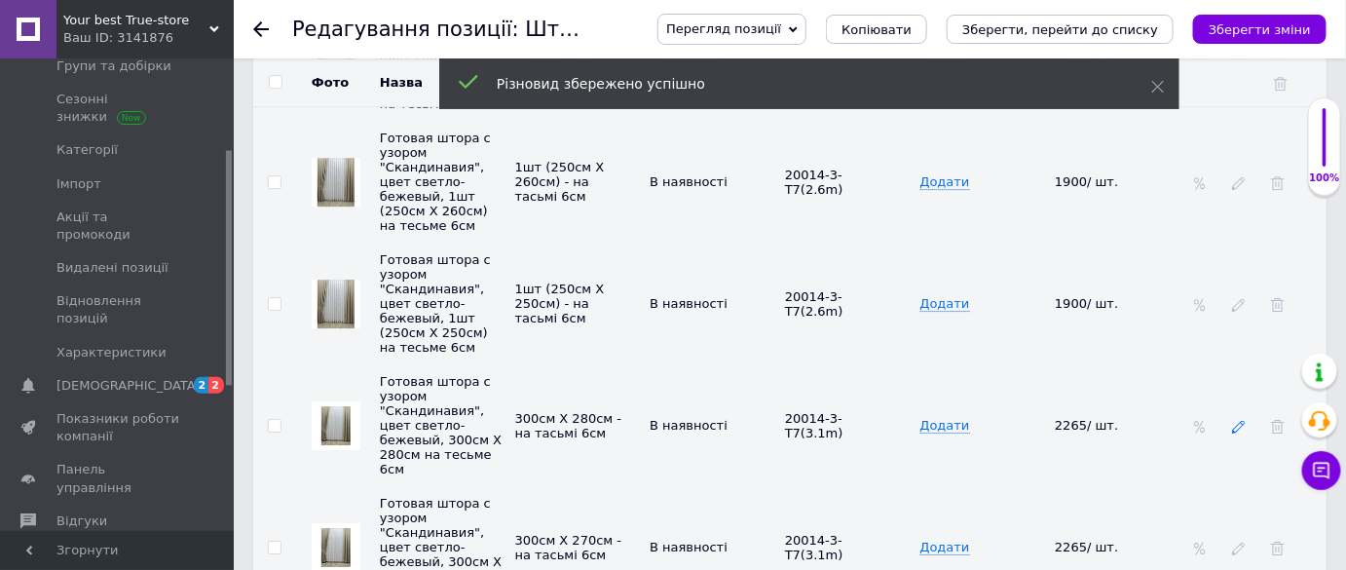
click at [1236, 420] on icon at bounding box center [1239, 427] width 14 height 14
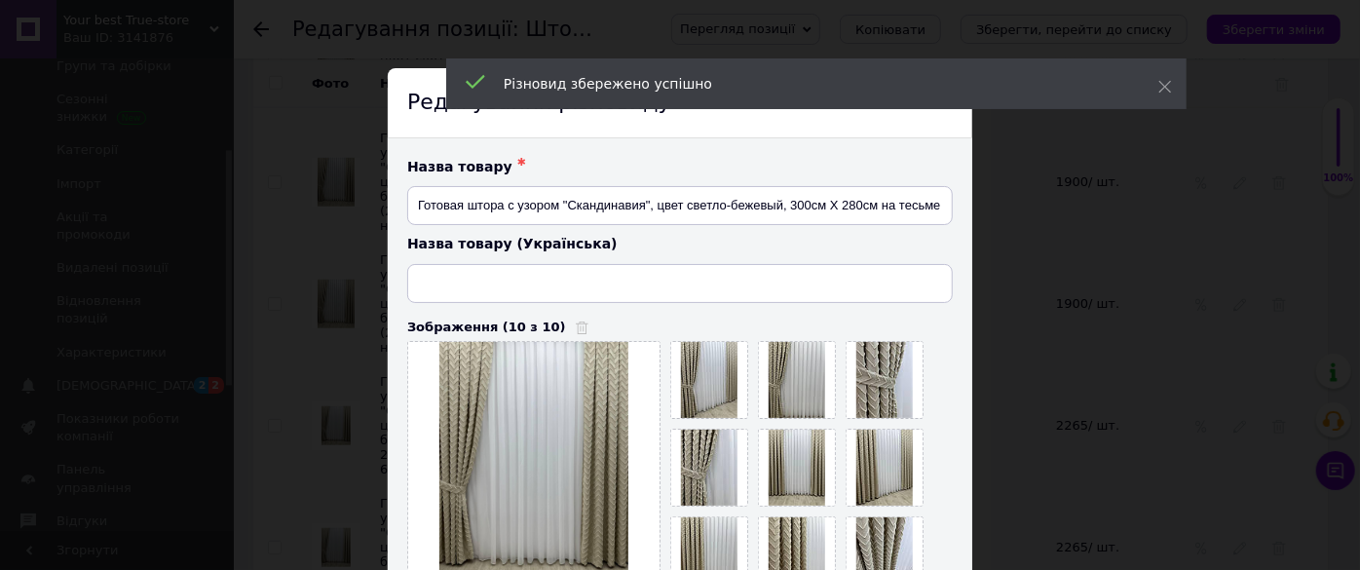
type input "Готова штора з візерунком "Скандинавія", колір світло-бежевий, 300см Х 280см на…"
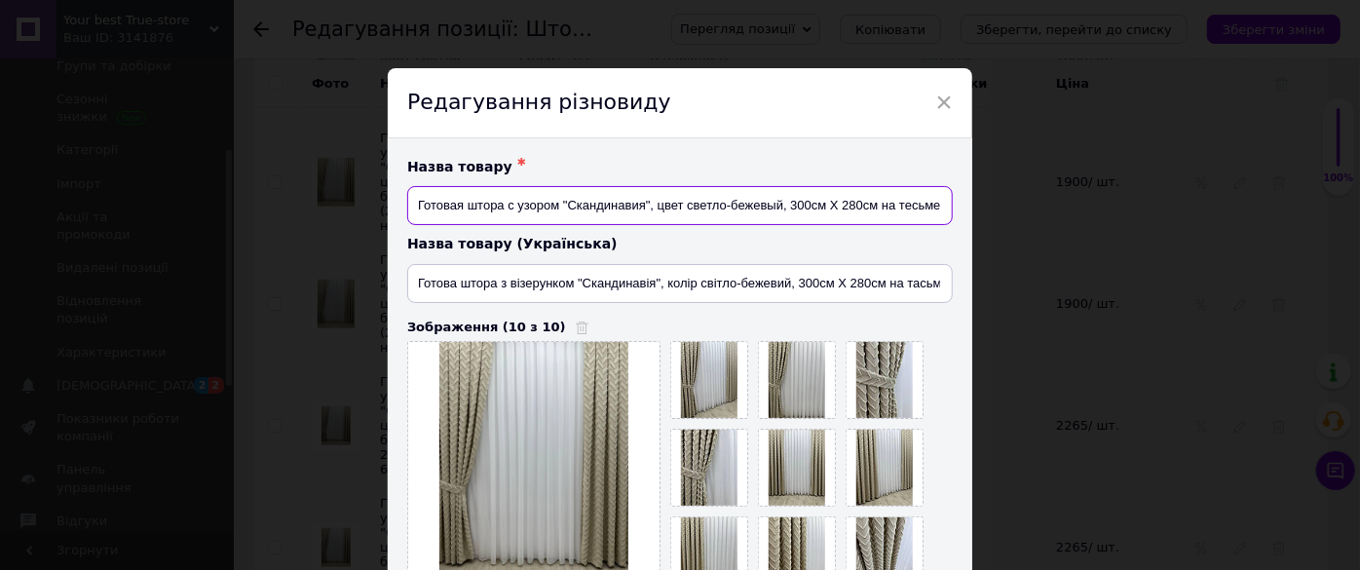
click at [874, 206] on input "Готовая штора с узором "Скандинавия", цвет светло-бежевый, 300см Х 280см на тес…" at bounding box center [679, 205] width 545 height 39
type input "Готовая штора с узором "Скандинавия", цвет светло-бежевый, 1шт (300см Х 280см) …"
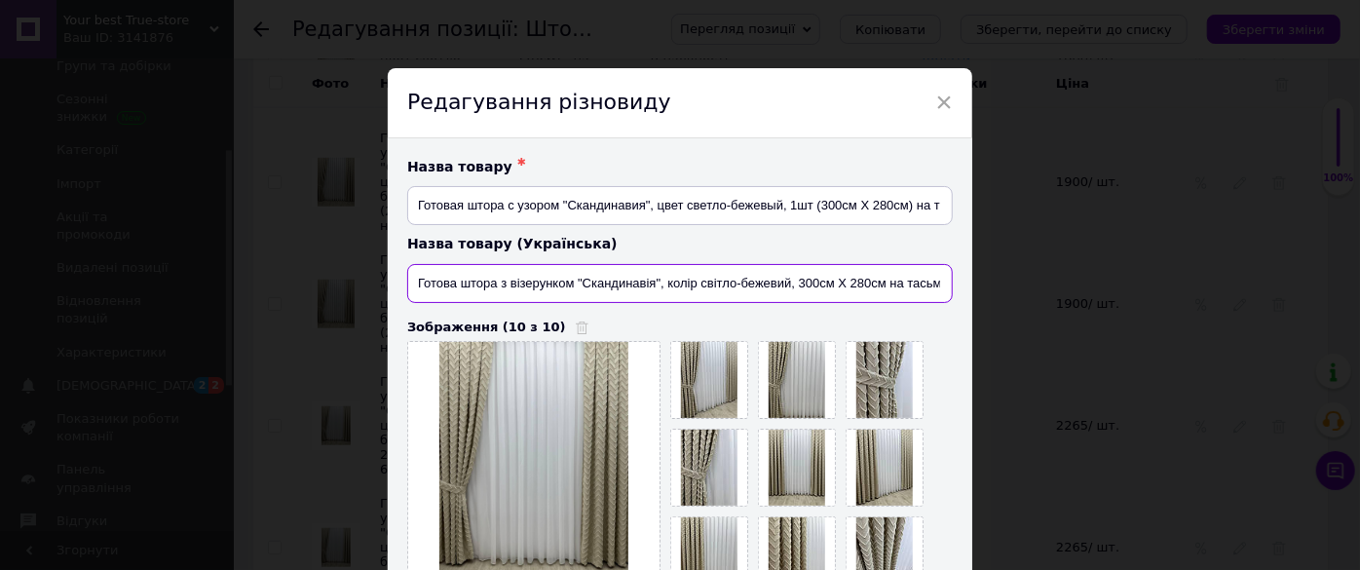
click at [881, 287] on input "Готова штора з візерунком "Скандинавія", колір світло-бежевий, 300см Х 280см на…" at bounding box center [679, 283] width 545 height 39
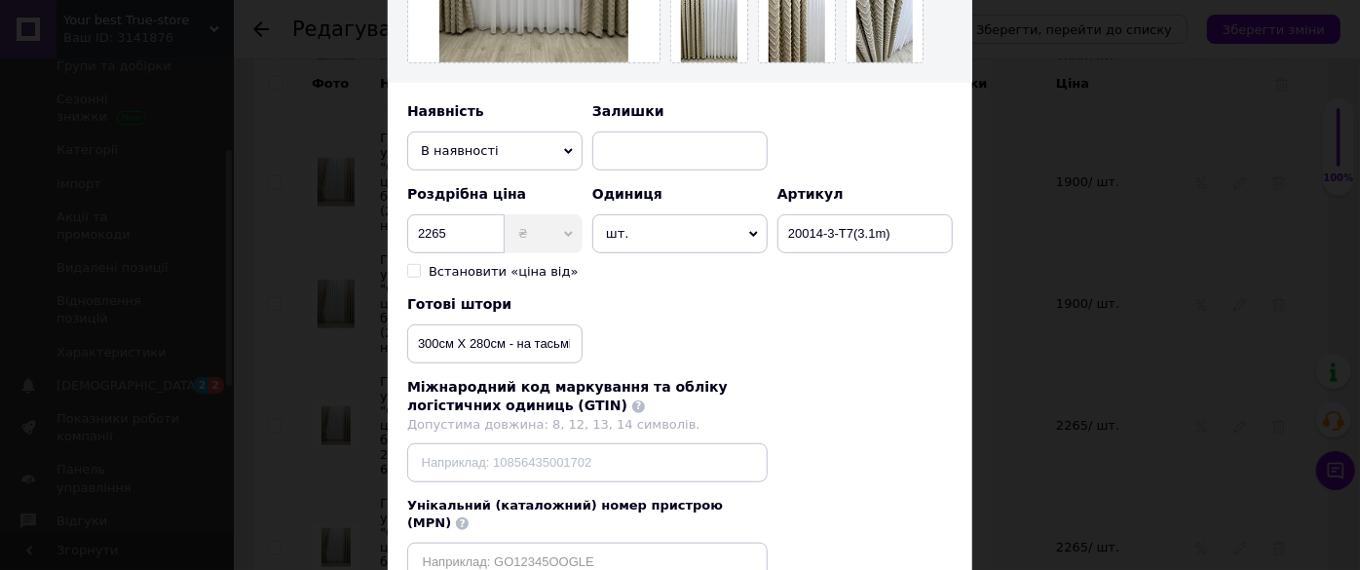
type input "Готова штора з візерунком "Скандинавія", колір світло-бежевий, 1шт (300см Х 280…"
click at [499, 342] on input "300см Х 280см - на тасьмі 6см" at bounding box center [494, 343] width 175 height 39
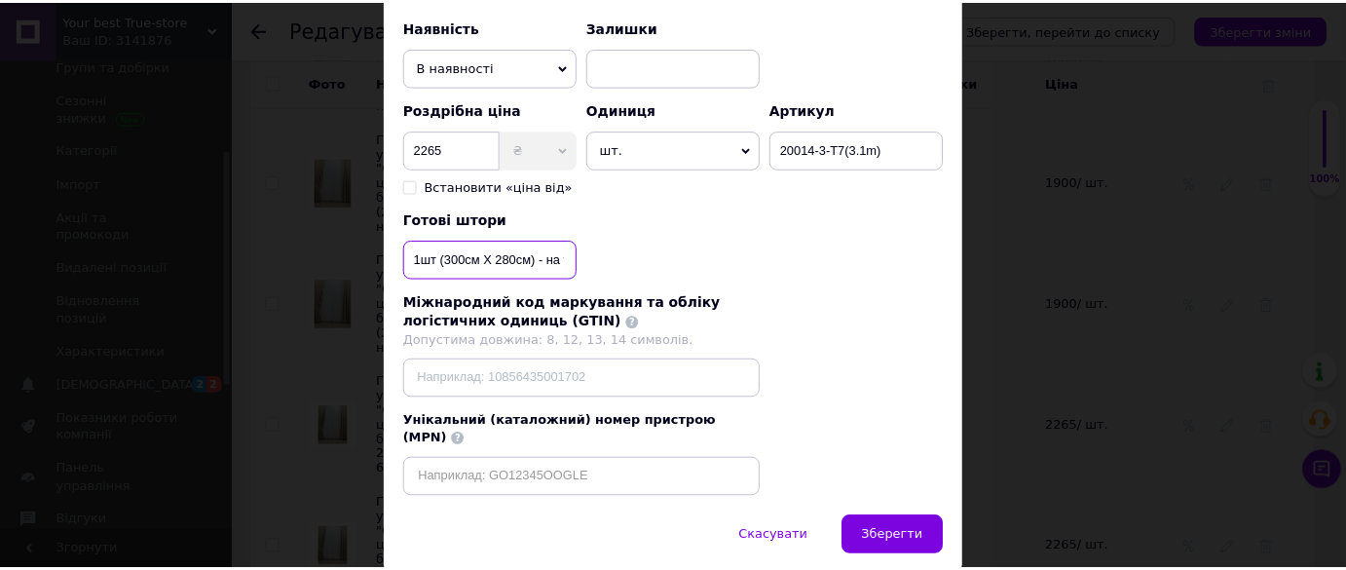
scroll to position [666, 0]
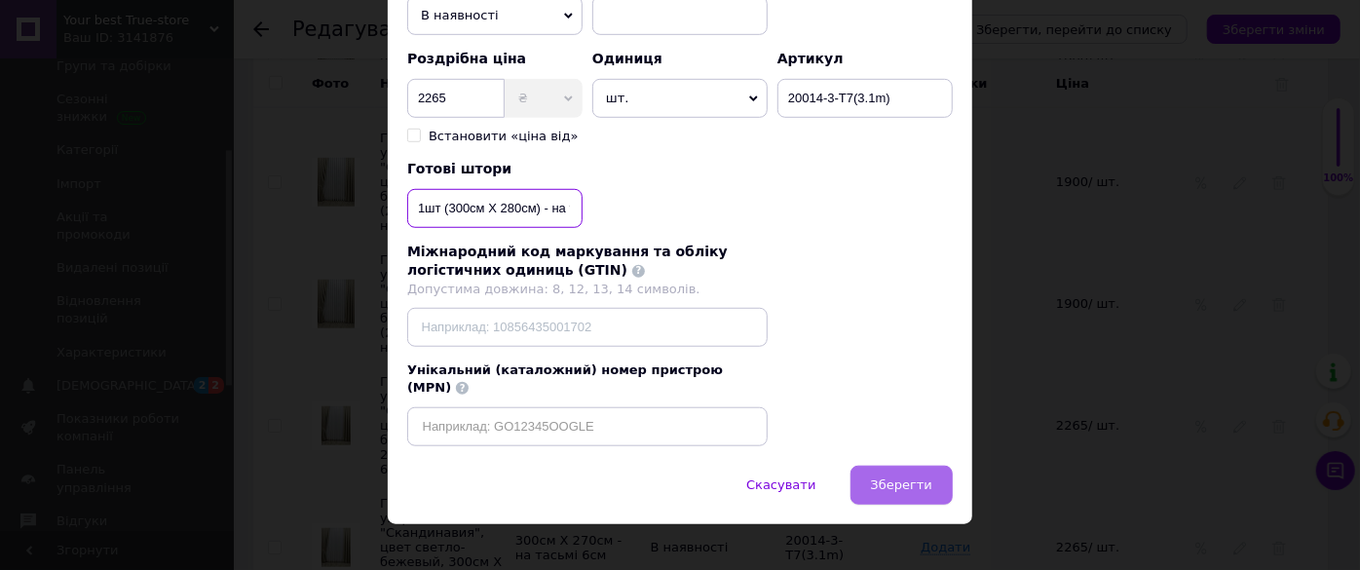
type input "1шт (300см Х 280см) - на тасьмі 6см"
click at [921, 477] on span "Зберегти" at bounding box center [901, 484] width 61 height 15
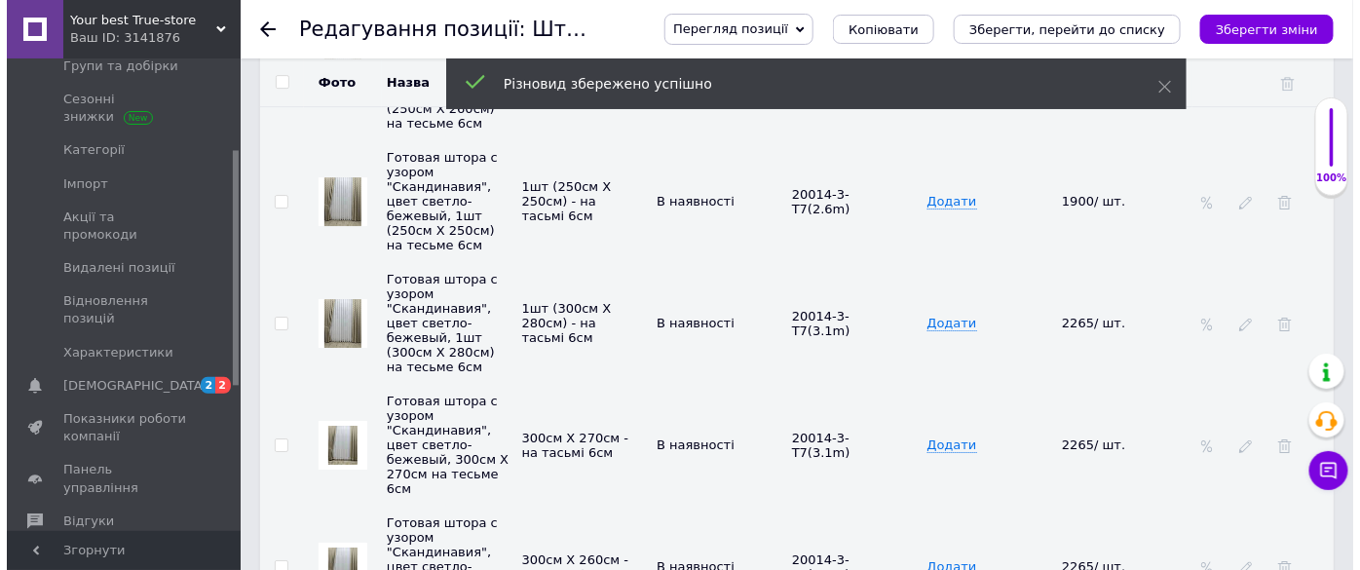
scroll to position [4604, 0]
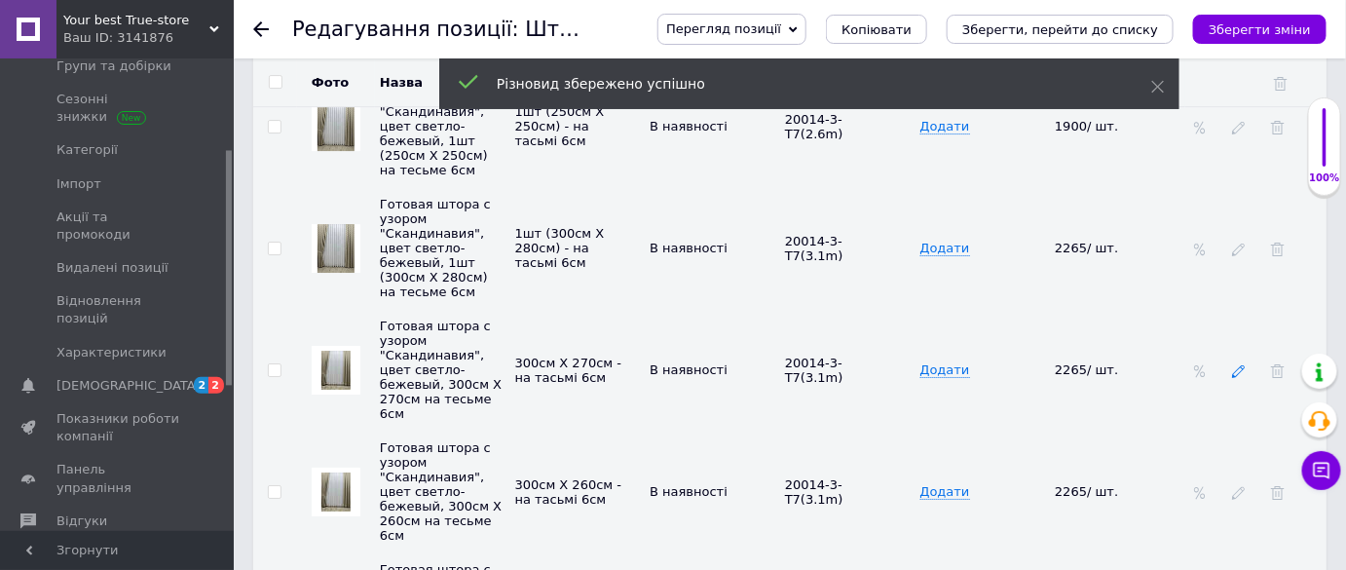
click at [1236, 364] on icon at bounding box center [1239, 371] width 14 height 14
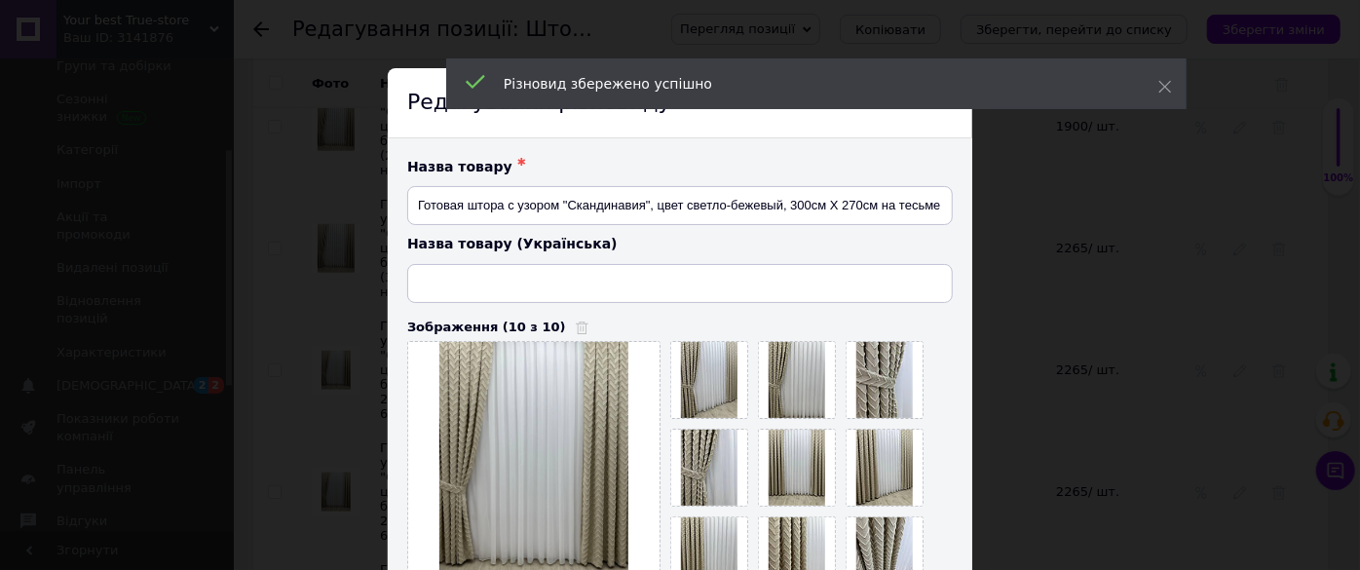
type input "Готова штора з візерунком "Скандинавія", колір світло-бежевий, 300см Х 270см на…"
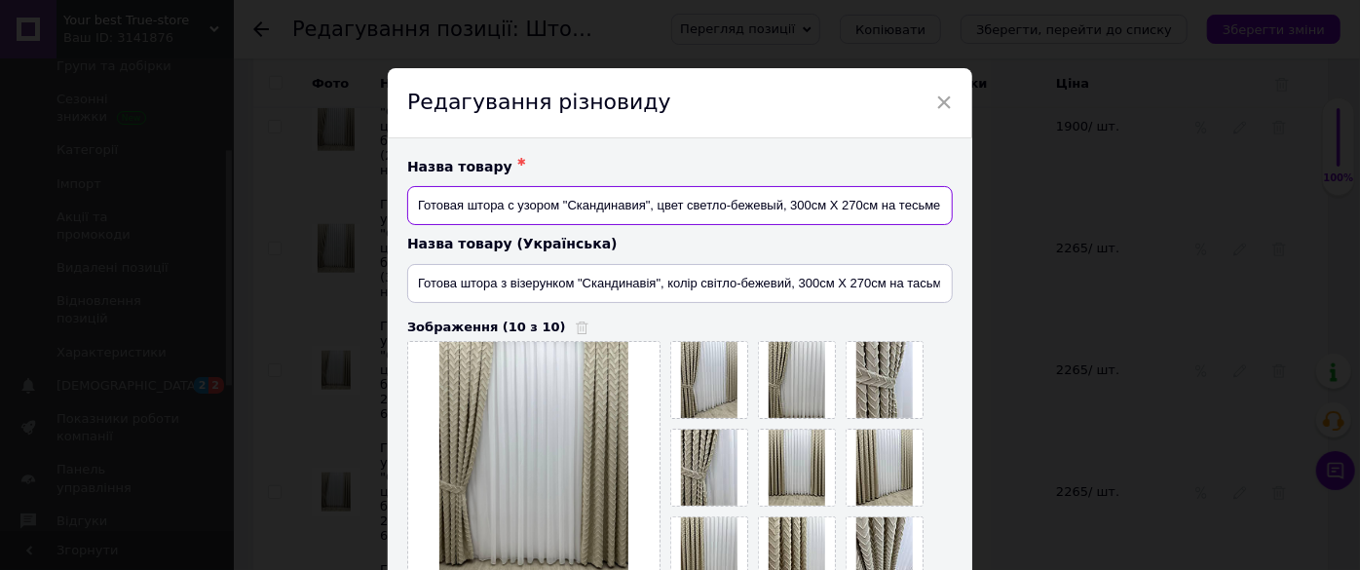
click at [873, 206] on input "Готовая штора с узором "Скандинавия", цвет светло-бежевый, 300см Х 270см на тес…" at bounding box center [679, 205] width 545 height 39
type input "Готовая штора с узором "Скандинавия", цвет светло-бежевый, 1шт (300см Х 270см) …"
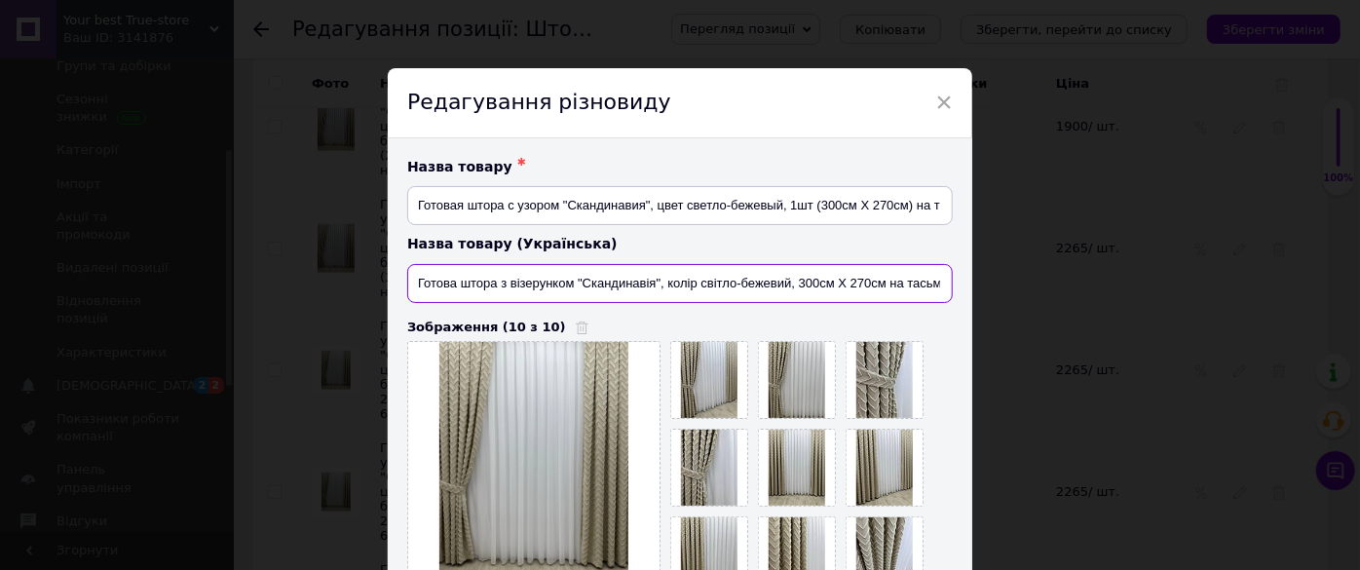
click at [881, 287] on input "Готова штора з візерунком "Скандинавія", колір світло-бежевий, 300см Х 270см на…" at bounding box center [679, 283] width 545 height 39
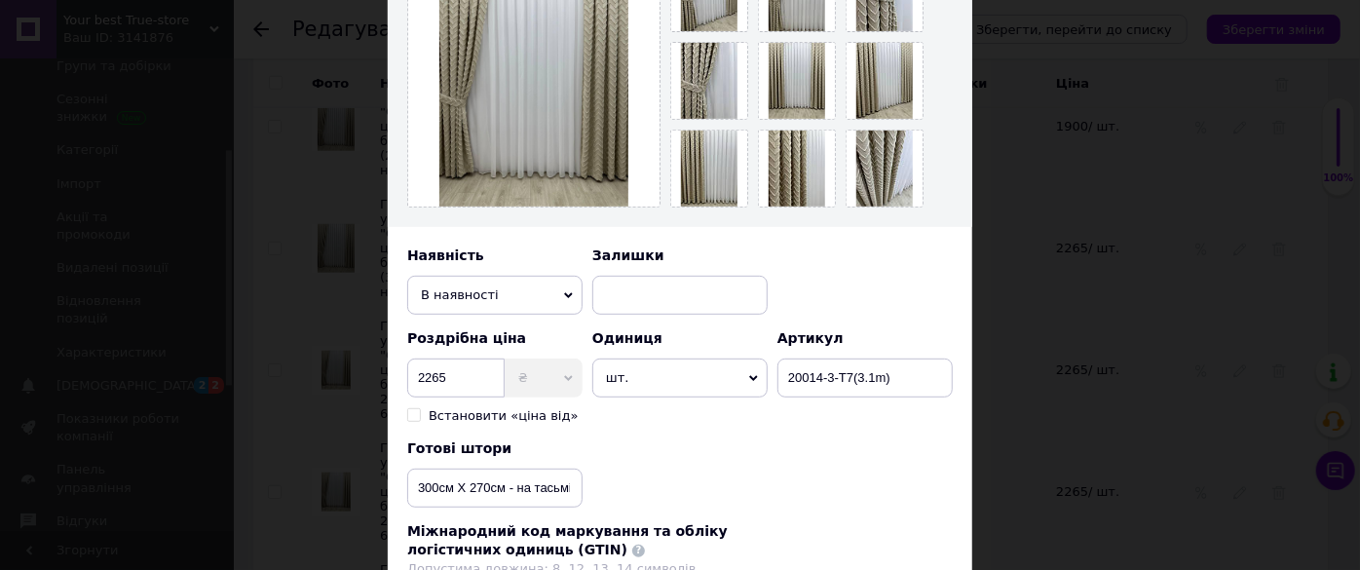
scroll to position [442, 0]
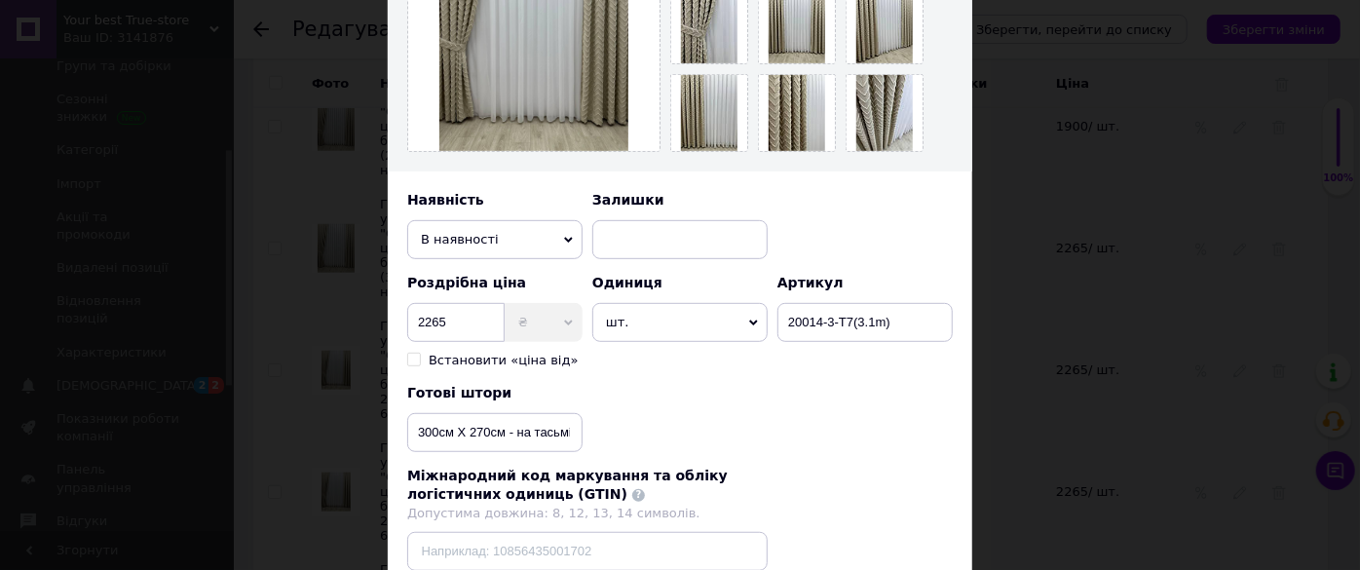
type input "Готова штора з візерунком "Скандинавія", колір світло-бежевий, 1шт (300см Х 270…"
click at [502, 432] on input "300см Х 270см - на тасьмі 6см" at bounding box center [494, 432] width 175 height 39
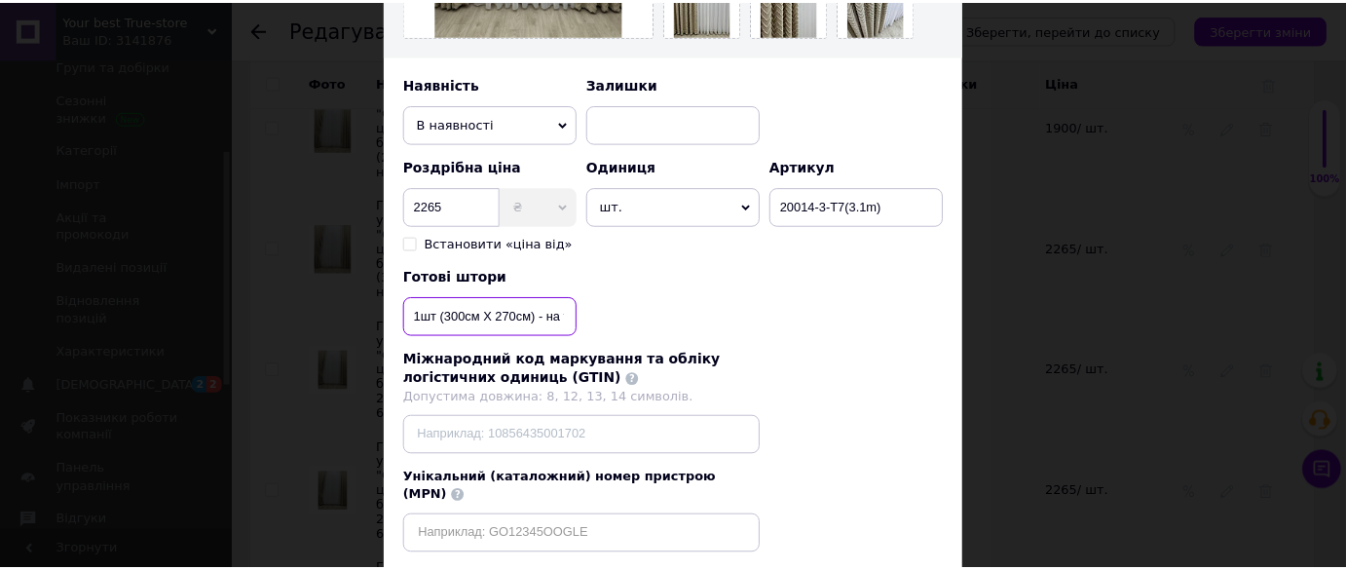
scroll to position [666, 0]
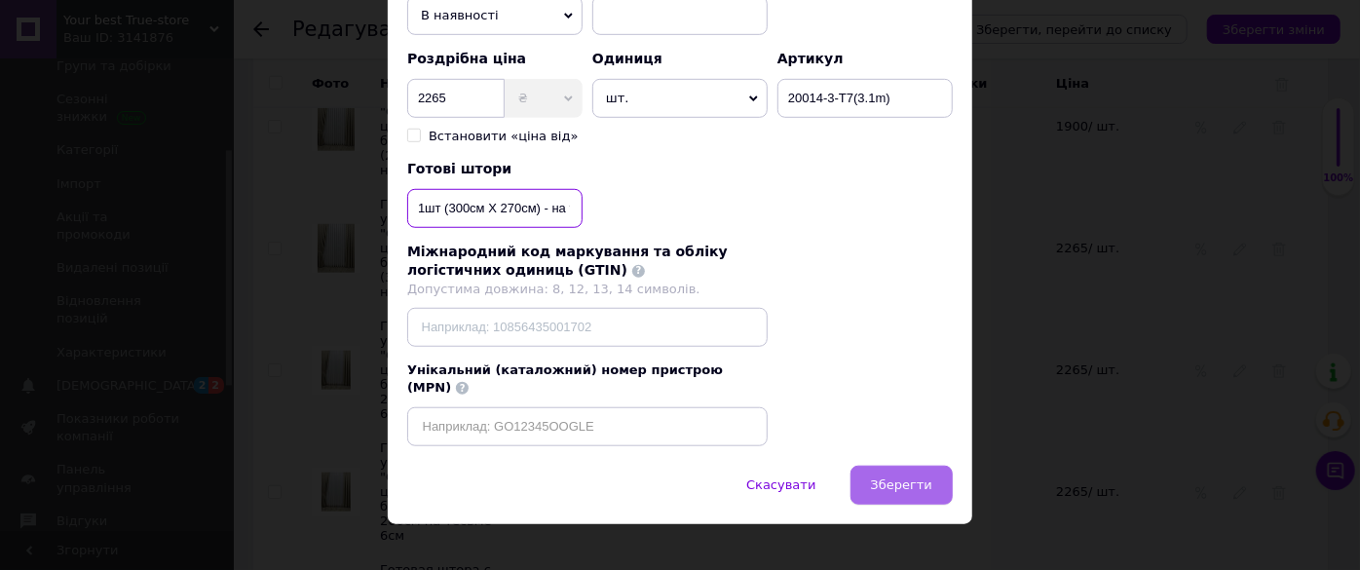
type input "1шт (300см Х 270см) - на тасьмі 6см"
click at [917, 471] on button "Зберегти" at bounding box center [901, 485] width 102 height 39
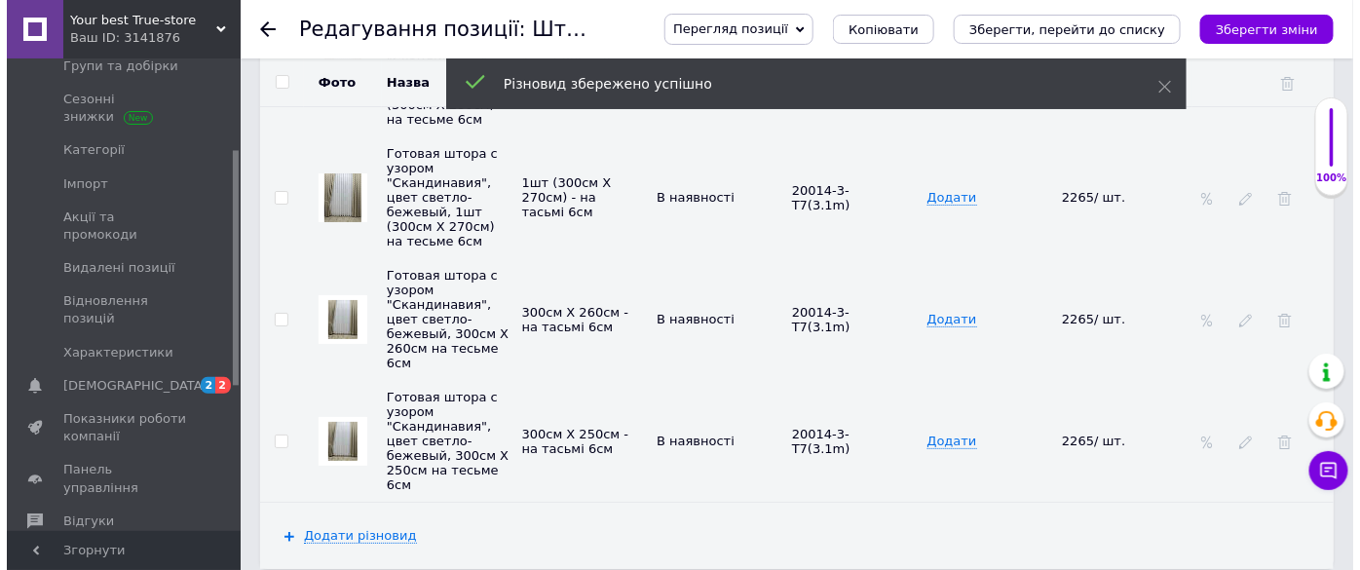
scroll to position [4782, 0]
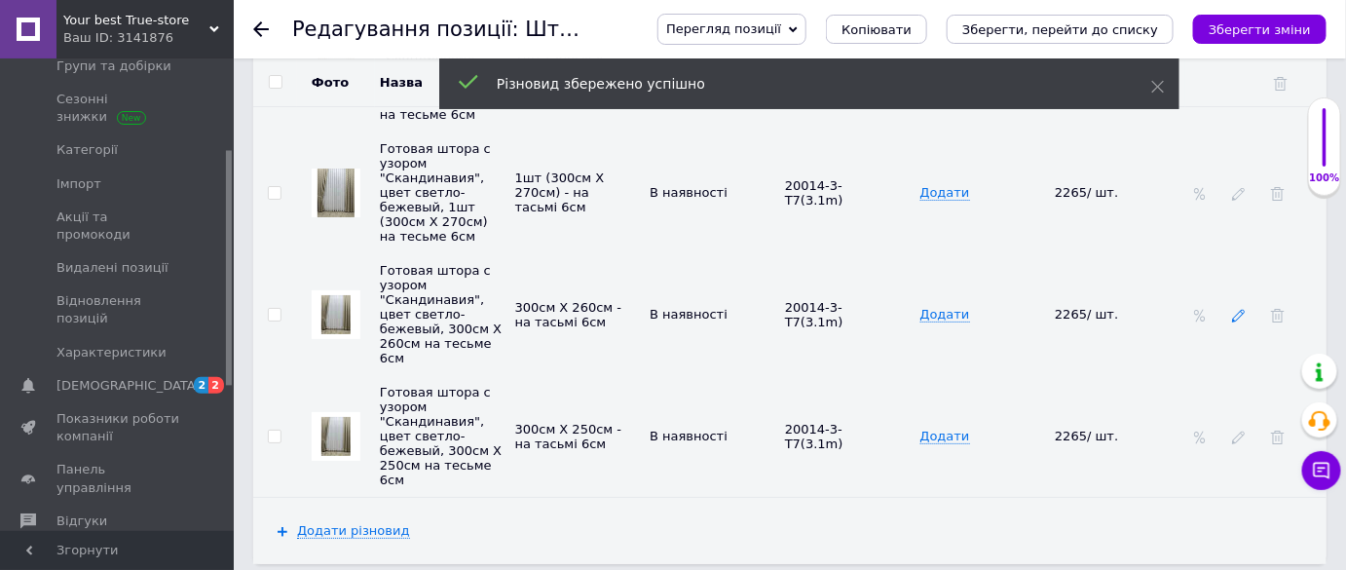
click at [1232, 309] on icon at bounding box center [1239, 316] width 14 height 14
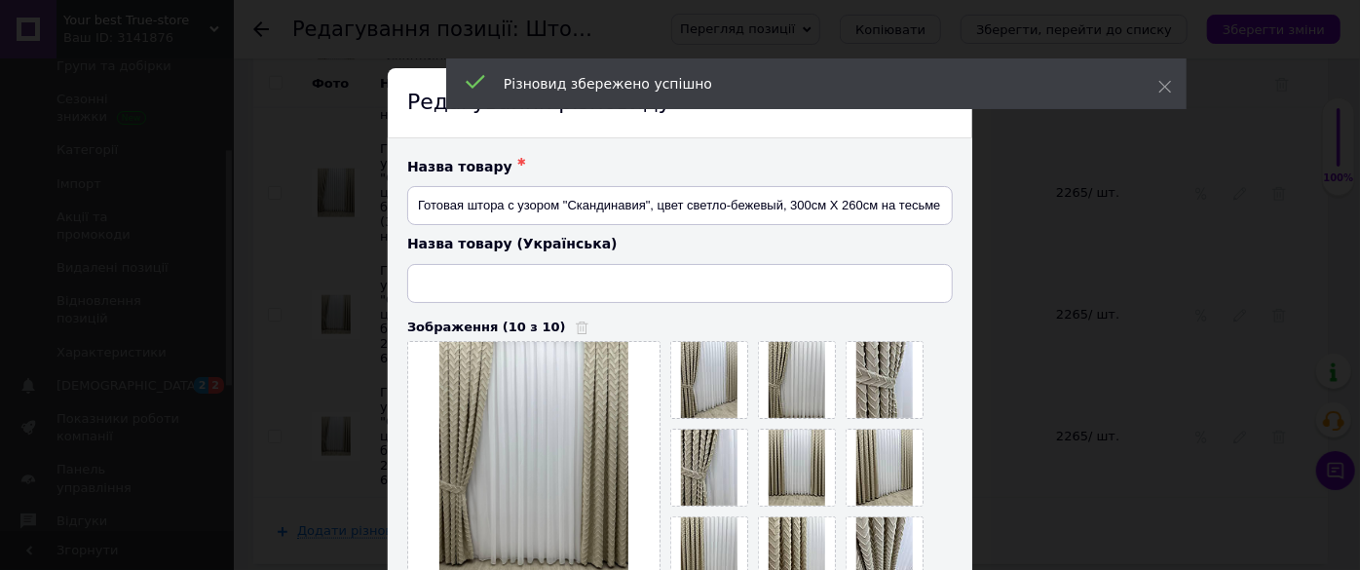
type input "Готова штора з візерунком "Скандинавія", колір світло-бежевий, 300см Х 260см на…"
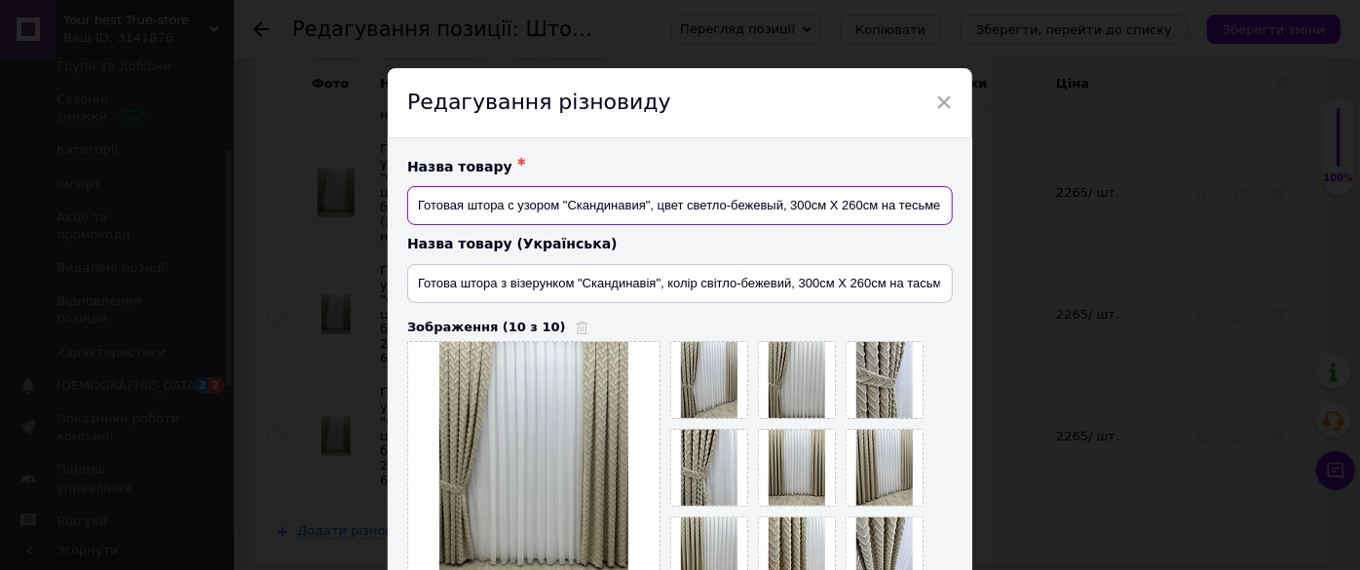
click at [875, 204] on input "Готовая штора с узором "Скандинавия", цвет светло-бежевый, 300см Х 260см на тес…" at bounding box center [679, 205] width 545 height 39
type input "Готовая штора с узором "Скандинавия", цвет светло-бежевый, 1шт (300см Х 260см) …"
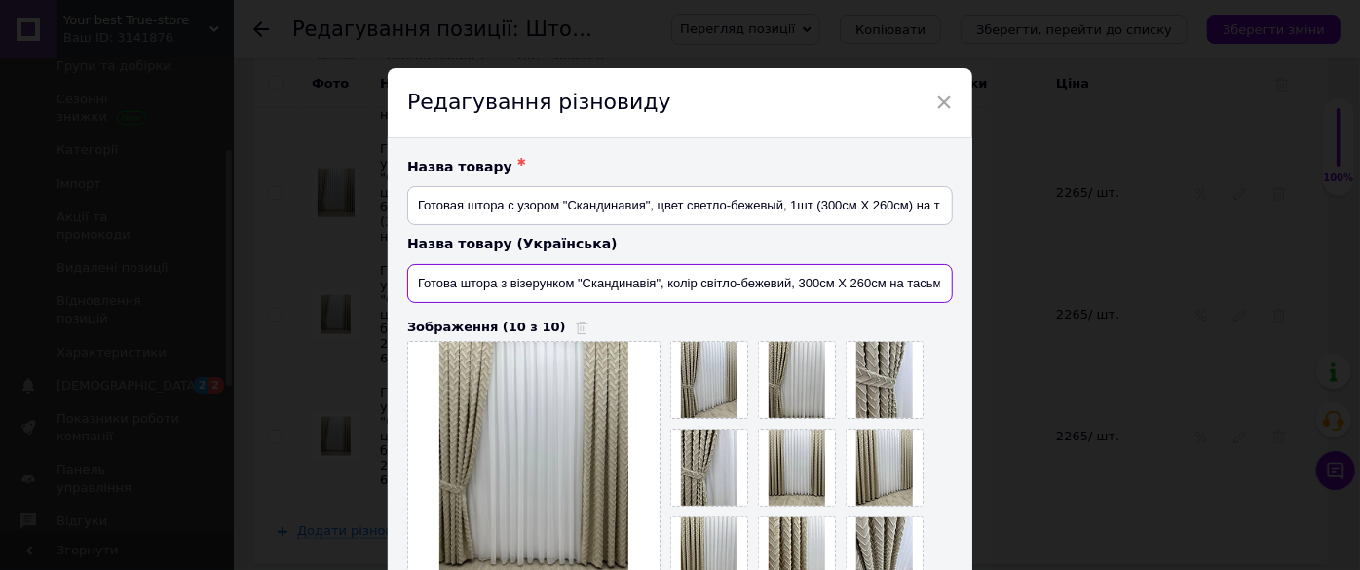
click at [882, 282] on input "Готова штора з візерунком "Скандинавія", колір світло-бежевий, 300см Х 260см на…" at bounding box center [679, 283] width 545 height 39
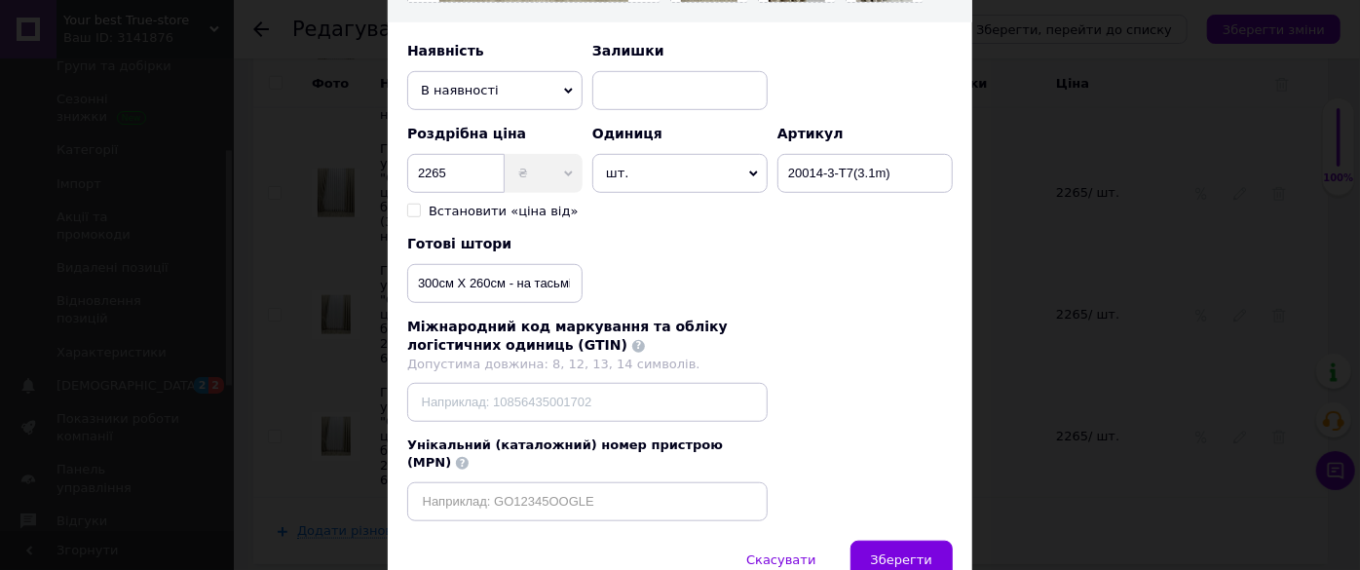
scroll to position [619, 0]
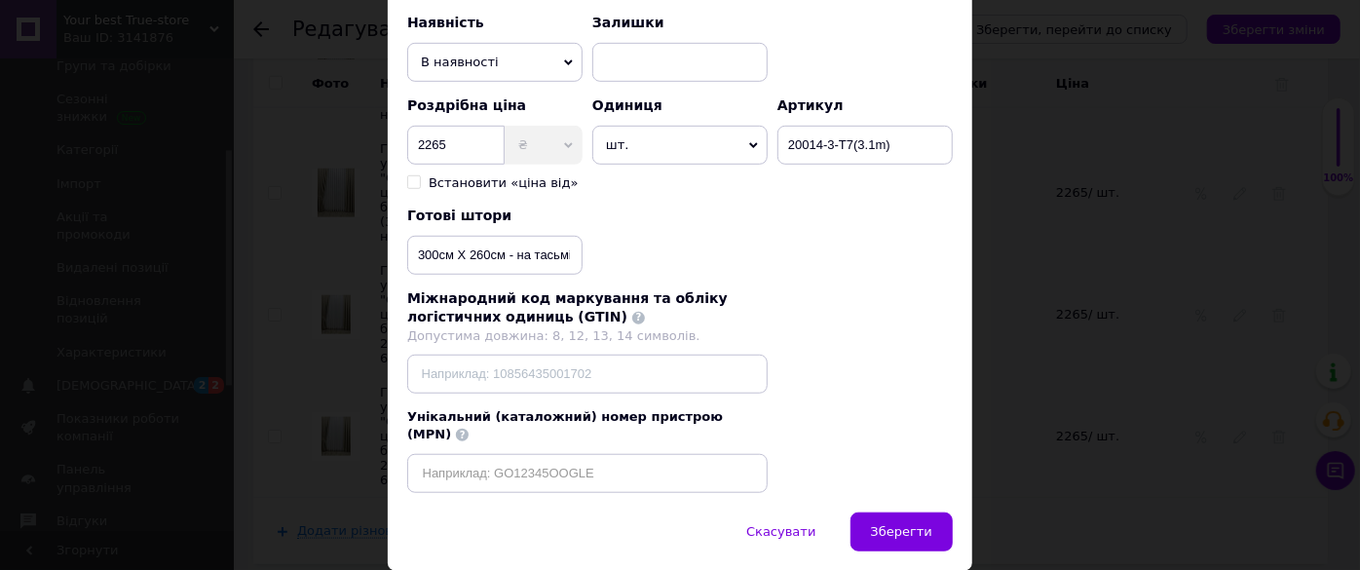
type input "Готова штора з візерунком "Скандинавія", колір світло-бежевий, 1шт (300см Х 260…"
click at [502, 248] on input "300см Х 260см - на тасьмі 6см" at bounding box center [494, 255] width 175 height 39
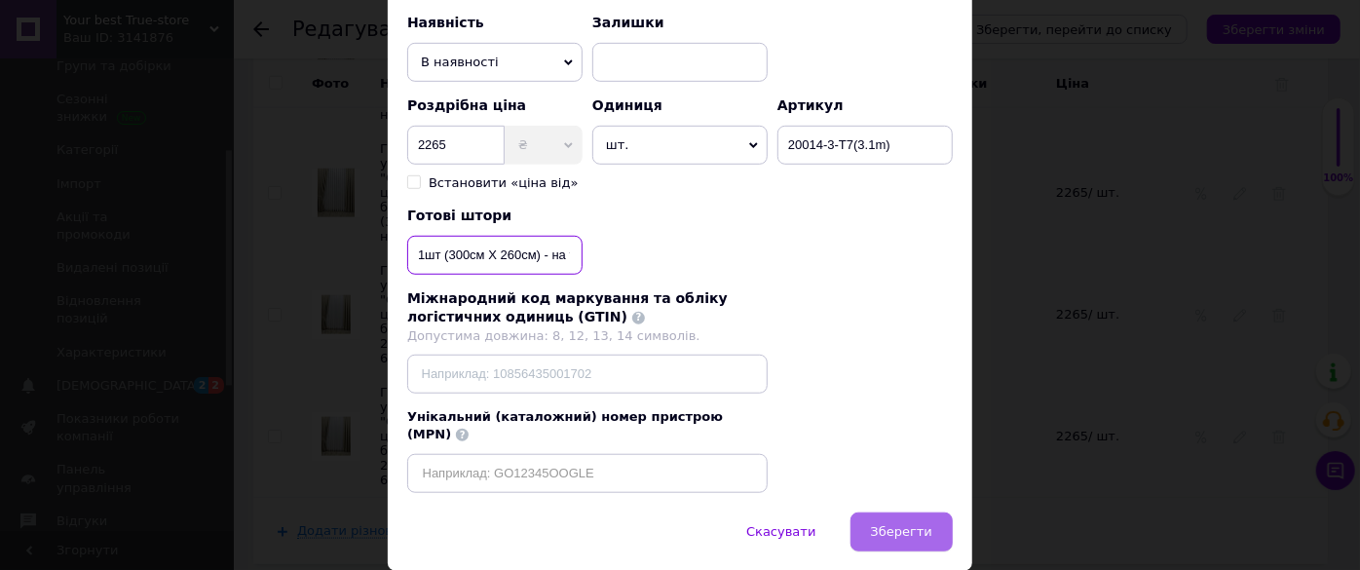
type input "1шт (300см Х 260см) - на тасьмі 6см"
click at [927, 524] on span "Зберегти" at bounding box center [901, 531] width 61 height 15
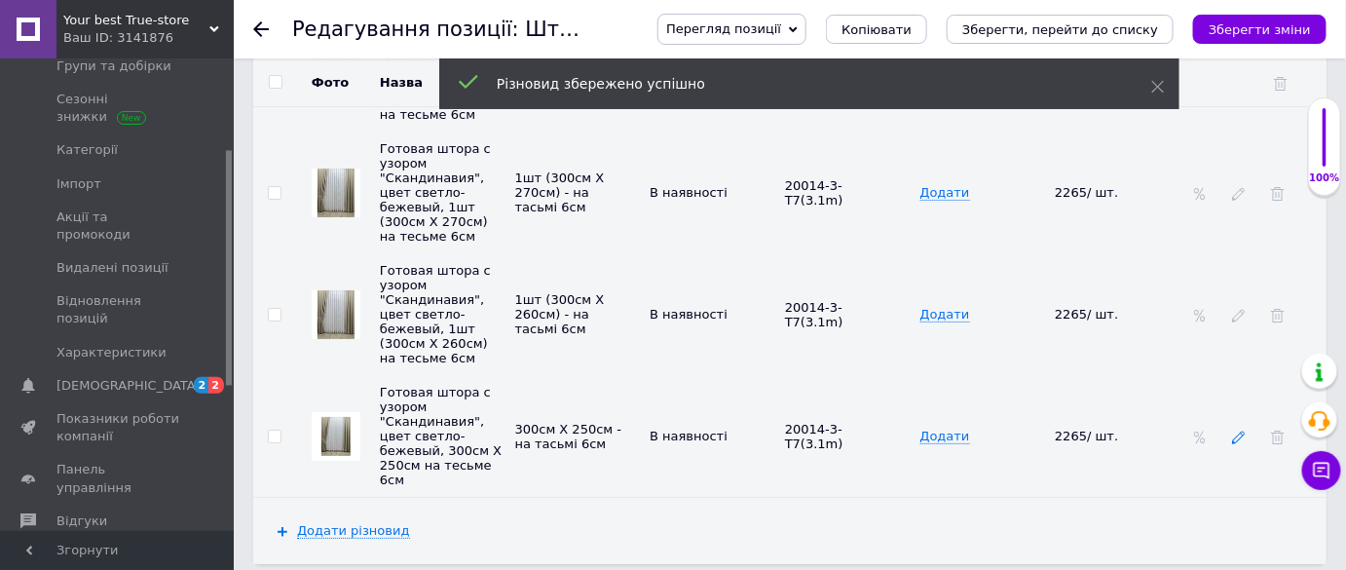
click at [1241, 431] on icon at bounding box center [1239, 438] width 14 height 14
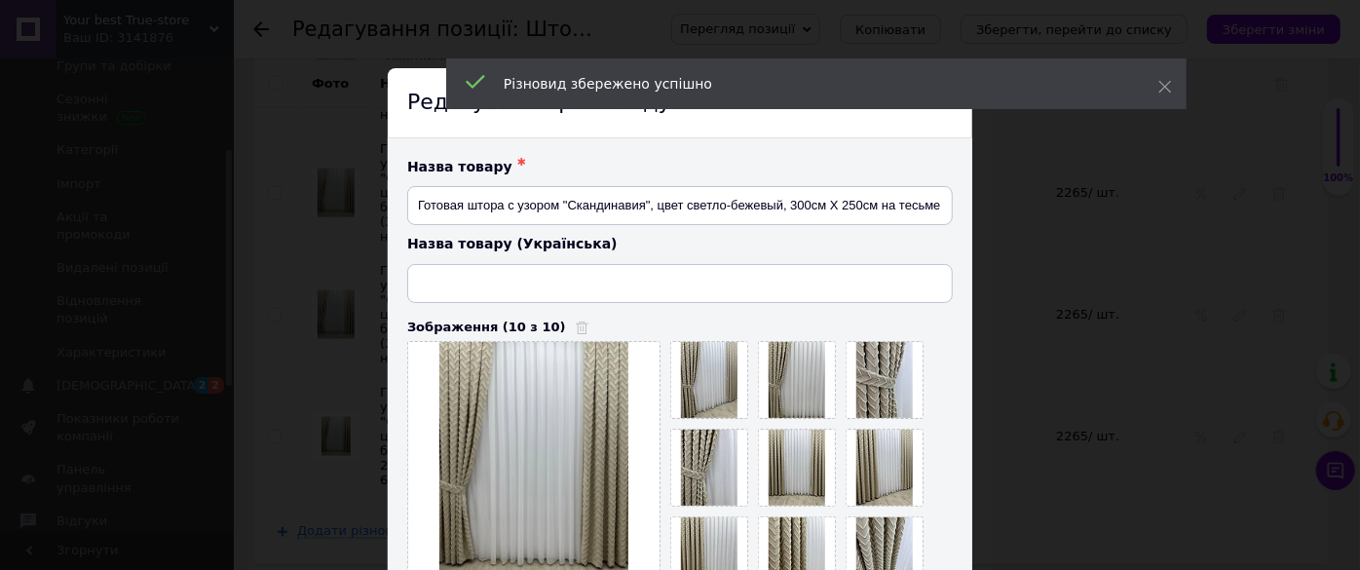
type input "Готова штора з візерунком "Скандинавія", колір світло-бежевий, 300см Х 250см на…"
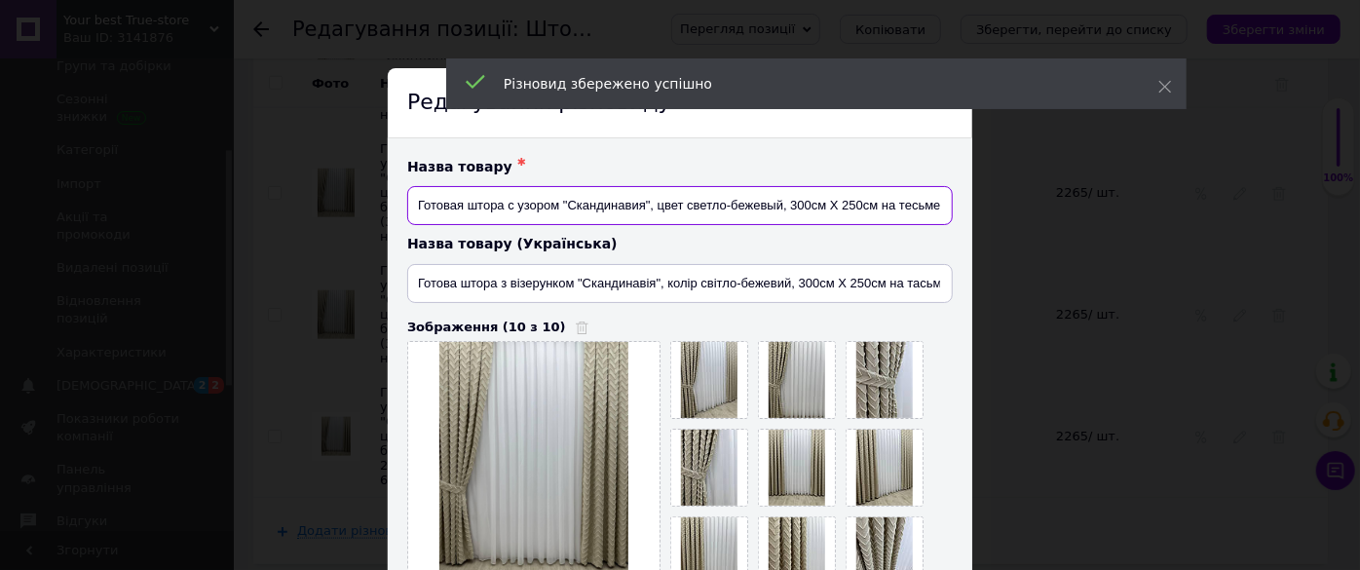
click at [869, 199] on input "Готовая штора с узором "Скандинавия", цвет светло-бежевый, 300см Х 250см на тес…" at bounding box center [679, 205] width 545 height 39
click at [875, 204] on input "Готовая штора с узором "Скандинавия", цвет светло-бежевый, 300см Х 250см на тес…" at bounding box center [679, 205] width 545 height 39
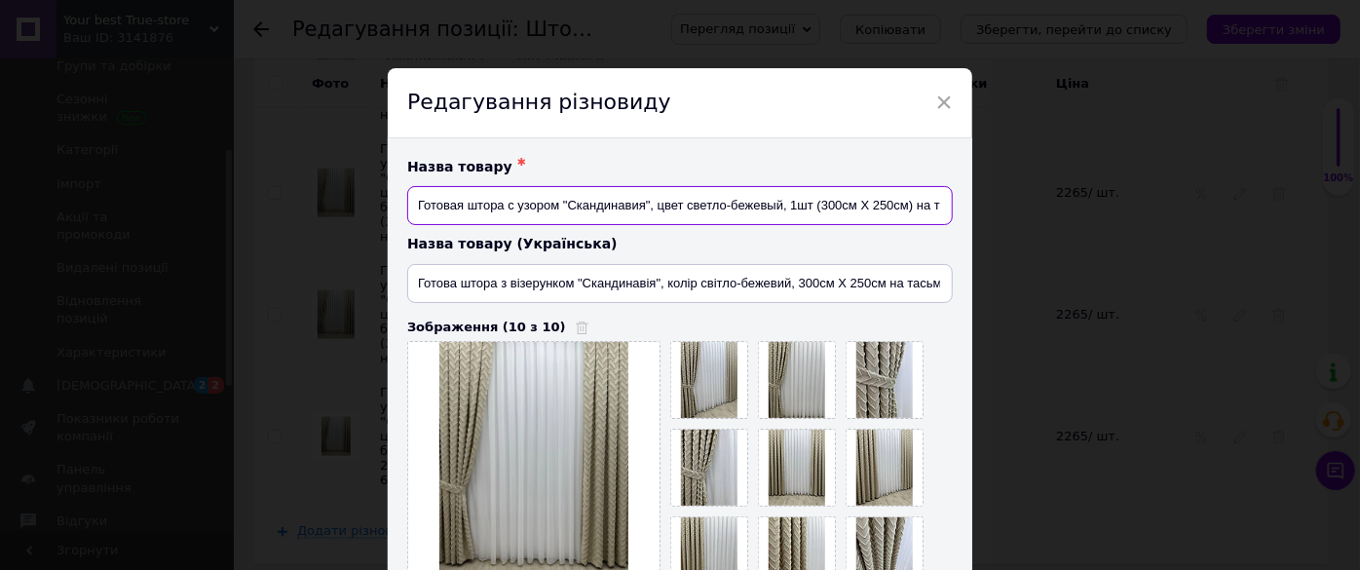
scroll to position [88, 0]
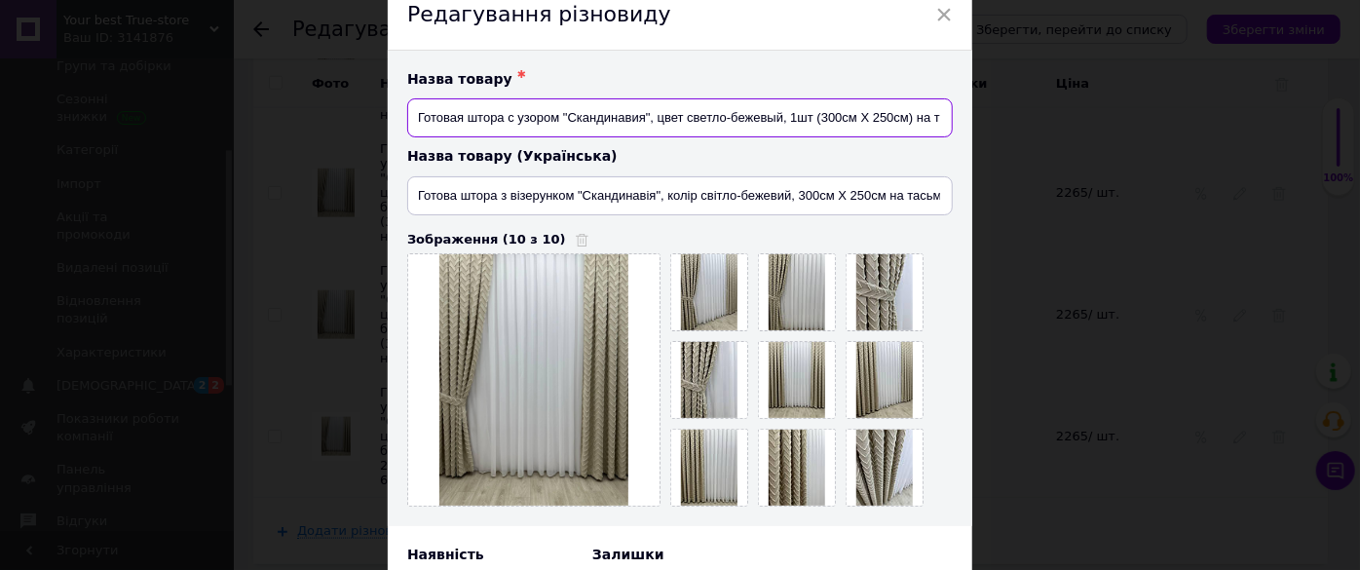
type input "Готовая штора с узором "Скандинавия", цвет светло-бежевый, 1шт (300см Х 250см) …"
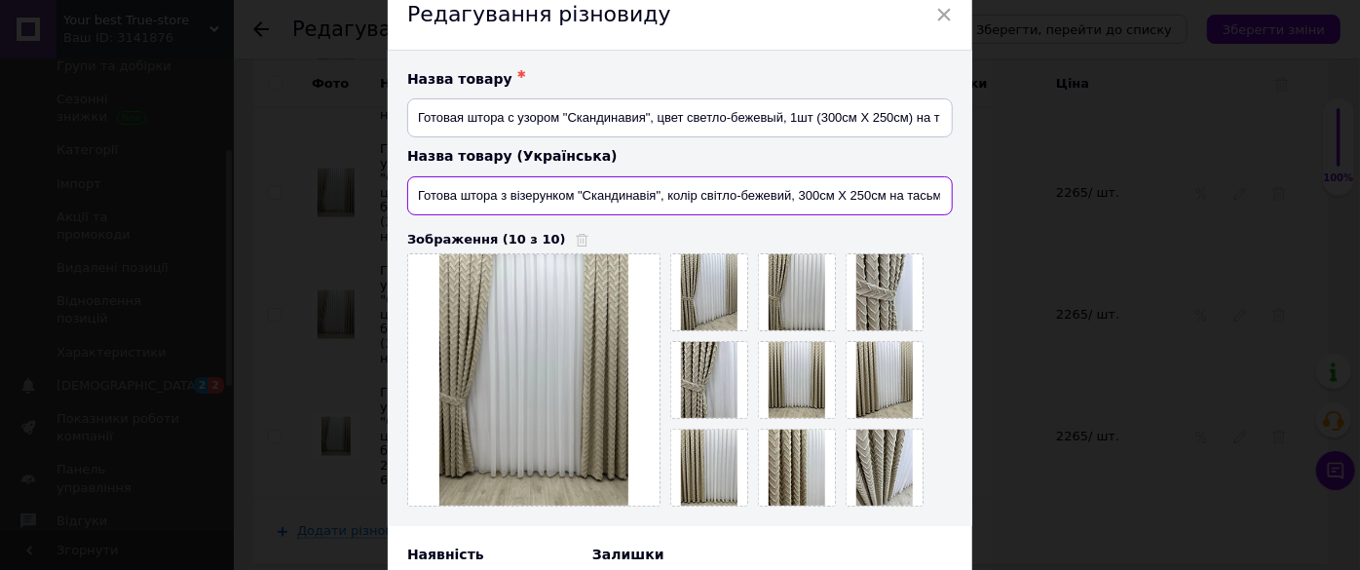
click at [880, 193] on input "Готова штора з візерунком "Скандинавія", колір світло-бежевий, 300см Х 250см на…" at bounding box center [679, 195] width 545 height 39
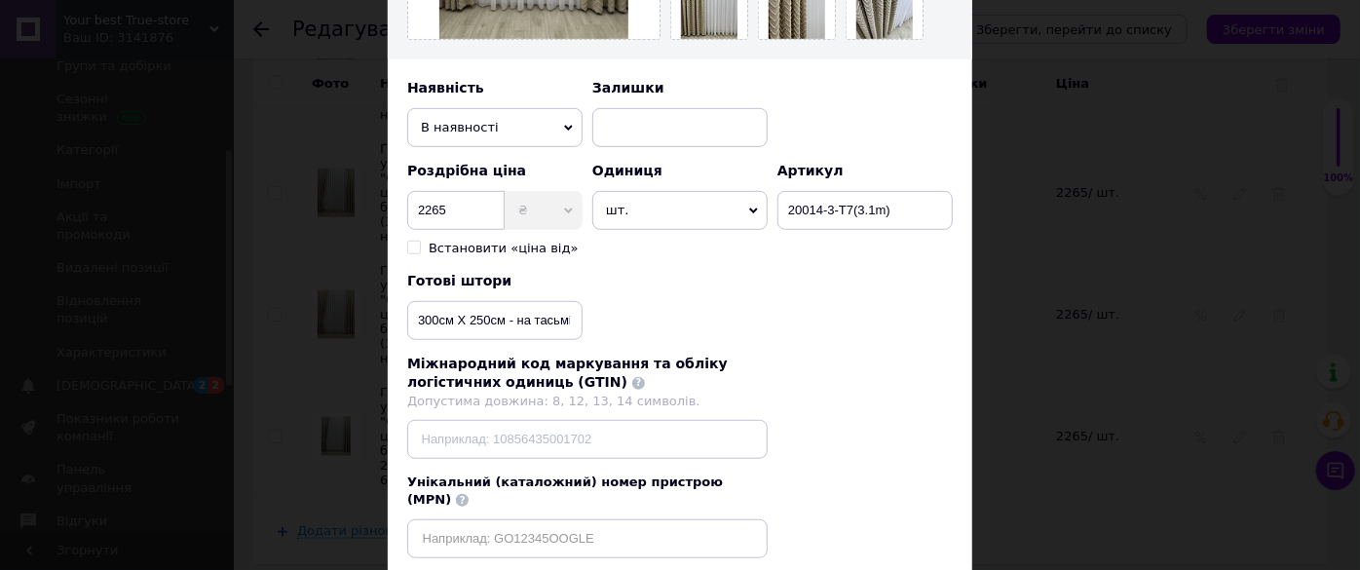
scroll to position [489, 0]
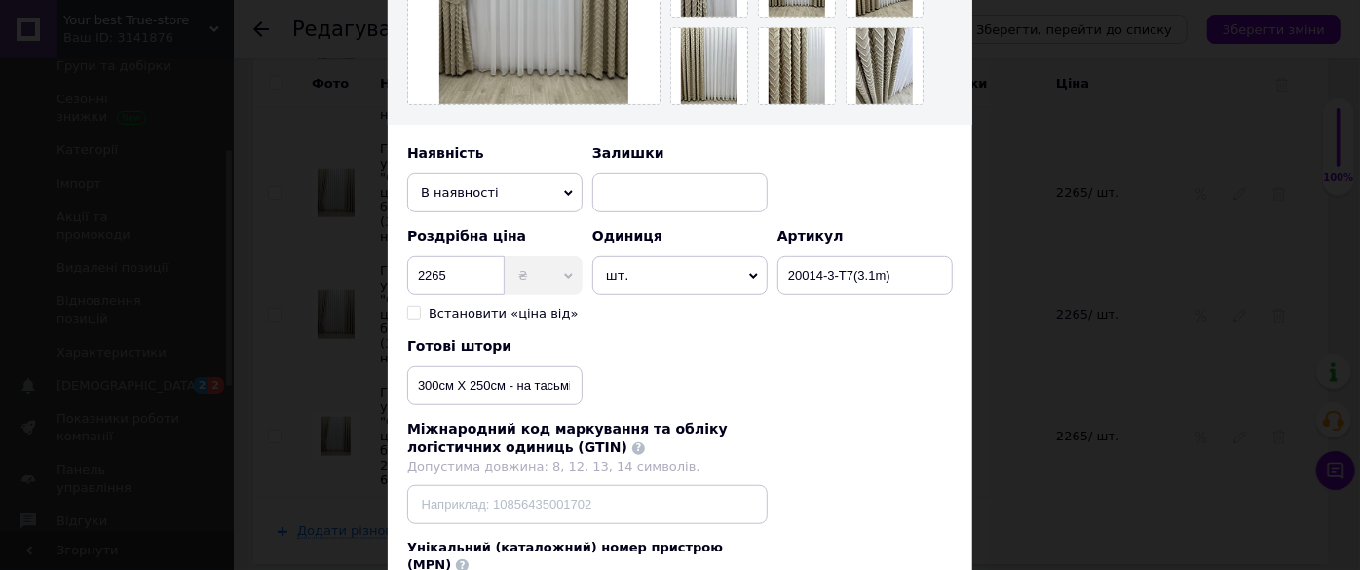
type input "Готова штора з візерунком "Скандинавія", колір світло-бежевий, 1шт (300см Х 250…"
click at [499, 380] on input "300см Х 250см - на тасьмі 6см" at bounding box center [494, 385] width 175 height 39
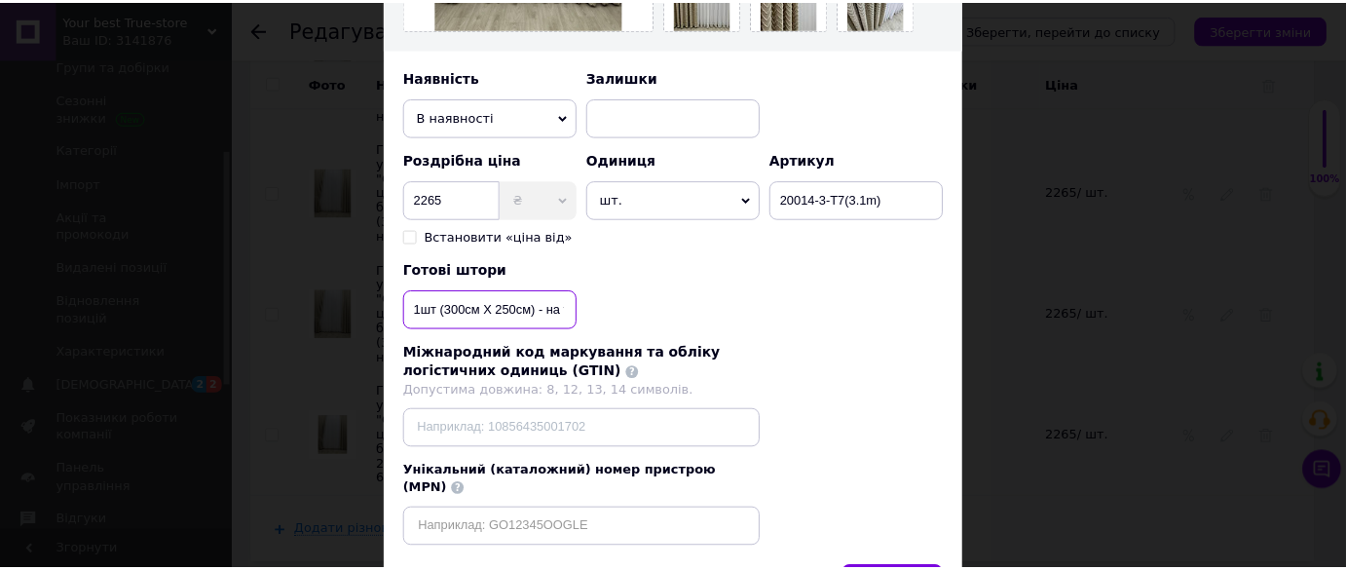
scroll to position [666, 0]
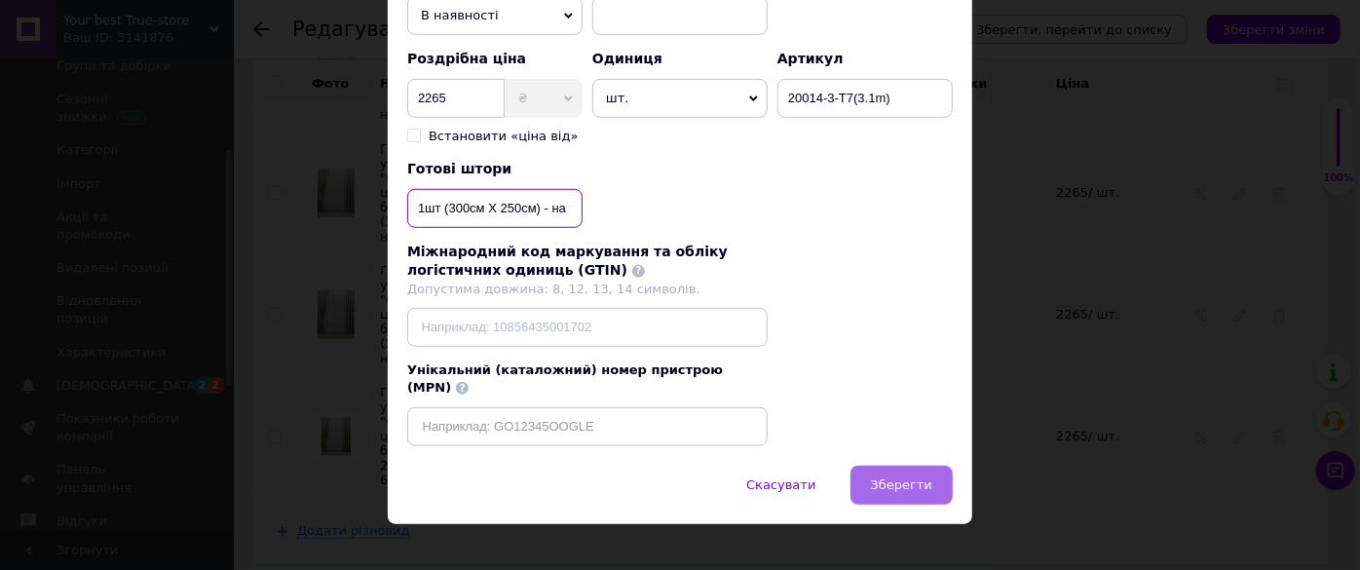
type input "1шт (300см Х 250см) - на тасьмі 6см"
click at [917, 474] on button "Зберегти" at bounding box center [901, 485] width 102 height 39
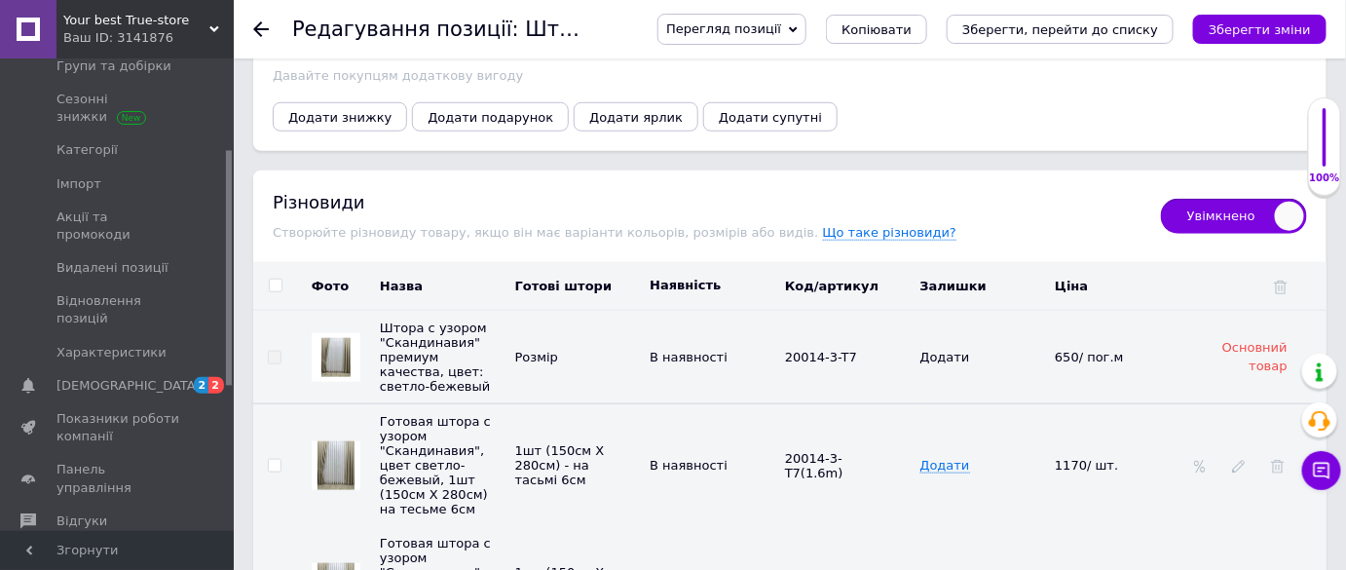
scroll to position [2922, 0]
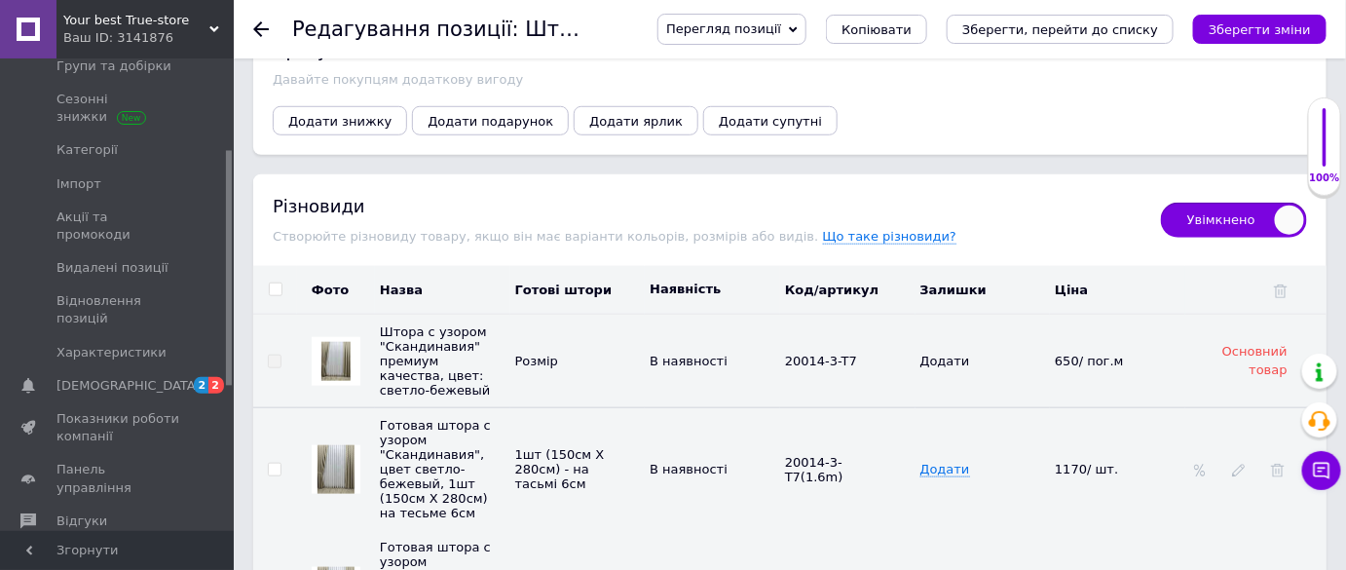
click at [1273, 33] on icon "Зберегти зміни" at bounding box center [1260, 29] width 102 height 15
click at [1263, 30] on icon "Зберегти зміни" at bounding box center [1260, 29] width 102 height 15
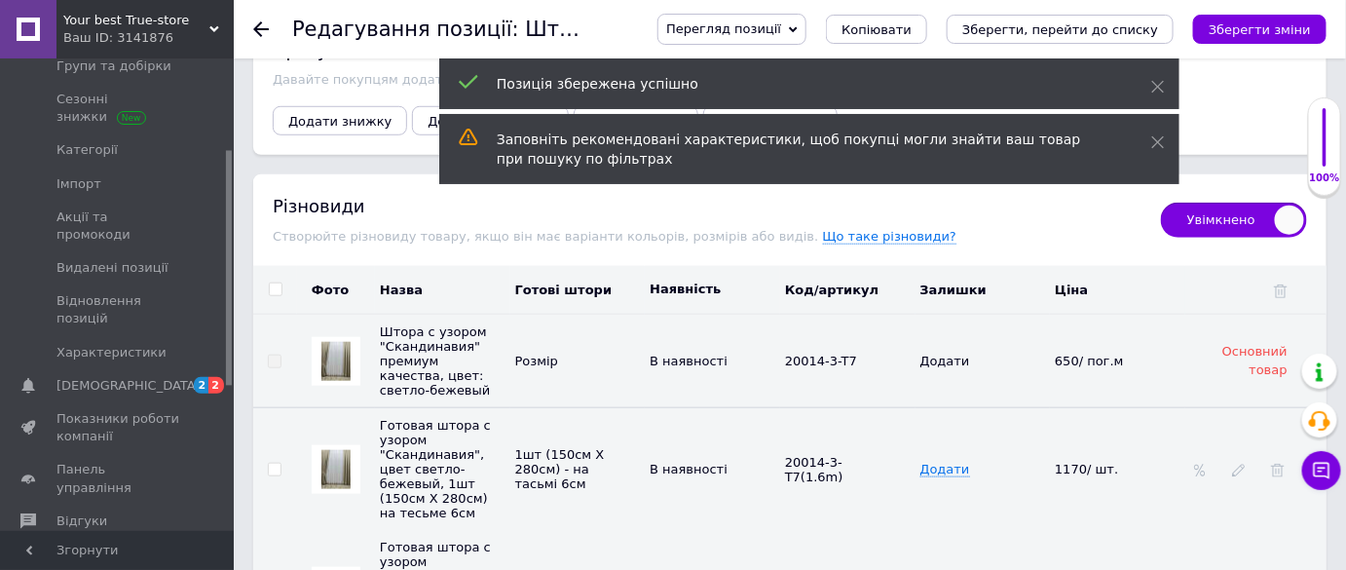
click at [257, 26] on icon at bounding box center [261, 29] width 16 height 16
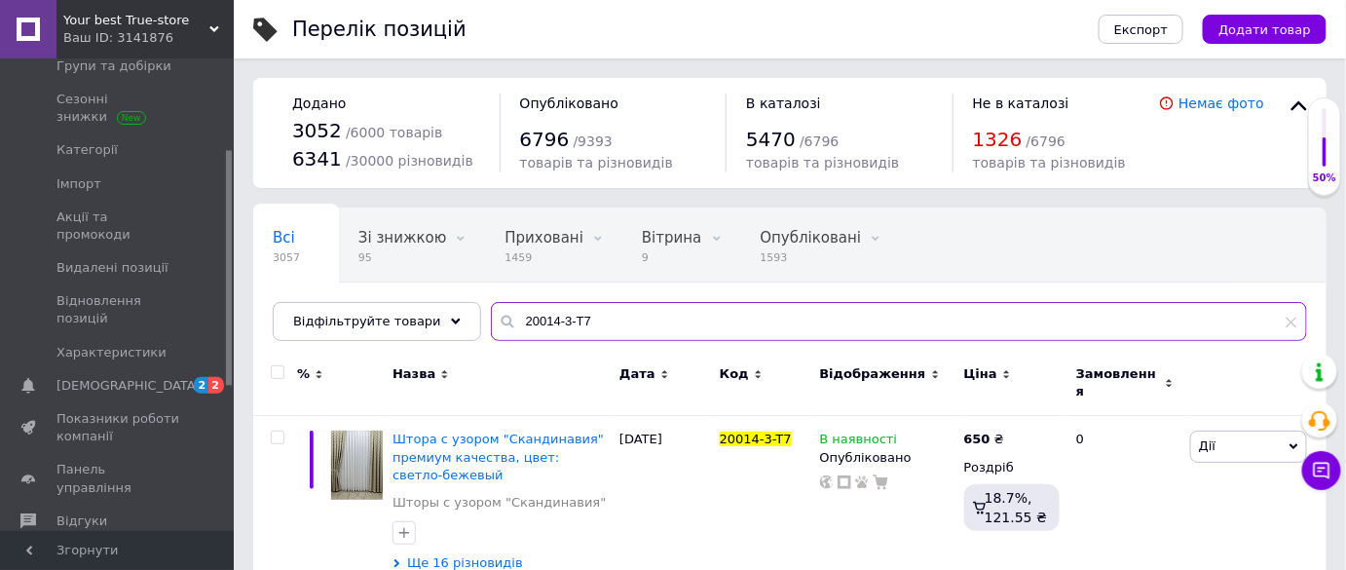
click at [630, 327] on input "20014-3-T7" at bounding box center [899, 321] width 816 height 39
paste input "18"
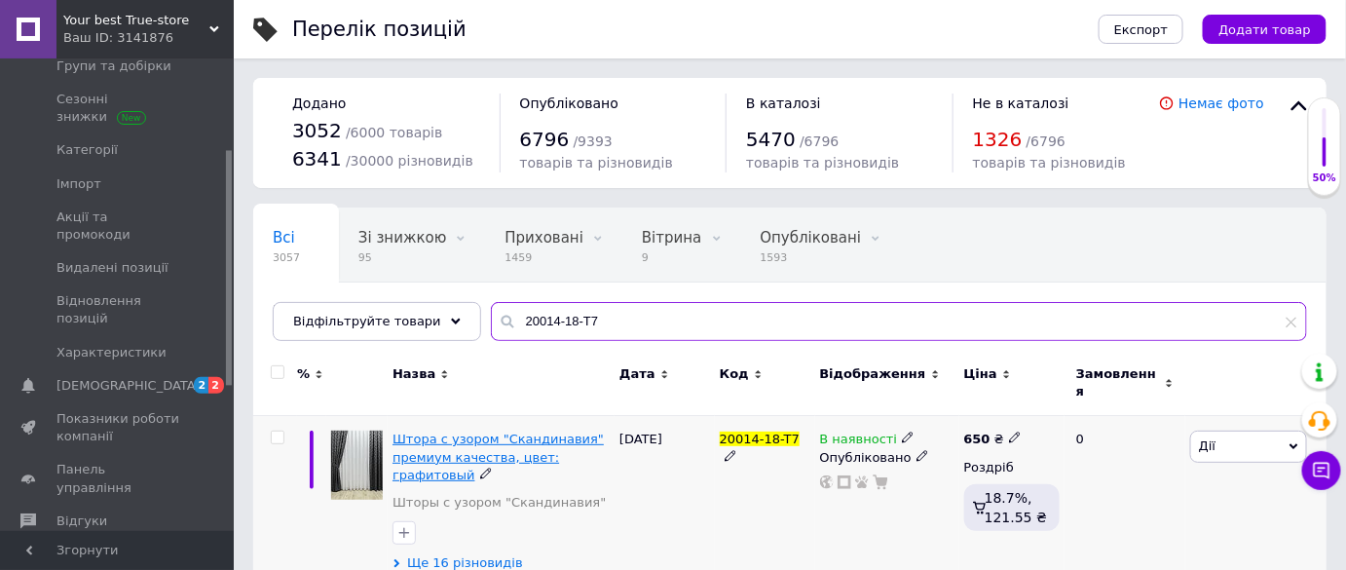
type input "20014-18-T7"
click at [512, 438] on span "Штора с узором "Скандинавия" премиум качества, цвет: графитовый" at bounding box center [498, 457] width 211 height 50
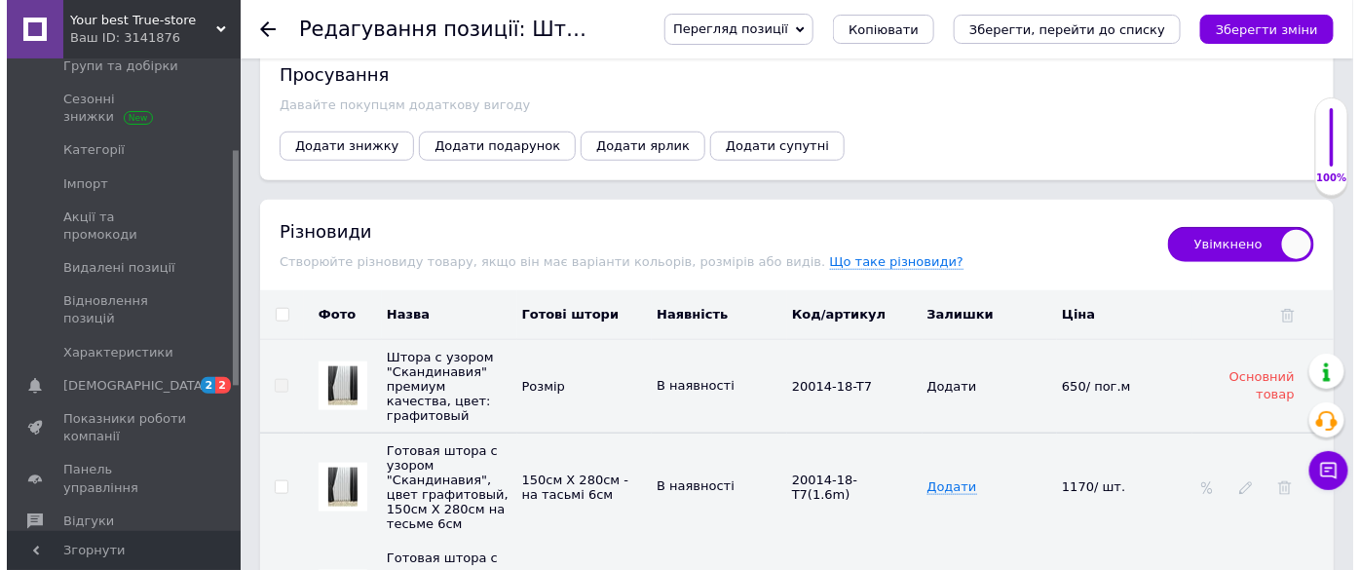
scroll to position [3010, 0]
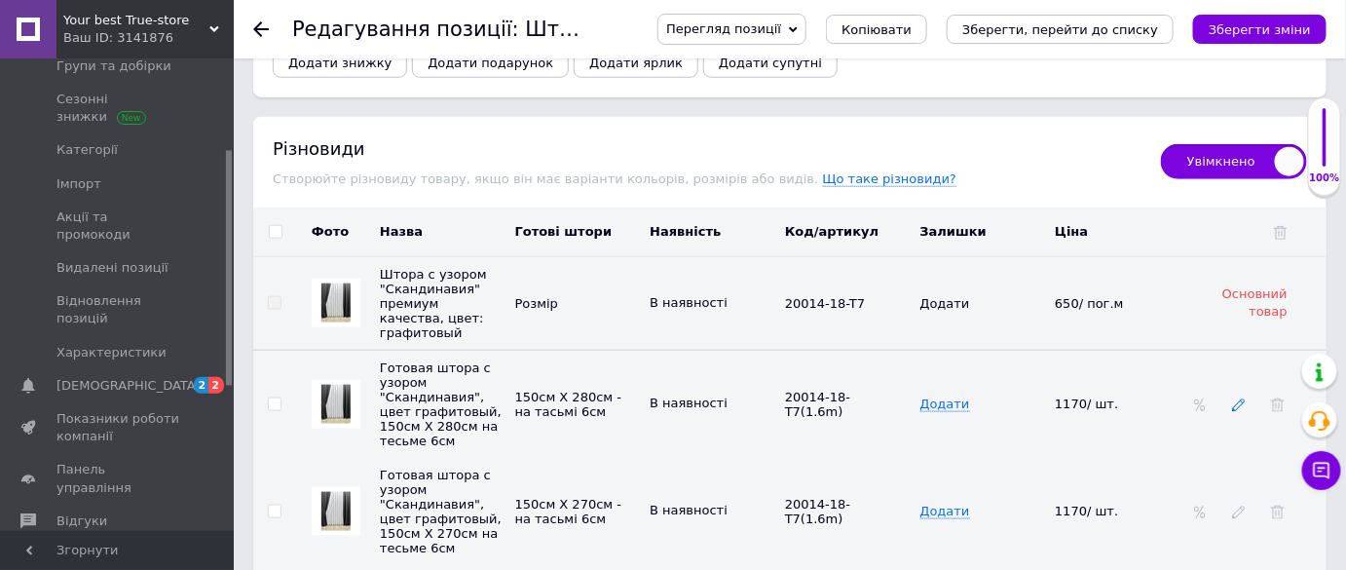
click at [1238, 398] on icon at bounding box center [1239, 405] width 14 height 14
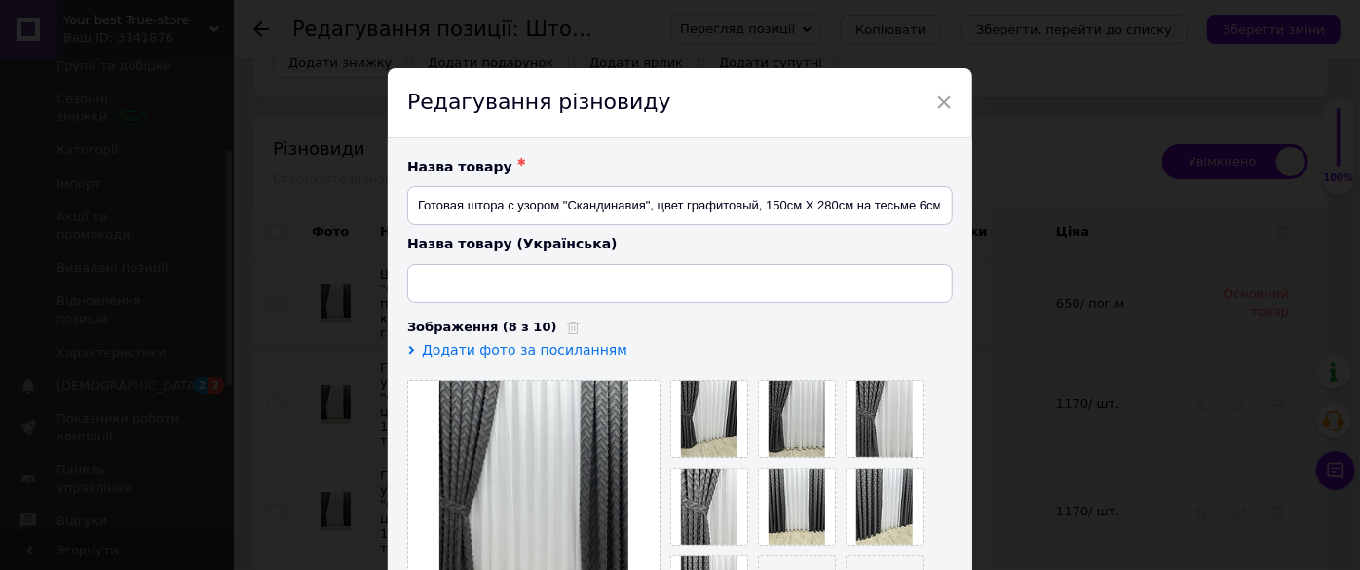
type input "Готова штора з візерунком "Скандинавія", колір графітовий, 150см Х 280см на тас…"
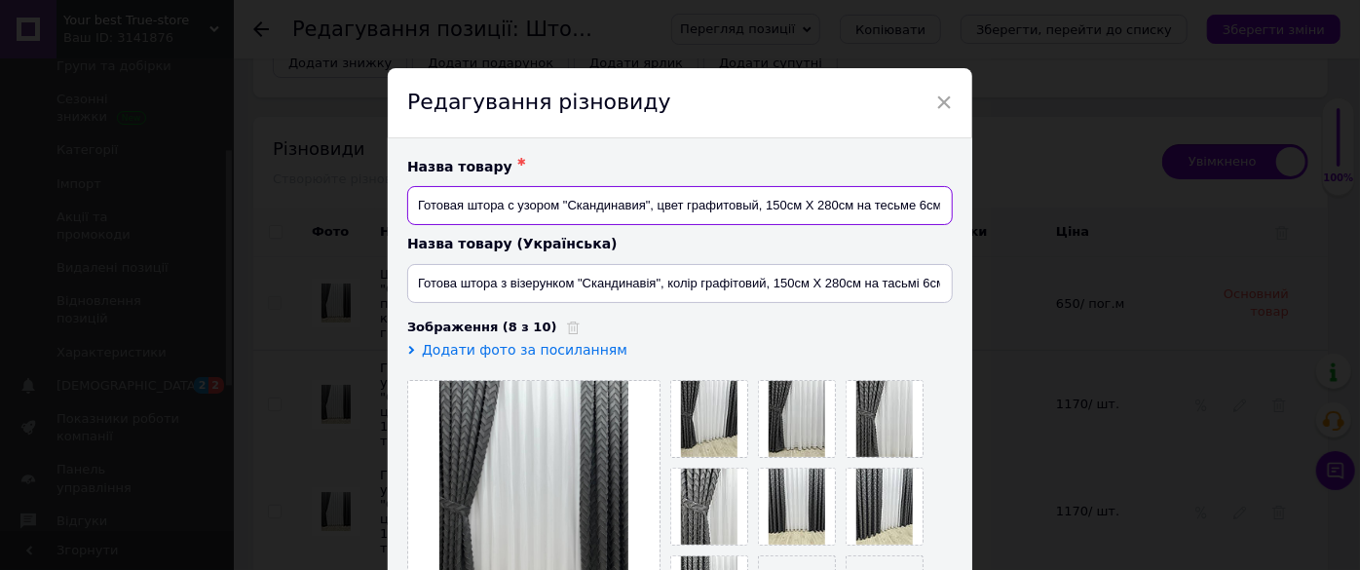
click at [849, 206] on input "Готовая штора с узором "Скандинавия", цвет графитовый, 150см Х 280см на тесьме …" at bounding box center [679, 205] width 545 height 39
type input "Готовая штора с узором "Скандинавия", цвет графитовый, 1шт (150см Х 280см) на т…"
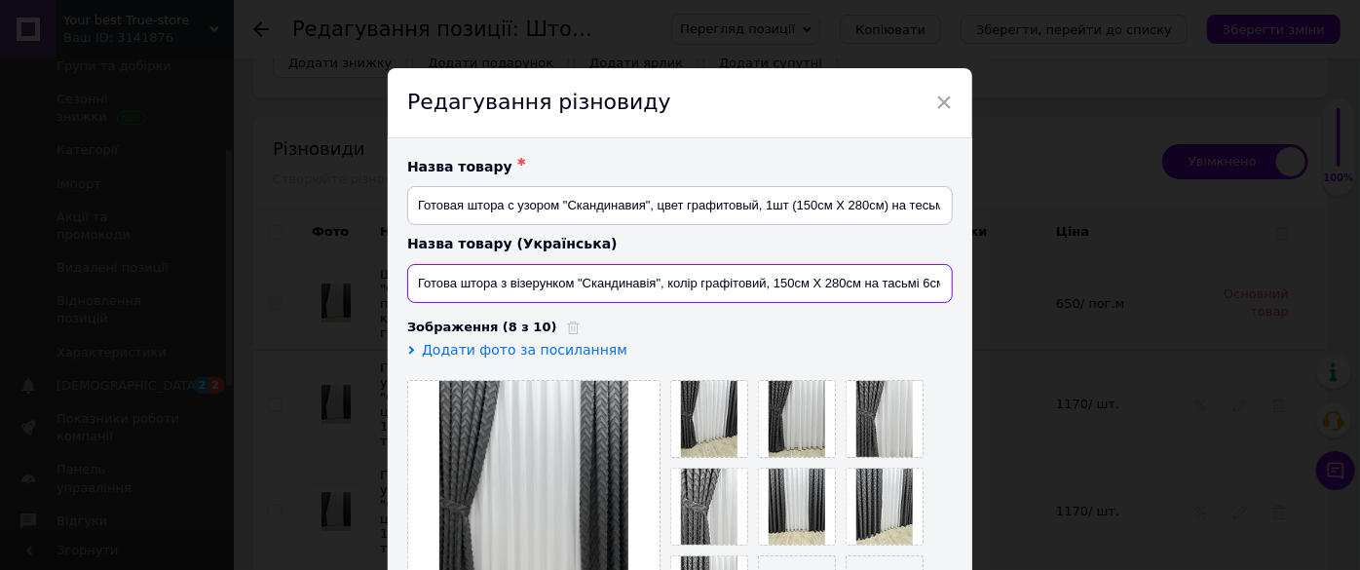
click at [854, 277] on input "Готова штора з візерунком "Скандинавія", колір графітовий, 150см Х 280см на тас…" at bounding box center [679, 283] width 545 height 39
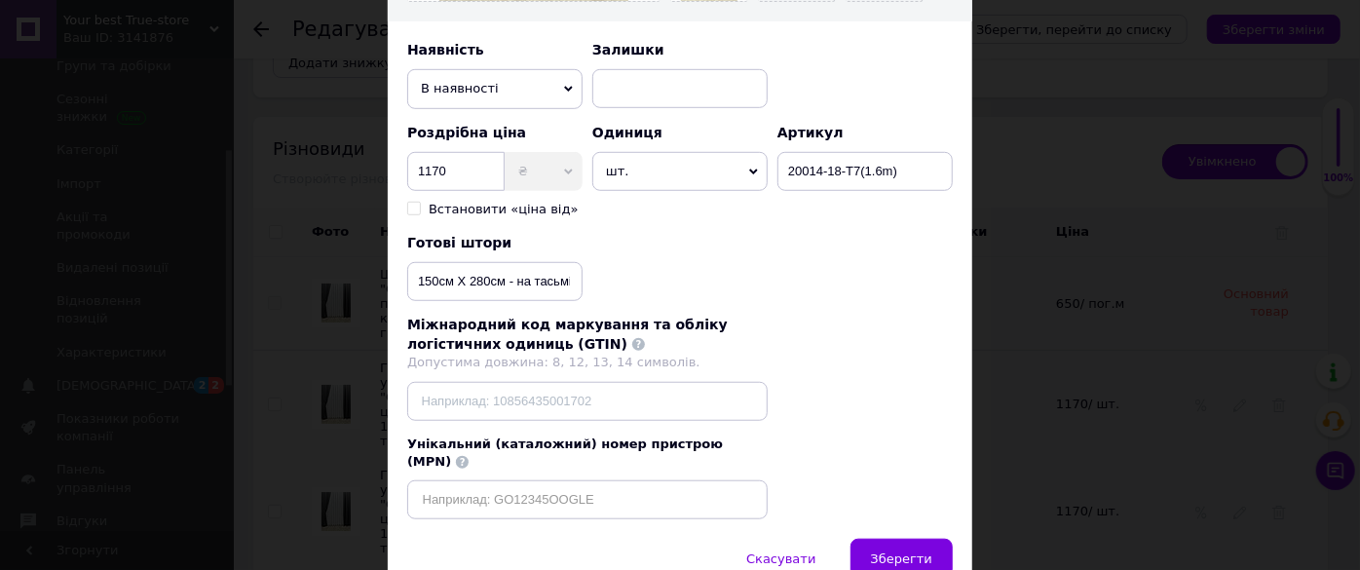
scroll to position [705, 0]
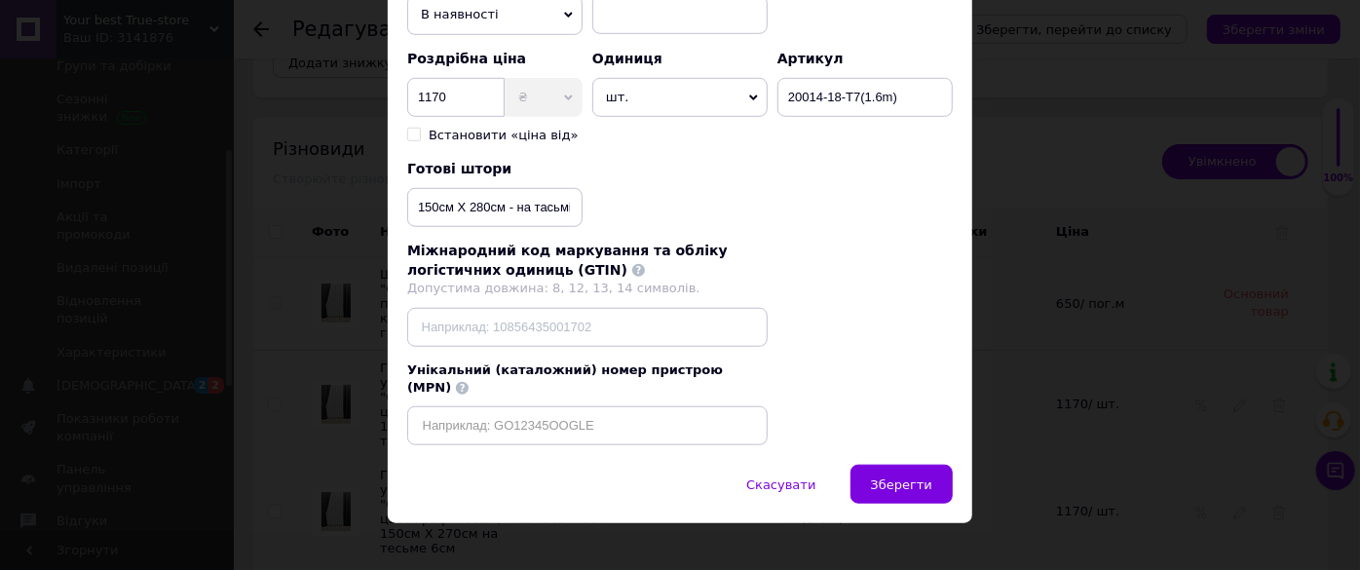
type input "Готова штора з візерунком "Скандинавія", колір графітовий, 1шт (150см Х 280см) …"
click at [501, 205] on input "150см Х 280см - на тасьмі 6см" at bounding box center [494, 207] width 175 height 39
type input "1шт (150см Х 280см) - на тасьмі 6см"
click at [892, 477] on span "Зберегти" at bounding box center [901, 484] width 61 height 15
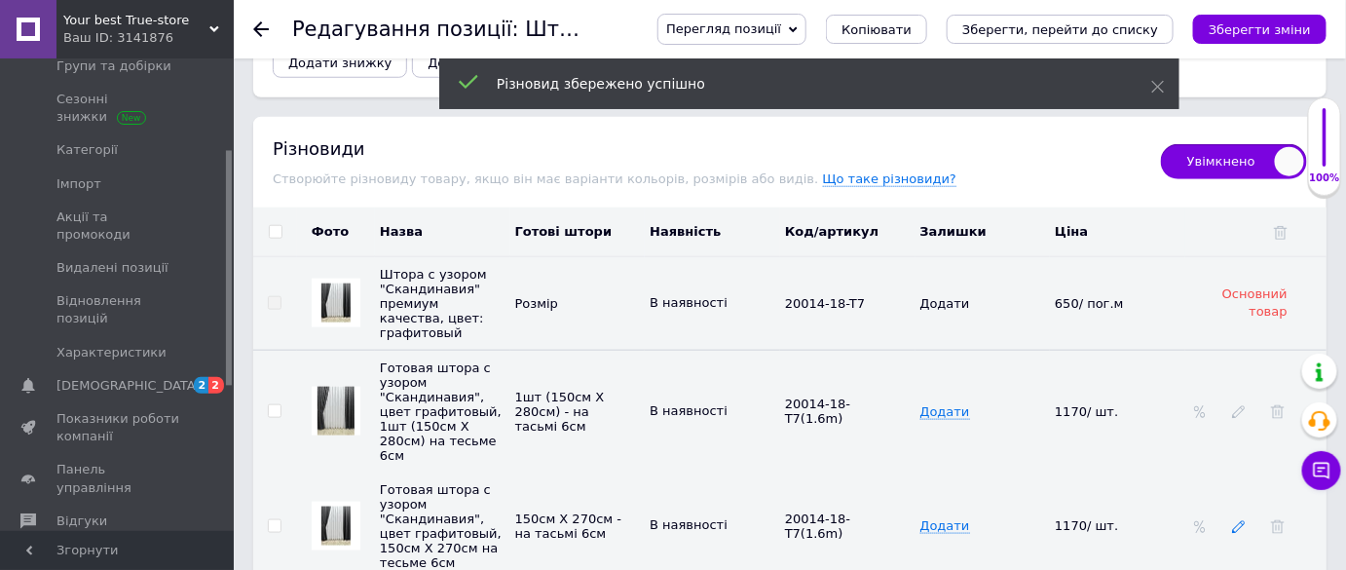
click at [1230, 518] on div at bounding box center [1238, 526] width 19 height 16
click at [1233, 520] on icon at bounding box center [1239, 527] width 14 height 14
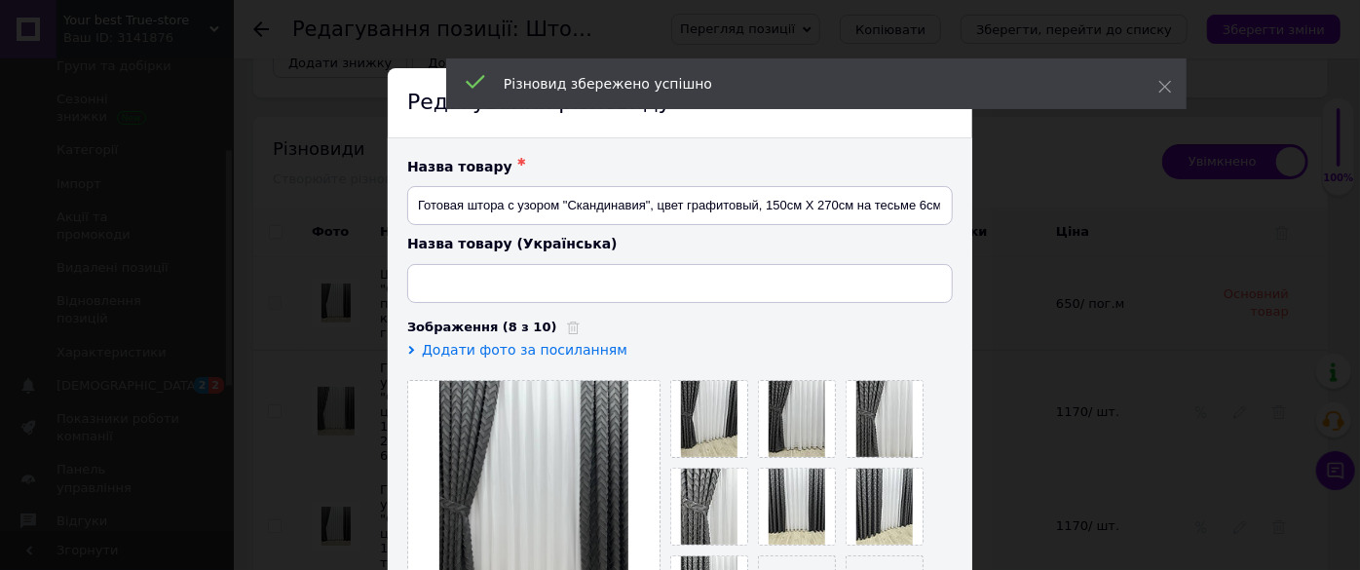
type input "Готова штора з візерунком "Скандинавія", колір графітовий, 150см Х 270см на тас…"
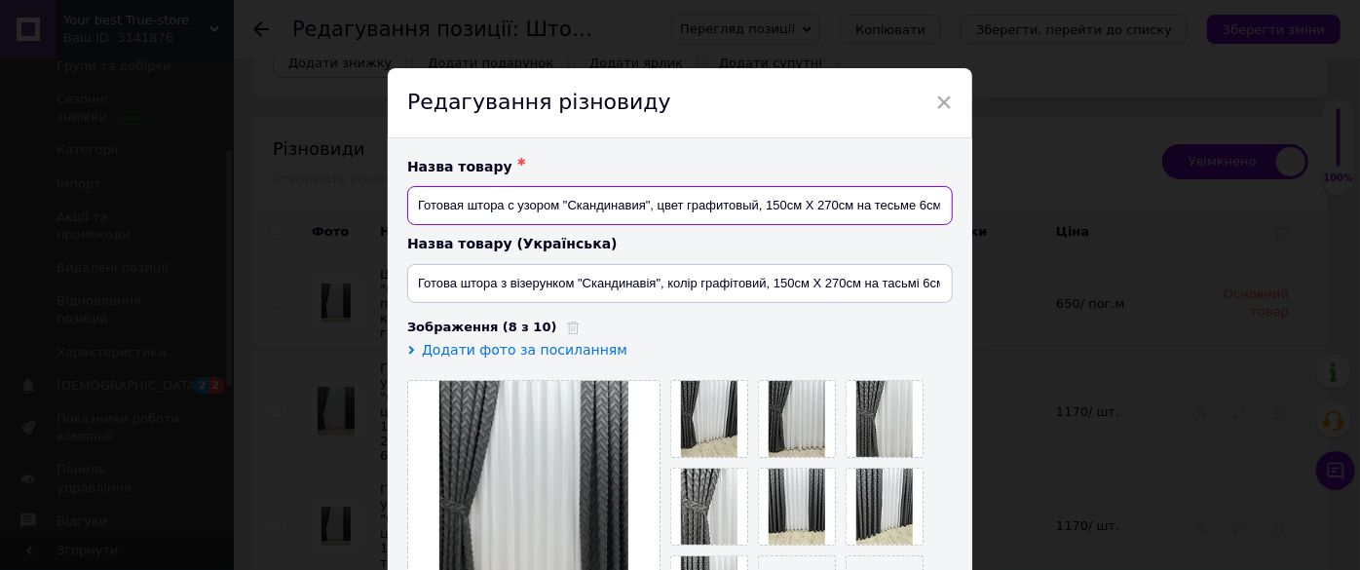
click at [849, 205] on input "Готовая штора с узором "Скандинавия", цвет графитовый, 150см Х 270см на тесьме …" at bounding box center [679, 205] width 545 height 39
type input "Готовая штора с узором "Скандинавия", цвет графитовый, 1шт (150см Х 270см) на т…"
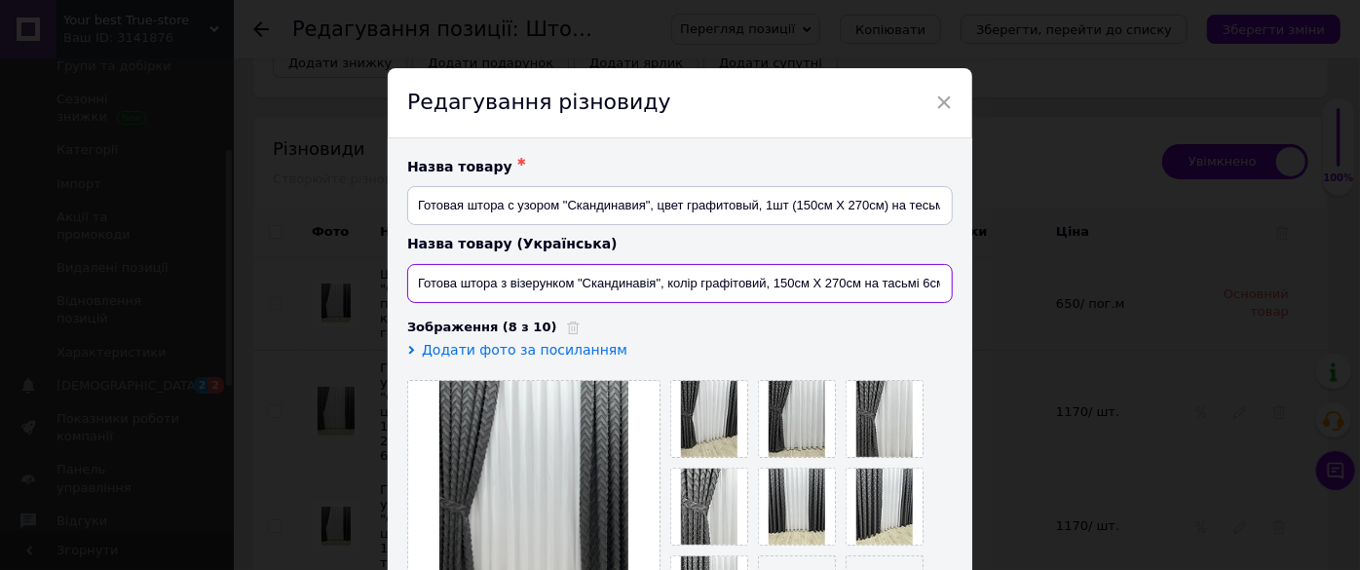
click at [857, 283] on input "Готова штора з візерунком "Скандинавія", колір графітовий, 150см Х 270см на тас…" at bounding box center [679, 283] width 545 height 39
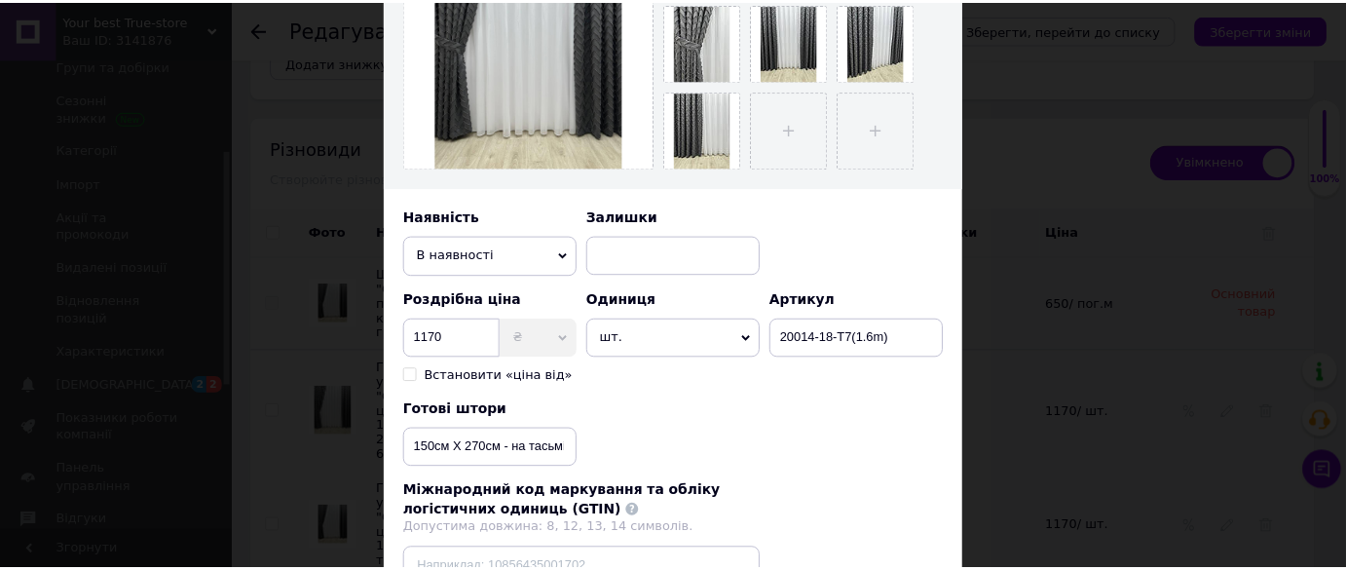
scroll to position [619, 0]
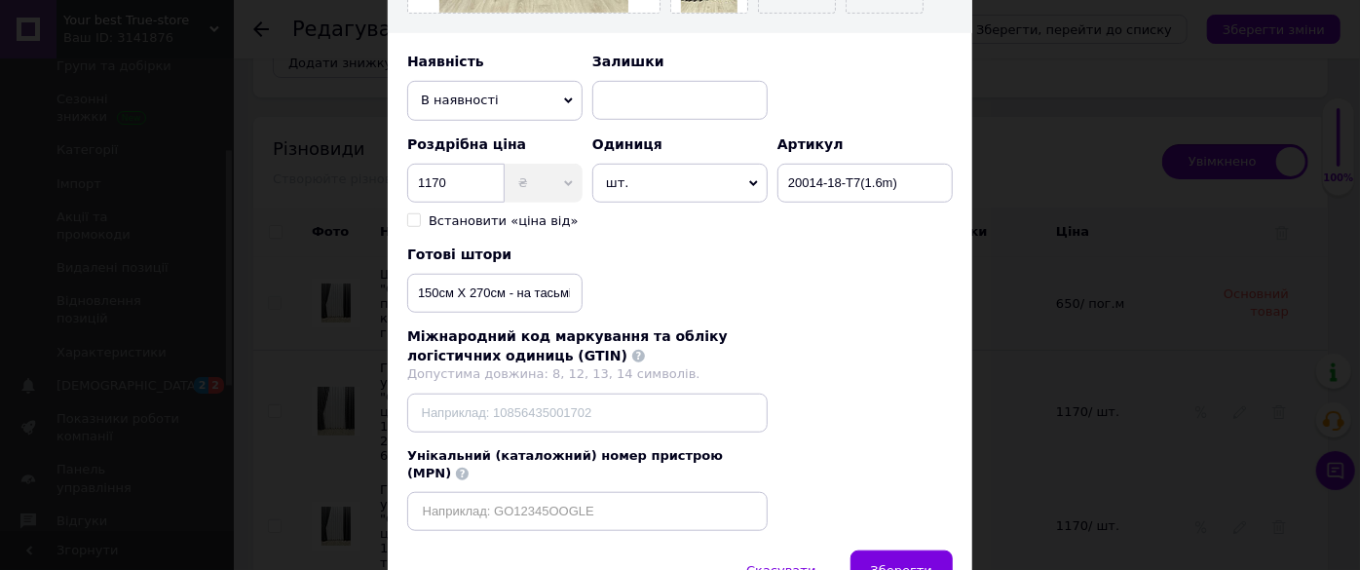
type input "Готова штора з візерунком "Скандинавія", колір графітовий, 1шт (150см Х 270см) …"
click at [504, 287] on input "150см Х 270см - на тасьмі 6см" at bounding box center [494, 293] width 175 height 39
type input "1шт (150см Х 270см) - на тасьмі 6см"
click at [859, 522] on div "Назва товару ✱ Готовая штора с узором "Скандинавия", цвет графитовый, 1шт (150с…" at bounding box center [680, 35] width 584 height 1032
click at [892, 563] on span "Зберегти" at bounding box center [901, 570] width 61 height 15
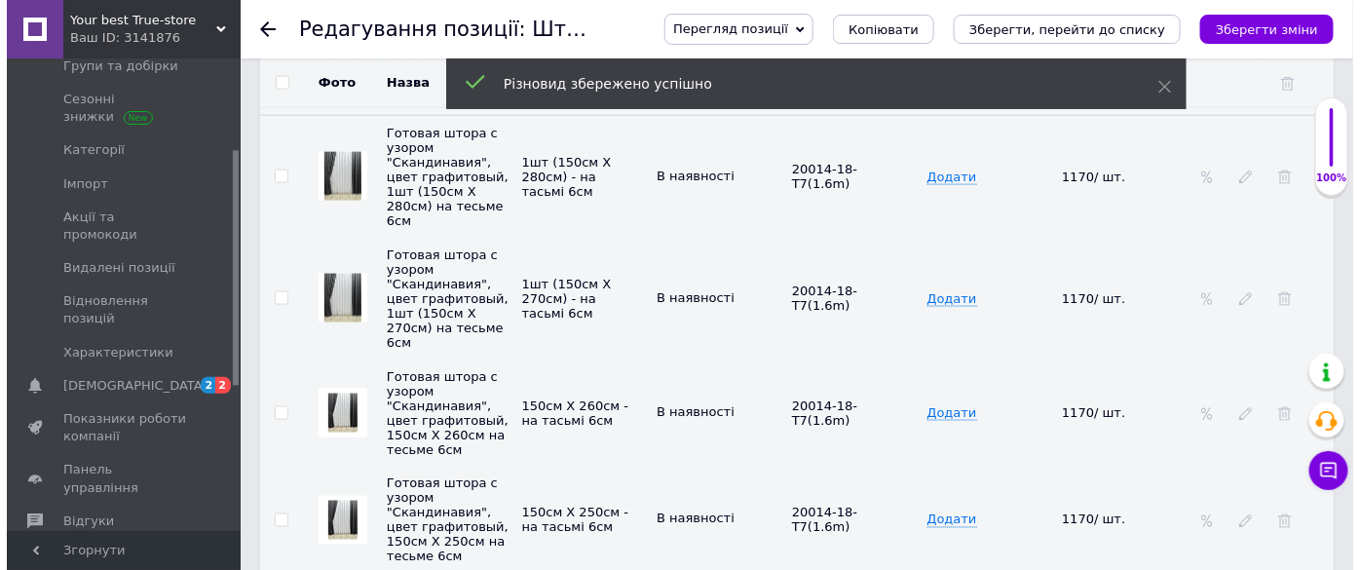
scroll to position [3276, 0]
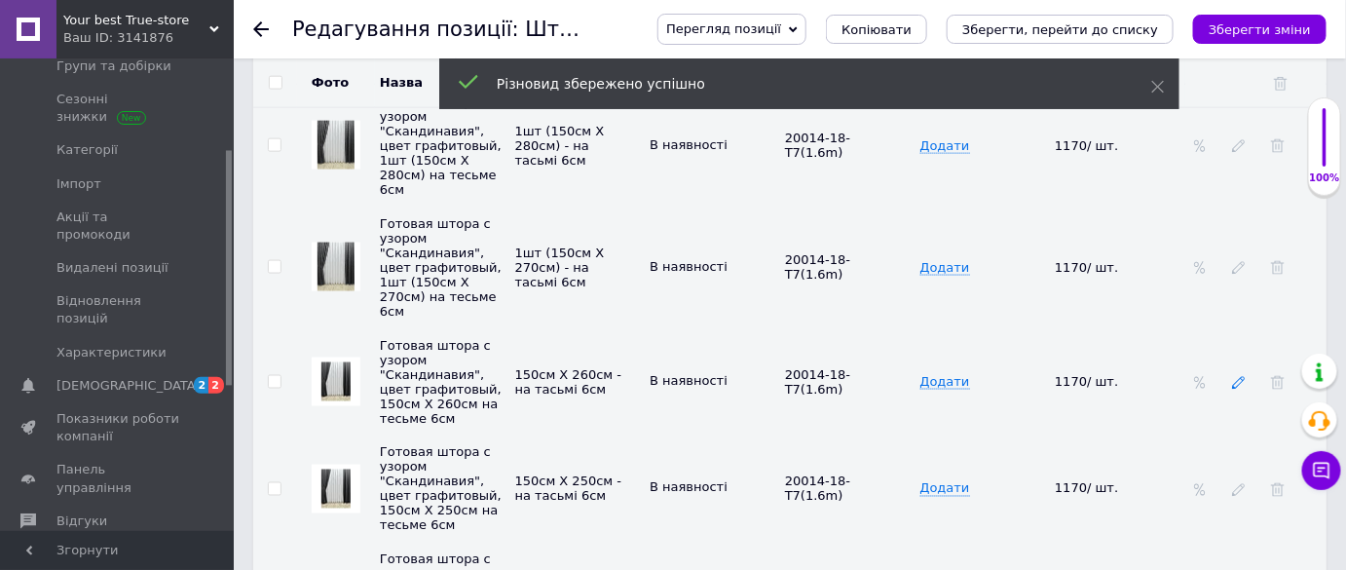
click at [1239, 376] on icon at bounding box center [1239, 383] width 14 height 14
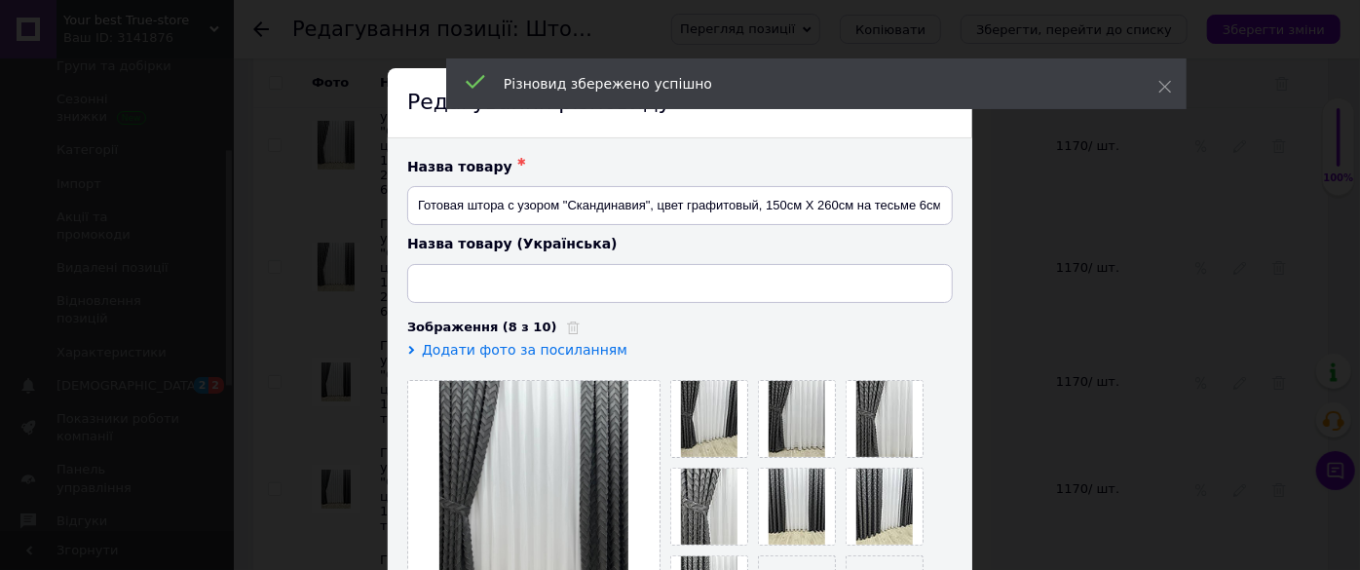
type input "Готова штора з візерунком "Скандинавія", колір графітовий, 150см Х 260см на тас…"
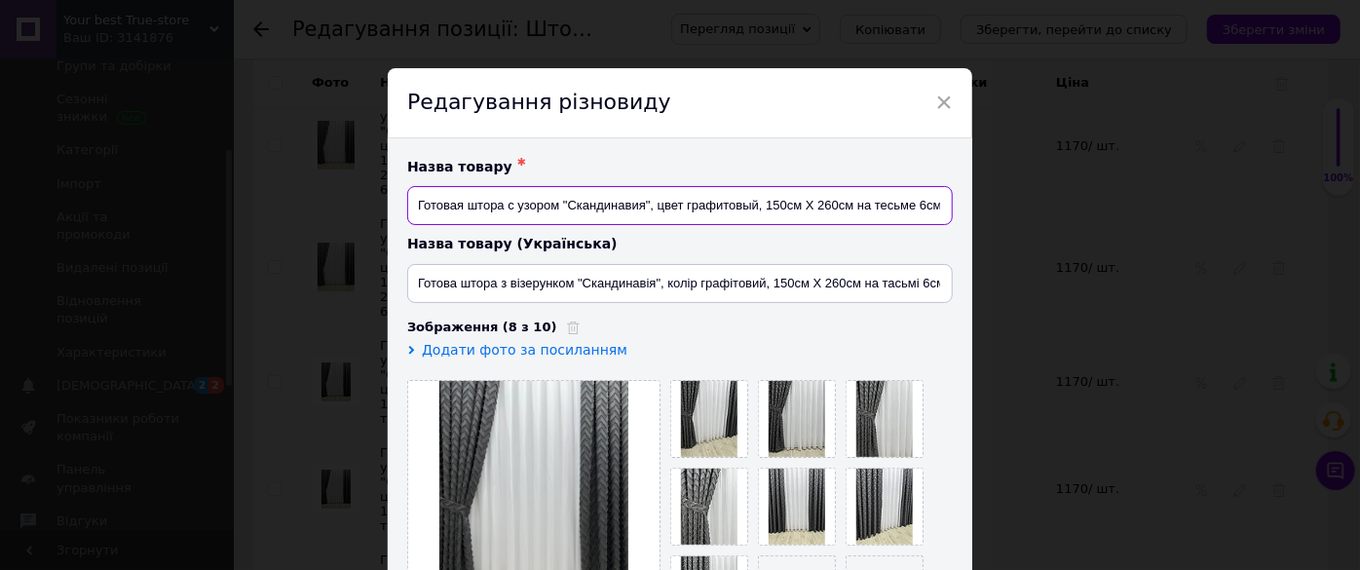
click at [850, 206] on input "Готовая штора с узором "Скандинавия", цвет графитовый, 150см Х 260см на тесьме …" at bounding box center [679, 205] width 545 height 39
type input "Готовая штора с узором "Скандинавия", цвет графитовый, 1шт (150см Х 260см) на т…"
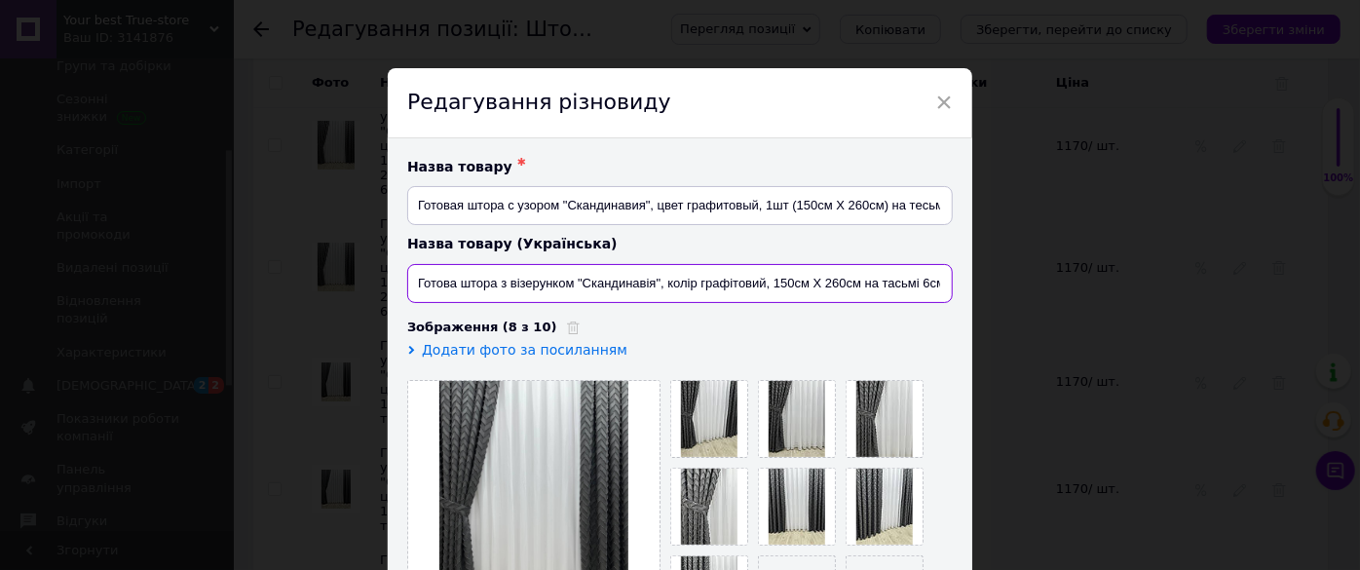
click at [859, 284] on input "Готова штора з візерунком "Скандинавія", колір графітовий, 150см Х 260см на тас…" at bounding box center [679, 283] width 545 height 39
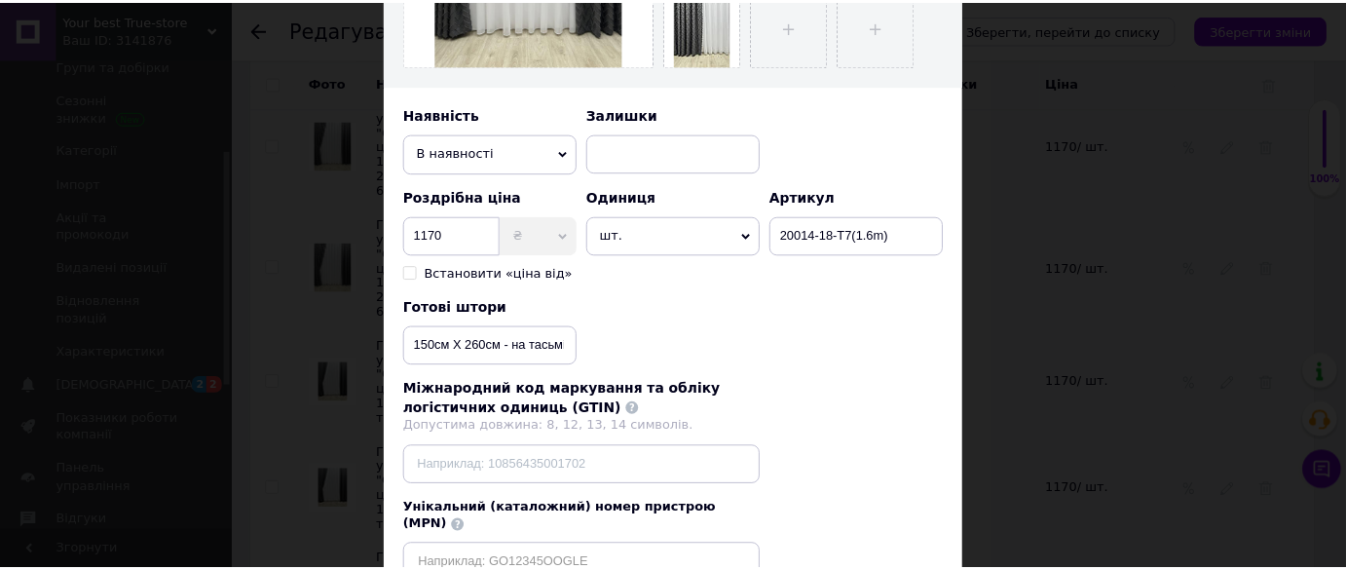
scroll to position [705, 0]
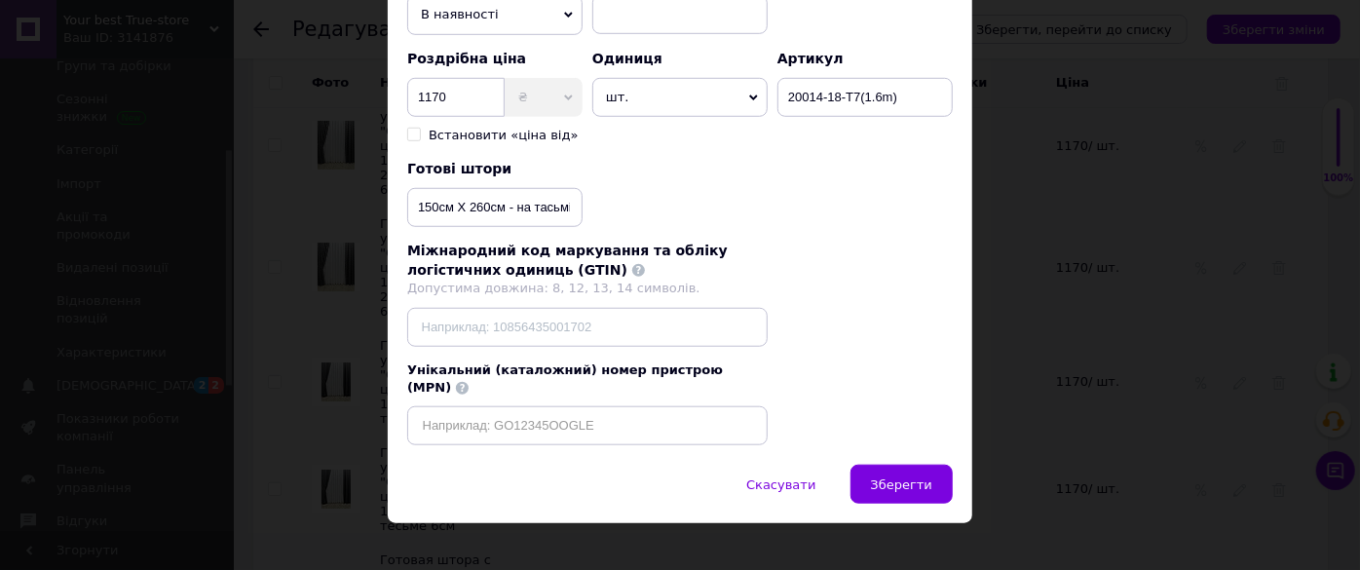
type input "Готова штора з візерунком "Скандинавія", колір графітовий, 1шт (150см Х 260см) …"
click at [501, 206] on input "150см Х 260см - на тасьмі 6см" at bounding box center [494, 207] width 175 height 39
type input "1шт (150см Х 260см) - на тасьмі 6см"
click at [888, 477] on span "Зберегти" at bounding box center [901, 484] width 61 height 15
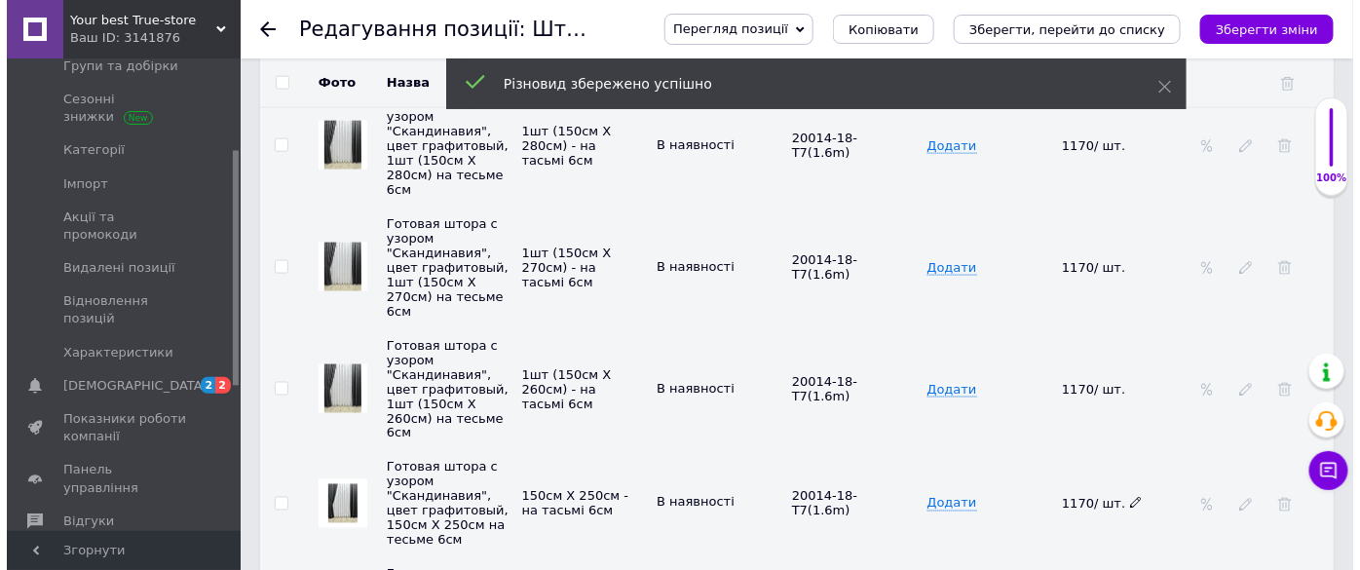
scroll to position [3364, 0]
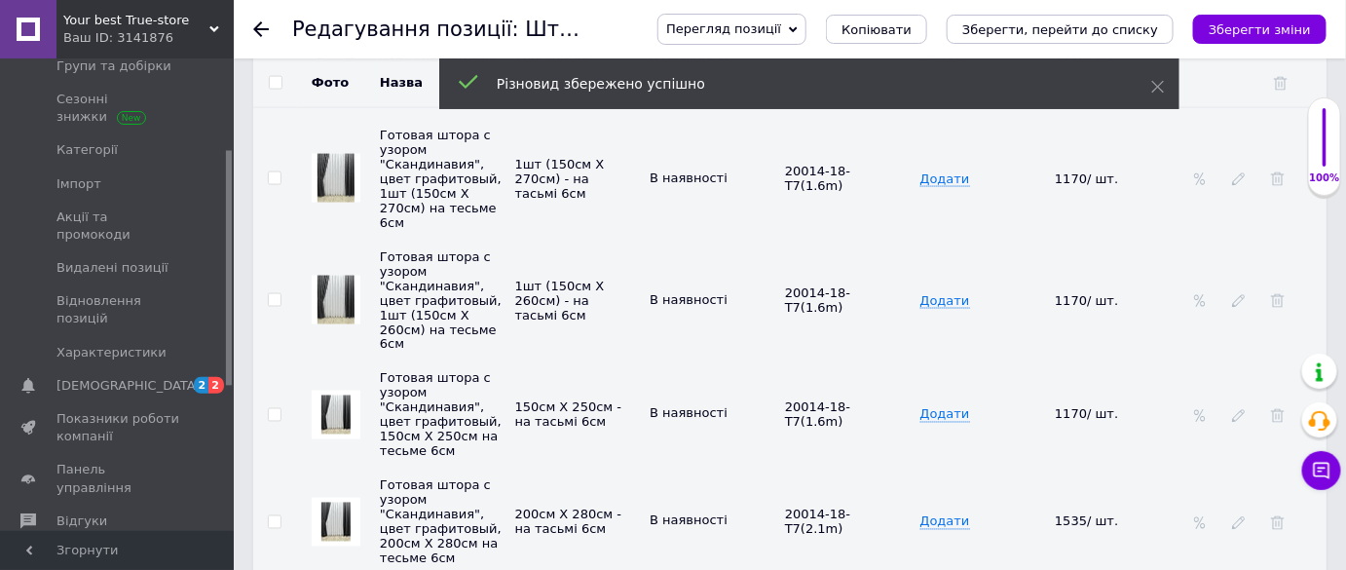
click at [1231, 407] on div at bounding box center [1238, 415] width 19 height 16
click at [1244, 409] on icon at bounding box center [1239, 416] width 14 height 14
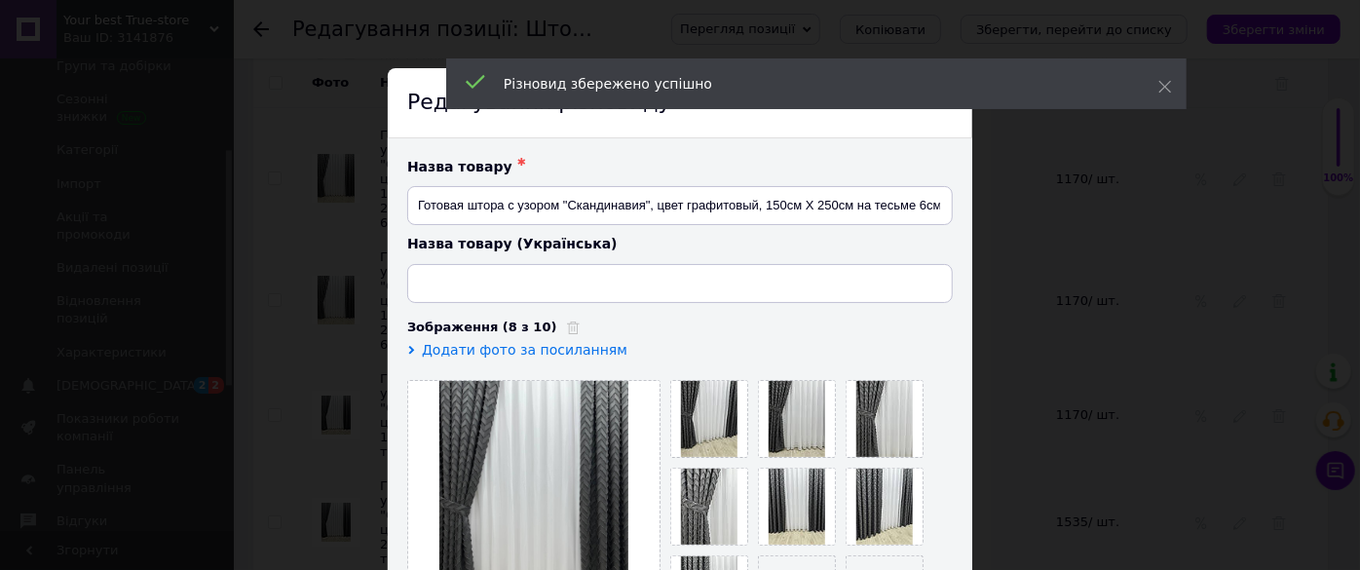
type input "Готова штора з візерунком "Скандинавія", колір графітовий, 150см Х 250см на тас…"
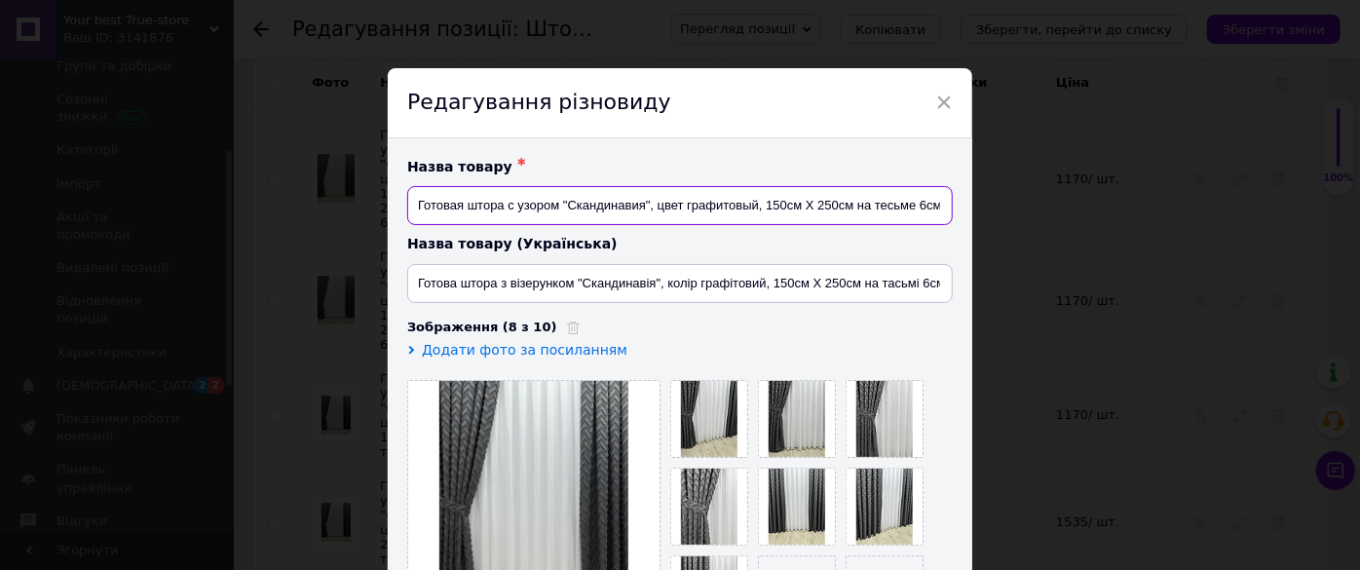
click at [848, 208] on input "Готовая штора с узором "Скандинавия", цвет графитовый, 150см Х 250см на тесьме …" at bounding box center [679, 205] width 545 height 39
type input "Готовая штора с узором "Скандинавия", цвет графитовый, 1шт (150см Х 250см) на т…"
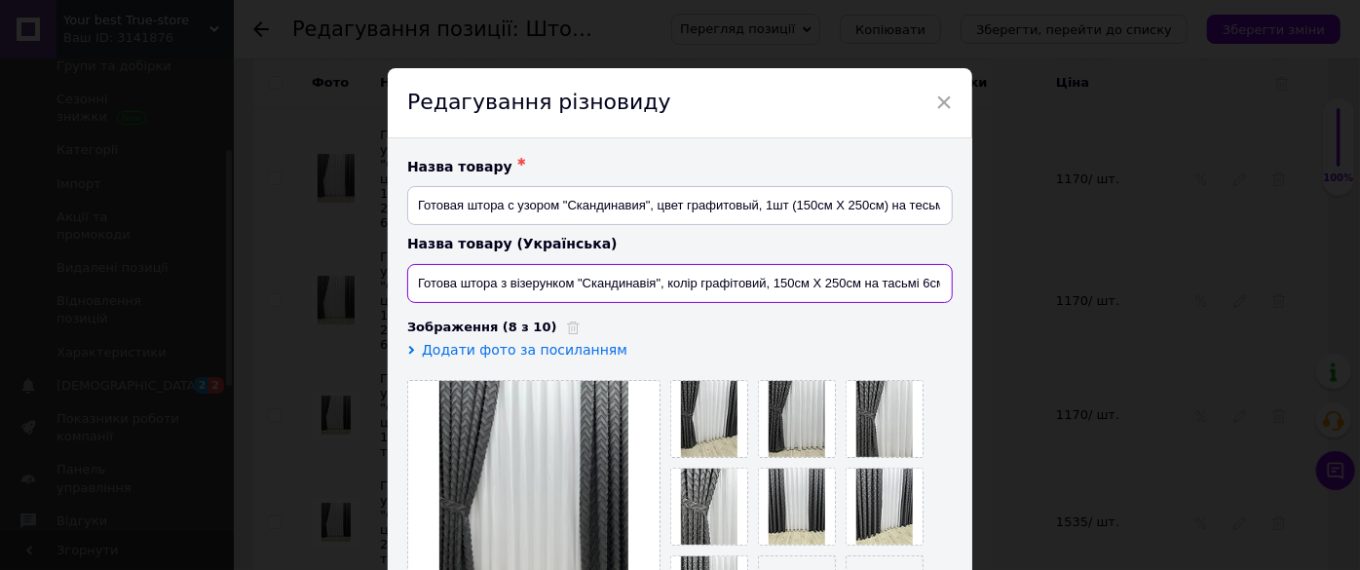
click at [859, 286] on input "Готова штора з візерунком "Скандинавія", колір графітовий, 150см Х 250см на тас…" at bounding box center [679, 283] width 545 height 39
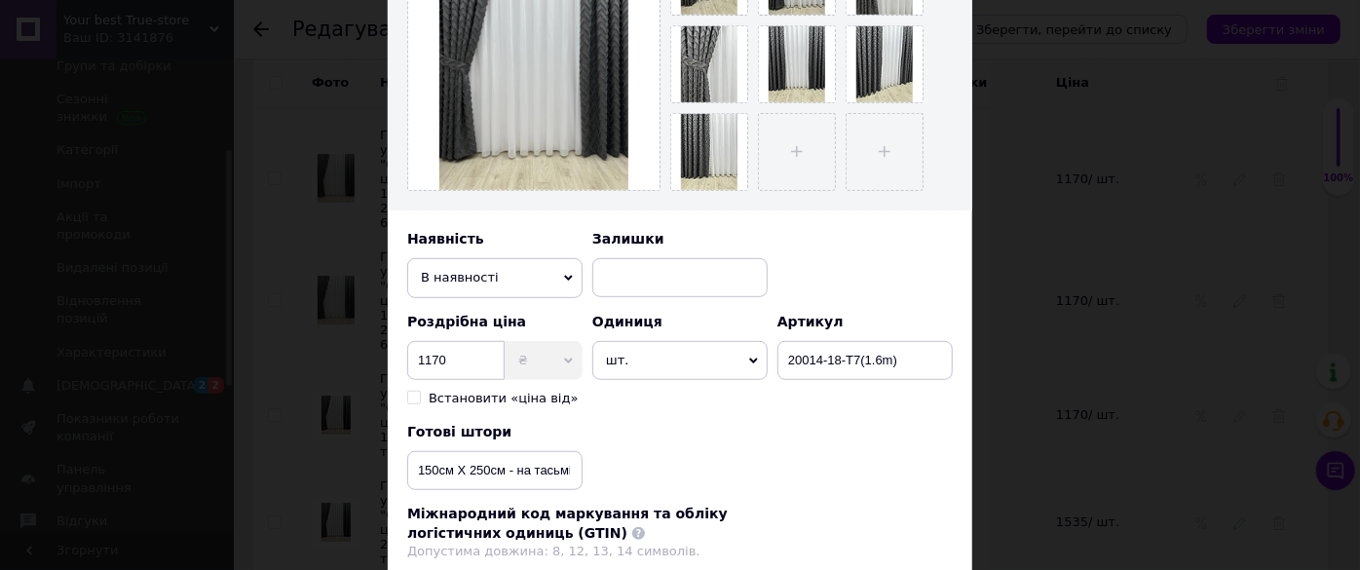
type input "Готова штора з візерунком "Скандинавія", колір графітовий, 1шт (150см Х 250см) …"
click at [506, 474] on input "150см Х 250см - на тасьмі 6см" at bounding box center [494, 470] width 175 height 39
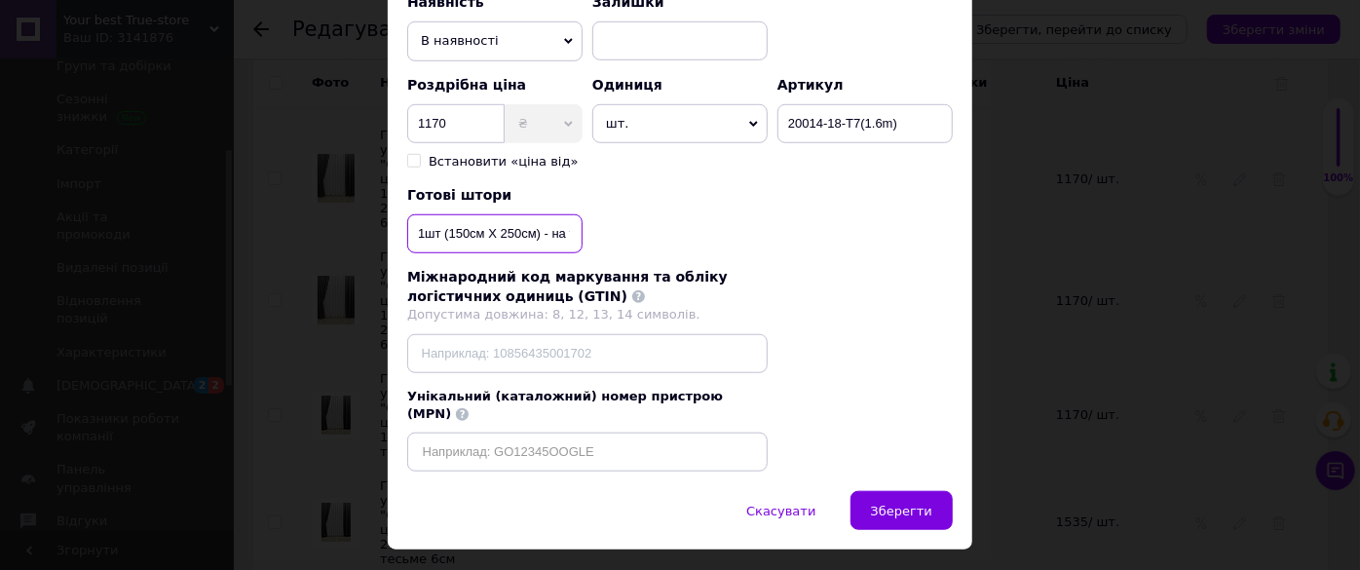
scroll to position [705, 0]
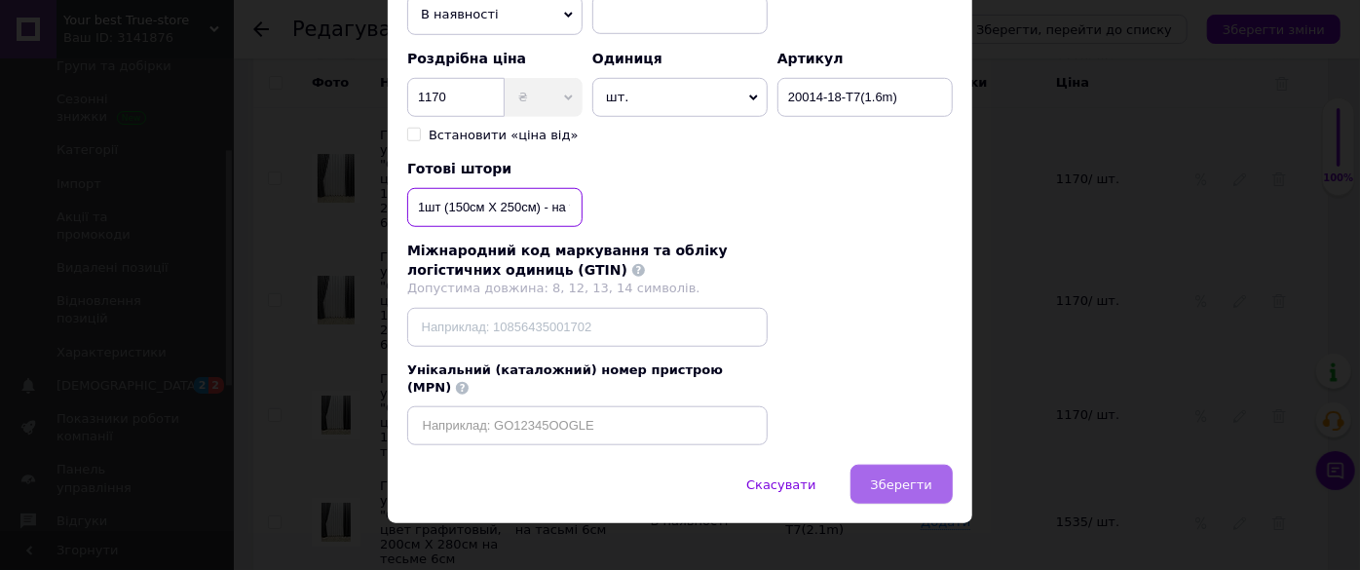
type input "1шт (150см Х 250см) - на тасьмі 6см"
click at [896, 465] on button "Зберегти" at bounding box center [901, 484] width 102 height 39
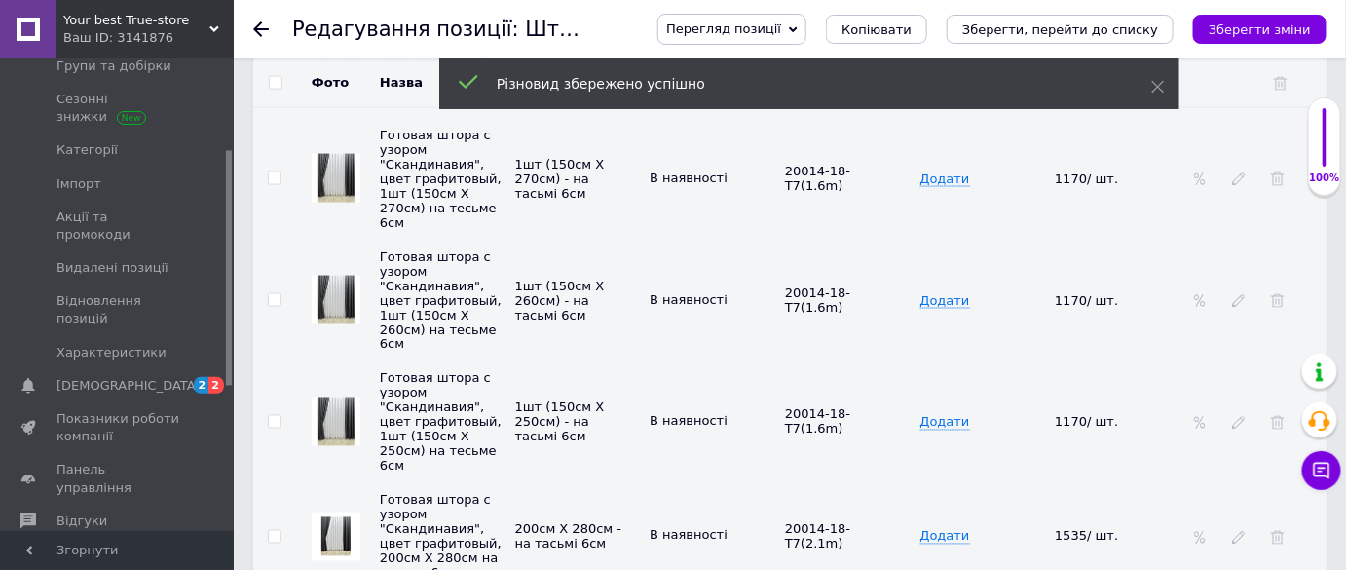
click at [1249, 529] on div at bounding box center [1238, 537] width 19 height 16
click at [1246, 531] on icon at bounding box center [1239, 538] width 14 height 14
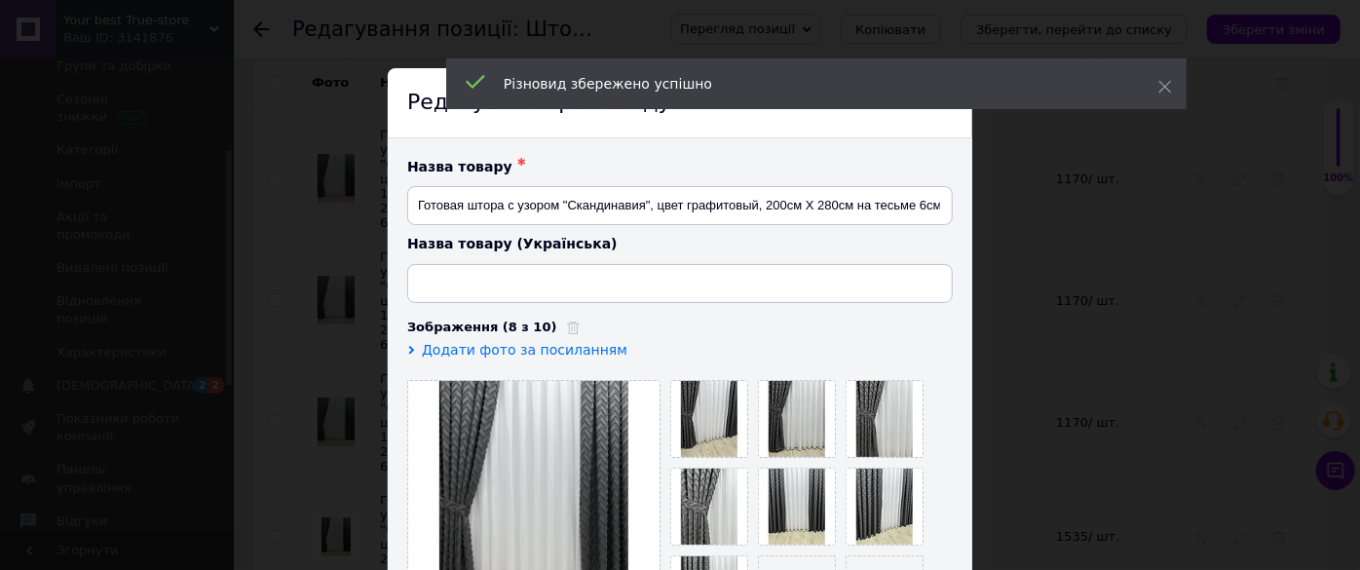
type input "Готова штора з візерунком "Скандинавія", колір графітовий, 200см Х 280см на тас…"
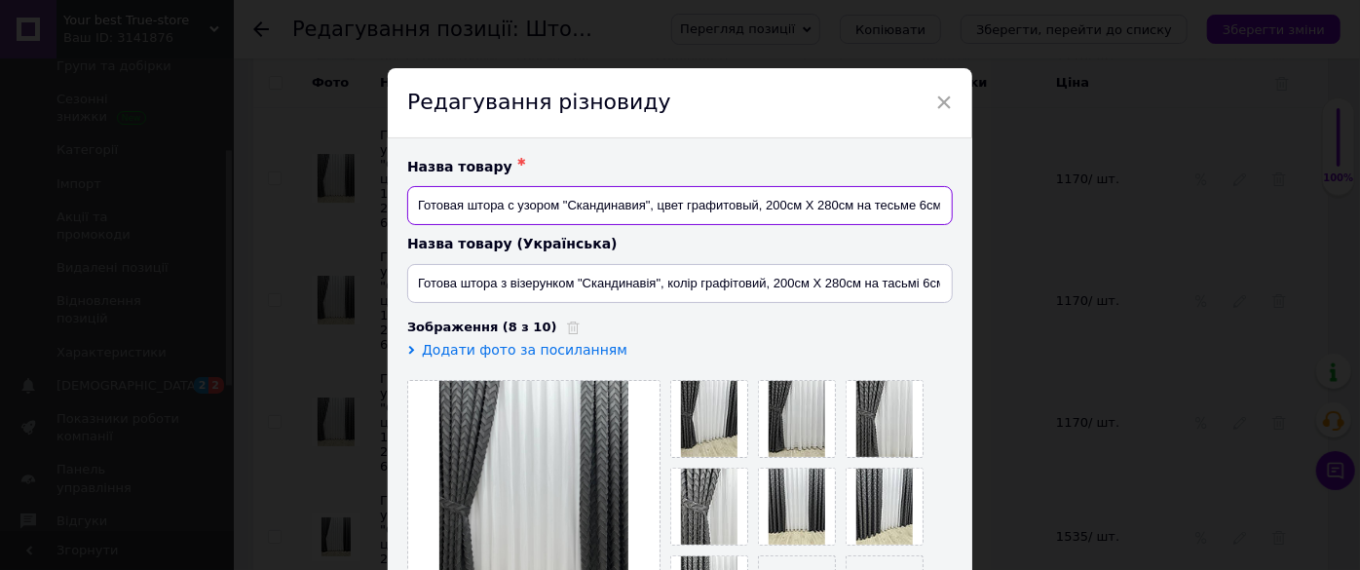
click at [849, 204] on input "Готовая штора с узором "Скандинавия", цвет графитовый, 200см Х 280см на тесьме …" at bounding box center [679, 205] width 545 height 39
type input "Готовая штора с узором "Скандинавия", цвет графитовый, 1шт (200см Х 280см) на т…"
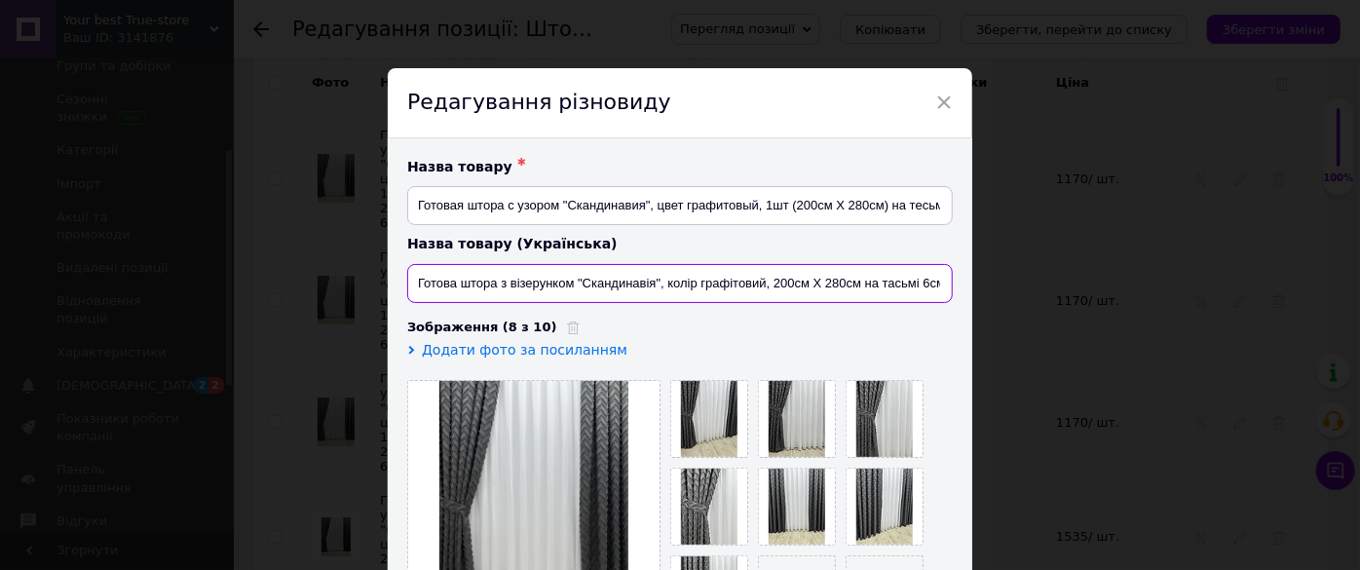
click at [858, 283] on input "Готова штора з візерунком "Скандинавія", колір графітовий, 200см Х 280см на тас…" at bounding box center [679, 283] width 545 height 39
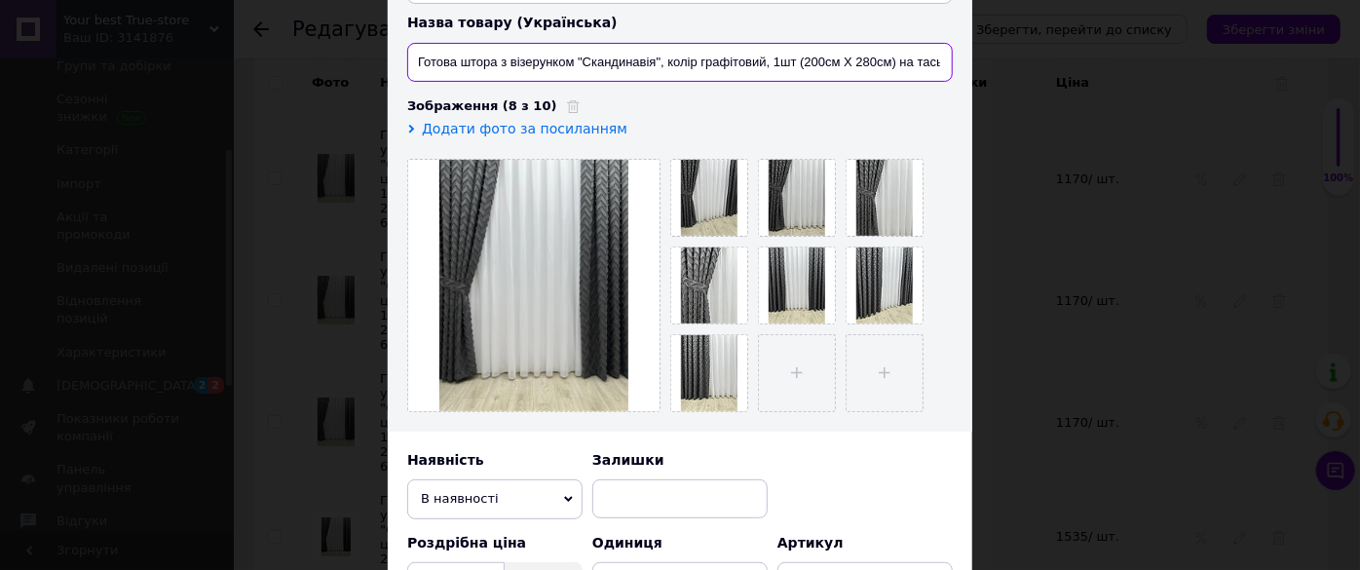
scroll to position [442, 0]
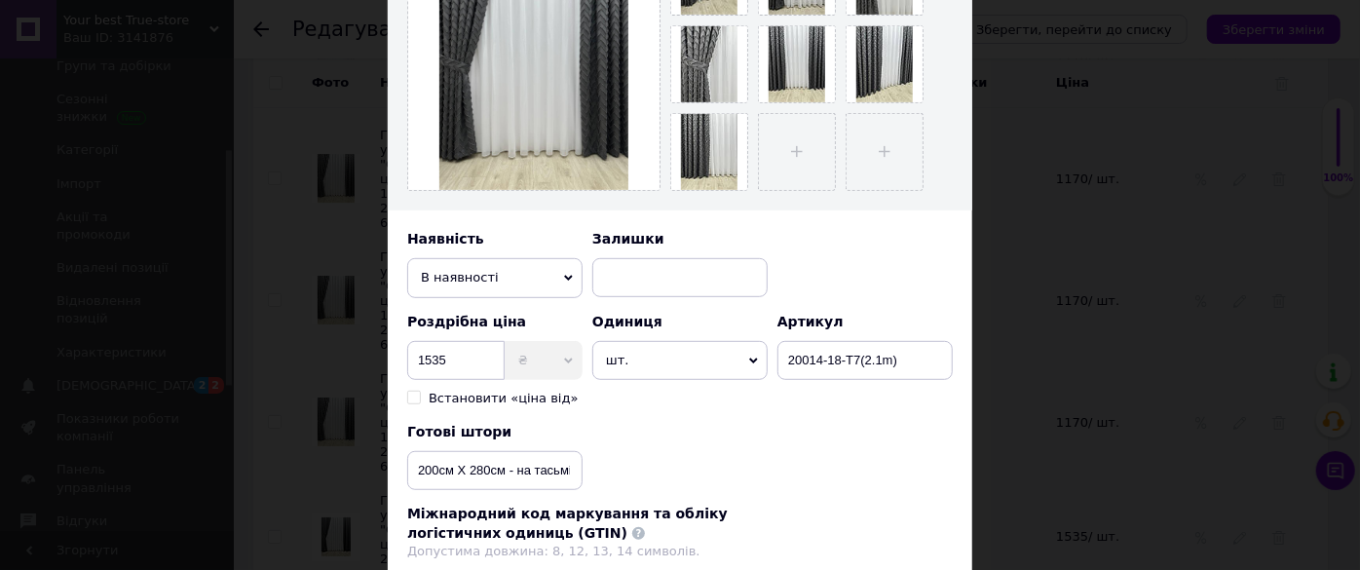
type input "Готова штора з візерунком "Скандинавія", колір графітовий, 1шт (200см Х 280см) …"
click at [504, 464] on input "200см Х 280см - на тасьмі 6см" at bounding box center [494, 470] width 175 height 39
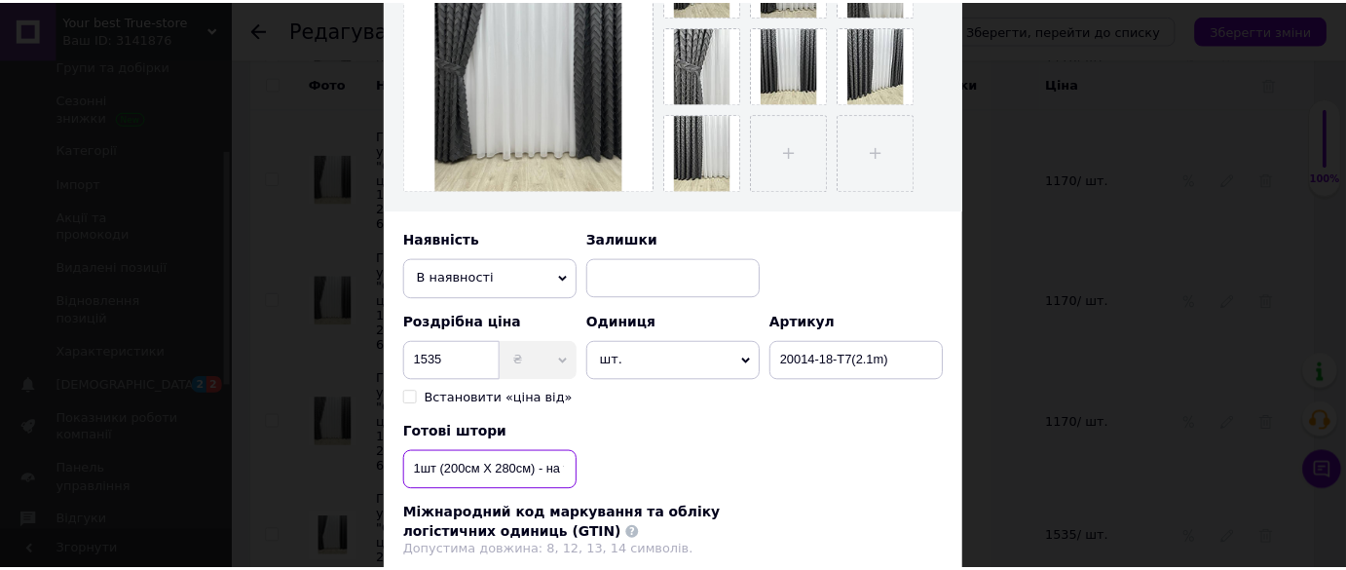
scroll to position [705, 0]
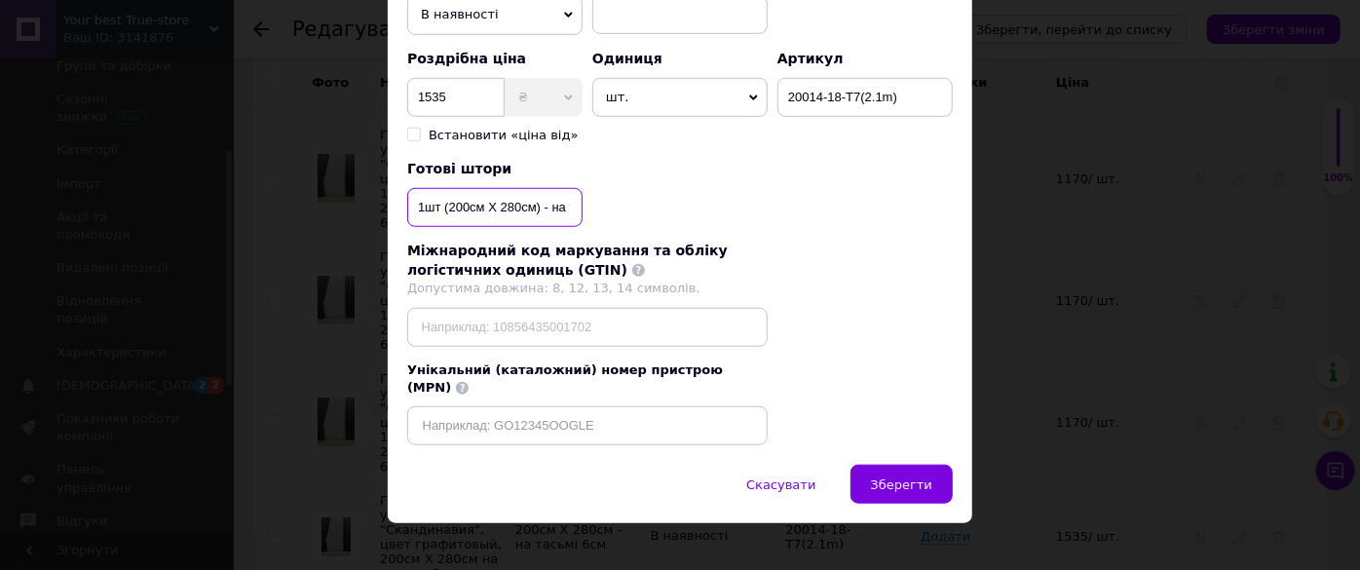
type input "1шт (200см Х 280см) - на тасьмі 6см"
click at [921, 477] on span "Зберегти" at bounding box center [901, 484] width 61 height 15
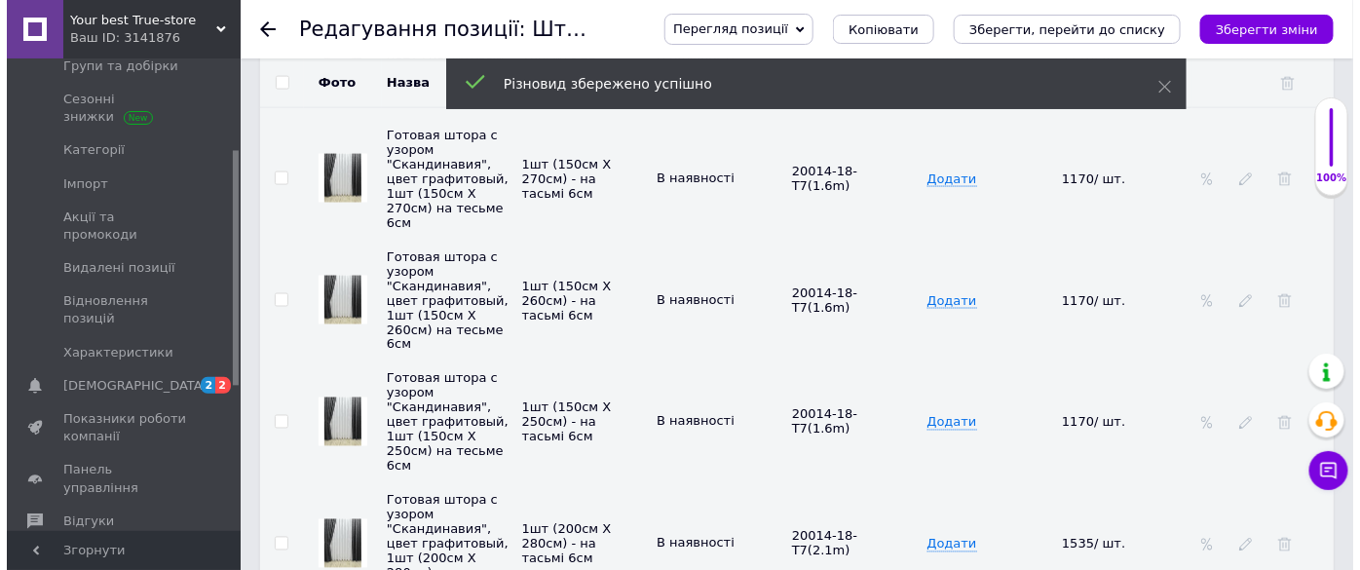
scroll to position [3630, 0]
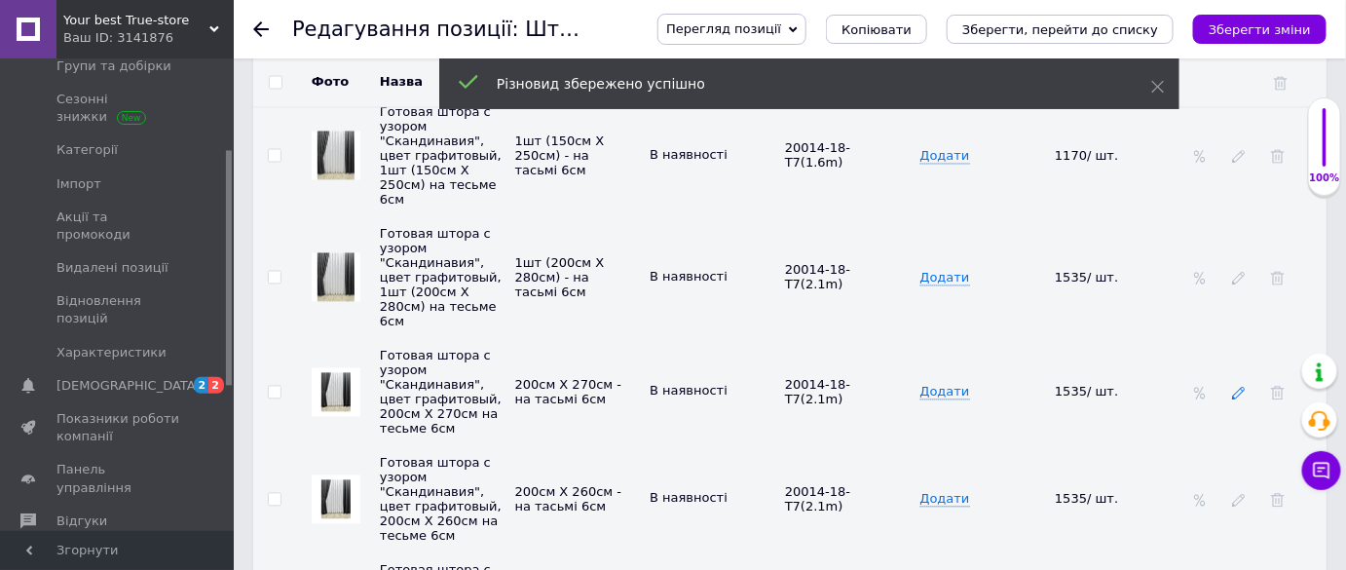
click at [1243, 387] on icon at bounding box center [1239, 394] width 14 height 14
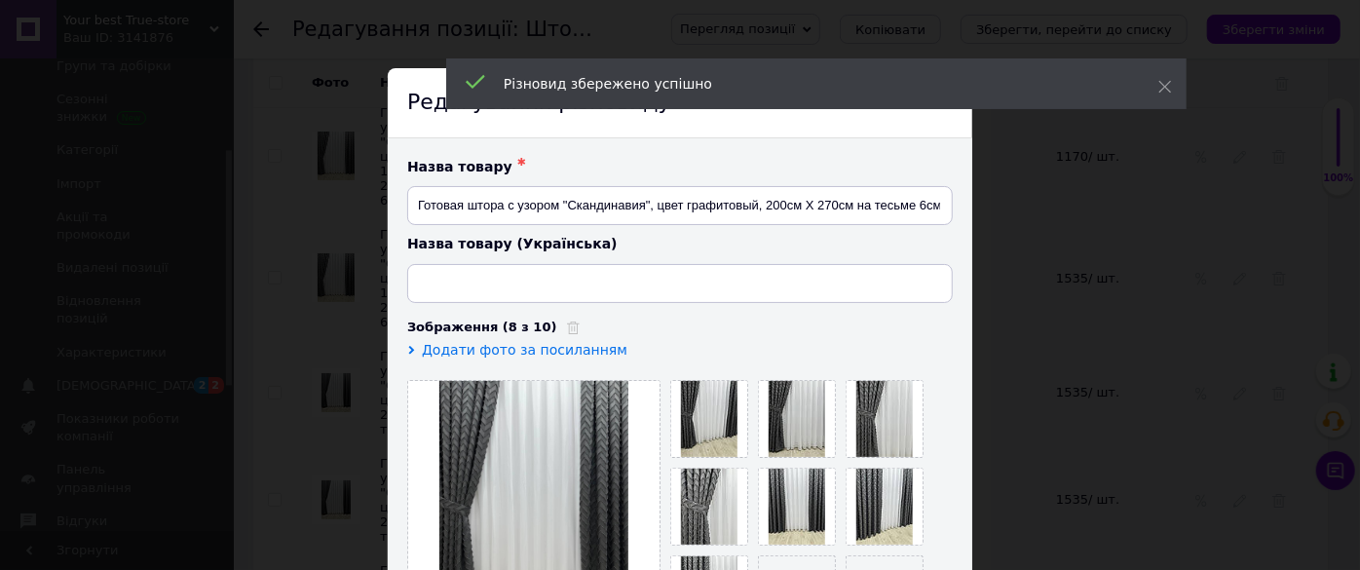
type input "Готова штора з візерунком "Скандинавія", колір графітовий, 200см Х 270см на тас…"
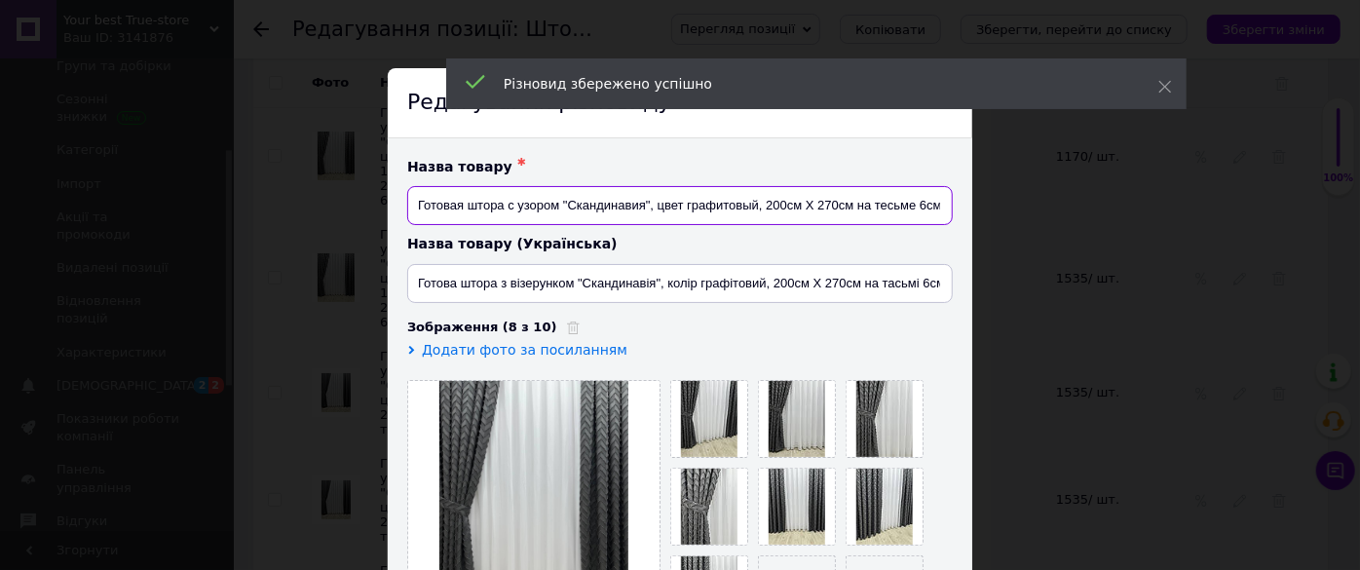
click at [848, 205] on input "Готовая штора с узором "Скандинавия", цвет графитовый, 200см Х 270см на тесьме …" at bounding box center [679, 205] width 545 height 39
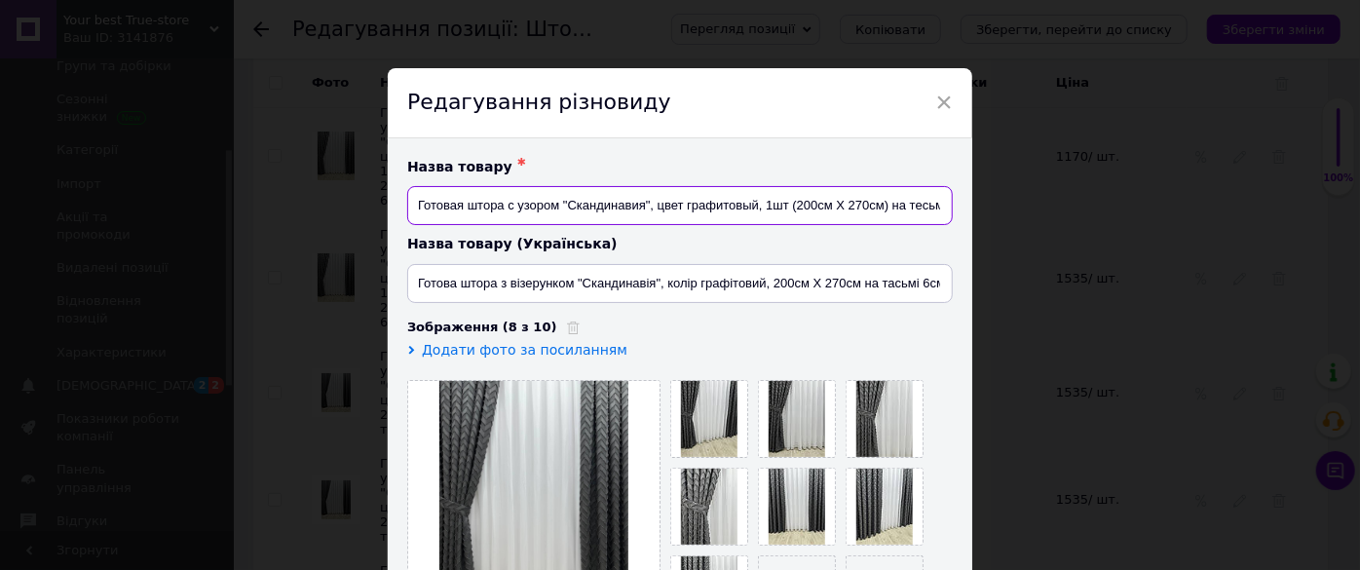
type input "Готовая штора с узором "Скандинавия", цвет графитовый, 1шт (200см Х 270см) на т…"
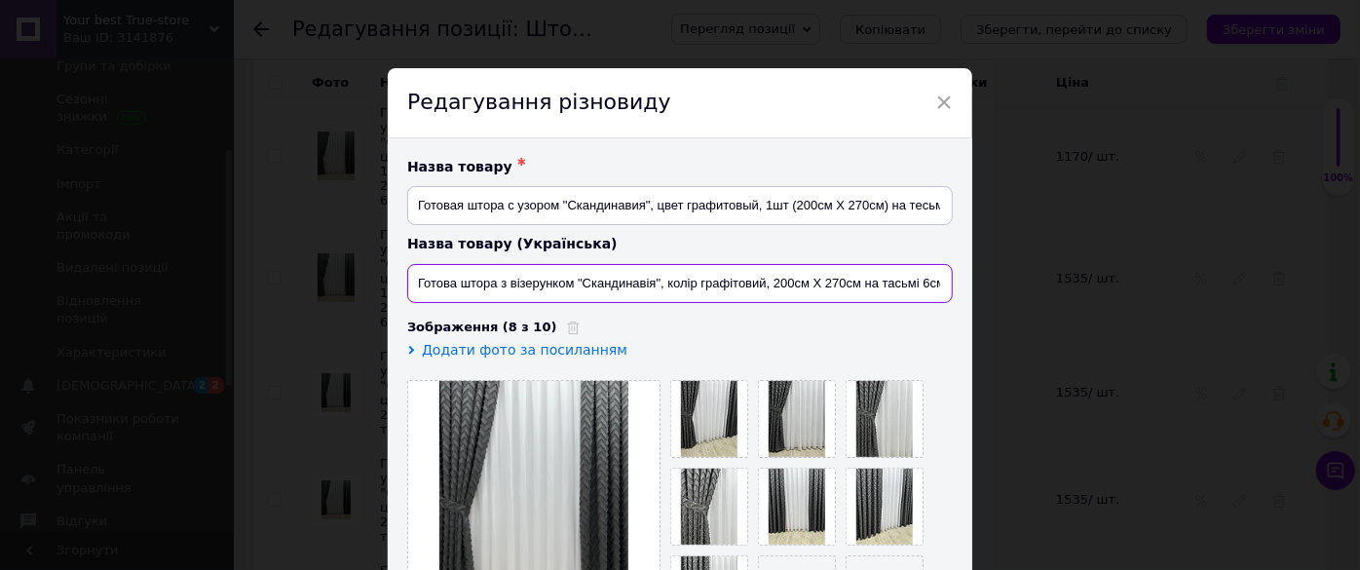
click at [858, 285] on input "Готова штора з візерунком "Скандинавія", колір графітовий, 200см Х 270см на тас…" at bounding box center [679, 283] width 545 height 39
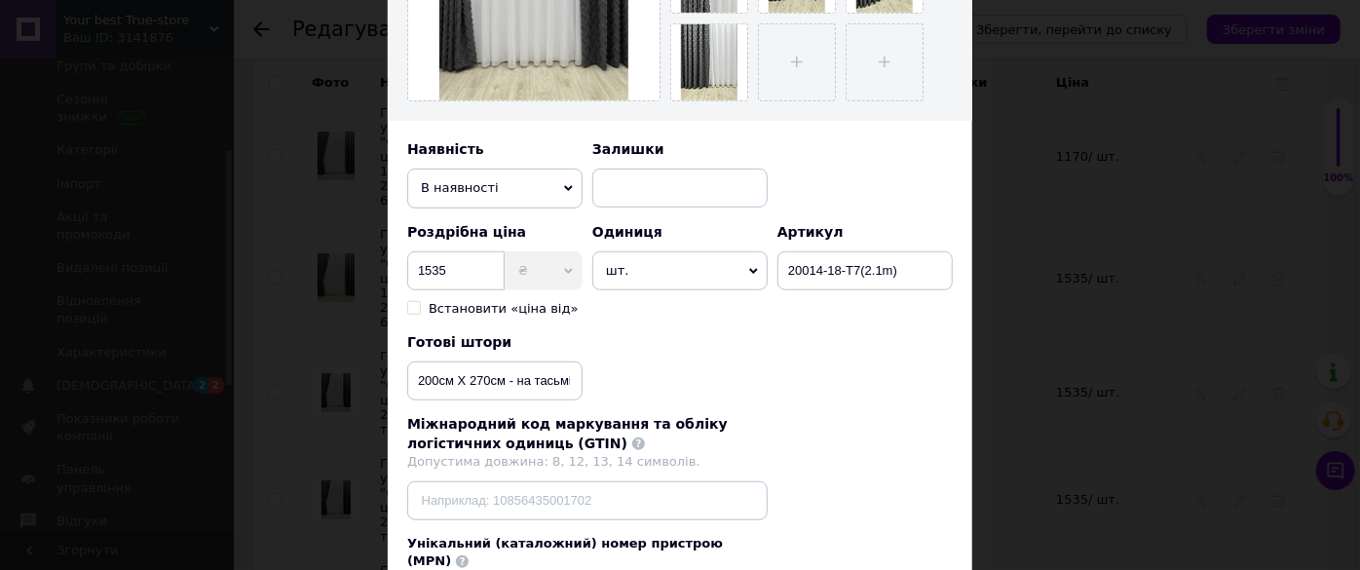
scroll to position [705, 0]
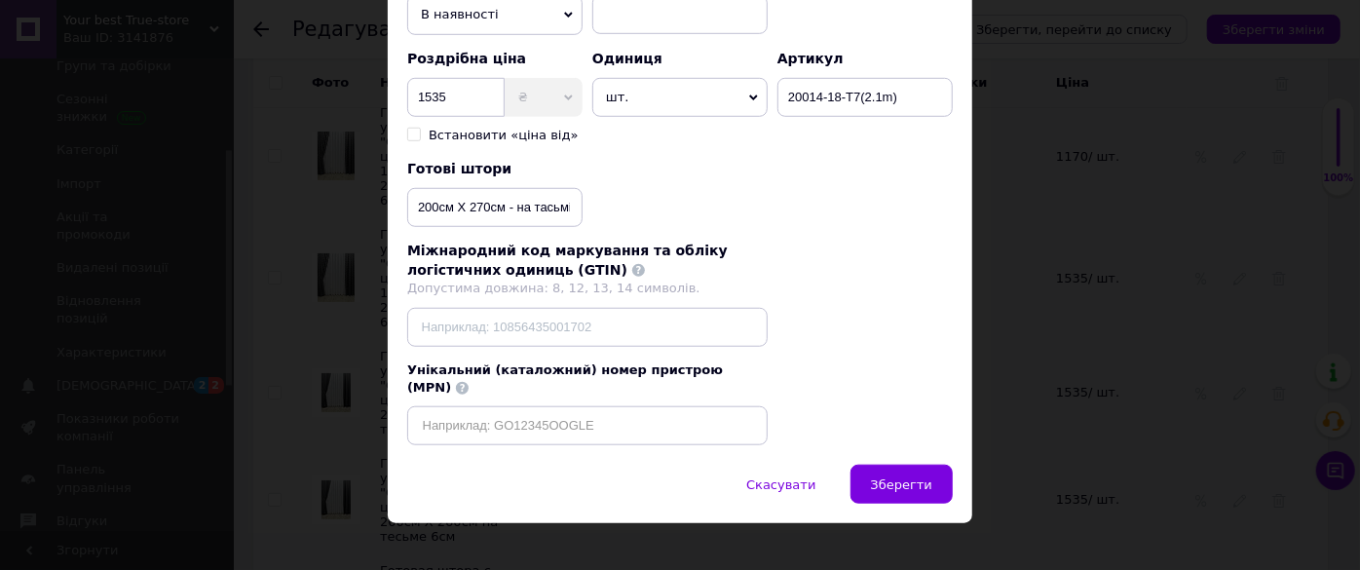
type input "Готова штора з візерунком "Скандинавія", колір графітовий, 1шт (200см Х 270см) …"
click at [501, 203] on input "200см Х 270см - на тасьмі 6см" at bounding box center [494, 207] width 175 height 39
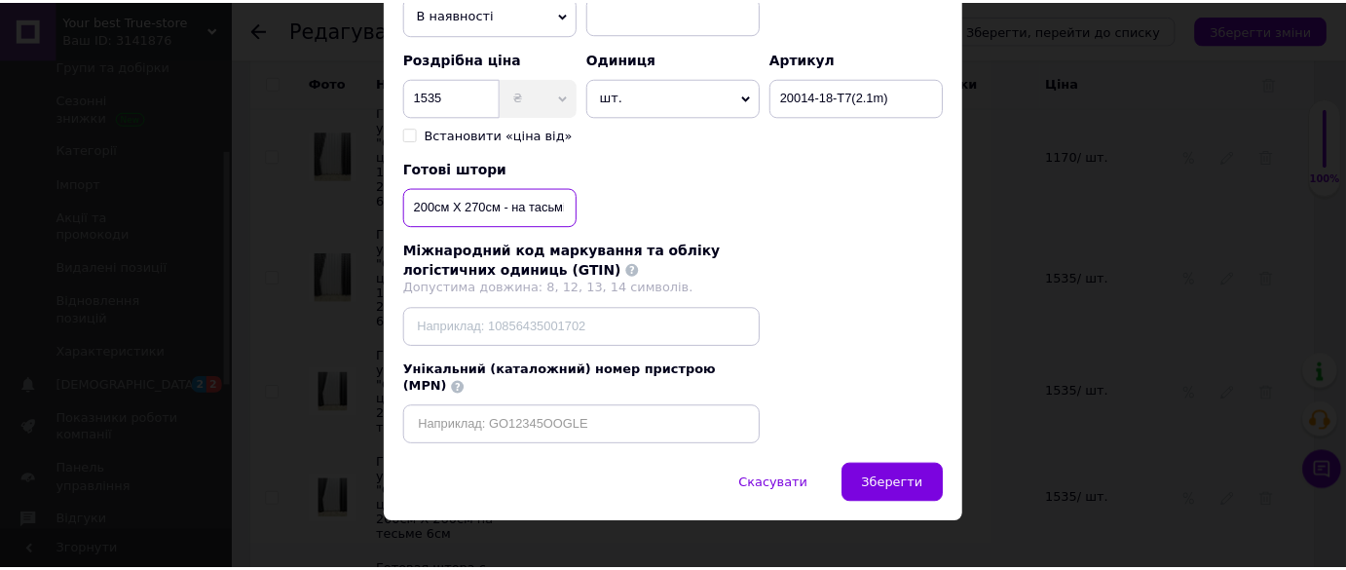
scroll to position [0, 0]
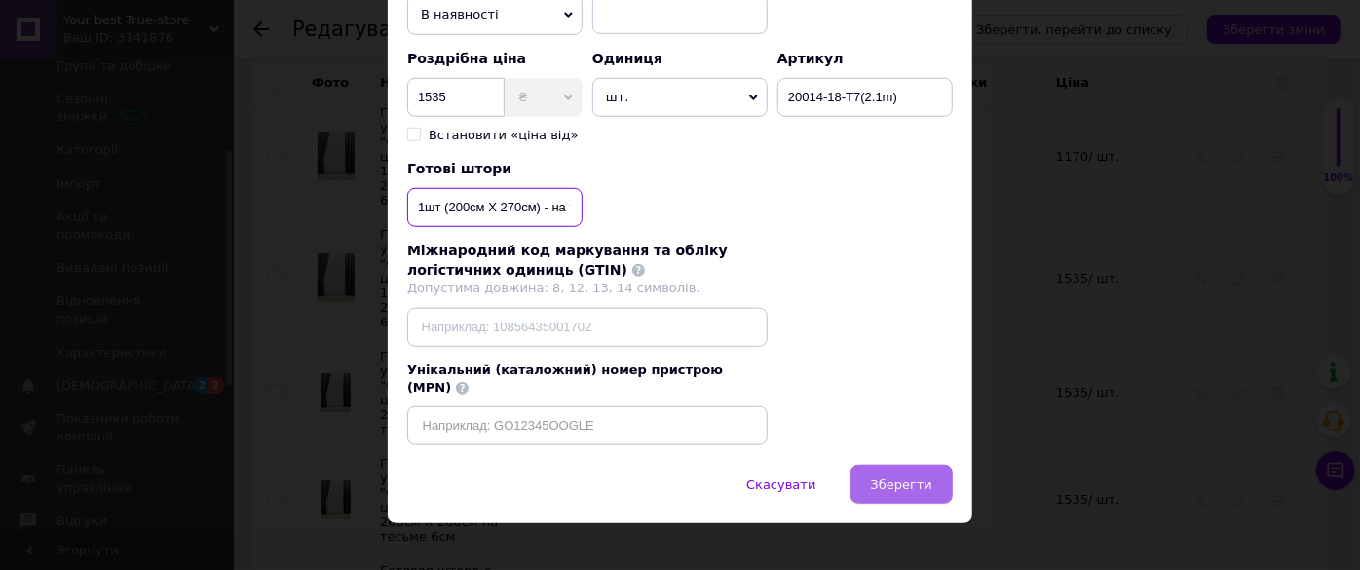
type input "1шт (200см Х 270см) - на тасьмі 6см"
click at [887, 477] on span "Зберегти" at bounding box center [901, 484] width 61 height 15
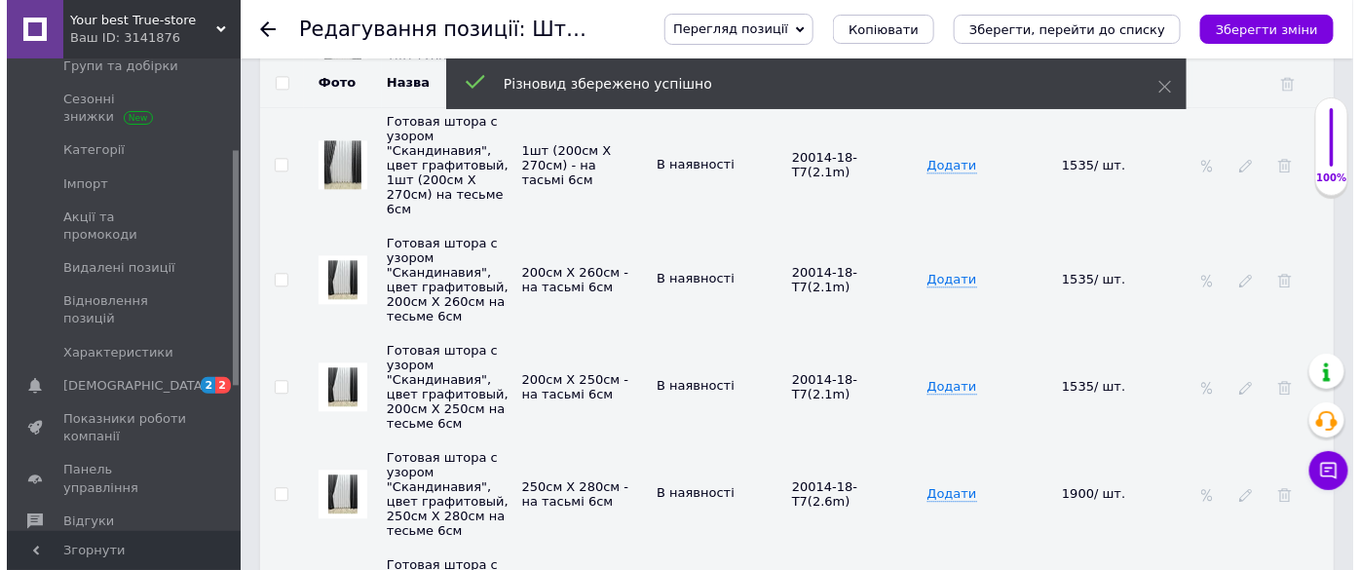
scroll to position [3896, 0]
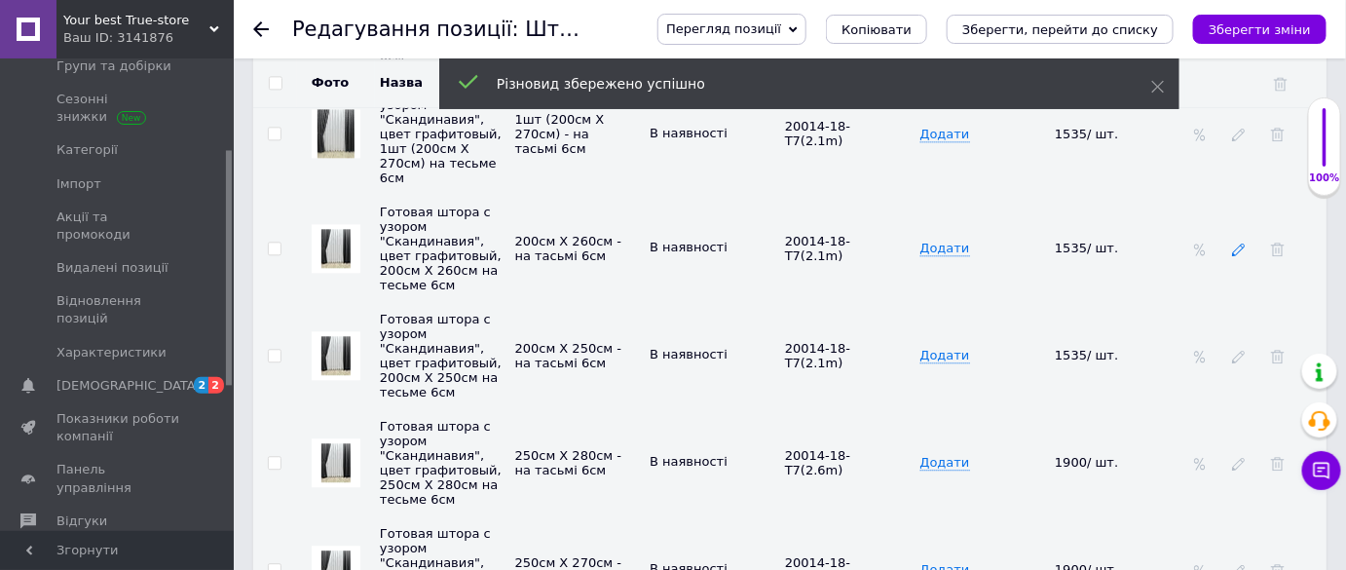
click at [1241, 243] on icon at bounding box center [1239, 250] width 14 height 14
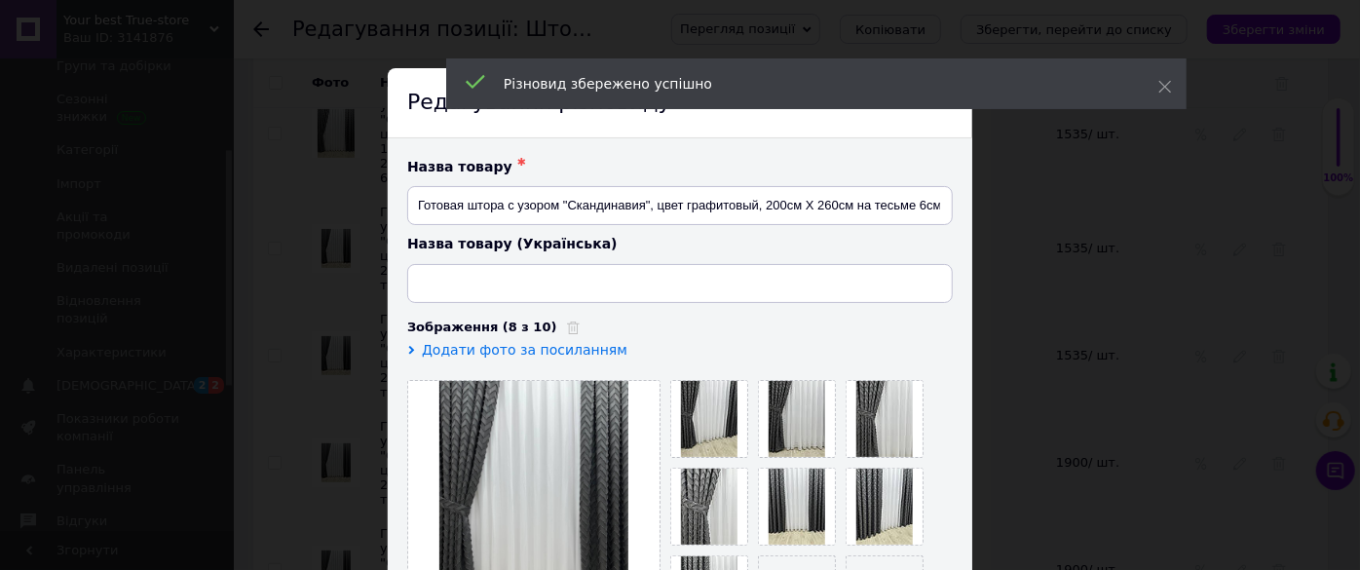
type input "Готова штора з візерунком "Скандинавія", колір графітовий, 200см Х 260см на тас…"
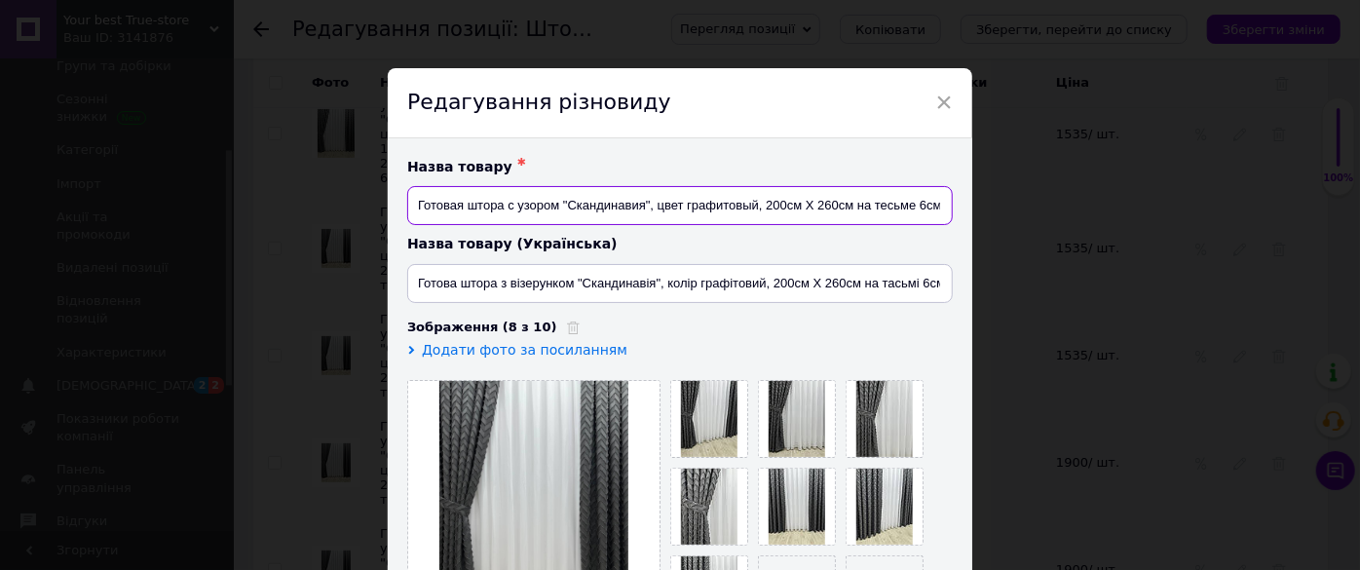
click at [846, 209] on input "Готовая штора с узором "Скандинавия", цвет графитовый, 200см Х 260см на тесьме …" at bounding box center [679, 205] width 545 height 39
type input "Готовая штора с узором "Скандинавия", цвет графитовый, 1шт (200см Х 260см) на т…"
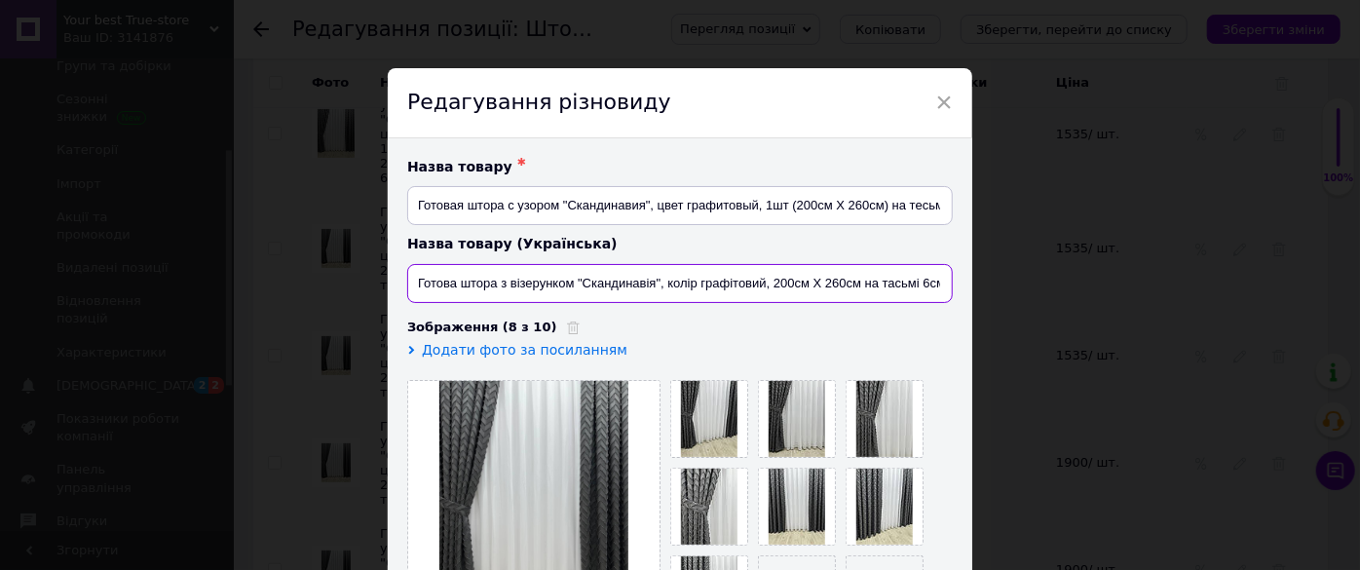
click at [857, 282] on input "Готова штора з візерунком "Скандинавія", колір графітовий, 200см Х 260см на тас…" at bounding box center [679, 283] width 545 height 39
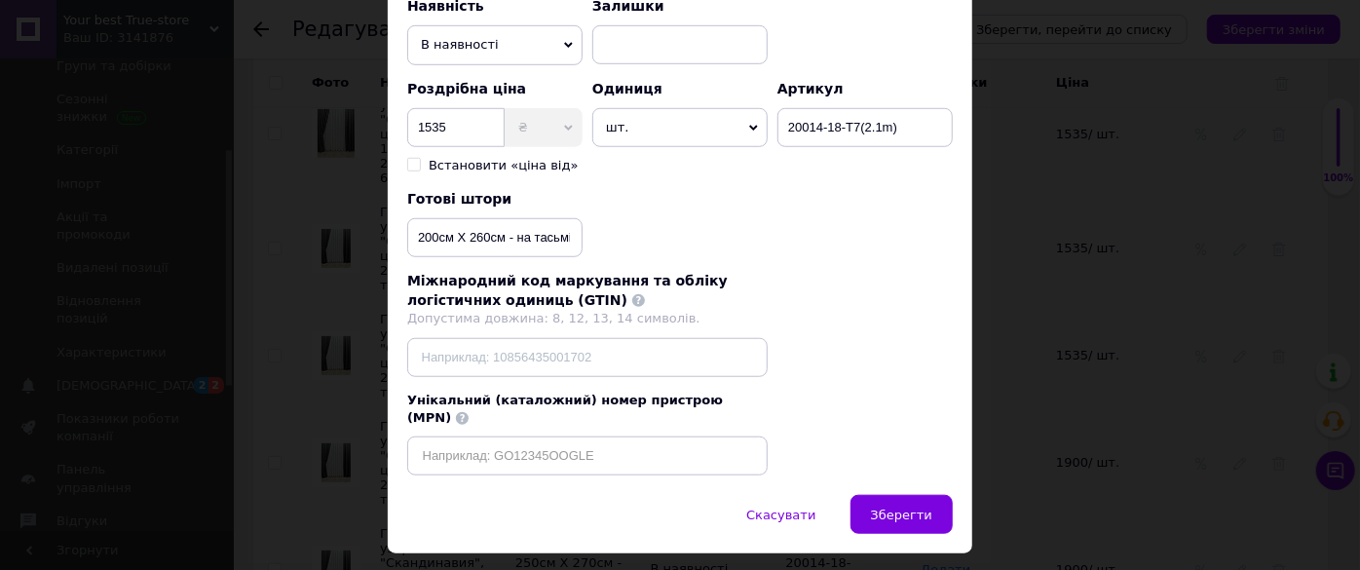
scroll to position [705, 0]
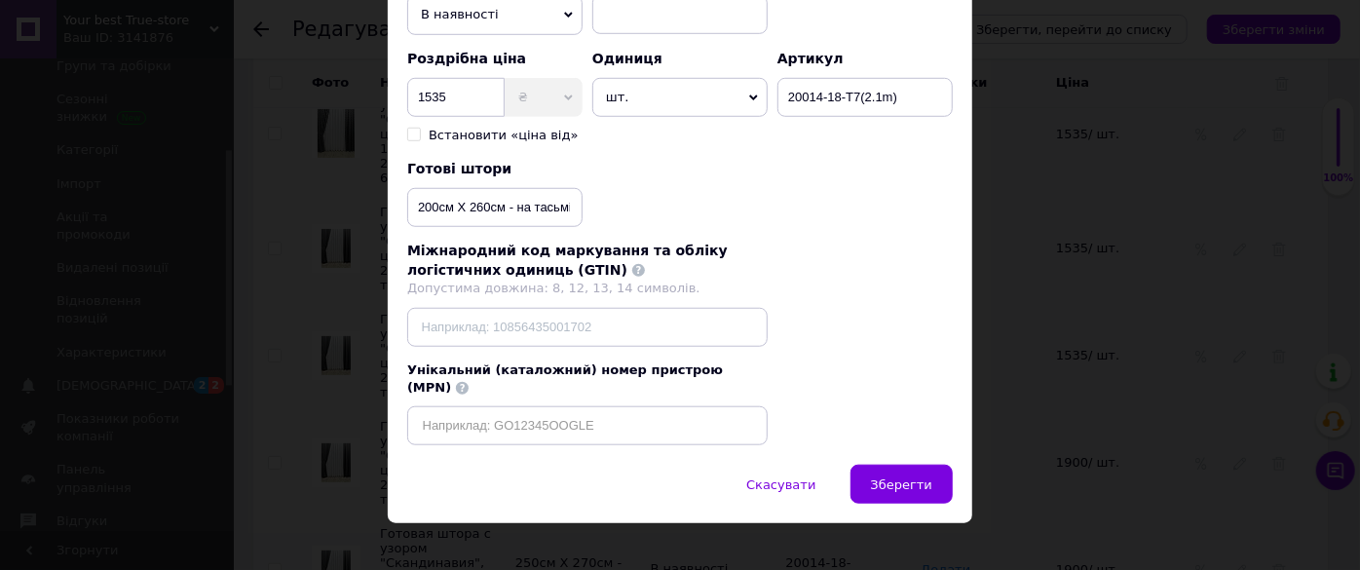
type input "Готова штора з візерунком "Скандинавія", колір графітовий, 1шт (200см Х 260см) …"
click at [502, 202] on input "200см Х 260см - на тасьмі 6см" at bounding box center [494, 207] width 175 height 39
type input "1шт (200см Х 260см) - на тасьмі 6см"
click at [929, 472] on button "Зберегти" at bounding box center [901, 484] width 102 height 39
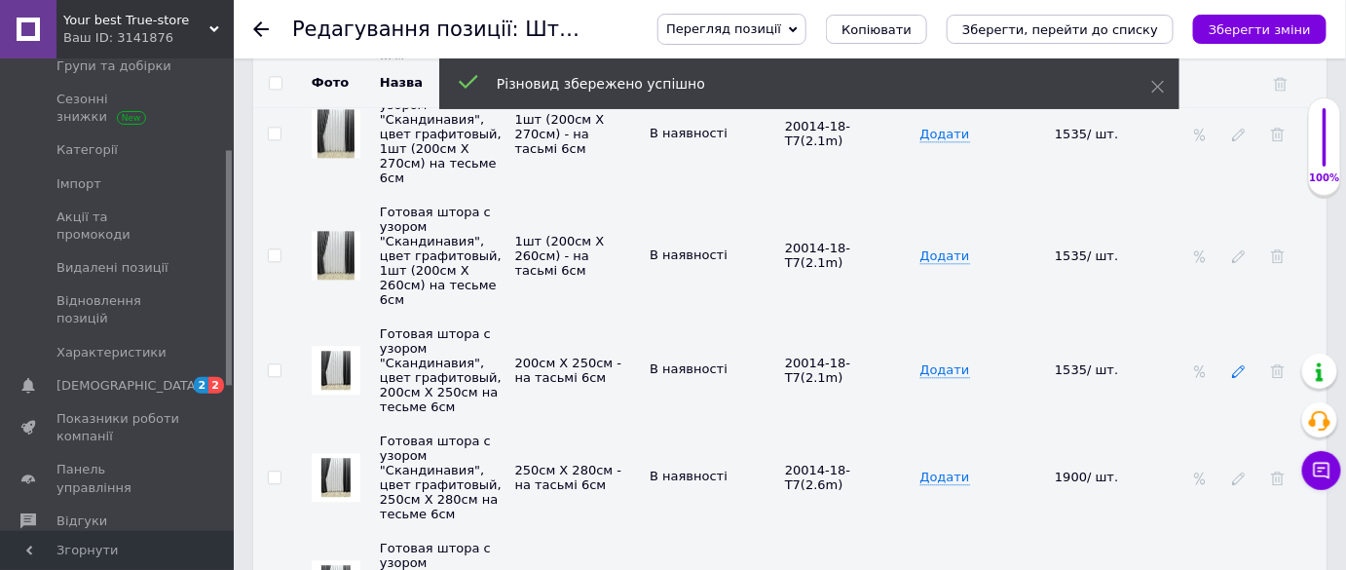
click at [1244, 365] on use at bounding box center [1238, 371] width 13 height 13
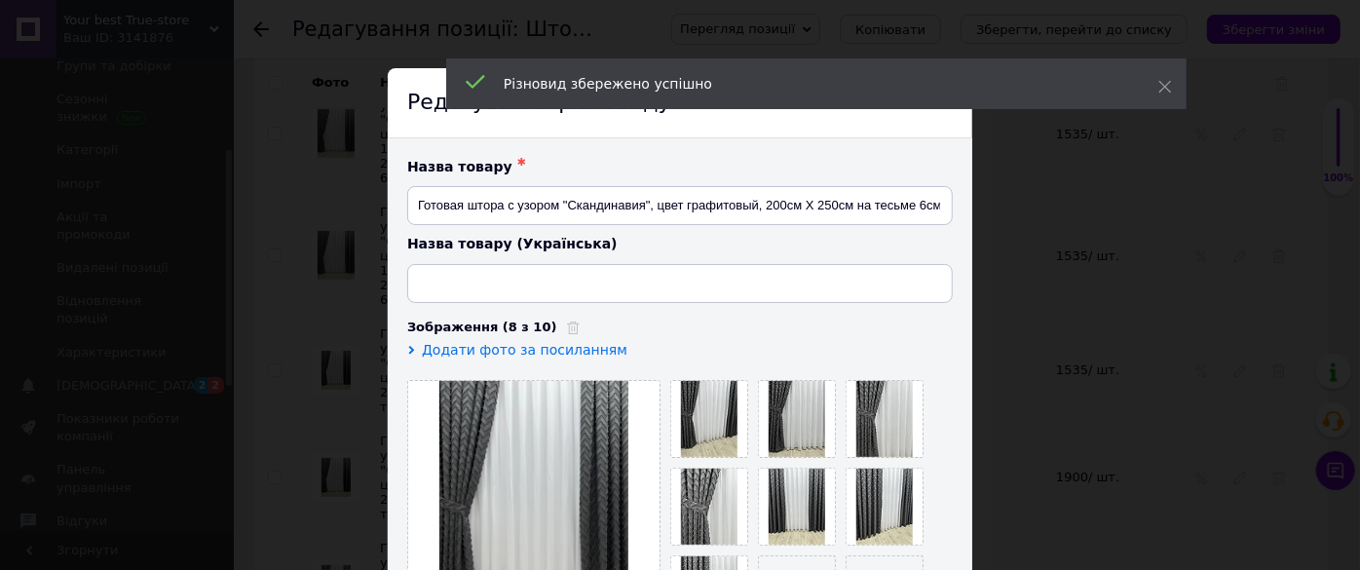
type input "Готова штора з візерунком "Скандинавія", колір графітовий, 200см Х 250см на тас…"
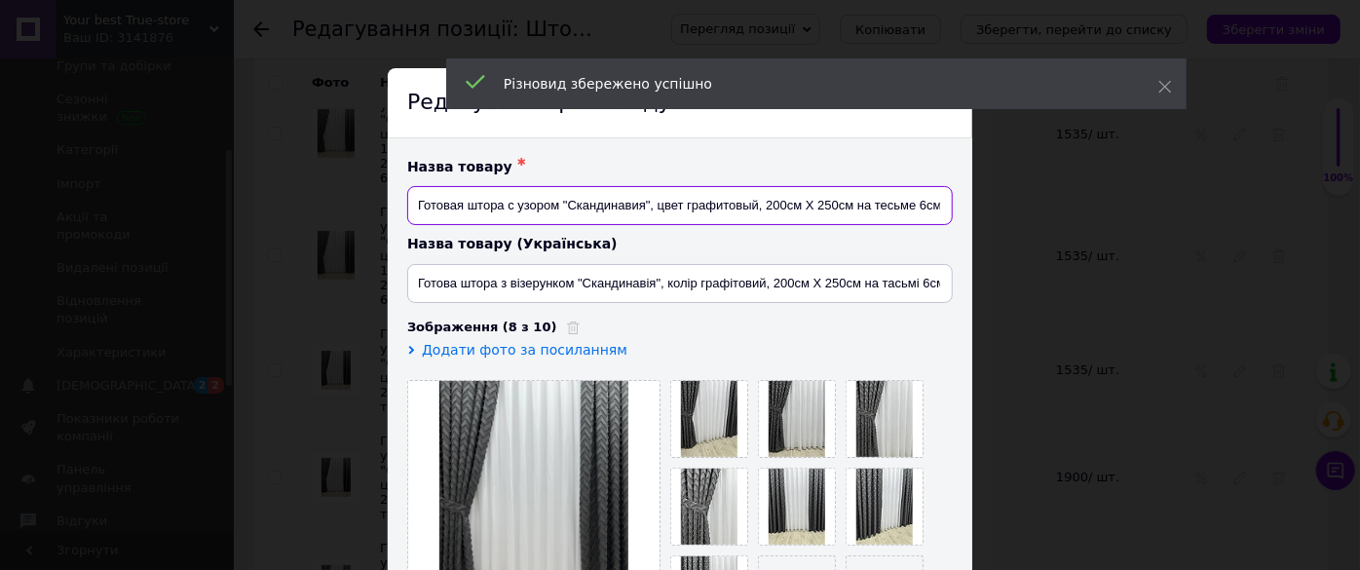
click at [849, 205] on input "Готовая штора с узором "Скандинавия", цвет графитовый, 200см Х 250см на тесьме …" at bounding box center [679, 205] width 545 height 39
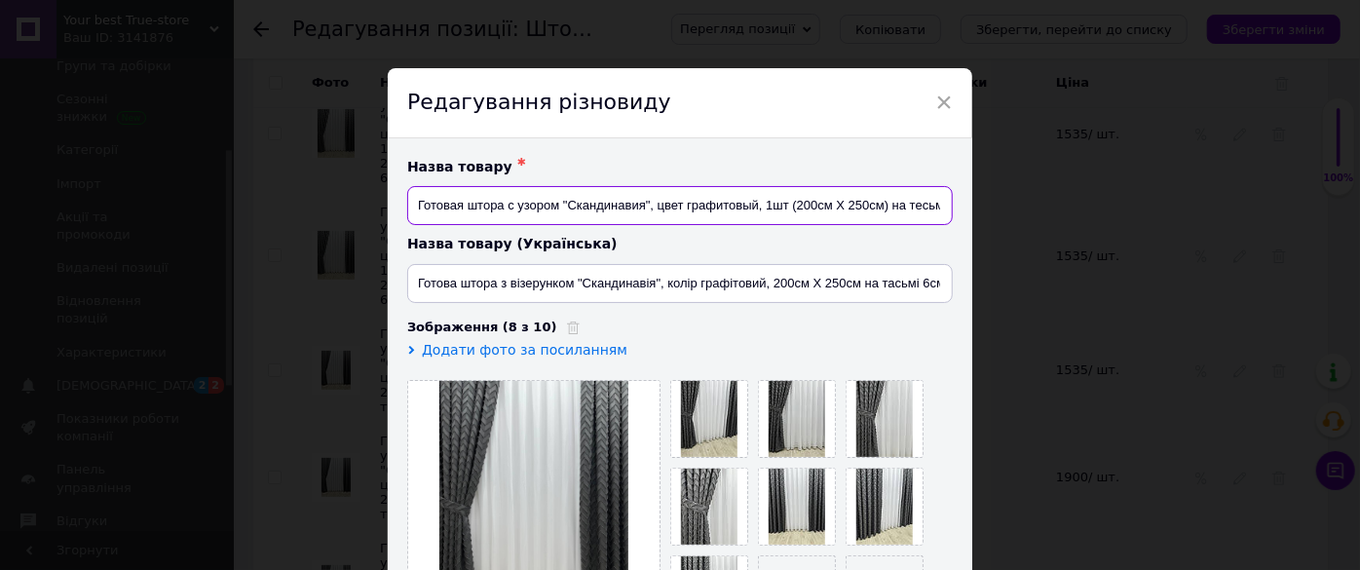
type input "Готовая штора с узором "Скандинавия", цвет графитовый, 1шт (200см Х 250см) на т…"
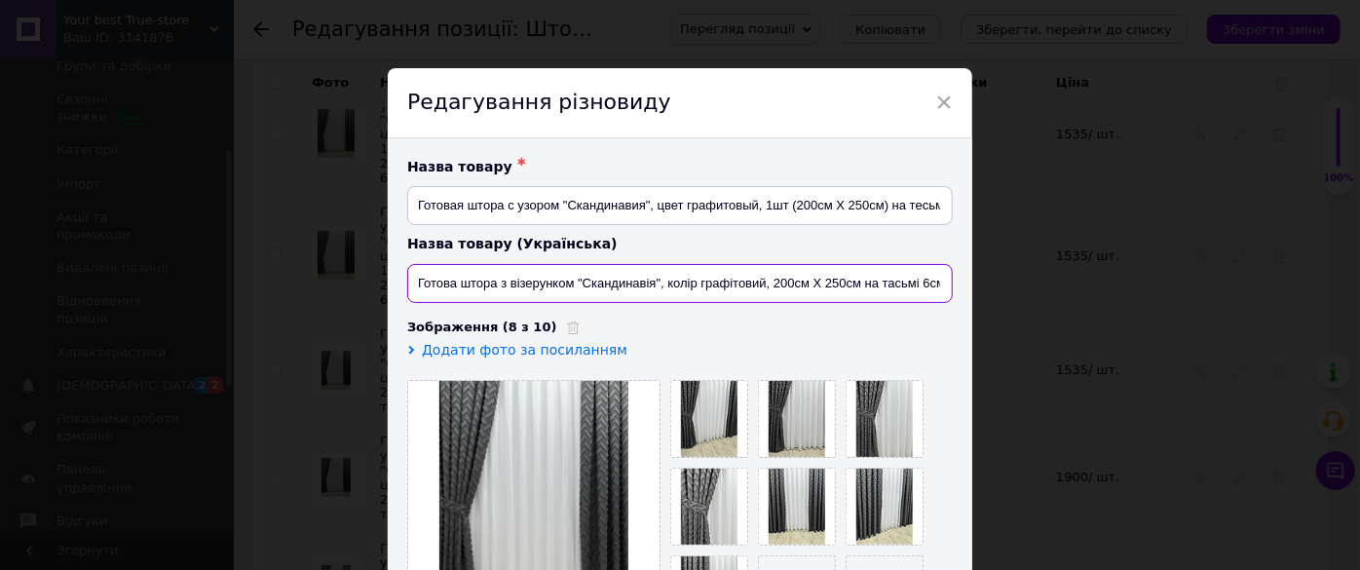
click at [857, 282] on input "Готова штора з візерунком "Скандинавія", колір графітовий, 200см Х 250см на тас…" at bounding box center [679, 283] width 545 height 39
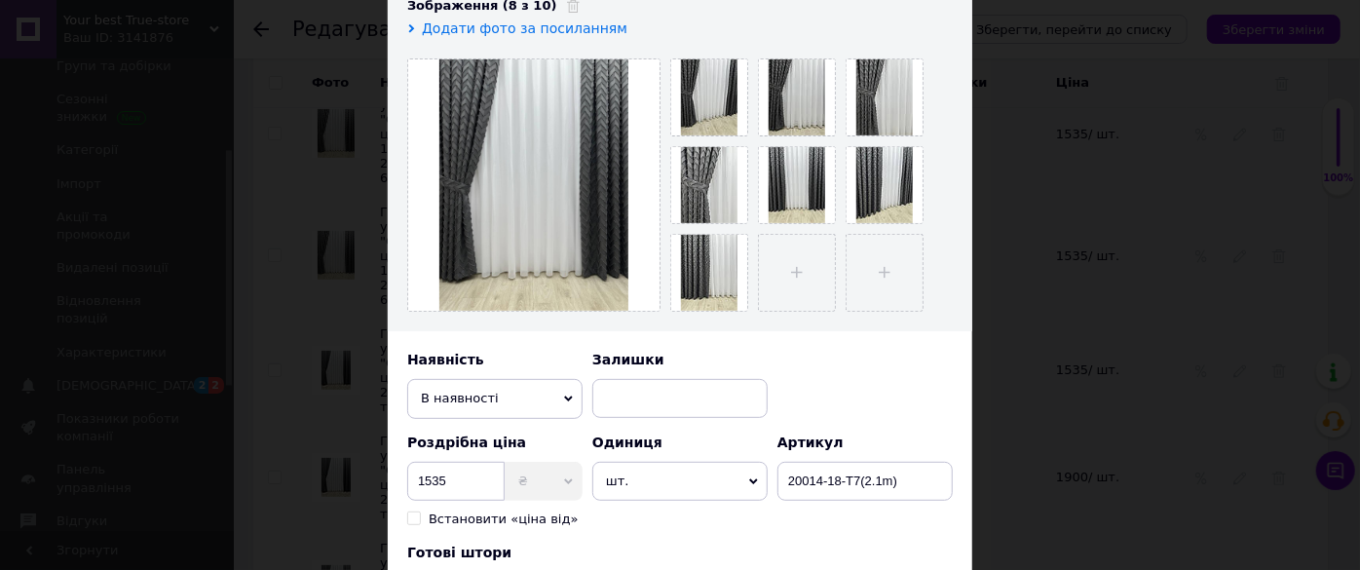
scroll to position [442, 0]
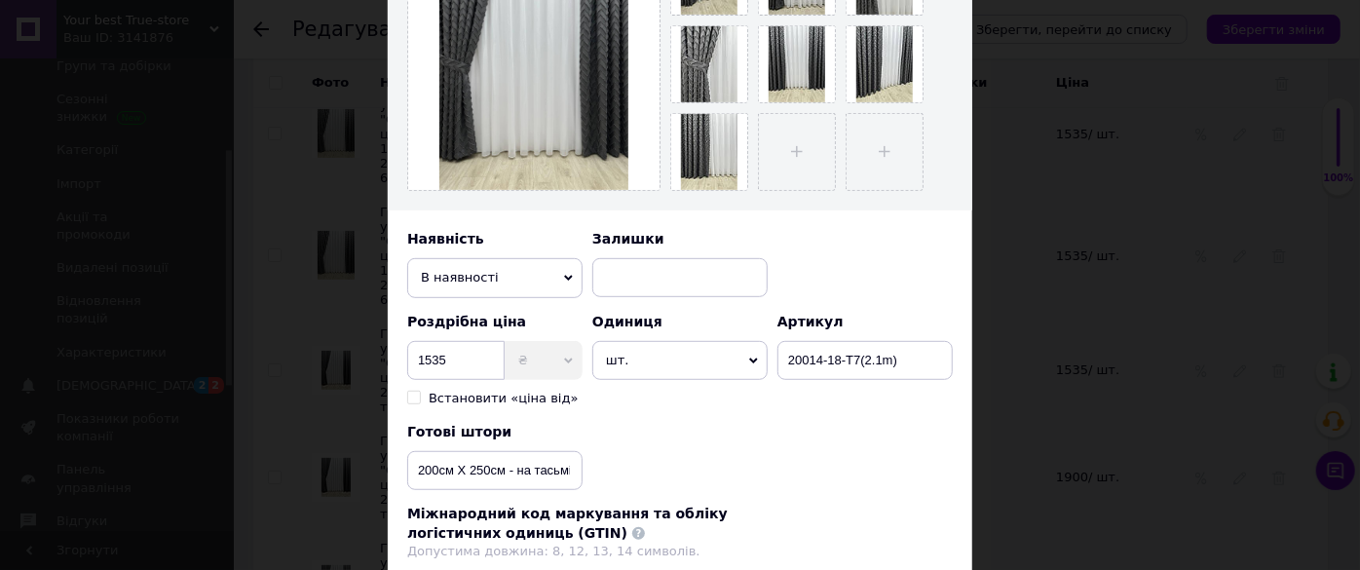
type input "Готова штора з візерунком "Скандинавія", колір графітовий, 1шт (200см Х 250см) …"
click at [502, 469] on input "200см Х 250см - на тасьмі 6см" at bounding box center [494, 470] width 175 height 39
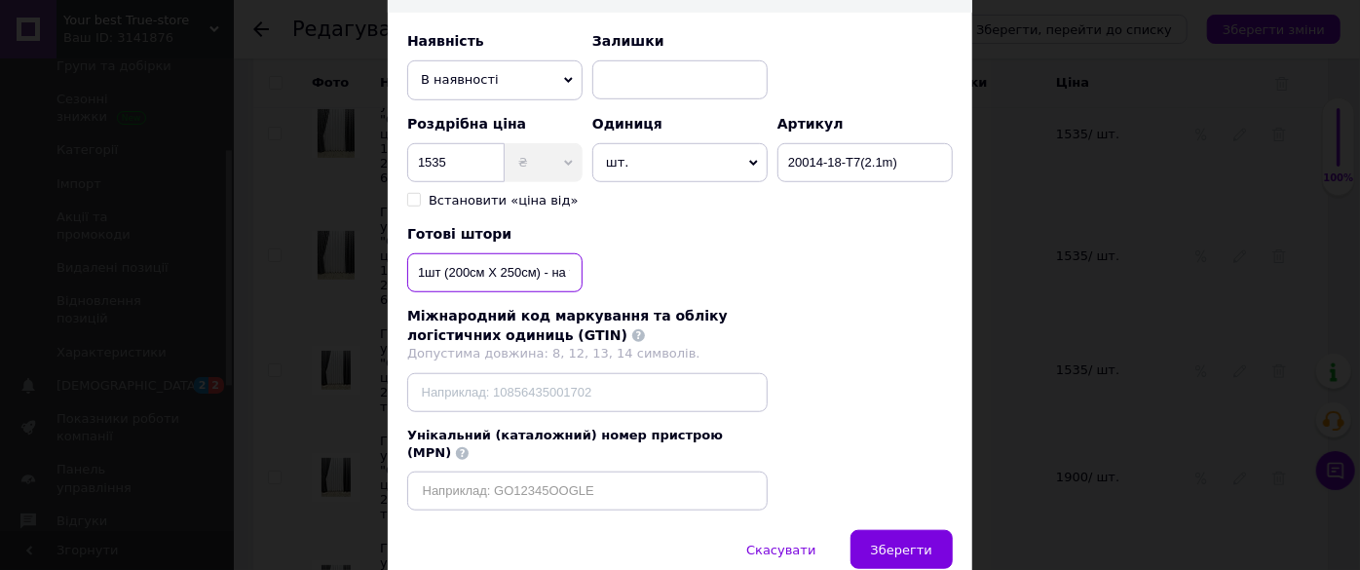
scroll to position [705, 0]
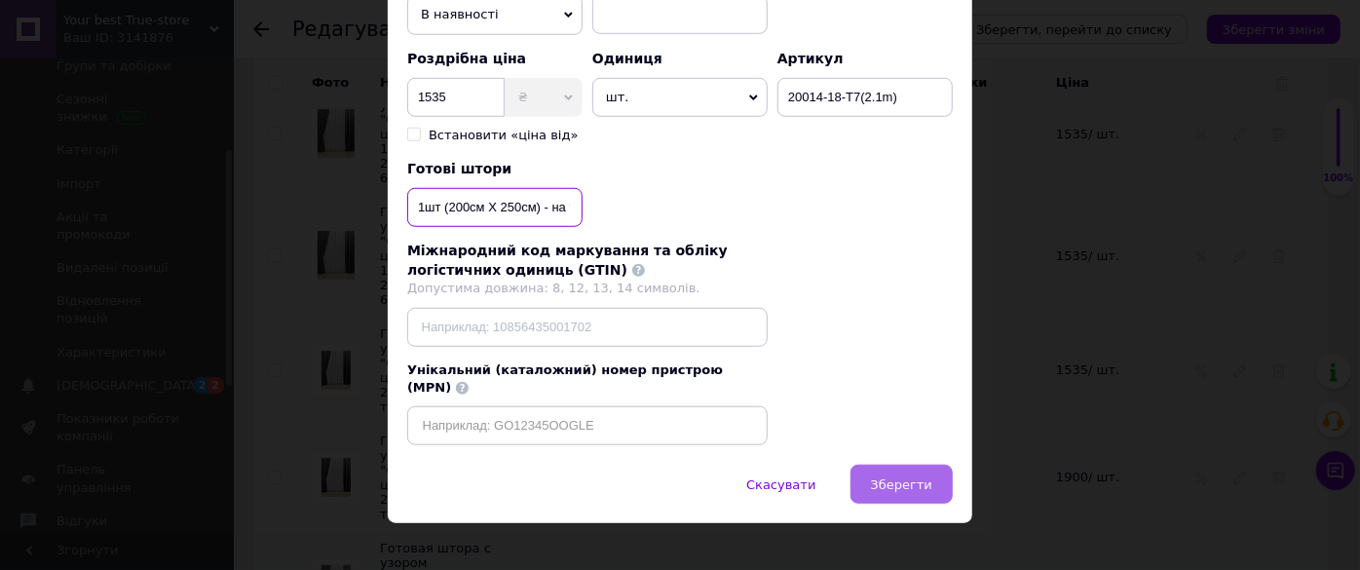
type input "1шт (200см Х 250см) - на тасьмі 6см"
click at [932, 479] on button "Зберегти" at bounding box center [901, 484] width 102 height 39
click at [930, 468] on div "Скасувати   Зберегти" at bounding box center [680, 494] width 584 height 58
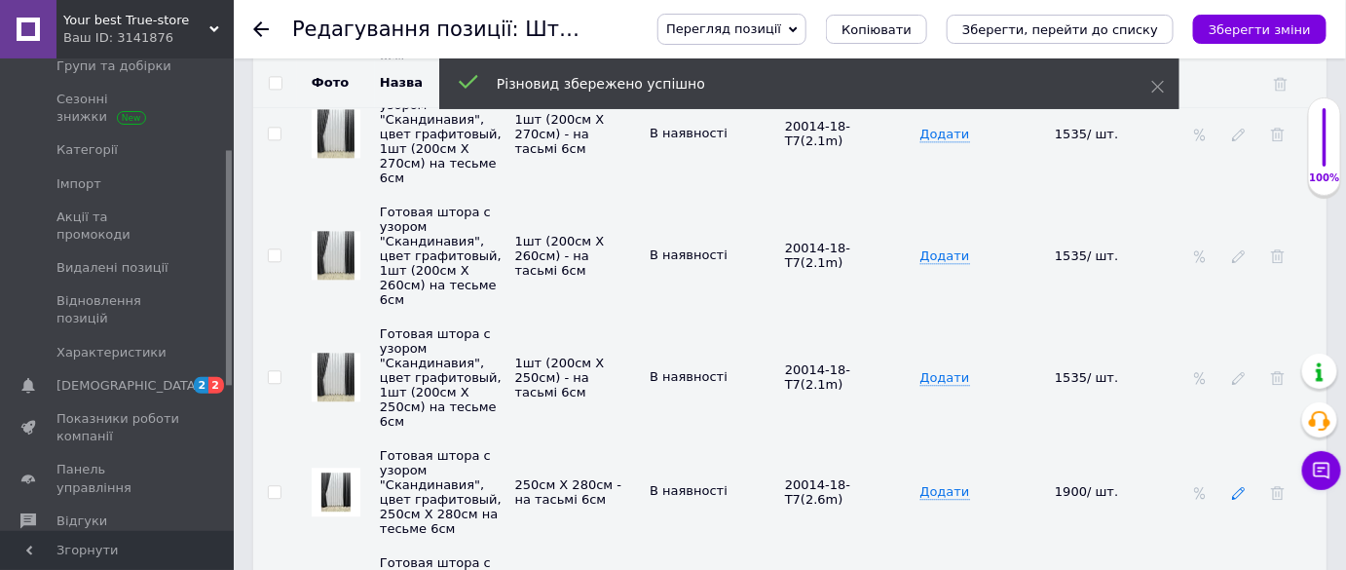
click at [1241, 486] on icon at bounding box center [1239, 493] width 14 height 14
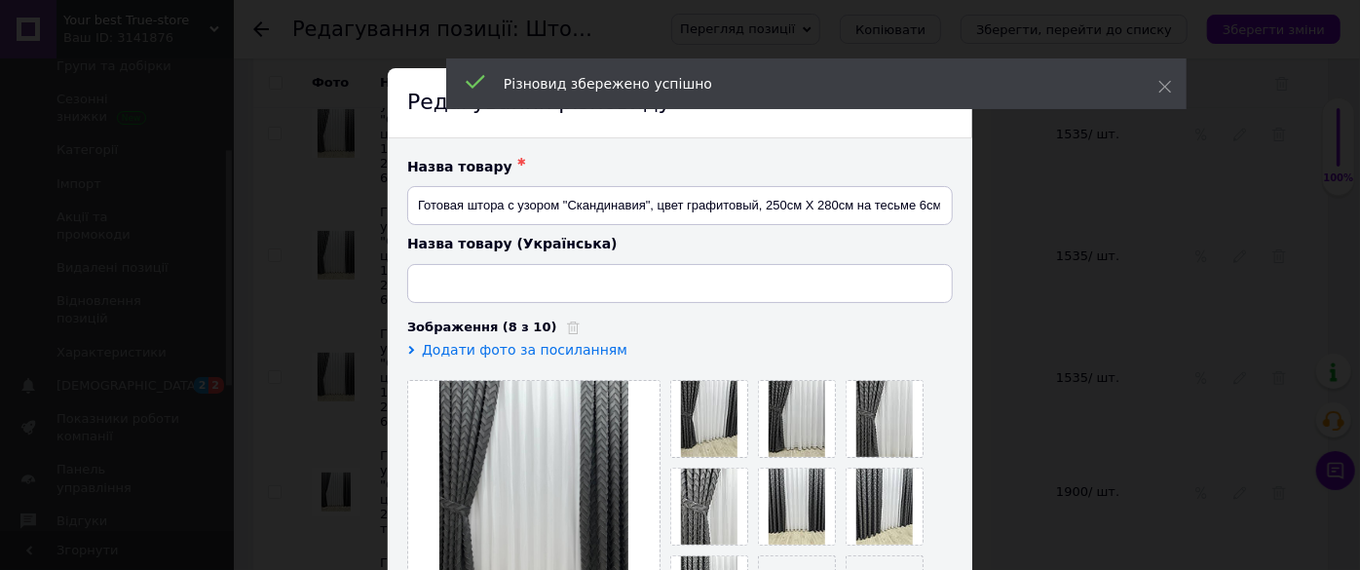
type input "Готова штора з візерунком "Скандинавія", колір графітовий, 250см Х 280см на тас…"
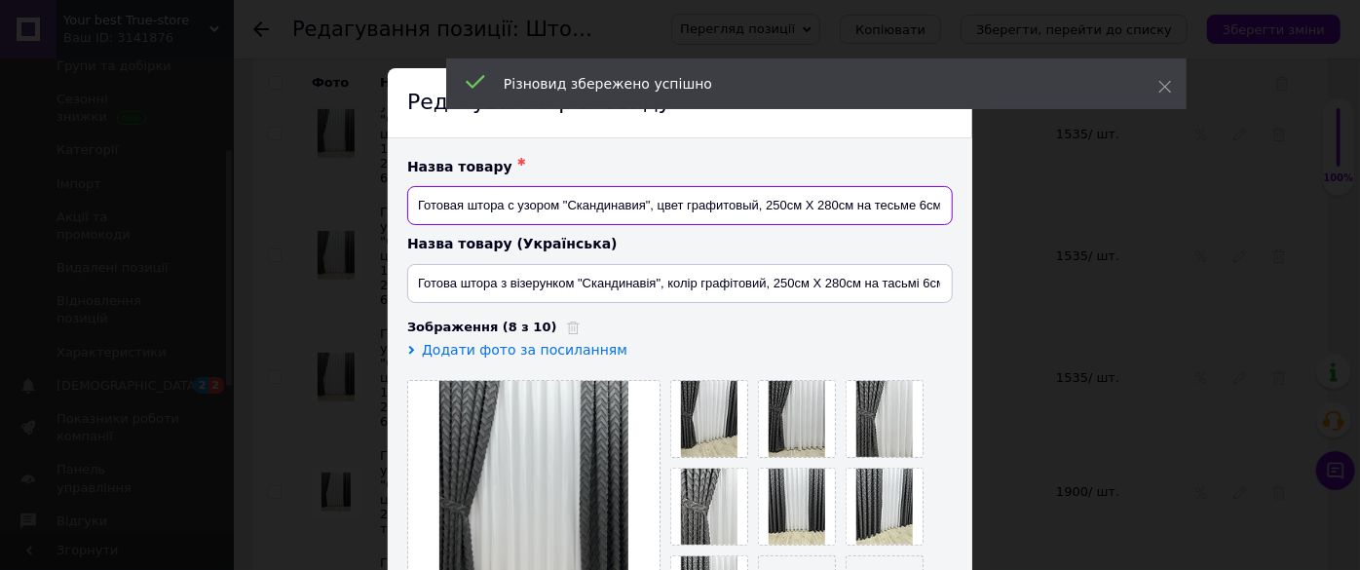
click at [851, 208] on input "Готовая штора с узором "Скандинавия", цвет графитовый, 250см Х 280см на тесьме …" at bounding box center [679, 205] width 545 height 39
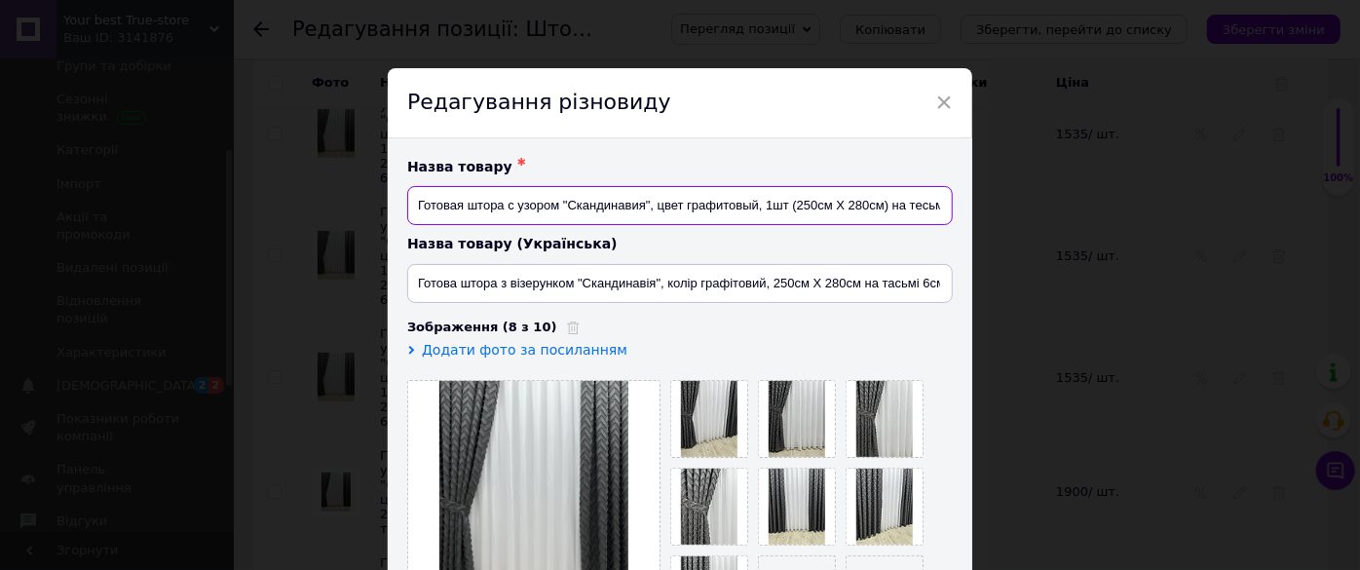
type input "Готовая штора с узором "Скандинавия", цвет графитовый, 1шт (250см Х 280см) на т…"
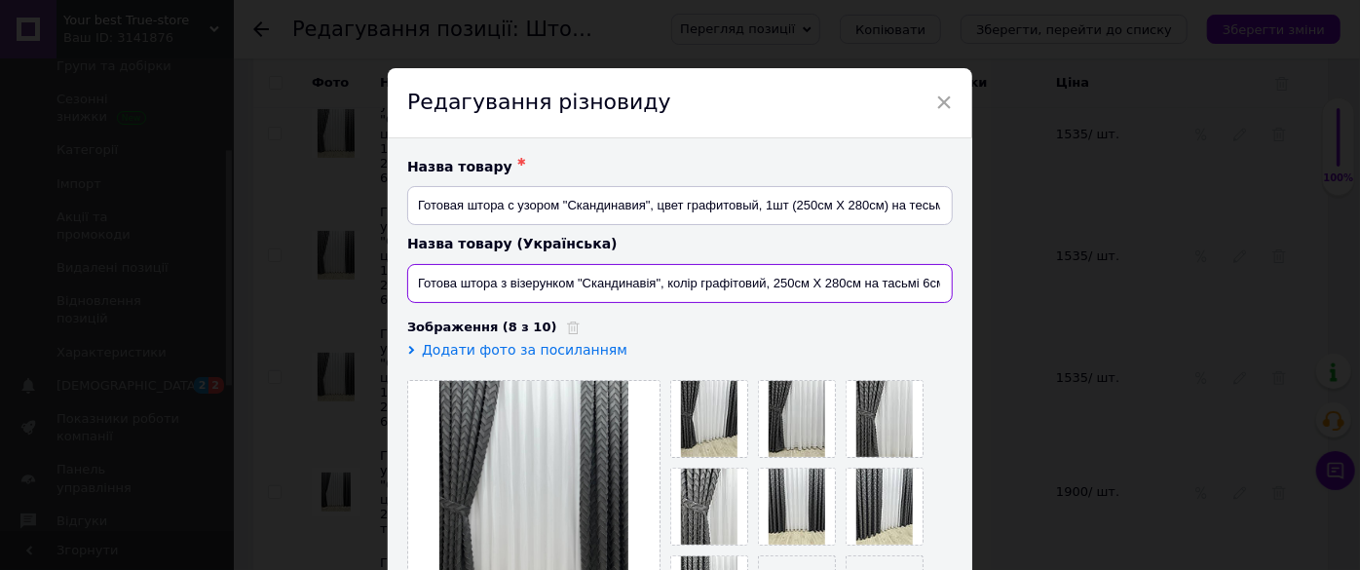
click at [858, 285] on input "Готова штора з візерунком "Скандинавія", колір графітовий, 250см Х 280см на тас…" at bounding box center [679, 283] width 545 height 39
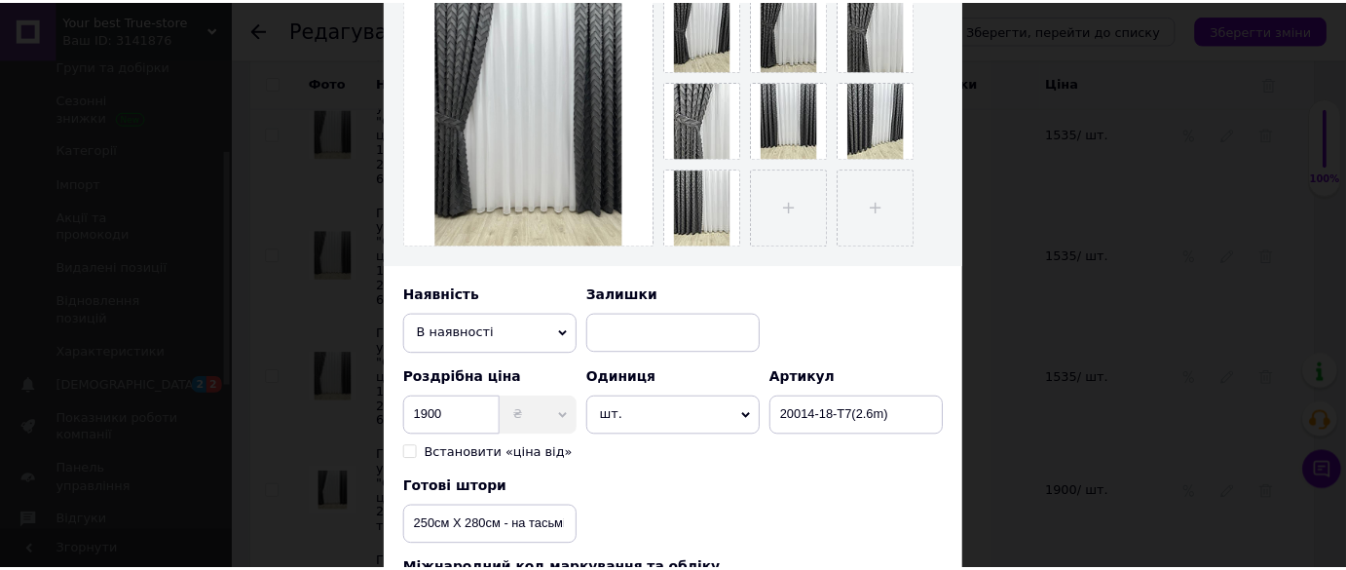
scroll to position [619, 0]
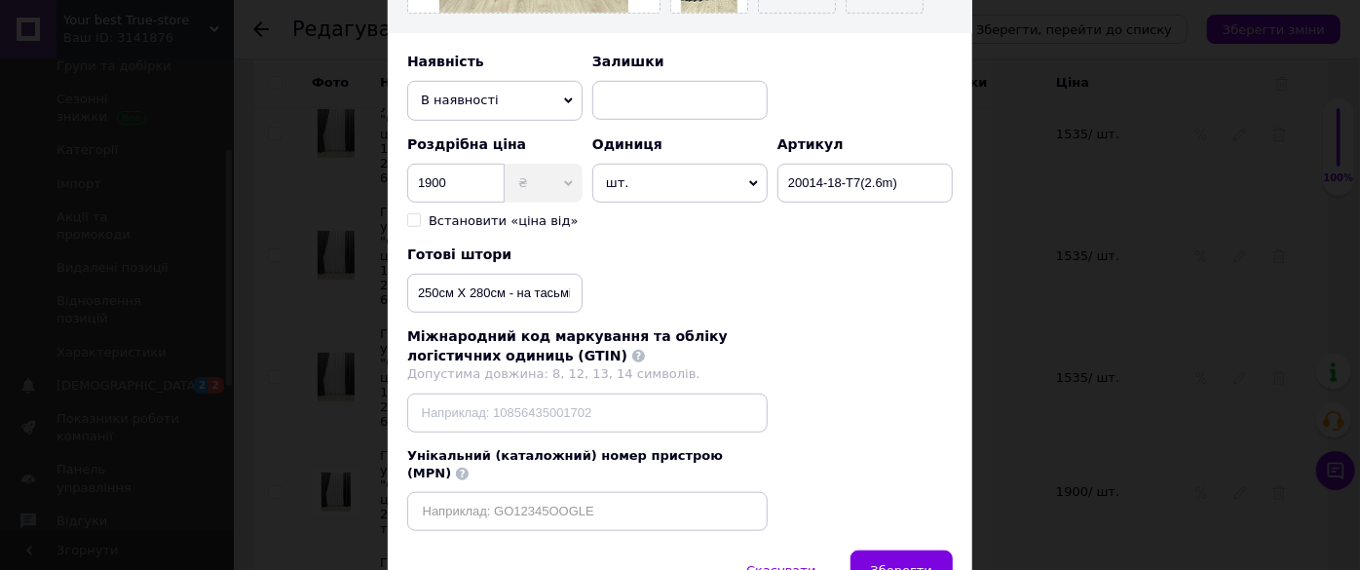
type input "Готова штора з візерунком "Скандинавія", колір графітовий, 1шт (250см Х 280см) …"
click at [504, 289] on input "250см Х 280см - на тасьмі 6см" at bounding box center [494, 293] width 175 height 39
type input "1шт (250см Х 280см) - на тасьмі 6см"
click at [898, 563] on span "Зберегти" at bounding box center [901, 570] width 61 height 15
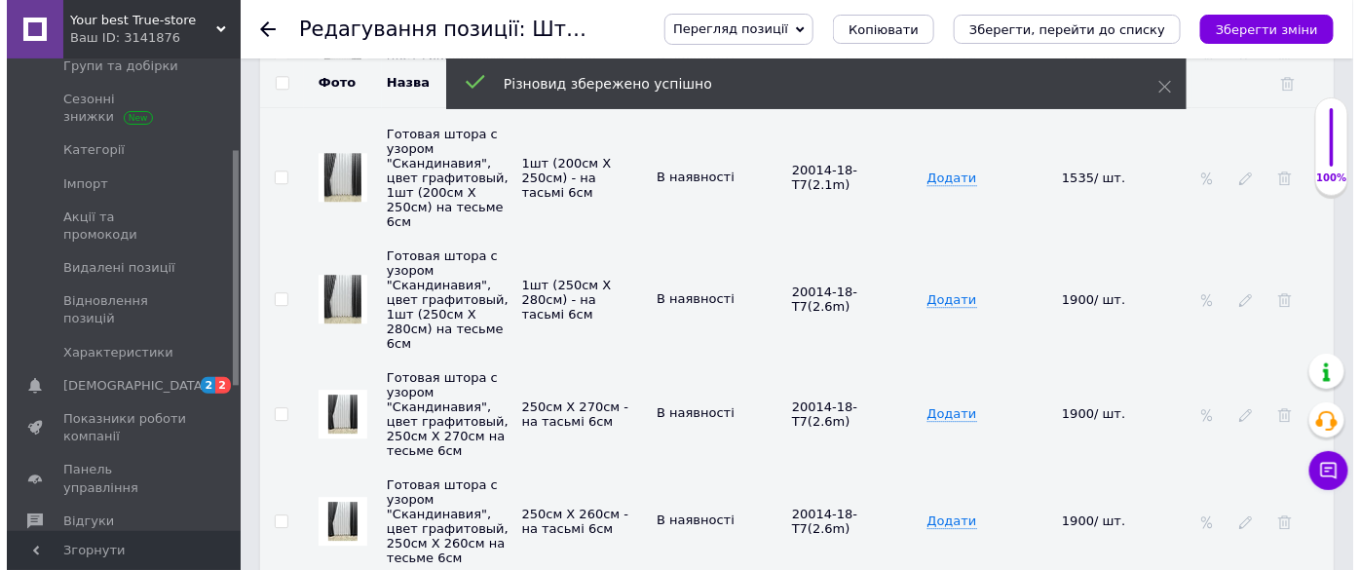
scroll to position [4161, 0]
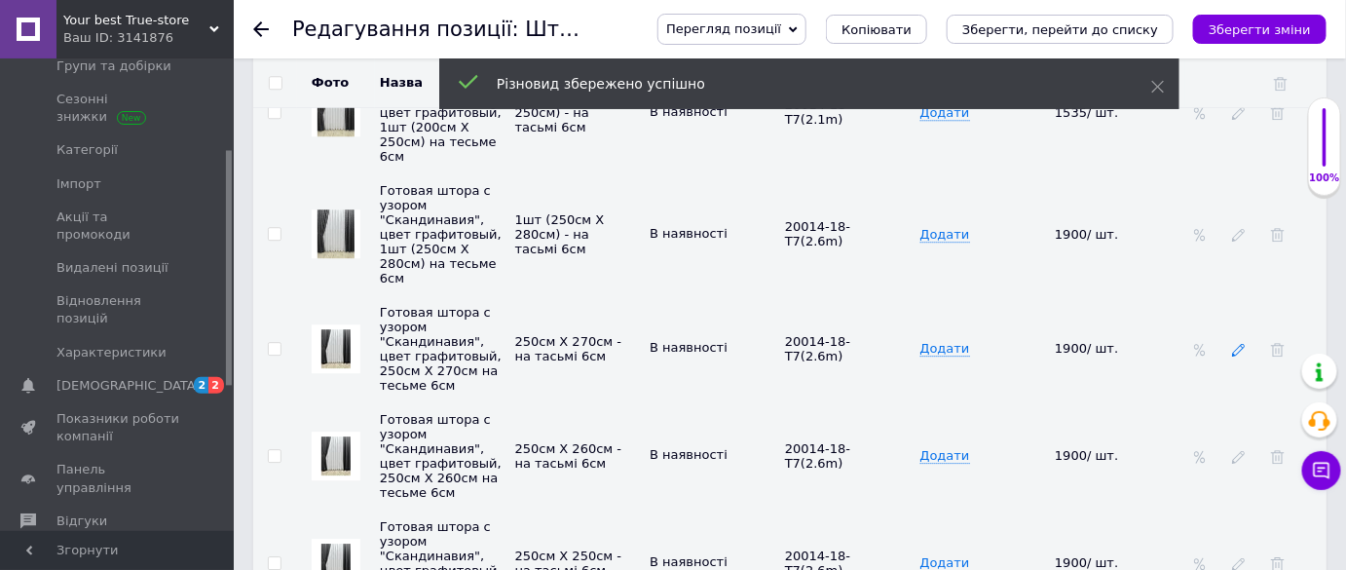
click at [1245, 343] on icon at bounding box center [1239, 350] width 14 height 14
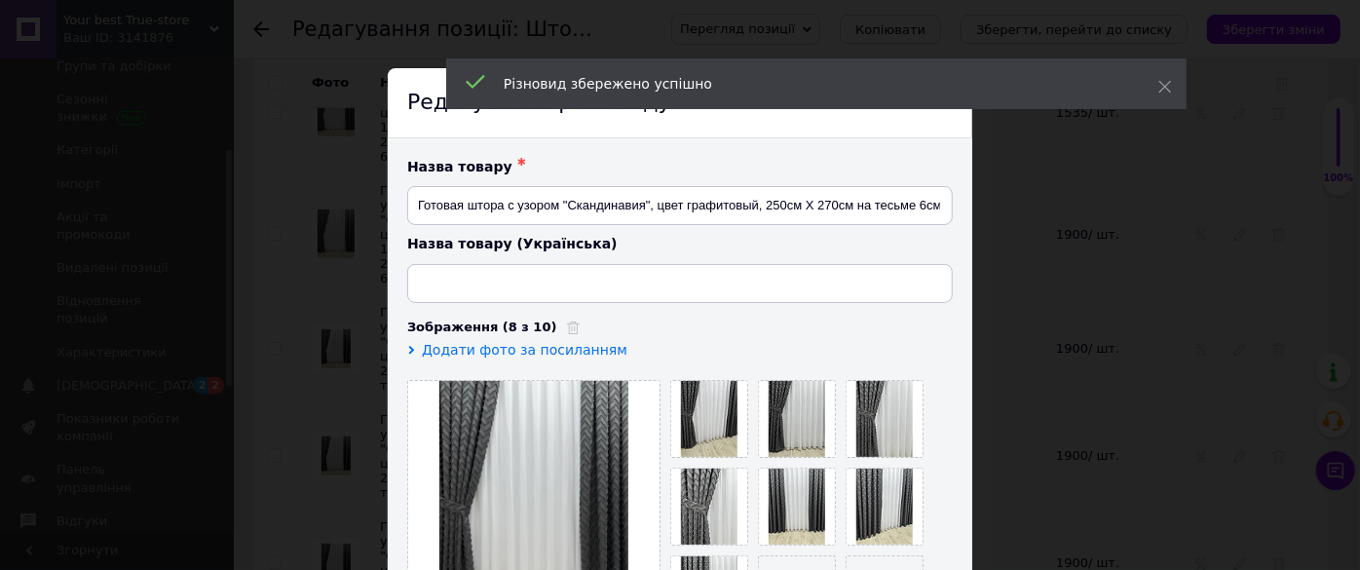
type input "Готова штора з візерунком "Скандинавія", колір графітовий, 250см Х 270см на тас…"
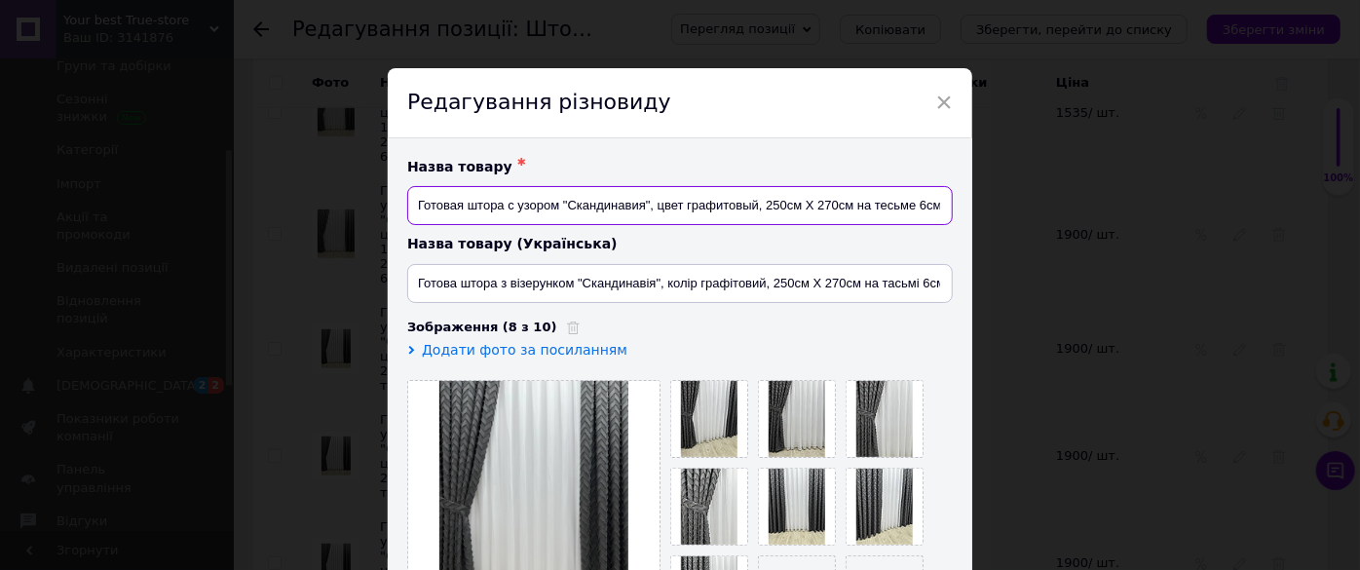
click at [850, 206] on input "Готовая штора с узором "Скандинавия", цвет графитовый, 250см Х 270см на тесьме …" at bounding box center [679, 205] width 545 height 39
type input "Готовая штора с узором "Скандинавия", цвет графитовый, 1шт (250см Х 270см) на т…"
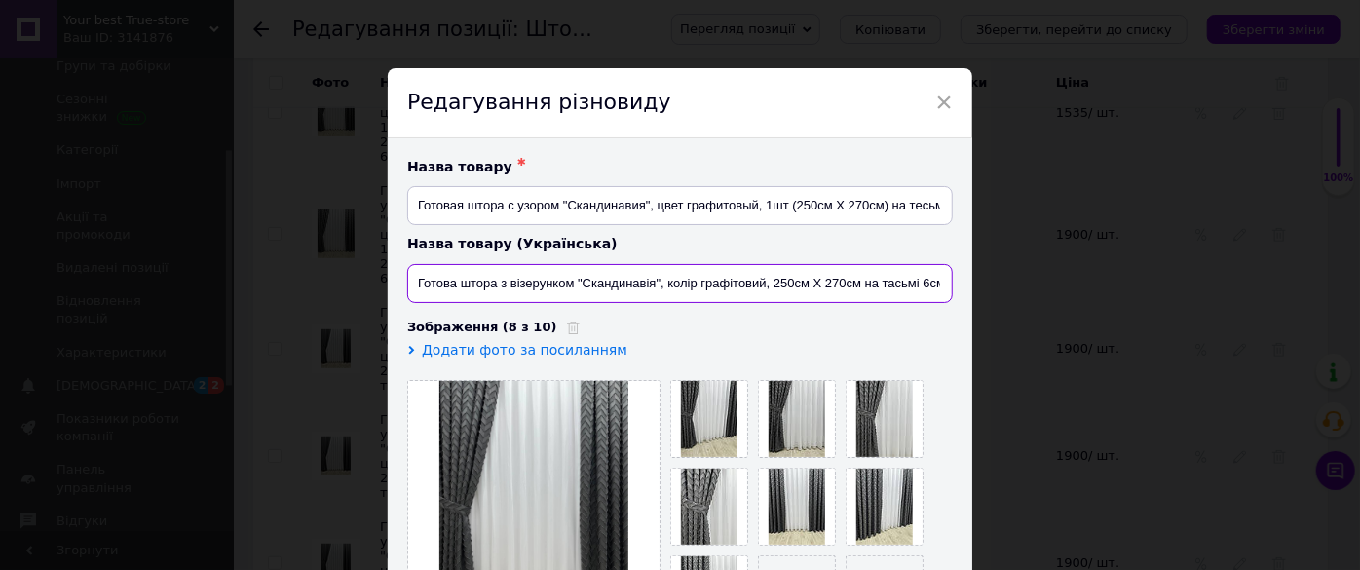
click at [852, 279] on input "Готова штора з візерунком "Скандинавія", колір графітовий, 250см Х 270см на тас…" at bounding box center [679, 283] width 545 height 39
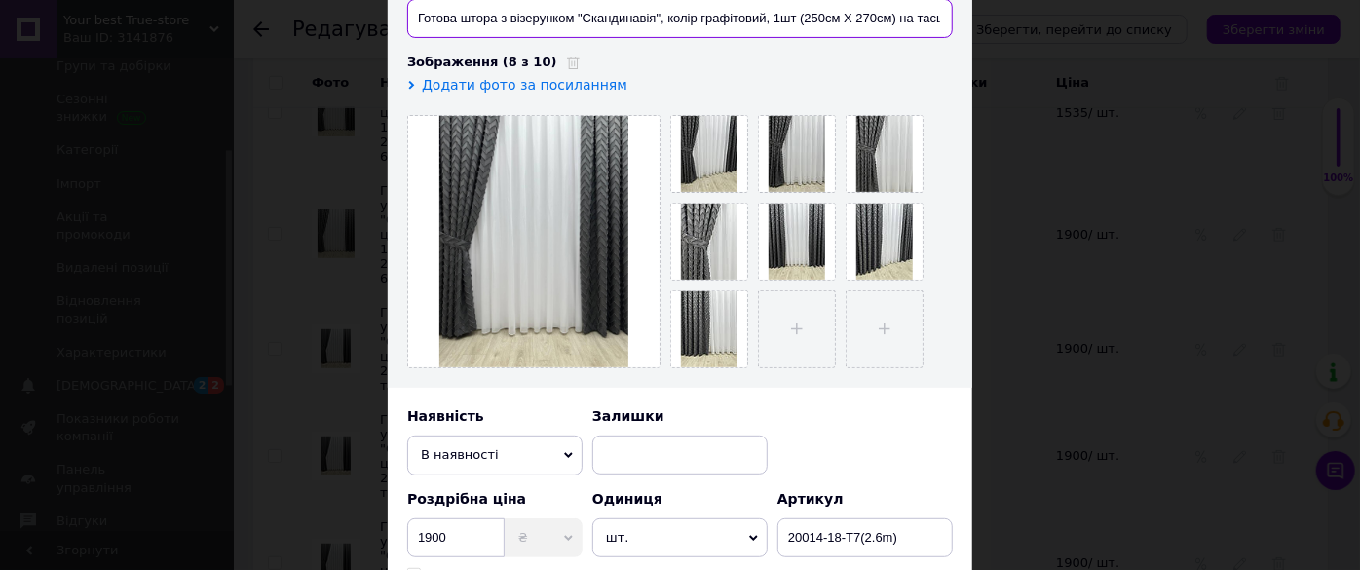
scroll to position [619, 0]
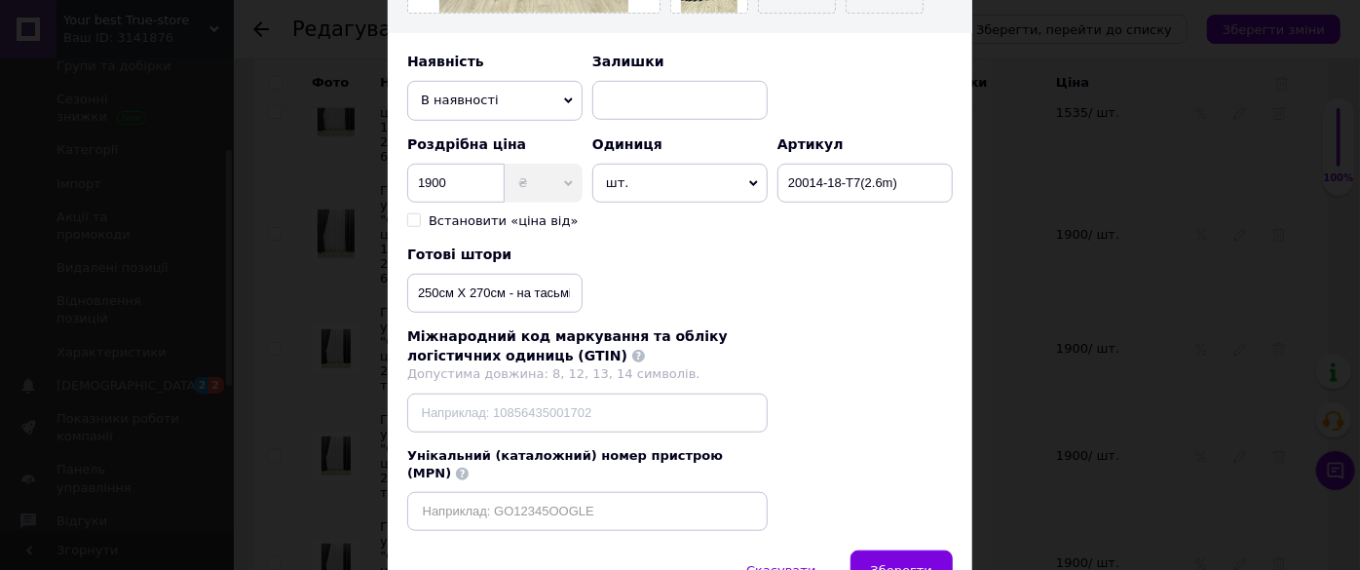
type input "Готова штора з візерунком "Скандинавія", колір графітовий, 1шт (250см Х 270см) …"
click at [501, 292] on input "250см Х 270см - на тасьмі 6см" at bounding box center [494, 293] width 175 height 39
type input "1шт (250см Х 270см) - на тасьмі 6см"
click at [882, 563] on span "Зберегти" at bounding box center [901, 570] width 61 height 15
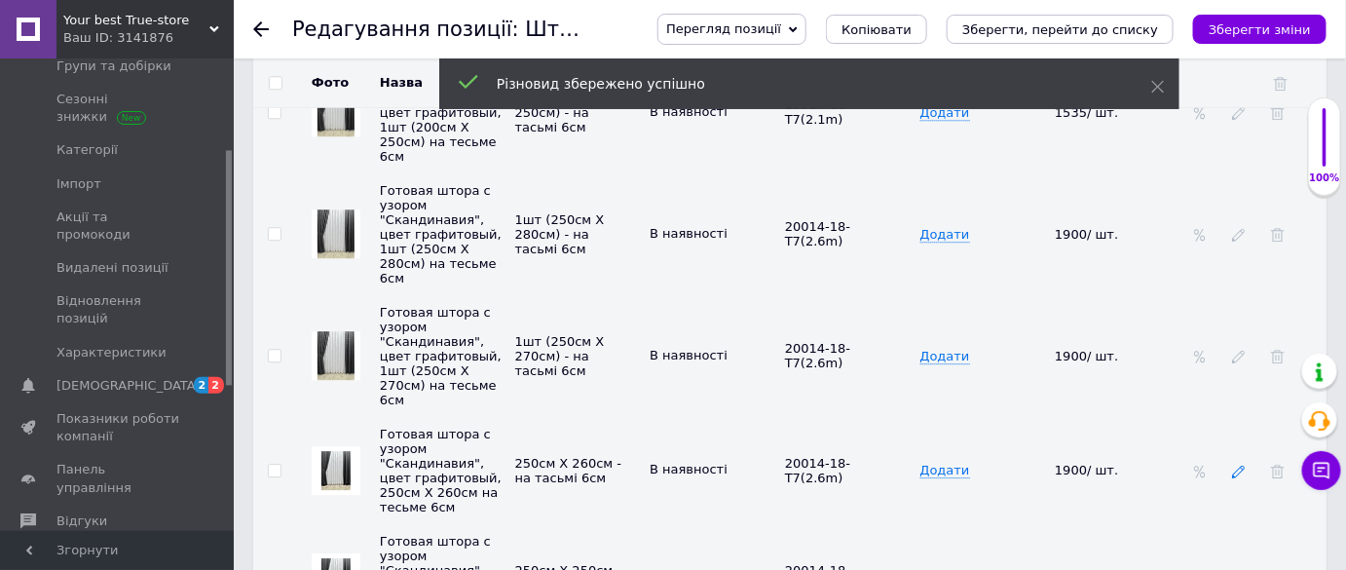
click at [1234, 465] on icon at bounding box center [1239, 472] width 14 height 14
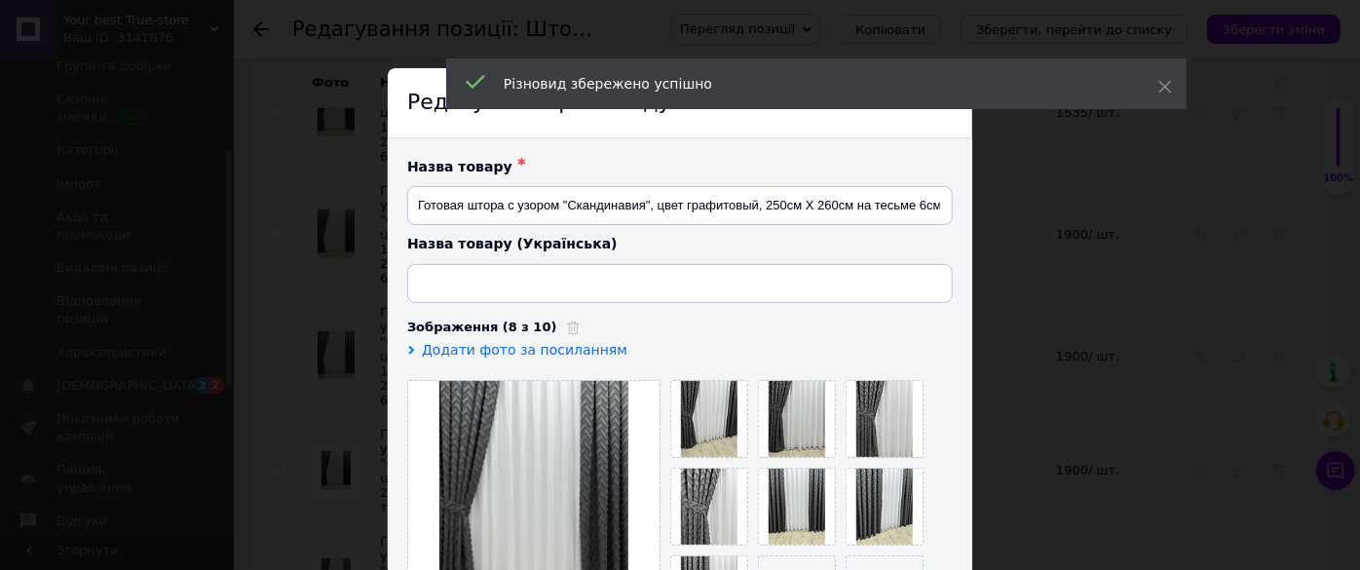
type input "Готова штора з візерунком "Скандинавія", колір графітовий, 250см Х 260см на тас…"
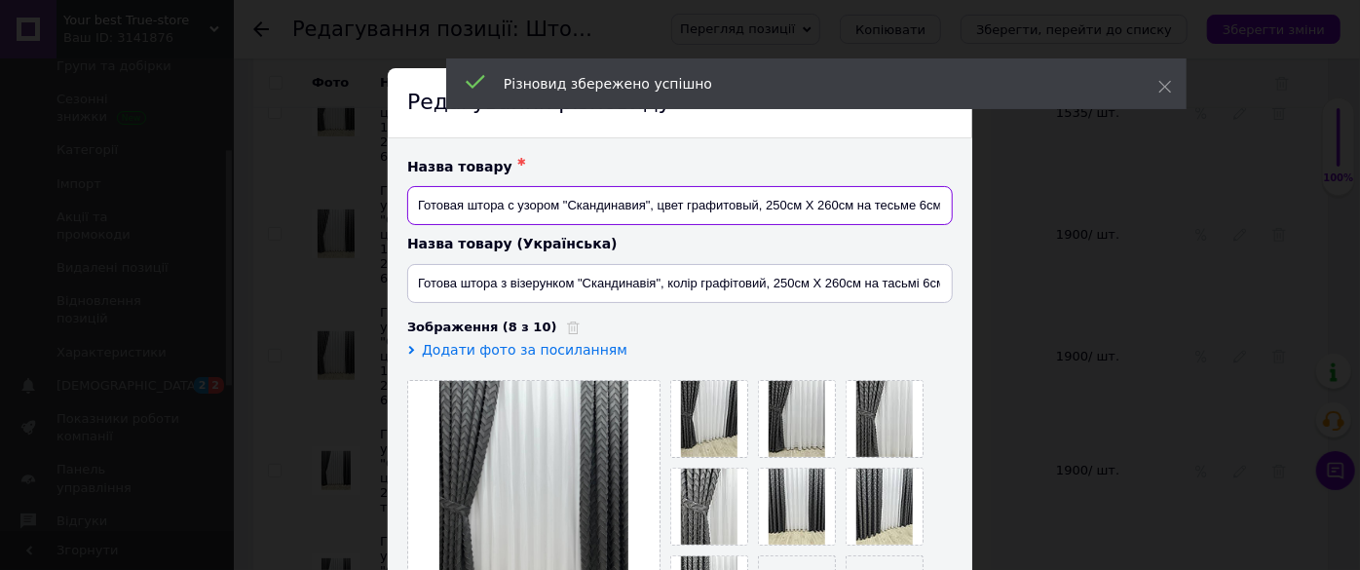
click at [843, 205] on input "Готовая штора с узором "Скандинавия", цвет графитовый, 250см Х 260см на тесьме …" at bounding box center [679, 205] width 545 height 39
click at [848, 204] on input "Готовая штора с узором "Скандинавия", цвет графитовый, 250см Х 260см на тесьме …" at bounding box center [679, 205] width 545 height 39
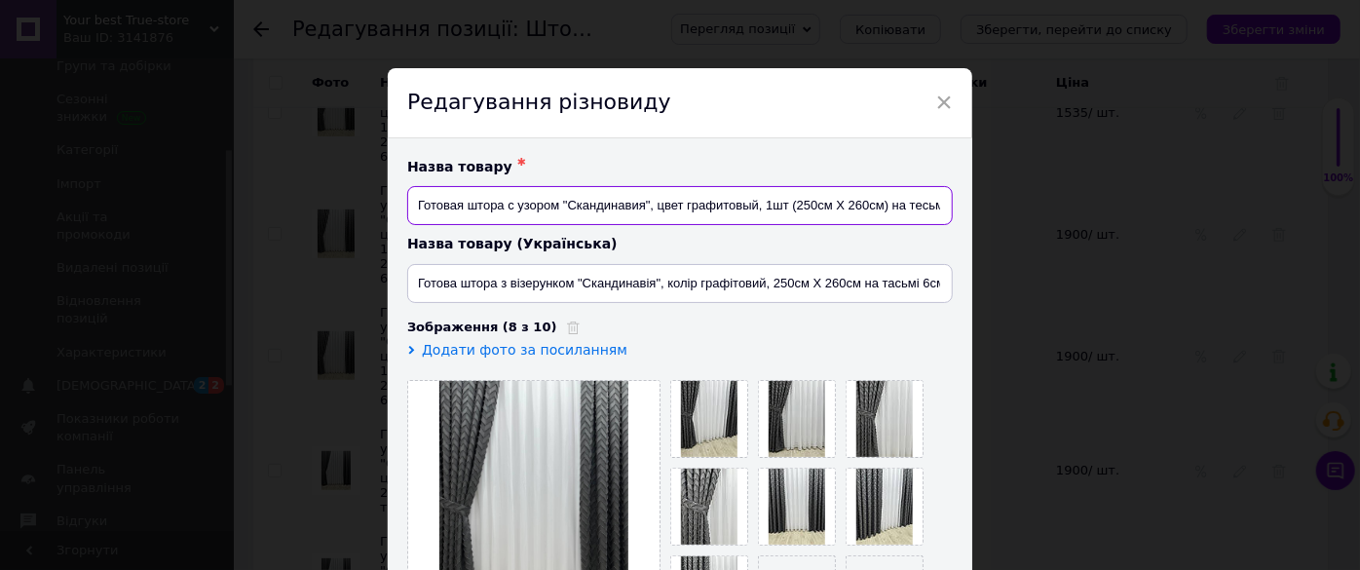
type input "Готовая штора с узором "Скандинавия", цвет графитовый, 1шт (250см Х 260см) на т…"
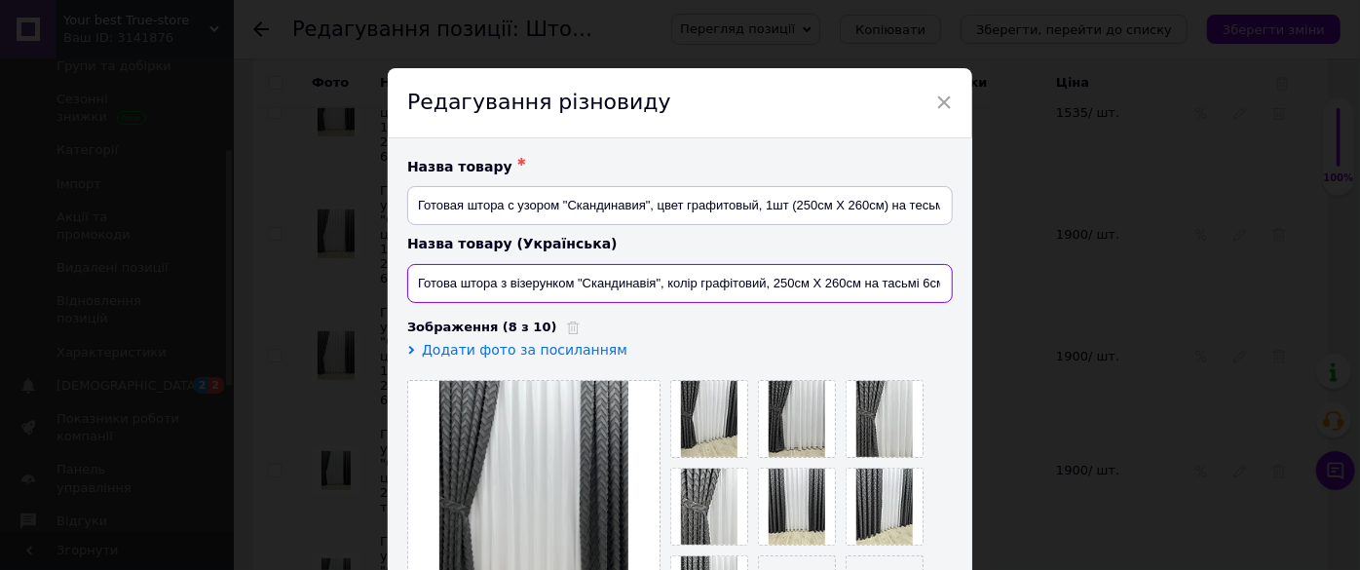
click at [856, 282] on input "Готова штора з візерунком "Скандинавія", колір графітовий, 250см Х 260см на тас…" at bounding box center [679, 283] width 545 height 39
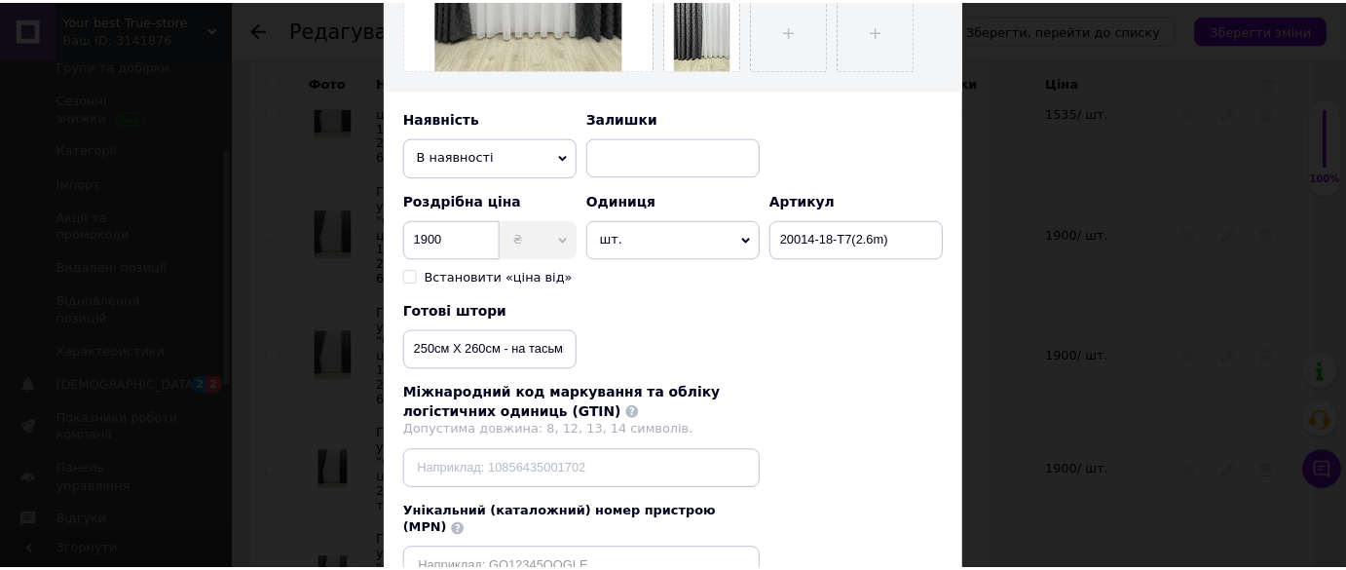
scroll to position [705, 0]
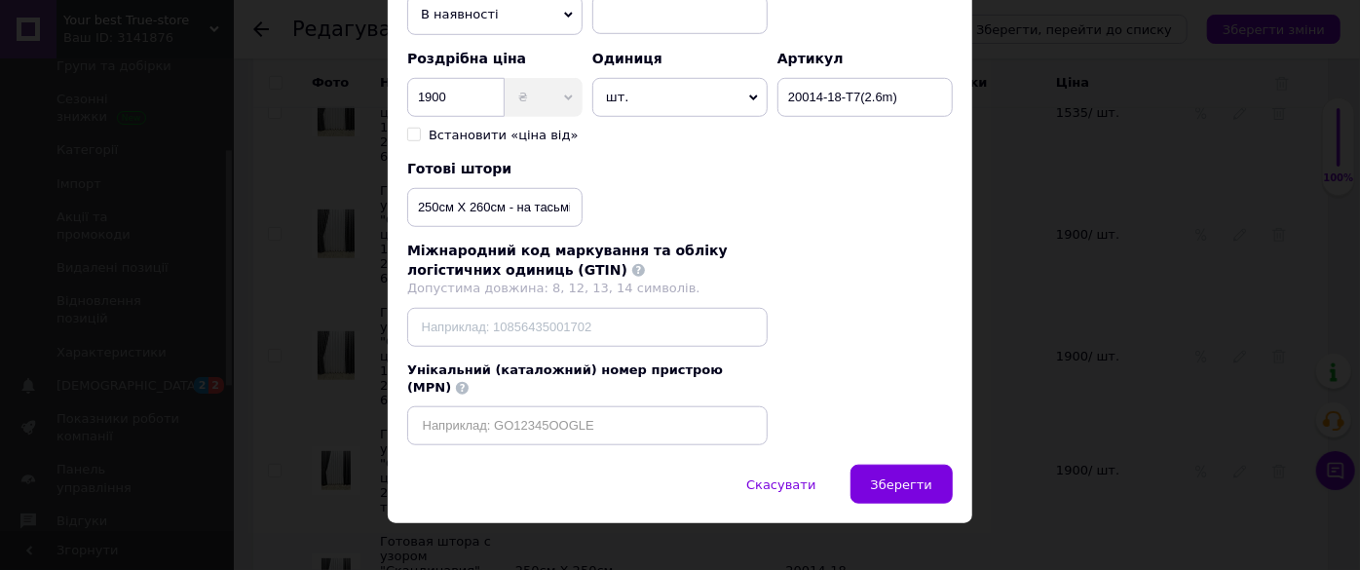
type input "Готова штора з візерунком "Скандинавія", колір графітовий, 1шт (250см Х 260см) …"
click at [504, 205] on input "250см Х 260см - на тасьмі 6см" at bounding box center [494, 207] width 175 height 39
type input "1шт (250см Х 260см) - на тасьмі 6см"
click at [927, 477] on span "Зберегти" at bounding box center [901, 484] width 61 height 15
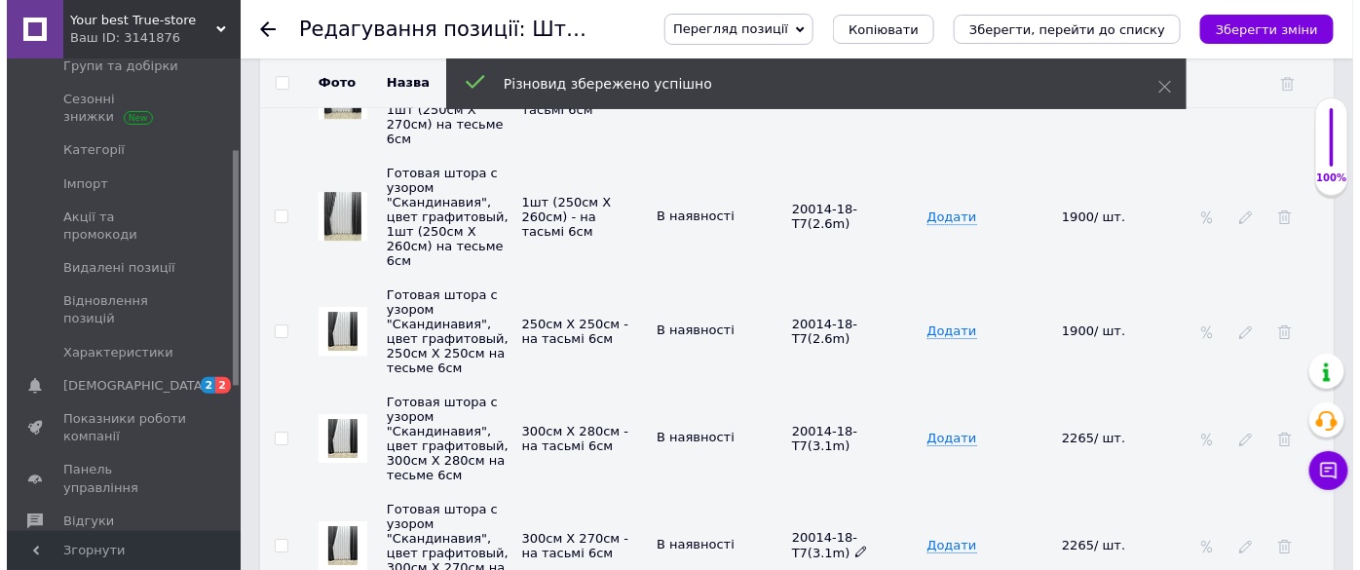
scroll to position [4427, 0]
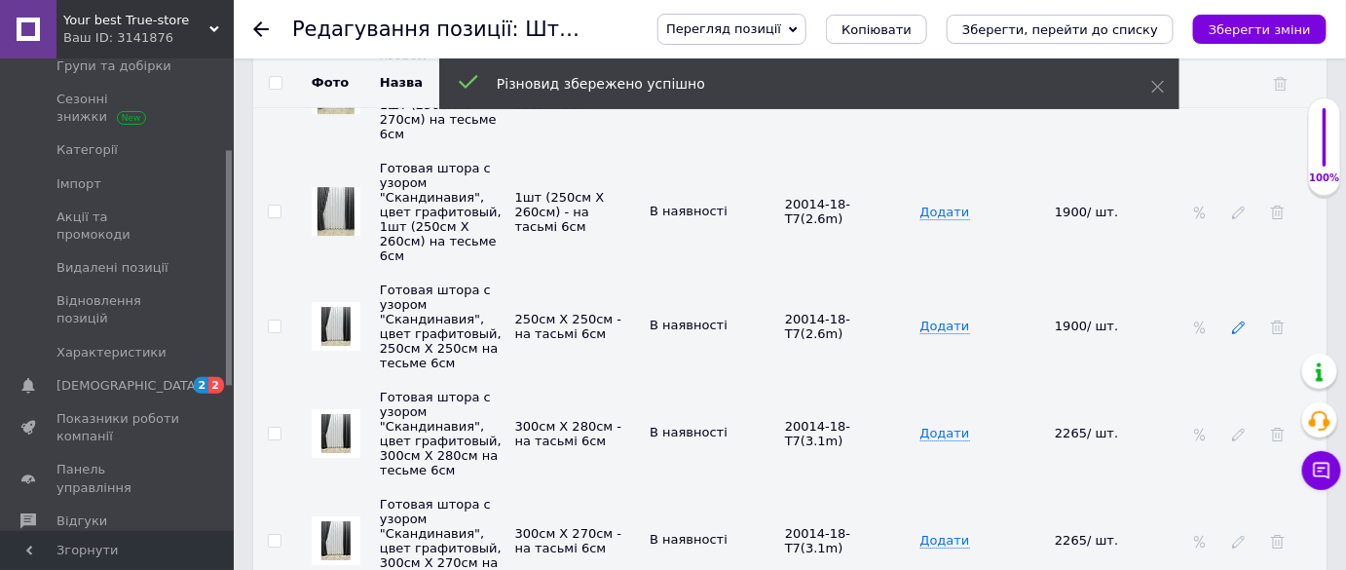
click at [1233, 320] on icon at bounding box center [1239, 327] width 14 height 14
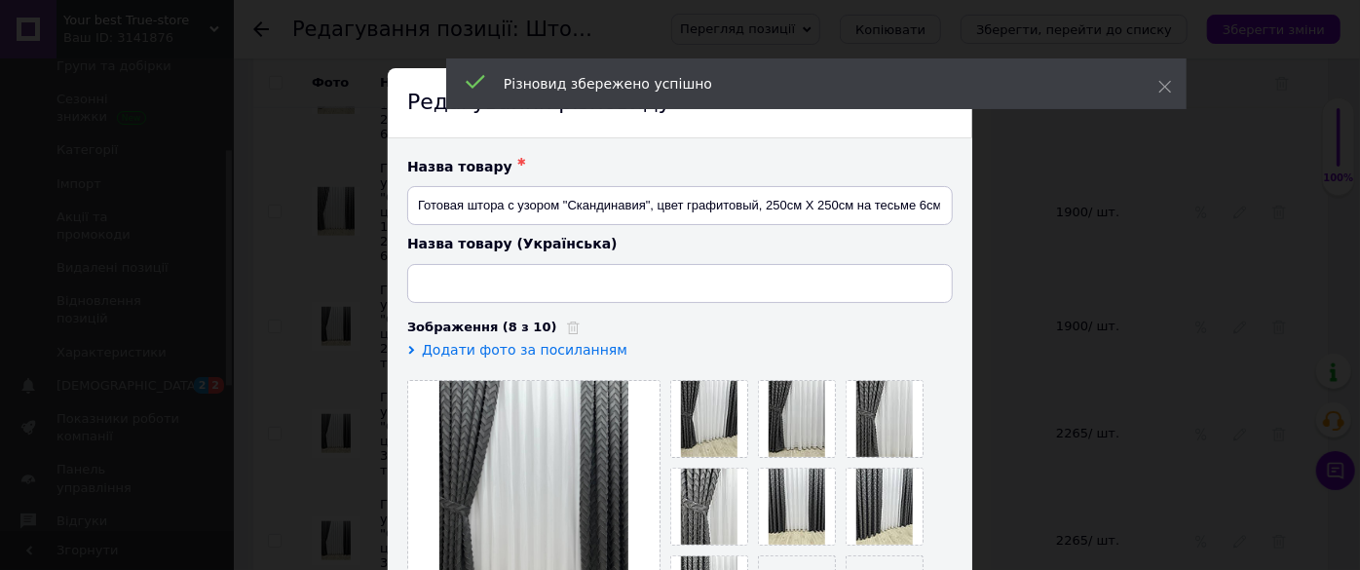
type input "Готова штора з візерунком "Скандинавія", колір графітовий, 250см Х 250см на тас…"
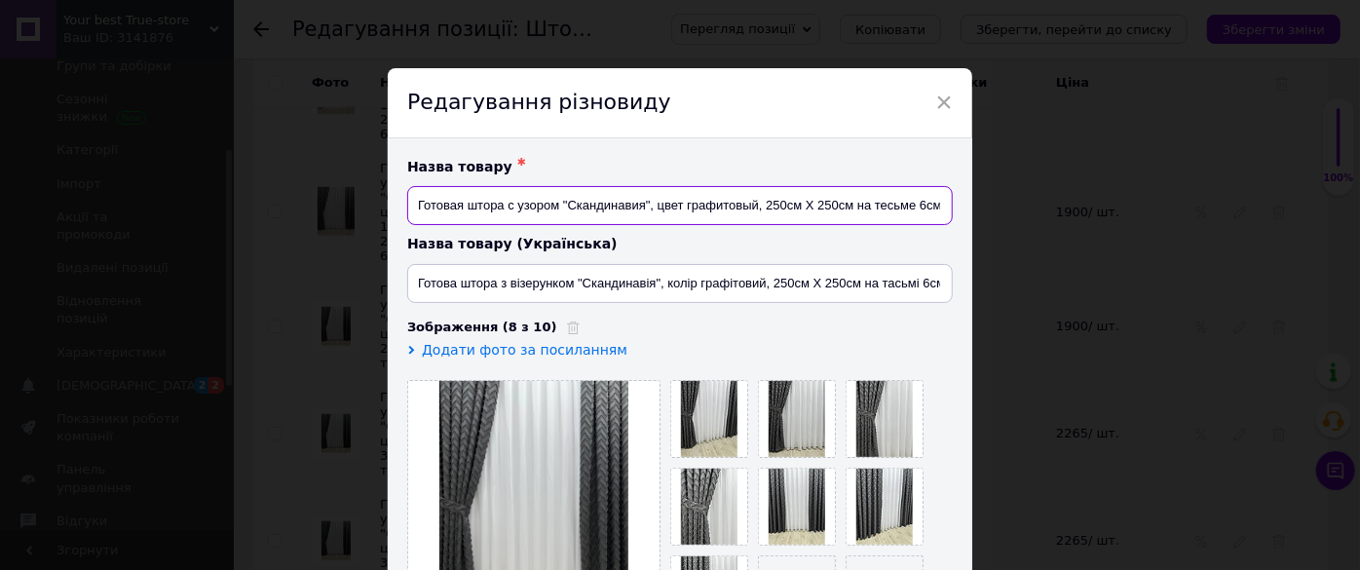
click at [849, 210] on input "Готовая штора с узором "Скандинавия", цвет графитовый, 250см Х 250см на тесьме …" at bounding box center [679, 205] width 545 height 39
type input "Готовая штора с узором "Скандинавия", цвет графитовый, 1шт (250см Х 250см) на т…"
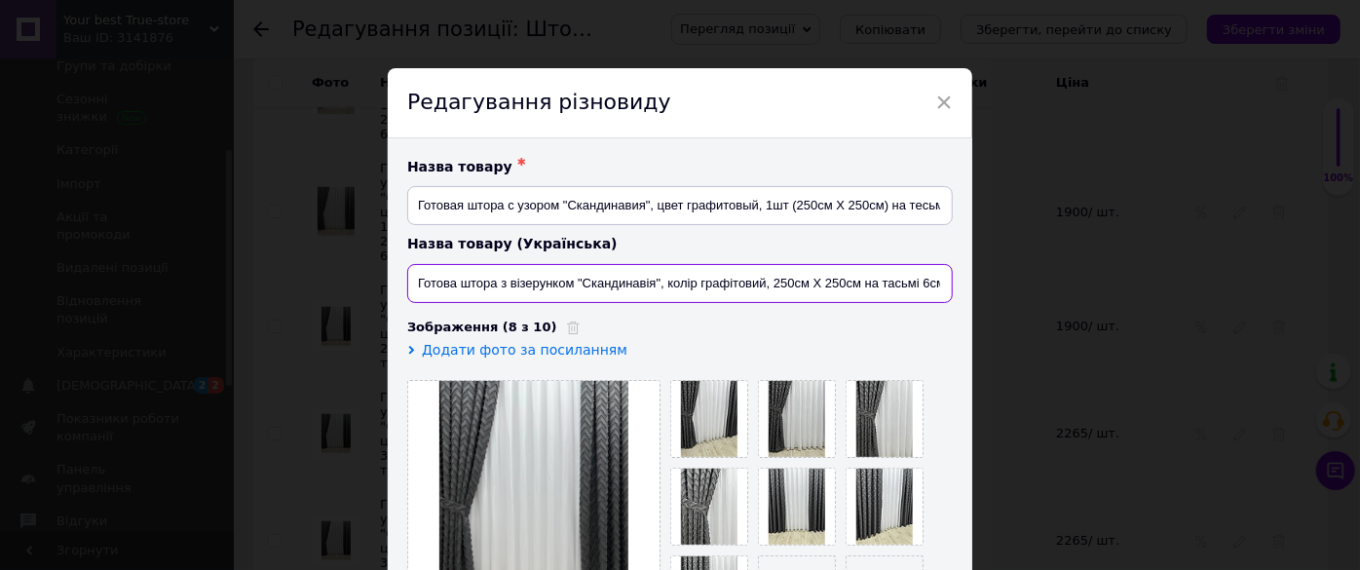
click at [855, 282] on input "Готова штора з візерунком "Скандинавія", колір графітовий, 250см Х 250см на тас…" at bounding box center [679, 283] width 545 height 39
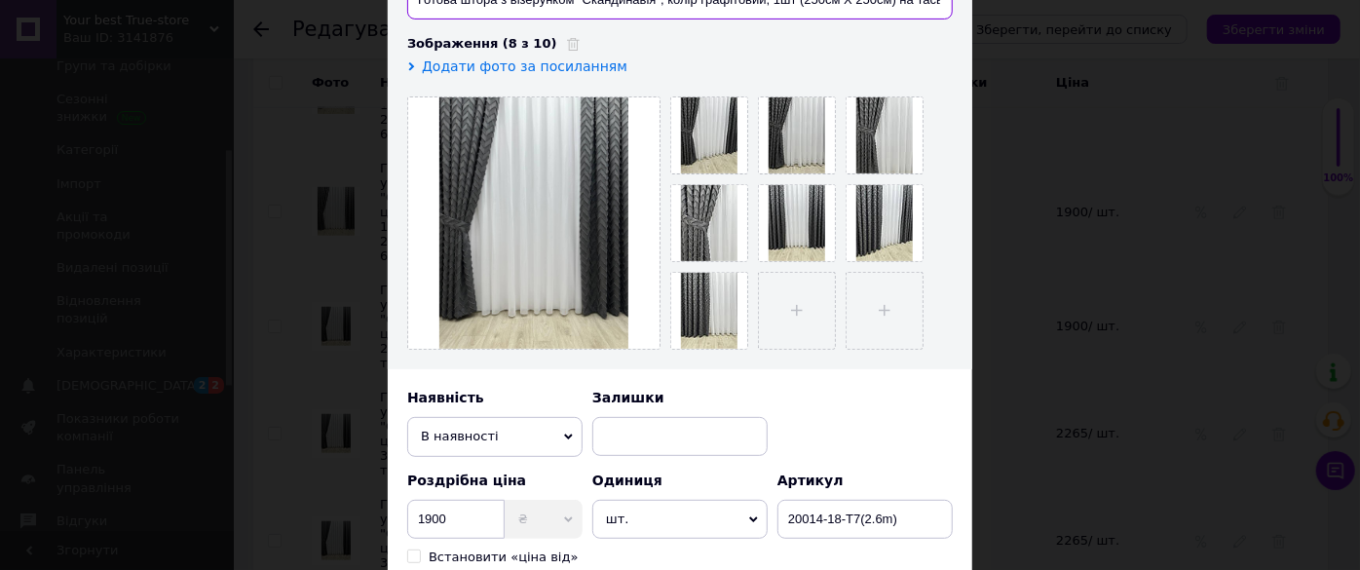
scroll to position [531, 0]
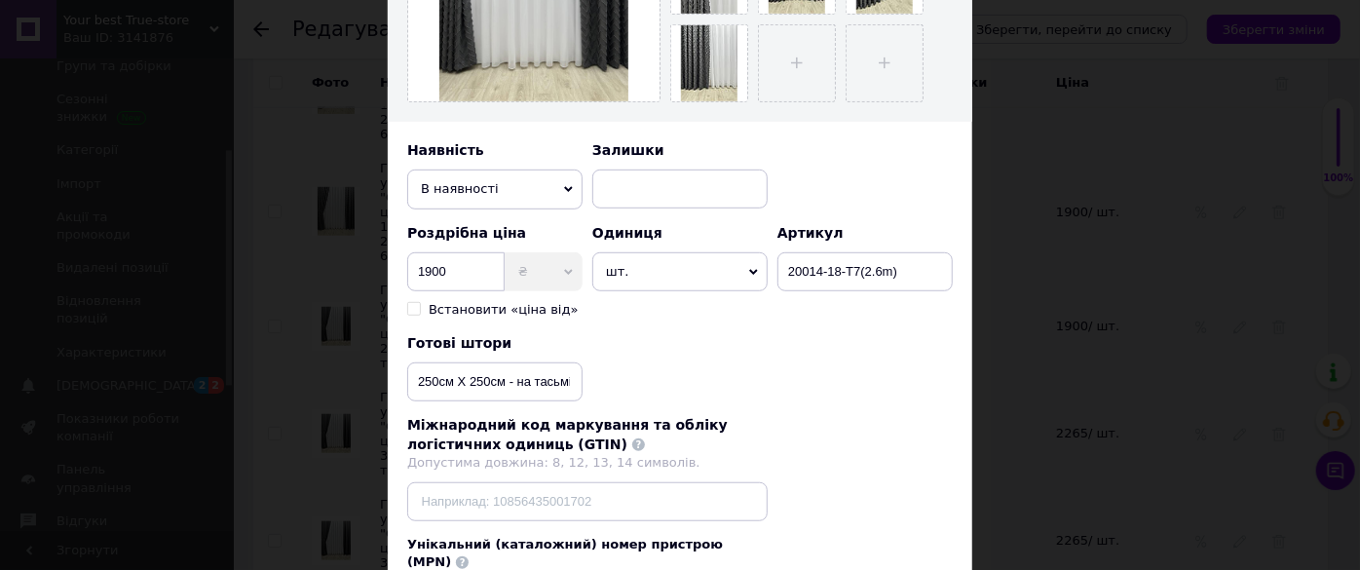
type input "Готова штора з візерунком "Скандинавія", колір графітовий, 1шт (250см Х 250см) …"
click at [504, 382] on input "250см Х 250см - на тасьмі 6см" at bounding box center [494, 381] width 175 height 39
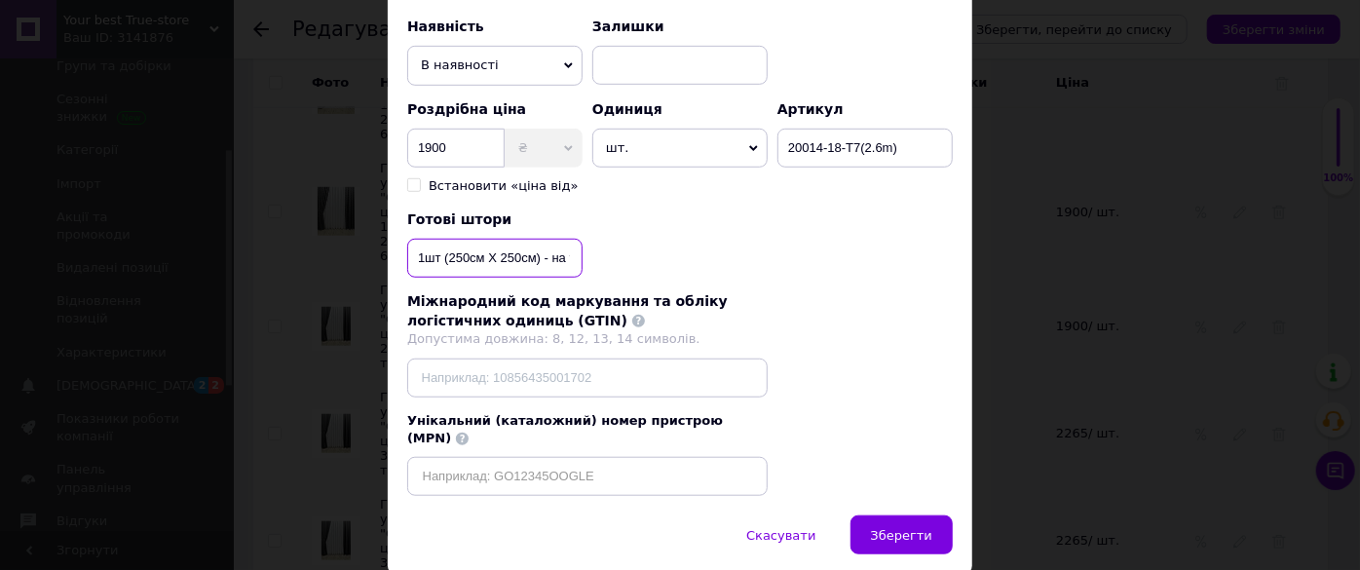
scroll to position [705, 0]
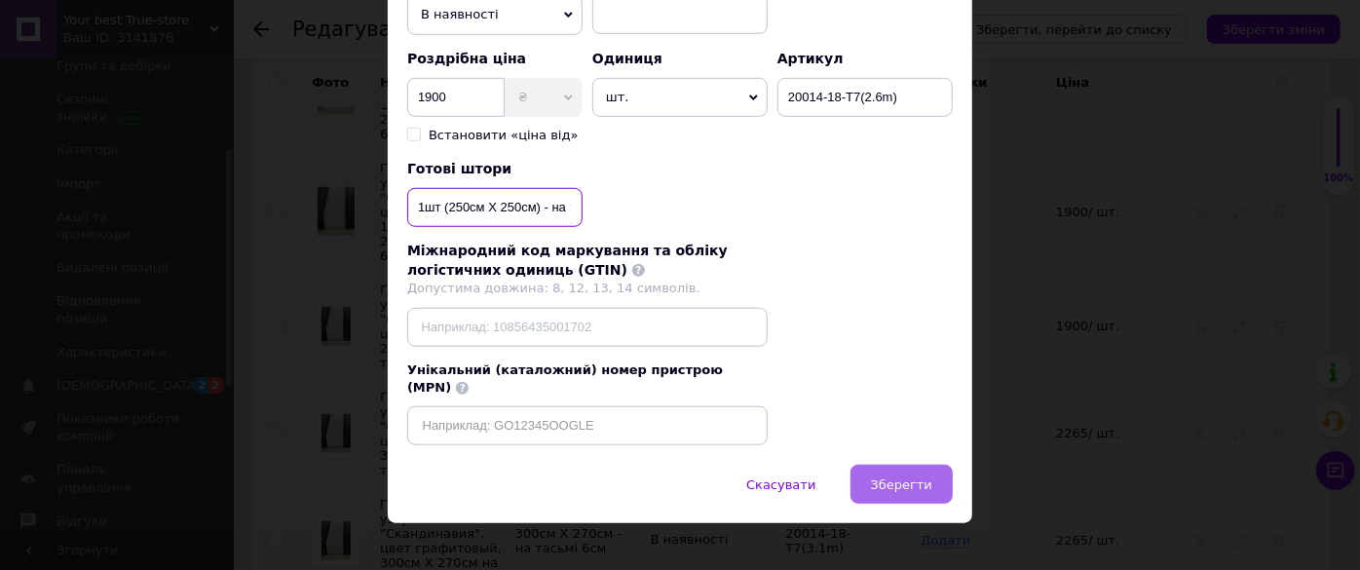
type input "1шт (250см Х 250см) - на тасьмі 6см"
click at [900, 477] on span "Зберегти" at bounding box center [901, 484] width 61 height 15
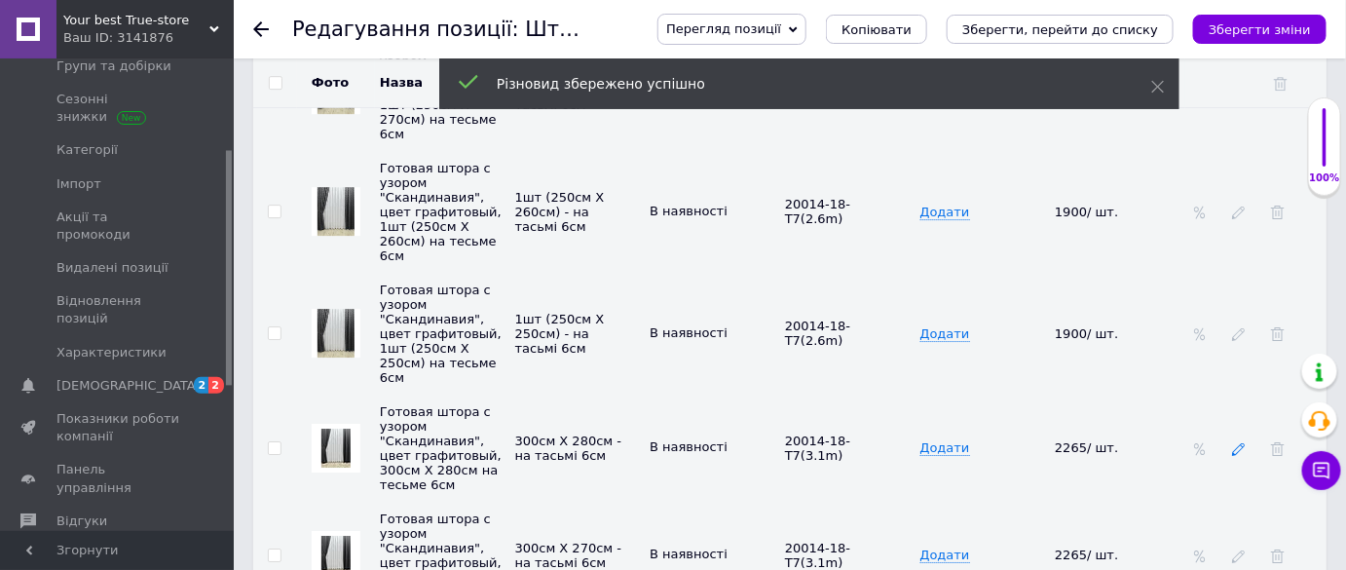
click at [1240, 442] on icon at bounding box center [1239, 449] width 14 height 14
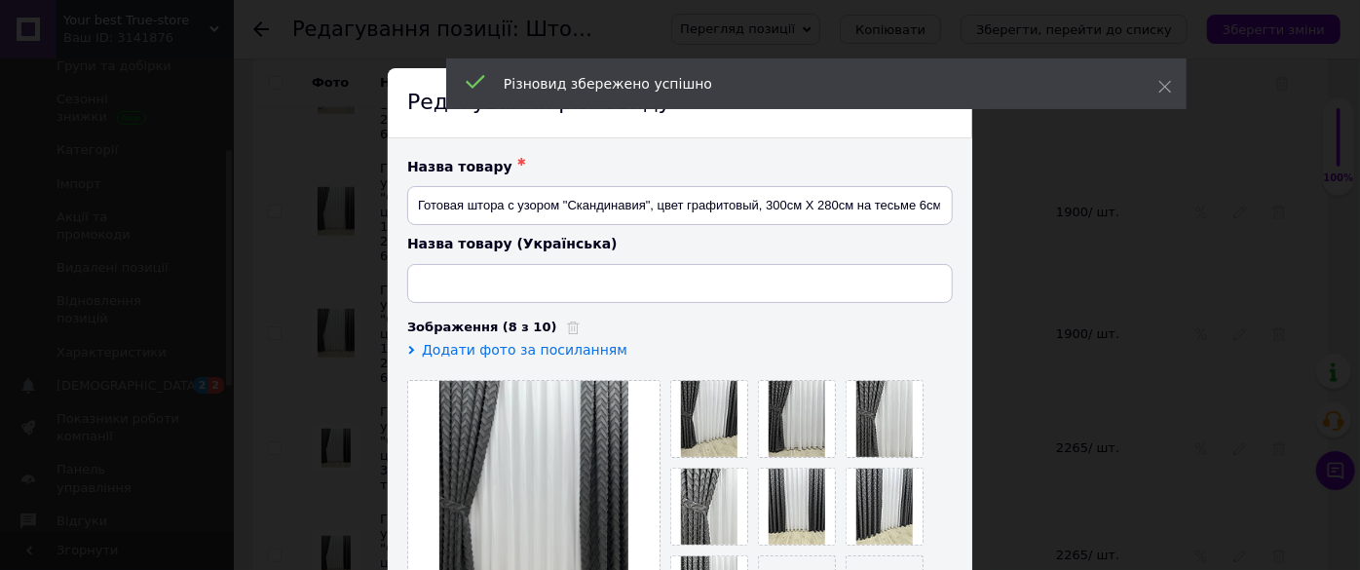
type input "Готова штора з візерунком "Скандинавія", колір графітовий, 300см Х 280см на тас…"
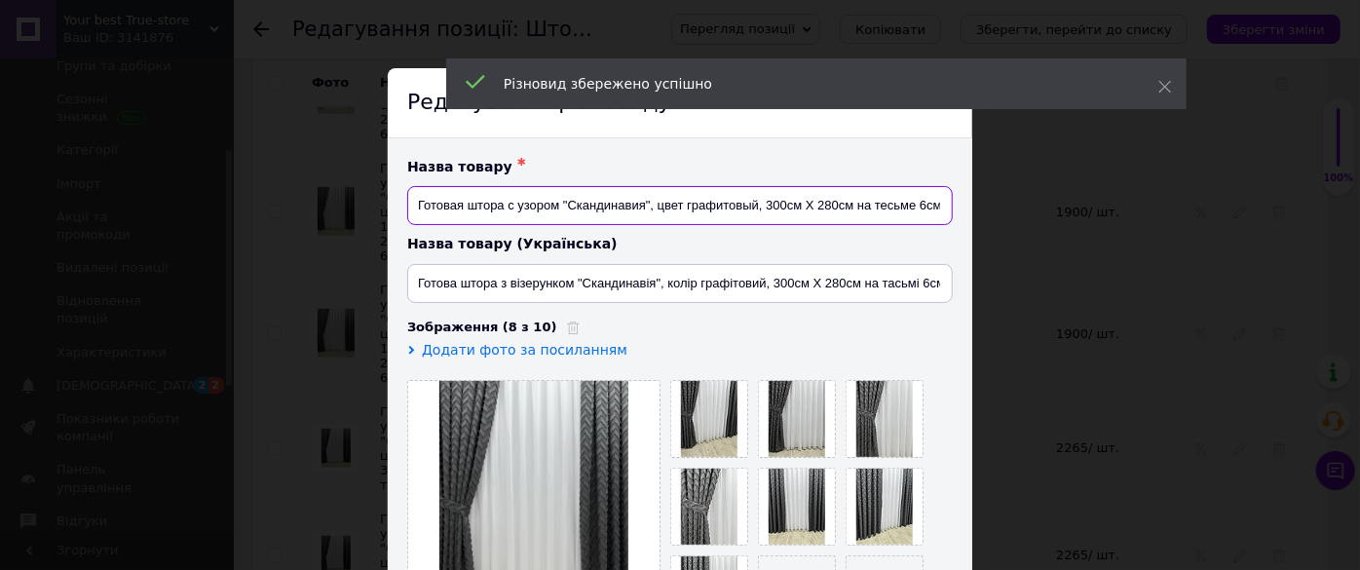
click at [853, 204] on input "Готовая штора с узором "Скандинавия", цвет графитовый, 300см Х 280см на тесьме …" at bounding box center [679, 205] width 545 height 39
click at [845, 208] on input "Готовая штора с узором "Скандинавия", цвет графитовый, 300см Х 280см на тесьме …" at bounding box center [679, 205] width 545 height 39
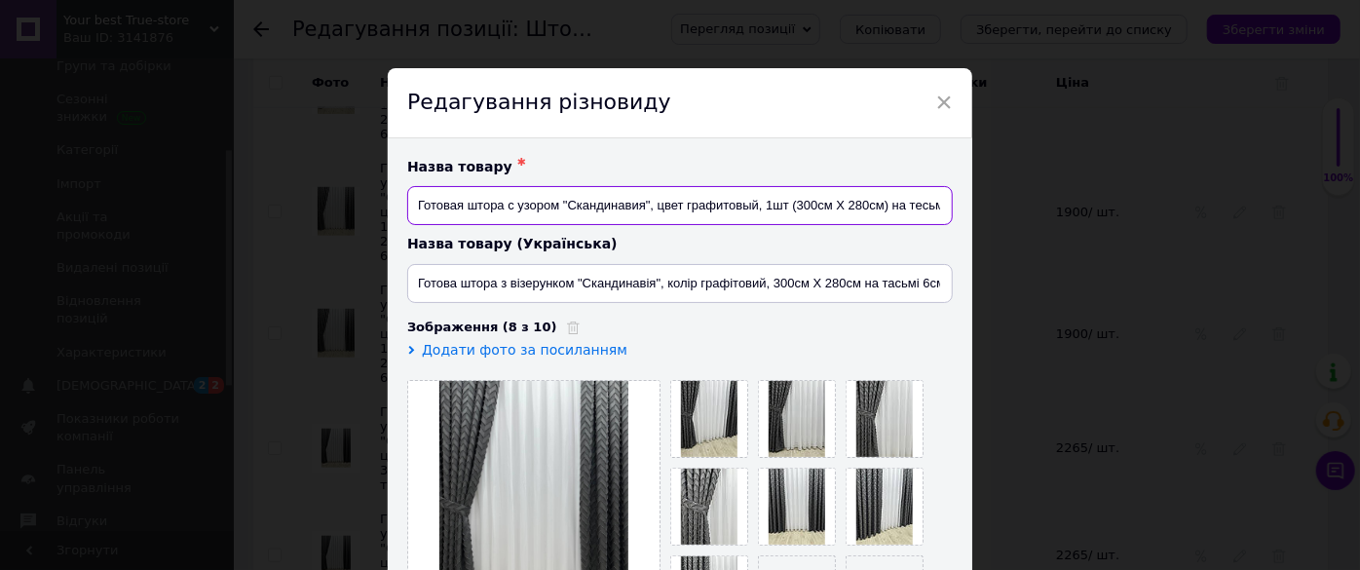
type input "Готовая штора с узором "Скандинавия", цвет графитовый, 1шт (300см Х 280см) на т…"
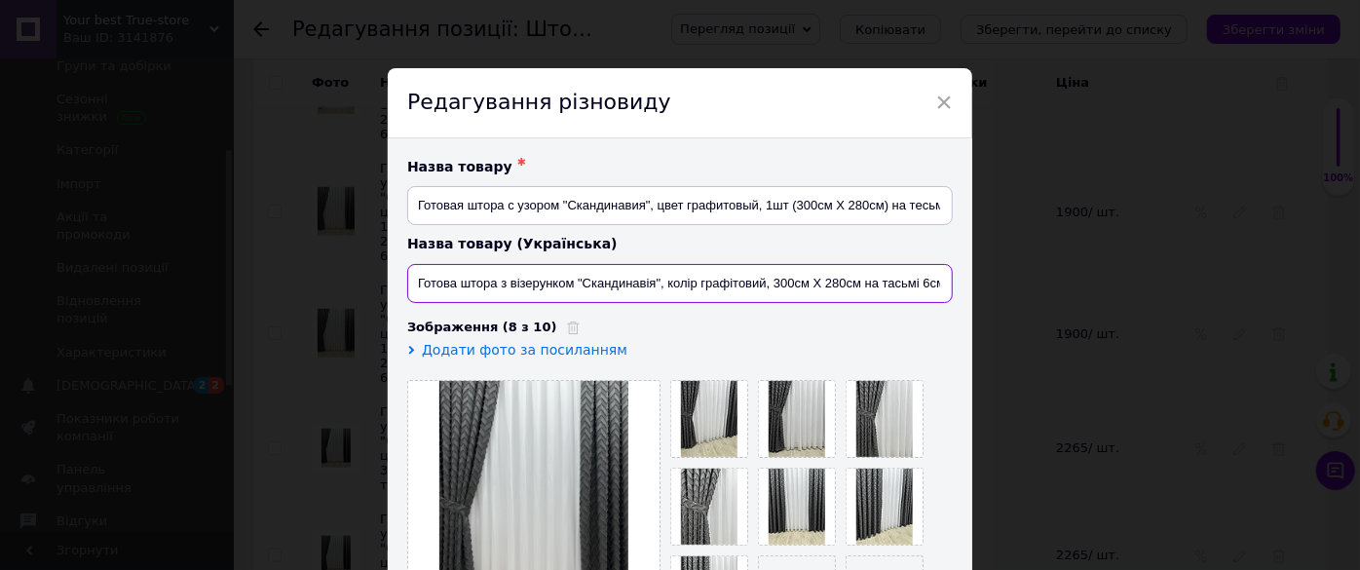
click at [858, 277] on input "Готова штора з візерунком "Скандинавія", колір графітовий, 300см Х 280см на тас…" at bounding box center [679, 283] width 545 height 39
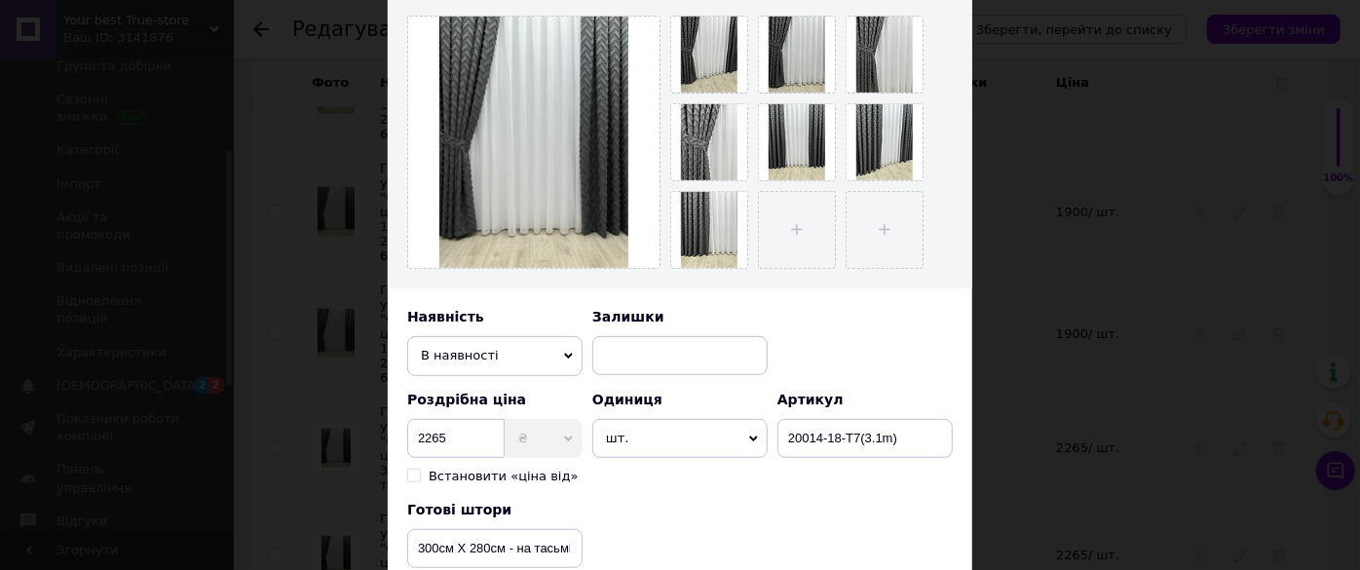
scroll to position [442, 0]
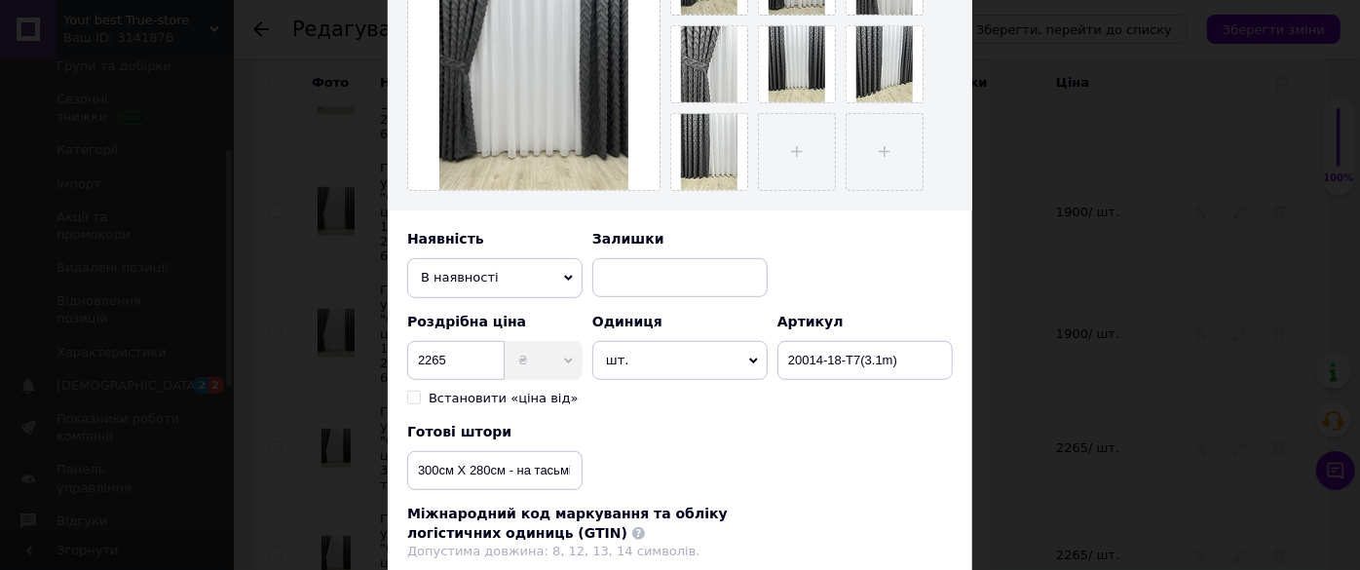
type input "Готова штора з візерунком "Скандинавія", колір графітовий, 1шт (300см Х 280см) …"
click at [499, 461] on input "300см Х 280см - на тасьмі 6см" at bounding box center [494, 470] width 175 height 39
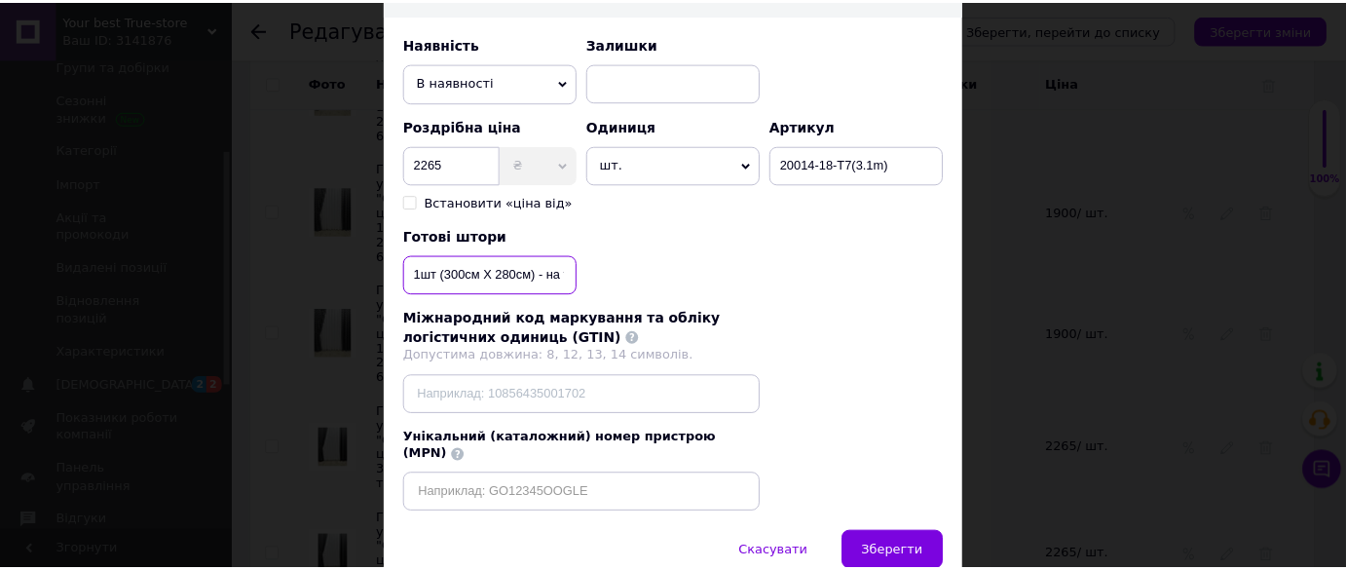
scroll to position [705, 0]
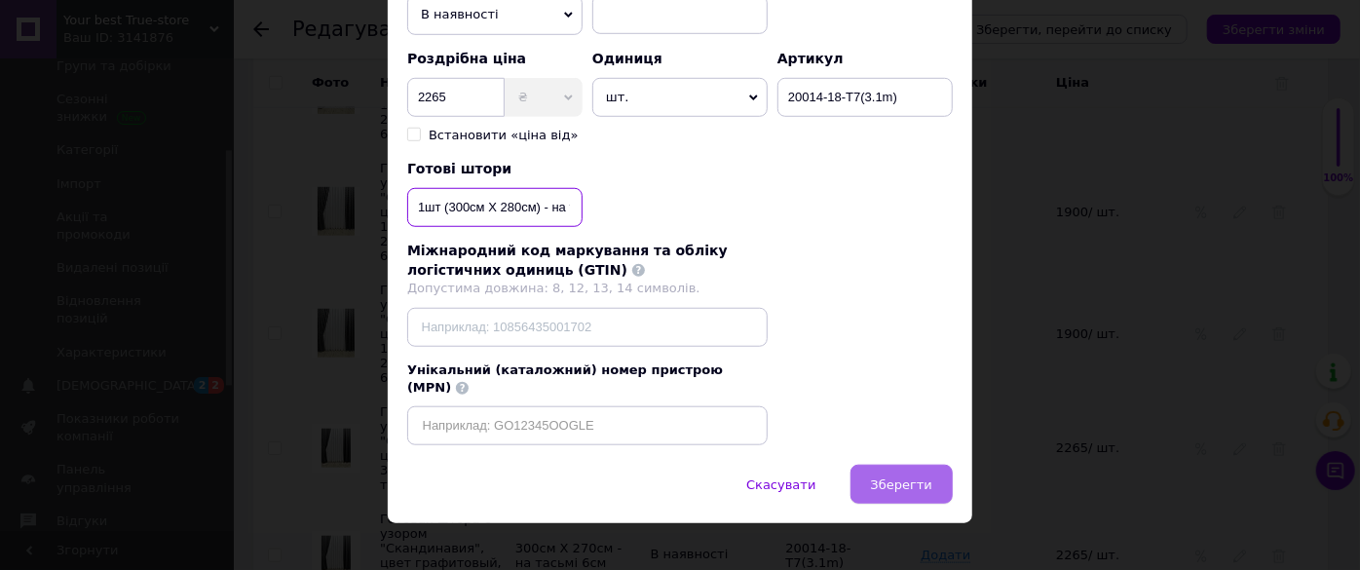
type input "1шт (300см Х 280см) - на тасьмі 6см"
click at [900, 477] on span "Зберегти" at bounding box center [901, 484] width 61 height 15
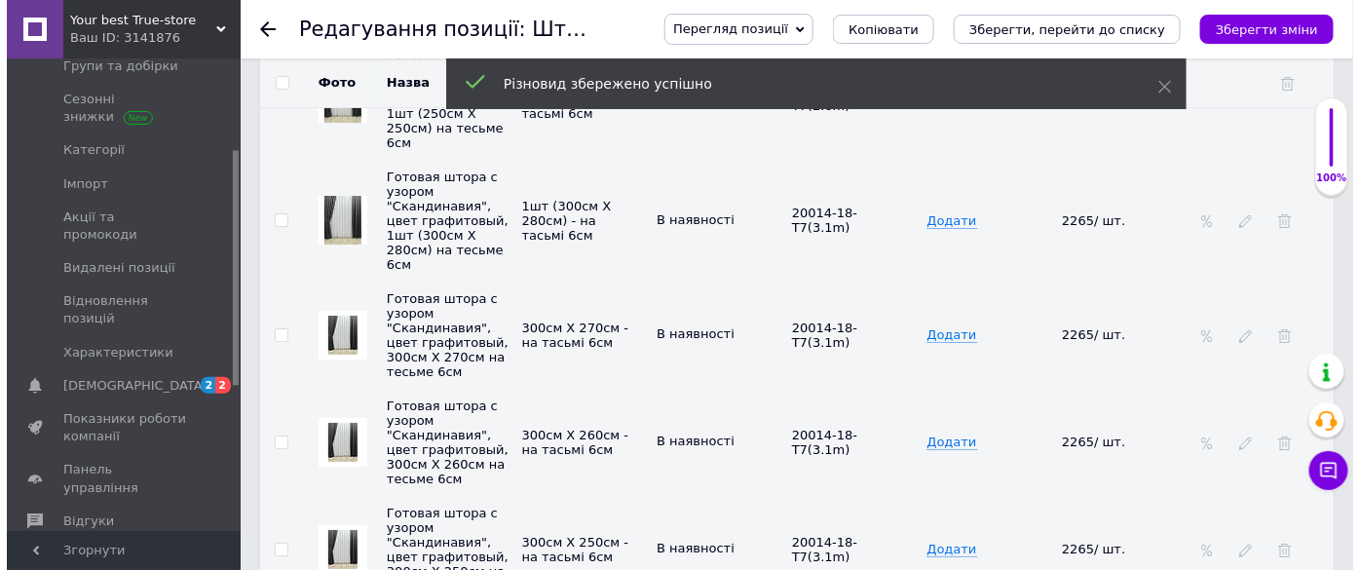
scroll to position [4693, 0]
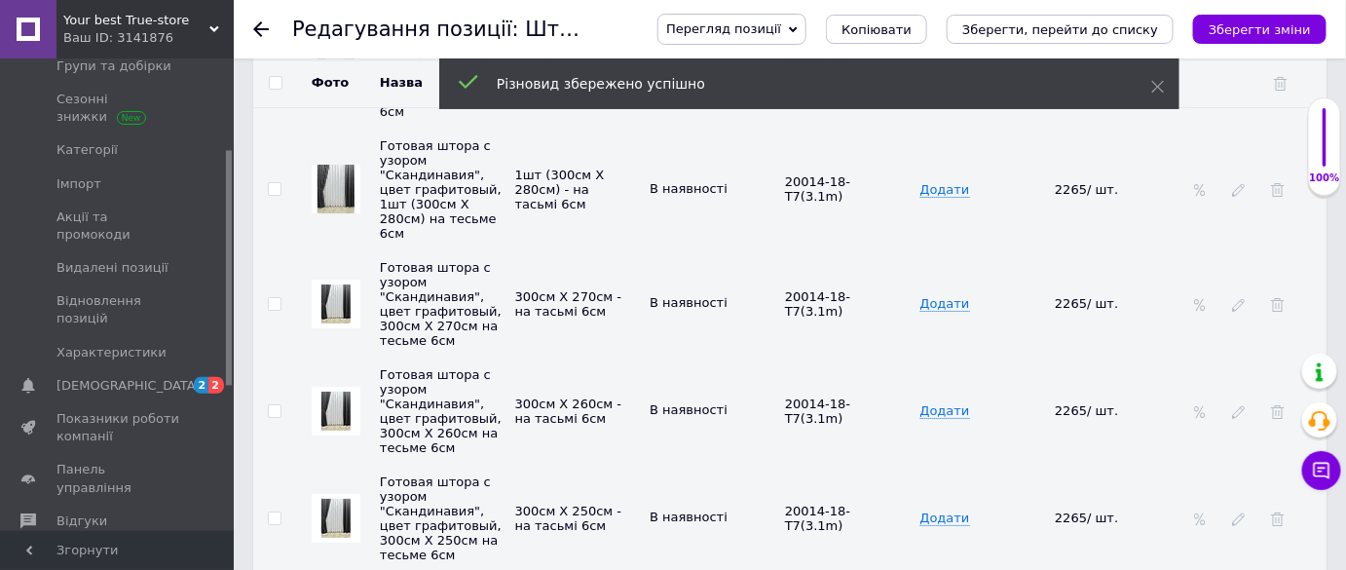
click at [1230, 296] on div at bounding box center [1238, 304] width 19 height 16
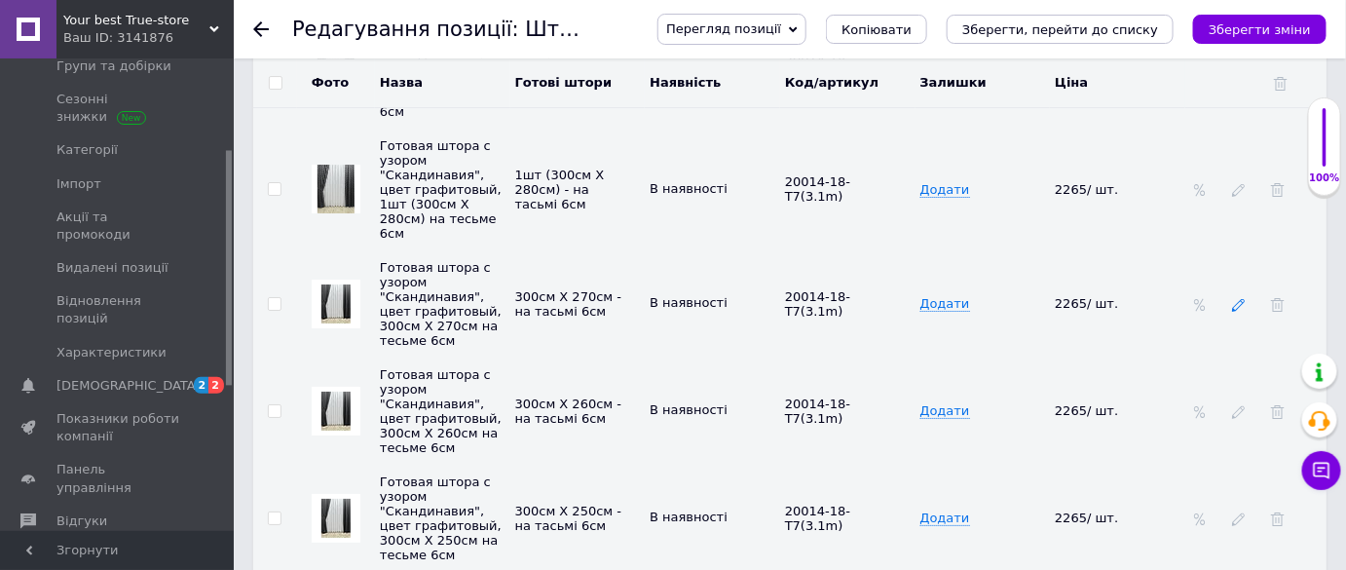
click at [1238, 298] on icon at bounding box center [1239, 305] width 14 height 14
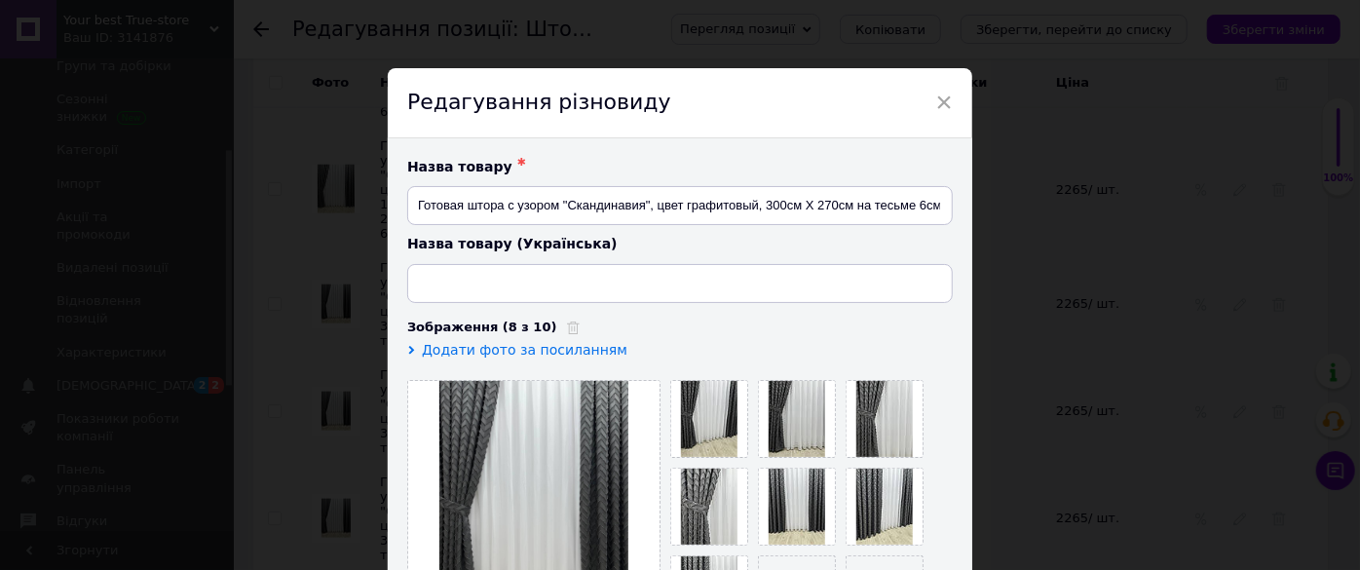
type input "Готова штора з візерунком "Скандинавія", колір графітовий, 300см Х 270см на тас…"
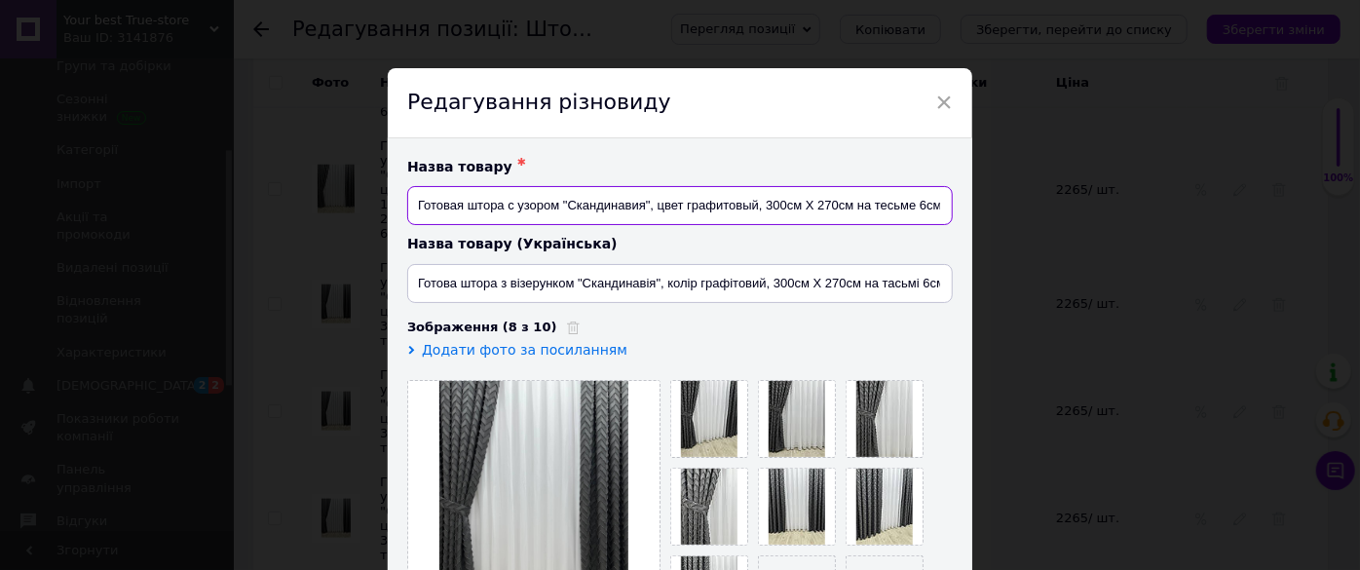
click at [846, 204] on input "Готовая штора с узором "Скандинавия", цвет графитовый, 300см Х 270см на тесьме …" at bounding box center [679, 205] width 545 height 39
type input "Готовая штора с узором "Скандинавия", цвет графитовый, 1шт (300см Х 270см) на т…"
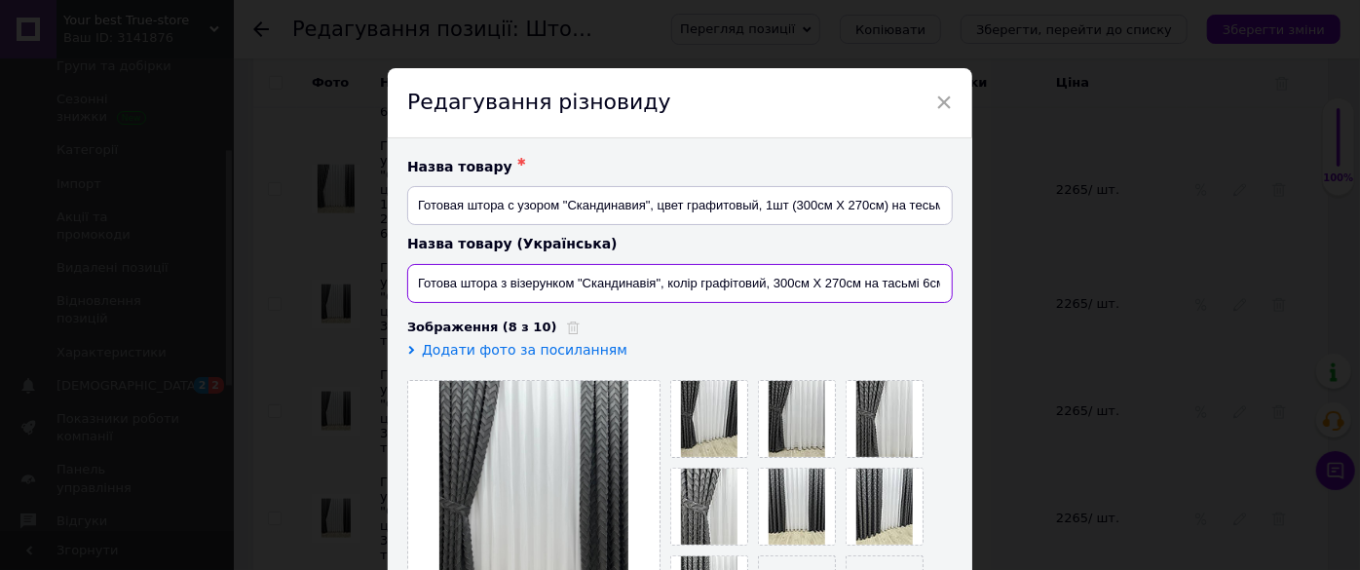
click at [854, 282] on input "Готова штора з візерунком "Скандинавія", колір графітовий, 300см Х 270см на тас…" at bounding box center [679, 283] width 545 height 39
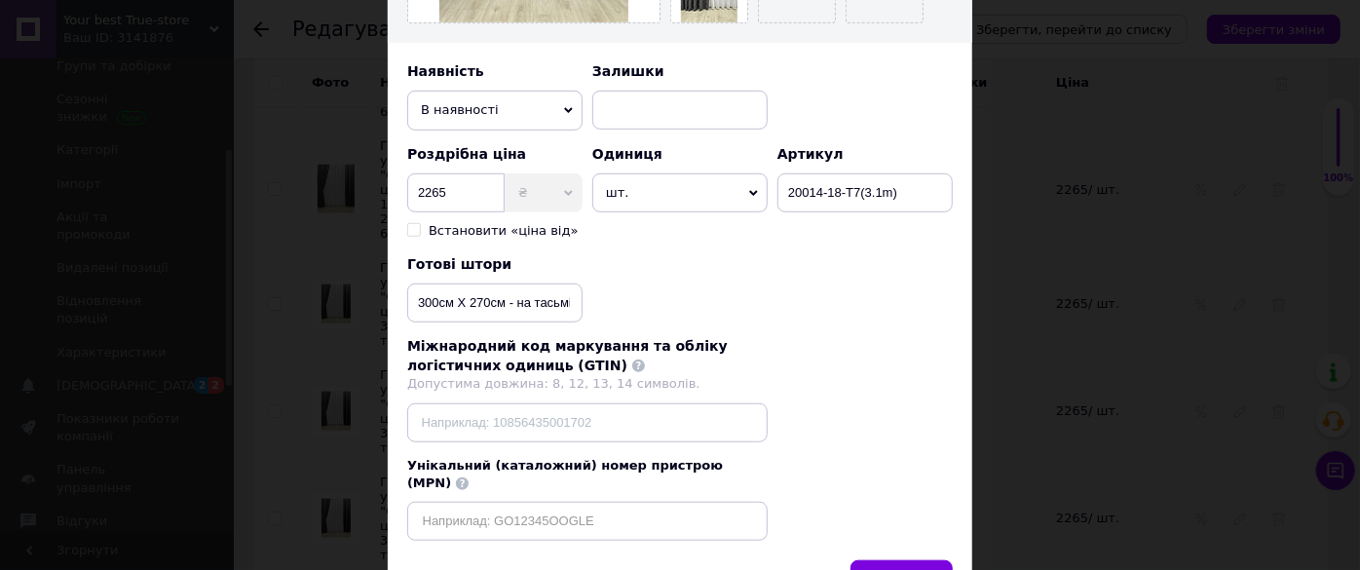
scroll to position [705, 0]
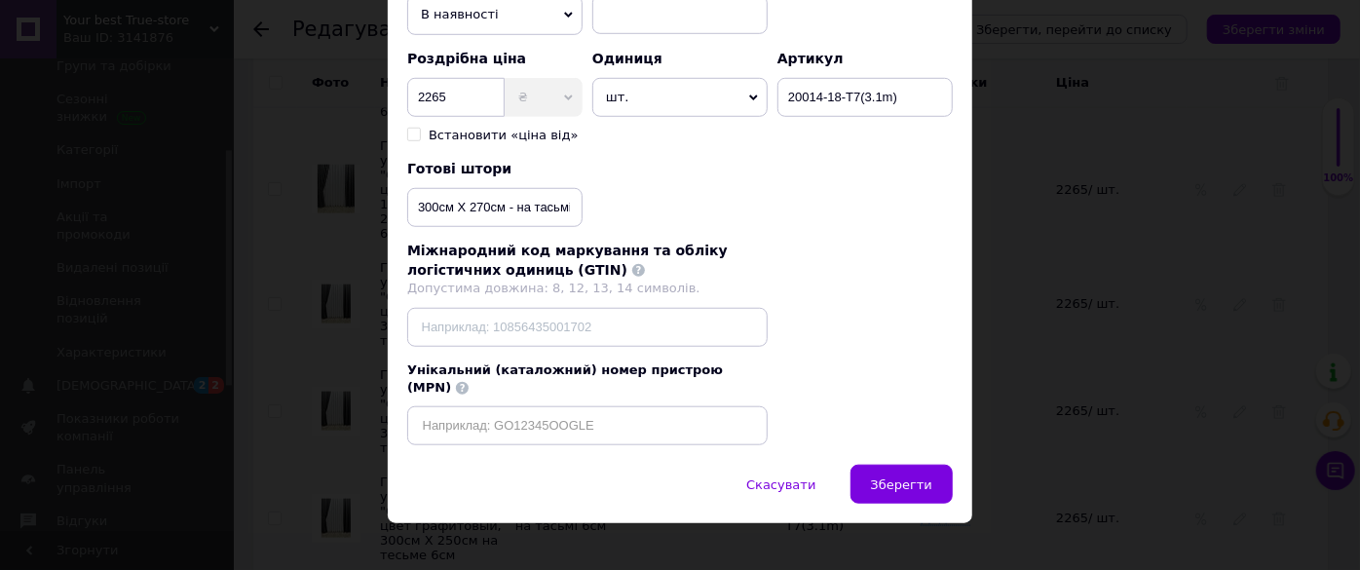
type input "Готова штора з візерунком "Скандинавія", колір графітовий, 1шт (300см Х 270см) …"
click at [504, 206] on input "300см Х 270см - на тасьмі 6см" at bounding box center [494, 207] width 175 height 39
type input "1шт (300см Х 270см) - на тасьмі 6см"
click at [886, 477] on span "Зберегти" at bounding box center [901, 484] width 61 height 15
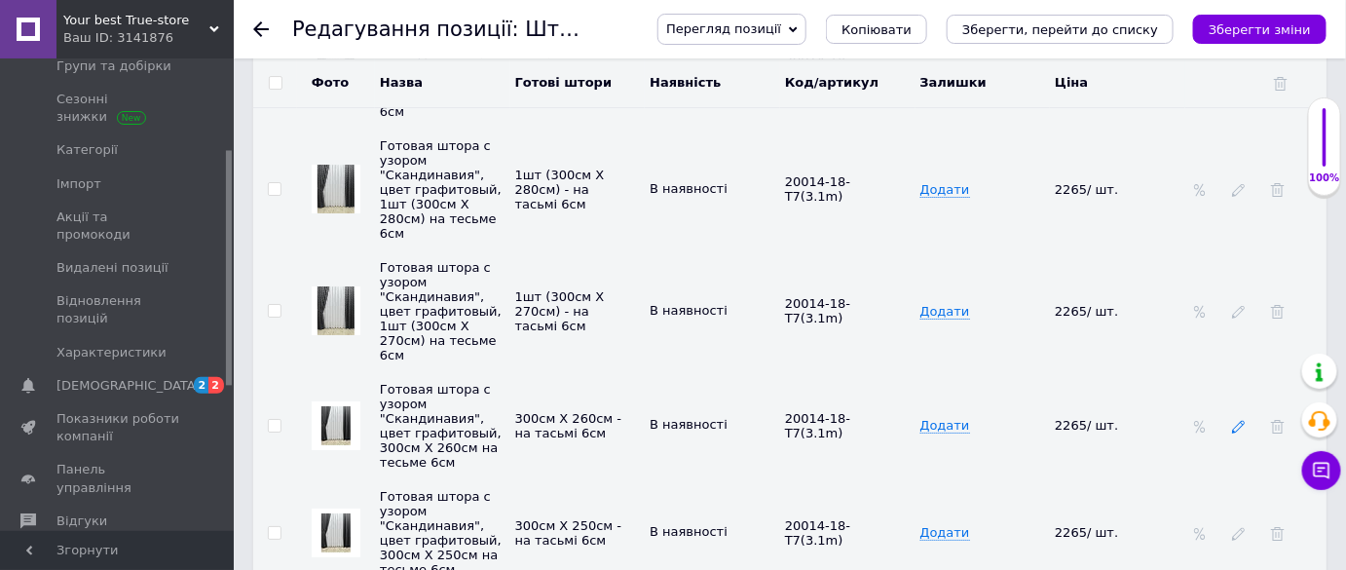
click at [1245, 420] on icon at bounding box center [1239, 427] width 14 height 14
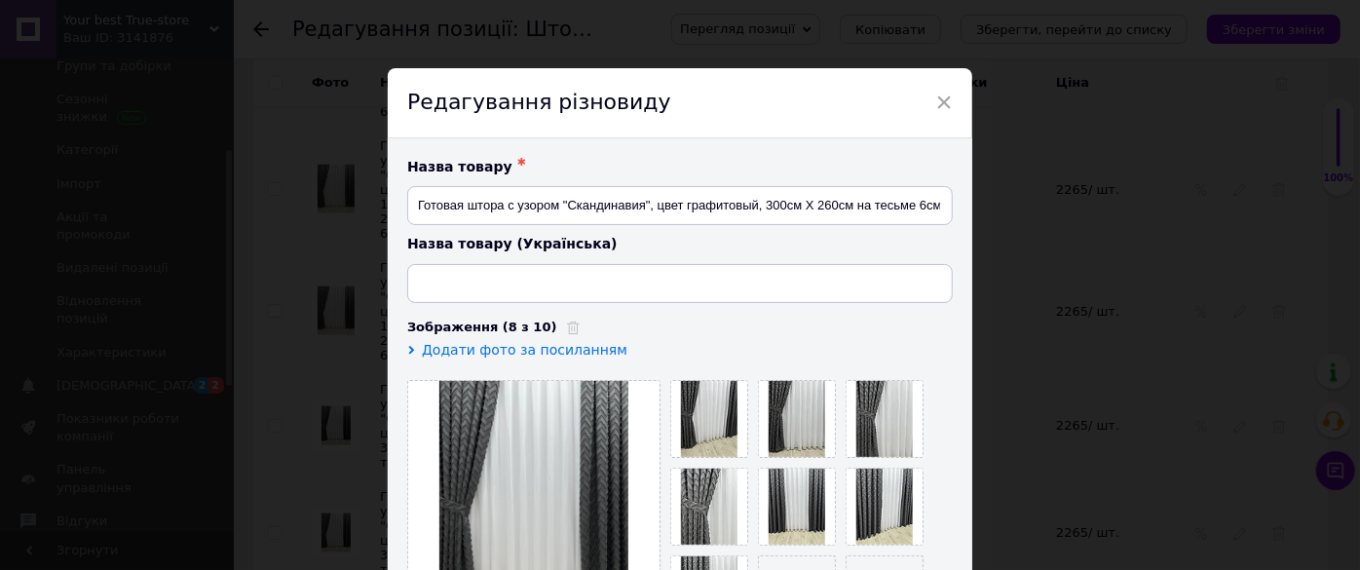
type input "Готова штора з візерунком "Скандинавія", колір графітовий, 300см Х 260см на тас…"
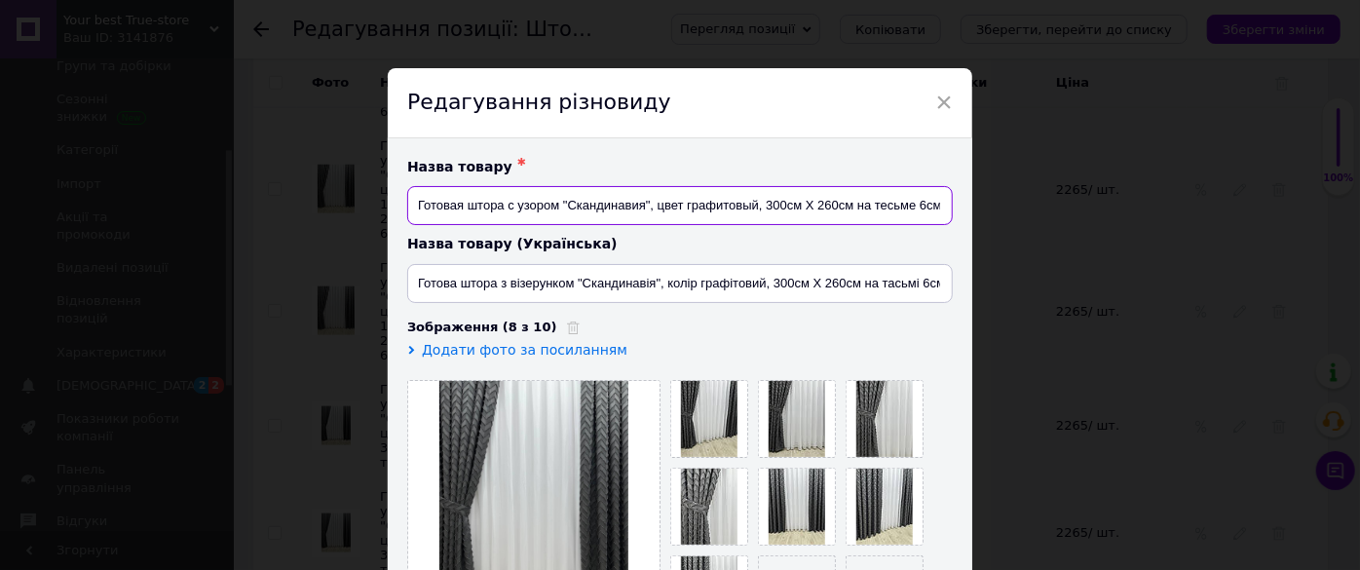
click at [849, 205] on input "Готовая штора с узором "Скандинавия", цвет графитовый, 300см Х 260см на тесьме …" at bounding box center [679, 205] width 545 height 39
type input "Готовая штора с узором "Скандинавия", цвет графитовый, 1шт (300см Х 260см) на т…"
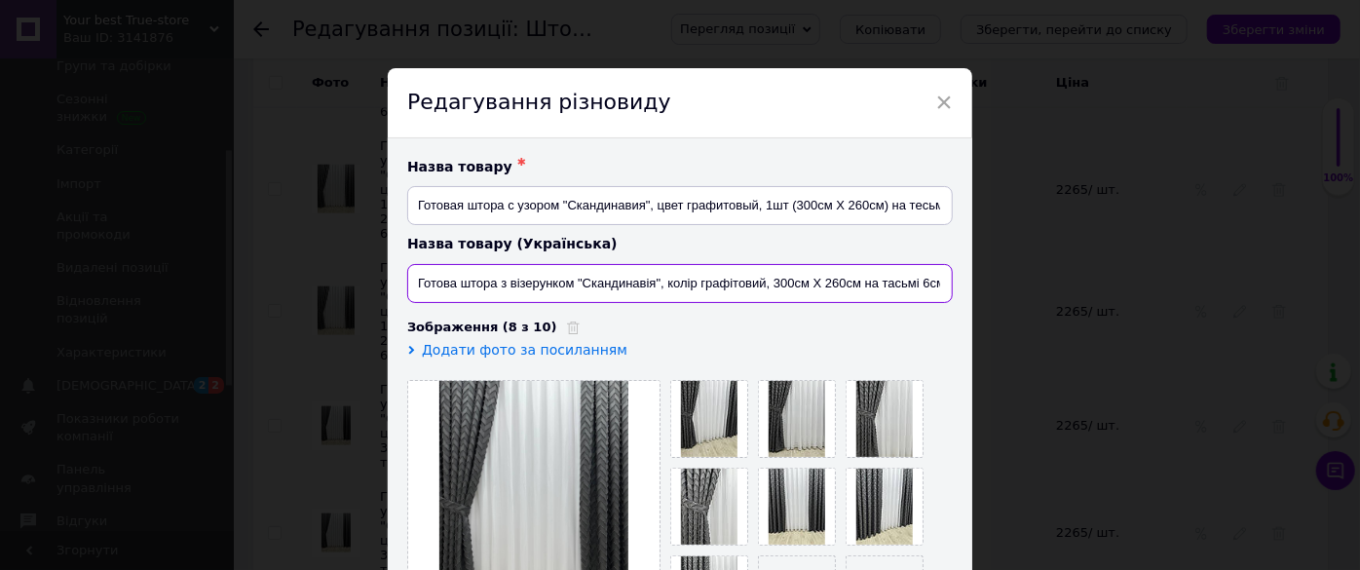
click at [855, 282] on input "Готова штора з візерунком "Скандинавія", колір графітовий, 300см Х 260см на тас…" at bounding box center [679, 283] width 545 height 39
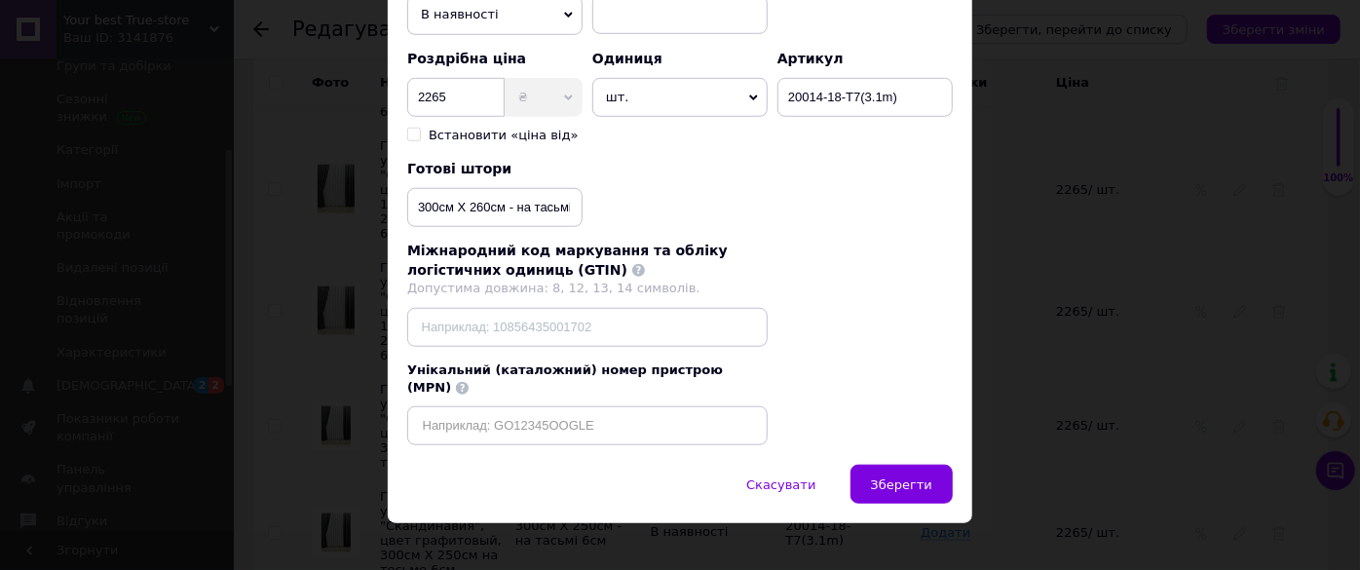
type input "Готова штора з візерунком "Скандинавія", колір графітовий, 1шт (300см Х 260см) …"
click at [501, 202] on input "300см Х 260см - на тасьмі 6см" at bounding box center [494, 207] width 175 height 39
type input "1шт (300см Х 260см) - на тасьмі 6см"
click at [910, 465] on button "Зберегти" at bounding box center [901, 484] width 102 height 39
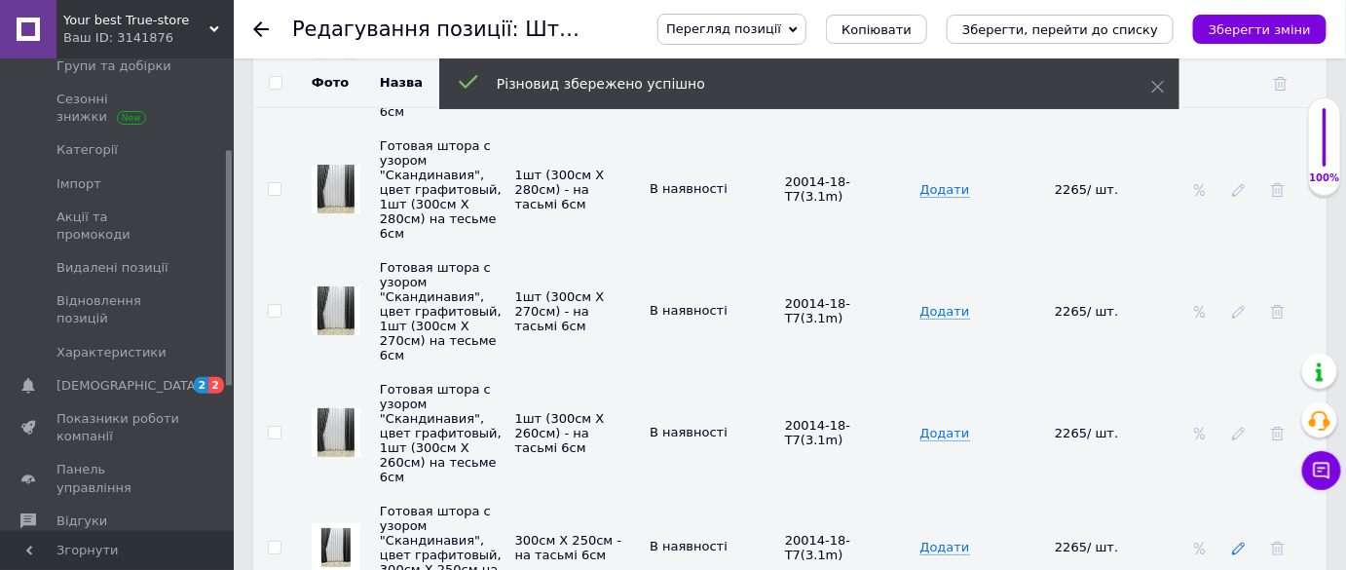
click at [1240, 542] on icon at bounding box center [1239, 549] width 14 height 14
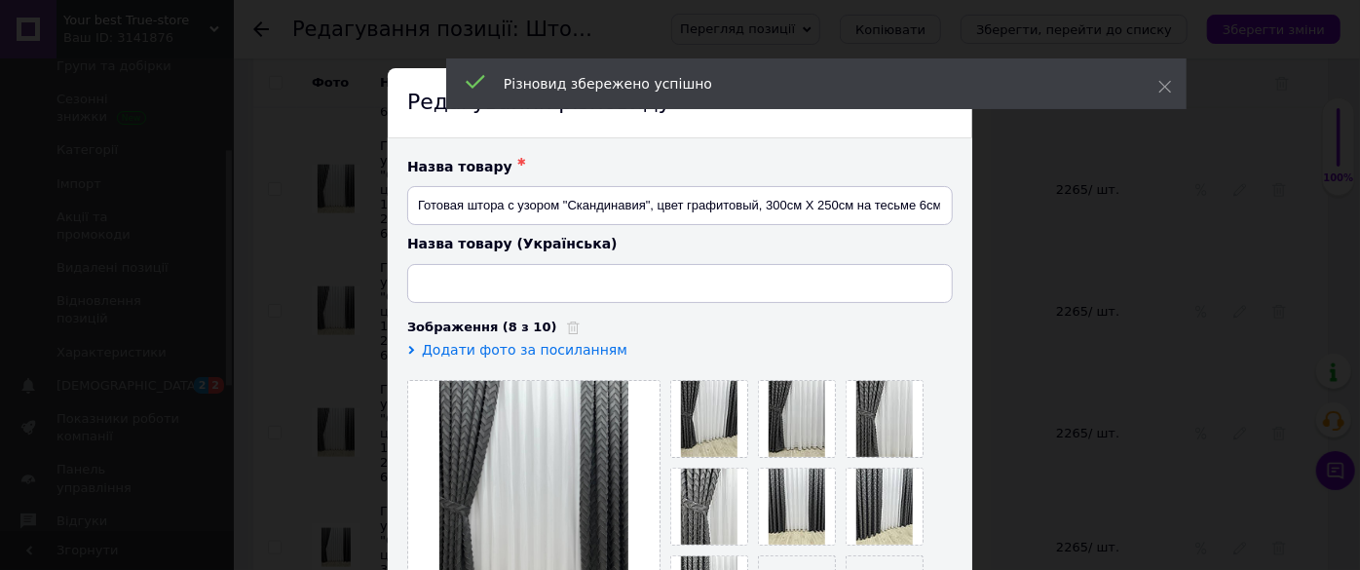
type input "Готова штора з візерунком "Скандинавія", колір графітовий, 300см Х 250см на тас…"
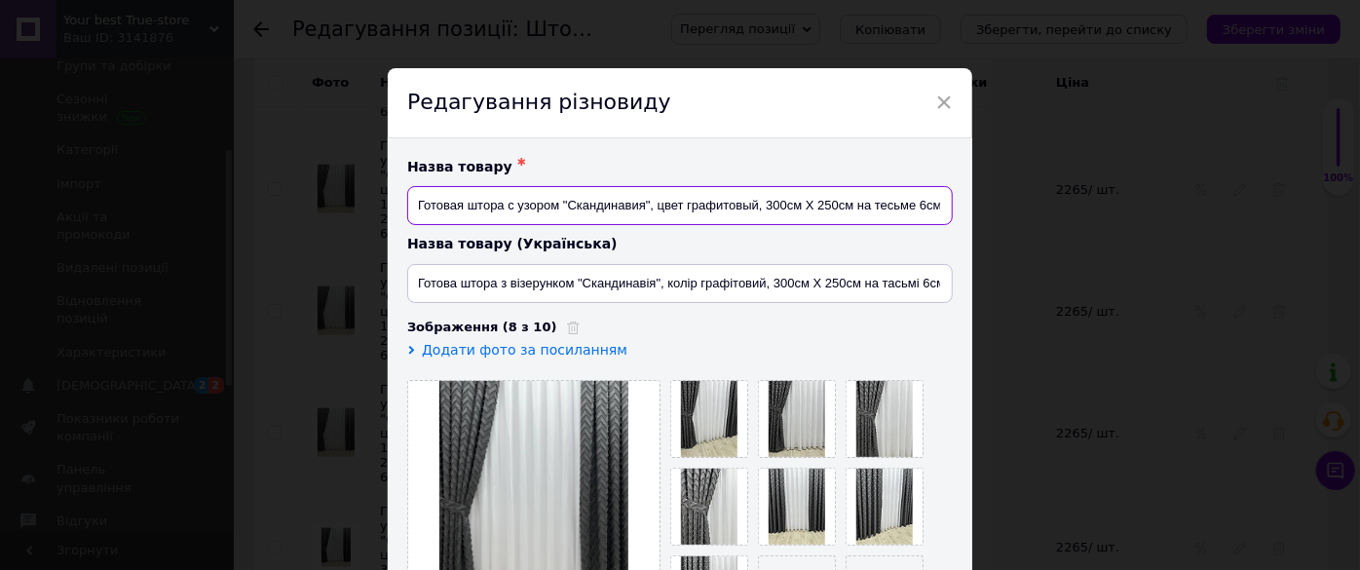
click at [849, 207] on input "Готовая штора с узором "Скандинавия", цвет графитовый, 300см Х 250см на тесьме …" at bounding box center [679, 205] width 545 height 39
type input "Готовая штора с узором "Скандинавия", цвет графитовый, 1шт (300см Х 250см) на т…"
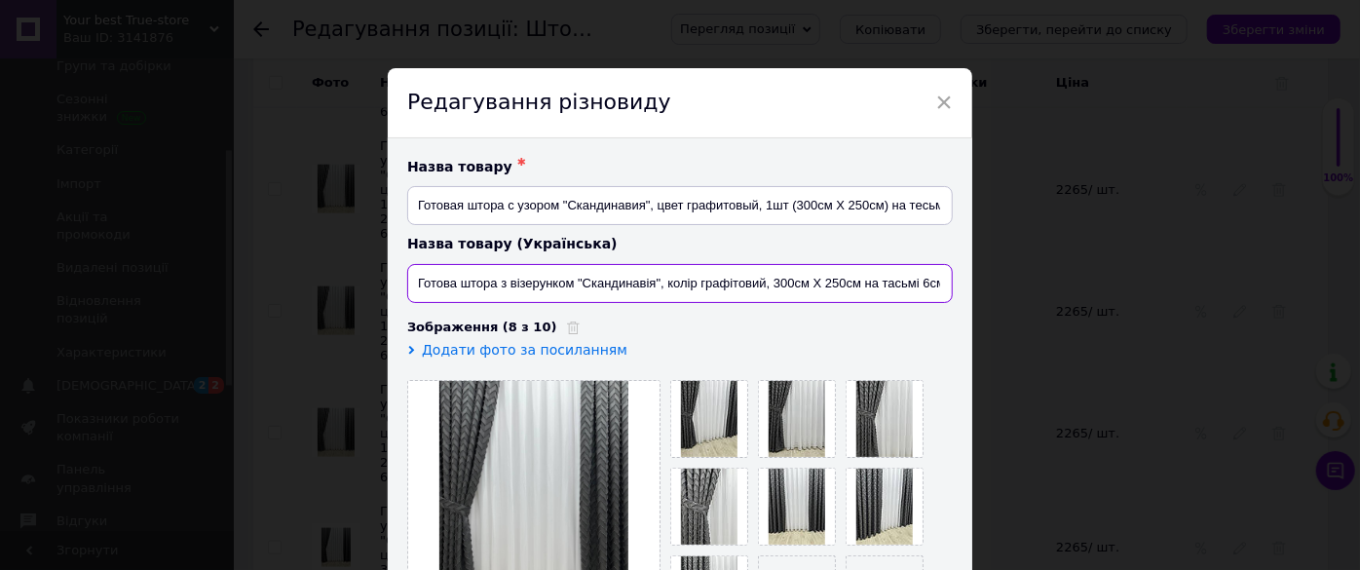
click at [854, 282] on input "Готова штора з візерунком "Скандинавія", колір графітовий, 300см Х 250см на тас…" at bounding box center [679, 283] width 545 height 39
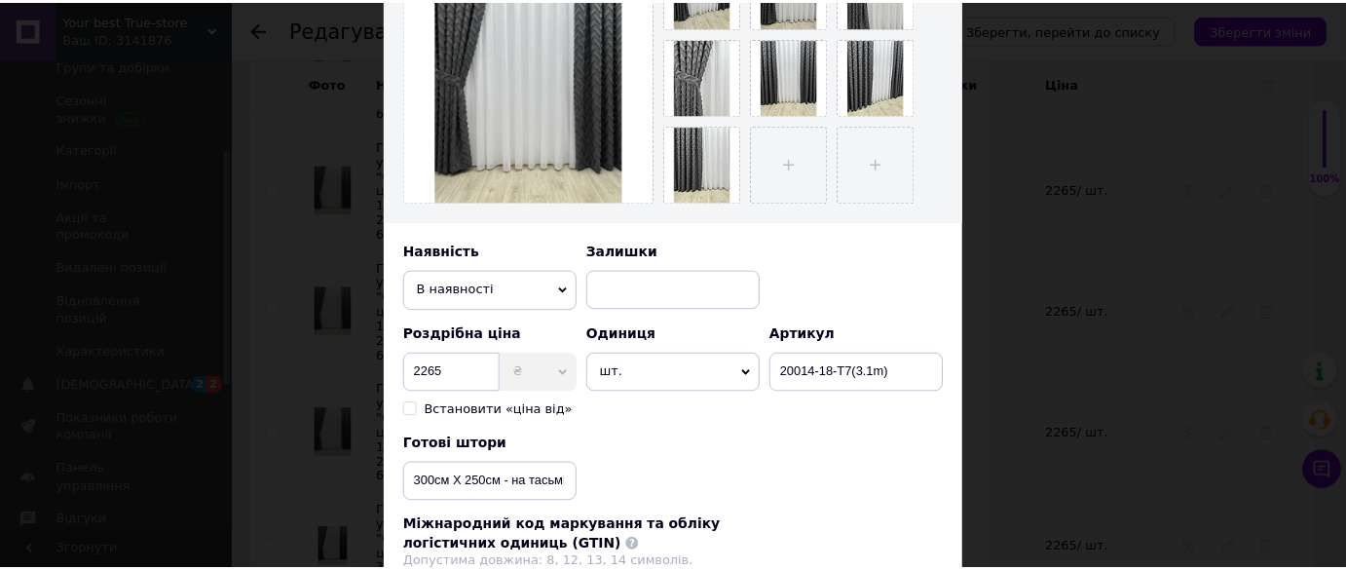
scroll to position [619, 0]
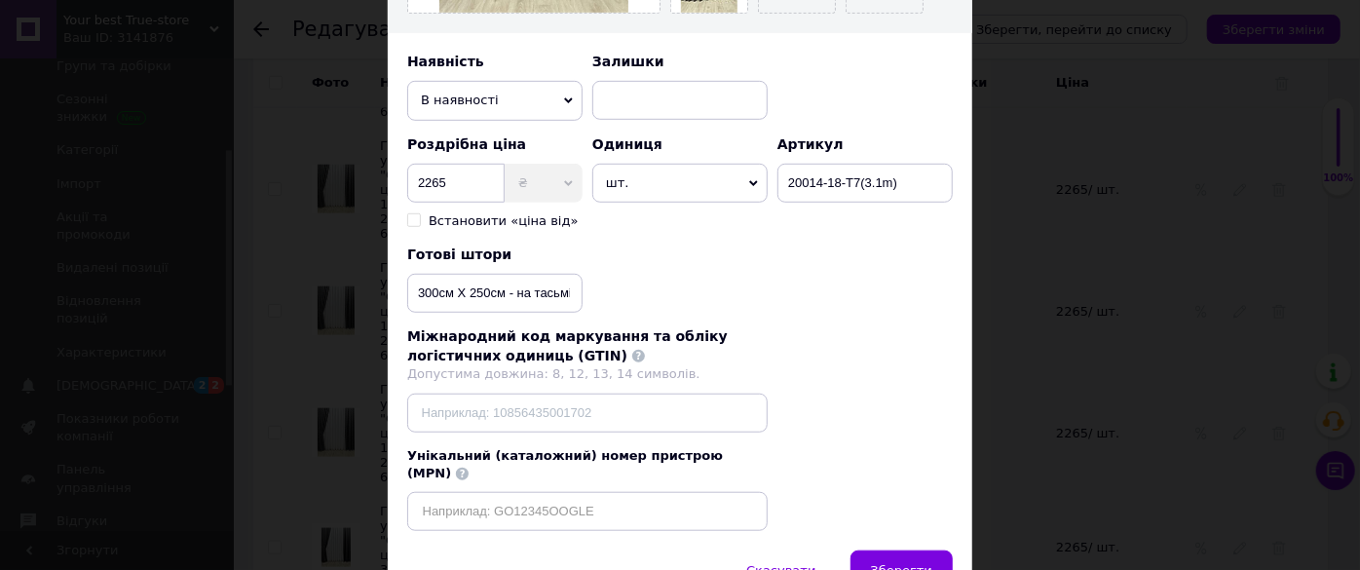
type input "Готова штора з візерунком "Скандинавія", колір графітовий, 1шт (300см Х 250см) …"
click at [502, 290] on input "300см Х 250см - на тасьмі 6см" at bounding box center [494, 293] width 175 height 39
type input "1шт (300см Х 250см) - на тасьмі 6см"
click at [906, 563] on span "Зберегти" at bounding box center [901, 570] width 61 height 15
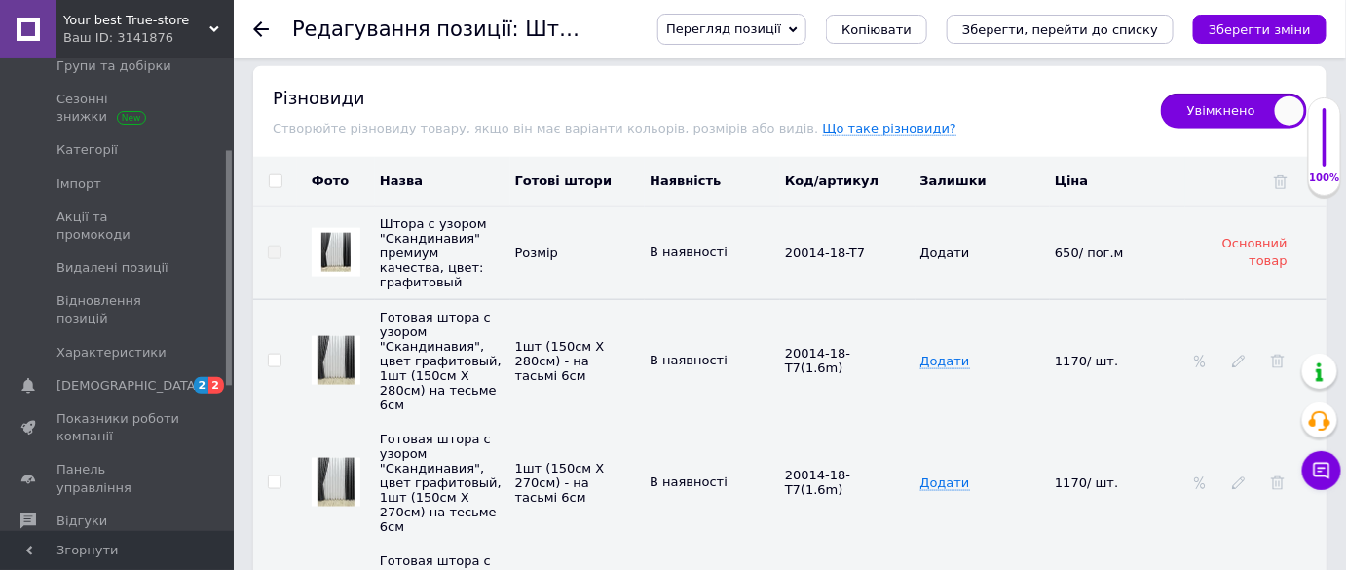
scroll to position [3010, 0]
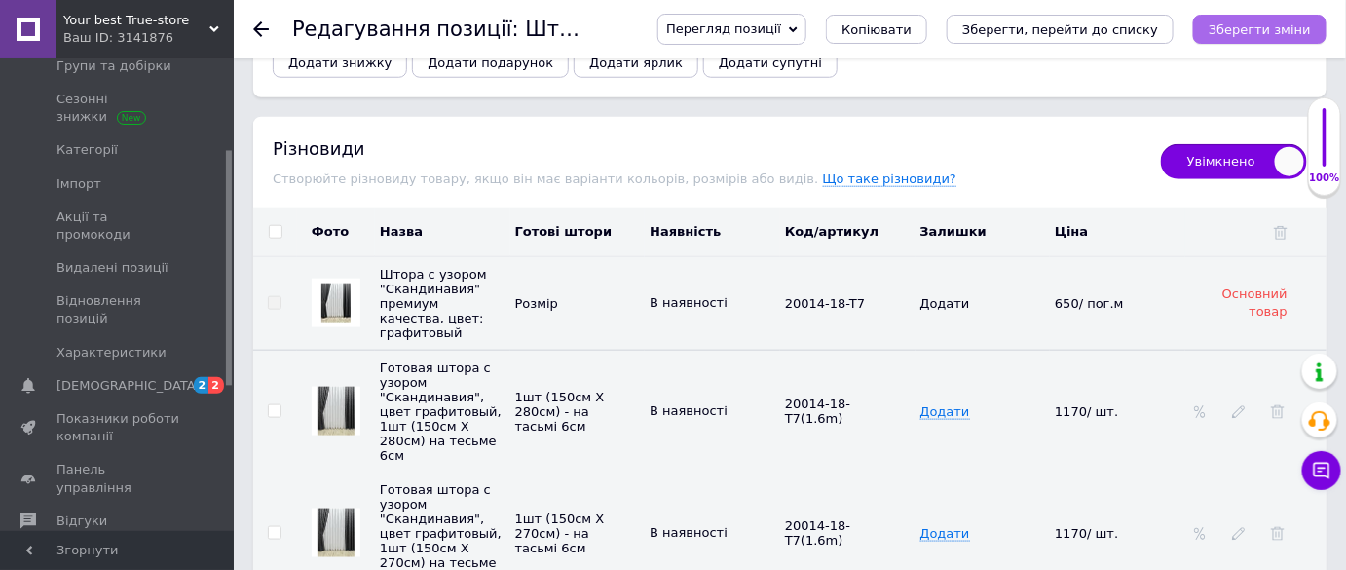
click at [1281, 41] on button "Зберегти зміни" at bounding box center [1259, 29] width 133 height 29
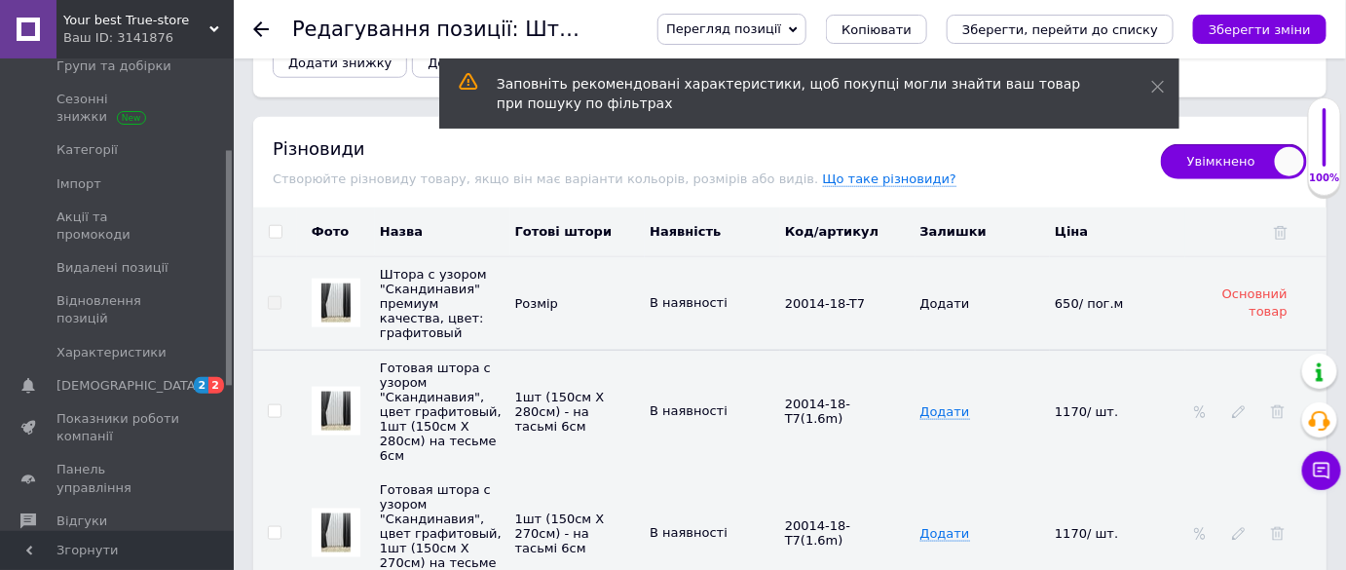
click at [267, 25] on icon at bounding box center [261, 29] width 16 height 16
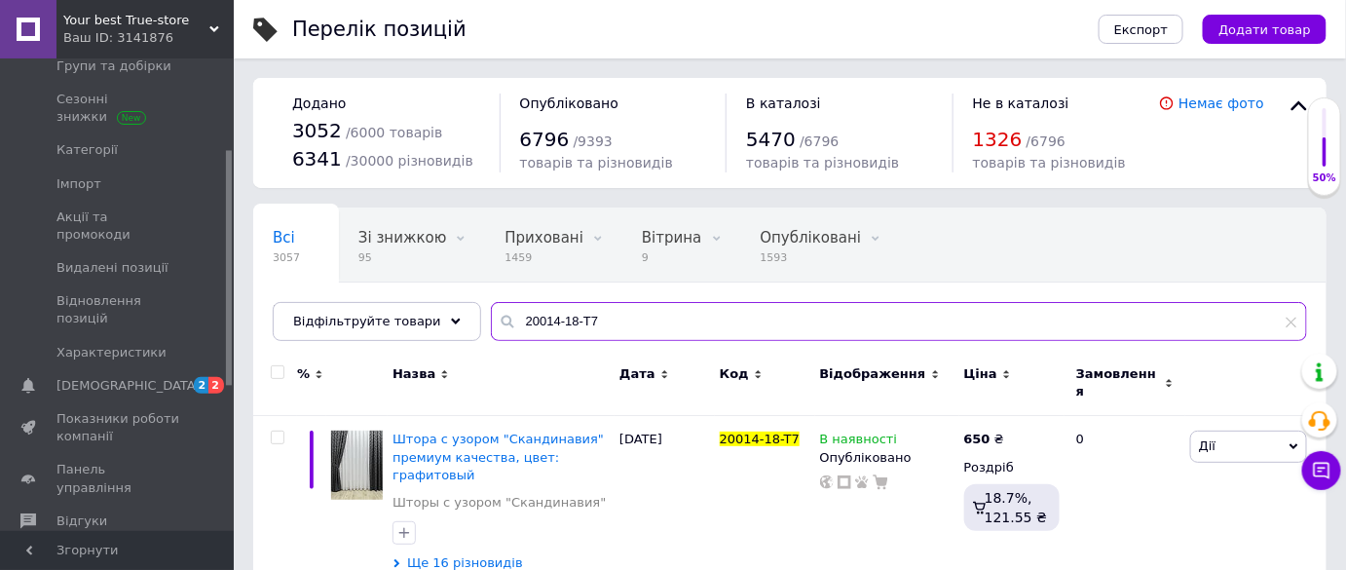
paste input "7"
drag, startPoint x: 703, startPoint y: 318, endPoint x: 476, endPoint y: 311, distance: 227.1
click at [491, 311] on div "20014-17-T7" at bounding box center [899, 321] width 816 height 39
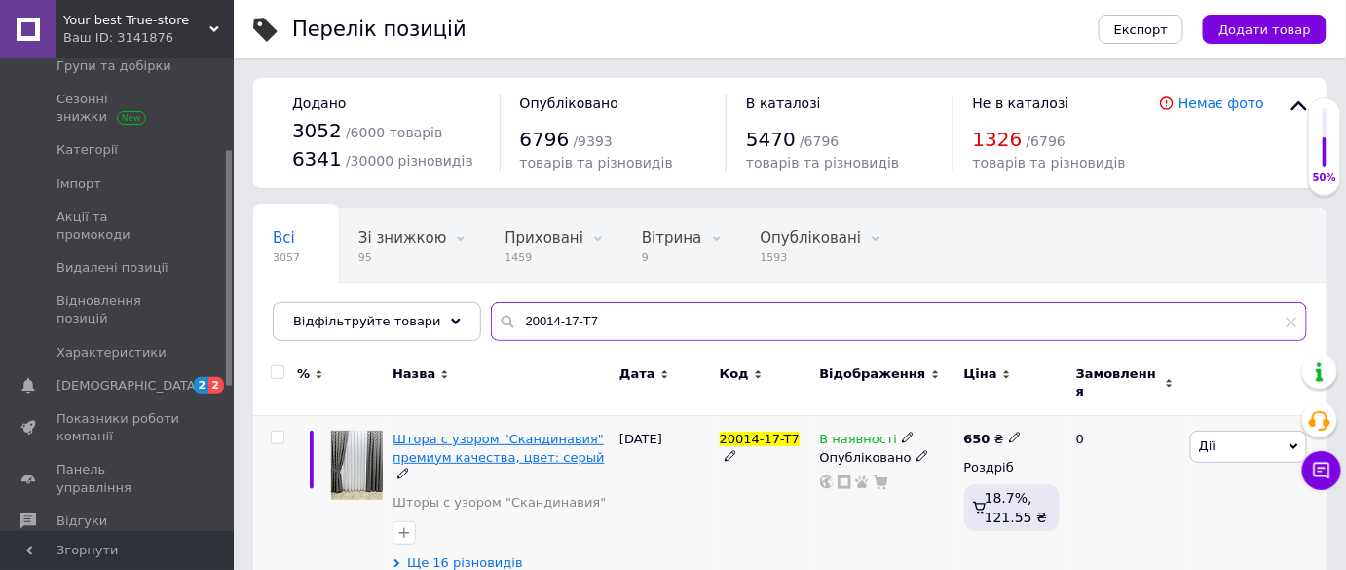
type input "20014-17-T7"
drag, startPoint x: 535, startPoint y: 440, endPoint x: 521, endPoint y: 443, distance: 13.9
click at [535, 439] on span "Штора с узором "Скандинавия" премиум качества, цвет: серый" at bounding box center [498, 448] width 211 height 32
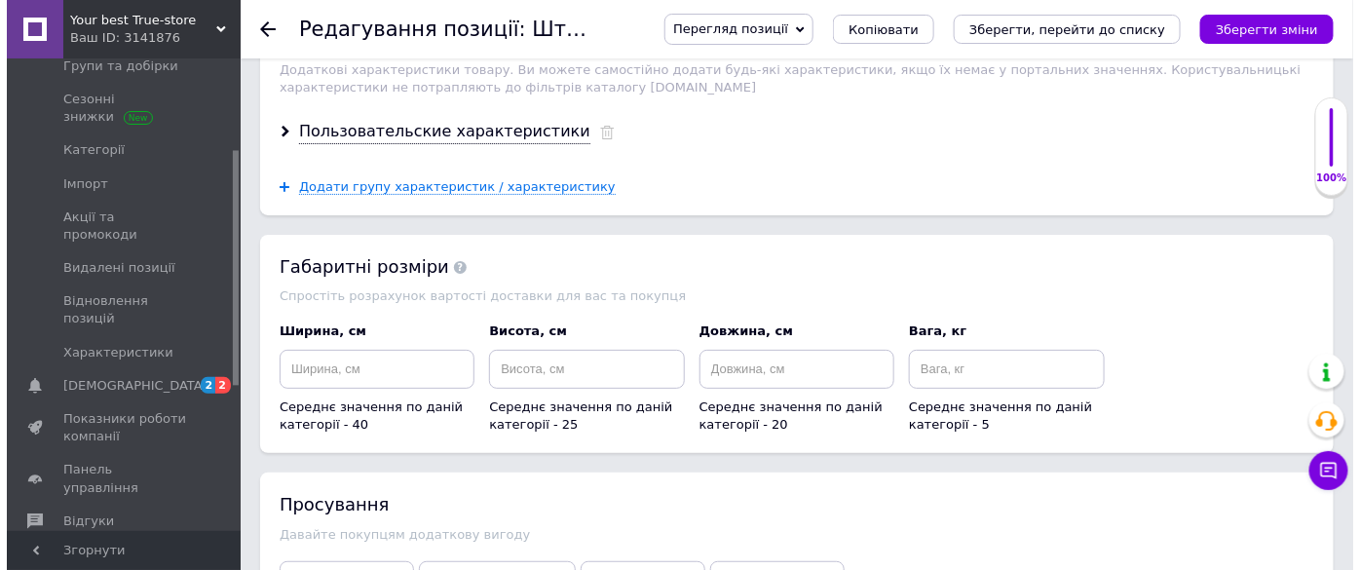
scroll to position [3010, 0]
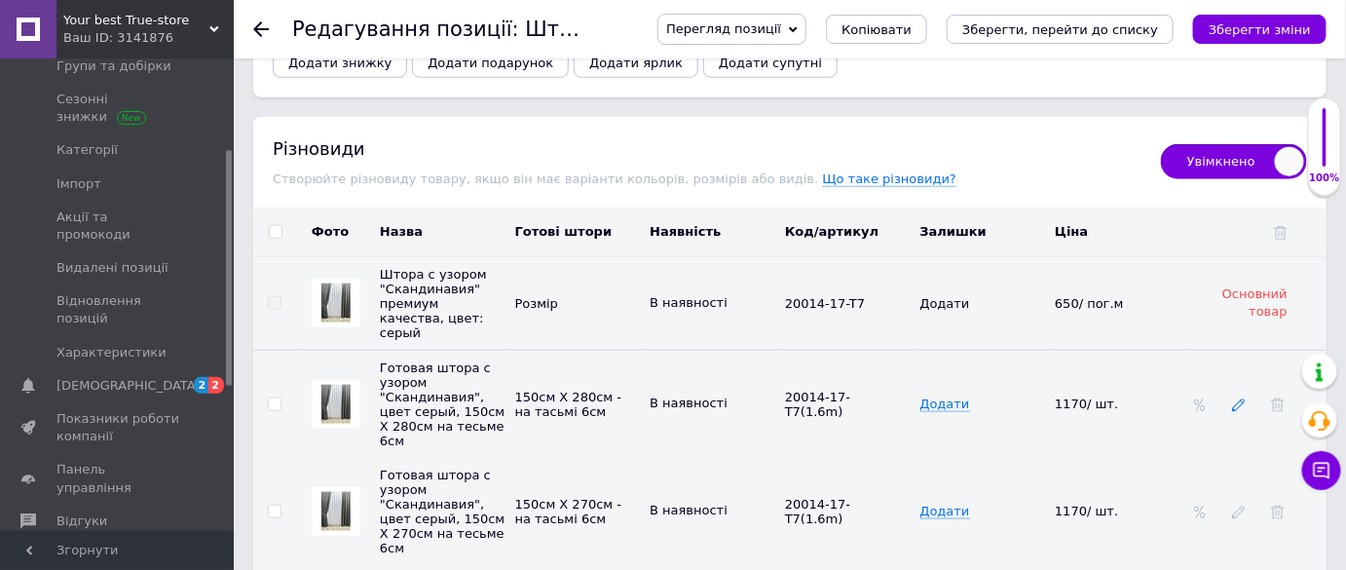
click at [1234, 398] on icon at bounding box center [1239, 405] width 14 height 14
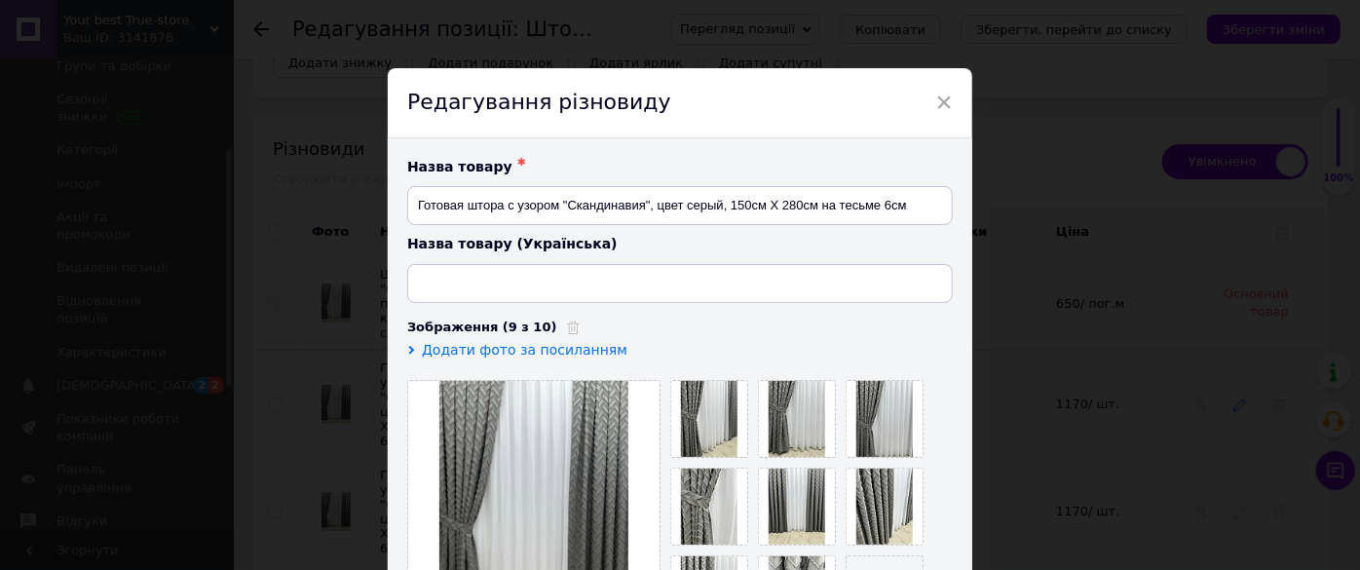
type input "Готова штора з візерунком "Скандинавія", колір сірий, 150см Х 280см на тасьмі 6…"
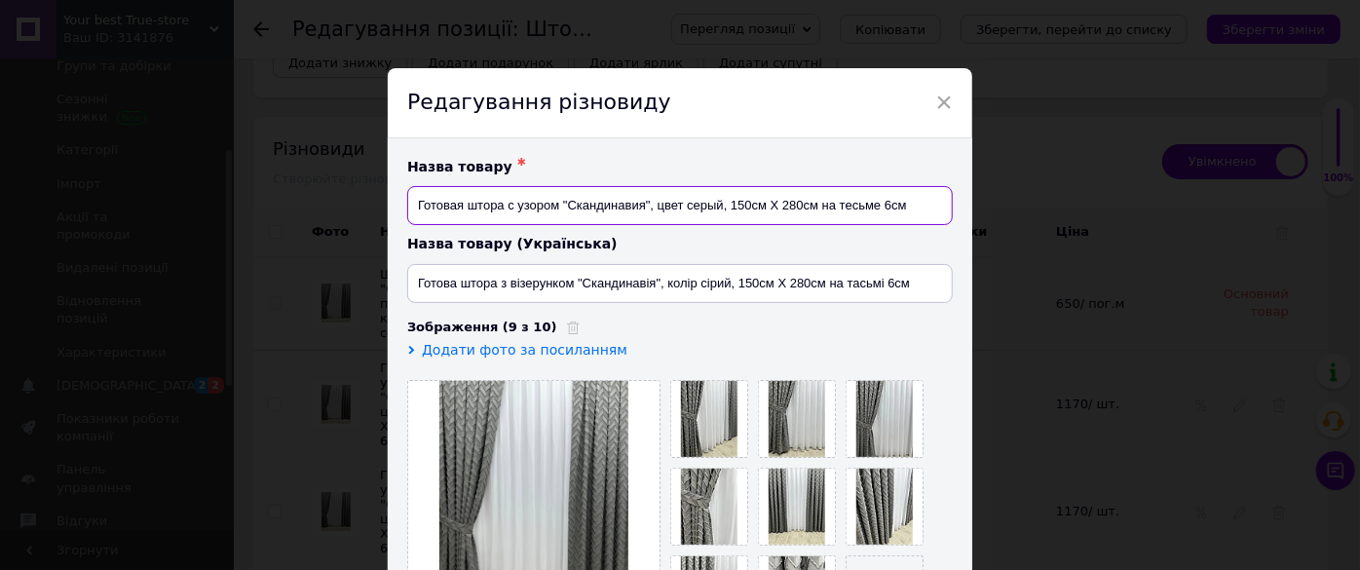
click at [815, 206] on input "Готовая штора с узором "Скандинавия", цвет серый, 150см Х 280см на тесьме 6см" at bounding box center [679, 205] width 545 height 39
type input "Готовая штора с узором "Скандинавия", цвет серый, 1шт (150см Х 280см) на тесьме…"
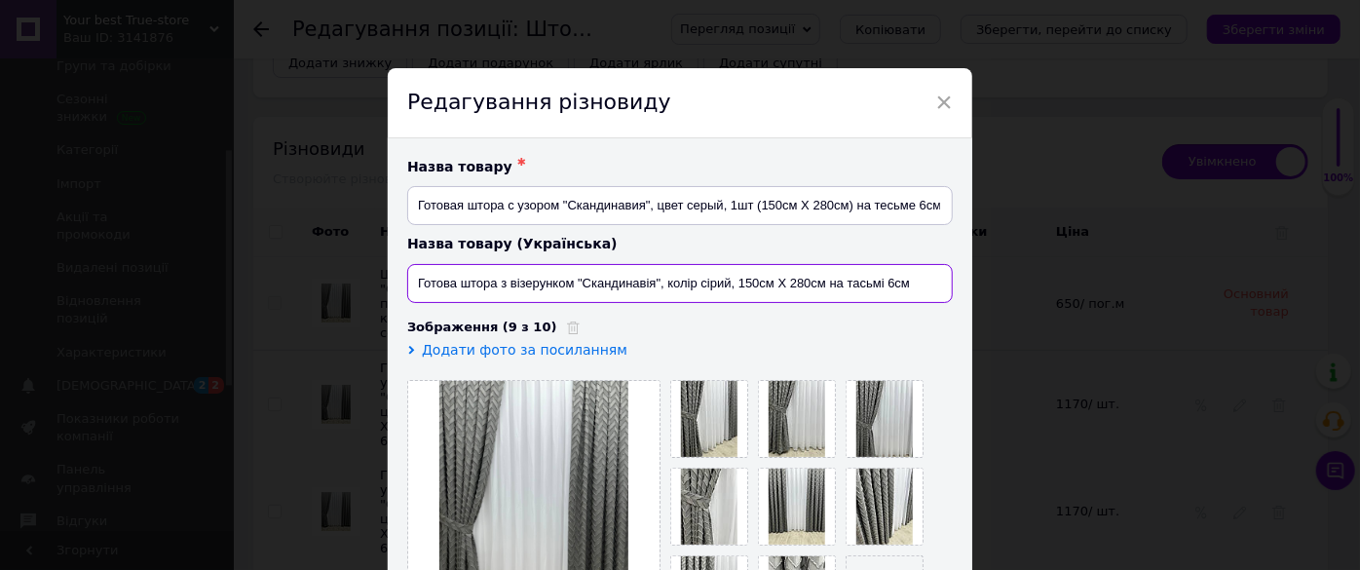
click at [819, 280] on input "Готова штора з візерунком "Скандинавія", колір сірий, 150см Х 280см на тасьмі 6…" at bounding box center [679, 283] width 545 height 39
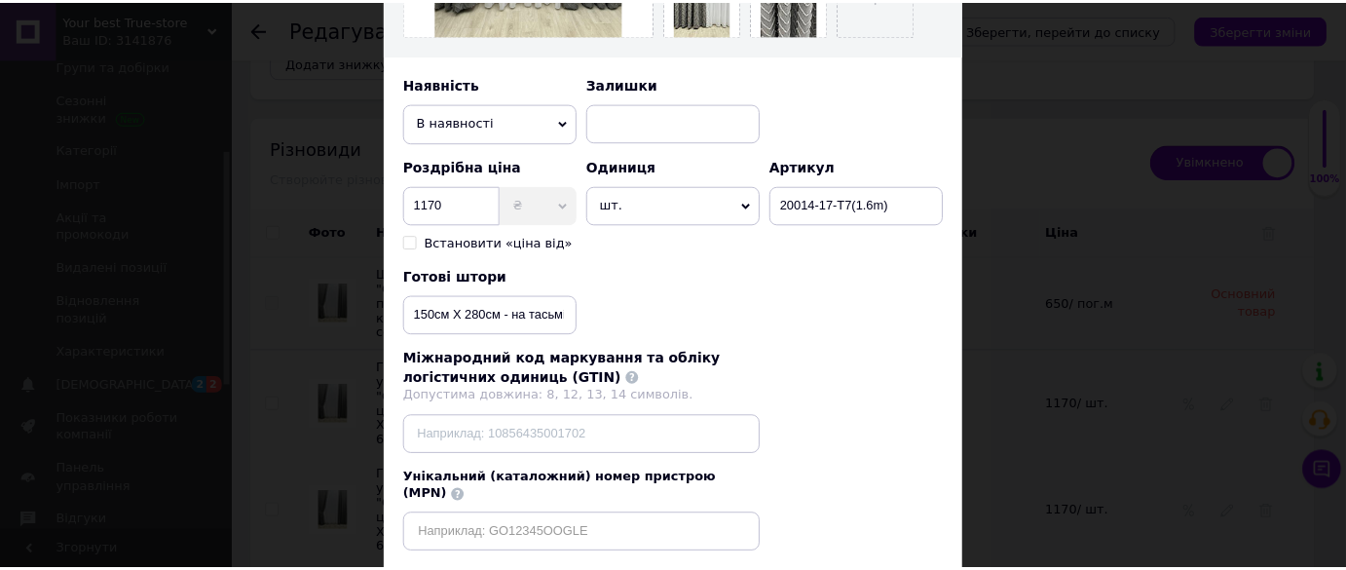
scroll to position [705, 0]
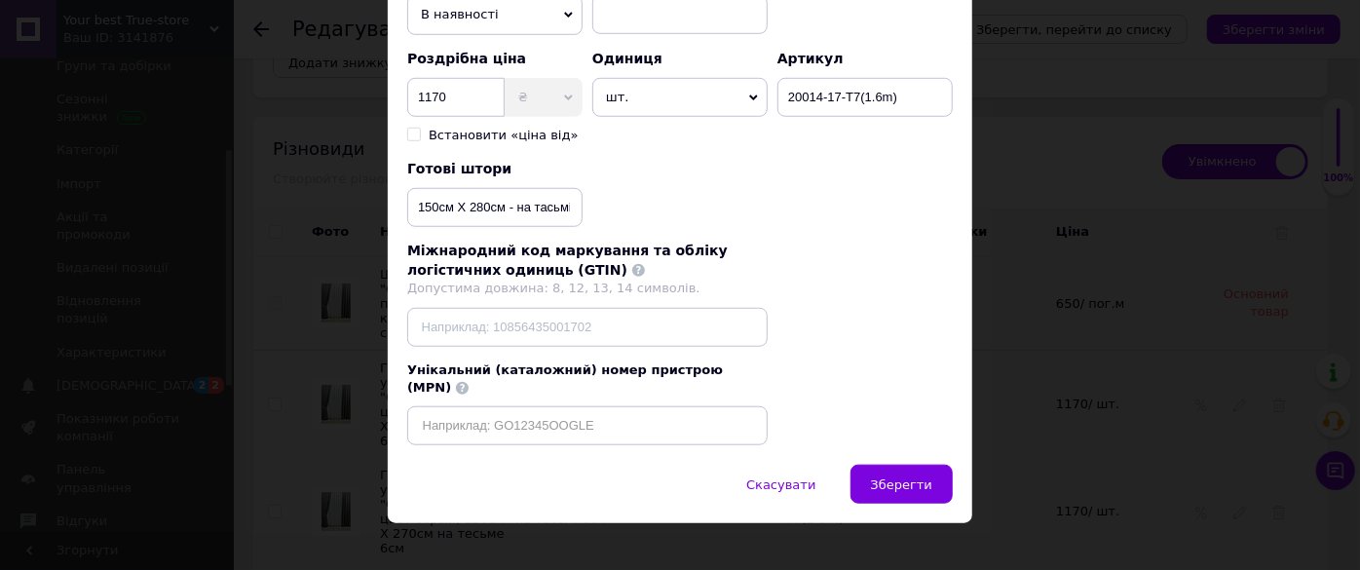
type input "Готова штора з візерунком "Скандинавія", колір сірий, 1шт (150см Х 280см) на та…"
click at [501, 206] on input "150см Х 280см - на тасьмі 6см" at bounding box center [494, 207] width 175 height 39
type input "1шт (150см Х 280см) - на тасьмі 6см"
click at [905, 473] on button "Зберегти" at bounding box center [901, 484] width 102 height 39
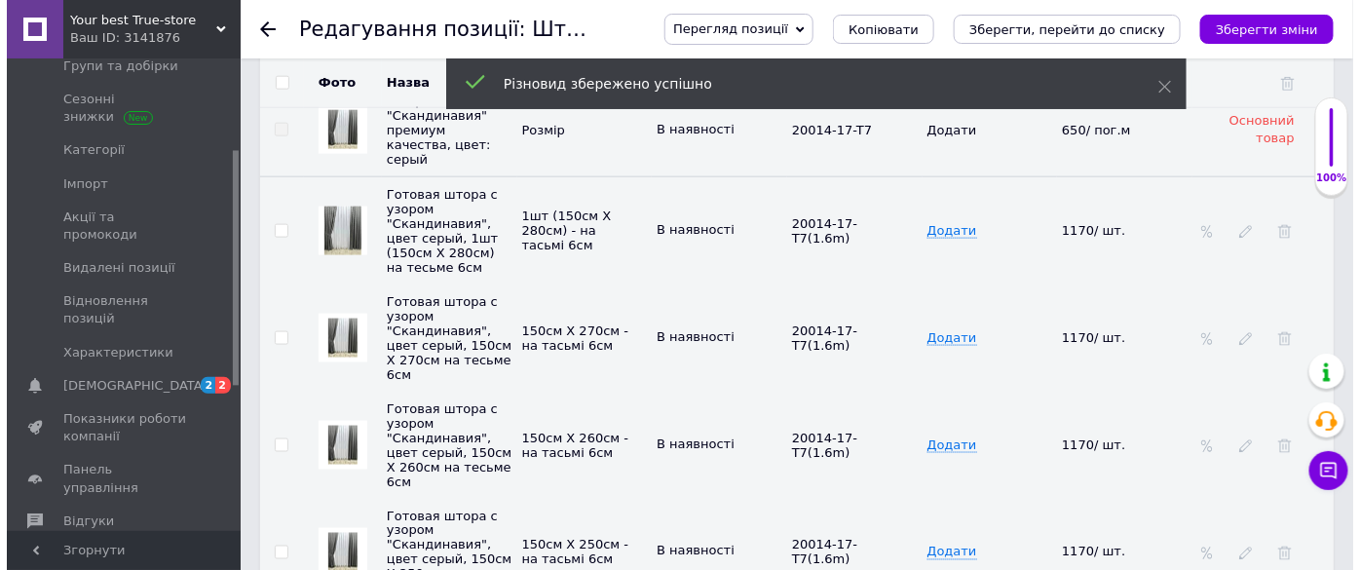
scroll to position [3187, 0]
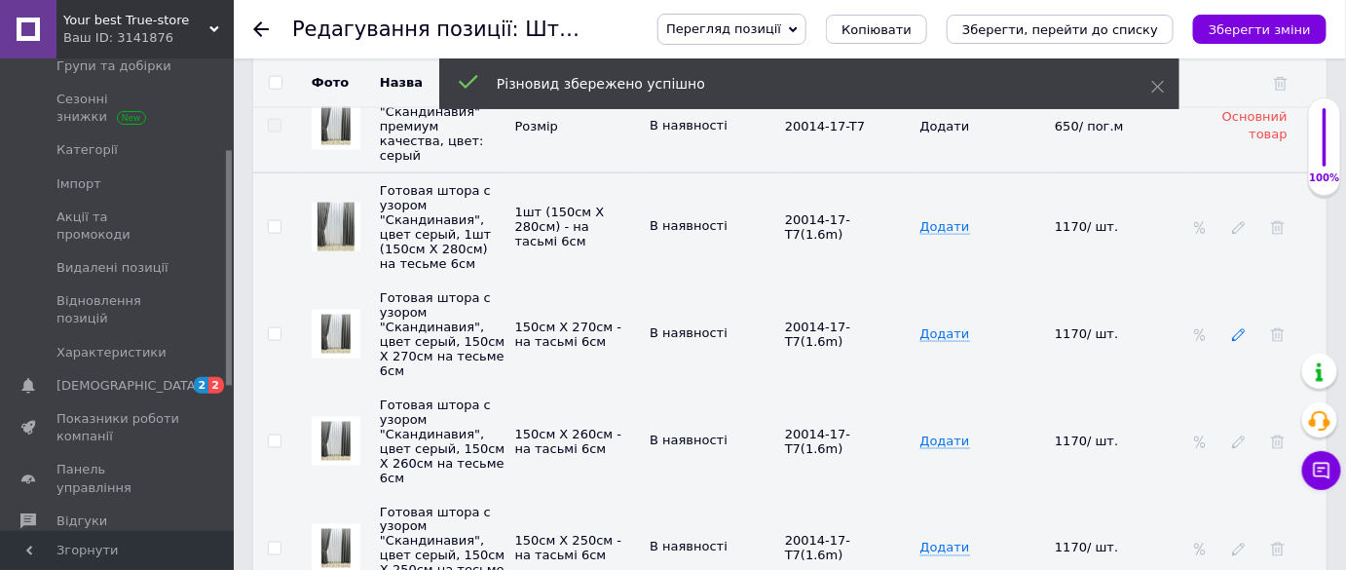
click at [1236, 328] on icon at bounding box center [1239, 335] width 14 height 14
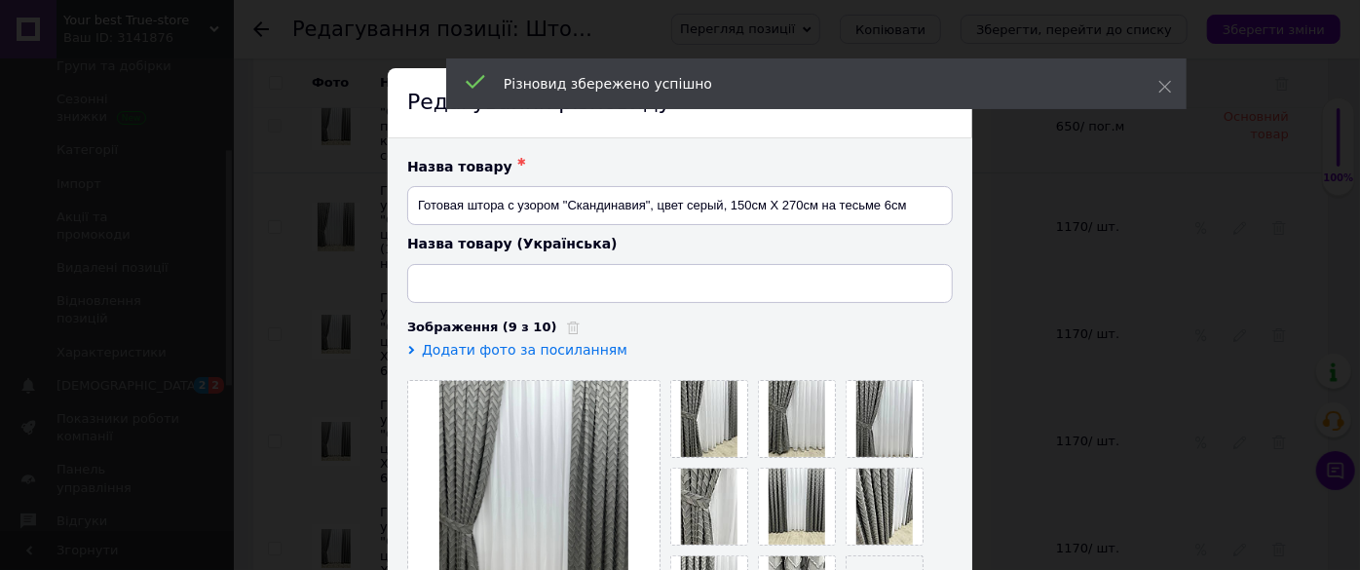
type input "Готова штора з візерунком "Скандинавія", колір сірий, 150см Х 270см на тасьмі 6…"
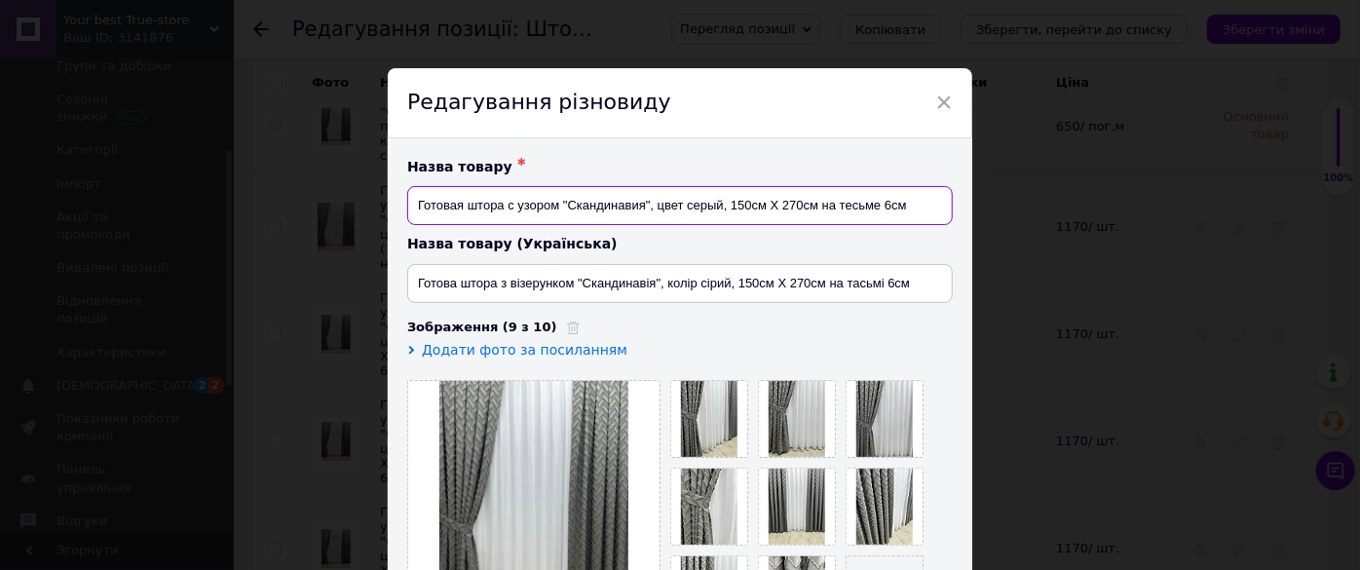
click at [814, 204] on input "Готовая штора с узором "Скандинавия", цвет серый, 150см Х 270см на тесьме 6см" at bounding box center [679, 205] width 545 height 39
type input "Готовая штора с узором "Скандинавия", цвет серый, 1шт (150см Х 270см) на тесьме…"
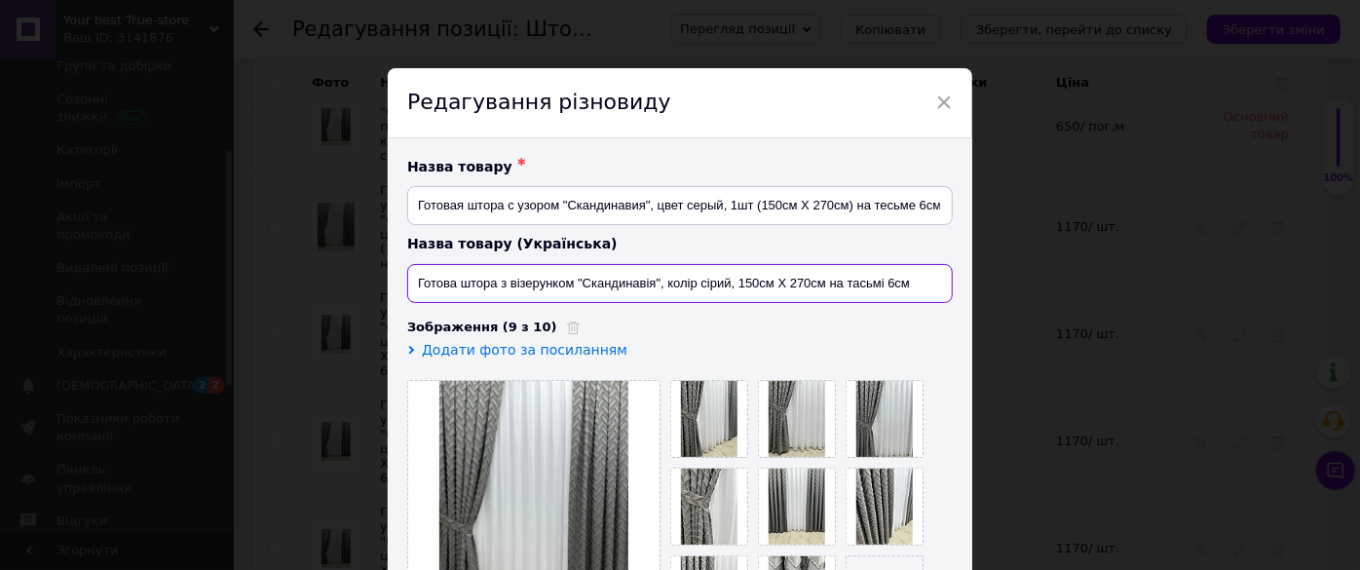
click at [819, 280] on input "Готова штора з візерунком "Скандинавія", колір сірий, 150см Х 270см на тасьмі 6…" at bounding box center [679, 283] width 545 height 39
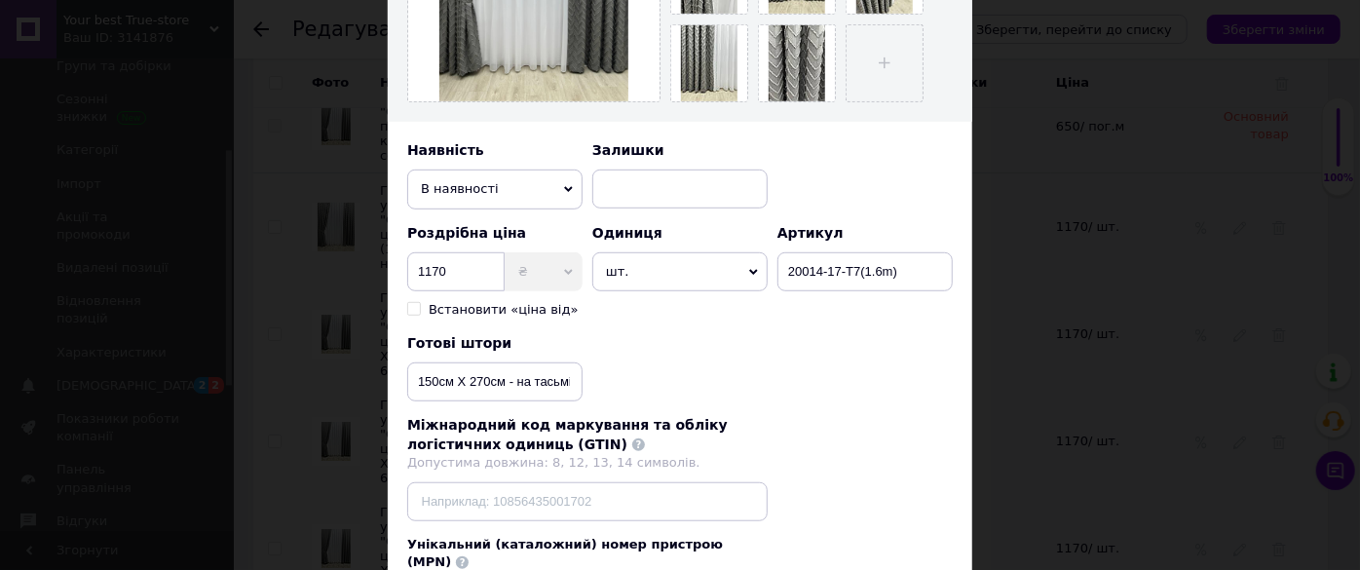
type input "Готова штора з візерунком "Скандинавія", колір сірий, 1шт (150см Х 270см) на та…"
click at [503, 382] on input "150см Х 270см - на тасьмі 6см" at bounding box center [494, 381] width 175 height 39
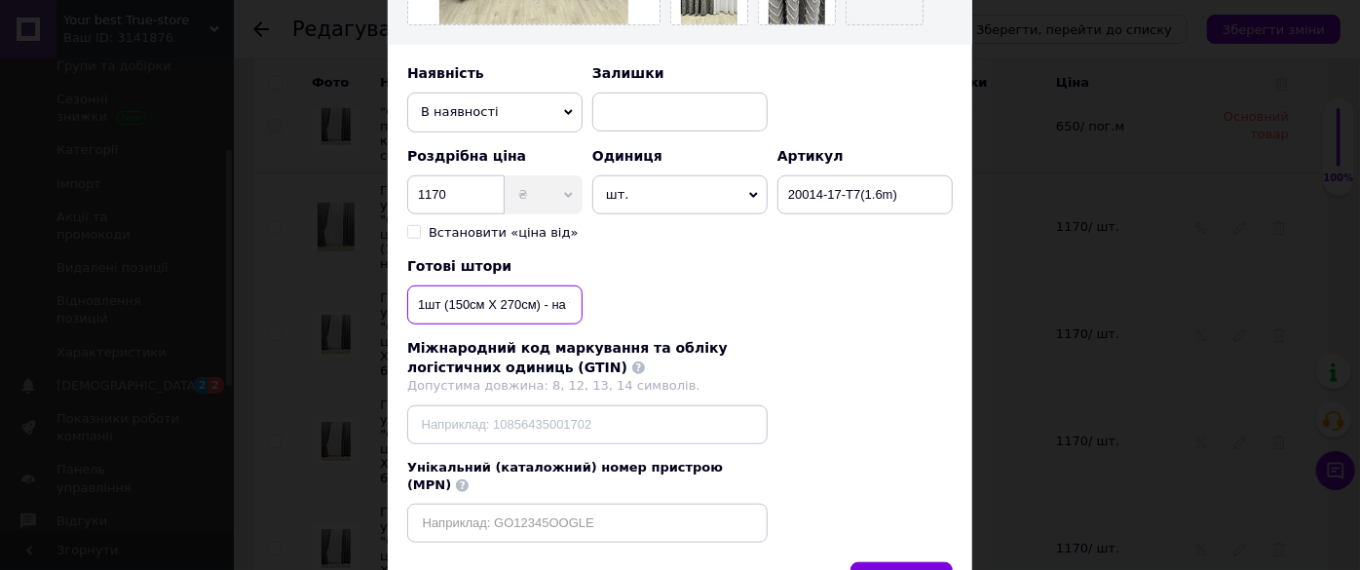
scroll to position [705, 0]
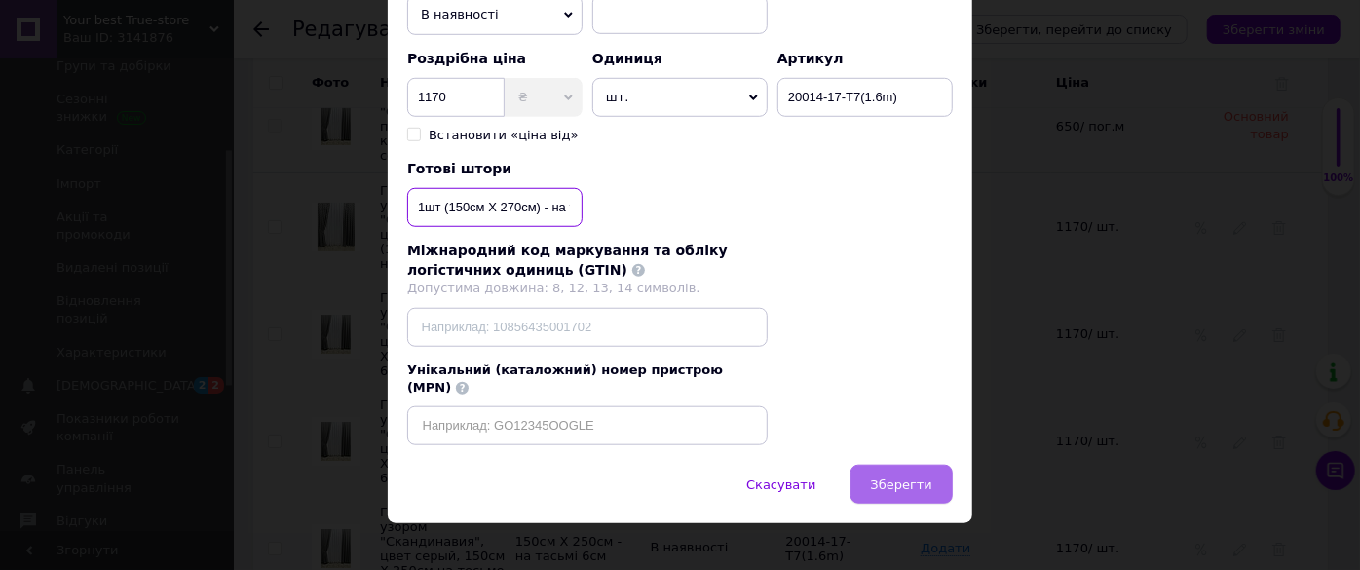
type input "1шт (150см Х 270см) - на тасьмі 6см"
click at [938, 465] on button "Зберегти" at bounding box center [901, 484] width 102 height 39
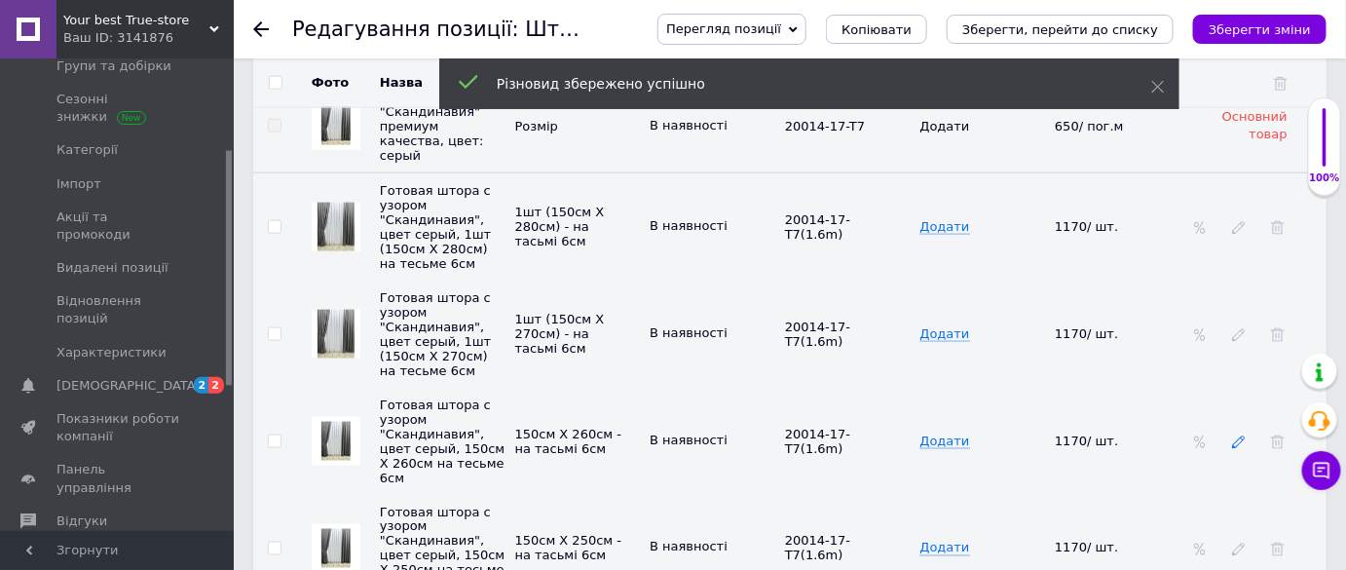
click at [1245, 436] on use at bounding box center [1238, 442] width 13 height 13
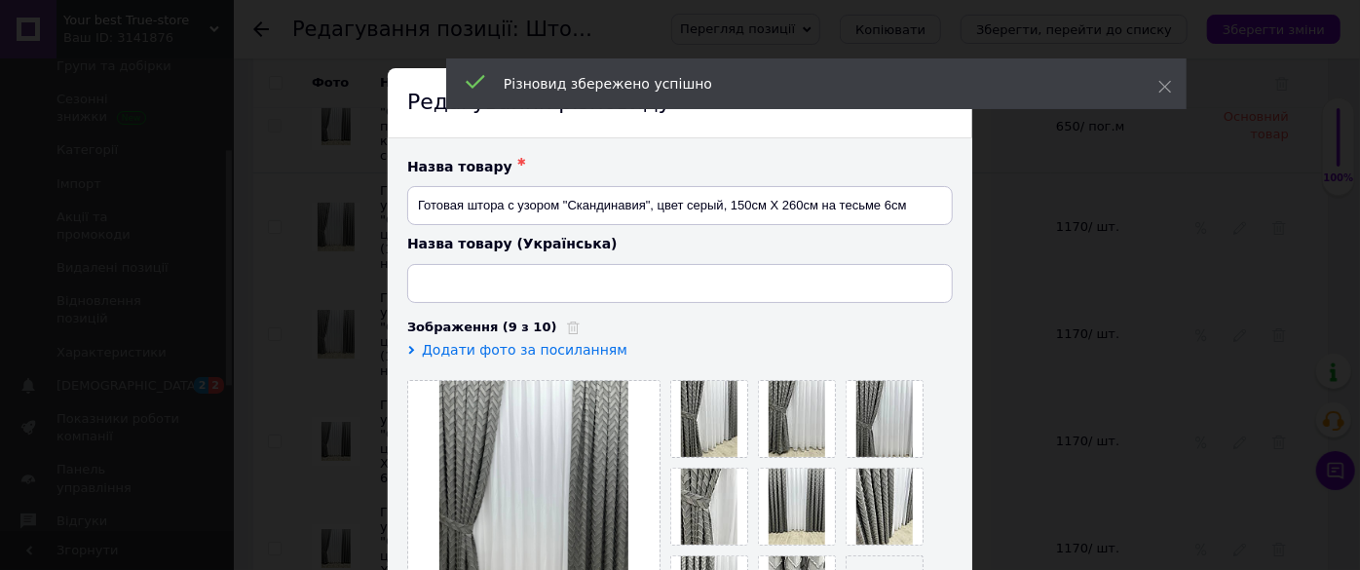
type input "Готова штора з візерунком "Скандинавія", колір сірий, 150см Х 260см на тасьмі 6…"
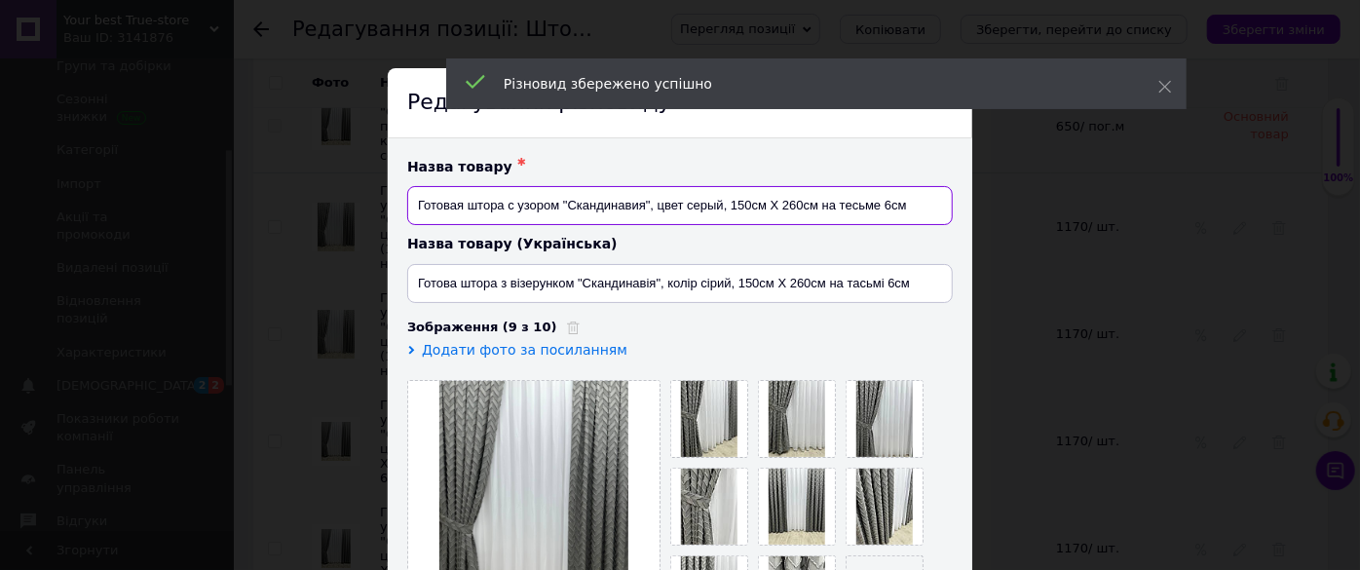
click at [812, 206] on input "Готовая штора с узором "Скандинавия", цвет серый, 150см Х 260см на тесьме 6см" at bounding box center [679, 205] width 545 height 39
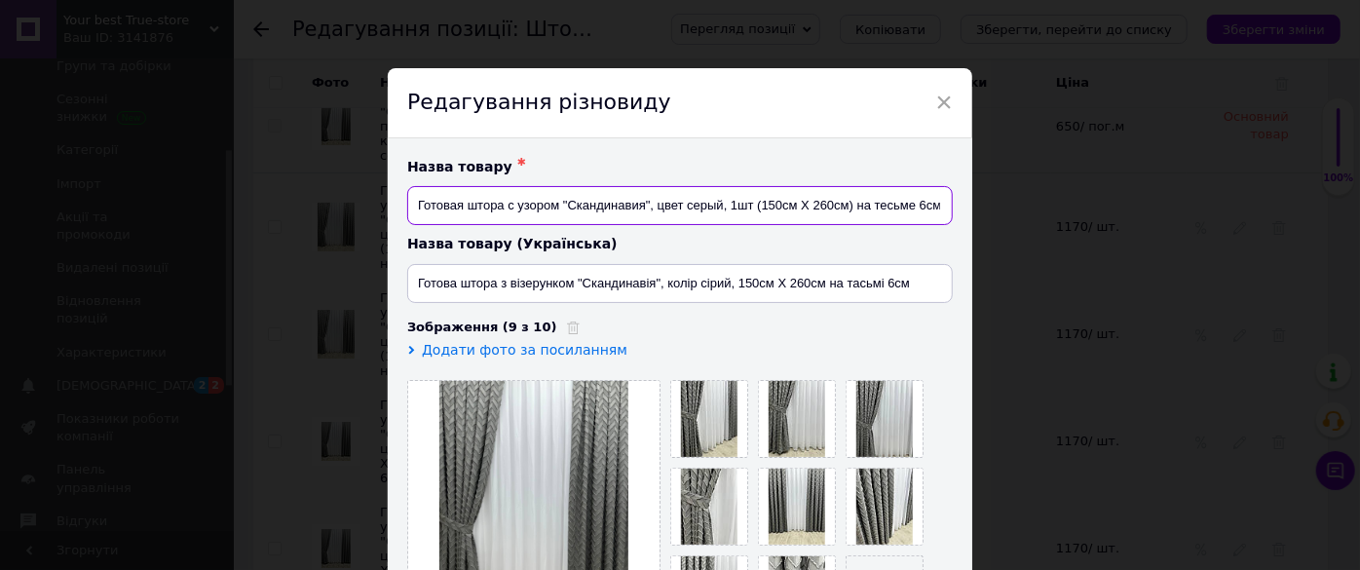
type input "Готовая штора с узором "Скандинавия", цвет серый, 1шт (150см Х 260см) на тесьме…"
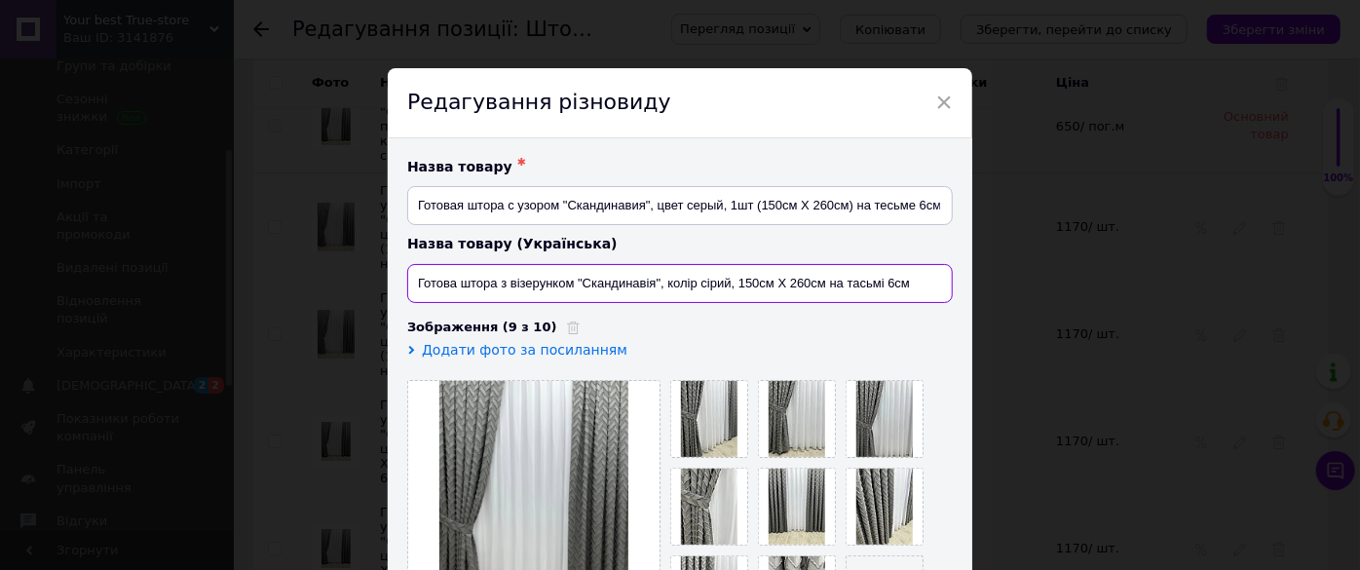
click at [820, 281] on input "Готова штора з візерунком "Скандинавія", колір сірий, 150см Х 260см на тасьмі 6…" at bounding box center [679, 283] width 545 height 39
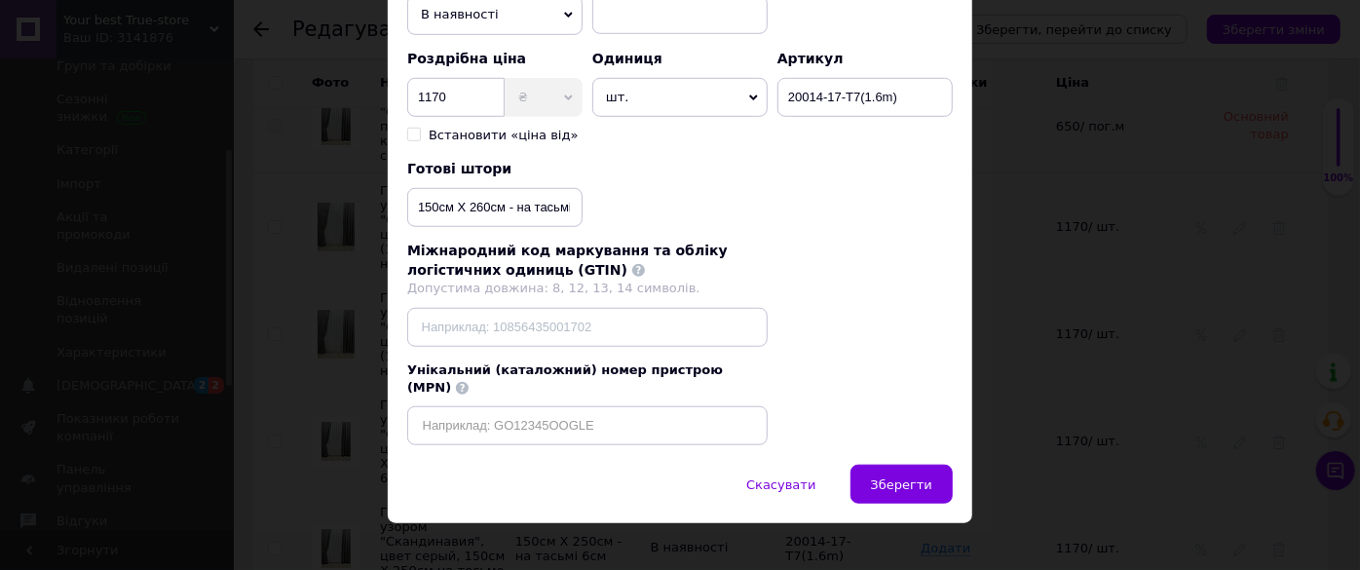
type input "Готова штора з візерунком "Скандинавія", колір сірий, 1шт (150см Х 260см) на та…"
click at [507, 201] on input "150см Х 260см - на тасьмі 6см" at bounding box center [494, 207] width 175 height 39
type input "1шт (150см Х 260см) - на тасьмі 6см"
click at [888, 477] on span "Зберегти" at bounding box center [901, 484] width 61 height 15
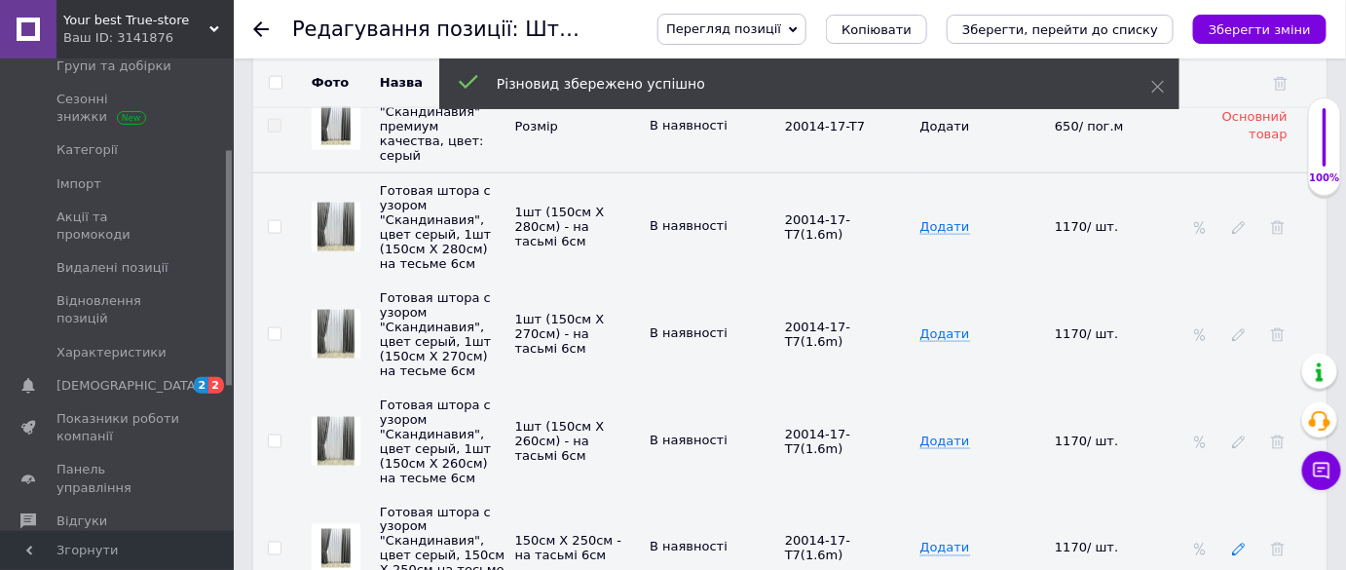
click at [1233, 543] on icon at bounding box center [1239, 550] width 14 height 14
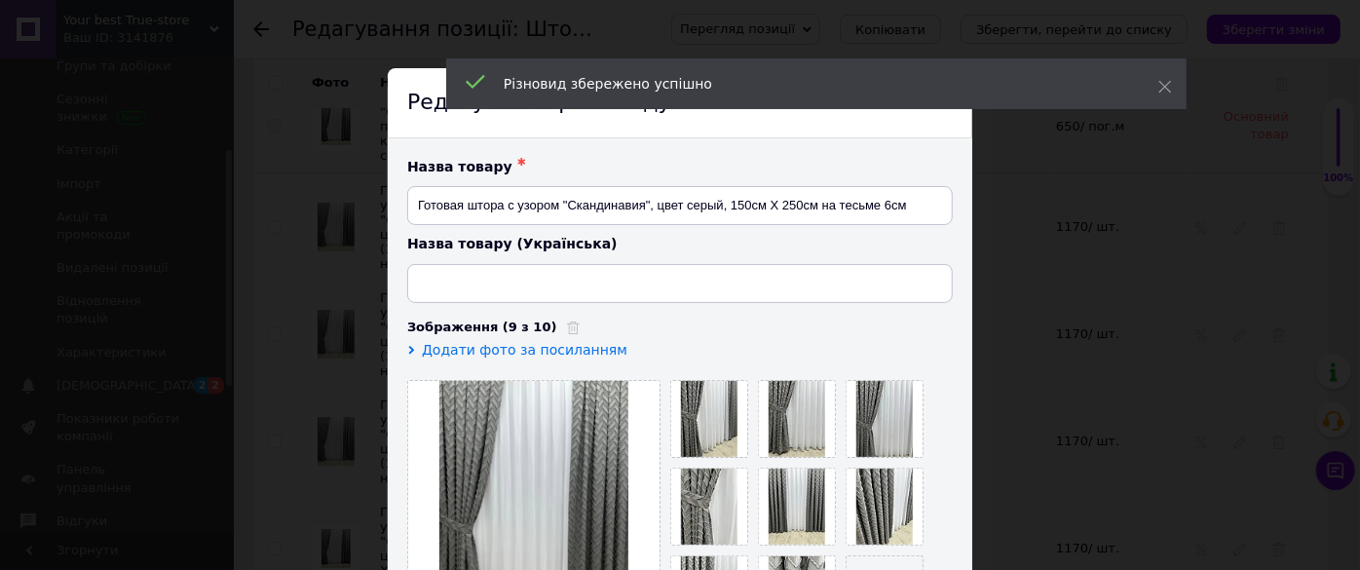
type input "Готова штора з візерунком "Скандинавія", колір сірий, 150см Х 250см на тасьмі 6…"
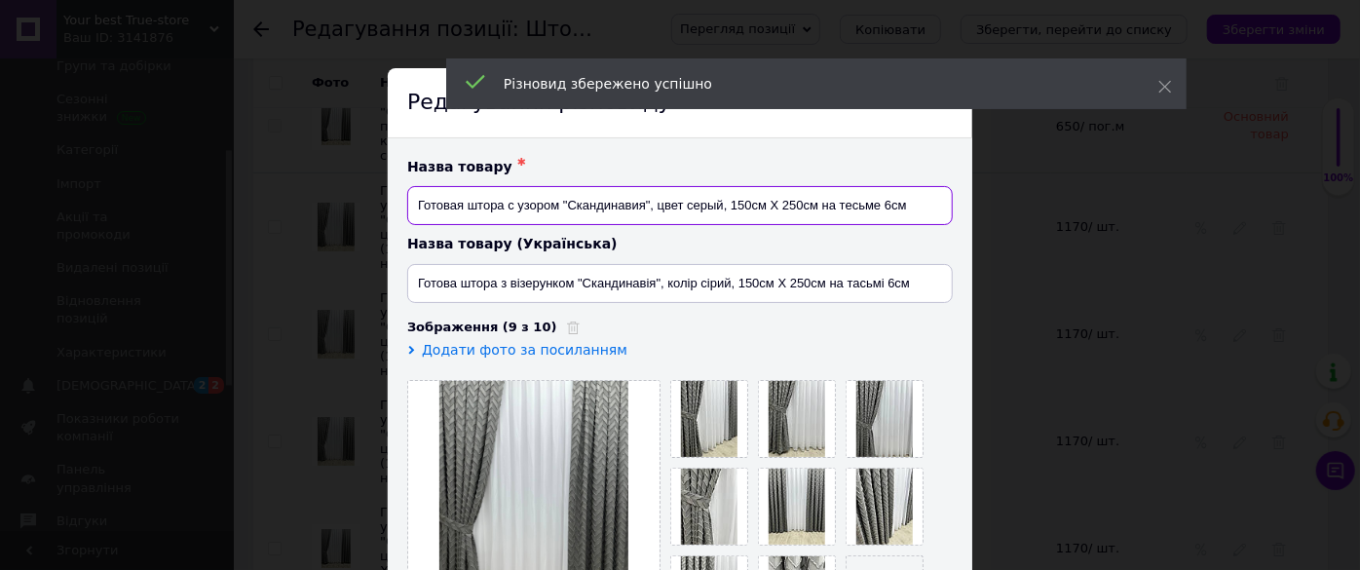
click at [813, 206] on input "Готовая штора с узором "Скандинавия", цвет серый, 150см Х 250см на тесьме 6см" at bounding box center [679, 205] width 545 height 39
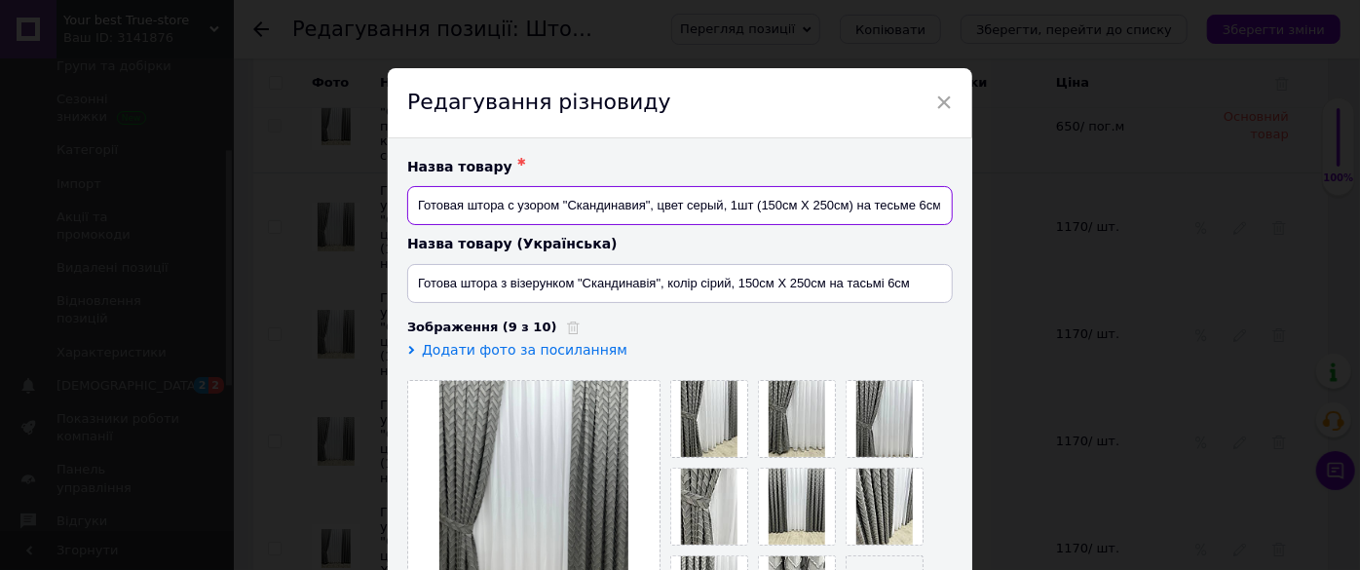
type input "Готовая штора с узором "Скандинавия", цвет серый, 1шт (150см Х 250см) на тесьме…"
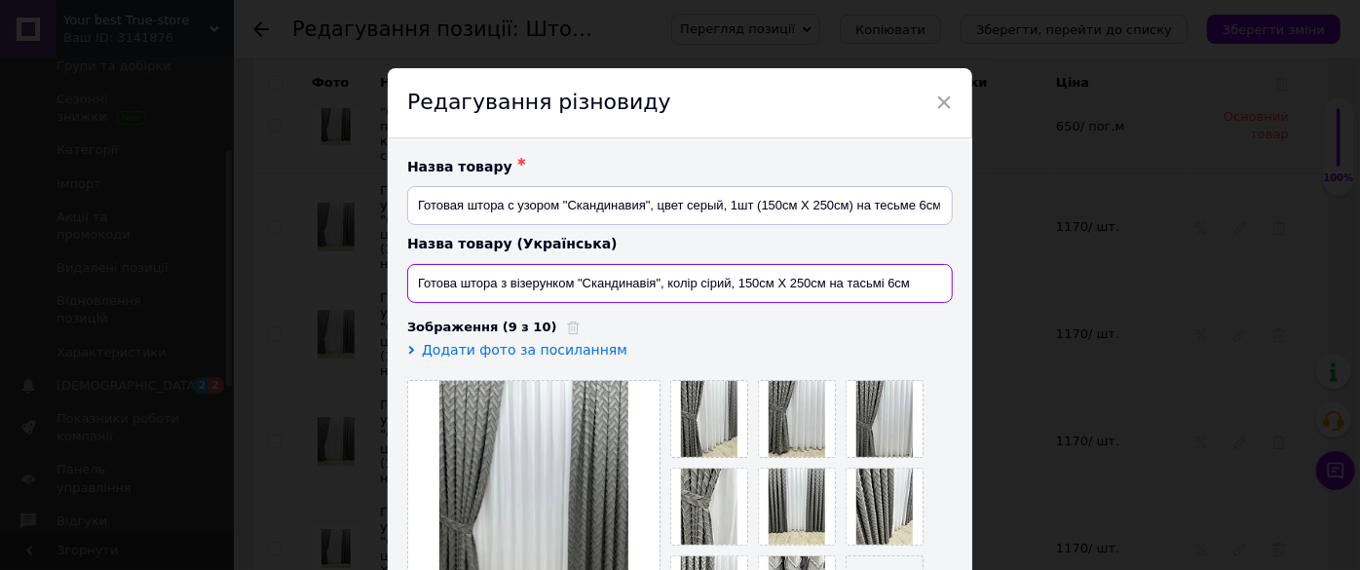
click at [820, 282] on input "Готова штора з візерунком "Скандинавія", колір сірий, 150см Х 250см на тасьмі 6…" at bounding box center [679, 283] width 545 height 39
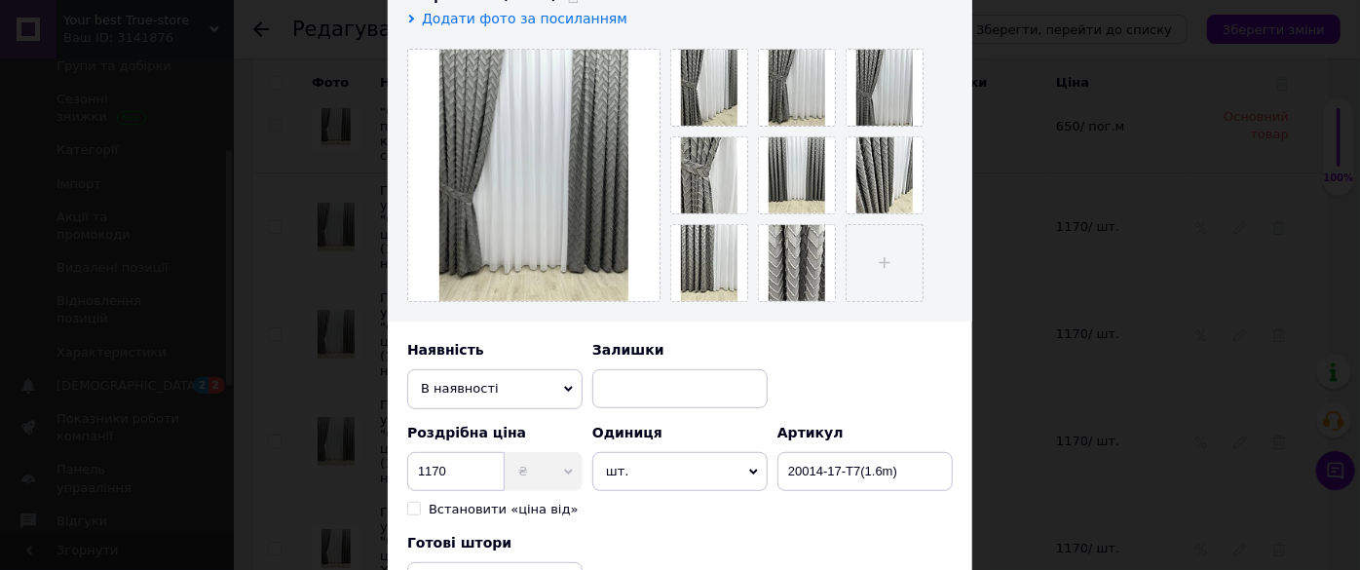
scroll to position [619, 0]
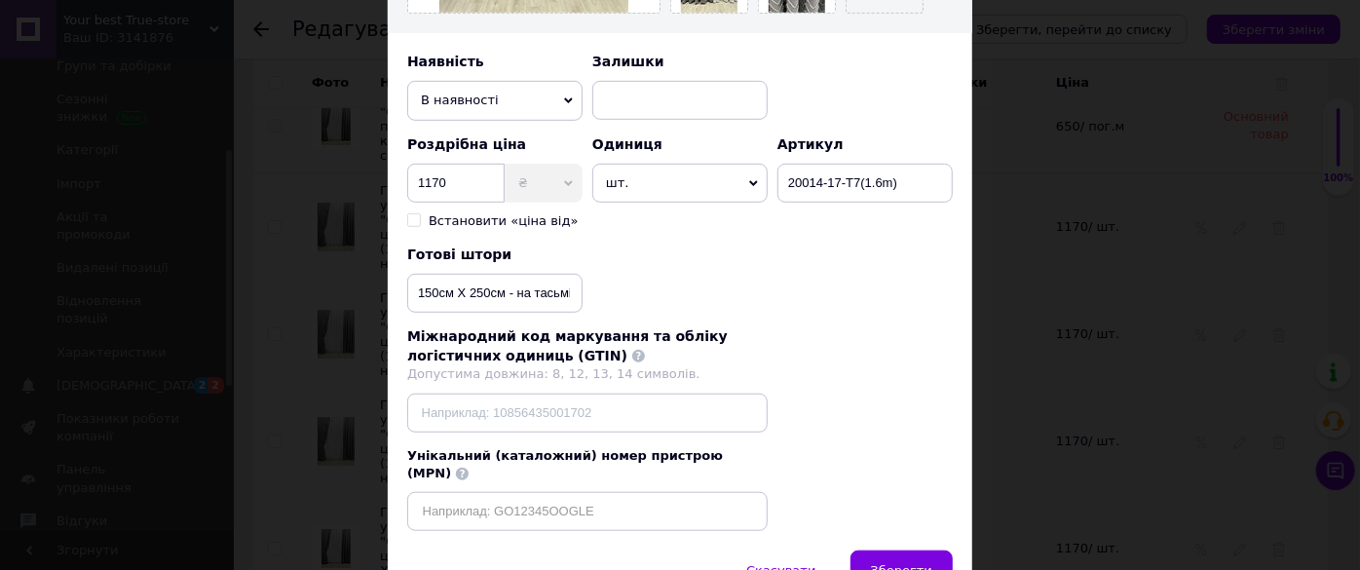
type input "Готова штора з візерунком "Скандинавія", колір сірий, 1шт (150см Х 250см) на та…"
click at [503, 289] on input "150см Х 250см - на тасьмі 6см" at bounding box center [494, 293] width 175 height 39
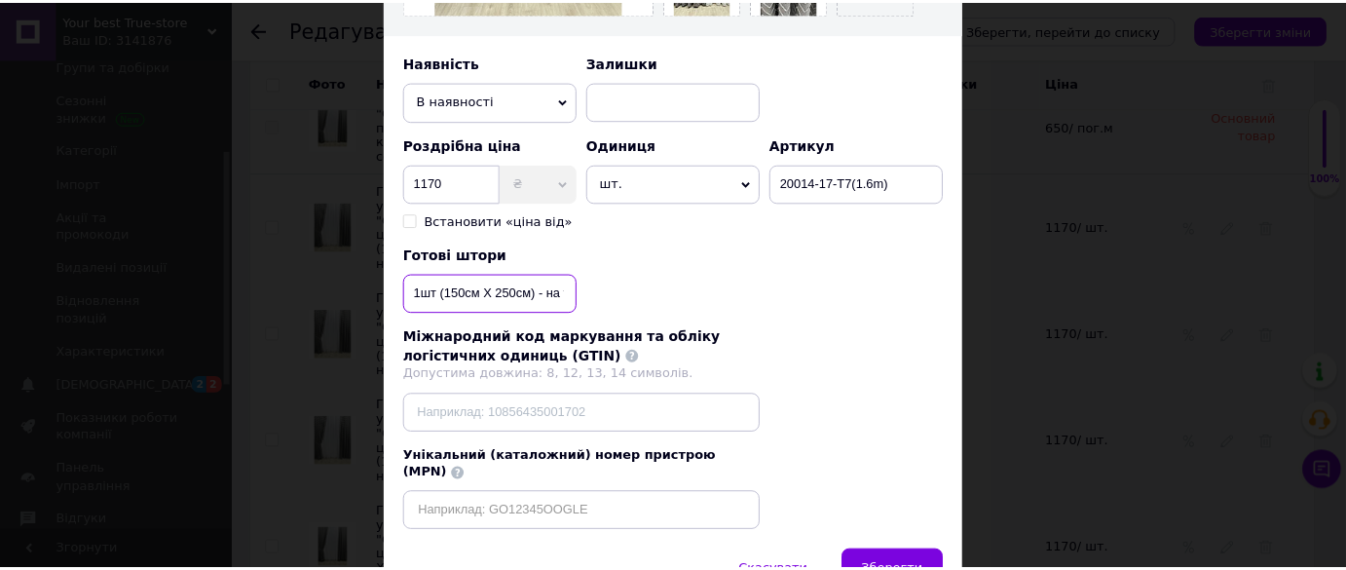
scroll to position [705, 0]
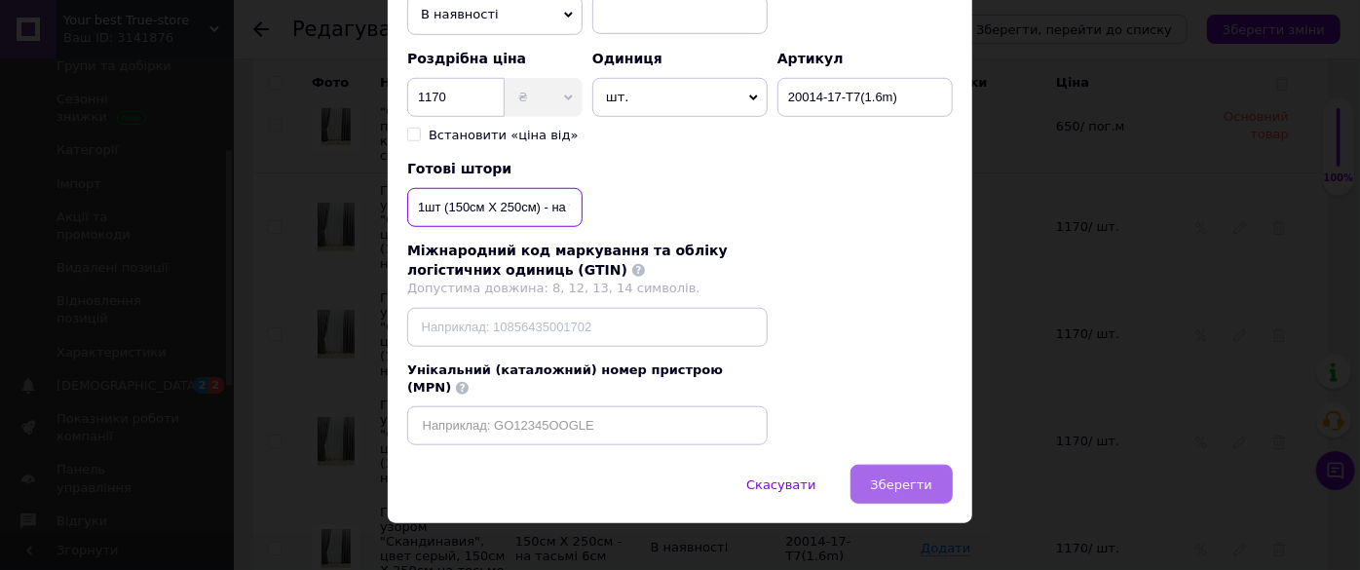
type input "1шт (150см Х 250см) - на тасьмі 6см"
click at [889, 465] on button "Зберегти" at bounding box center [901, 484] width 102 height 39
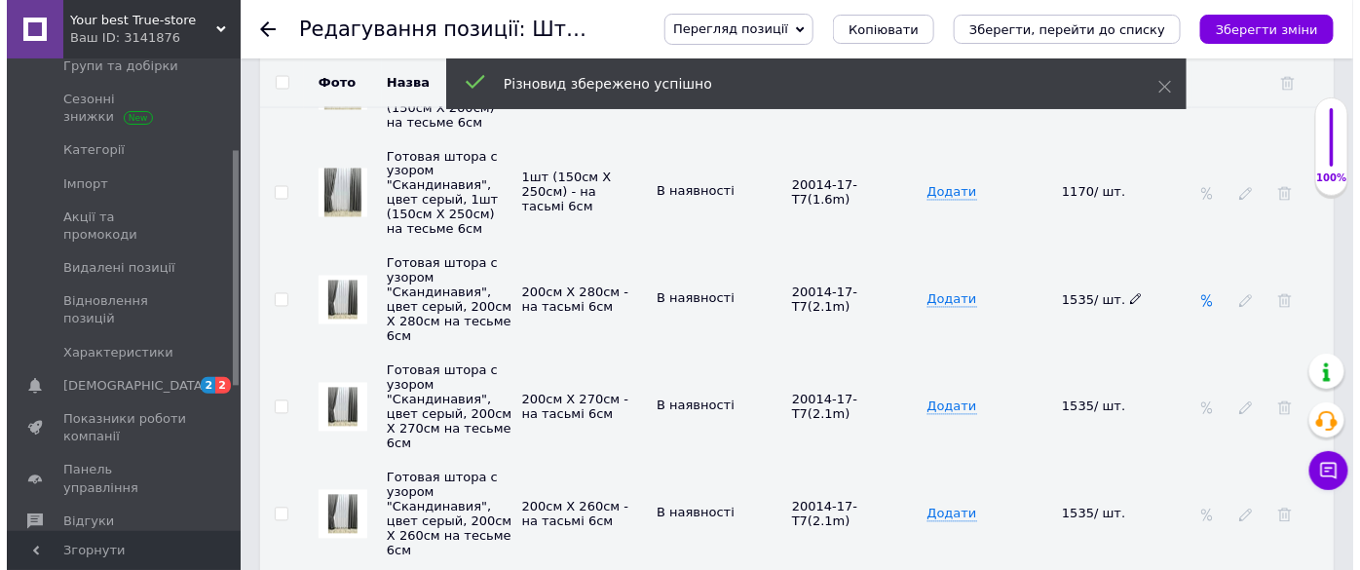
scroll to position [3542, 0]
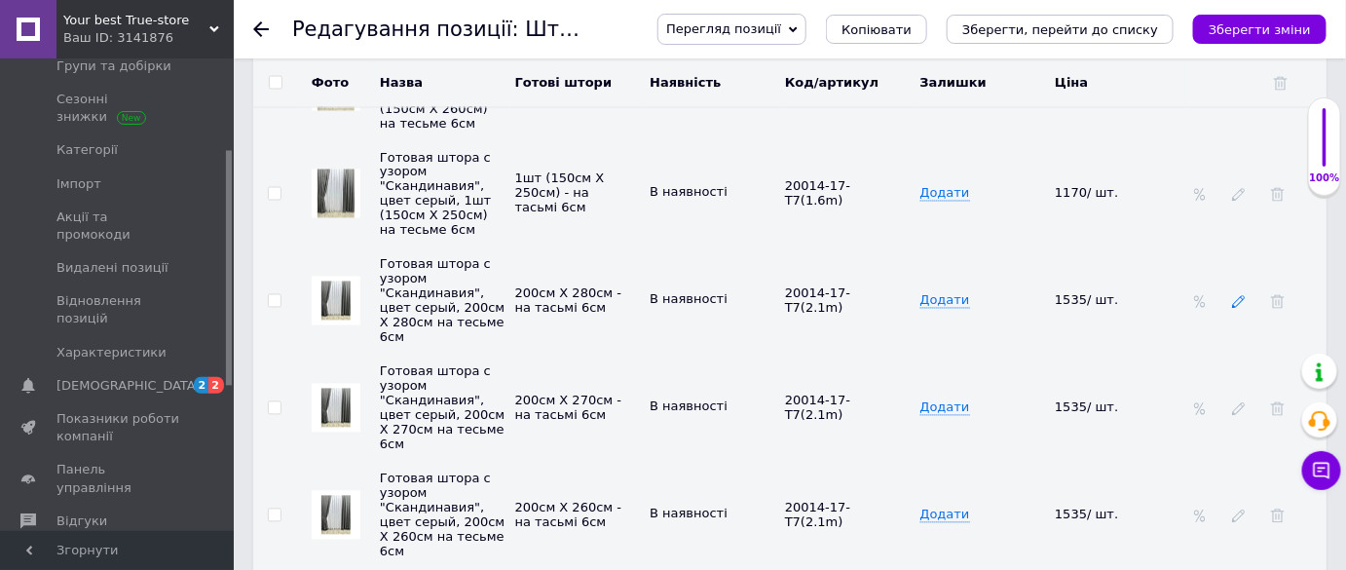
click at [1239, 295] on icon at bounding box center [1239, 302] width 14 height 14
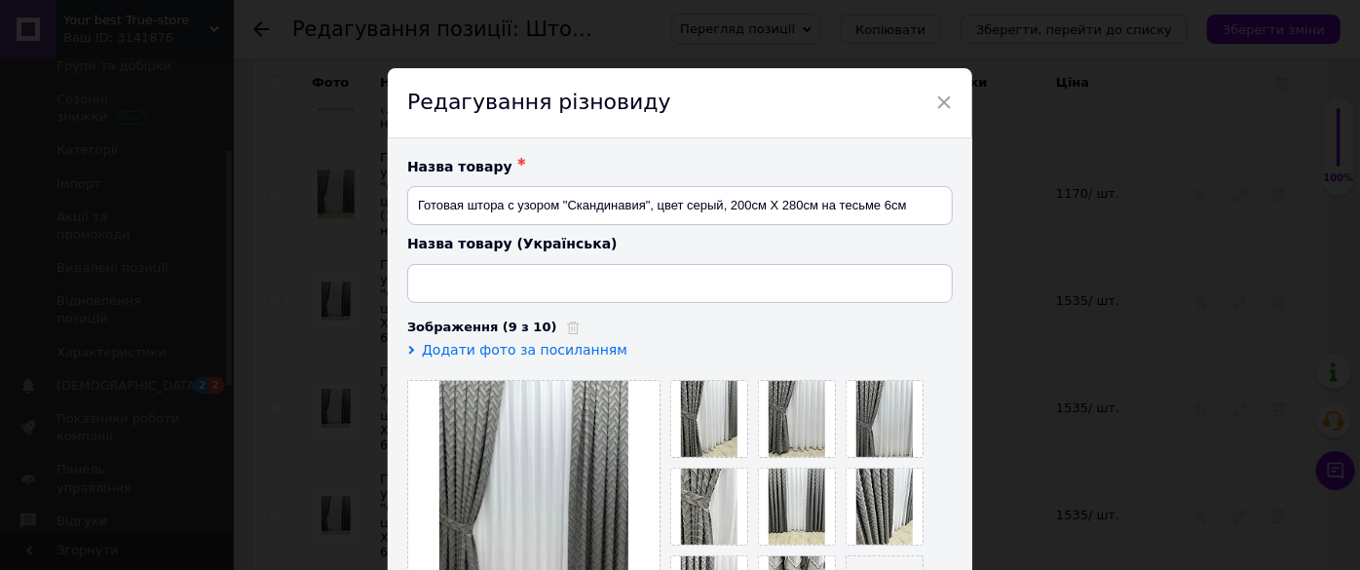
type input "Готова штора з візерунком "Скандинавія", колір сірий, 200см Х 280см на тасьмі 6…"
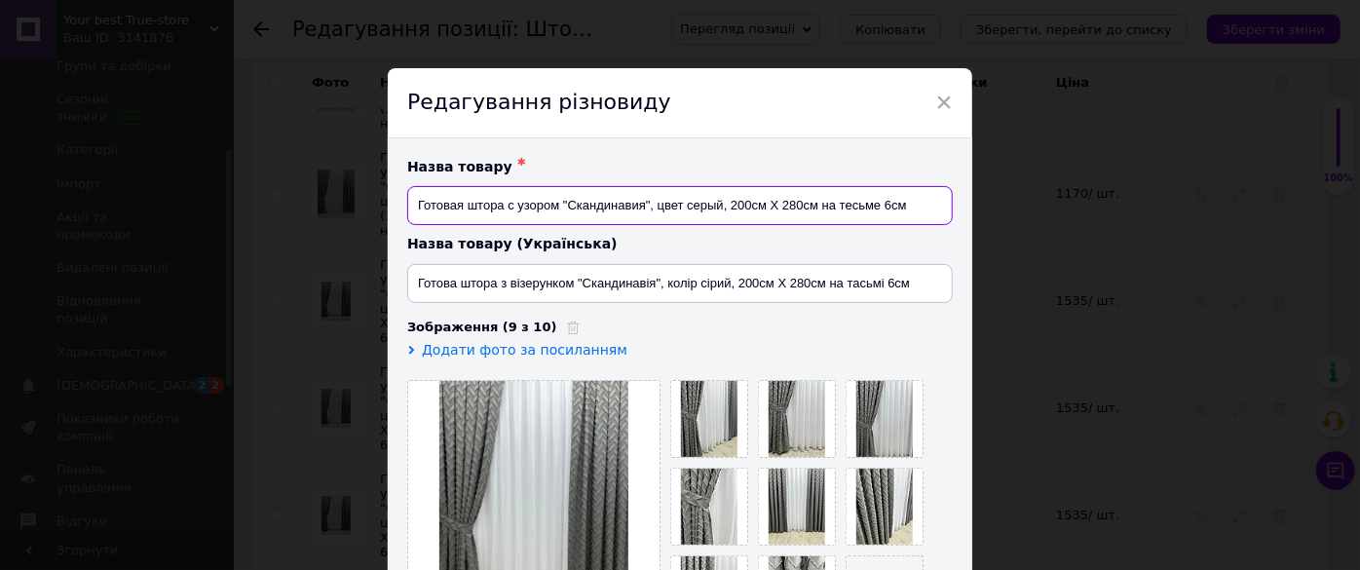
click at [814, 206] on input "Готовая штора с узором "Скандинавия", цвет серый, 200см Х 280см на тесьме 6см" at bounding box center [679, 205] width 545 height 39
type input "Готовая штора с узором "Скандинавия", цвет серый, 1шт (200см Х 280см) на тесьме…"
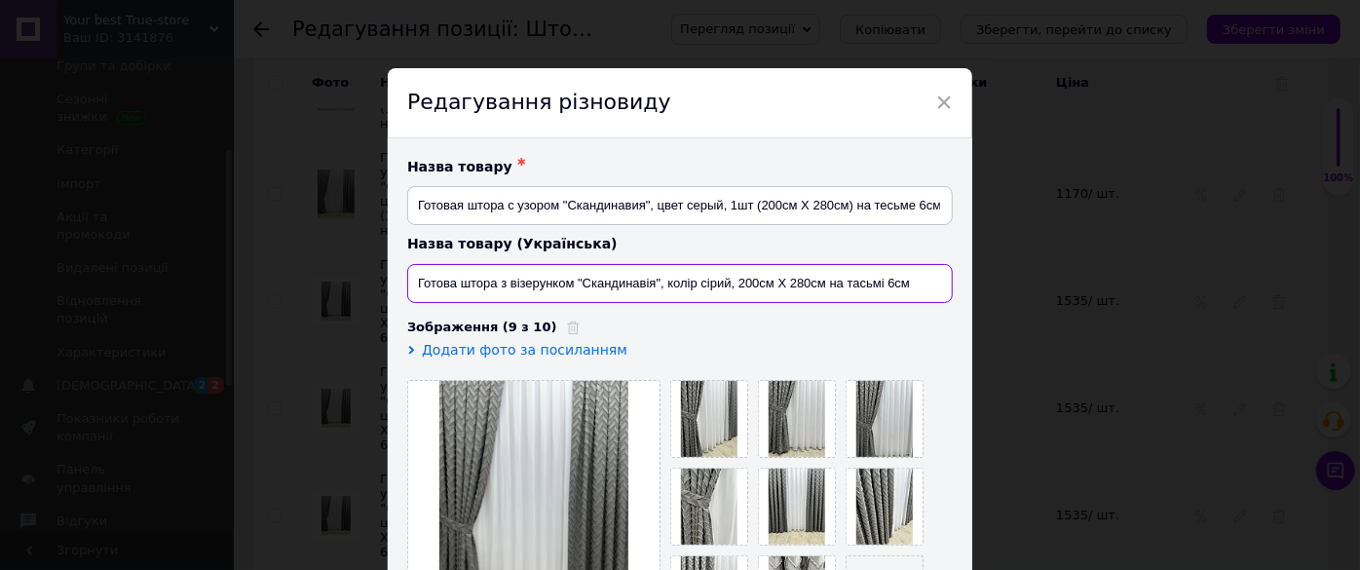
click at [818, 282] on input "Готова штора з візерунком "Скандинавія", колір сірий, 200см Х 280см на тасьмі 6…" at bounding box center [679, 283] width 545 height 39
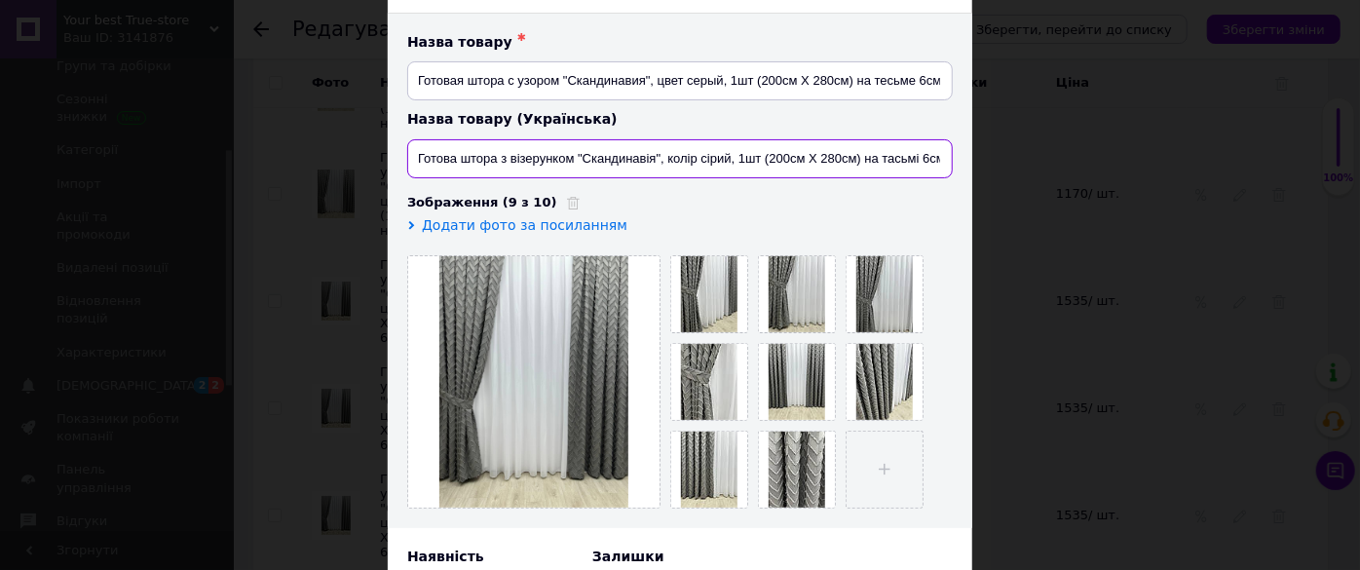
scroll to position [442, 0]
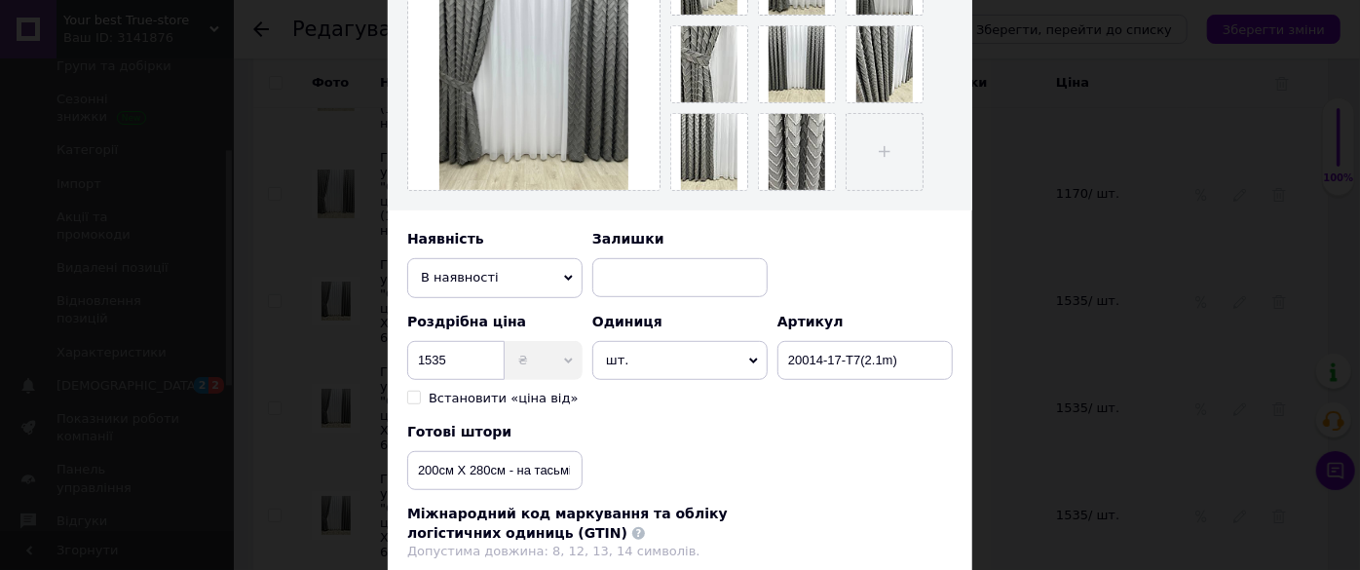
type input "Готова штора з візерунком "Скандинавія", колір сірий, 1шт (200см Х 280см) на та…"
click at [504, 467] on input "200см Х 280см - на тасьмі 6см" at bounding box center [494, 470] width 175 height 39
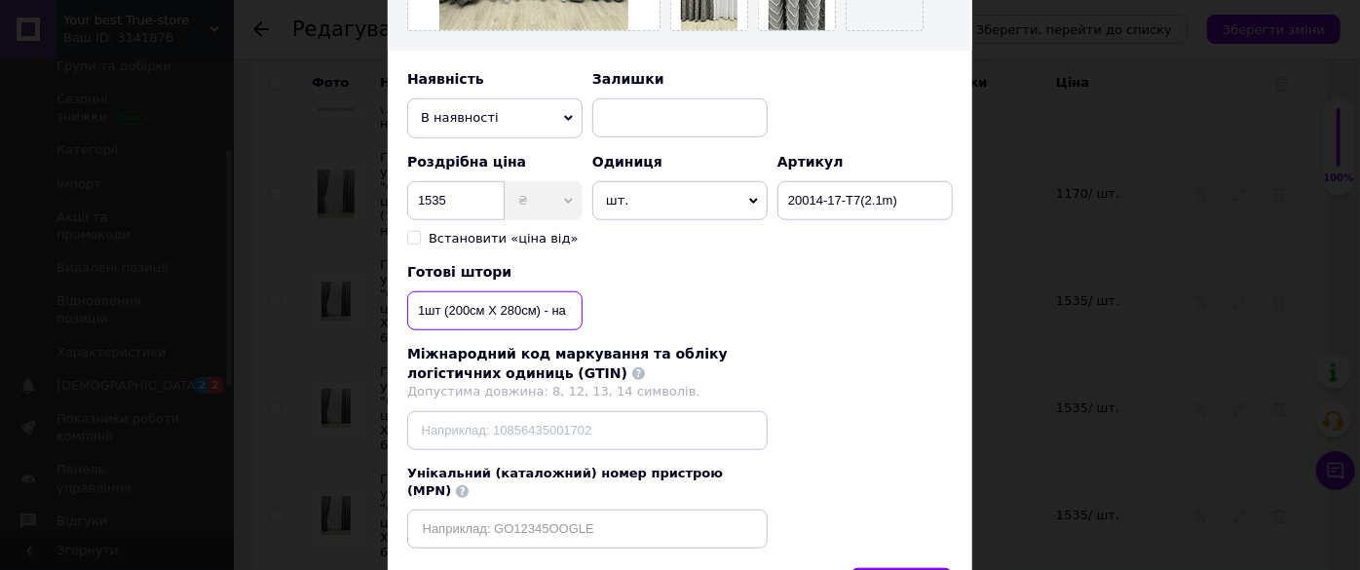
scroll to position [705, 0]
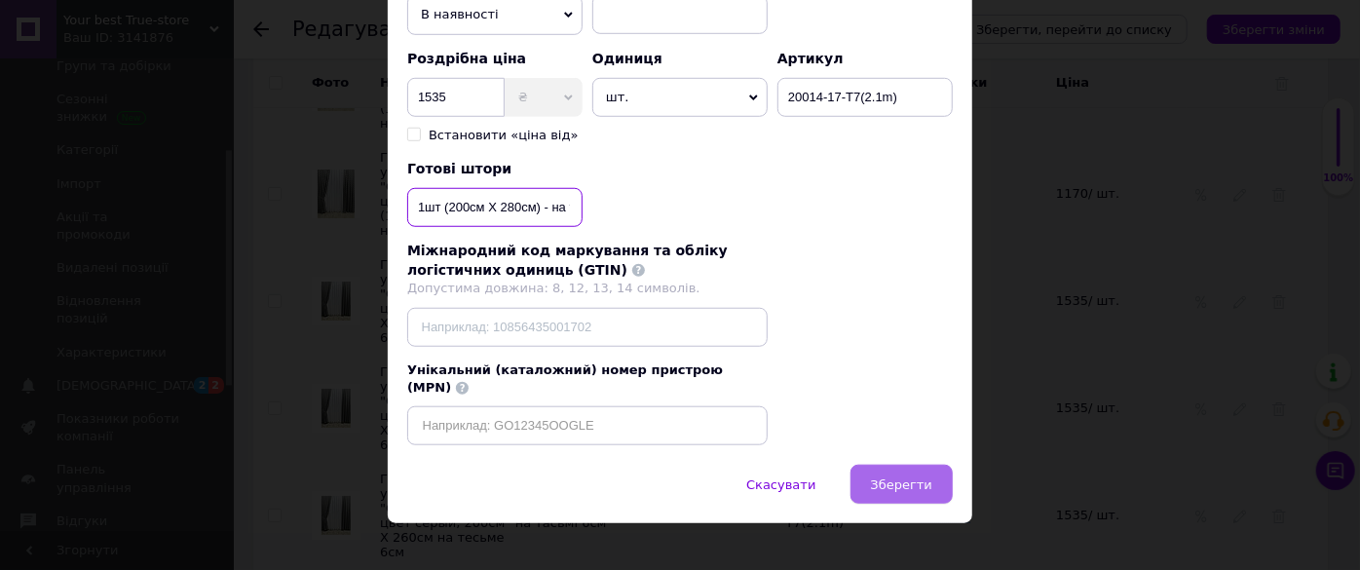
type input "1шт (200см Х 280см) - на тасьмі 6см"
click at [901, 474] on button "Зберегти" at bounding box center [901, 484] width 102 height 39
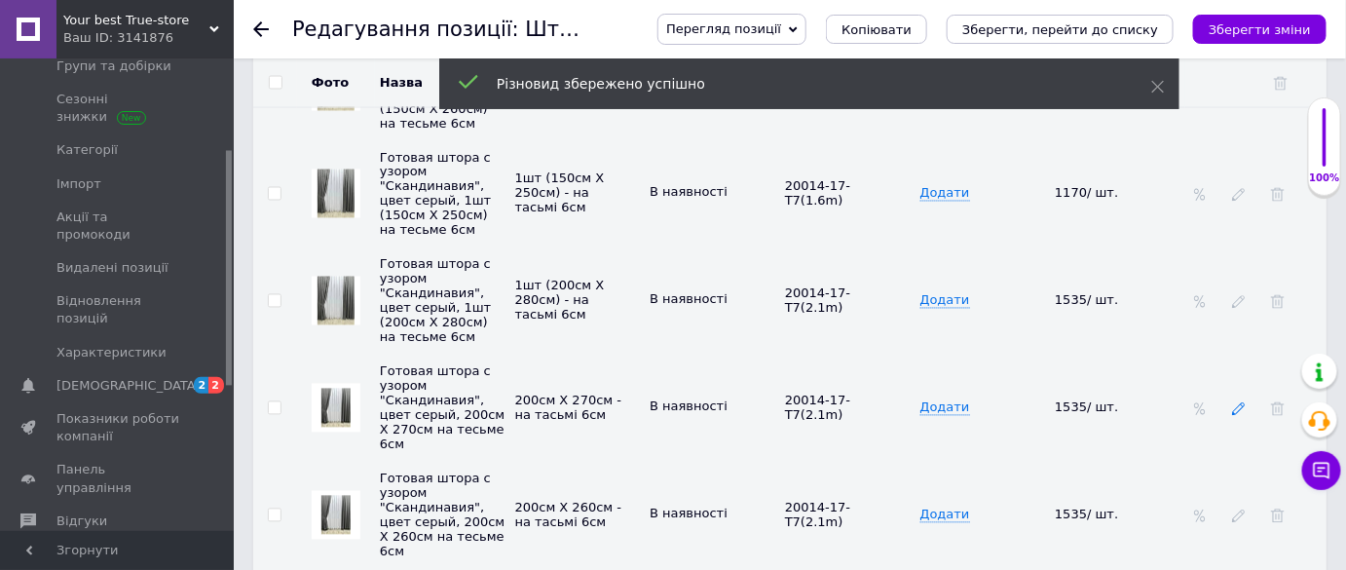
click at [1241, 403] on use at bounding box center [1238, 409] width 13 height 13
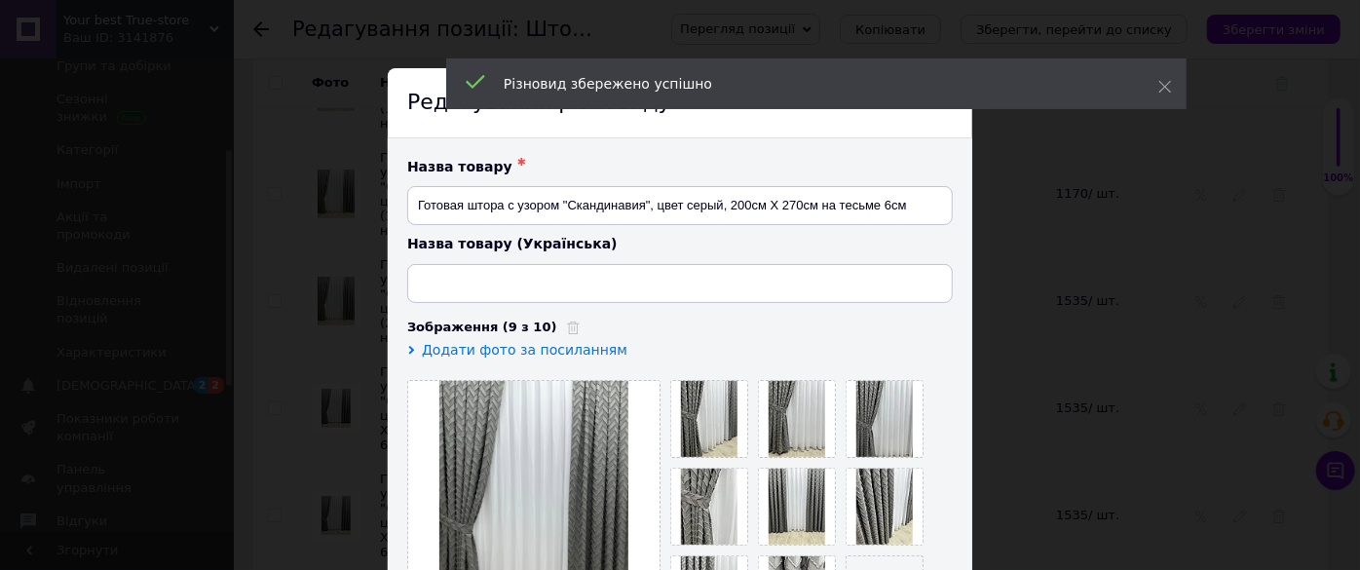
type input "Готова штора з візерунком "Скандинавія", колір сірий, 200см Х 270см на тасьмі 6…"
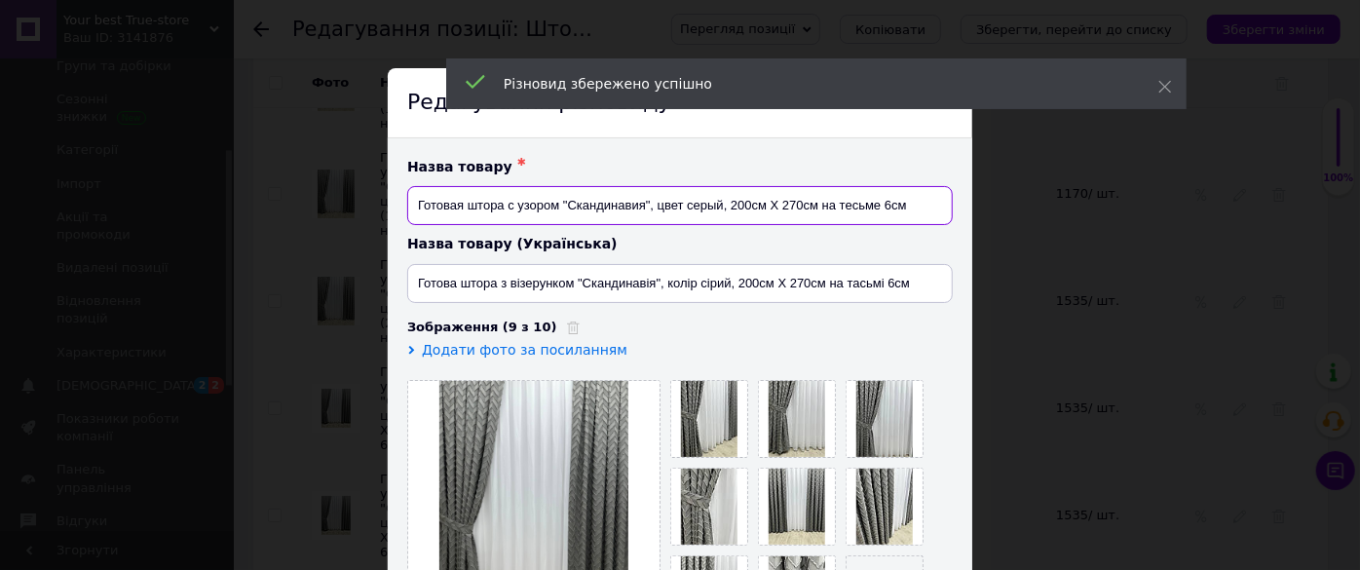
click at [815, 206] on input "Готовая штора с узором "Скандинавия", цвет серый, 200см Х 270см на тесьме 6см" at bounding box center [679, 205] width 545 height 39
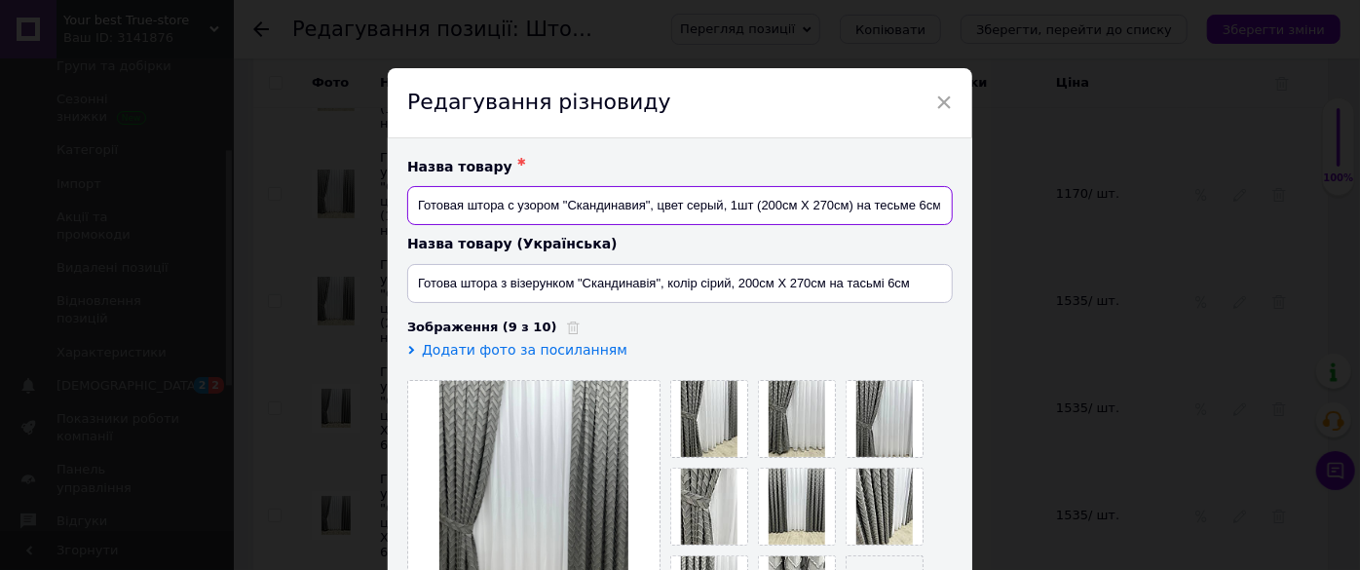
type input "Готовая штора с узором "Скандинавия", цвет серый, 1шт (200см Х 270см) на тесьме…"
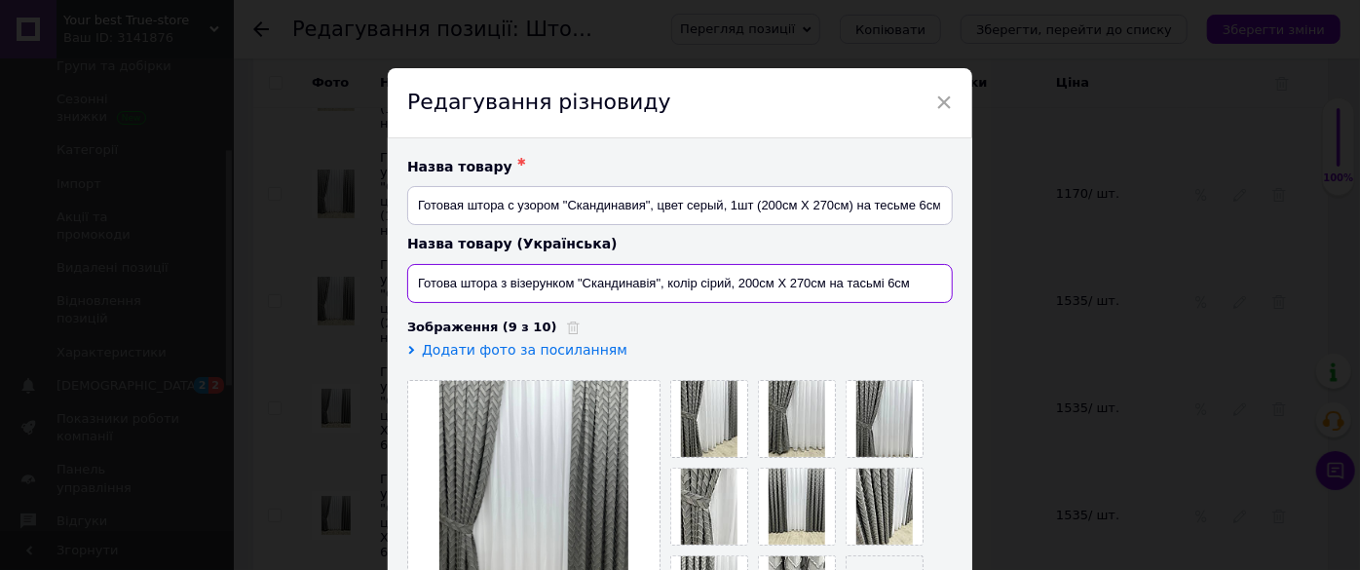
click at [818, 282] on input "Готова штора з візерунком "Скандинавія", колір сірий, 200см Х 270см на тасьмі 6…" at bounding box center [679, 283] width 545 height 39
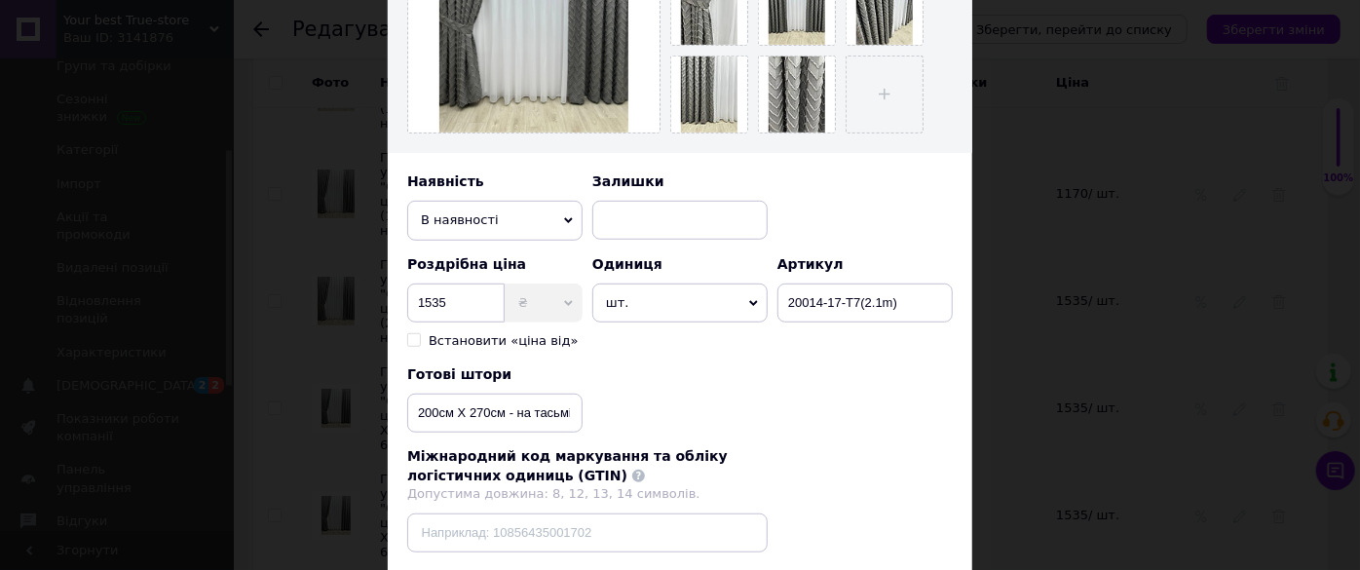
scroll to position [531, 0]
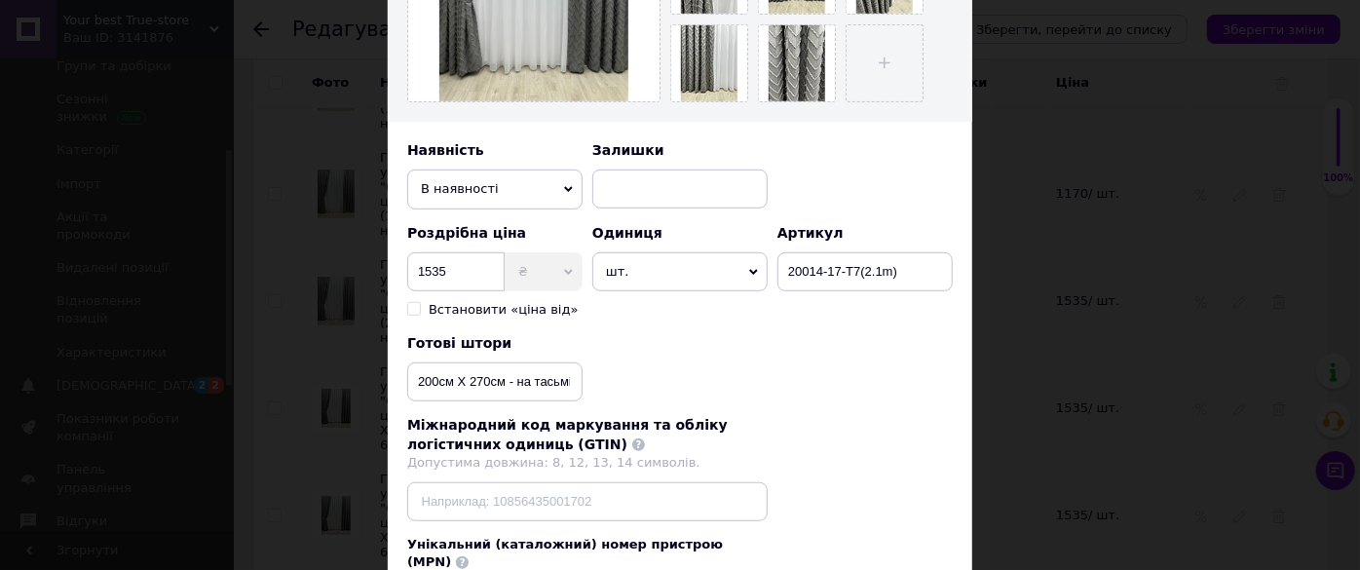
type input "Готова штора з візерунком "Скандинавія", колір сірий, 1шт (200см Х 270см) на та…"
click at [503, 379] on input "200см Х 270см - на тасьмі 6см" at bounding box center [494, 381] width 175 height 39
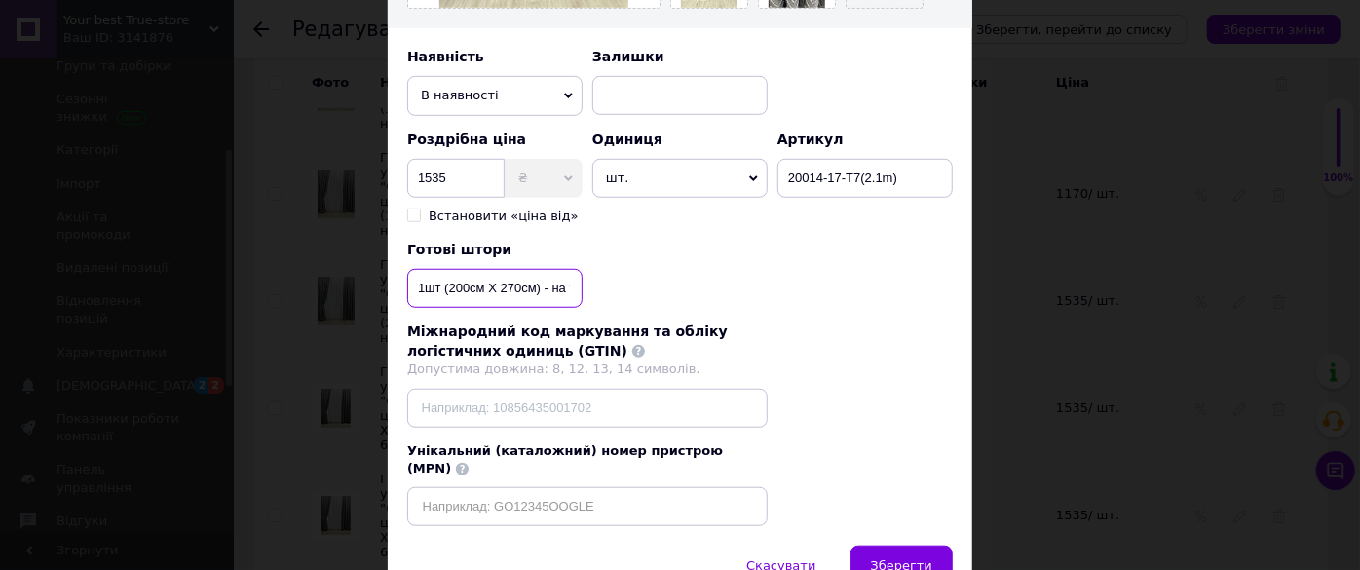
scroll to position [705, 0]
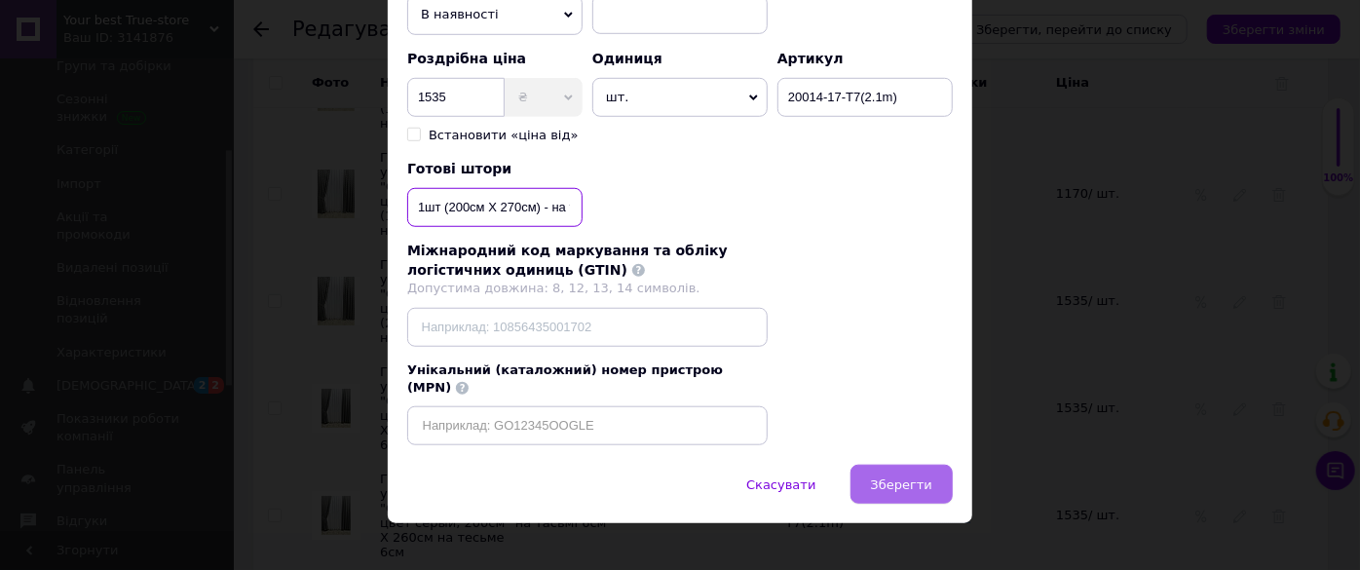
type input "1шт (200см Х 270см) - на тасьмі 6см"
click at [896, 465] on button "Зберегти" at bounding box center [901, 484] width 102 height 39
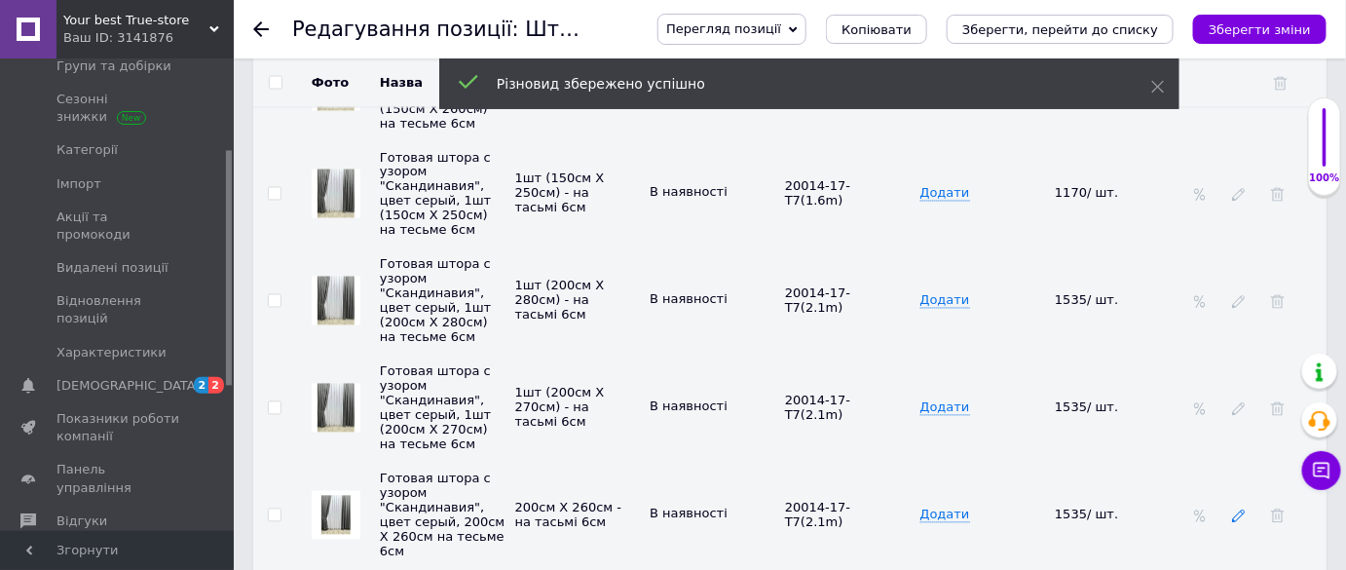
click at [1241, 510] on use at bounding box center [1238, 516] width 13 height 13
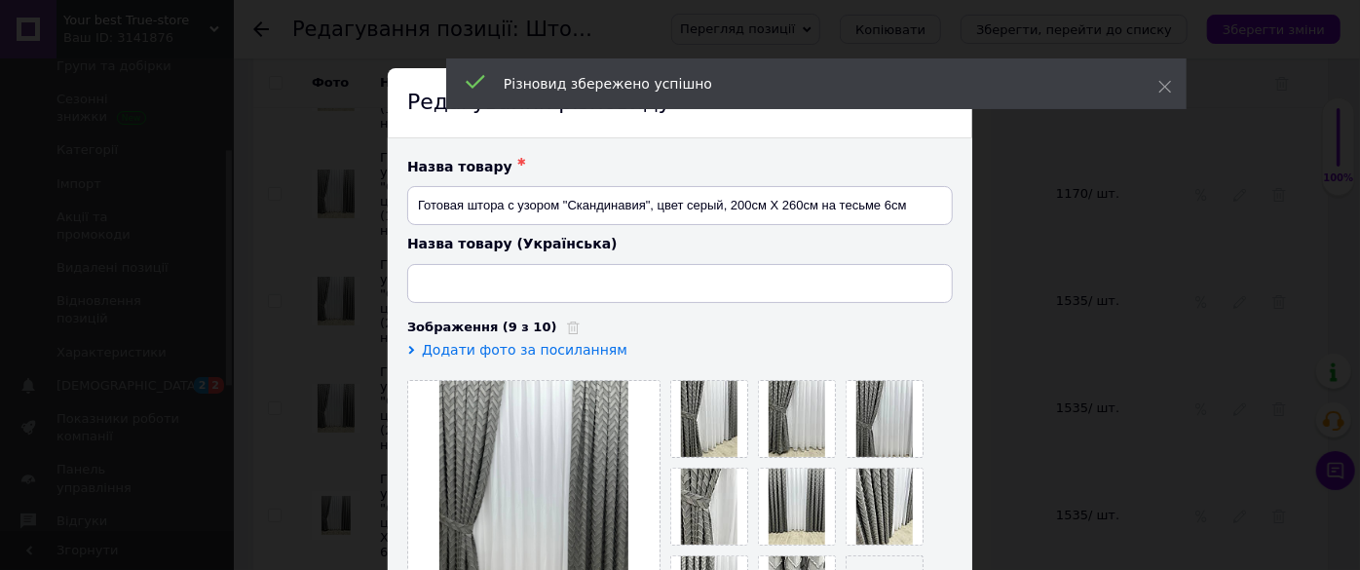
type input "Готова штора з візерунком "Скандинавія", колір сірий, 200см Х 260см на тасьмі 6…"
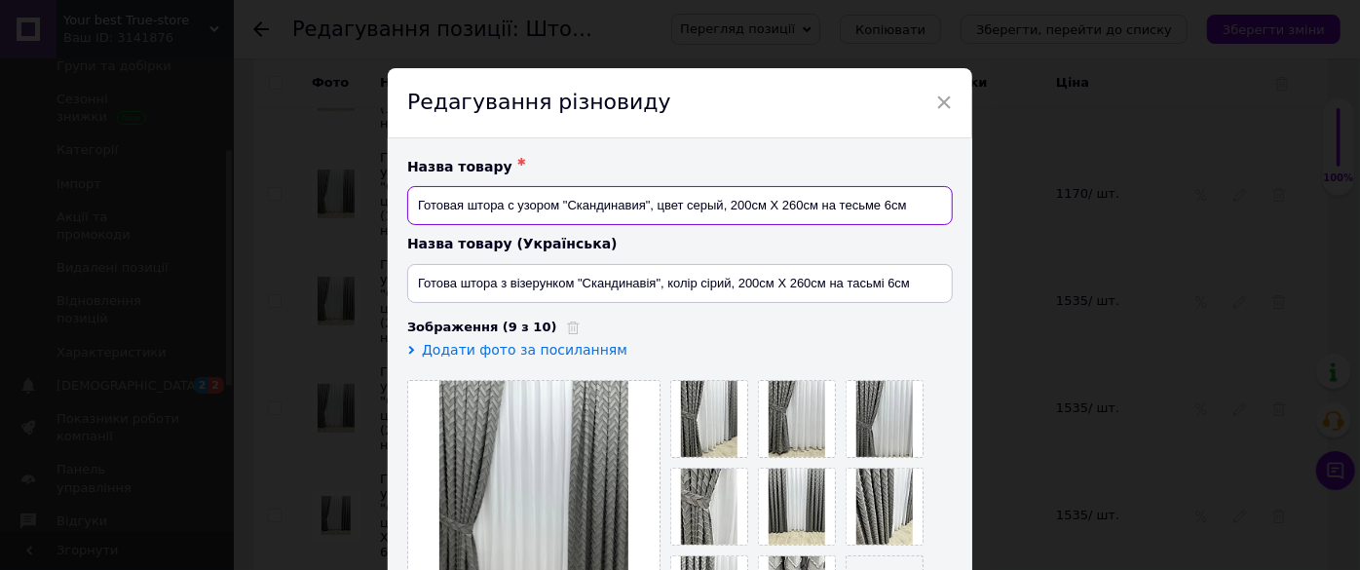
click at [815, 203] on input "Готовая штора с узором "Скандинавия", цвет серый, 200см Х 260см на тесьме 6см" at bounding box center [679, 205] width 545 height 39
type input "Готовая штора с узором "Скандинавия", цвет серый, 1шт (200см Х 260см) на тесьме…"
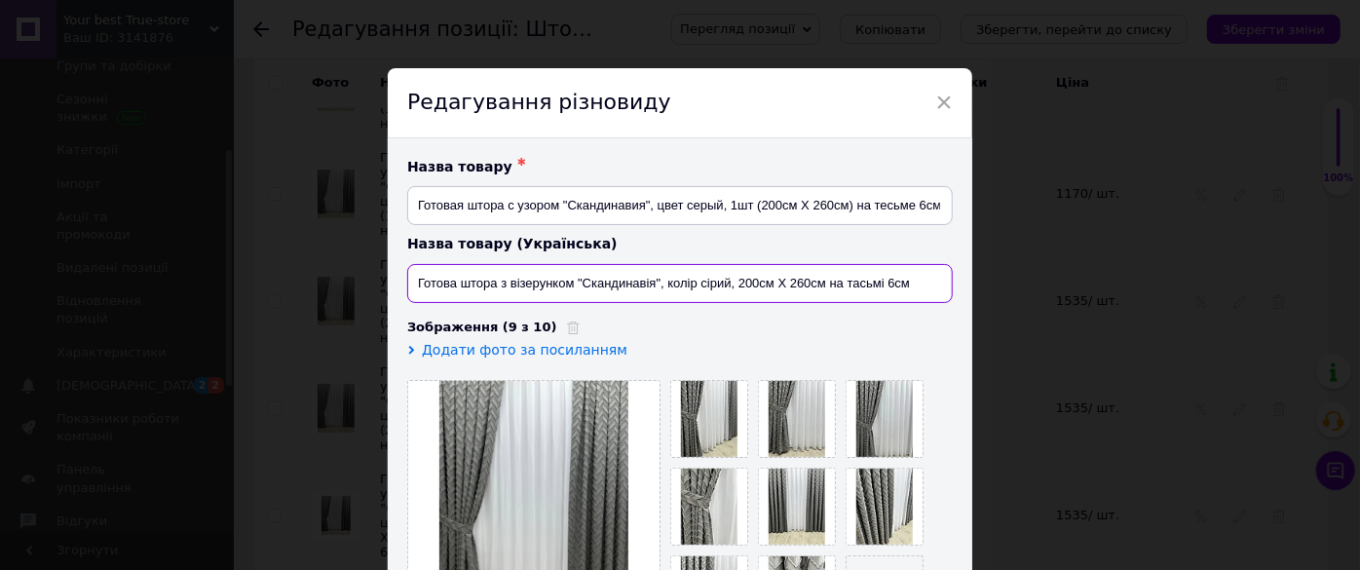
click at [826, 280] on input "Готова штора з візерунком "Скандинавія", колір сірий, 200см Х 260см на тасьмі 6…" at bounding box center [679, 283] width 545 height 39
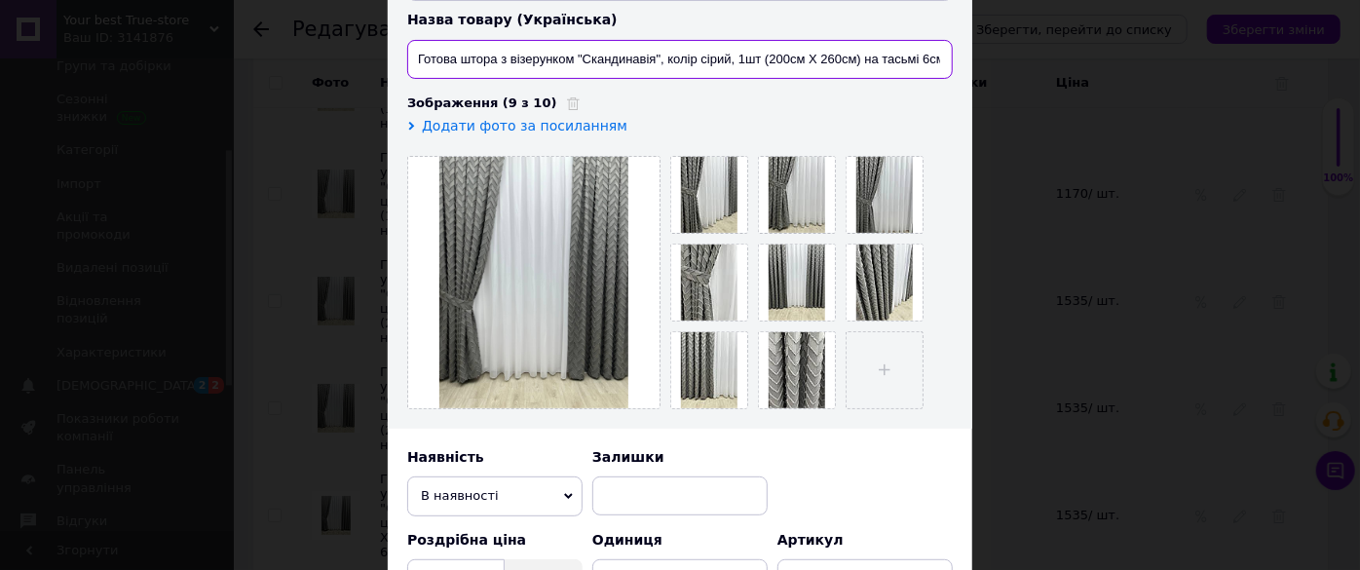
scroll to position [442, 0]
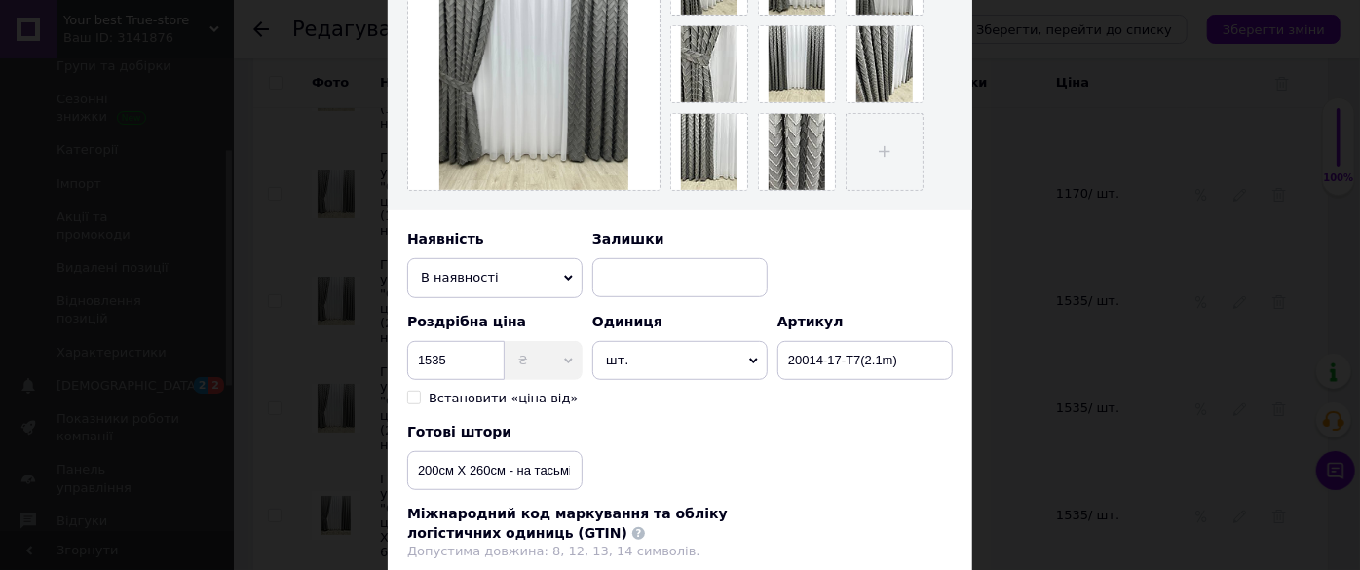
type input "Готова штора з візерунком "Скандинавія", колір сірий, 1шт (200см Х 260см) на та…"
click at [505, 469] on input "200см Х 260см - на тасьмі 6см" at bounding box center [494, 470] width 175 height 39
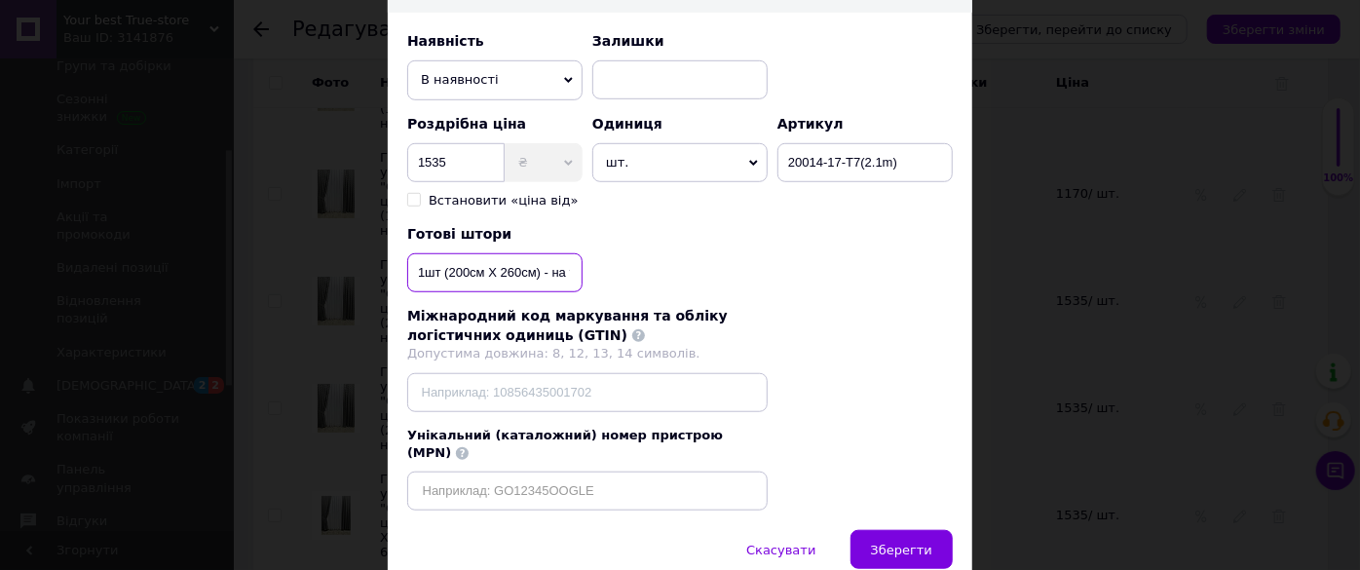
scroll to position [705, 0]
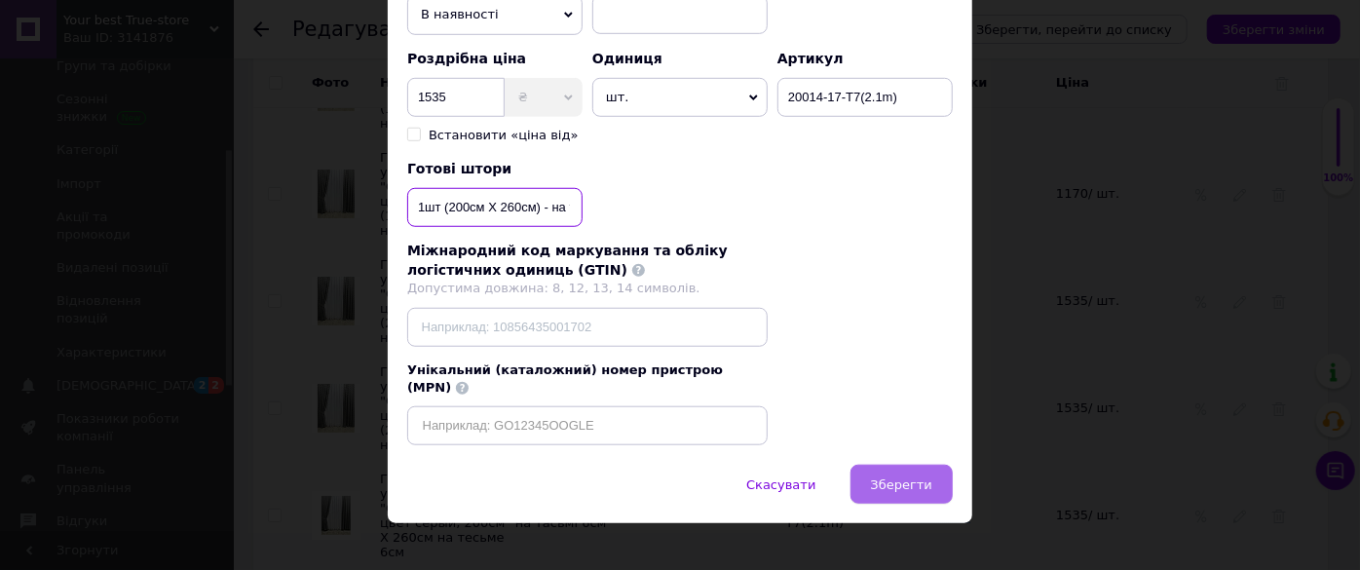
type input "1шт (200см Х 260см) - на тасьмі 6см"
click at [906, 477] on span "Зберегти" at bounding box center [901, 484] width 61 height 15
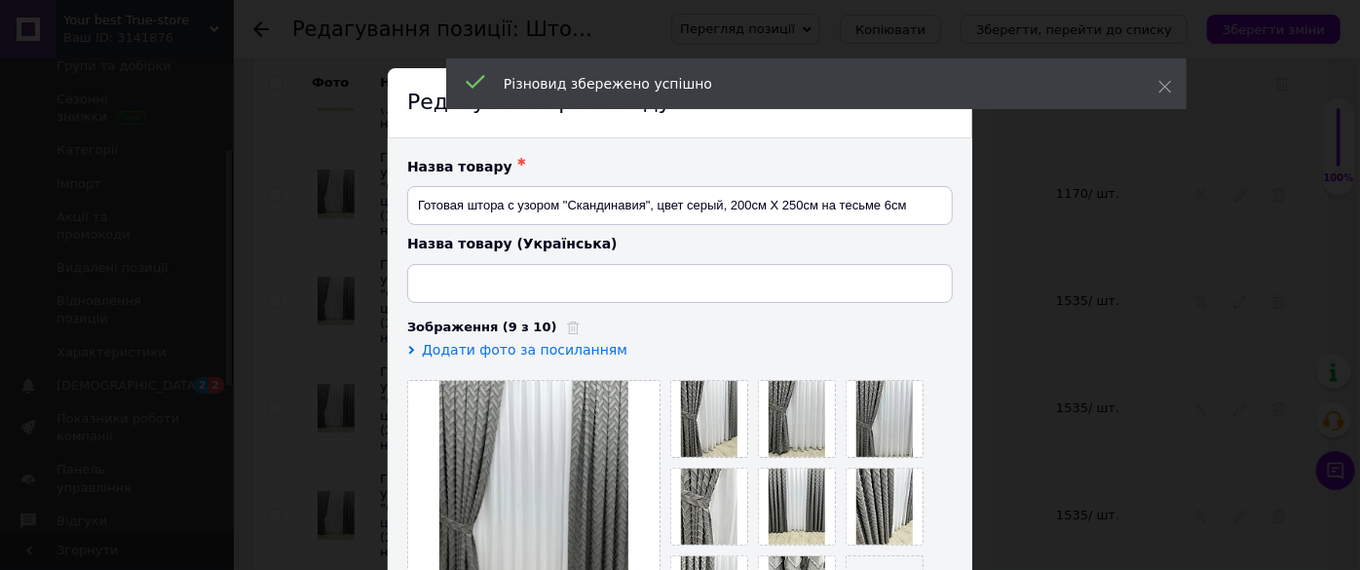
type input "Готова штора з візерунком "Скандинавія", колір сірий, 200см Х 250см на тасьмі 6…"
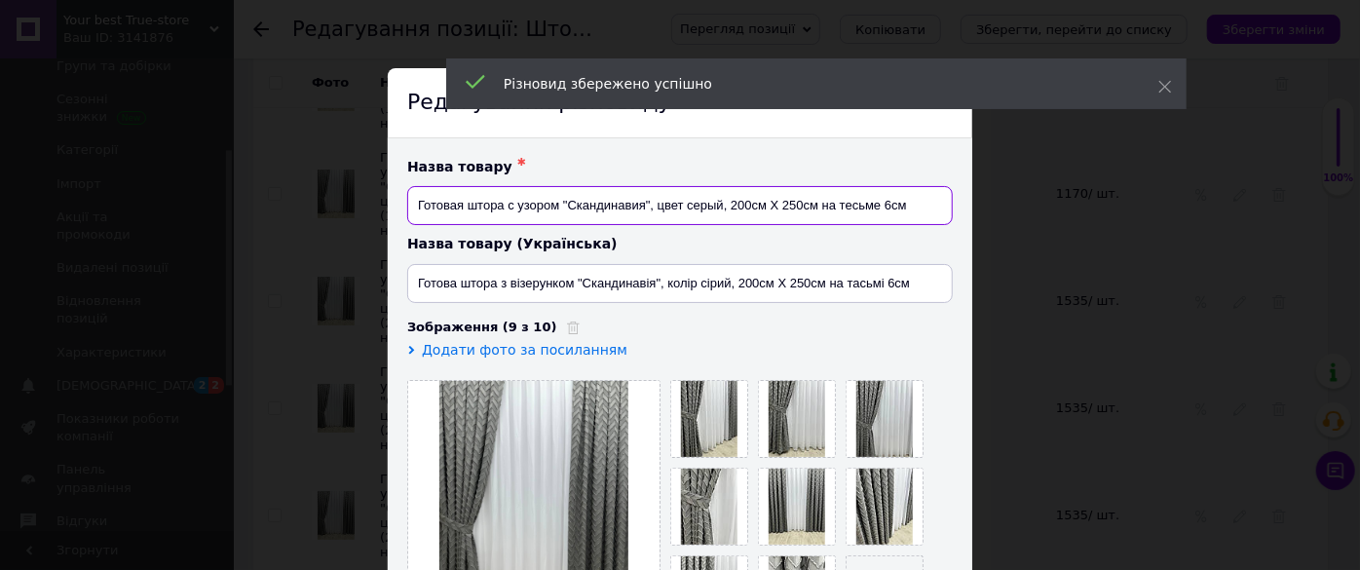
click at [810, 210] on input "Готовая штора с узором "Скандинавия", цвет серый, 200см Х 250см на тесьме 6см" at bounding box center [679, 205] width 545 height 39
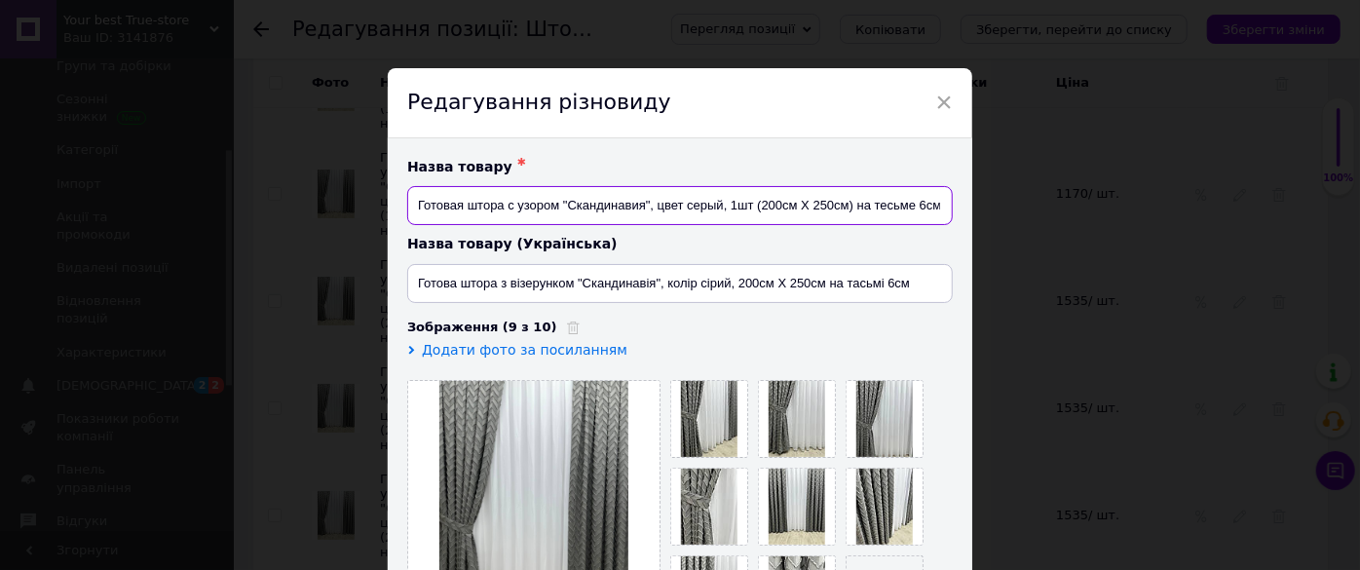
type input "Готовая штора с узором "Скандинавия", цвет серый, 1шт (200см Х 250см) на тесьме…"
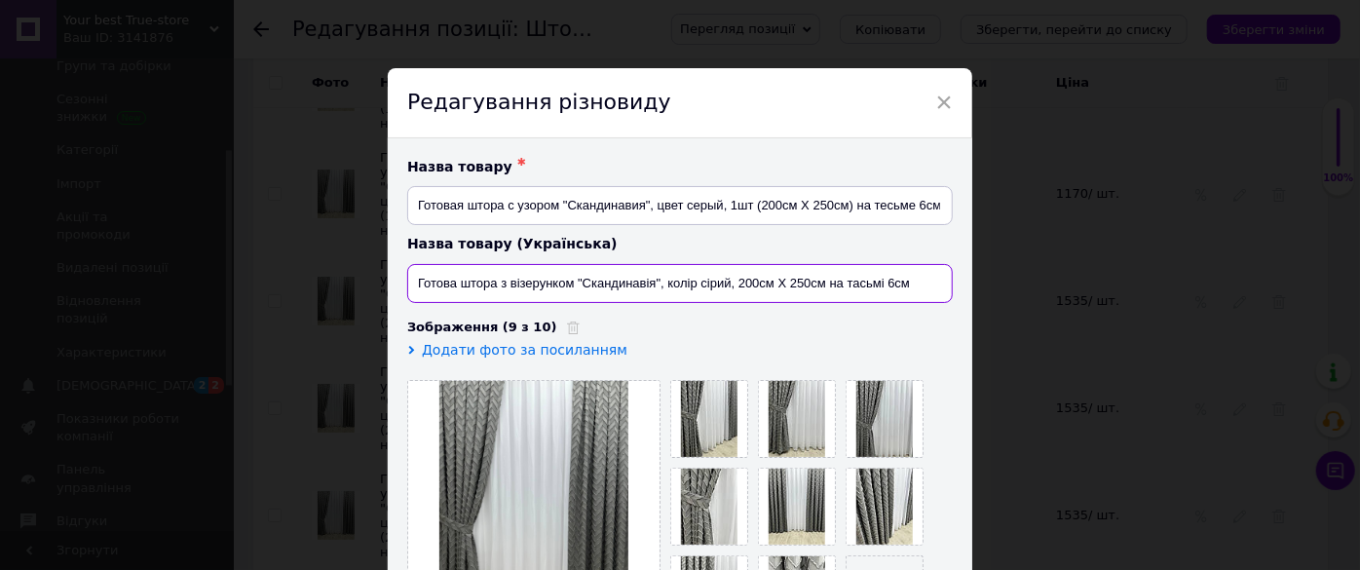
click at [820, 283] on input "Готова штора з візерунком "Скандинавія", колір сірий, 200см Х 250см на тасьмі 6…" at bounding box center [679, 283] width 545 height 39
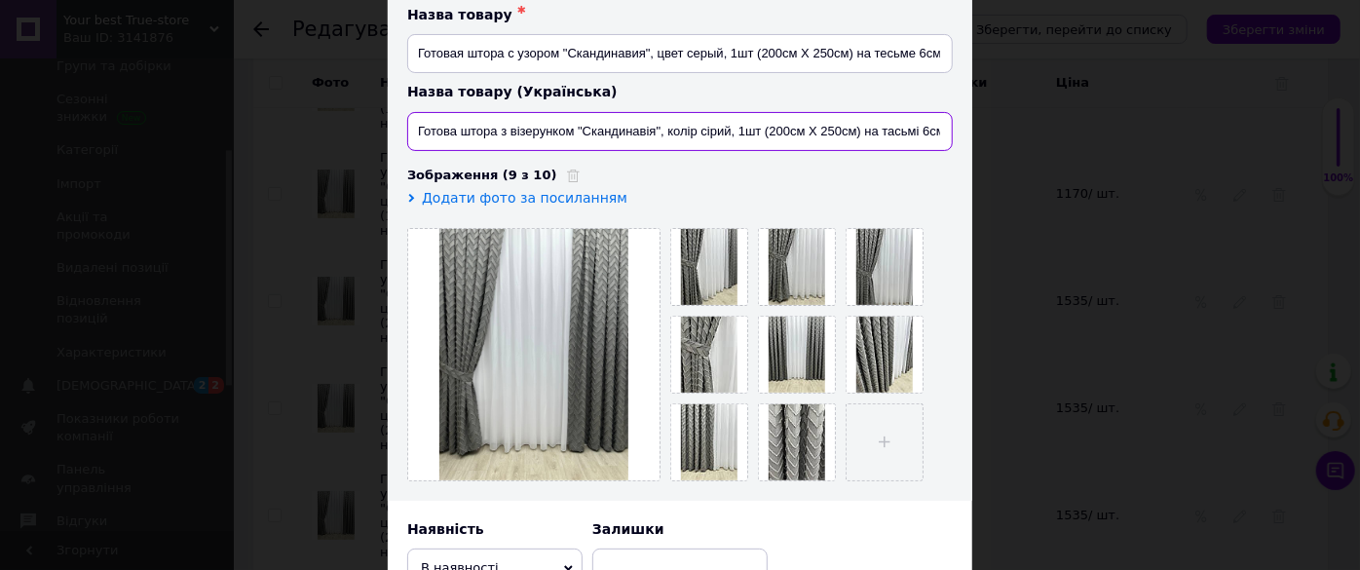
scroll to position [531, 0]
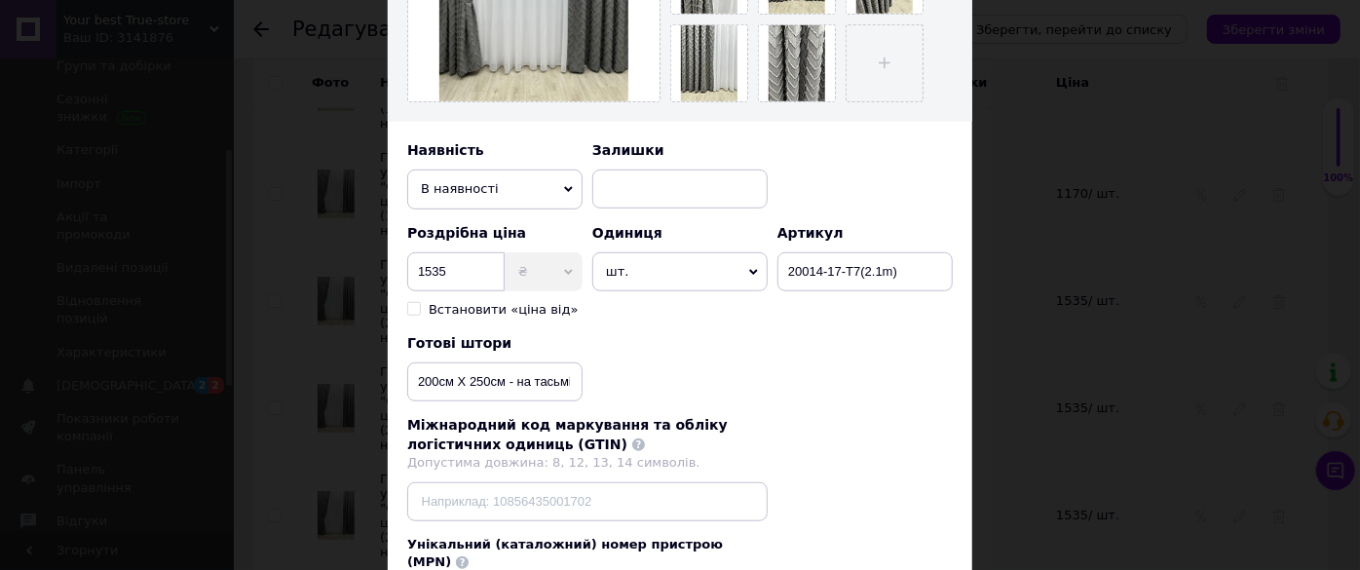
type input "Готова штора з візерунком "Скандинавія", колір сірий, 1шт (200см Х 250см) на та…"
click at [502, 378] on input "200см Х 250см - на тасьмі 6см" at bounding box center [494, 381] width 175 height 39
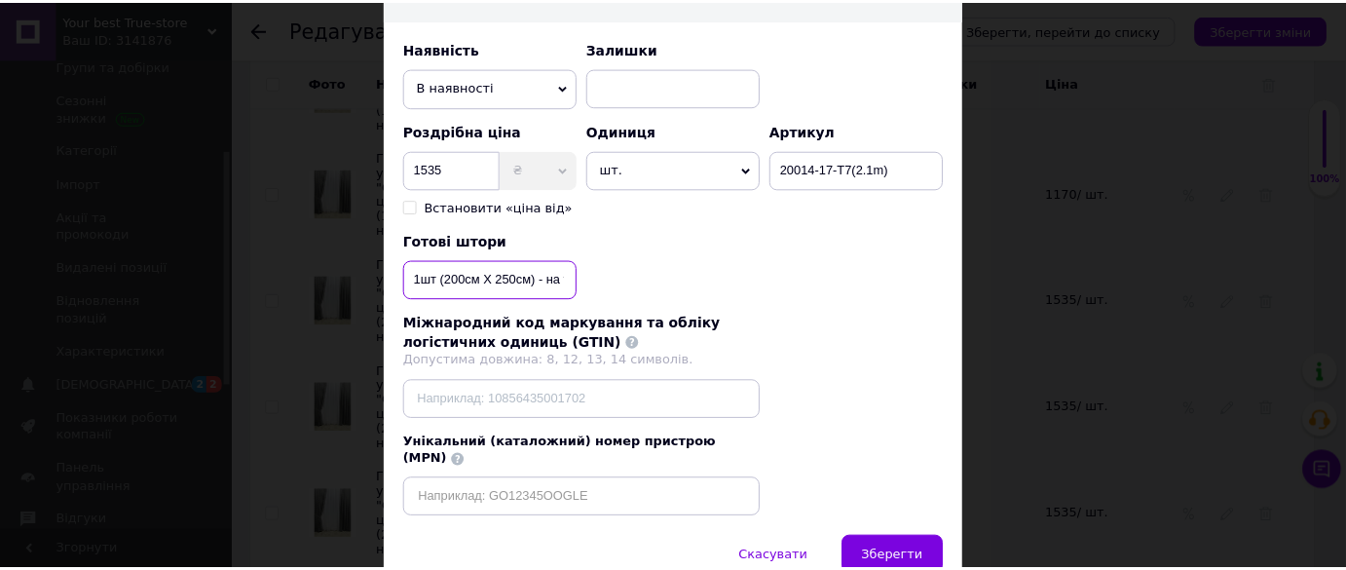
scroll to position [705, 0]
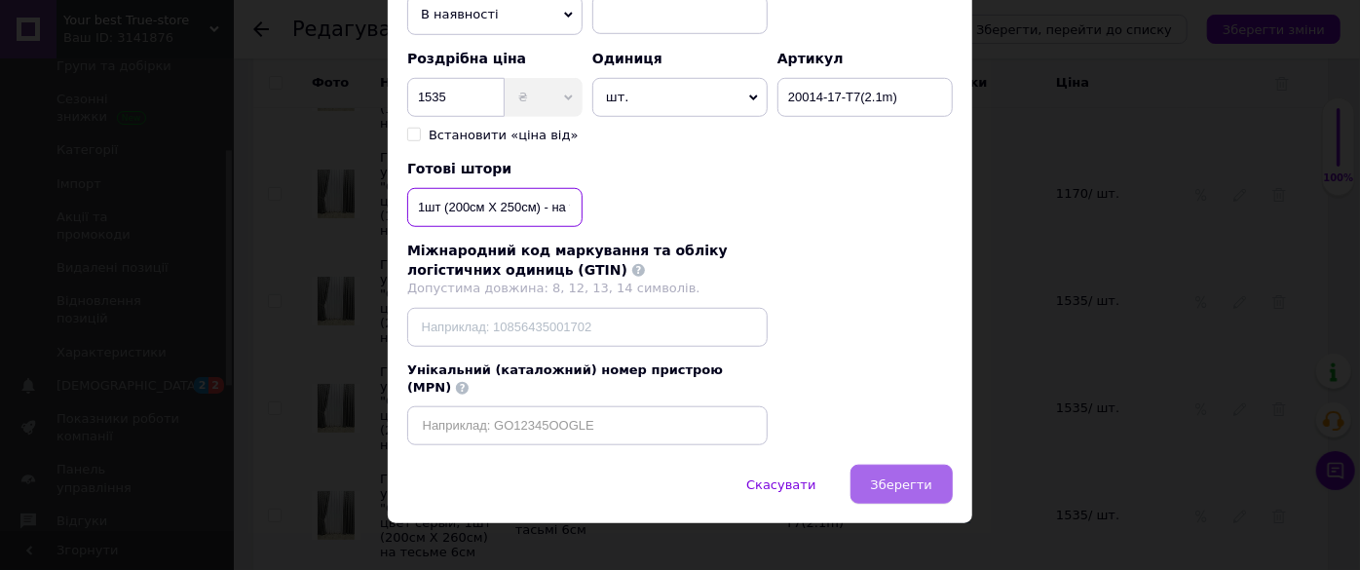
type input "1шт (200см Х 250см) - на тасьмі 6см"
click at [912, 474] on button "Зберегти" at bounding box center [901, 484] width 102 height 39
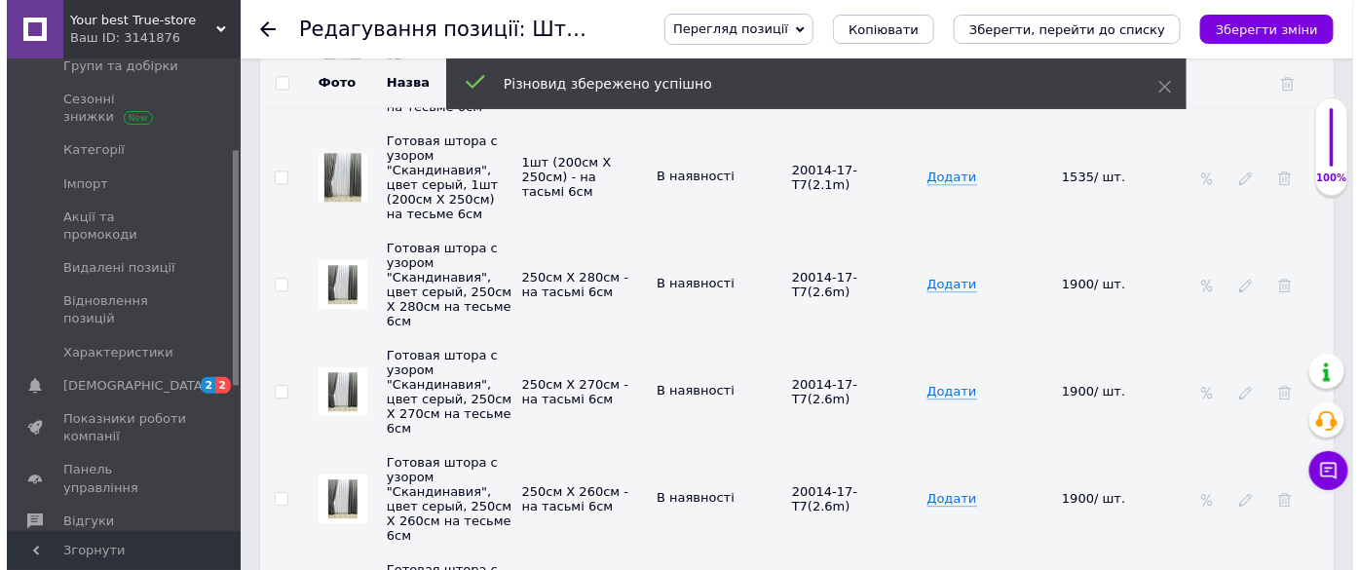
scroll to position [3984, 0]
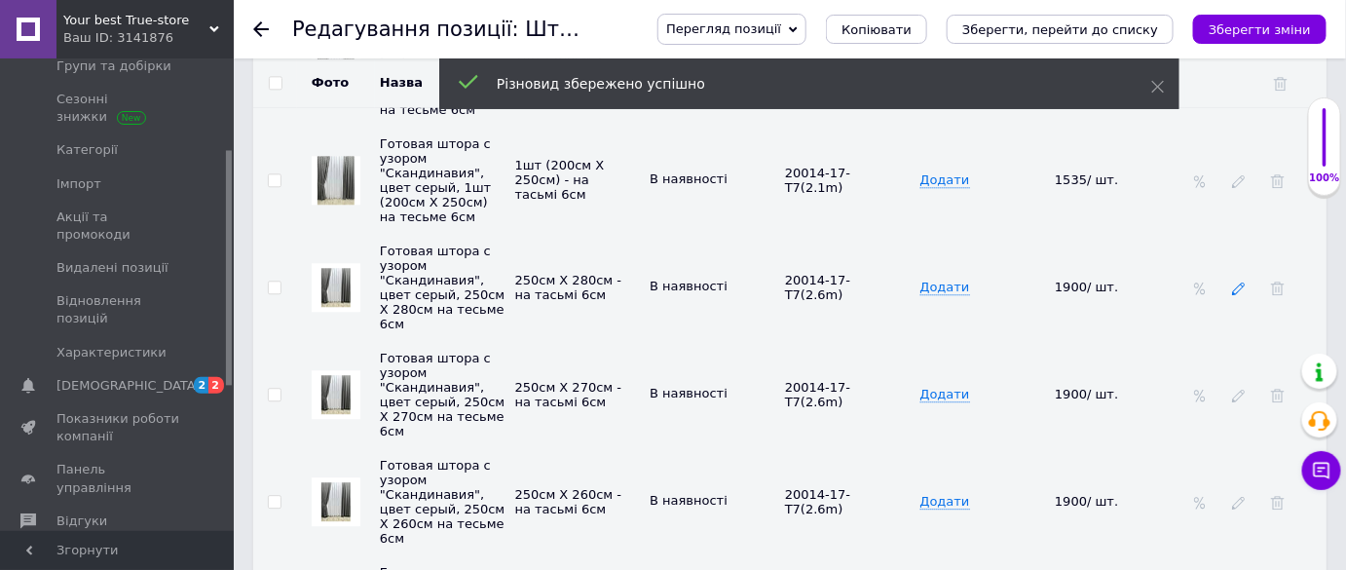
click at [1236, 282] on use at bounding box center [1238, 288] width 13 height 13
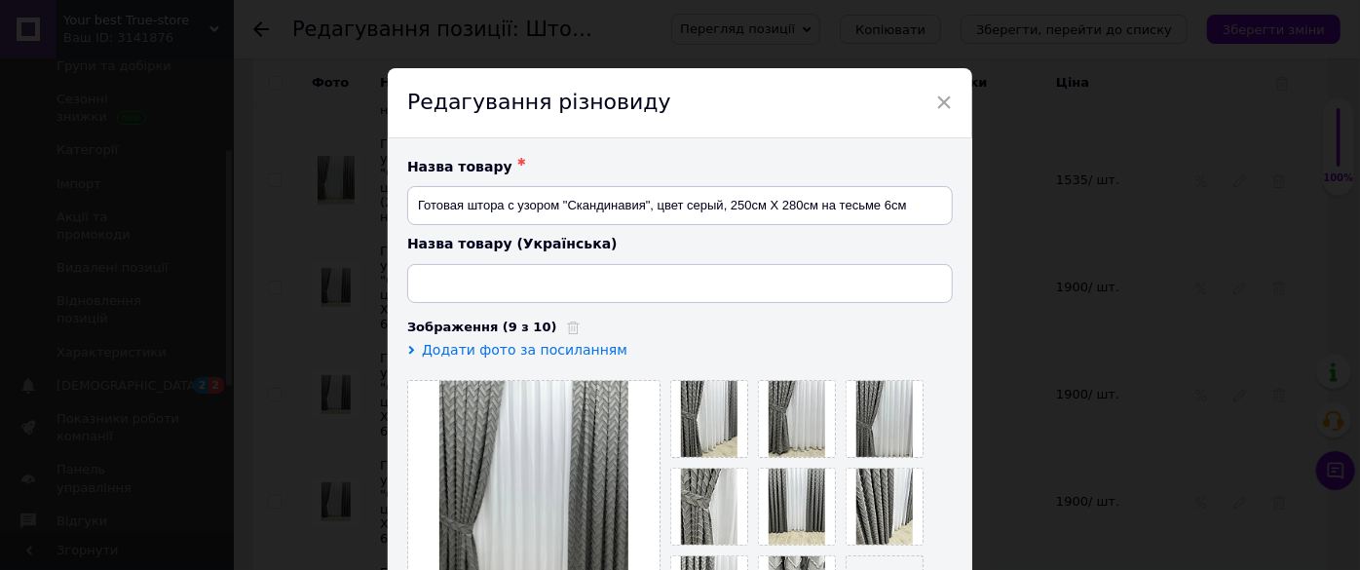
type input "Готова штора з візерунком "Скандинавія", колір сірий, 250см Х 280см на тасьмі 6…"
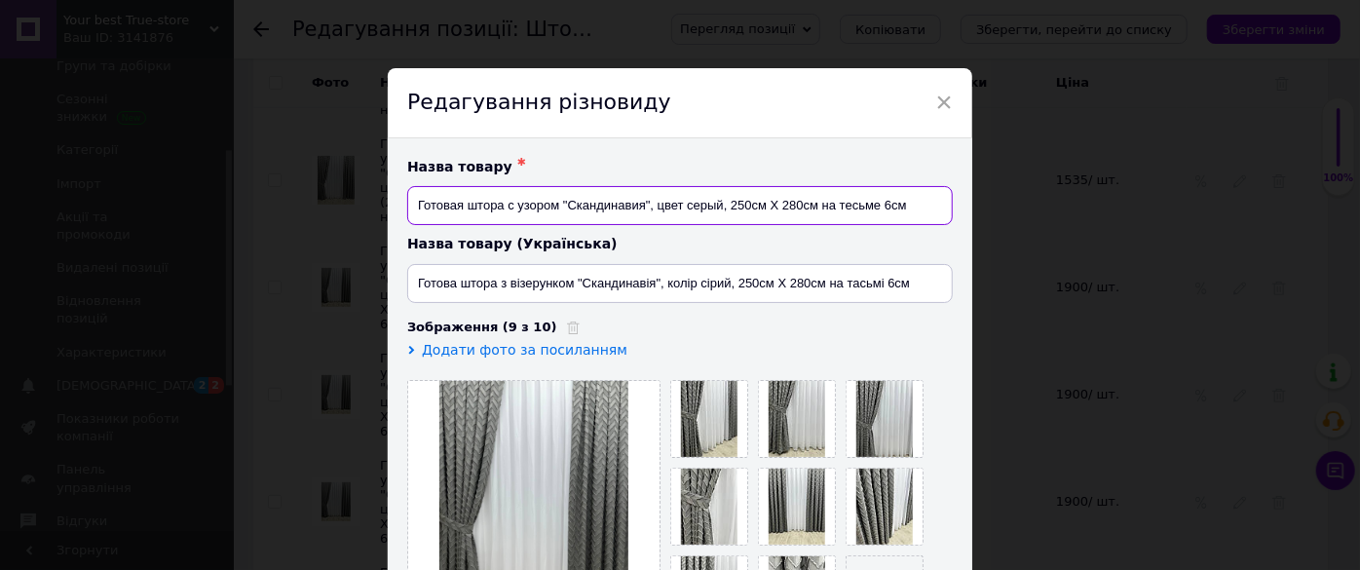
click at [812, 206] on input "Готовая штора с узором "Скандинавия", цвет серый, 250см Х 280см на тесьме 6см" at bounding box center [679, 205] width 545 height 39
type input "Готовая штора с узором "Скандинавия", цвет серый, 1шт 250см Х 280см) на тесьме …"
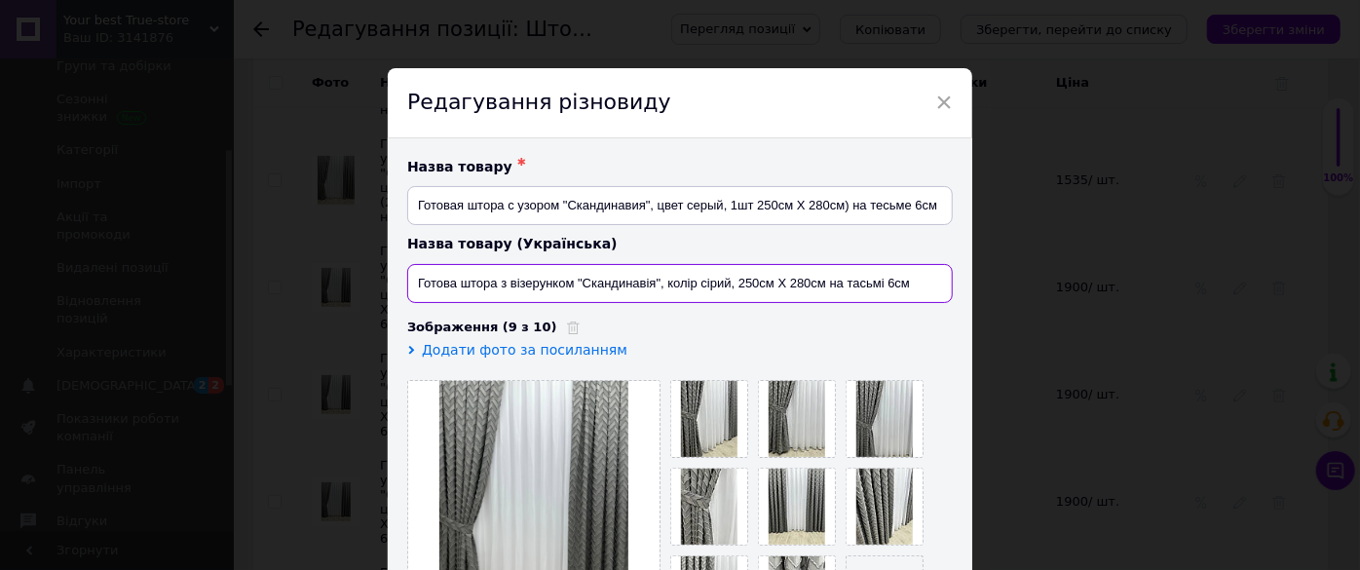
click at [819, 288] on input "Готова штора з візерунком "Скандинавія", колір сірий, 250см Х 280см на тасьмі 6…" at bounding box center [679, 283] width 545 height 39
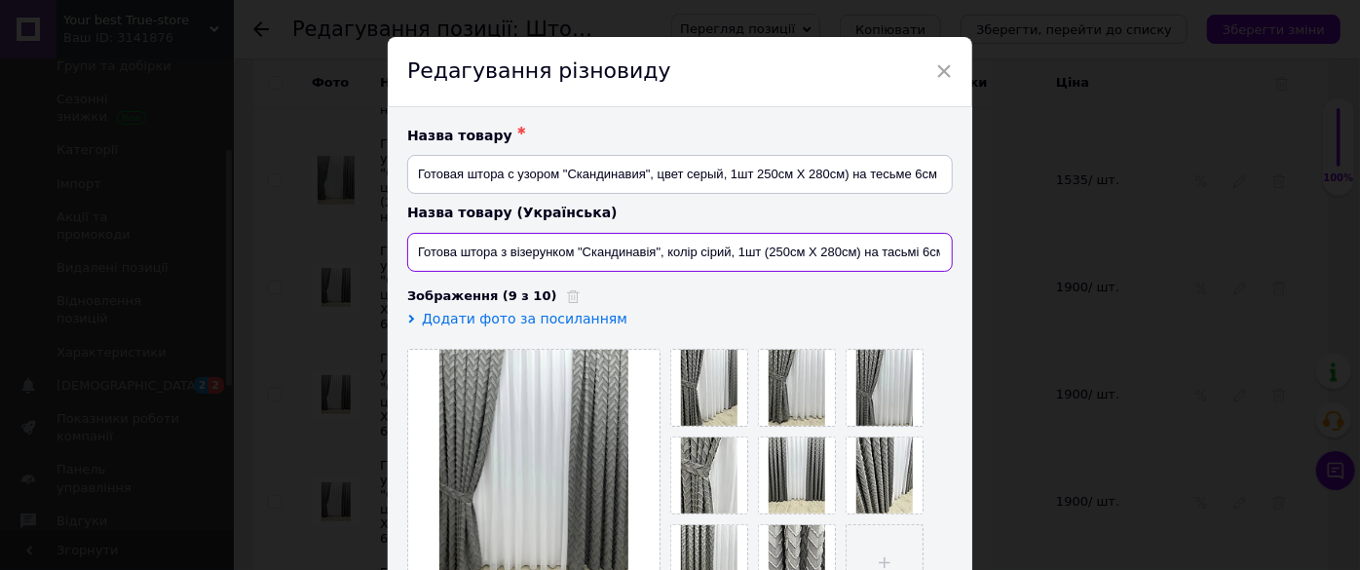
scroll to position [0, 0]
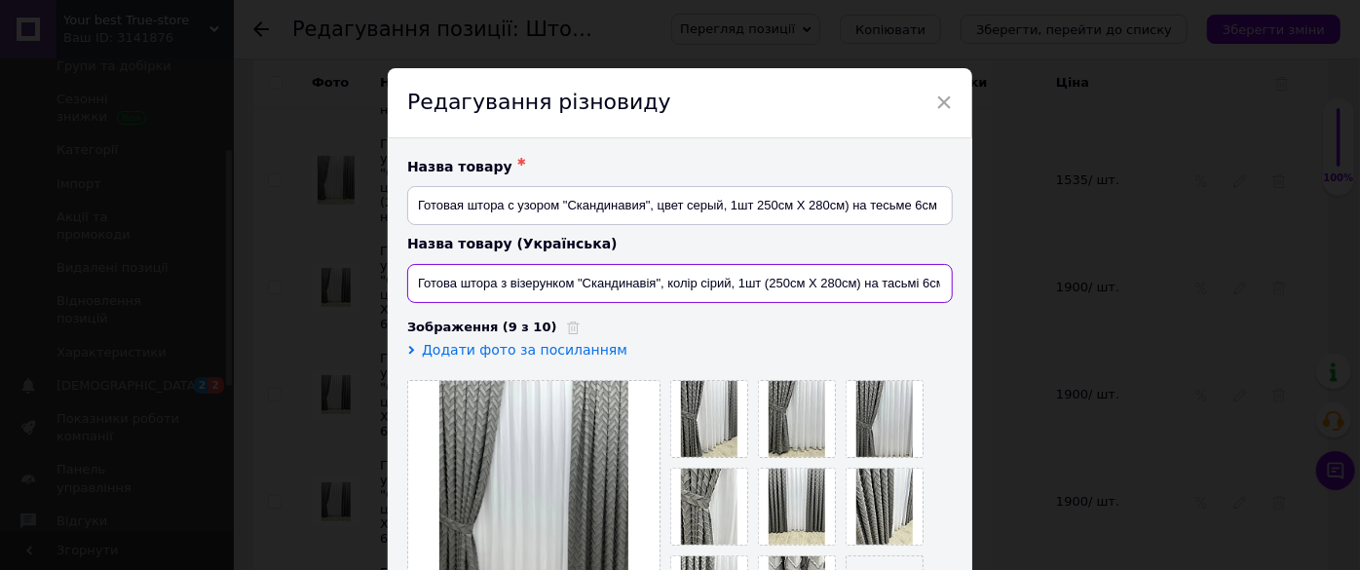
type input "Готова штора з візерунком "Скандинавія", колір сірий, 1шт (250см Х 280см) на та…"
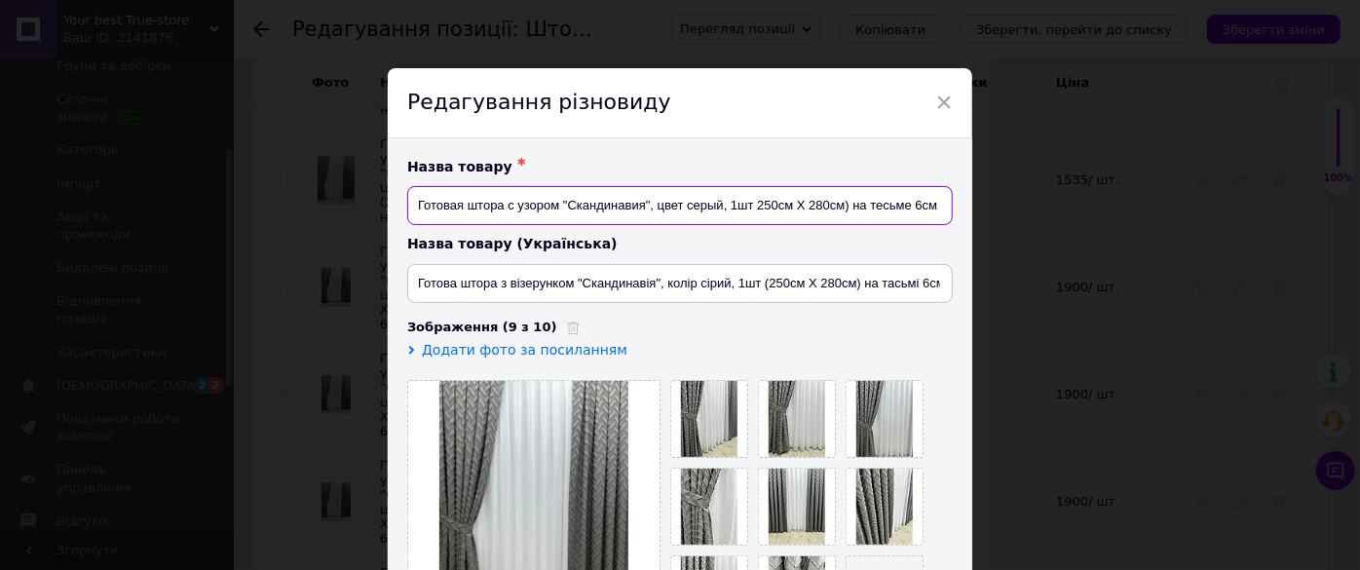
click at [756, 206] on input "Готовая штора с узором "Скандинавия", цвет серый, 1шт 250см Х 280см) на тесьме …" at bounding box center [679, 205] width 545 height 39
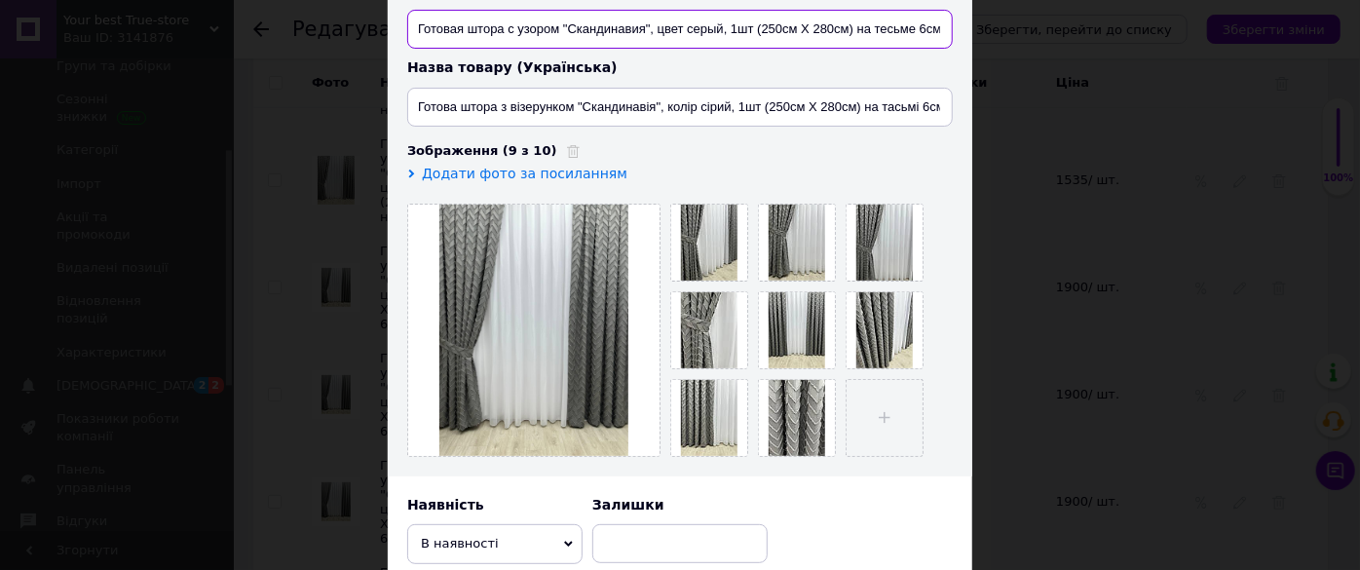
scroll to position [442, 0]
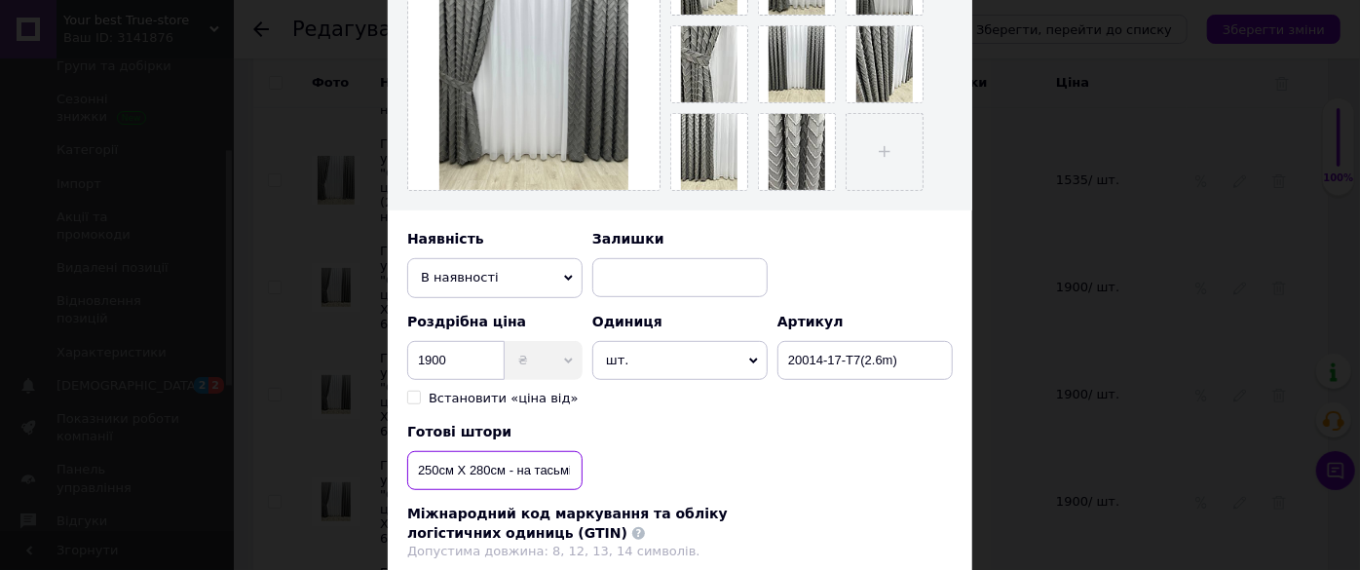
click at [507, 467] on input "250см Х 280см - на тасьмі 6см" at bounding box center [494, 470] width 175 height 39
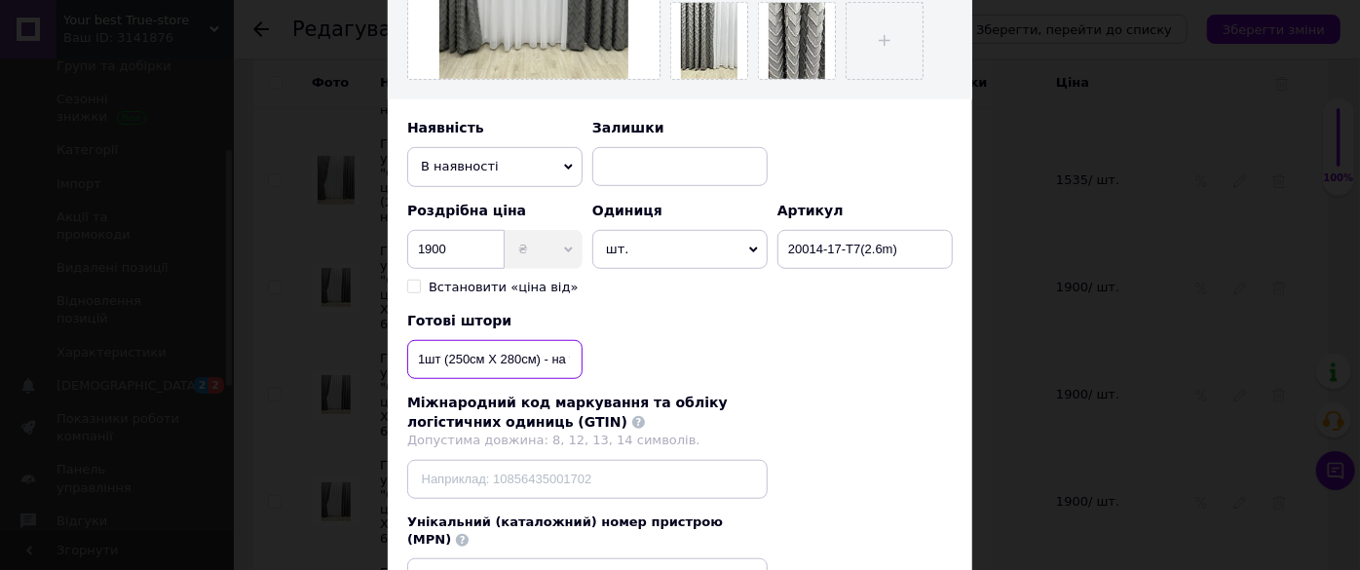
scroll to position [705, 0]
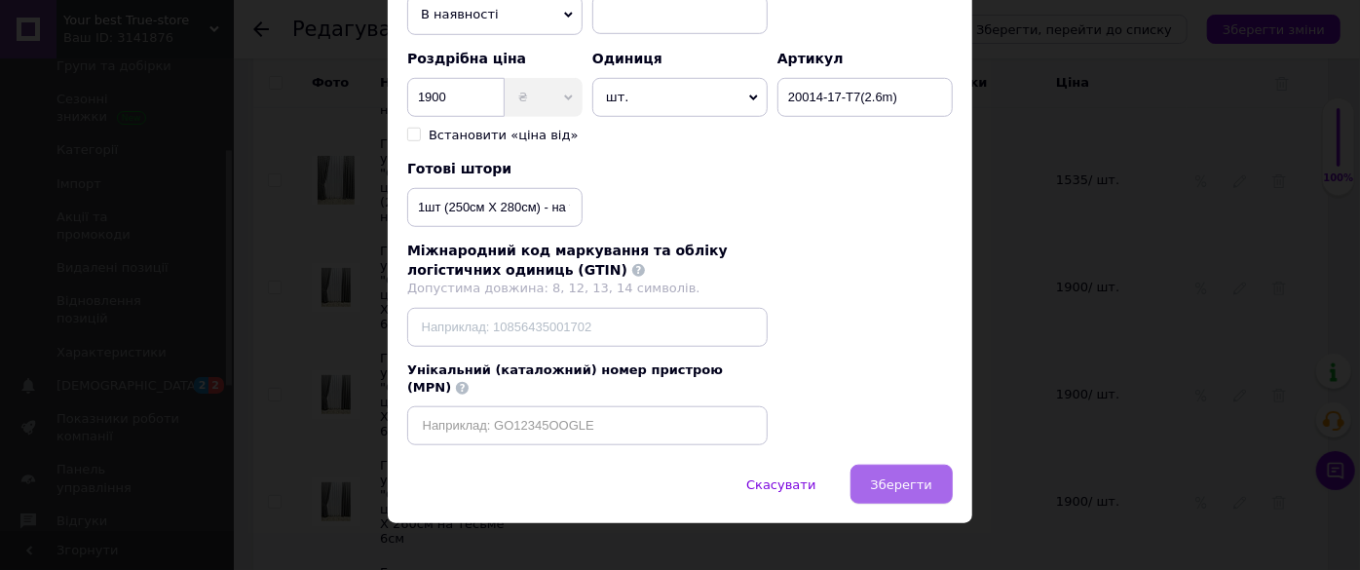
click at [893, 477] on span "Зберегти" at bounding box center [901, 484] width 61 height 15
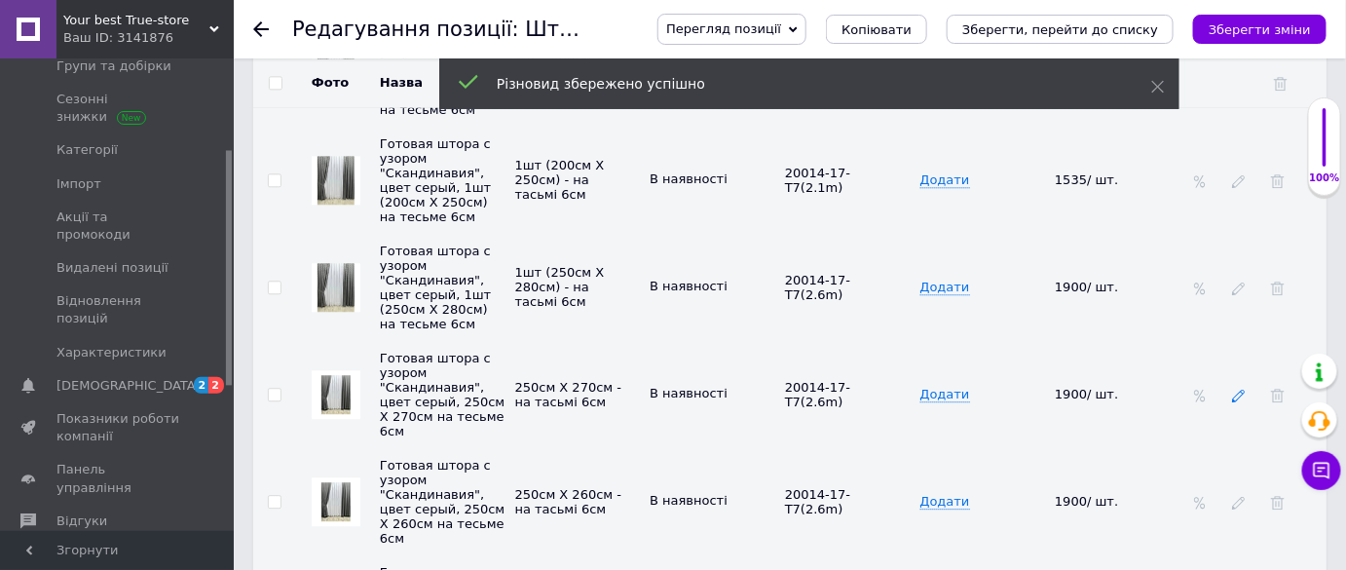
click at [1237, 389] on icon at bounding box center [1239, 396] width 14 height 14
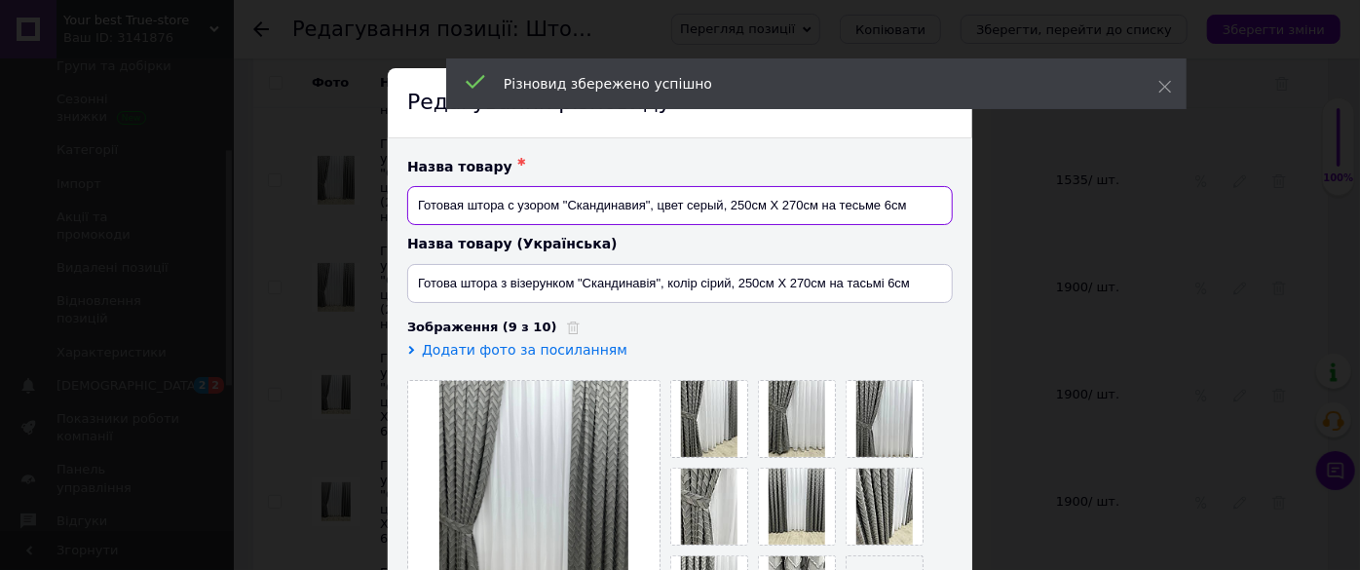
click at [809, 206] on input "Готовая штора с узором "Скандинавия", цвет серый, 250см Х 270см на тесьме 6см" at bounding box center [679, 205] width 545 height 39
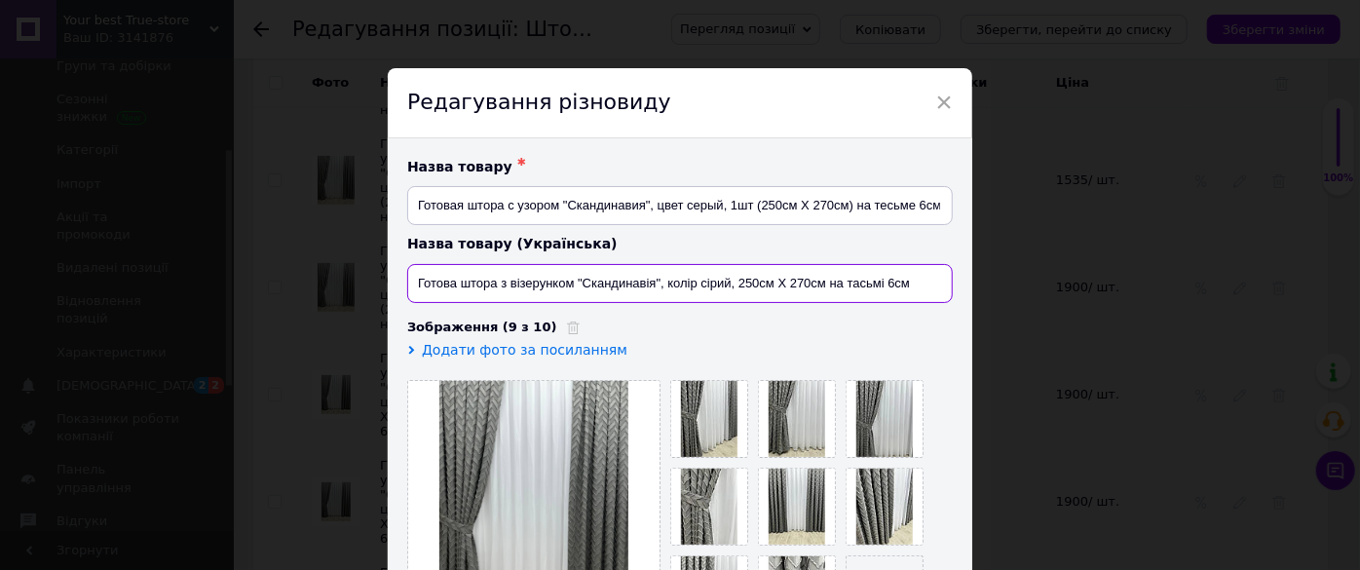
click at [818, 286] on input "Готова штора з візерунком "Скандинавія", колір сірий, 250см Х 270см на тасьмі 6…" at bounding box center [679, 283] width 545 height 39
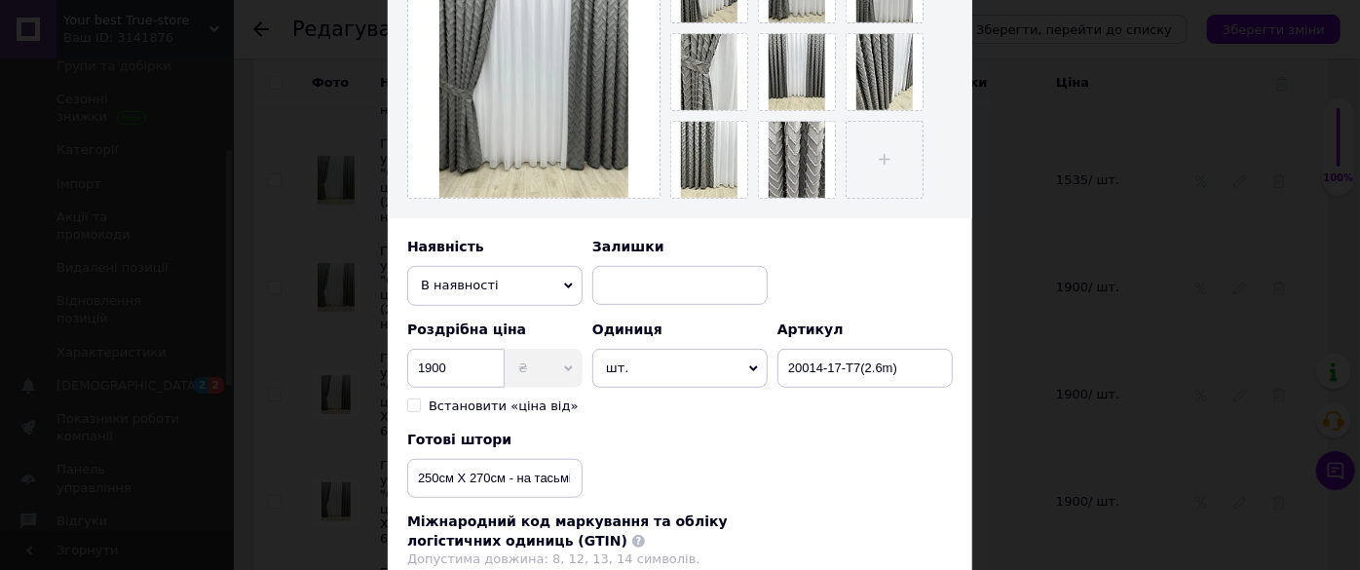
scroll to position [531, 0]
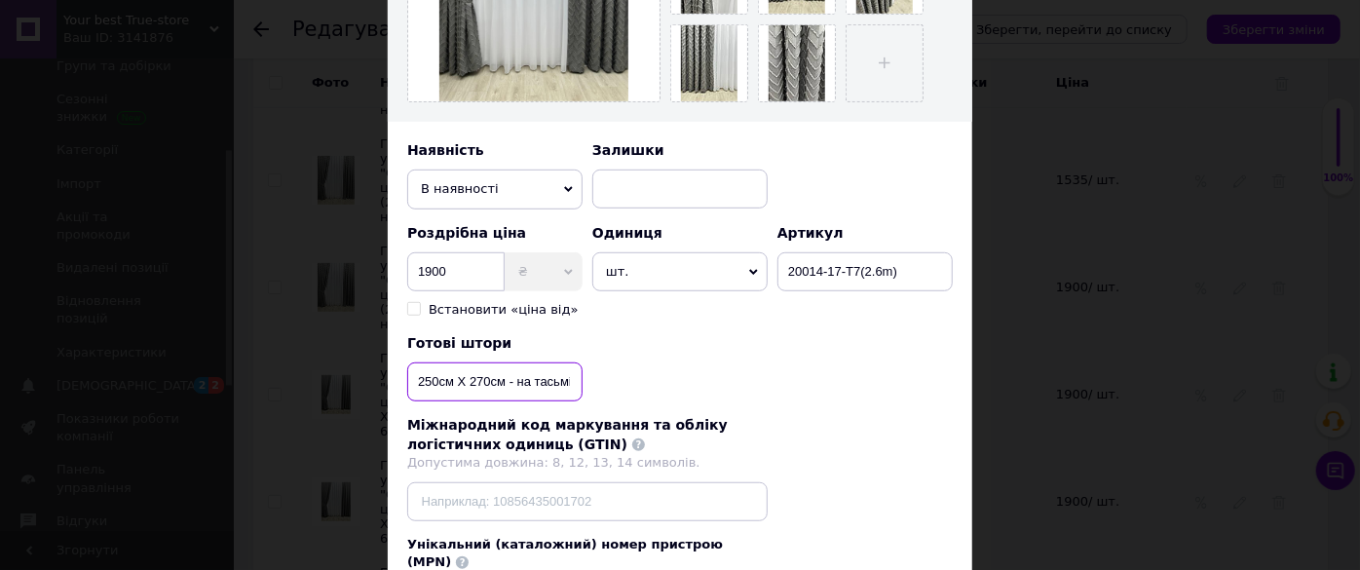
click at [501, 381] on input "250см Х 270см - на тасьмі 6см" at bounding box center [494, 381] width 175 height 39
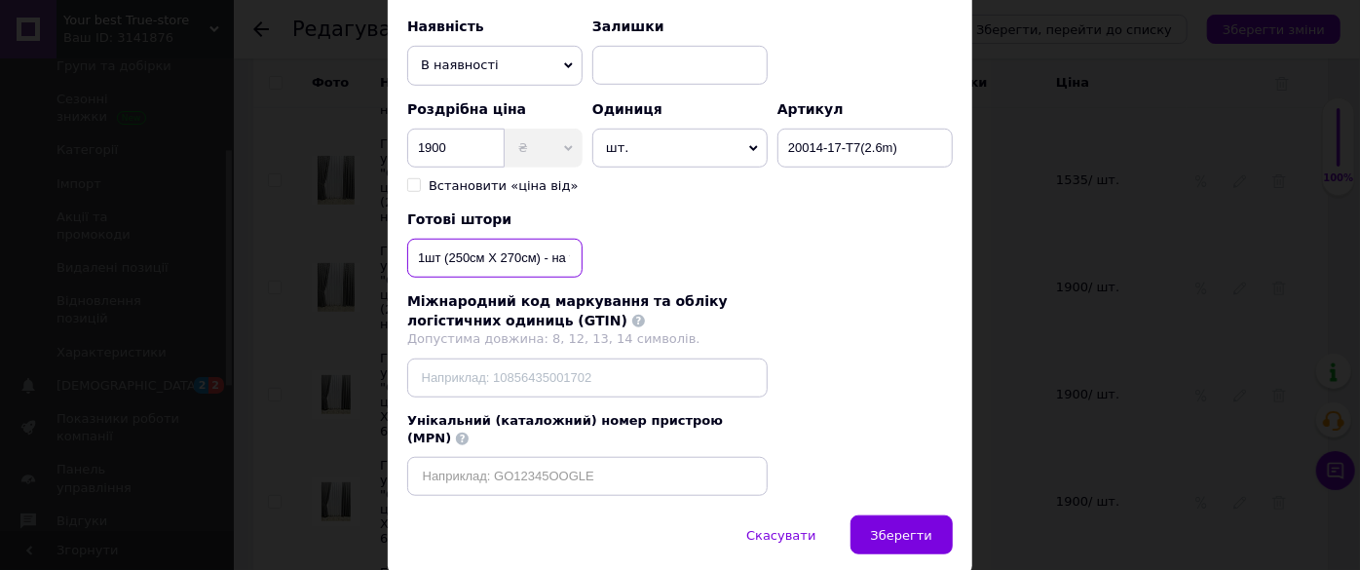
scroll to position [705, 0]
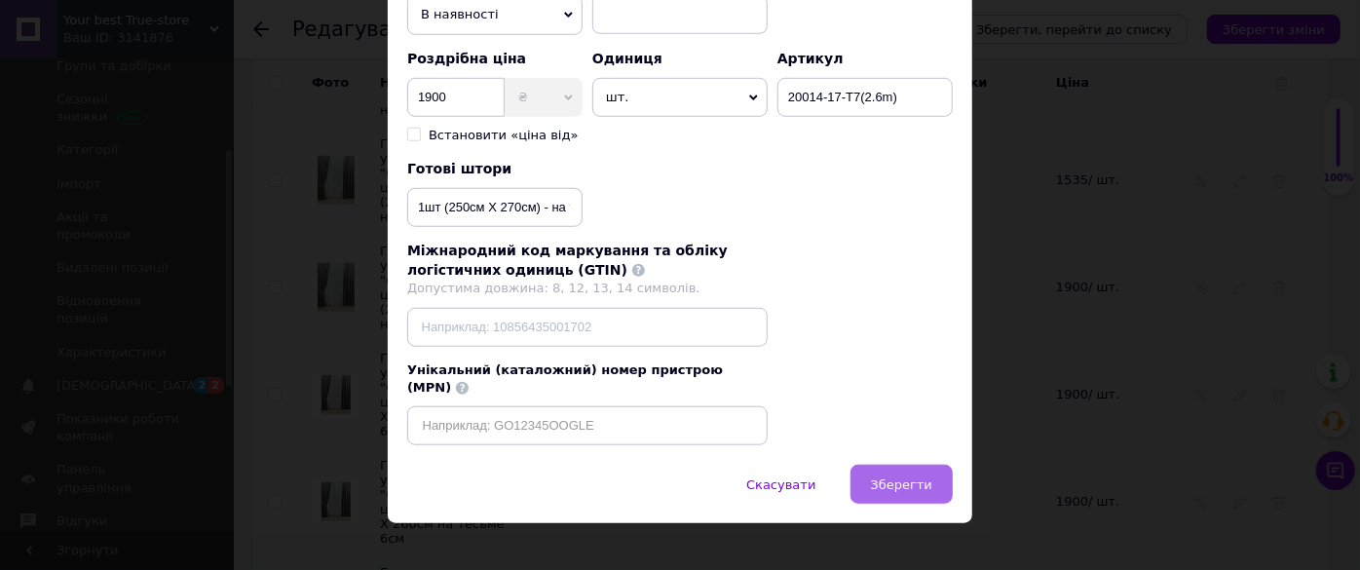
click at [885, 477] on span "Зберегти" at bounding box center [901, 484] width 61 height 15
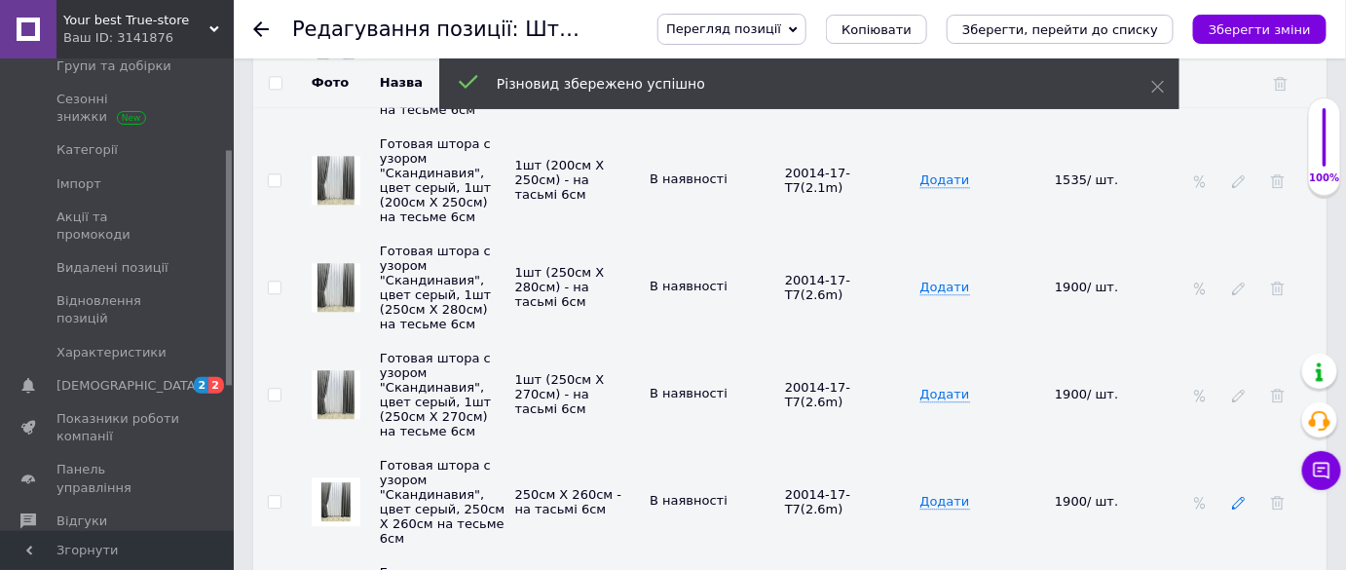
click at [1244, 497] on use at bounding box center [1238, 503] width 13 height 13
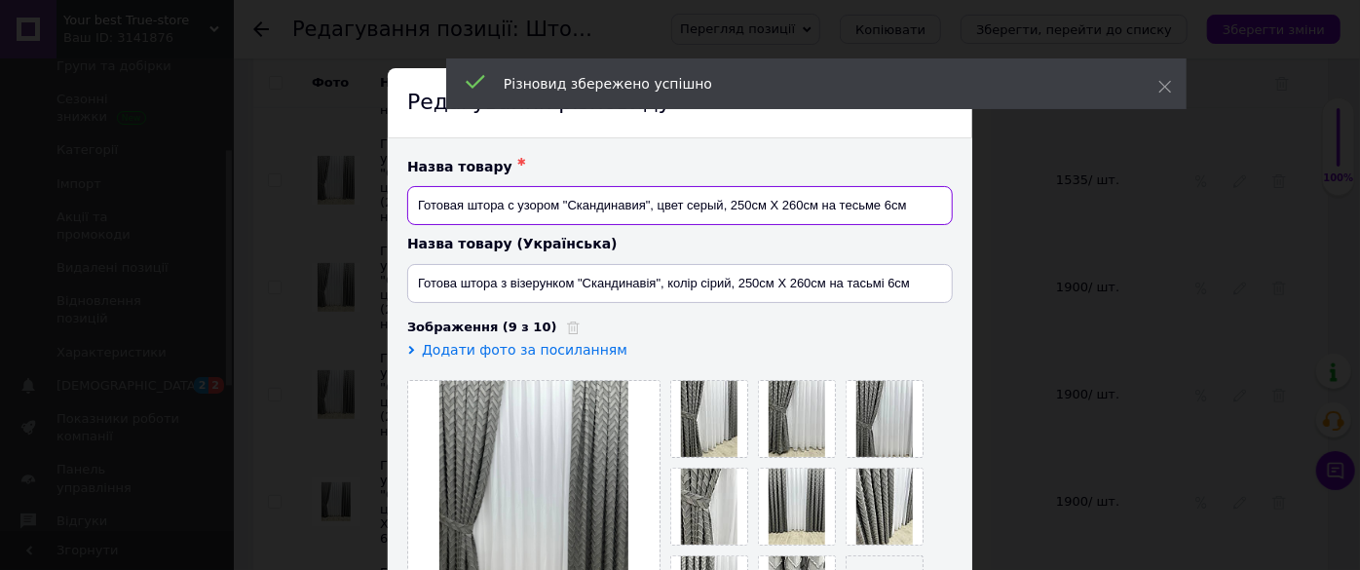
click at [813, 204] on input "Готовая штора с узором "Скандинавия", цвет серый, 250см Х 260см на тесьме 6см" at bounding box center [679, 205] width 545 height 39
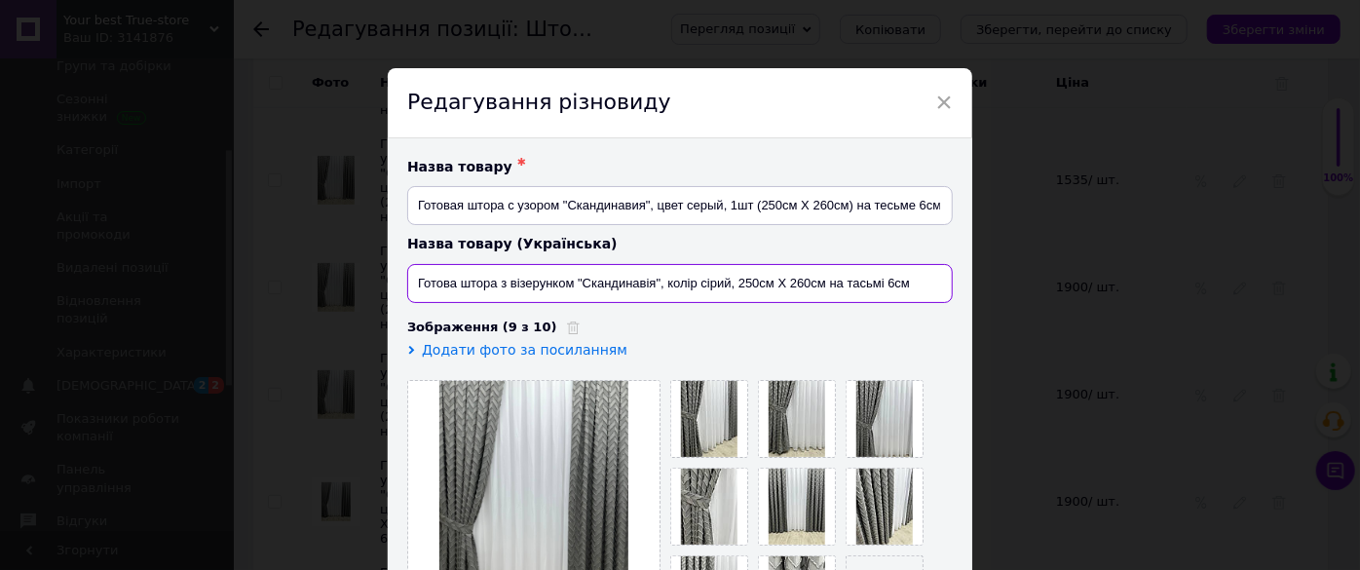
click at [818, 282] on input "Готова штора з візерунком "Скандинавія", колір сірий, 250см Х 260см на тасьмі 6…" at bounding box center [679, 283] width 545 height 39
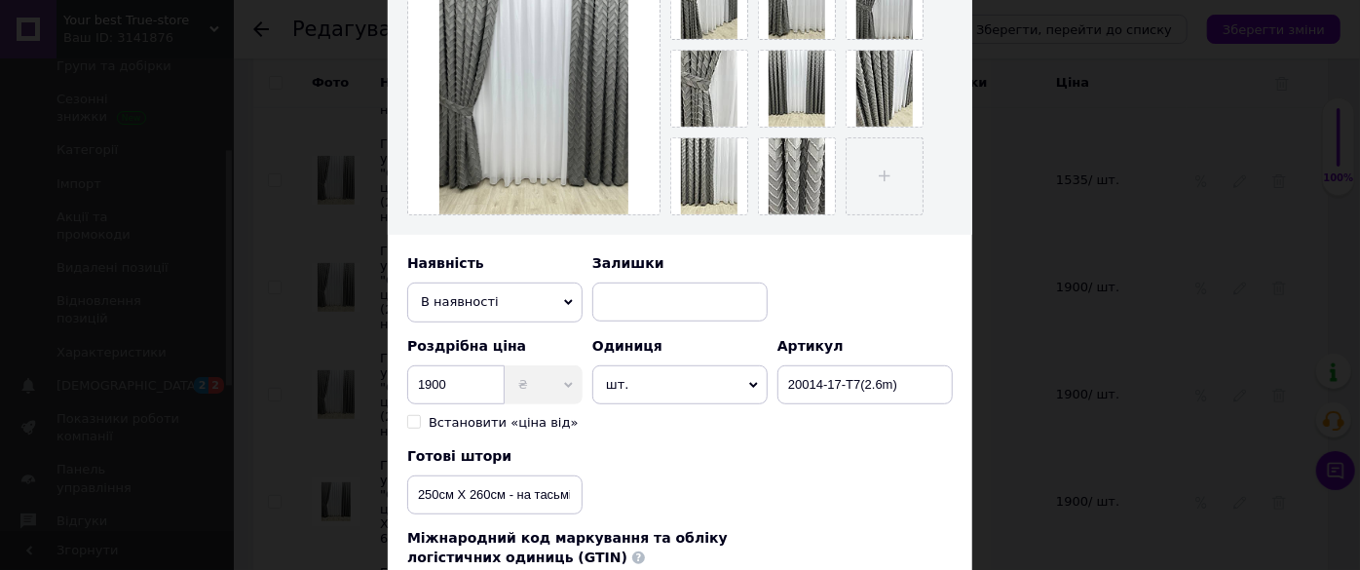
scroll to position [442, 0]
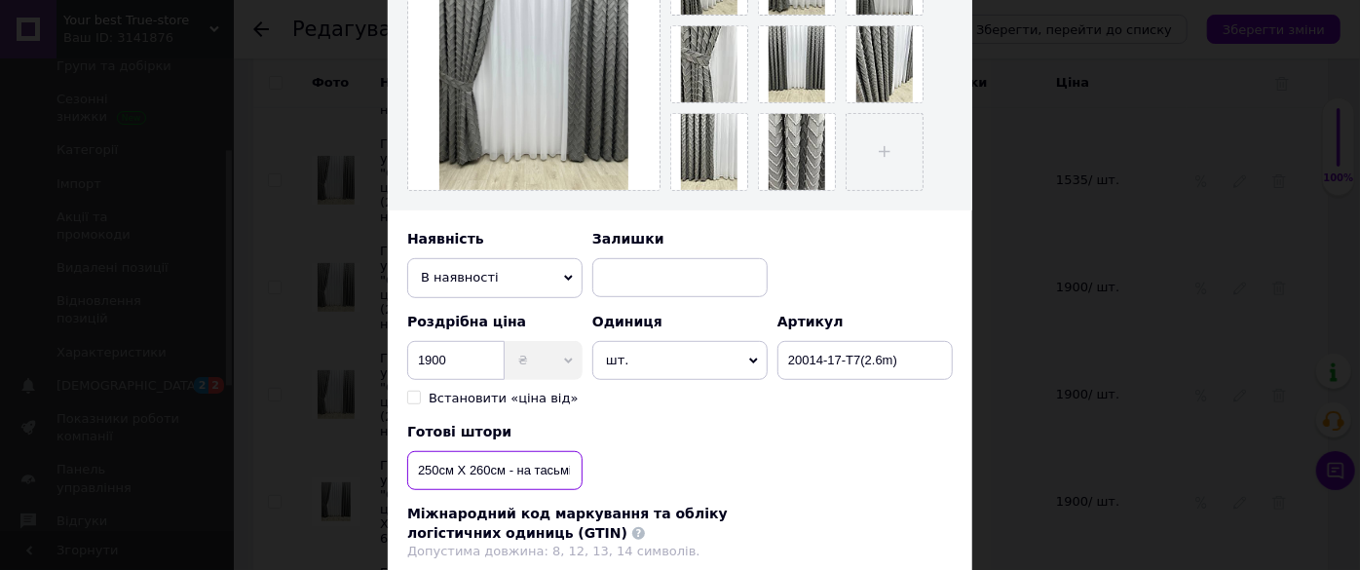
click at [504, 469] on input "250см Х 260см - на тасьмі 6см" at bounding box center [494, 470] width 175 height 39
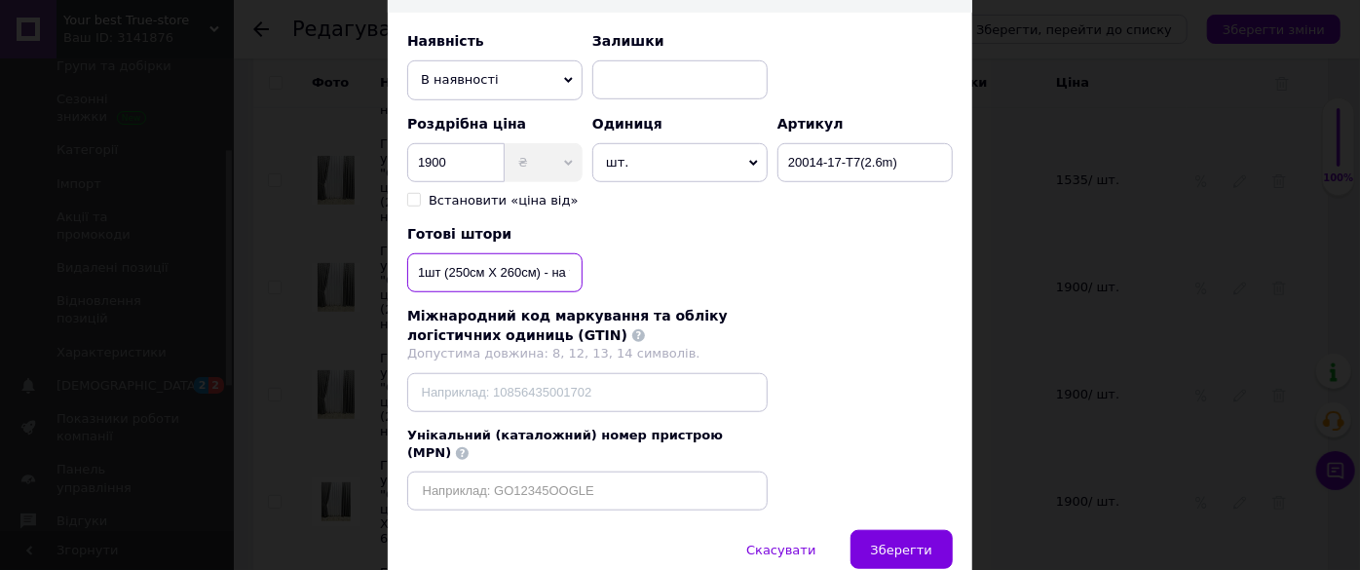
scroll to position [705, 0]
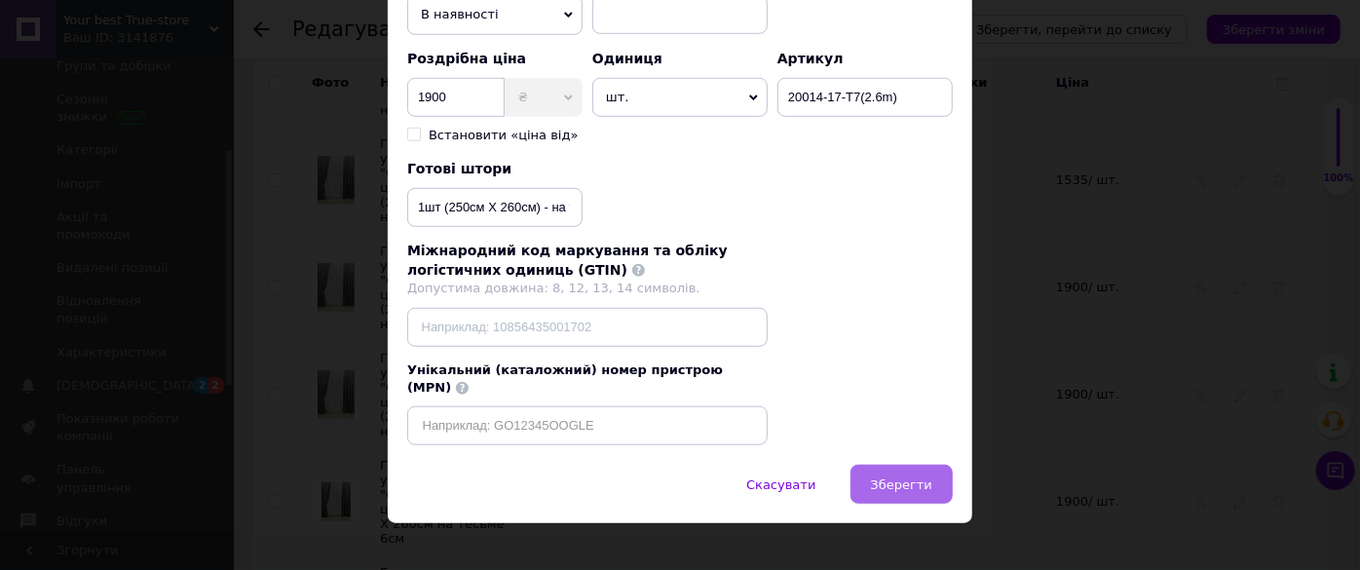
click at [899, 477] on span "Зберегти" at bounding box center [901, 484] width 61 height 15
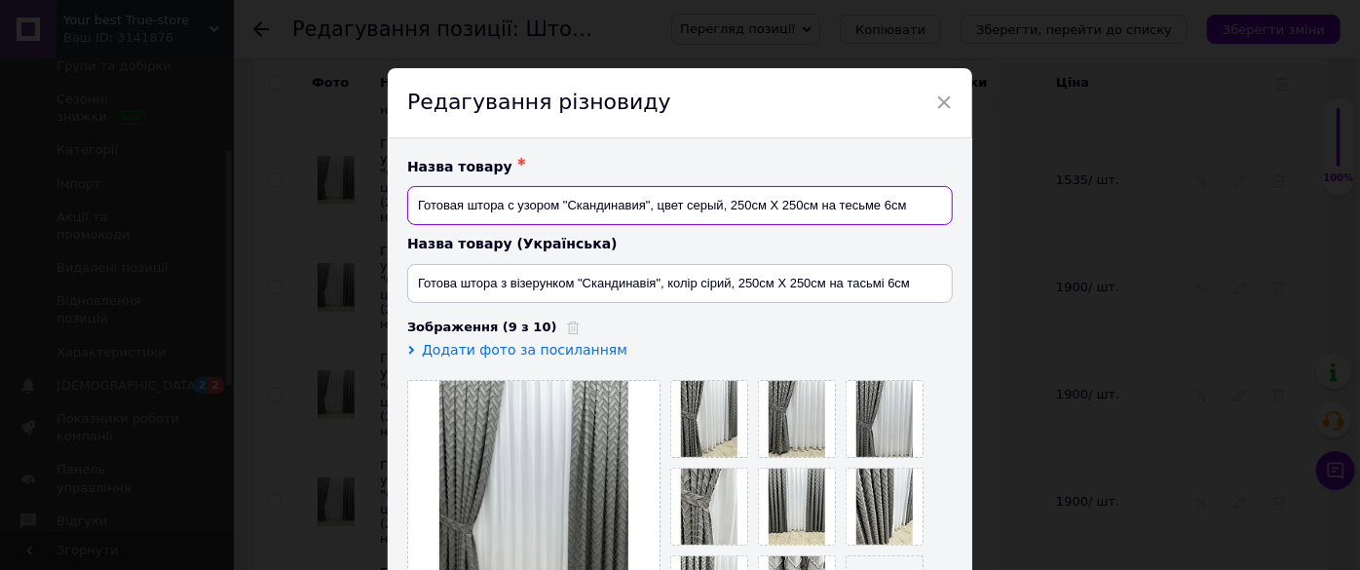
click at [816, 208] on input "Готовая штора с узором "Скандинавия", цвет серый, 250см Х 250см на тесьме 6см" at bounding box center [679, 205] width 545 height 39
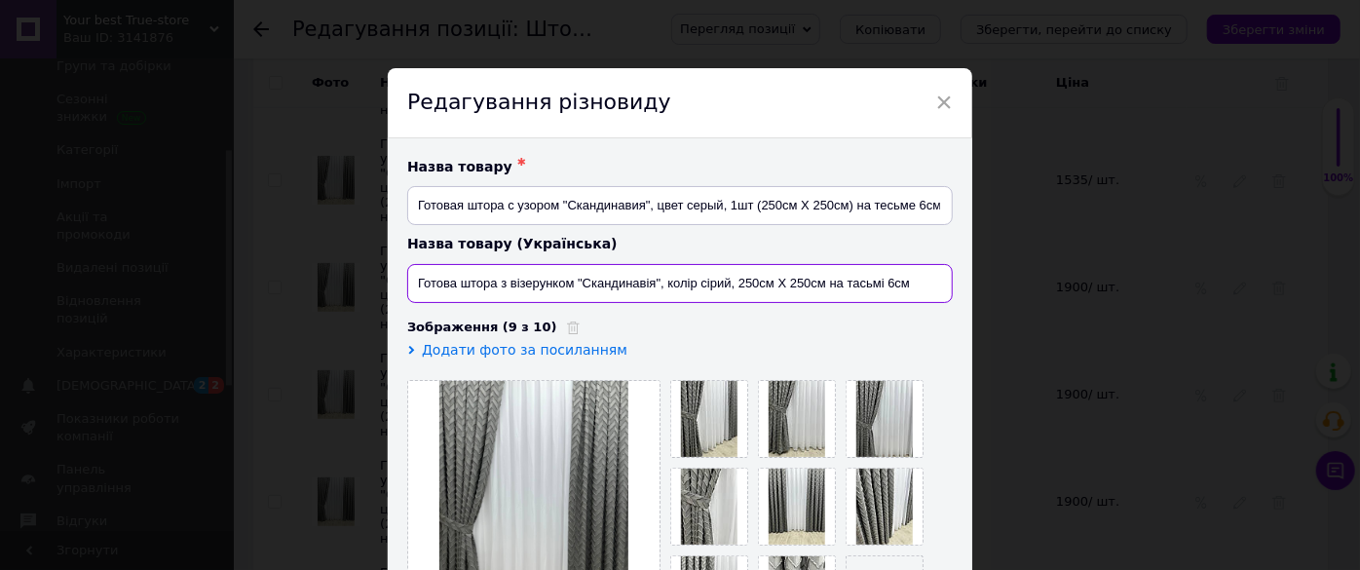
click at [820, 282] on input "Готова штора з візерунком "Скандинавія", колір сірий, 250см Х 250см на тасьмі 6…" at bounding box center [679, 283] width 545 height 39
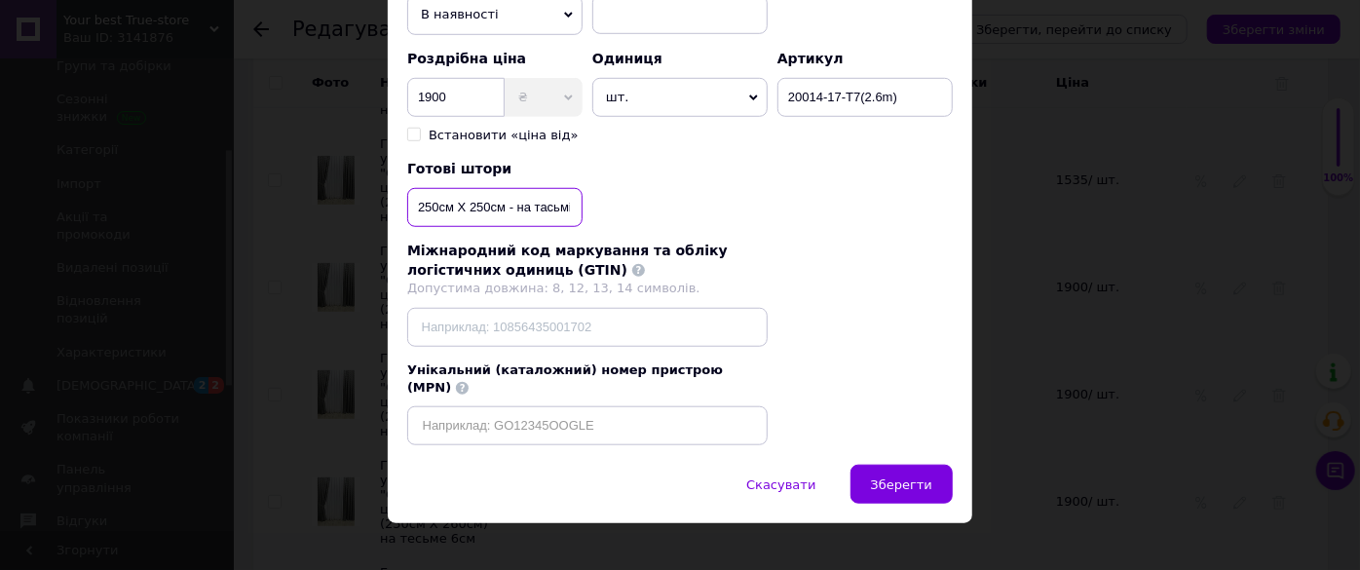
click at [501, 207] on input "250см Х 250см - на тасьмі 6см" at bounding box center [494, 207] width 175 height 39
click at [922, 477] on span "Зберегти" at bounding box center [901, 484] width 61 height 15
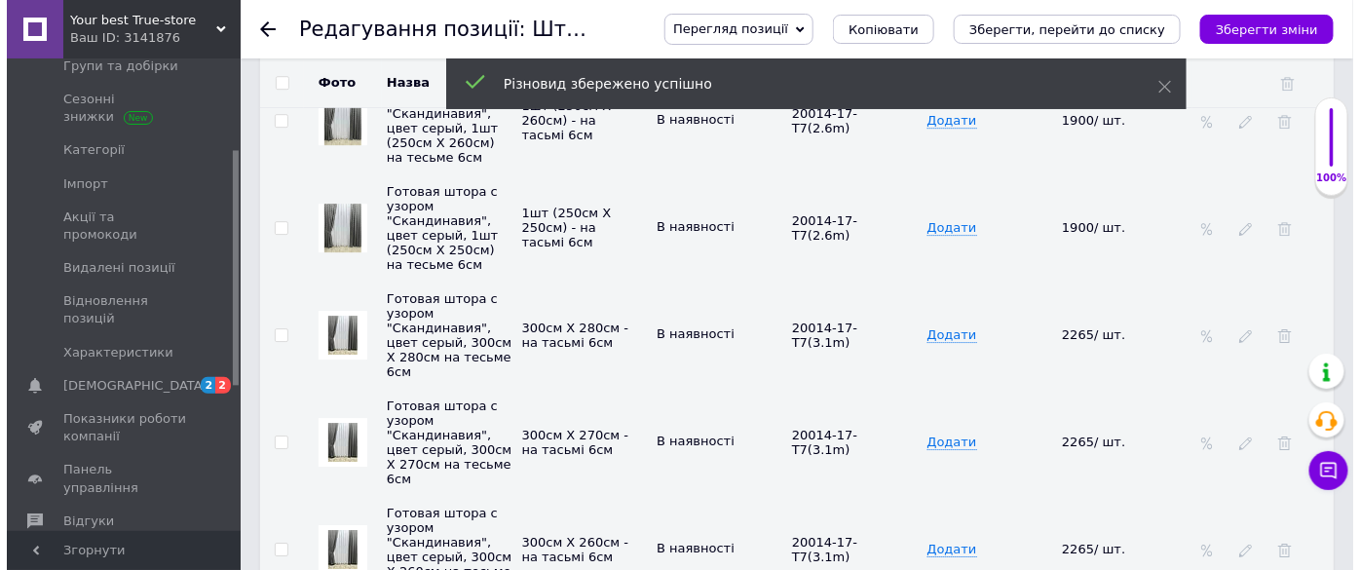
scroll to position [4338, 0]
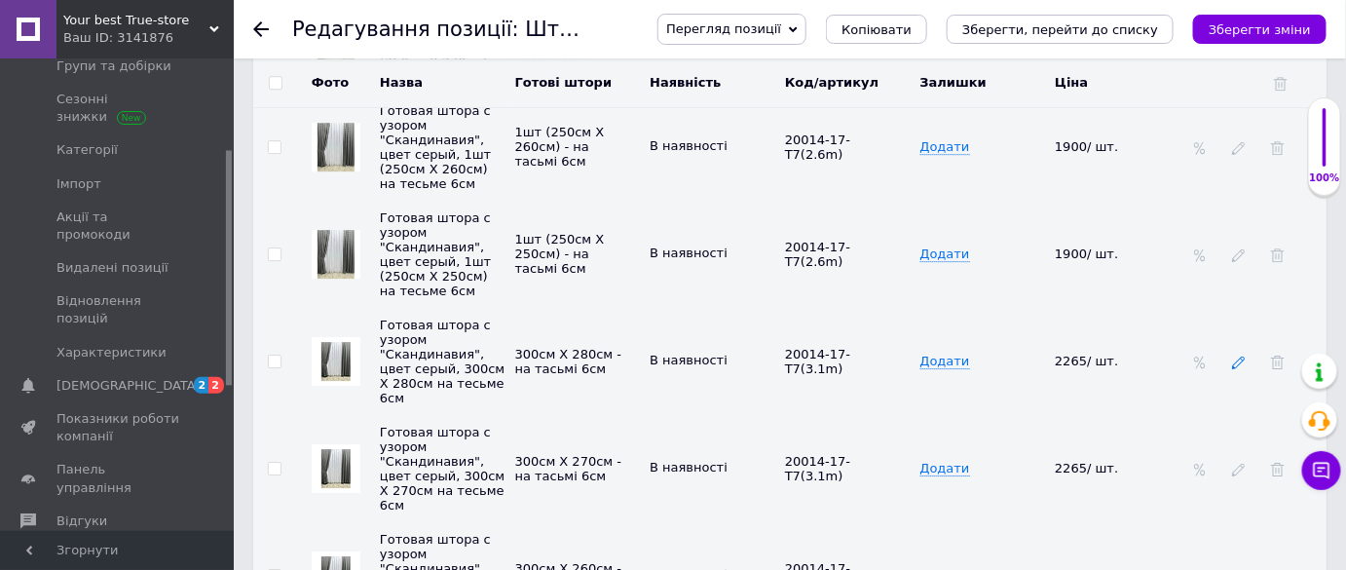
click at [1236, 357] on use at bounding box center [1238, 363] width 13 height 13
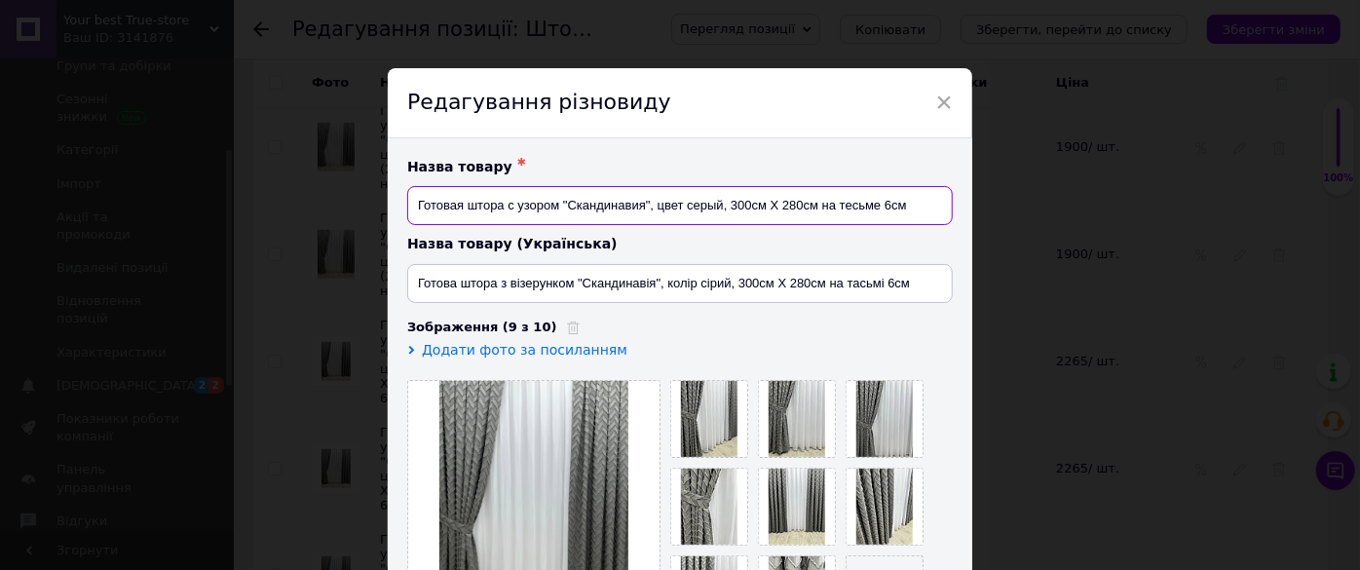
click at [815, 206] on input "Готовая штора с узором "Скандинавия", цвет серый, 300см Х 280см на тесьме 6см" at bounding box center [679, 205] width 545 height 39
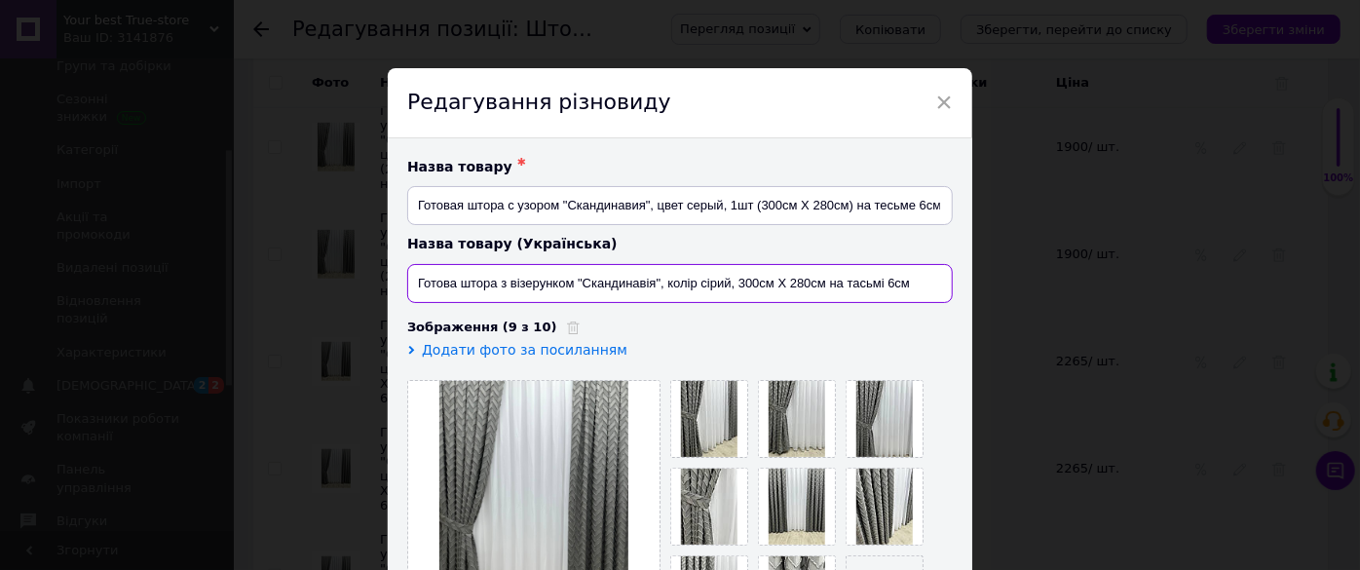
click at [821, 285] on input "Готова штора з візерунком "Скандинавія", колір сірий, 300см Х 280см на тасьмі 6…" at bounding box center [679, 283] width 545 height 39
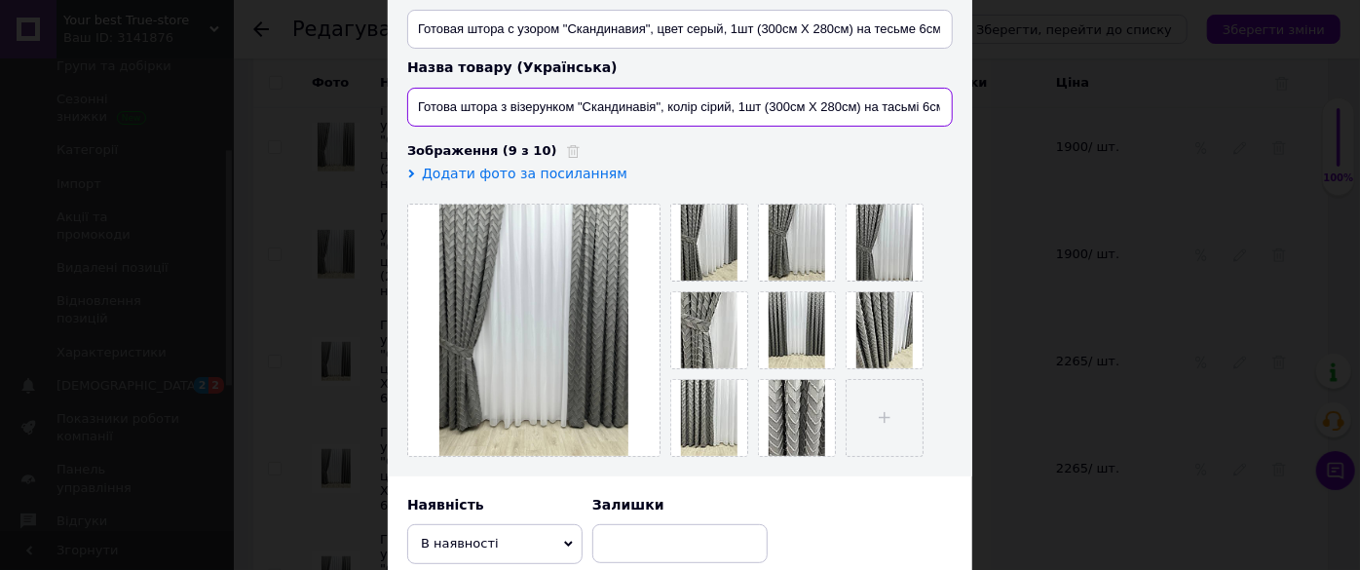
scroll to position [619, 0]
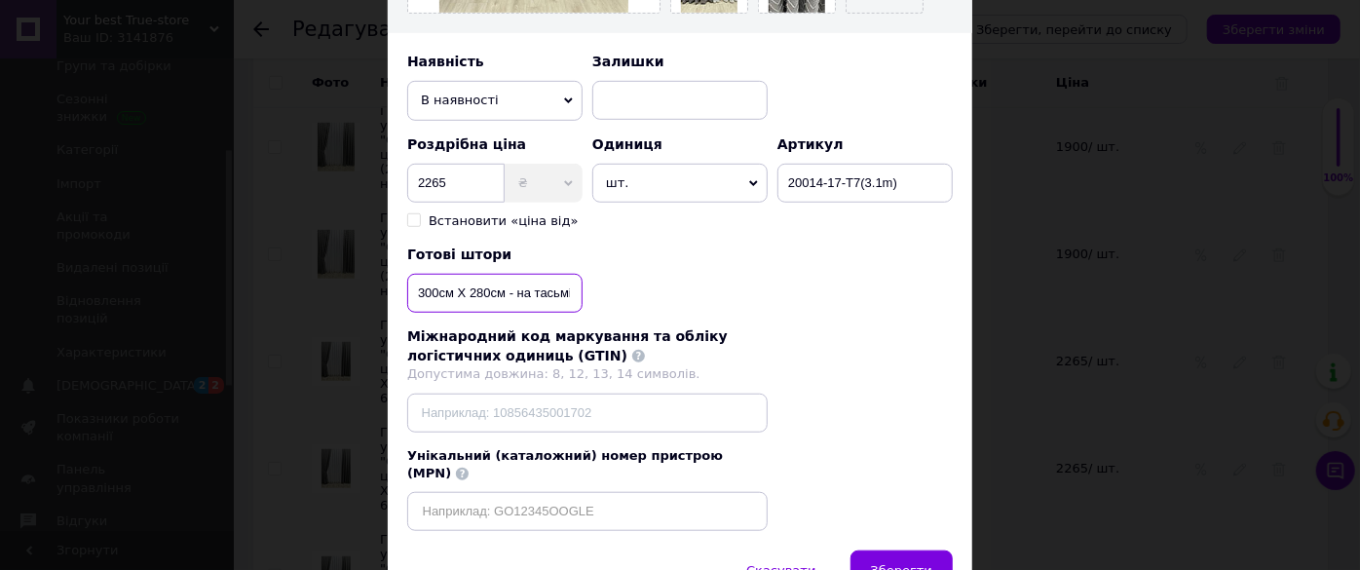
click at [503, 290] on input "300см Х 280см - на тасьмі 6см" at bounding box center [494, 293] width 175 height 39
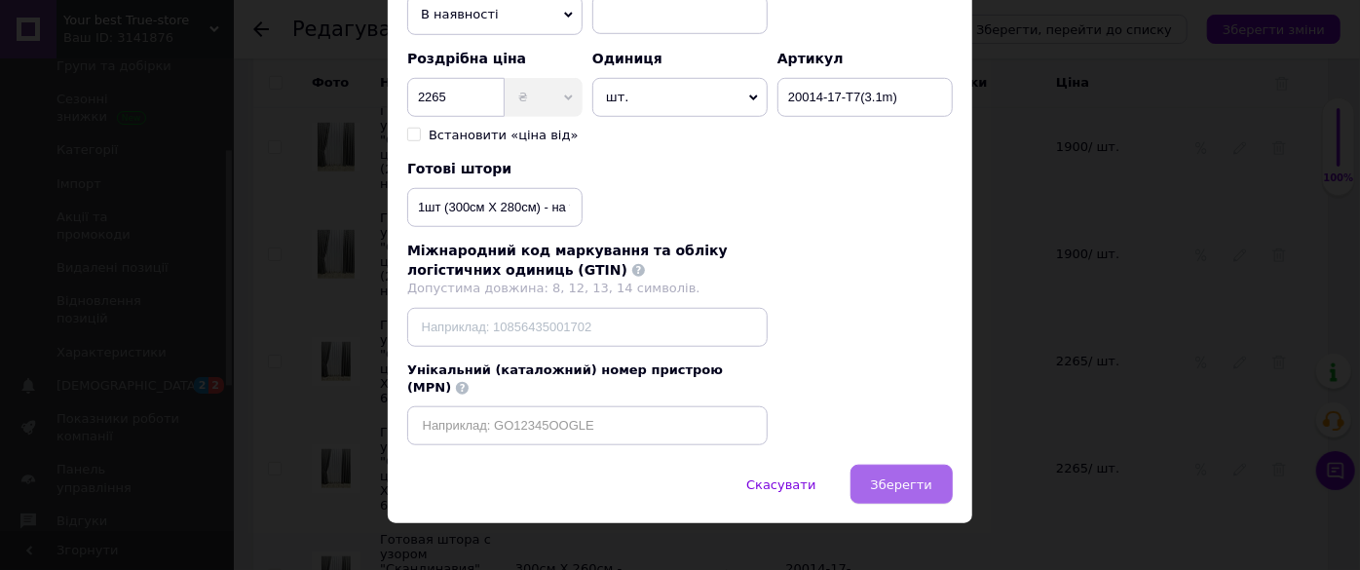
click at [893, 477] on span "Зберегти" at bounding box center [901, 484] width 61 height 15
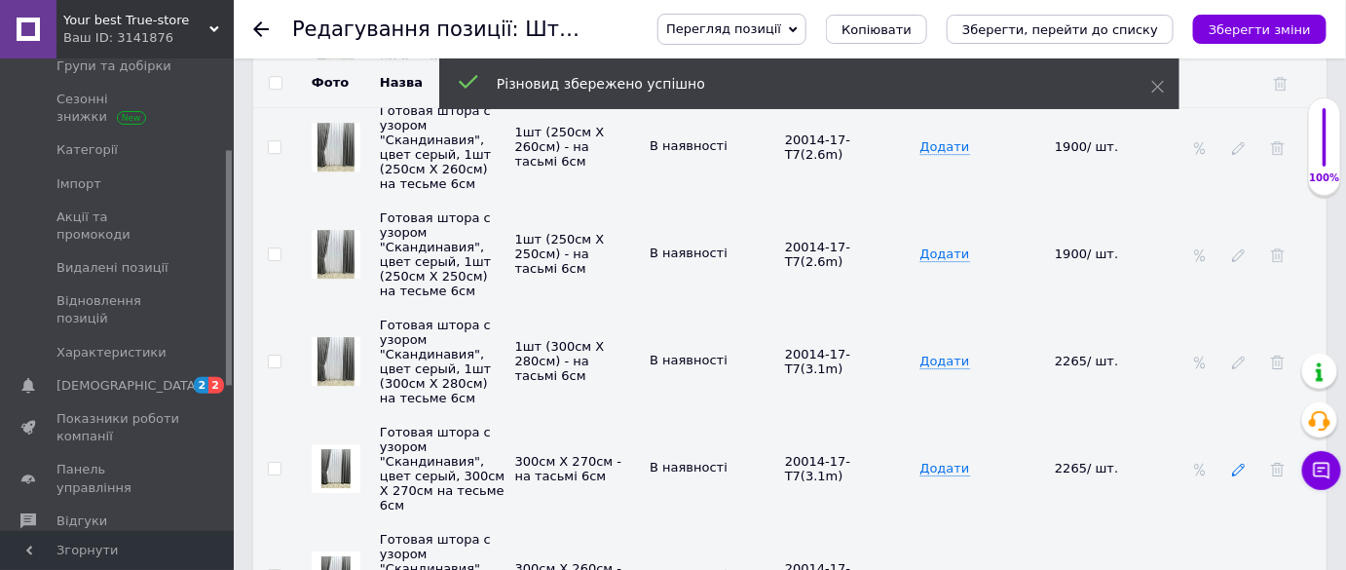
click at [1241, 463] on icon at bounding box center [1239, 470] width 14 height 14
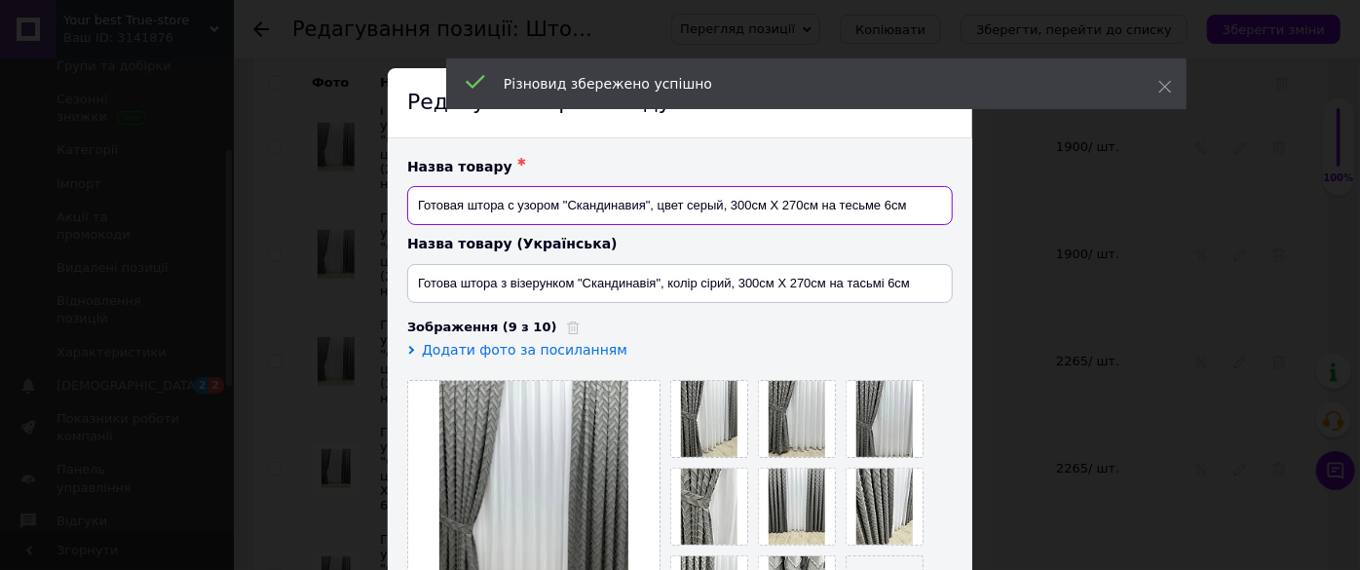
click at [815, 207] on input "Готовая штора с узором "Скандинавия", цвет серый, 300см Х 270см на тесьме 6см" at bounding box center [679, 205] width 545 height 39
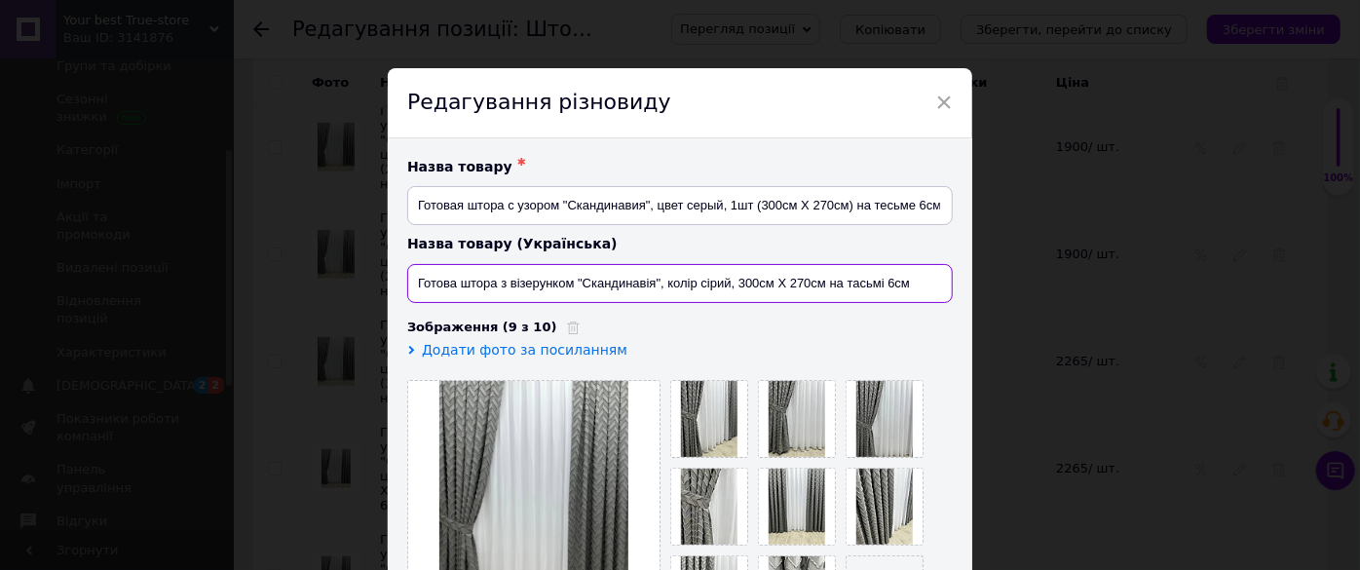
click at [824, 287] on input "Готова штора з візерунком "Скандинавія", колір сірий, 300см Х 270см на тасьмі 6…" at bounding box center [679, 283] width 545 height 39
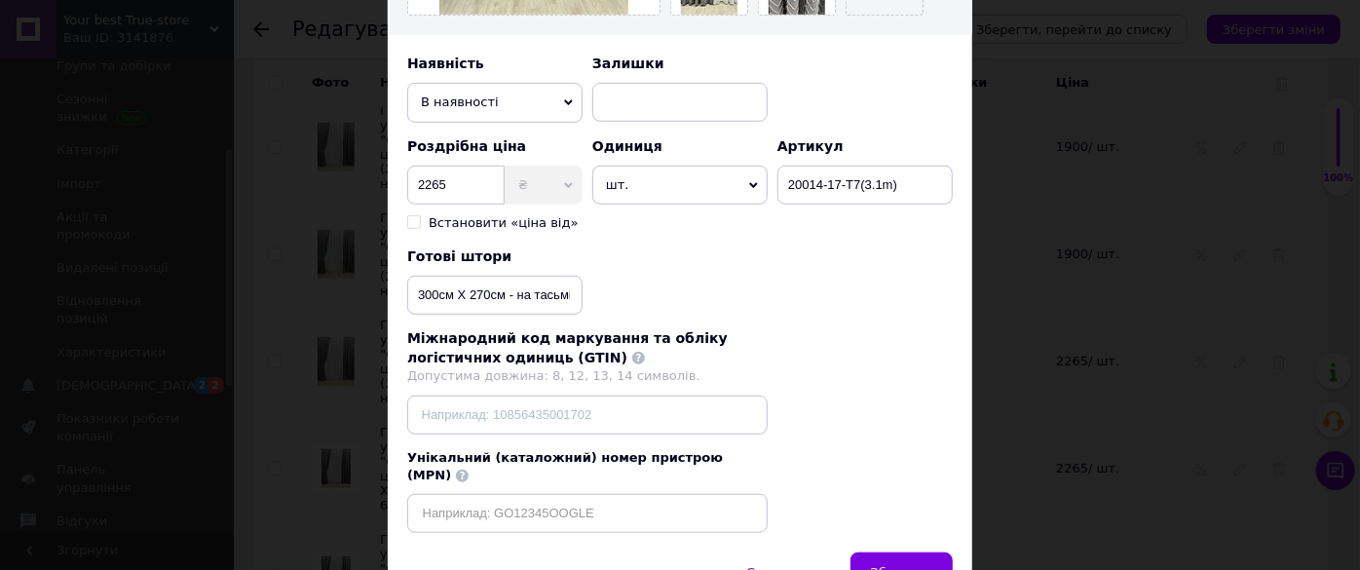
scroll to position [619, 0]
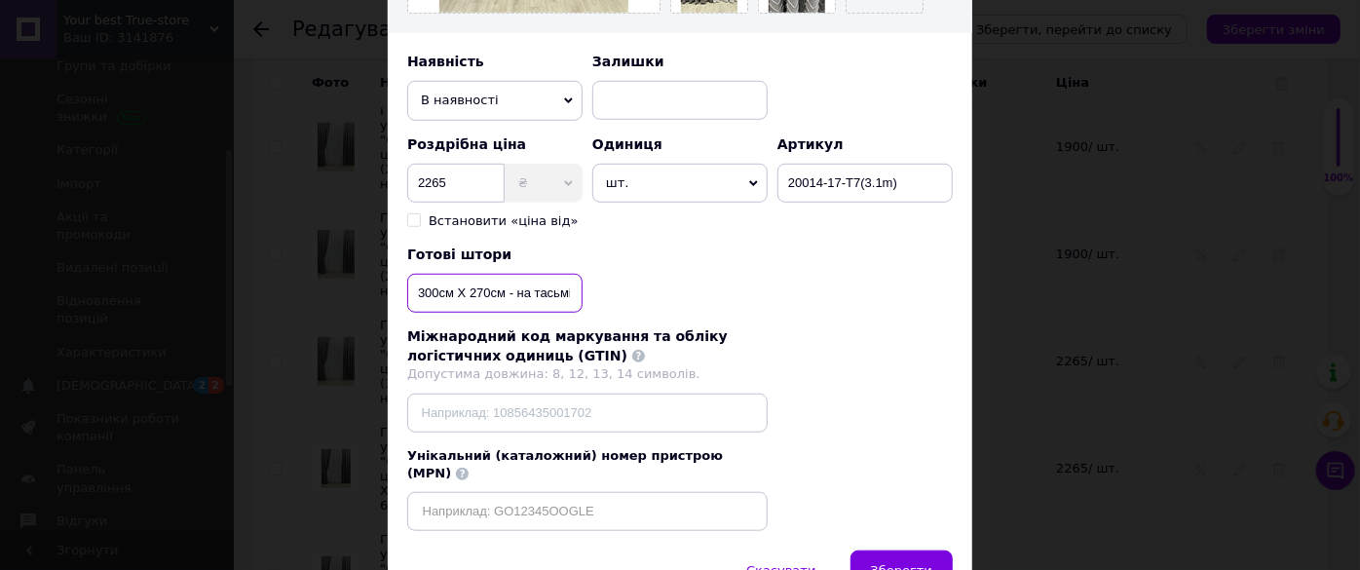
click at [501, 287] on input "300см Х 270см - на тасьмі 6см" at bounding box center [494, 293] width 175 height 39
click at [903, 550] on button "Зберегти" at bounding box center [901, 569] width 102 height 39
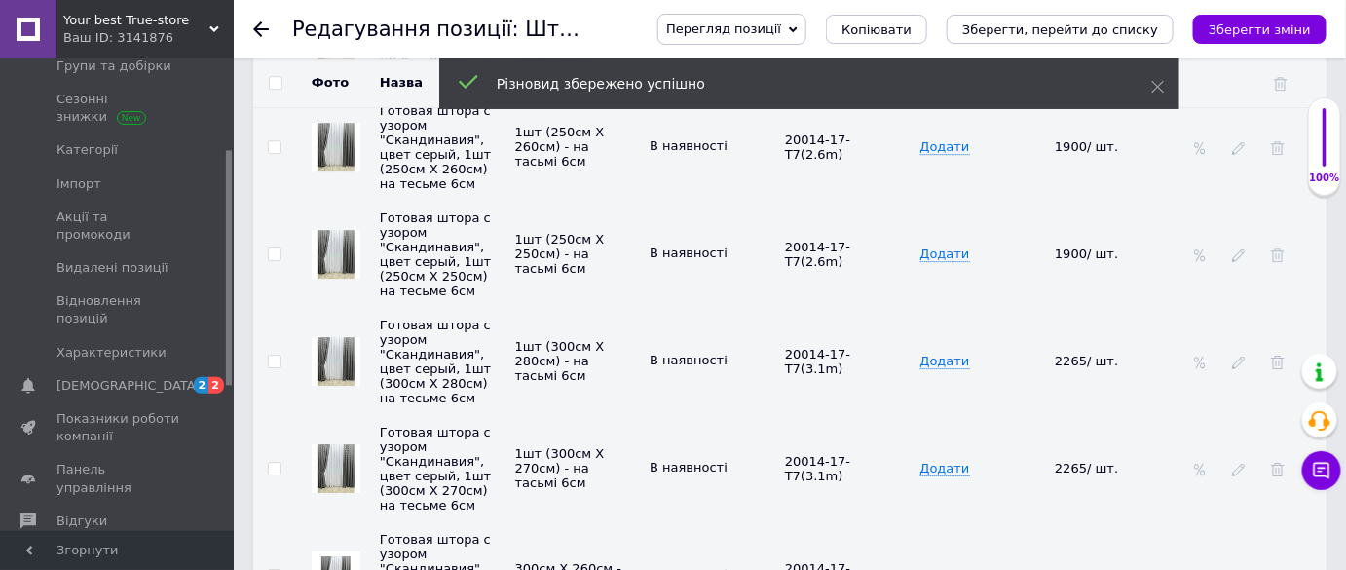
click at [1238, 569] on icon at bounding box center [1239, 577] width 14 height 14
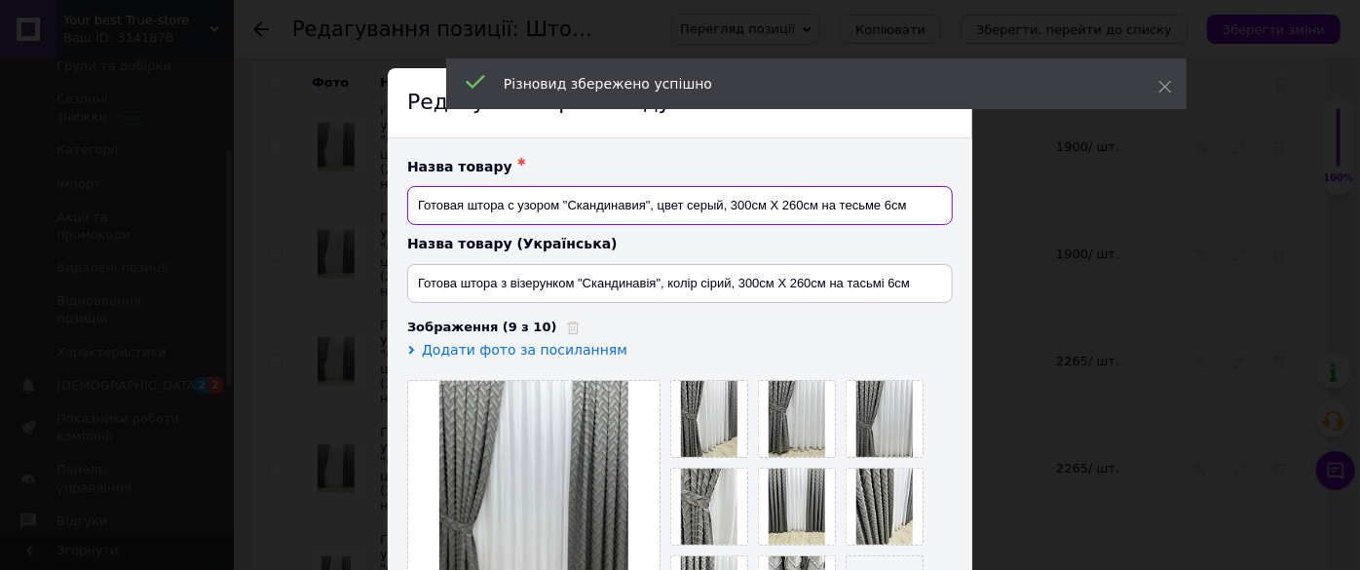
click at [815, 205] on input "Готовая штора с узором "Скандинавия", цвет серый, 300см Х 260см на тесьме 6см" at bounding box center [679, 205] width 545 height 39
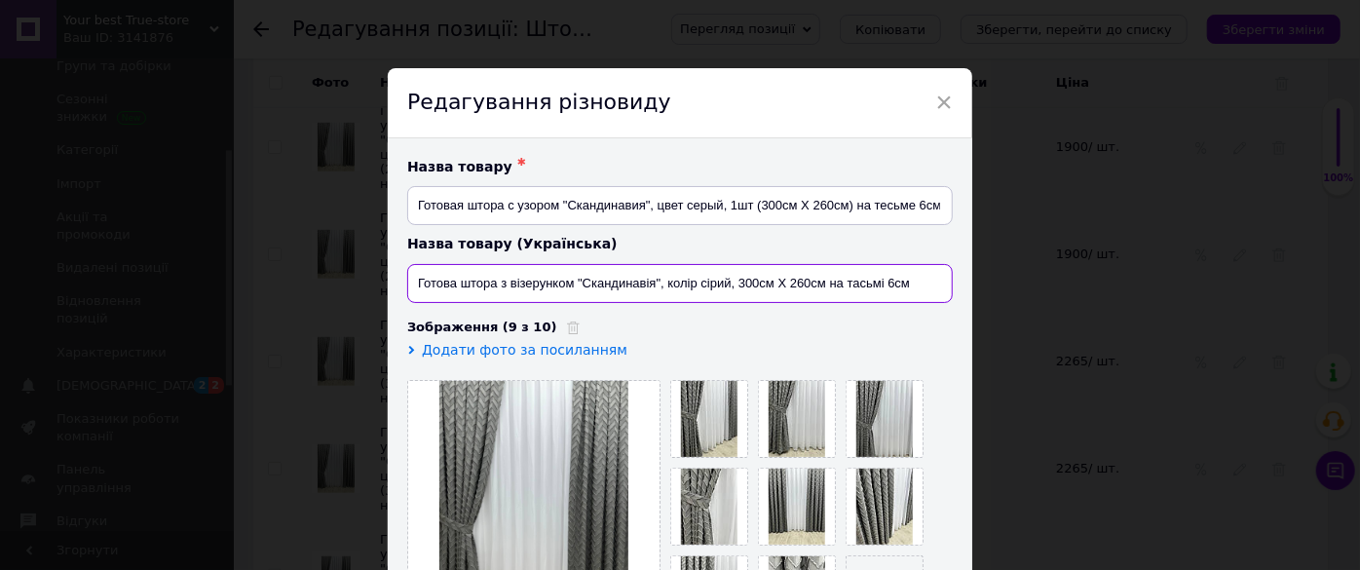
click at [823, 284] on input "Готова штора з візерунком "Скандинавія", колір сірий, 300см Х 260см на тасьмі 6…" at bounding box center [679, 283] width 545 height 39
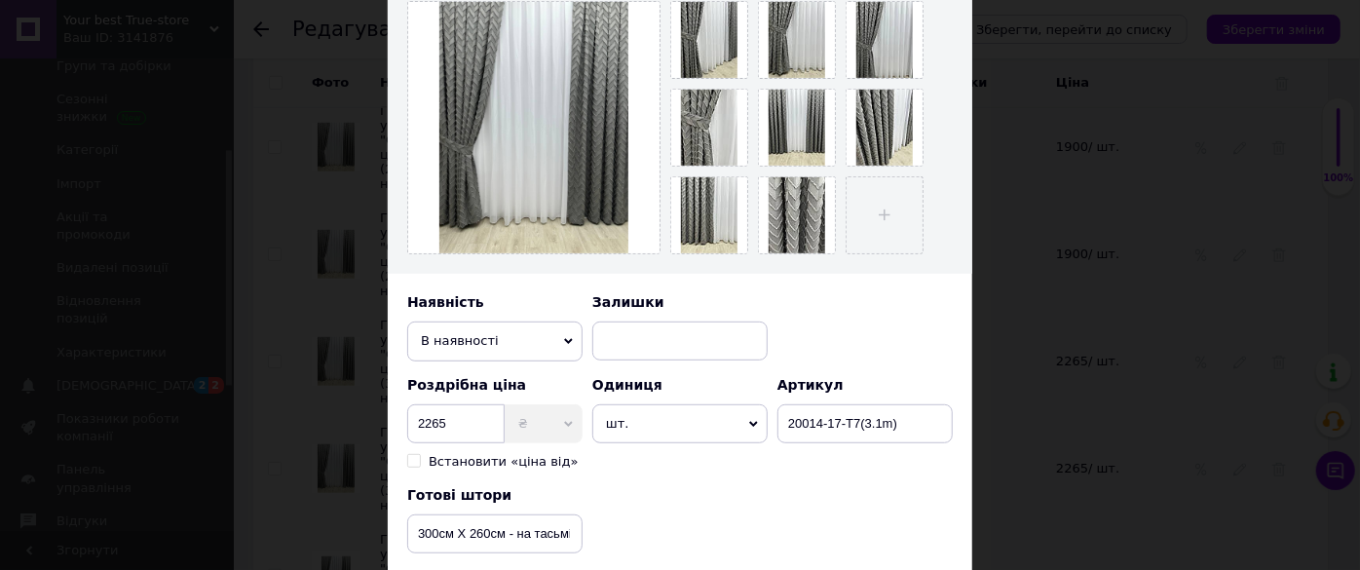
scroll to position [531, 0]
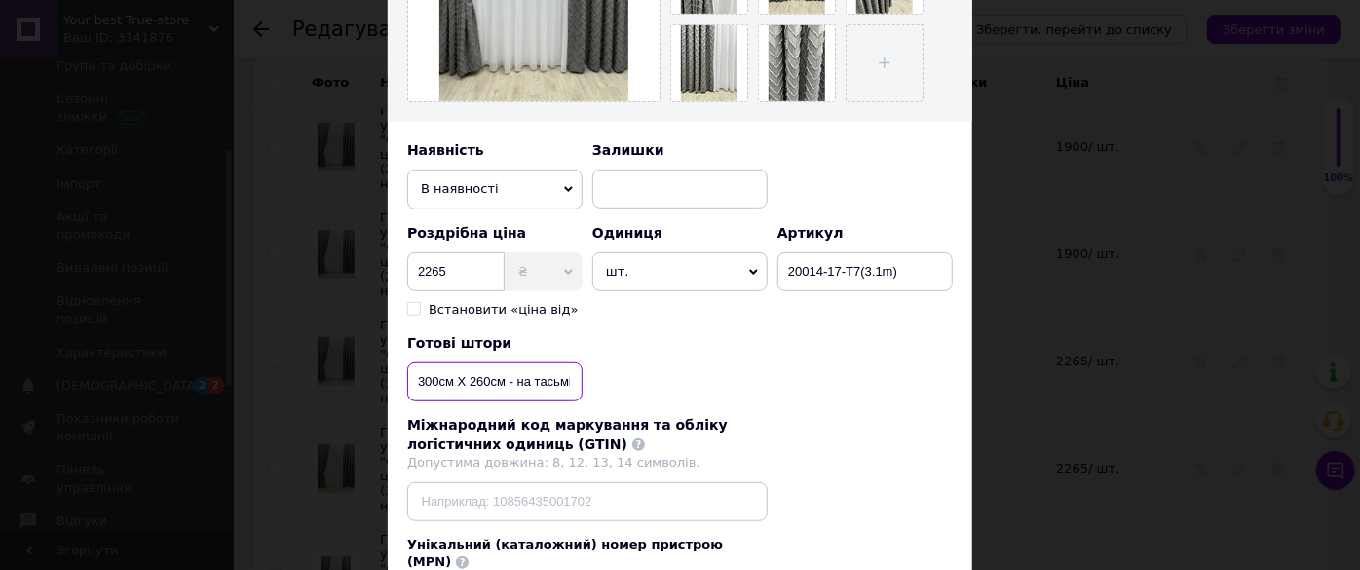
click at [500, 380] on input "300см Х 260см - на тасьмі 6см" at bounding box center [494, 381] width 175 height 39
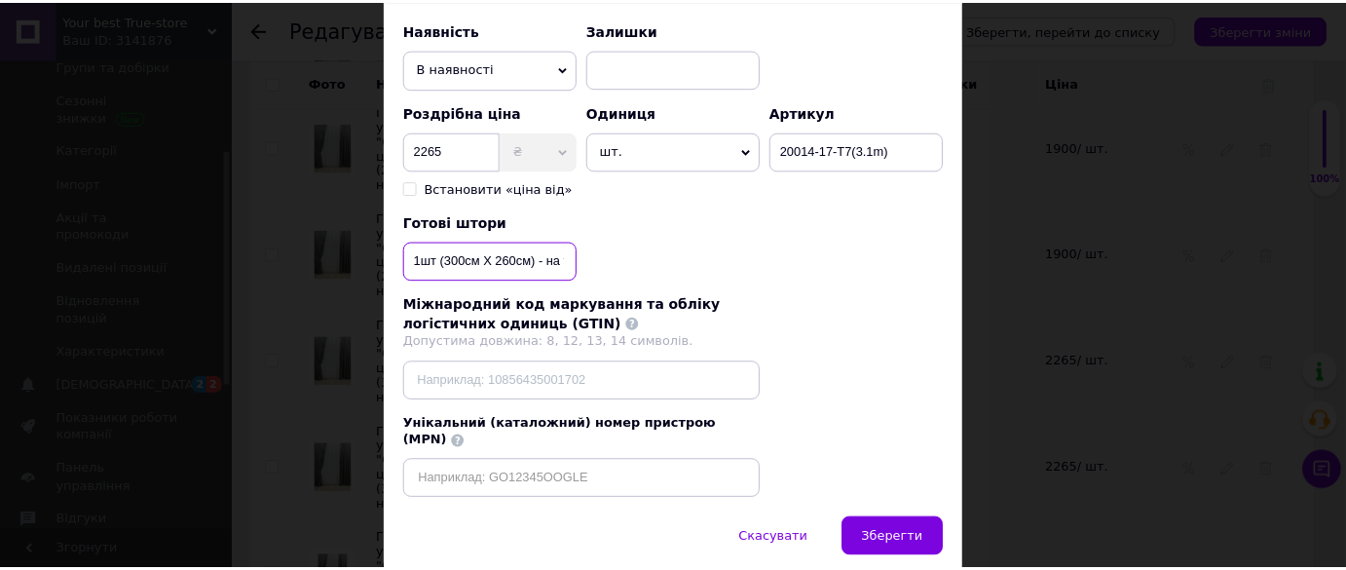
scroll to position [705, 0]
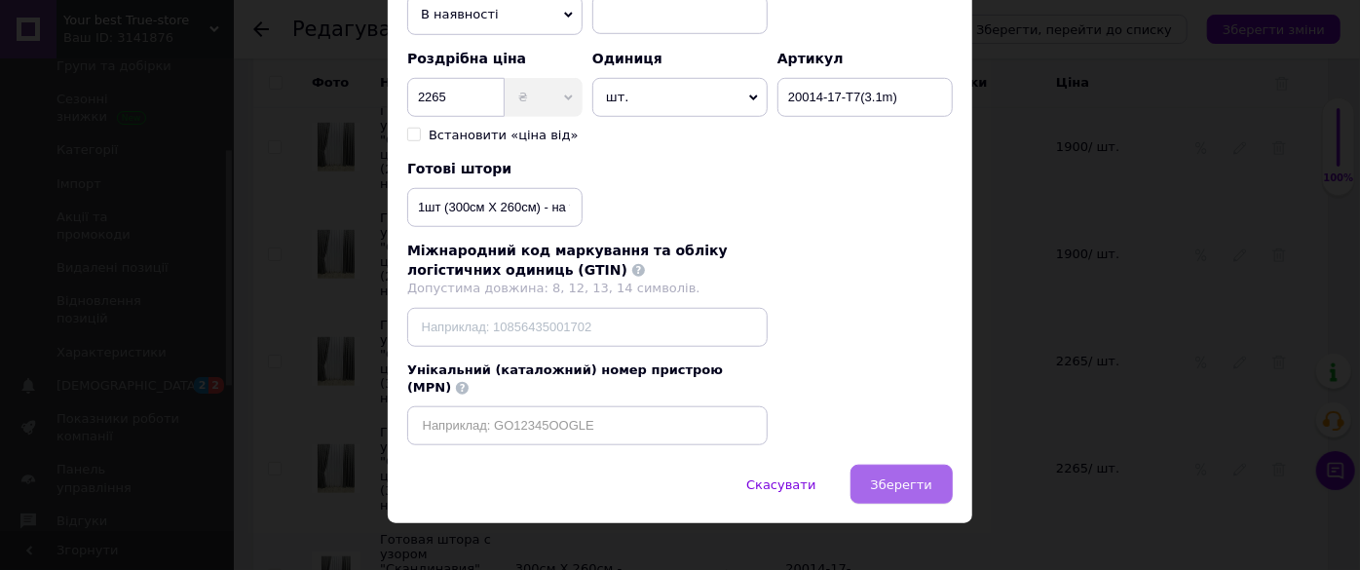
click at [898, 477] on span "Зберегти" at bounding box center [901, 484] width 61 height 15
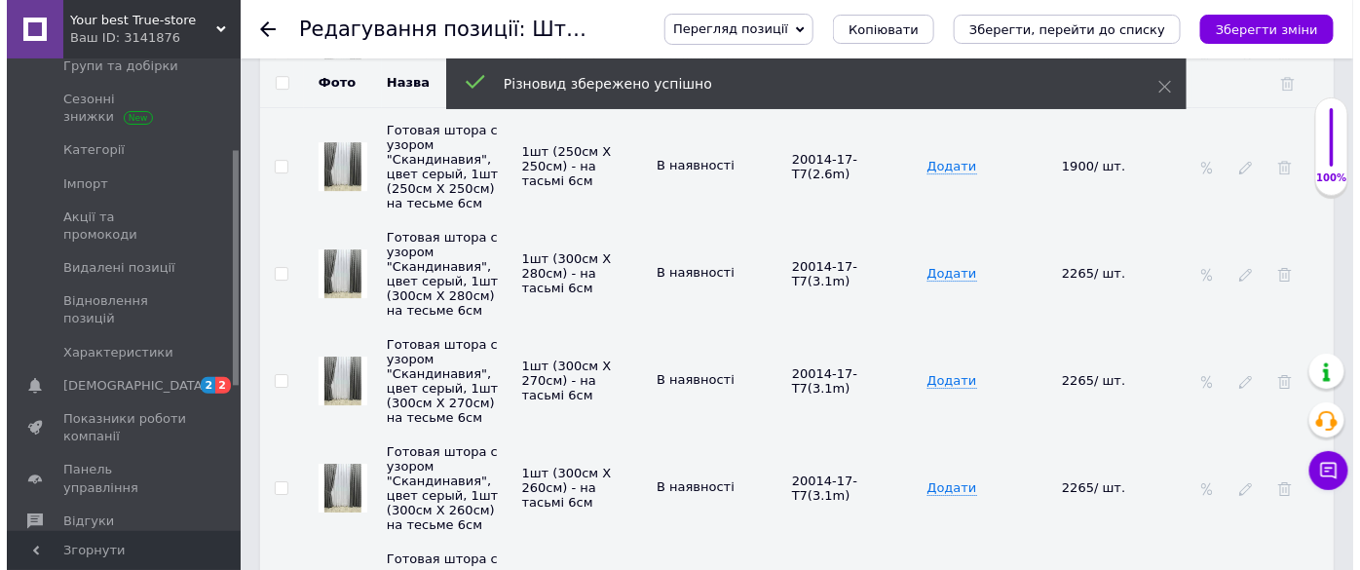
scroll to position [4427, 0]
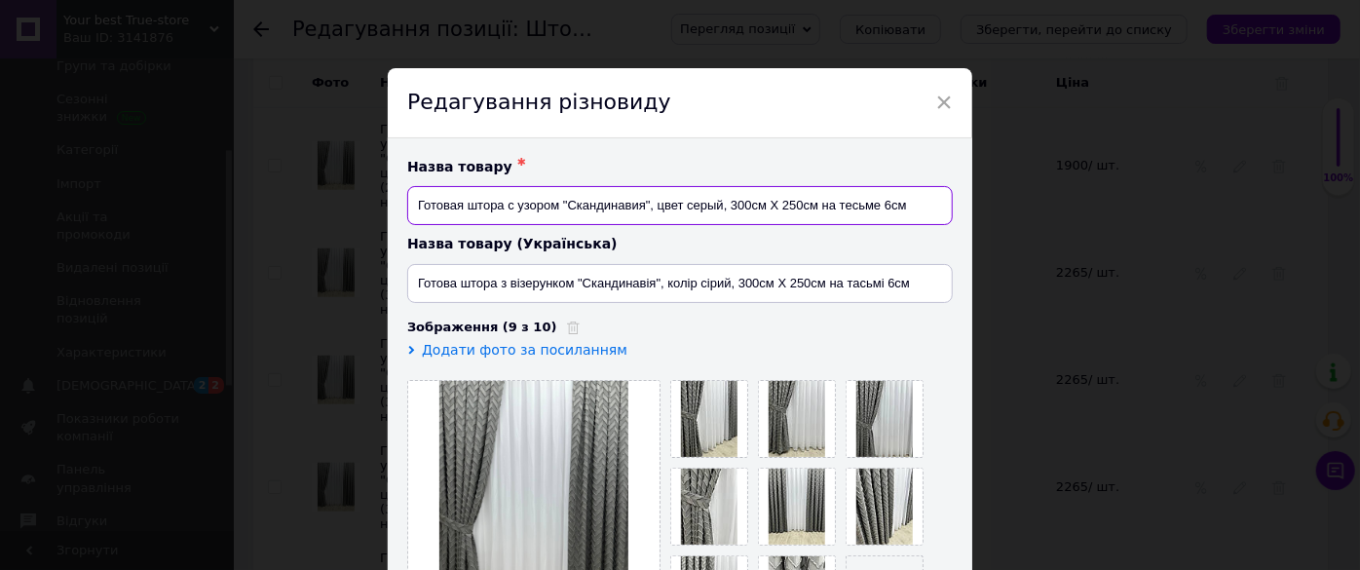
click at [814, 204] on input "Готовая штора с узором "Скандинавия", цвет серый, 300см Х 250см на тесьме 6см" at bounding box center [679, 205] width 545 height 39
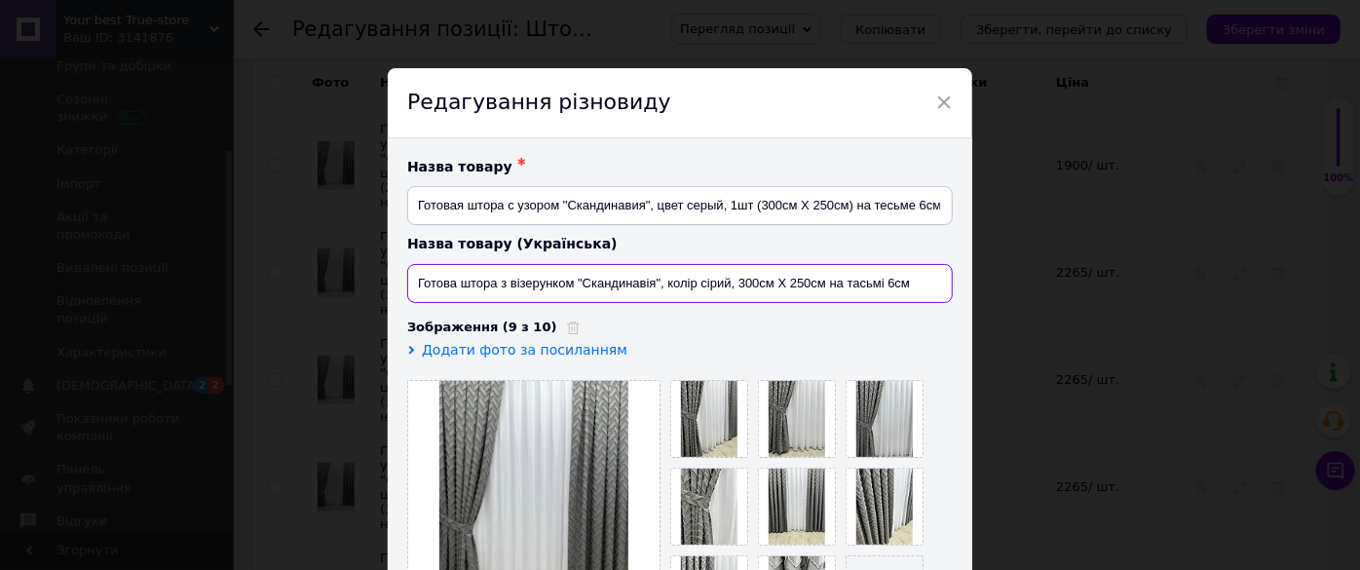
click at [823, 287] on input "Готова штора з візерунком "Скандинавія", колір сірий, 300см Х 250см на тасьмі 6…" at bounding box center [679, 283] width 545 height 39
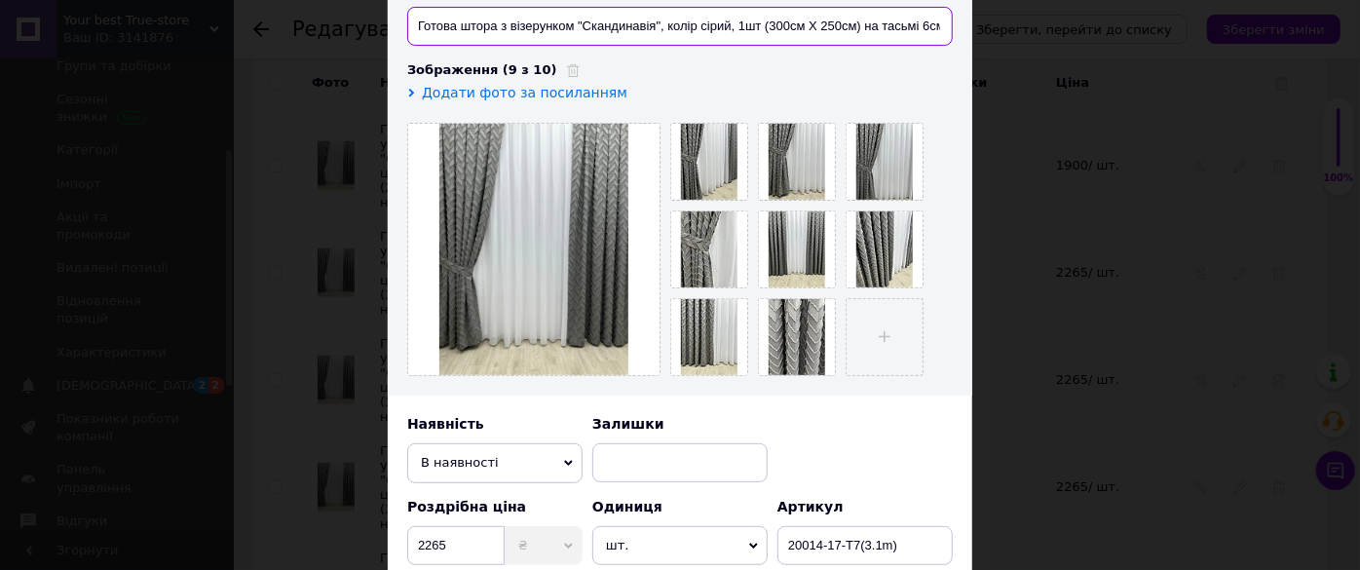
scroll to position [442, 0]
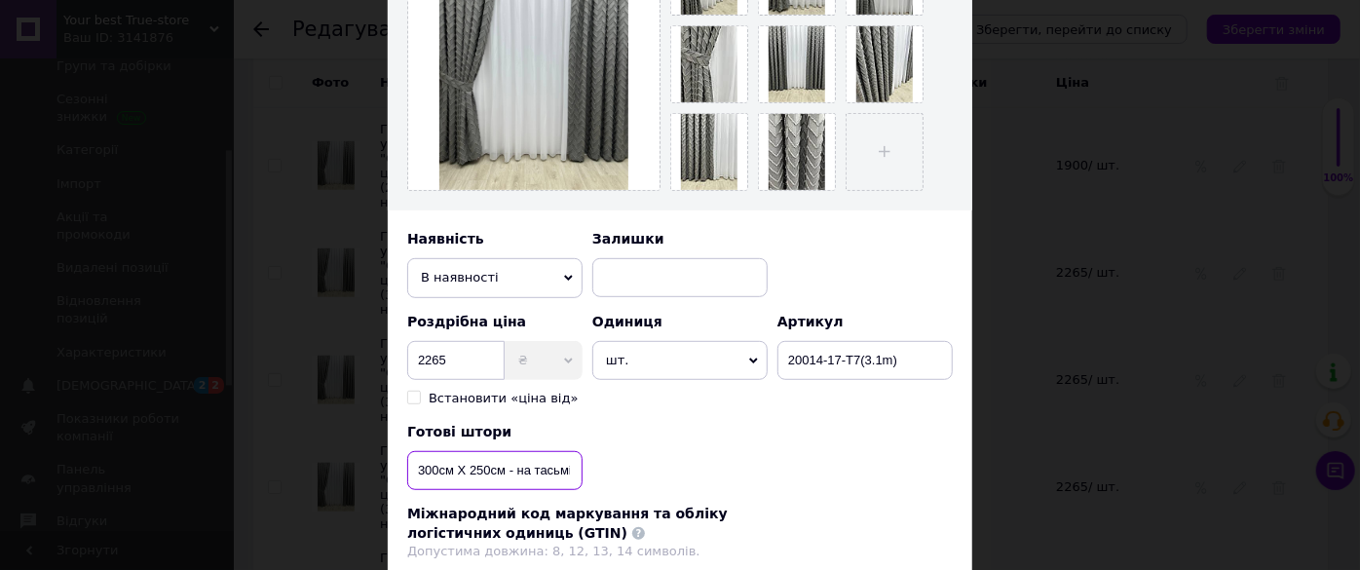
click at [500, 463] on input "300см Х 250см - на тасьмі 6см" at bounding box center [494, 470] width 175 height 39
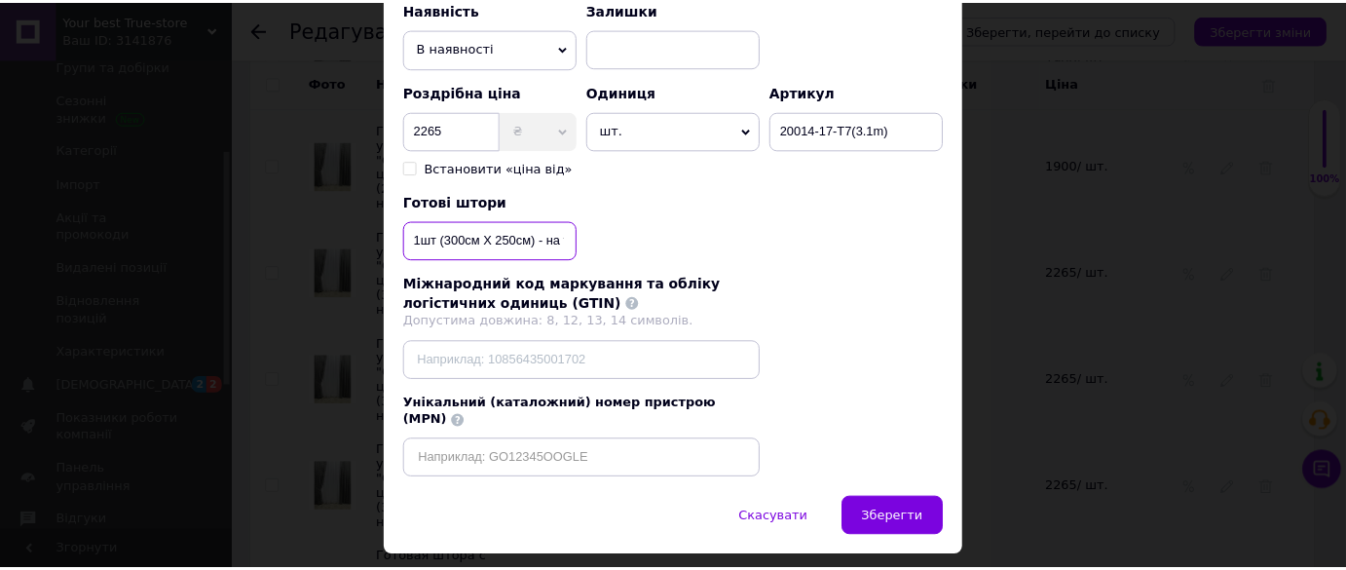
scroll to position [705, 0]
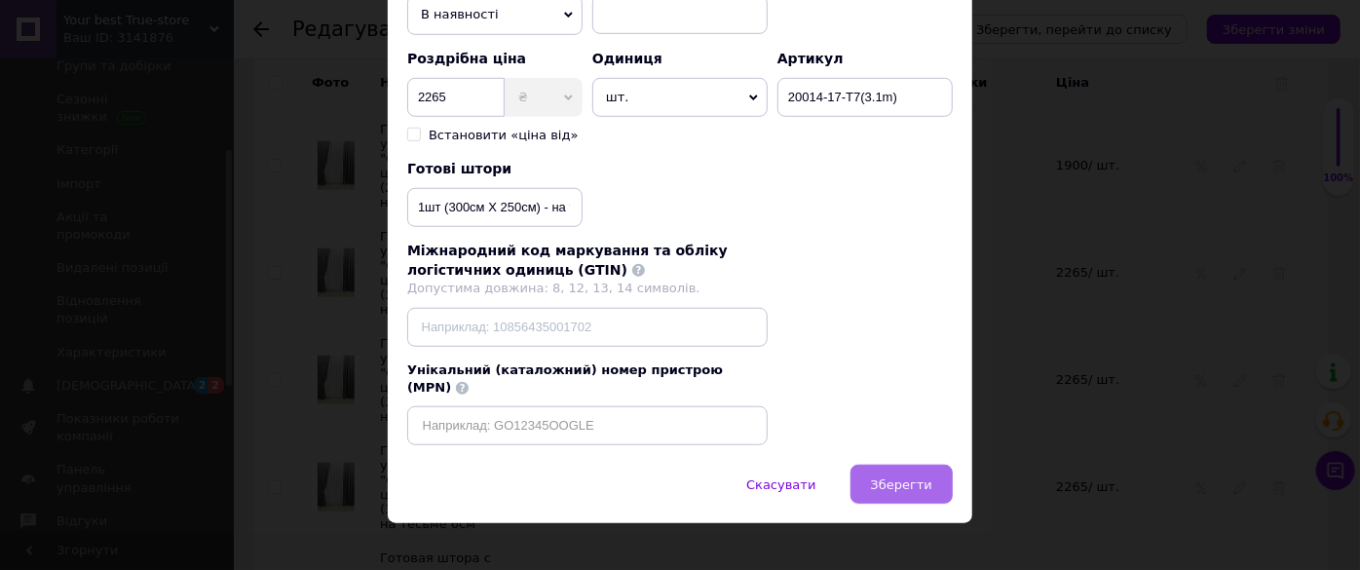
click at [904, 477] on span "Зберегти" at bounding box center [901, 484] width 61 height 15
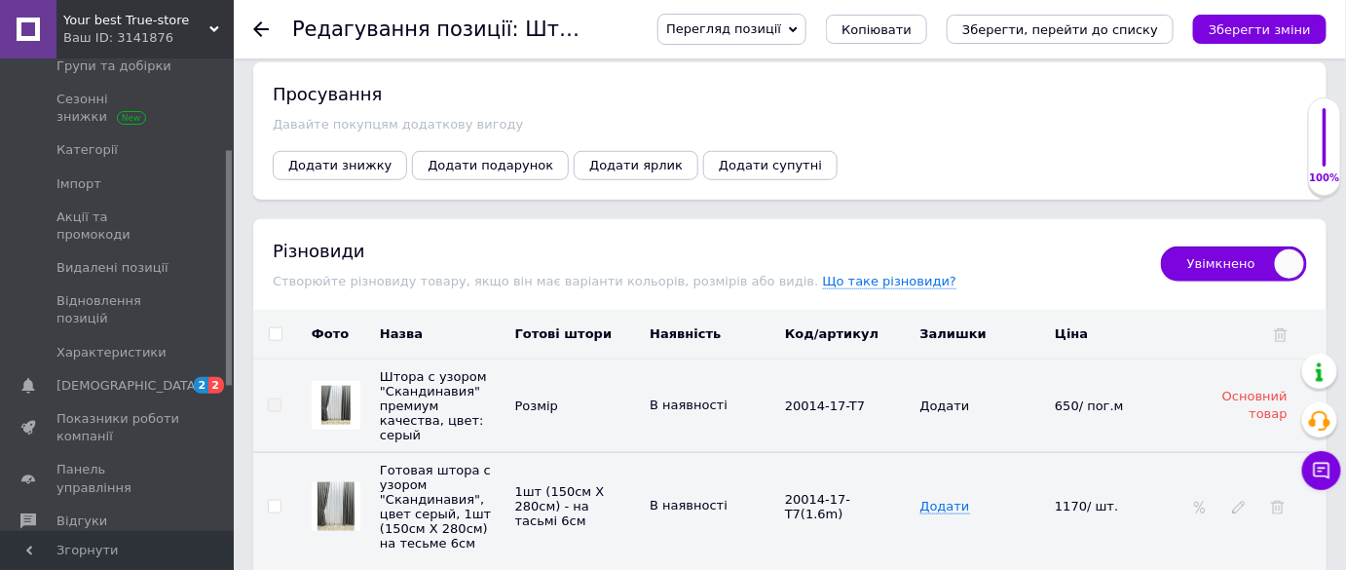
scroll to position [2745, 0]
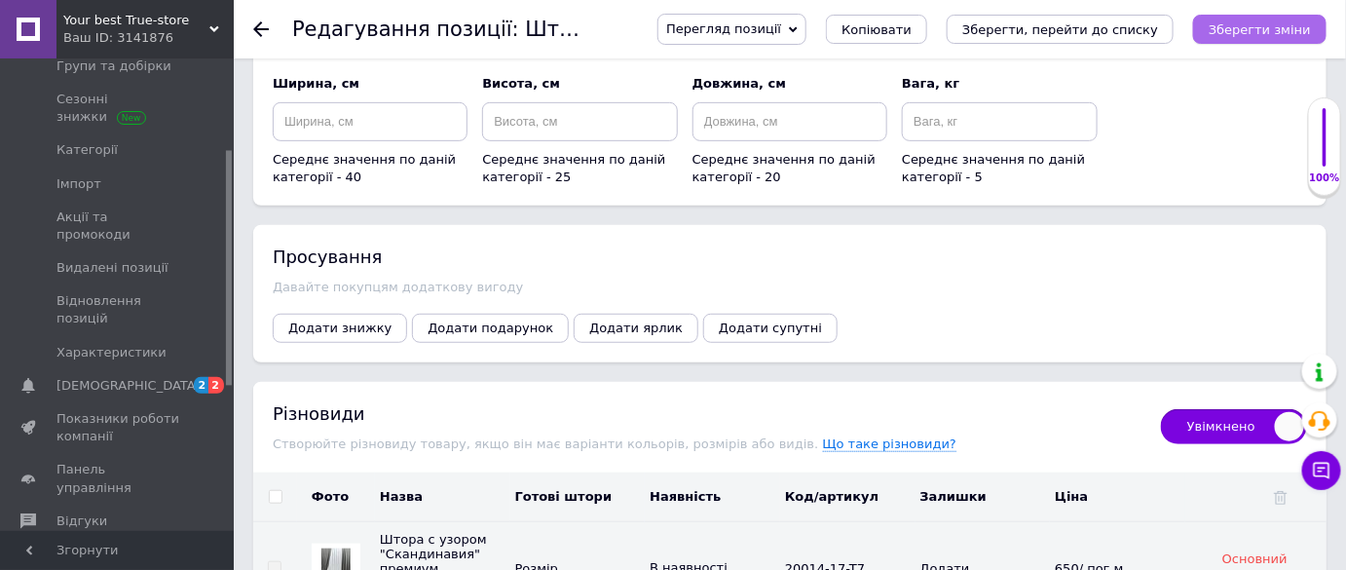
click at [1266, 34] on icon "Зберегти зміни" at bounding box center [1260, 29] width 102 height 15
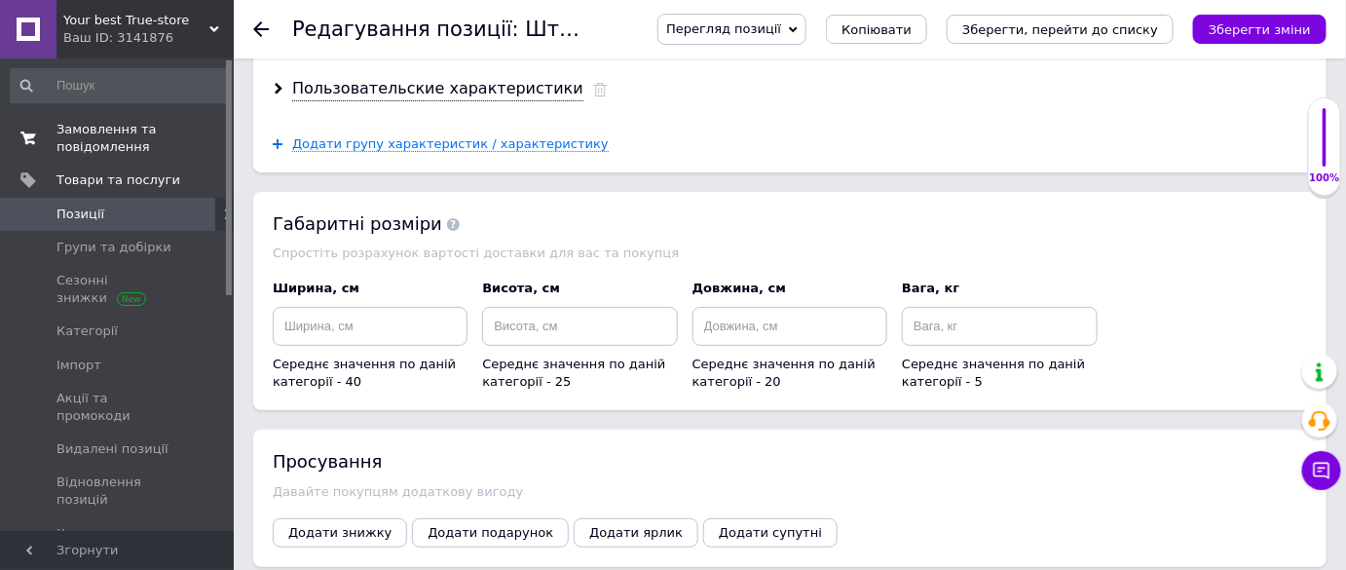
scroll to position [2479, 0]
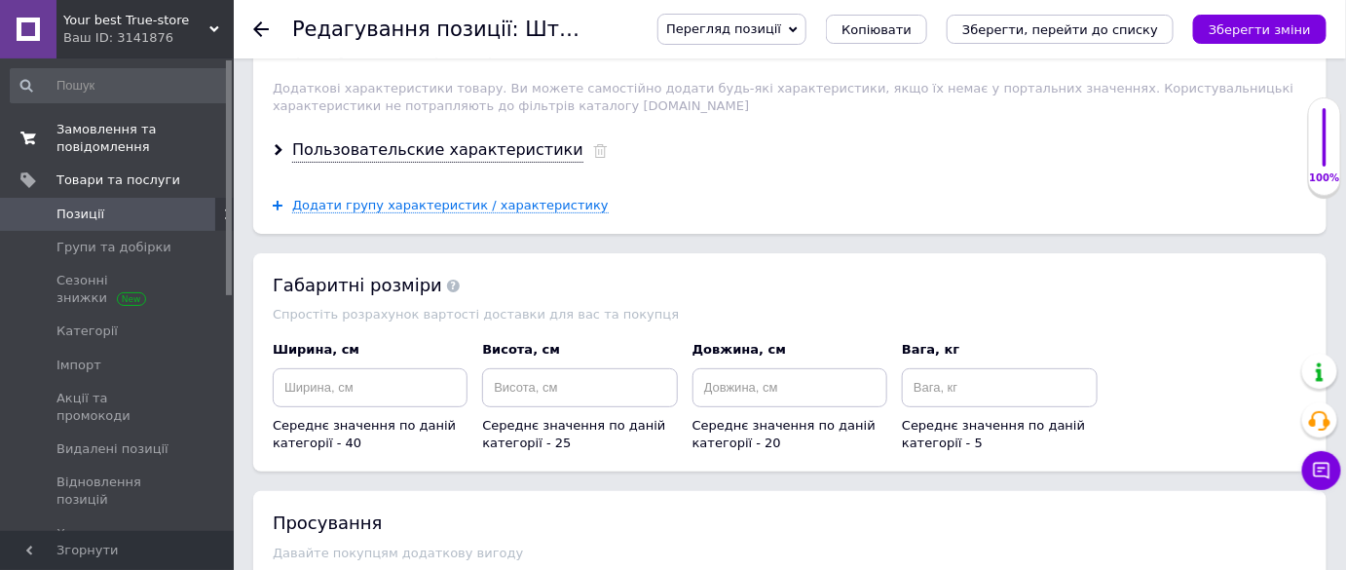
drag, startPoint x: 125, startPoint y: 147, endPoint x: 127, endPoint y: 136, distance: 10.9
click at [125, 147] on span "Замовлення та повідомлення" at bounding box center [118, 138] width 124 height 35
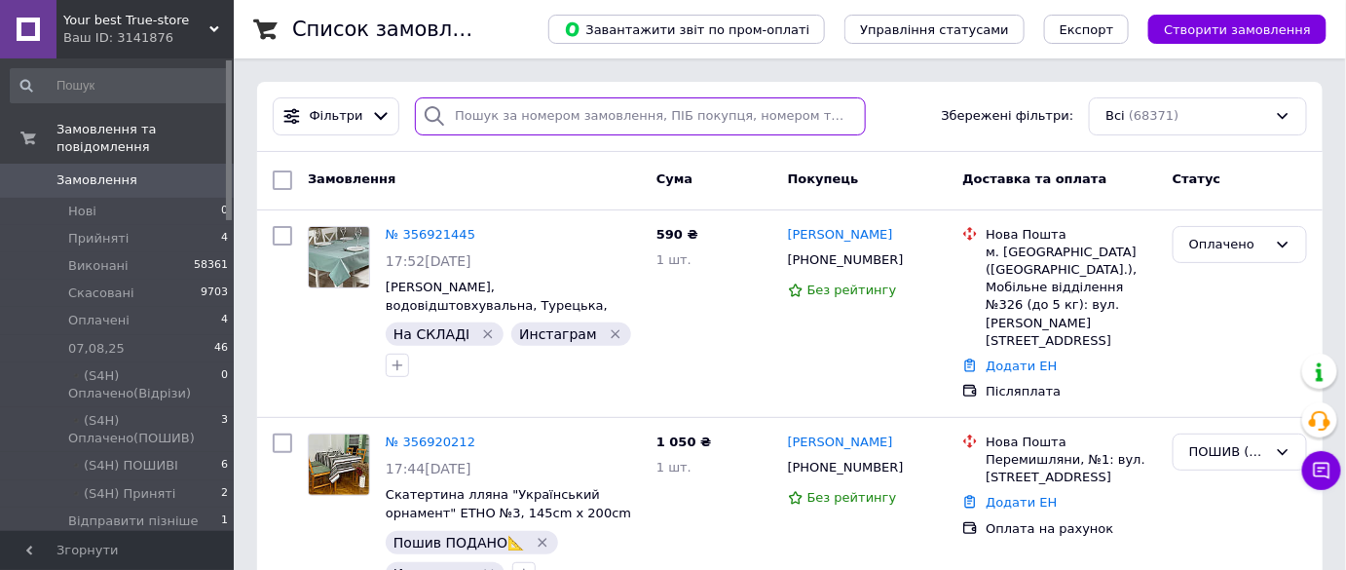
click at [519, 129] on input "search" at bounding box center [640, 116] width 451 height 38
paste input "[PHONE_NUMBER]"
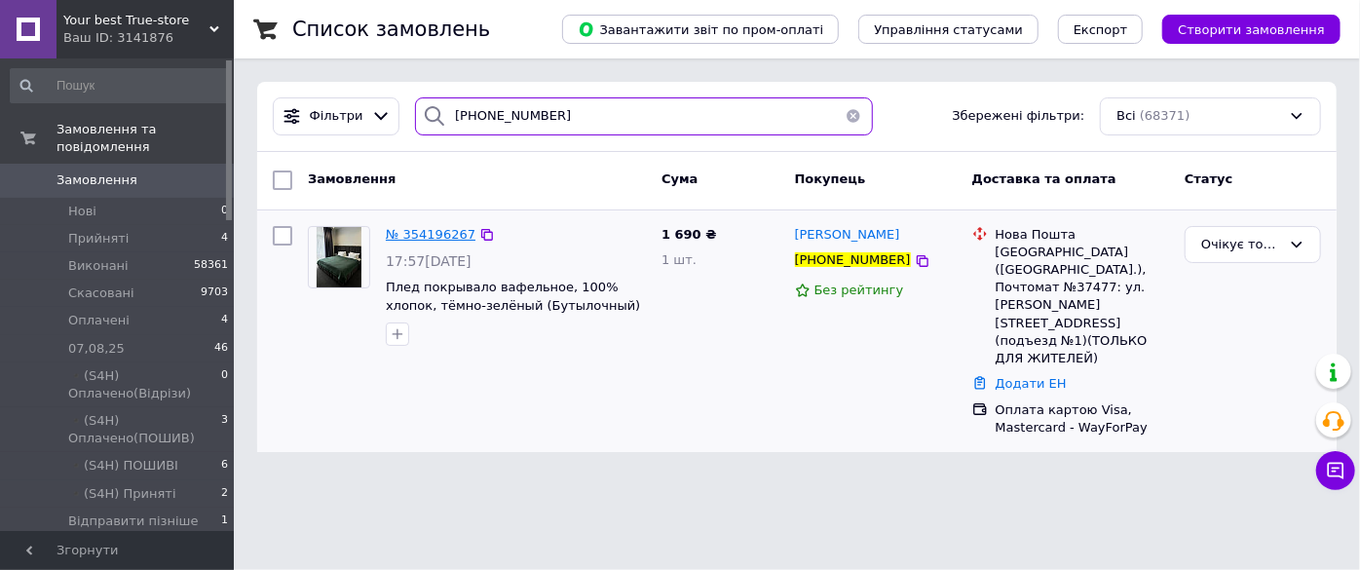
type input "[PHONE_NUMBER]"
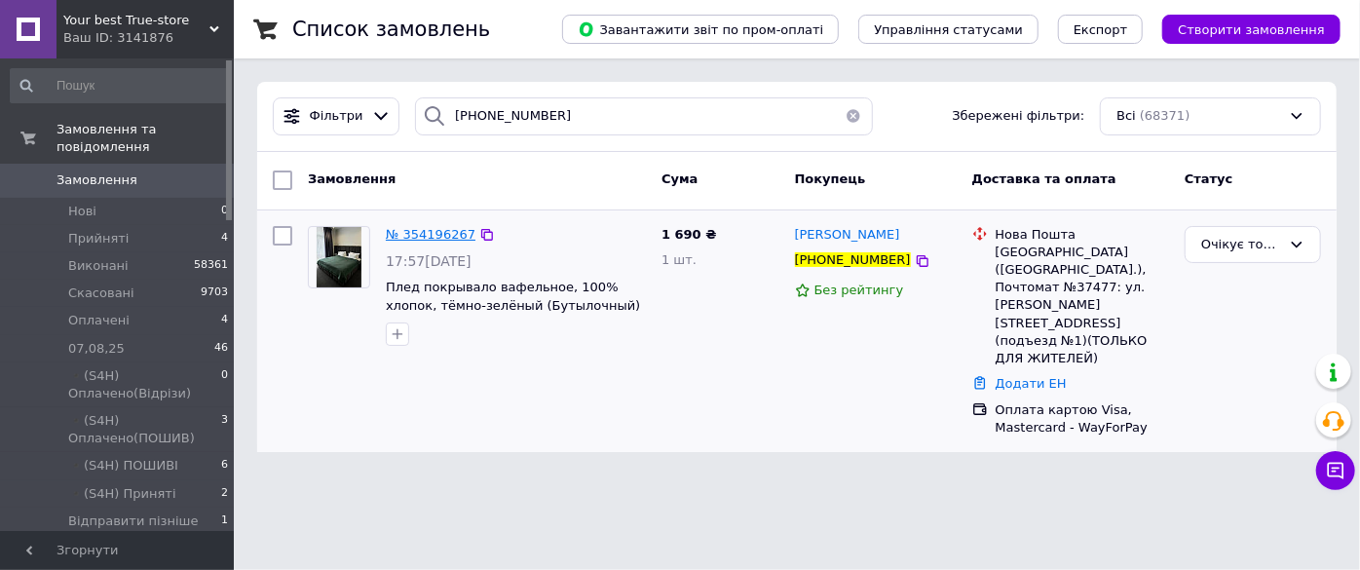
click at [439, 231] on span "№ 354196267" at bounding box center [431, 234] width 90 height 15
